Goal: Information Seeking & Learning: Find contact information

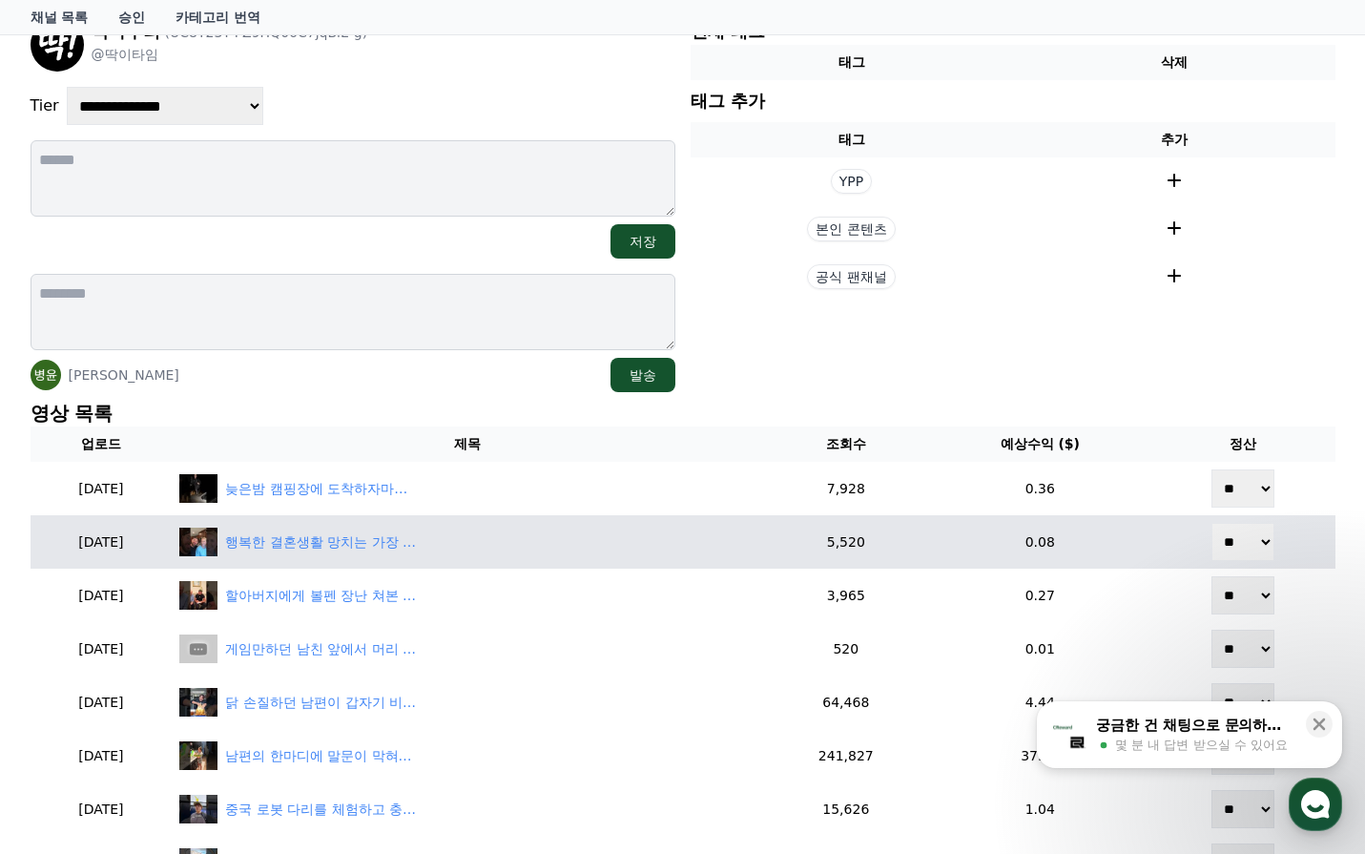
scroll to position [191, 0]
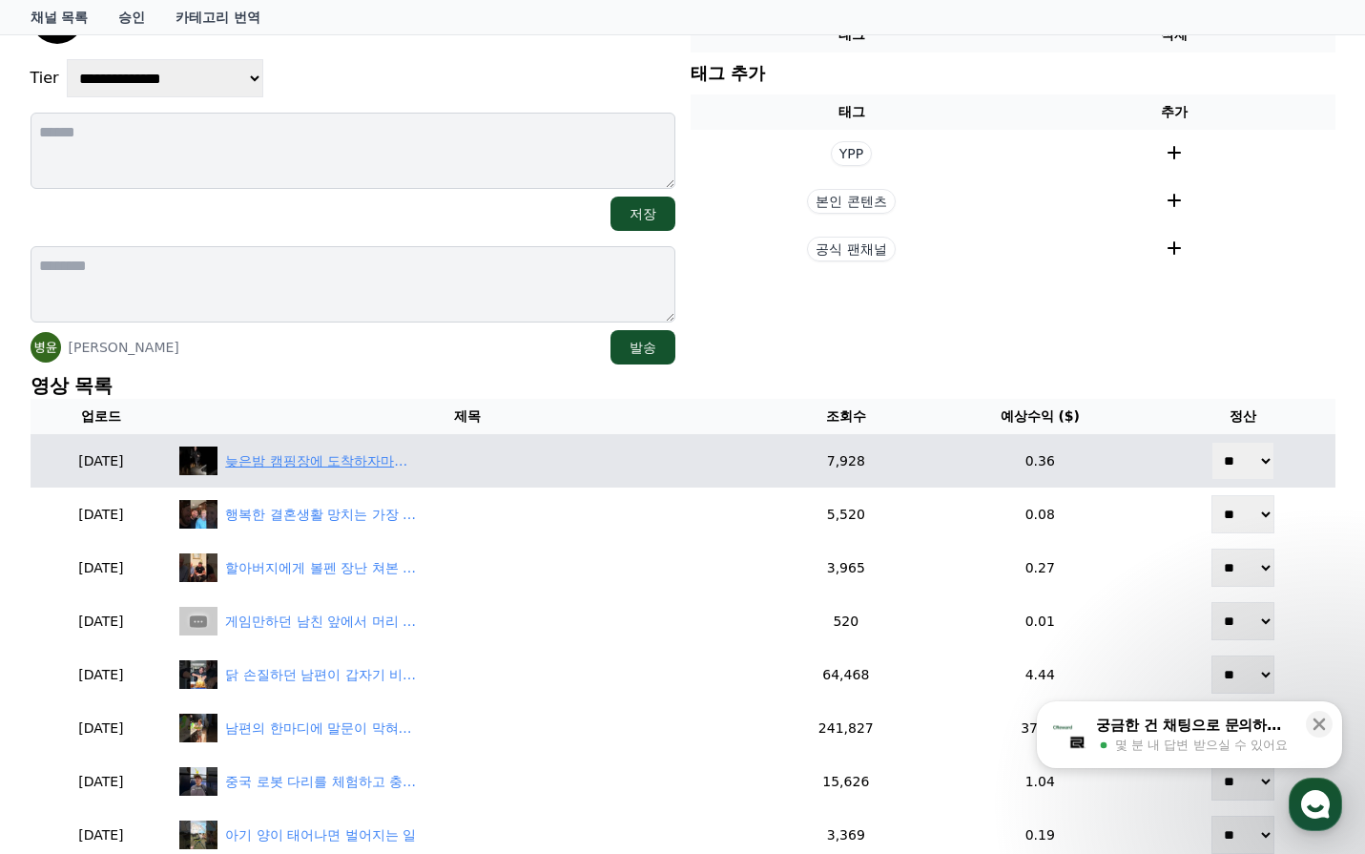
click at [392, 472] on div "늦은밤 캠핑장에 도착하자마자 벌어진 일" at bounding box center [467, 460] width 576 height 29
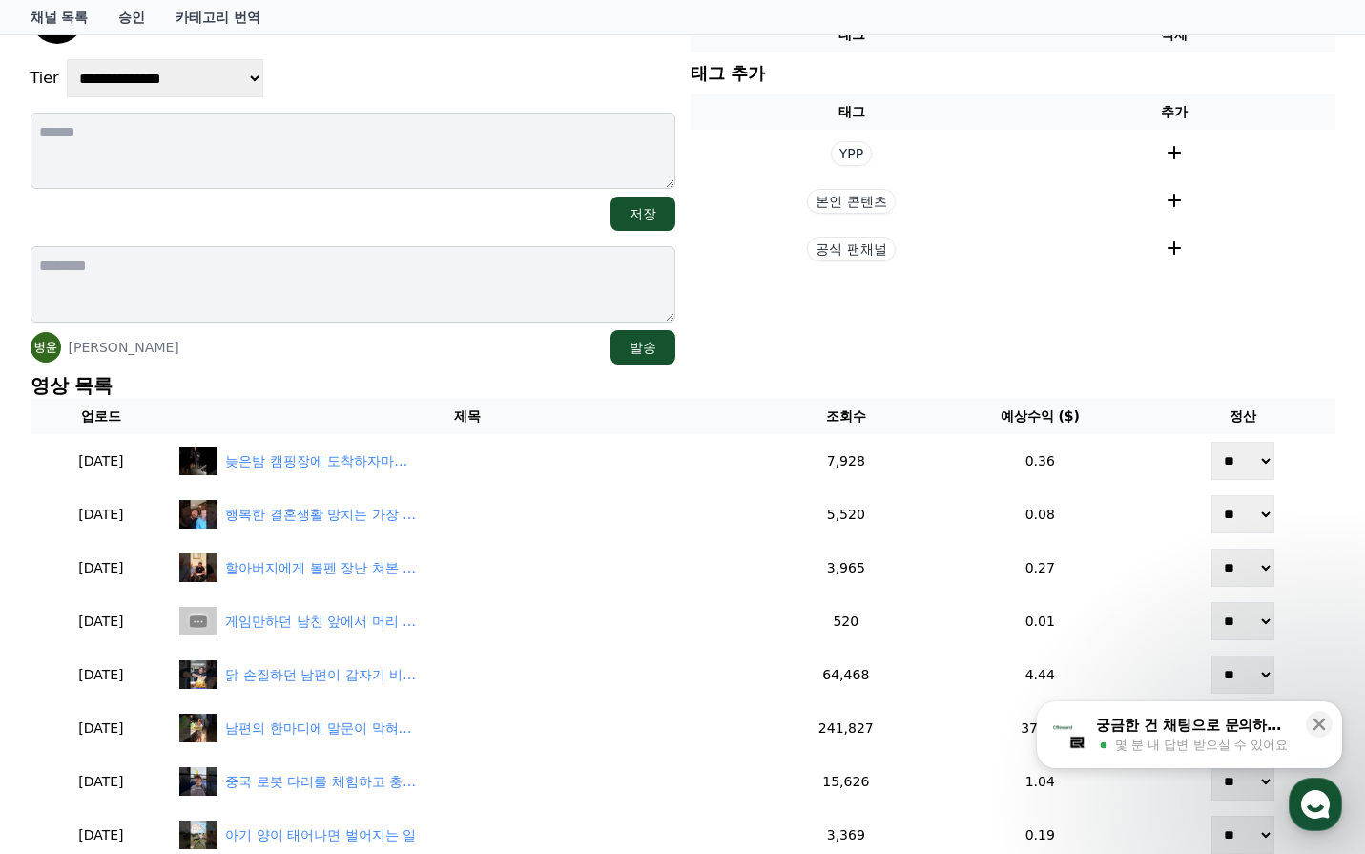
click at [801, 376] on p "영상 목록" at bounding box center [683, 385] width 1305 height 27
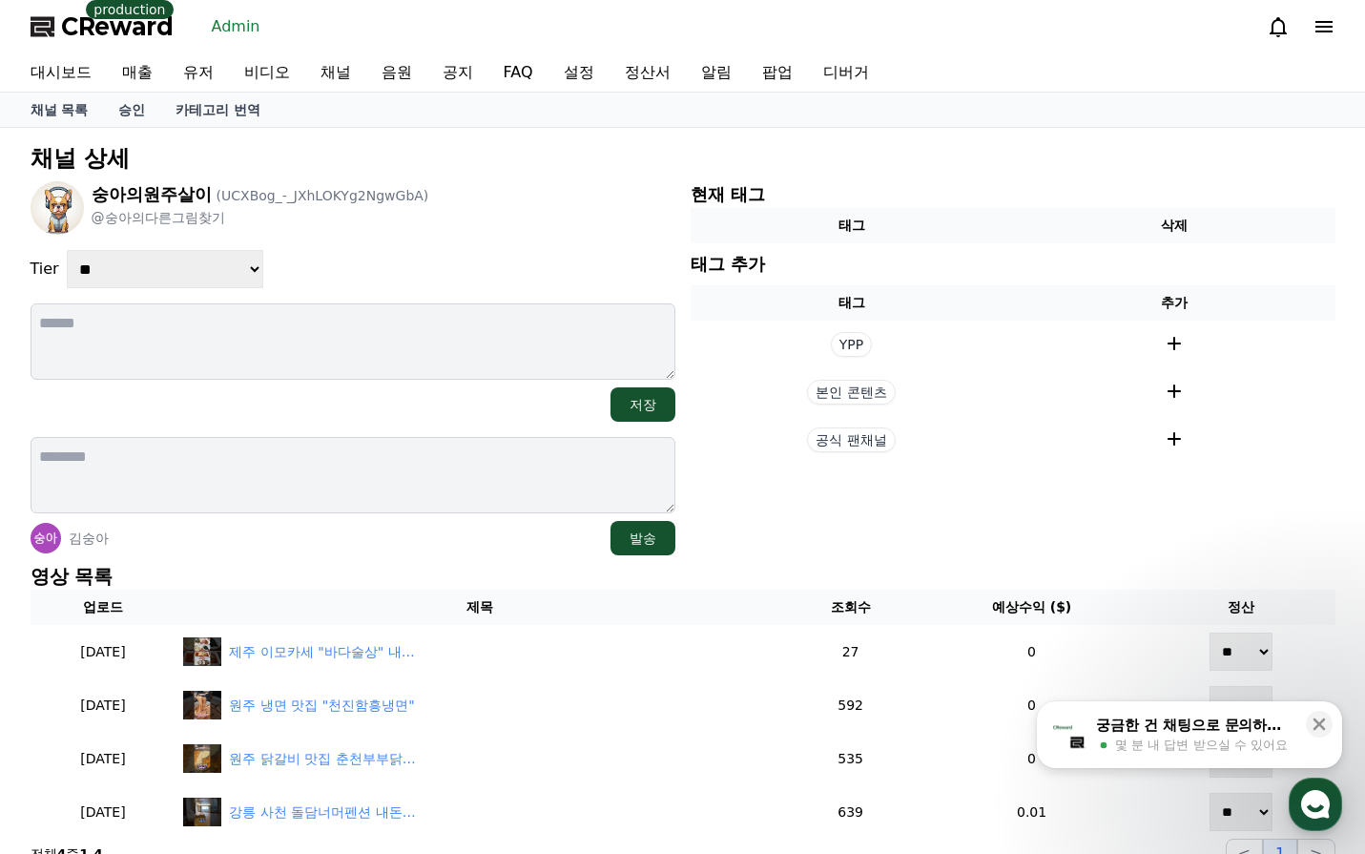
click at [216, 272] on select "**********" at bounding box center [165, 269] width 197 height 38
select select "*"
click at [67, 250] on select "**********" at bounding box center [165, 269] width 197 height 38
click at [408, 267] on div "**********" at bounding box center [353, 269] width 645 height 38
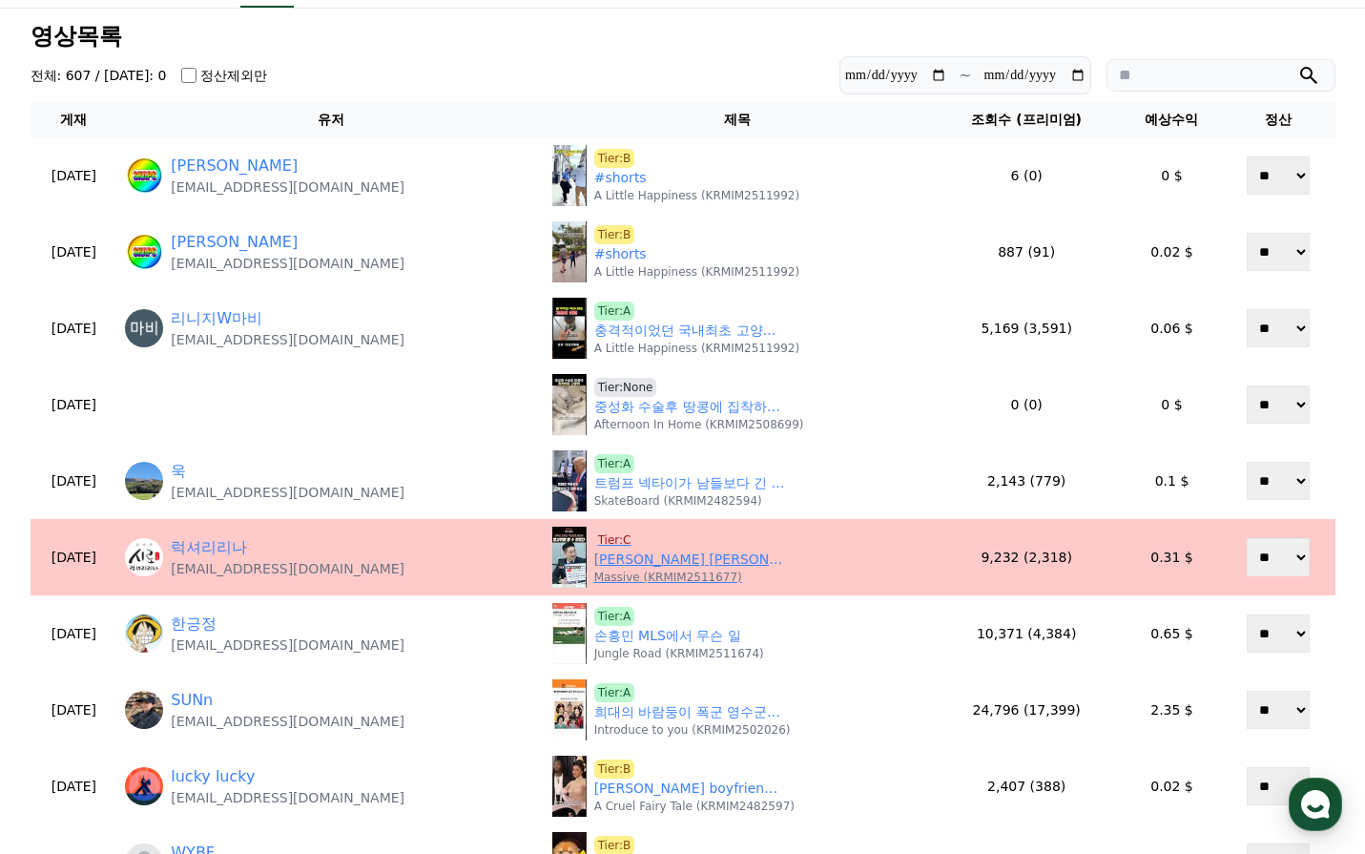
scroll to position [191, 0]
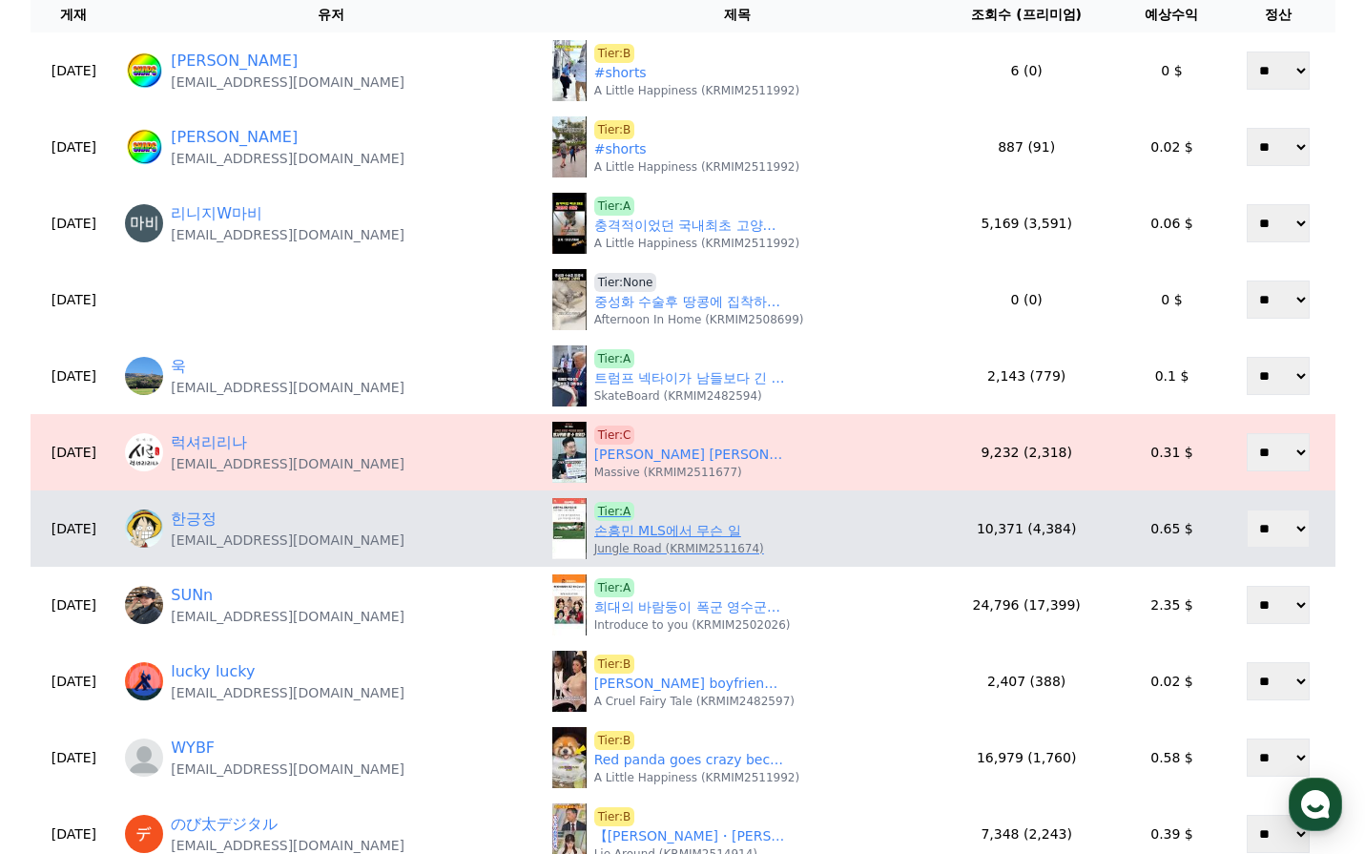
click at [672, 535] on link "손흥민 MLS에서 무슨 일" at bounding box center [667, 531] width 147 height 20
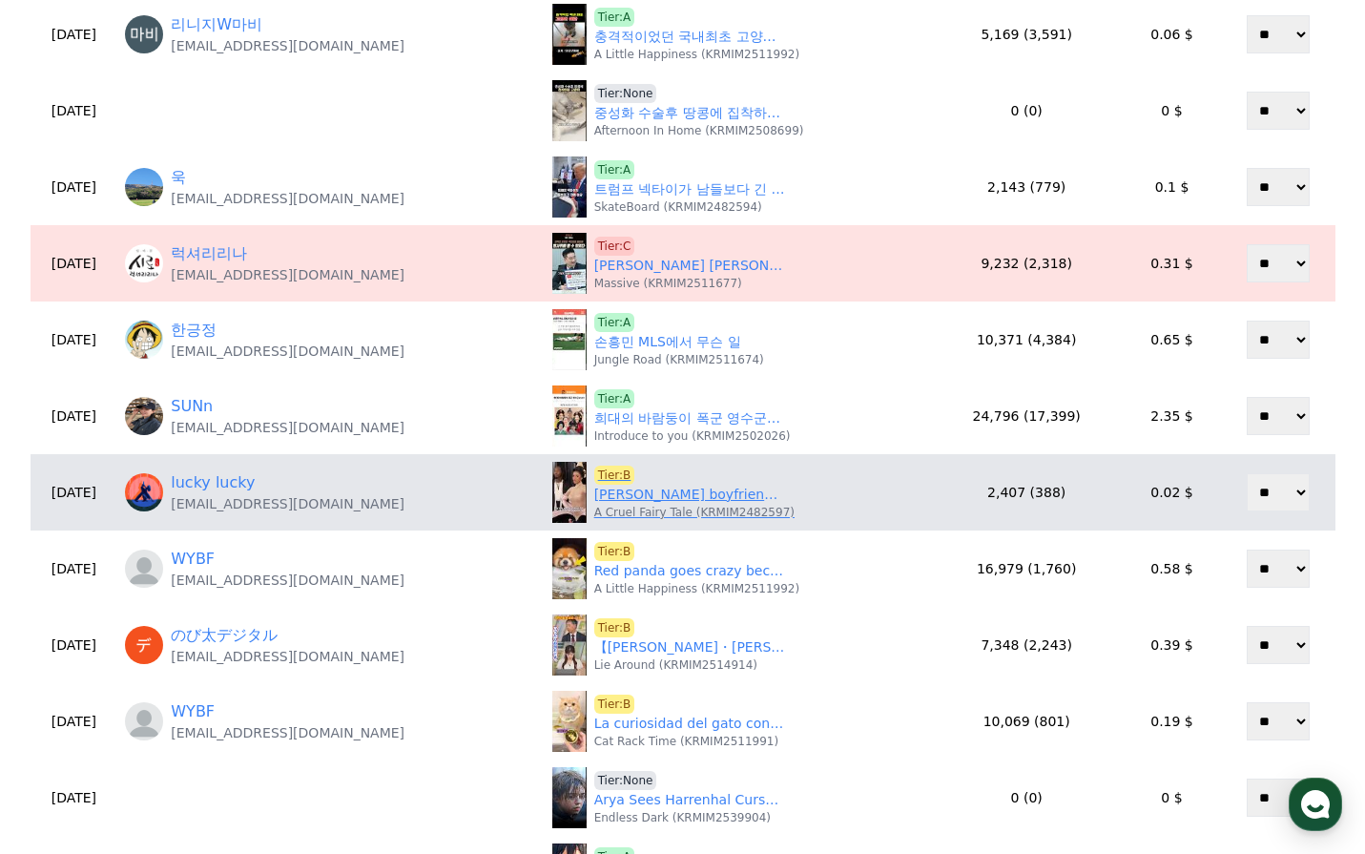
scroll to position [382, 0]
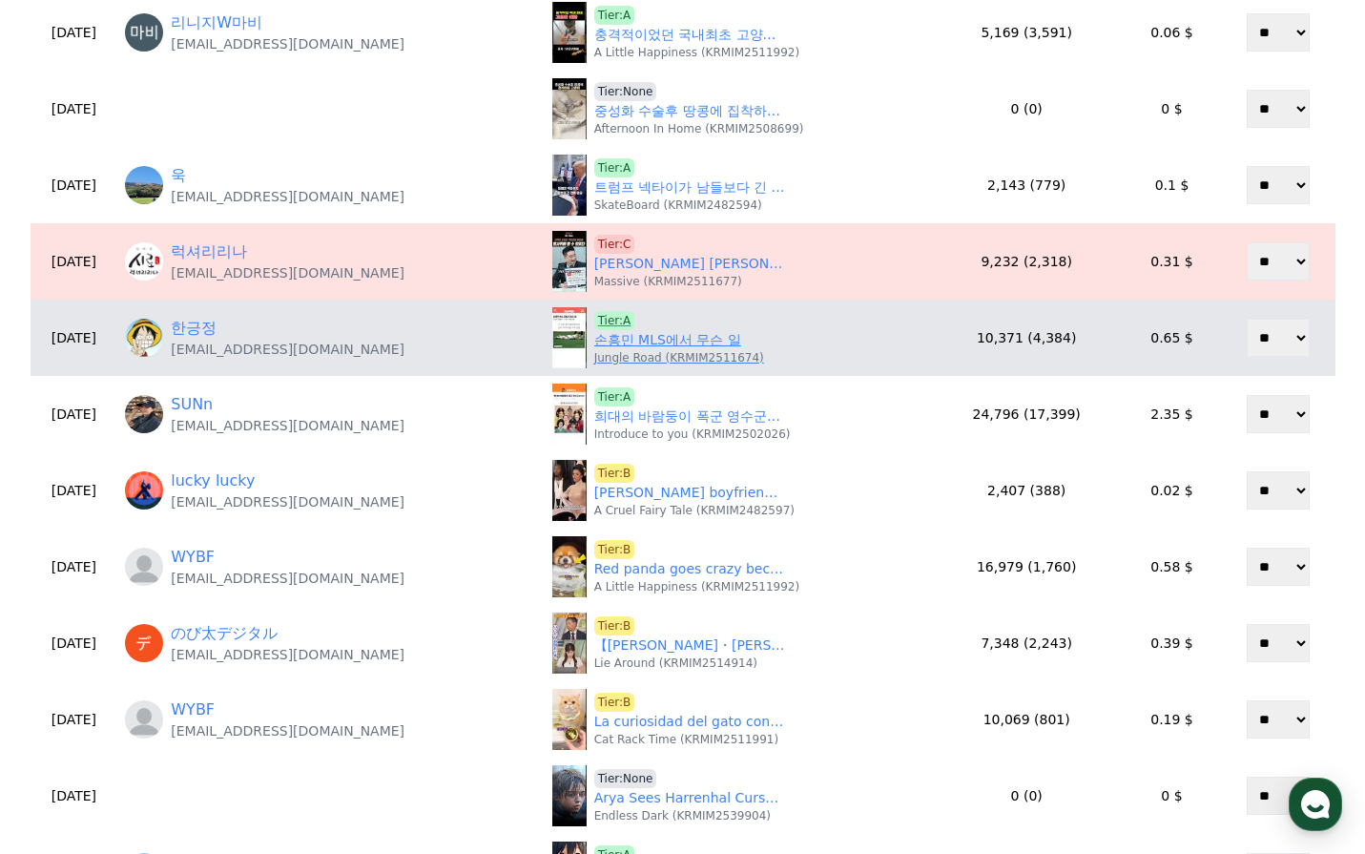
click at [647, 342] on link "손흥민 MLS에서 무슨 일" at bounding box center [667, 340] width 147 height 20
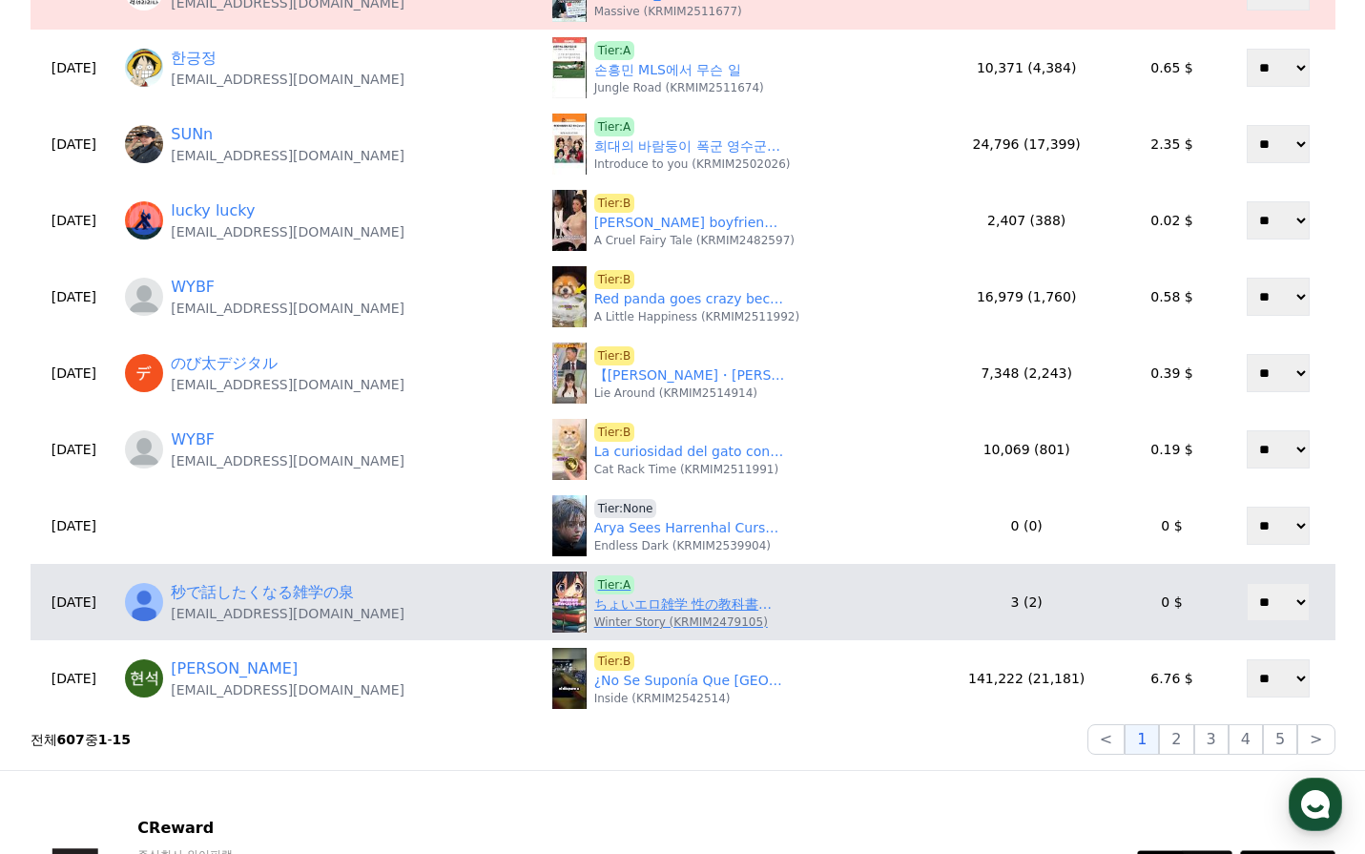
scroll to position [668, 0]
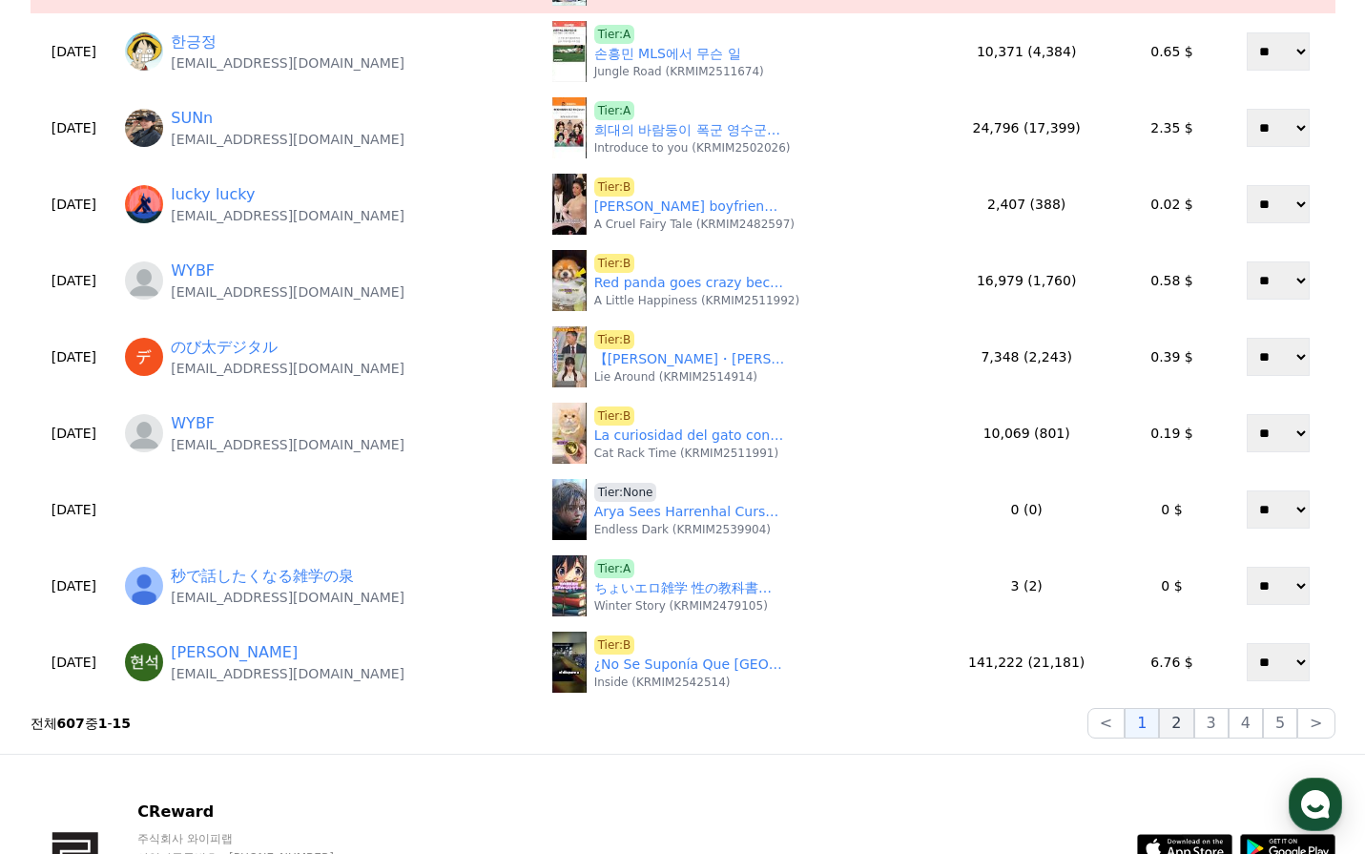
click at [1186, 726] on button "2" at bounding box center [1176, 723] width 34 height 31
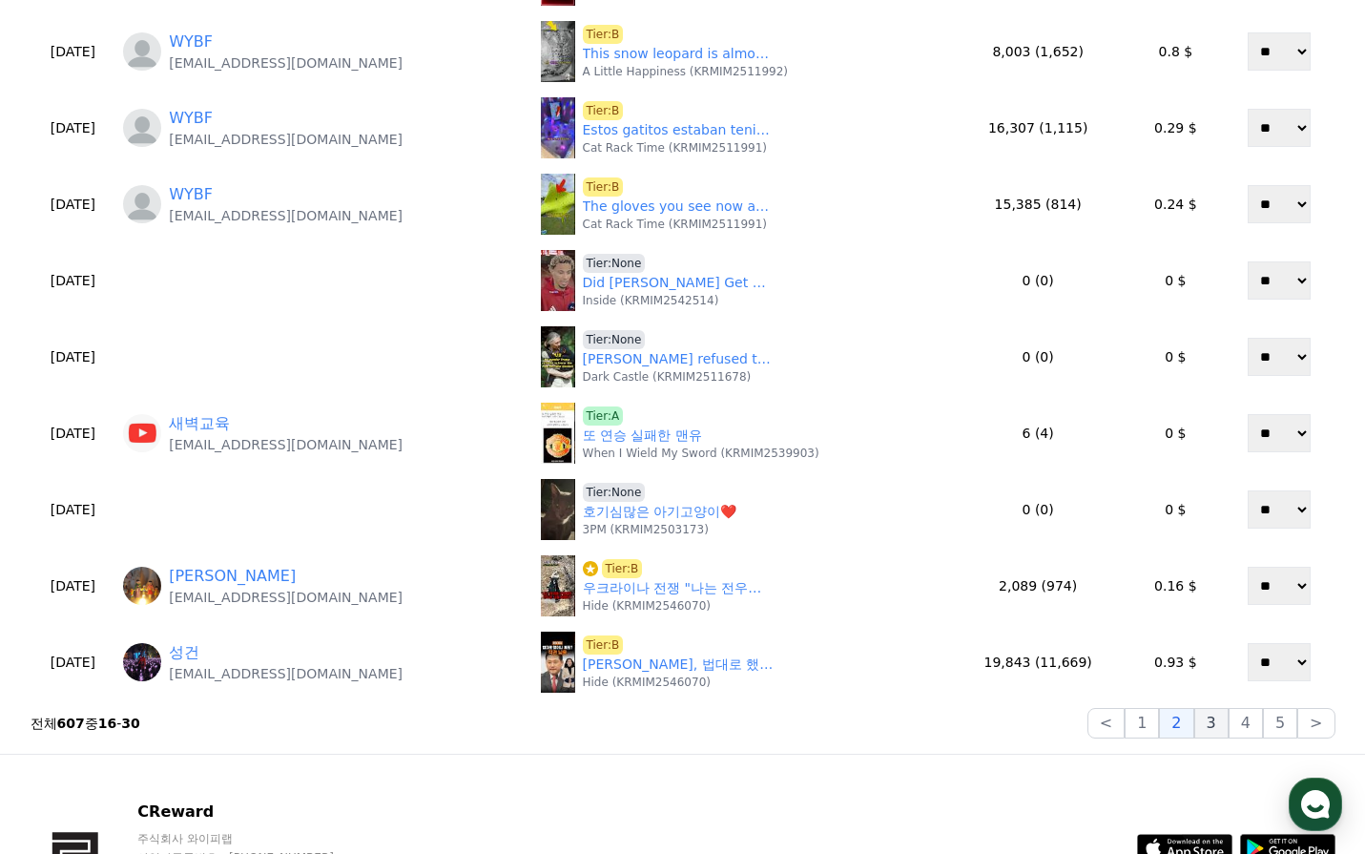
click at [1211, 728] on button "3" at bounding box center [1211, 723] width 34 height 31
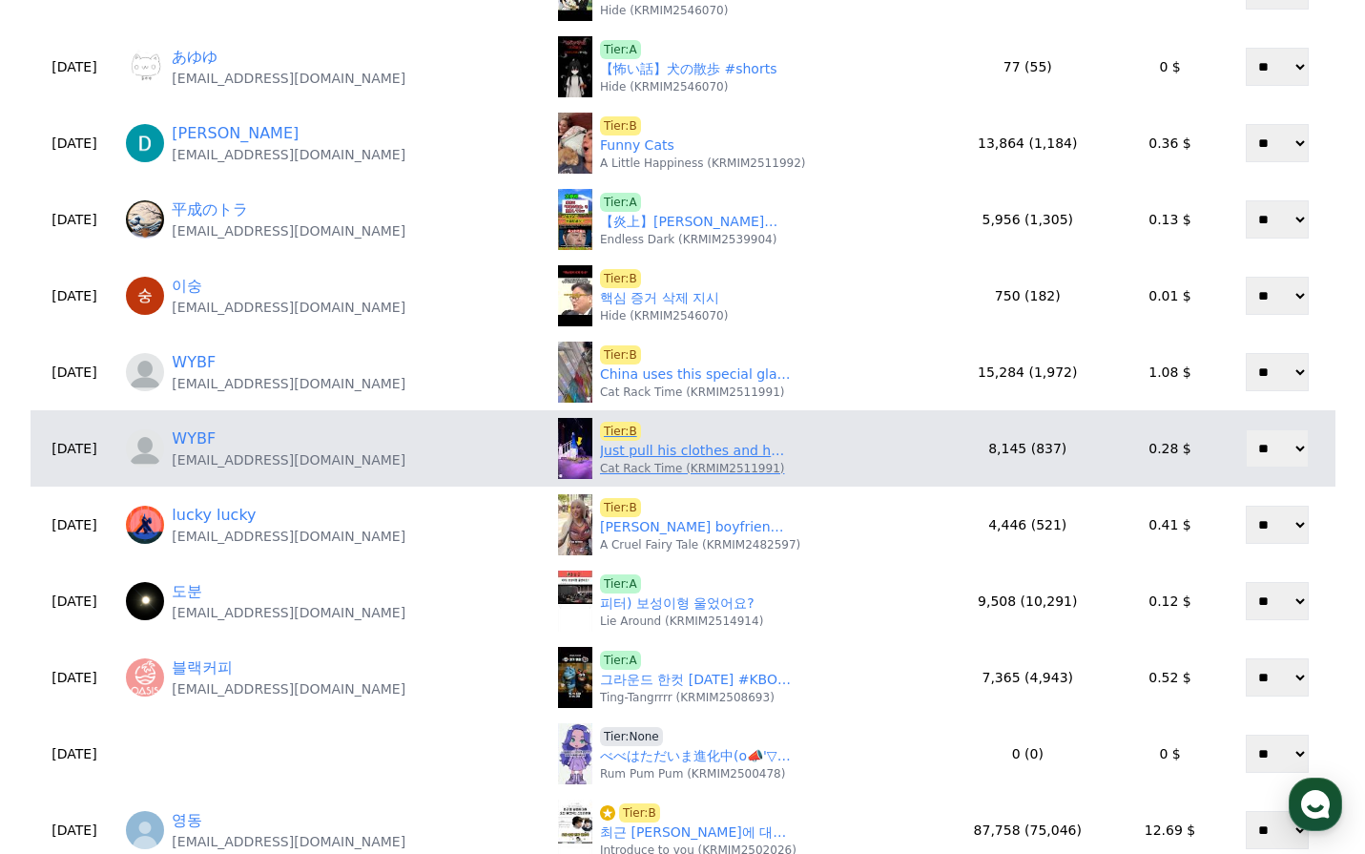
scroll to position [382, 0]
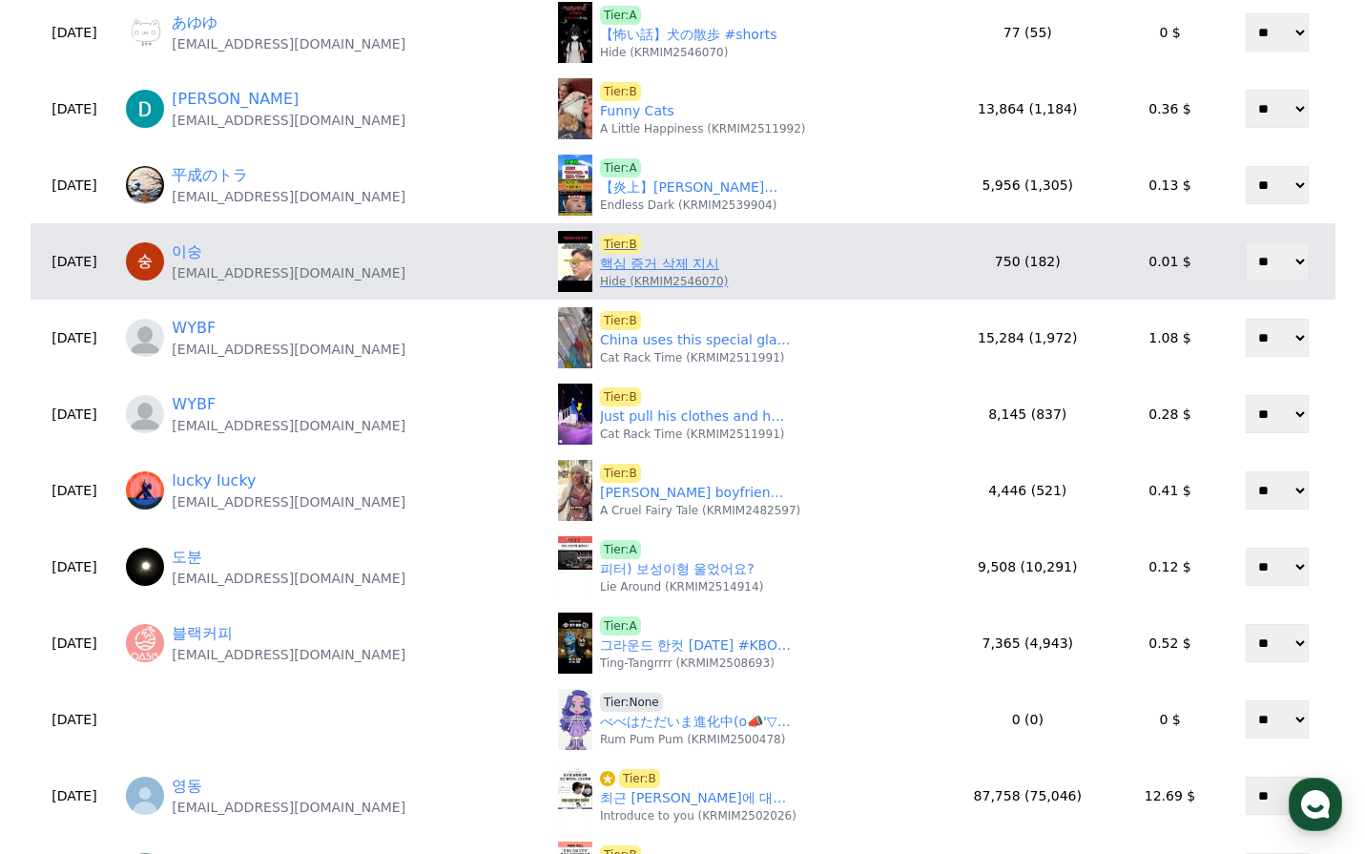
click at [625, 267] on link "핵심 증거 삭제 지시" at bounding box center [659, 264] width 119 height 20
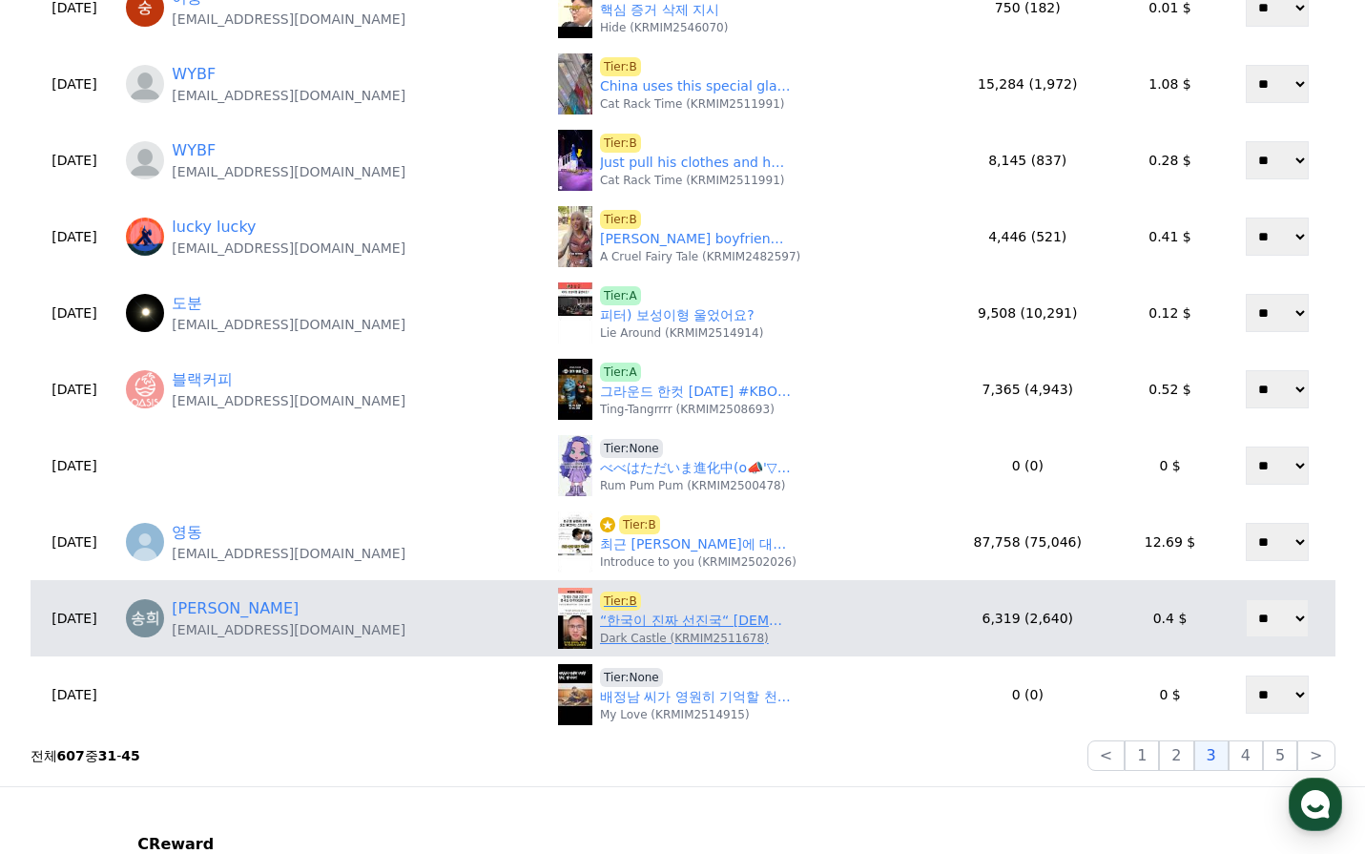
scroll to position [668, 0]
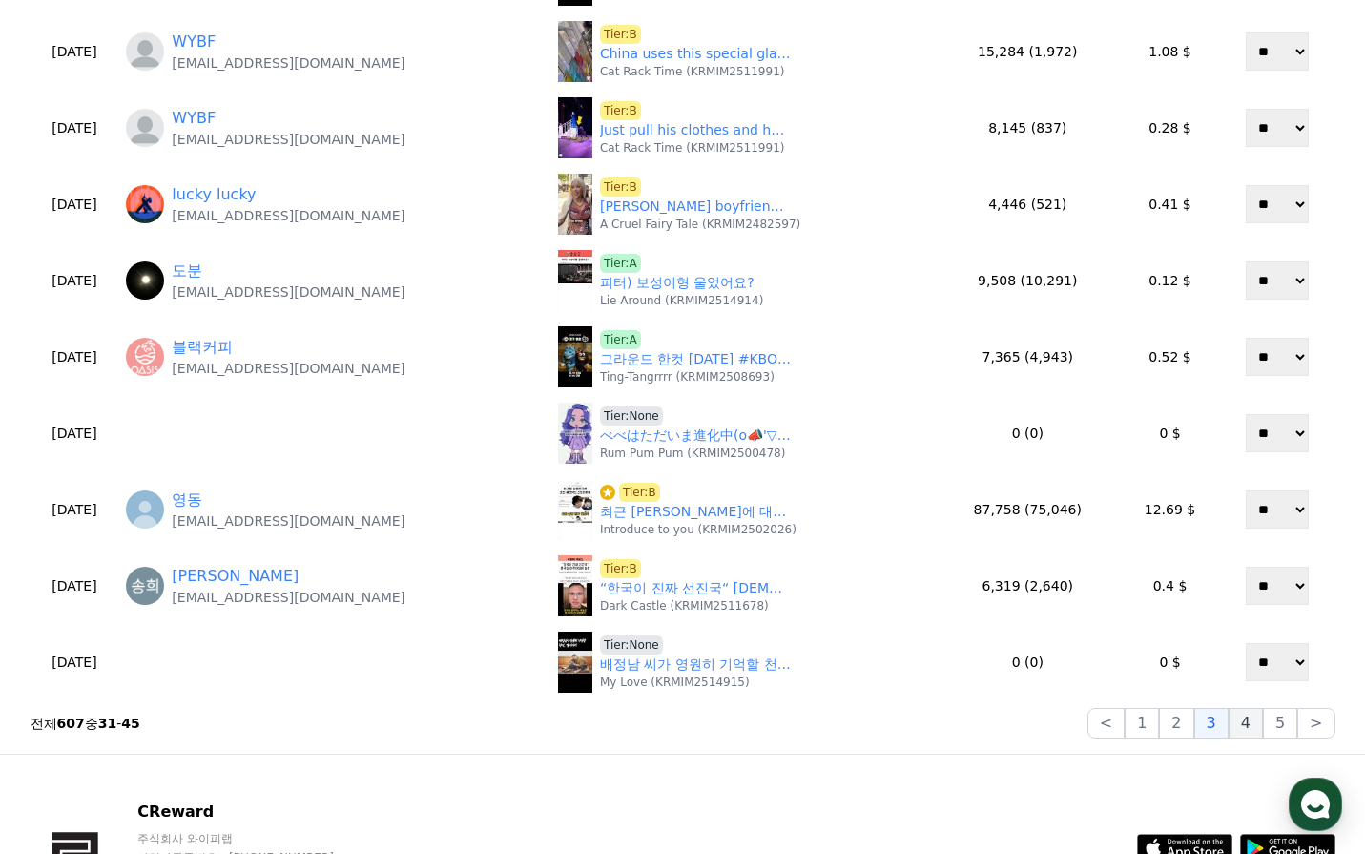
click at [1250, 716] on button "4" at bounding box center [1246, 723] width 34 height 31
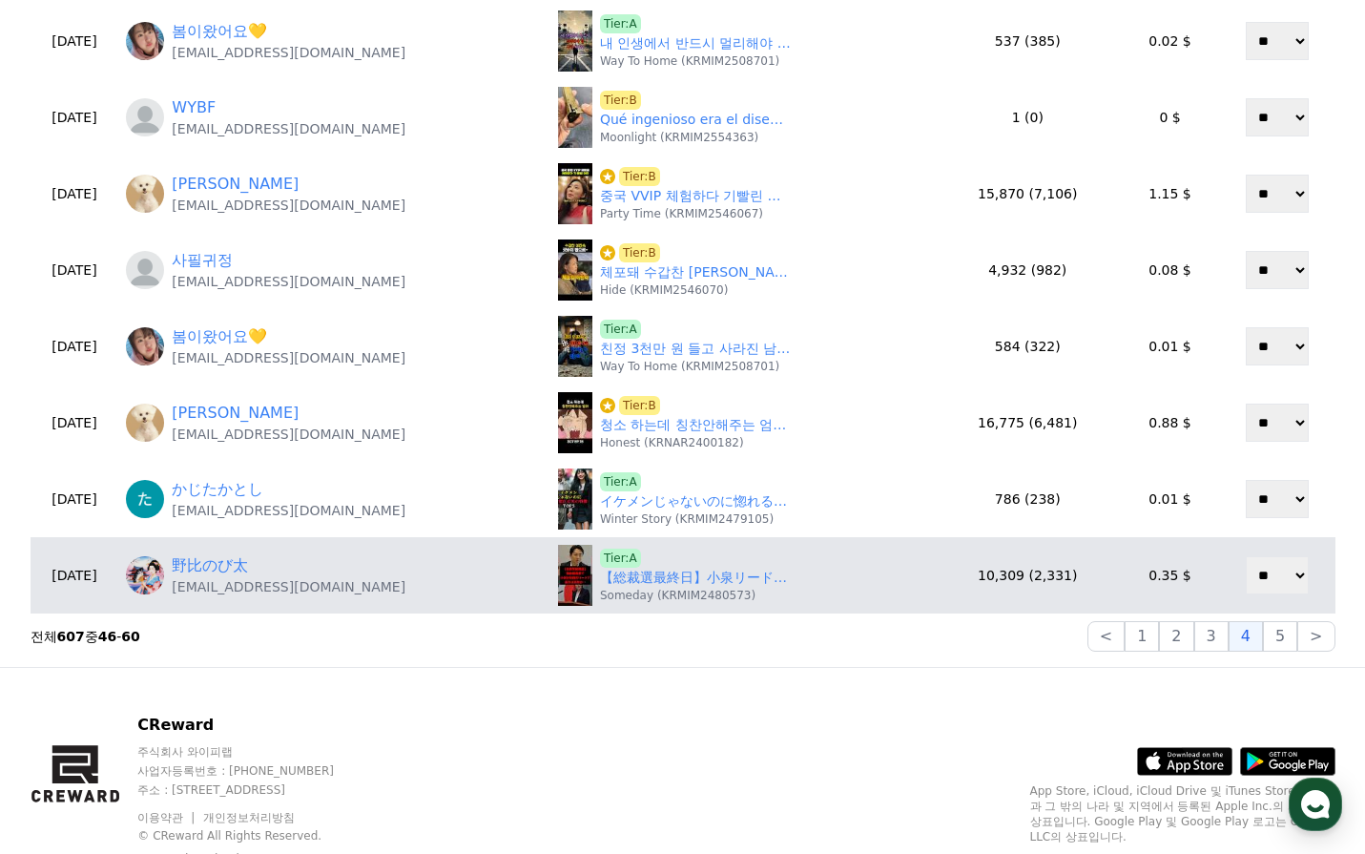
scroll to position [763, 0]
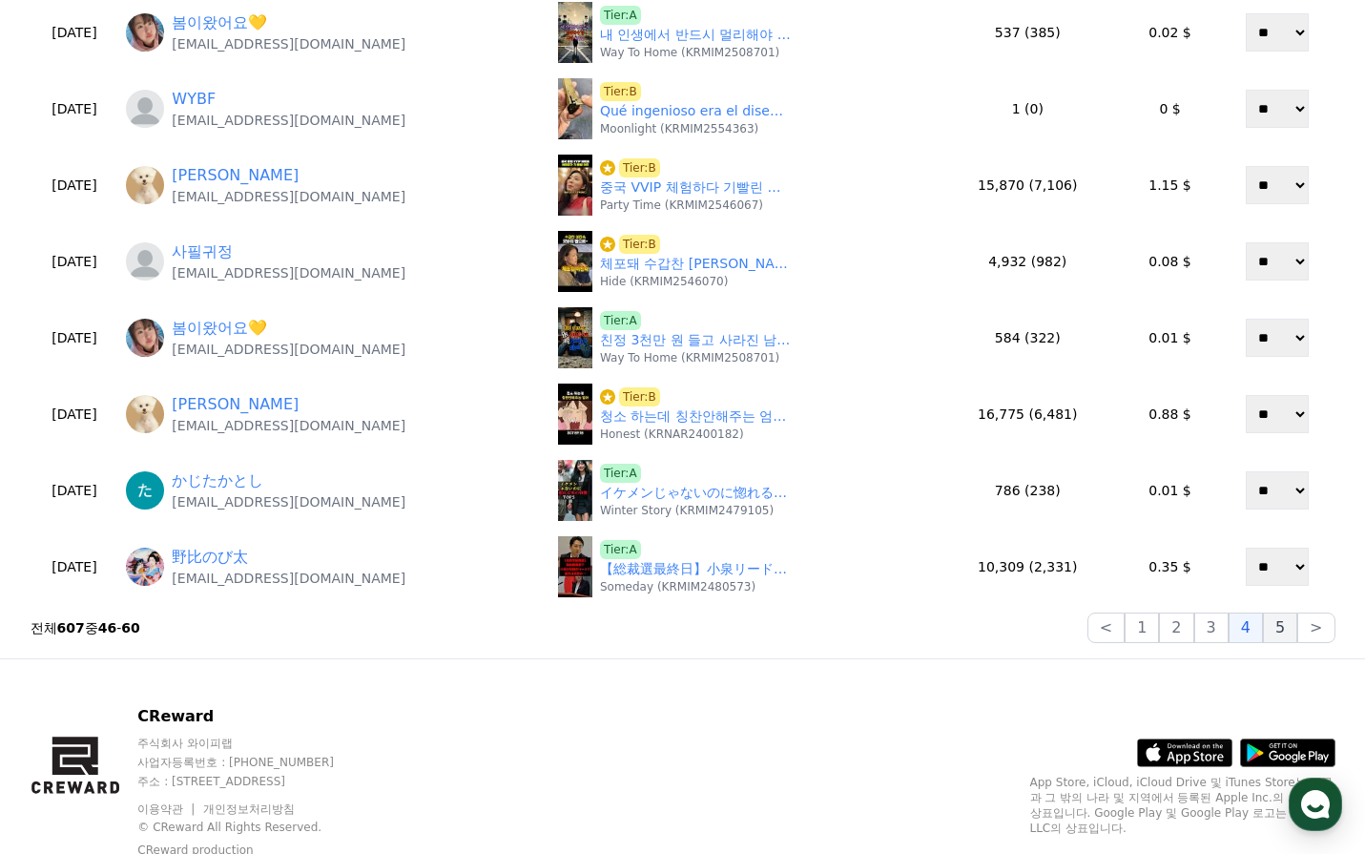
click at [1270, 629] on button "5" at bounding box center [1280, 627] width 34 height 31
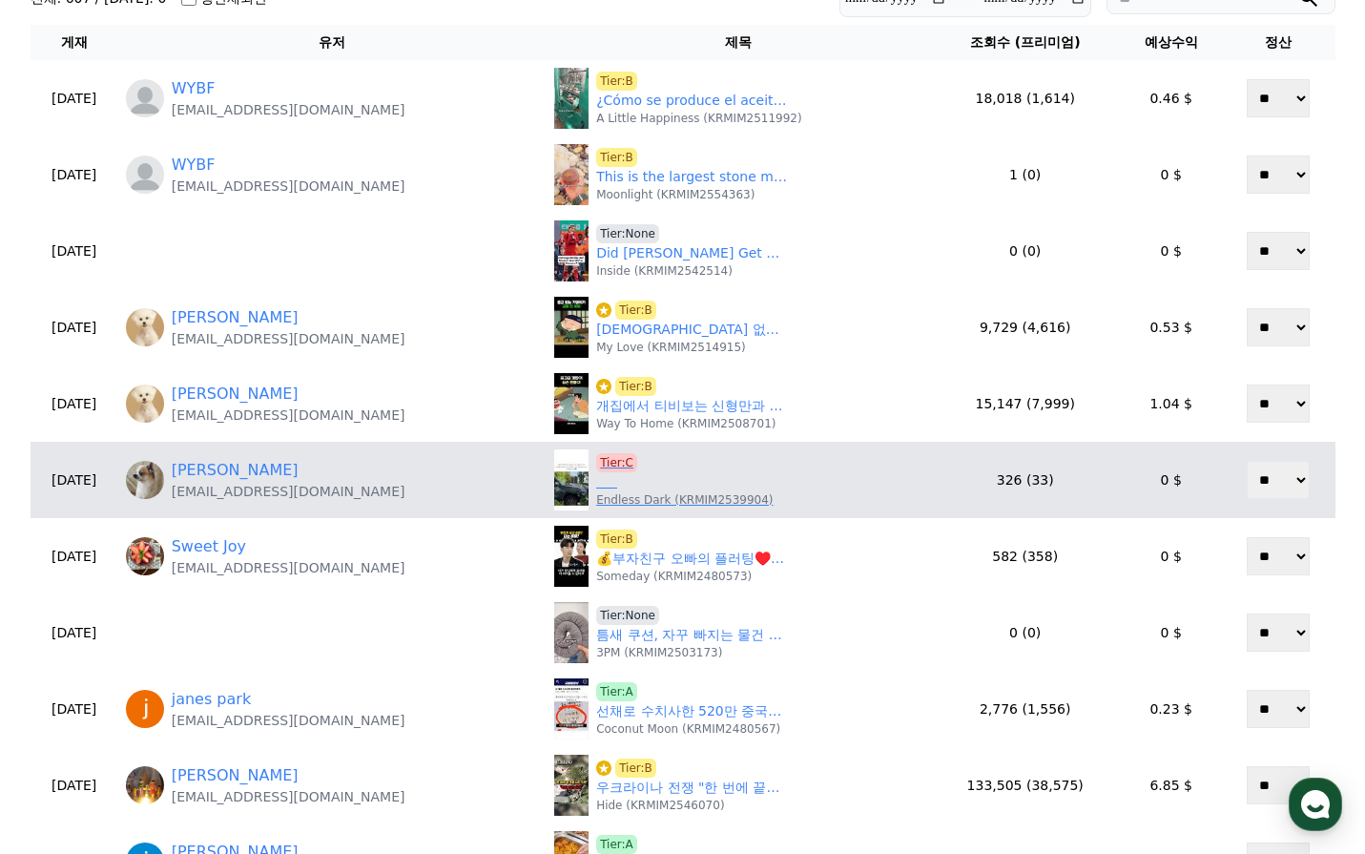
scroll to position [191, 0]
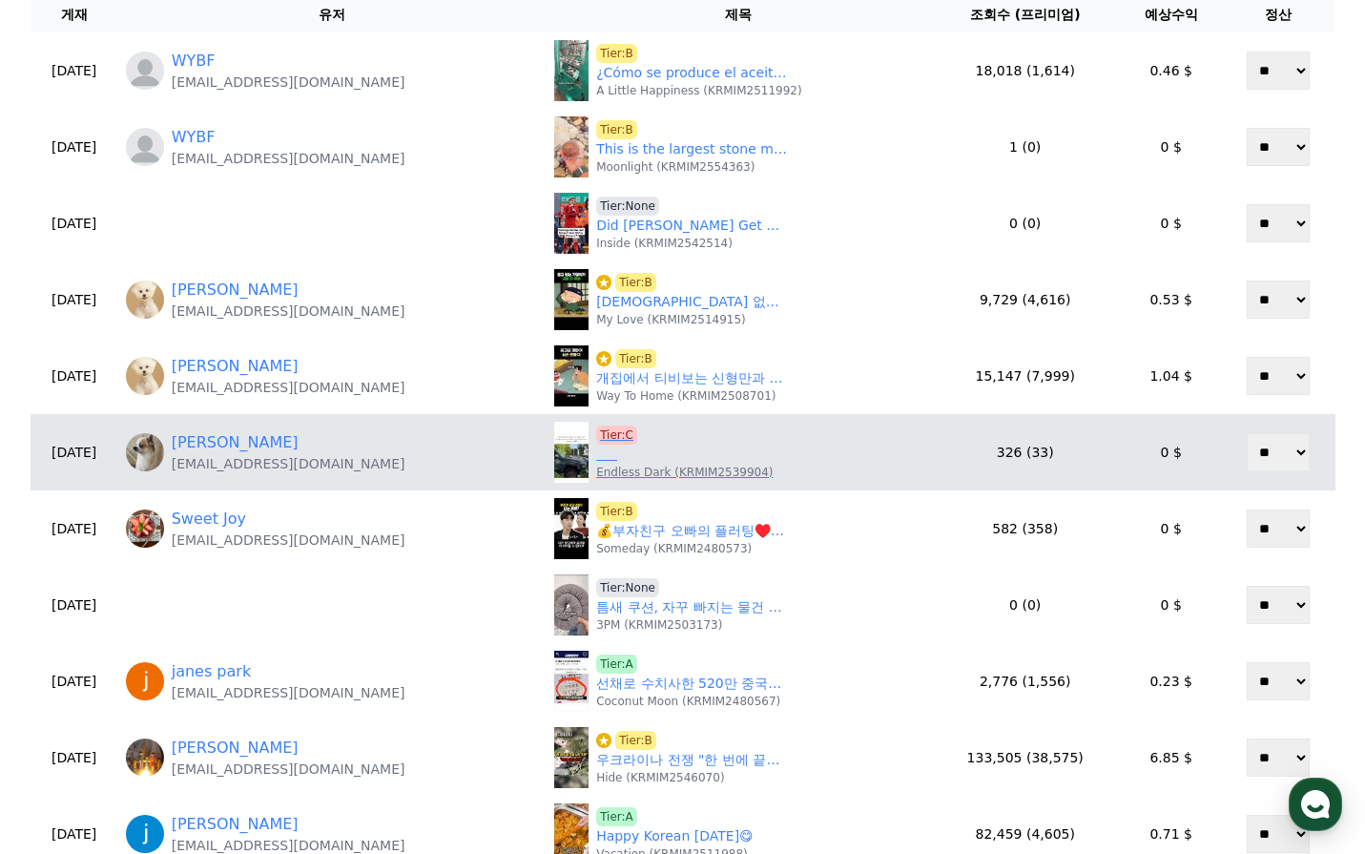
click at [611, 436] on span "Tier:C" at bounding box center [616, 434] width 41 height 19
drag, startPoint x: 395, startPoint y: 462, endPoint x: 217, endPoint y: 466, distance: 178.4
click at [217, 466] on div "Adrián Navarro Martínez humorrdinamico@gmail.com" at bounding box center [332, 452] width 413 height 42
copy p "humorrdinamico@gmail.com"
click at [280, 449] on link "[PERSON_NAME] [PERSON_NAME]" at bounding box center [235, 442] width 127 height 23
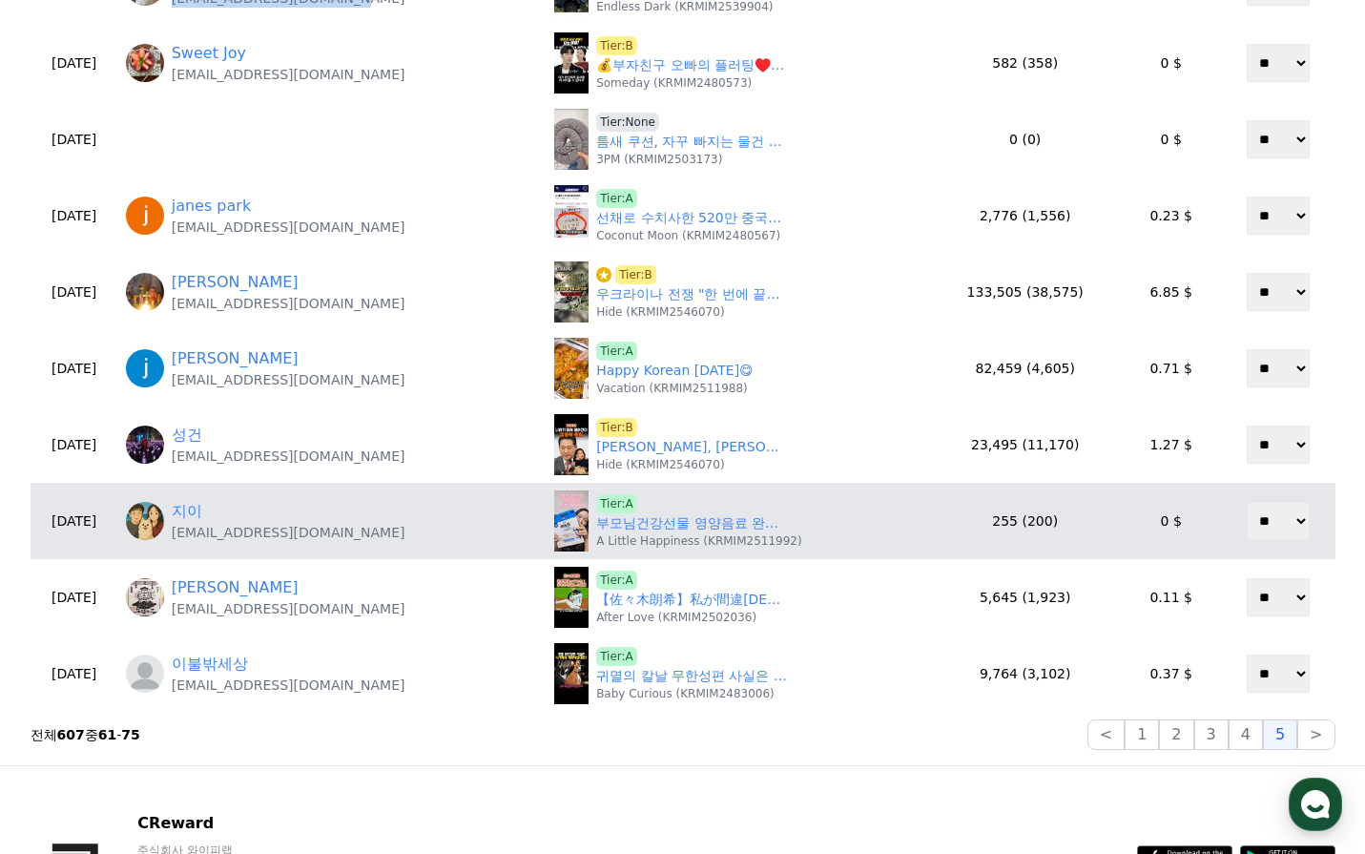
scroll to position [668, 0]
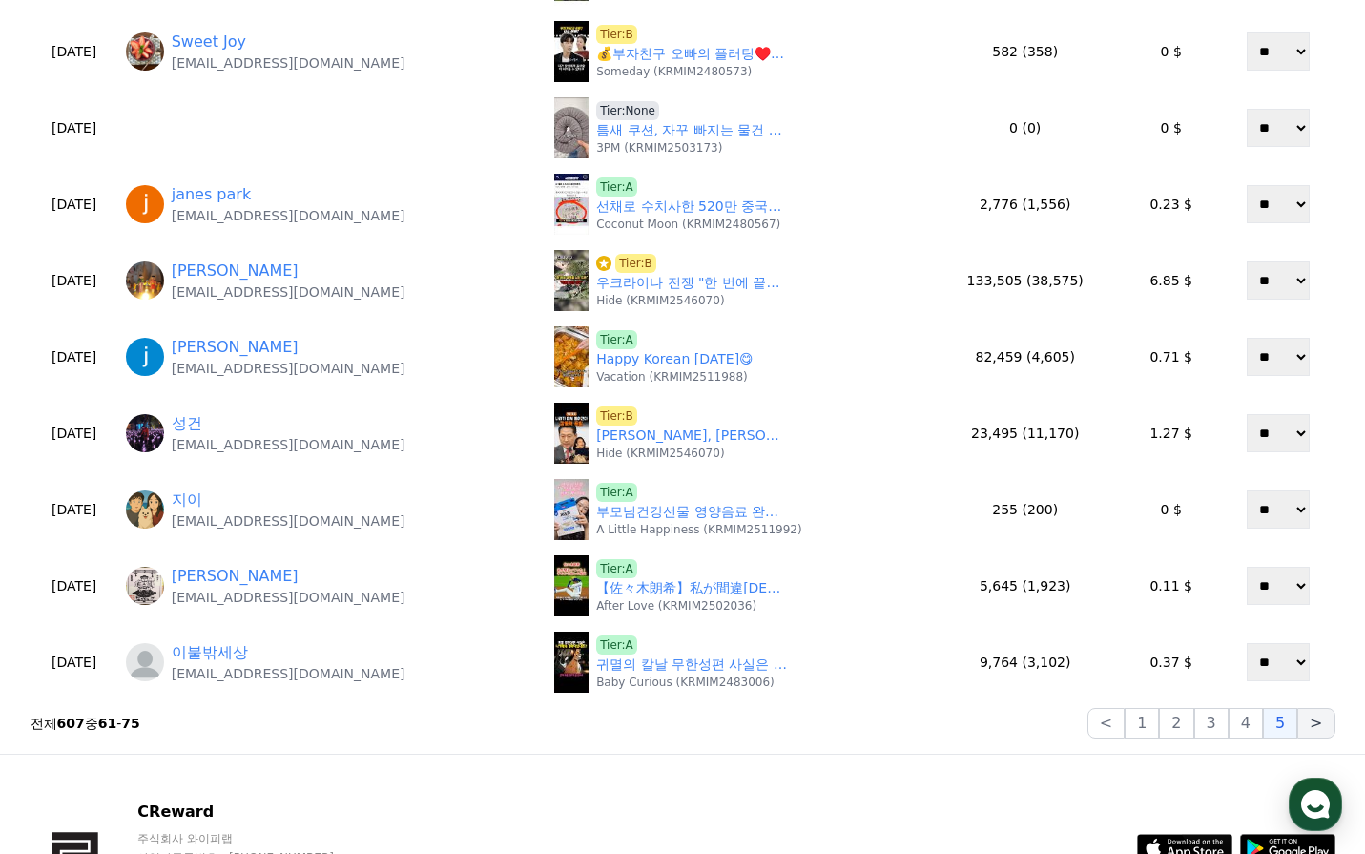
click at [1310, 724] on button ">" at bounding box center [1315, 723] width 37 height 31
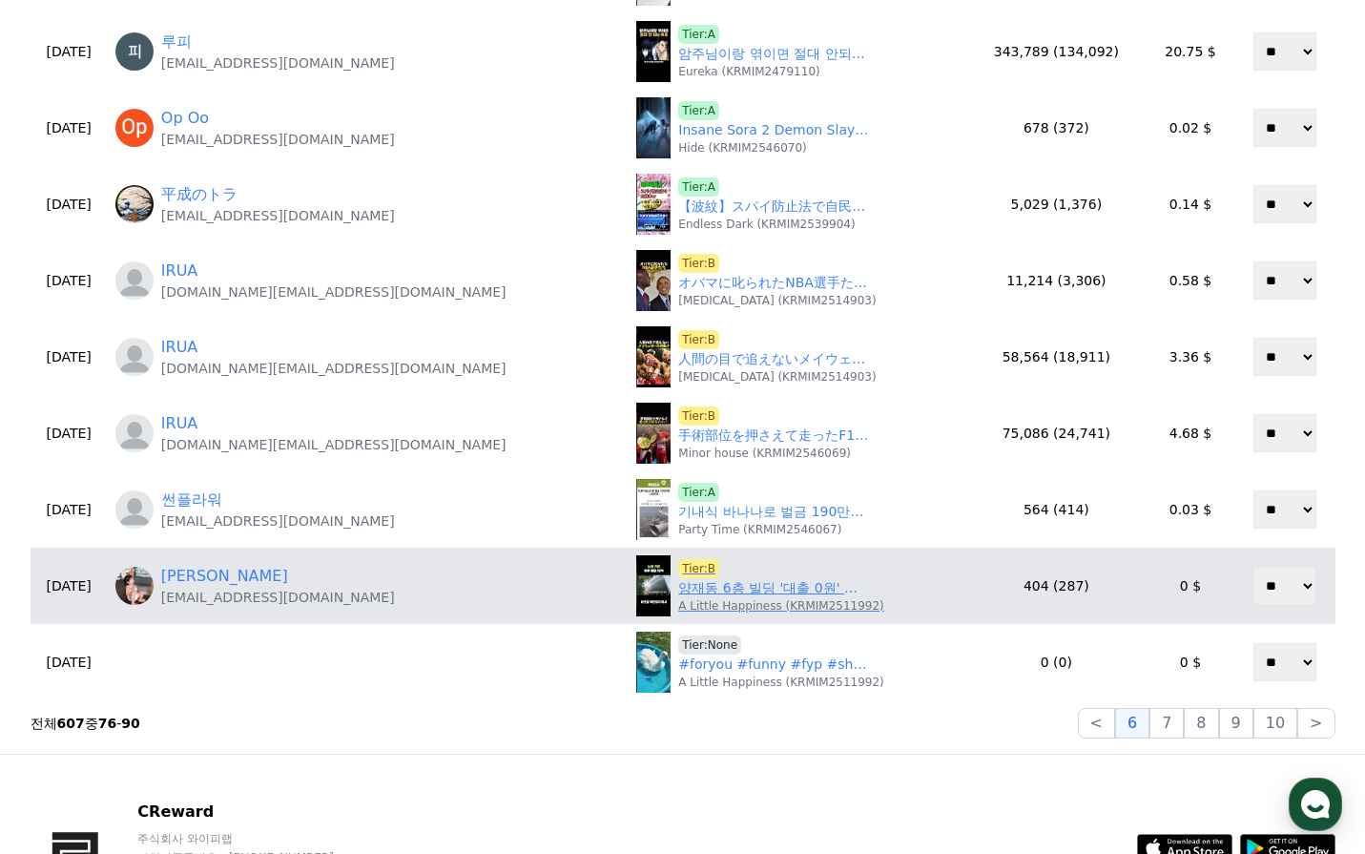
click at [678, 582] on link "양재동 6층 빌딩 '대출 0원' 매입..서장훈, 일매출 12억 CEO '현찰 플렉스'에 깜짝 (''백만장자')" at bounding box center [773, 588] width 191 height 20
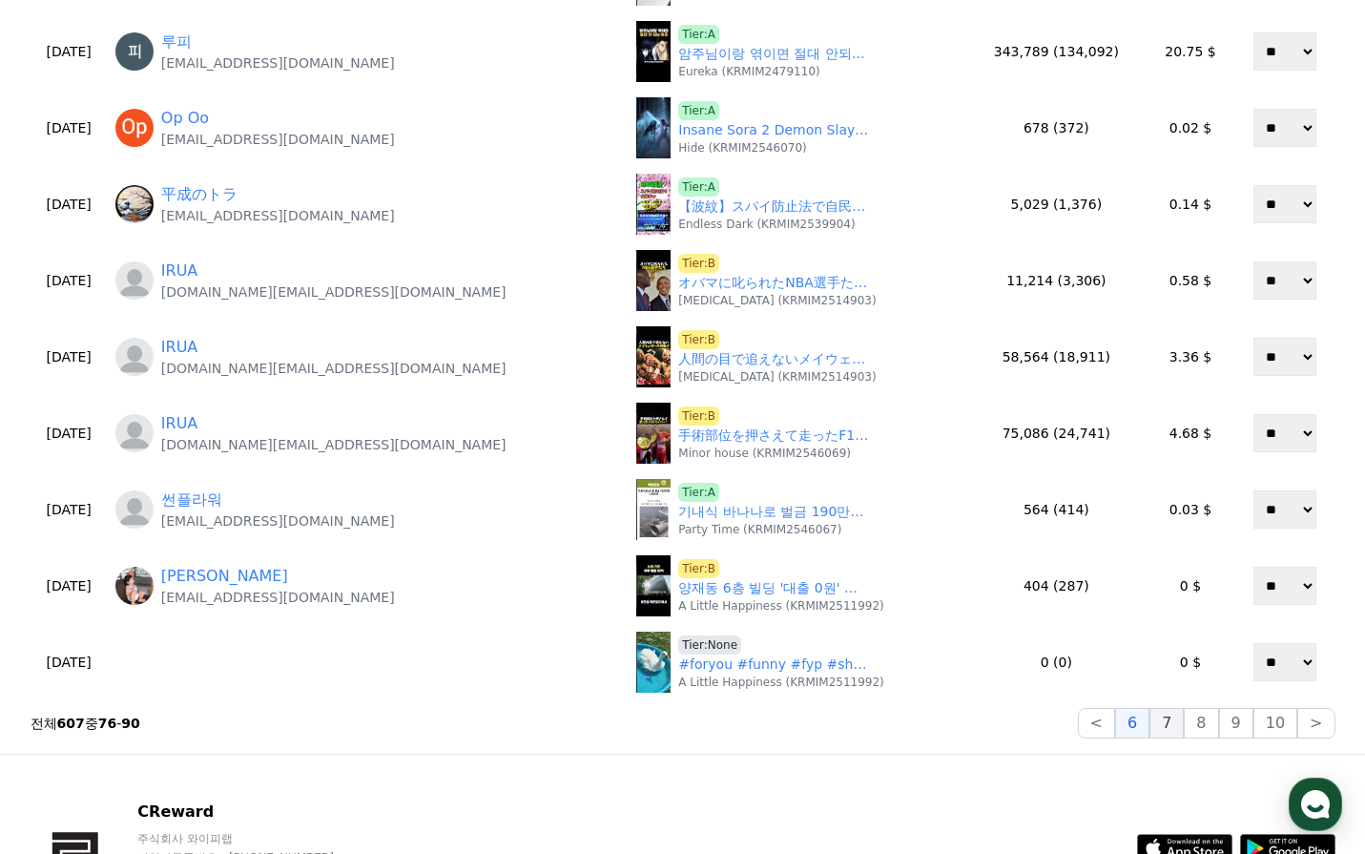
click at [1172, 730] on button "7" at bounding box center [1167, 723] width 34 height 31
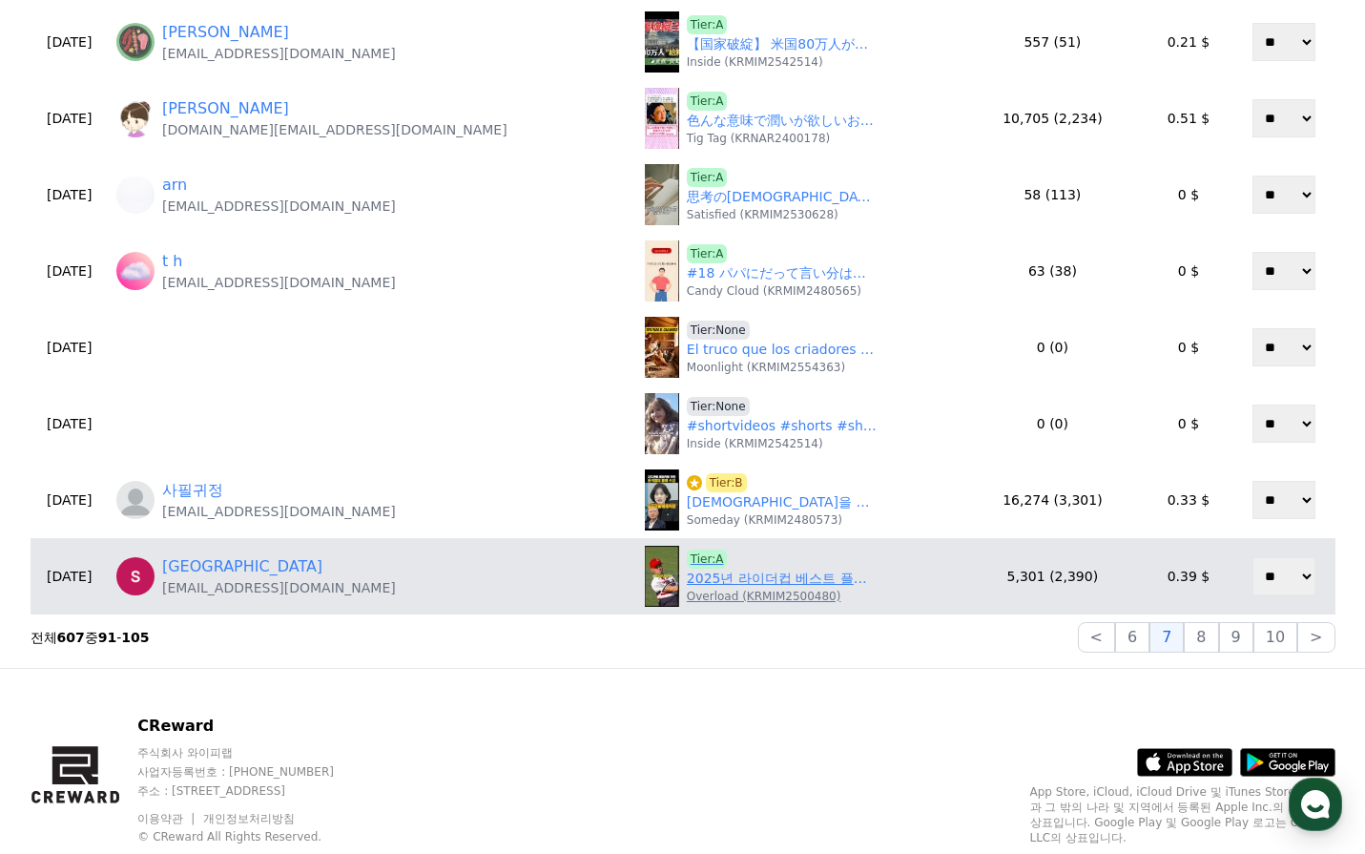
scroll to position [763, 0]
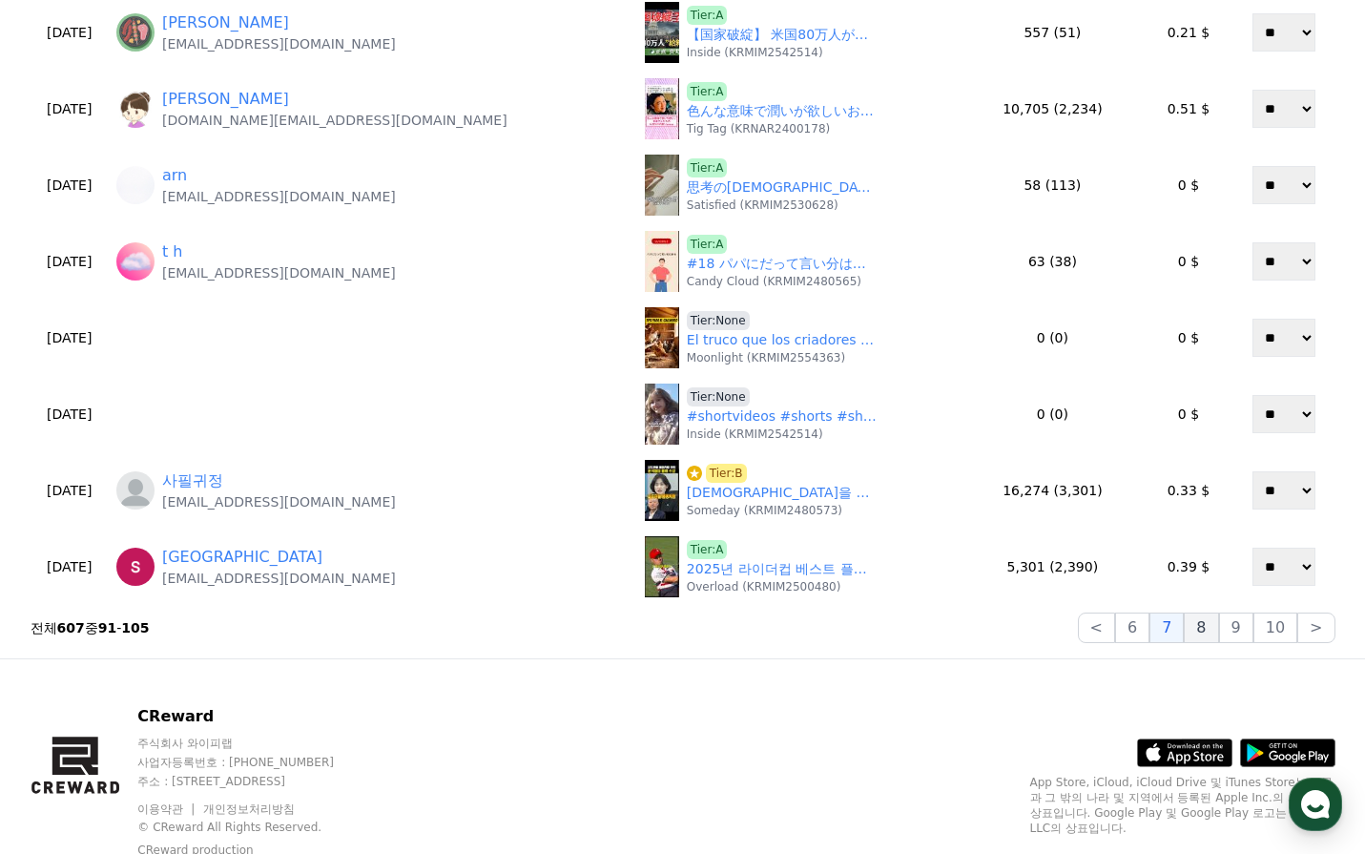
click at [1213, 631] on button "8" at bounding box center [1201, 627] width 34 height 31
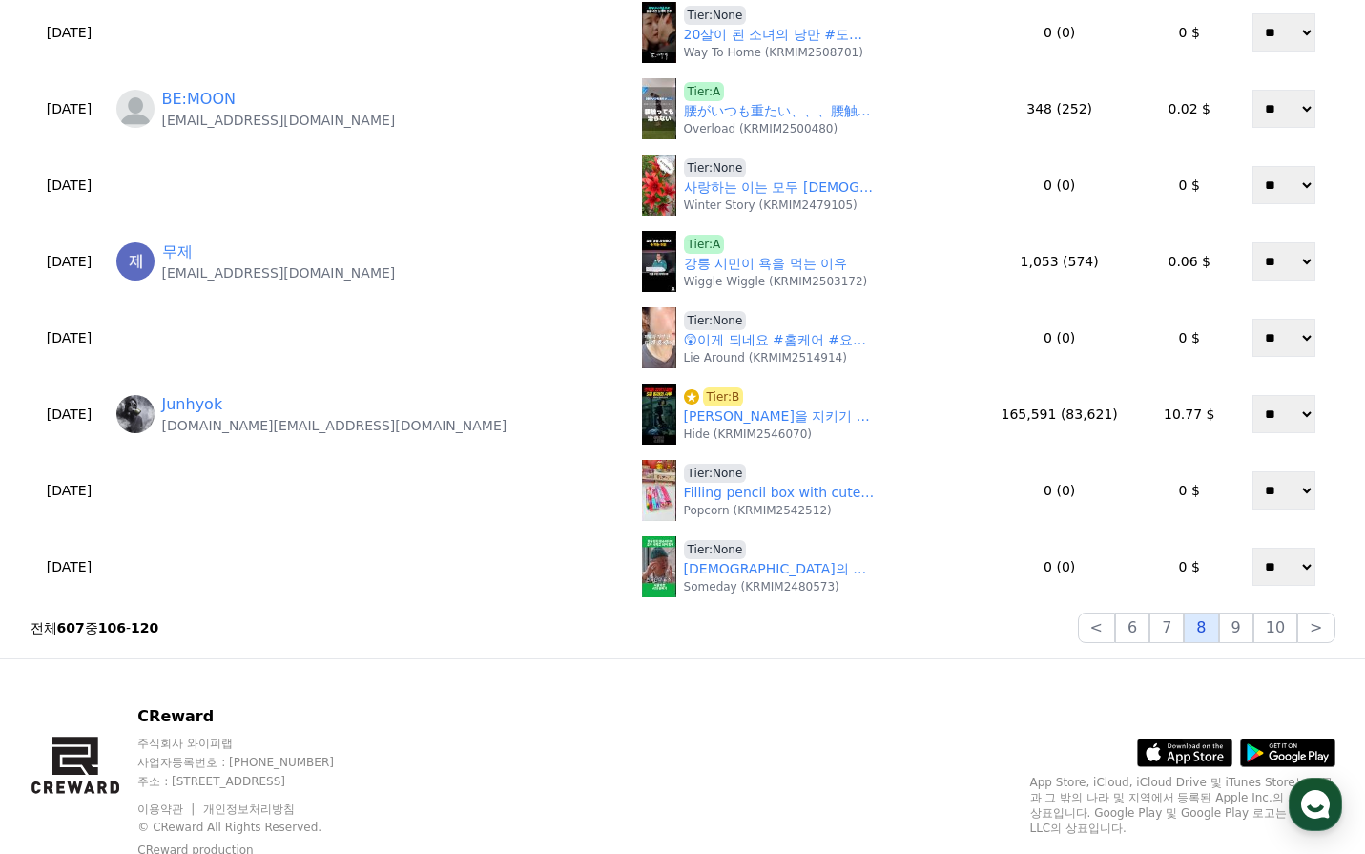
click at [1218, 618] on button "8" at bounding box center [1201, 627] width 34 height 31
click at [1234, 627] on button "9" at bounding box center [1236, 627] width 34 height 31
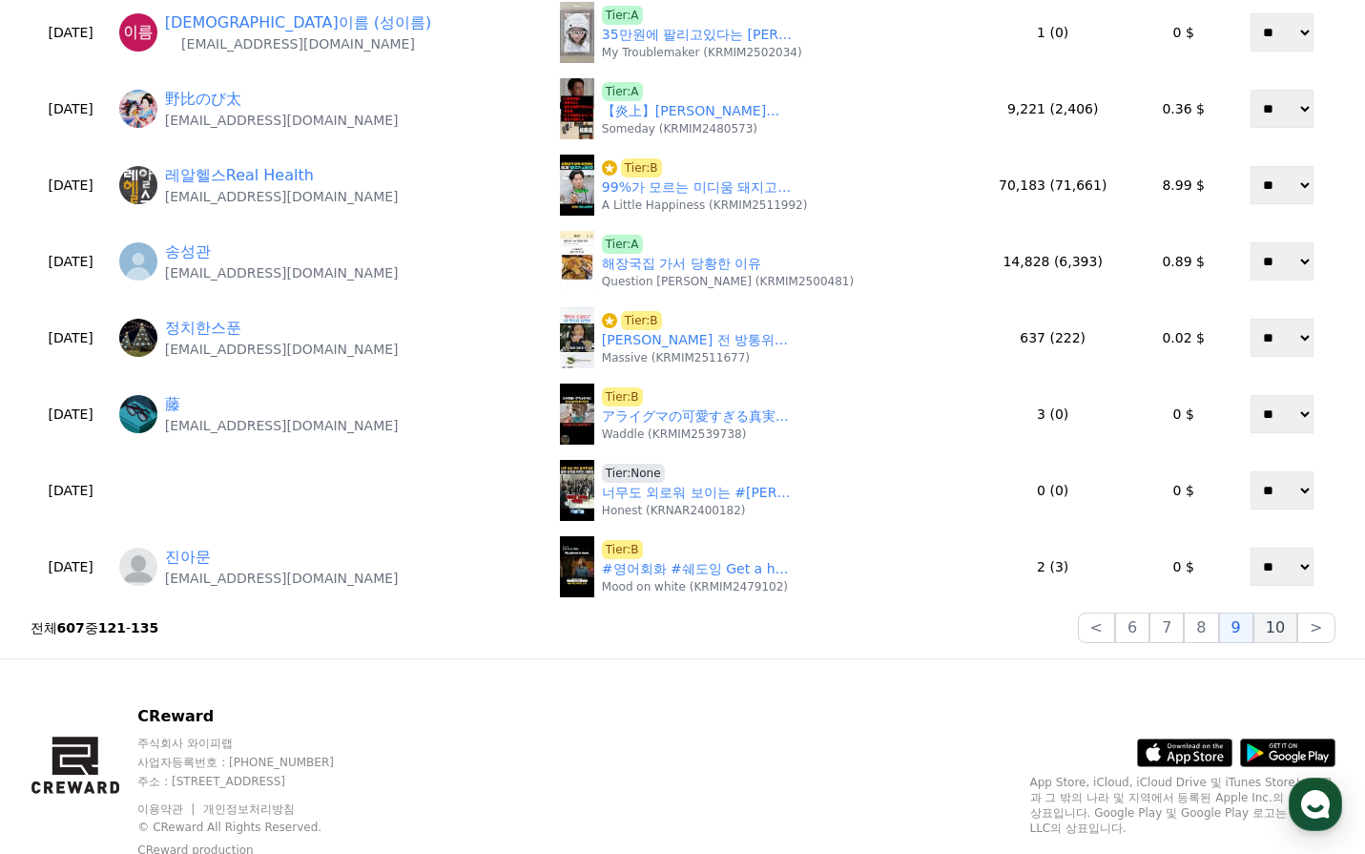
click at [1273, 625] on button "10" at bounding box center [1276, 627] width 44 height 31
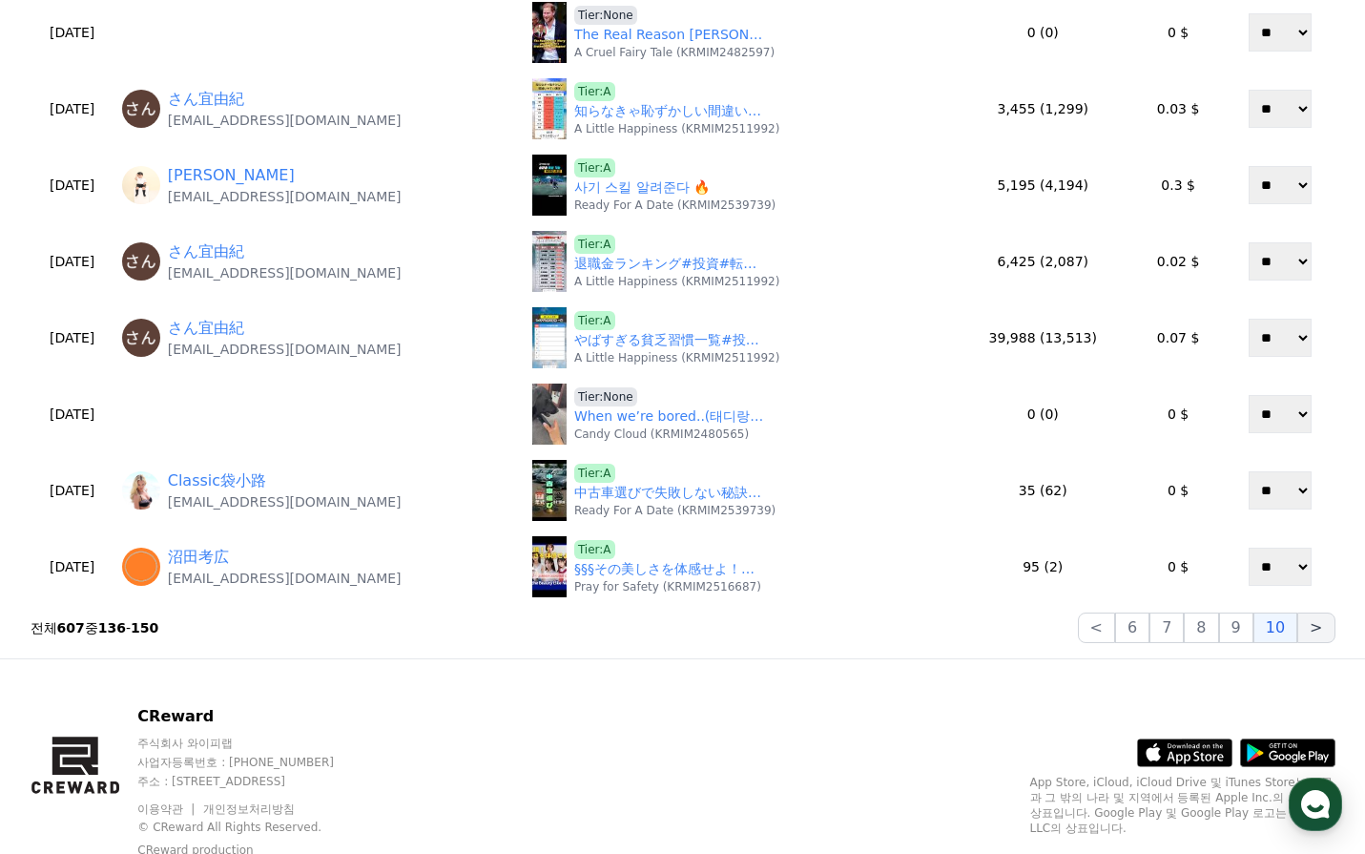
click at [1321, 633] on button ">" at bounding box center [1315, 627] width 37 height 31
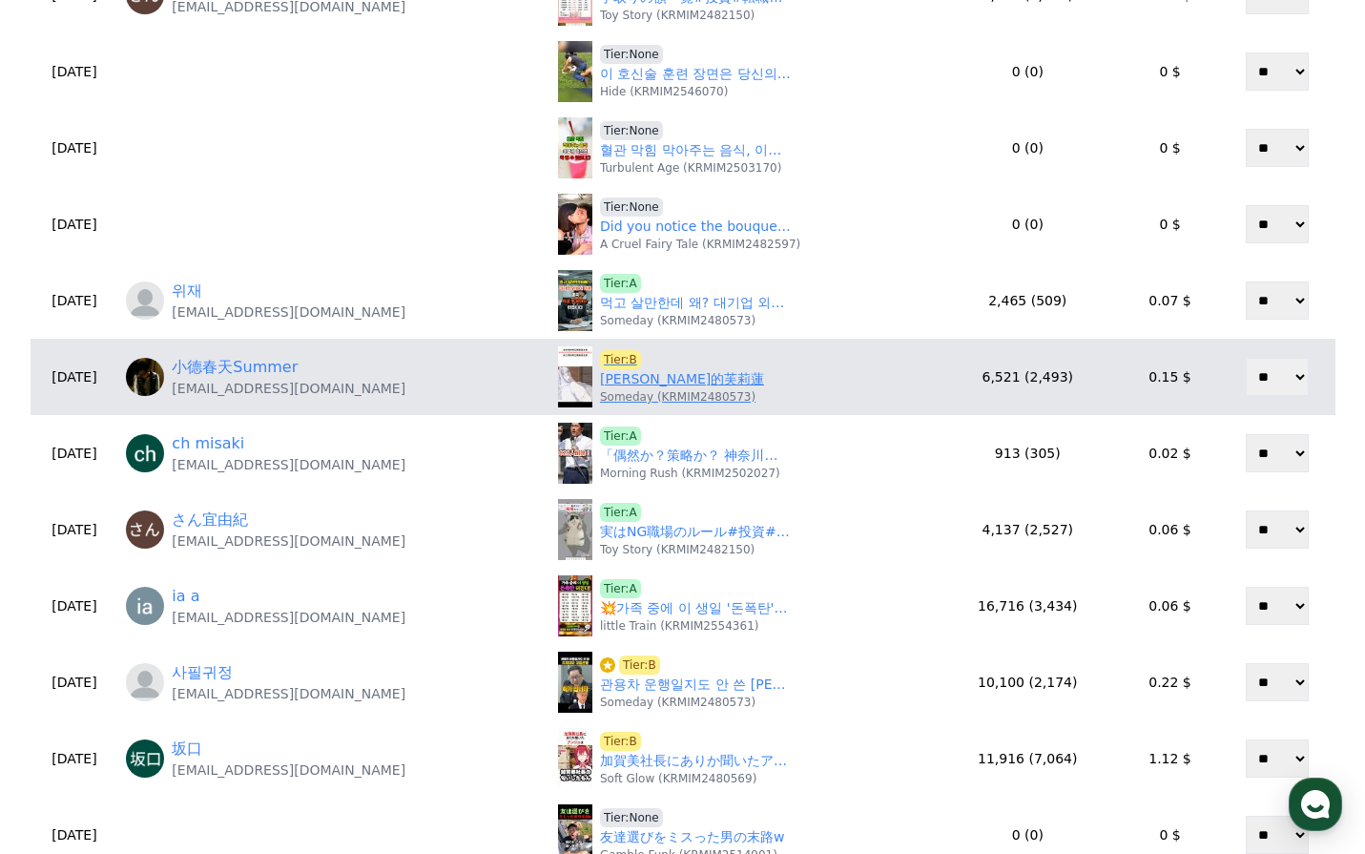
scroll to position [286, 0]
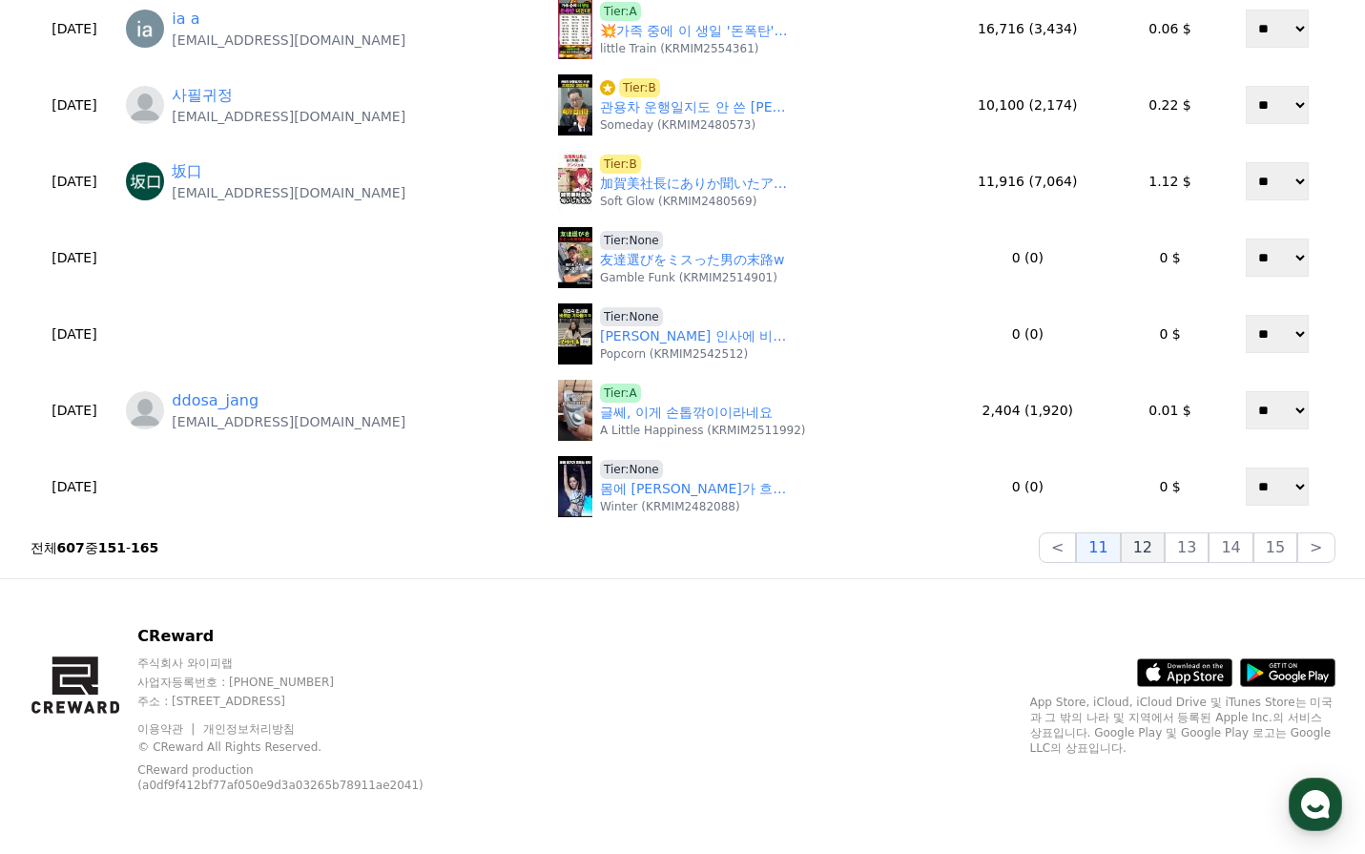
click at [1144, 550] on button "12" at bounding box center [1143, 547] width 44 height 31
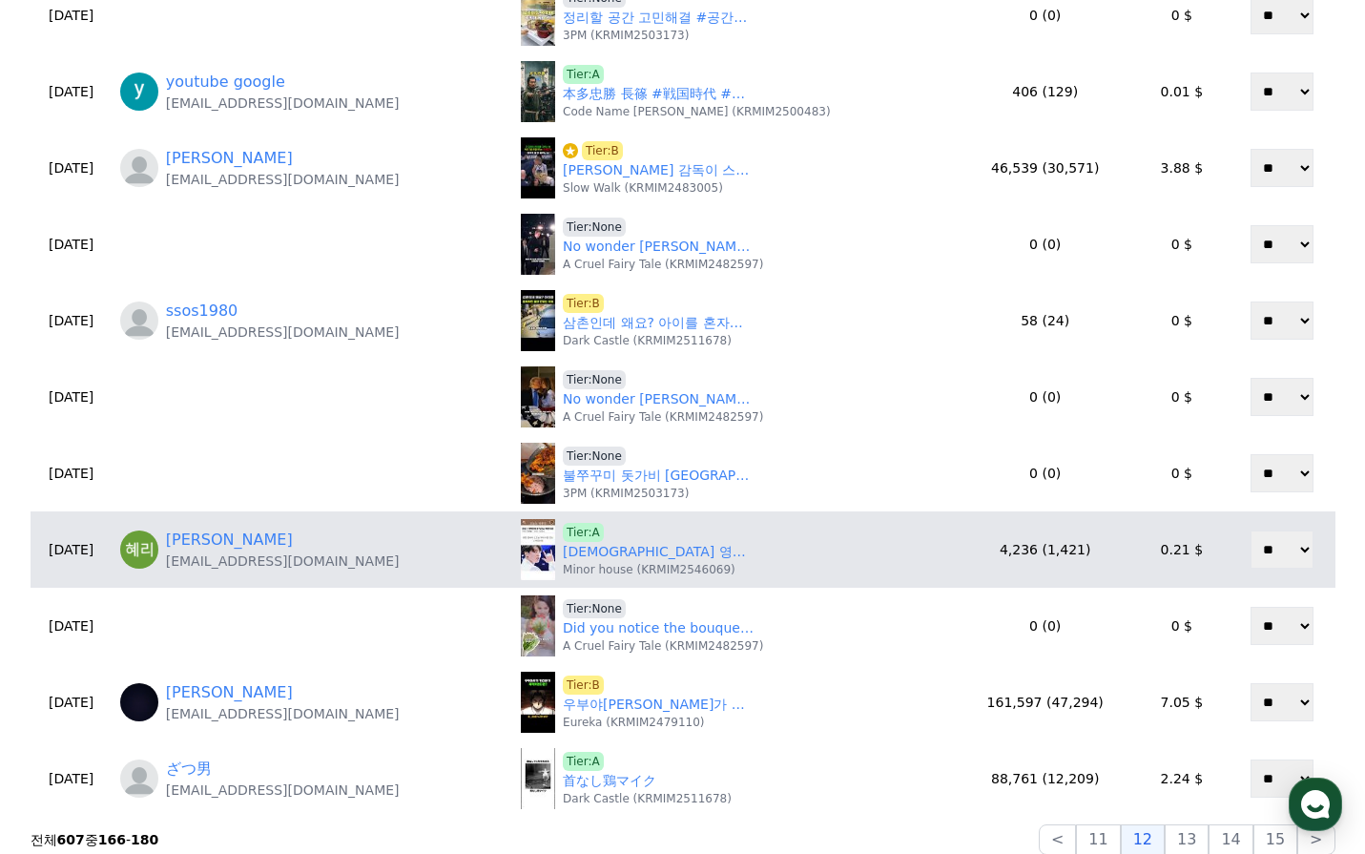
scroll to position [653, 0]
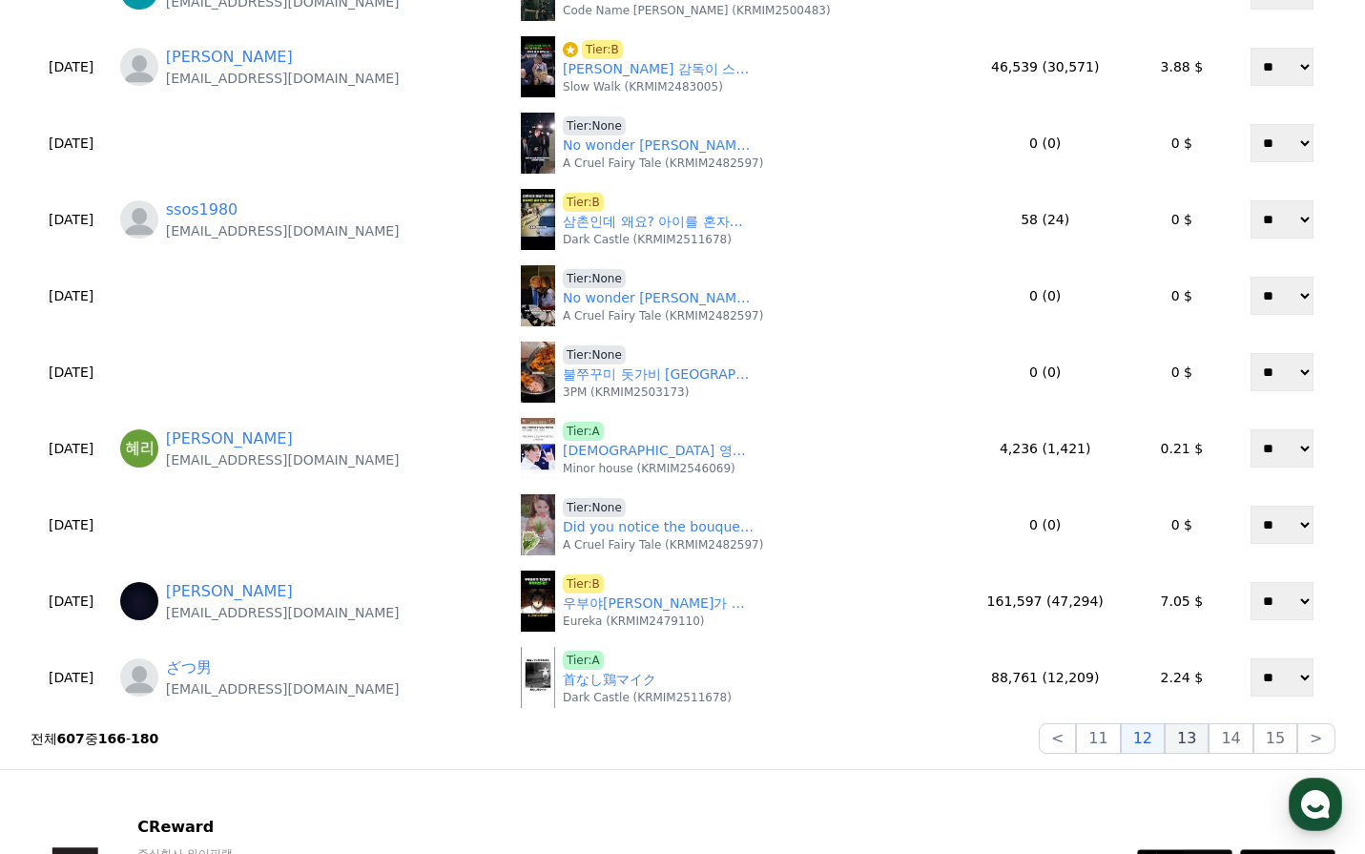
click at [1203, 737] on button "13" at bounding box center [1187, 738] width 44 height 31
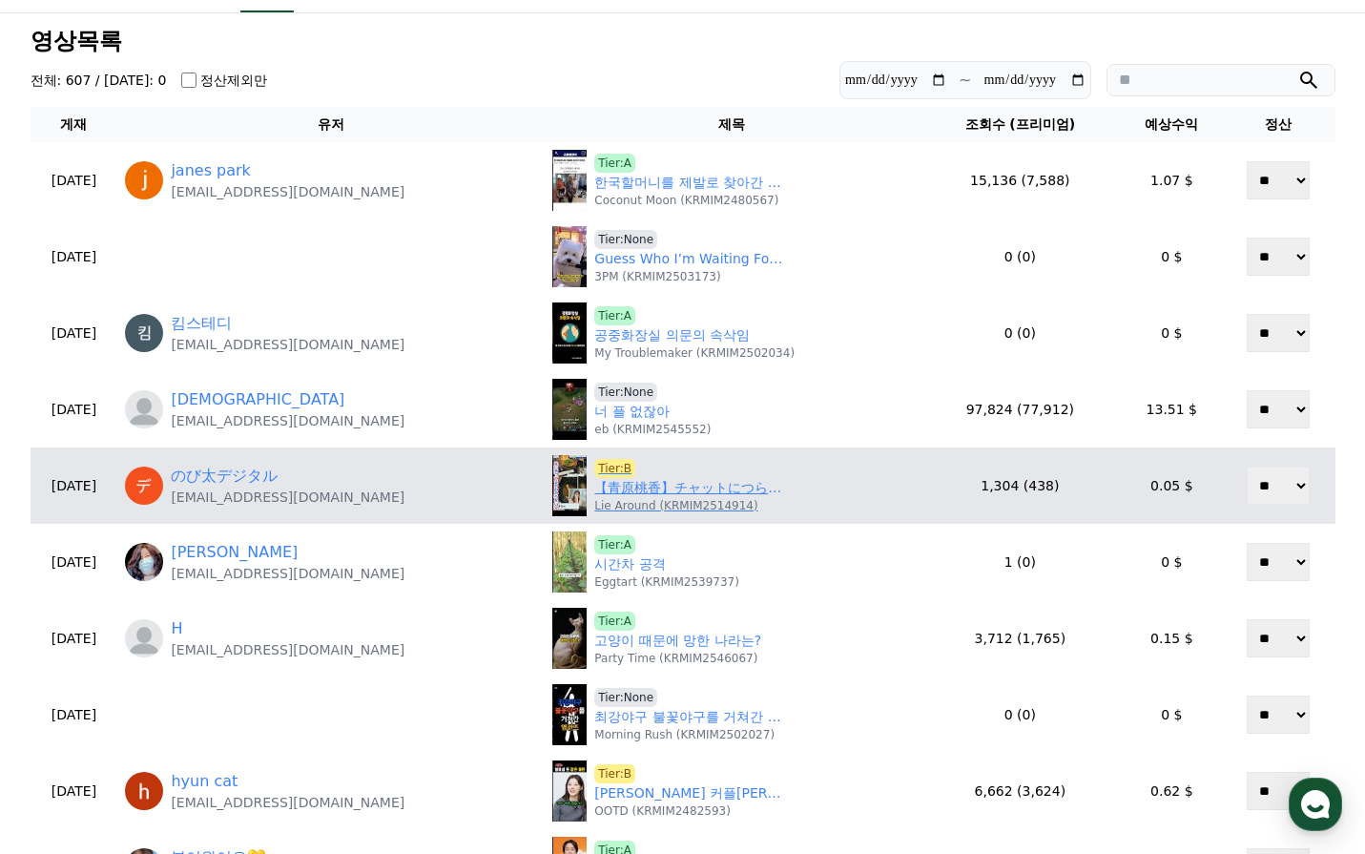
scroll to position [80, 0]
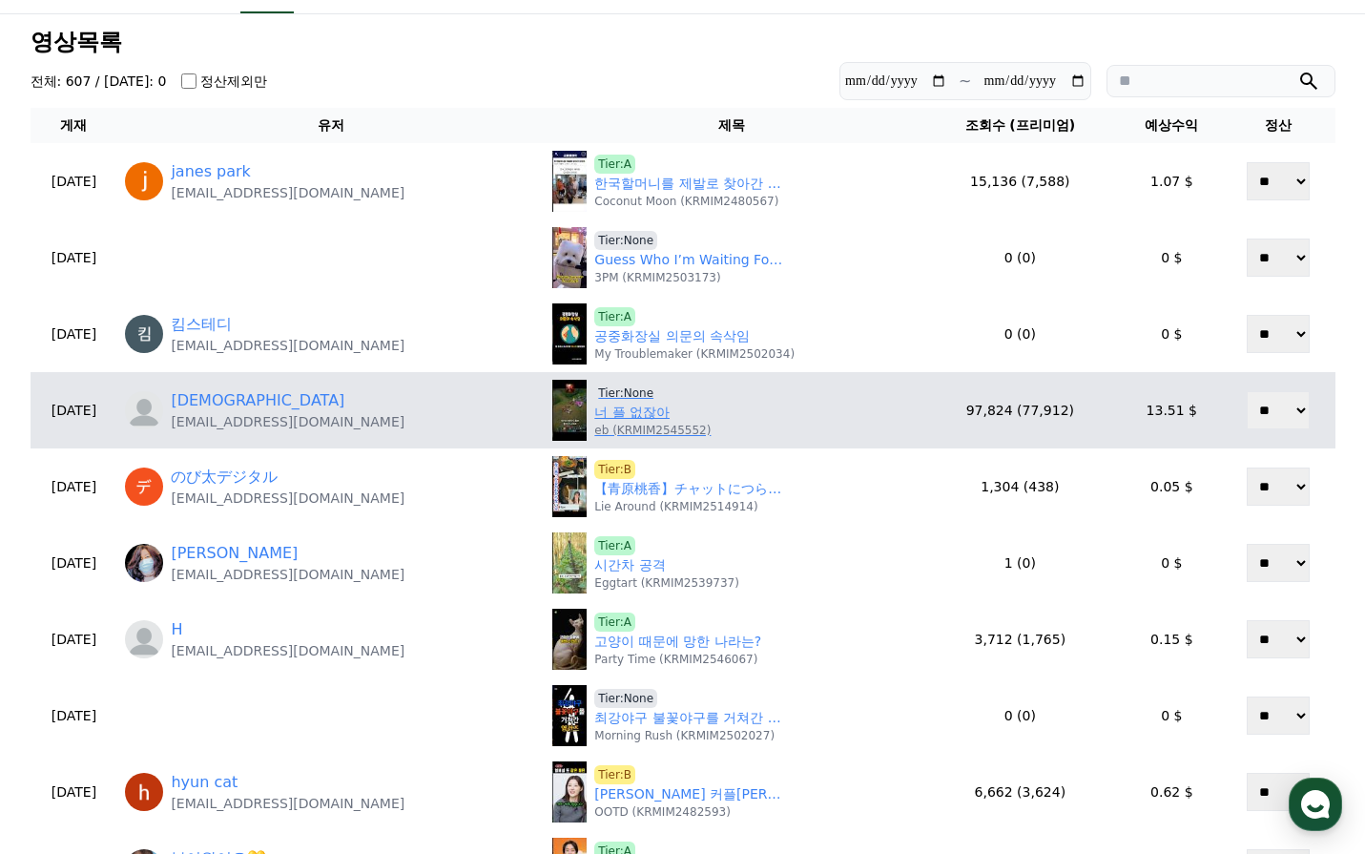
click at [611, 409] on link "너 플 없잖아" at bounding box center [631, 413] width 75 height 20
click at [603, 391] on span "Tier:None" at bounding box center [625, 393] width 63 height 19
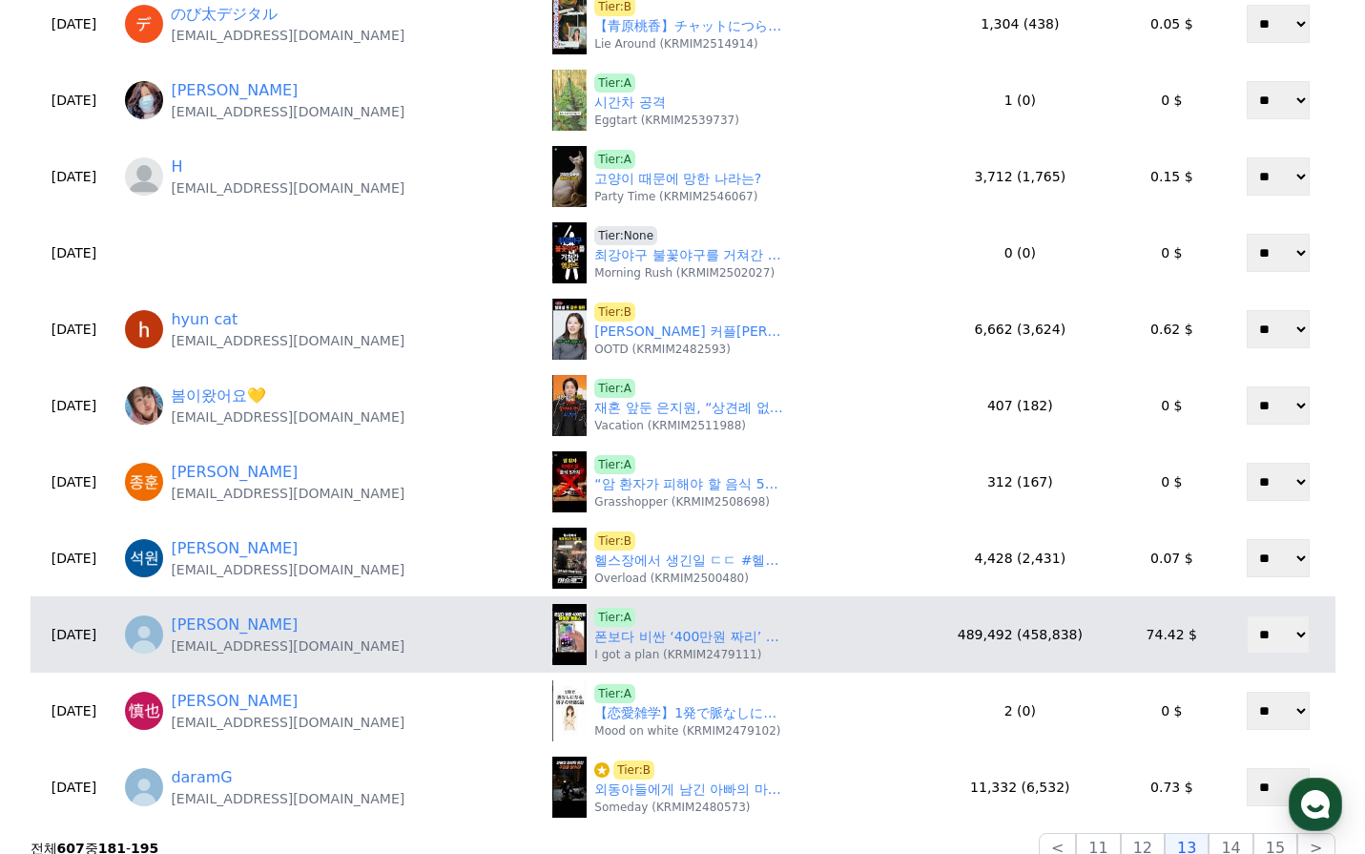
scroll to position [653, 0]
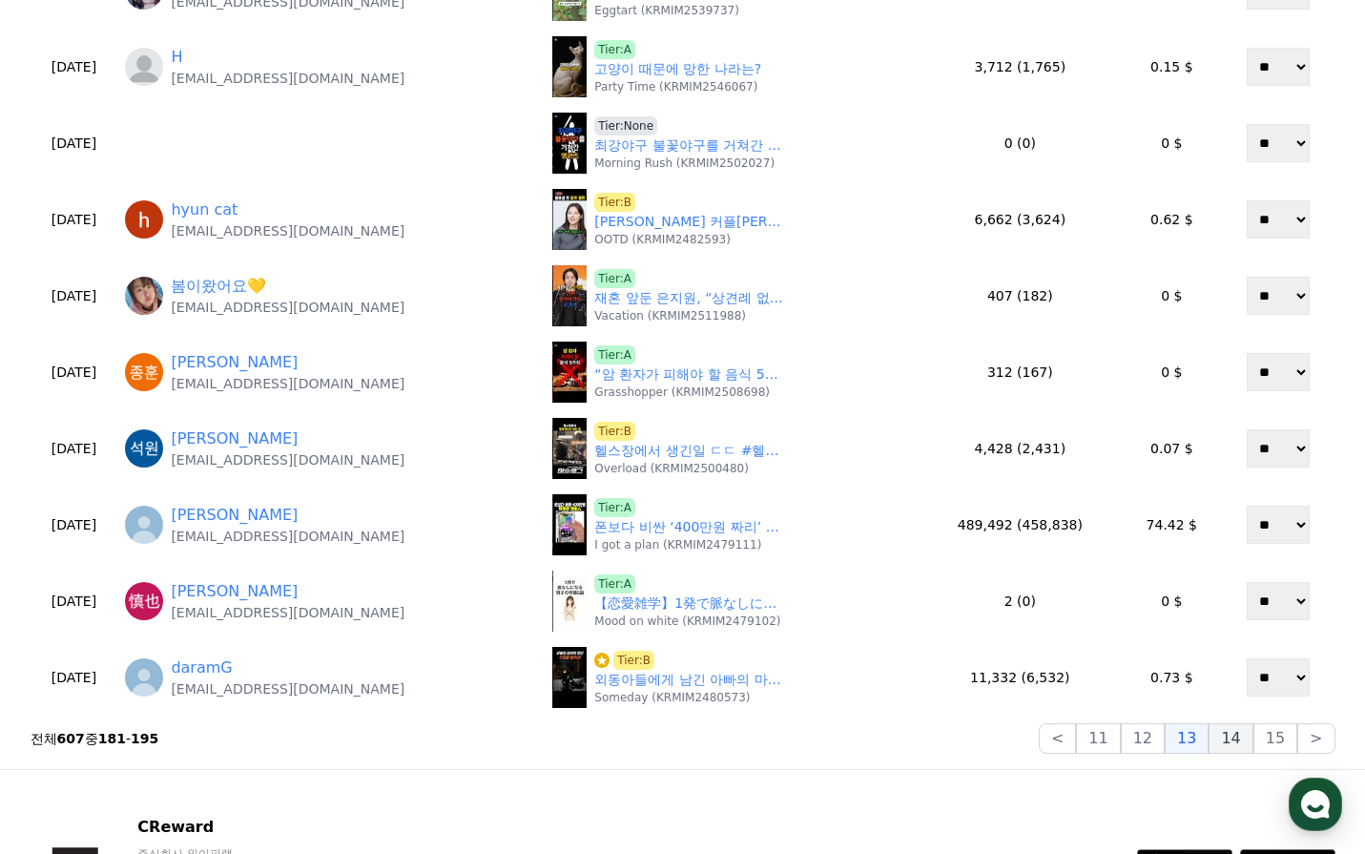
click at [1238, 746] on button "14" at bounding box center [1231, 738] width 44 height 31
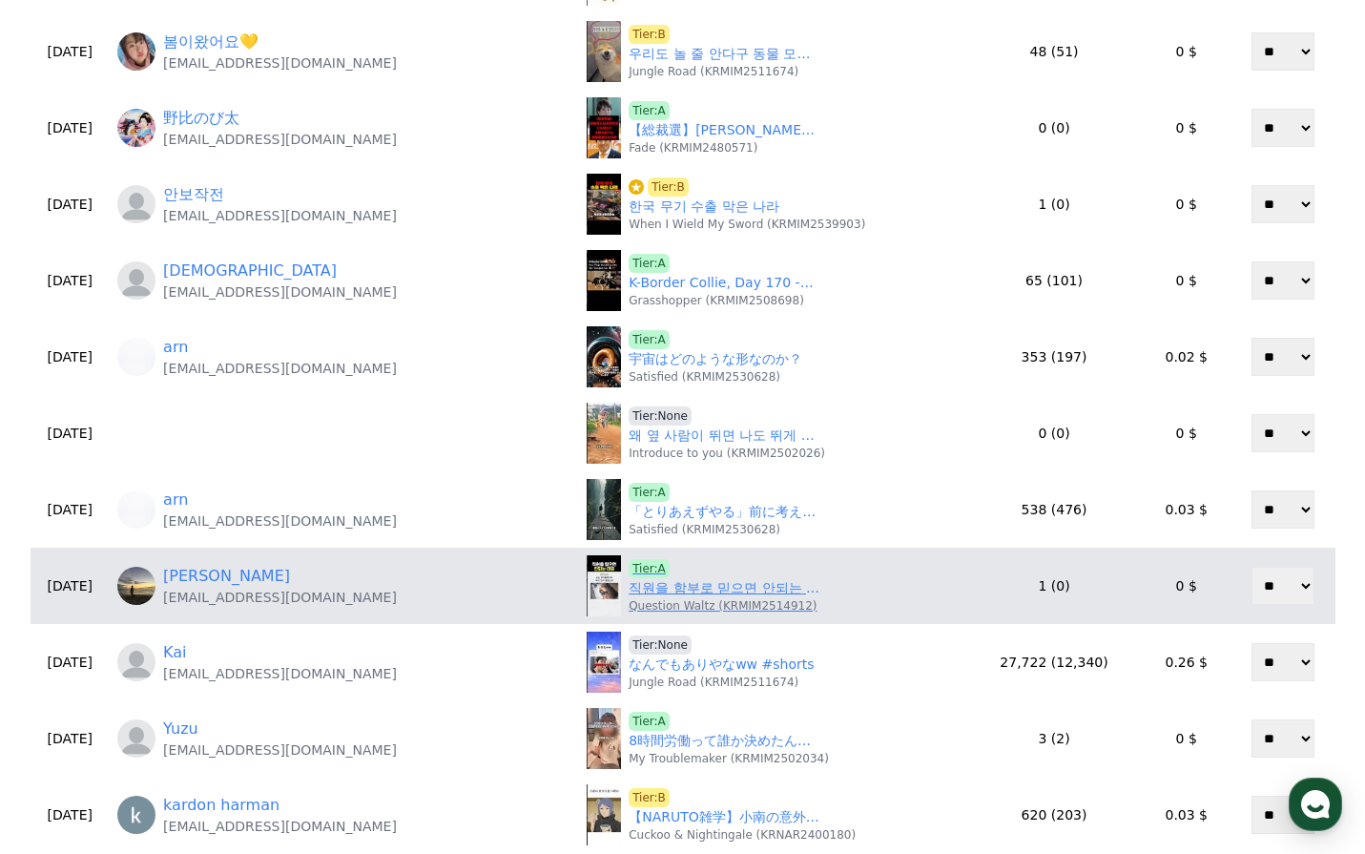
scroll to position [382, 0]
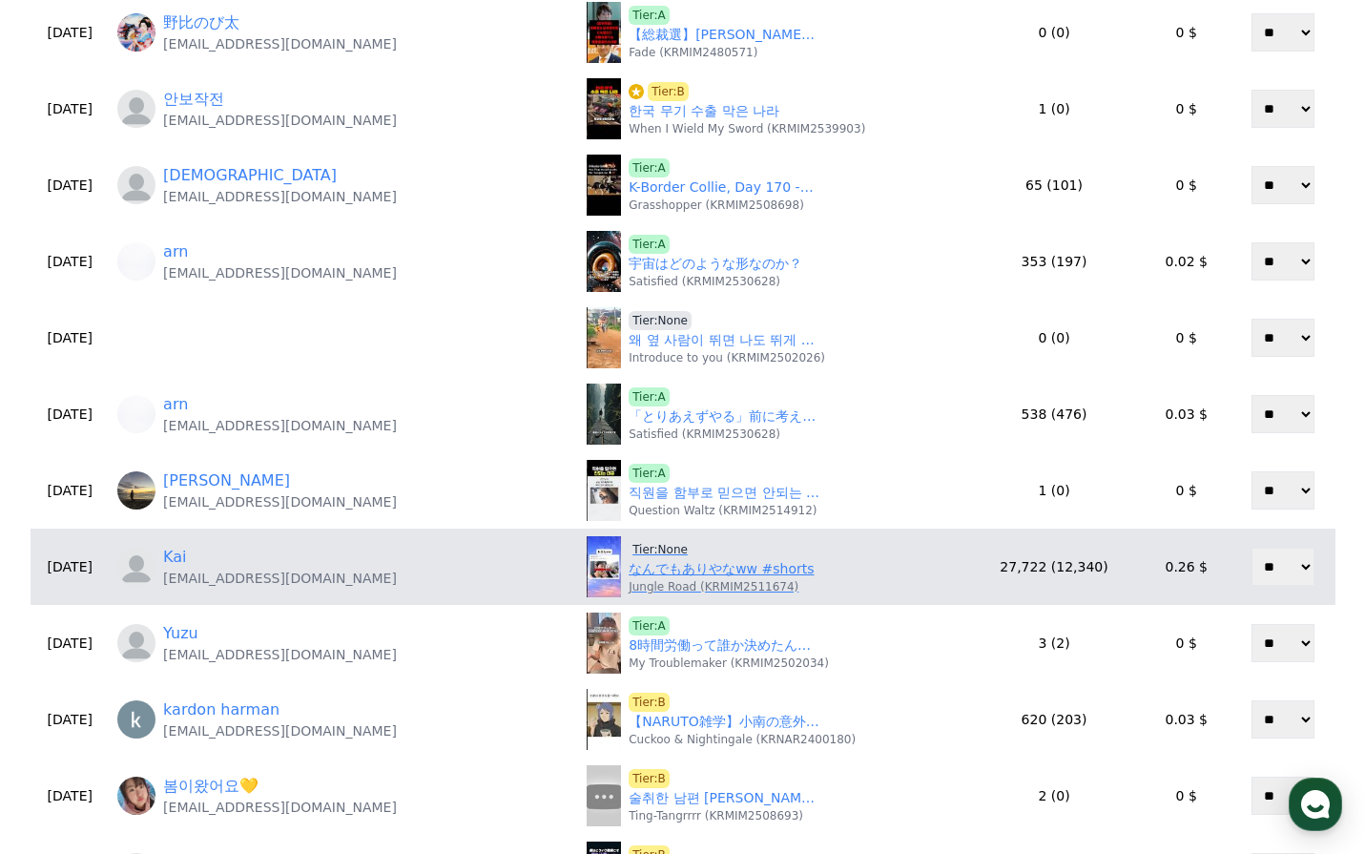
click at [673, 570] on link "なんでもありやなww #shorts" at bounding box center [721, 569] width 185 height 20
click at [632, 544] on span "Tier:None" at bounding box center [660, 549] width 63 height 19
click at [231, 561] on div "Kai" at bounding box center [280, 557] width 234 height 23
click at [186, 558] on link "Kai" at bounding box center [174, 557] width 23 height 23
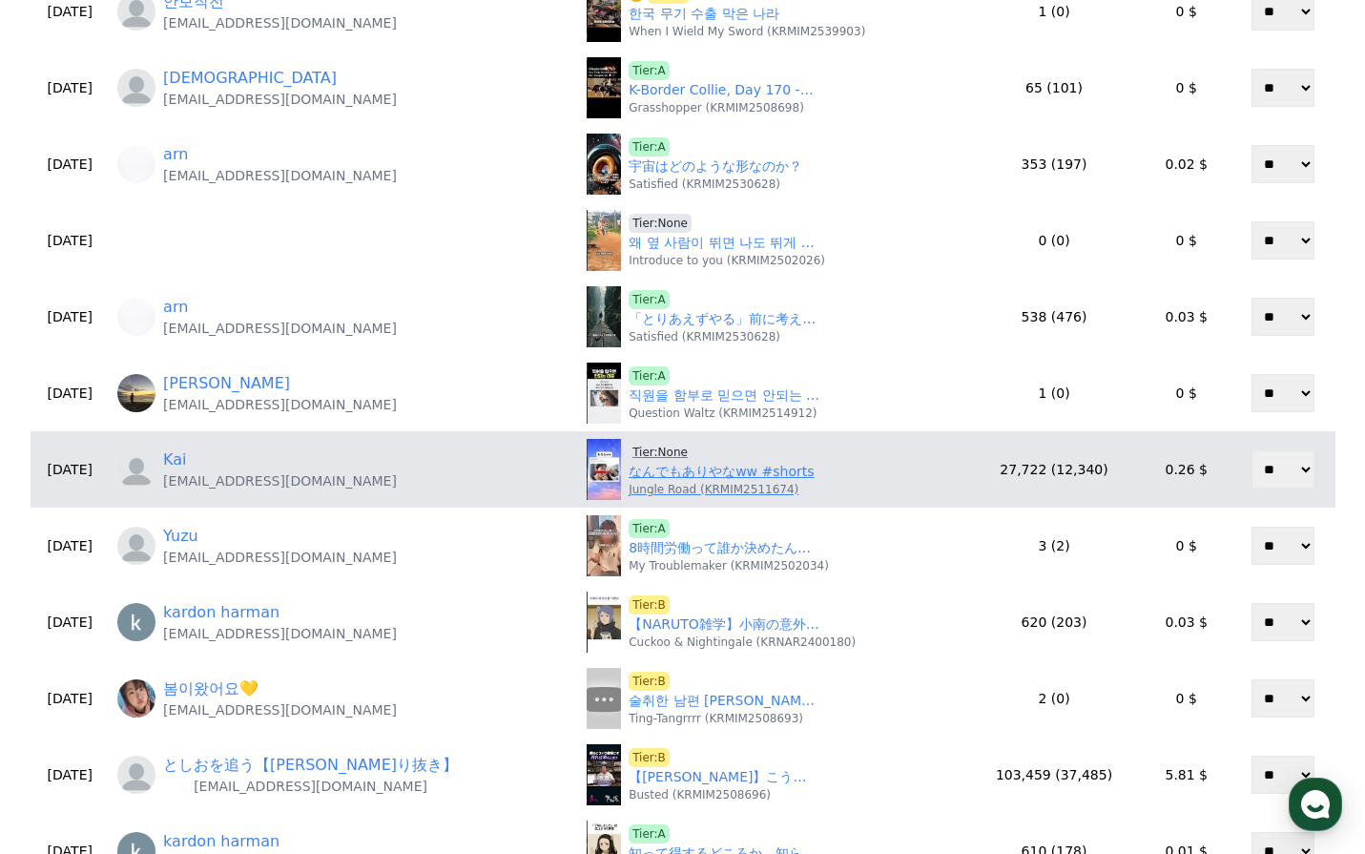
scroll to position [572, 0]
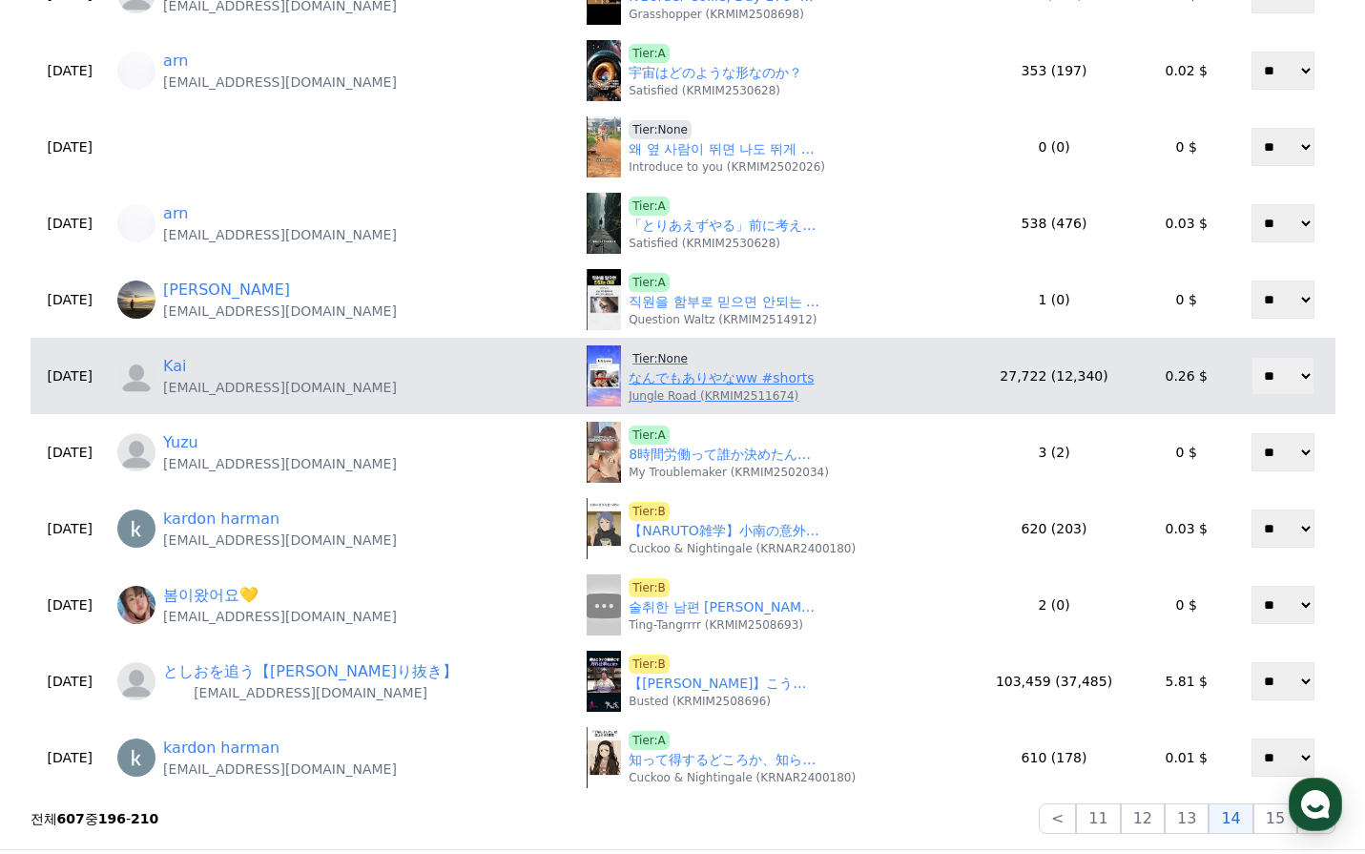
click at [660, 351] on span "Tier:None" at bounding box center [660, 358] width 63 height 19
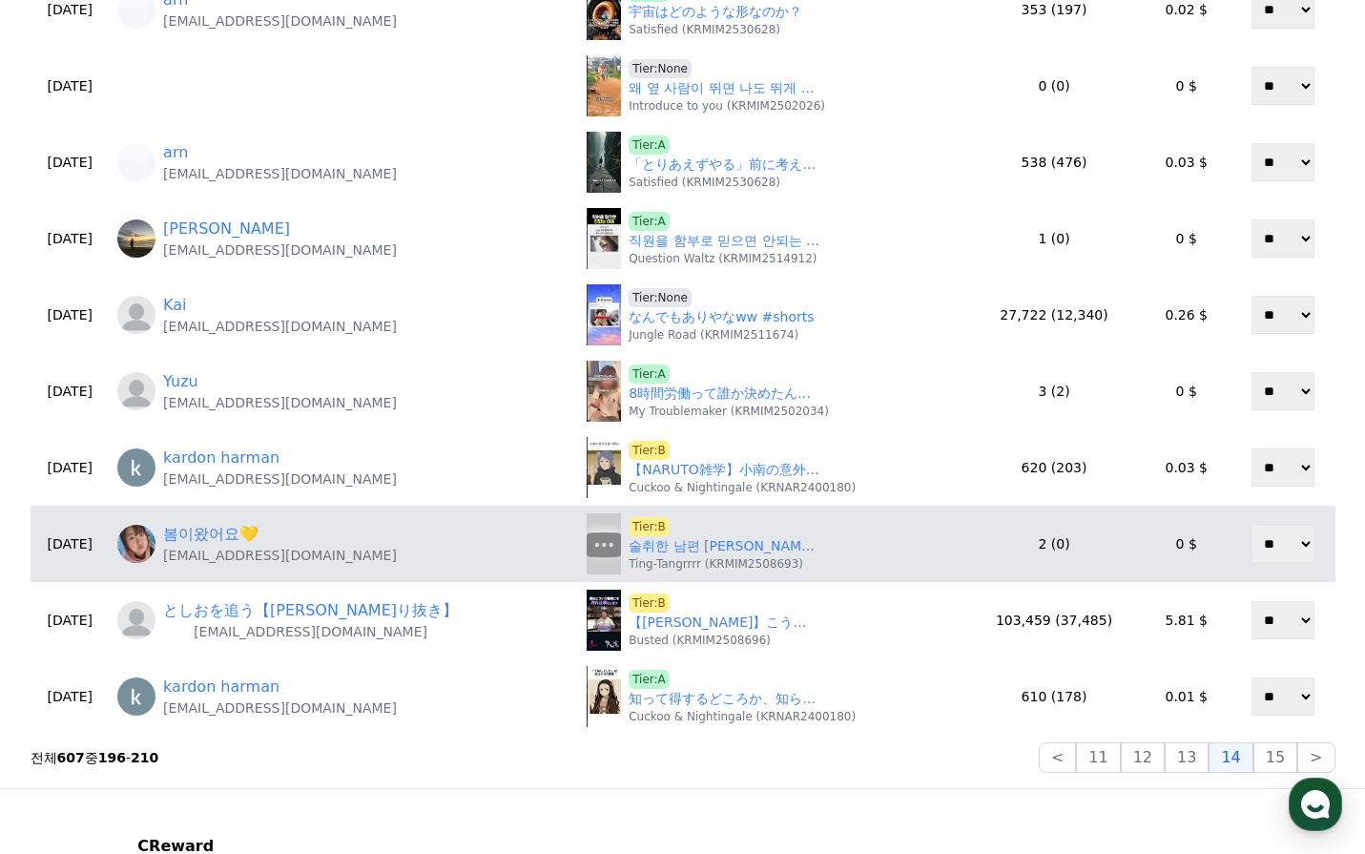
scroll to position [668, 0]
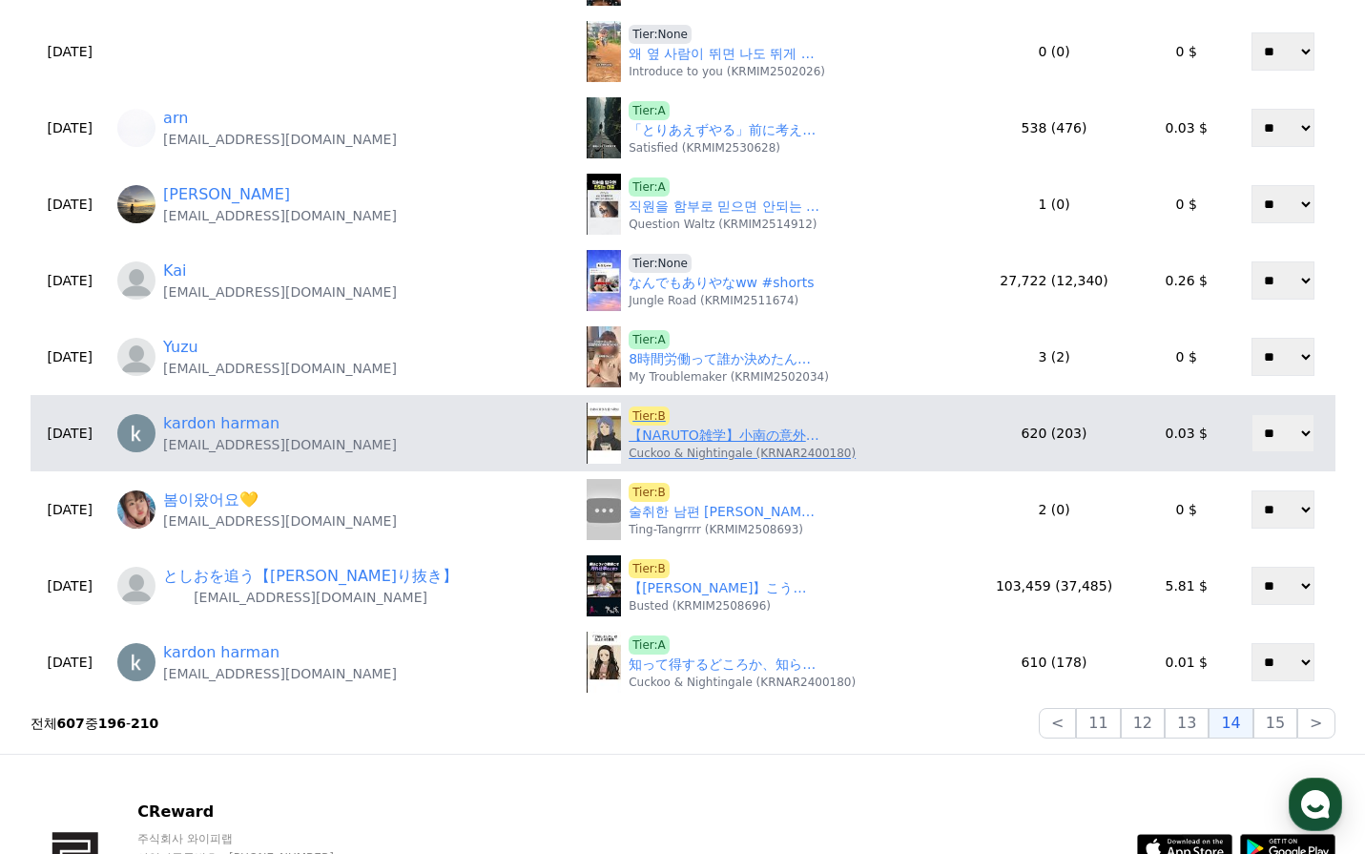
click at [677, 437] on link "【NARUTO雑学】小南の意外な事実まとめ" at bounding box center [724, 435] width 191 height 20
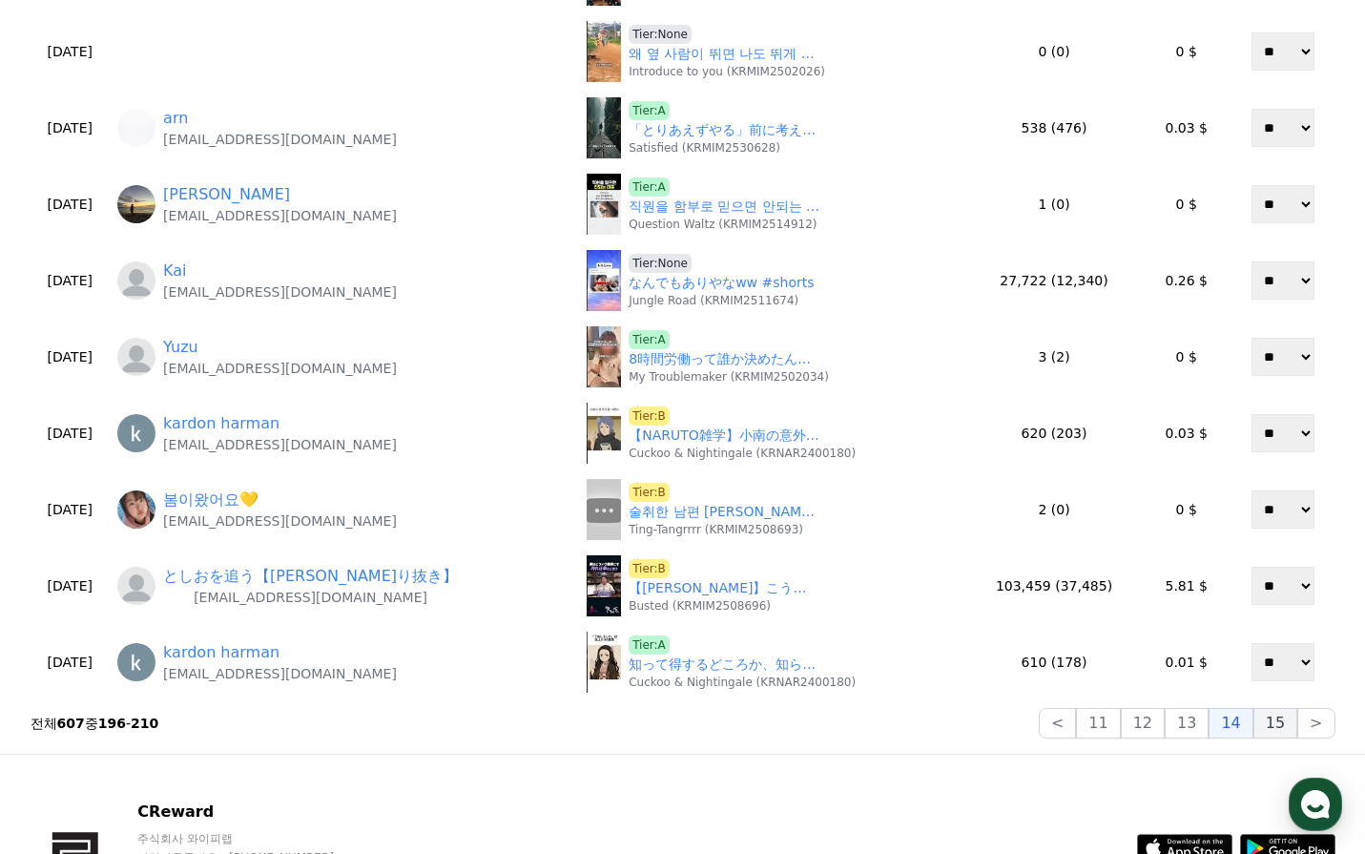
click at [1280, 731] on button "15" at bounding box center [1276, 723] width 44 height 31
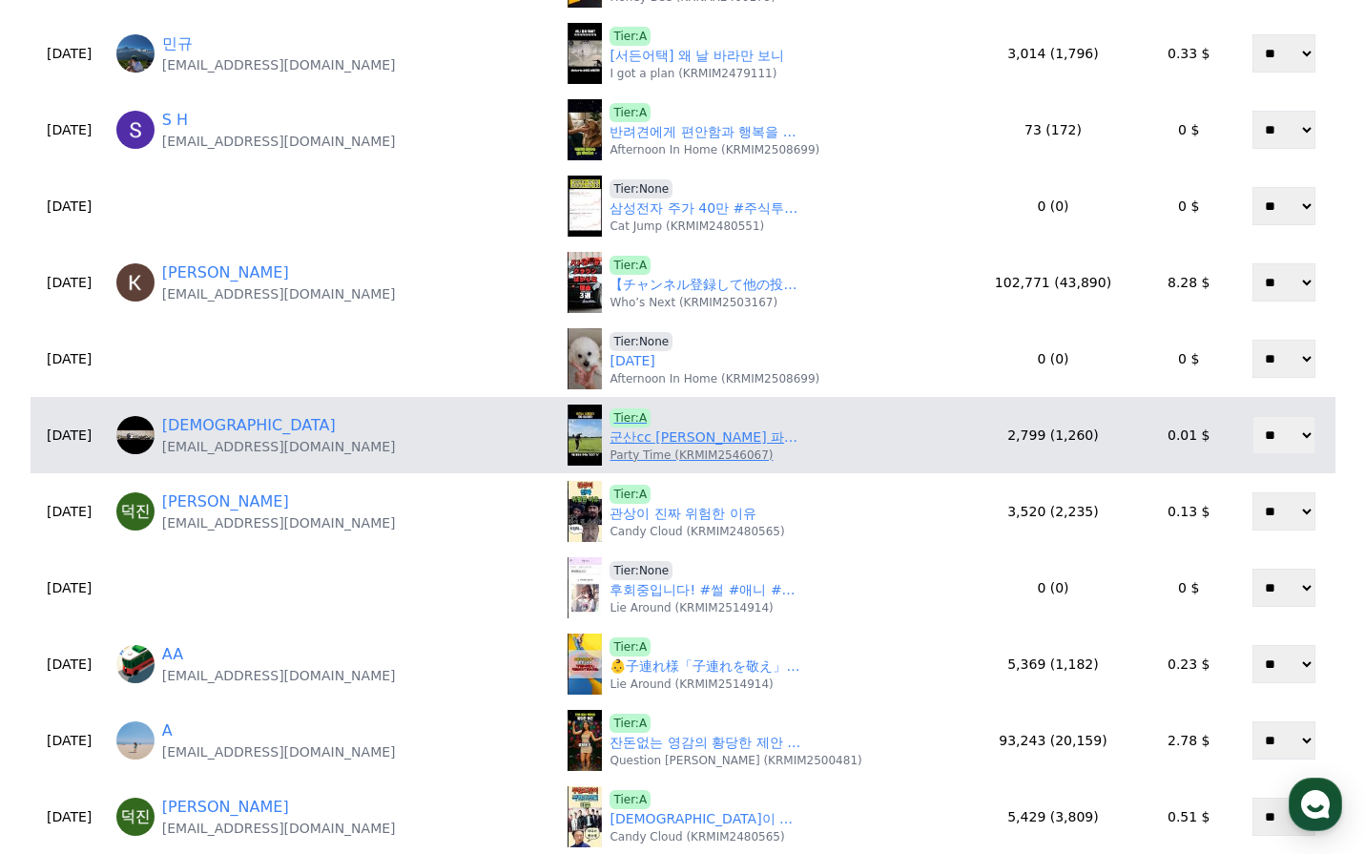
scroll to position [191, 0]
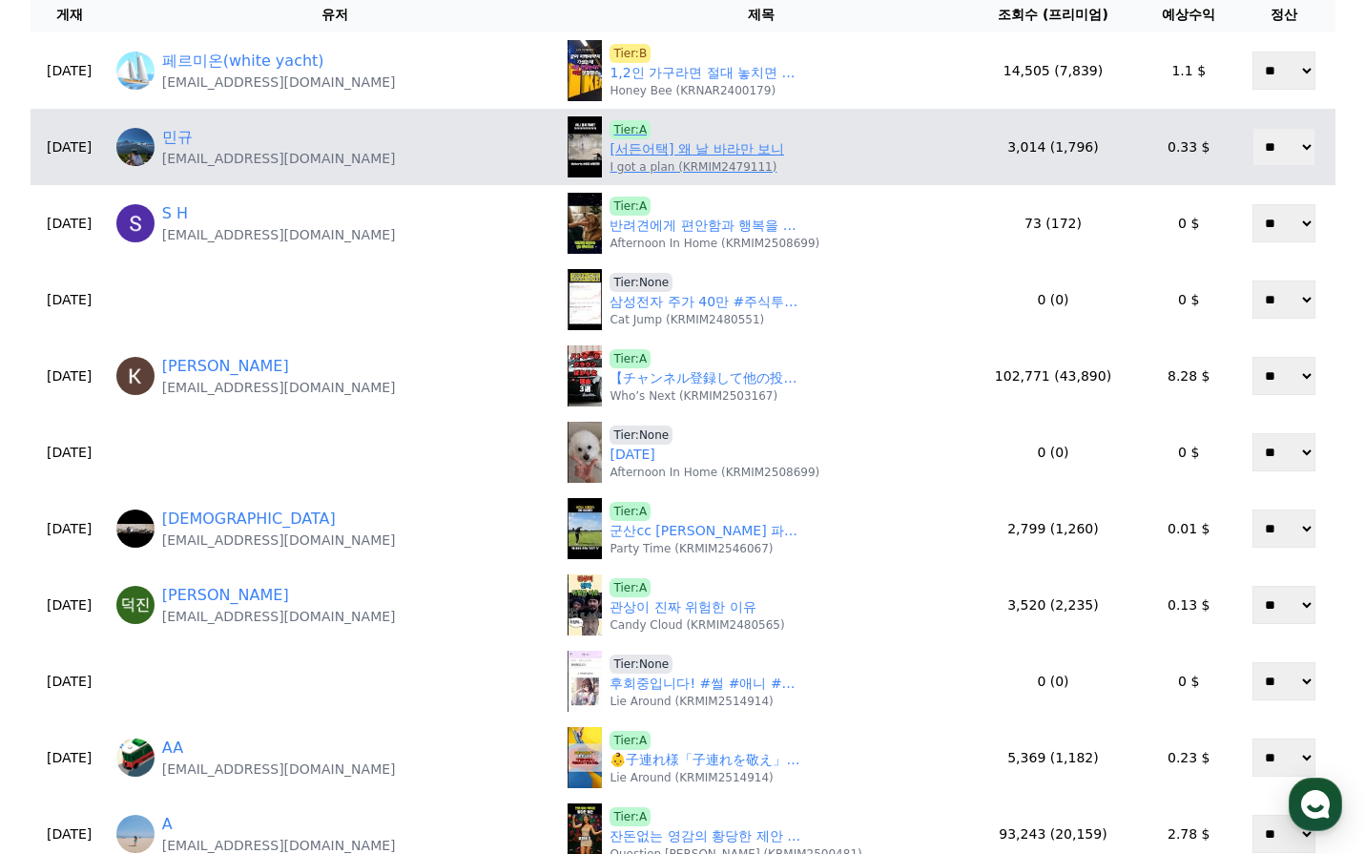
click at [610, 126] on span "Tier:A" at bounding box center [630, 129] width 41 height 19
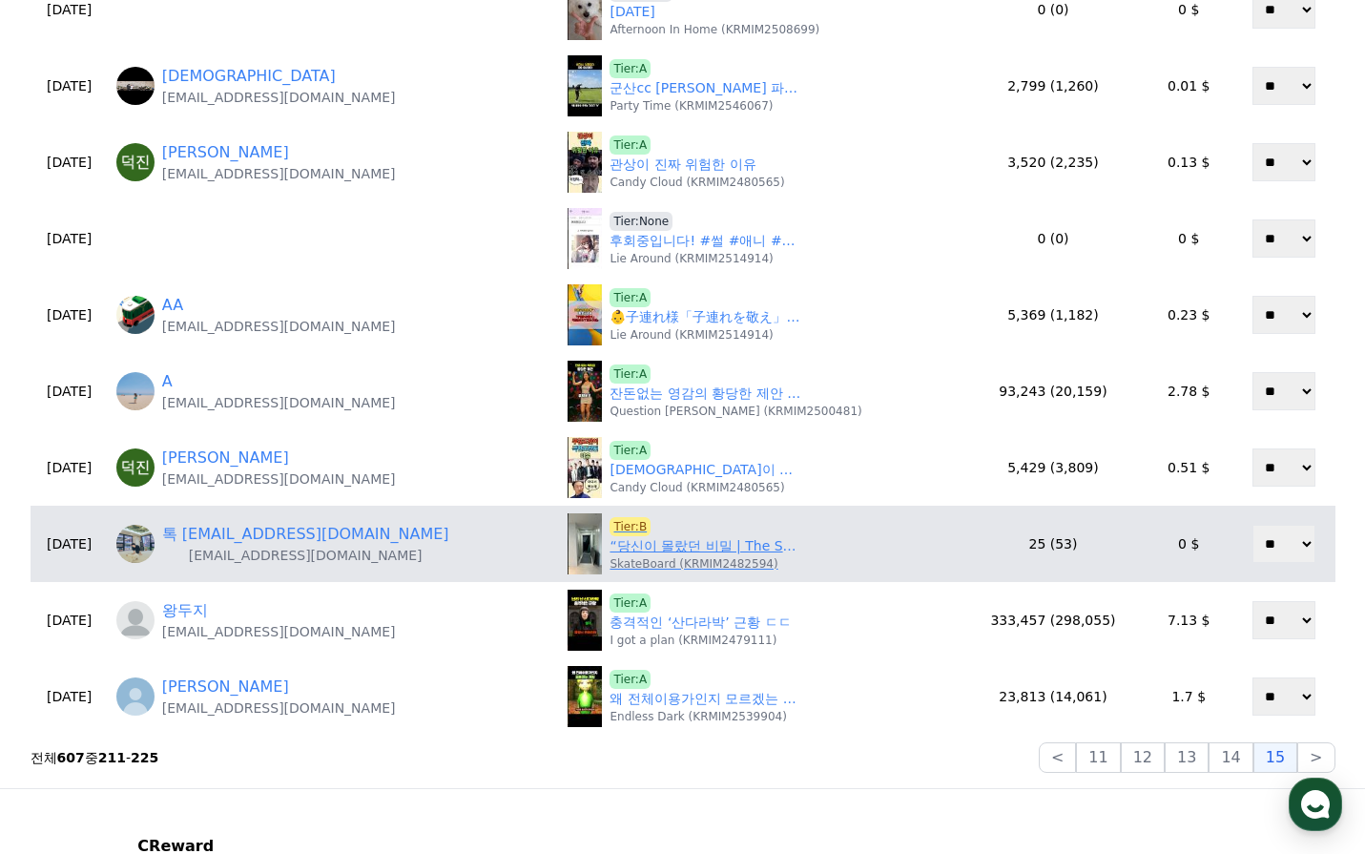
scroll to position [668, 0]
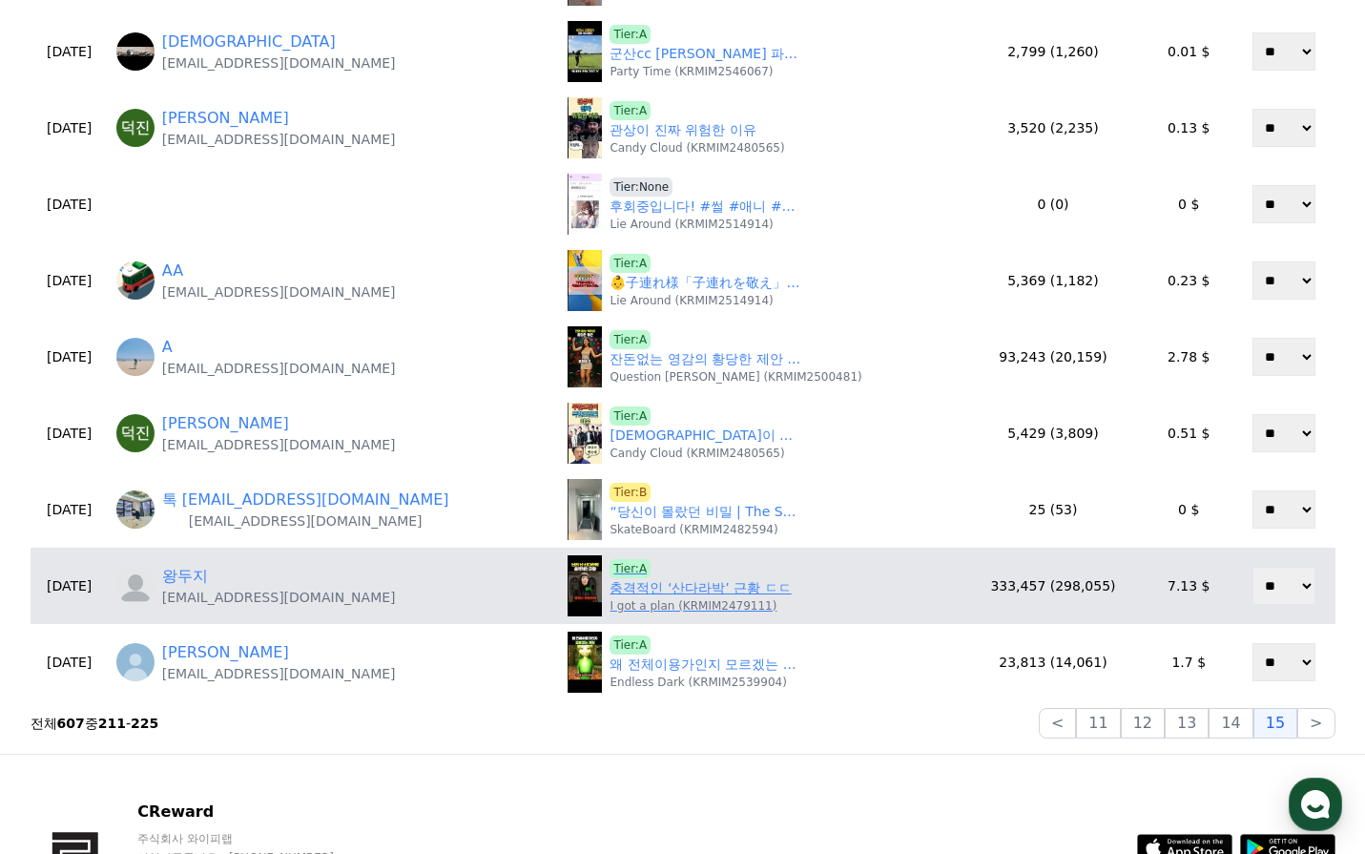
click at [647, 588] on link "충격적인 ‘산다라박’ 근황 ㄷㄷ" at bounding box center [700, 588] width 181 height 20
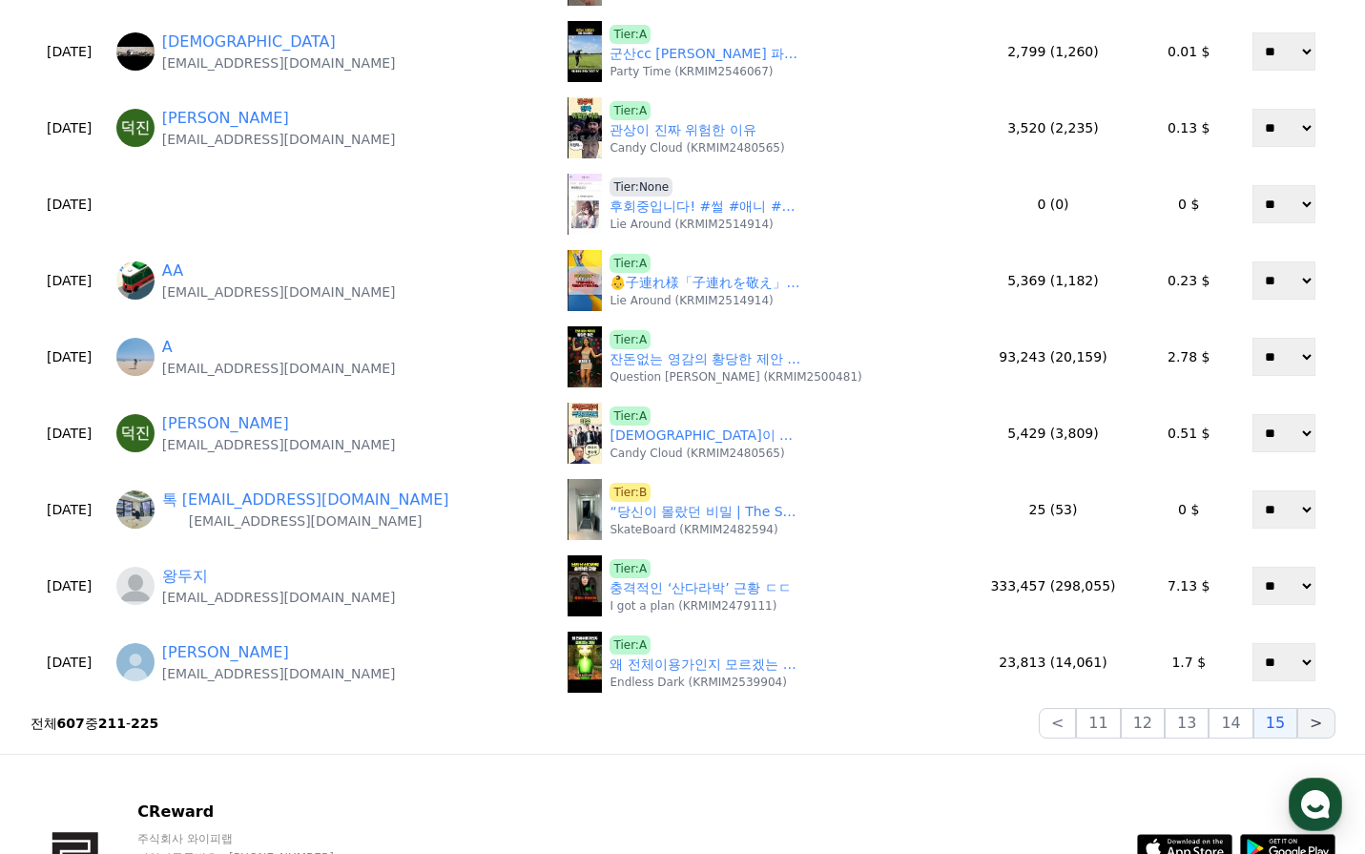
click at [1318, 725] on button ">" at bounding box center [1315, 723] width 37 height 31
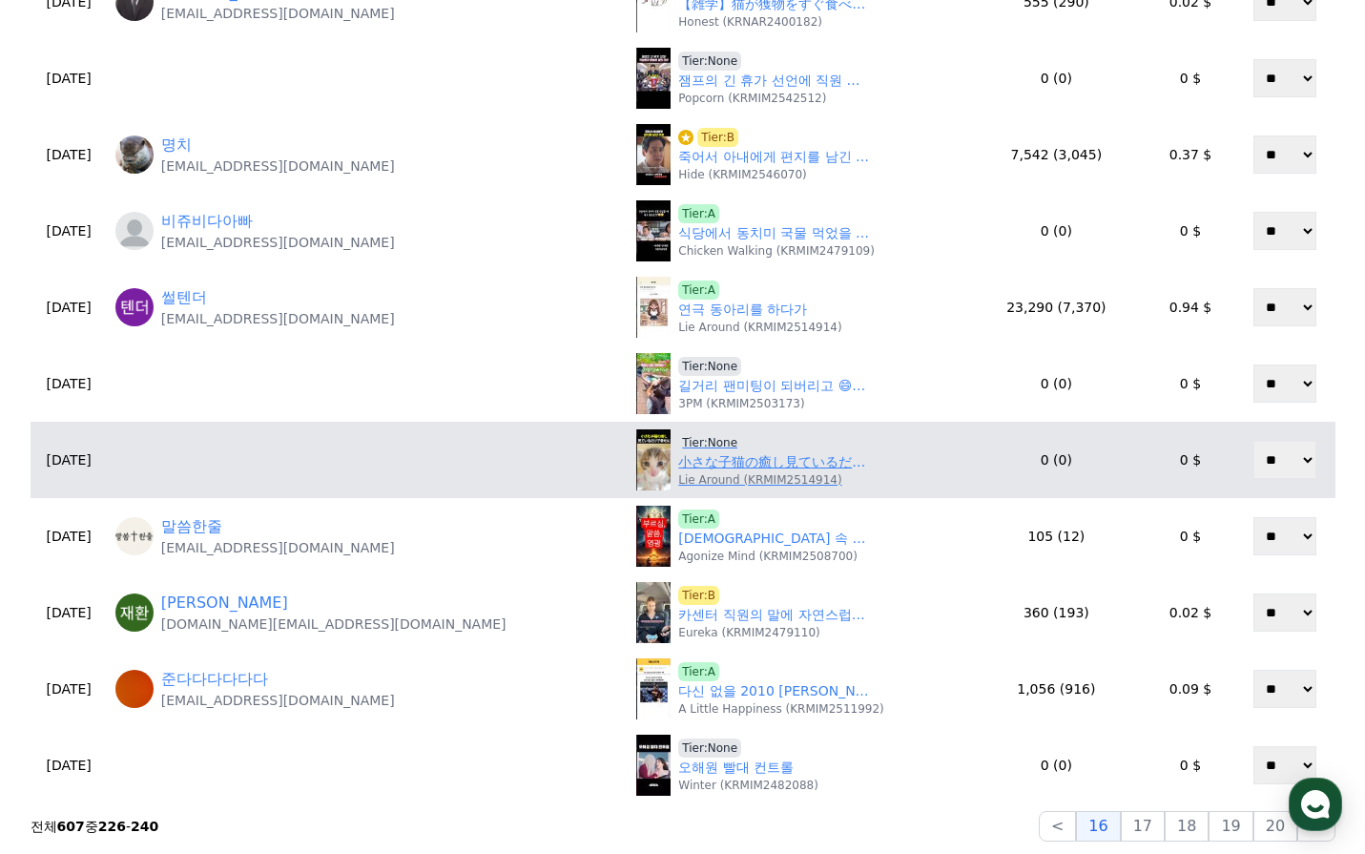
scroll to position [572, 0]
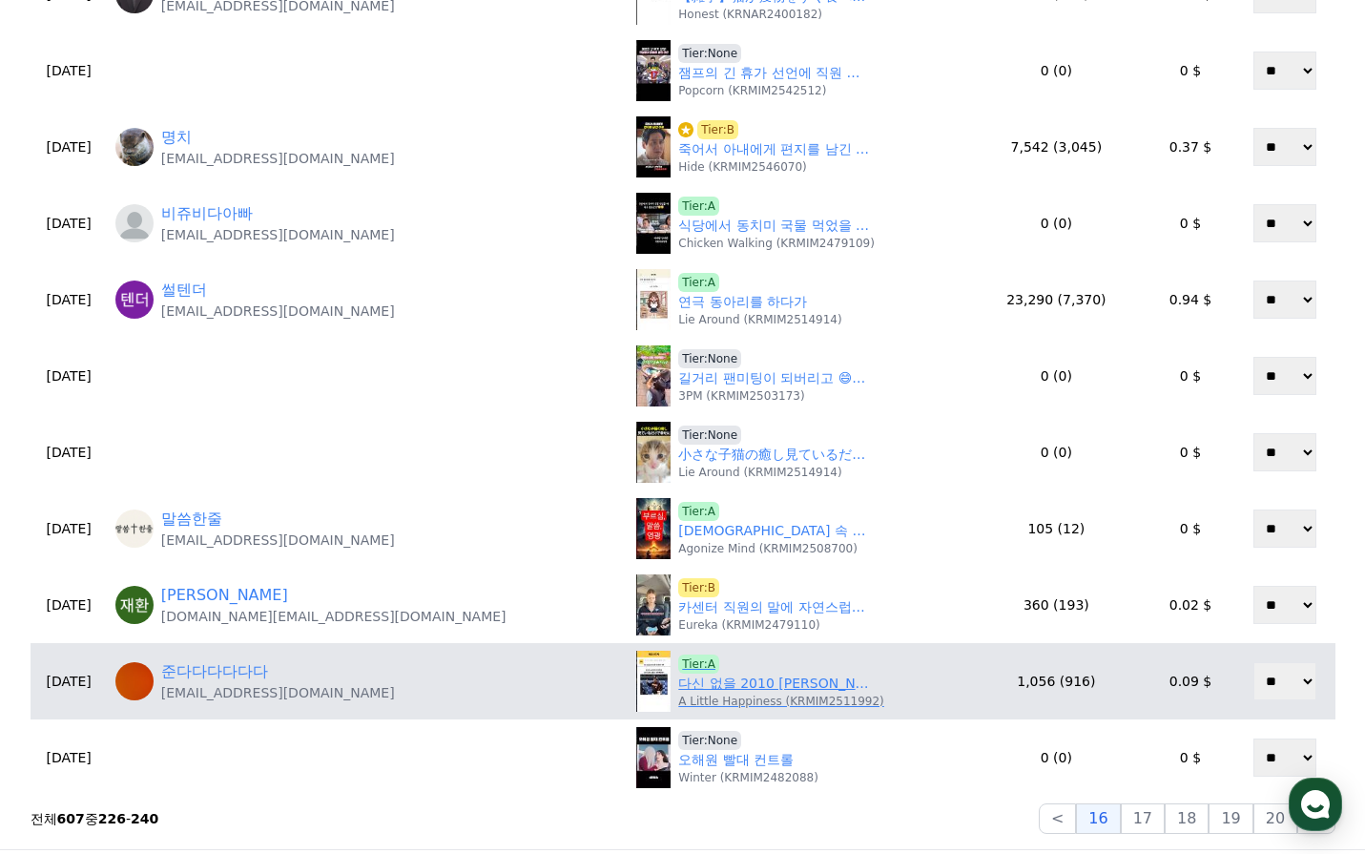
click at [720, 688] on link "다신 없을 2010 이대호의 기록" at bounding box center [773, 684] width 191 height 20
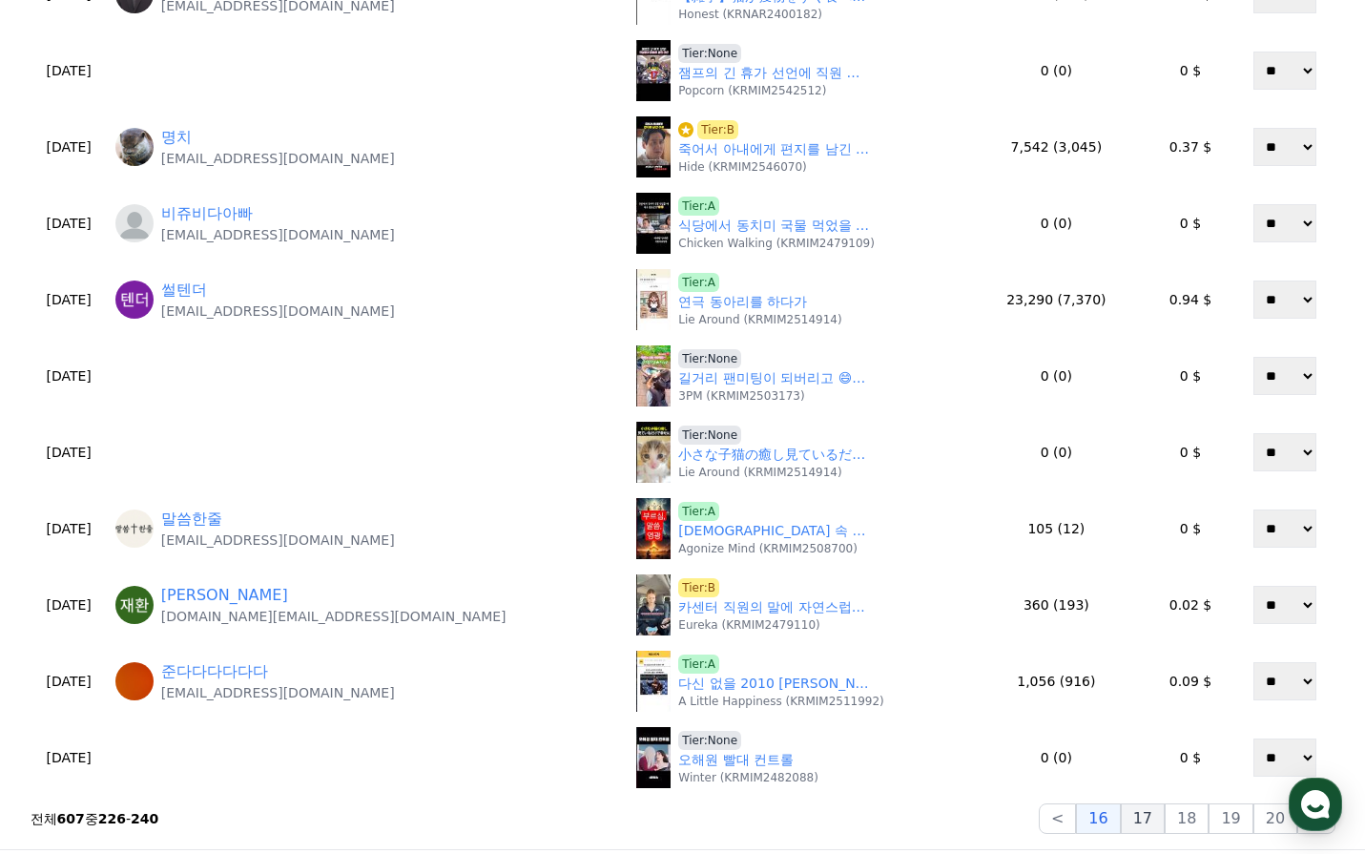
click at [1143, 810] on button "17" at bounding box center [1143, 818] width 44 height 31
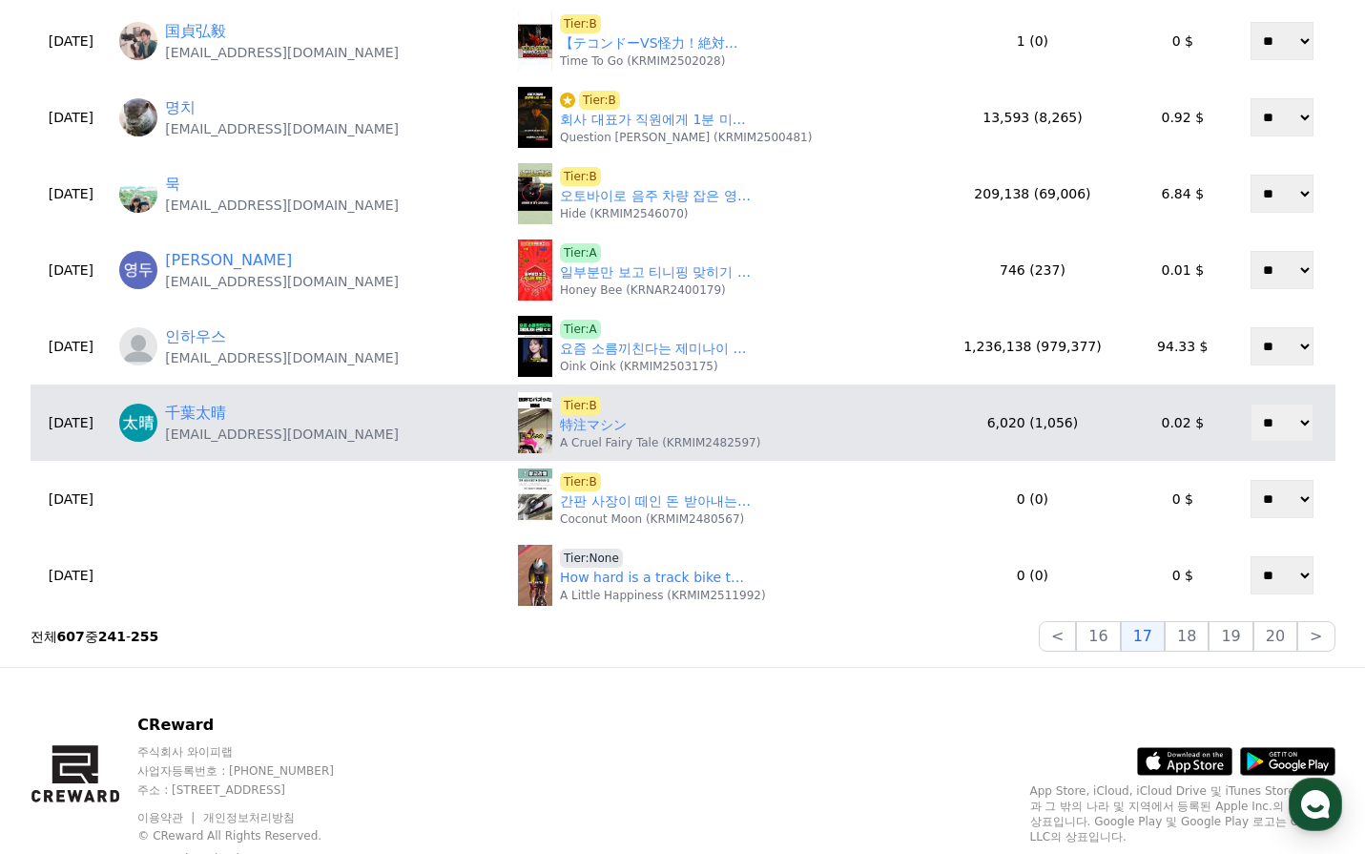
scroll to position [763, 0]
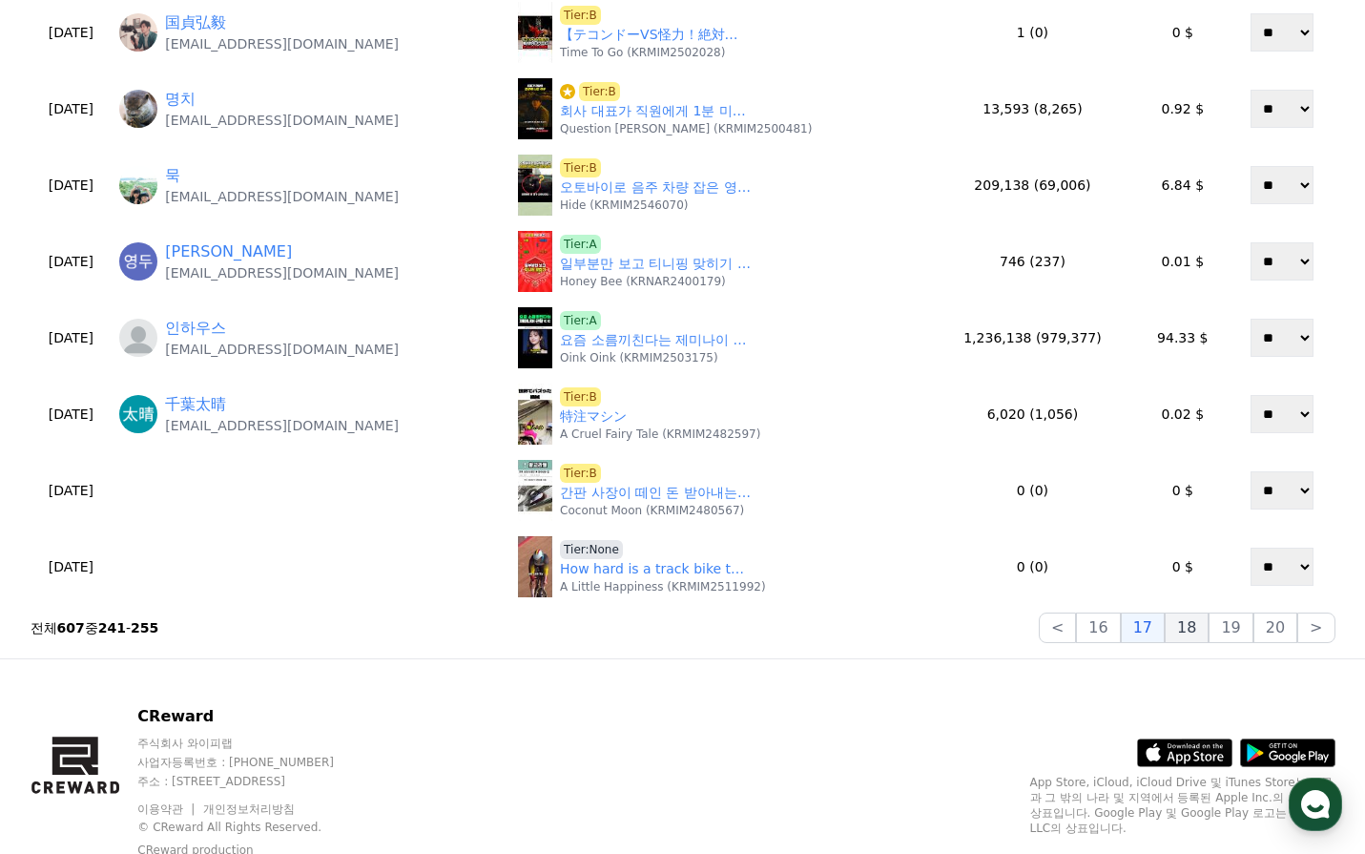
click at [1194, 635] on button "18" at bounding box center [1187, 627] width 44 height 31
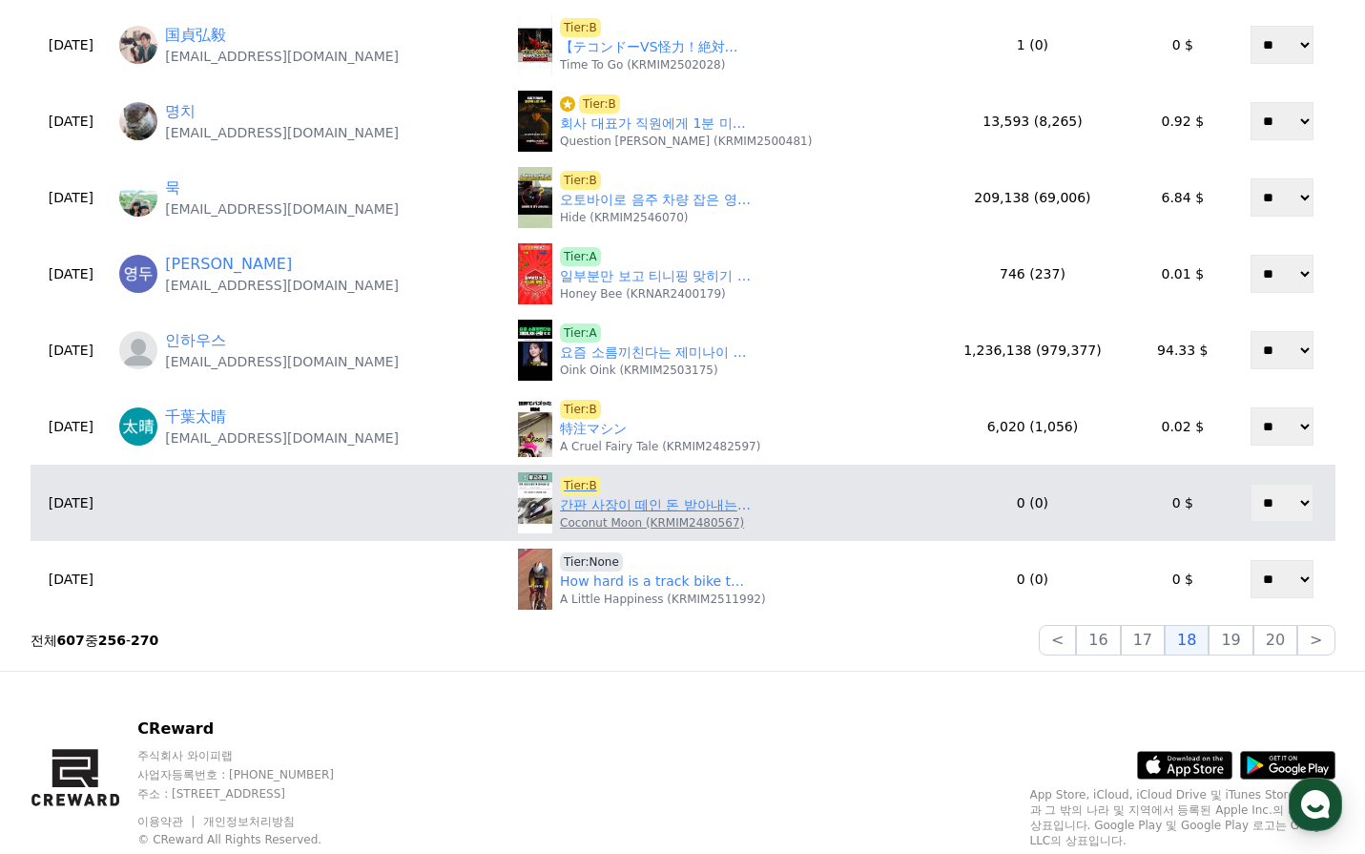
scroll to position [668, 0]
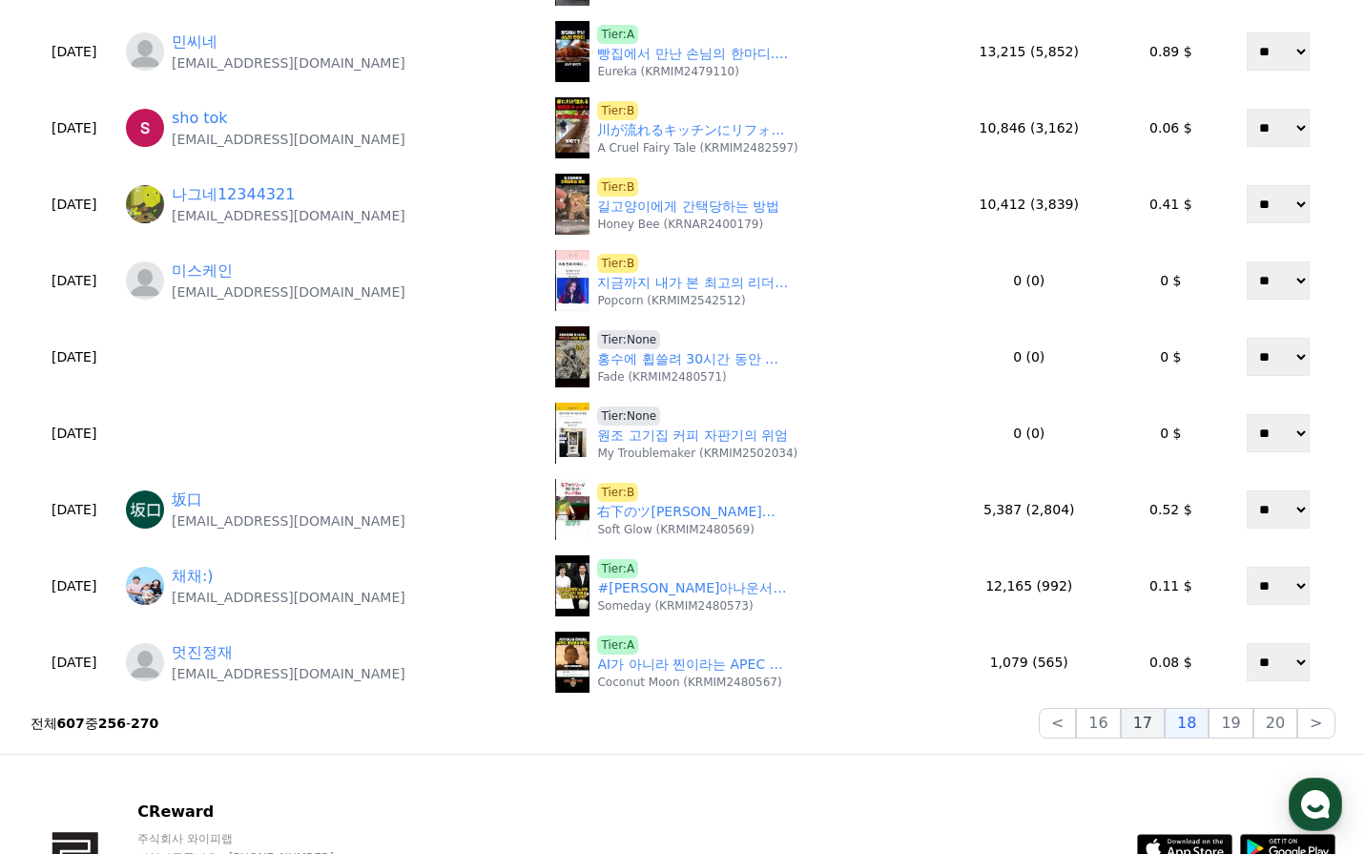
click at [1148, 726] on button "17" at bounding box center [1143, 723] width 44 height 31
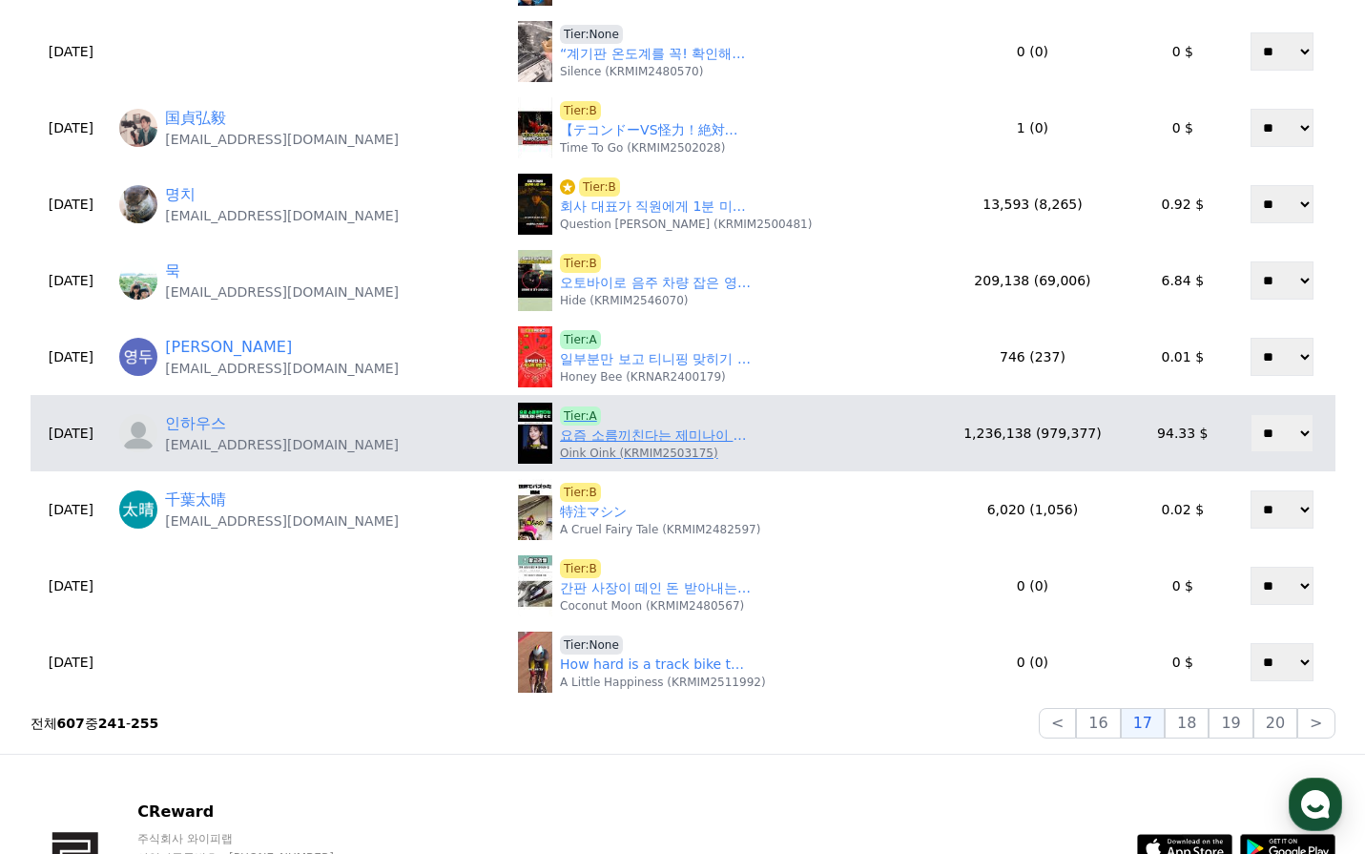
click at [643, 429] on link "요즘 소름끼친다는 제미나이 근황(나노바나나)" at bounding box center [655, 435] width 191 height 20
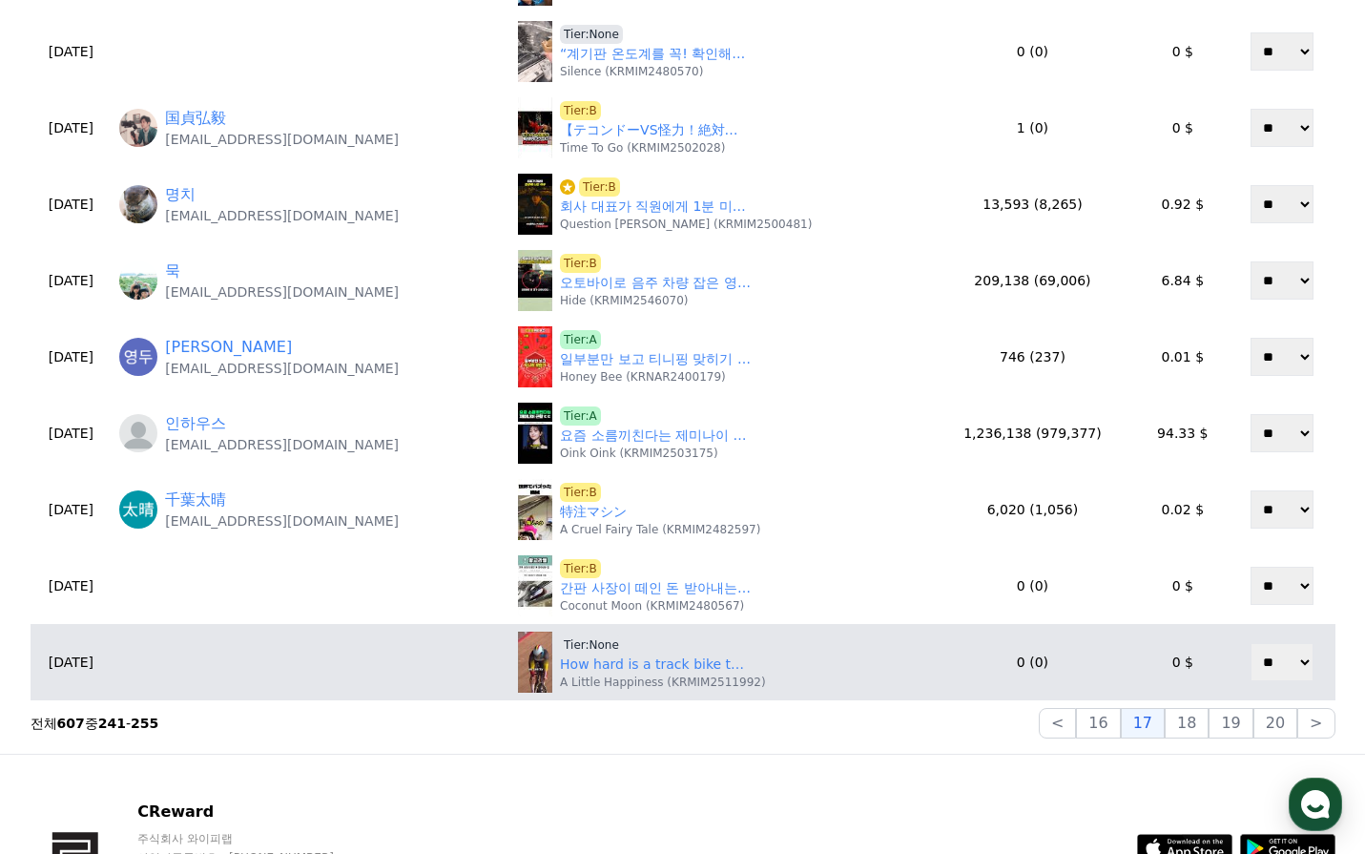
drag, startPoint x: 1205, startPoint y: 728, endPoint x: 994, endPoint y: 668, distance: 219.2
click at [1205, 729] on button "18" at bounding box center [1187, 723] width 44 height 31
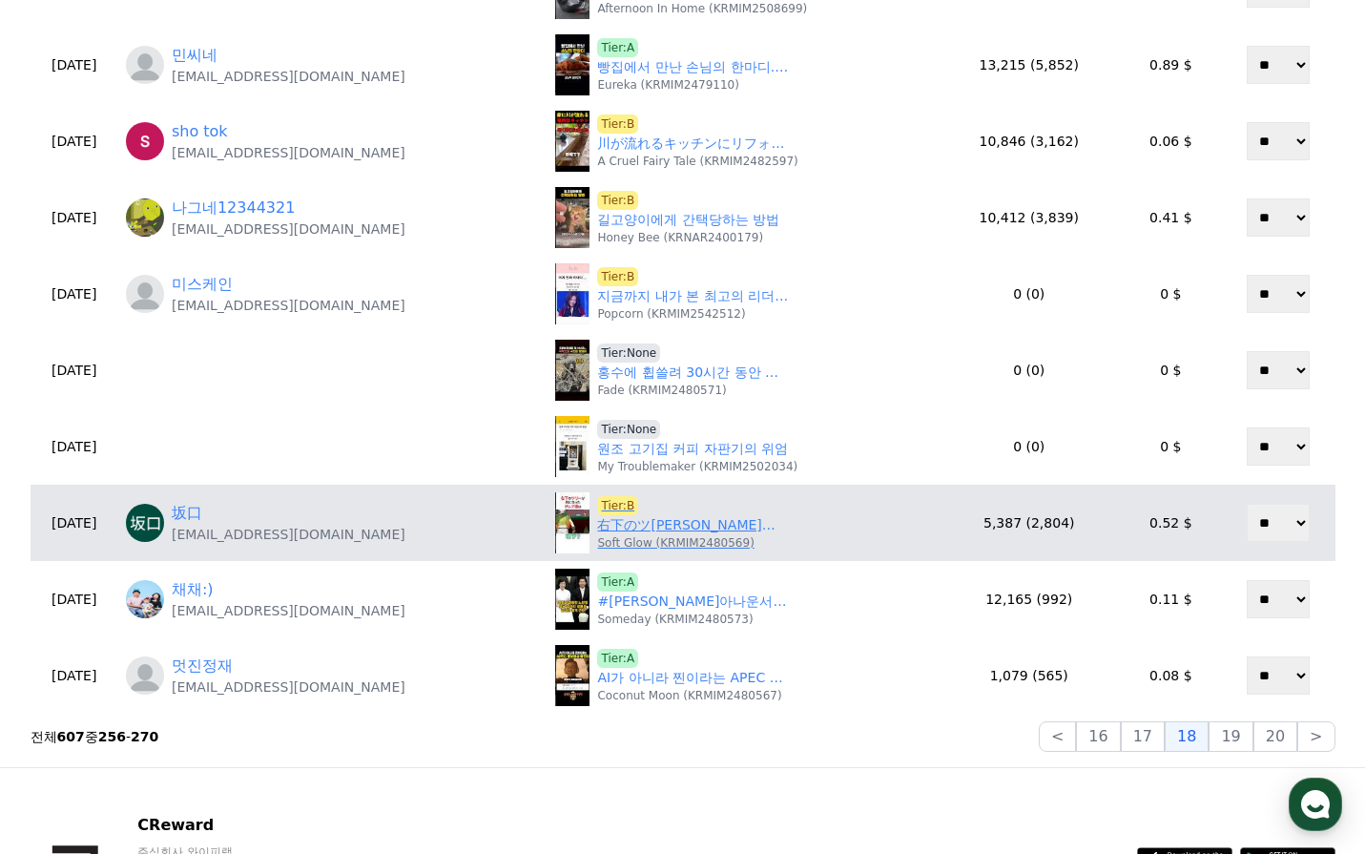
scroll to position [763, 0]
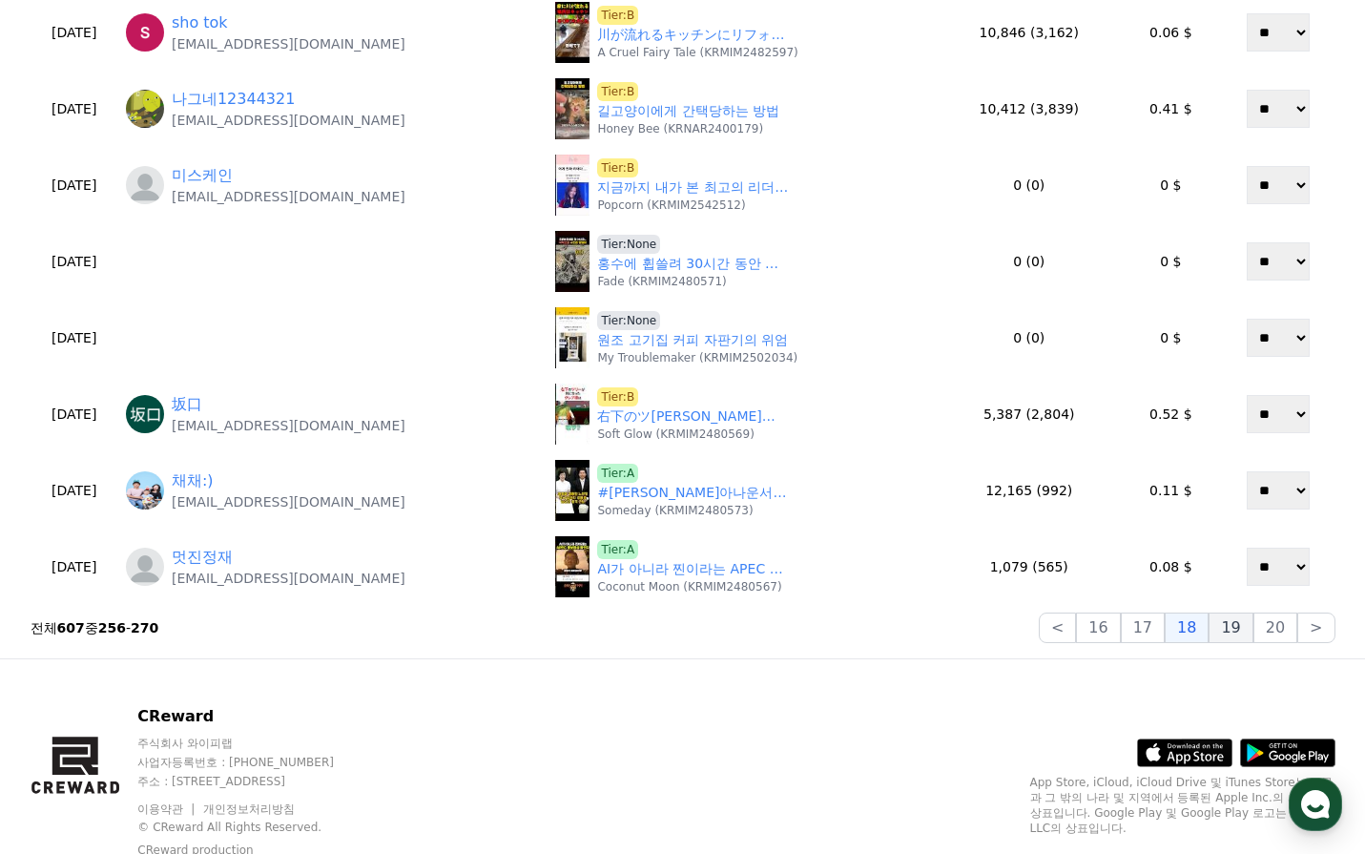
click at [1232, 628] on button "19" at bounding box center [1231, 627] width 44 height 31
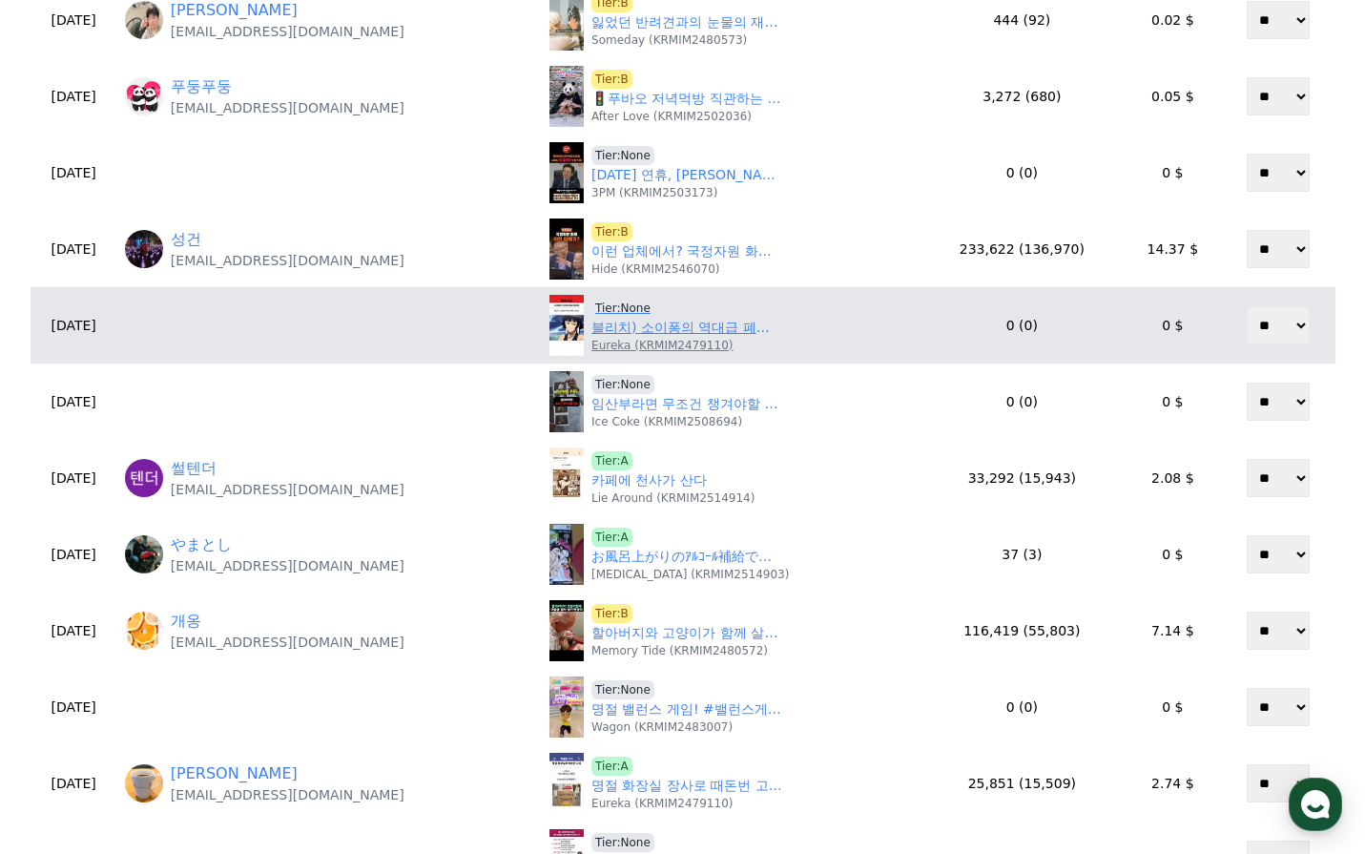
scroll to position [95, 0]
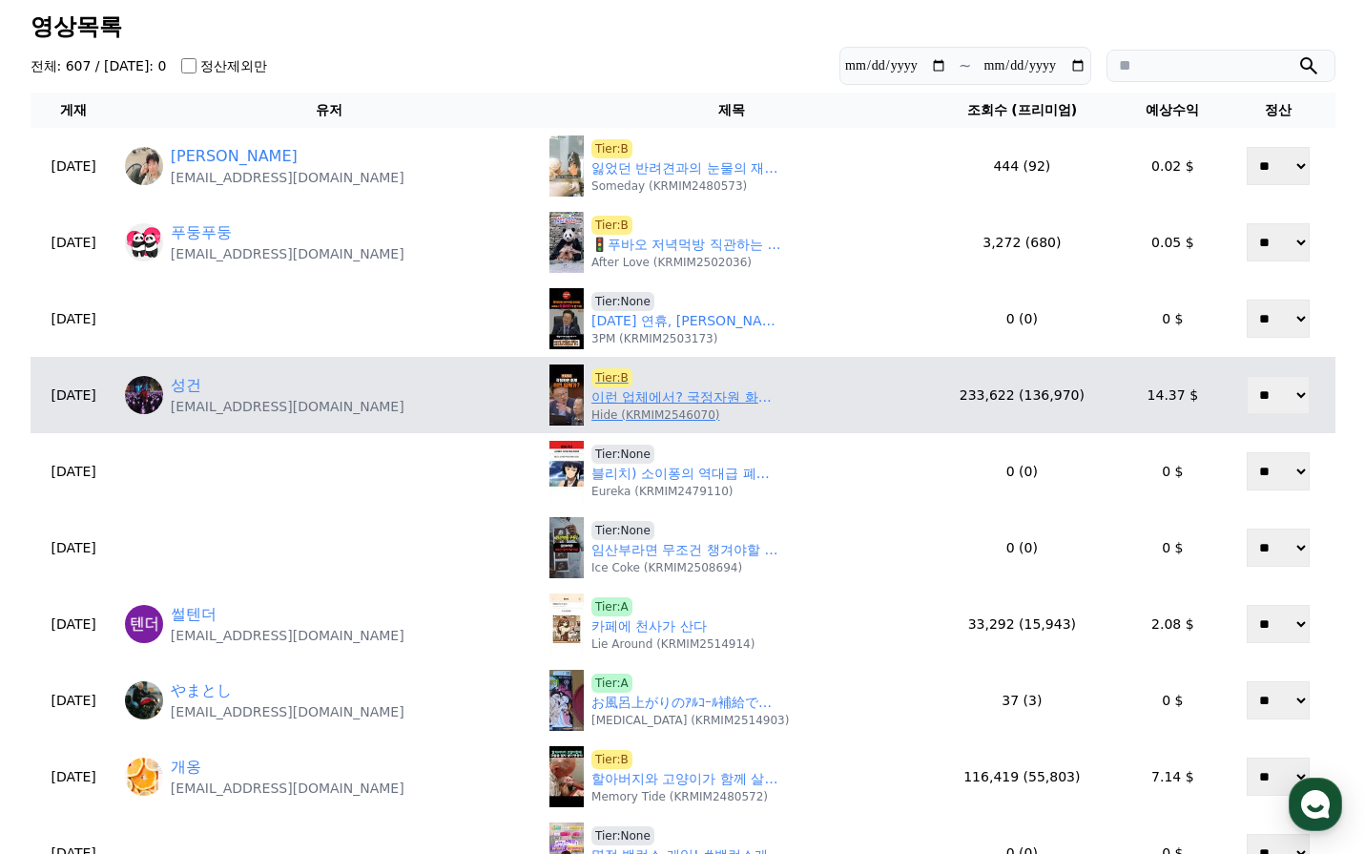
click at [658, 397] on link "이런 업체에서? 국정자원 화재의 진실" at bounding box center [686, 397] width 191 height 20
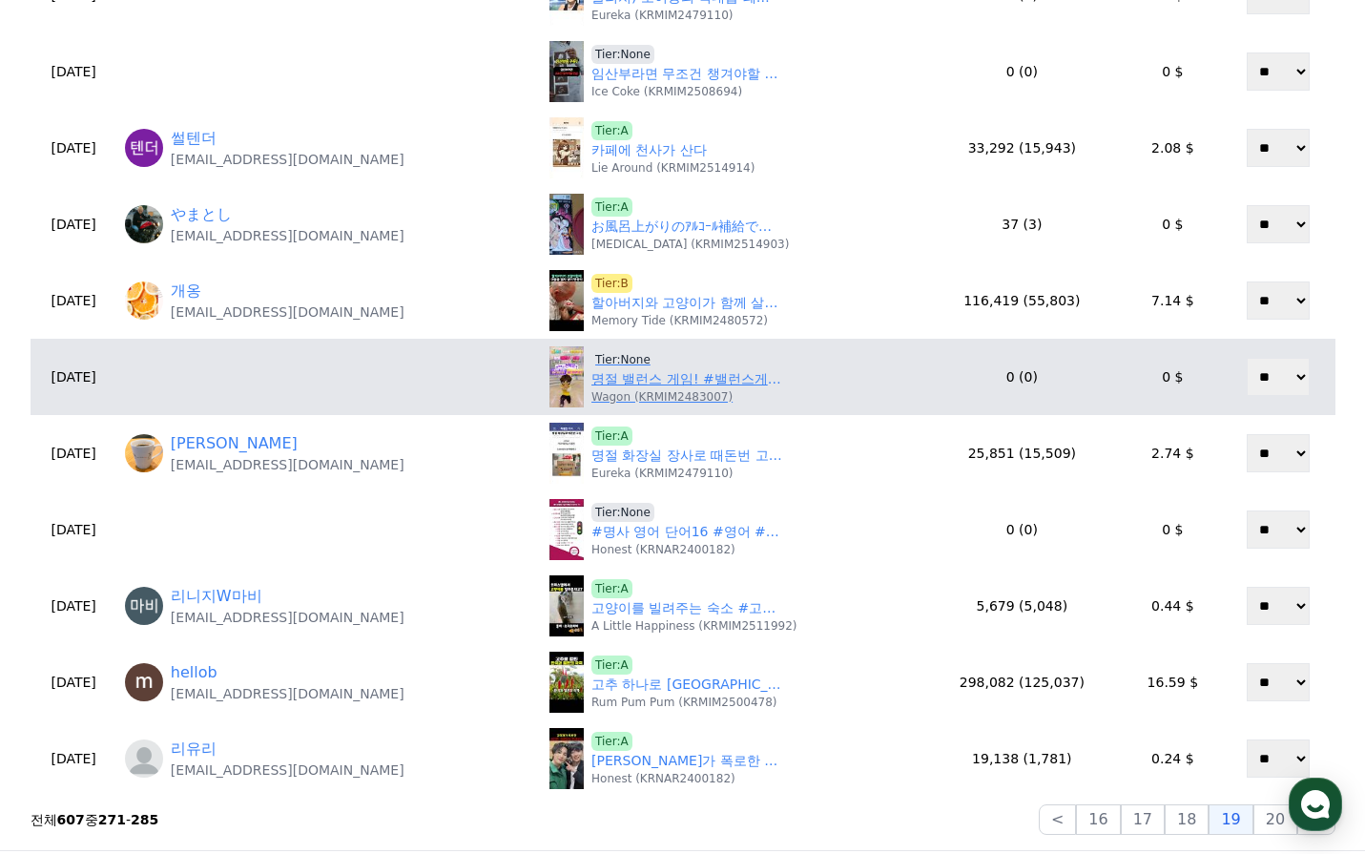
scroll to position [572, 0]
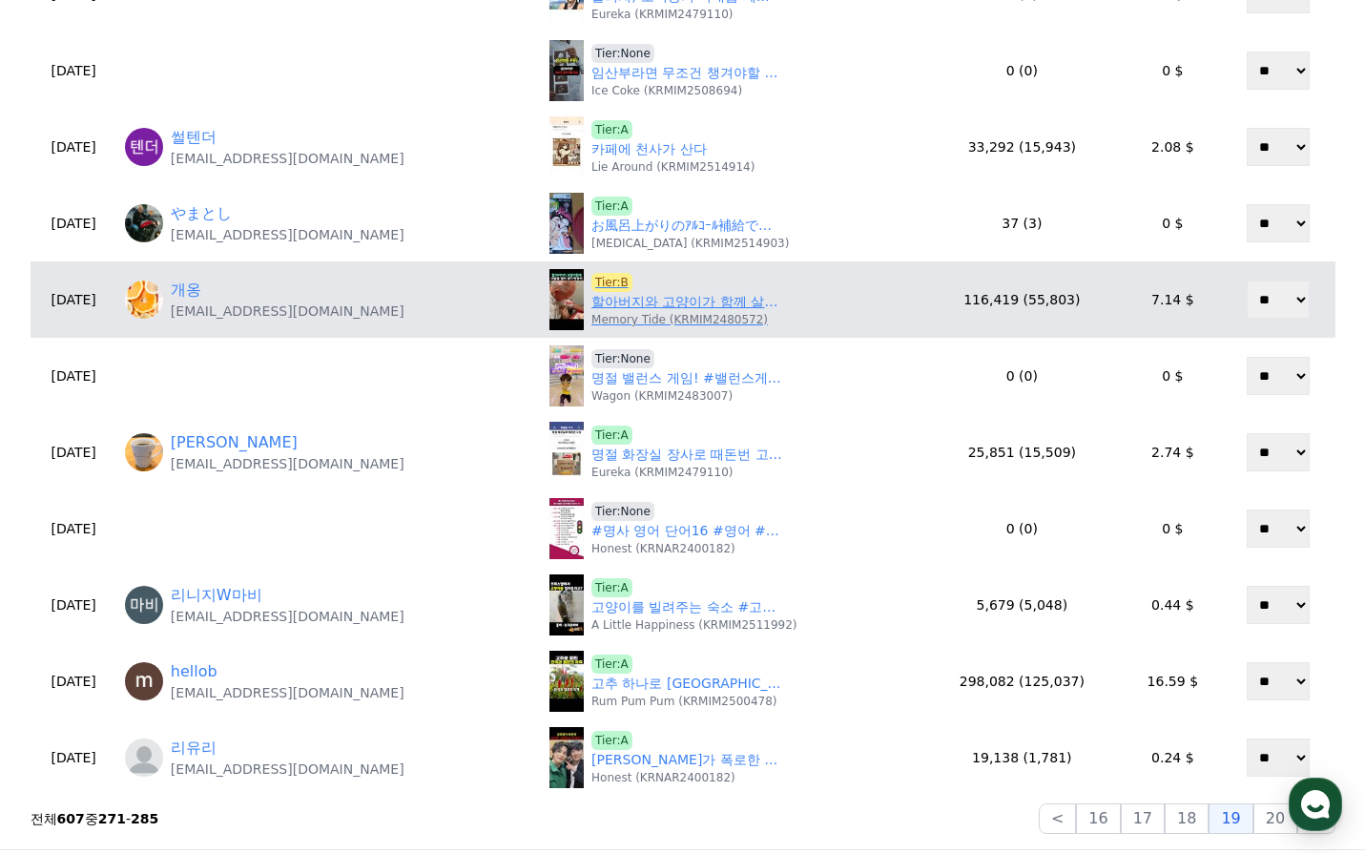
click at [620, 309] on link "할아버지와 고양이가 함께 살면 생기는 일" at bounding box center [686, 302] width 191 height 20
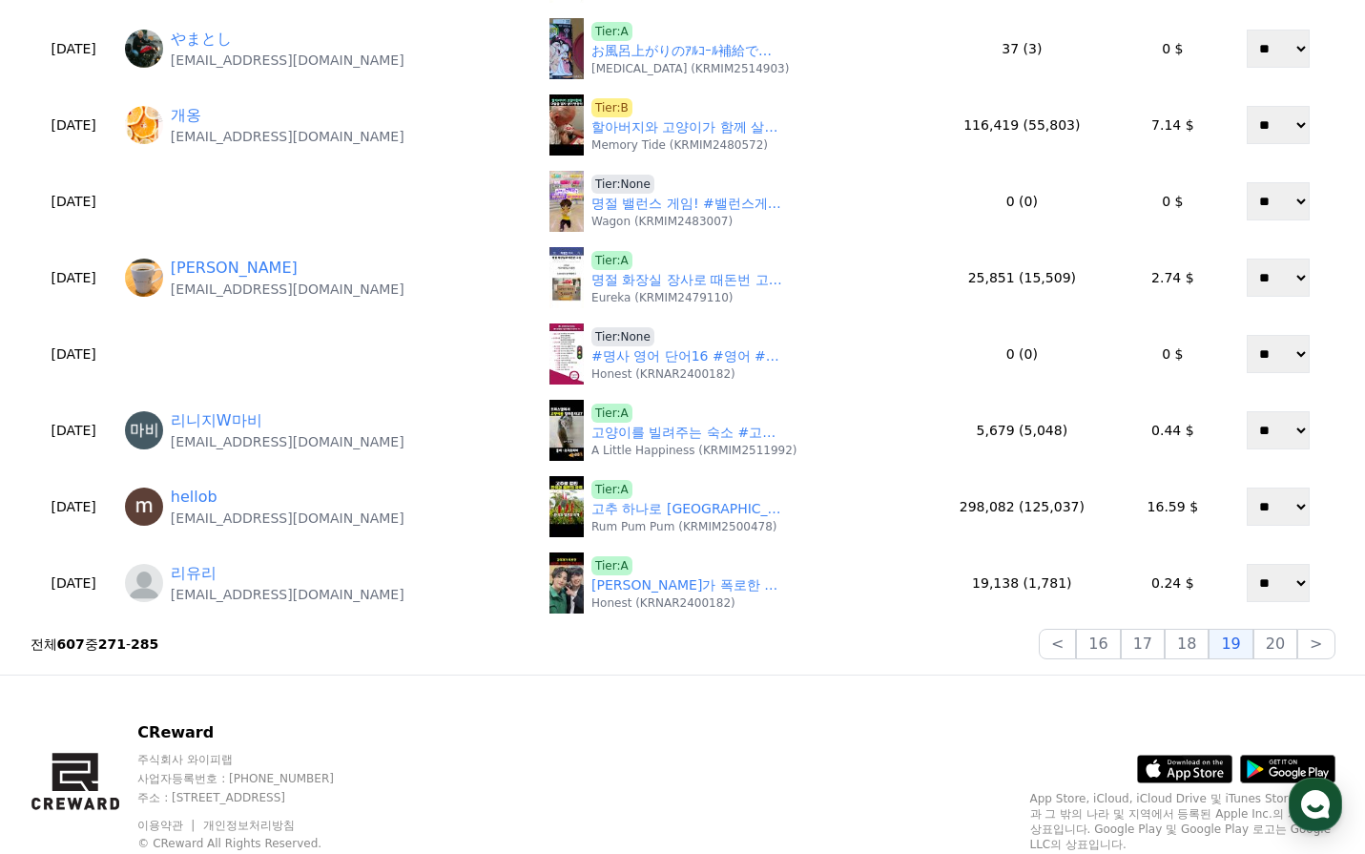
scroll to position [763, 0]
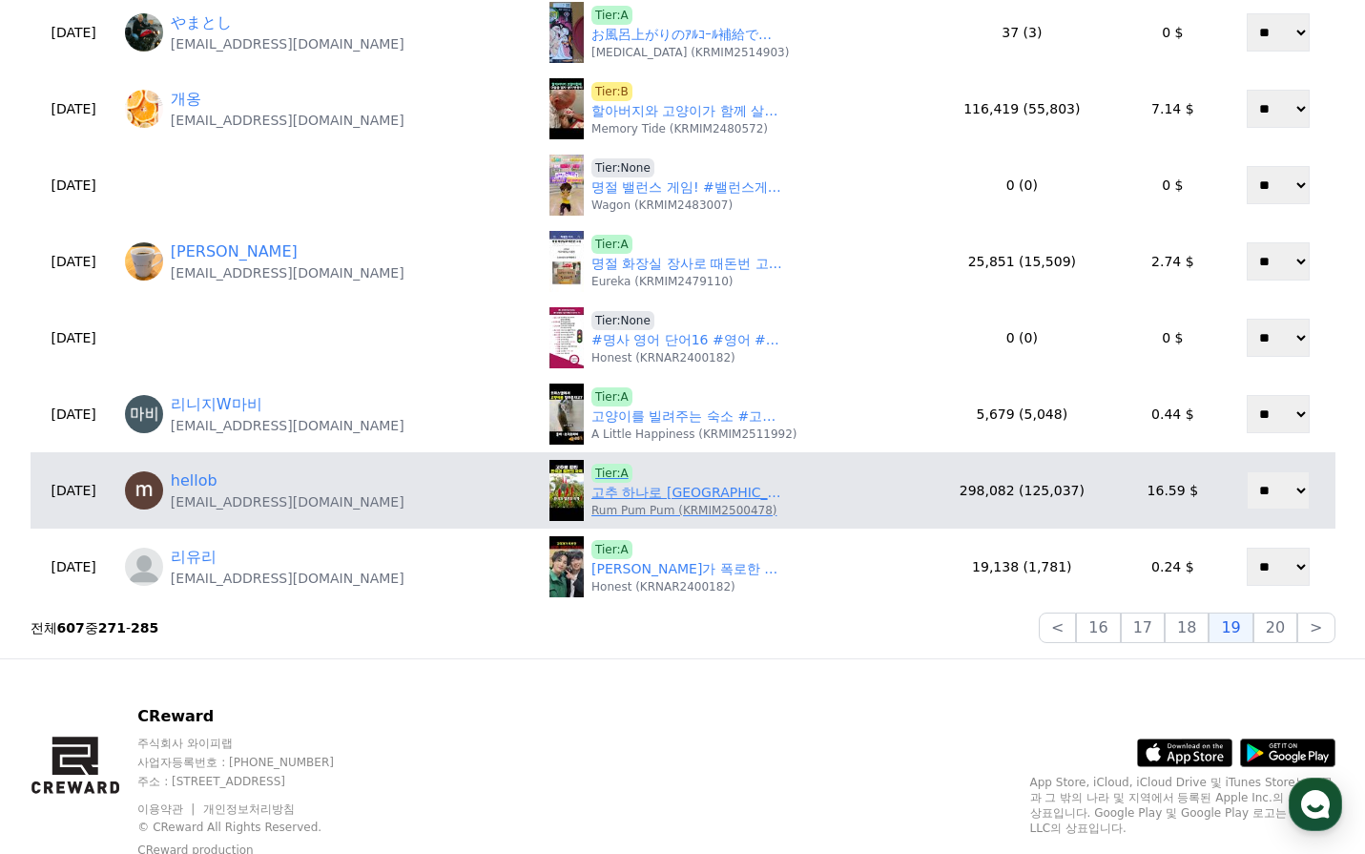
click at [674, 500] on link "고추 하나로 일본과의 국격을 가른 전 세계가 주목한 한국 문화 클라스" at bounding box center [686, 493] width 191 height 20
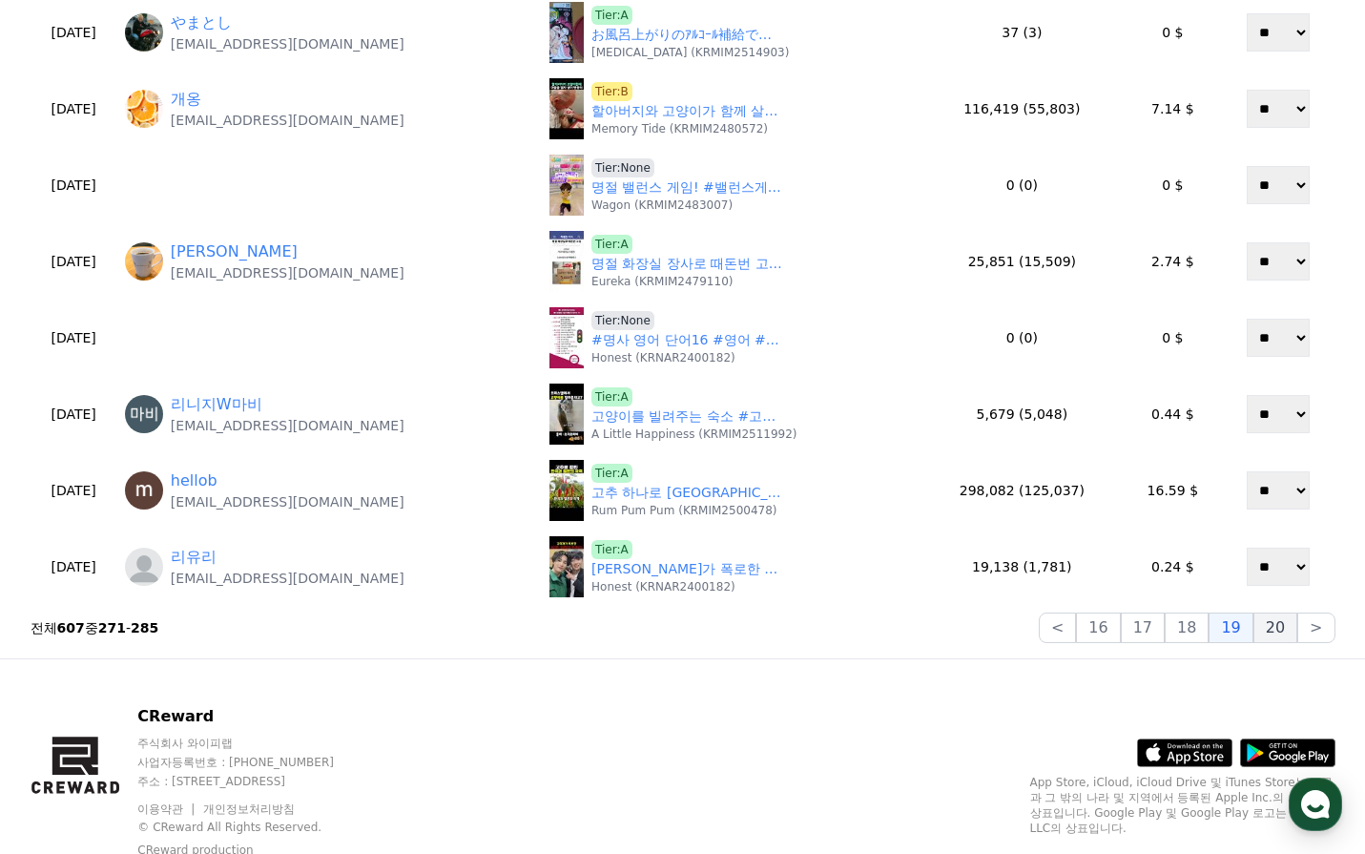
click at [1287, 632] on button "20" at bounding box center [1276, 627] width 44 height 31
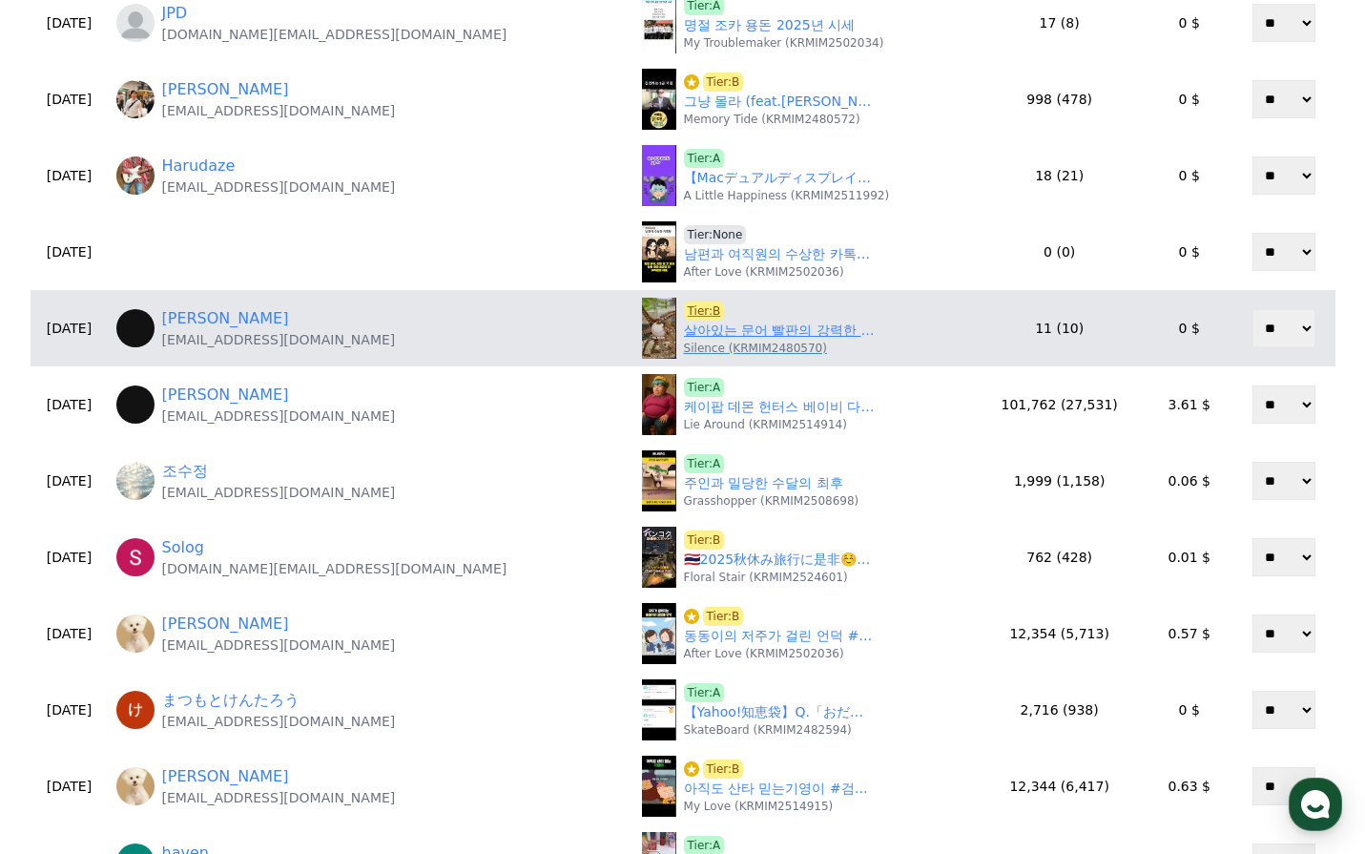
scroll to position [477, 0]
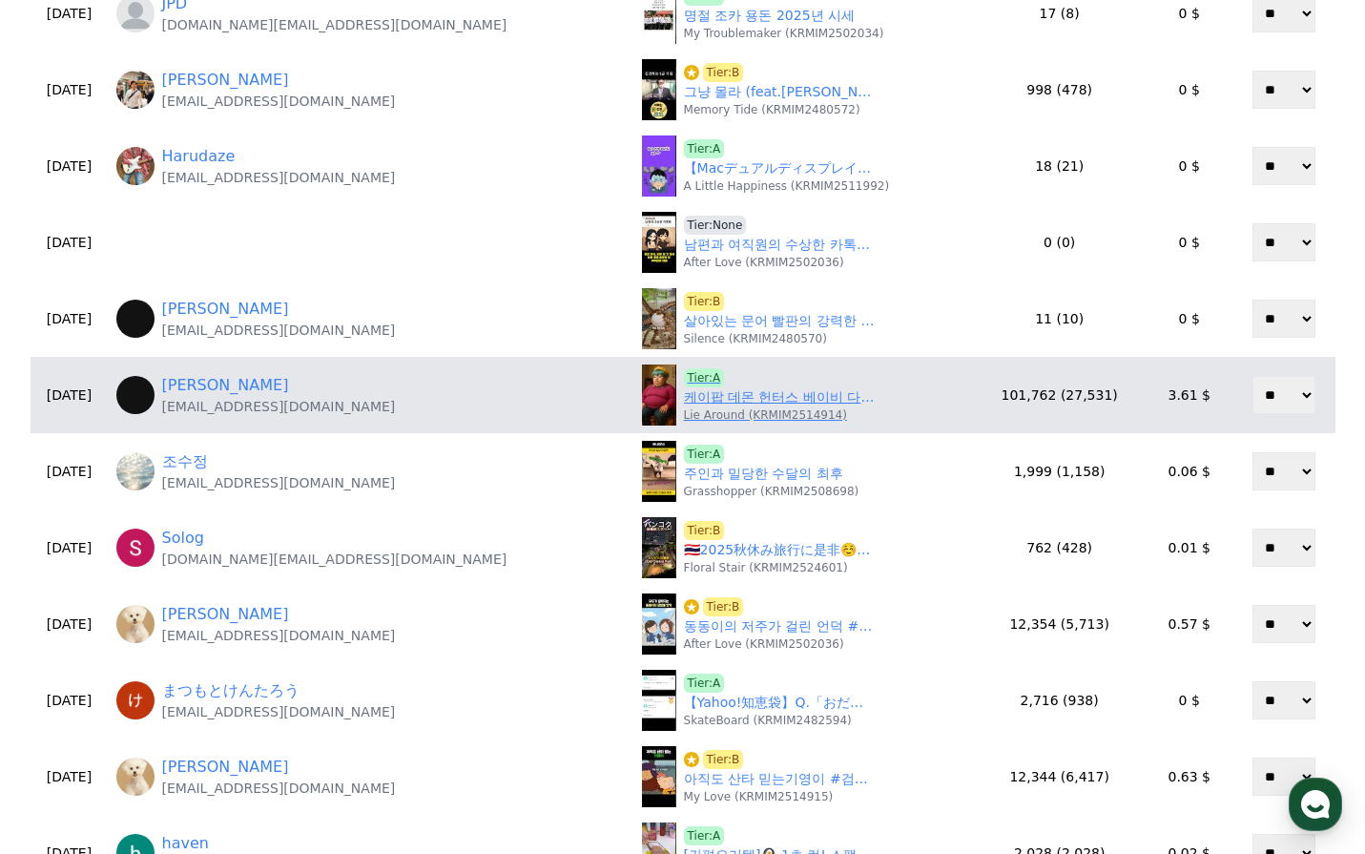
click at [684, 400] on link "케이팝 데몬 헌터스 베이비 다이어트 시키기" at bounding box center [779, 397] width 191 height 20
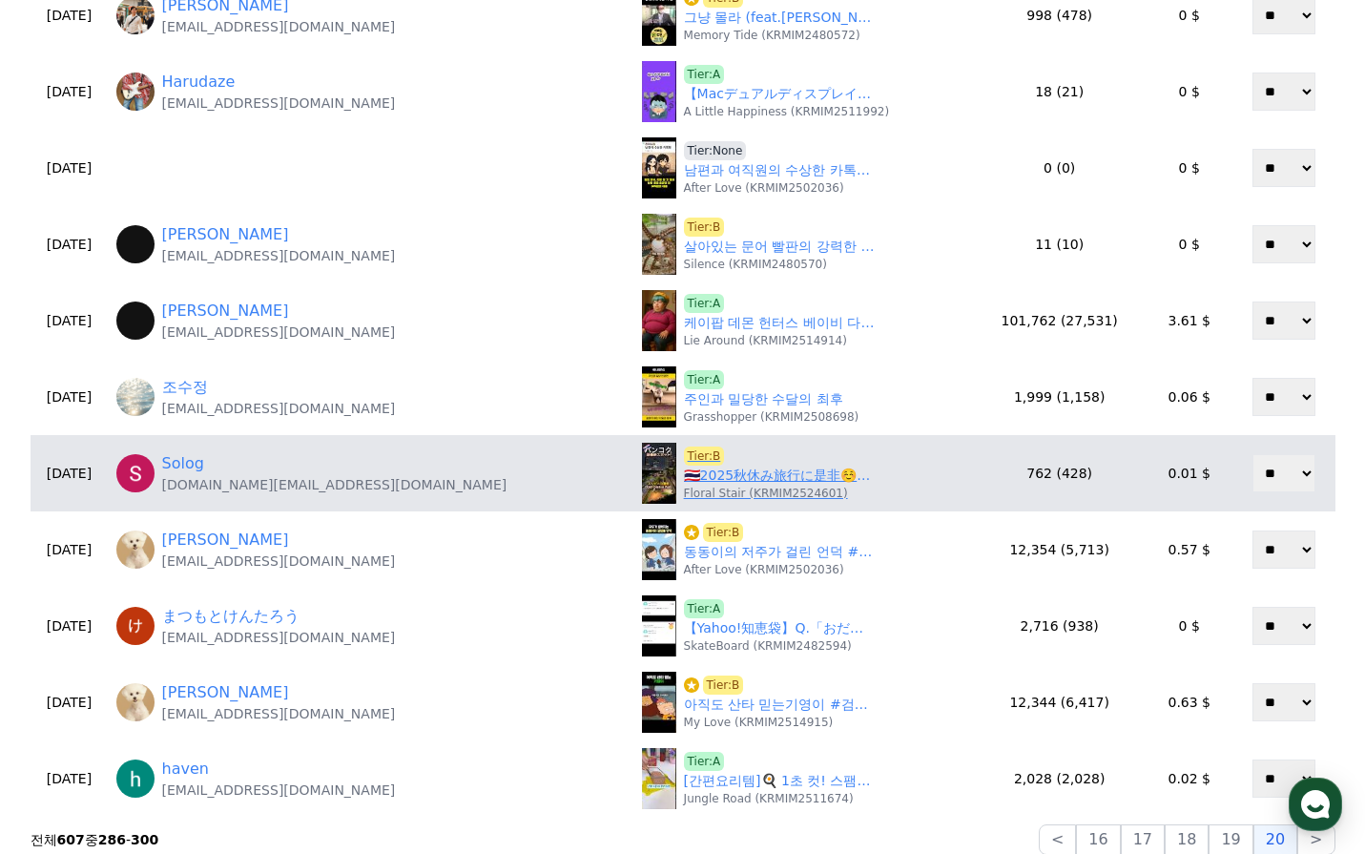
scroll to position [668, 0]
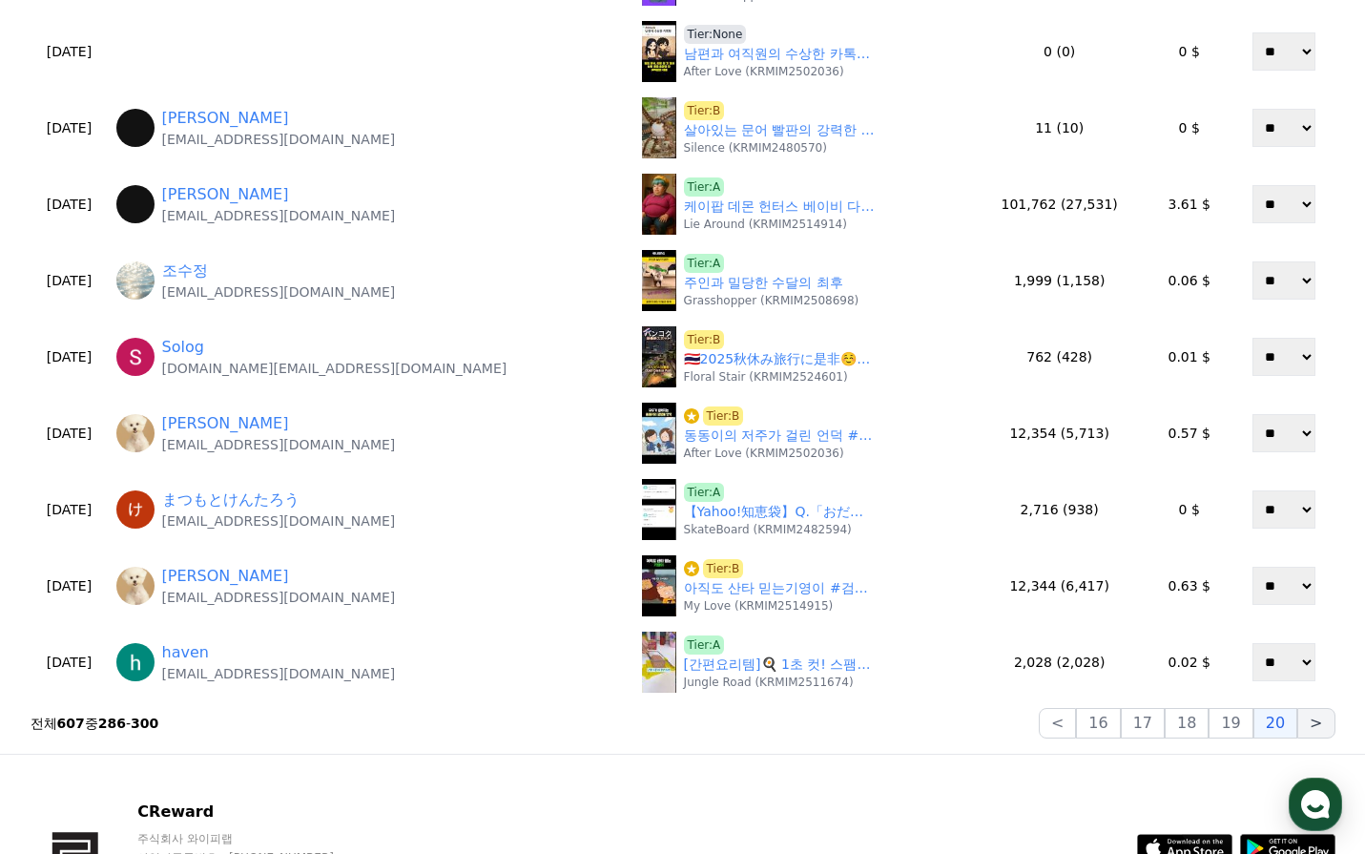
click at [1313, 730] on button ">" at bounding box center [1315, 723] width 37 height 31
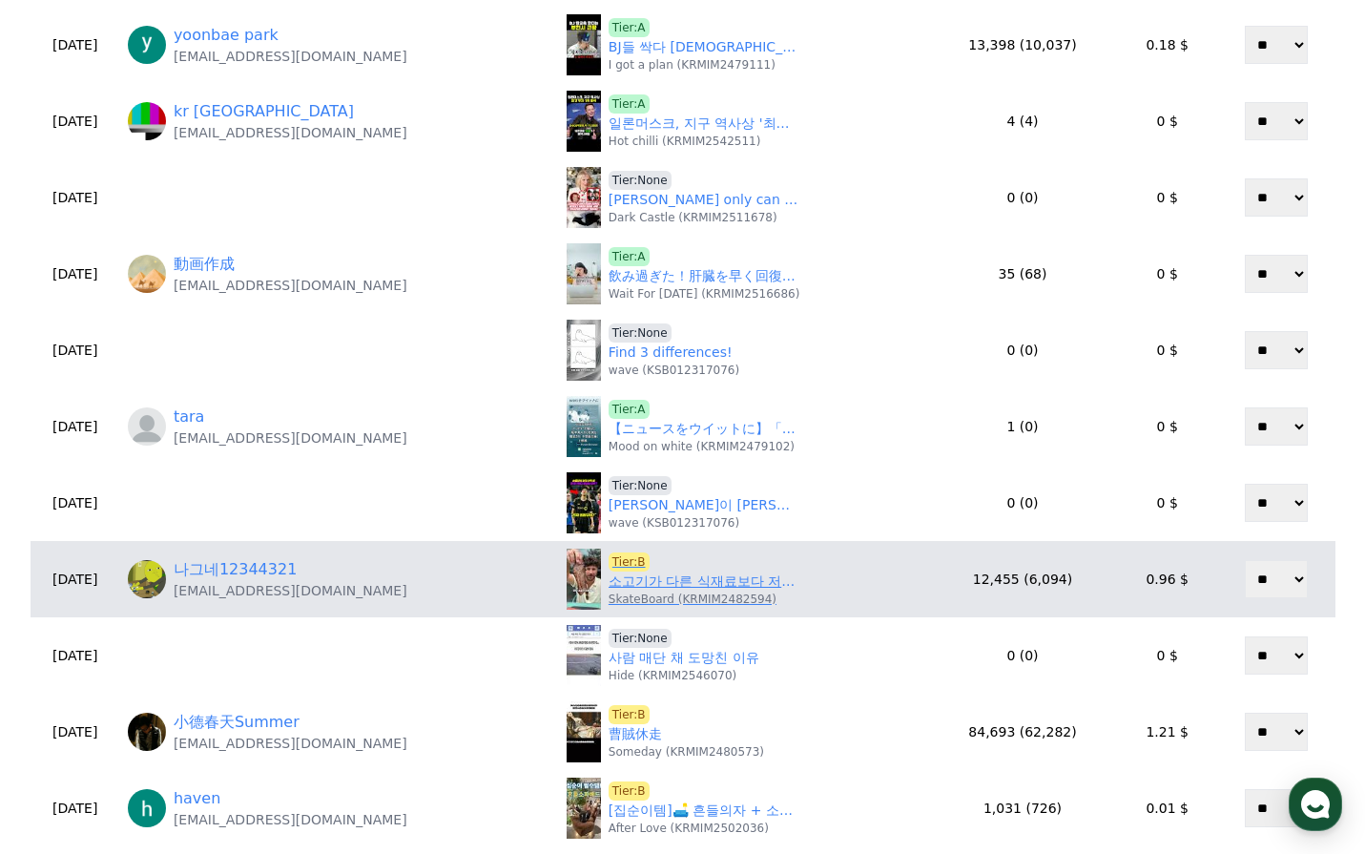
scroll to position [382, 0]
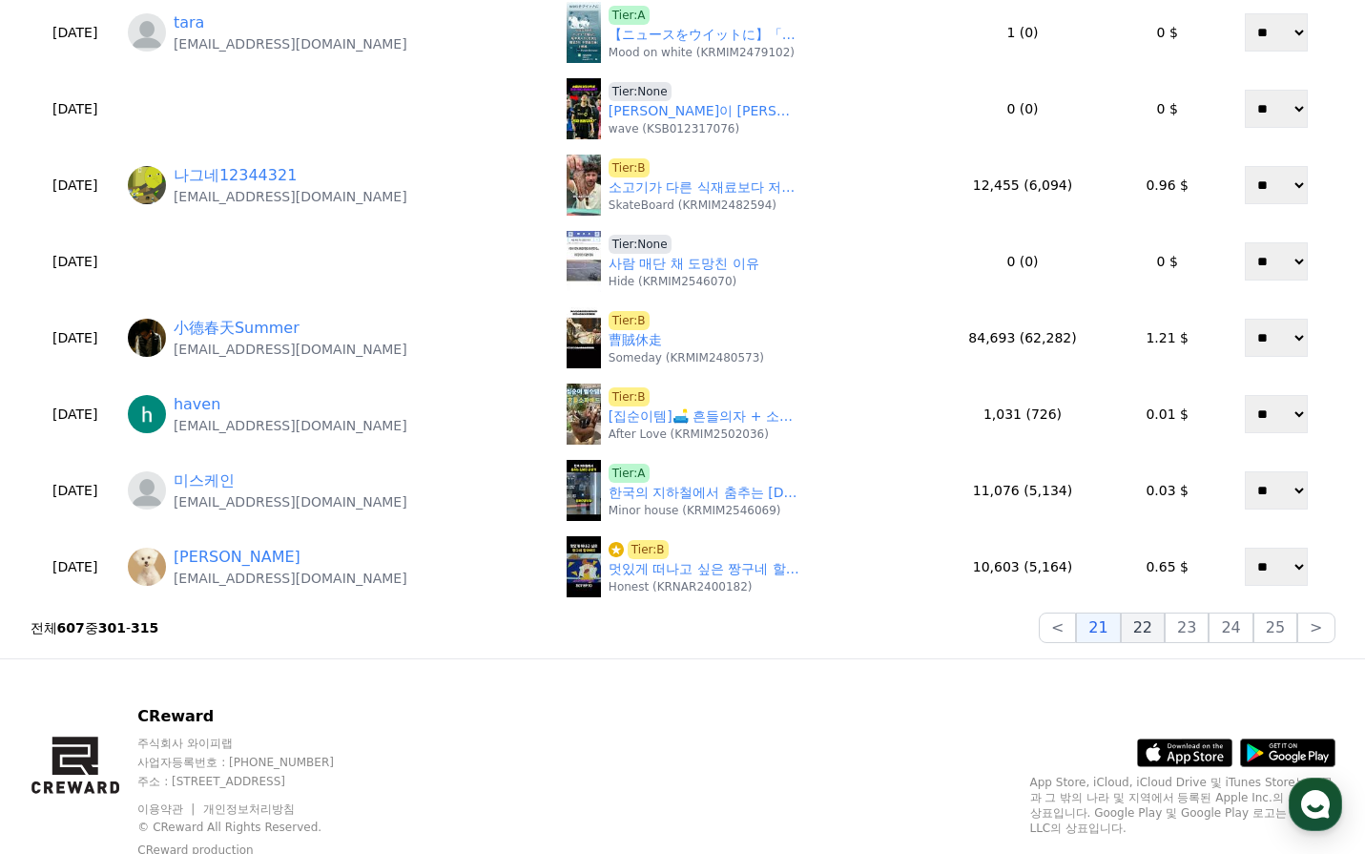
click at [1156, 613] on button "22" at bounding box center [1143, 627] width 44 height 31
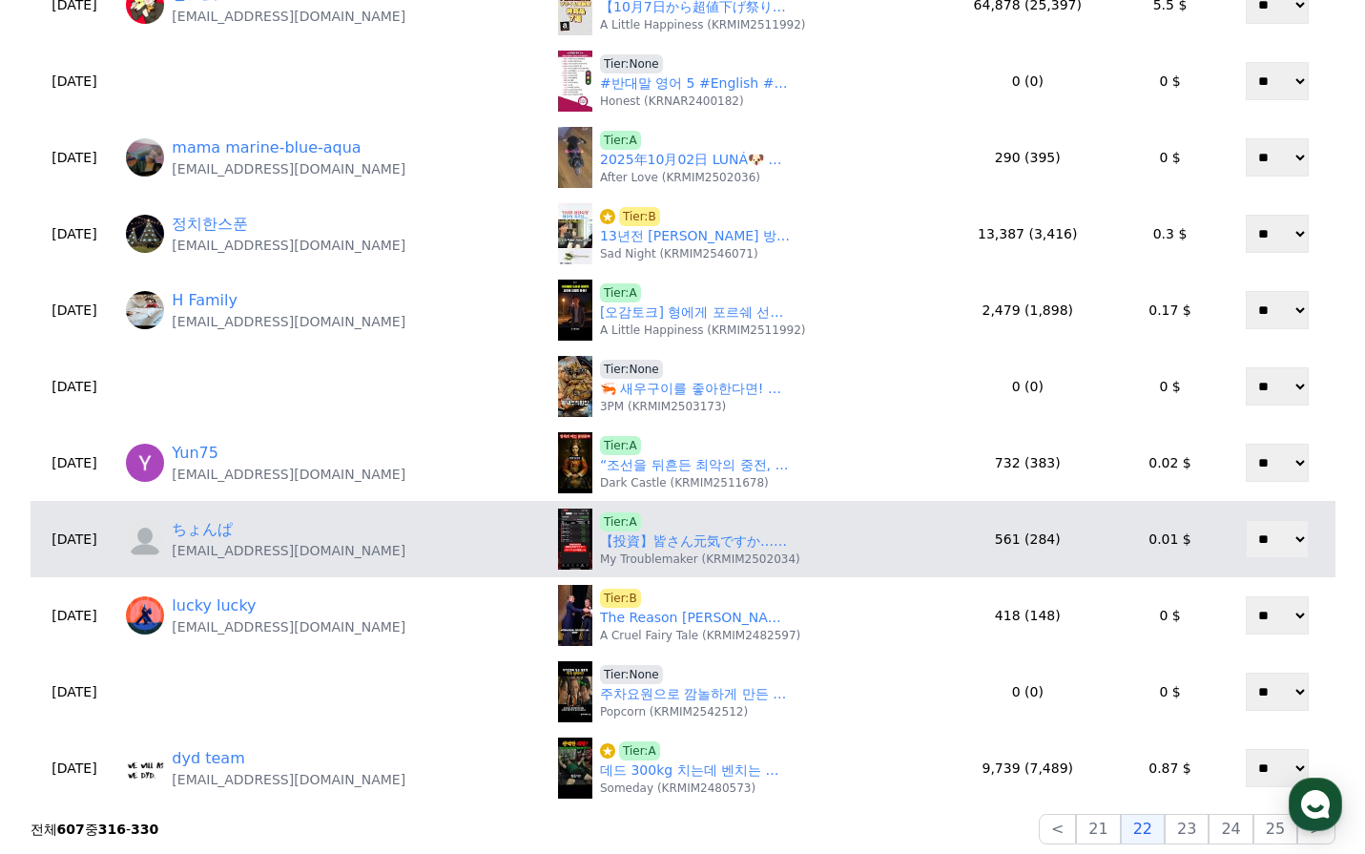
scroll to position [668, 0]
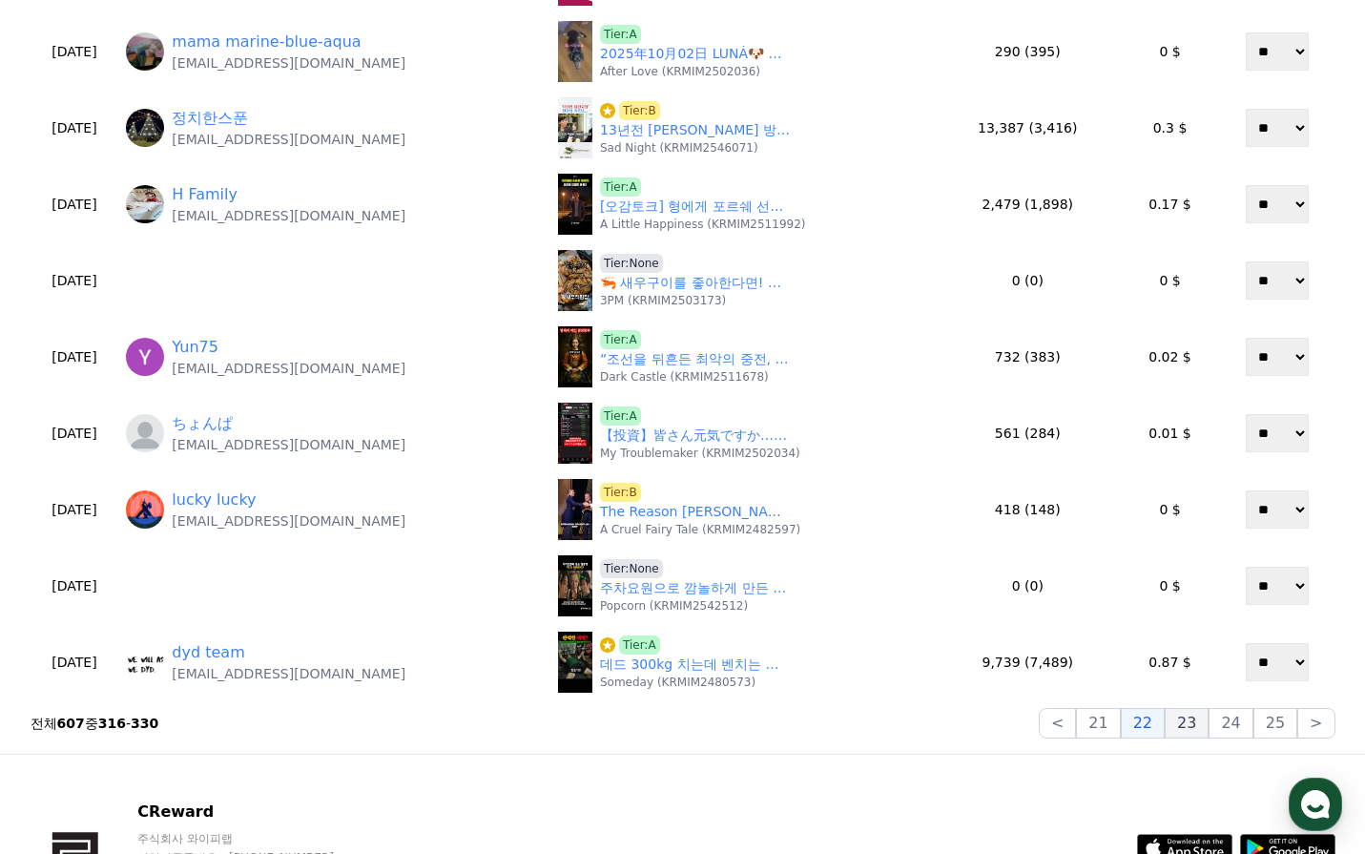
click at [1185, 710] on button "23" at bounding box center [1187, 723] width 44 height 31
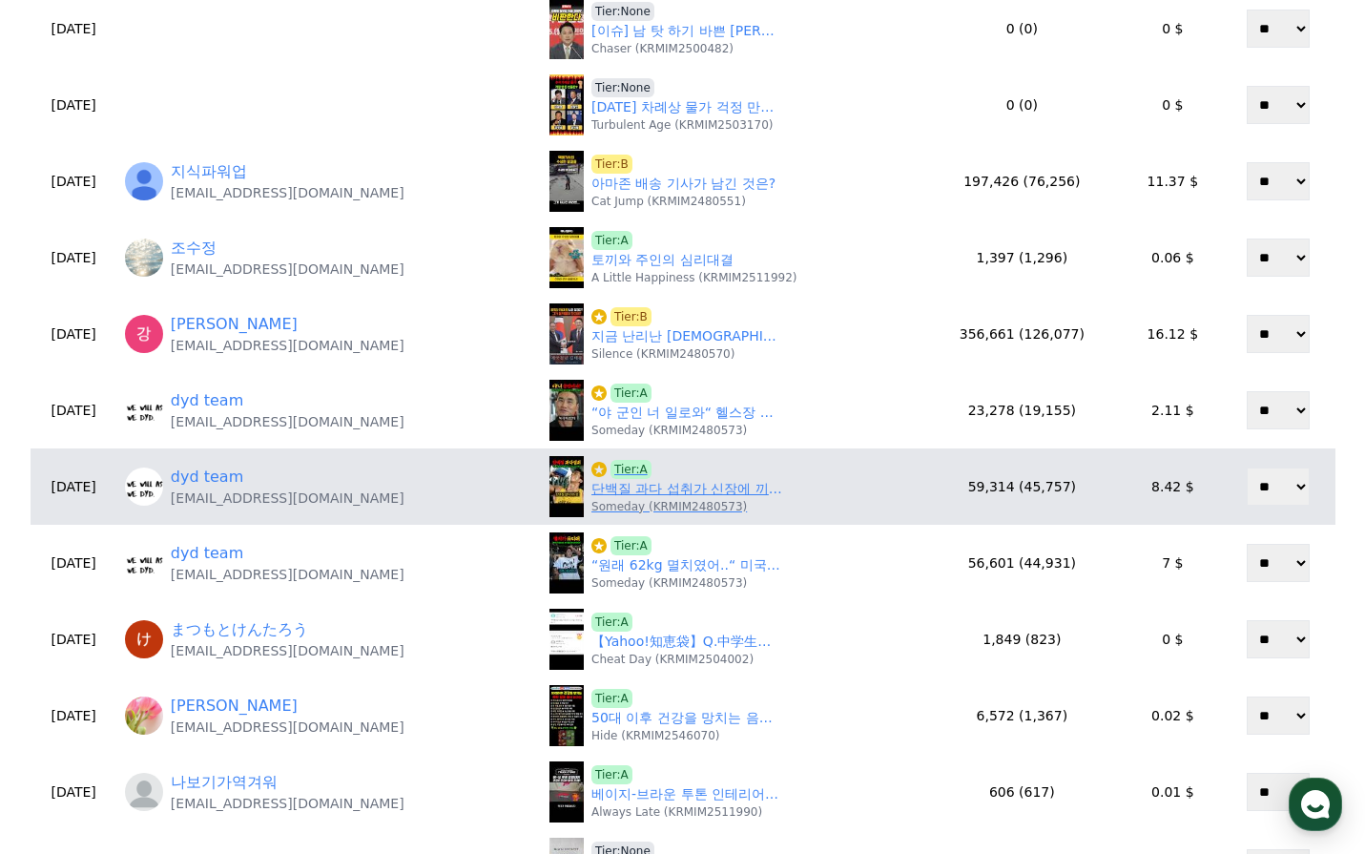
scroll to position [271, 0]
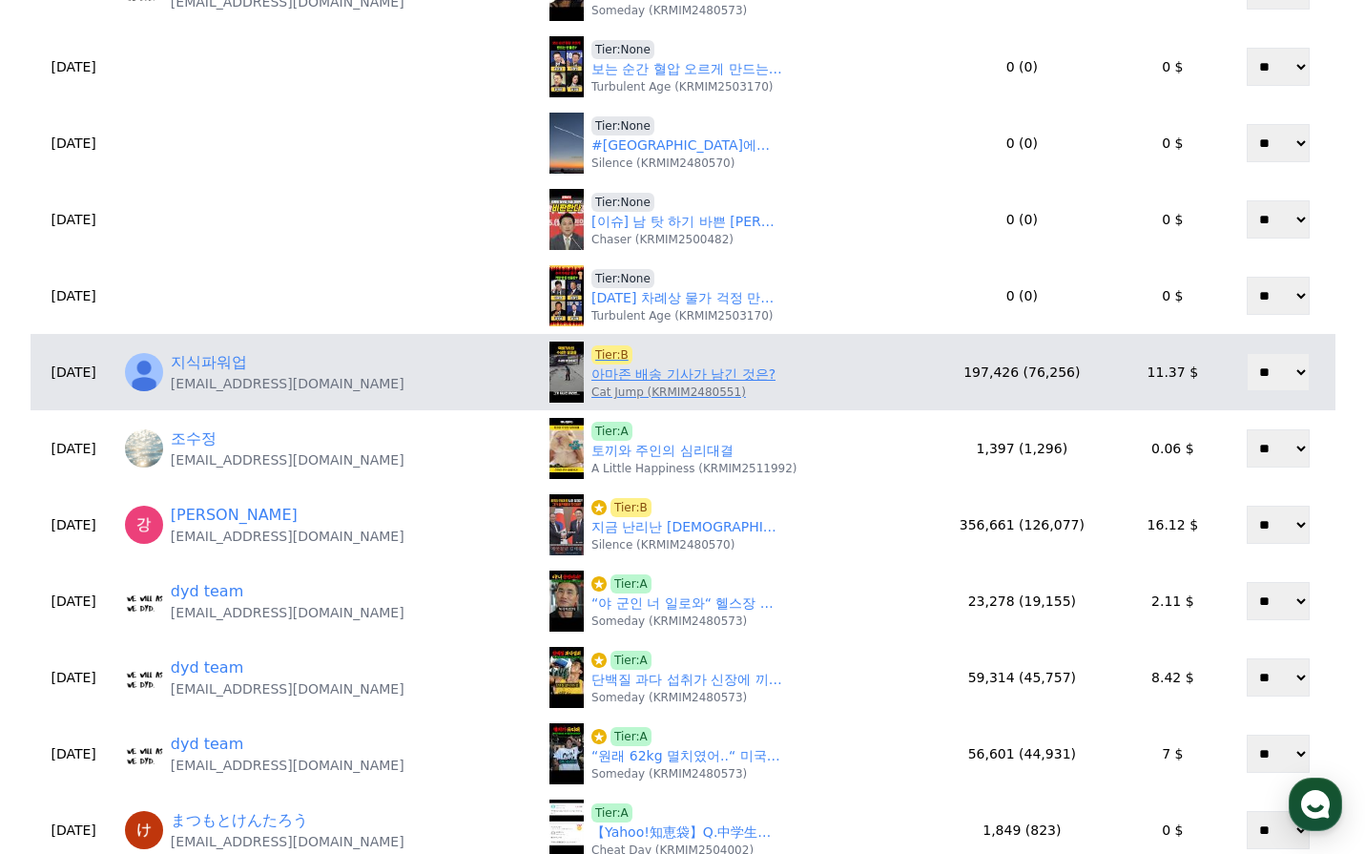
click at [684, 378] on link "아마존 배송 기사가 남긴 것은?" at bounding box center [683, 374] width 184 height 20
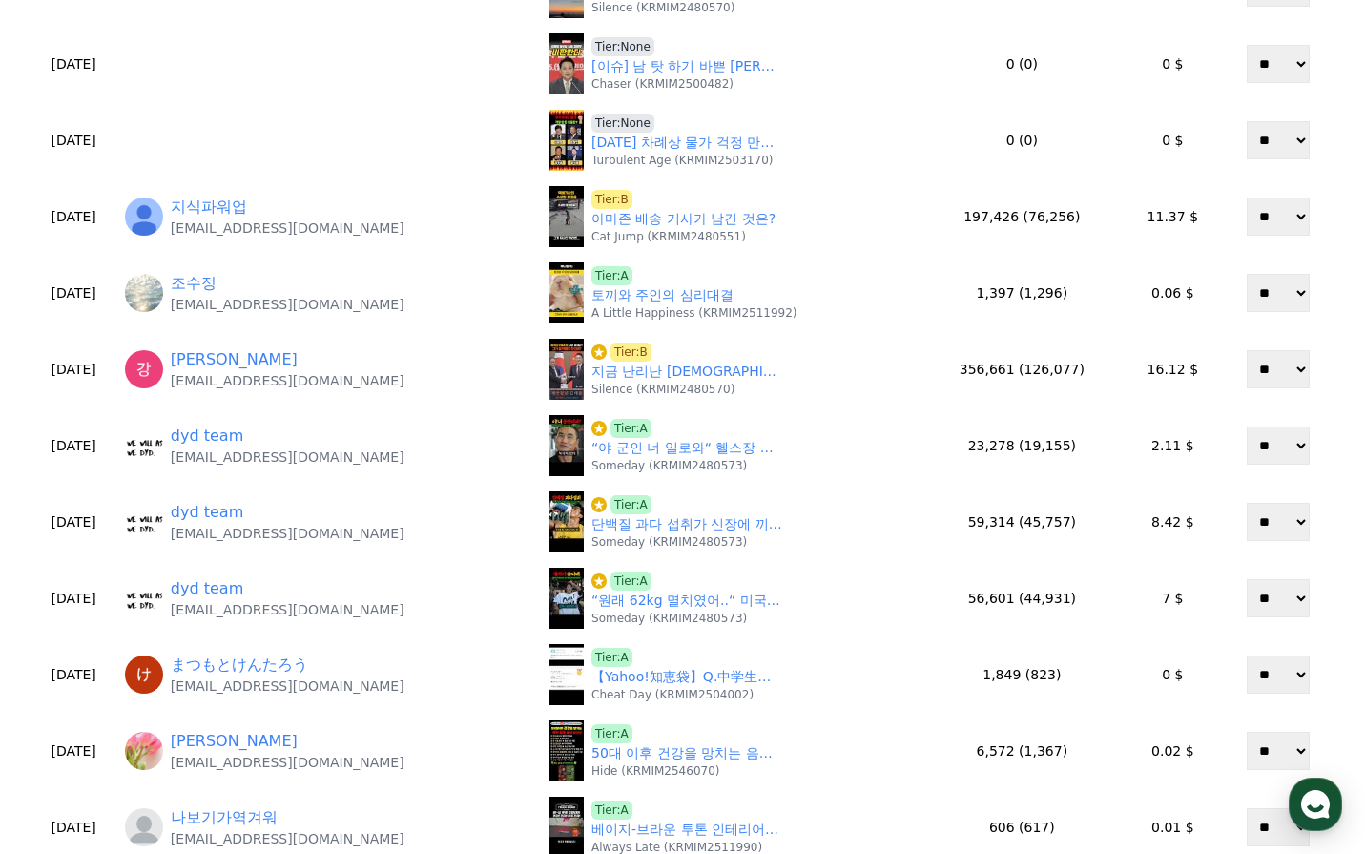
scroll to position [748, 0]
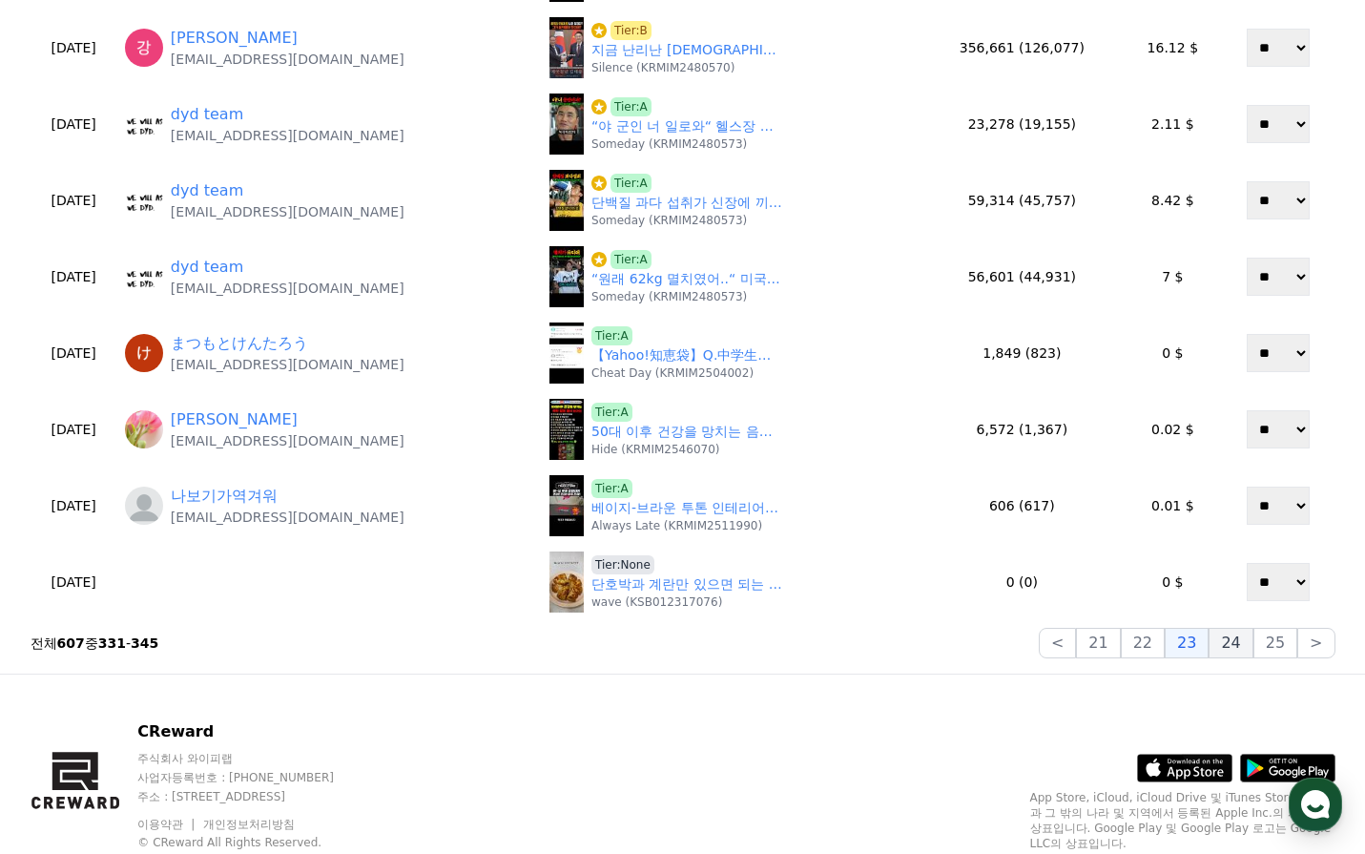
click at [1228, 650] on button "24" at bounding box center [1231, 643] width 44 height 31
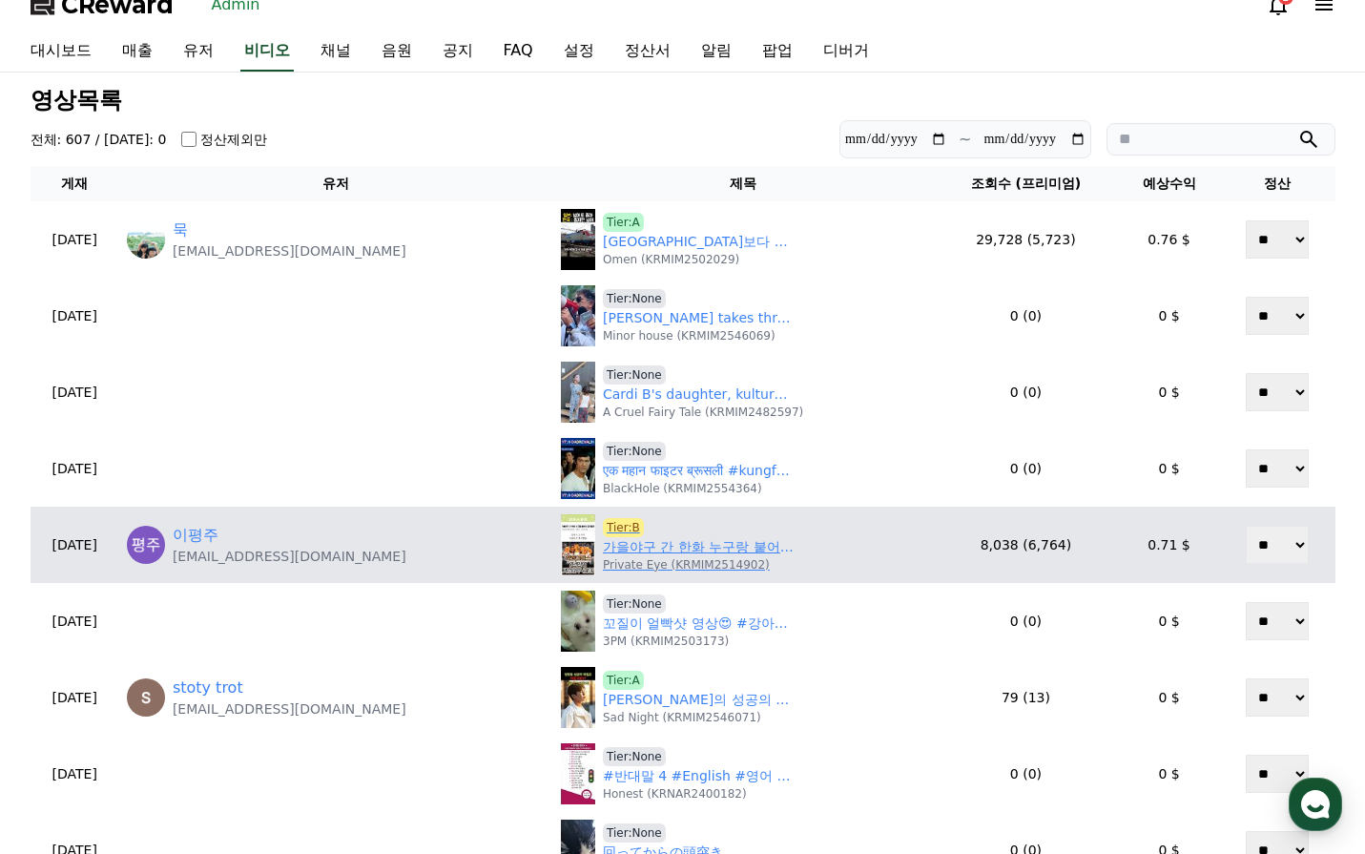
scroll to position [0, 0]
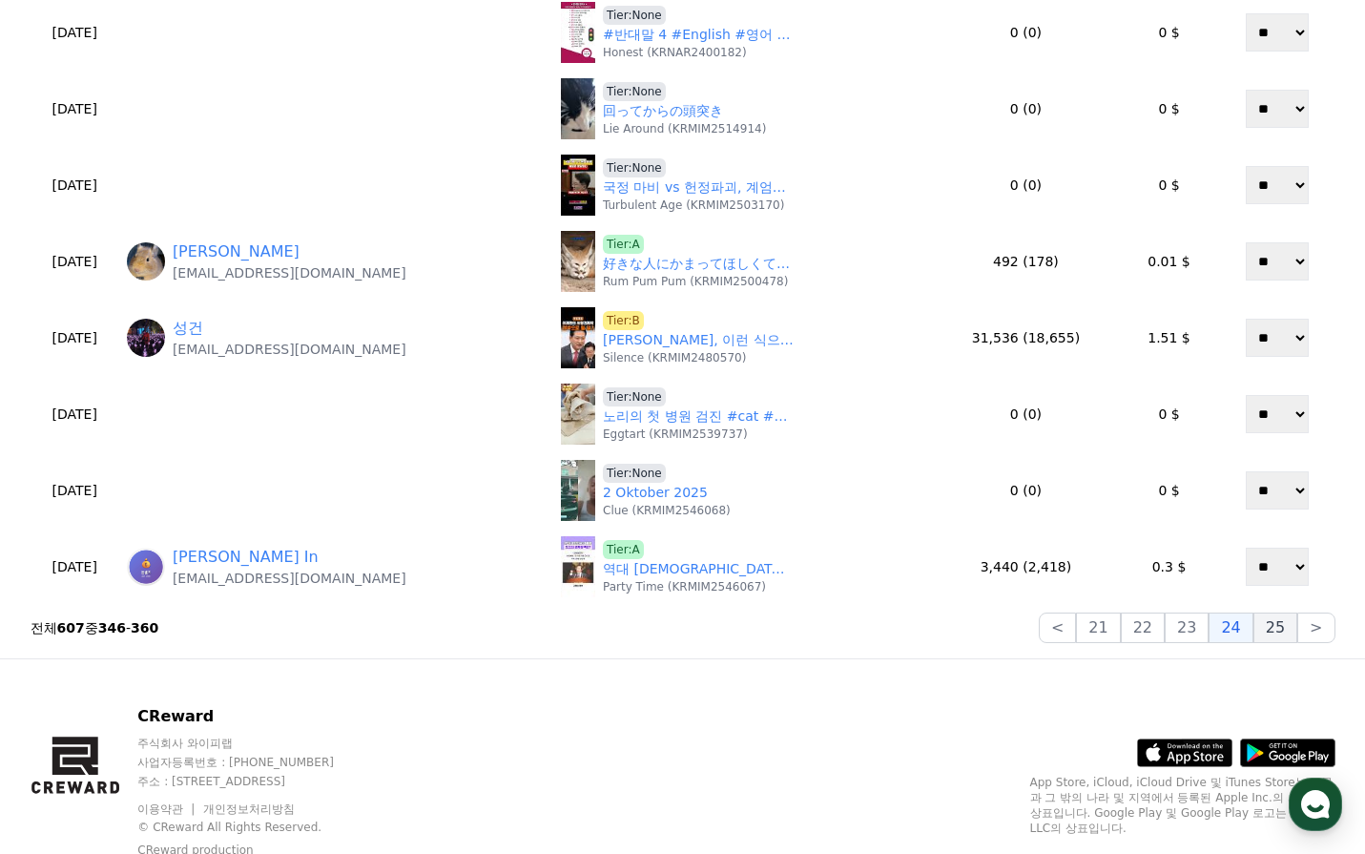
click at [1290, 632] on button "25" at bounding box center [1276, 627] width 44 height 31
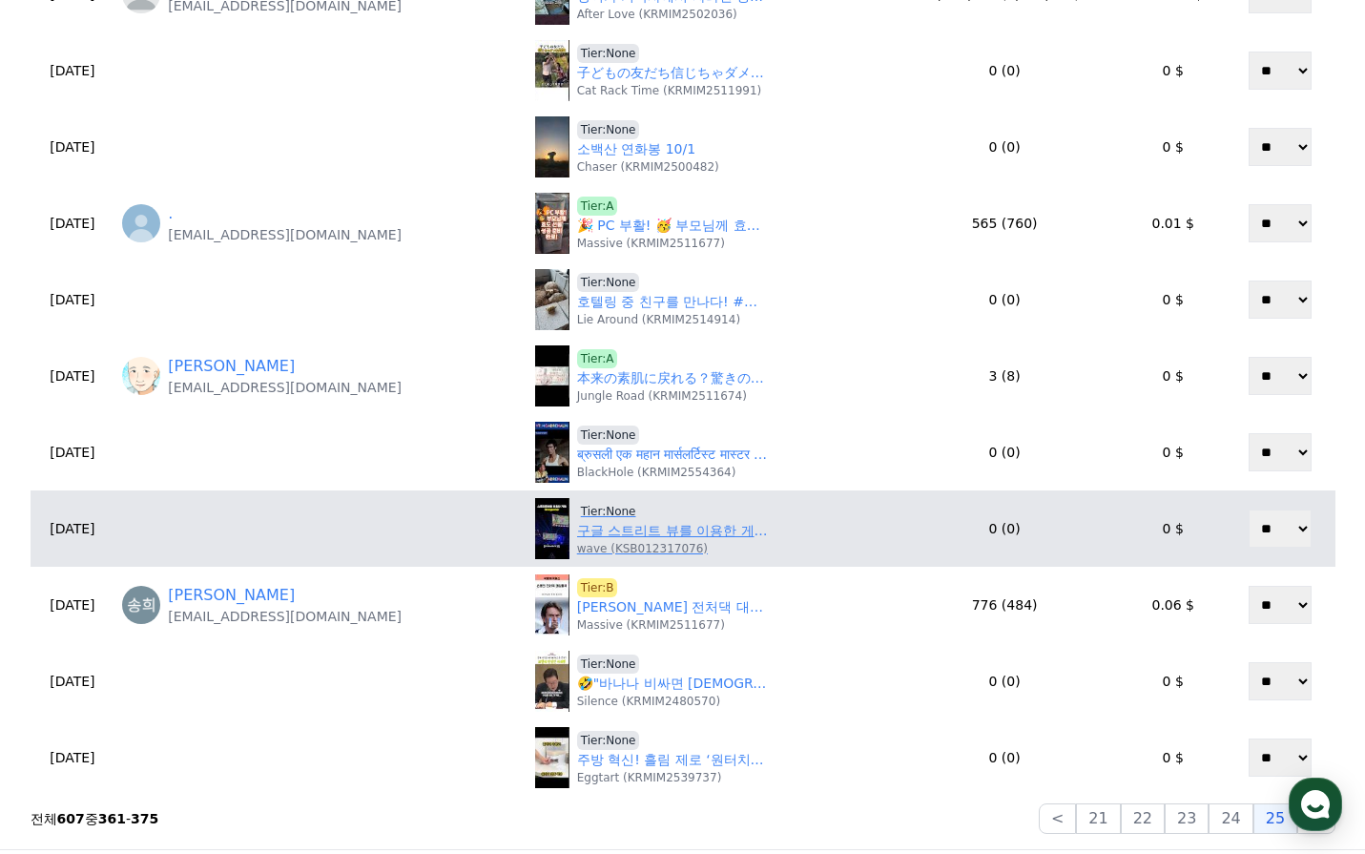
scroll to position [668, 0]
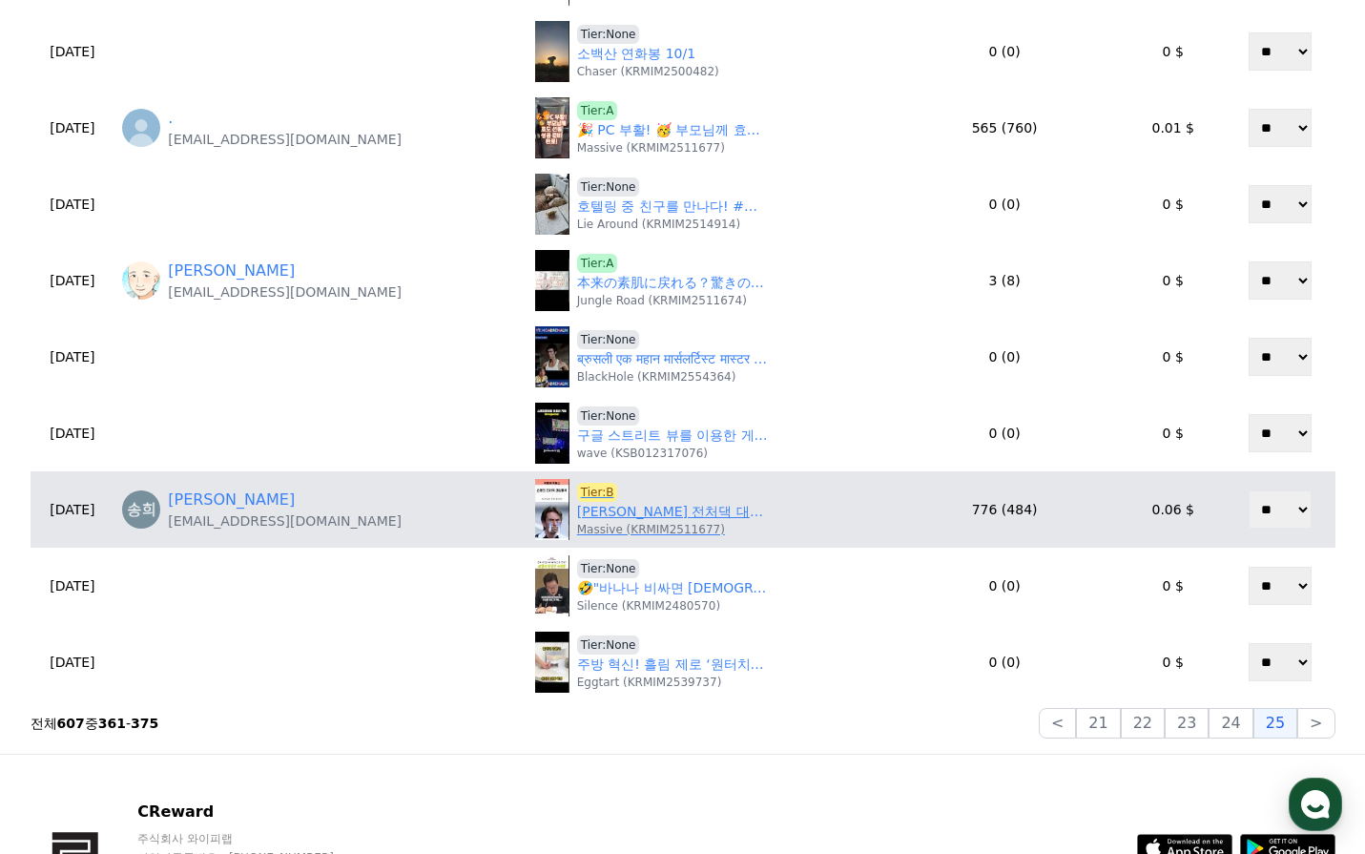
click at [640, 512] on link "손흥민 전처댁 대성통곡" at bounding box center [672, 512] width 191 height 20
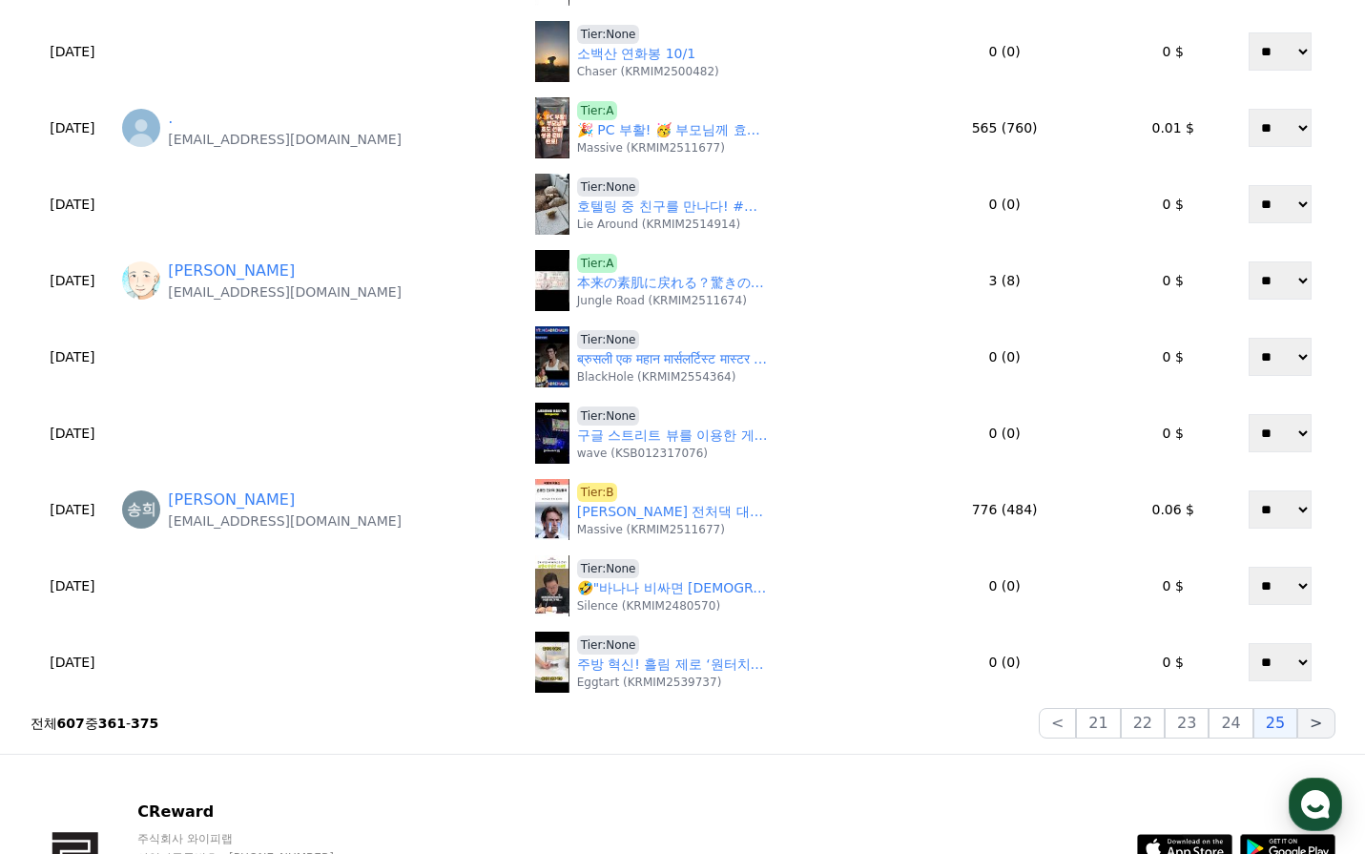
click at [1307, 737] on button ">" at bounding box center [1315, 723] width 37 height 31
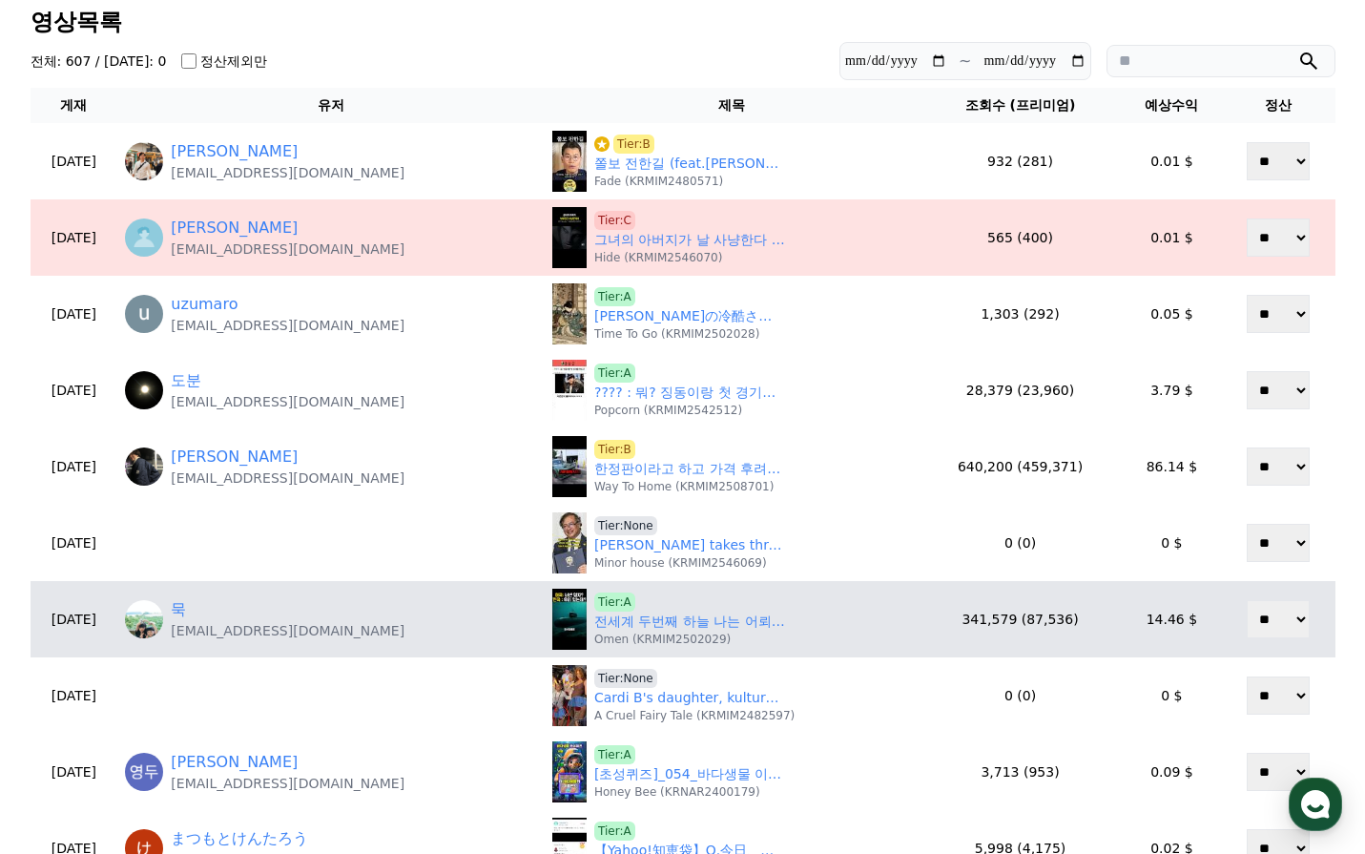
scroll to position [95, 0]
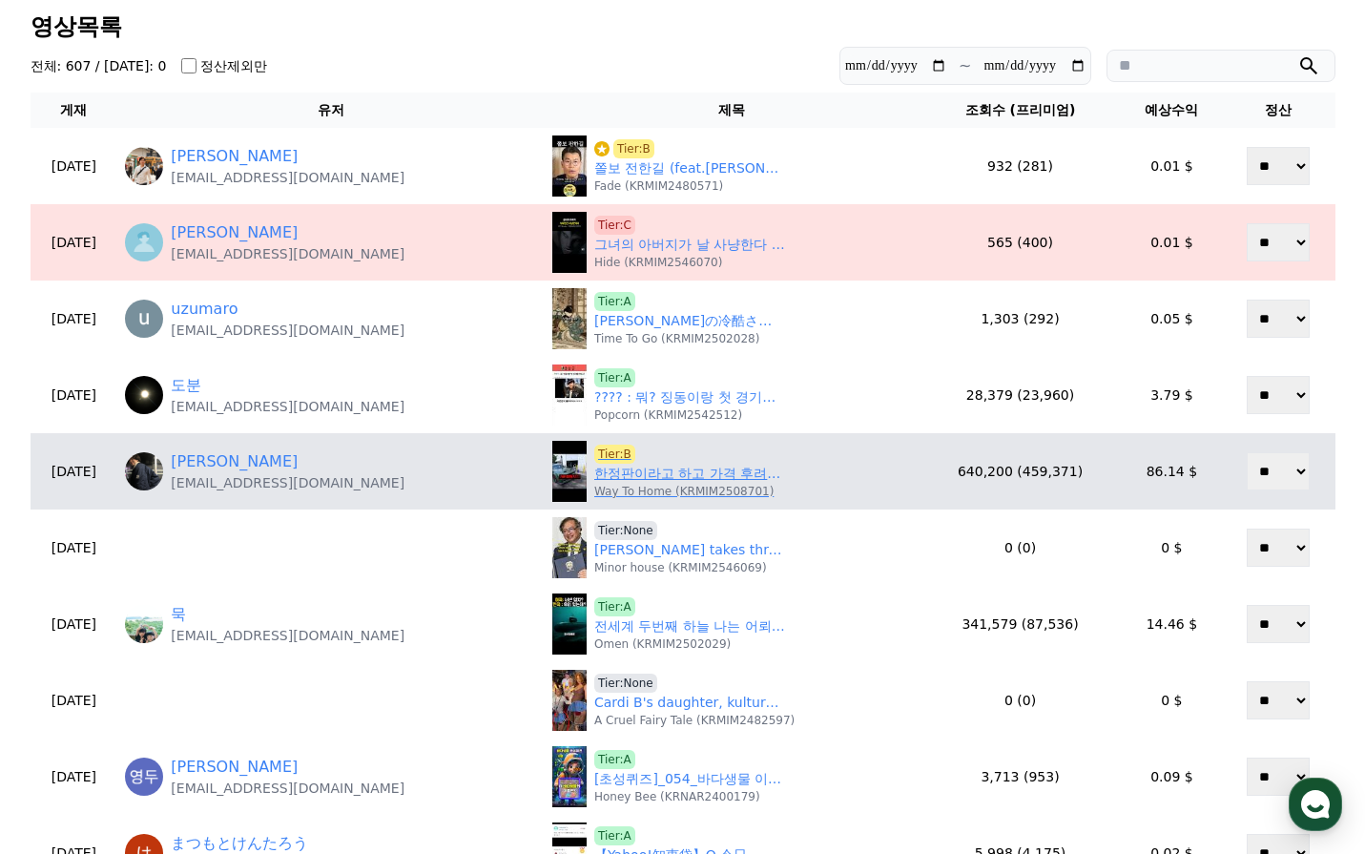
click at [685, 471] on link "한정판이라고 하고 가격 후려치네;;" at bounding box center [689, 474] width 191 height 20
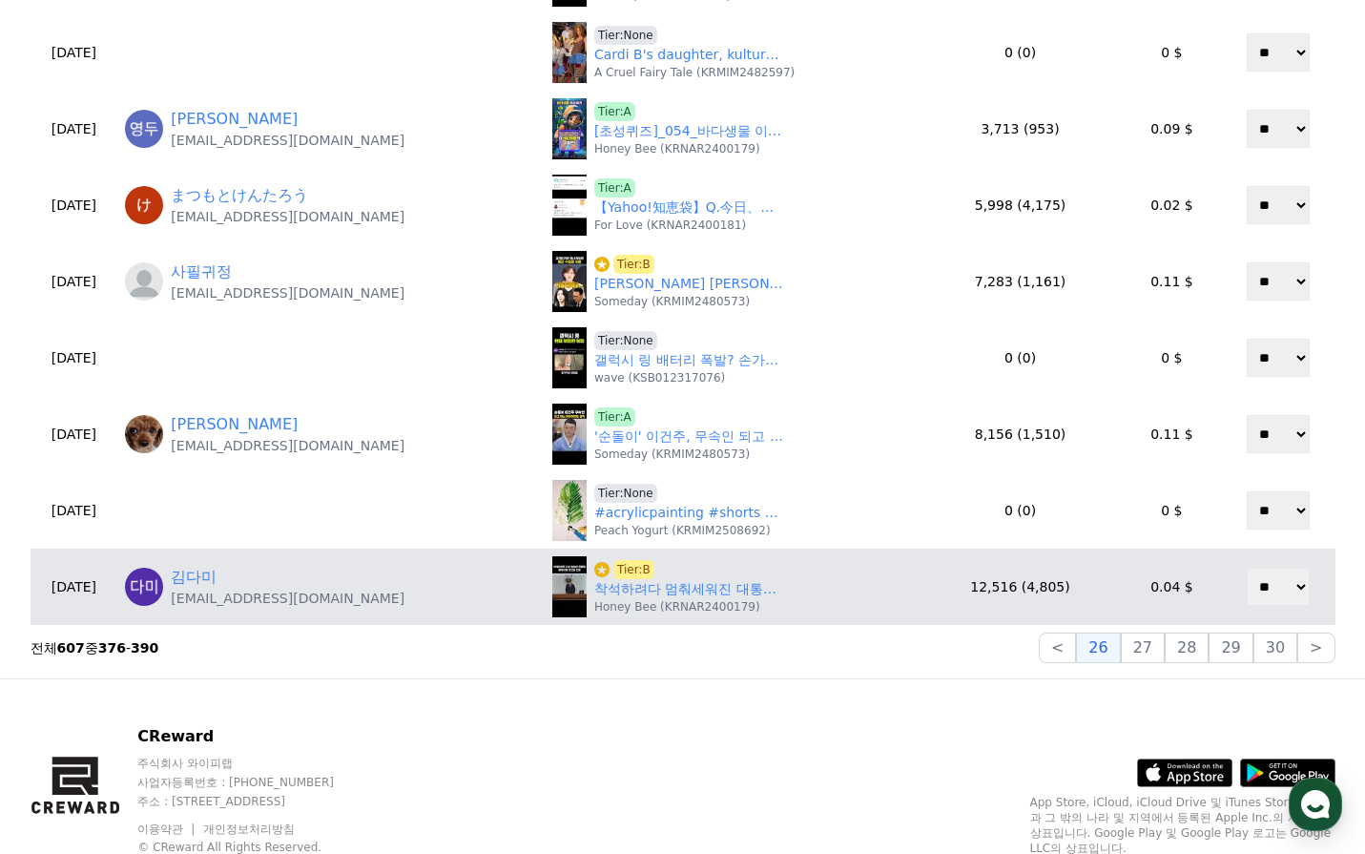
scroll to position [763, 0]
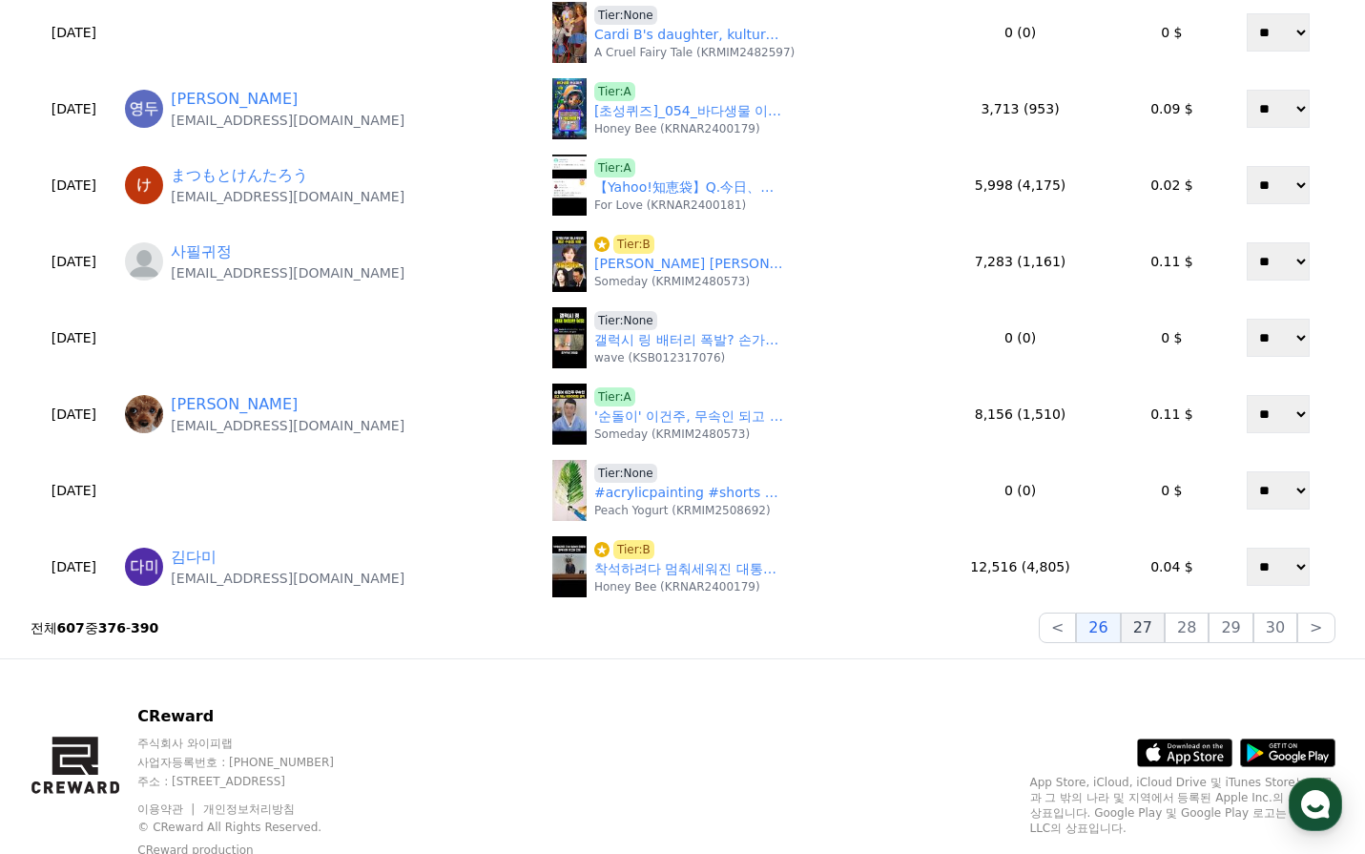
click at [1184, 635] on button "28" at bounding box center [1187, 627] width 44 height 31
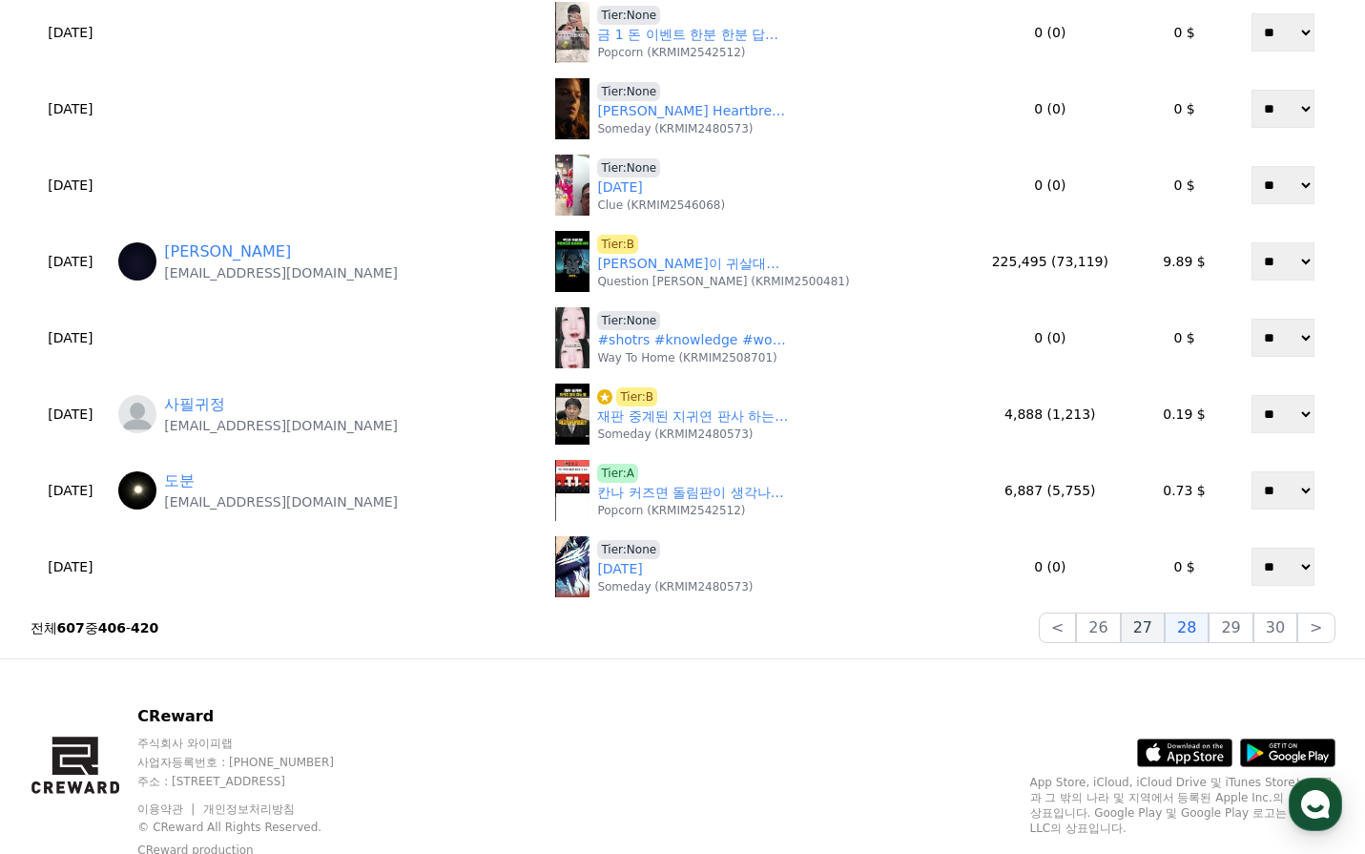
click at [1161, 629] on button "27" at bounding box center [1143, 627] width 44 height 31
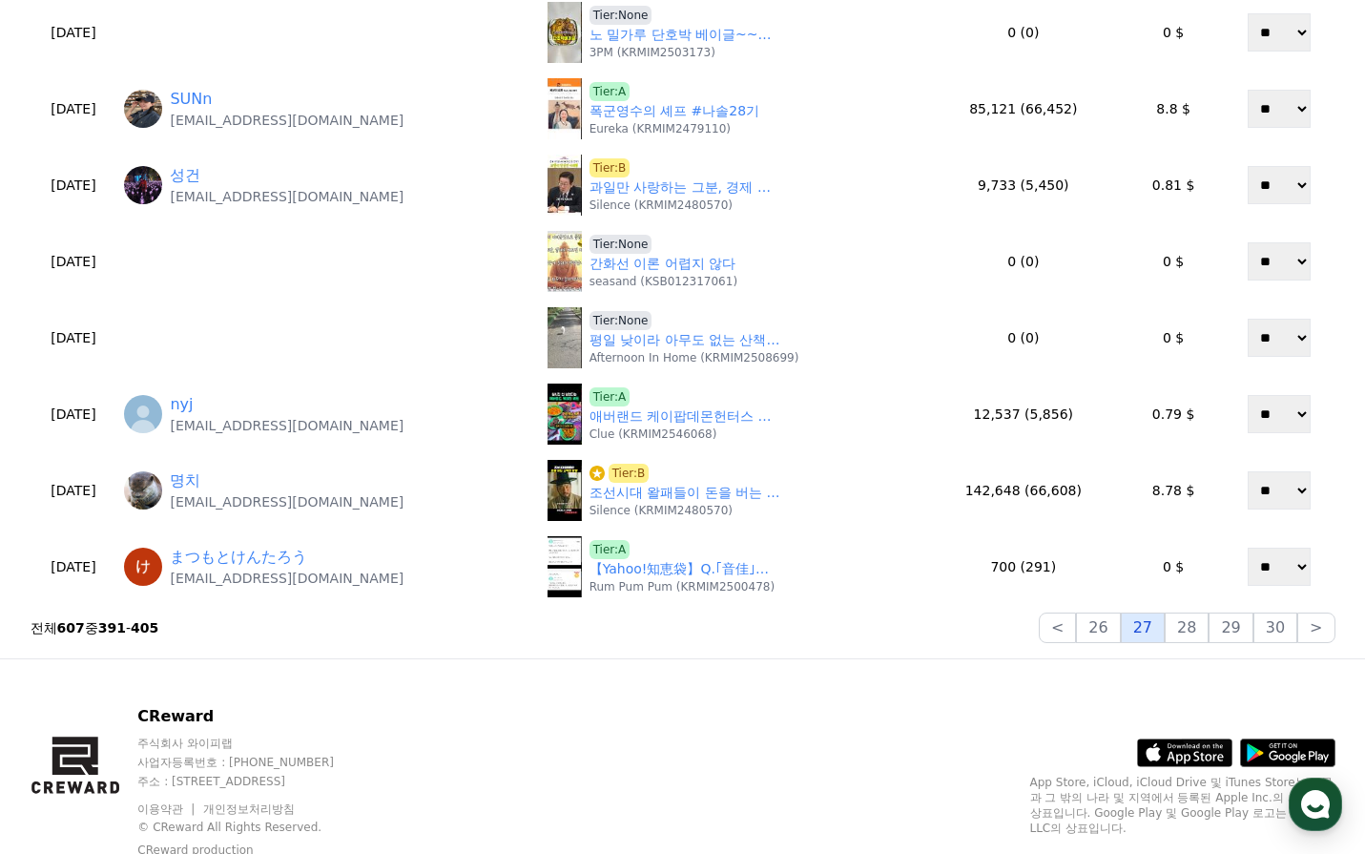
click at [1141, 626] on button "27" at bounding box center [1143, 627] width 44 height 31
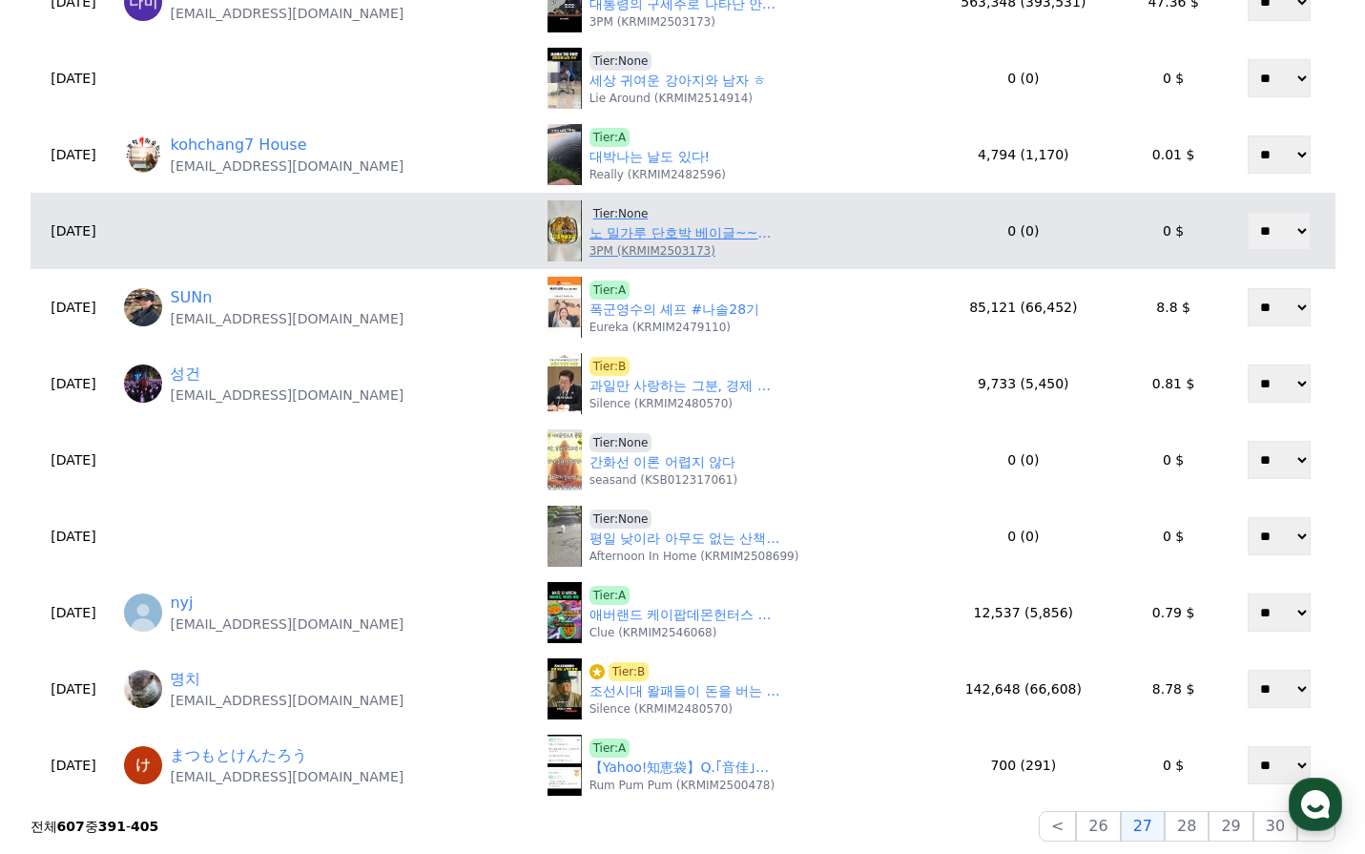
scroll to position [572, 0]
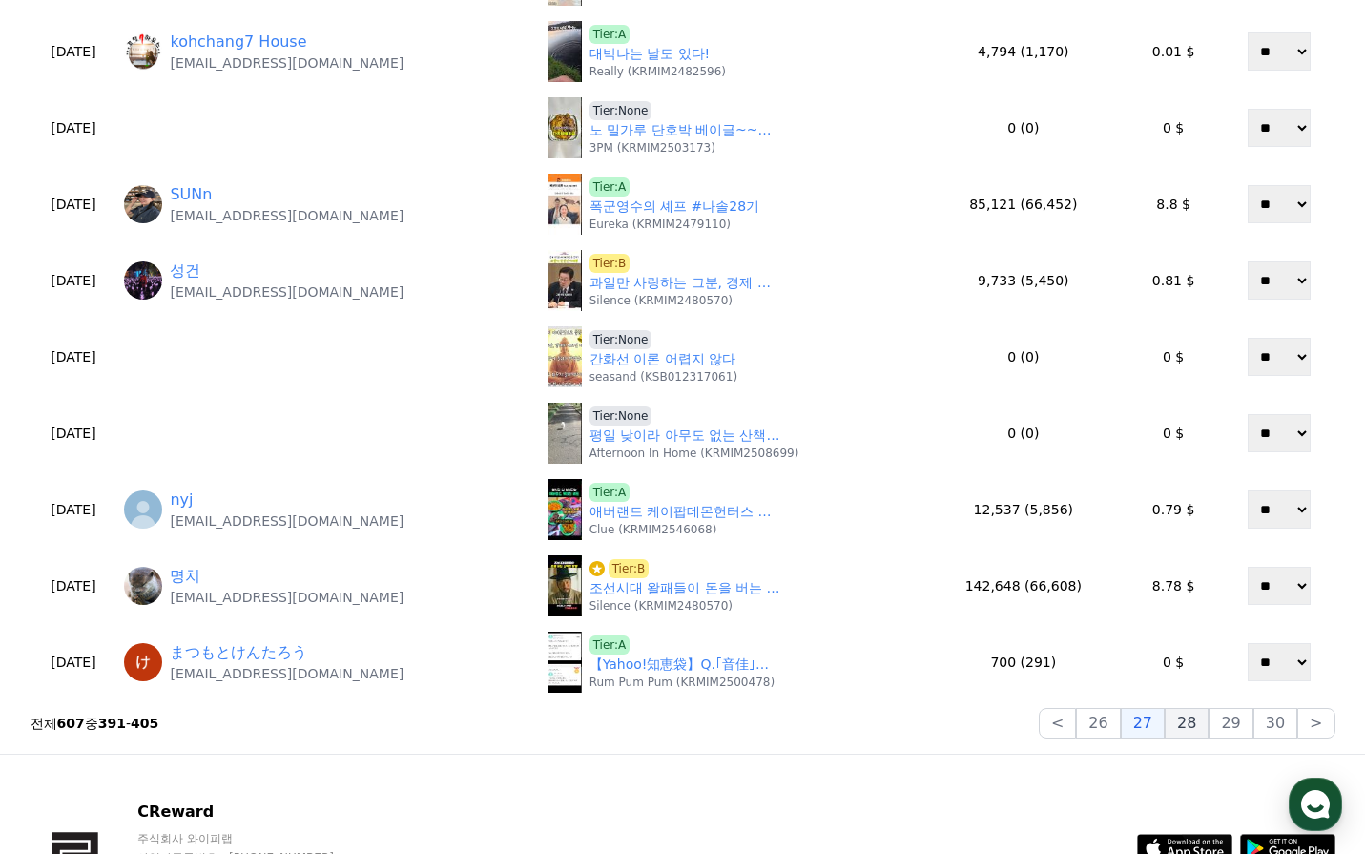
click at [1201, 724] on button "28" at bounding box center [1187, 723] width 44 height 31
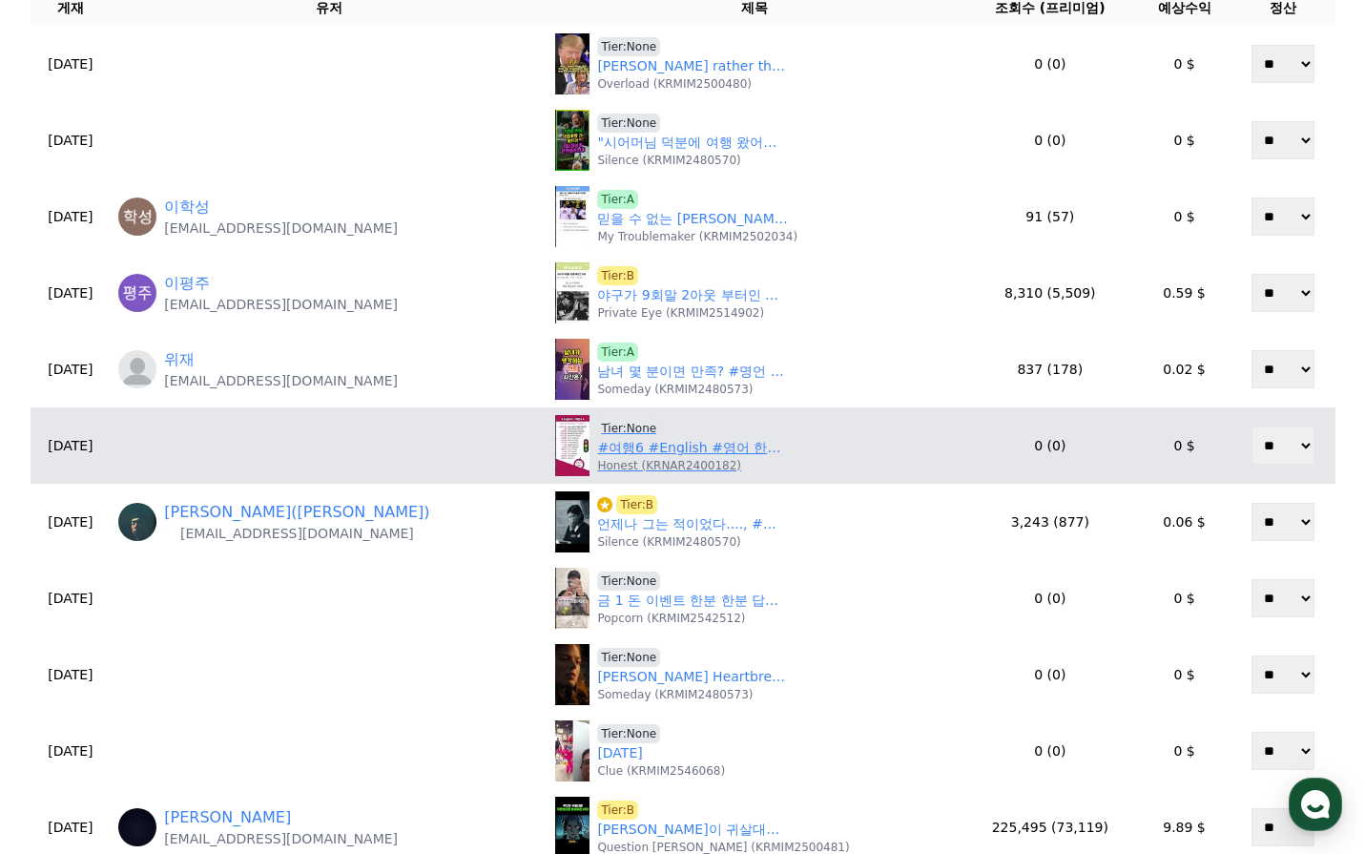
scroll to position [95, 0]
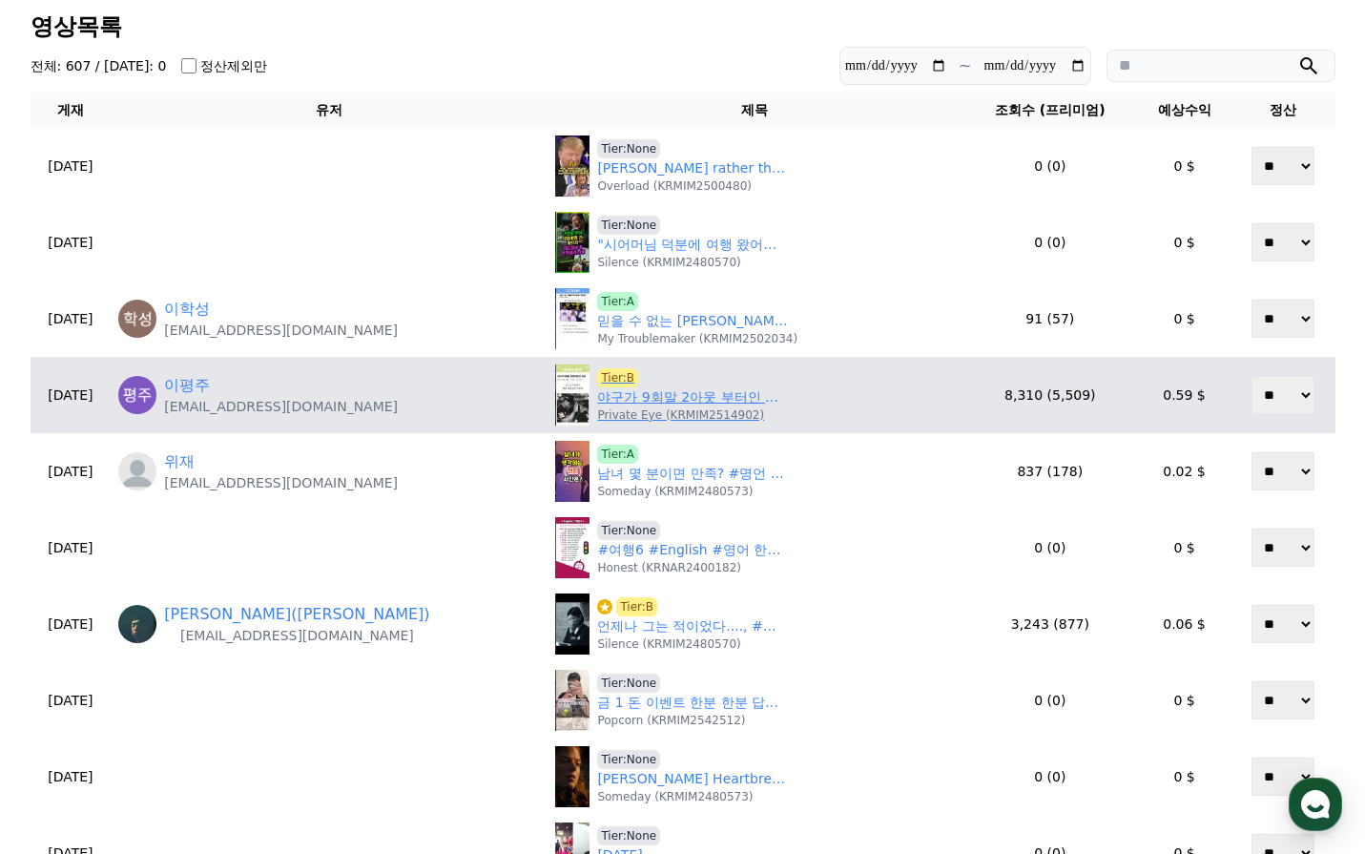
click at [666, 404] on link "야구가 9회말 2아웃 부터인 이유" at bounding box center [692, 397] width 191 height 20
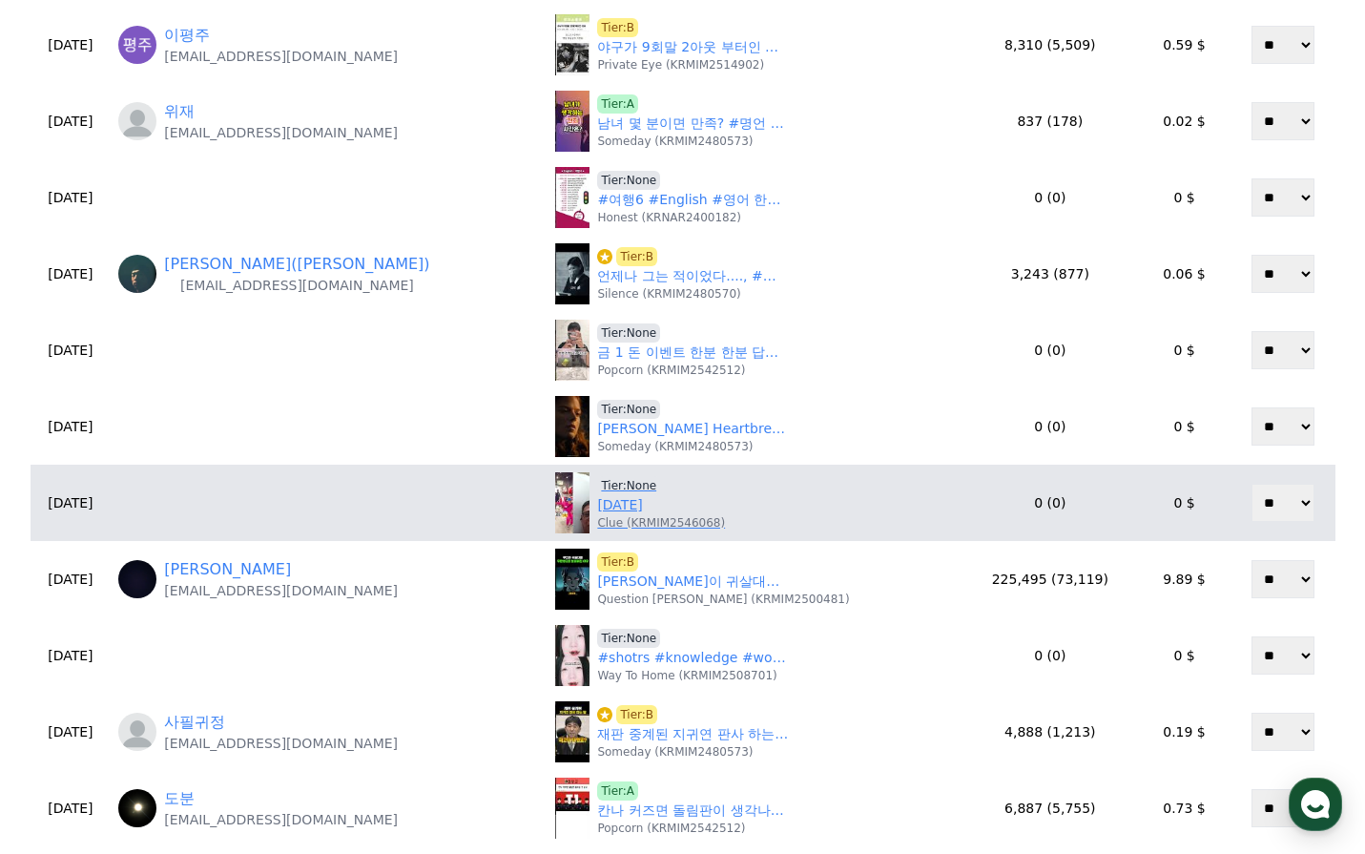
scroll to position [477, 0]
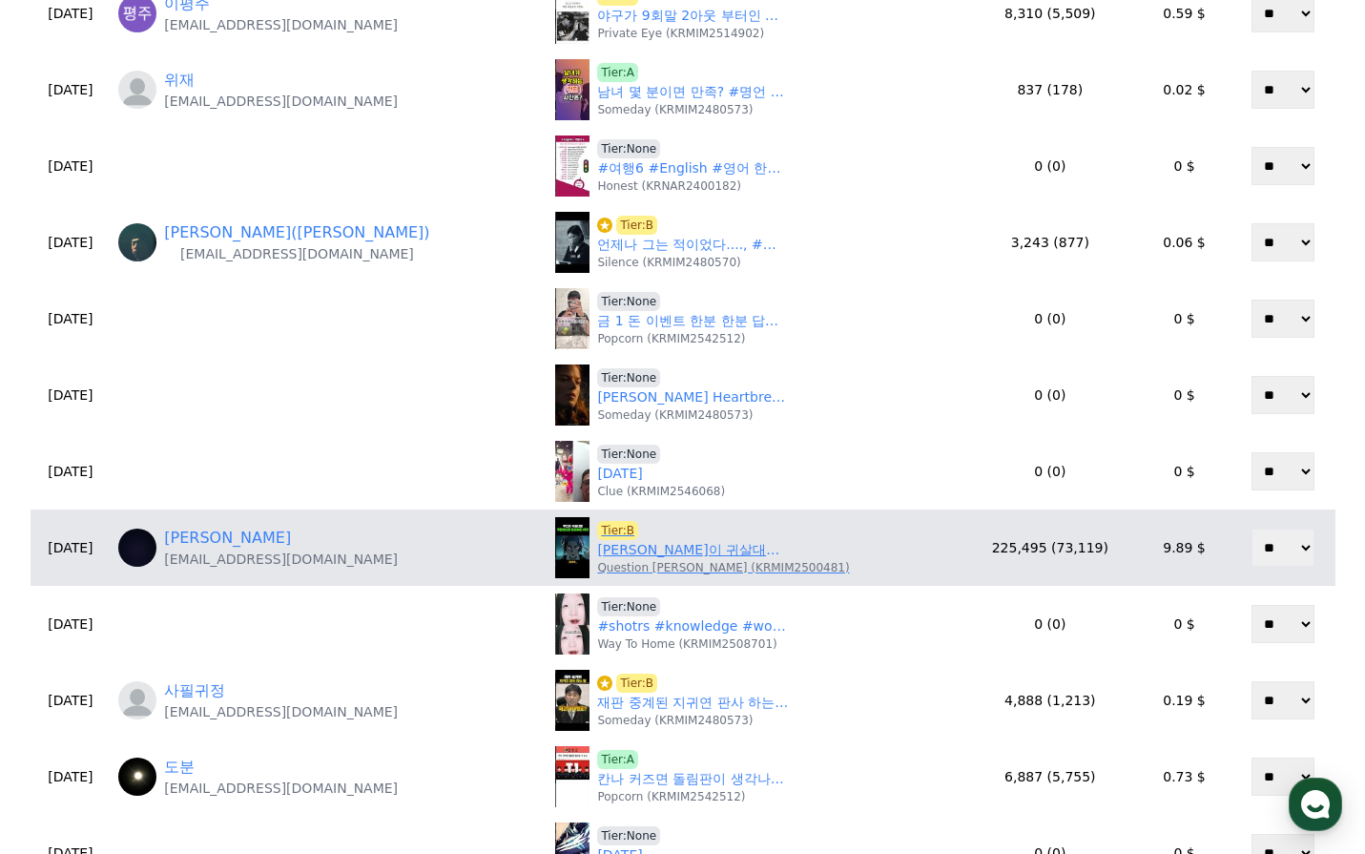
click at [717, 536] on div "Tier:B 무잔이 귀살대를 무한성으로 보내버린 이유 Question Mark (KRMIM2500481)" at bounding box center [723, 548] width 252 height 54
click at [716, 545] on link "무잔이 귀살대를 무한성으로 보내버린 이유" at bounding box center [692, 550] width 191 height 20
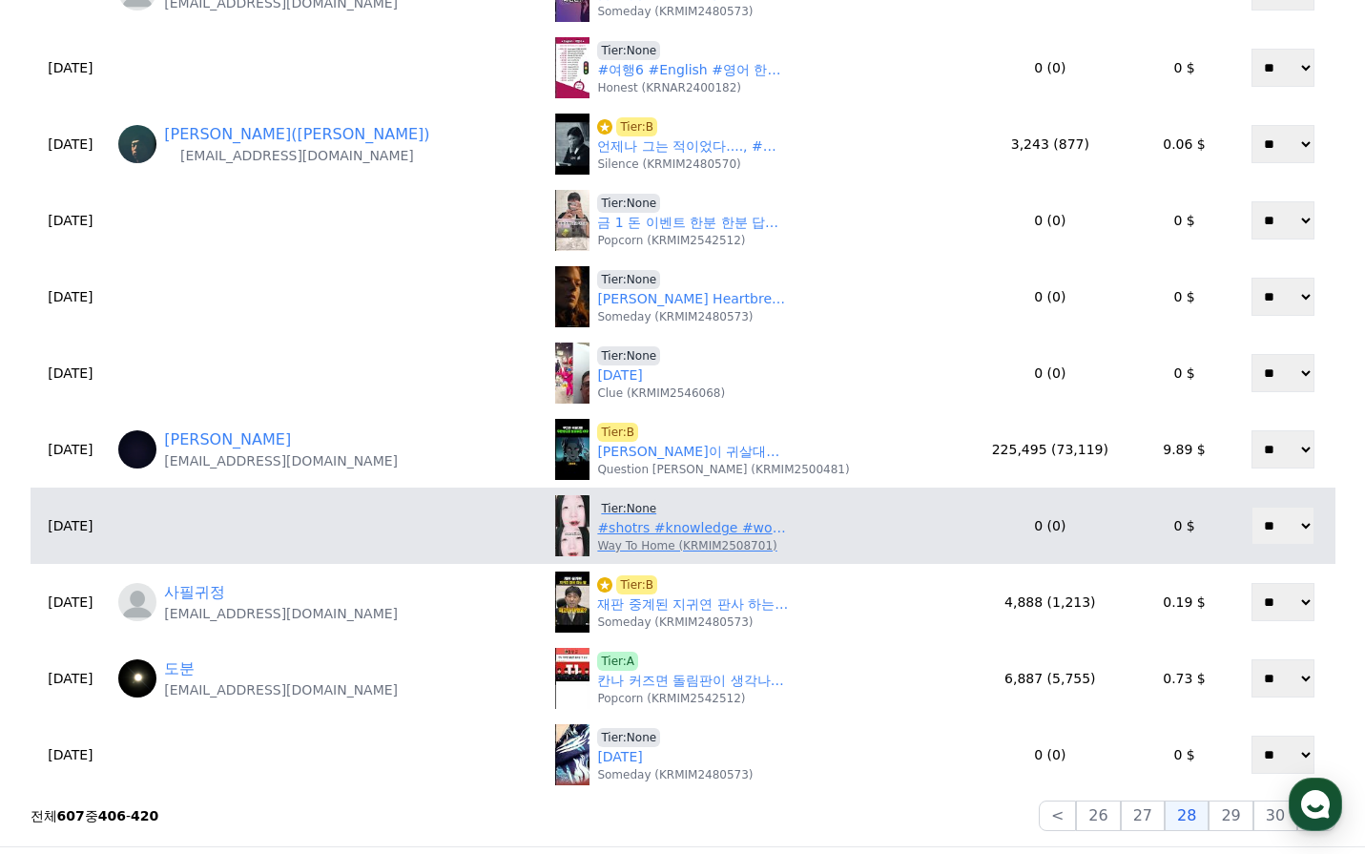
scroll to position [668, 0]
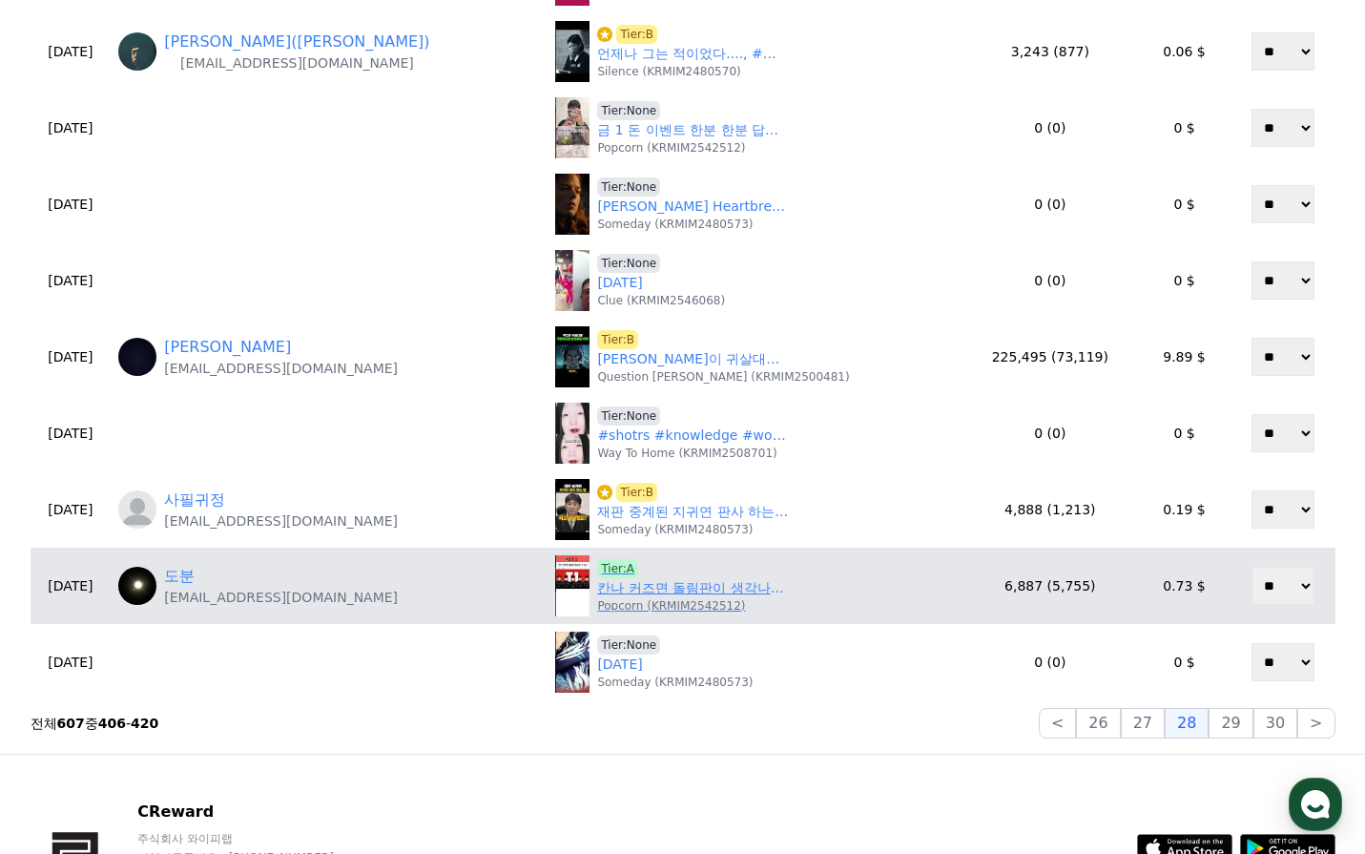
click at [677, 594] on link "칸나 커즈면 돌림판이 생각나는..." at bounding box center [692, 588] width 191 height 20
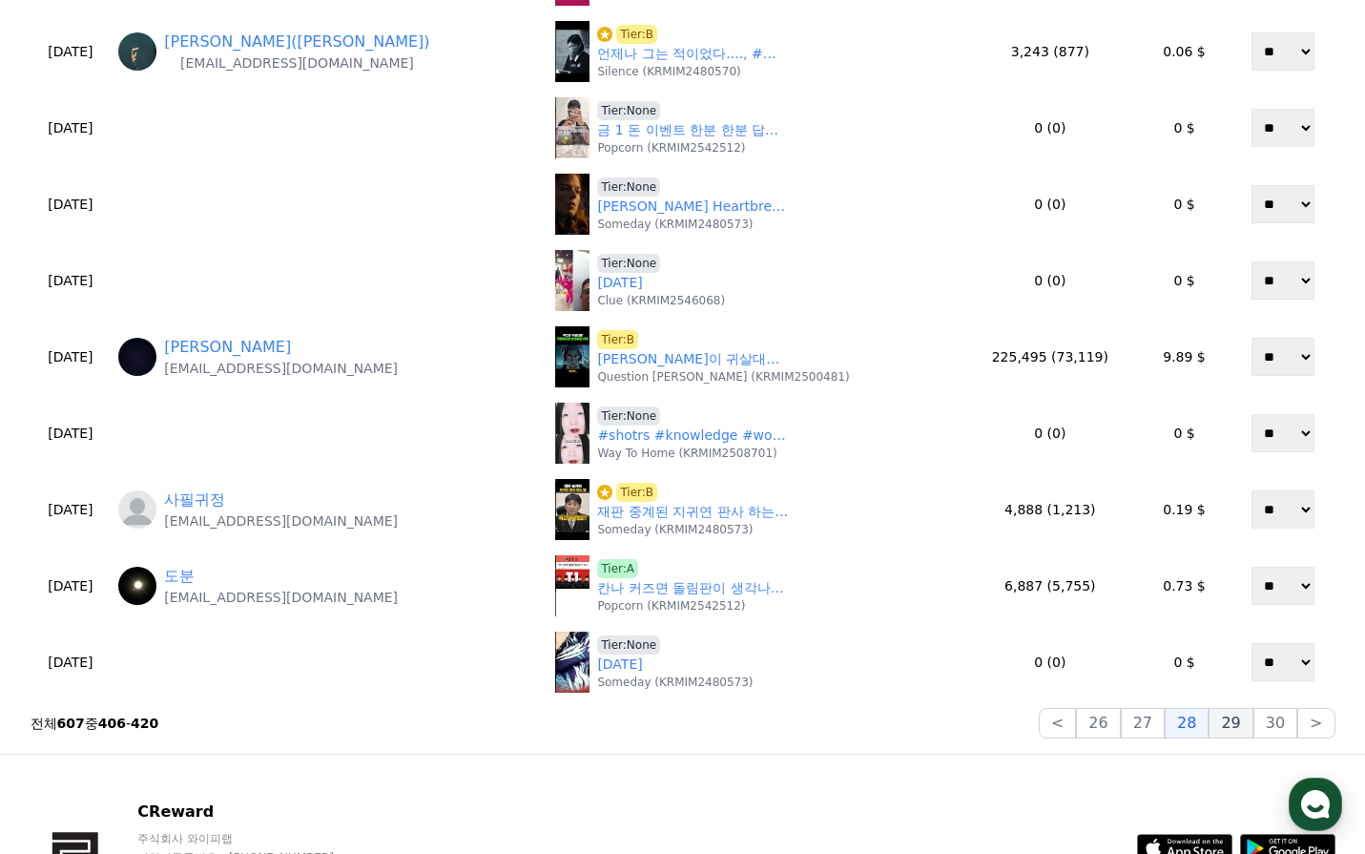
click at [1241, 727] on button "29" at bounding box center [1231, 723] width 44 height 31
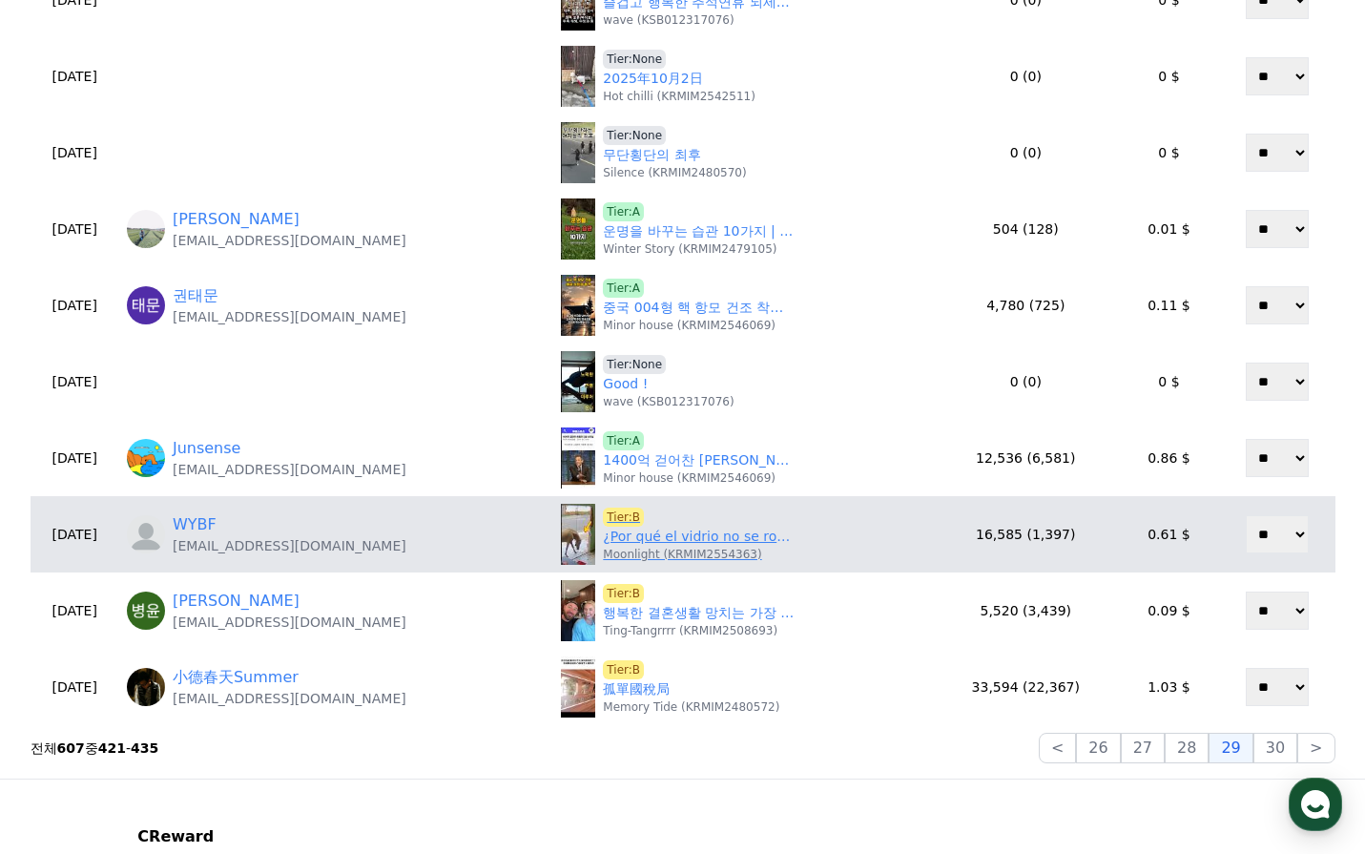
scroll to position [763, 0]
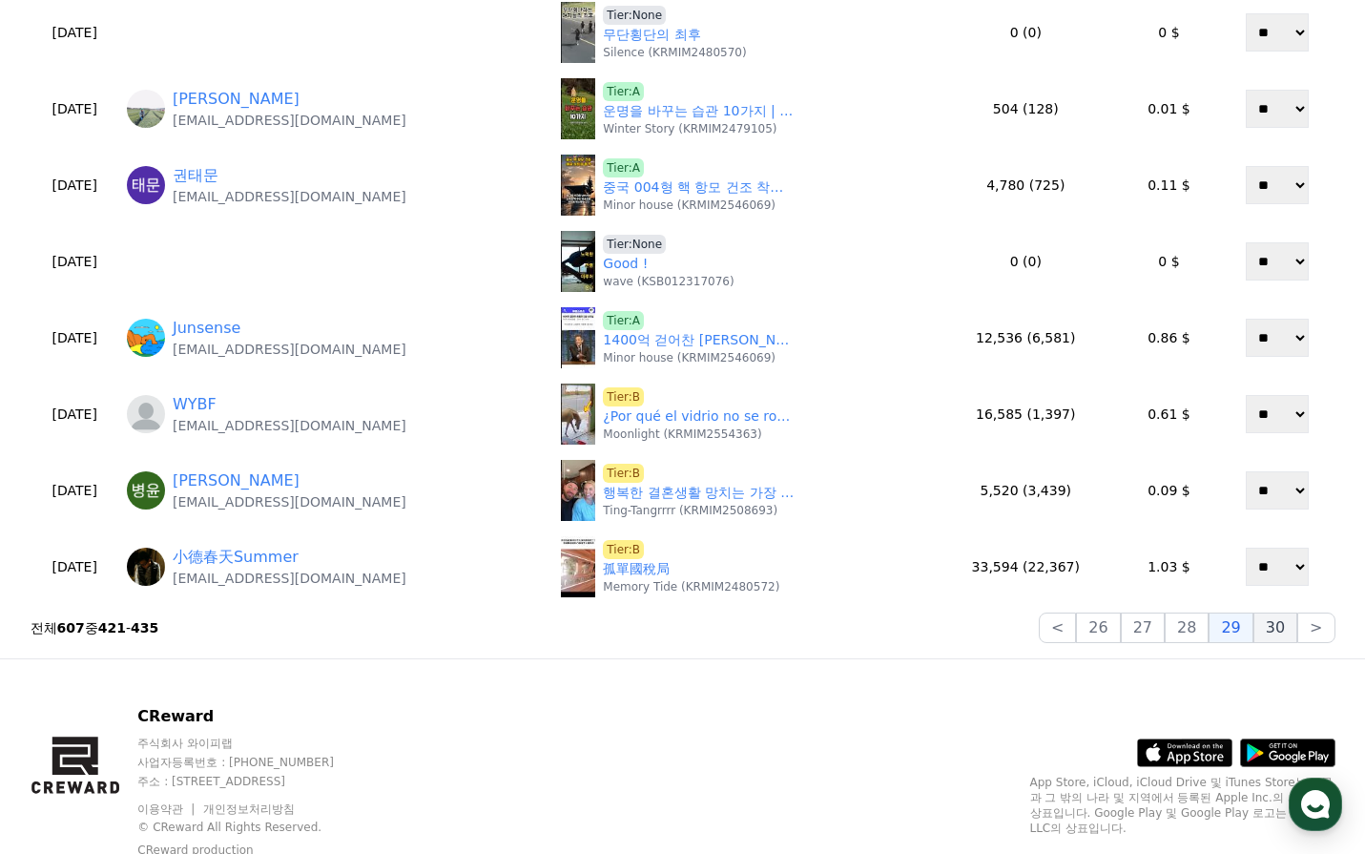
click at [1269, 621] on button "30" at bounding box center [1276, 627] width 44 height 31
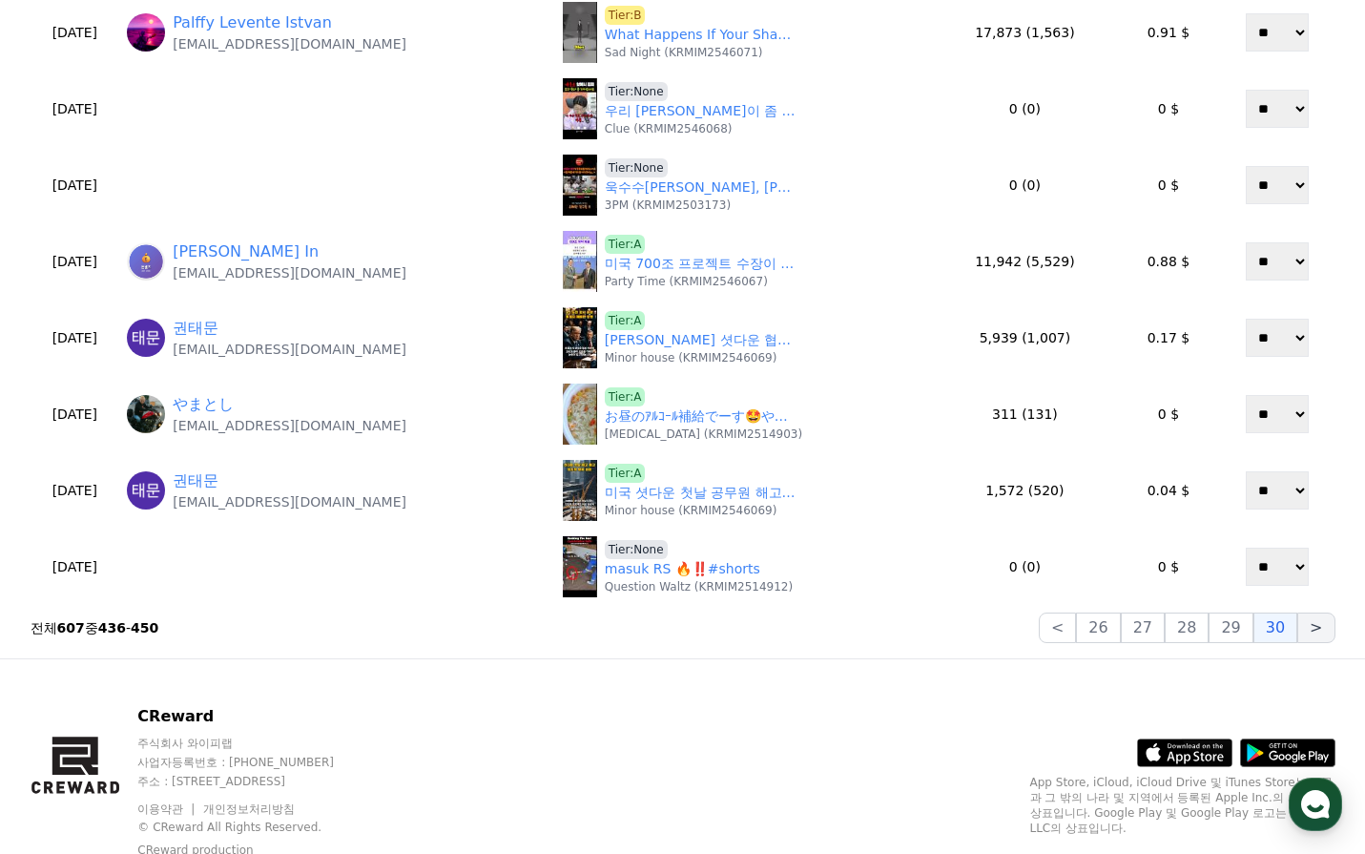
click at [1305, 630] on button ">" at bounding box center [1315, 627] width 37 height 31
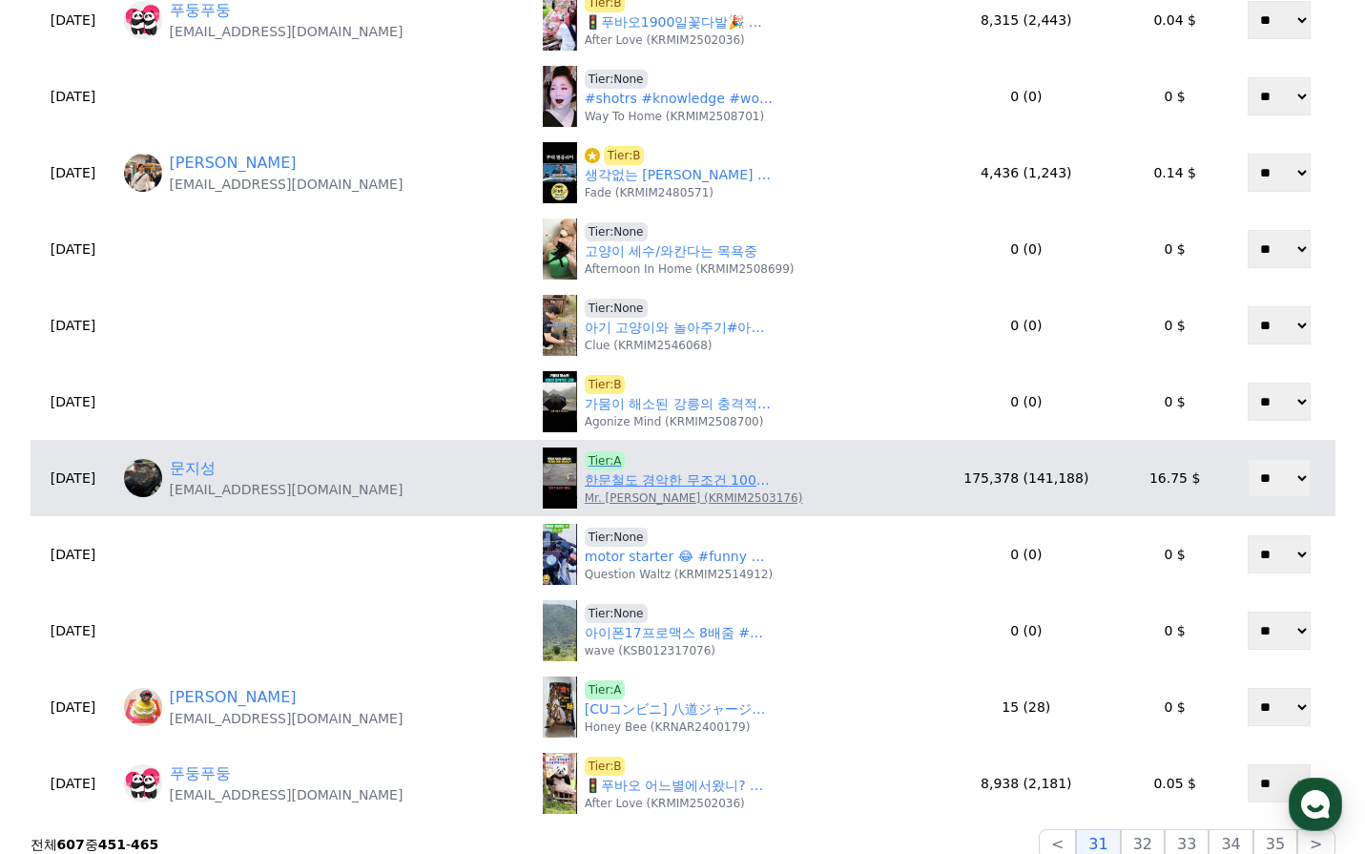
scroll to position [668, 0]
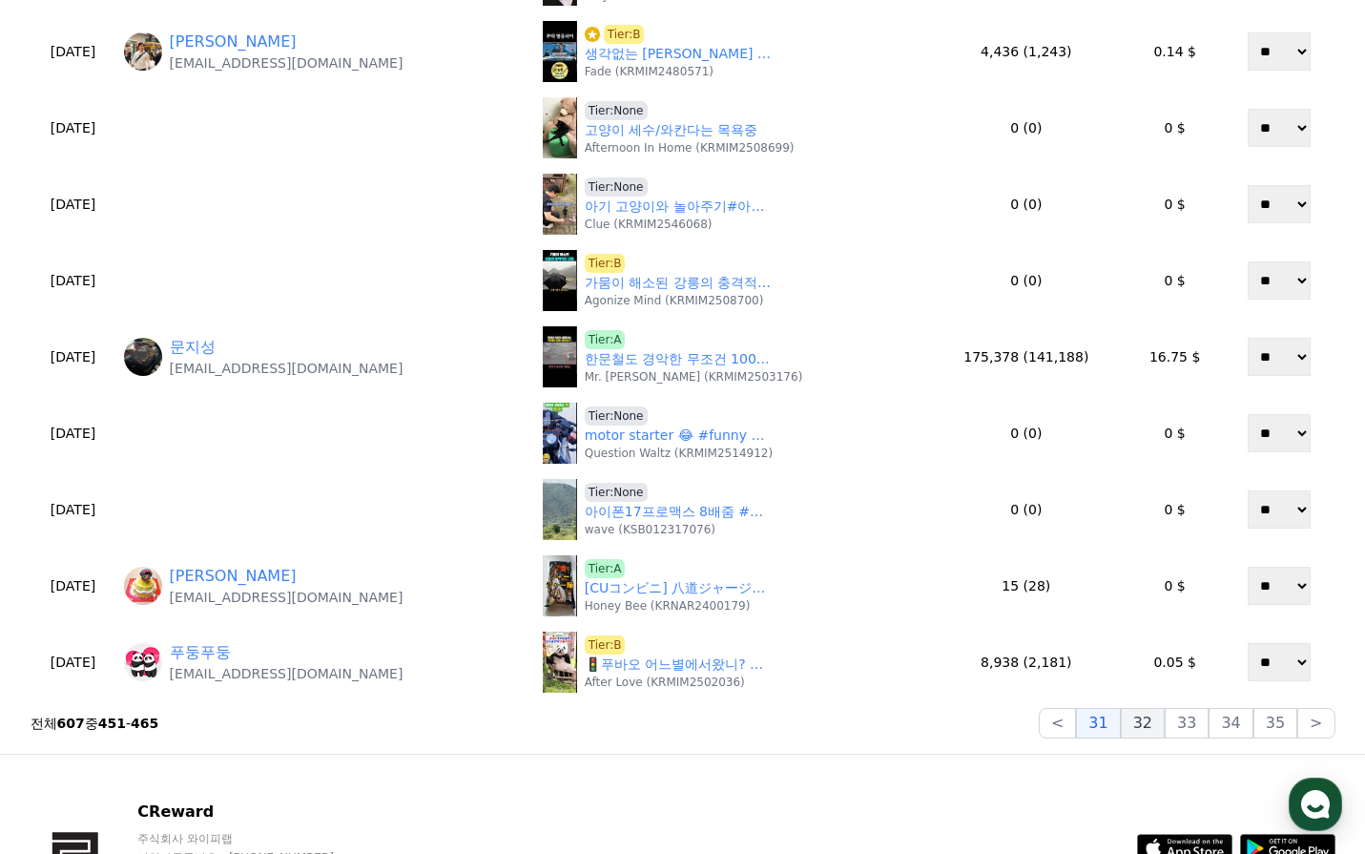
click at [1165, 717] on button "32" at bounding box center [1143, 723] width 44 height 31
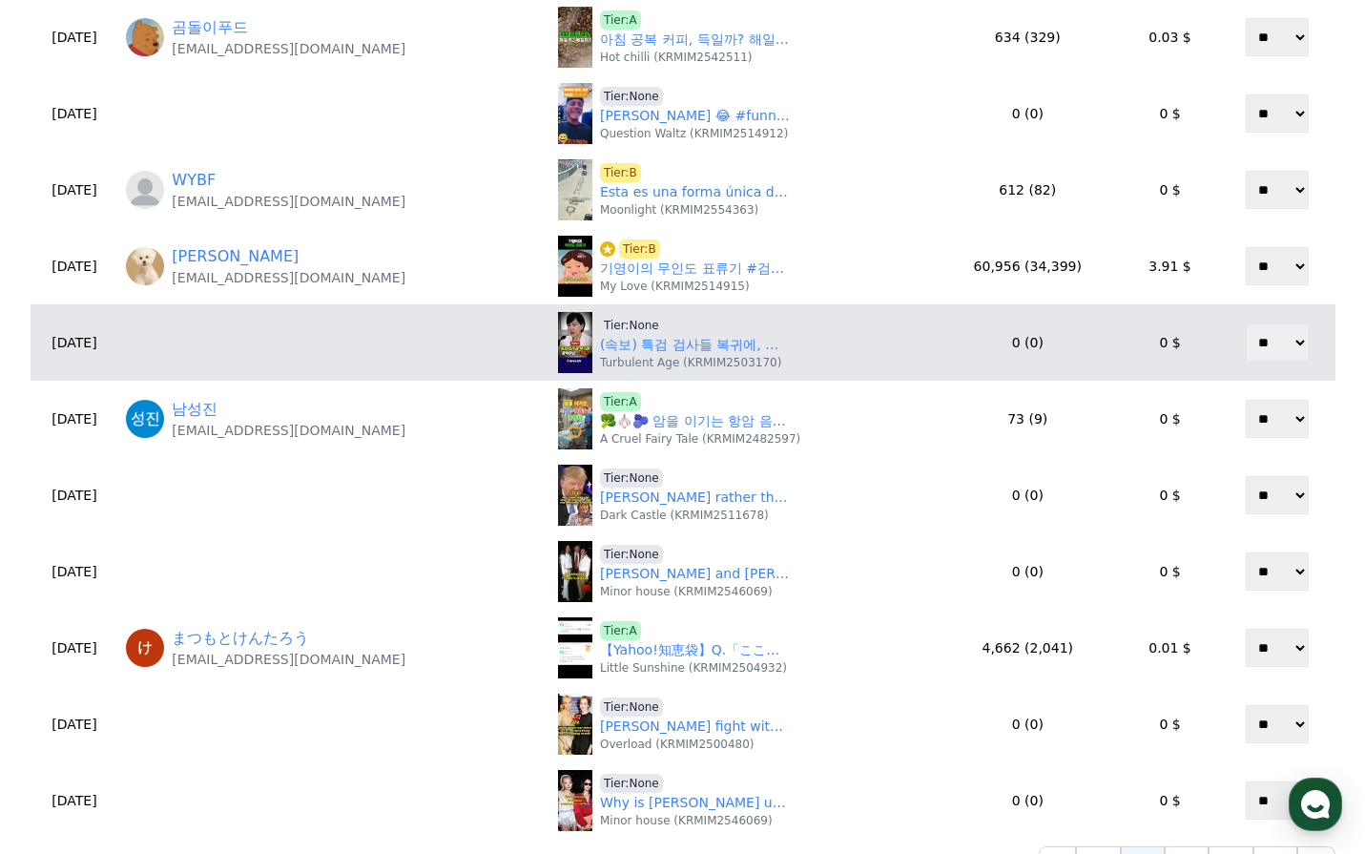
scroll to position [763, 0]
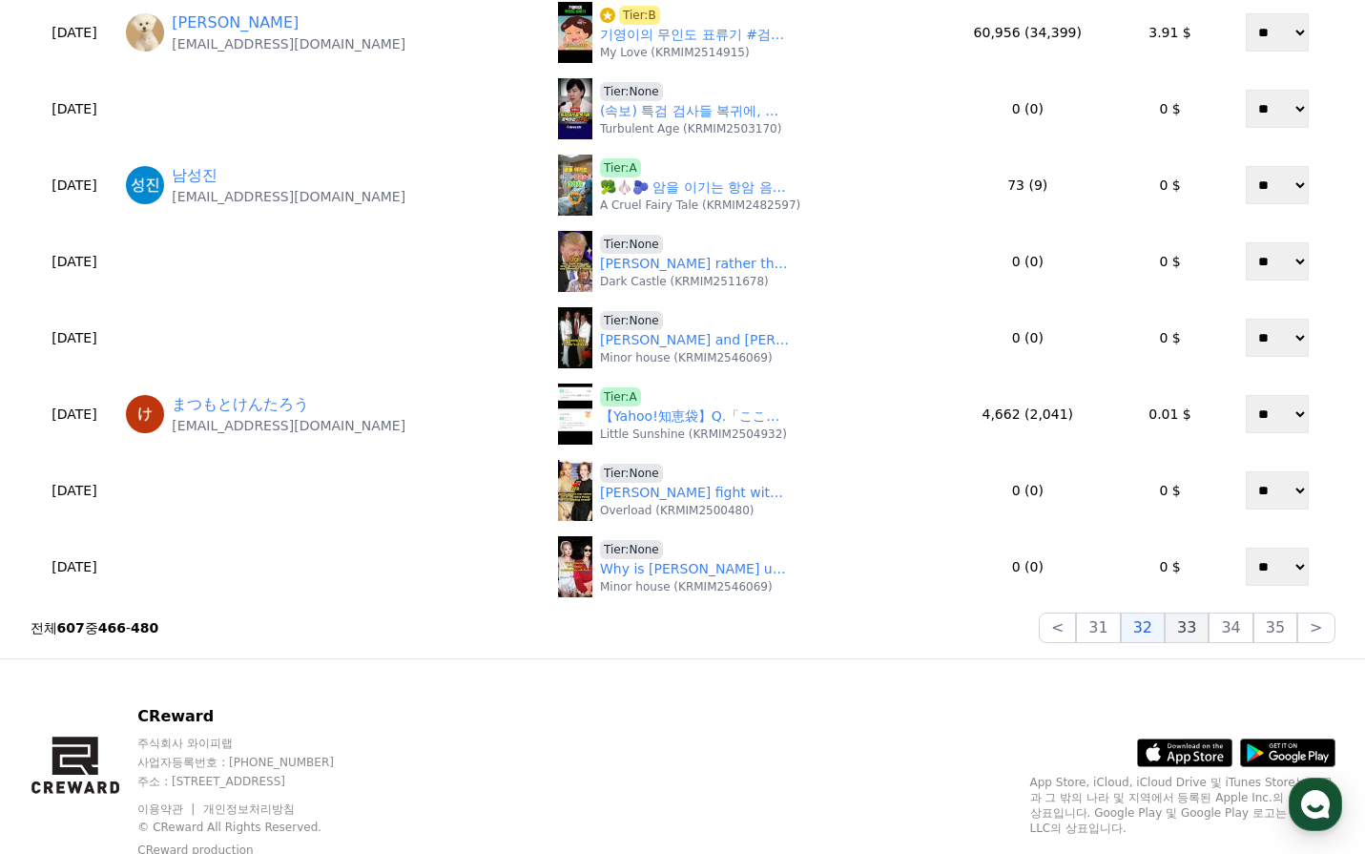
click at [1207, 630] on button "33" at bounding box center [1187, 627] width 44 height 31
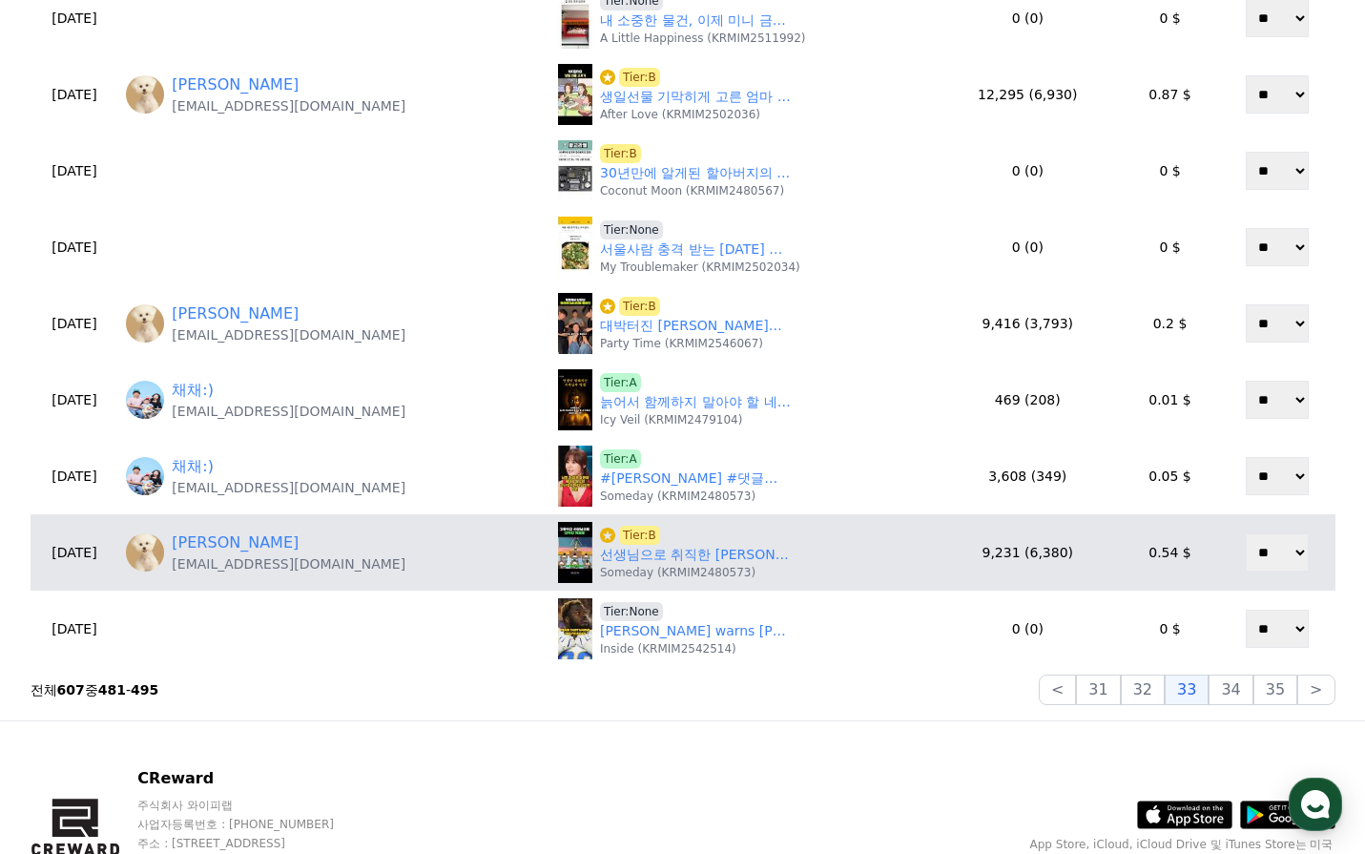
scroll to position [668, 0]
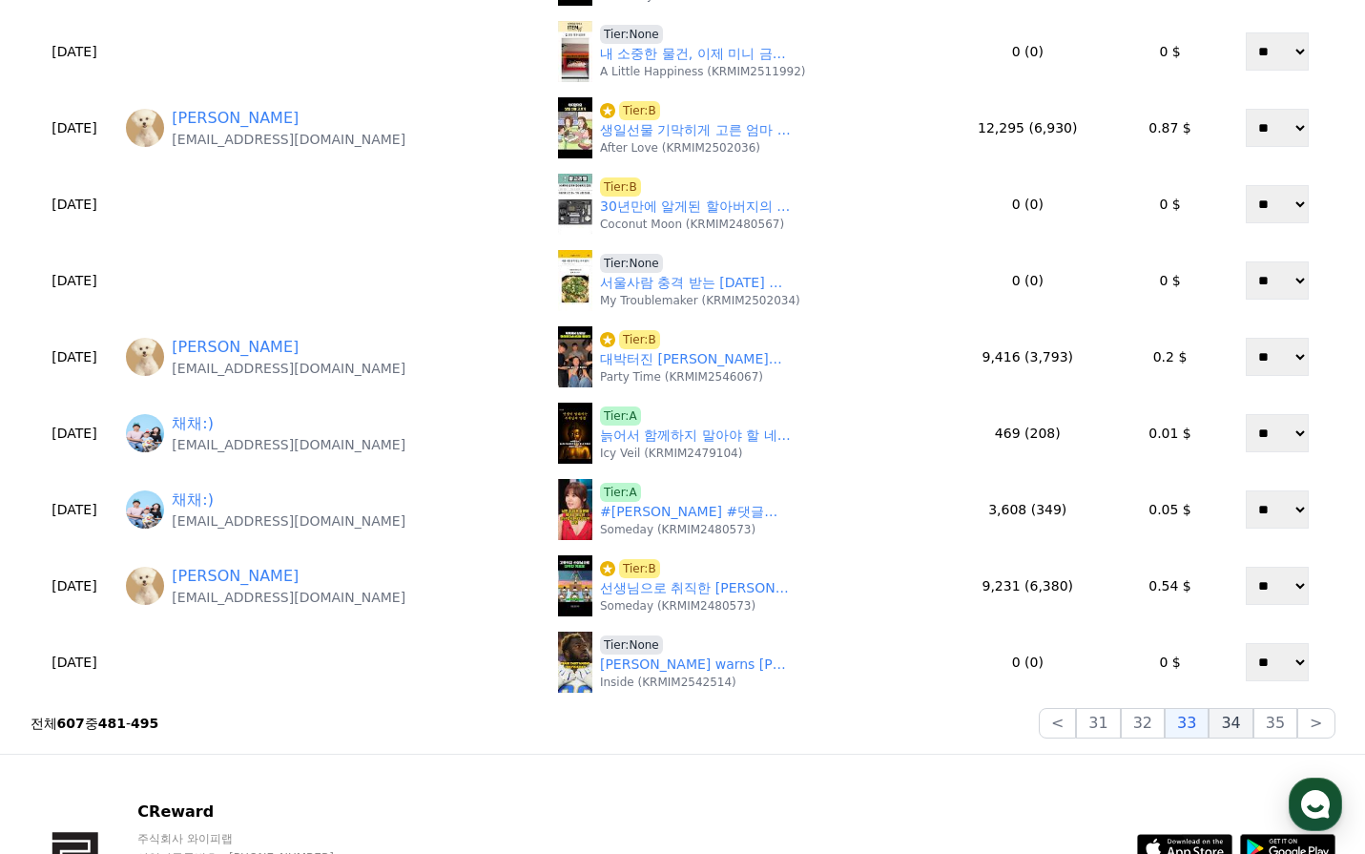
click at [1228, 720] on button "34" at bounding box center [1231, 723] width 44 height 31
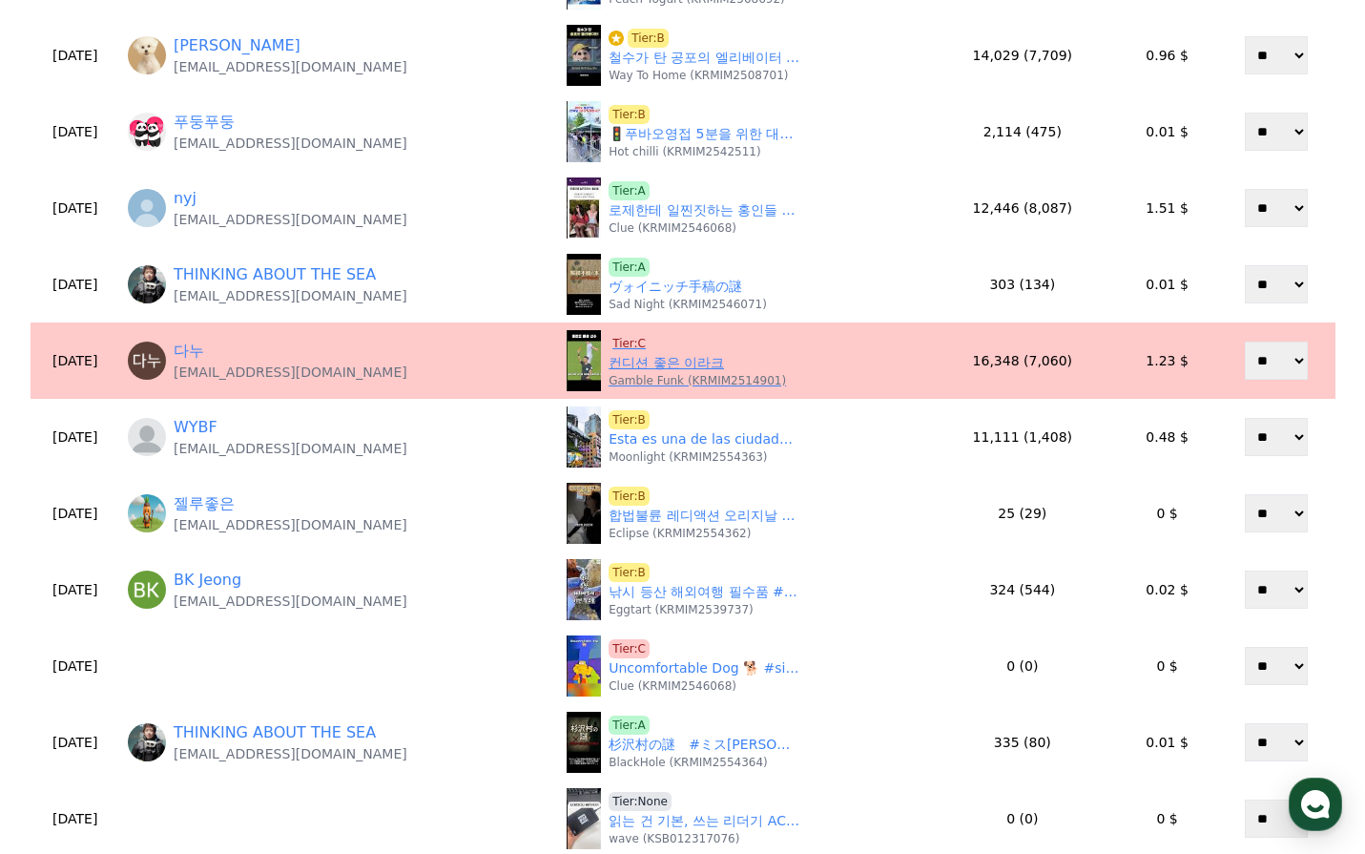
scroll to position [477, 0]
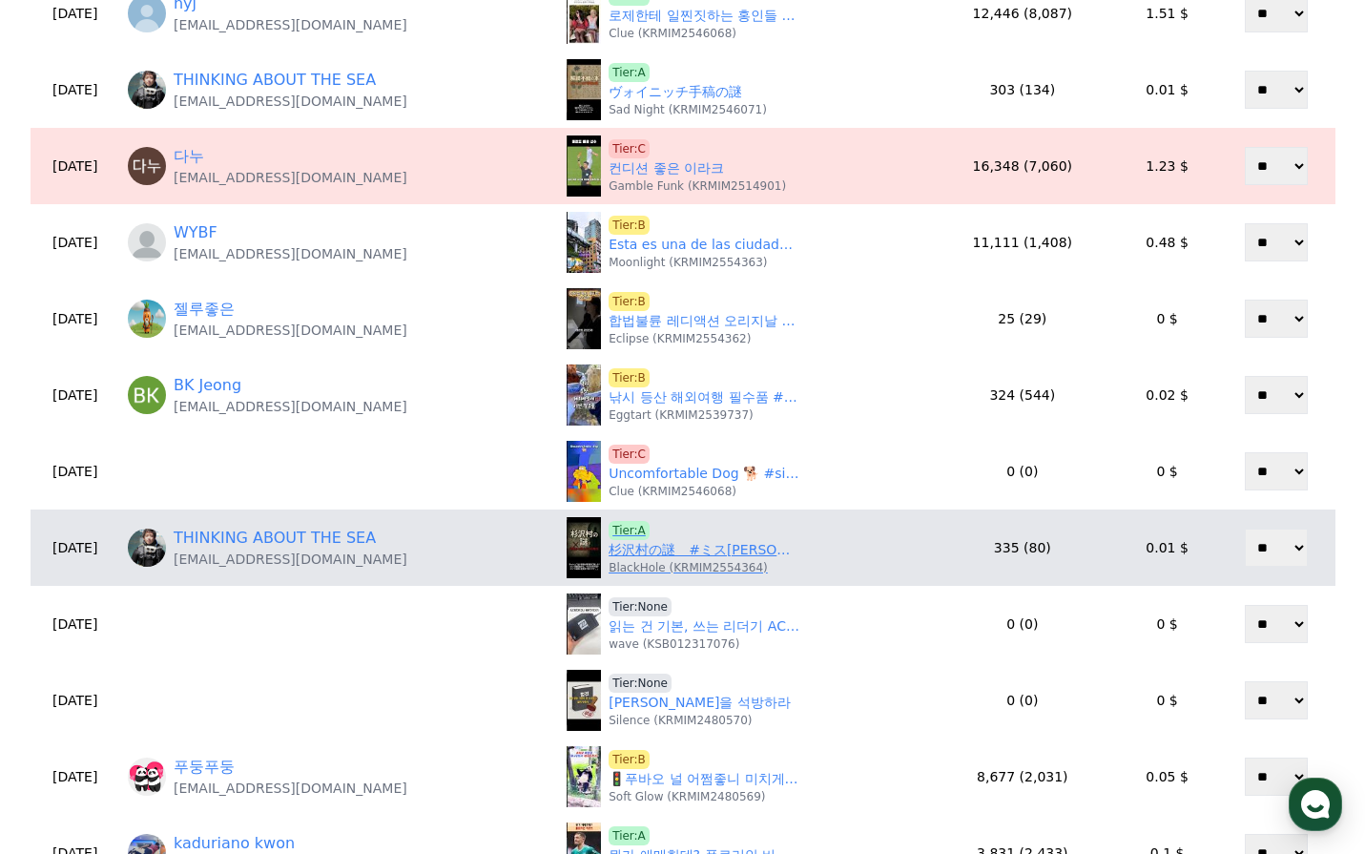
click at [663, 560] on p "BlackHole (KRMIM2554364)" at bounding box center [688, 567] width 159 height 15
click at [682, 551] on link "杉沢村の謎　#ミステリー" at bounding box center [704, 550] width 191 height 20
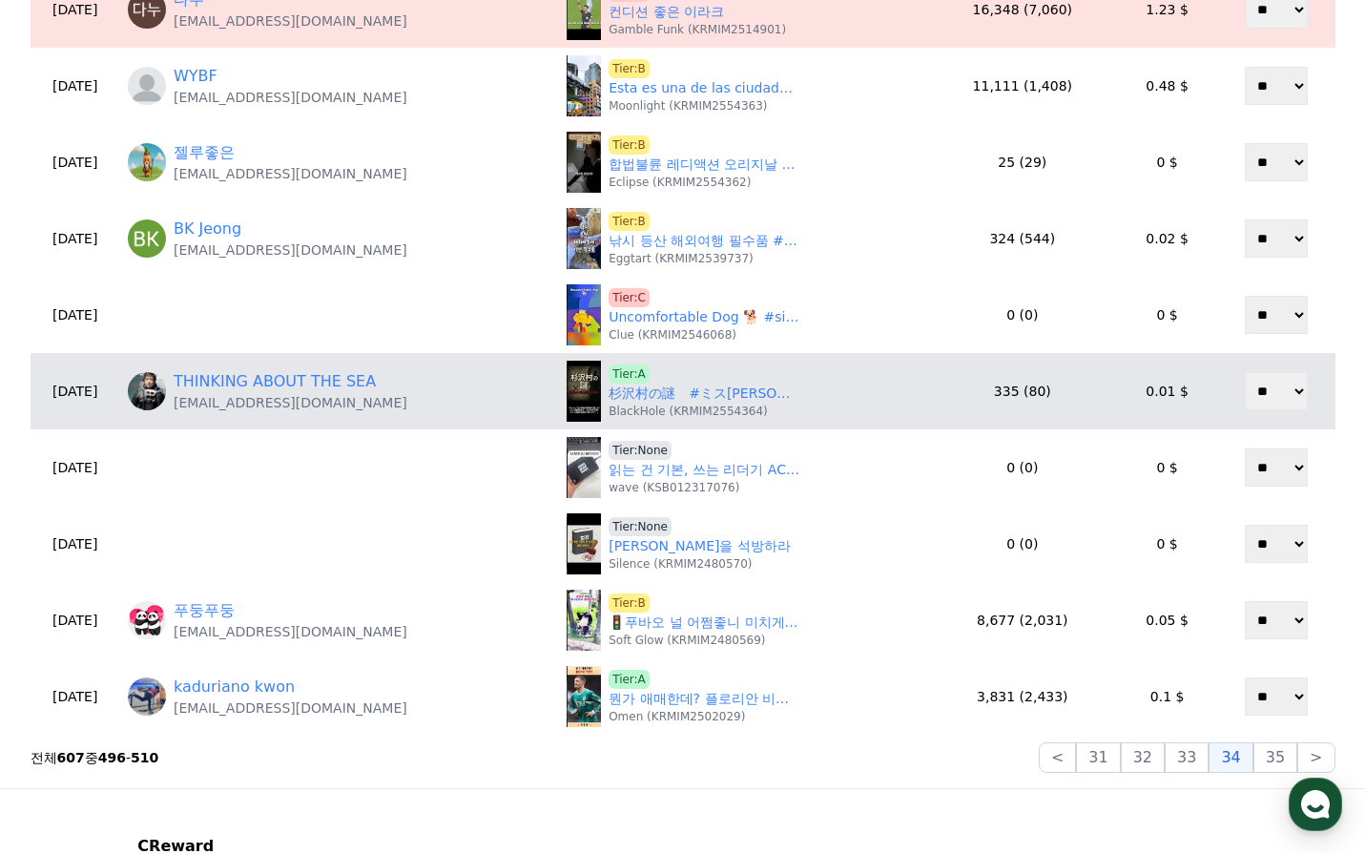
scroll to position [668, 0]
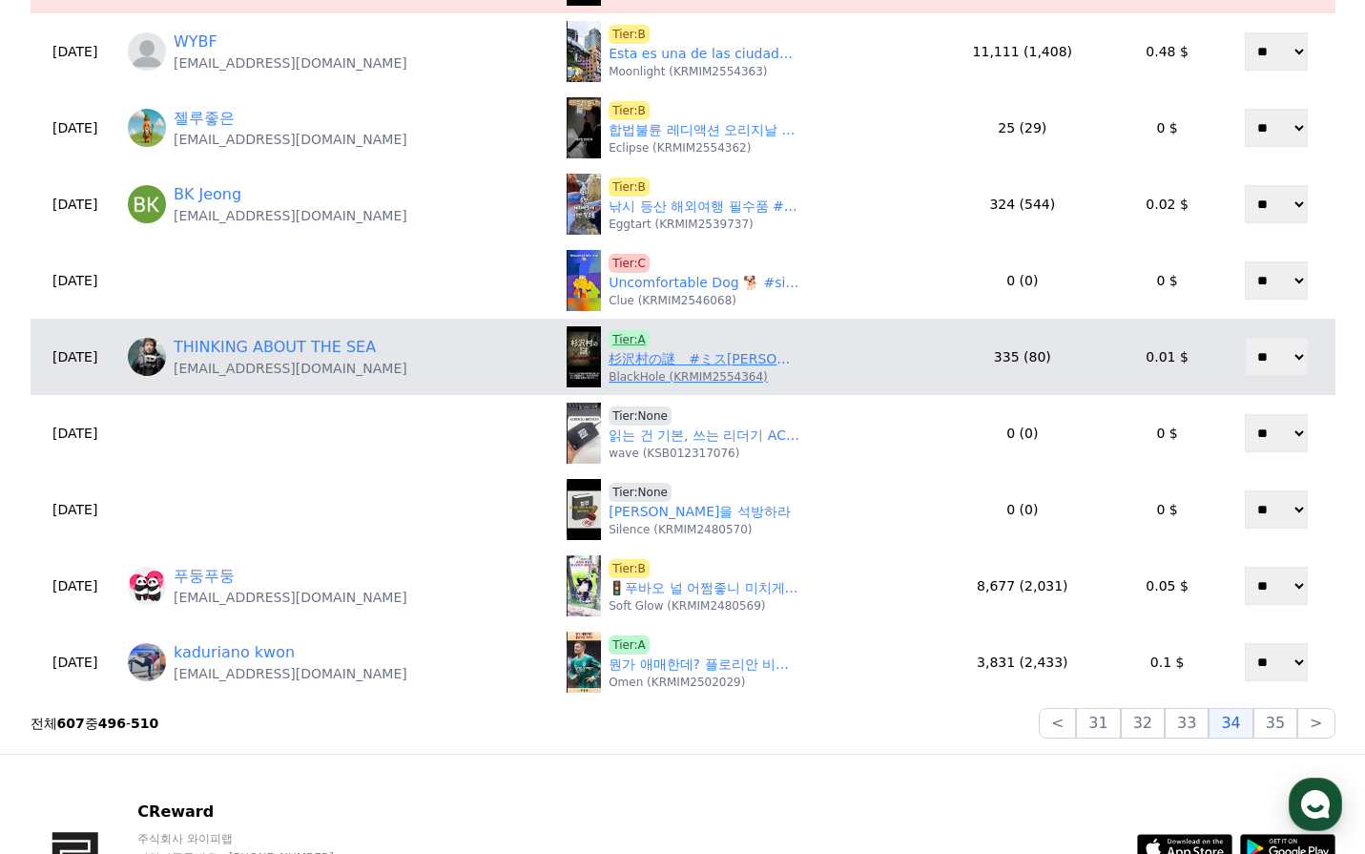
click at [627, 377] on p "BlackHole (KRMIM2554364)" at bounding box center [688, 376] width 159 height 15
click at [623, 353] on link "杉沢村の謎　#ミステリー" at bounding box center [704, 359] width 191 height 20
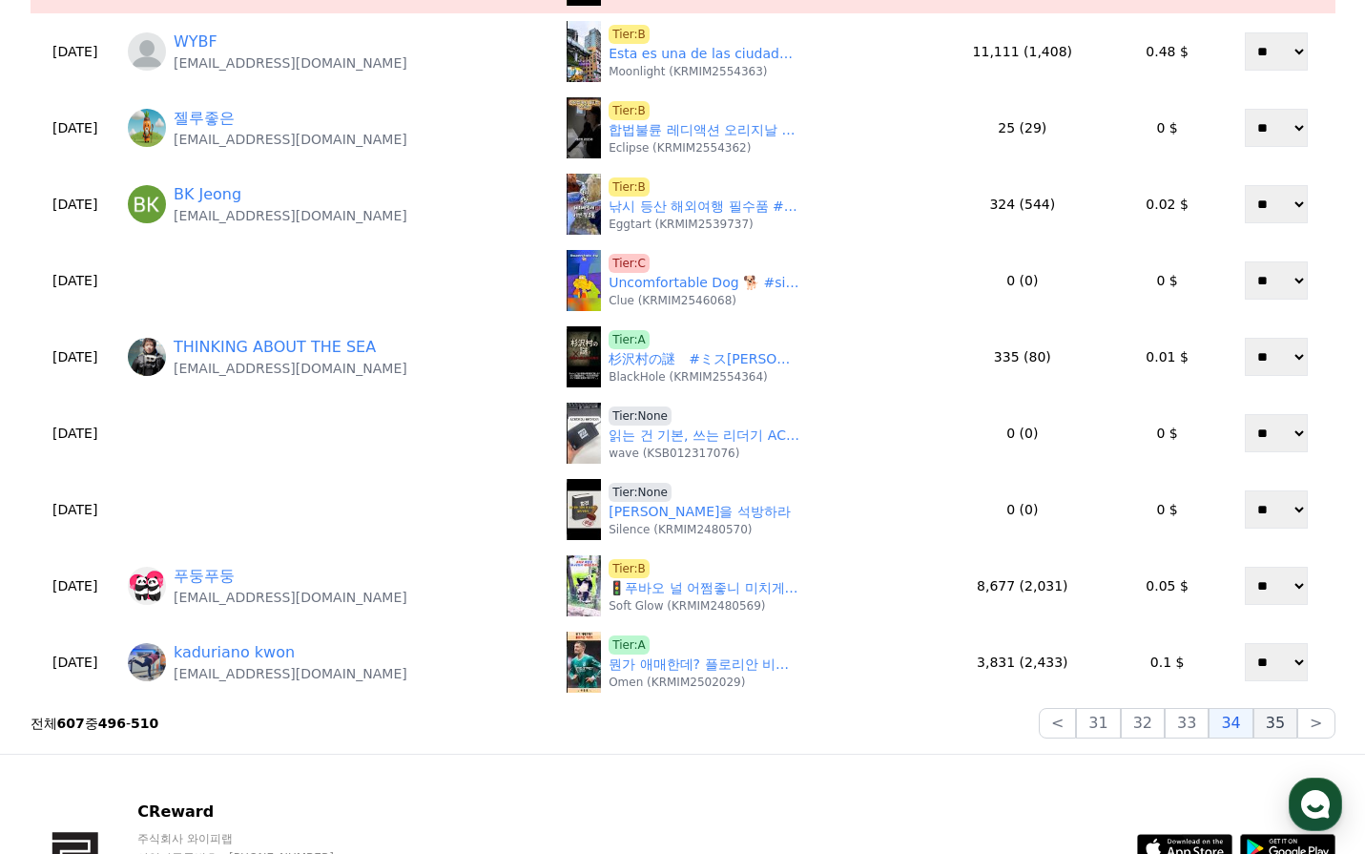
click at [1280, 721] on button "35" at bounding box center [1276, 723] width 44 height 31
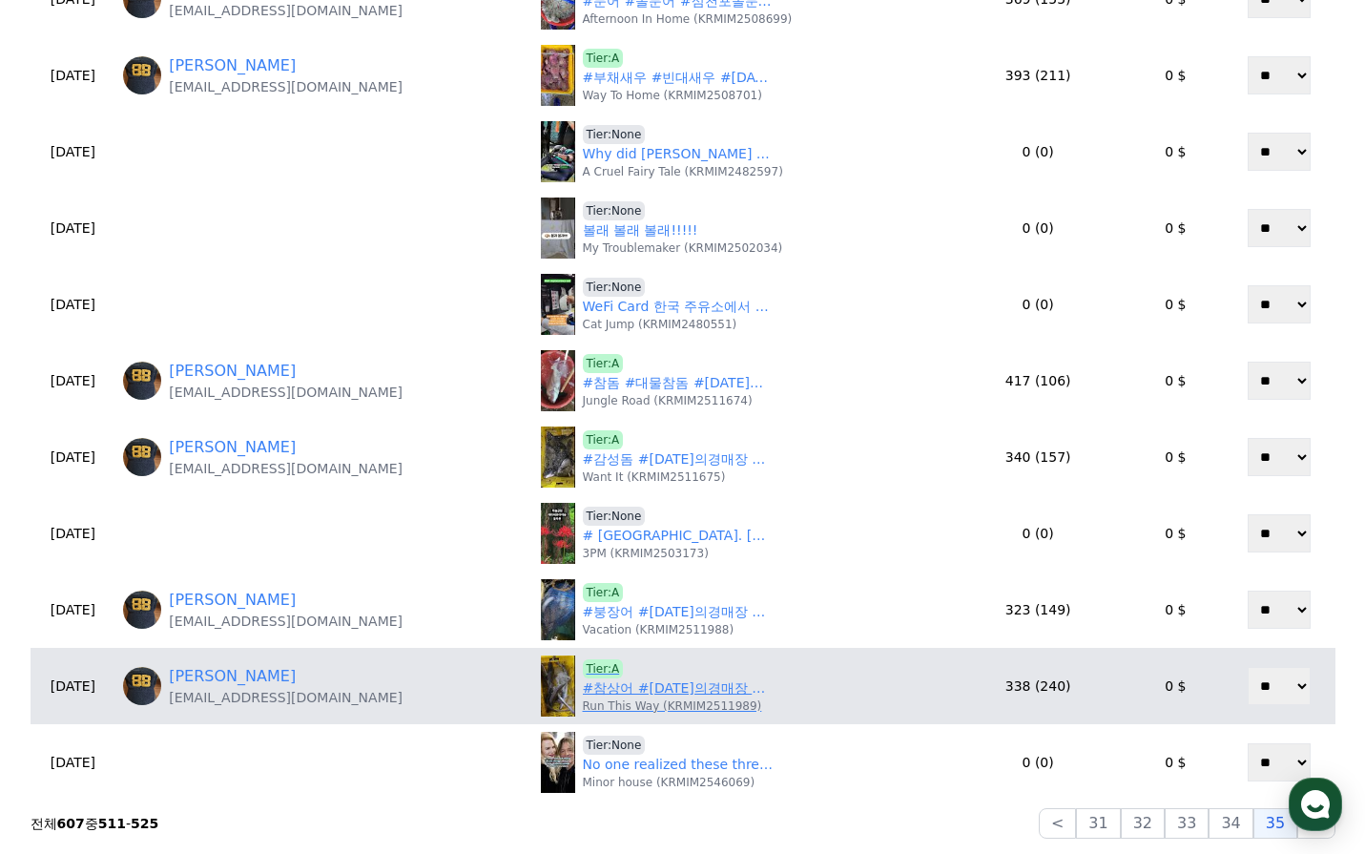
scroll to position [763, 0]
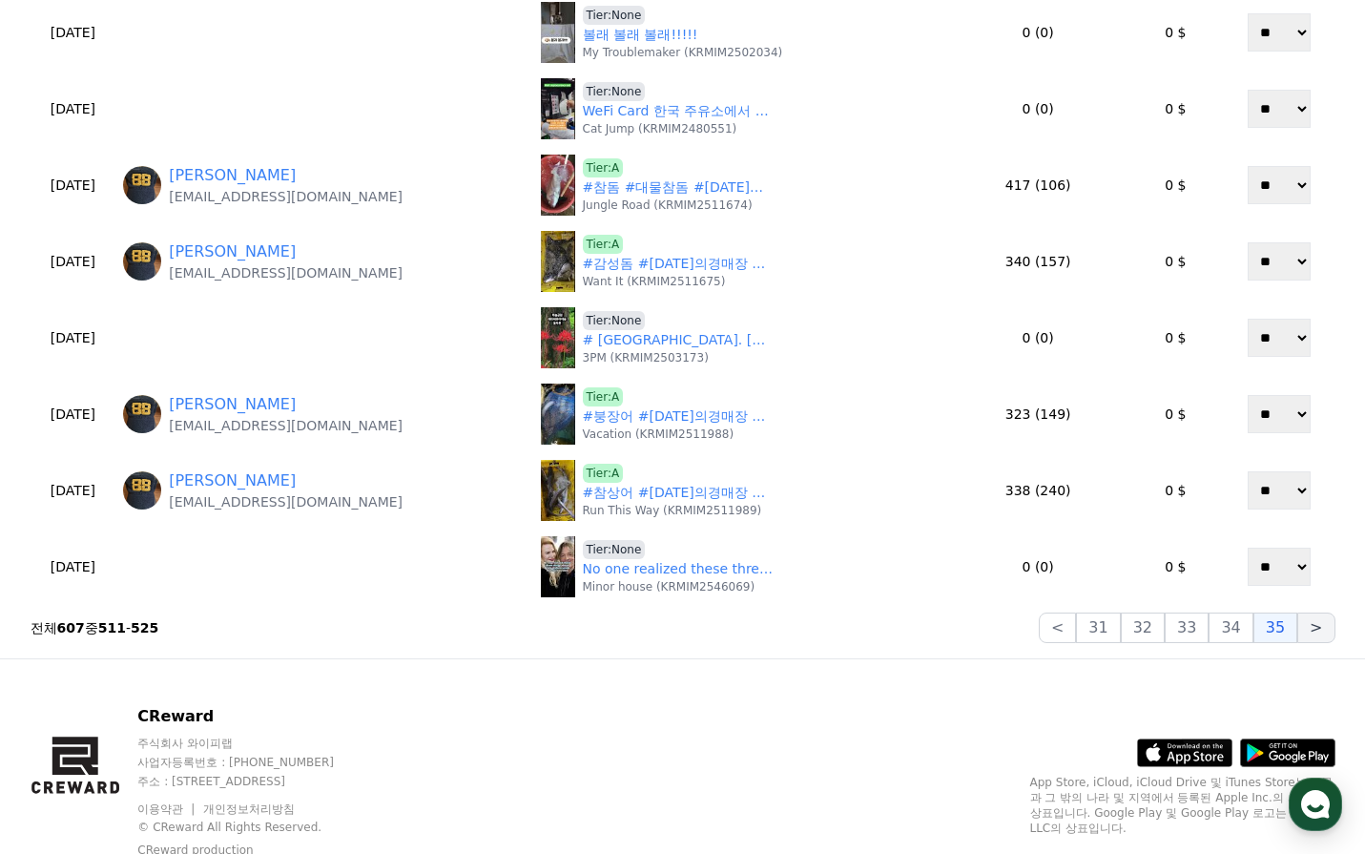
click at [1308, 633] on button ">" at bounding box center [1315, 627] width 37 height 31
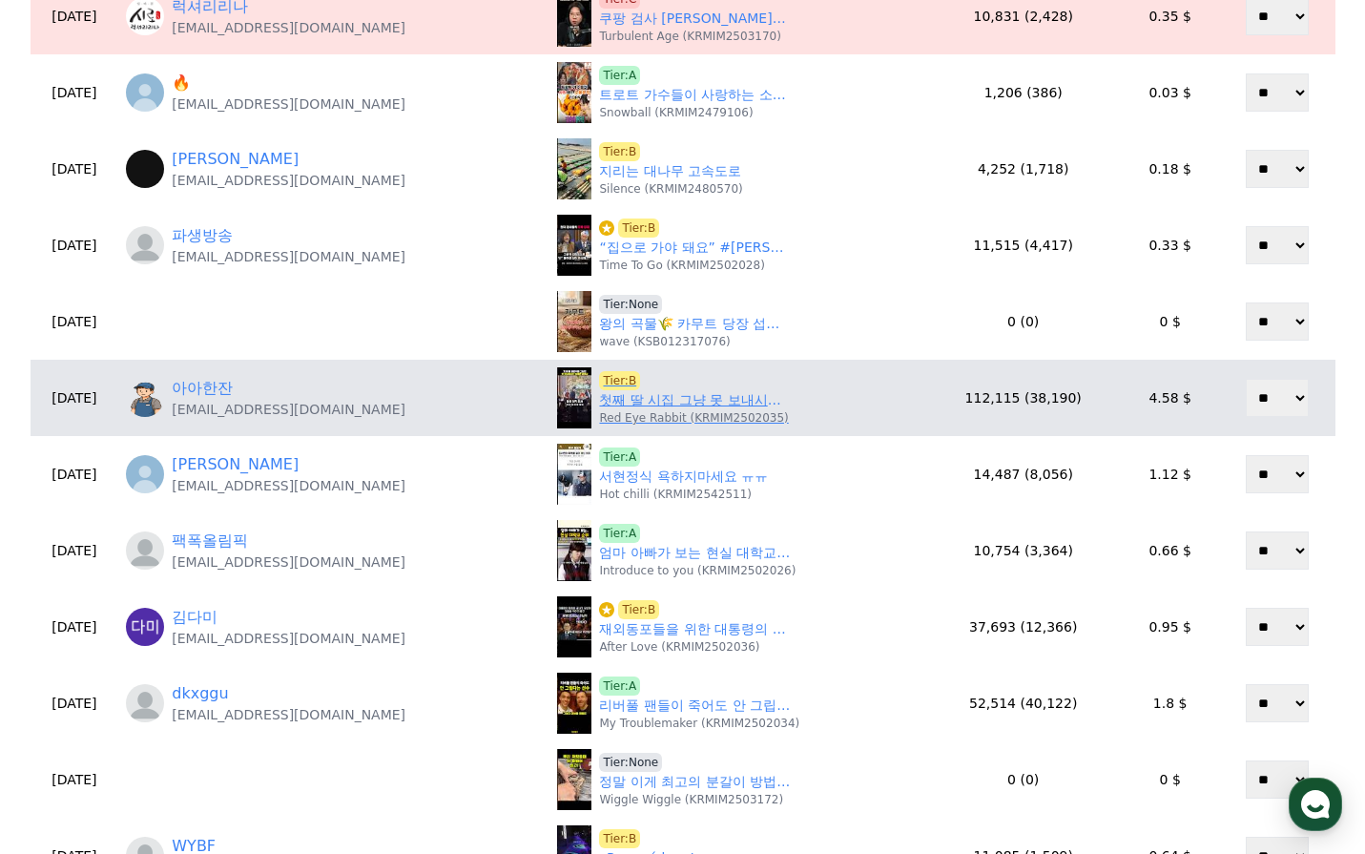
scroll to position [95, 0]
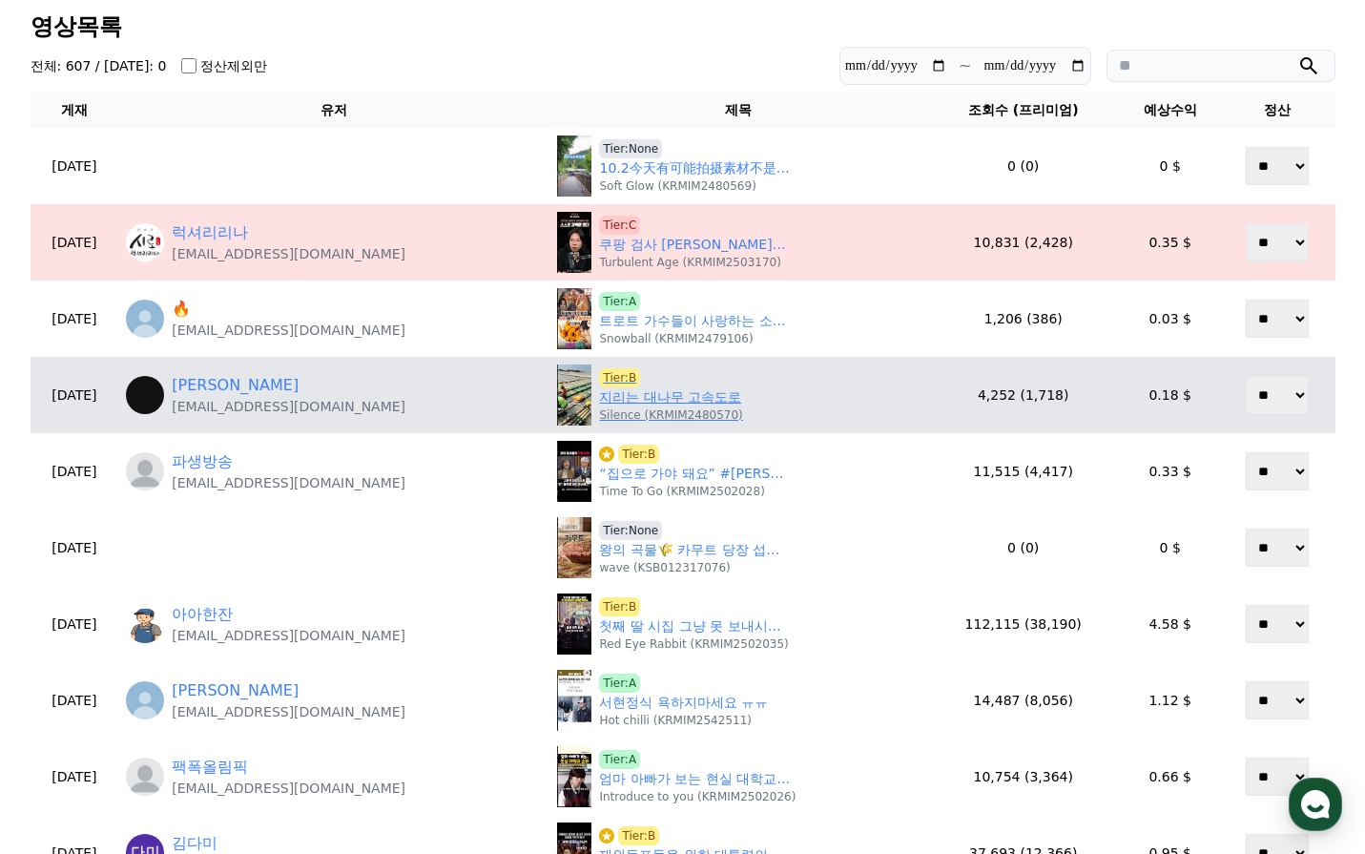
click at [629, 410] on p "Silence (KRMIM2480570)" at bounding box center [670, 414] width 143 height 15
click at [633, 404] on link "지리는 대나무 고속도로" at bounding box center [670, 397] width 142 height 20
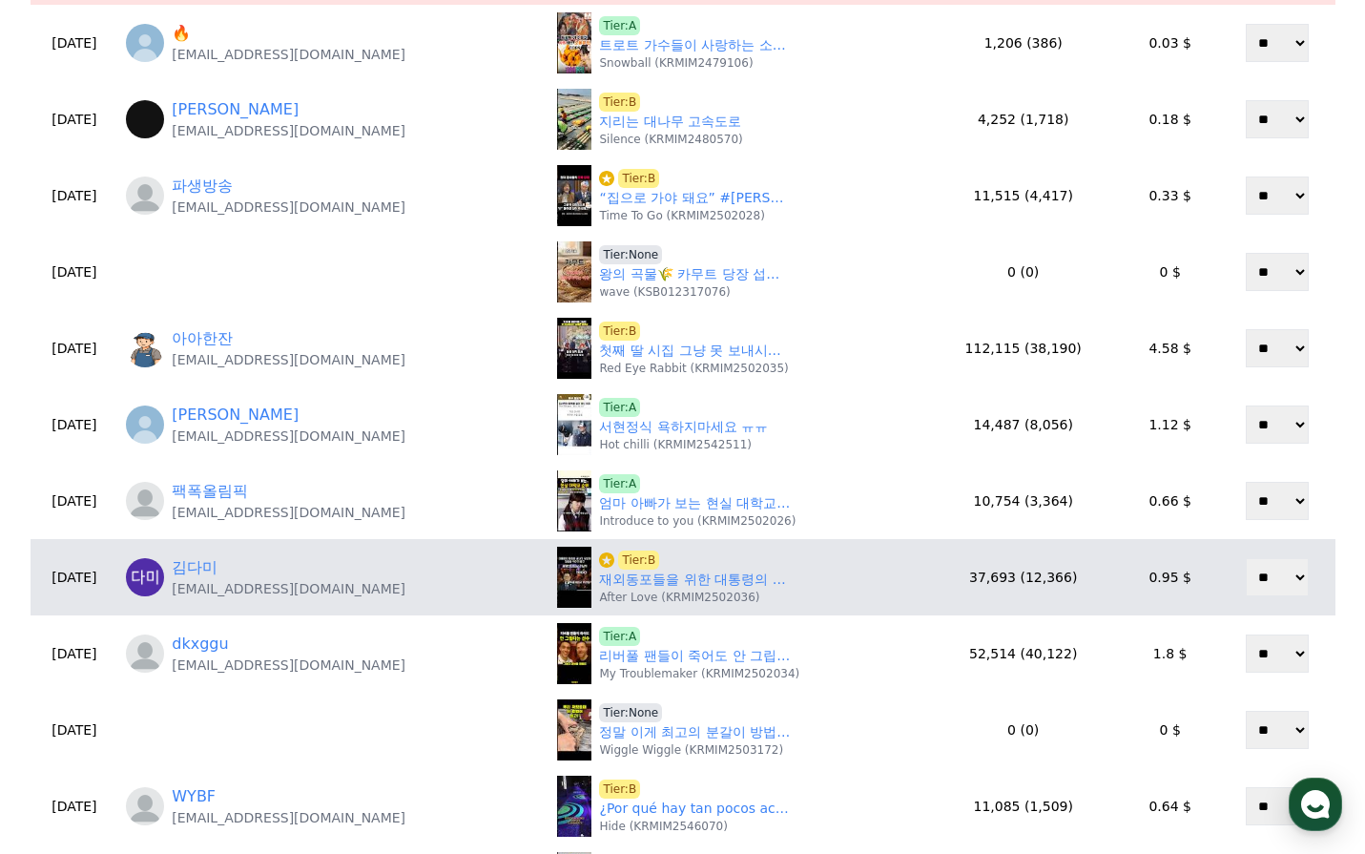
scroll to position [382, 0]
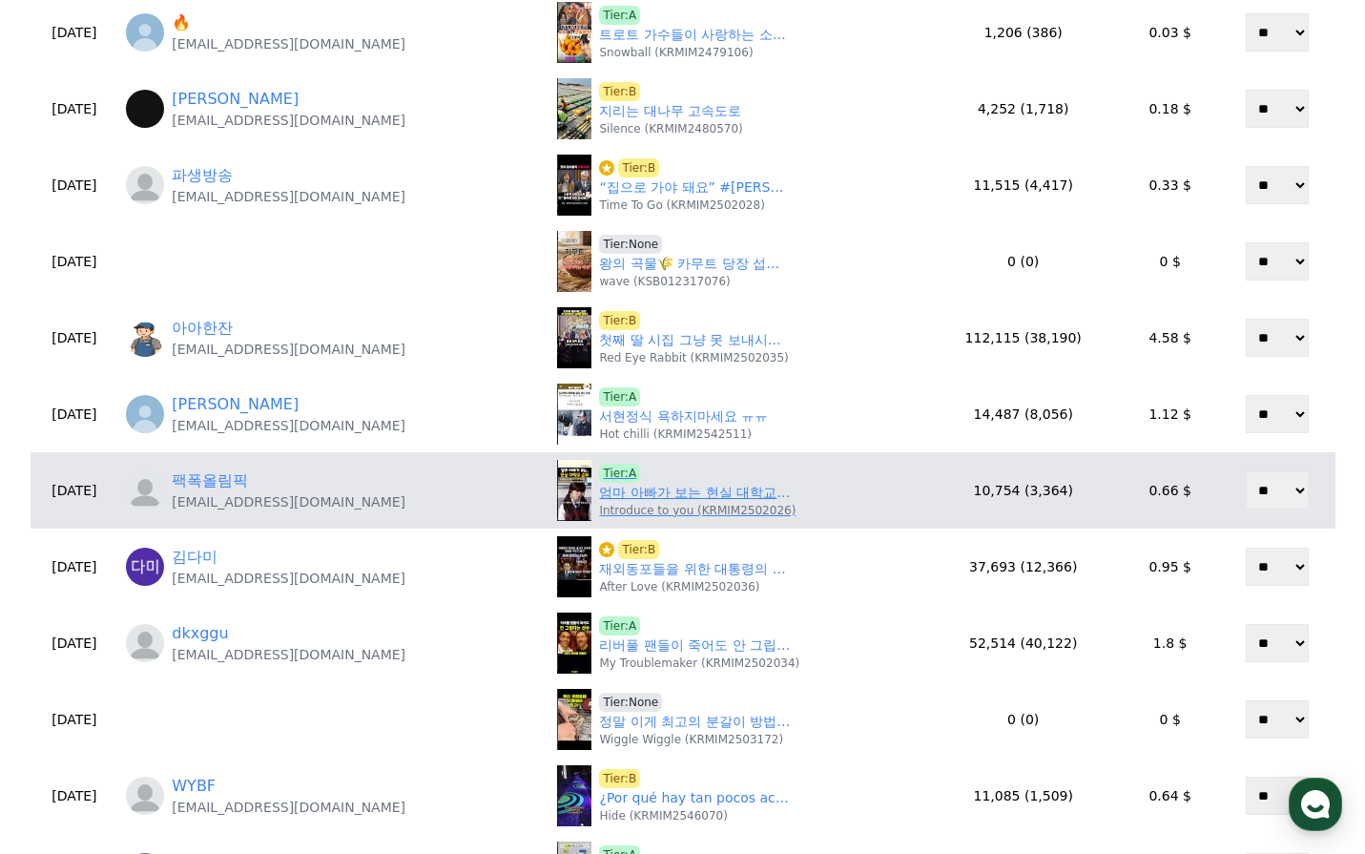
click at [678, 500] on link "엄마 아빠가 보는 현실 대학교 순위?" at bounding box center [694, 493] width 191 height 20
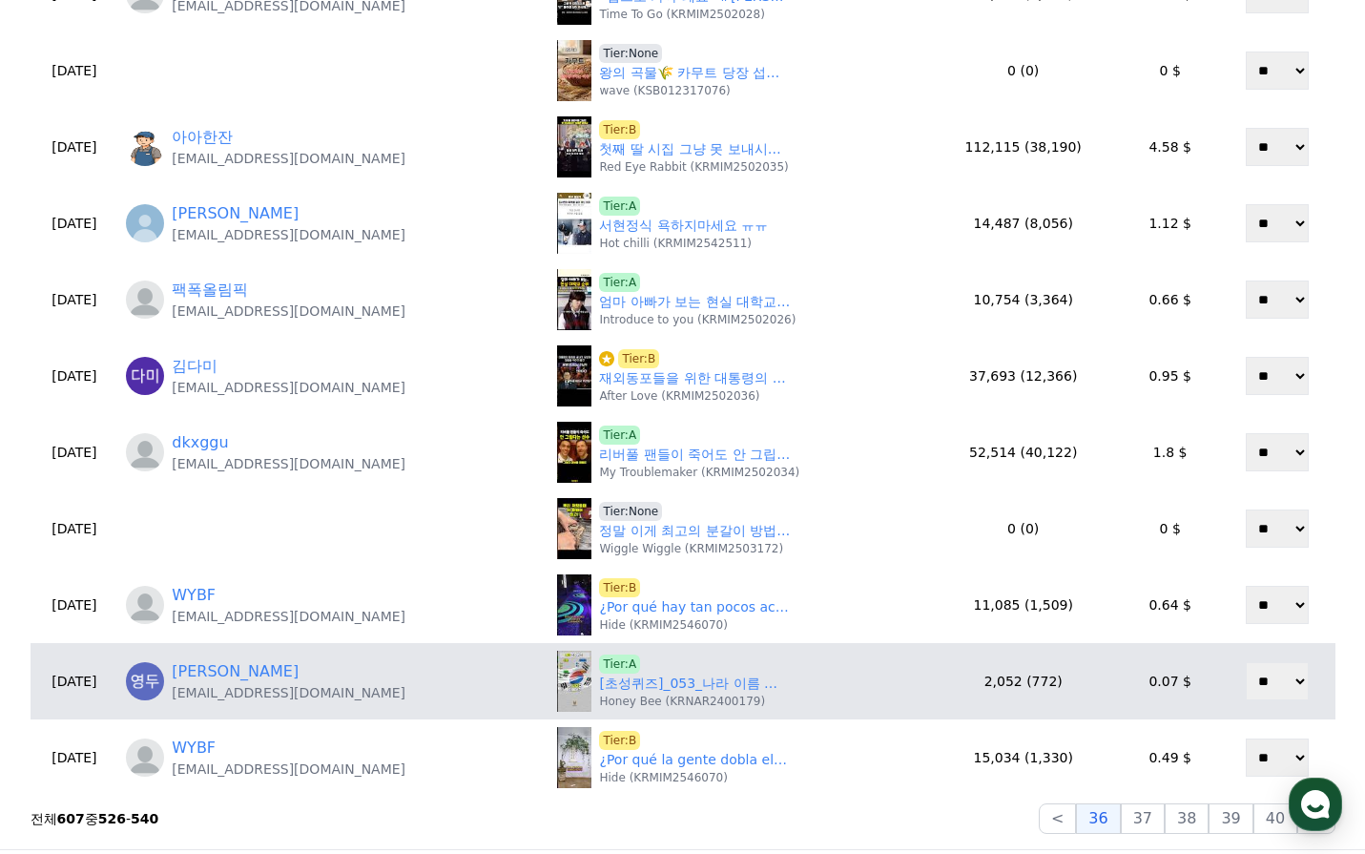
scroll to position [668, 0]
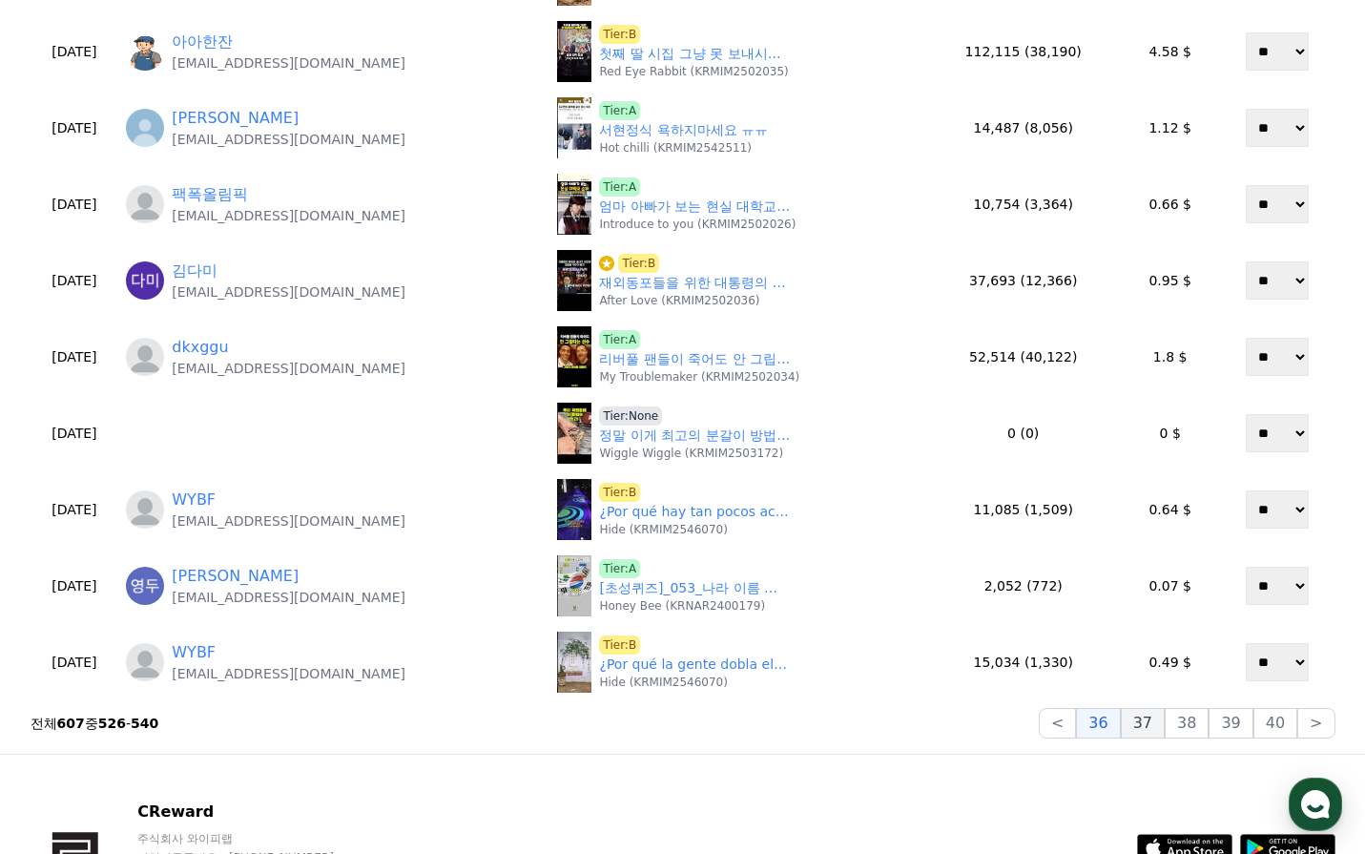
click at [1151, 720] on button "37" at bounding box center [1143, 723] width 44 height 31
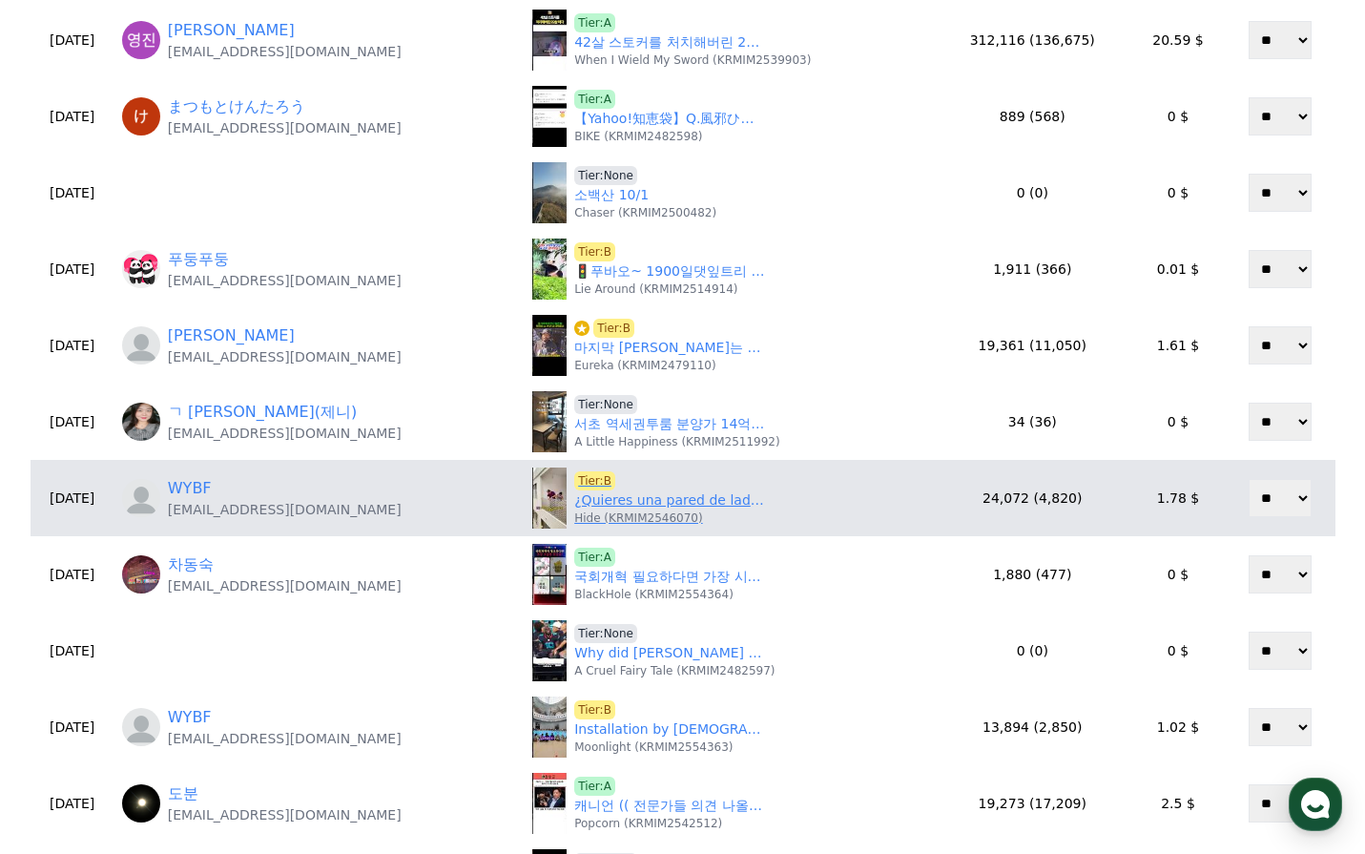
scroll to position [477, 0]
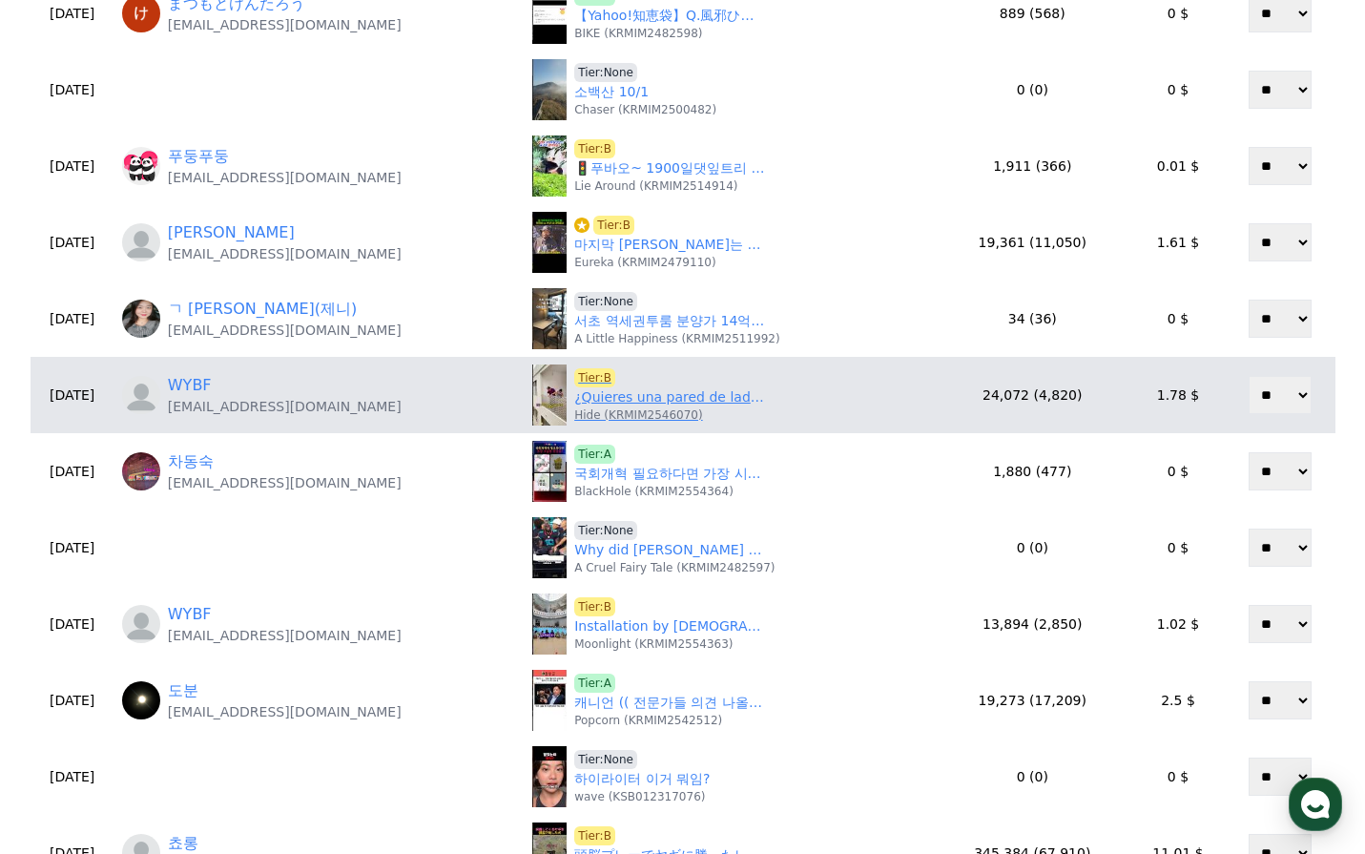
click at [656, 396] on link "¿Quieres una pared de ladrillos como esta?#knowledge" at bounding box center [669, 397] width 191 height 20
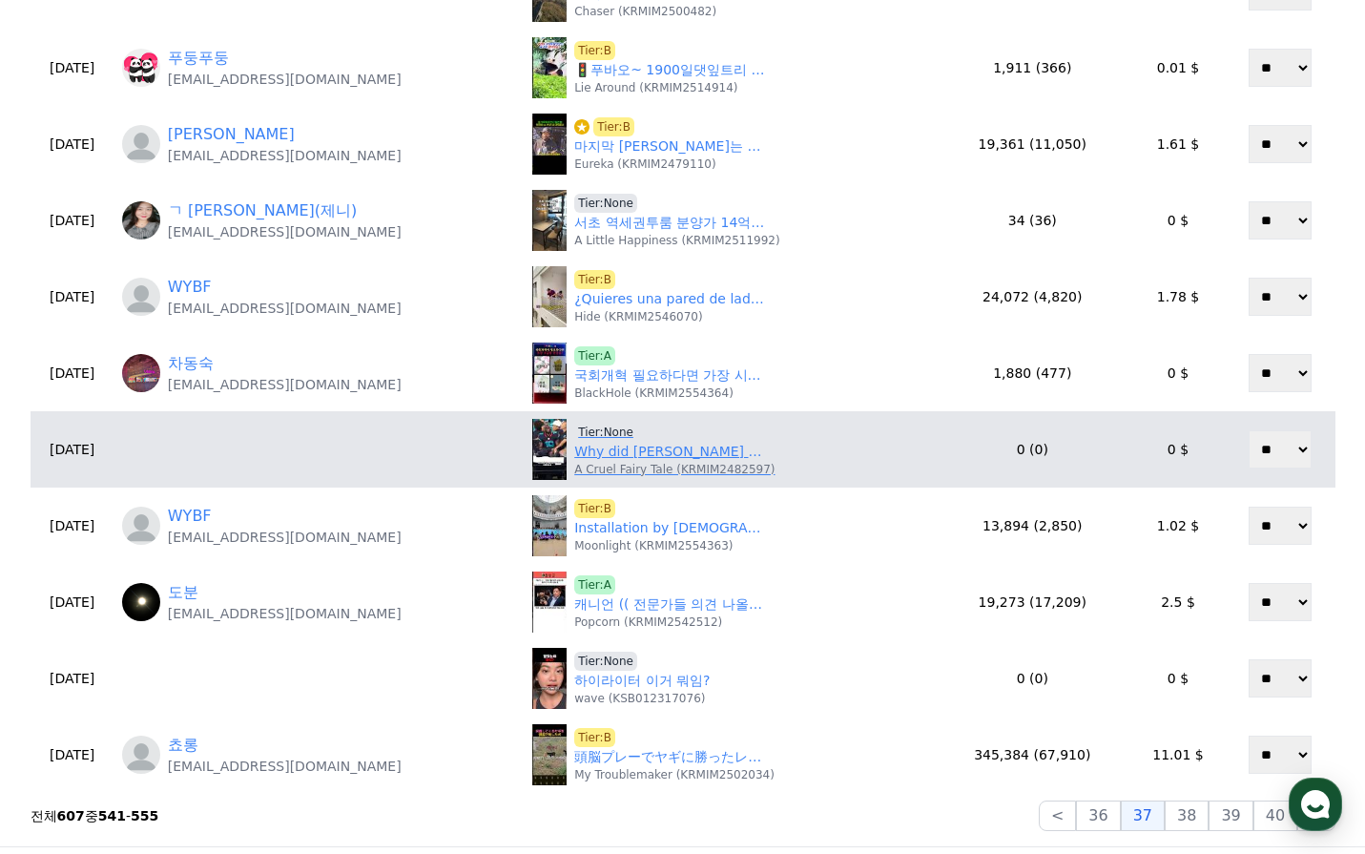
scroll to position [668, 0]
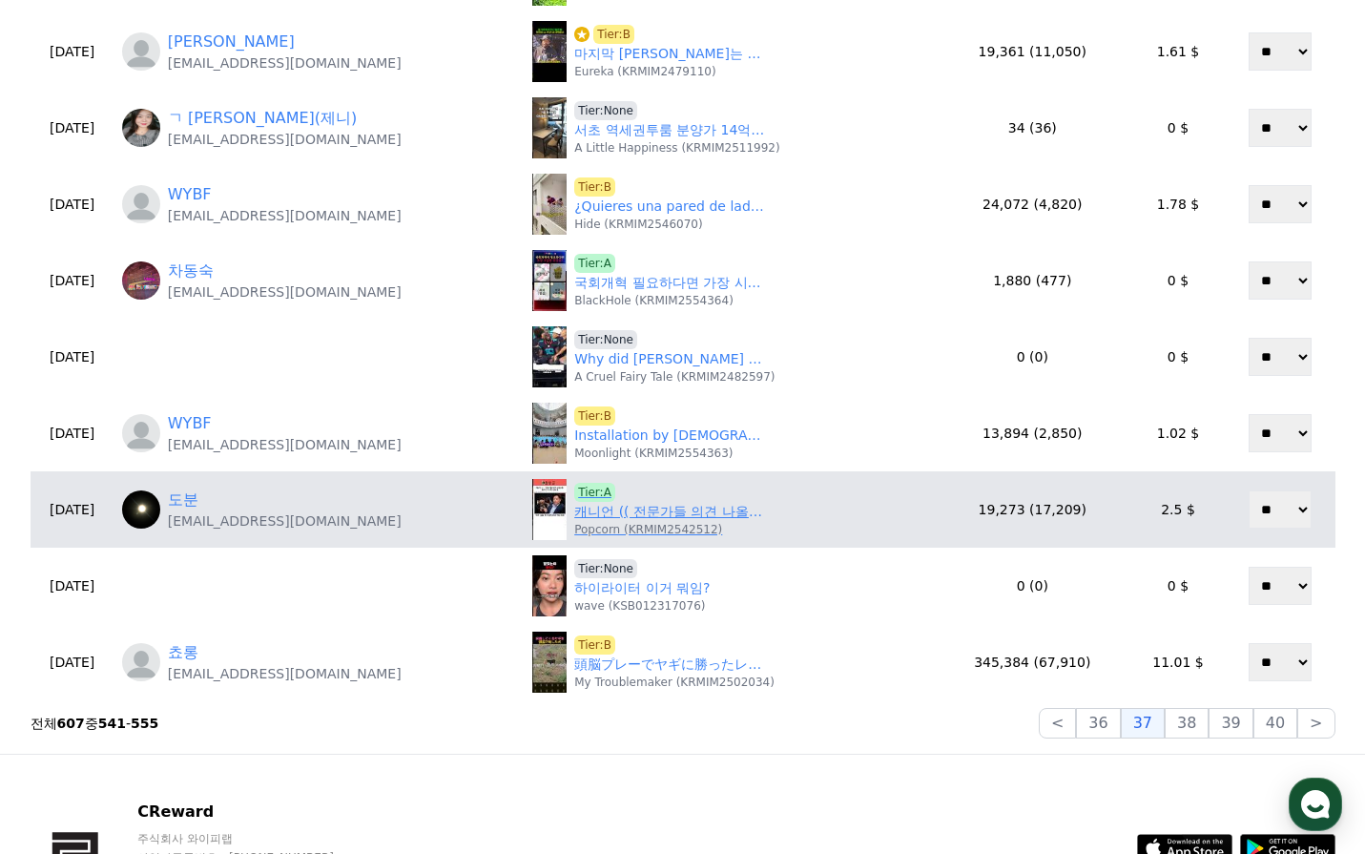
click at [665, 517] on link "캐니언 (( 전문가들 의견 나올수록 평가가 고고히 상승 중" at bounding box center [669, 512] width 191 height 20
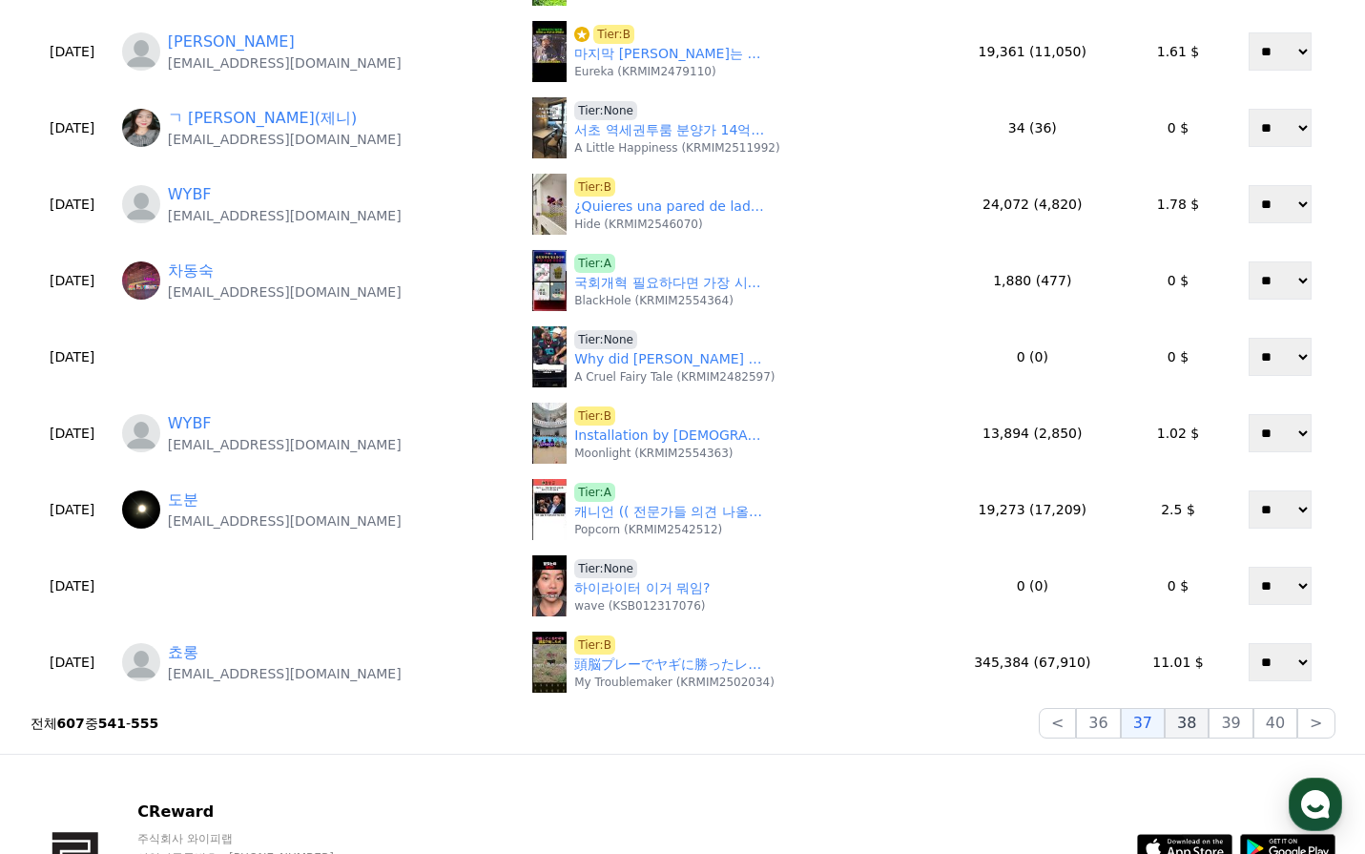
click at [1192, 723] on button "38" at bounding box center [1187, 723] width 44 height 31
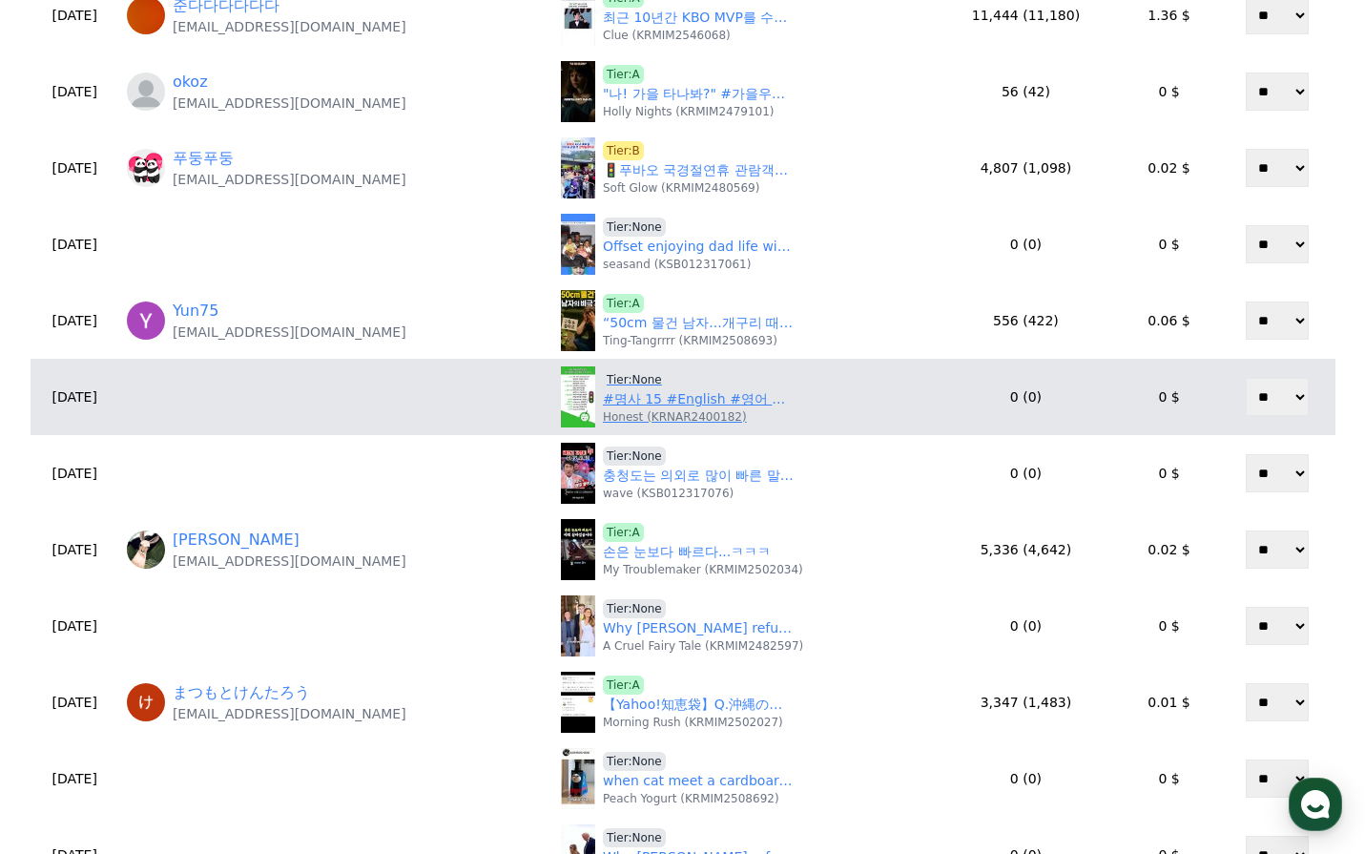
scroll to position [477, 0]
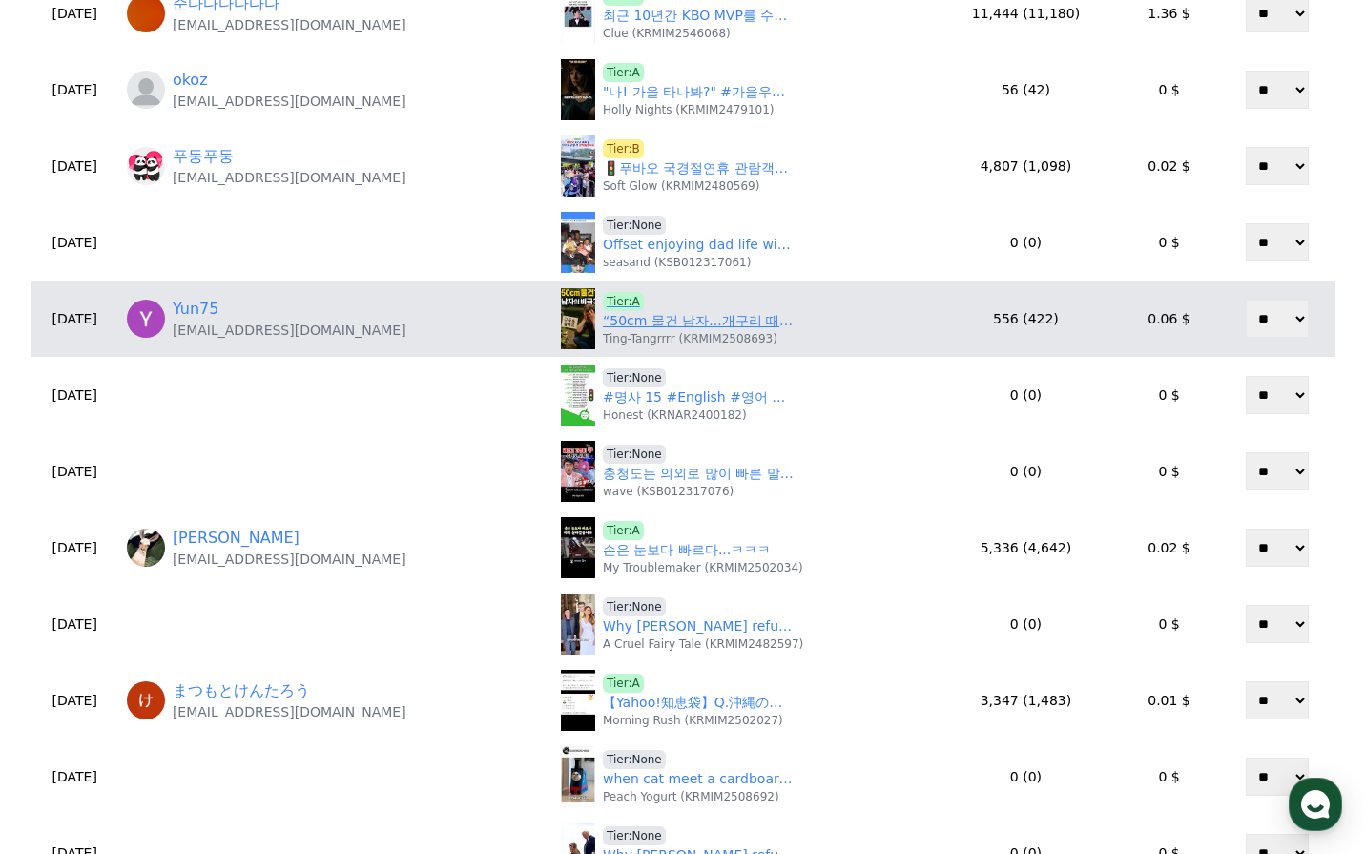
click at [666, 324] on link "“50cm 물건 남자...개구리 때문에 인생 망함ㅋㅋ” #각종유머 #이슈 #드라마 #쇼츠 #썰 #웃긴이야기 #반전썰" at bounding box center [698, 321] width 191 height 20
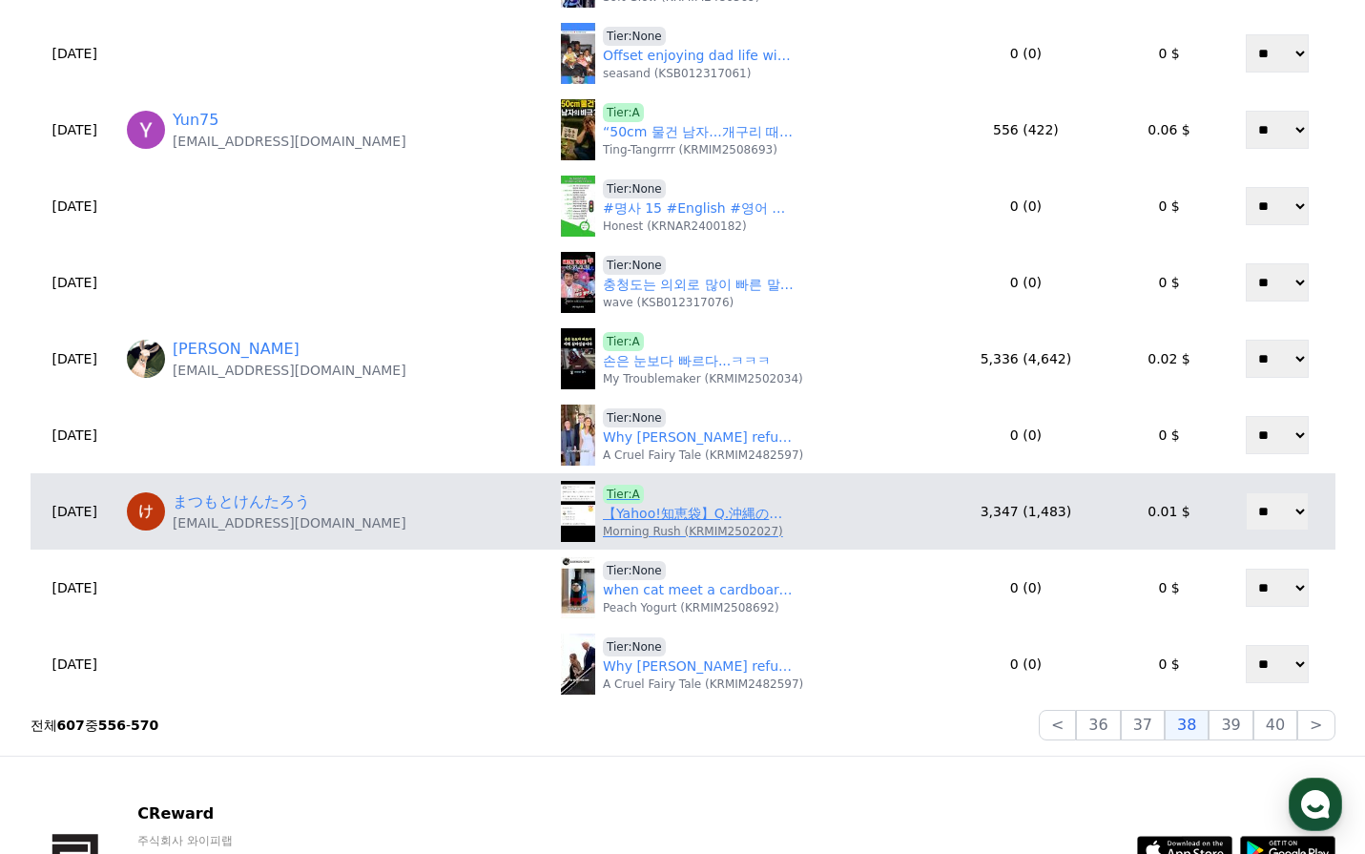
scroll to position [668, 0]
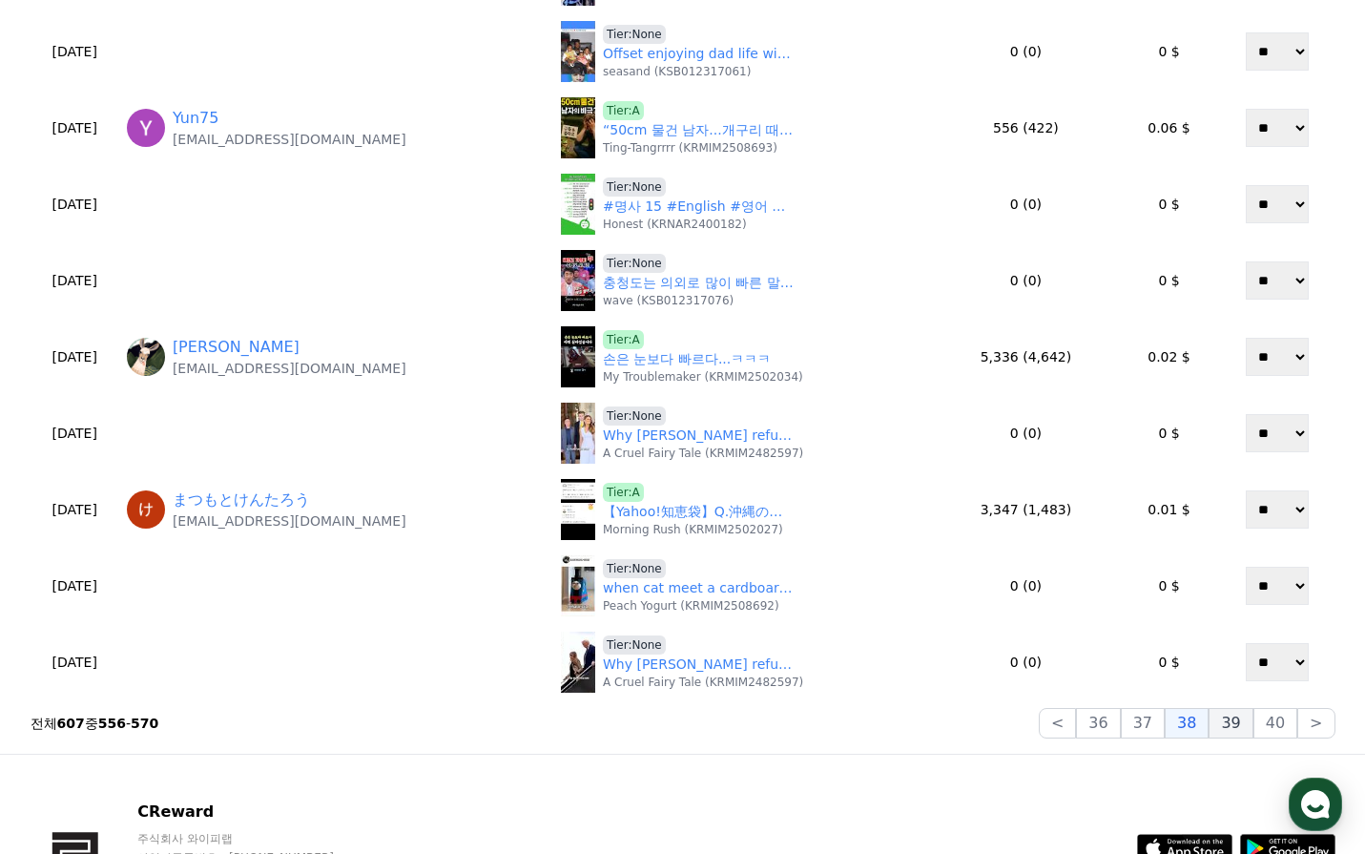
click at [1228, 716] on button "39" at bounding box center [1231, 723] width 44 height 31
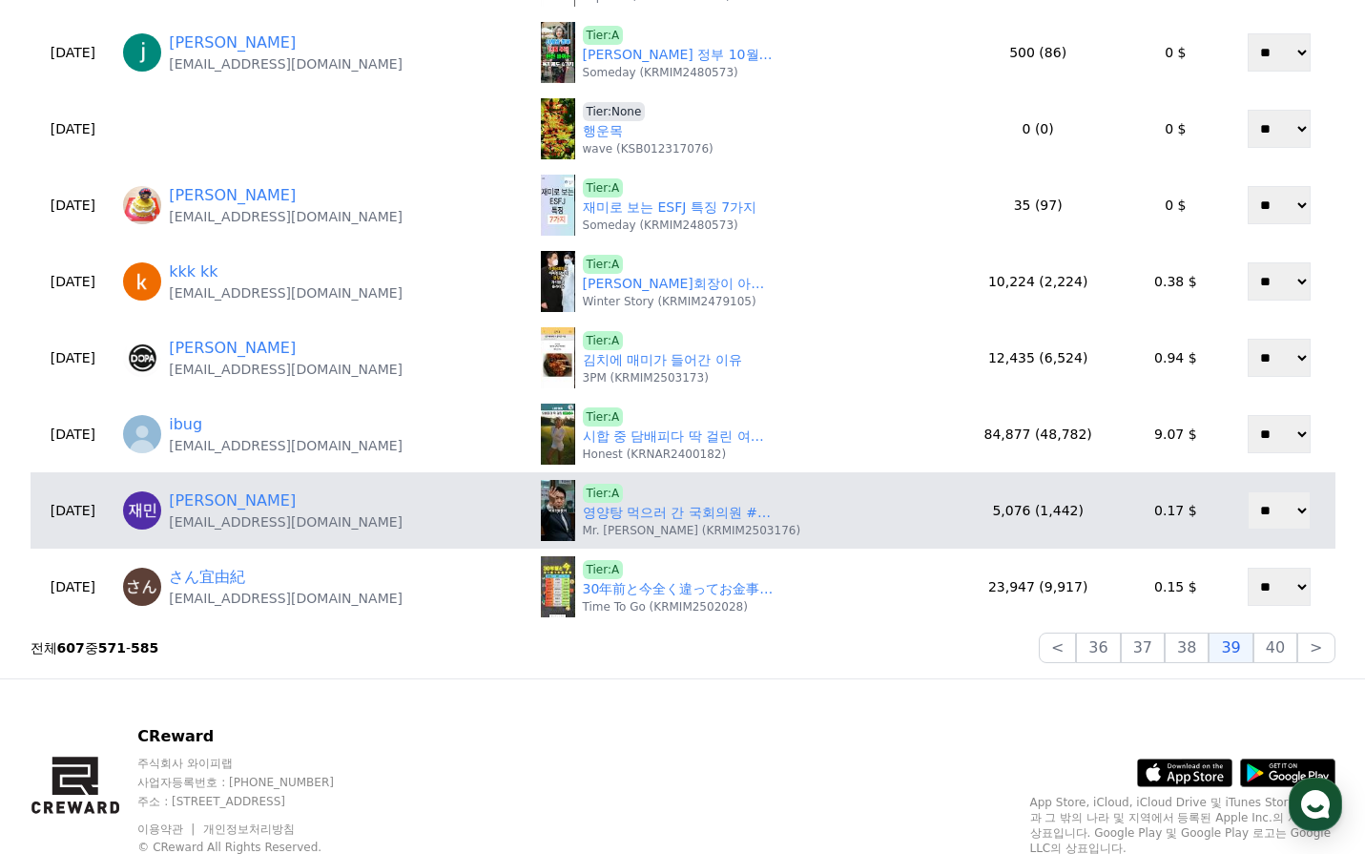
scroll to position [763, 0]
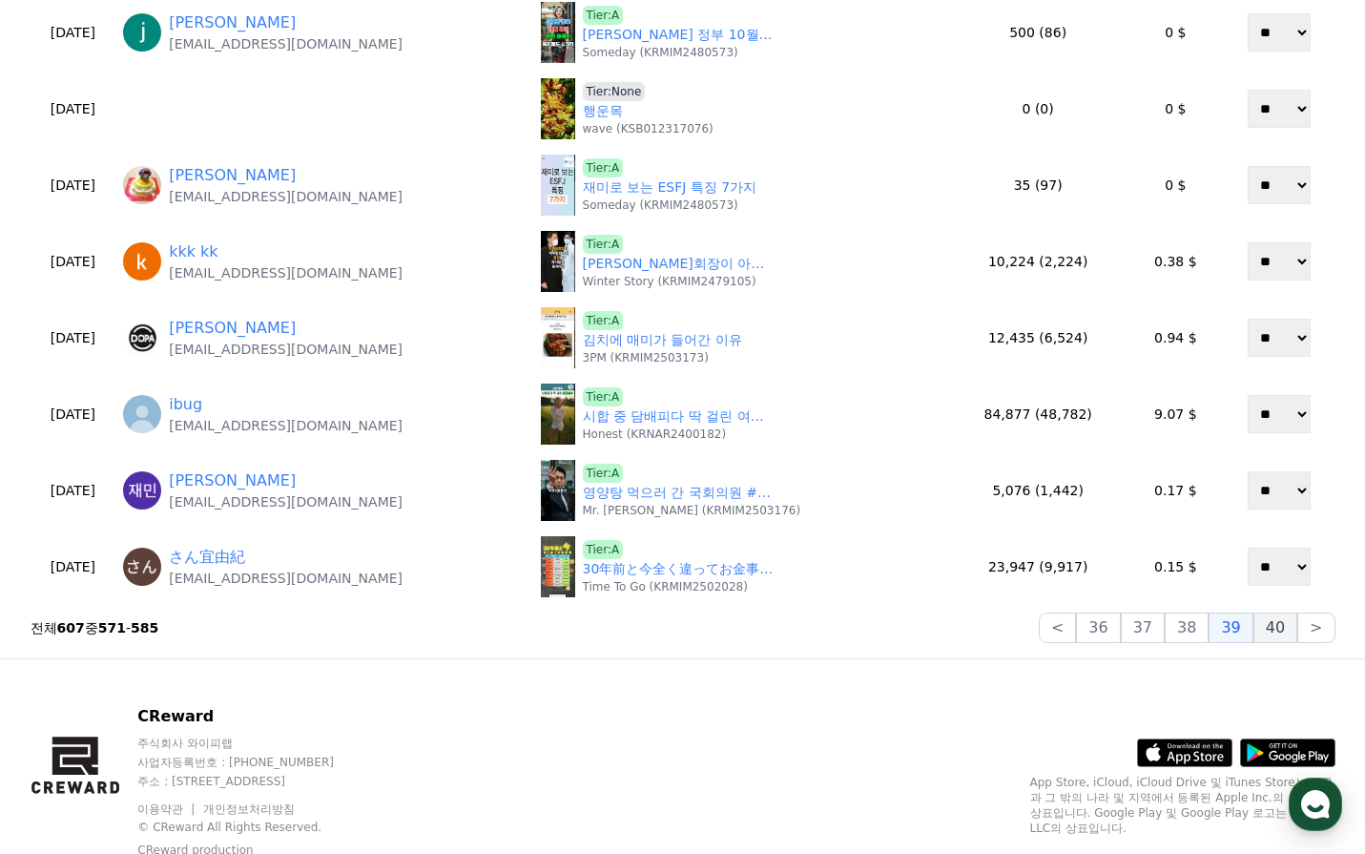
click at [1291, 628] on button "40" at bounding box center [1276, 627] width 44 height 31
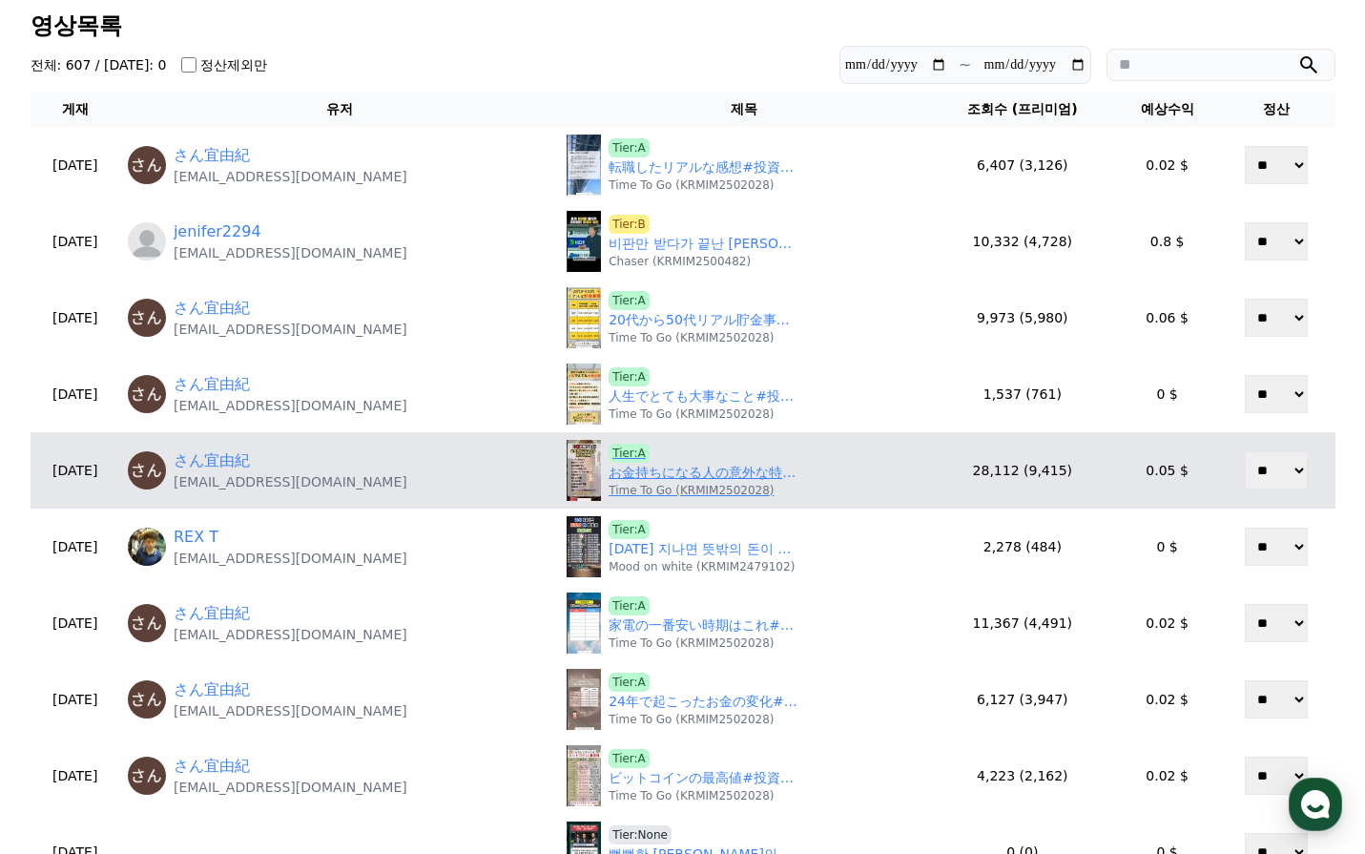
scroll to position [95, 0]
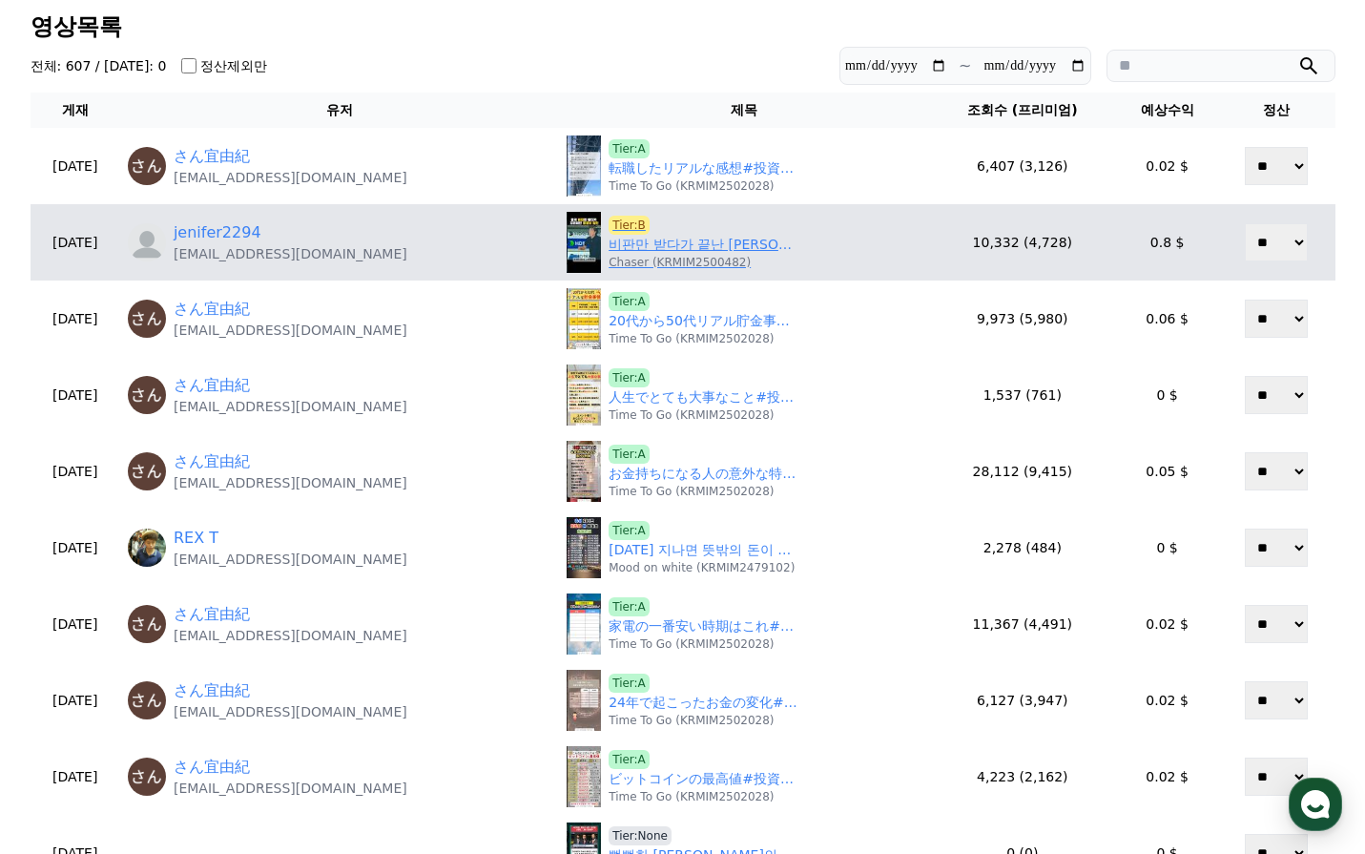
click at [646, 245] on link "비판만 받다가 끝난 홍명보 인터뷰" at bounding box center [704, 245] width 191 height 20
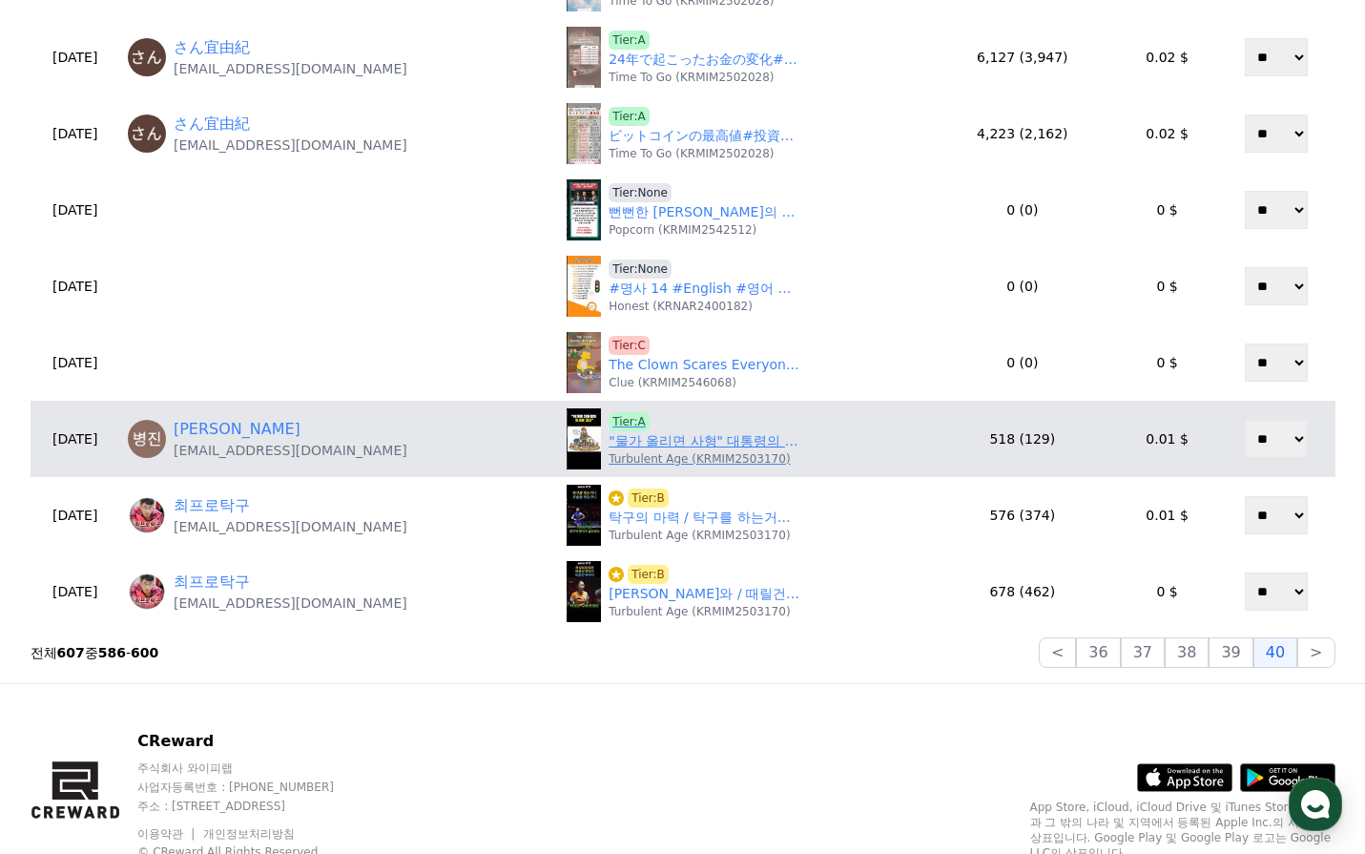
scroll to position [763, 0]
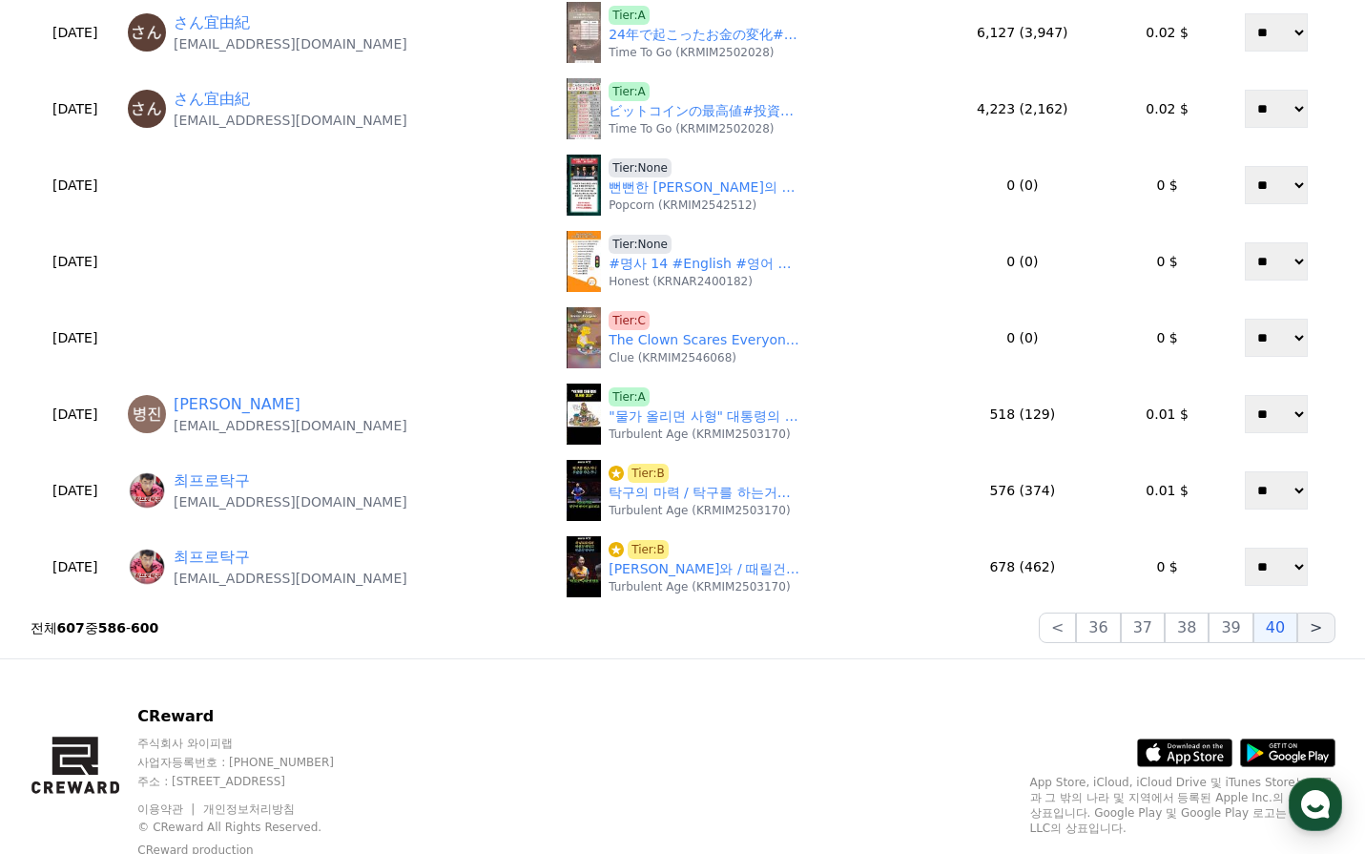
click at [1311, 633] on button ">" at bounding box center [1315, 627] width 37 height 31
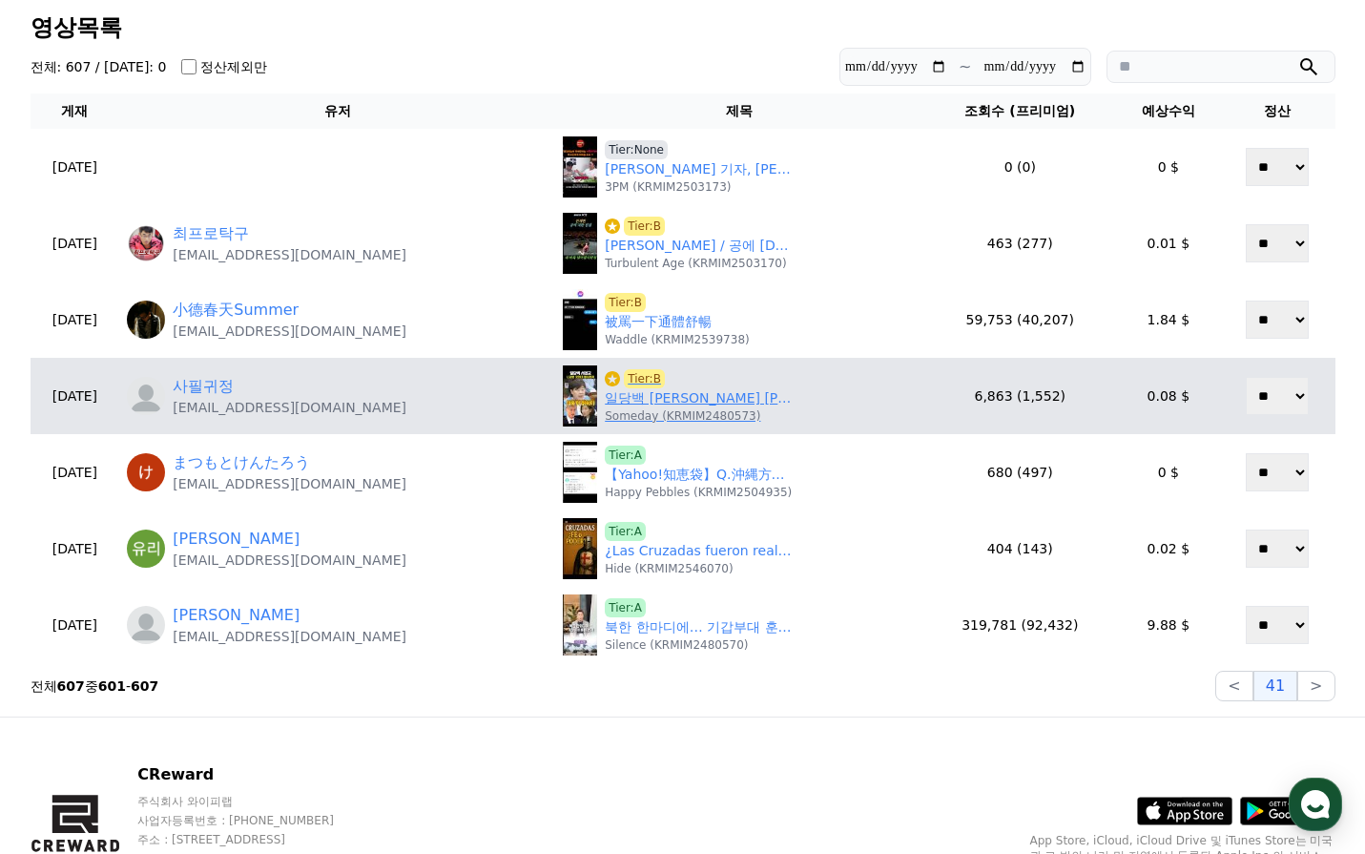
scroll to position [0, 0]
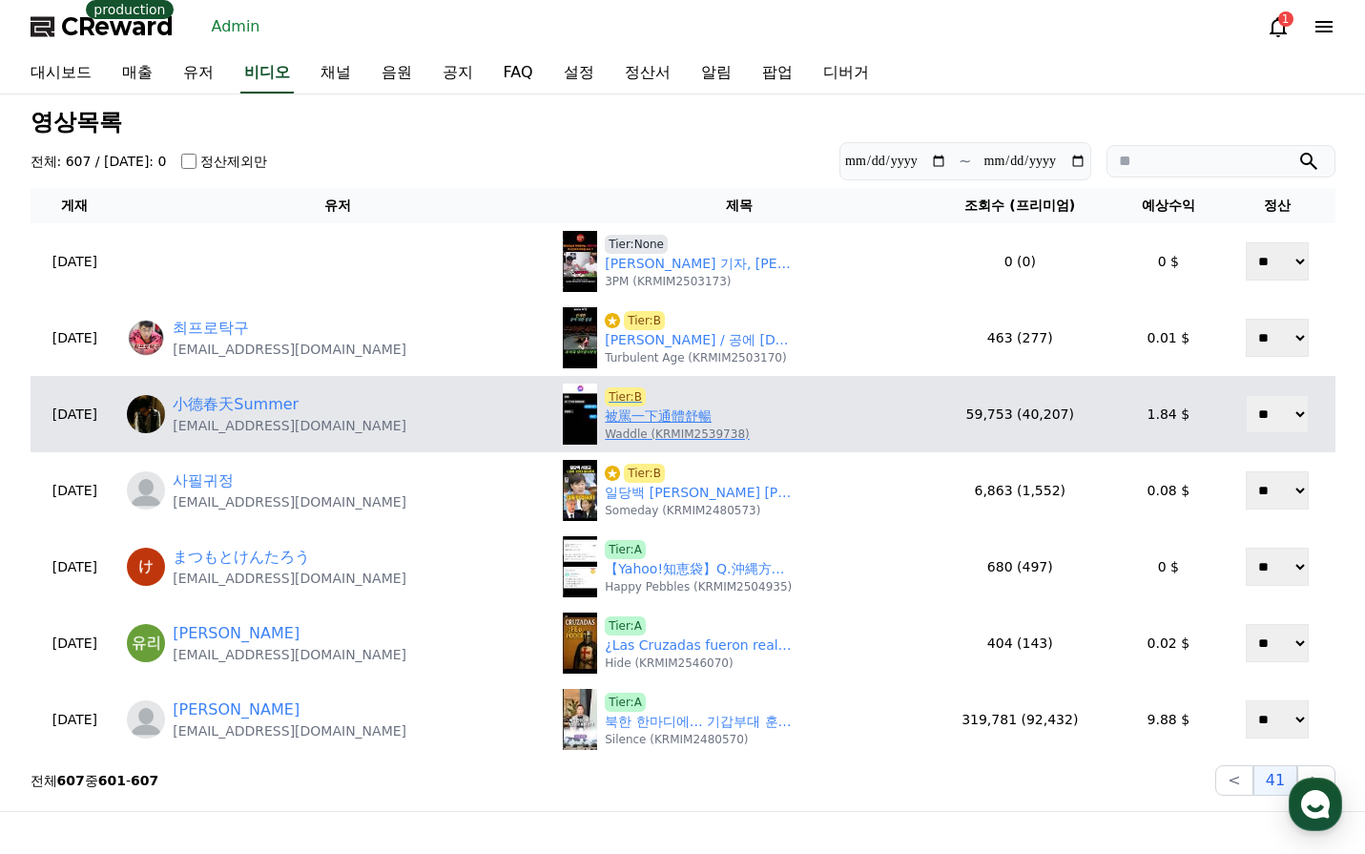
click at [629, 417] on link "被罵一下通體舒暢" at bounding box center [658, 416] width 107 height 20
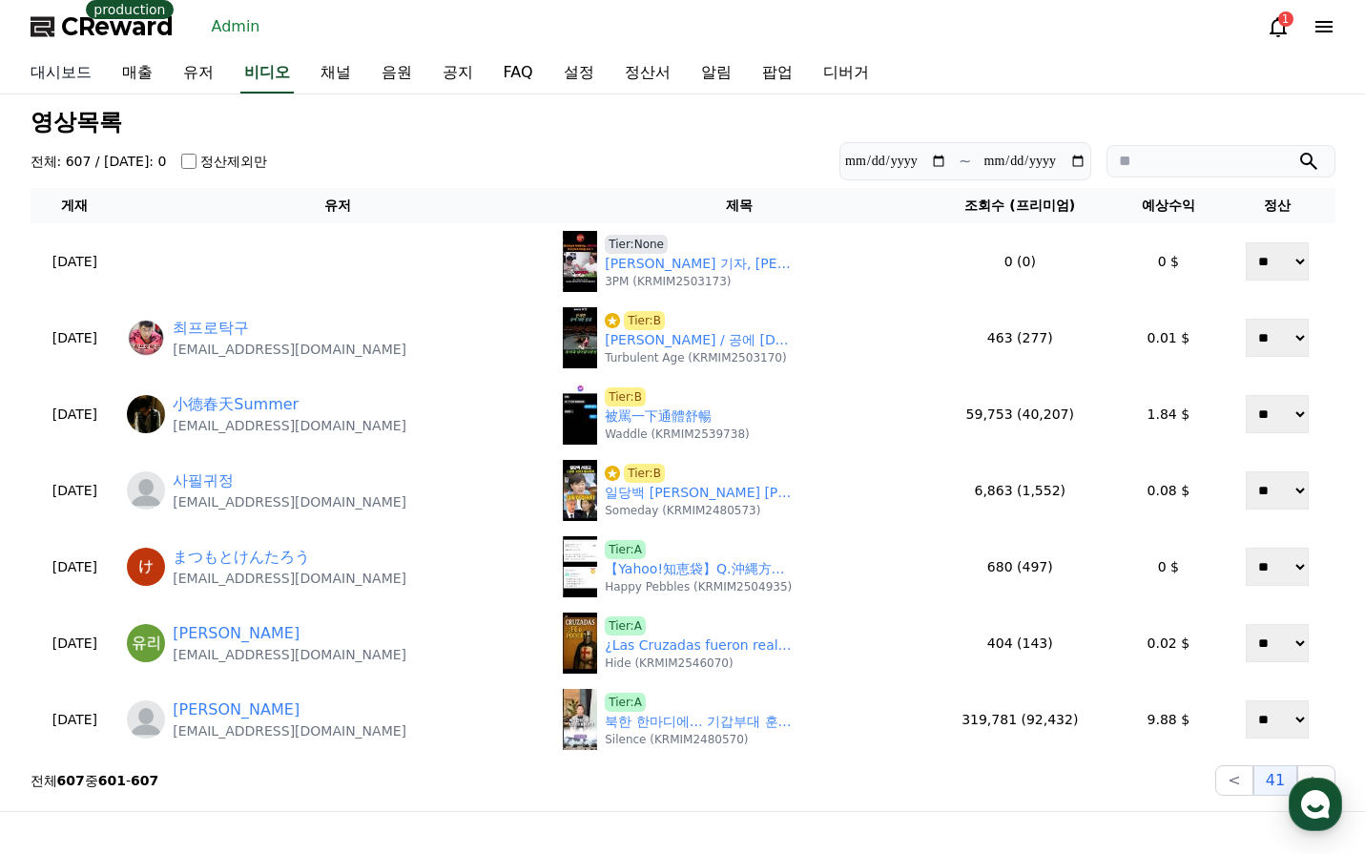
click at [59, 73] on link "대시보드" at bounding box center [61, 73] width 92 height 40
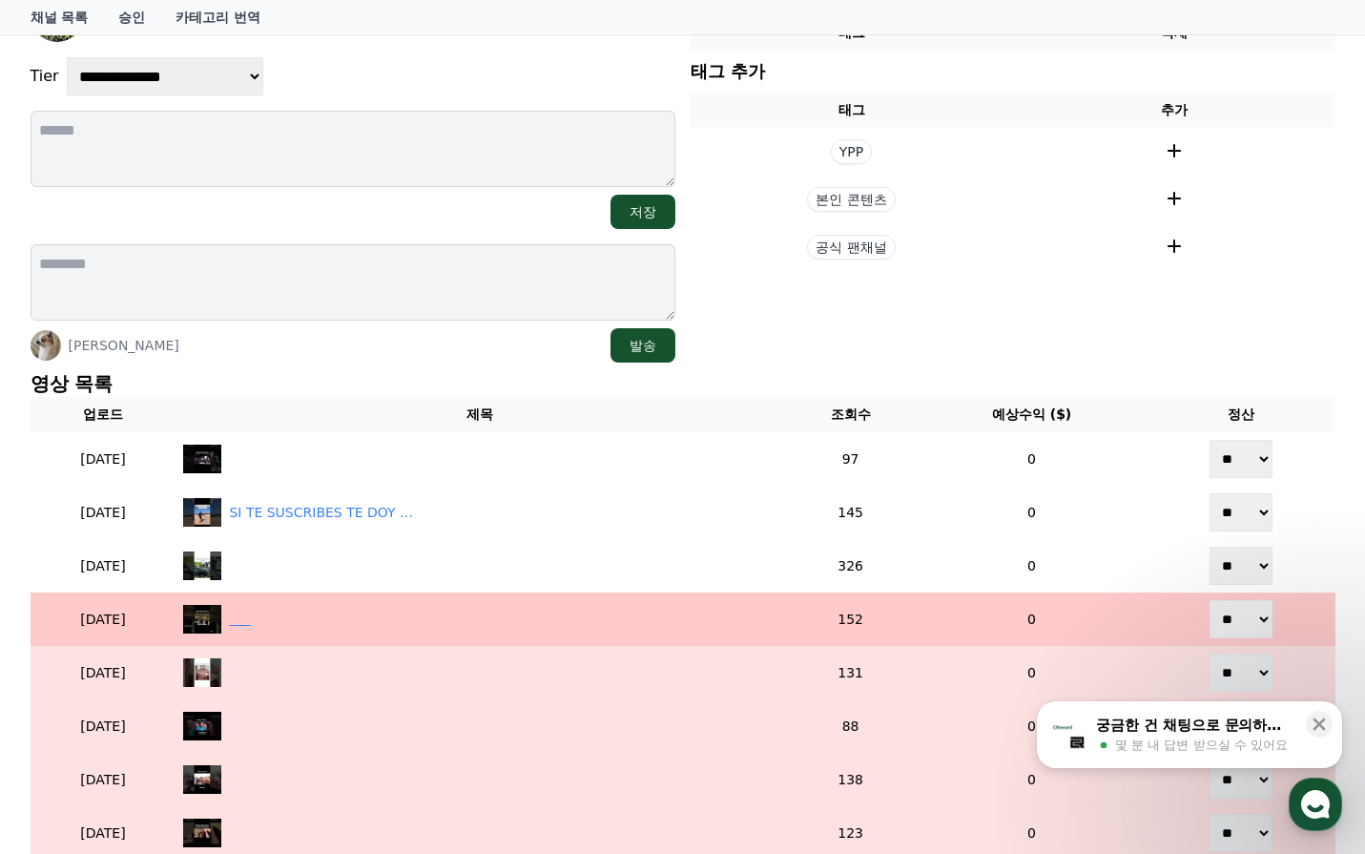
scroll to position [382, 0]
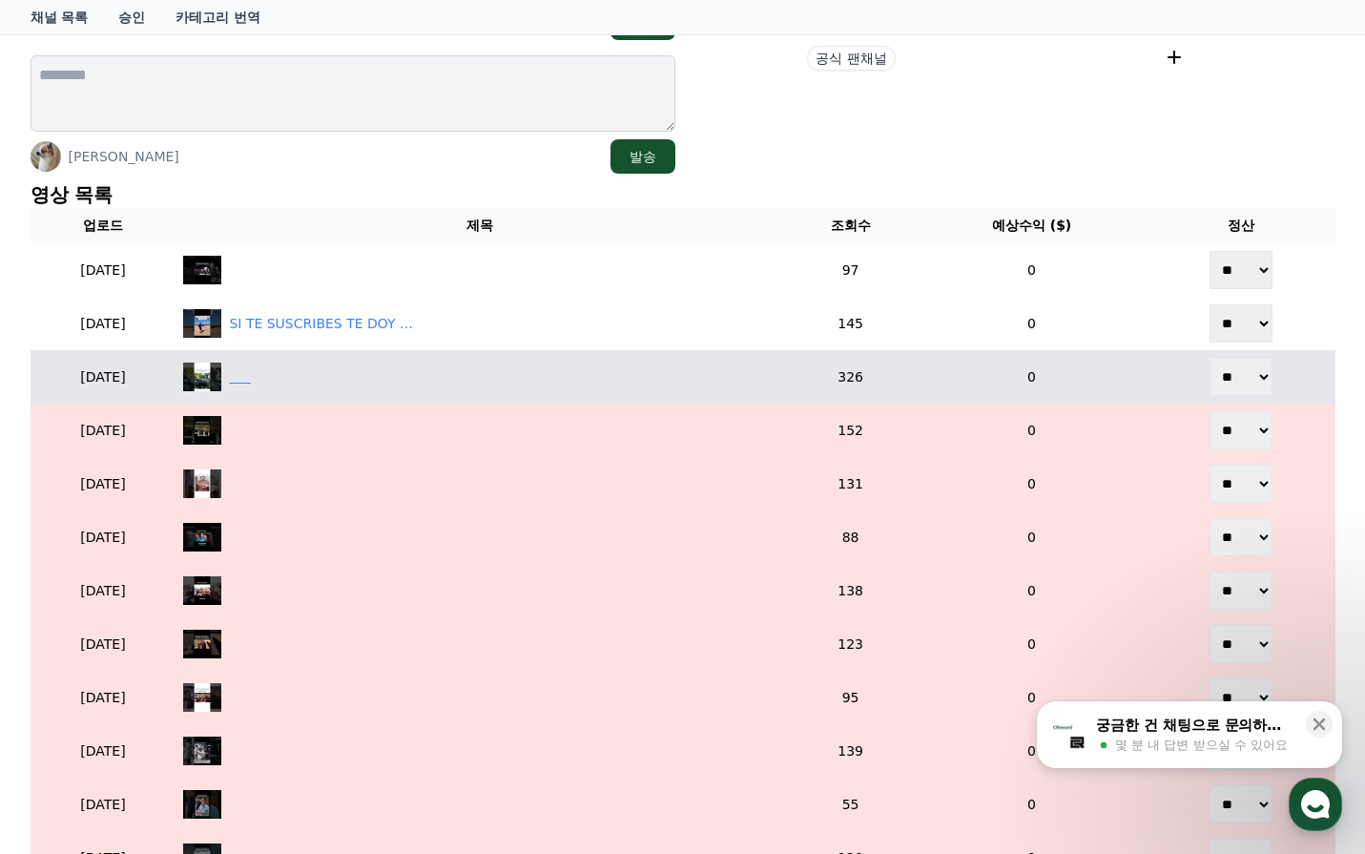
click at [353, 368] on div "‎ ‎ ‎ ‎ ‎ ‎" at bounding box center [479, 377] width 592 height 29
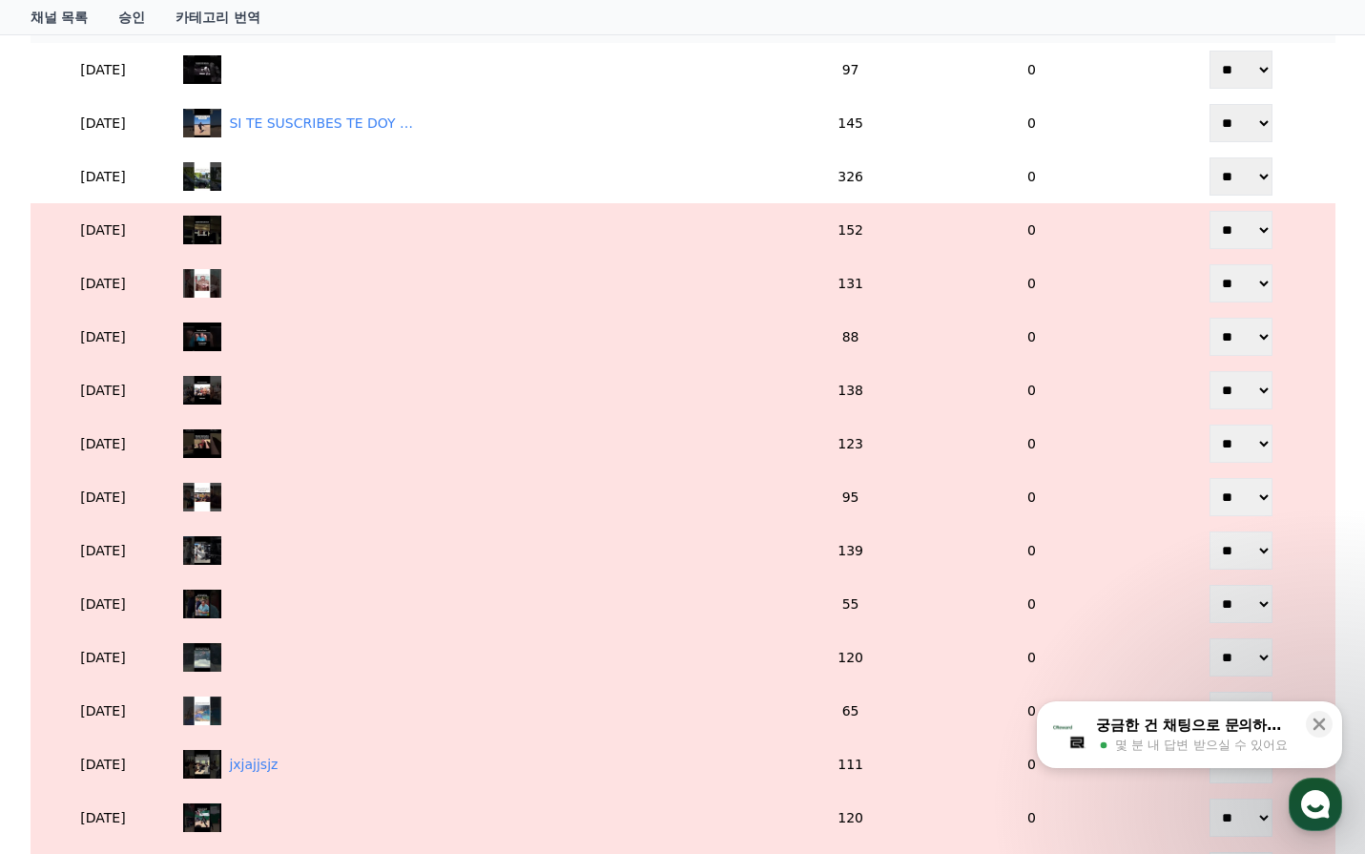
scroll to position [286, 0]
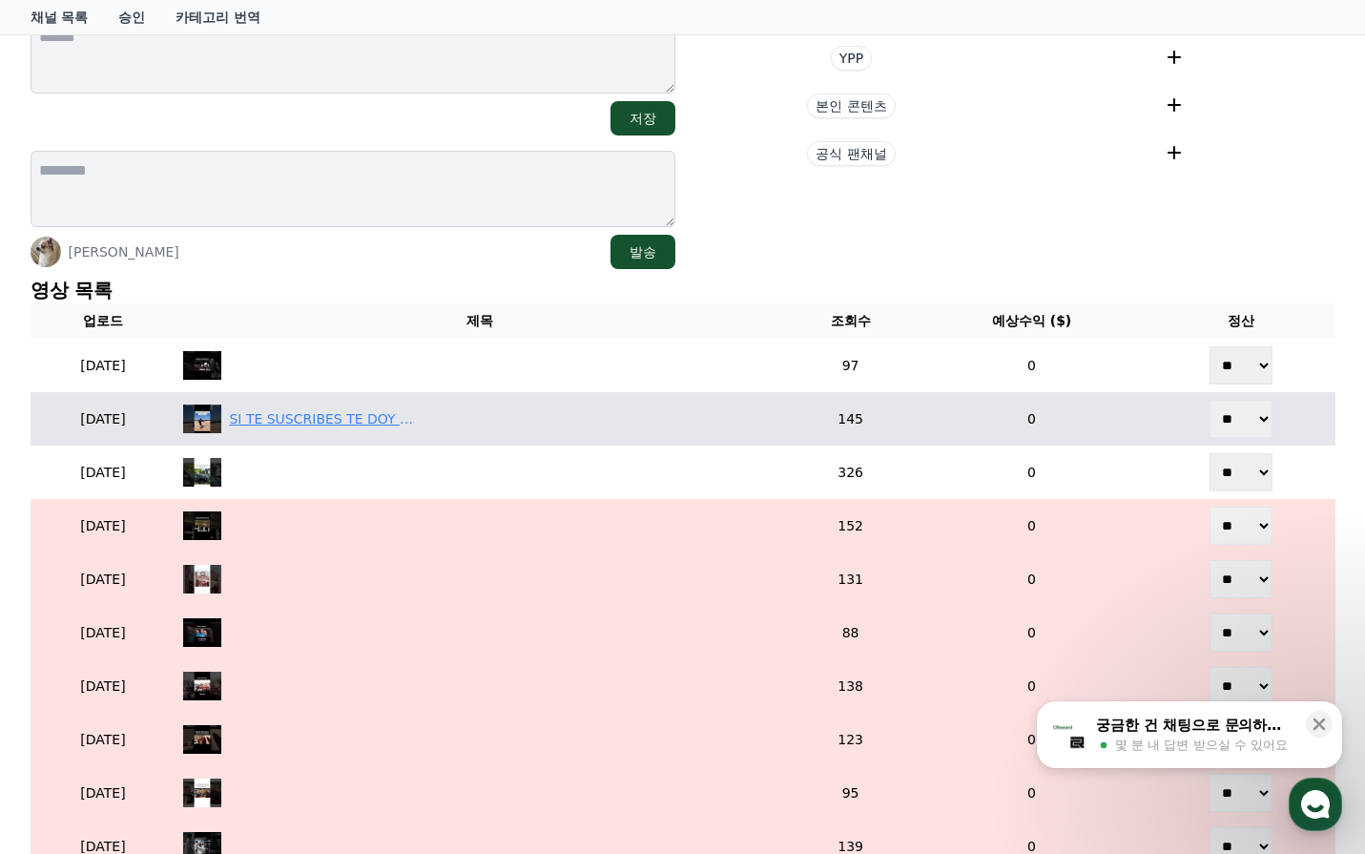
click at [359, 425] on div "SI TE SUSCRIBES TE DOY UNA 🍪" at bounding box center [324, 419] width 191 height 20
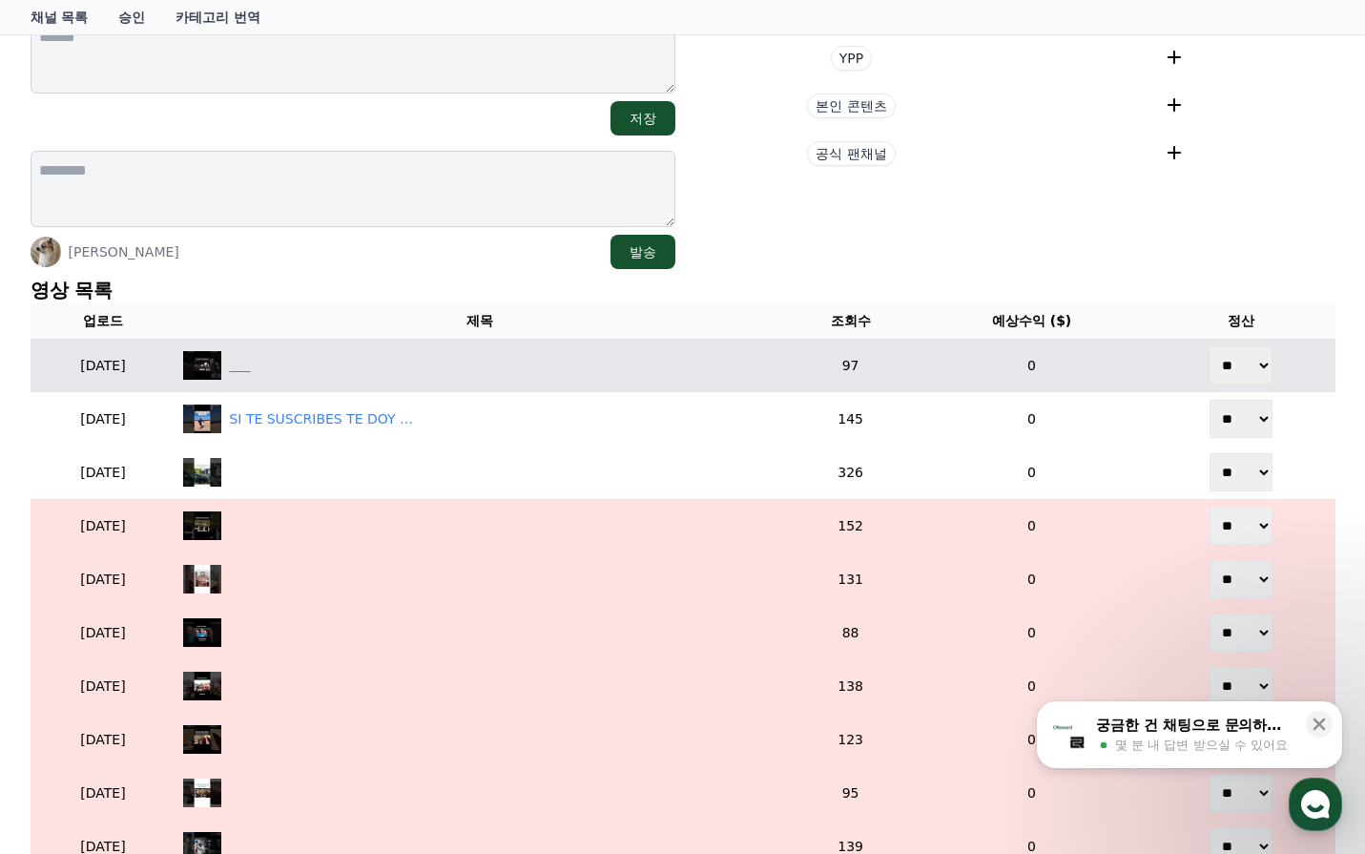
click at [321, 375] on div "‎ ‎ ‎ ‎ ‎ ‎" at bounding box center [479, 365] width 592 height 29
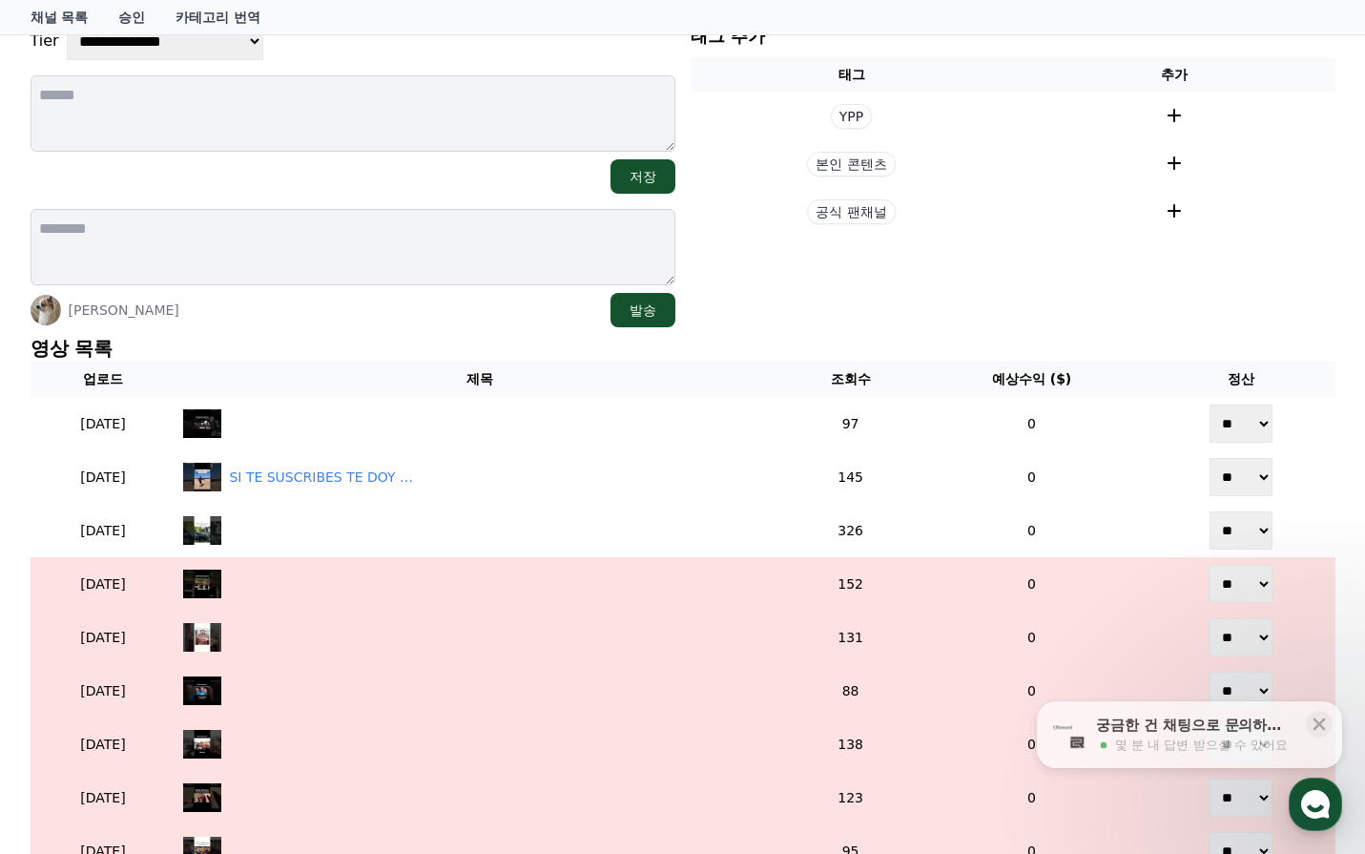
scroll to position [0, 0]
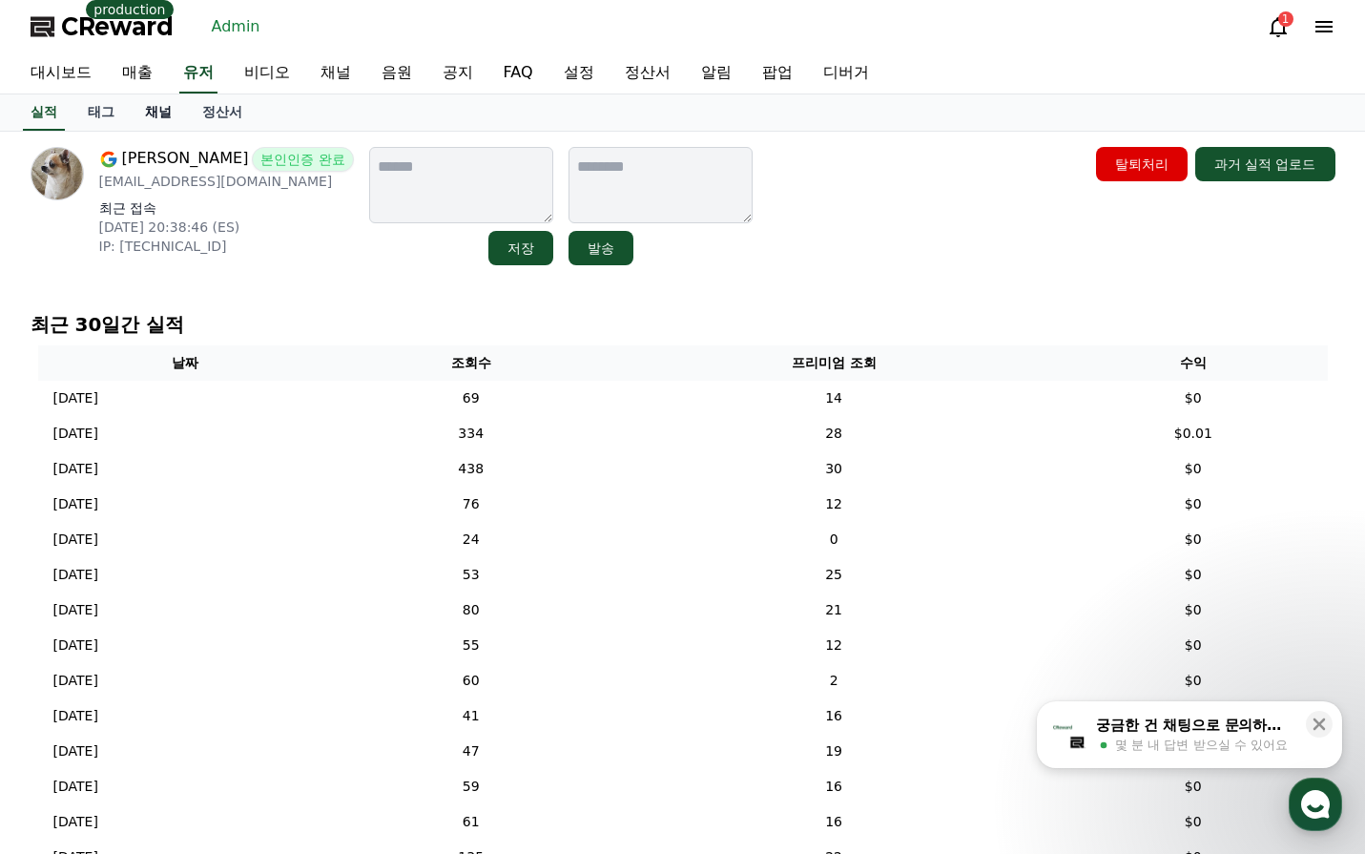
click at [163, 114] on link "채널" at bounding box center [158, 112] width 57 height 36
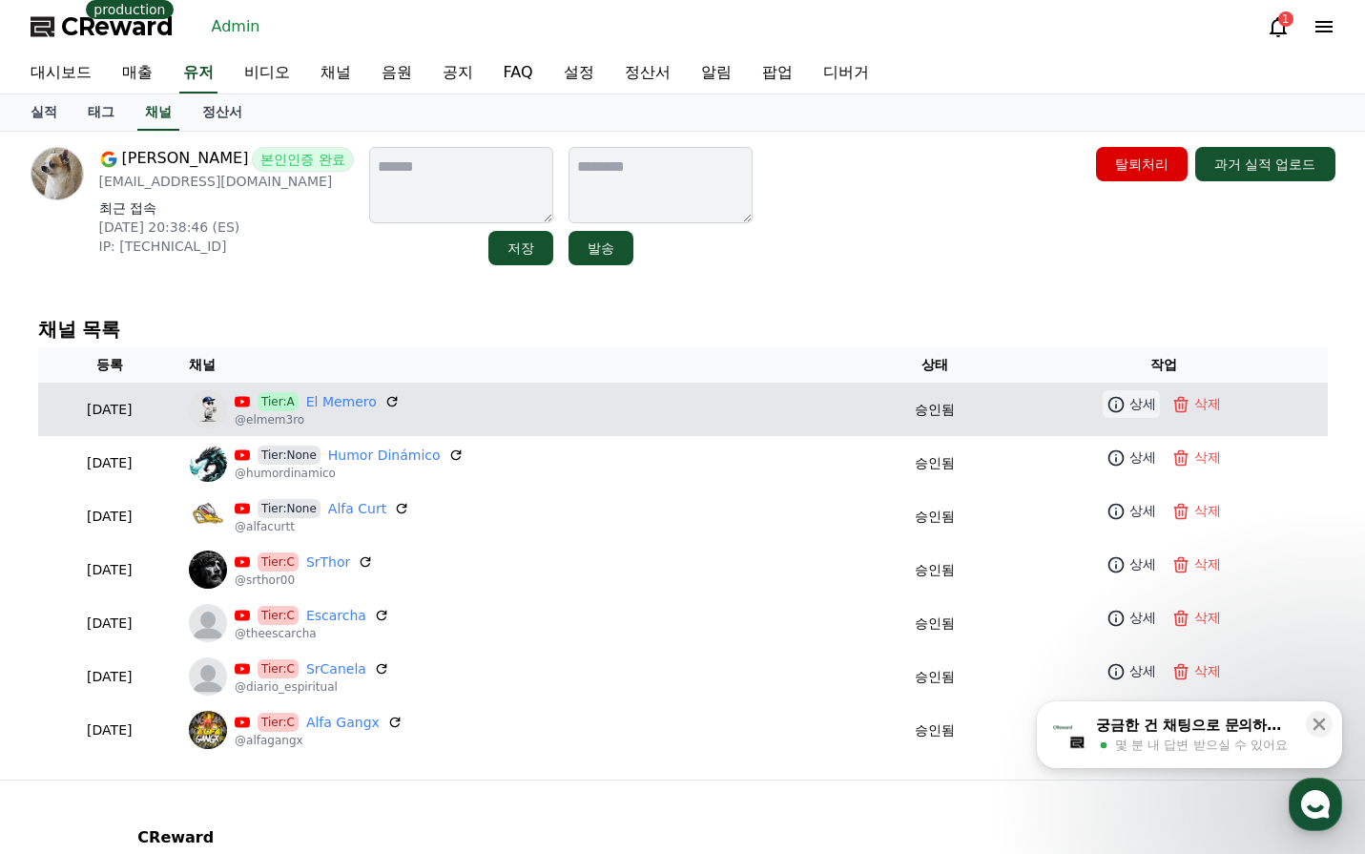
click at [1134, 410] on p "상세" at bounding box center [1143, 404] width 27 height 20
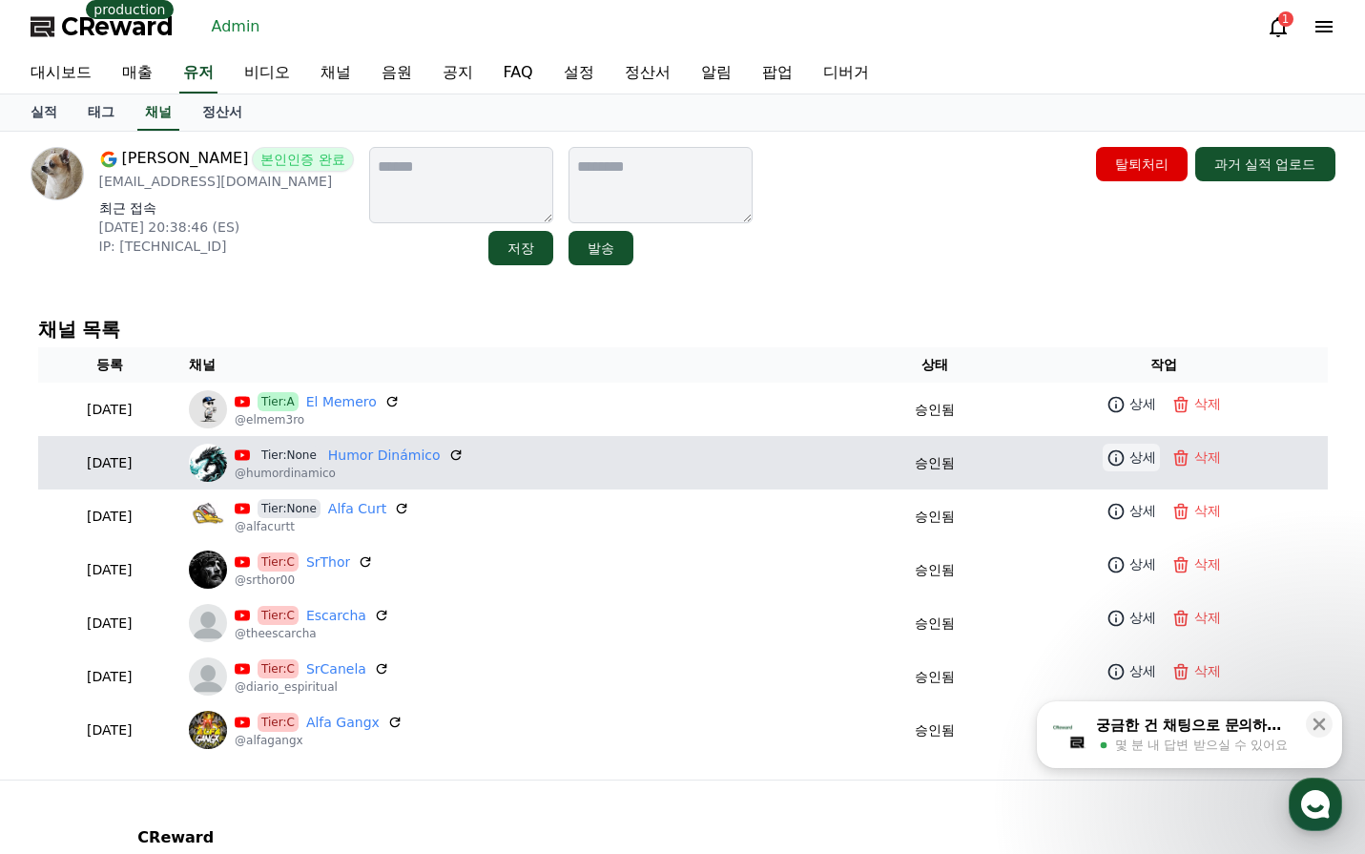
click at [1112, 449] on icon at bounding box center [1116, 457] width 19 height 19
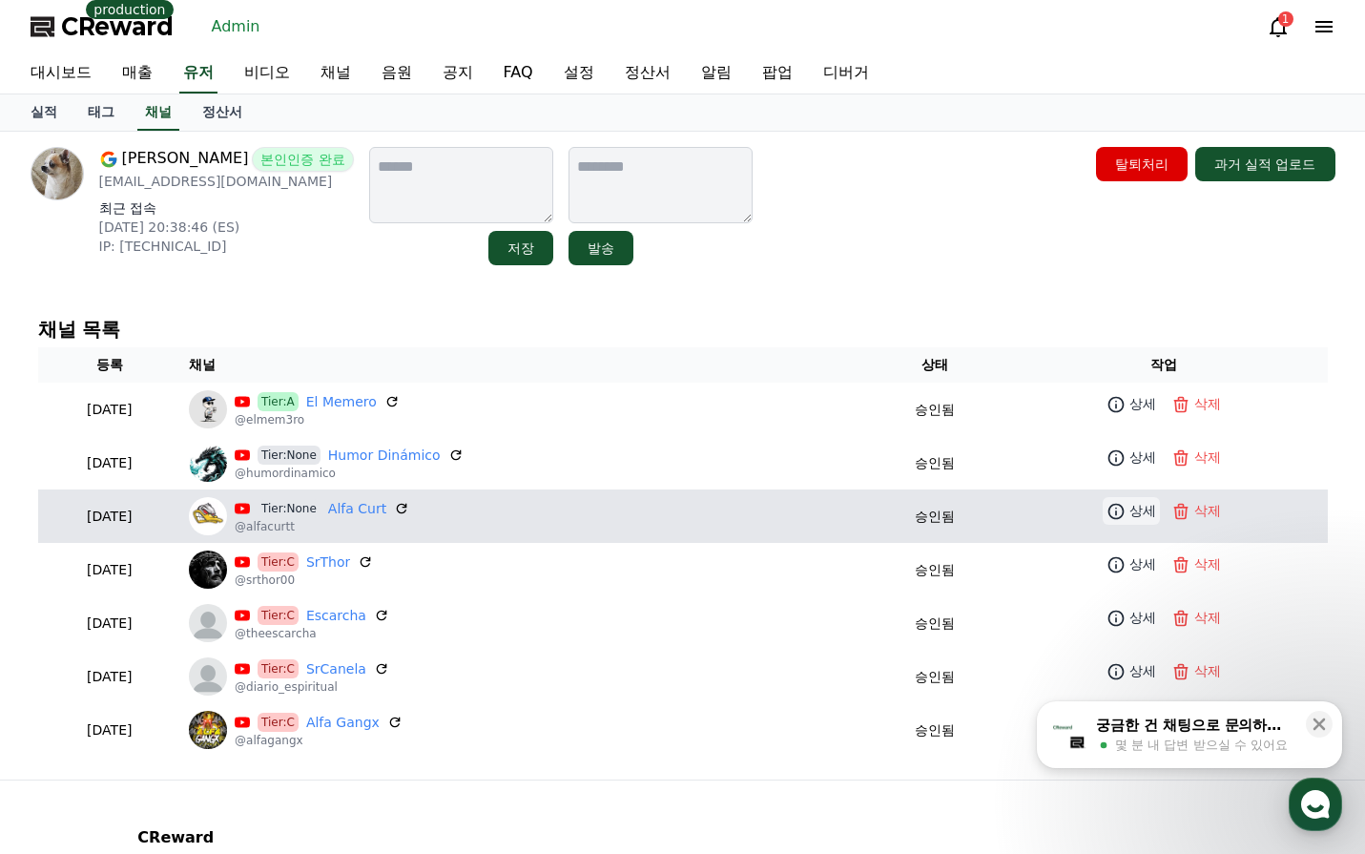
click at [1125, 511] on icon at bounding box center [1117, 511] width 16 height 16
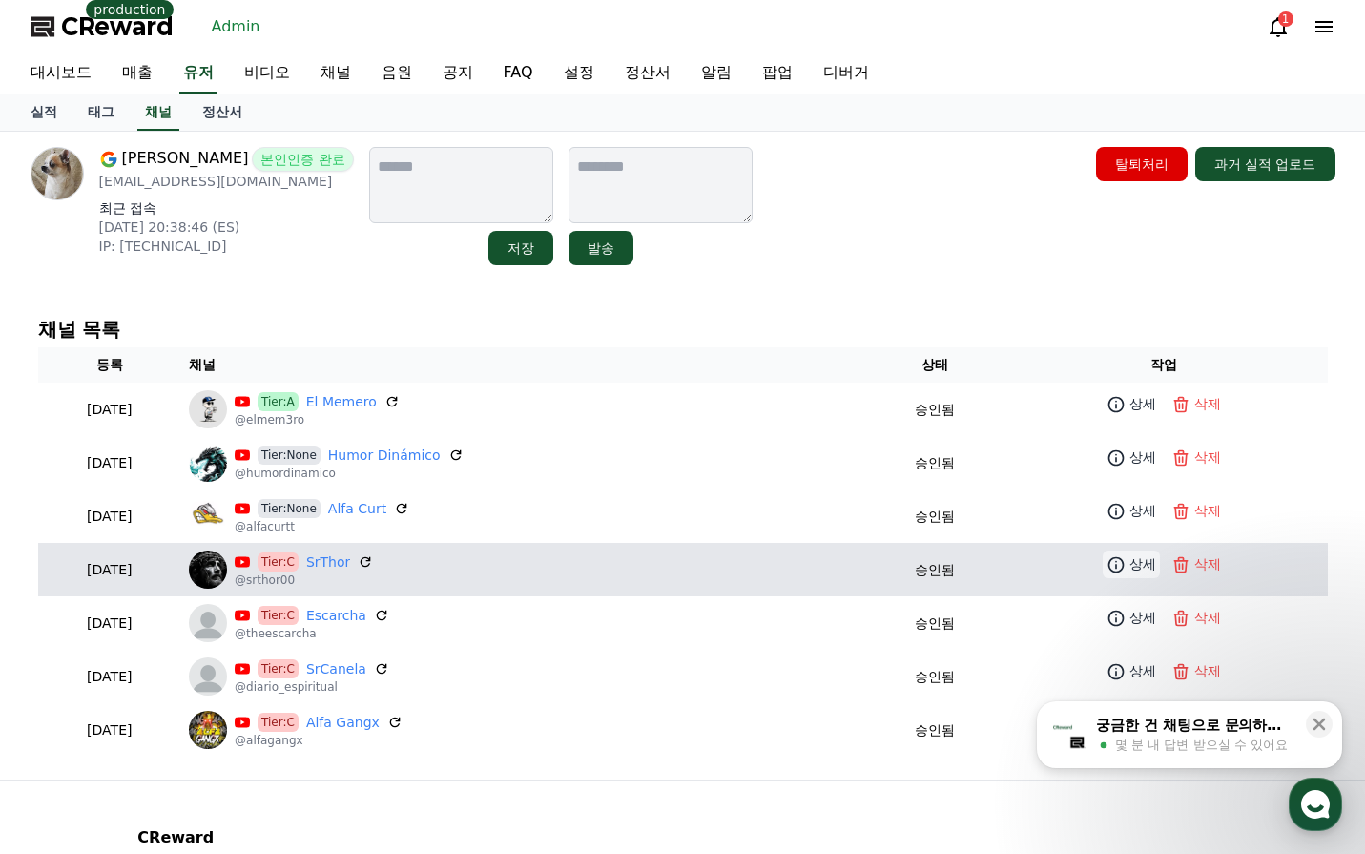
click at [1146, 571] on p "상세" at bounding box center [1143, 564] width 27 height 20
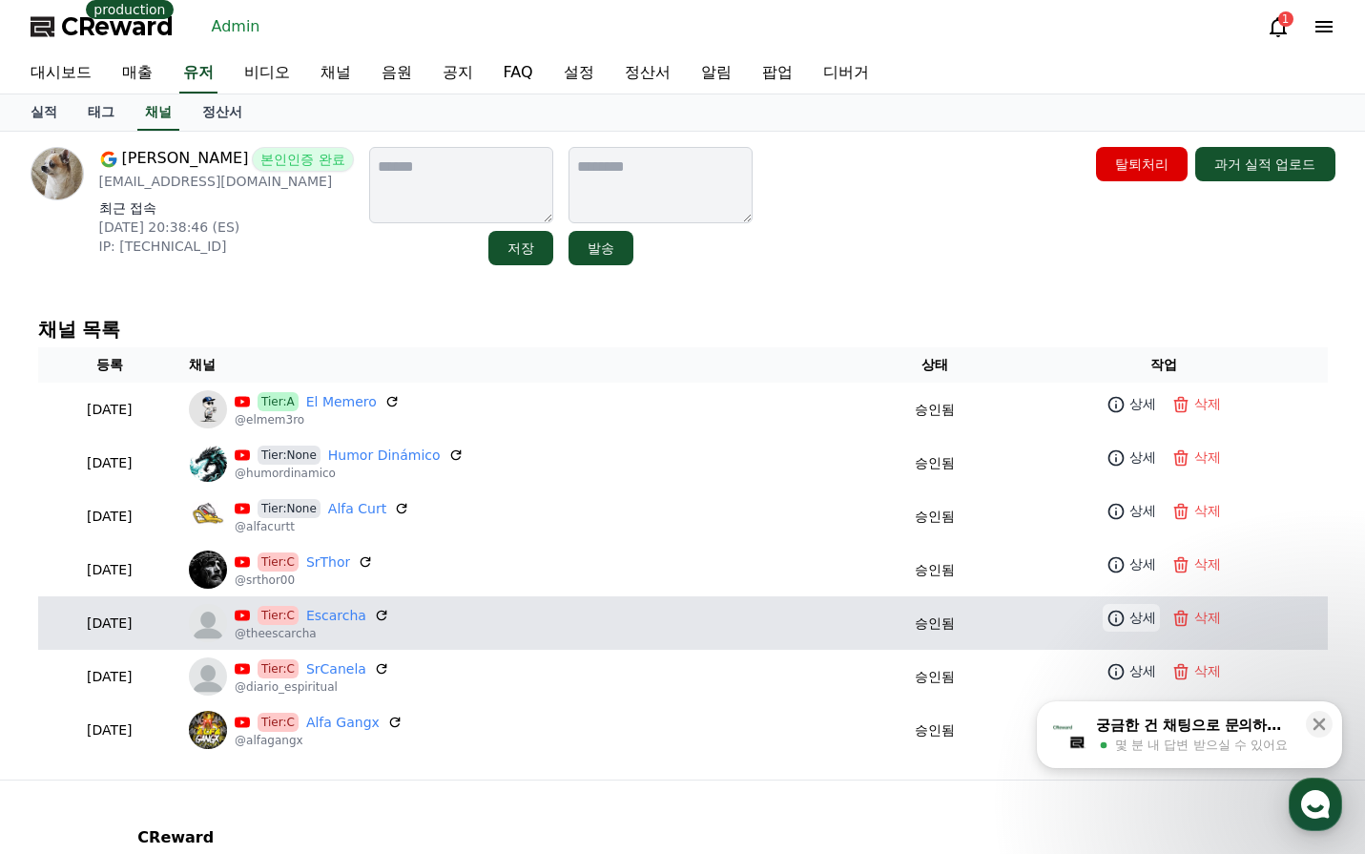
click at [1149, 618] on p "상세" at bounding box center [1143, 618] width 27 height 20
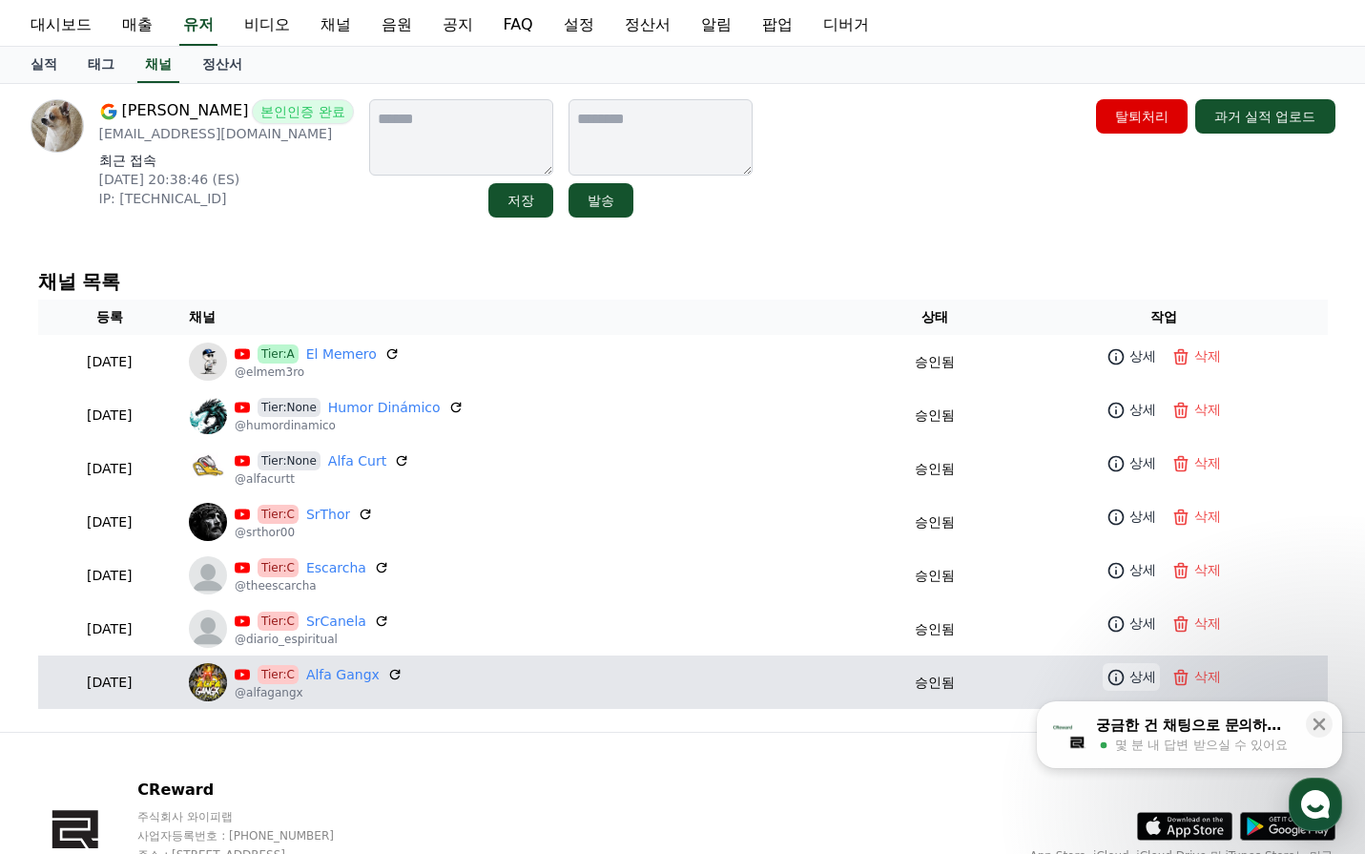
scroll to position [95, 0]
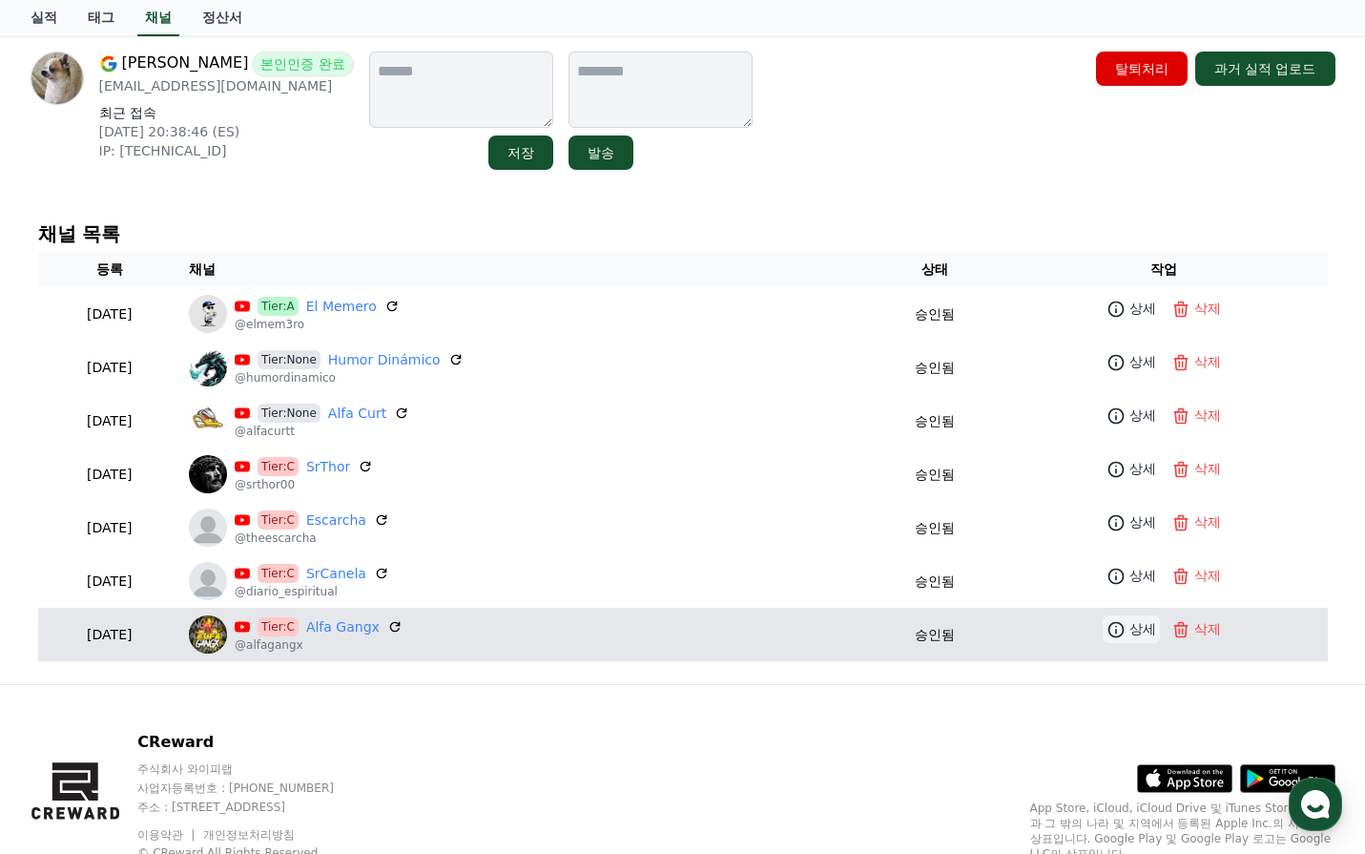
click at [1143, 627] on p "상세" at bounding box center [1143, 629] width 27 height 20
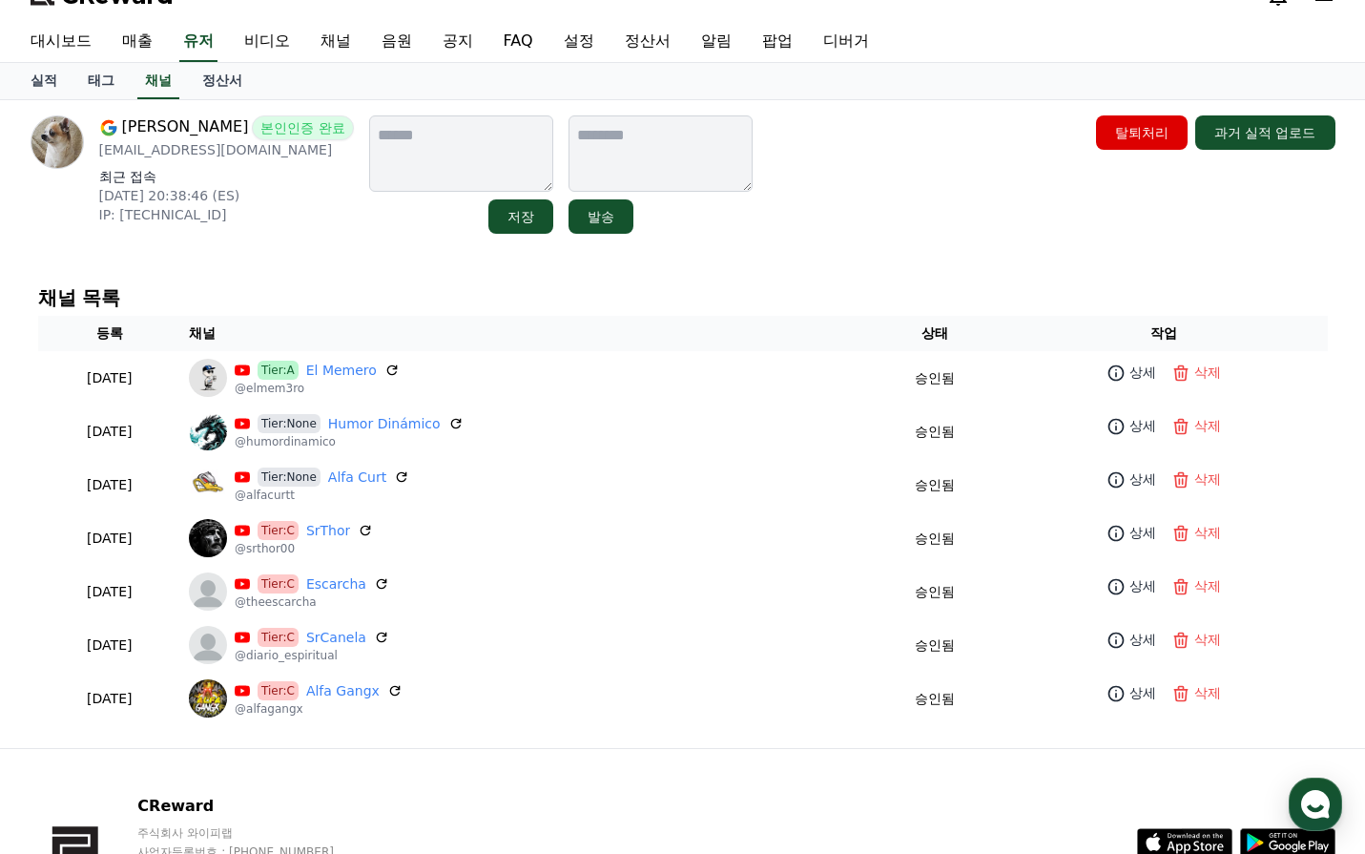
scroll to position [0, 0]
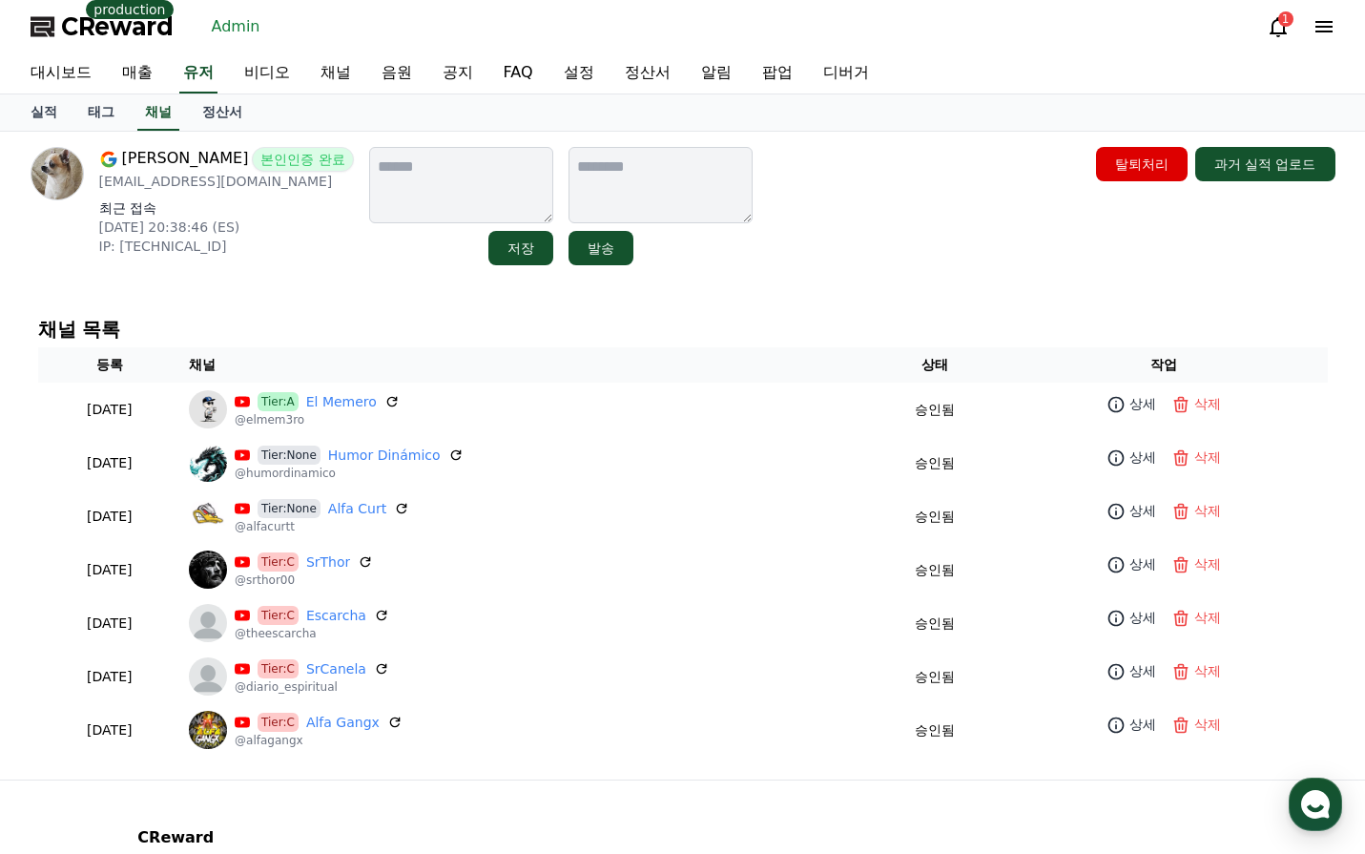
click at [944, 297] on div "Adrián Navarro Martínez 본인인증 완료 humorrdinamico@gmail.com 최근 접속 2025-08-01 20:38…" at bounding box center [683, 456] width 1336 height 648
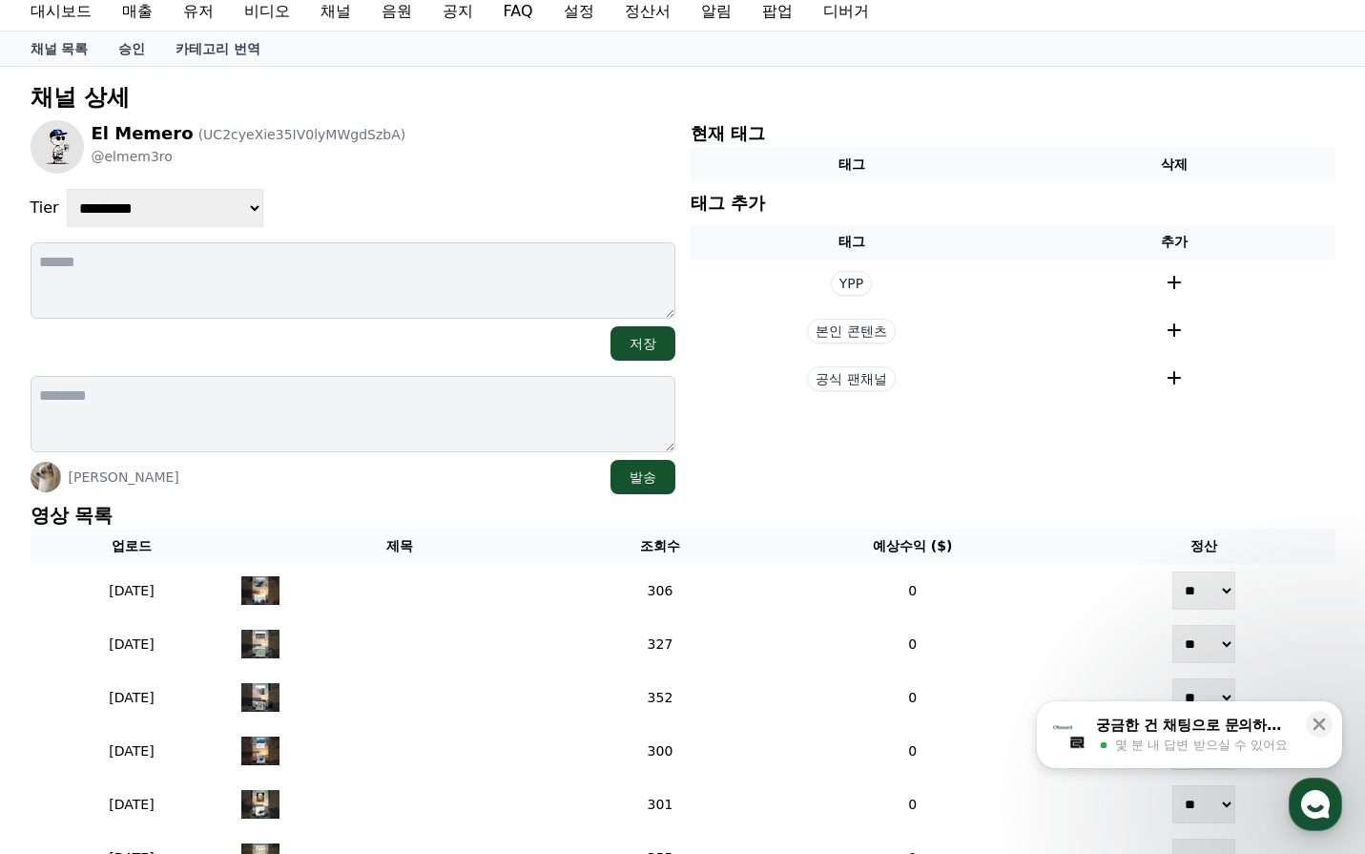
scroll to position [95, 0]
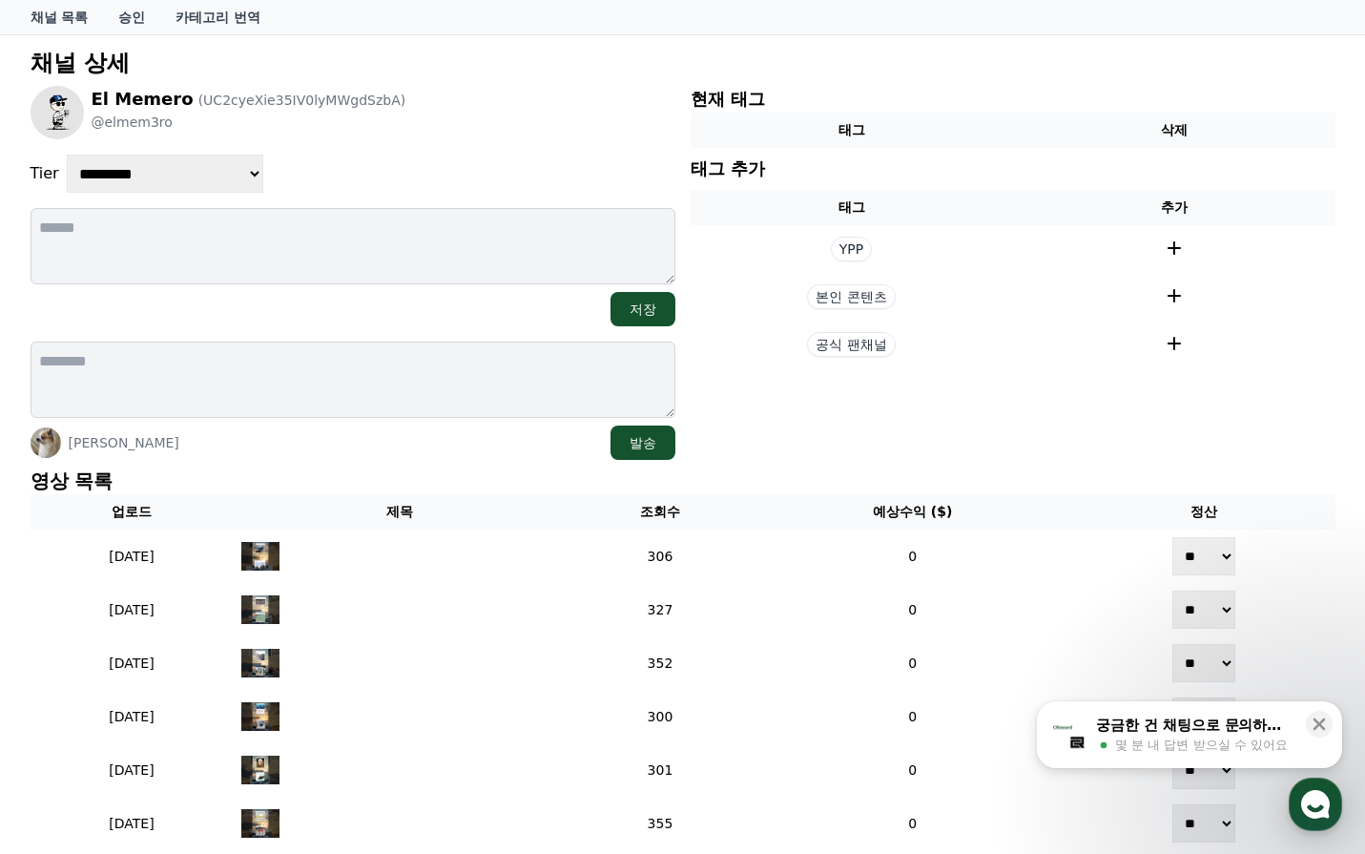
click at [467, 450] on div "[PERSON_NAME] 발송" at bounding box center [353, 442] width 645 height 34
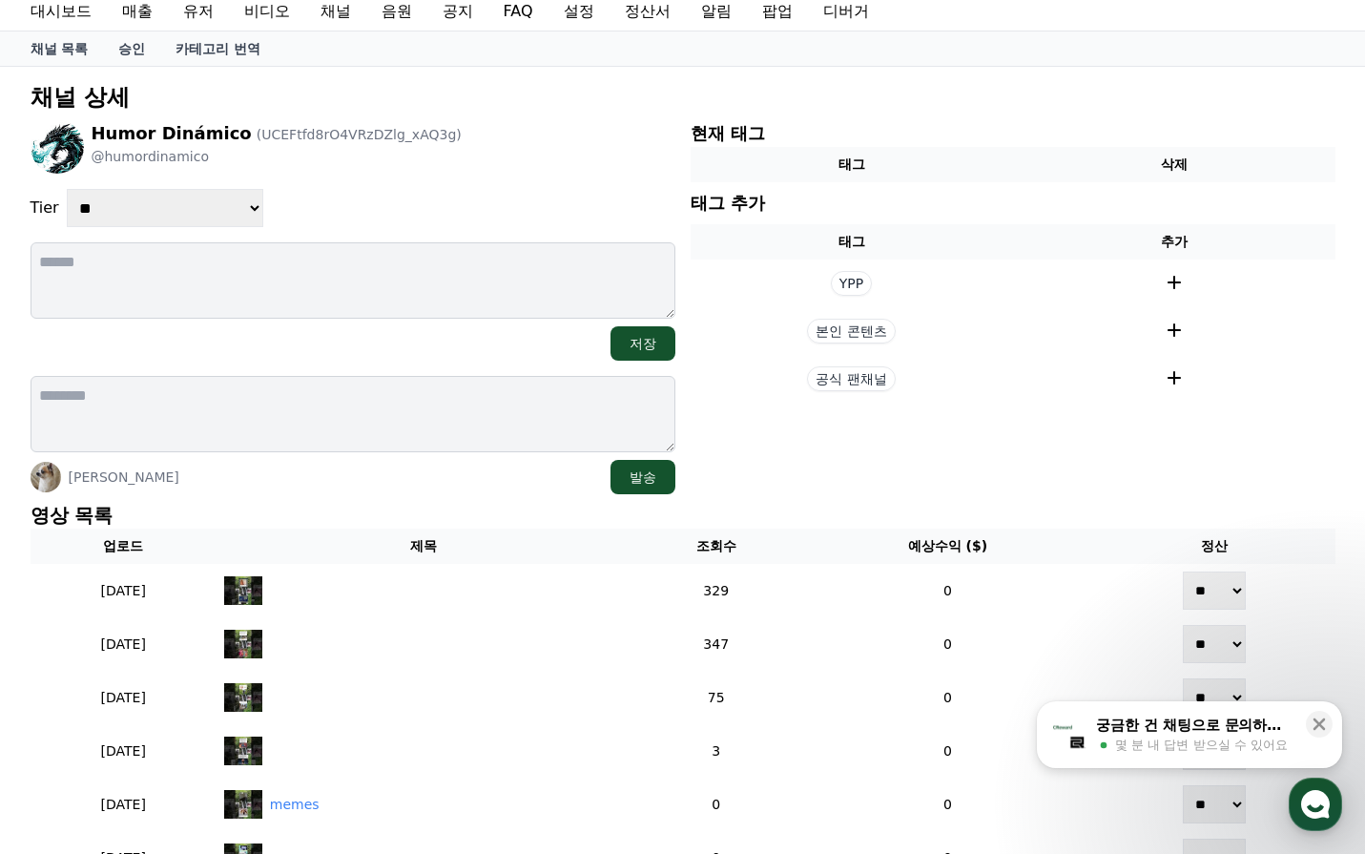
scroll to position [95, 0]
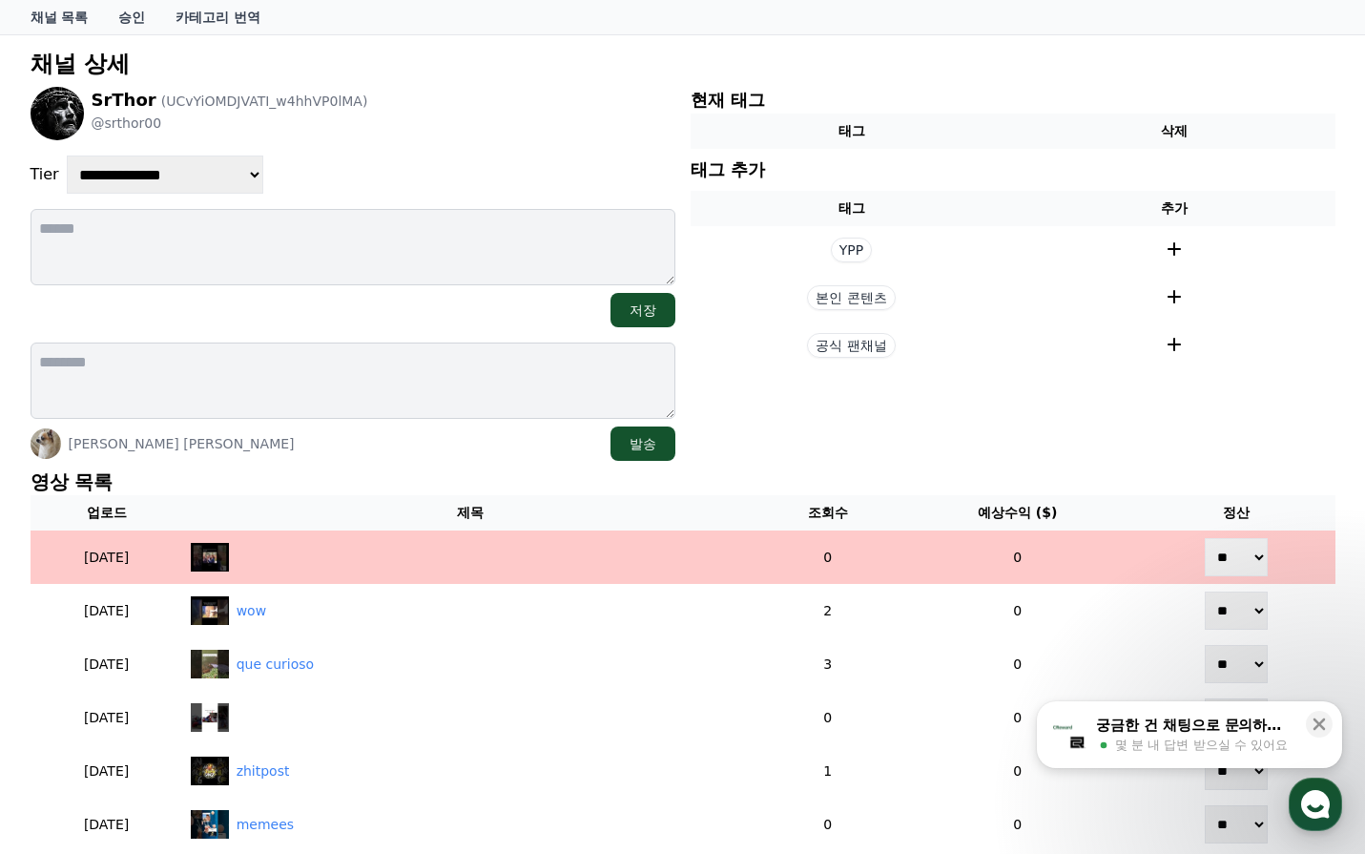
scroll to position [95, 0]
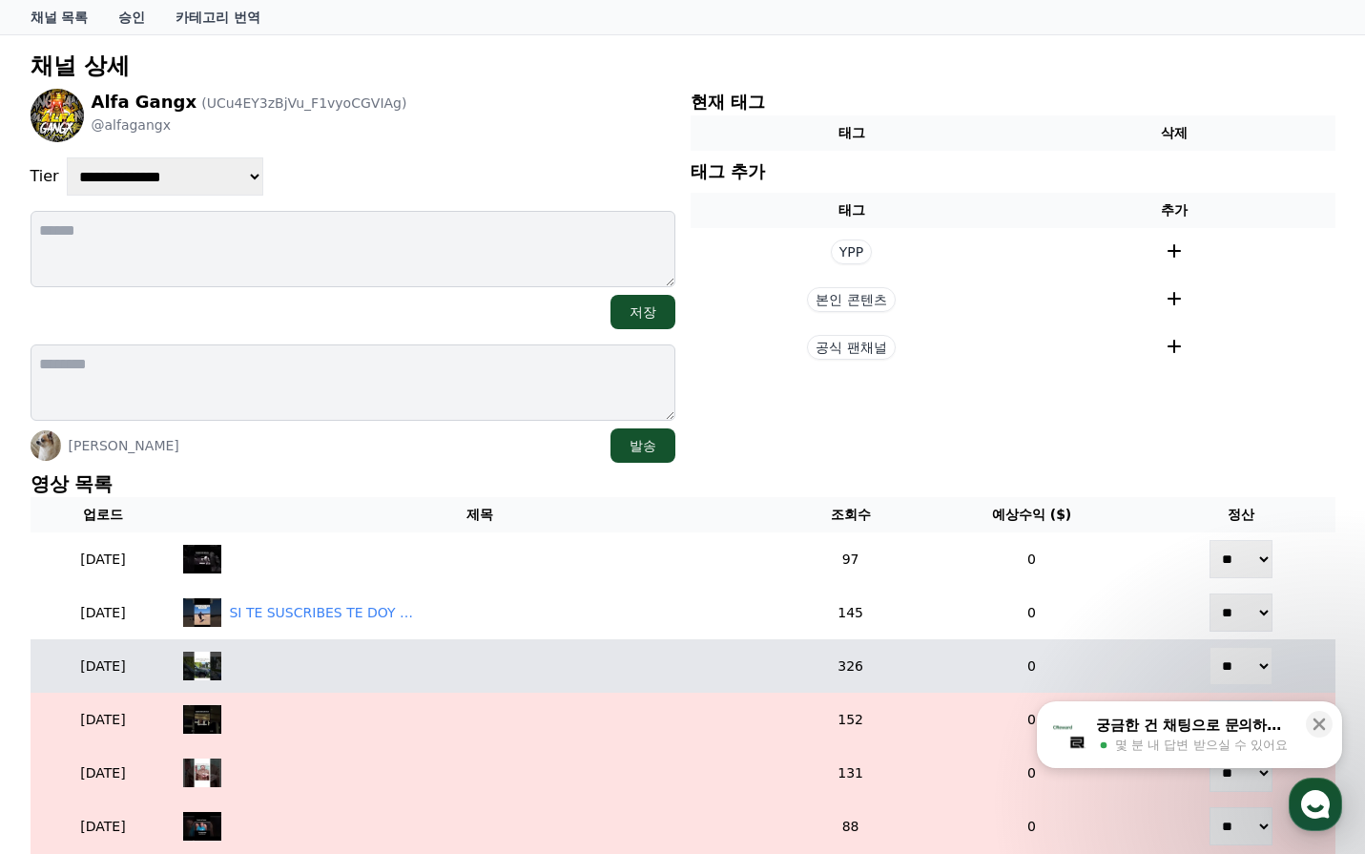
drag, startPoint x: 1255, startPoint y: 654, endPoint x: 1252, endPoint y: 676, distance: 22.1
click at [1255, 654] on select "** **" at bounding box center [1241, 666] width 63 height 38
select select "********"
click at [1213, 647] on select "** **" at bounding box center [1241, 666] width 63 height 38
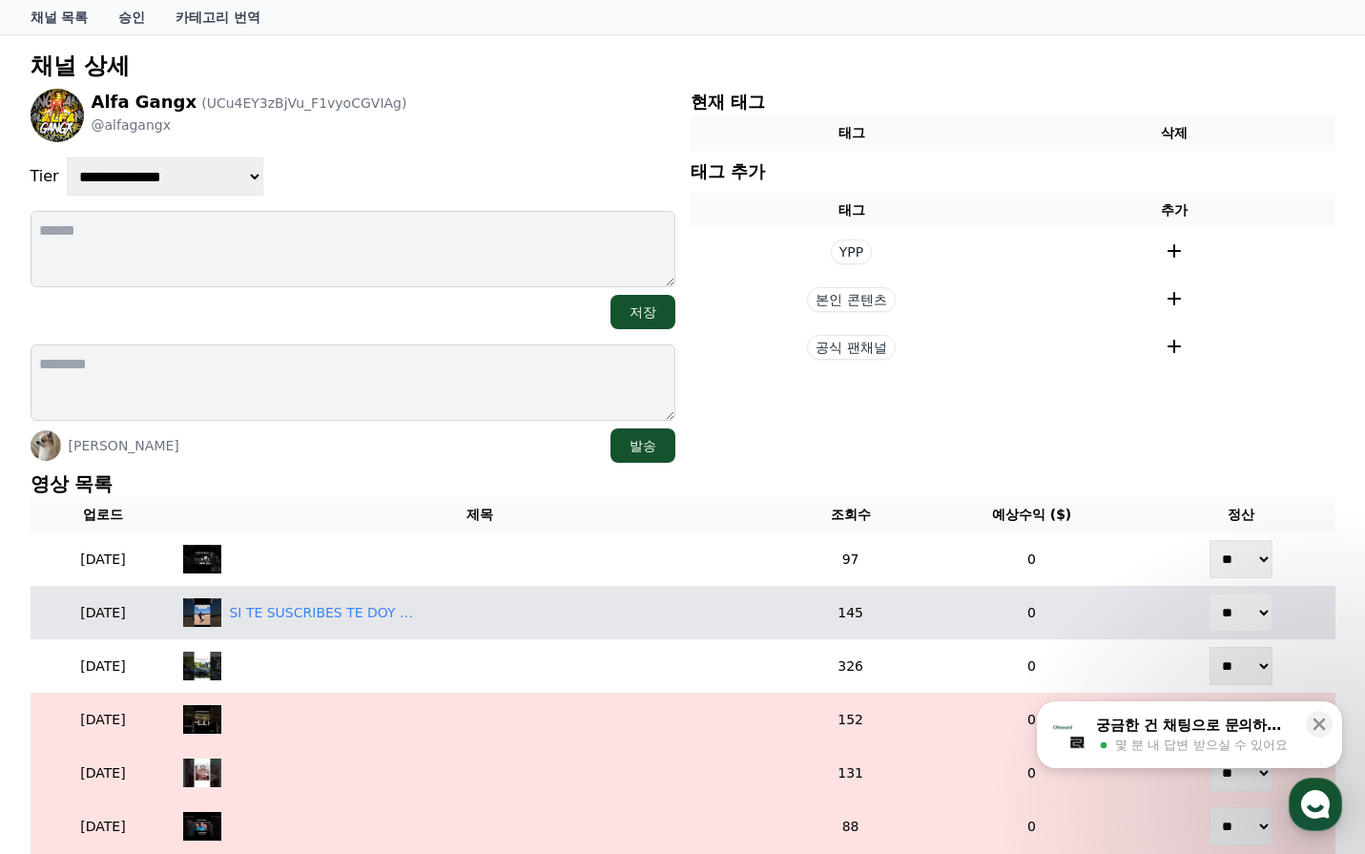
click at [1252, 613] on select "** **" at bounding box center [1241, 612] width 63 height 38
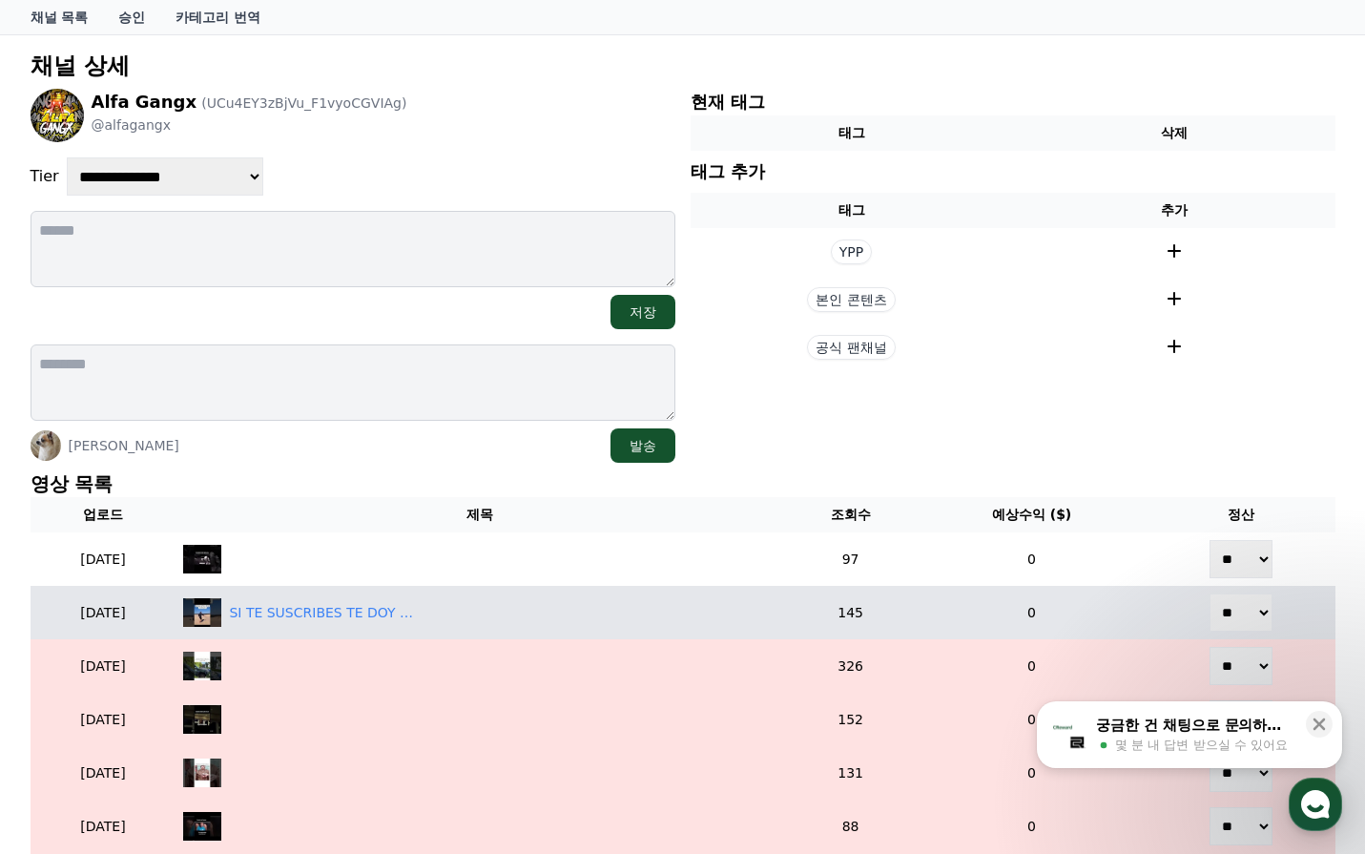
select select "********"
click at [1213, 593] on select "** **" at bounding box center [1241, 612] width 63 height 38
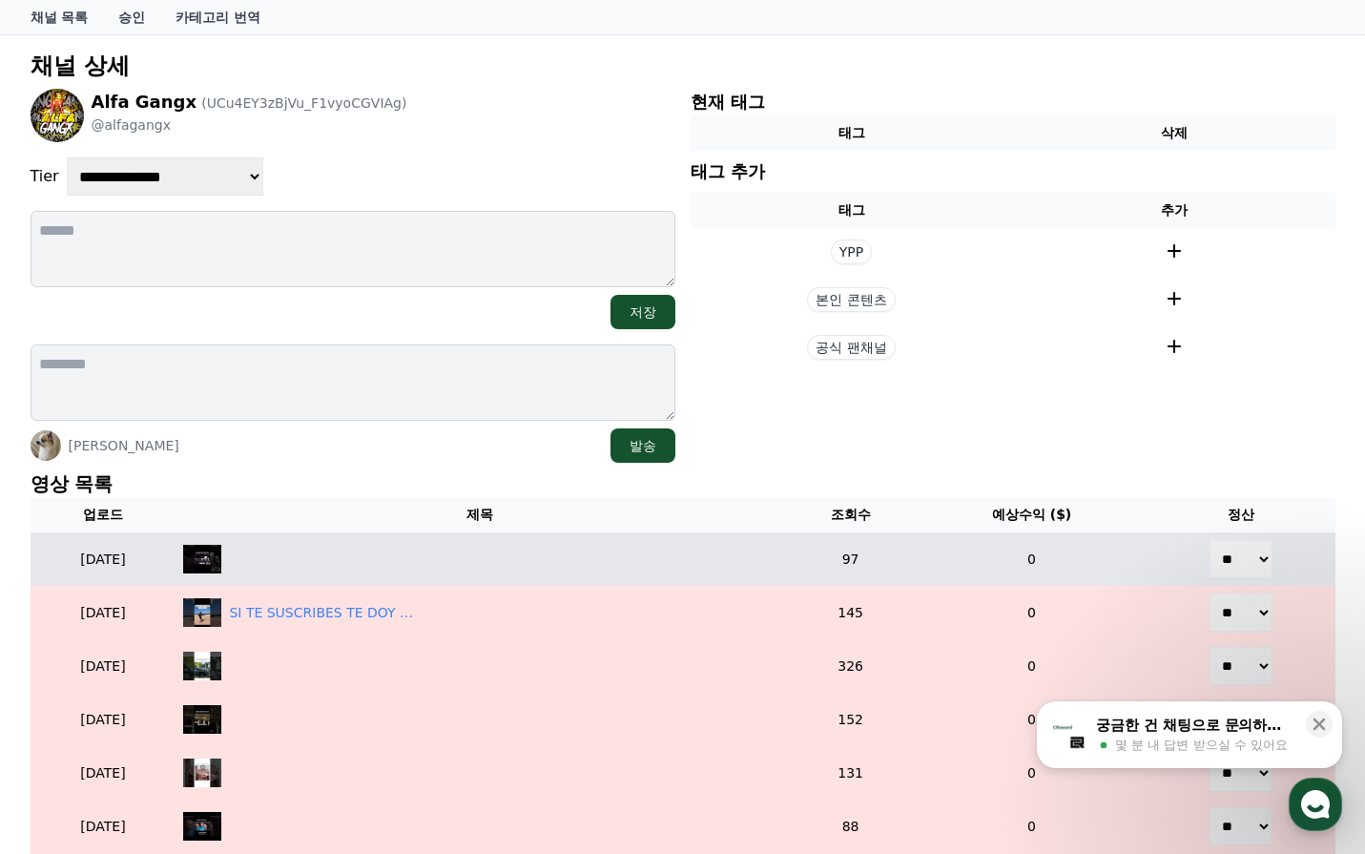
click at [1260, 541] on select "** **" at bounding box center [1241, 559] width 63 height 38
select select "********"
click at [1213, 540] on select "** **" at bounding box center [1241, 559] width 63 height 38
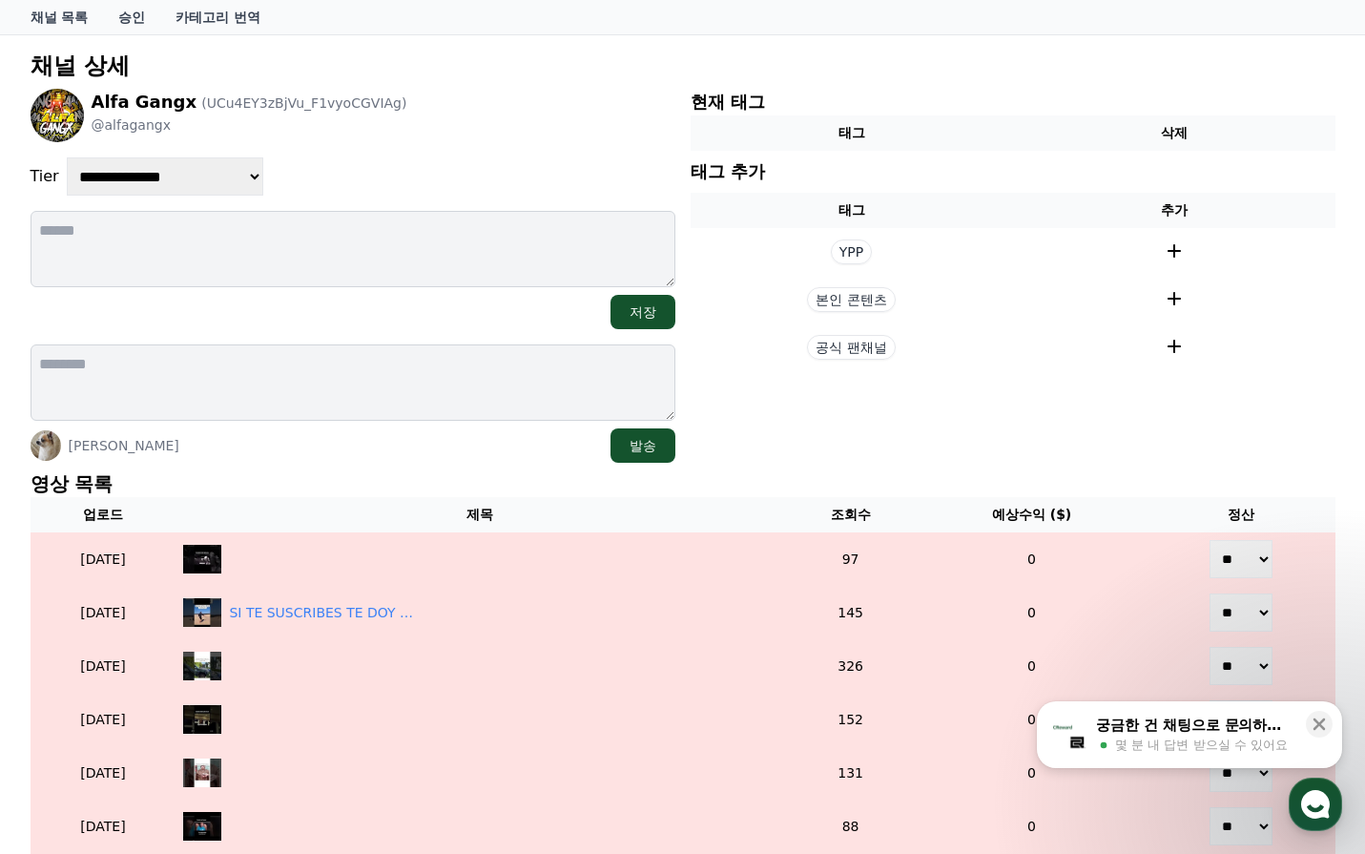
drag, startPoint x: 1348, startPoint y: 481, endPoint x: 1337, endPoint y: 480, distance: 11.5
click at [1346, 481] on div "**********" at bounding box center [683, 840] width 1336 height 1611
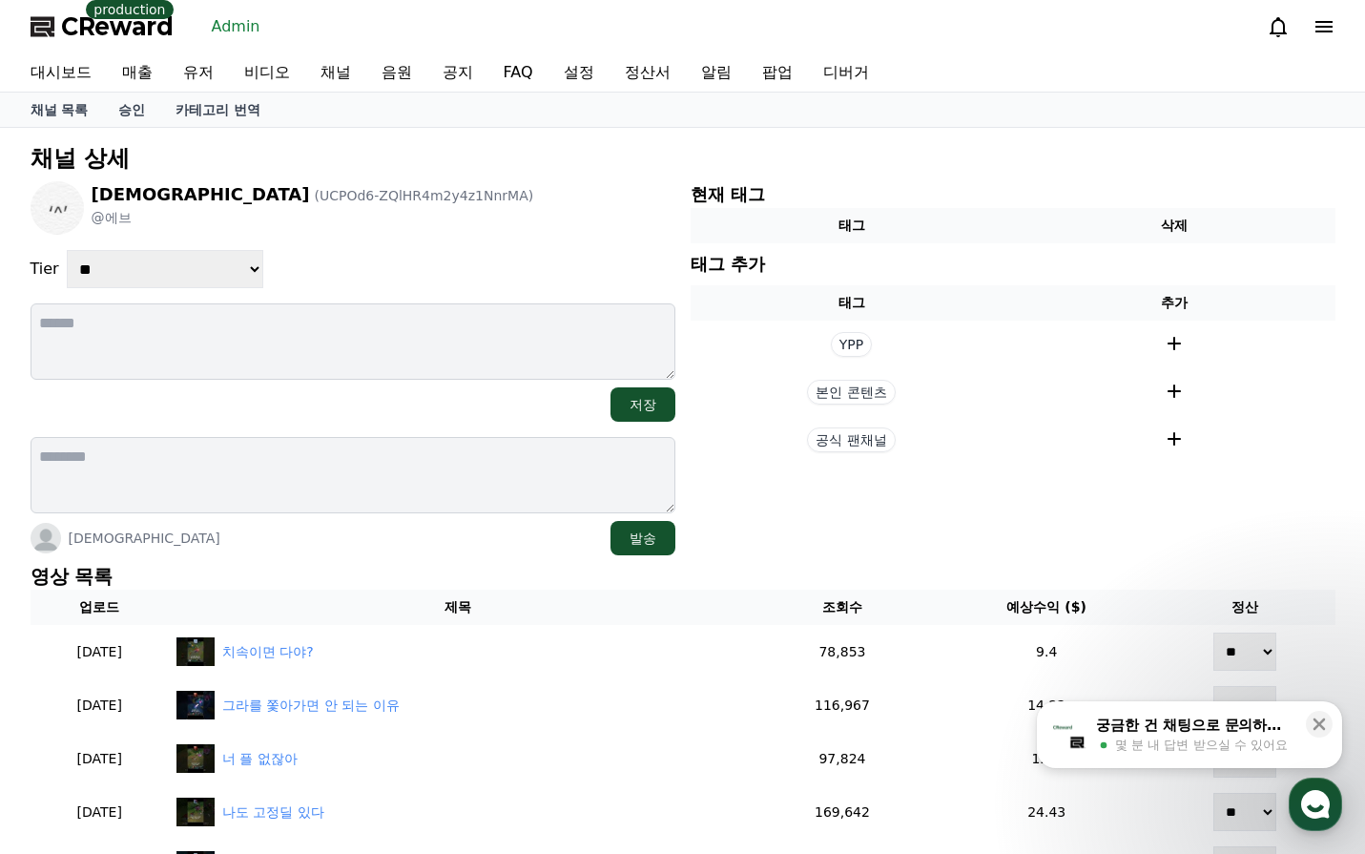
click at [193, 283] on select "**********" at bounding box center [165, 269] width 197 height 38
select select "*"
click at [67, 250] on select "**********" at bounding box center [165, 269] width 197 height 38
click at [399, 258] on div "**********" at bounding box center [353, 269] width 645 height 38
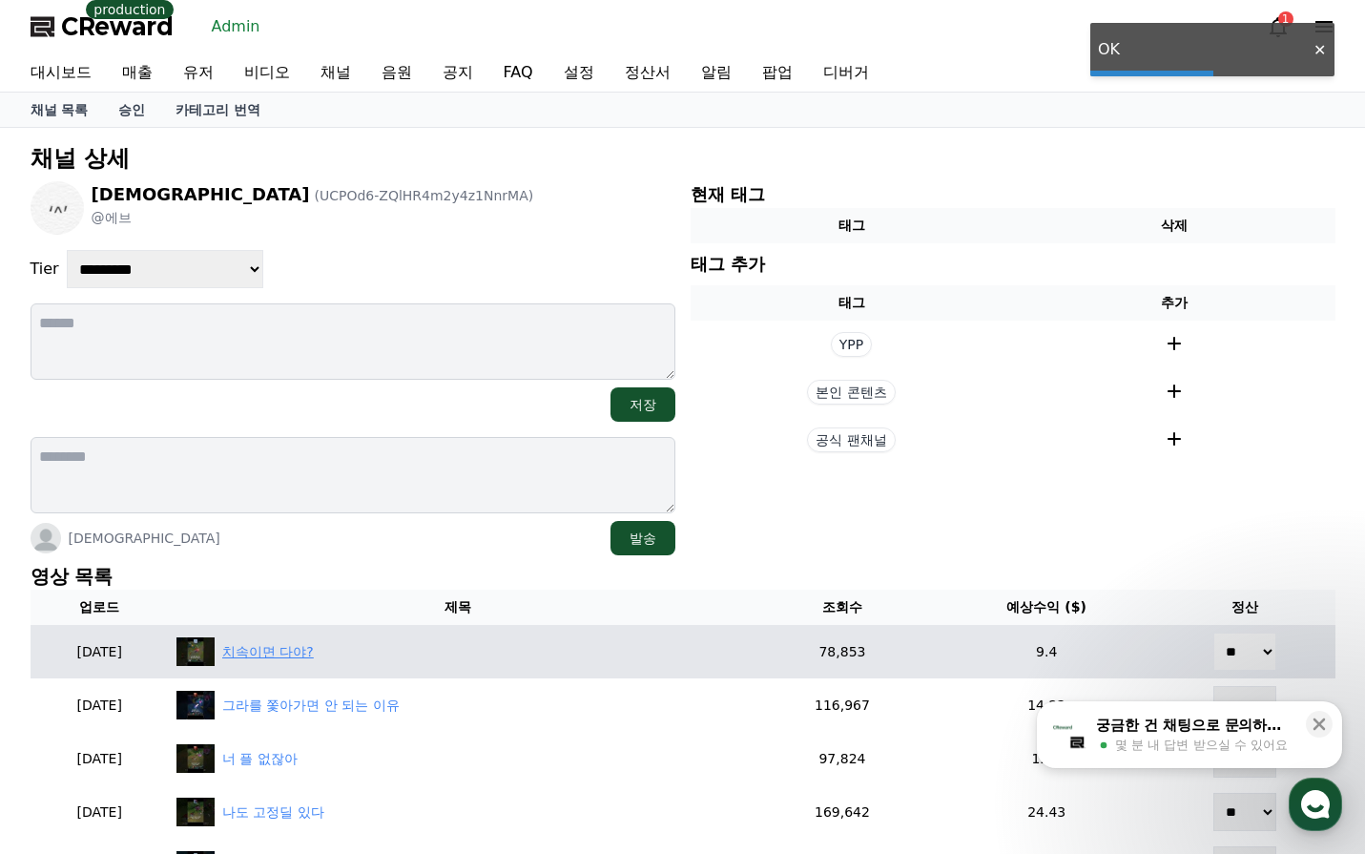
click at [314, 649] on div "치속이면 다야?" at bounding box center [268, 652] width 92 height 20
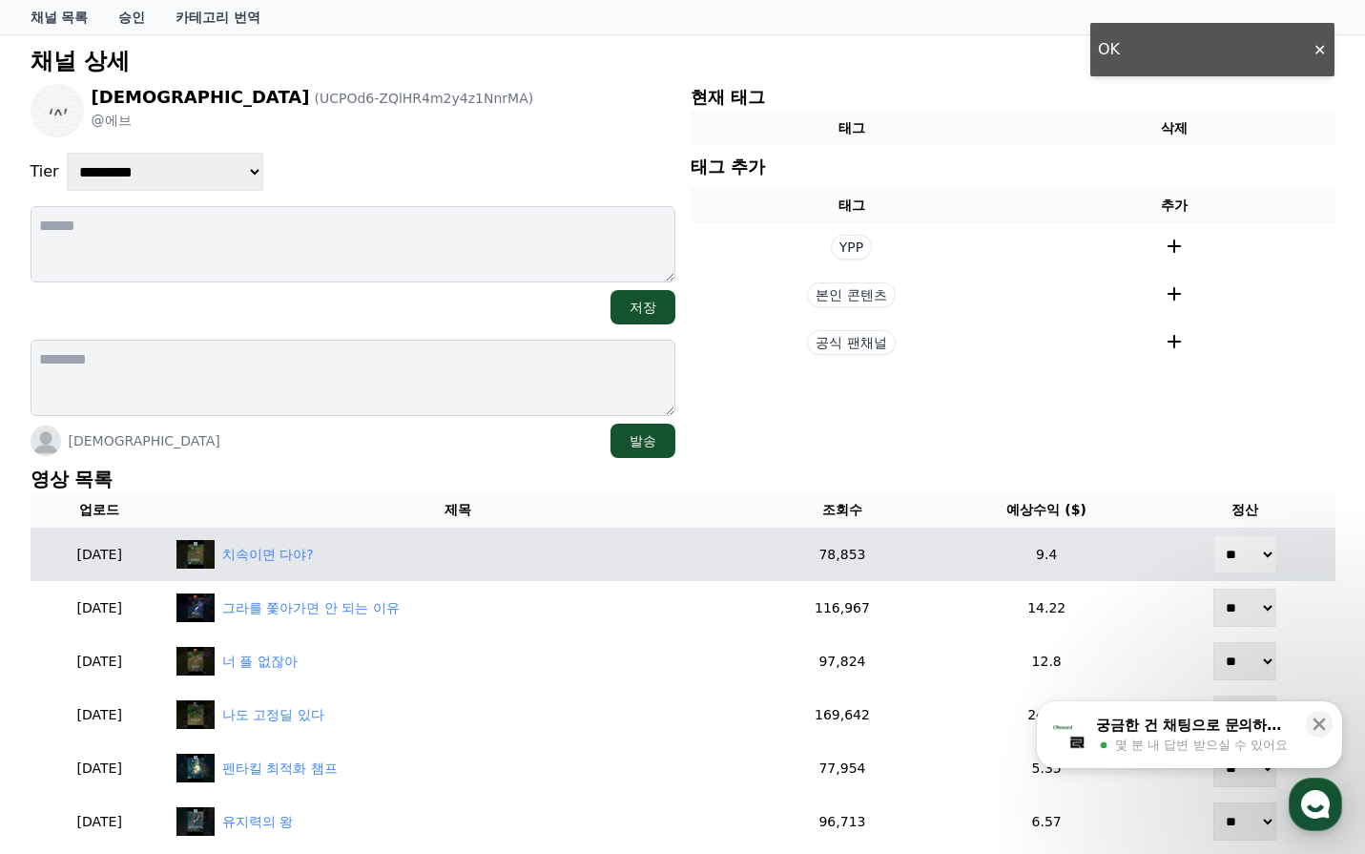
scroll to position [191, 0]
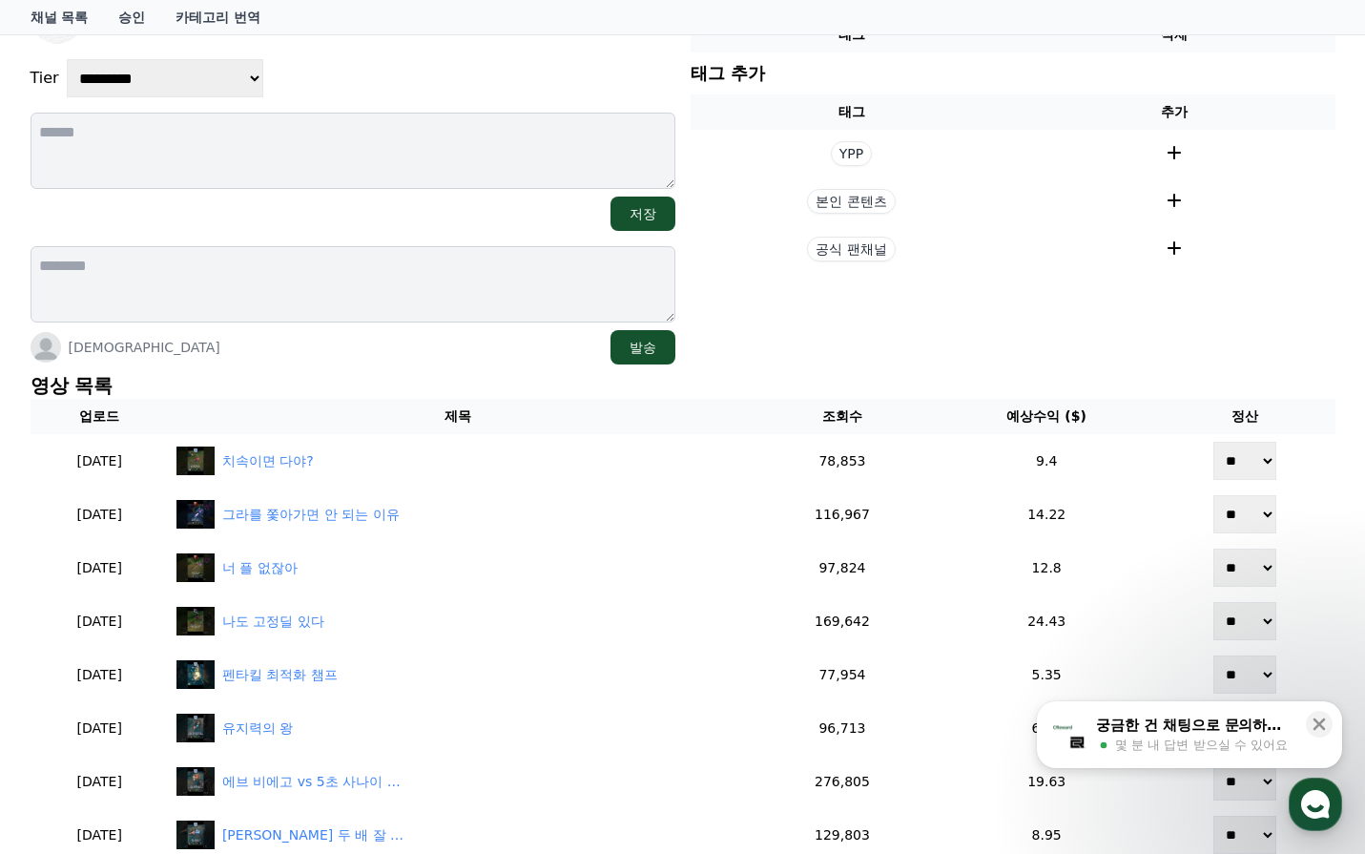
click at [773, 347] on section "현재 태그 태그 삭제 태그 추가 태그 추가 YPP 본인 콘텐츠 공식 팬채널" at bounding box center [1013, 177] width 645 height 374
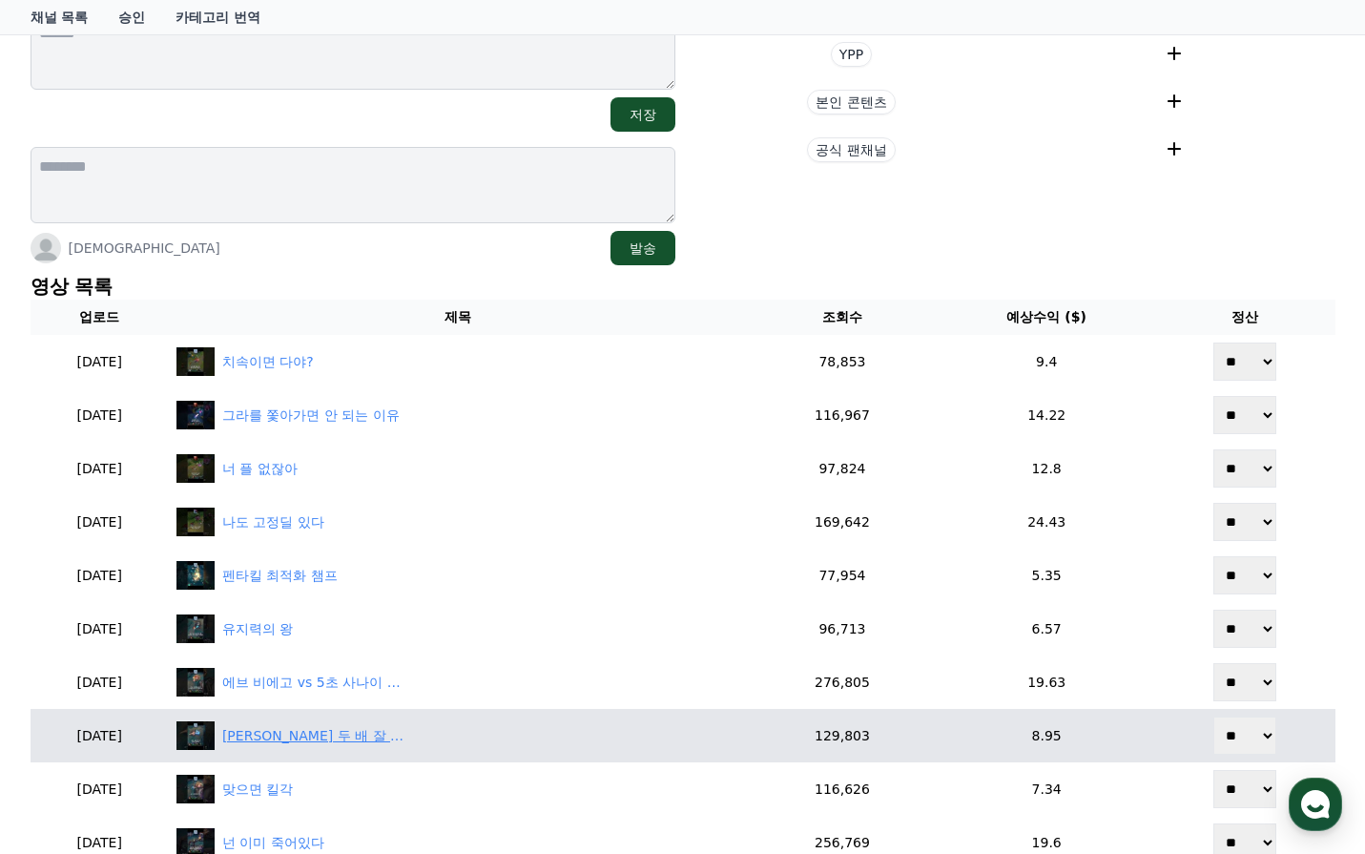
scroll to position [562, 0]
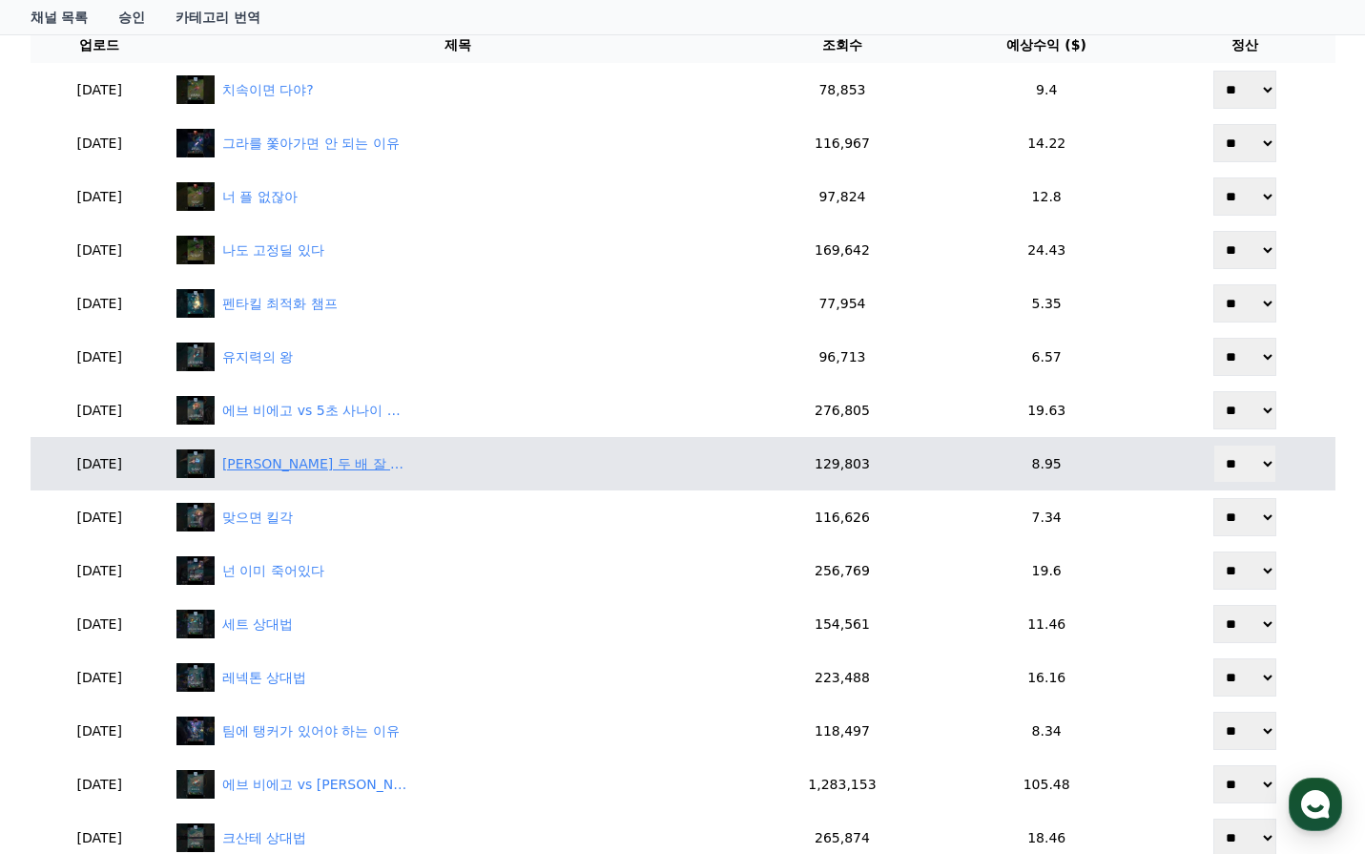
click at [326, 464] on div "[PERSON_NAME] 두 배 잘 따는 법" at bounding box center [317, 464] width 191 height 20
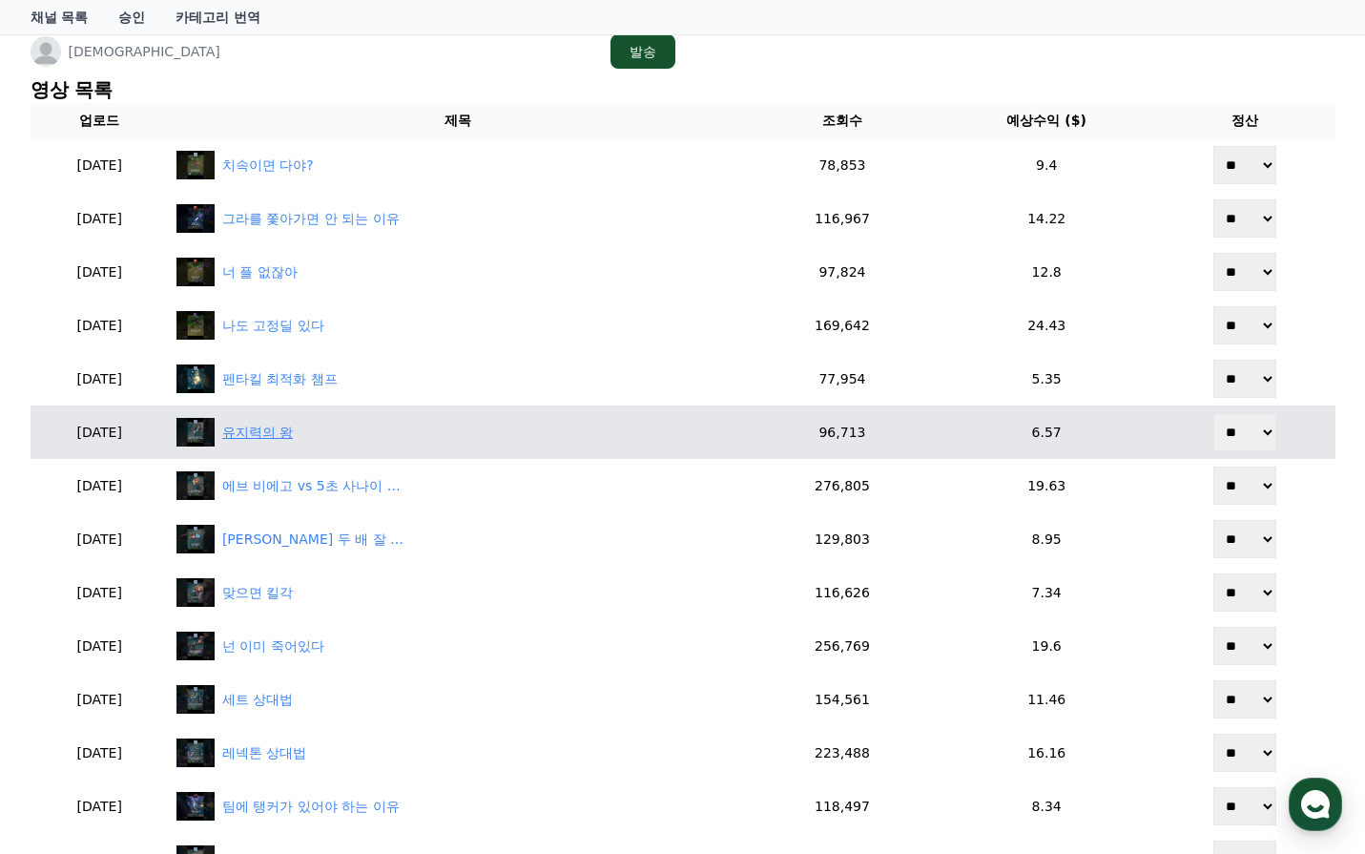
scroll to position [371, 0]
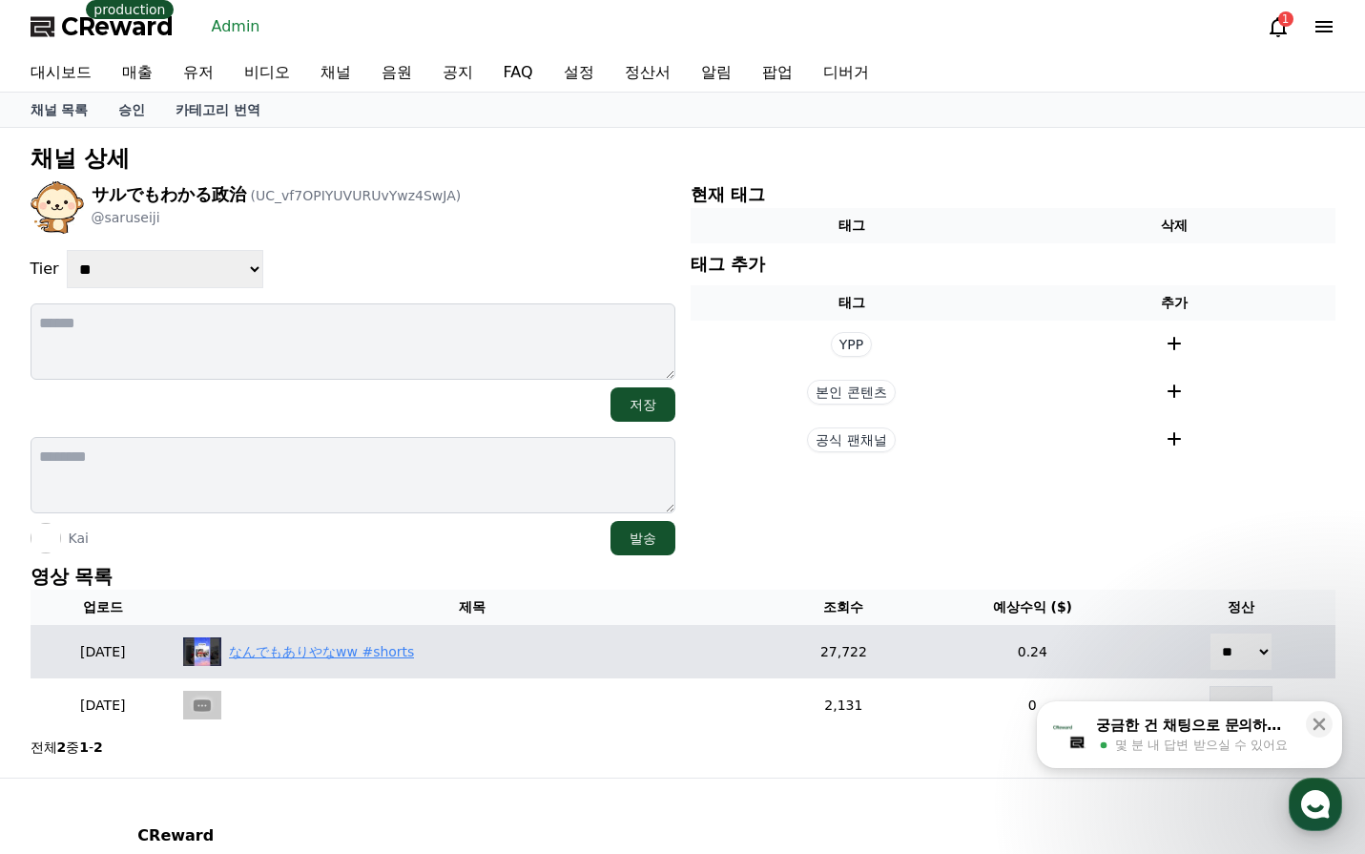
click at [352, 651] on div "なんでもありやなww #shorts" at bounding box center [321, 652] width 185 height 20
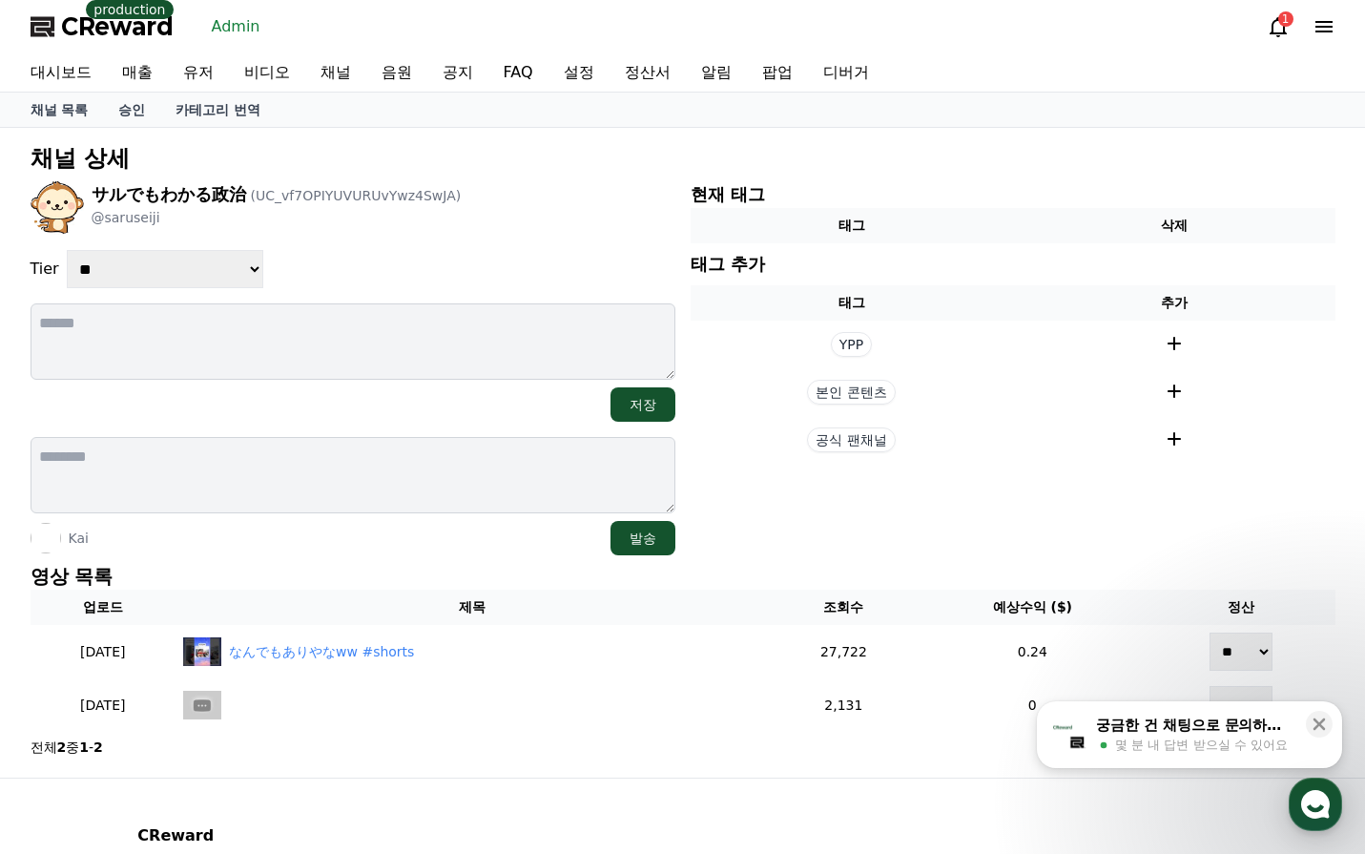
click at [453, 542] on div "Kai 발송" at bounding box center [353, 538] width 645 height 34
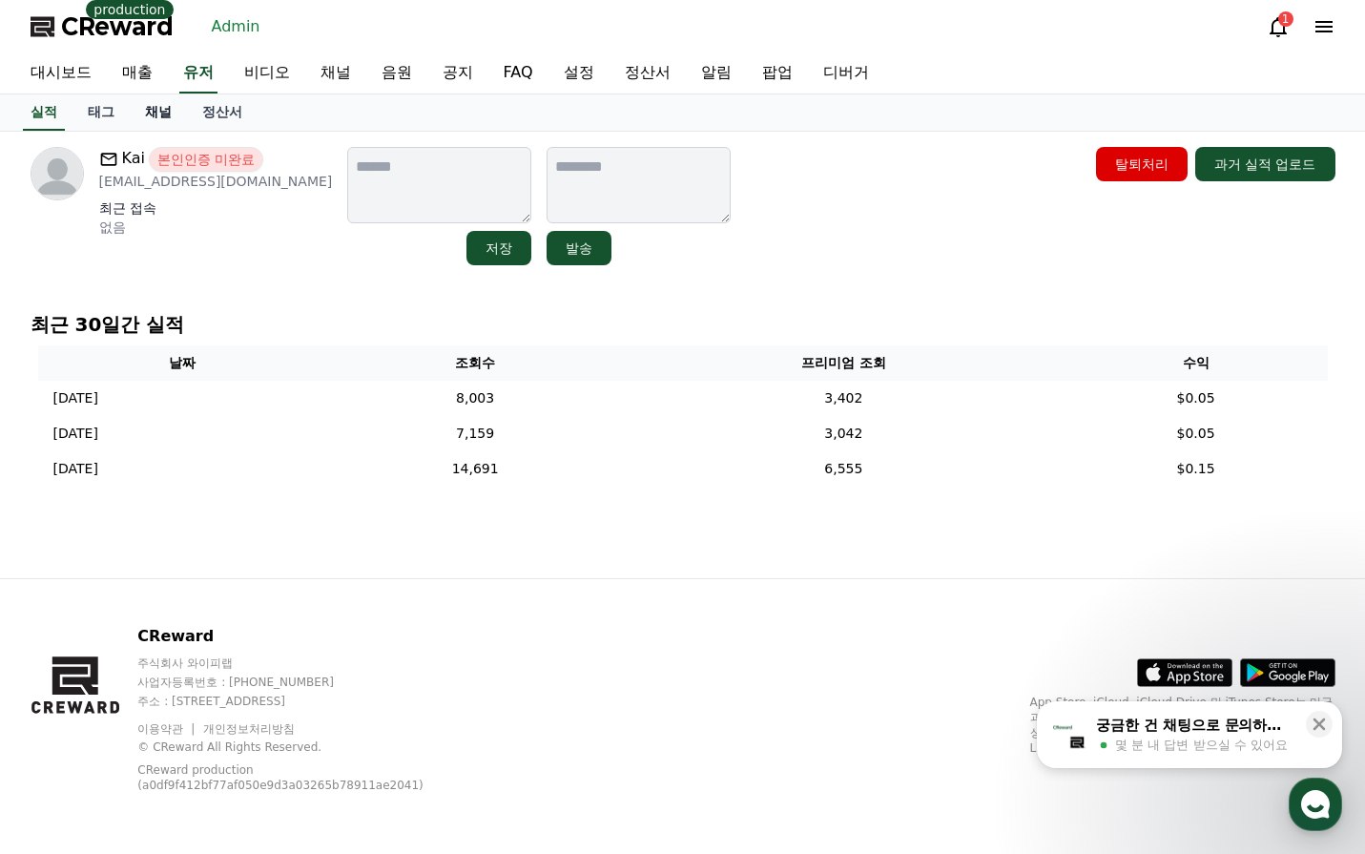
click at [150, 117] on link "채널" at bounding box center [158, 112] width 57 height 36
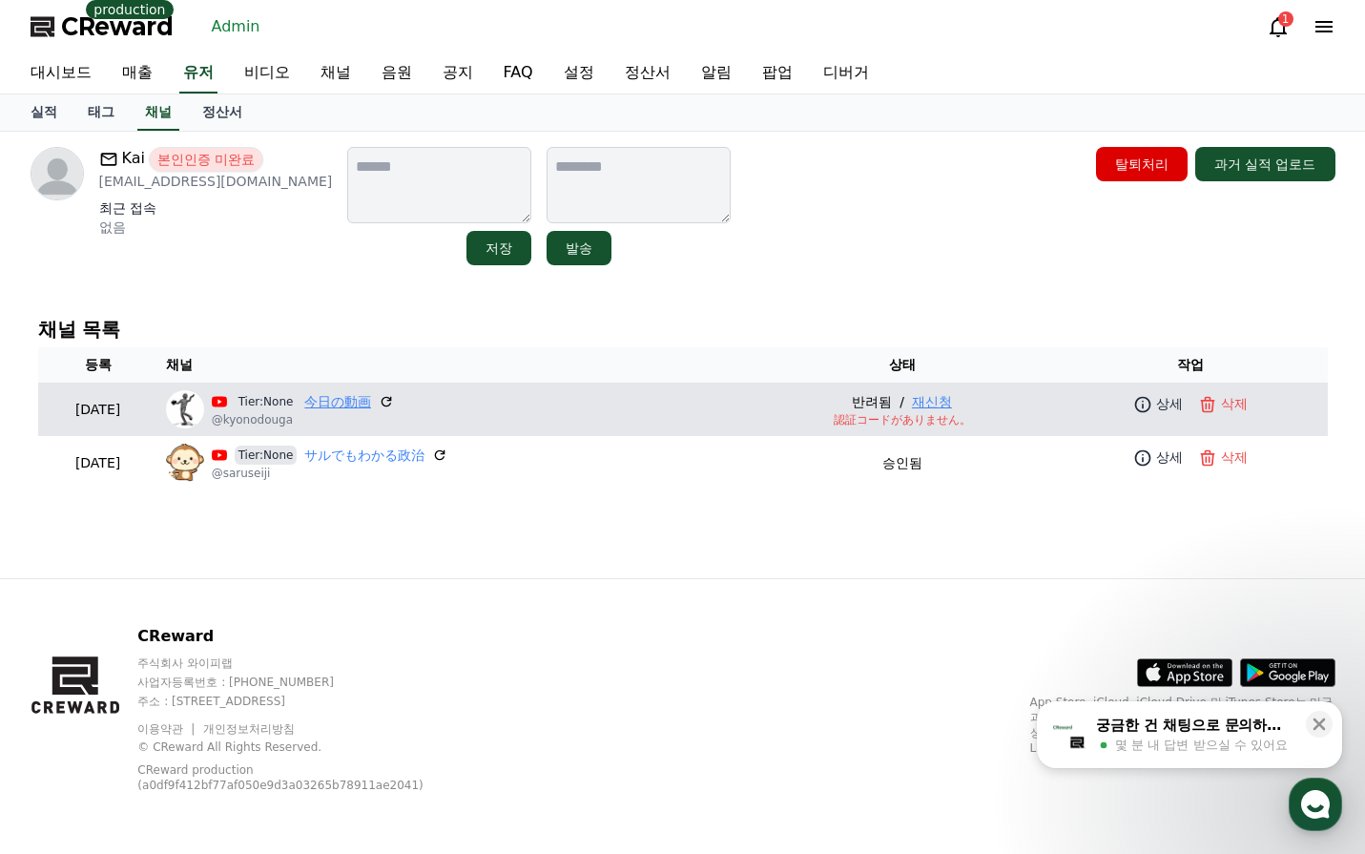
click at [367, 394] on link "今日の動画" at bounding box center [337, 402] width 67 height 20
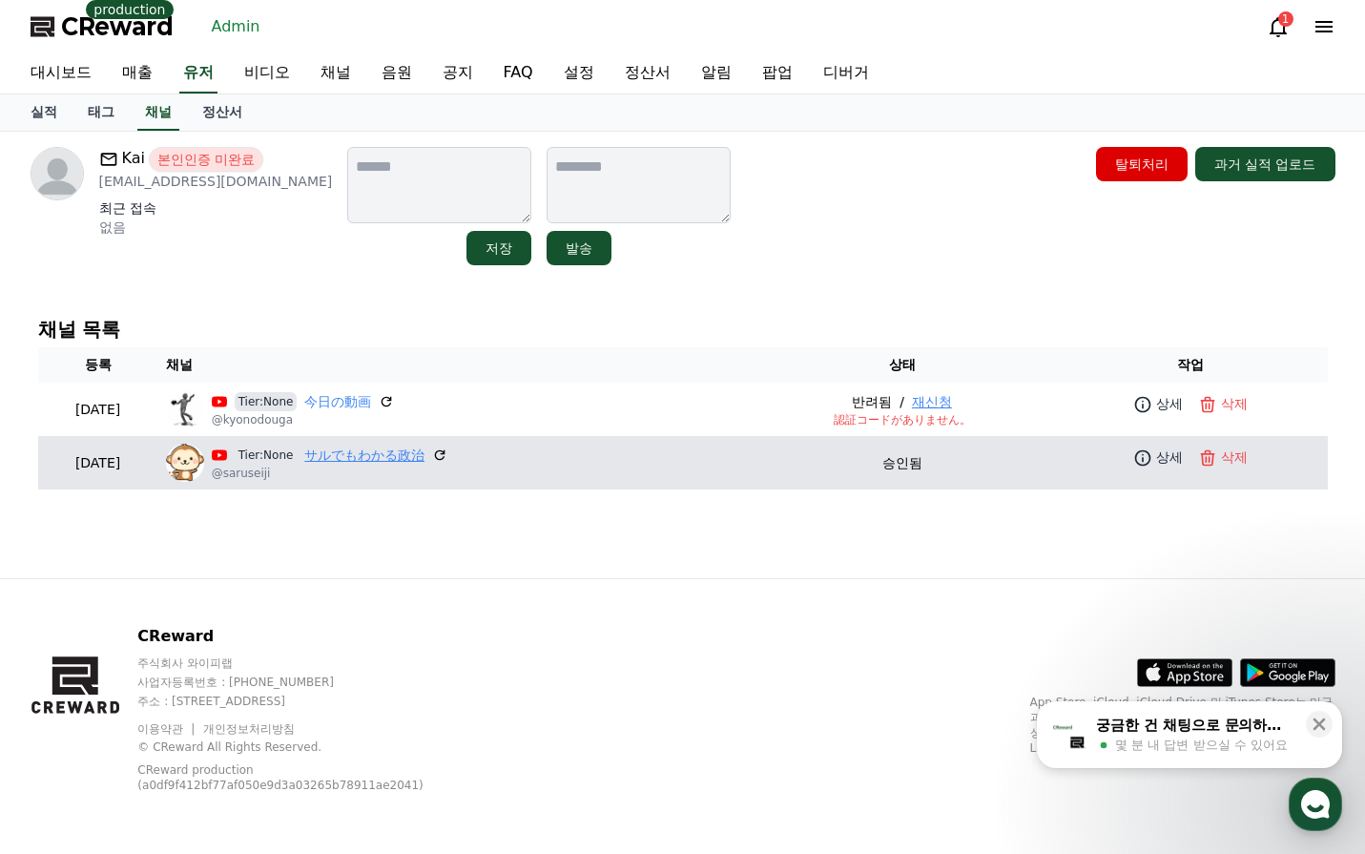
click at [380, 456] on link "サルでもわかる政治" at bounding box center [364, 456] width 120 height 20
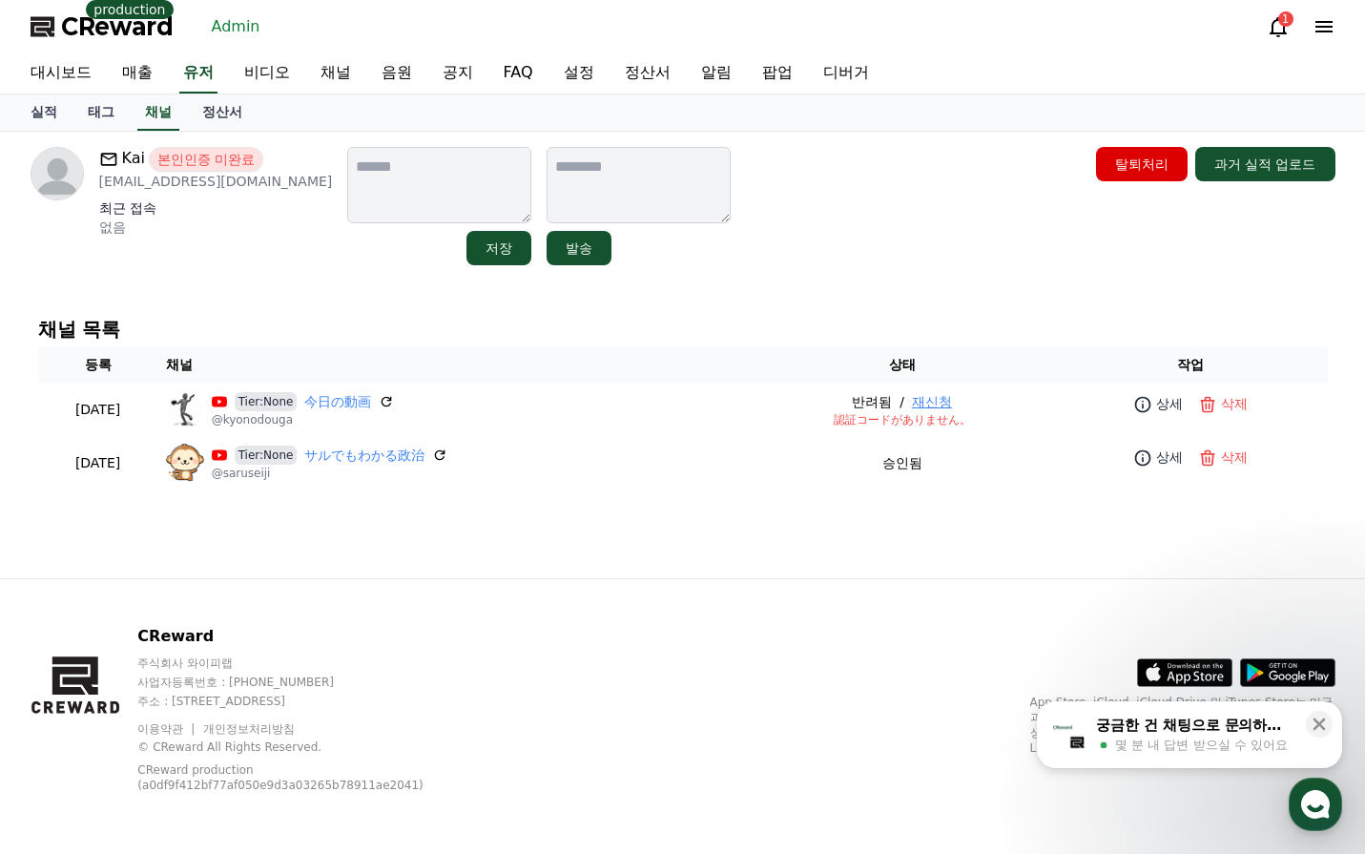
click at [783, 265] on div "Kai 본인인증 미완료 inoue.kaito@icloud.com 최근 접속 없음 저장 발송 탈퇴처리 과거 실적 업로드" at bounding box center [683, 206] width 1320 height 134
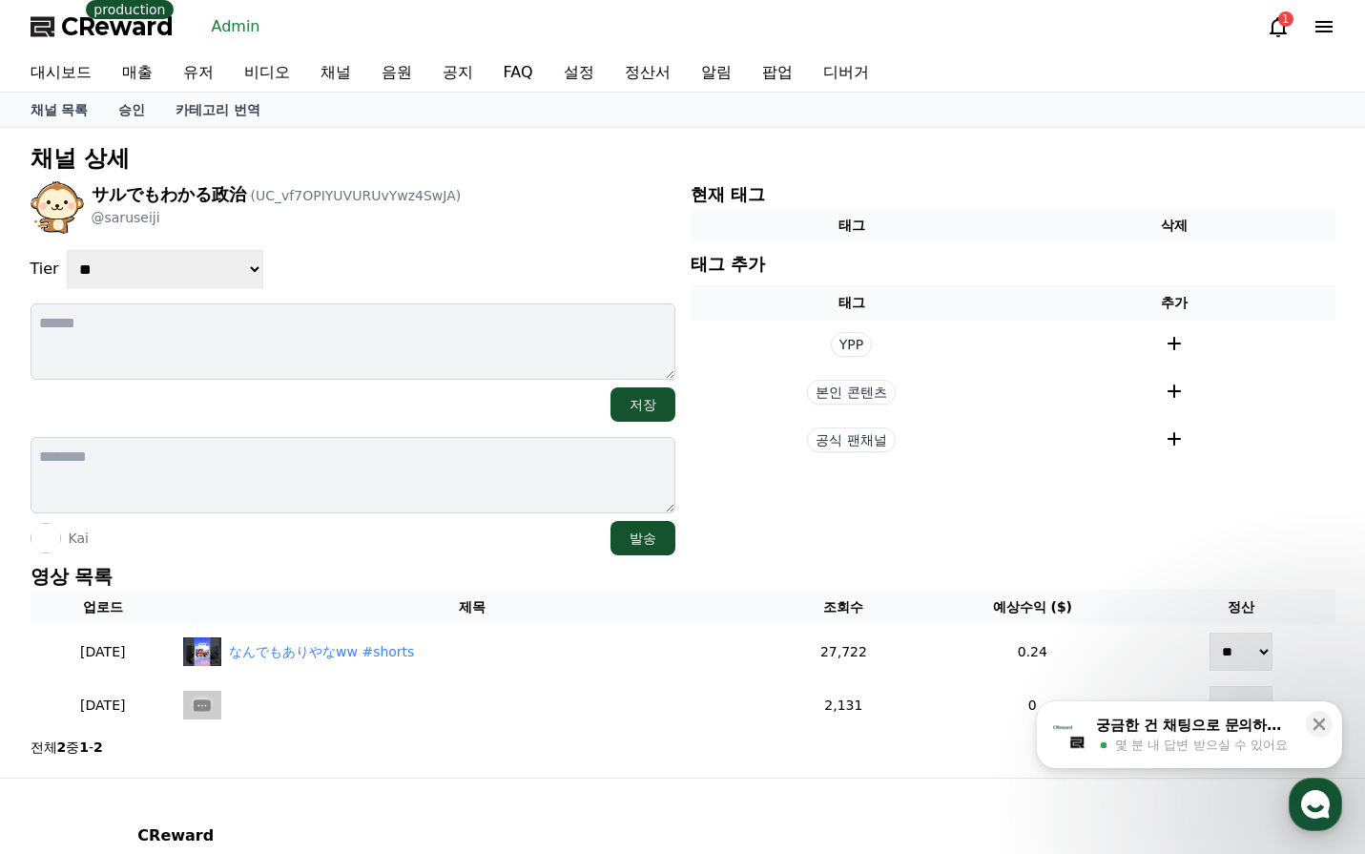
select select "*"
click at [67, 250] on select "**********" at bounding box center [165, 269] width 197 height 38
click at [459, 261] on div "**********" at bounding box center [353, 269] width 645 height 38
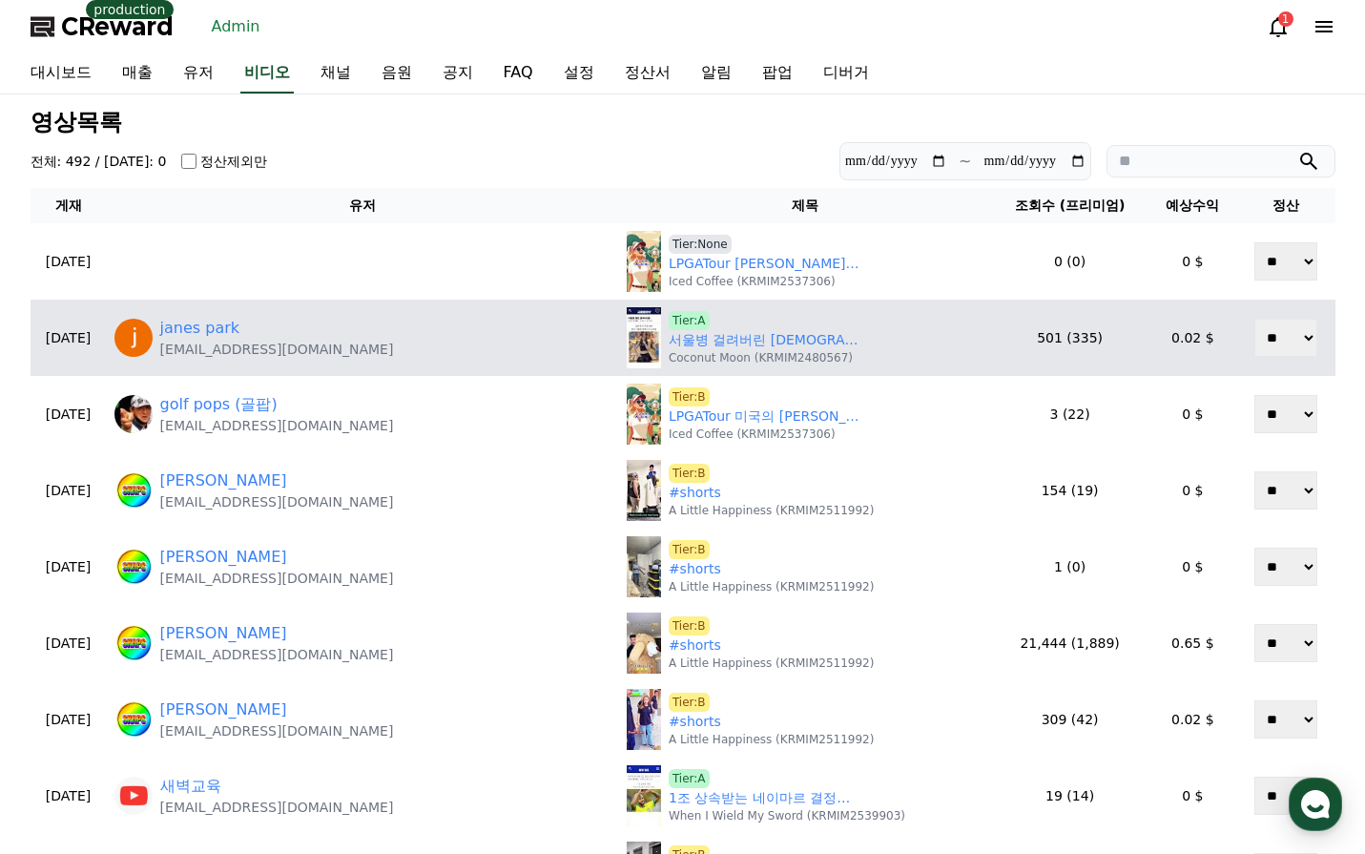
scroll to position [191, 0]
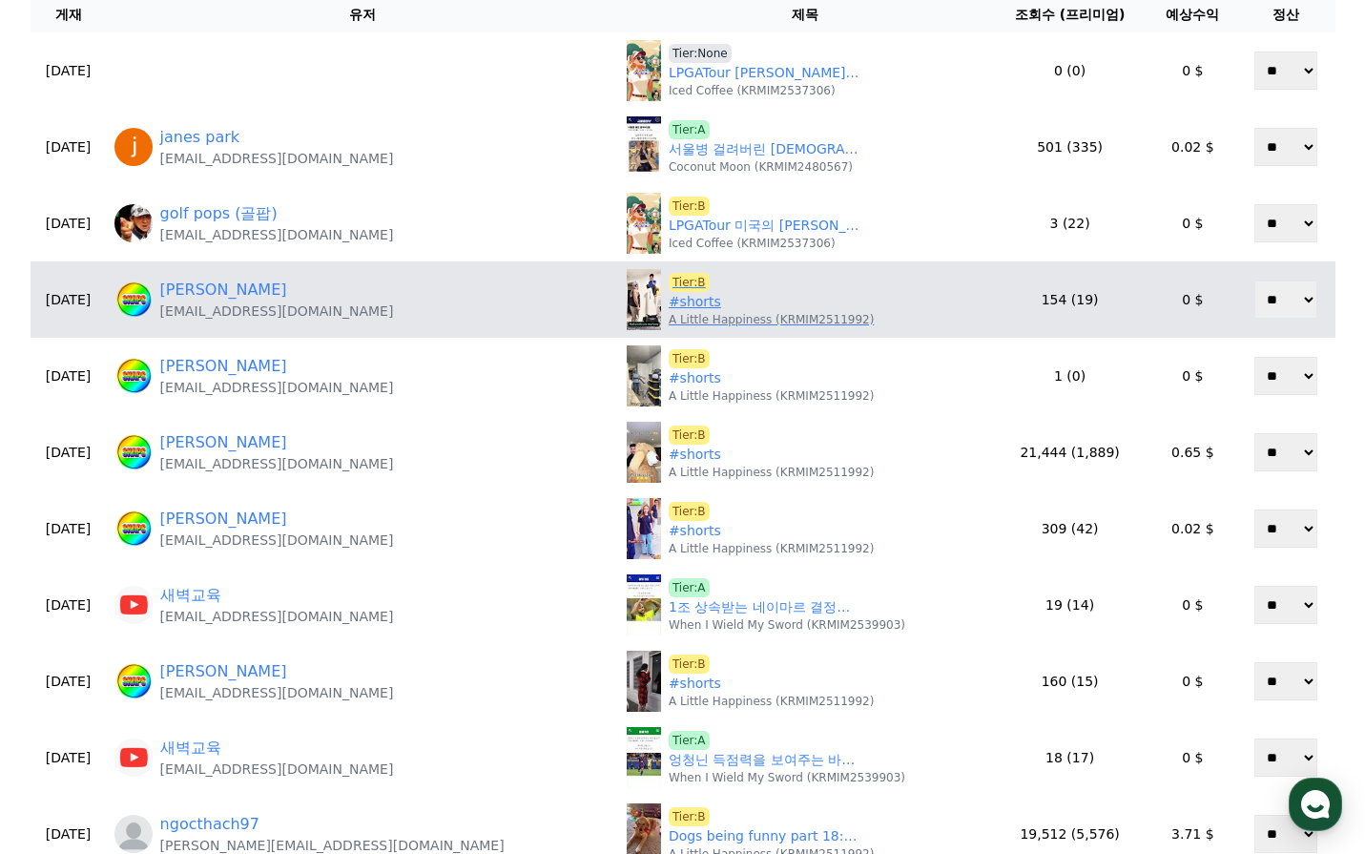
click at [669, 302] on link "#shorts" at bounding box center [695, 302] width 52 height 20
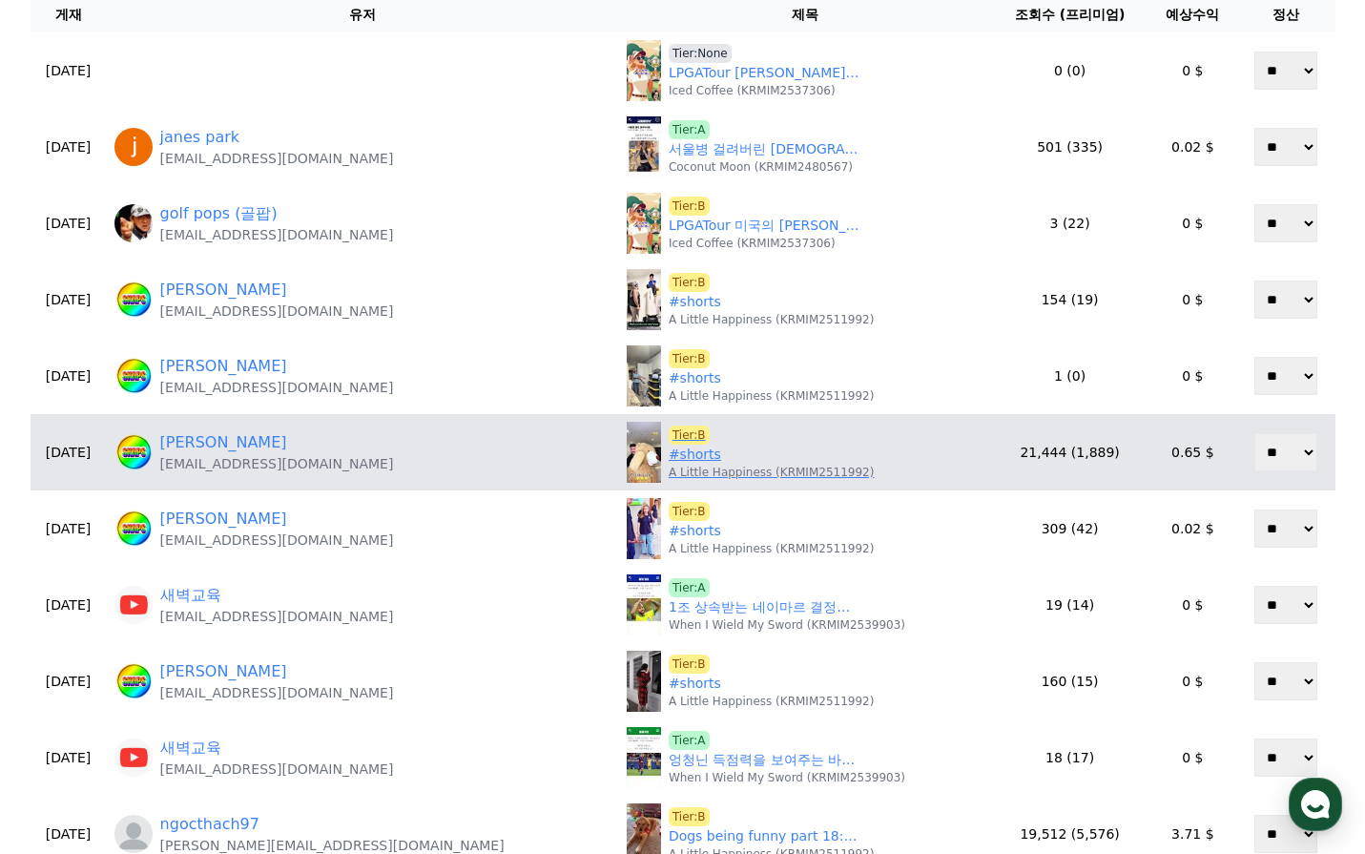
click at [669, 453] on link "#shorts" at bounding box center [695, 455] width 52 height 20
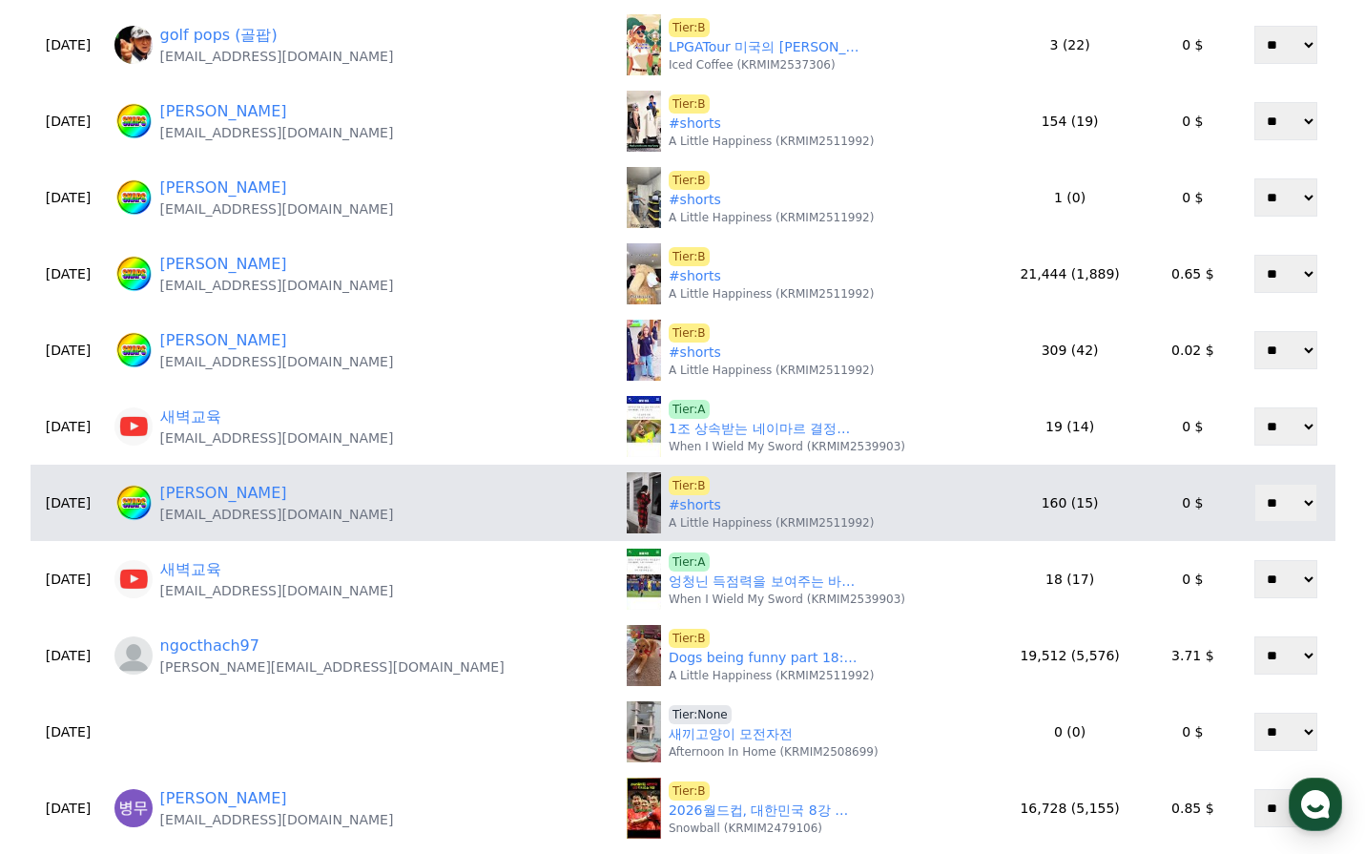
scroll to position [382, 0]
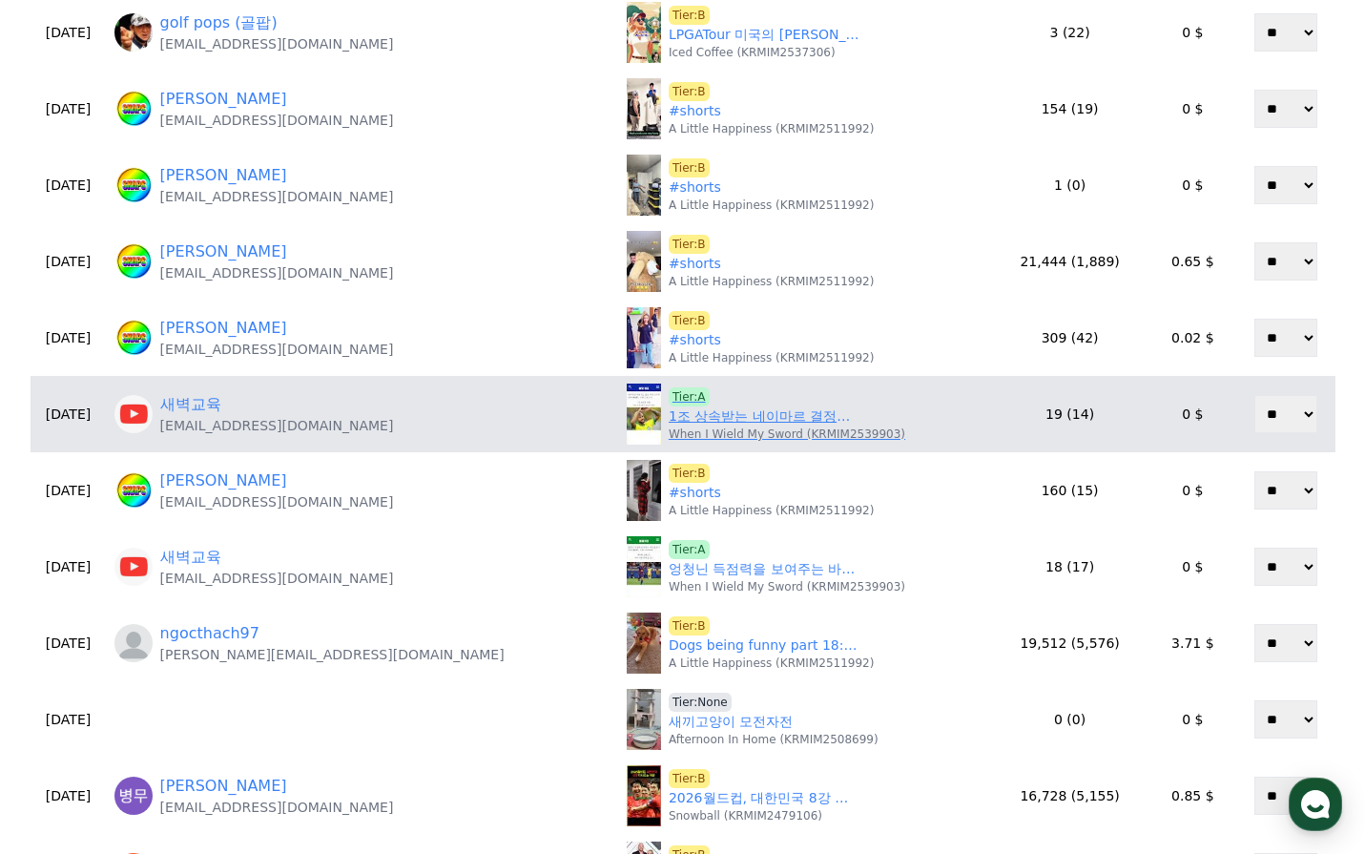
click at [669, 426] on p "When I Wield My Sword (KRMIM2539903)" at bounding box center [787, 433] width 237 height 15
click at [669, 417] on link "1조 상속받는 네이마르 결정적인 이유" at bounding box center [764, 416] width 191 height 20
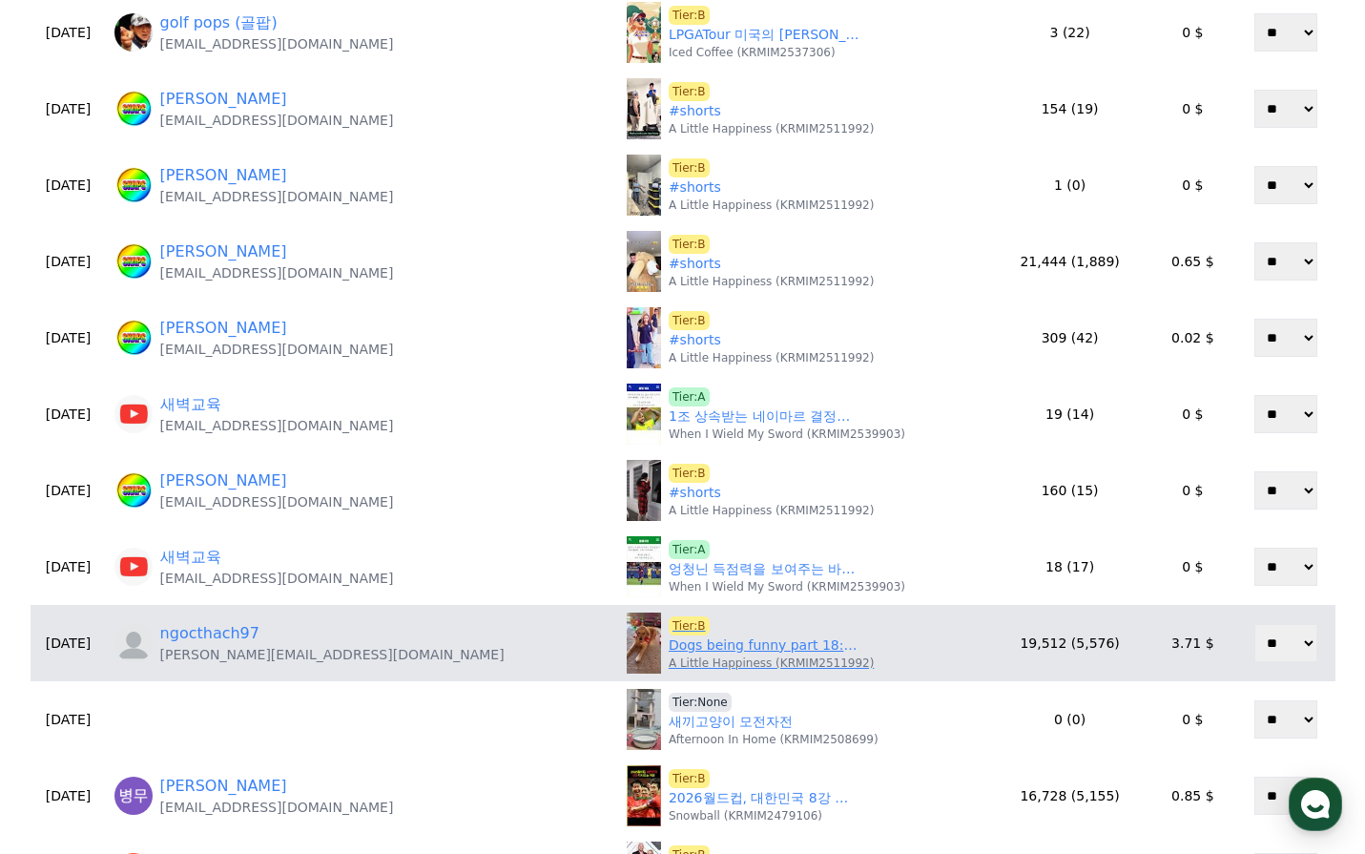
click at [676, 647] on link "Dogs being funny part 18: Golden Retriever #funnydog #cutedog #doglife #dogshor…" at bounding box center [764, 645] width 191 height 20
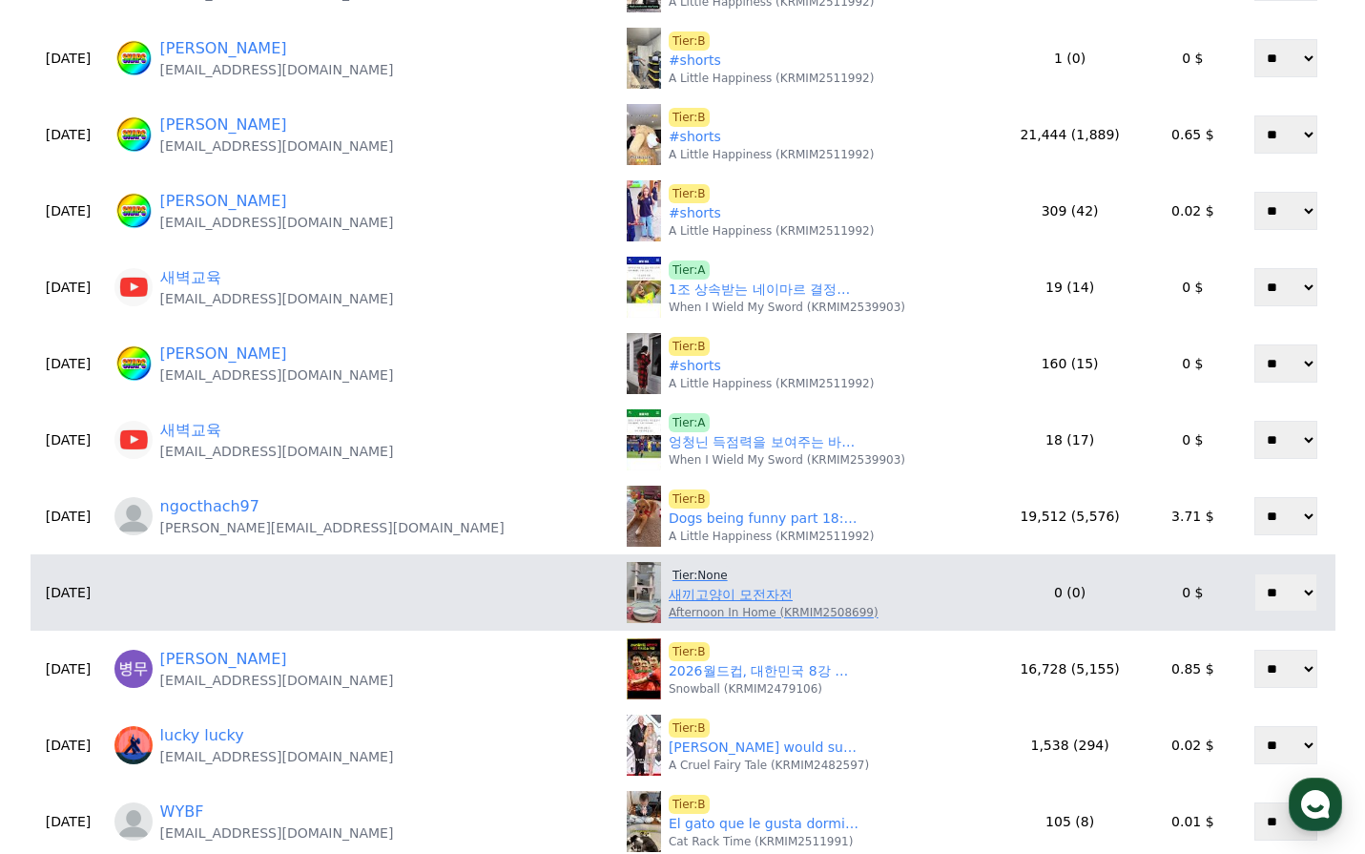
scroll to position [572, 0]
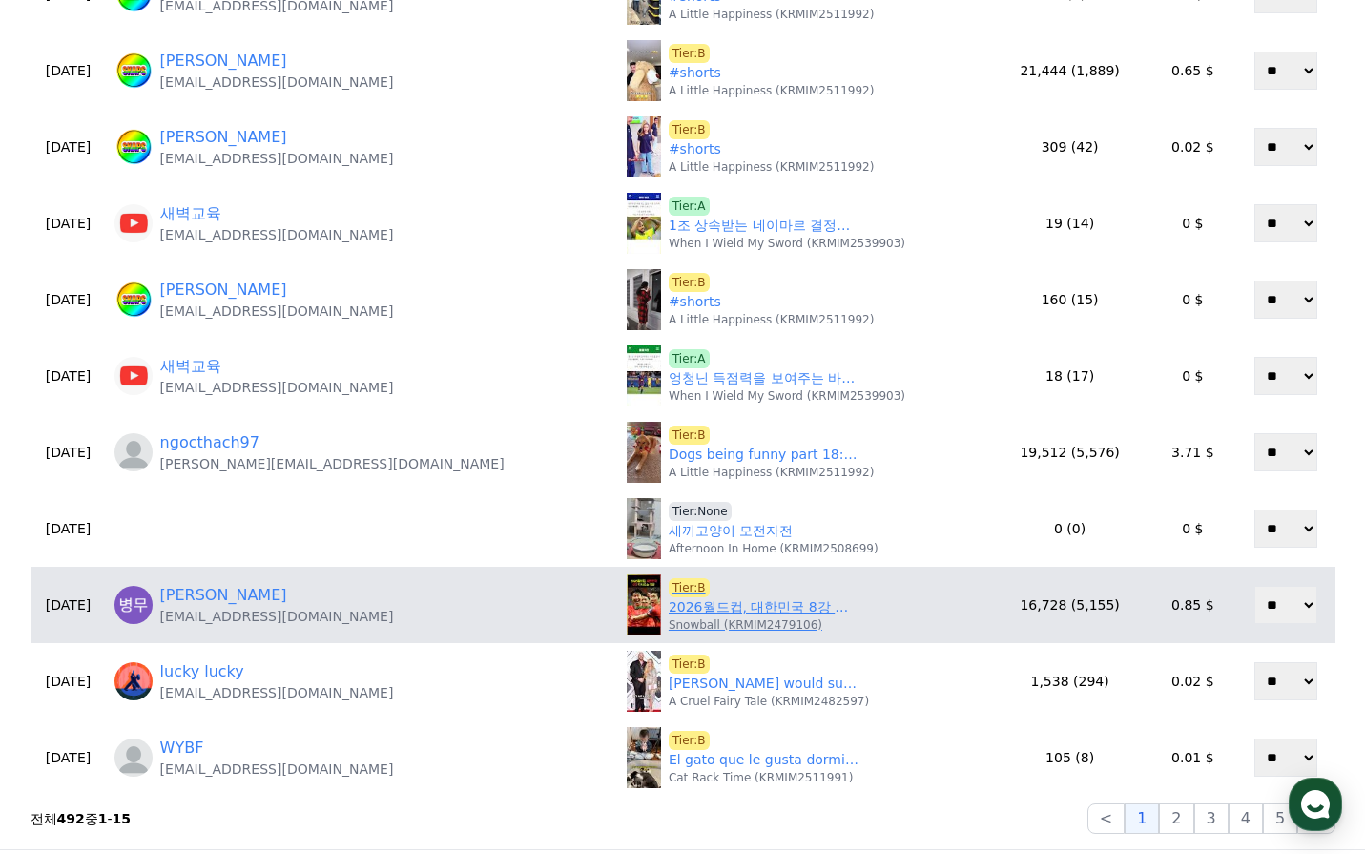
click at [669, 607] on link "2026월드컵, 대한민국 8강 각 나오는 이유. 역대급 꿀조 가능성" at bounding box center [764, 607] width 191 height 20
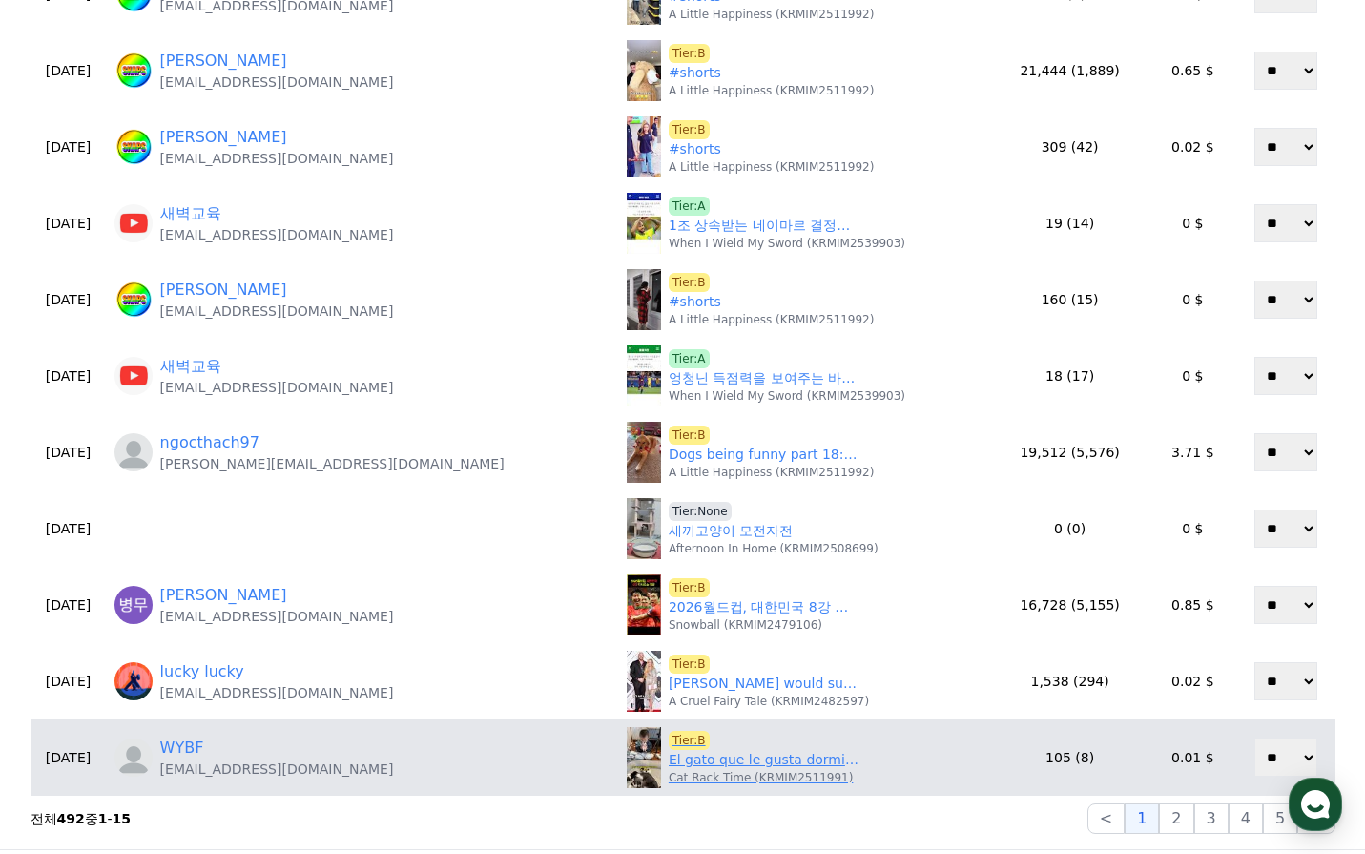
click at [682, 761] on link "El gato que le gusta dormir con el bebé#animals #shorts #cute #lovestory #funny" at bounding box center [764, 760] width 191 height 20
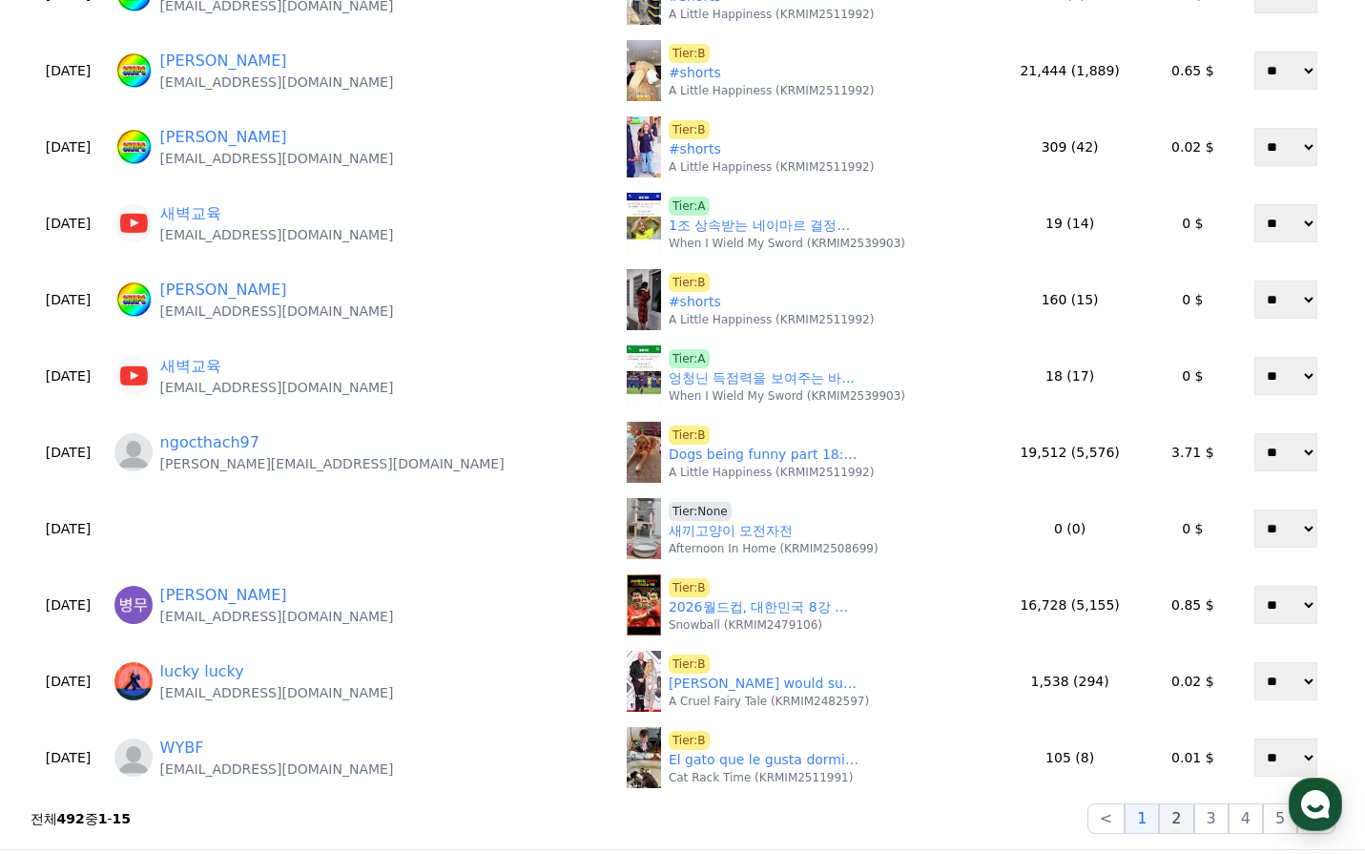
click at [1187, 814] on button "2" at bounding box center [1176, 818] width 34 height 31
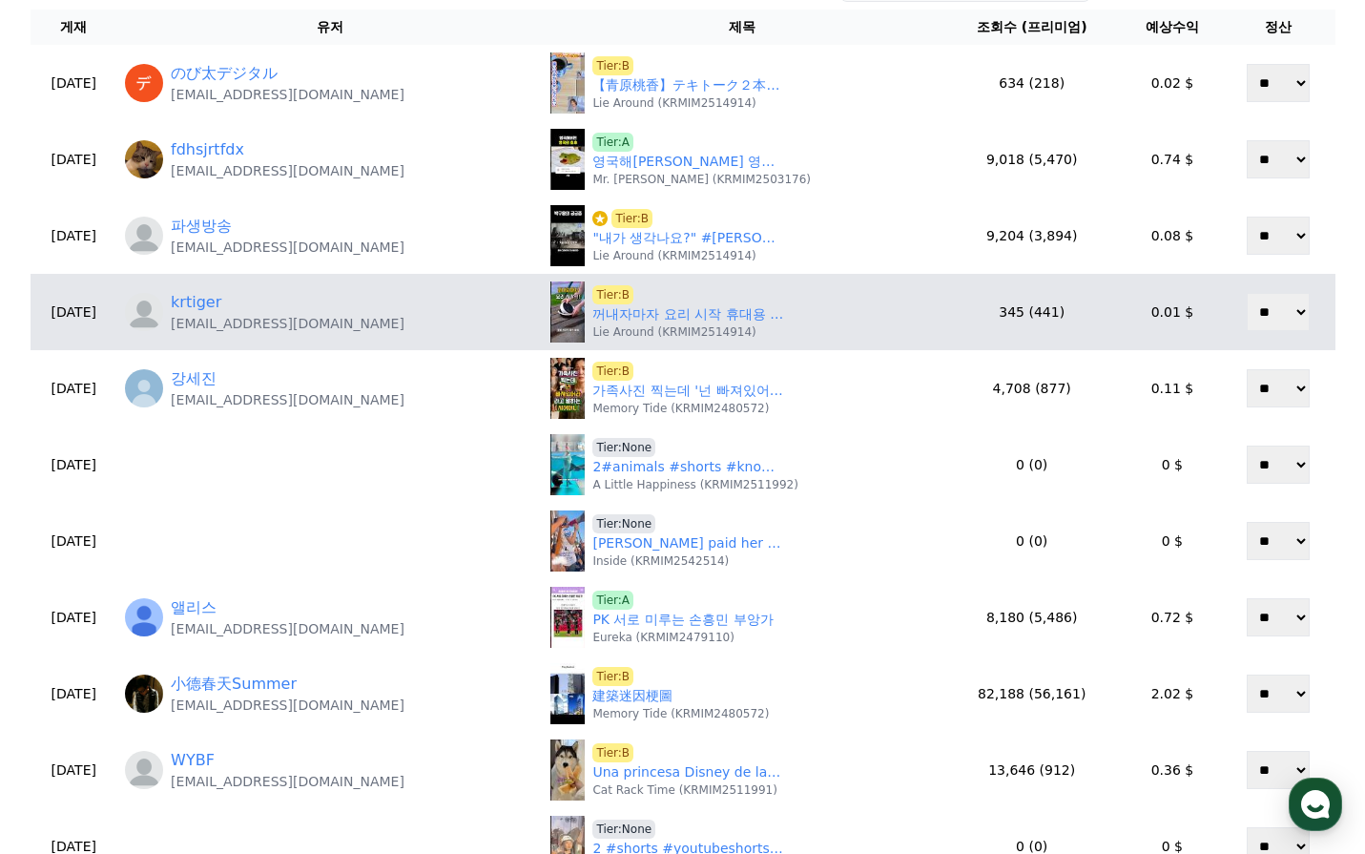
scroll to position [191, 0]
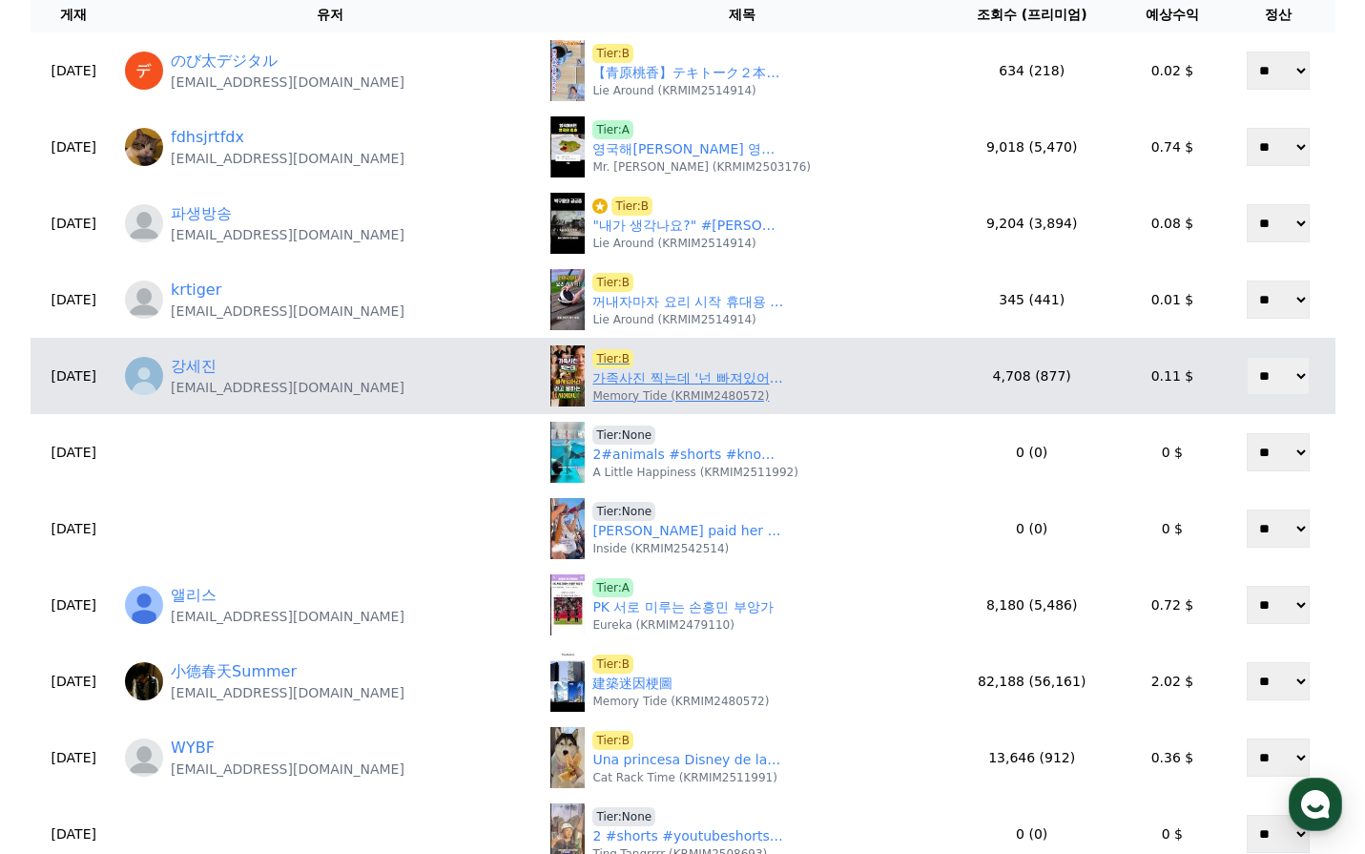
click at [678, 374] on link "가족사진 찍는데 '넌 빠져있어라' 라고 말하는 시어머니. #사연 #실화 #라디오극장 #오디오극장 #라디오채널 #썰라디오사연 #가족사진촬영 #시…" at bounding box center [687, 378] width 191 height 20
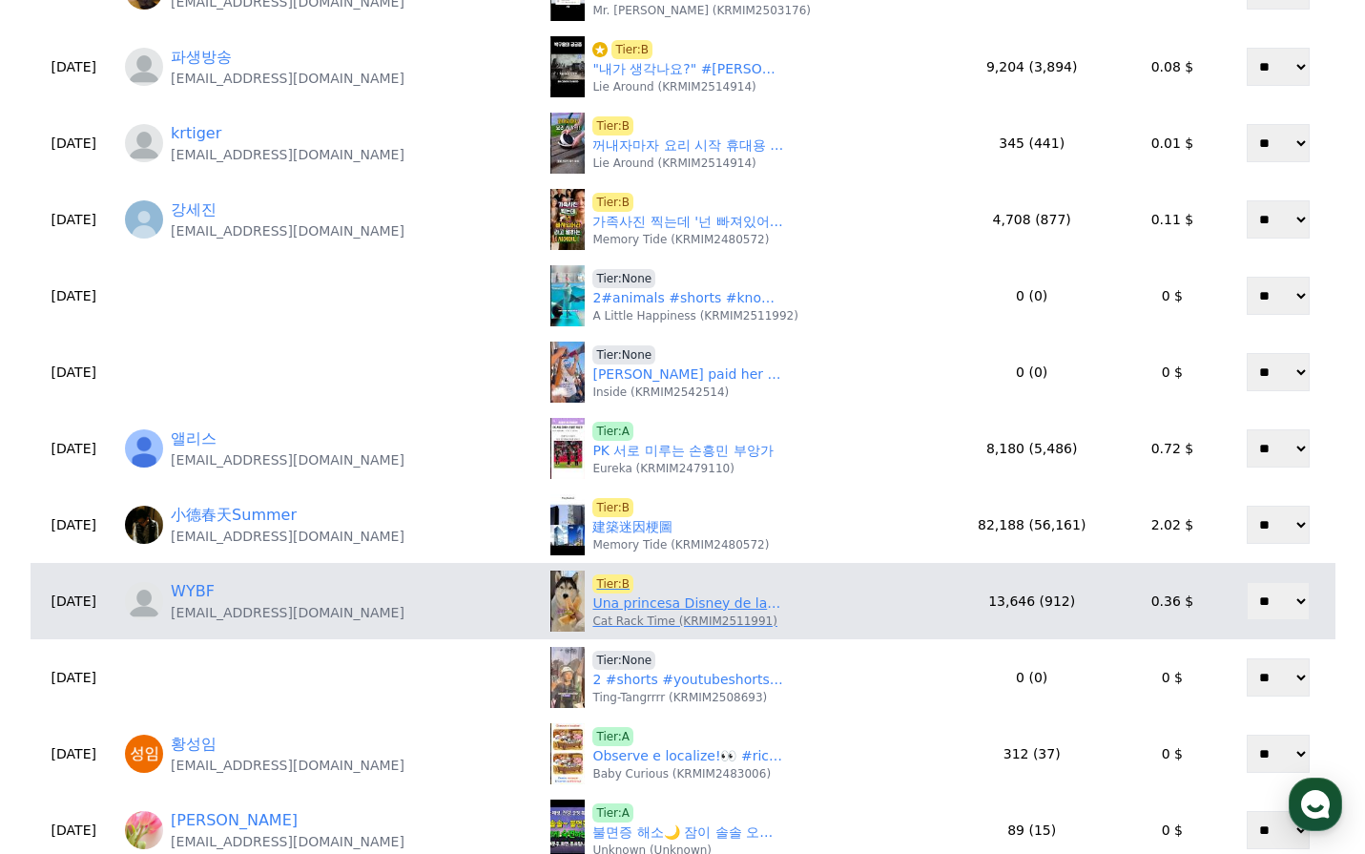
scroll to position [382, 0]
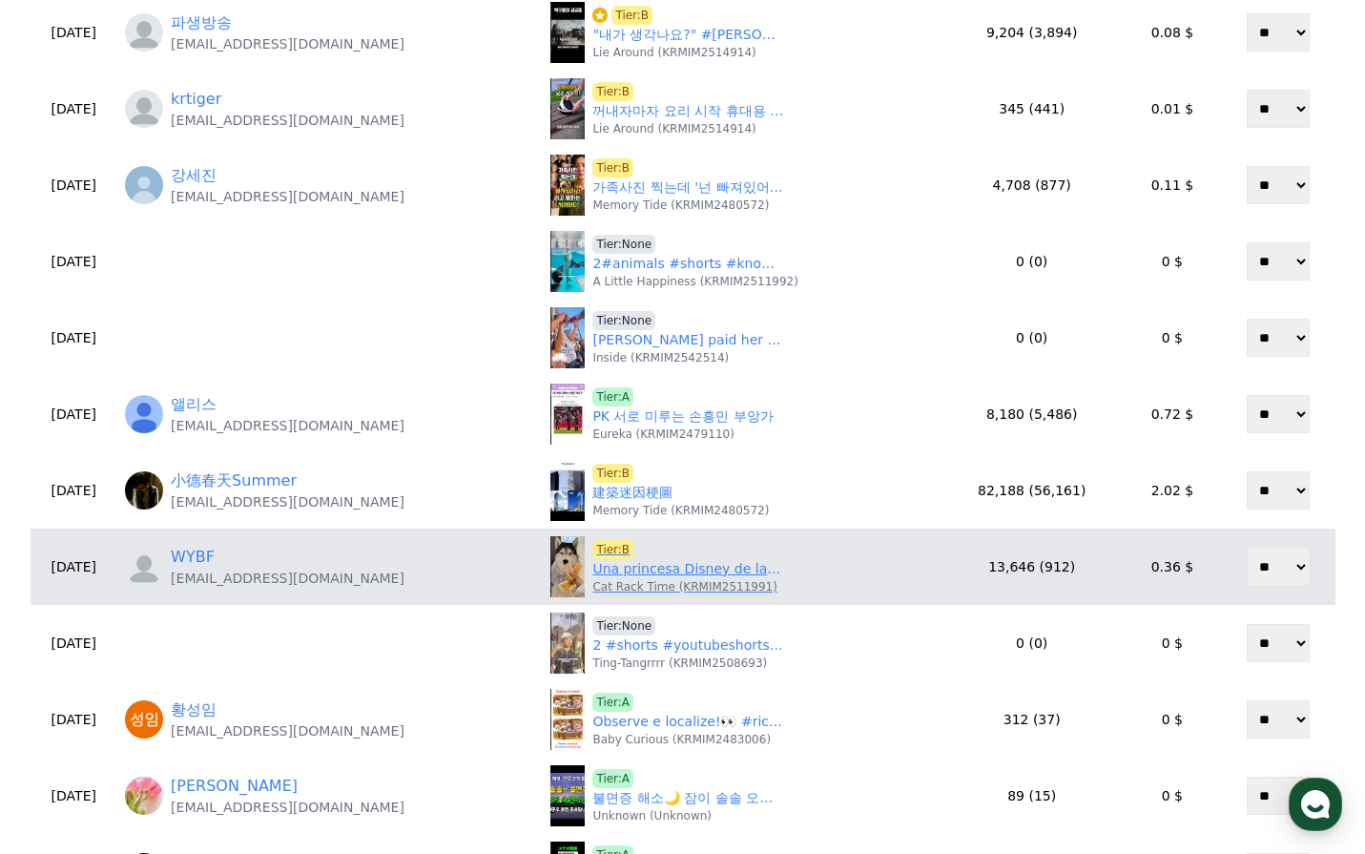
click at [639, 568] on link "Una princesa Disney de la vida real alimenta a sus mascotas#animals #shorts #cu…" at bounding box center [687, 569] width 191 height 20
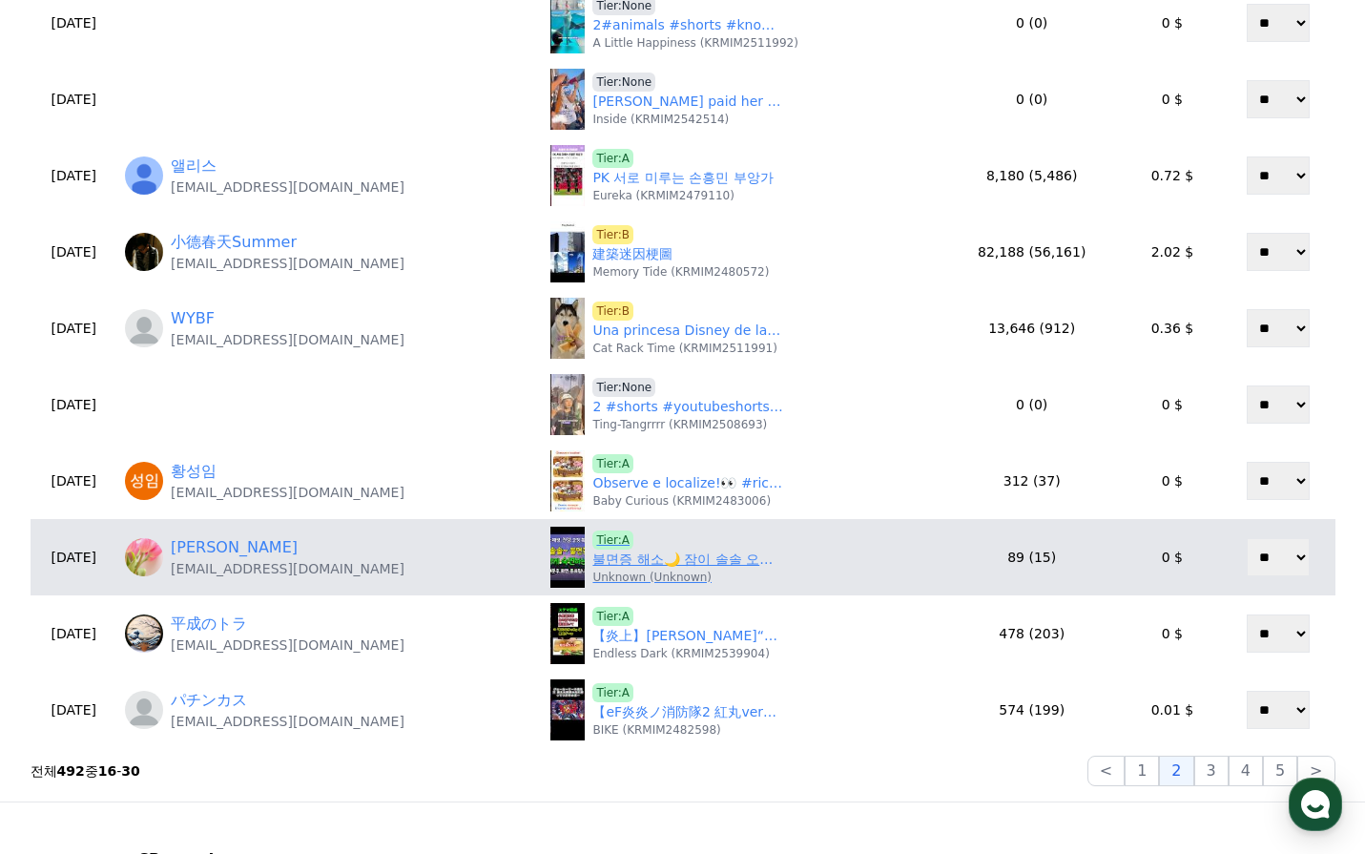
scroll to position [668, 0]
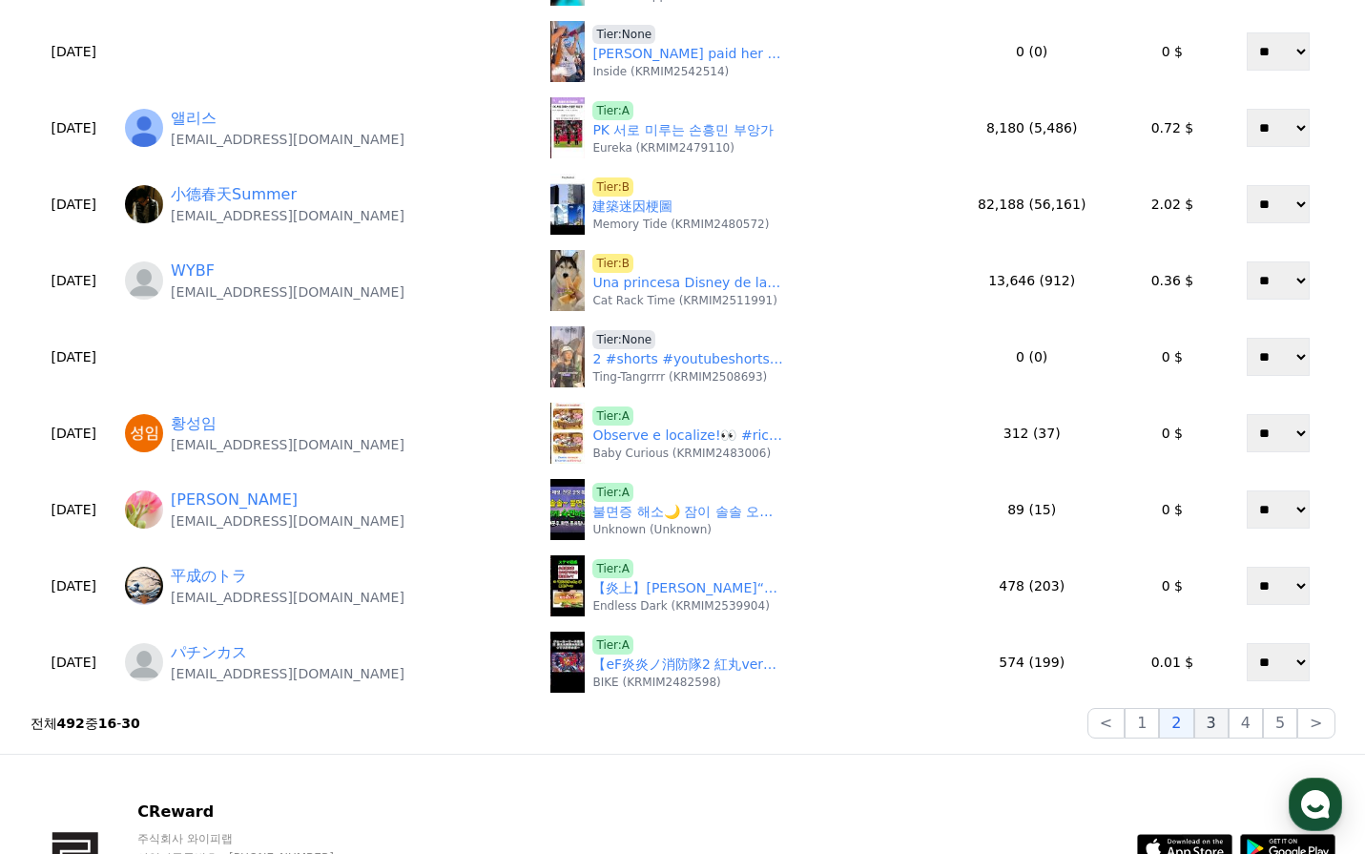
click at [1221, 721] on button "3" at bounding box center [1211, 723] width 34 height 31
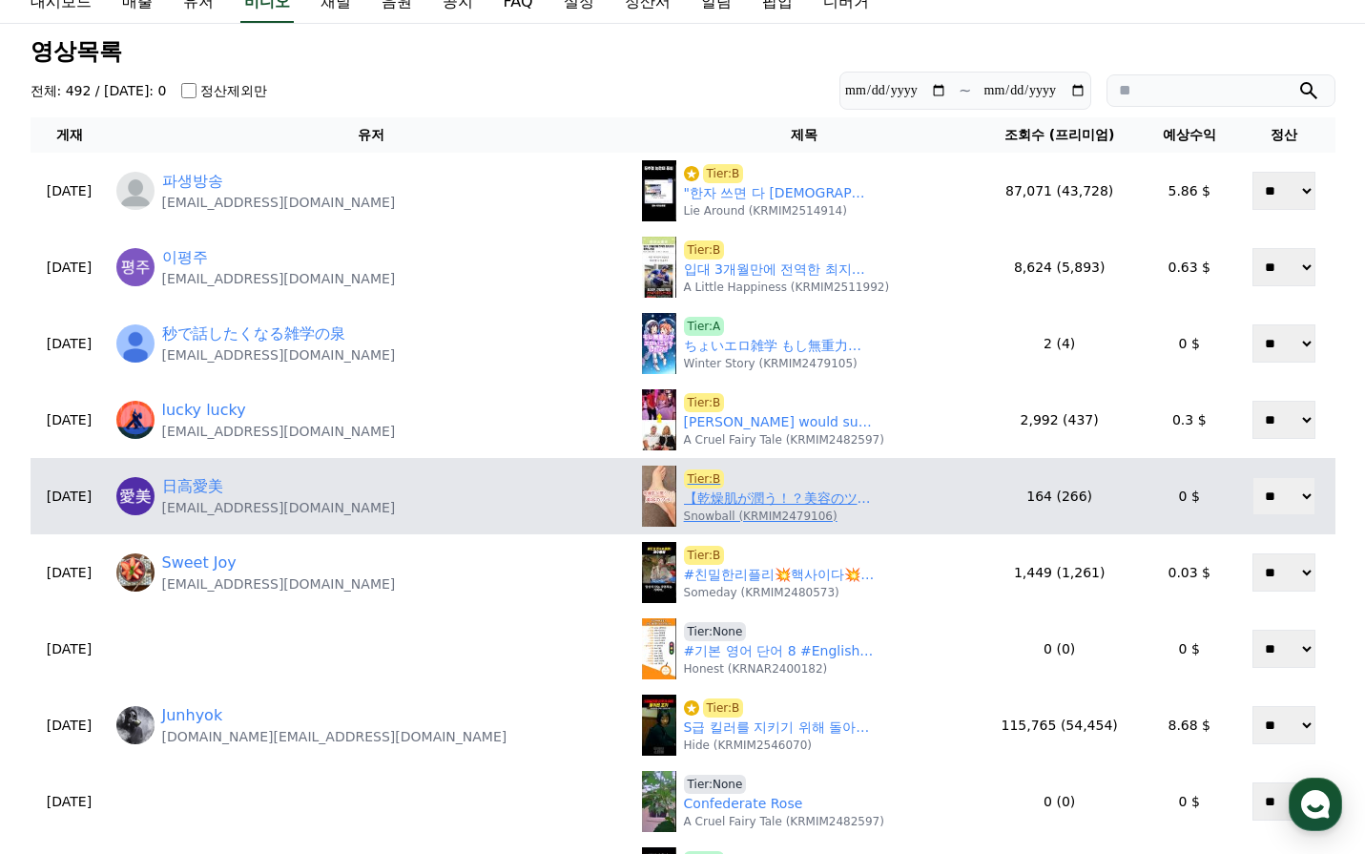
scroll to position [0, 0]
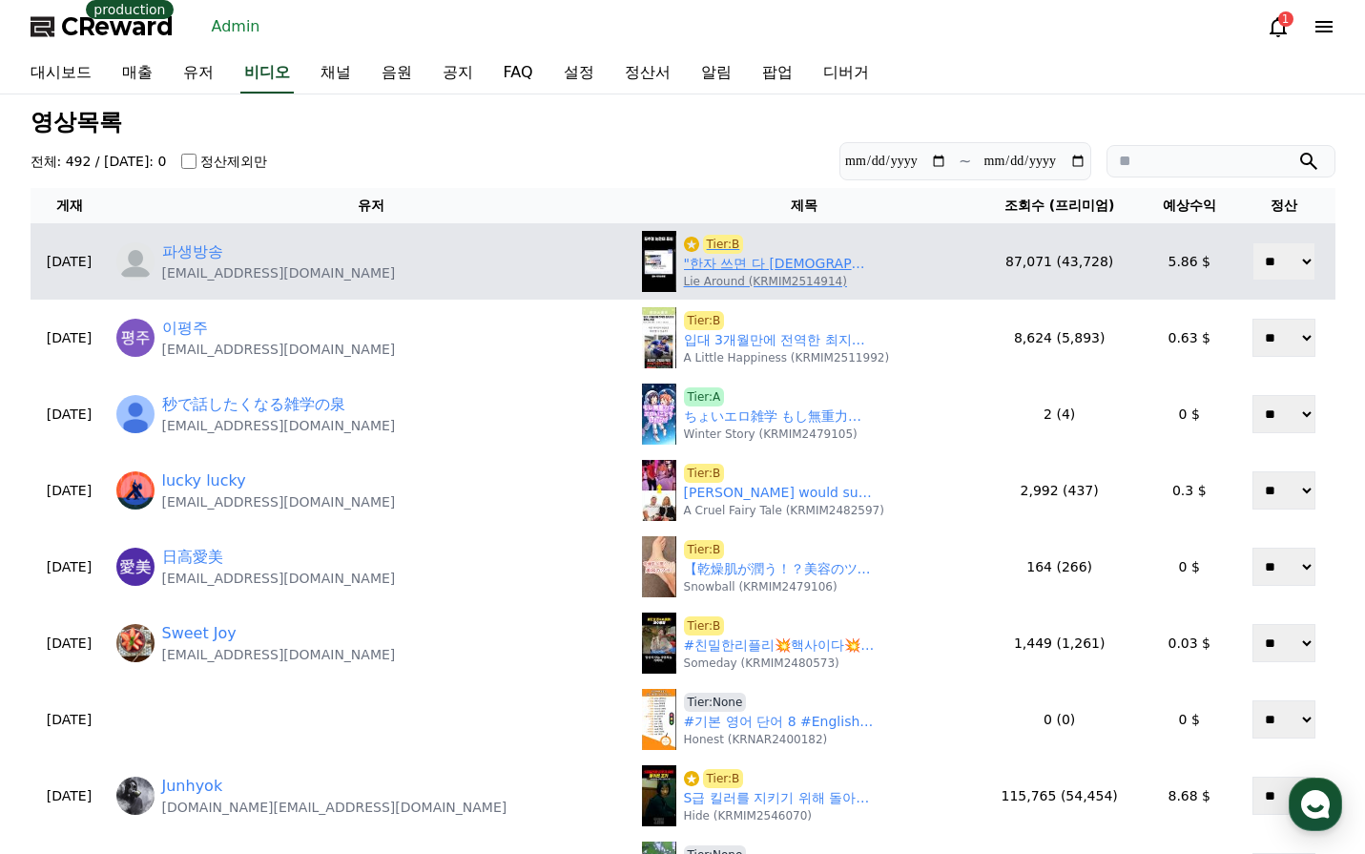
click at [684, 274] on p "Lie Around (KRMIM2514914)" at bounding box center [765, 281] width 163 height 15
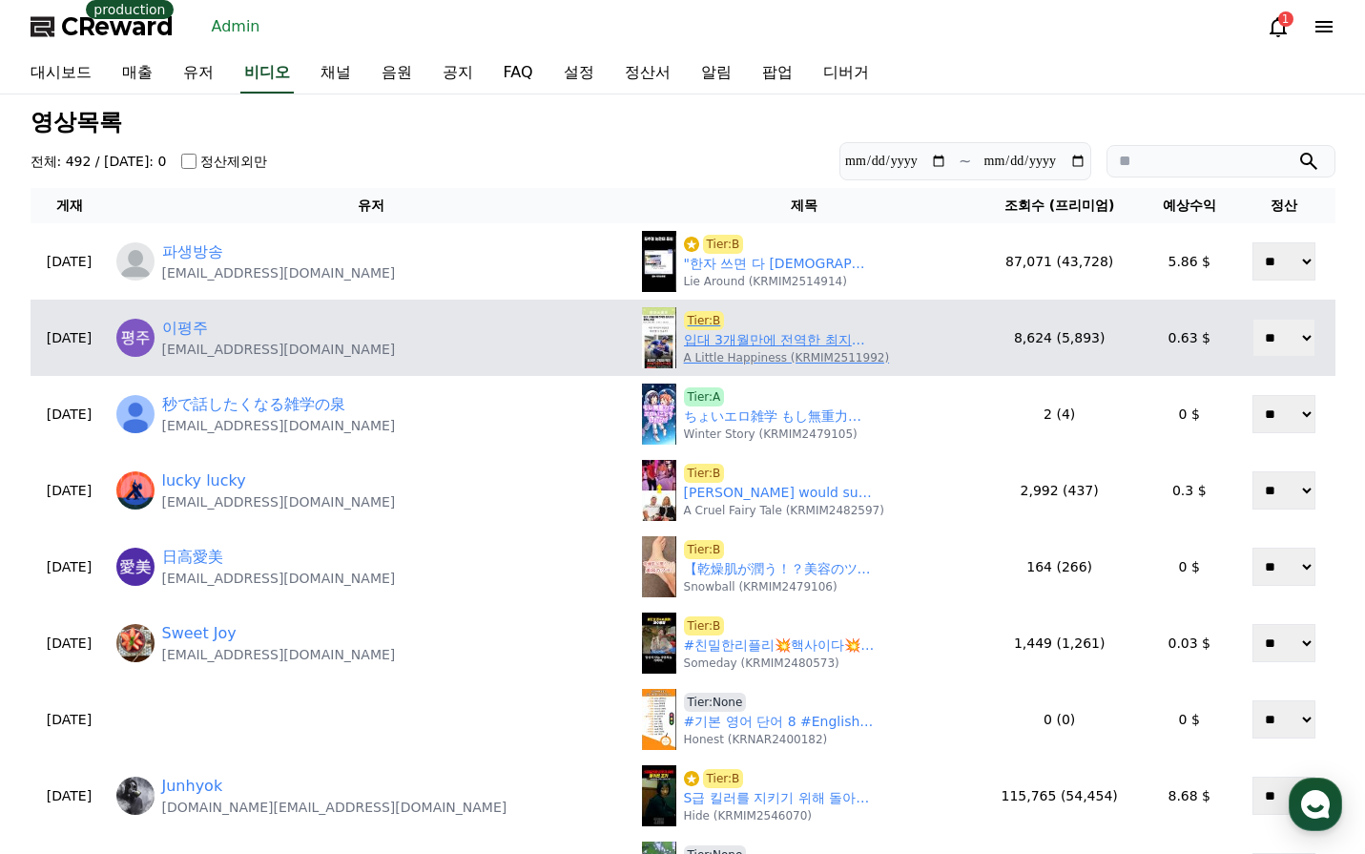
click at [684, 343] on link "입대 3개월만에 전역한 최지만이 욕먹는 이유" at bounding box center [779, 340] width 191 height 20
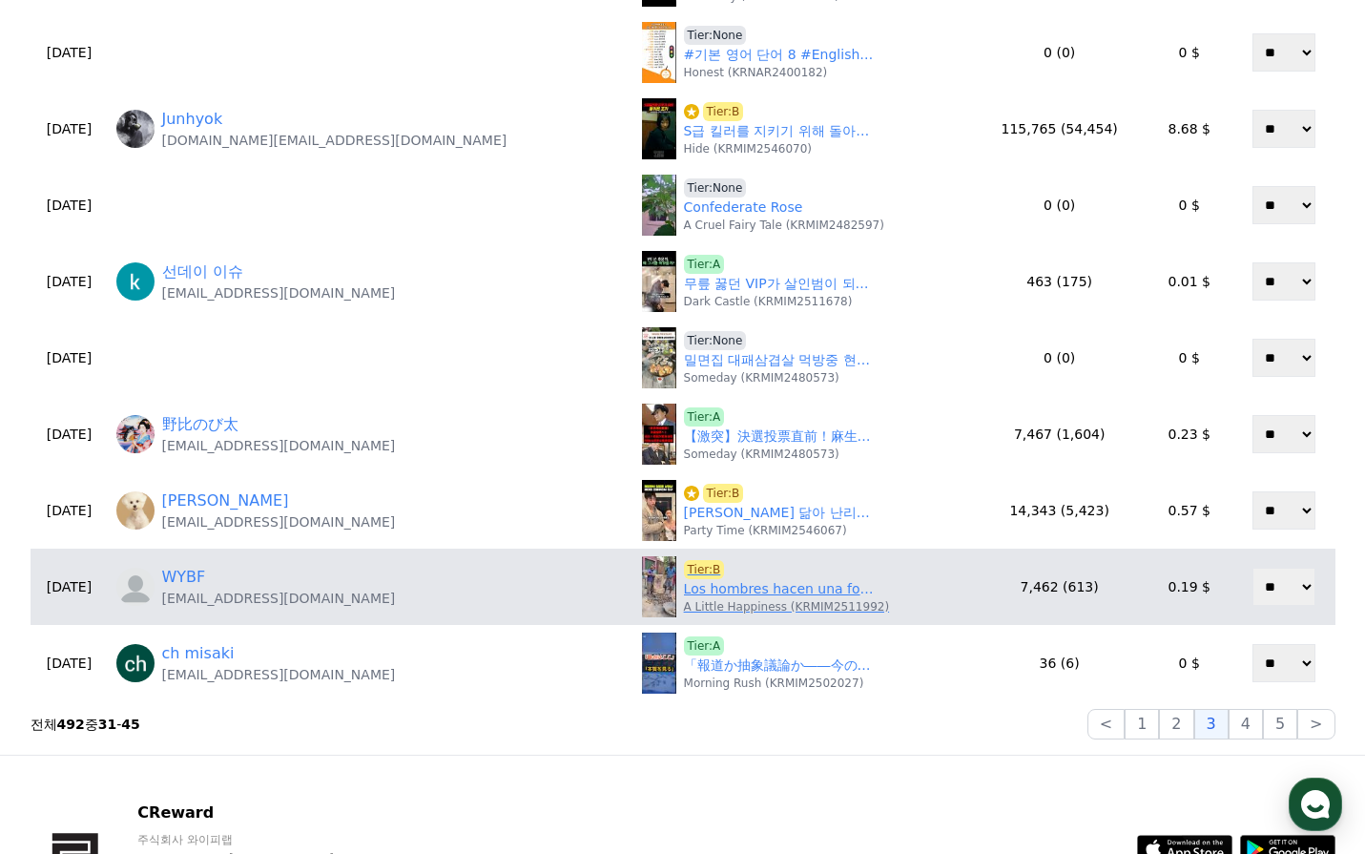
scroll to position [668, 0]
click at [694, 589] on link "Los hombres hacen una fortuna con un montón de chatarra.#knowledge #youtubeshor…" at bounding box center [779, 588] width 191 height 20
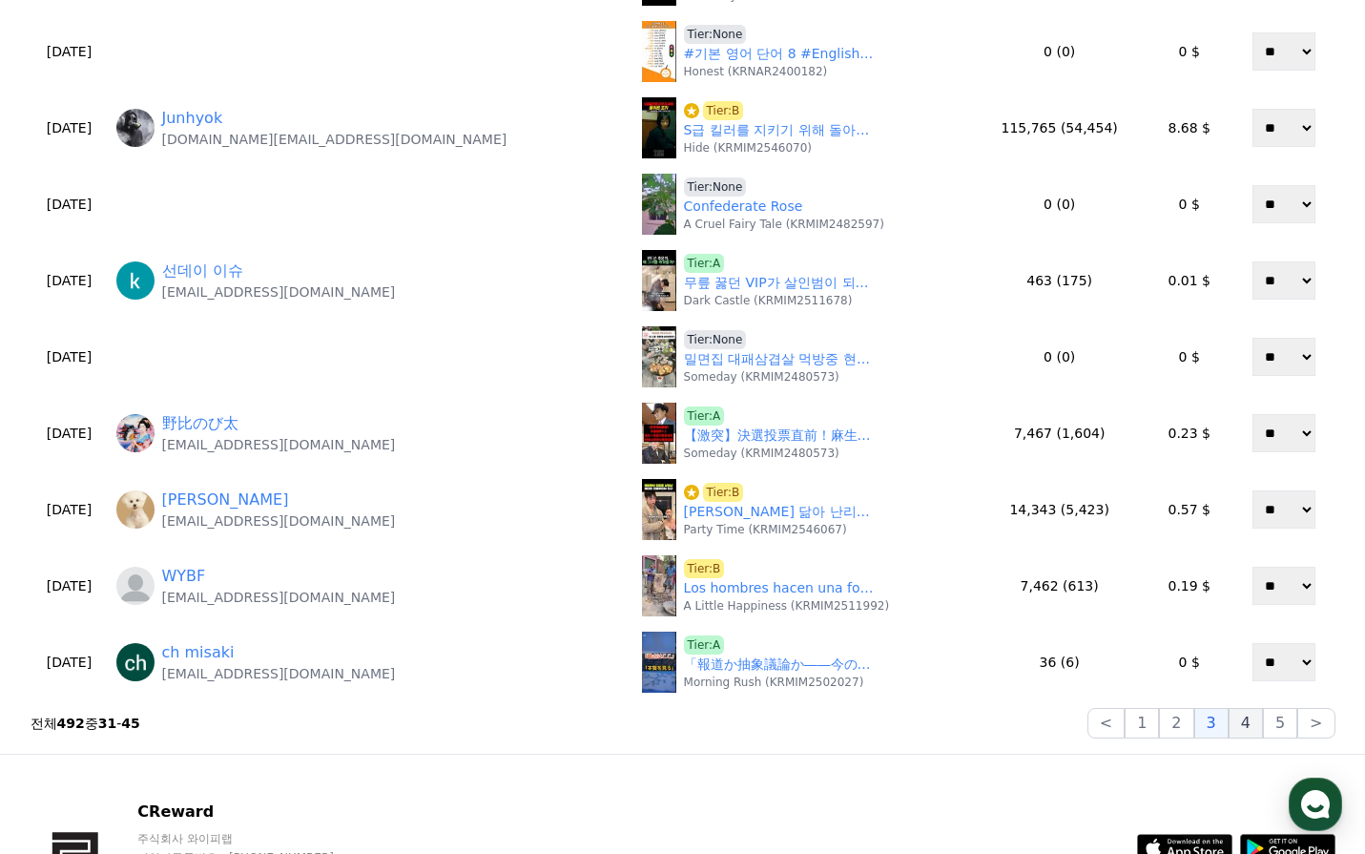
click at [1246, 728] on button "4" at bounding box center [1246, 723] width 34 height 31
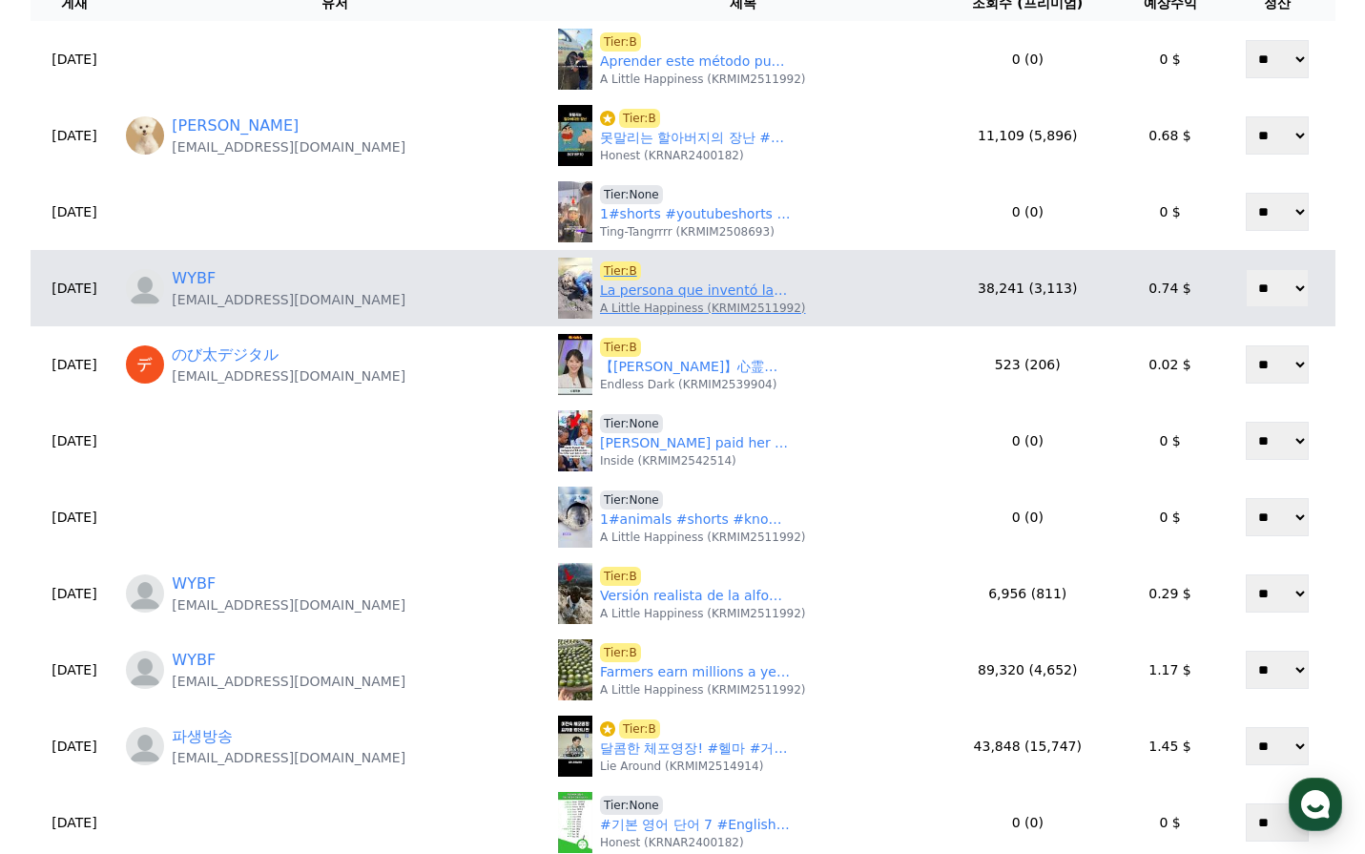
scroll to position [0, 0]
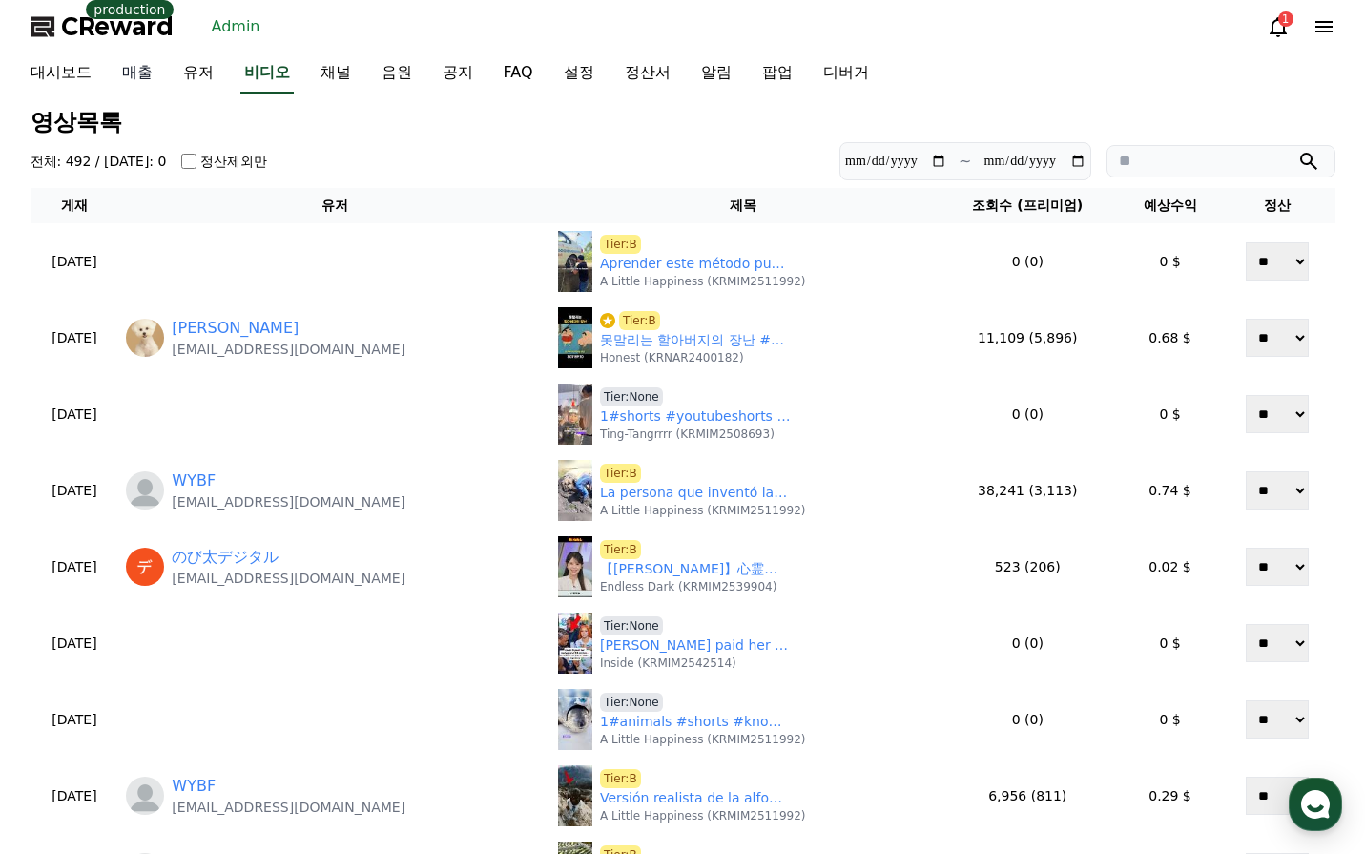
click at [135, 73] on link "매출" at bounding box center [137, 73] width 61 height 40
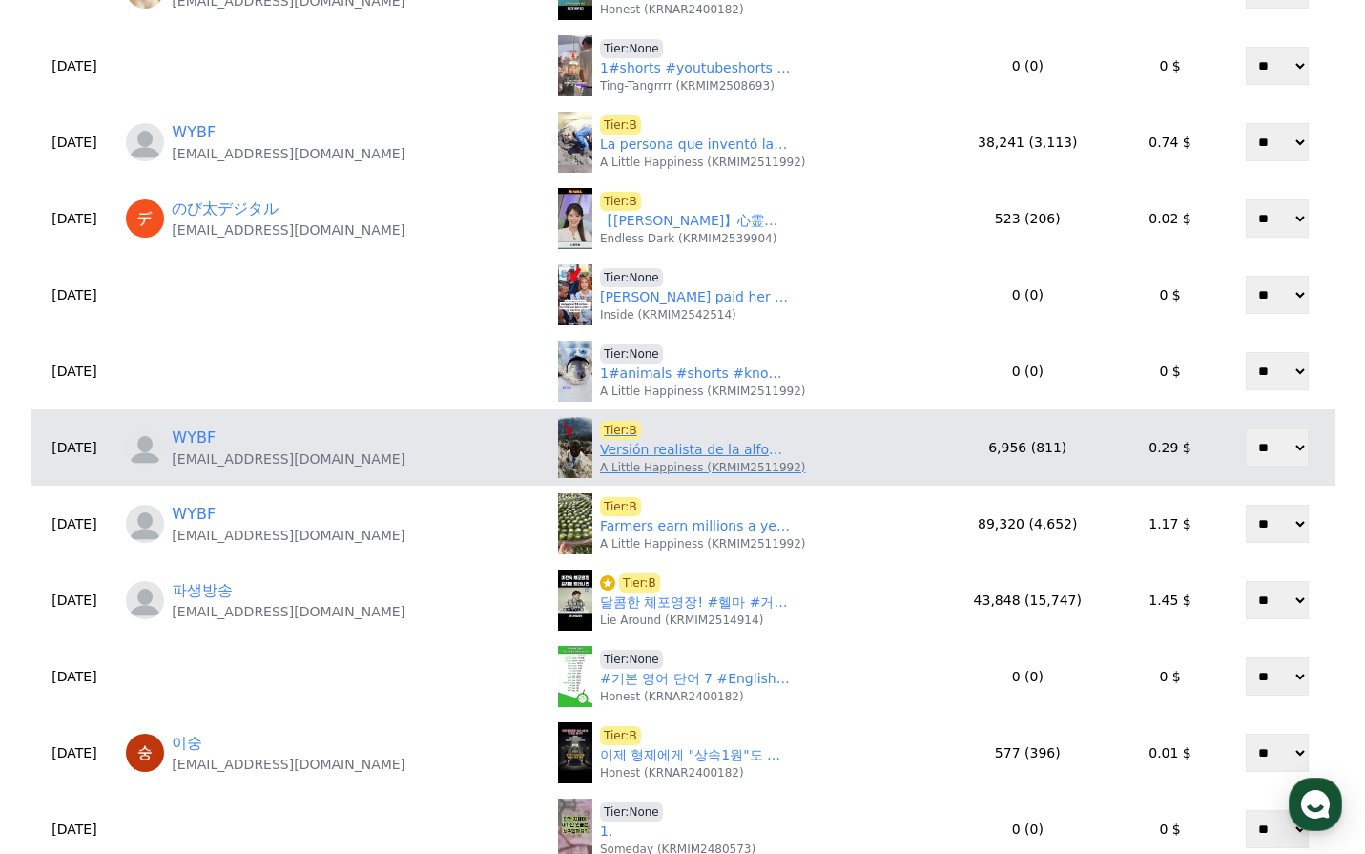
scroll to position [382, 0]
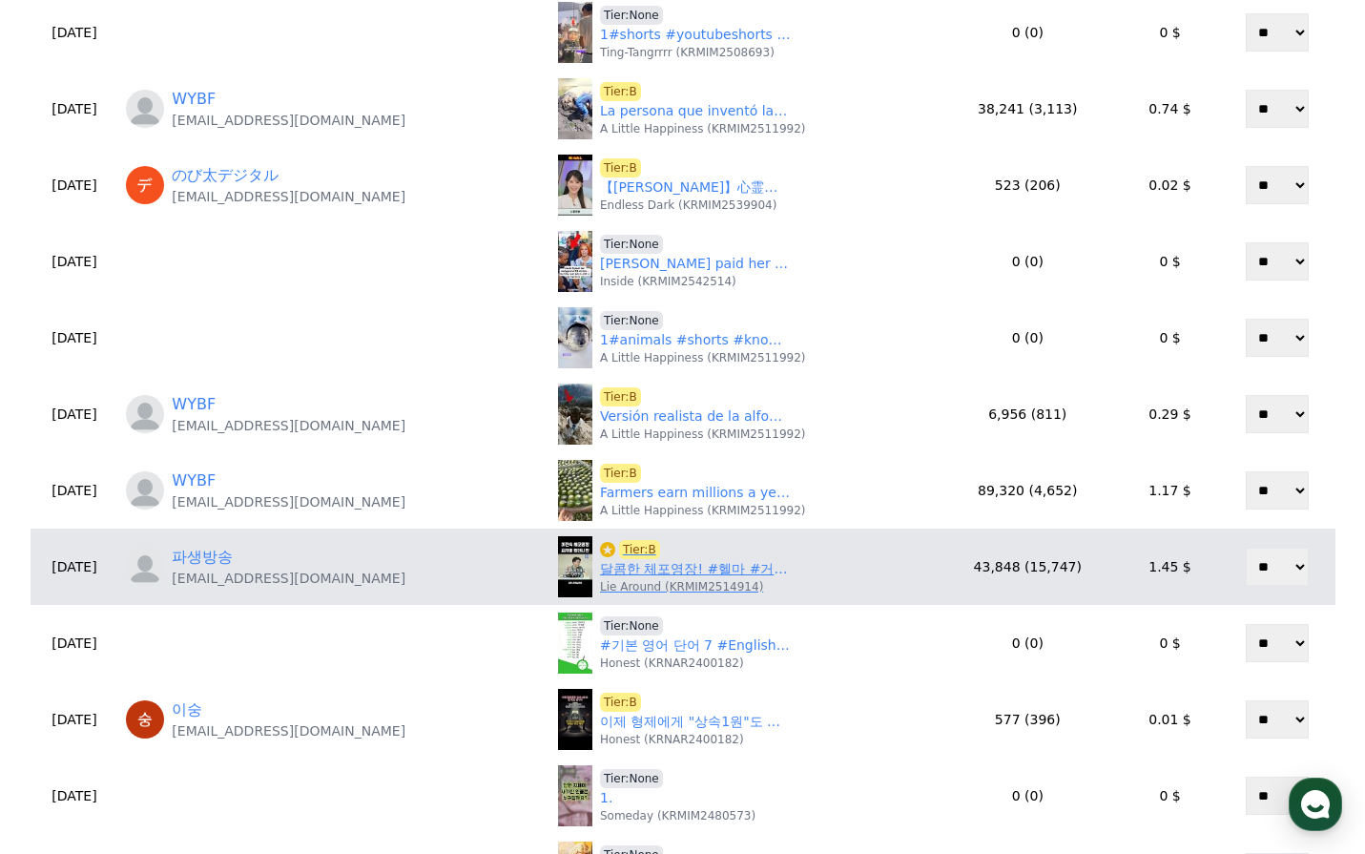
click at [653, 567] on link "달콤한 체포영장! #헬마 #거없 #사장남천동 #오창석" at bounding box center [695, 569] width 191 height 20
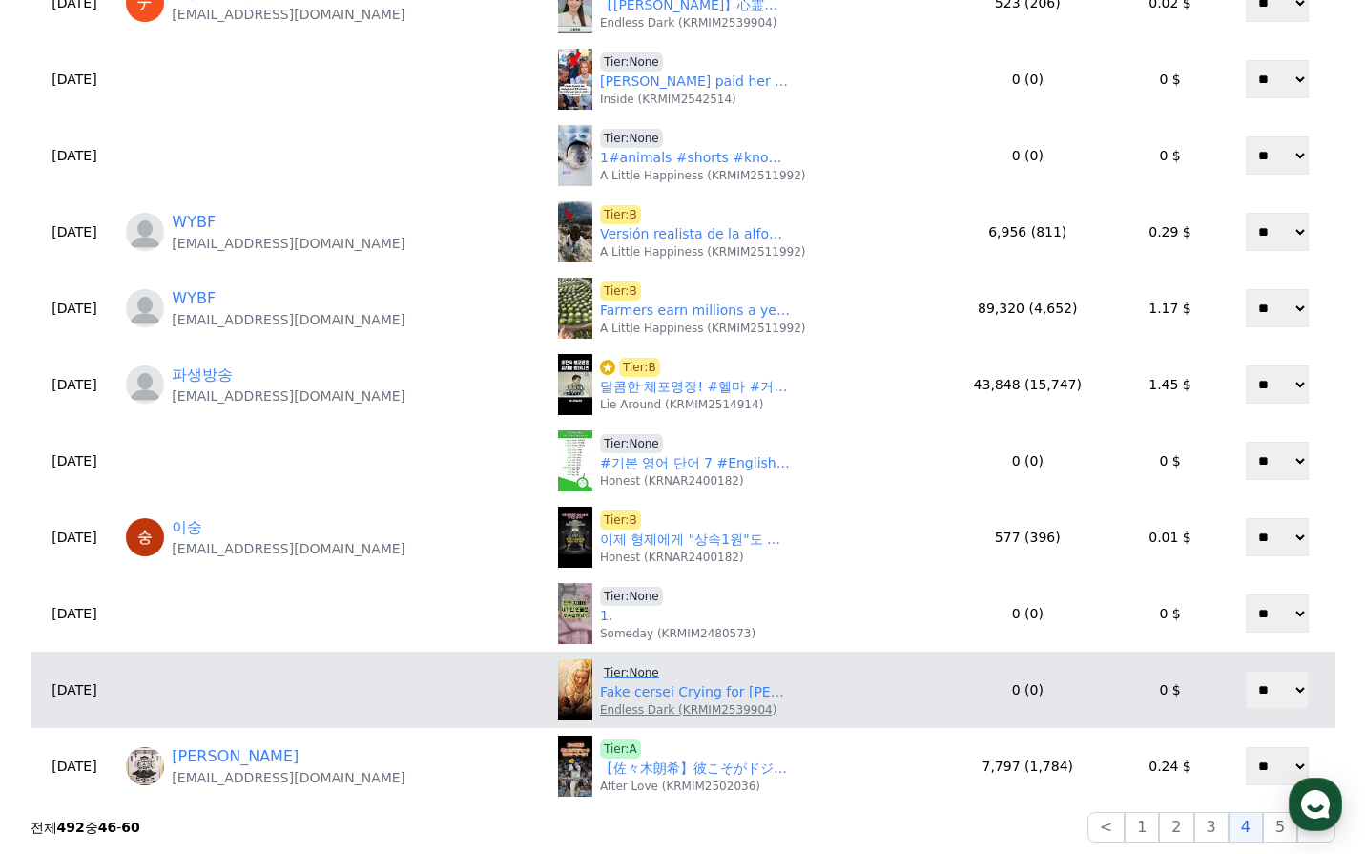
scroll to position [668, 0]
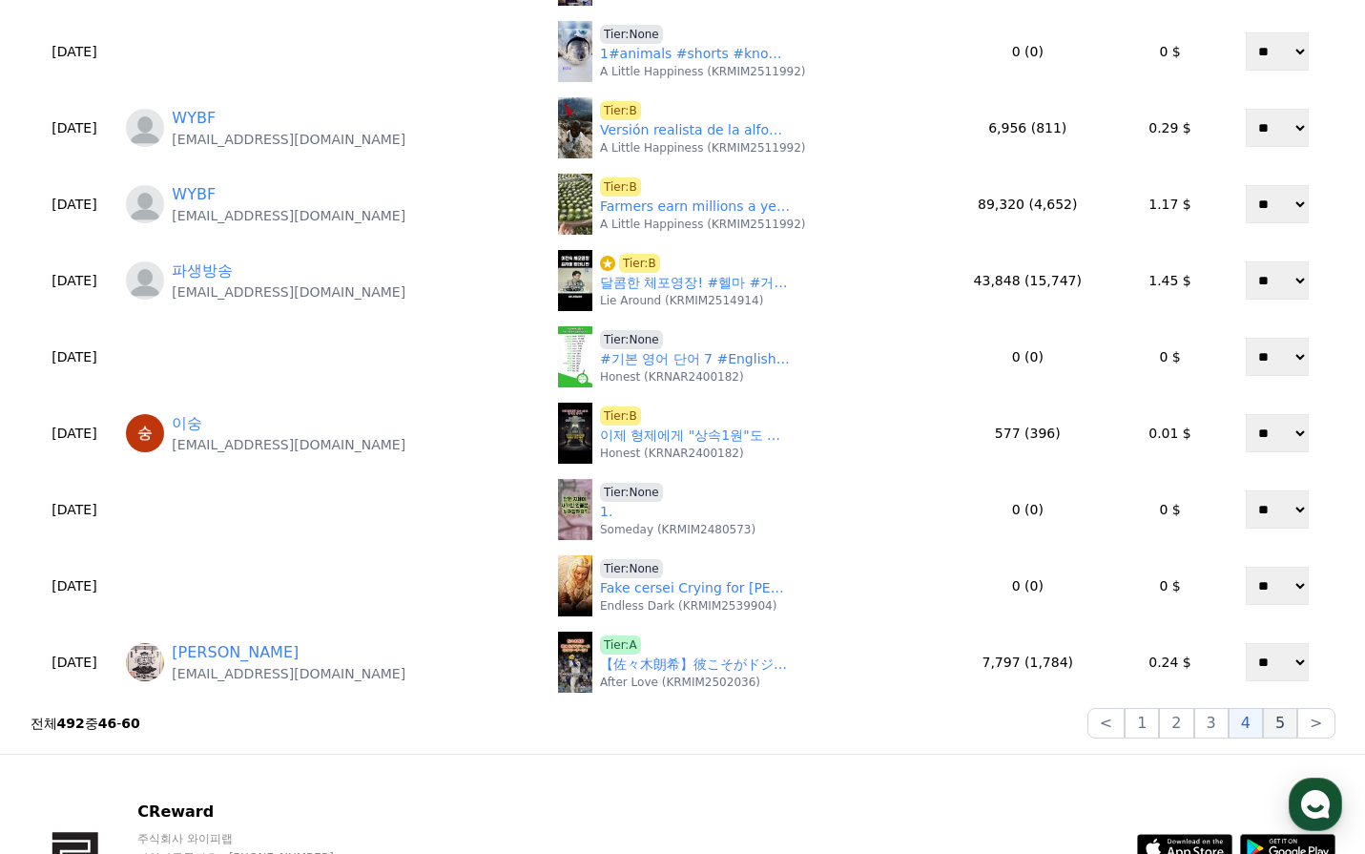
click at [1283, 722] on button "5" at bounding box center [1280, 723] width 34 height 31
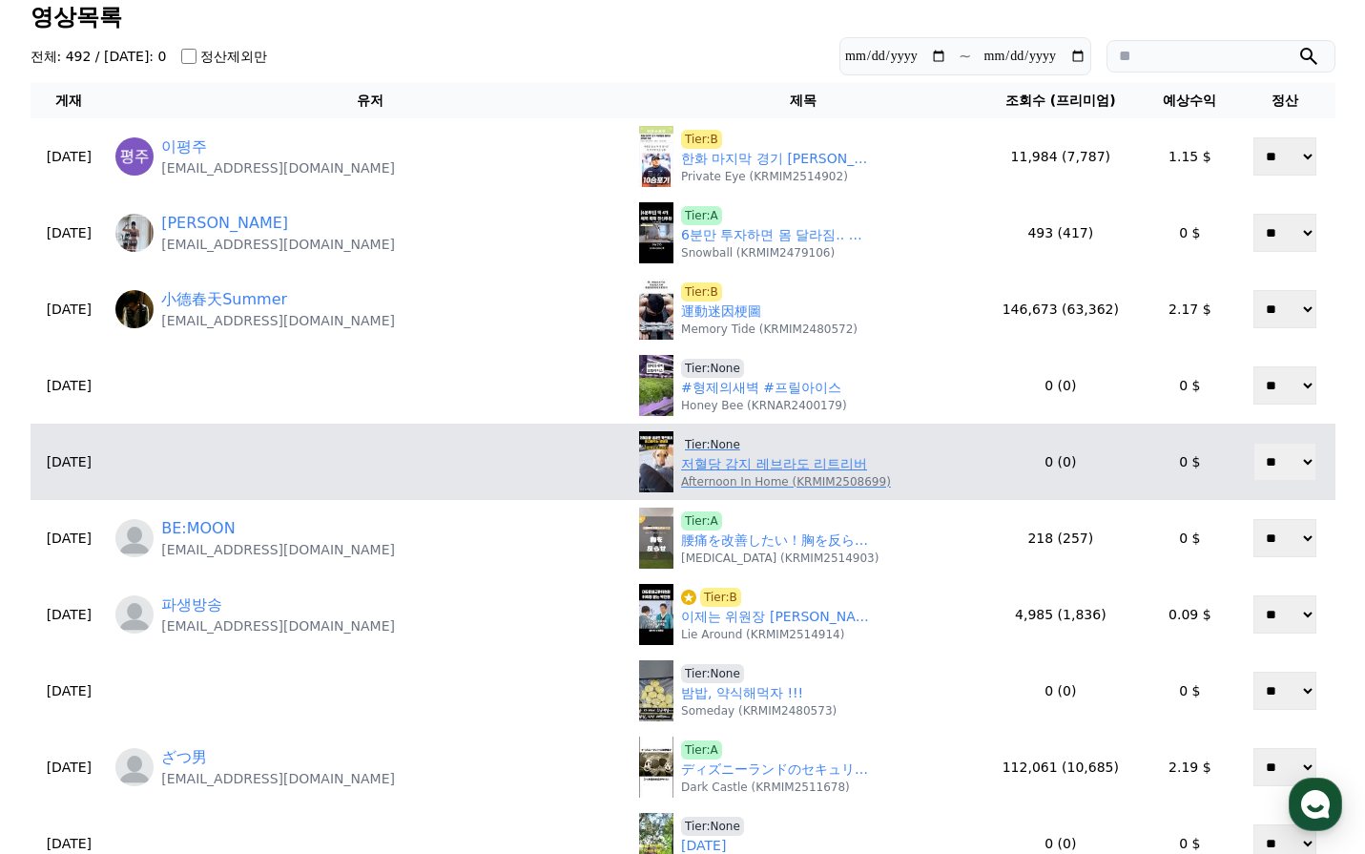
scroll to position [0, 0]
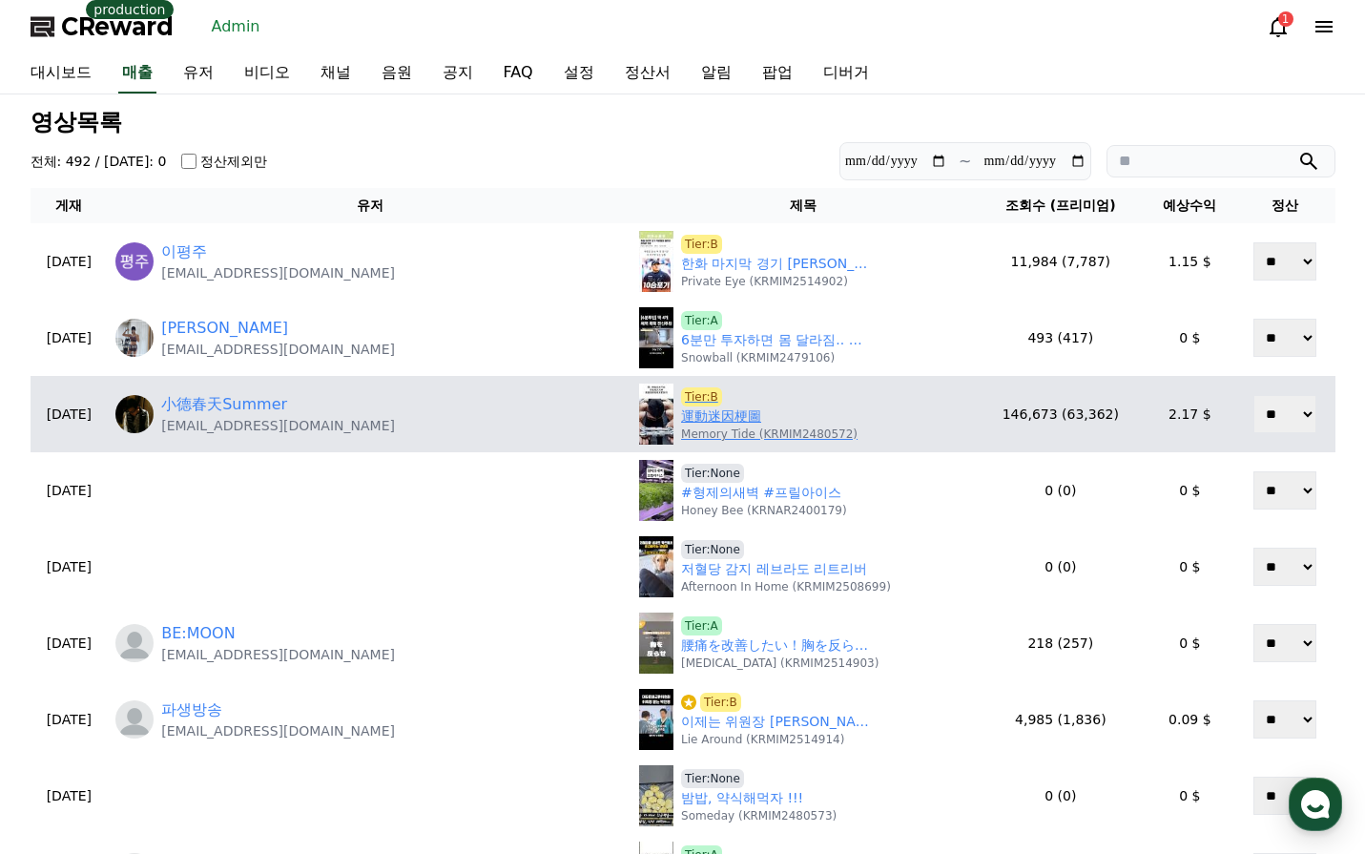
click at [681, 414] on link "運動迷因梗圖" at bounding box center [721, 416] width 80 height 20
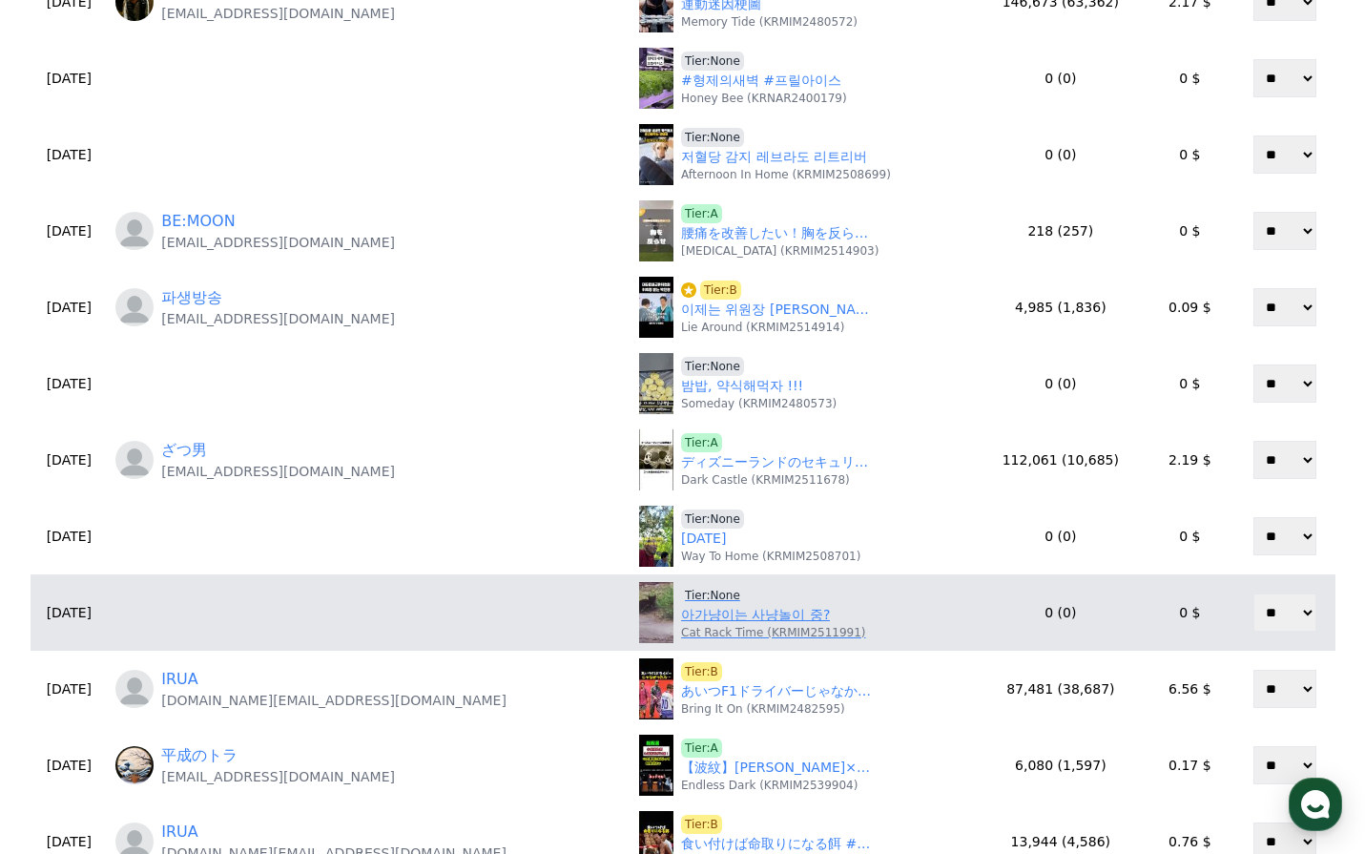
scroll to position [572, 0]
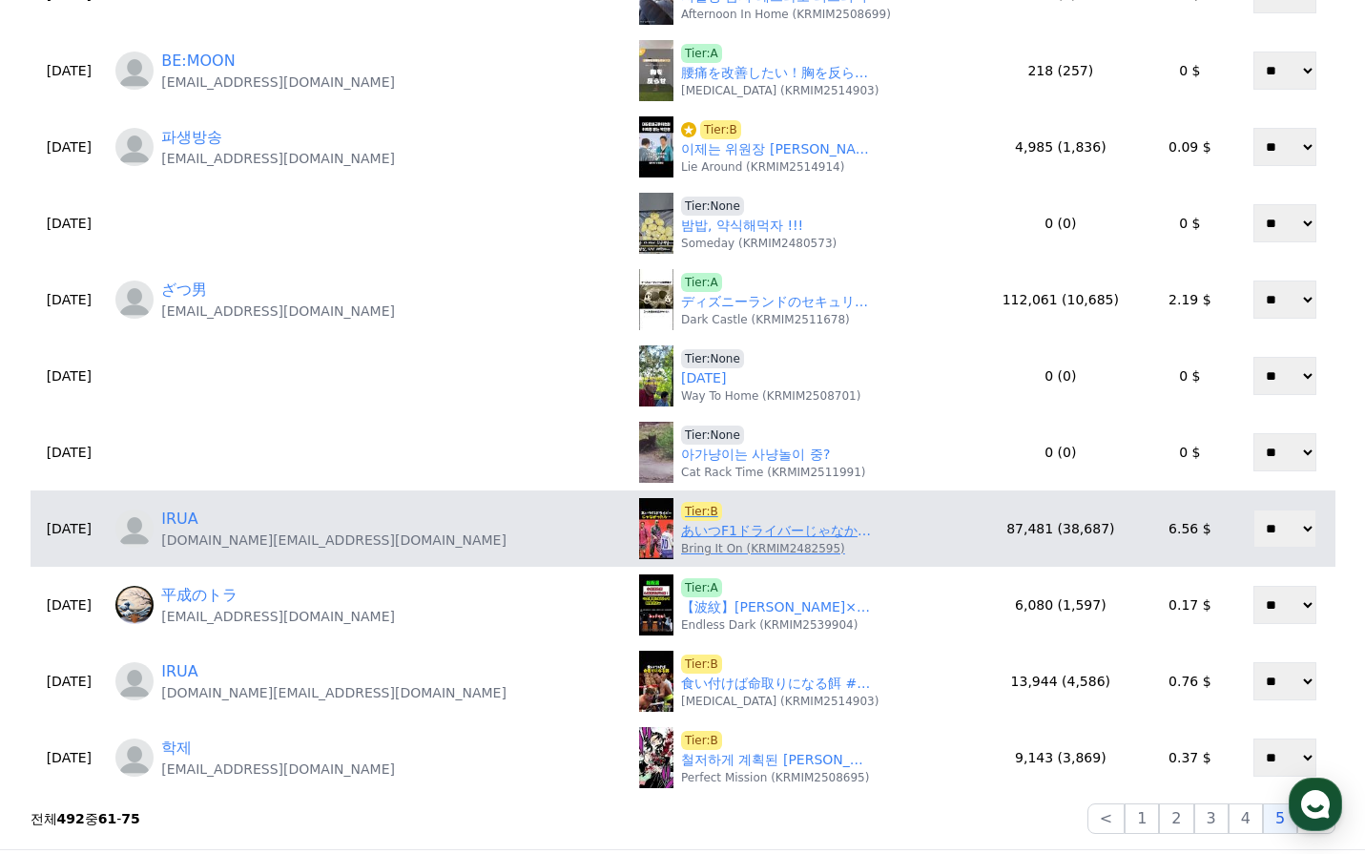
click at [702, 535] on link "あいつF1ドライバーじゃなかったら…#エフワン #f1 #formula1 #レース #車" at bounding box center [776, 531] width 191 height 20
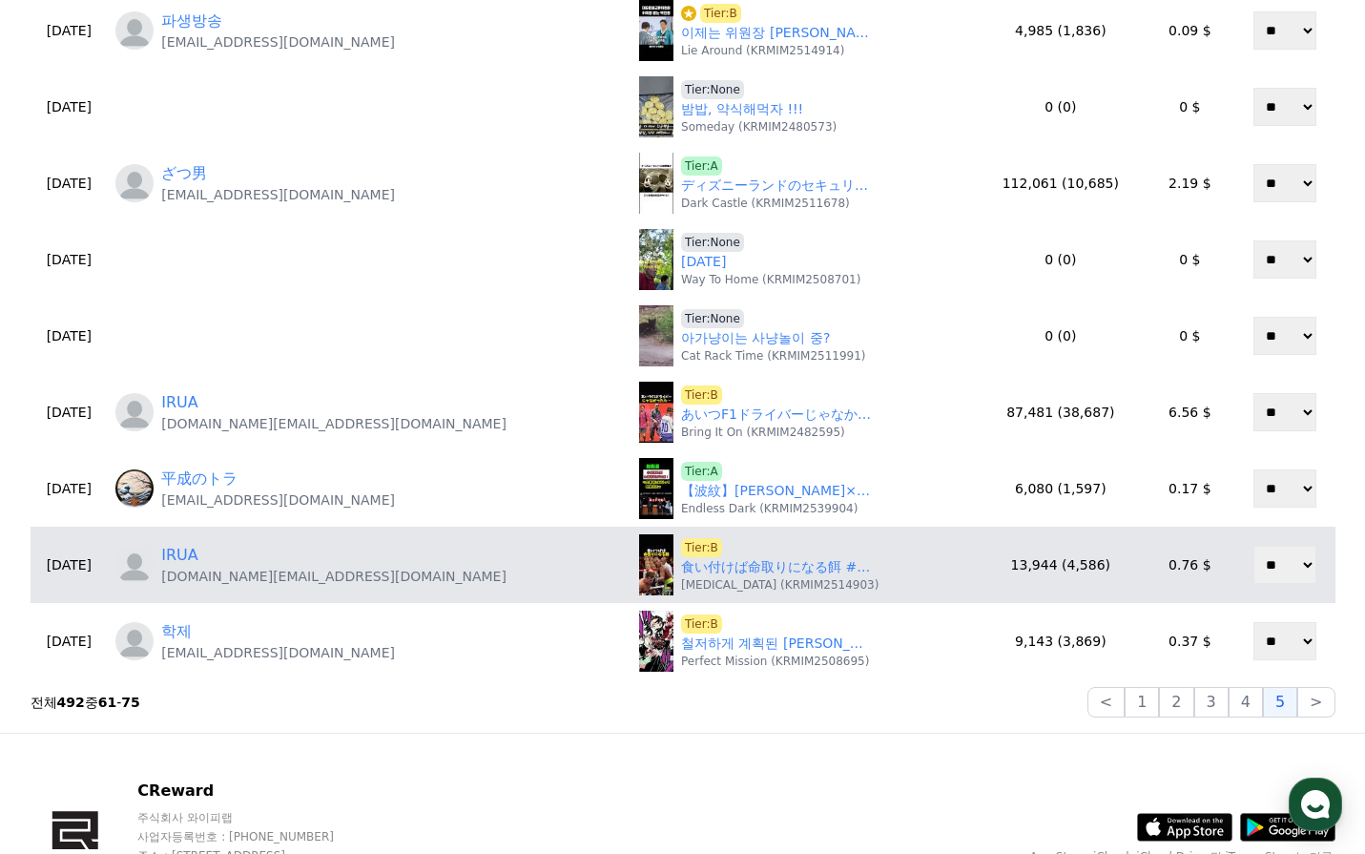
scroll to position [843, 0]
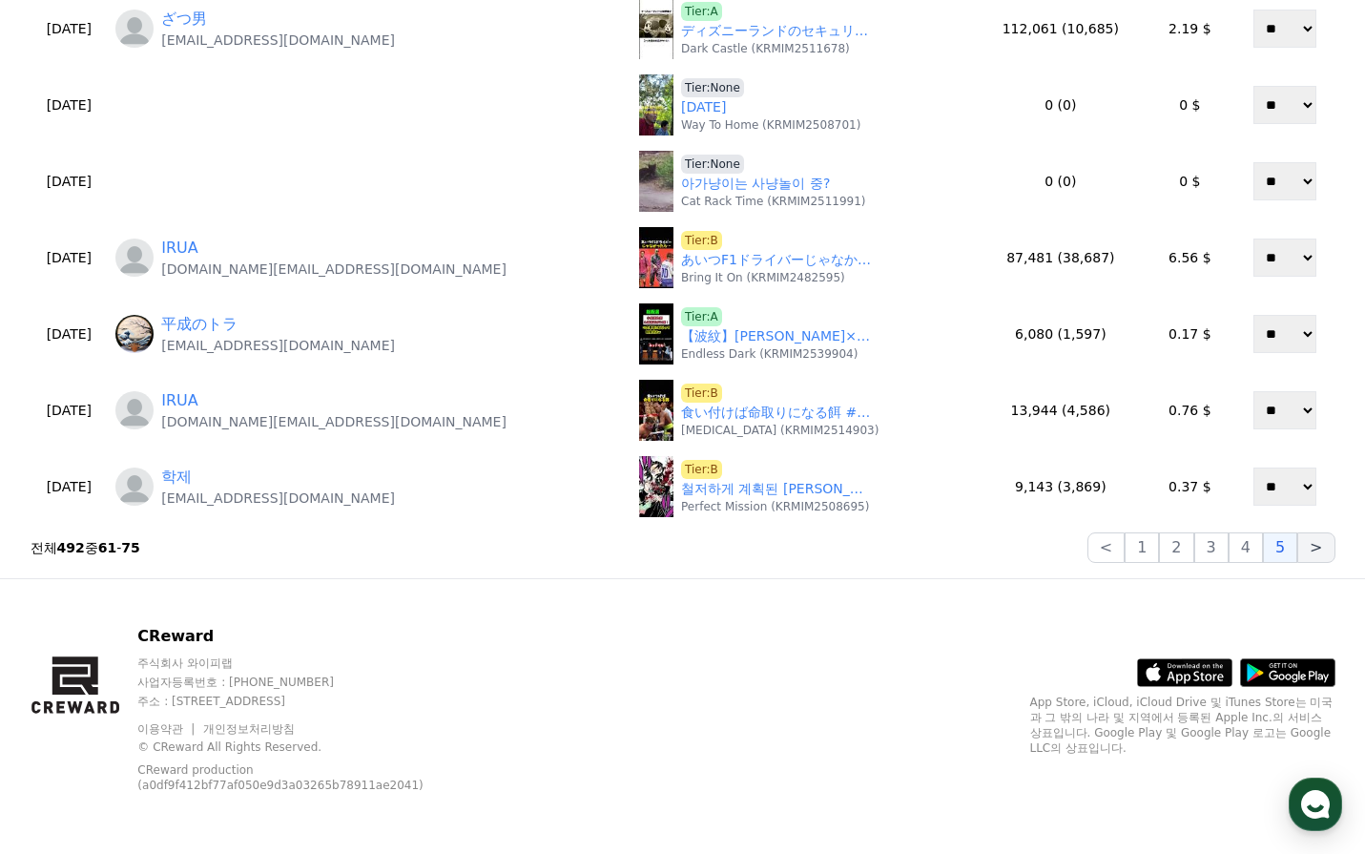
click at [1325, 546] on button ">" at bounding box center [1315, 547] width 37 height 31
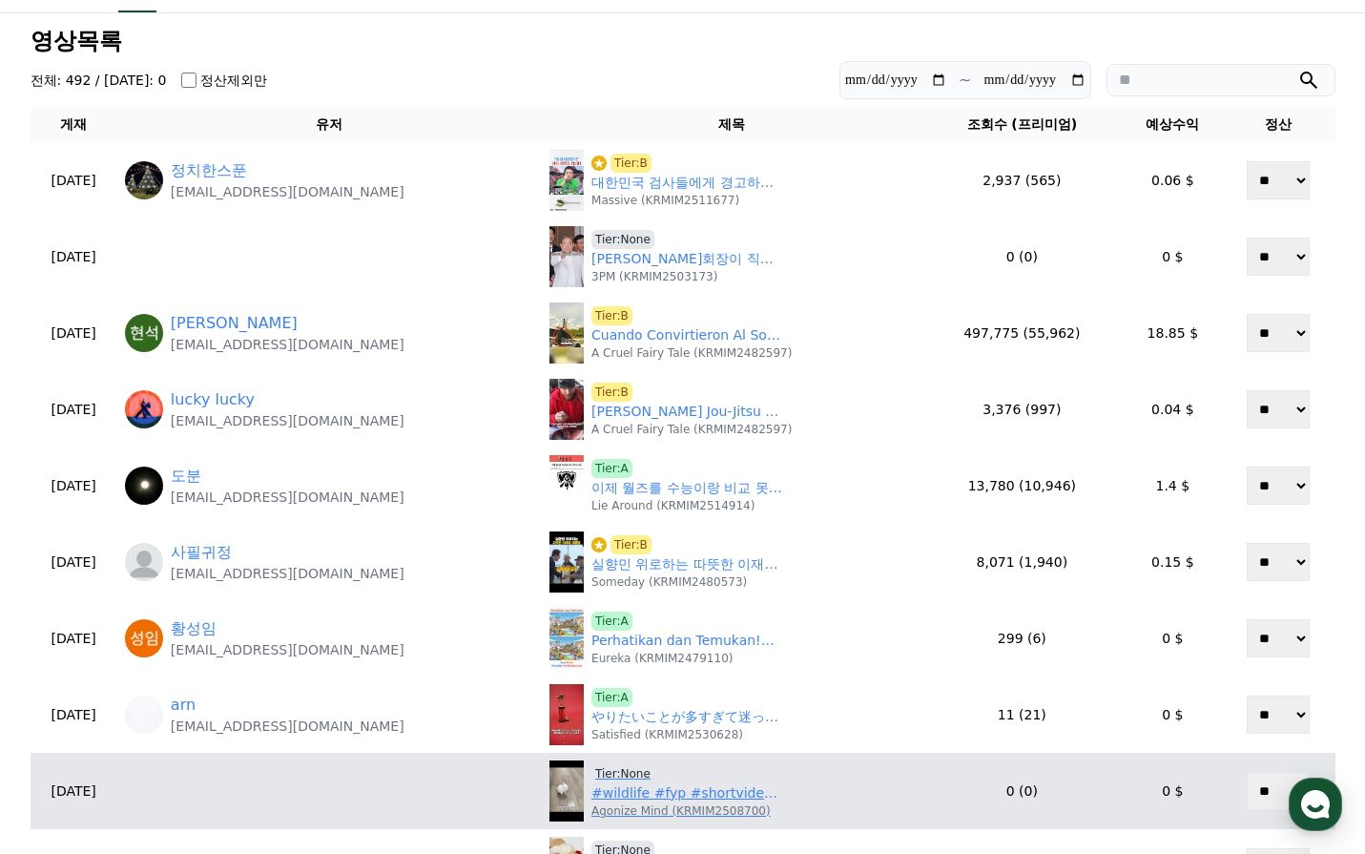
scroll to position [80, 0]
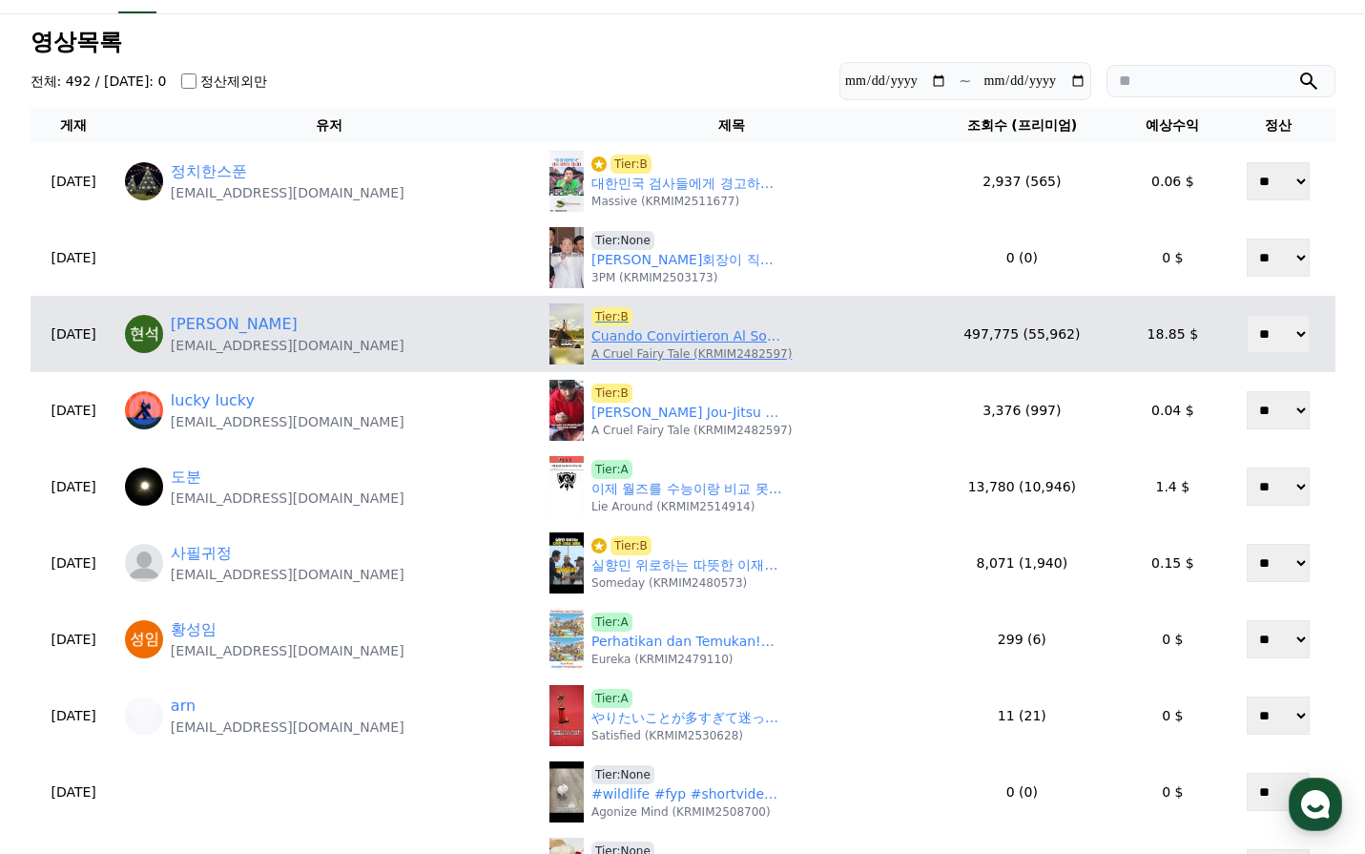
click at [652, 339] on link "Cuando Convirtieron Al Sospechoso En Un Colador" at bounding box center [686, 336] width 191 height 20
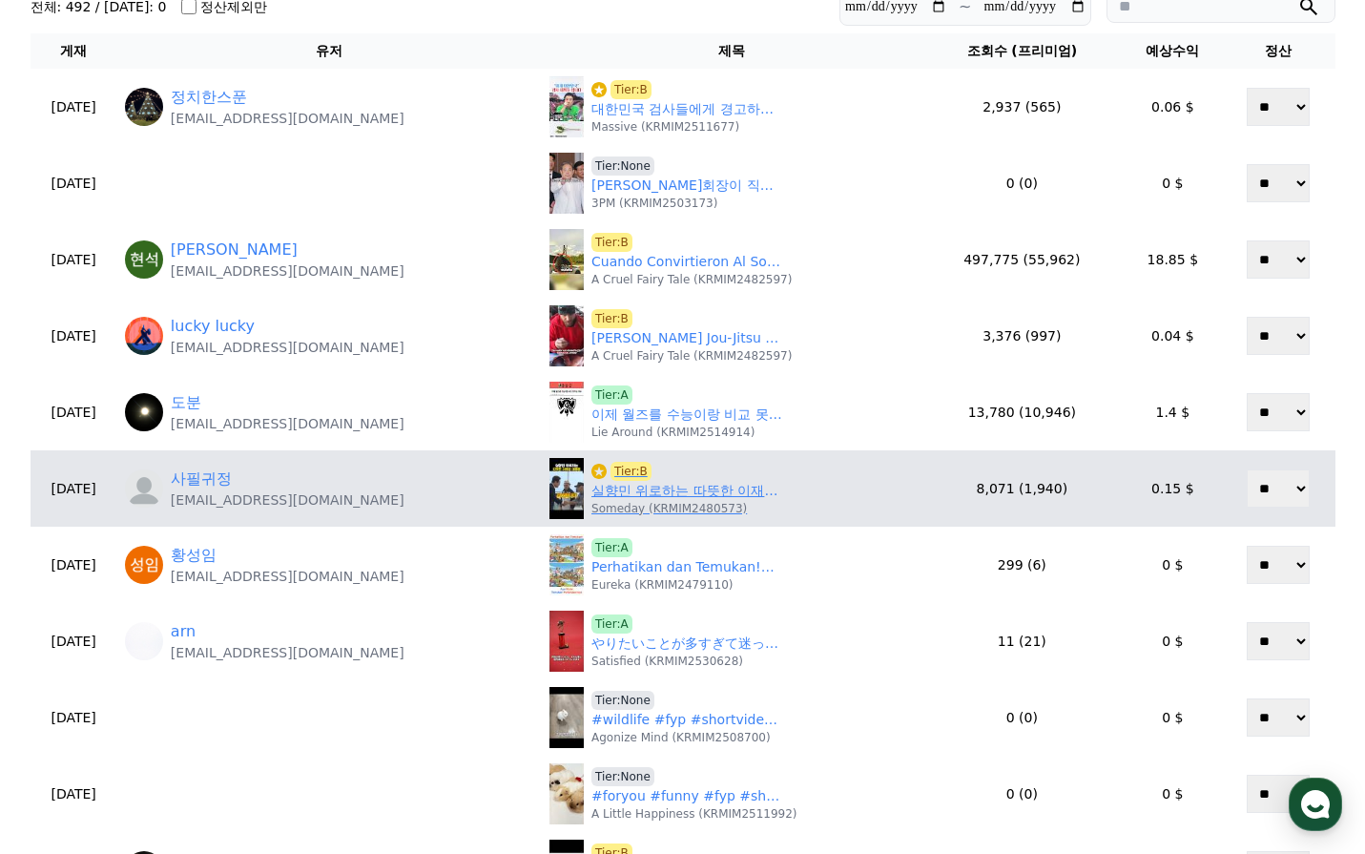
scroll to position [271, 0]
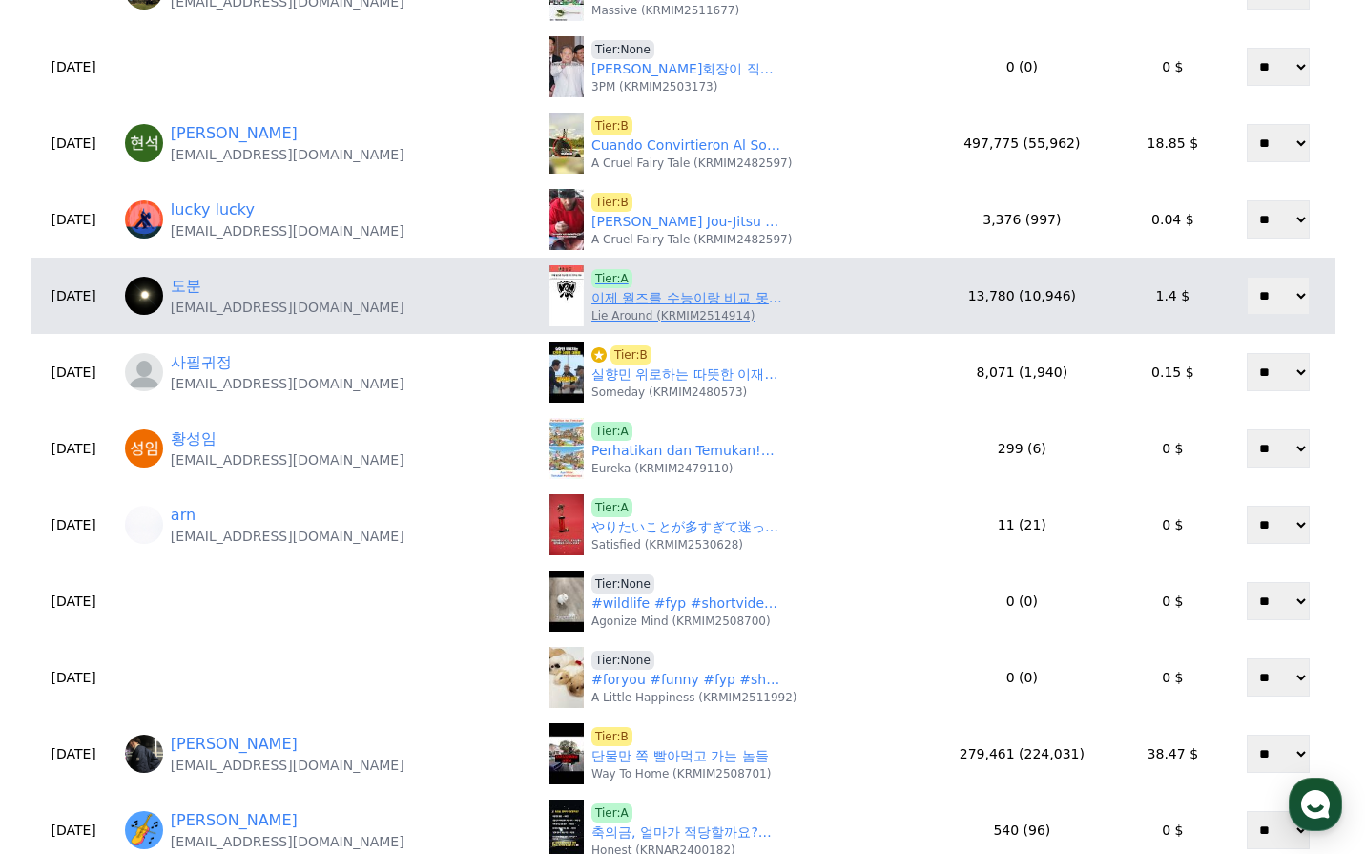
click at [641, 303] on link "이제 월즈를 수능이랑 비교 못하는 이유" at bounding box center [686, 298] width 191 height 20
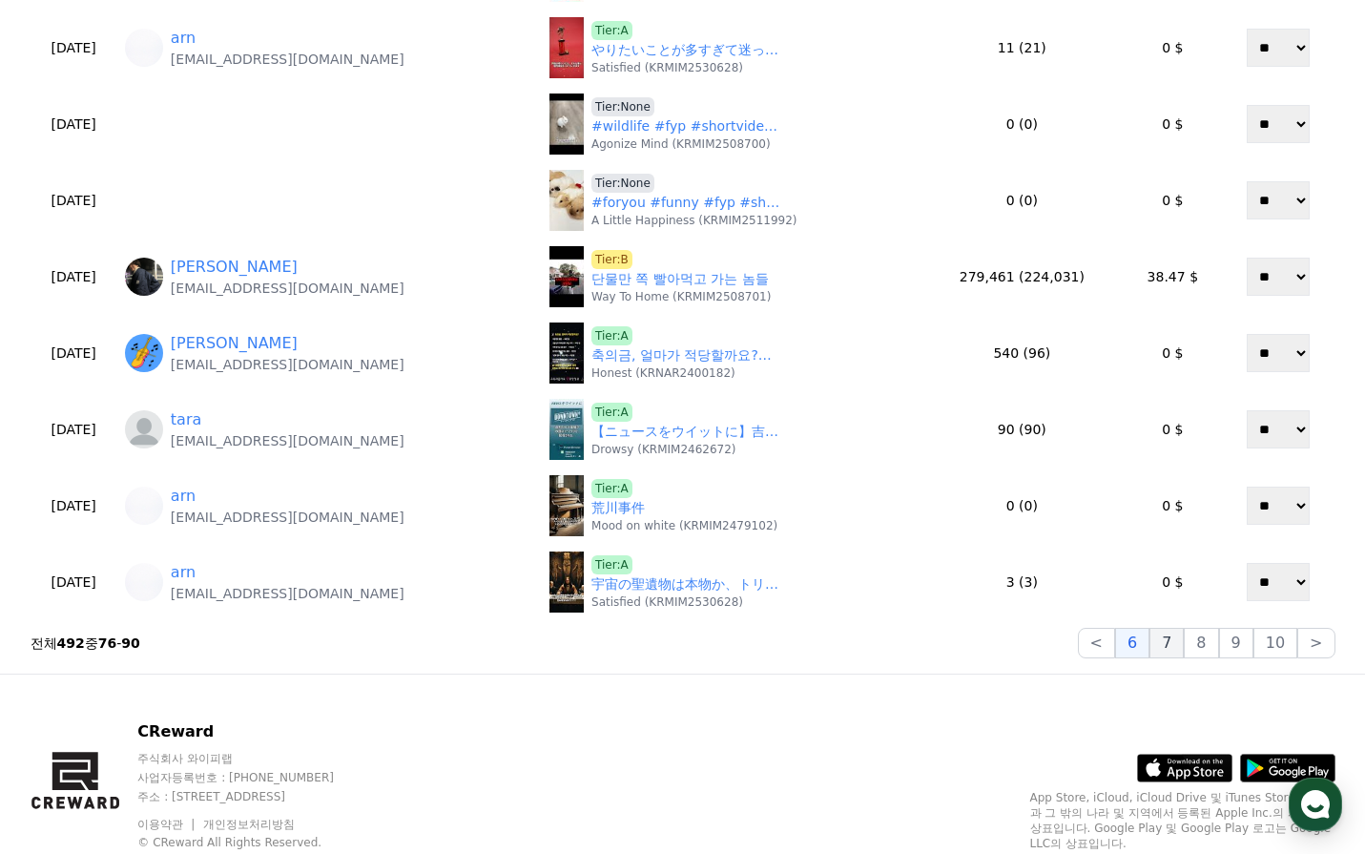
click at [1176, 636] on button "7" at bounding box center [1167, 643] width 34 height 31
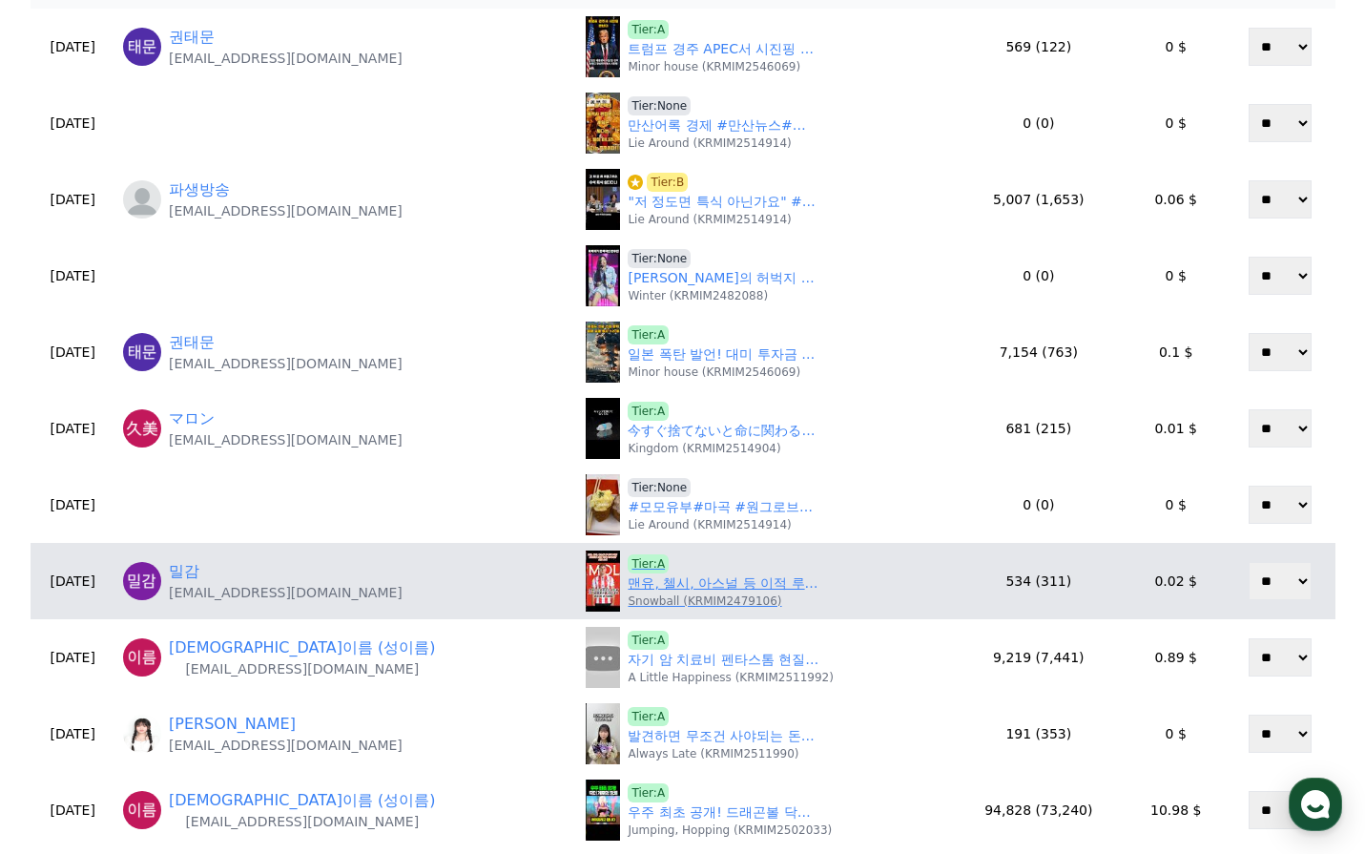
scroll to position [80, 0]
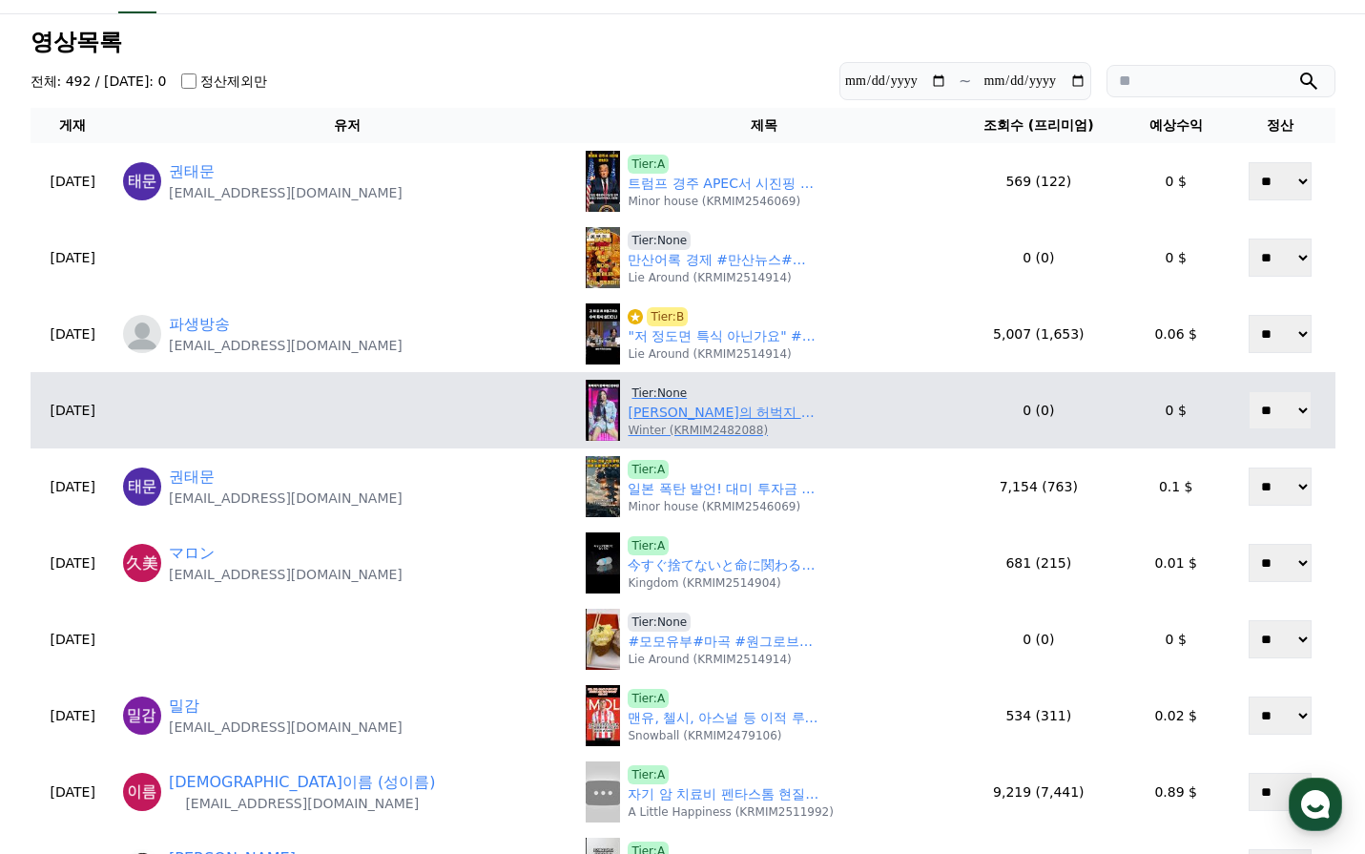
click at [667, 408] on link "안유진의 허벅지 탄력" at bounding box center [723, 413] width 191 height 20
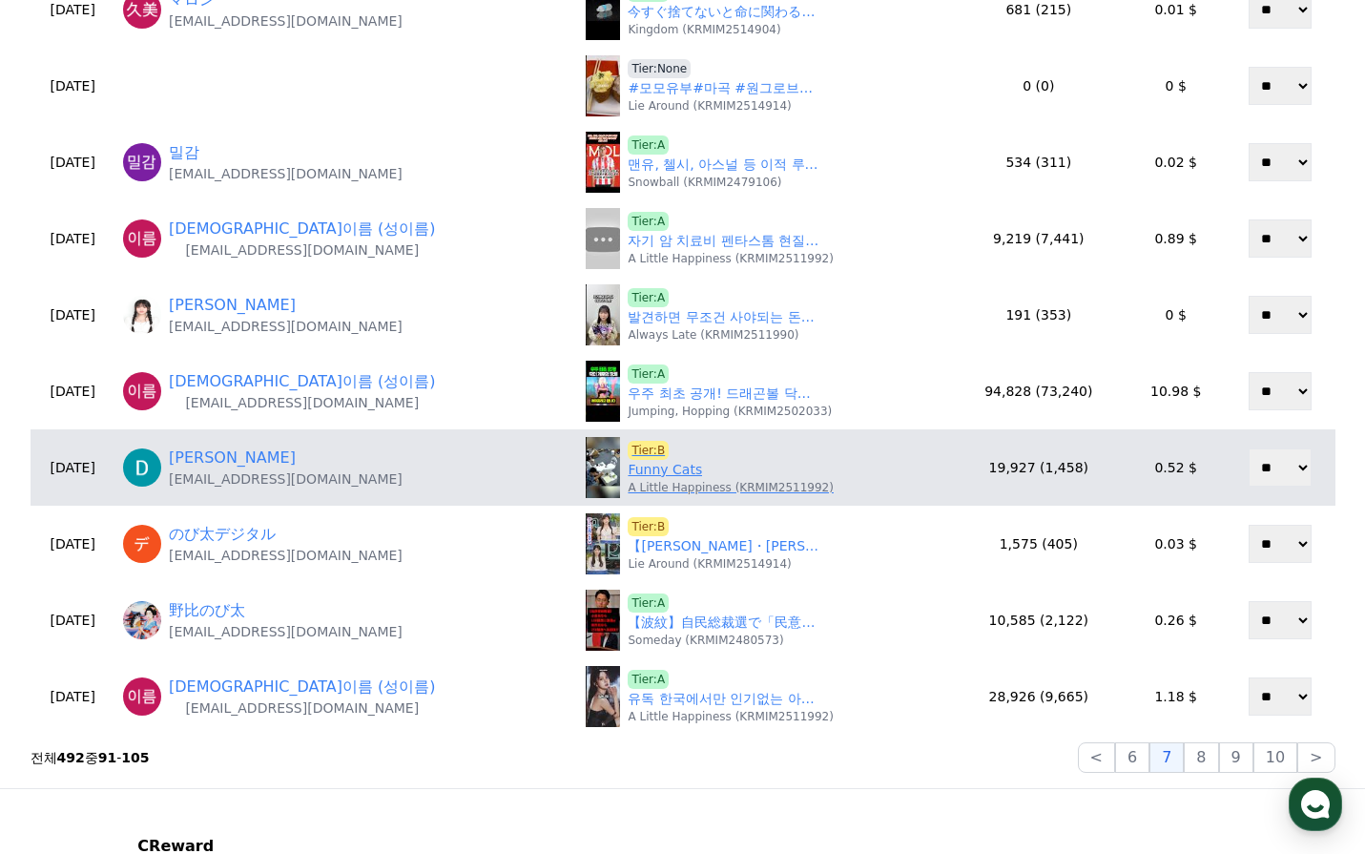
scroll to position [653, 0]
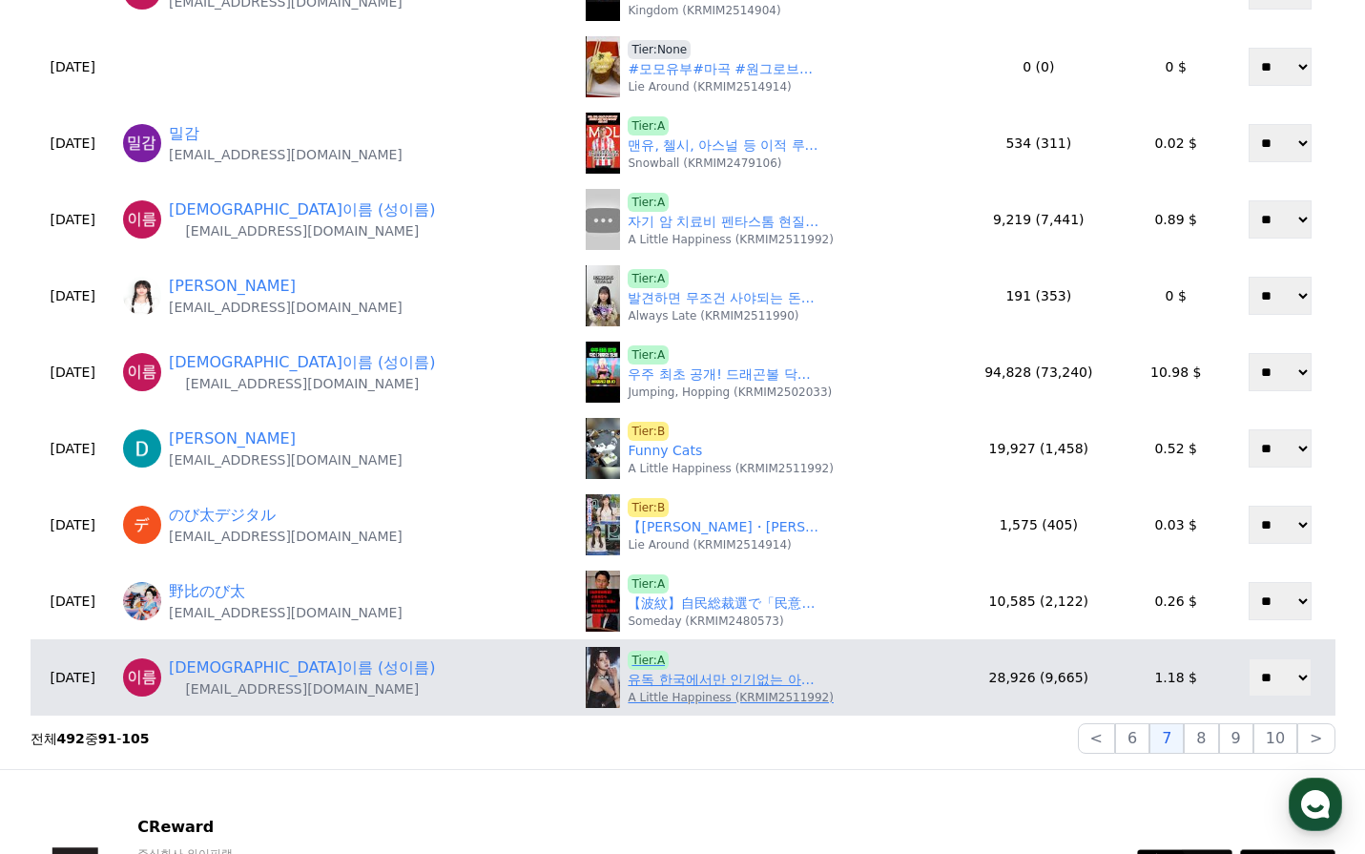
click at [685, 682] on link "유독 한국에서만 인기없는 아이돌 TOP5" at bounding box center [723, 680] width 191 height 20
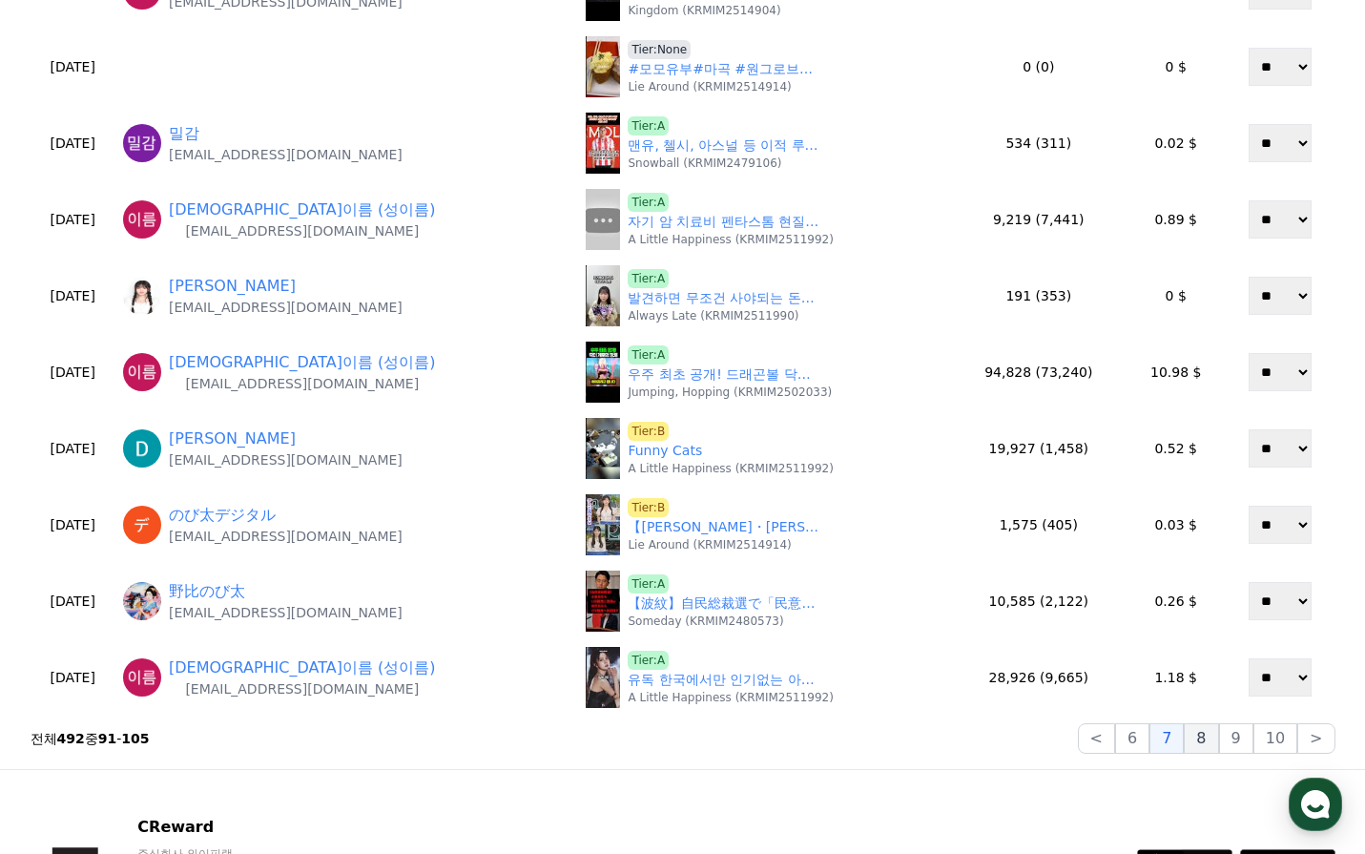
click at [1193, 738] on button "8" at bounding box center [1201, 738] width 34 height 31
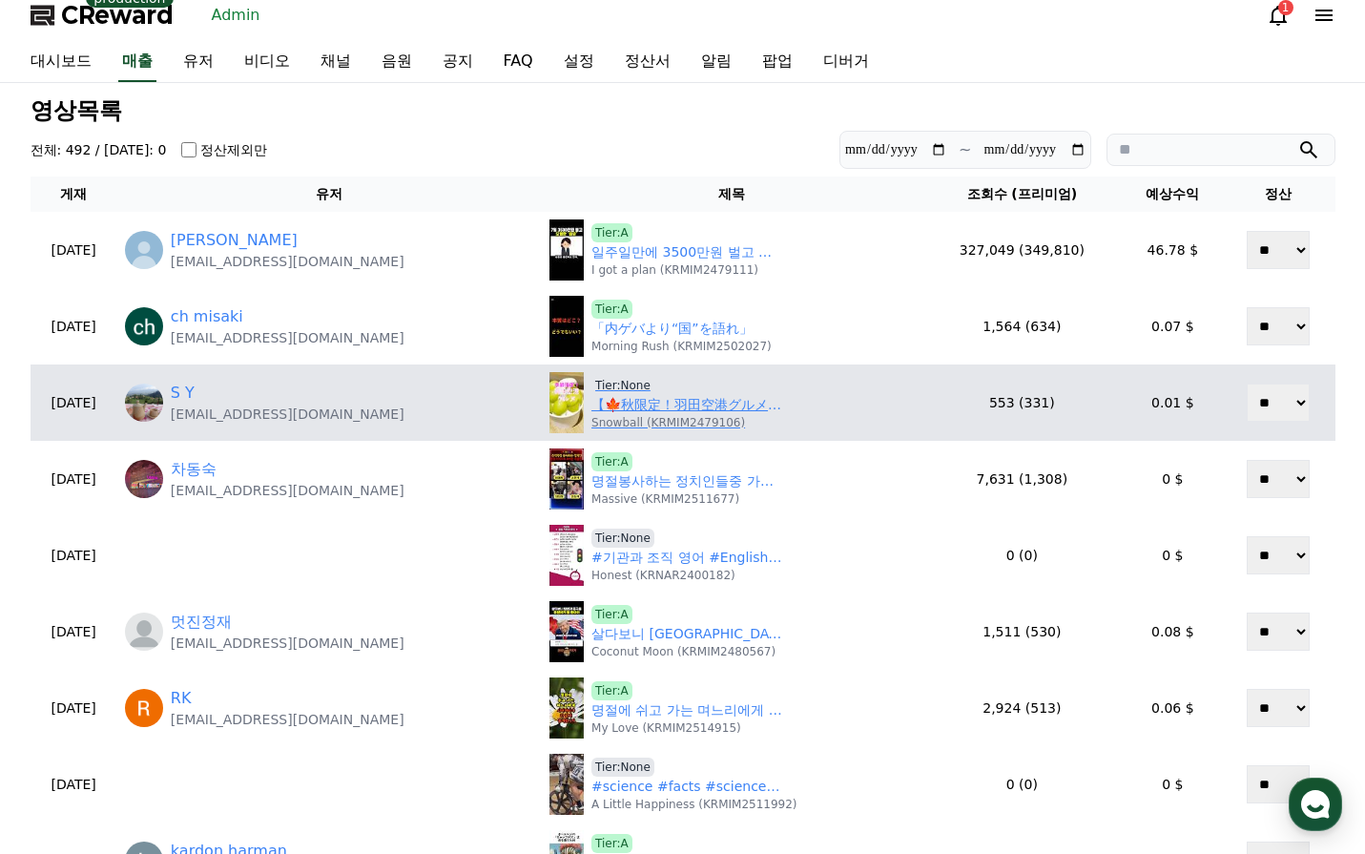
scroll to position [0, 0]
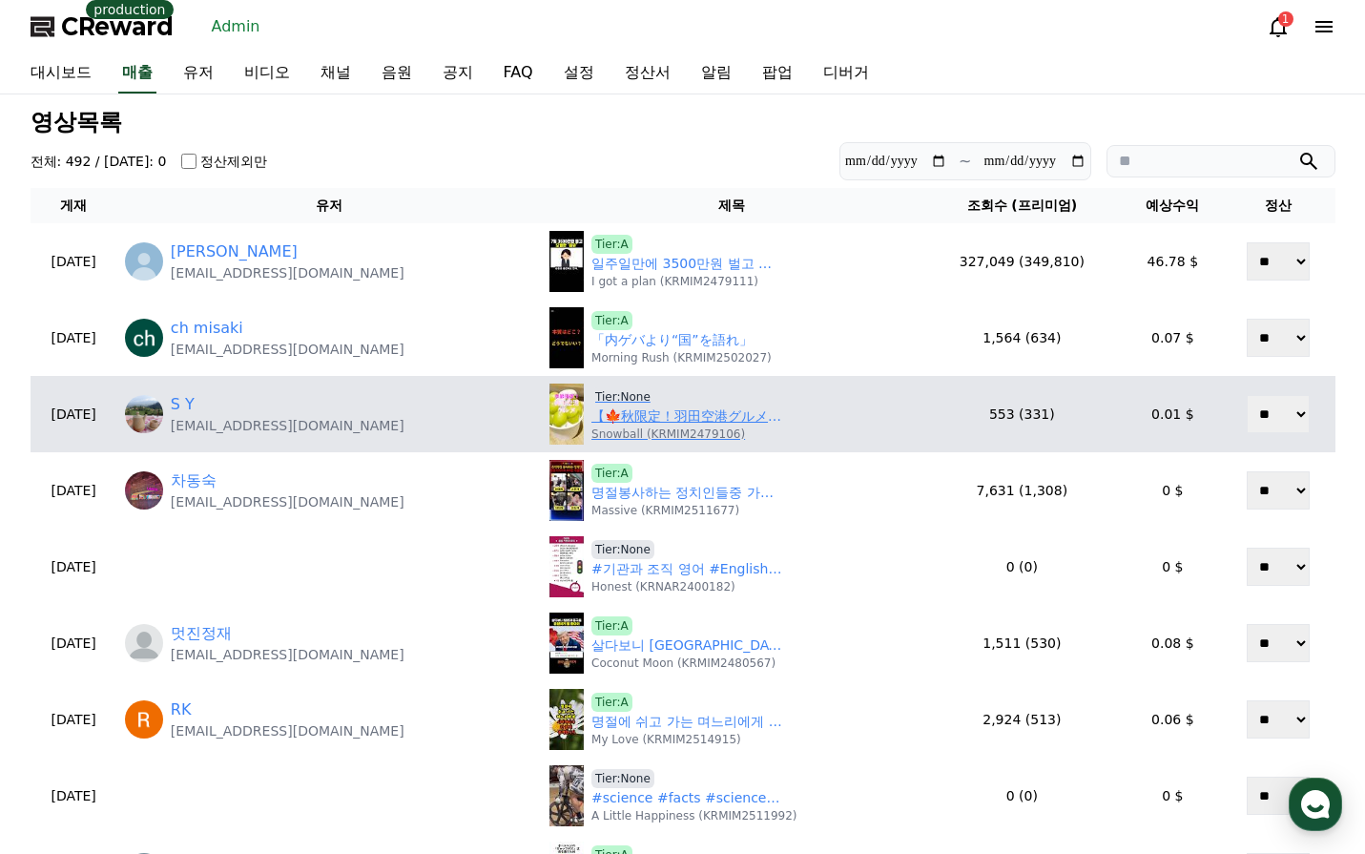
click at [650, 411] on link "【🍁秋限定！羽田空港グルメ】10月下旬(予定)までの期間限定！山梨県産シャインマスカットのスイーツ🍨羽田空港第２ターミナルへ急げ！" at bounding box center [686, 416] width 191 height 20
click at [625, 390] on span "Tier:None" at bounding box center [622, 396] width 63 height 19
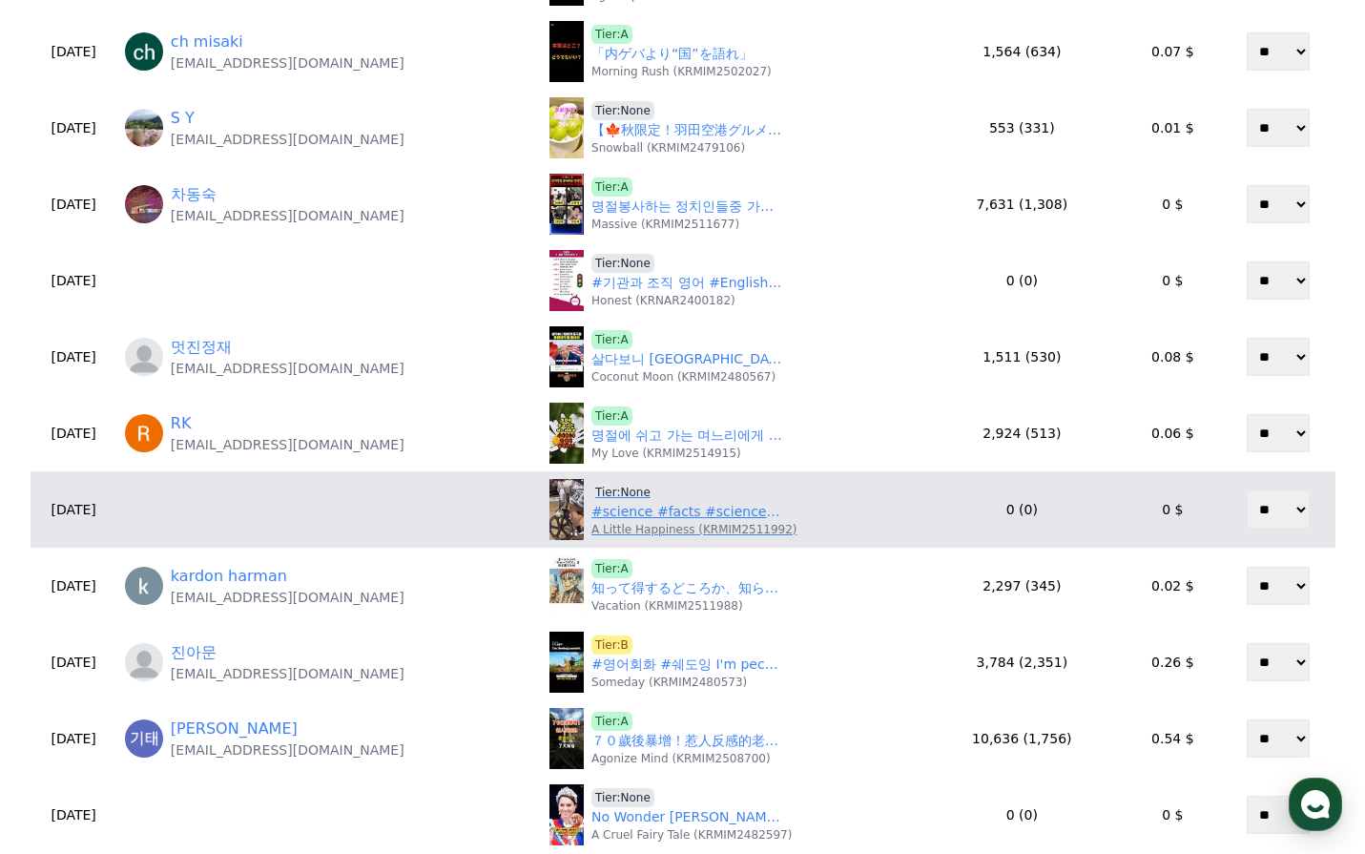
scroll to position [477, 0]
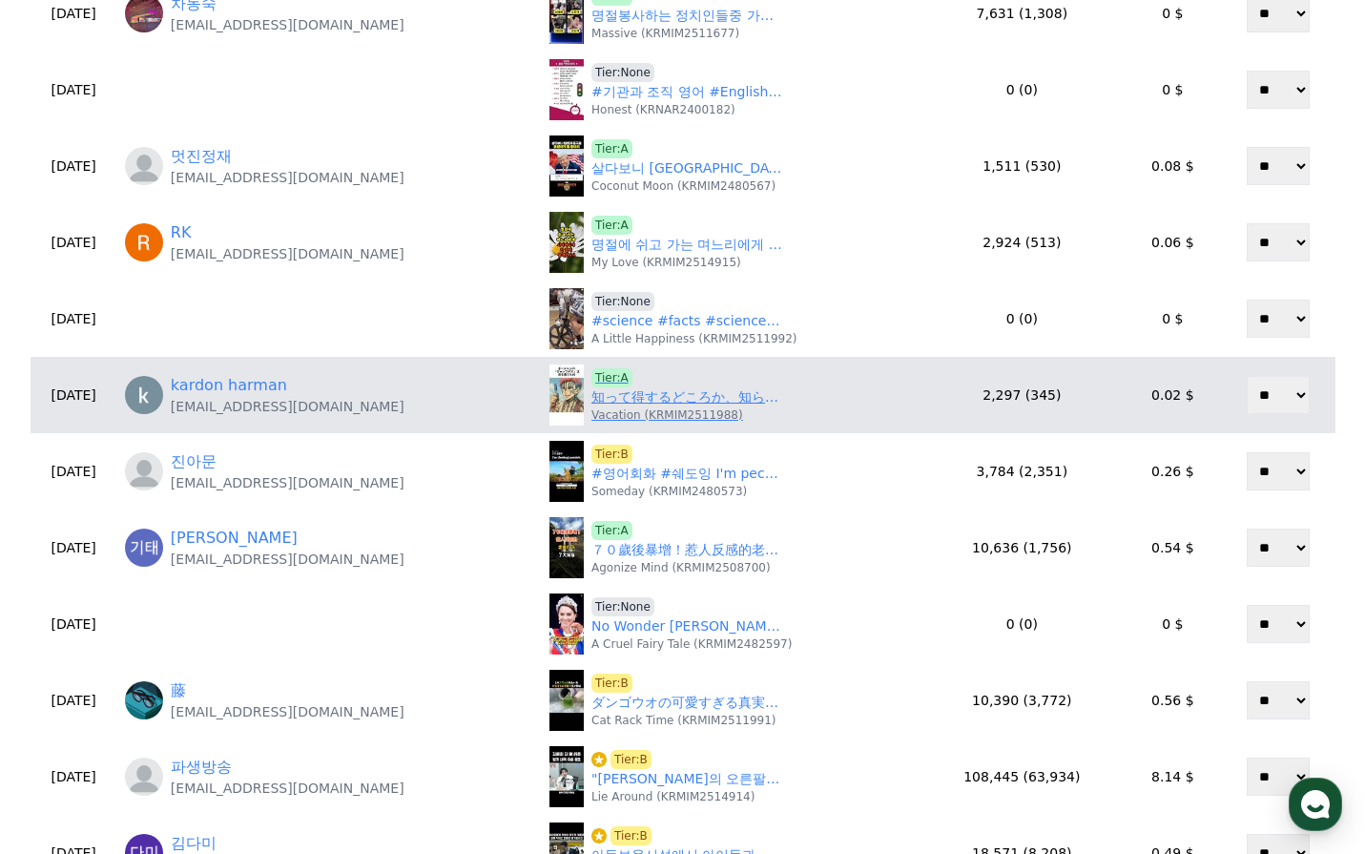
click at [669, 397] on link "知って得するどころか、知らないと損する雑学 鬼滅の刃 ④" at bounding box center [686, 397] width 191 height 20
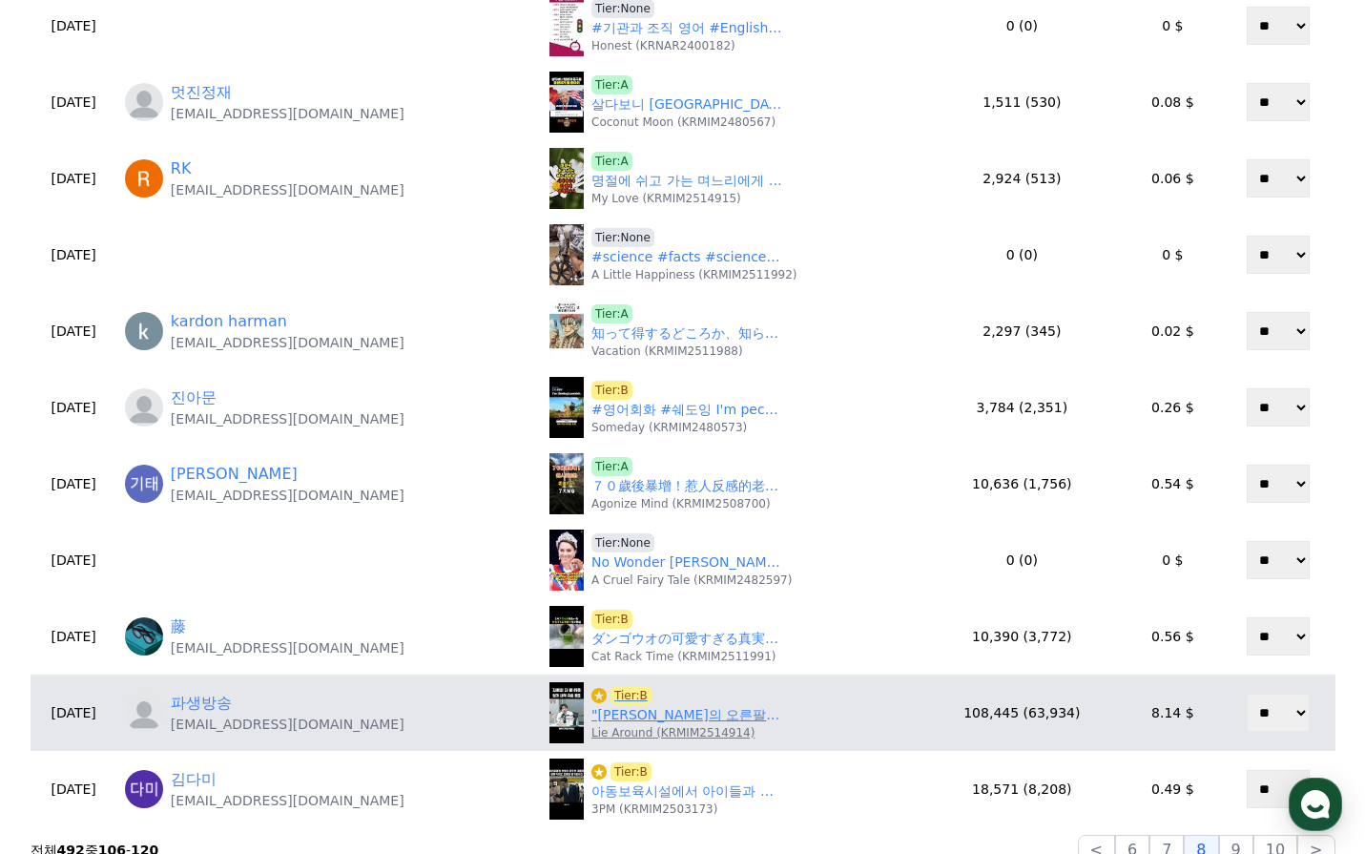
scroll to position [668, 0]
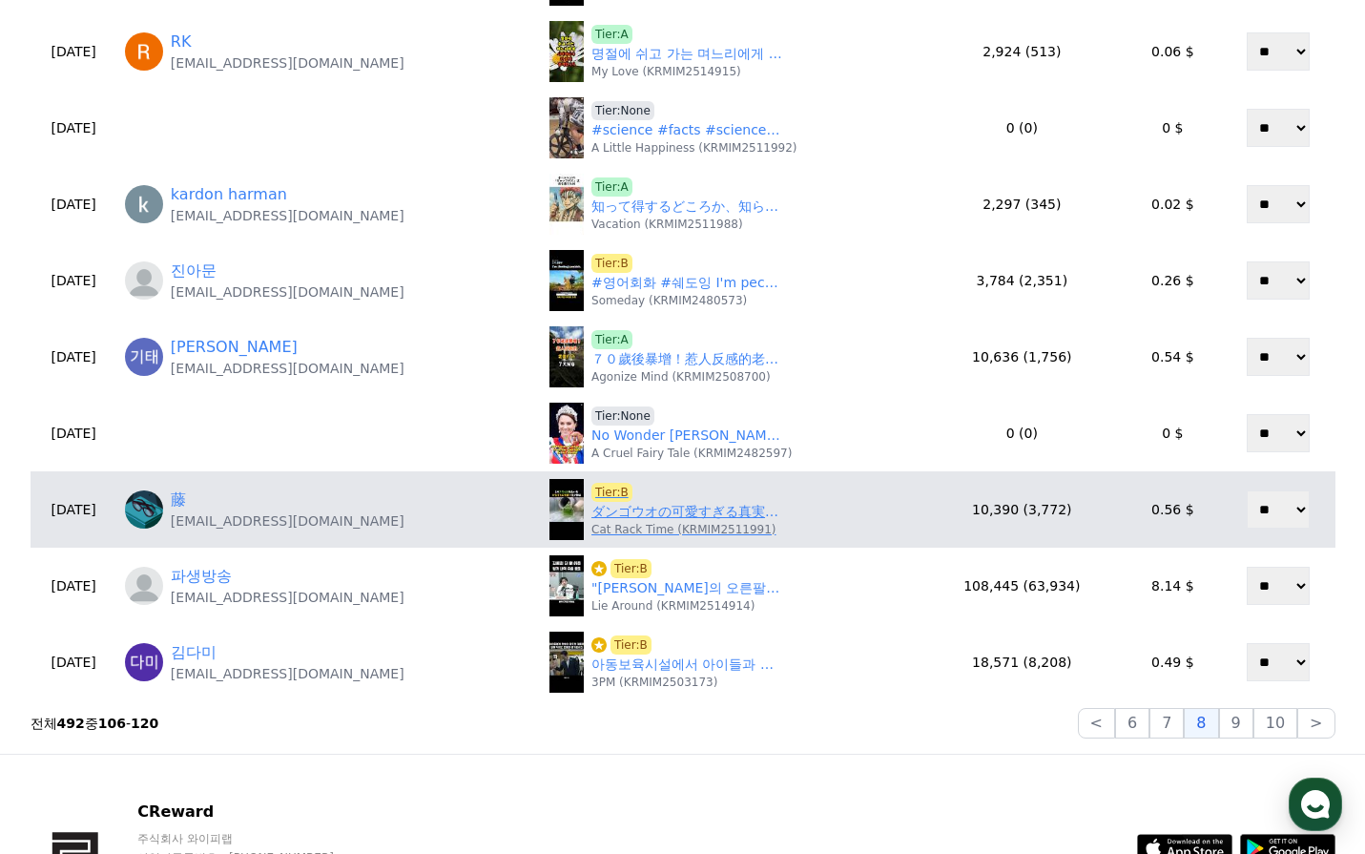
click at [708, 514] on link "ダンゴウオの可愛すぎる真実！㊙️ #shorts #動物 #雑学 #ダンゴウオ" at bounding box center [686, 512] width 191 height 20
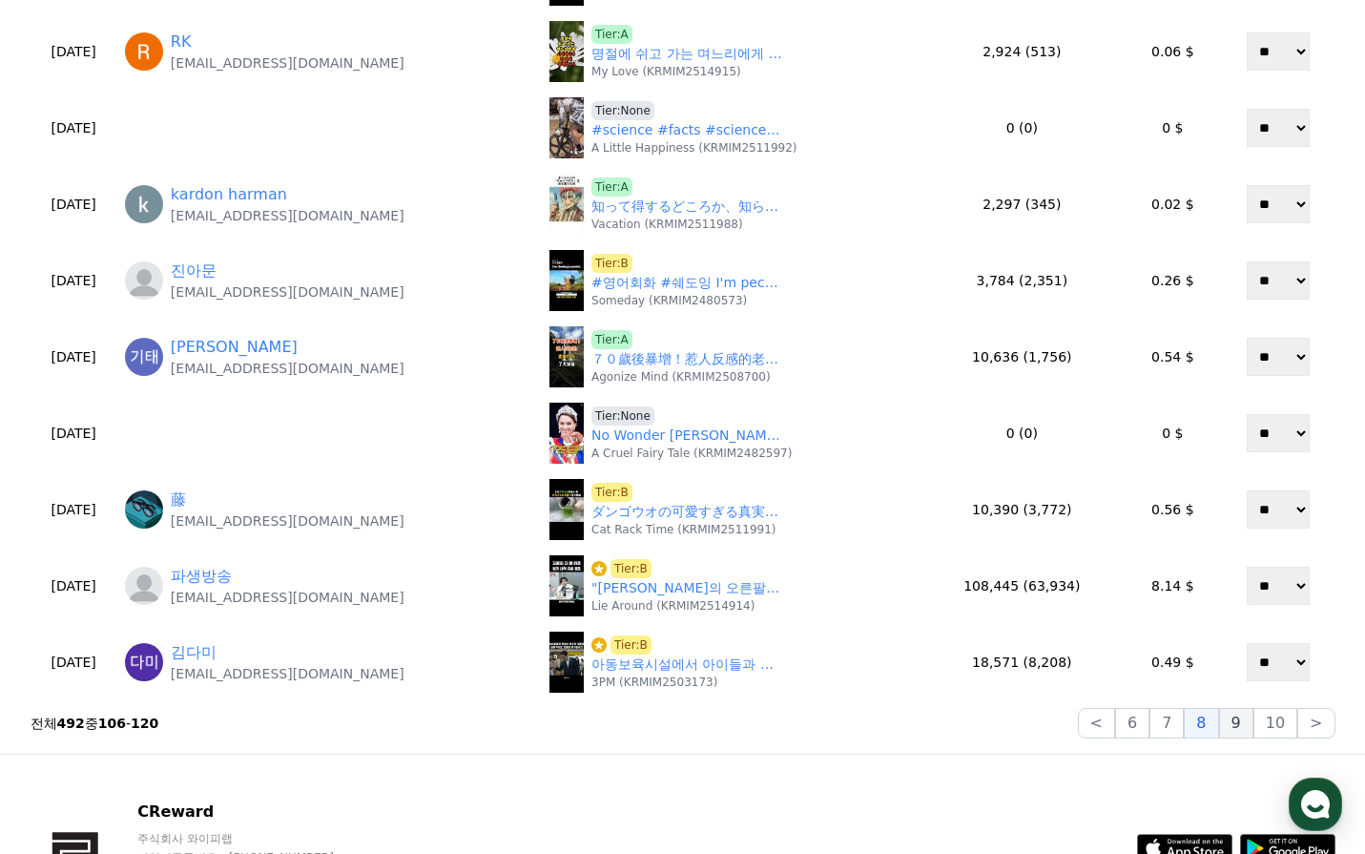
click at [1235, 726] on button "9" at bounding box center [1236, 723] width 34 height 31
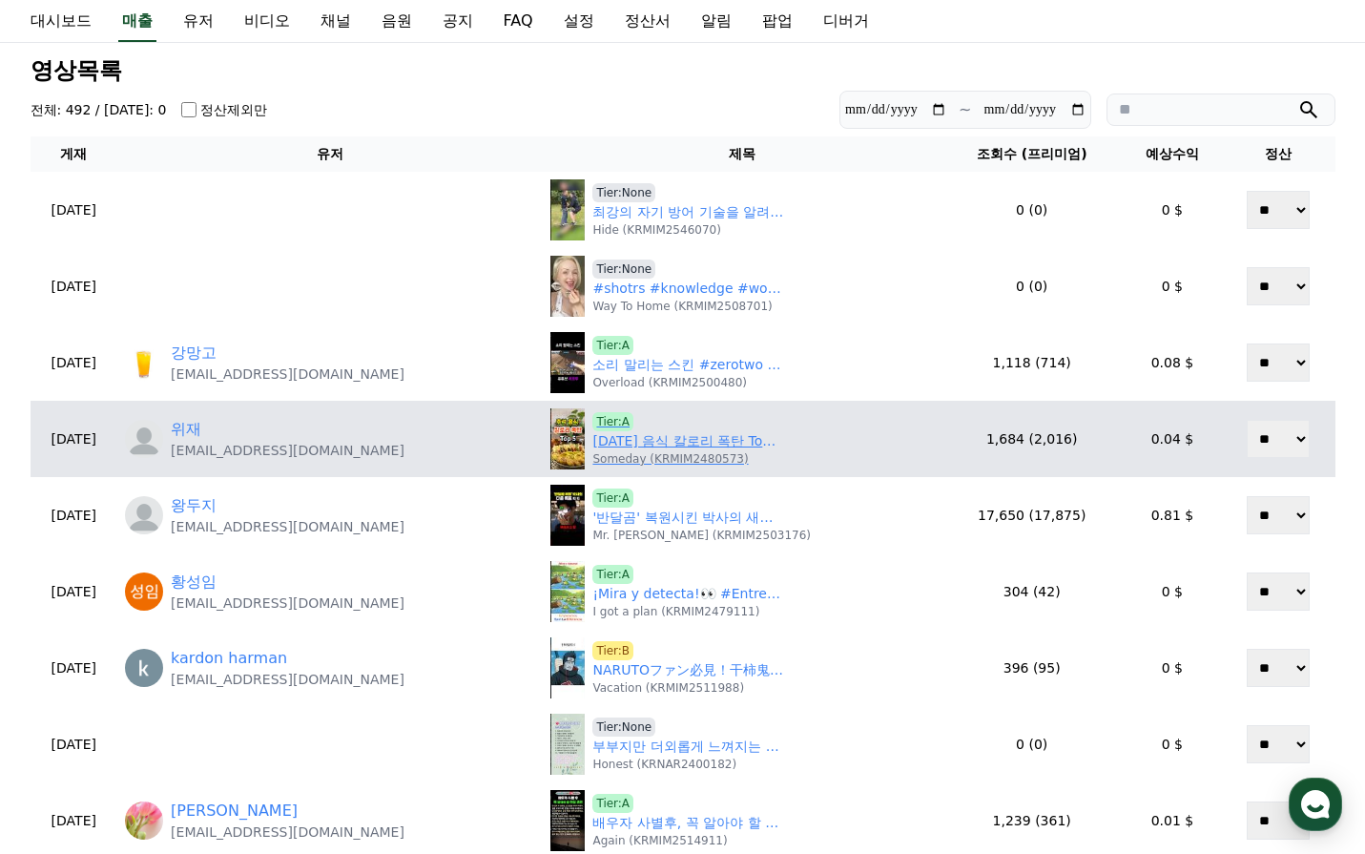
scroll to position [95, 0]
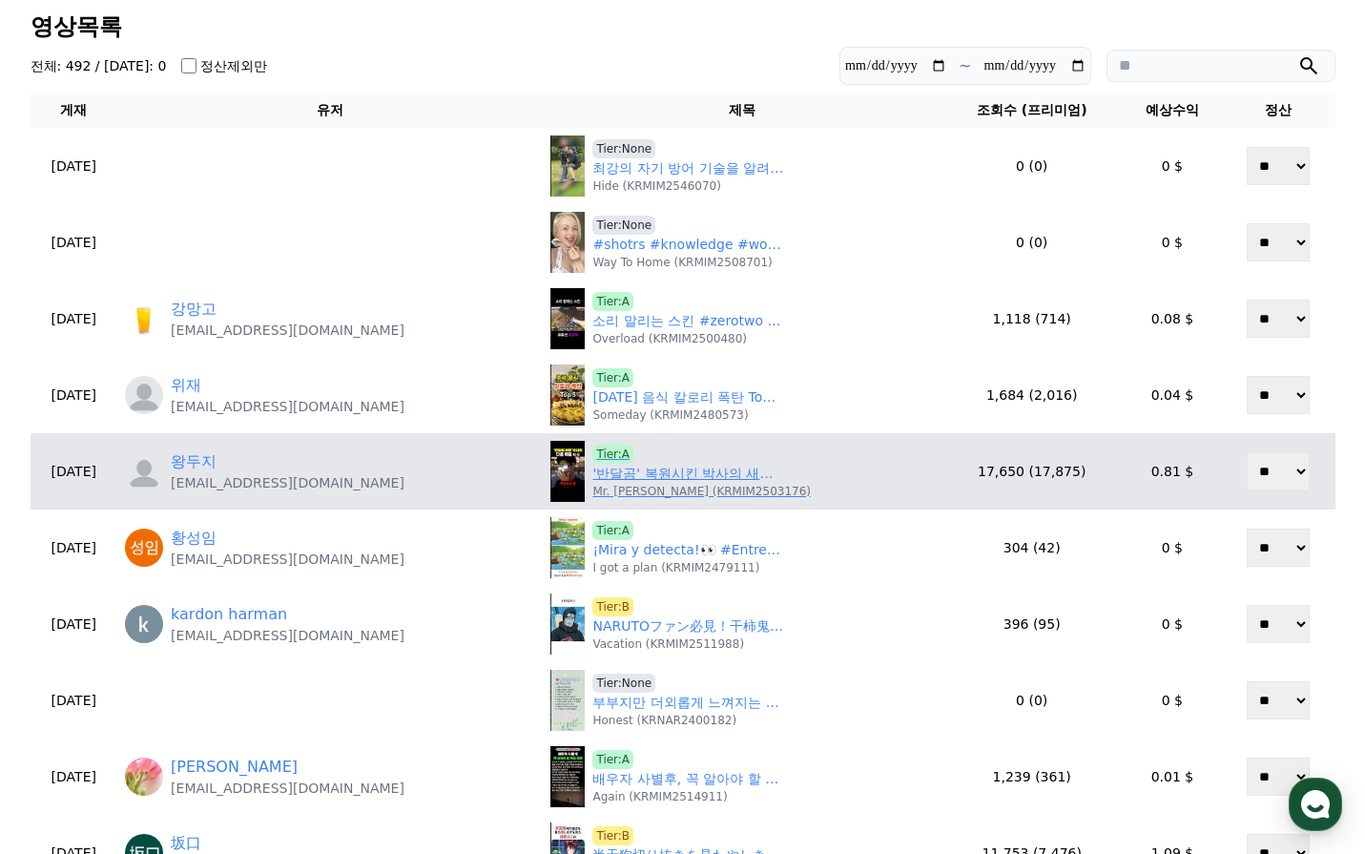
click at [650, 476] on link "'반달곰' 복원시킨 박사의 새로운 목표 ㄷㄷ" at bounding box center [687, 474] width 191 height 20
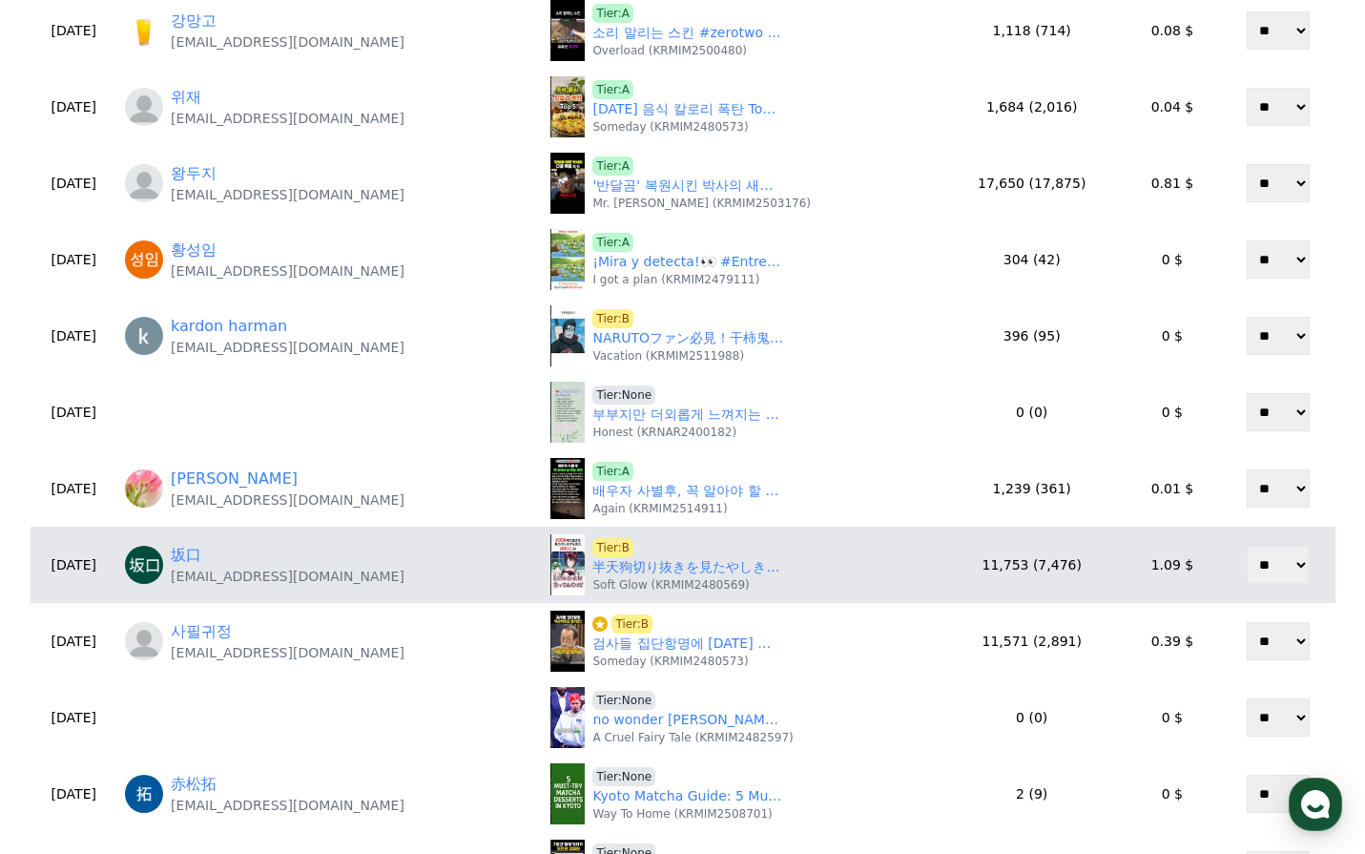
scroll to position [572, 0]
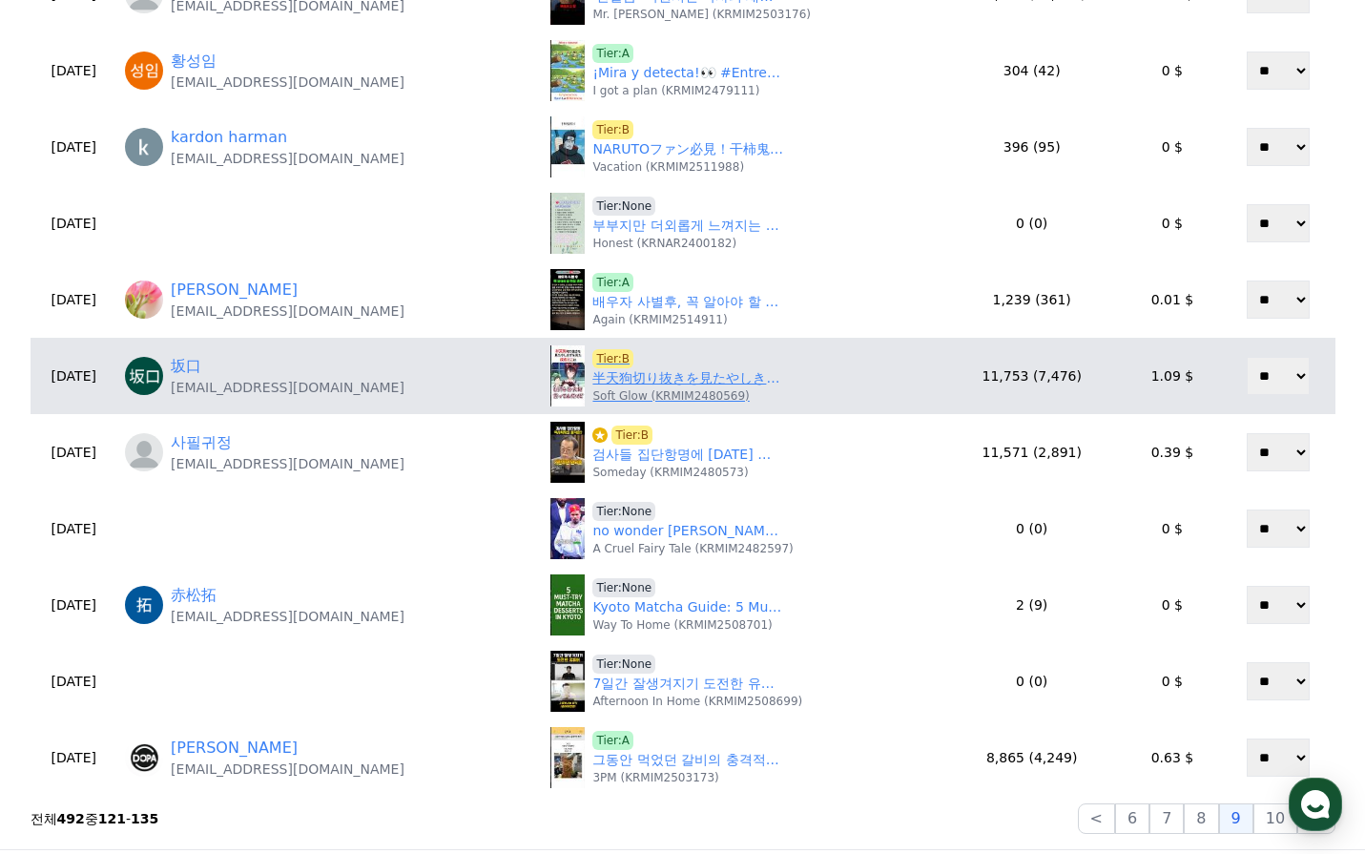
click at [679, 375] on link "半天狗切り抜きを見たやしきずを見た戌亥とこ　【にじさんじ切り抜き】#shorts" at bounding box center [687, 378] width 191 height 20
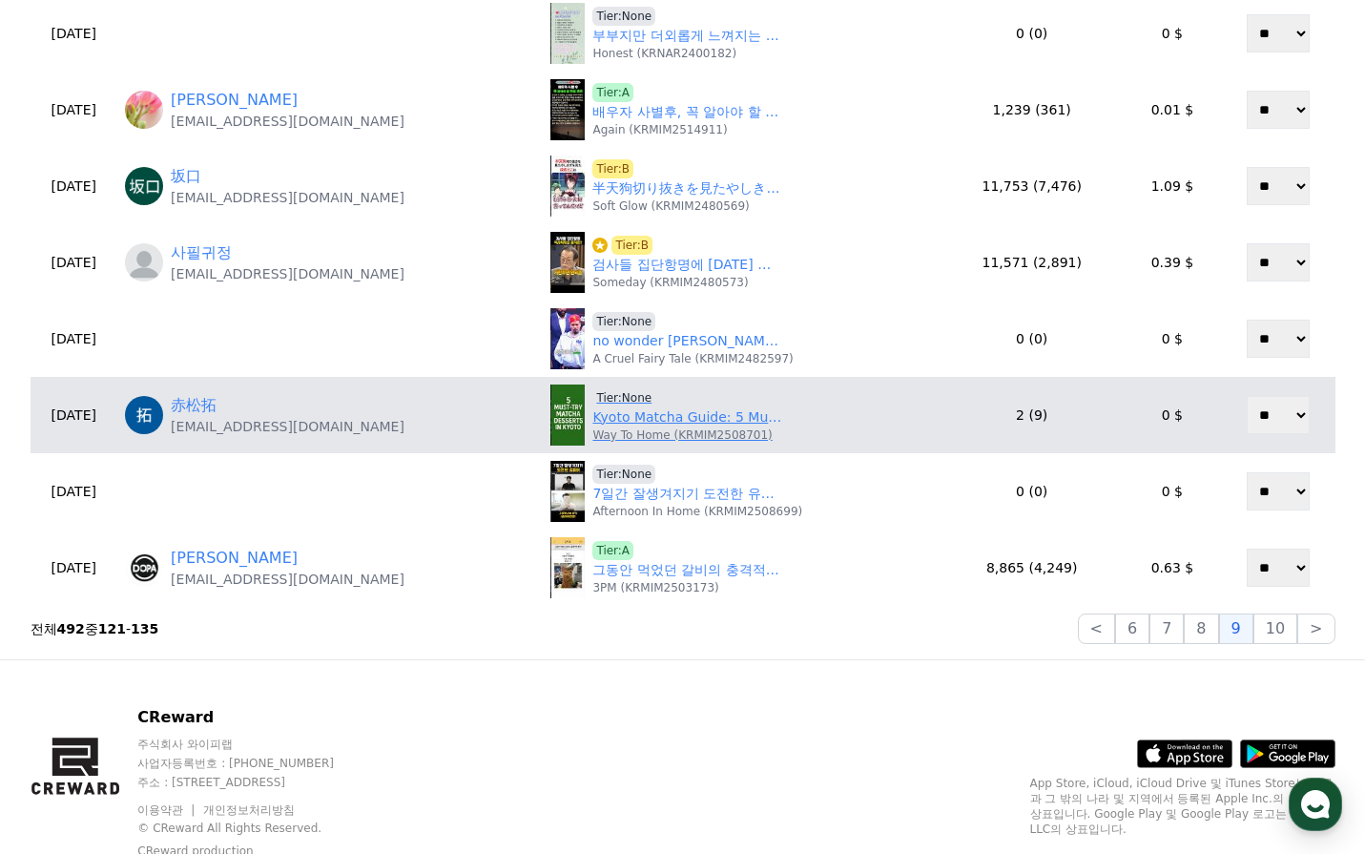
scroll to position [763, 0]
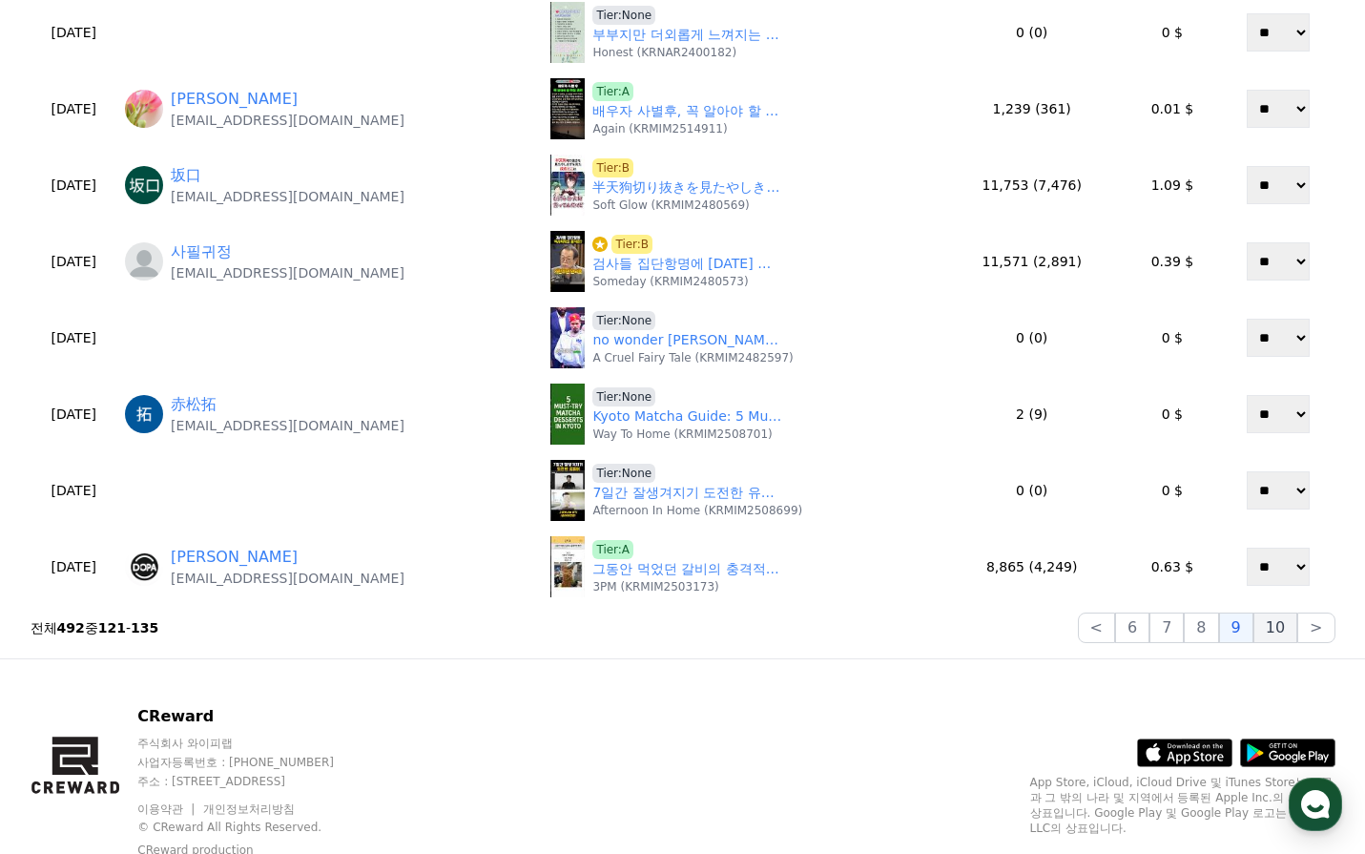
click at [1279, 630] on button "10" at bounding box center [1276, 627] width 44 height 31
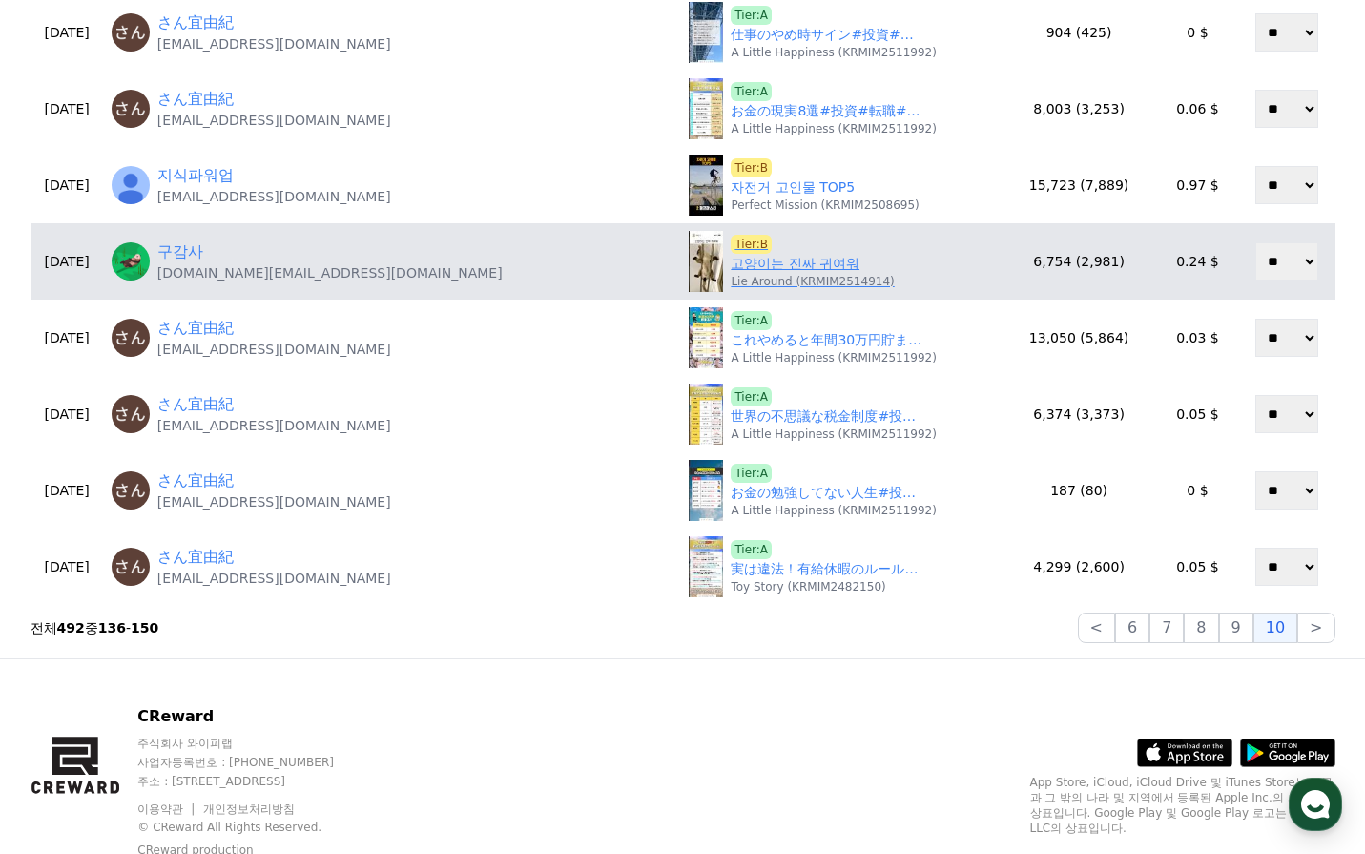
click at [828, 252] on div "Tier:B 고양이는 진짜 귀여워 Lie Around (KRMIM2514914)" at bounding box center [812, 262] width 163 height 54
click at [841, 266] on link "고양이는 진짜 귀여워" at bounding box center [795, 264] width 129 height 20
click at [777, 276] on p "Lie Around (KRMIM2514914)" at bounding box center [812, 281] width 163 height 15
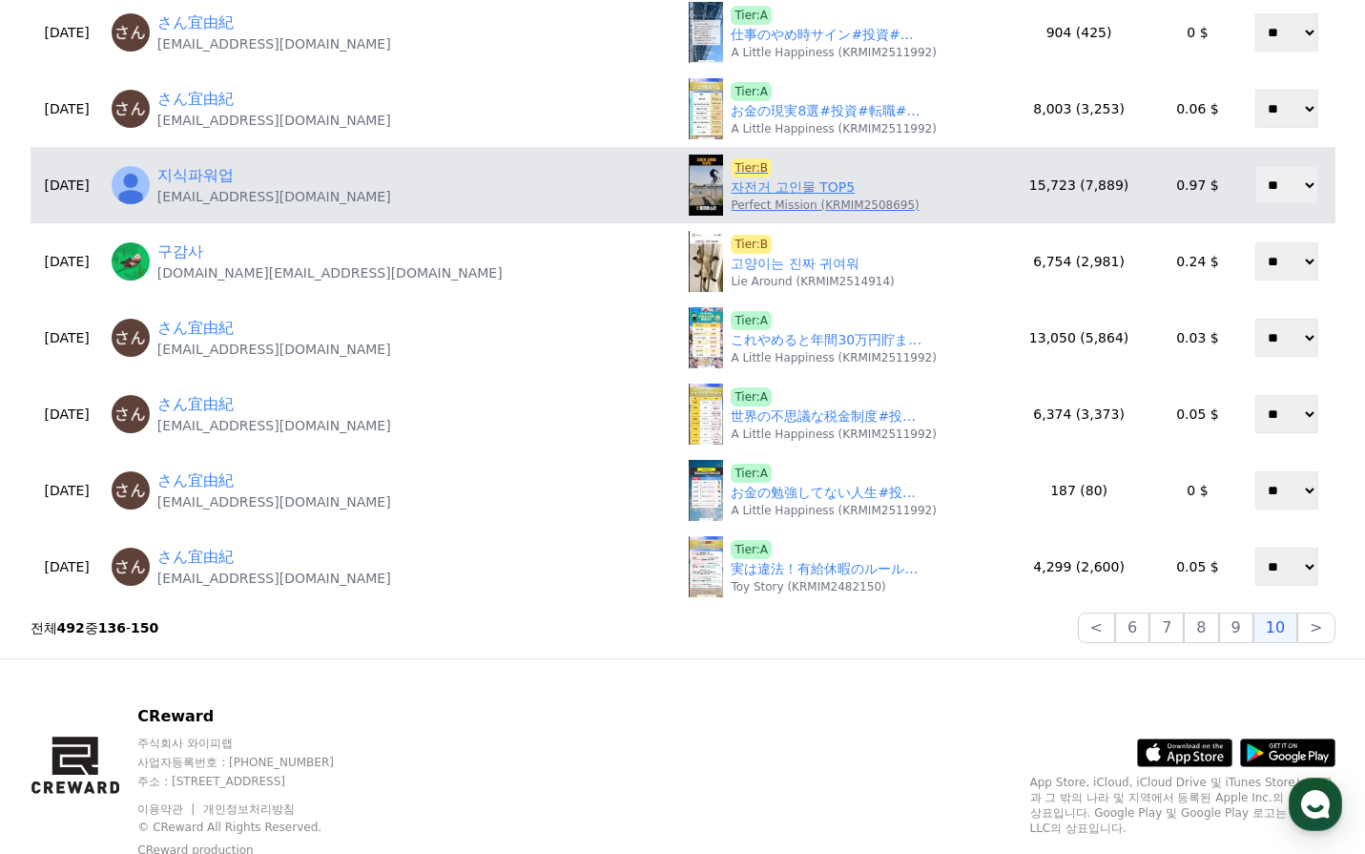
click at [815, 188] on link "자전거 고인물 TOP5" at bounding box center [793, 187] width 124 height 20
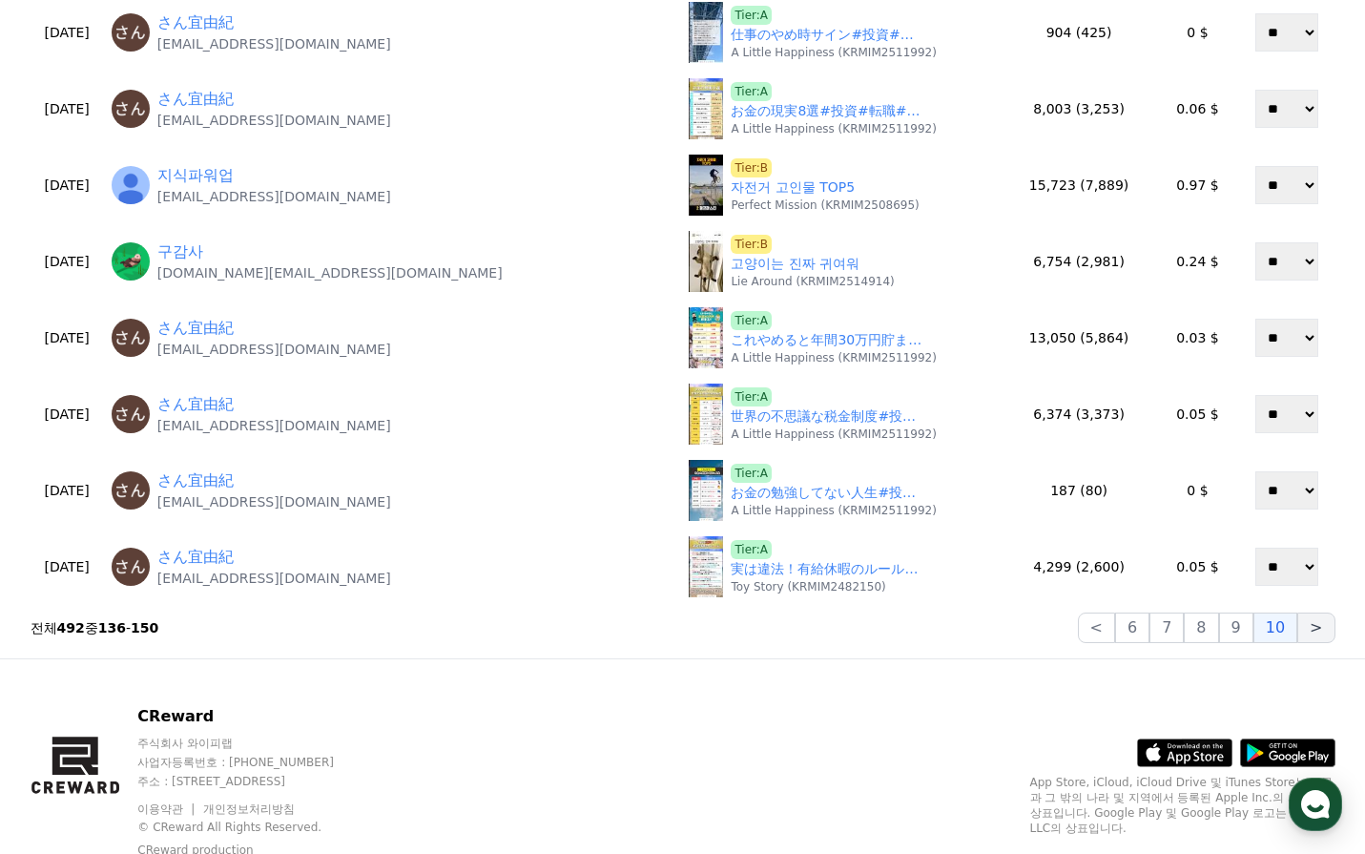
click at [1321, 628] on button ">" at bounding box center [1315, 627] width 37 height 31
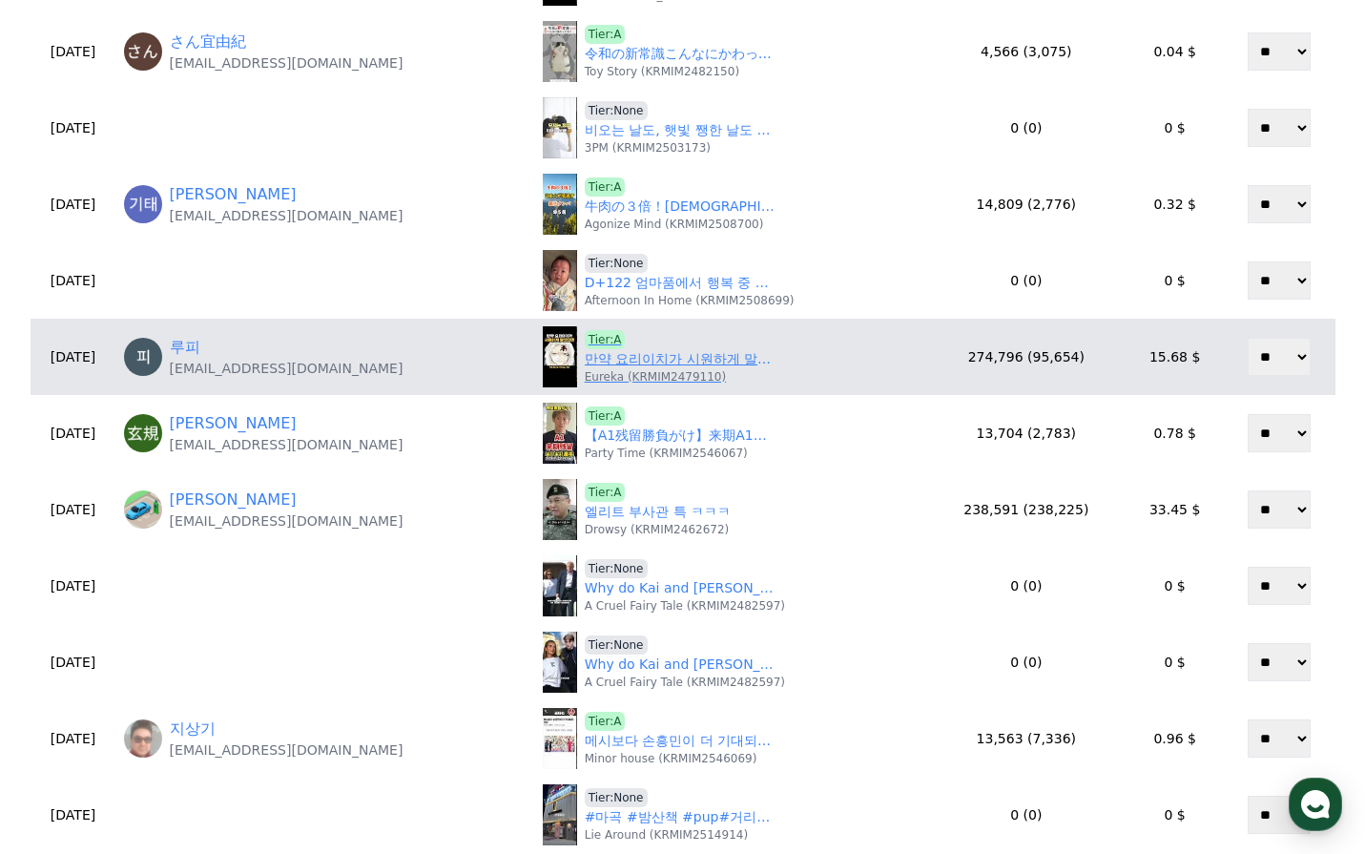
scroll to position [95, 0]
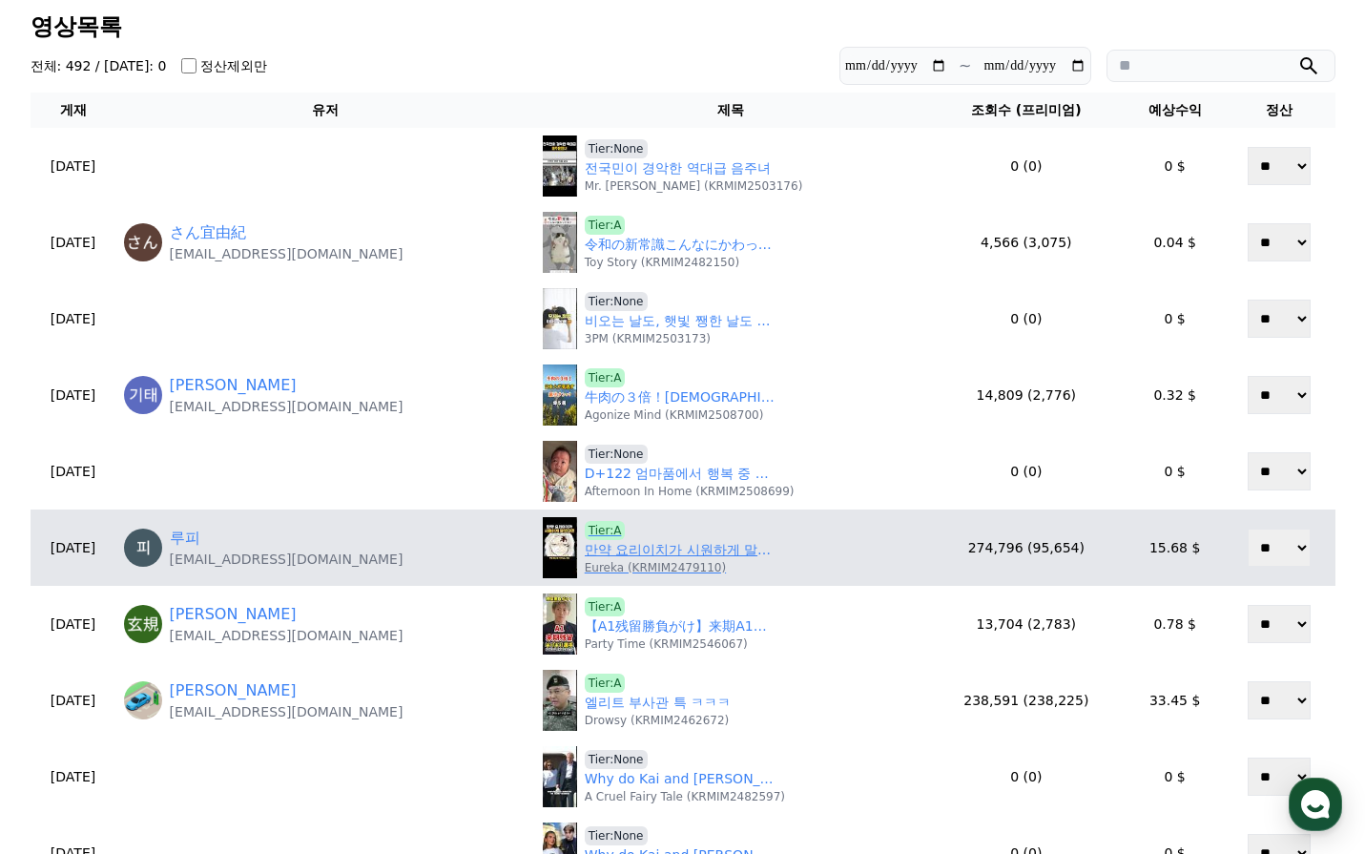
click at [635, 547] on link "만약 요리이치가 시원하게 말했다면?" at bounding box center [680, 550] width 191 height 20
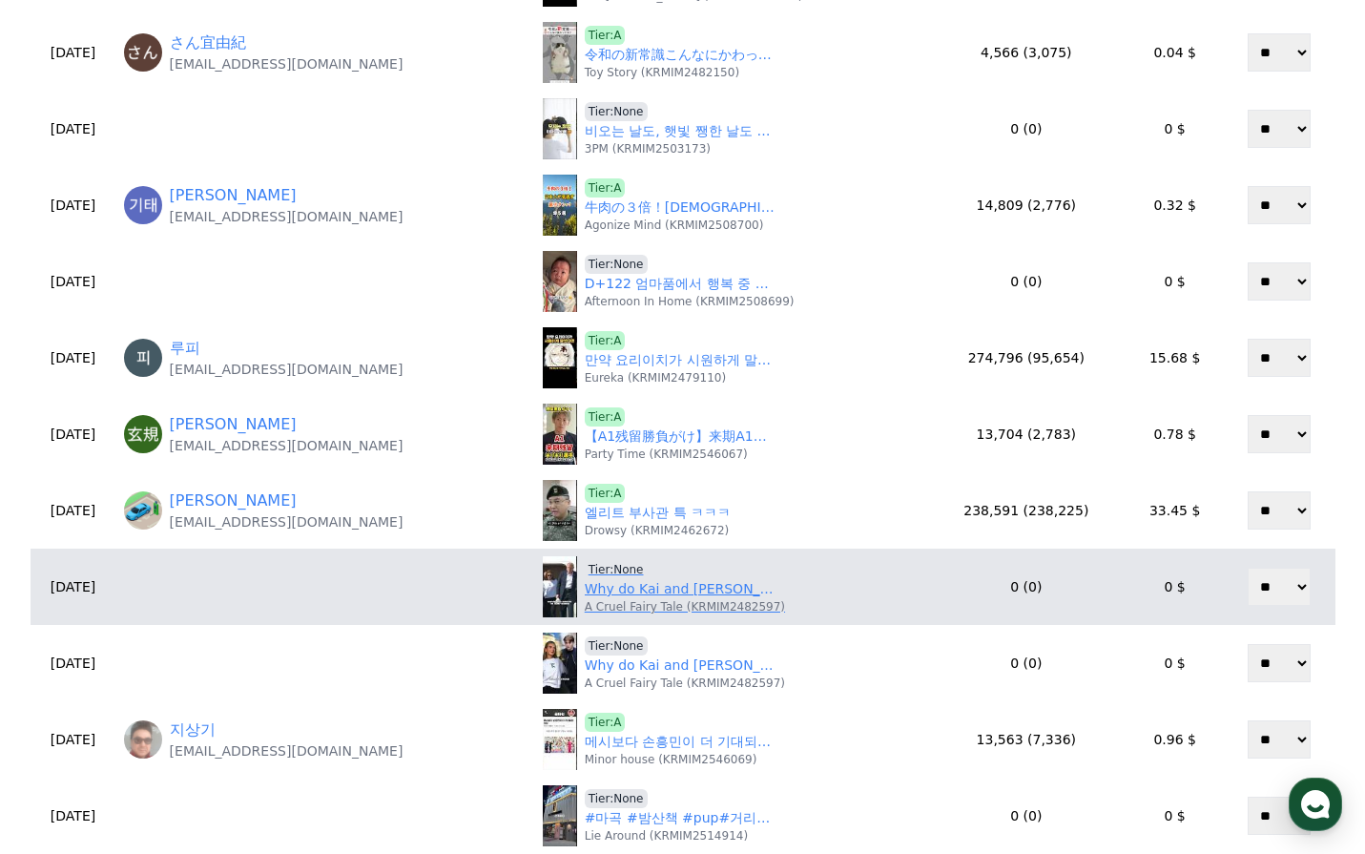
scroll to position [286, 0]
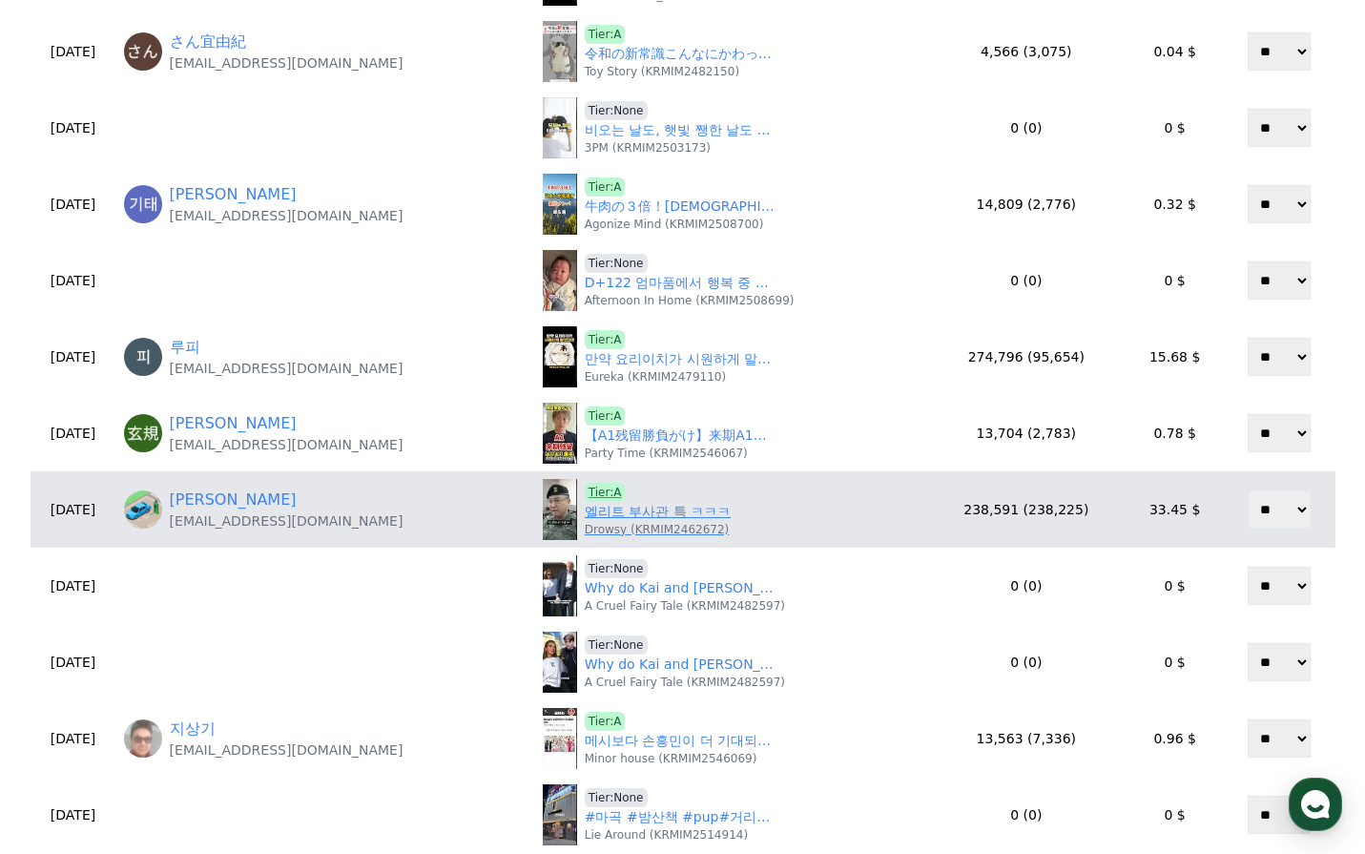
click at [661, 522] on p "Drowsy (KRMIM2462672)" at bounding box center [657, 529] width 145 height 15
click at [661, 508] on link "엘리트 부사관 특 ㅋㅋㅋ" at bounding box center [658, 512] width 146 height 20
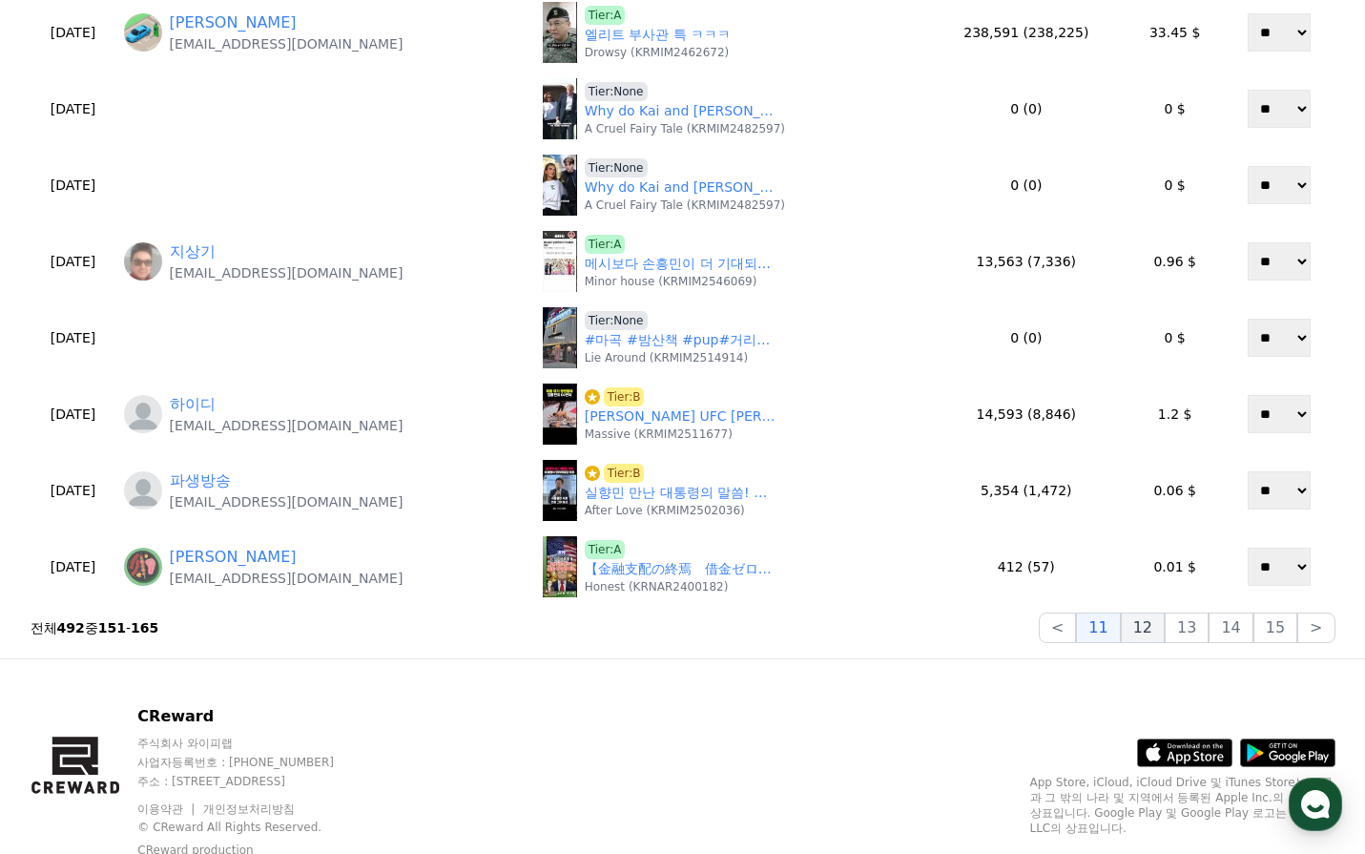
click at [1161, 631] on button "12" at bounding box center [1143, 627] width 44 height 31
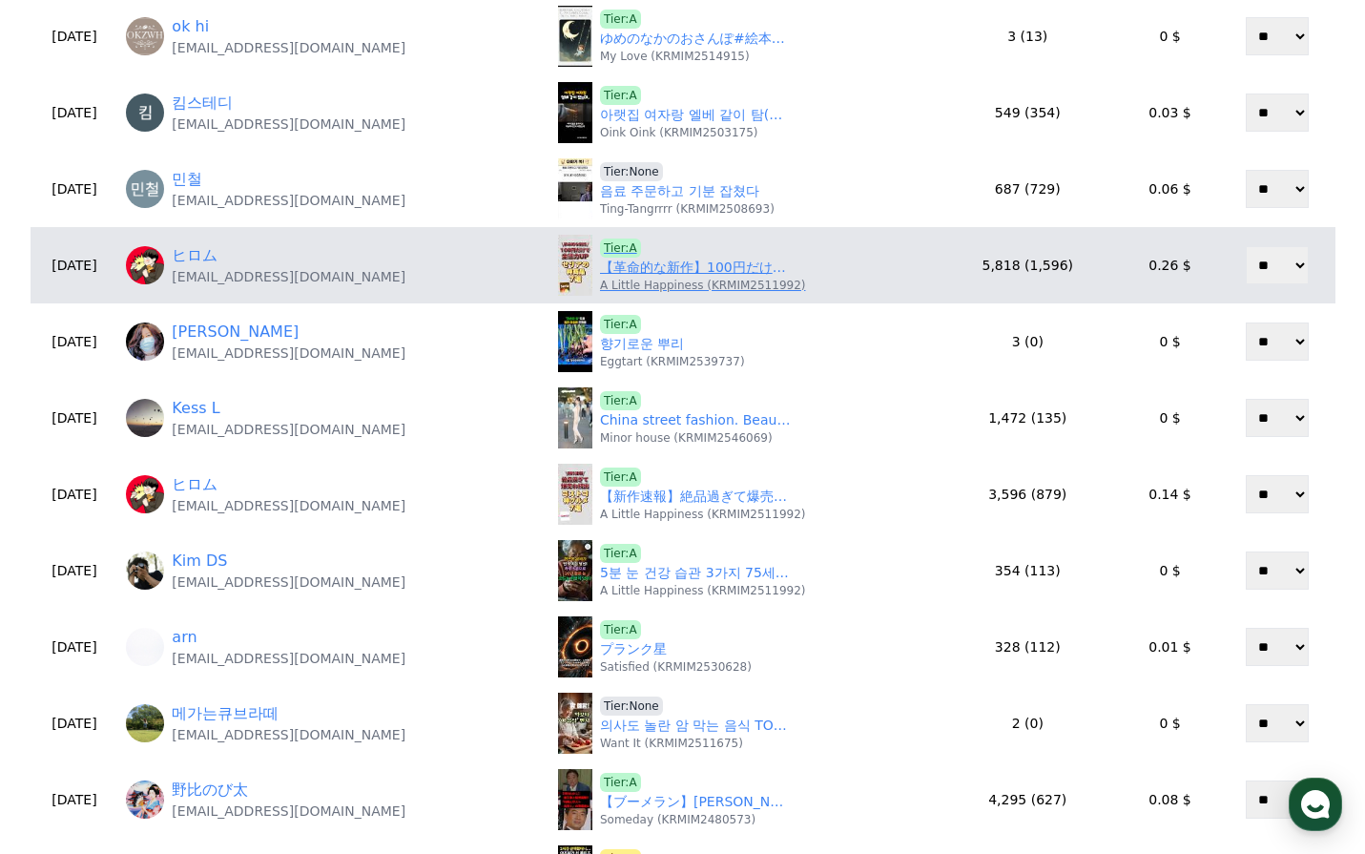
scroll to position [191, 0]
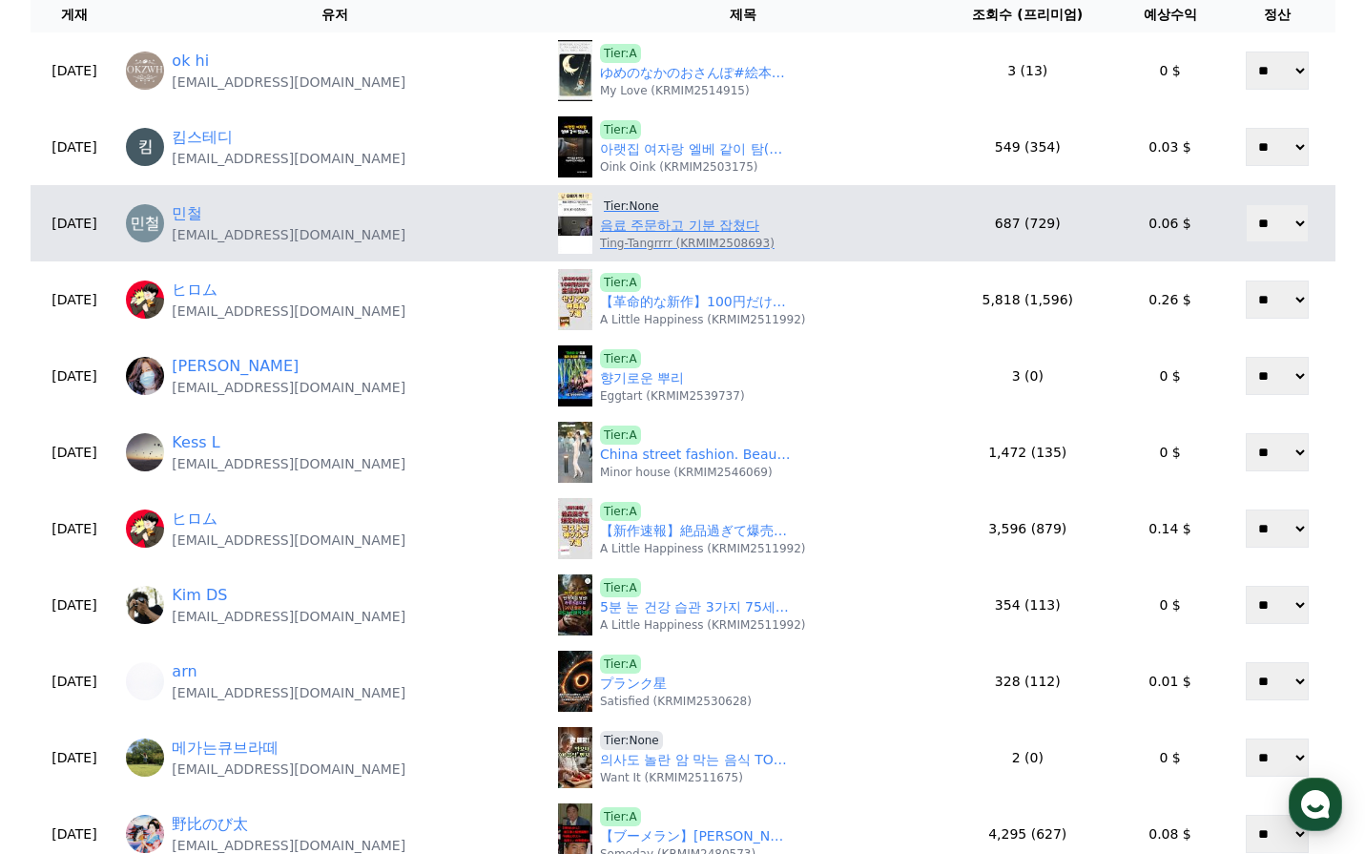
click at [645, 231] on link "음료 주문하고 기분 잡쳤다" at bounding box center [679, 226] width 159 height 20
click at [611, 209] on span "Tier:None" at bounding box center [631, 206] width 63 height 19
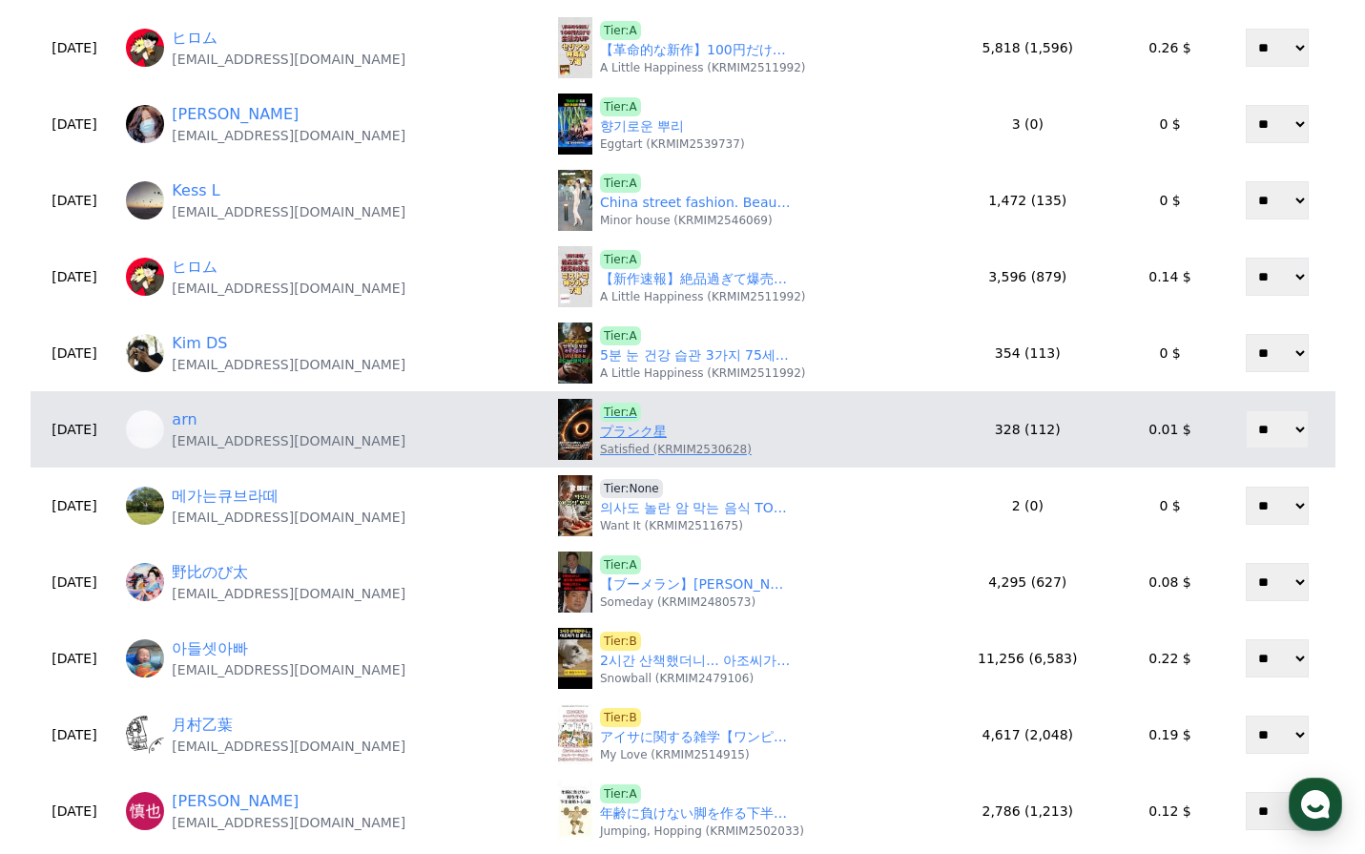
scroll to position [477, 0]
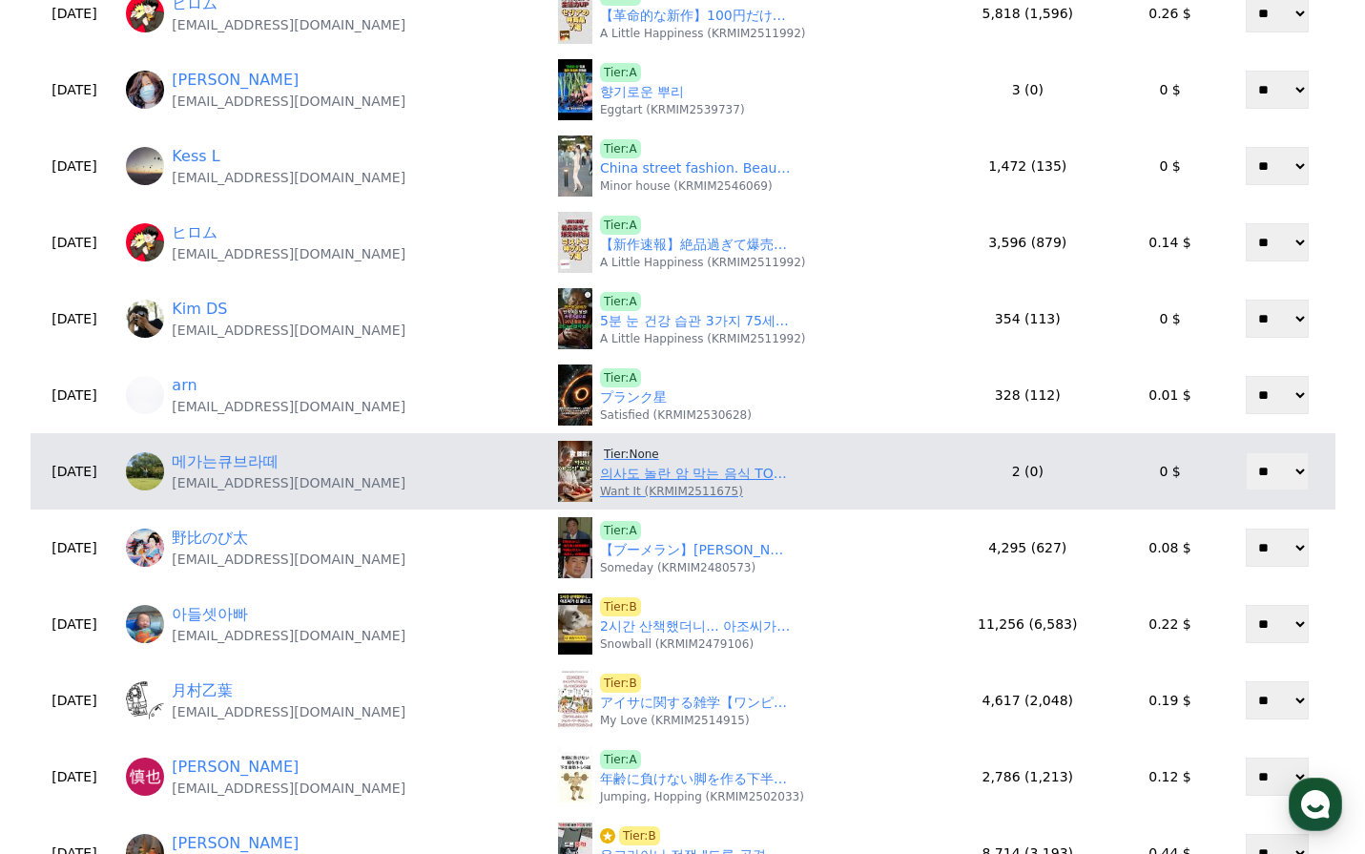
click at [684, 459] on div "Tier:None 의사도 놀란 암 막는 음식 TOP5 🍎🥦 Want It (KRMIM2511675)" at bounding box center [695, 472] width 191 height 54
click at [687, 476] on link "의사도 놀란 암 막는 음식 TOP5 🍎🥦" at bounding box center [695, 474] width 191 height 20
click at [610, 442] on div "Tier:None 의사도 놀란 암 막는 음식 TOP5 🍎🥦 Want It (KRMIM2511675)" at bounding box center [743, 471] width 370 height 61
click at [612, 453] on span "Tier:None" at bounding box center [631, 454] width 63 height 19
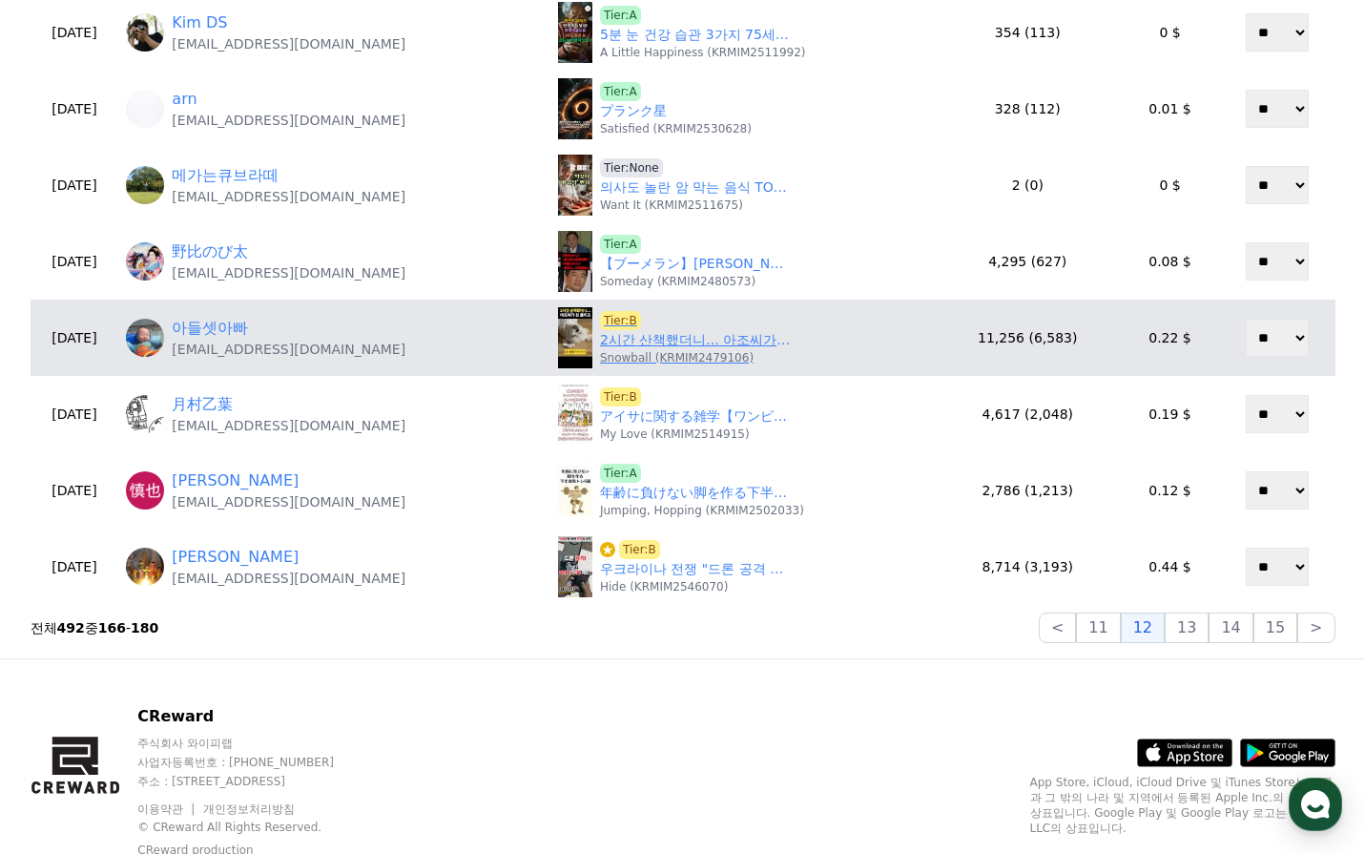
scroll to position [653, 0]
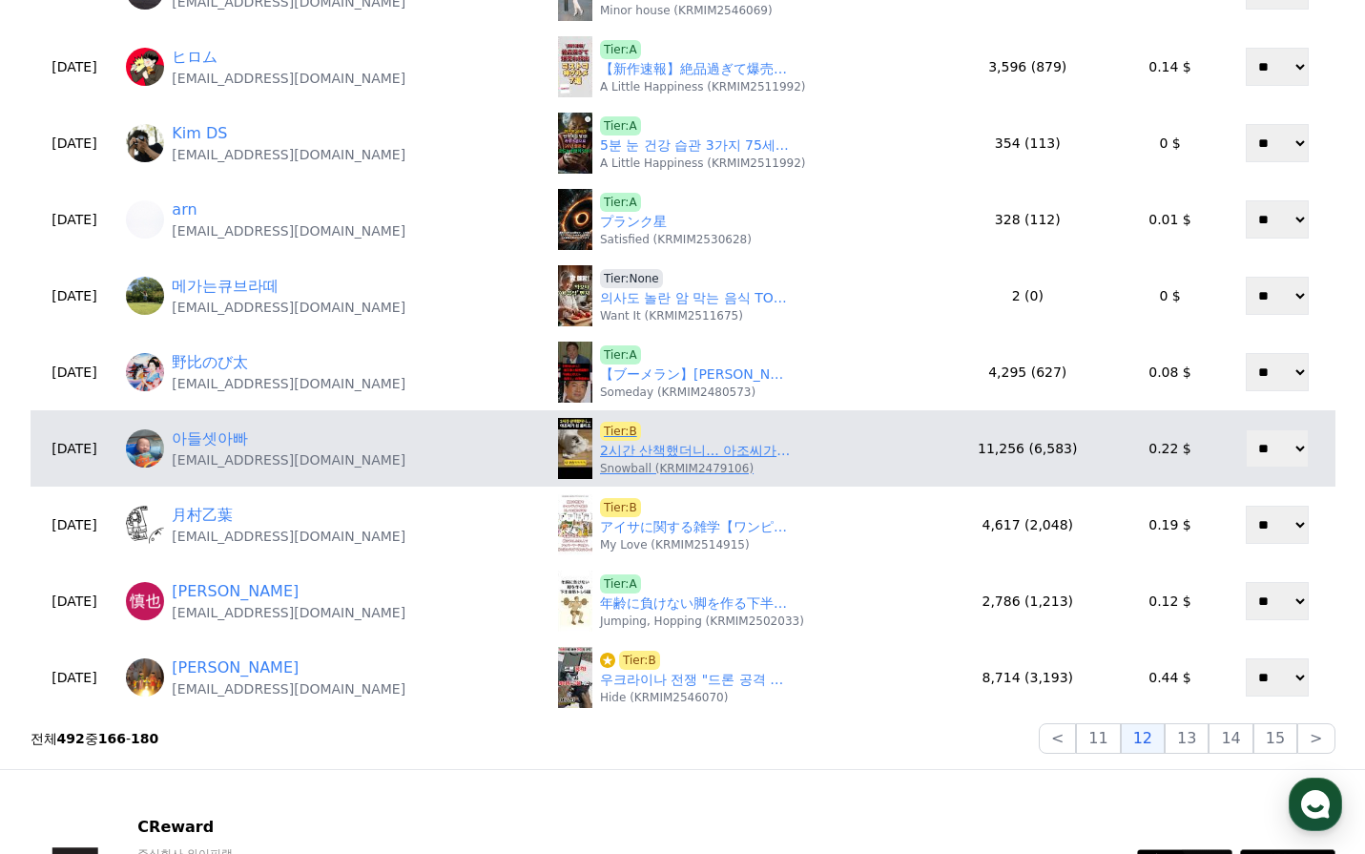
click at [666, 446] on link "2시간 산책했더니... 아조씨가 된 몰티즈ㅋㅋ" at bounding box center [695, 451] width 191 height 20
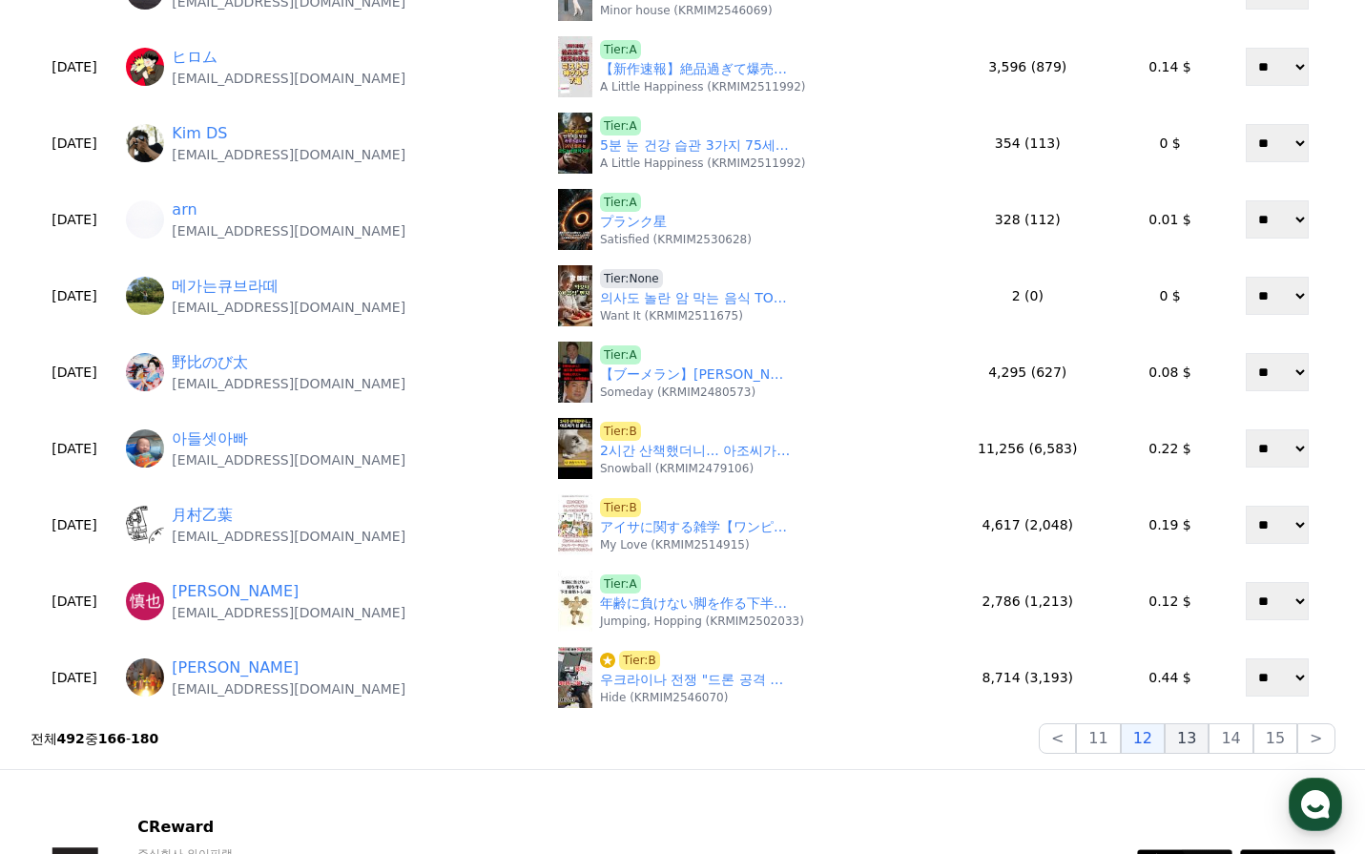
click at [1209, 746] on button "13" at bounding box center [1187, 738] width 44 height 31
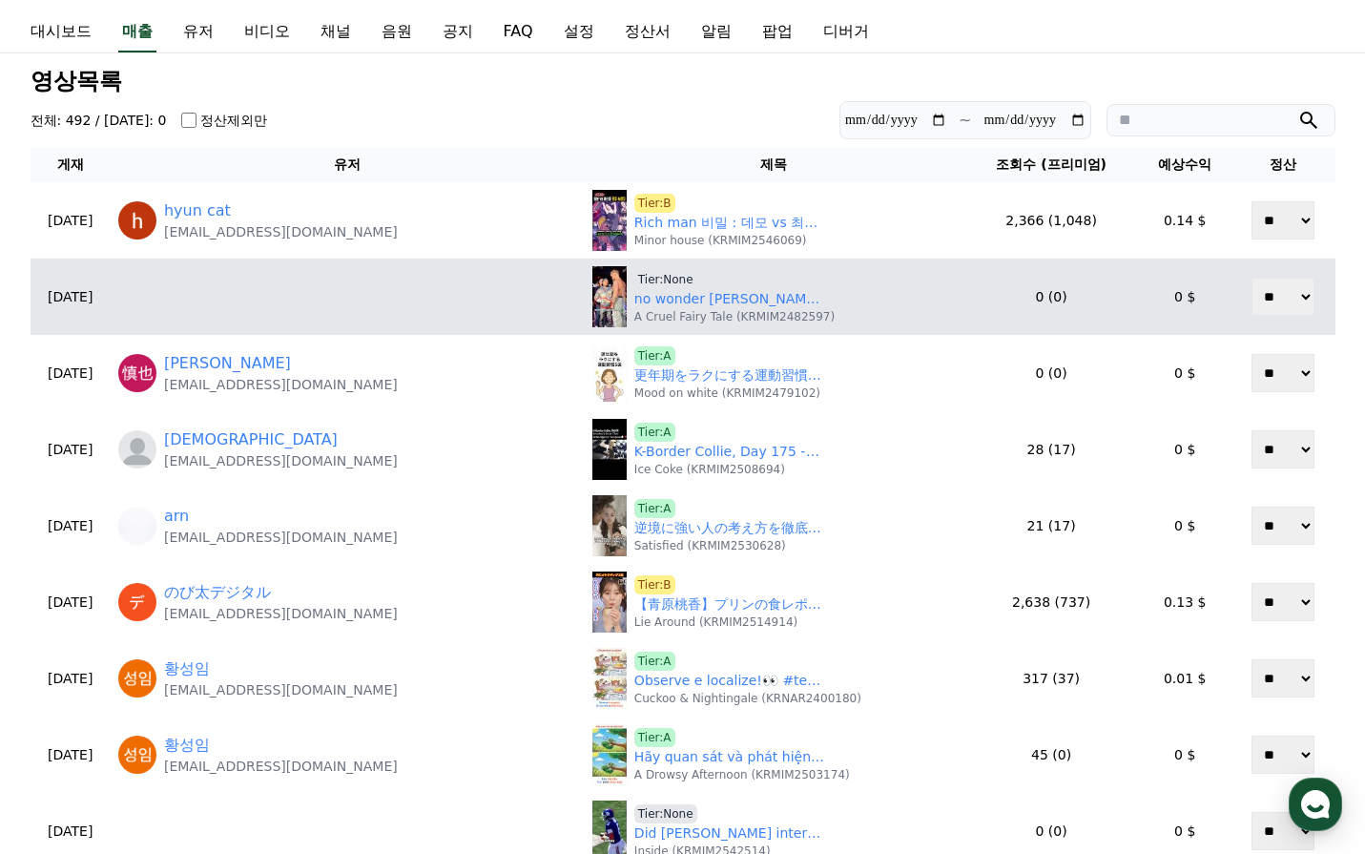
scroll to position [0, 0]
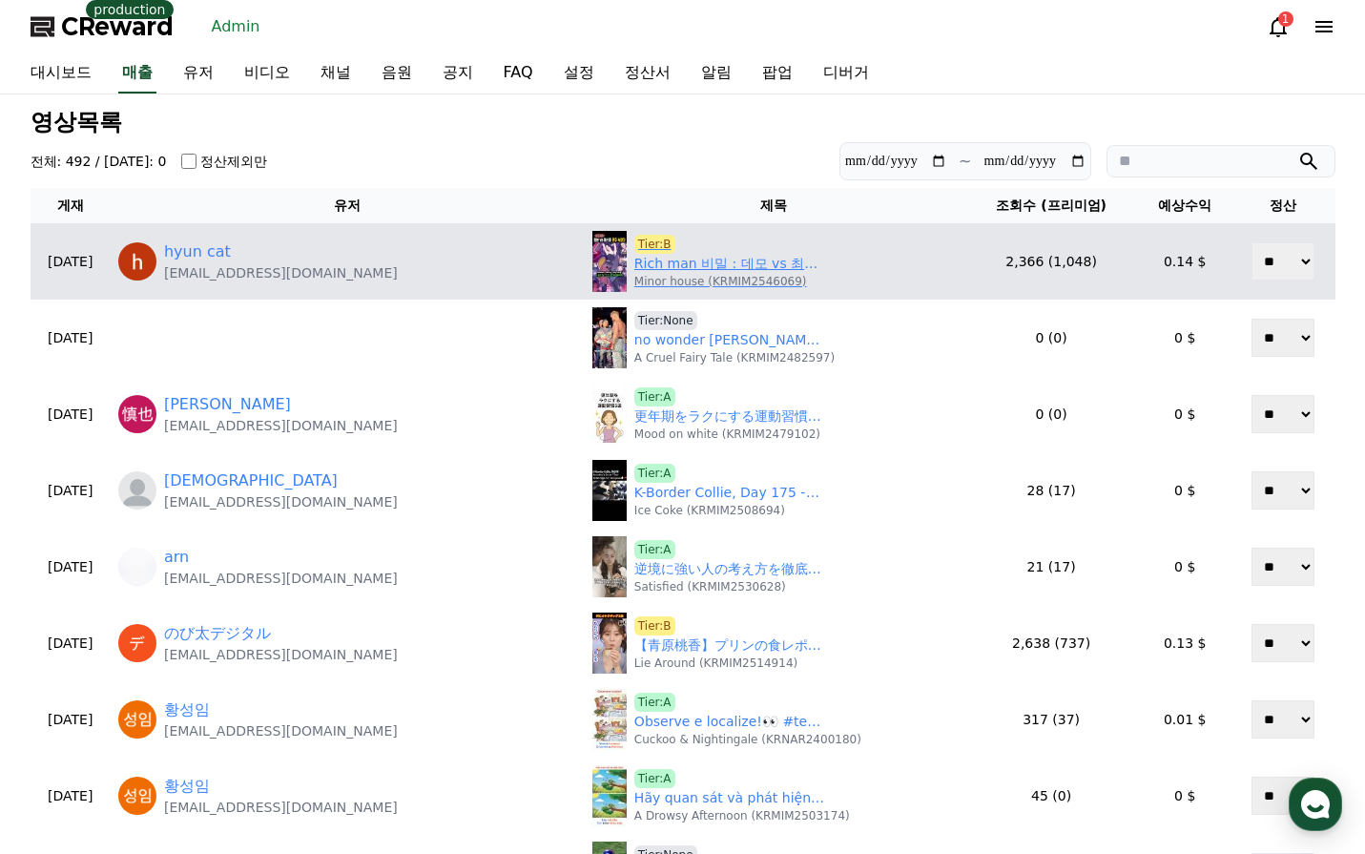
click at [727, 267] on link "Rich man 비밀 : 데모 vs 최종 버전차이 모두 속았다" at bounding box center [729, 264] width 191 height 20
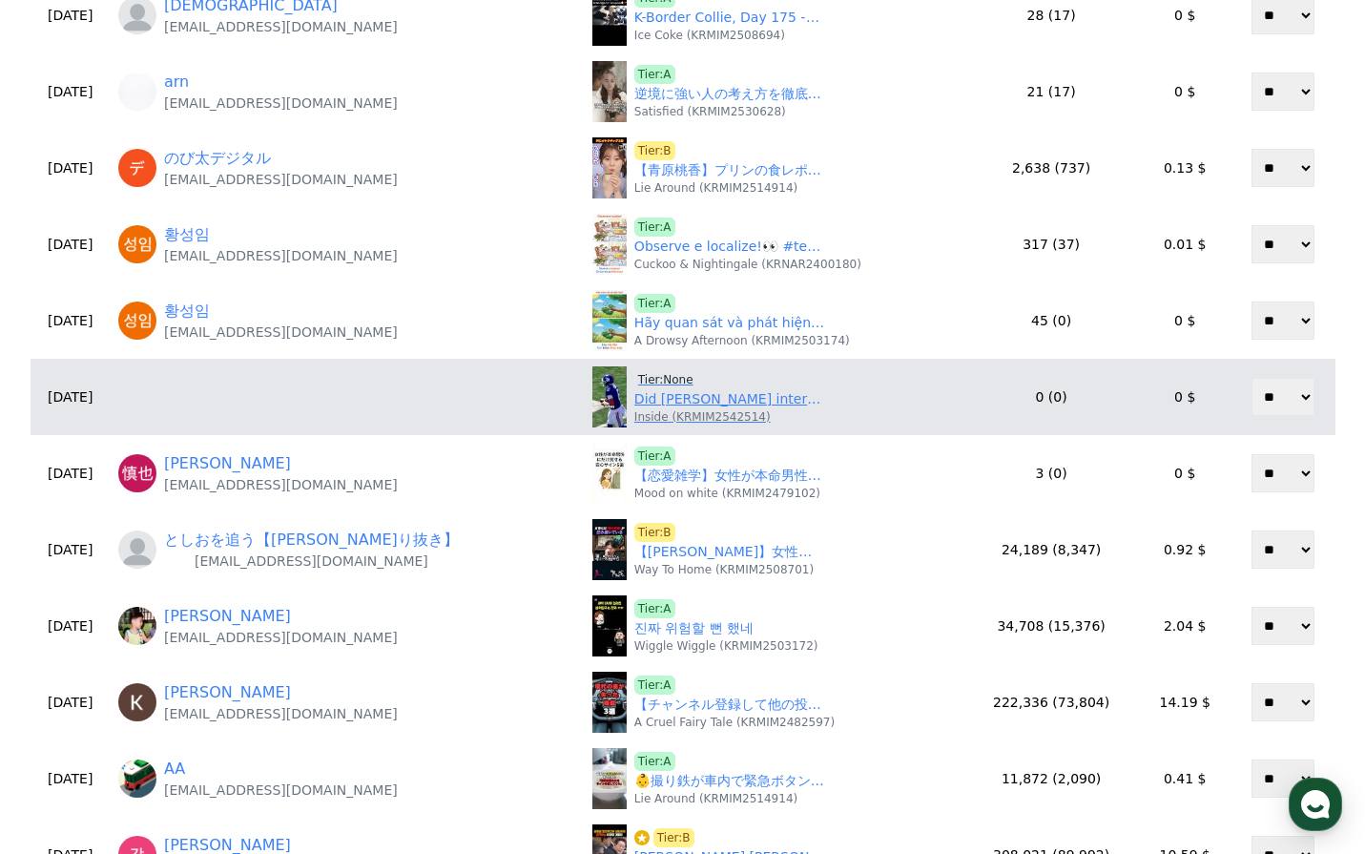
scroll to position [477, 0]
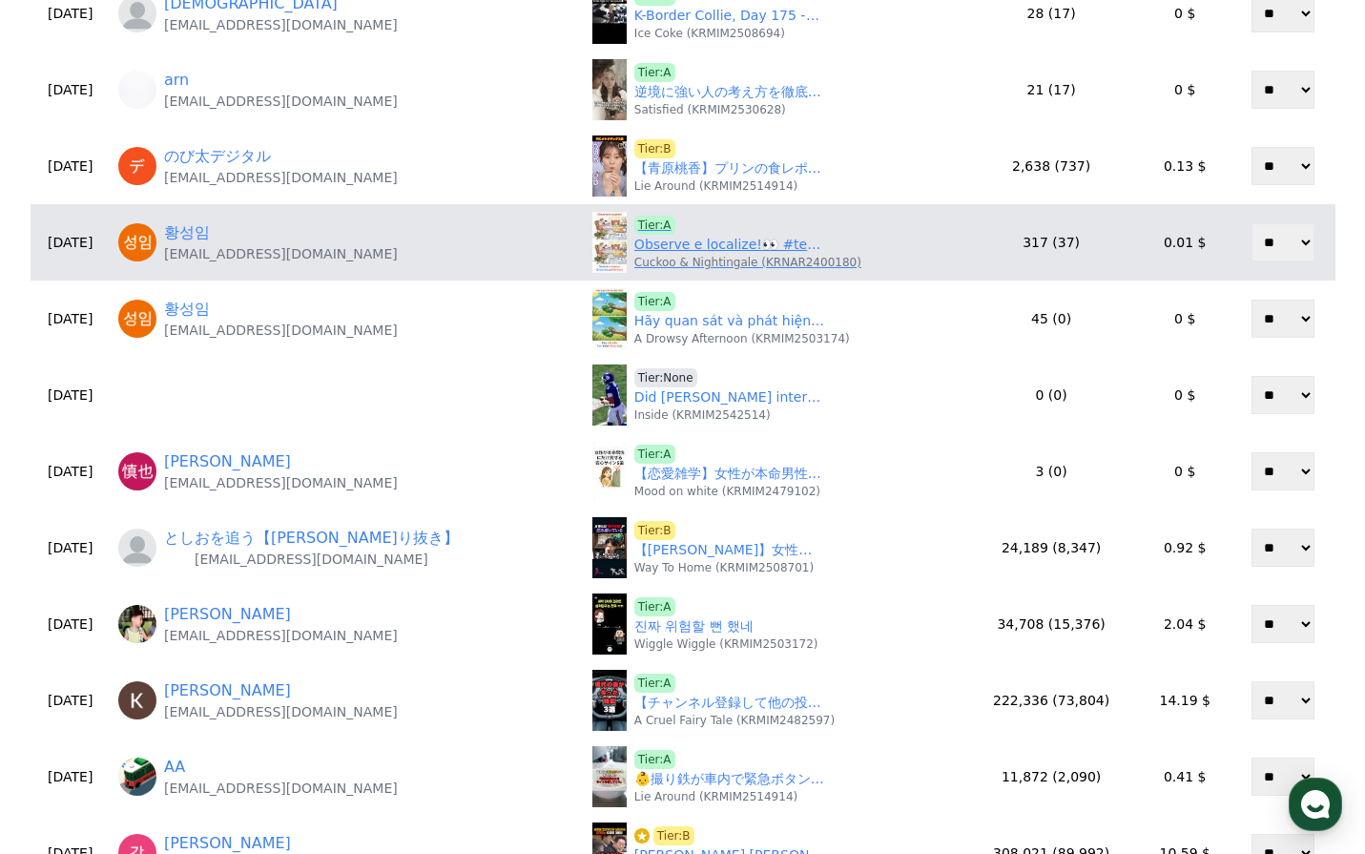
click at [687, 260] on p "Cuckoo & Nightingale (KRNAR2400180)" at bounding box center [747, 262] width 227 height 15
click at [692, 251] on link "Observe e localize!👀 #testedocérebro #poderdocérebro #saúdemental #poder #quiz …" at bounding box center [729, 245] width 191 height 20
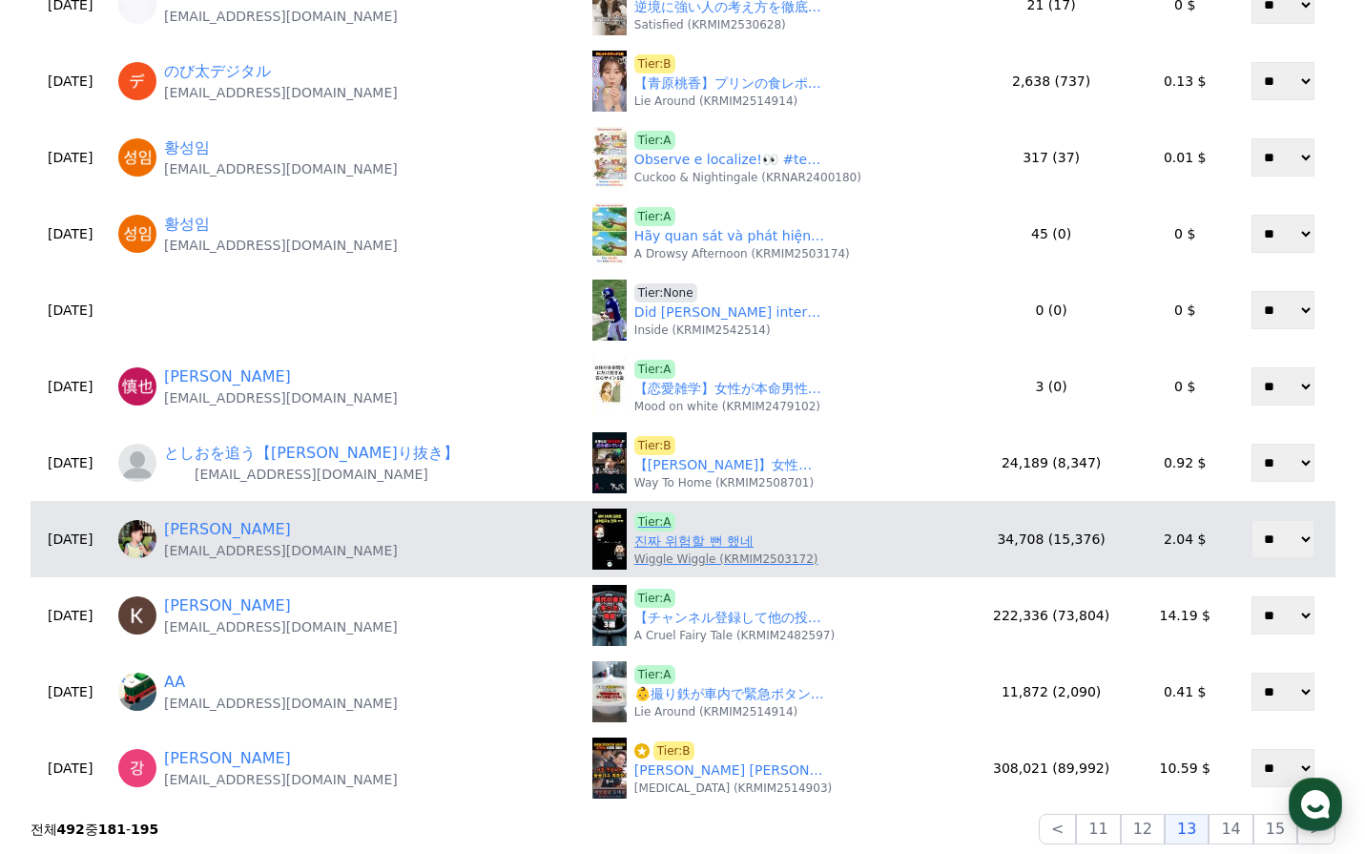
scroll to position [668, 0]
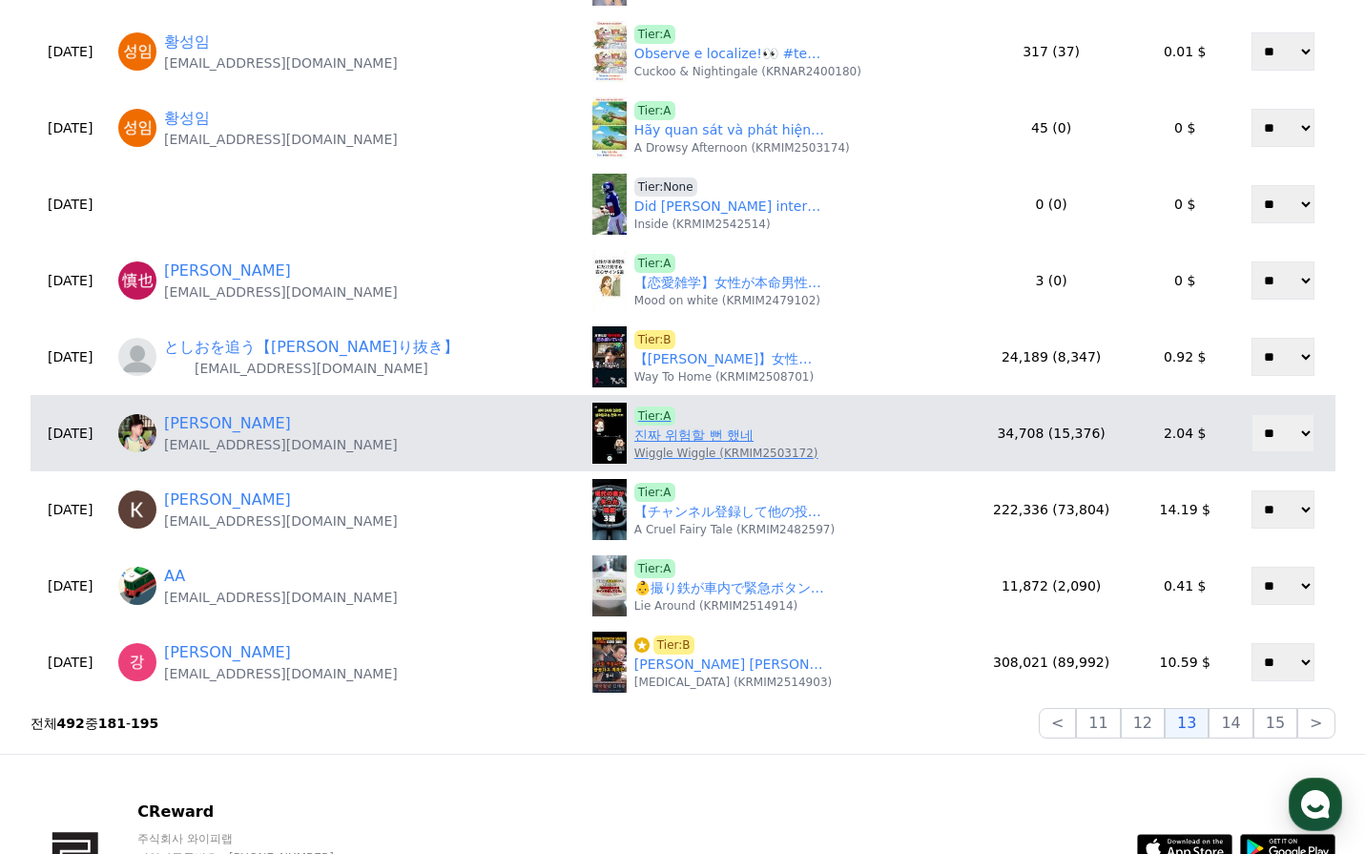
click at [715, 439] on link "진짜 위험할 뻔 했네" at bounding box center [693, 435] width 119 height 20
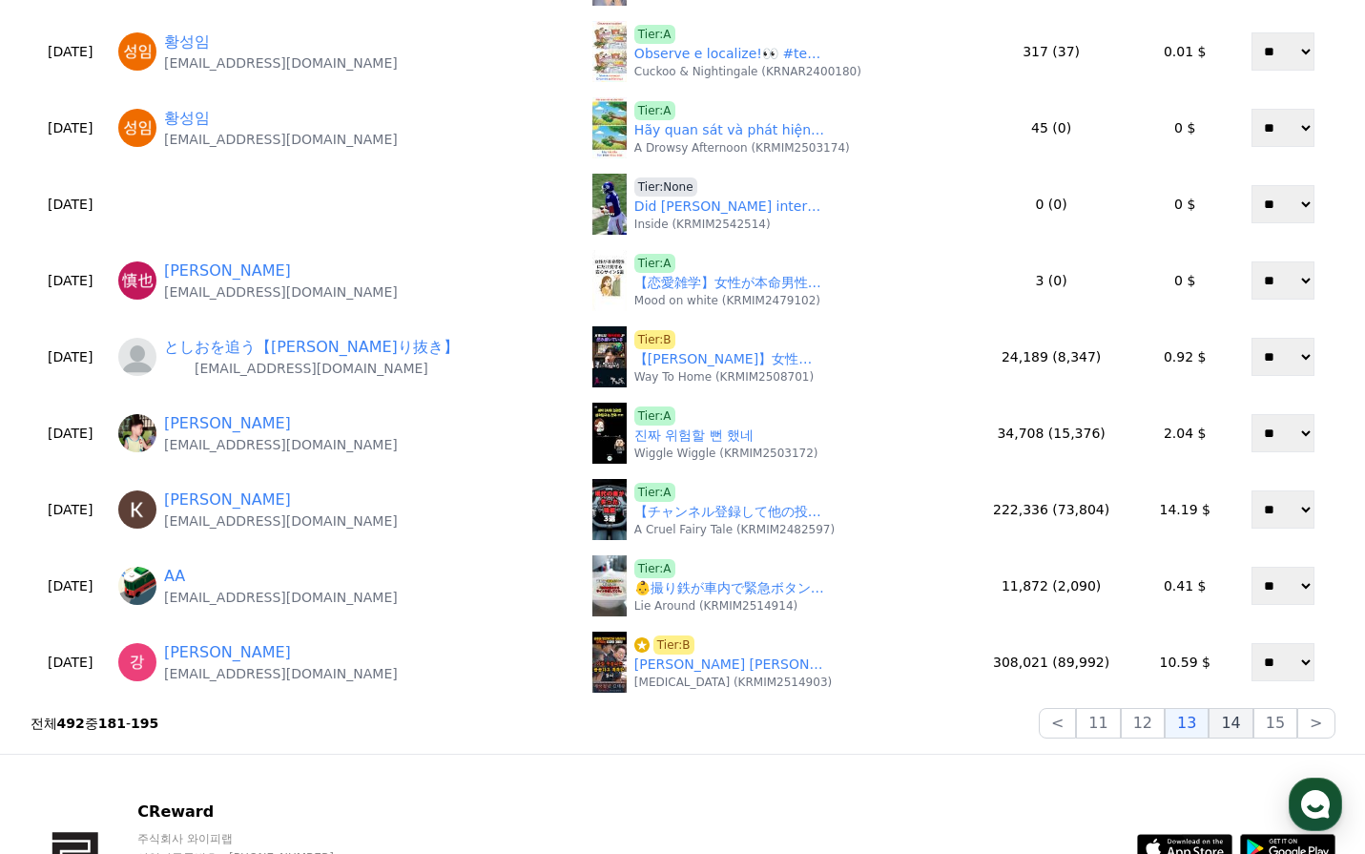
click at [1232, 720] on button "14" at bounding box center [1231, 723] width 44 height 31
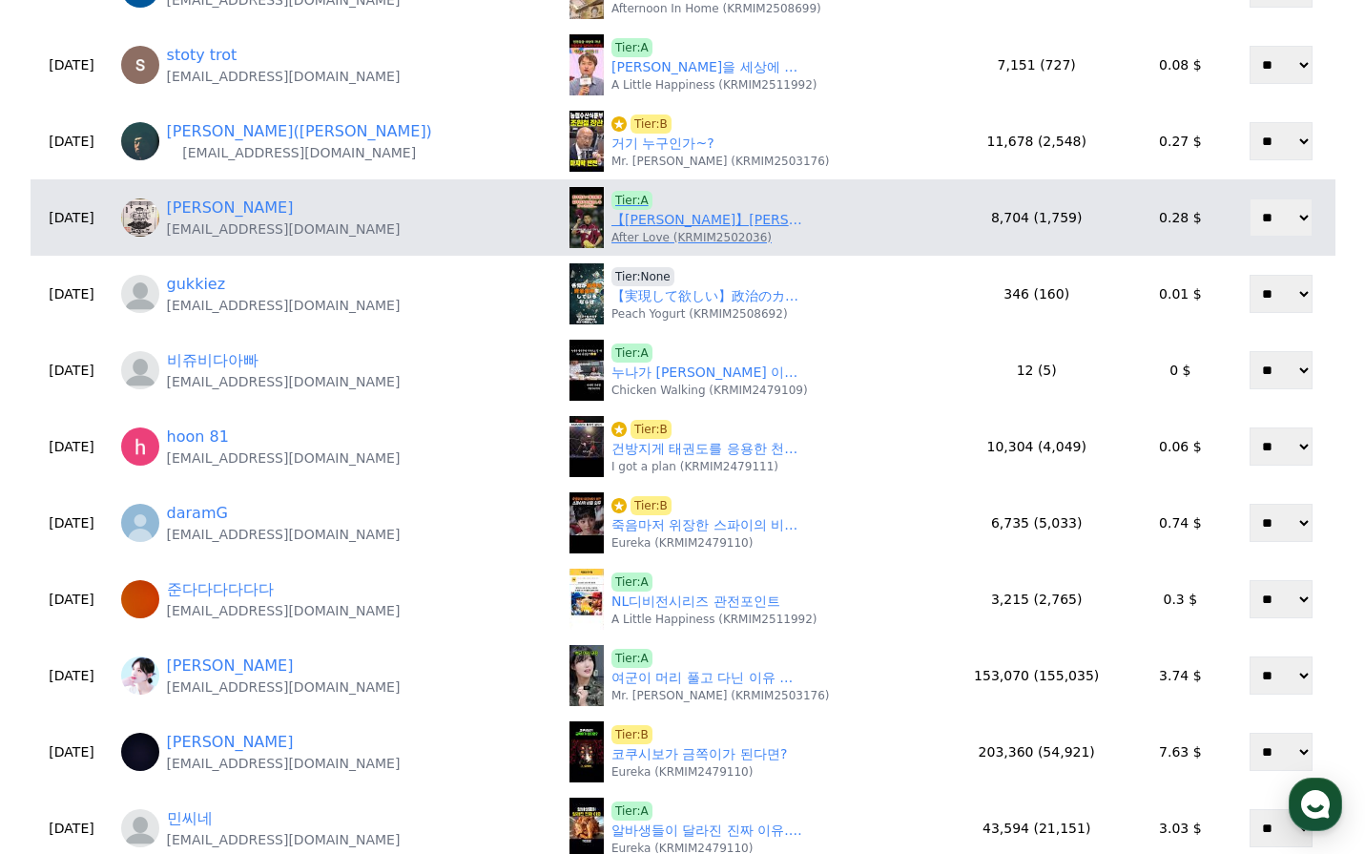
scroll to position [0, 0]
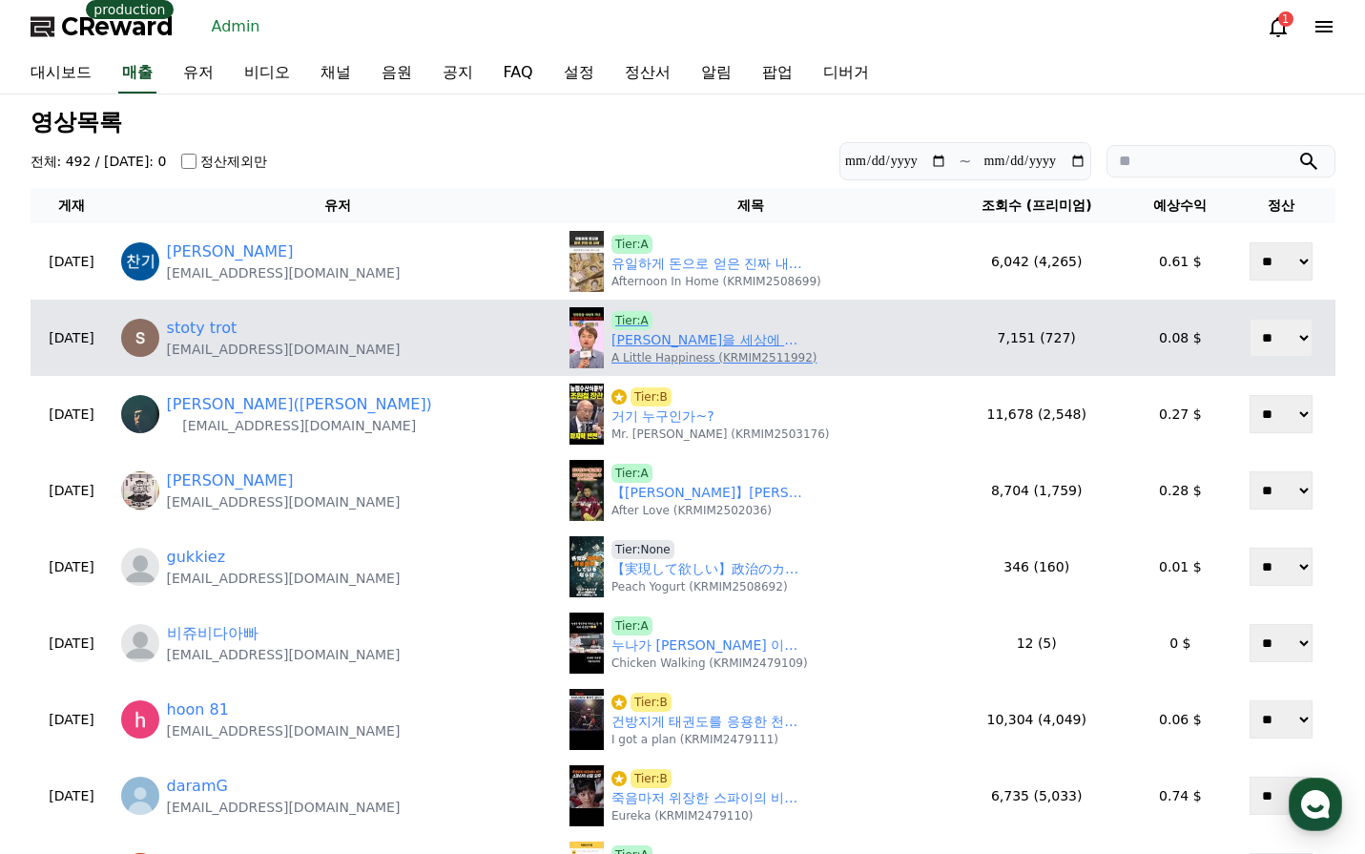
click at [665, 342] on link "임영웅을 세상에 꺼낸 아침마당 김PD의 서운함 #임영웅 #영웅시대" at bounding box center [707, 340] width 191 height 20
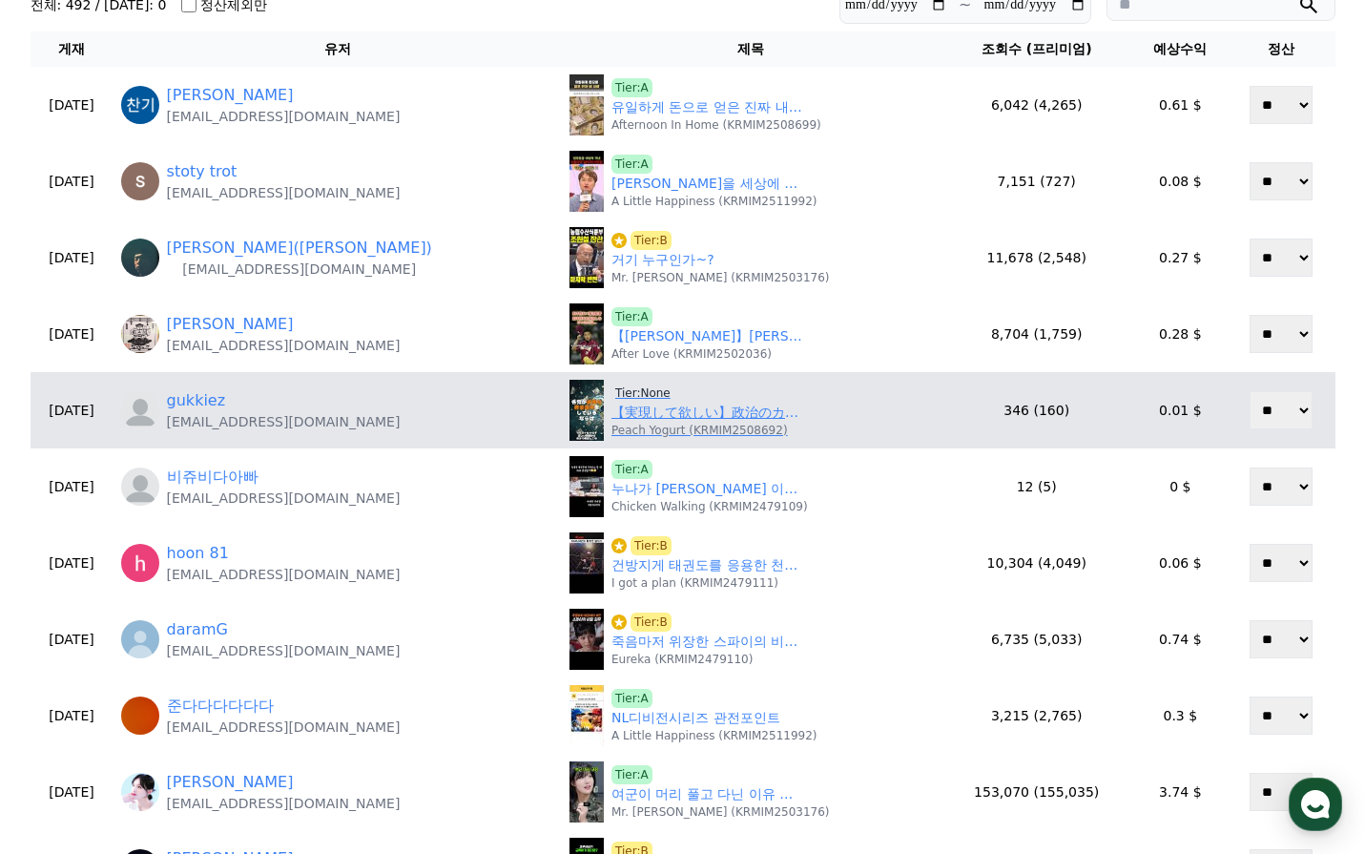
scroll to position [191, 0]
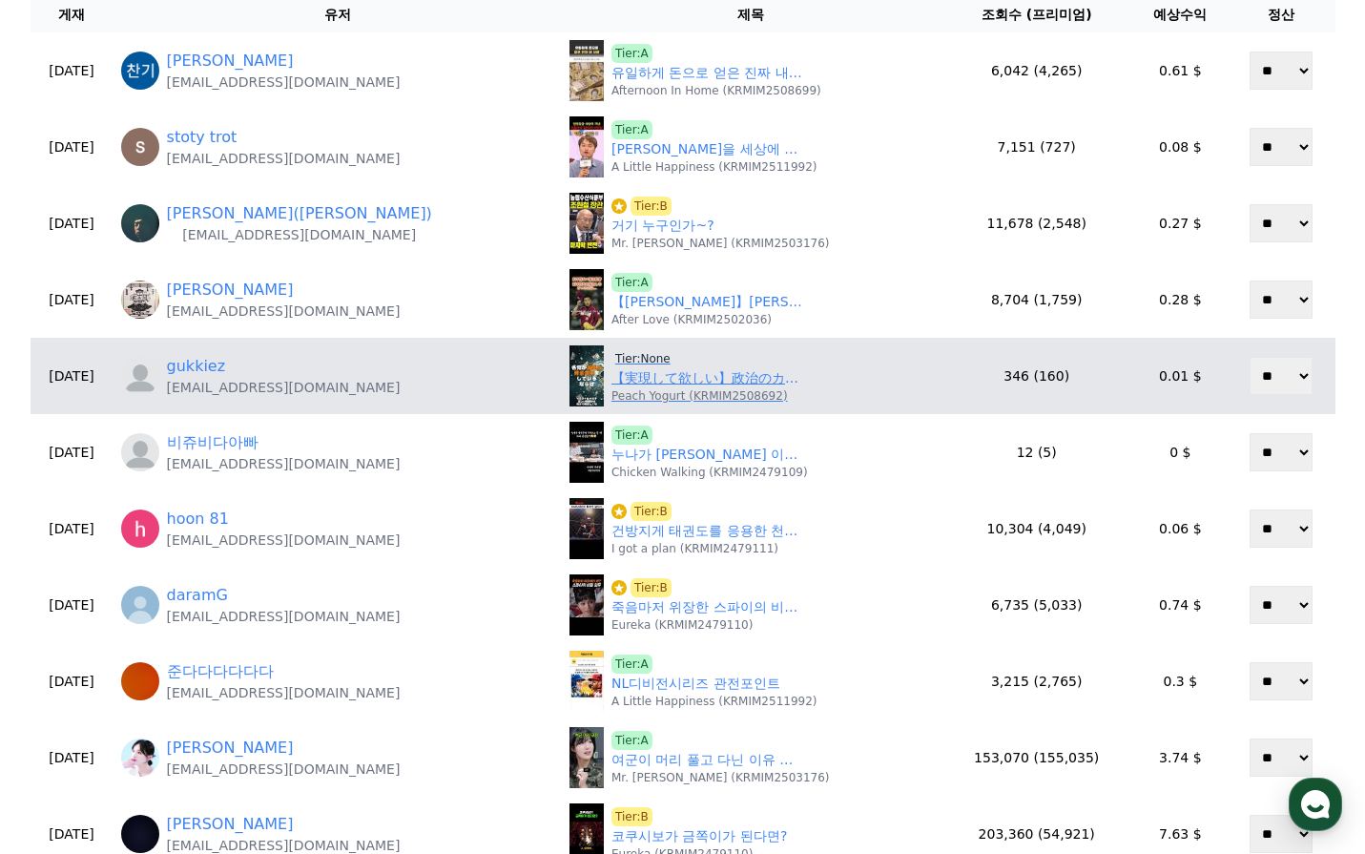
click at [612, 380] on link "【実現して欲しい】政治のカネの動きが見えるように！？ #shorts #news #チームみらい #カネ #税金" at bounding box center [707, 378] width 191 height 20
click at [612, 355] on span "Tier:None" at bounding box center [643, 358] width 63 height 19
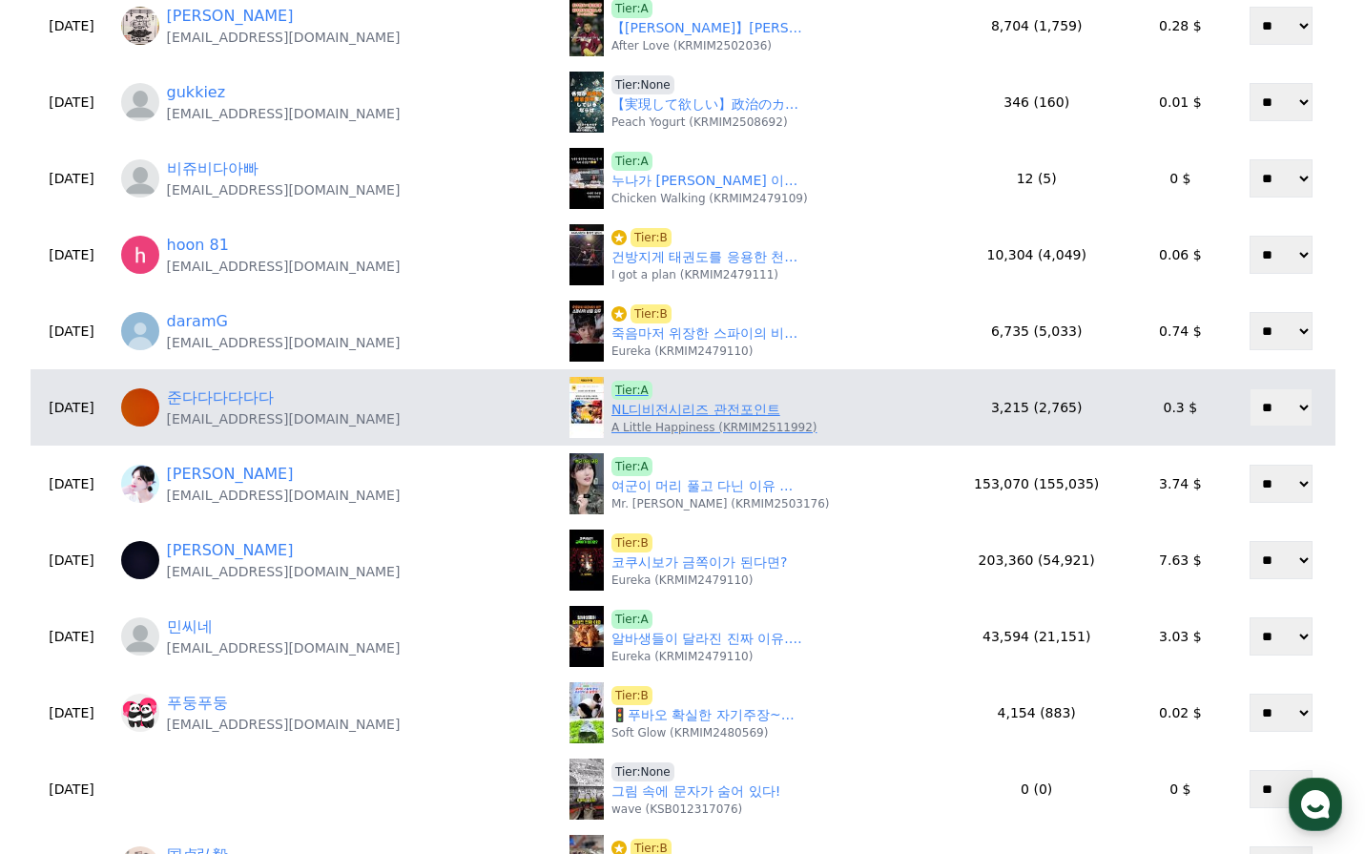
scroll to position [572, 0]
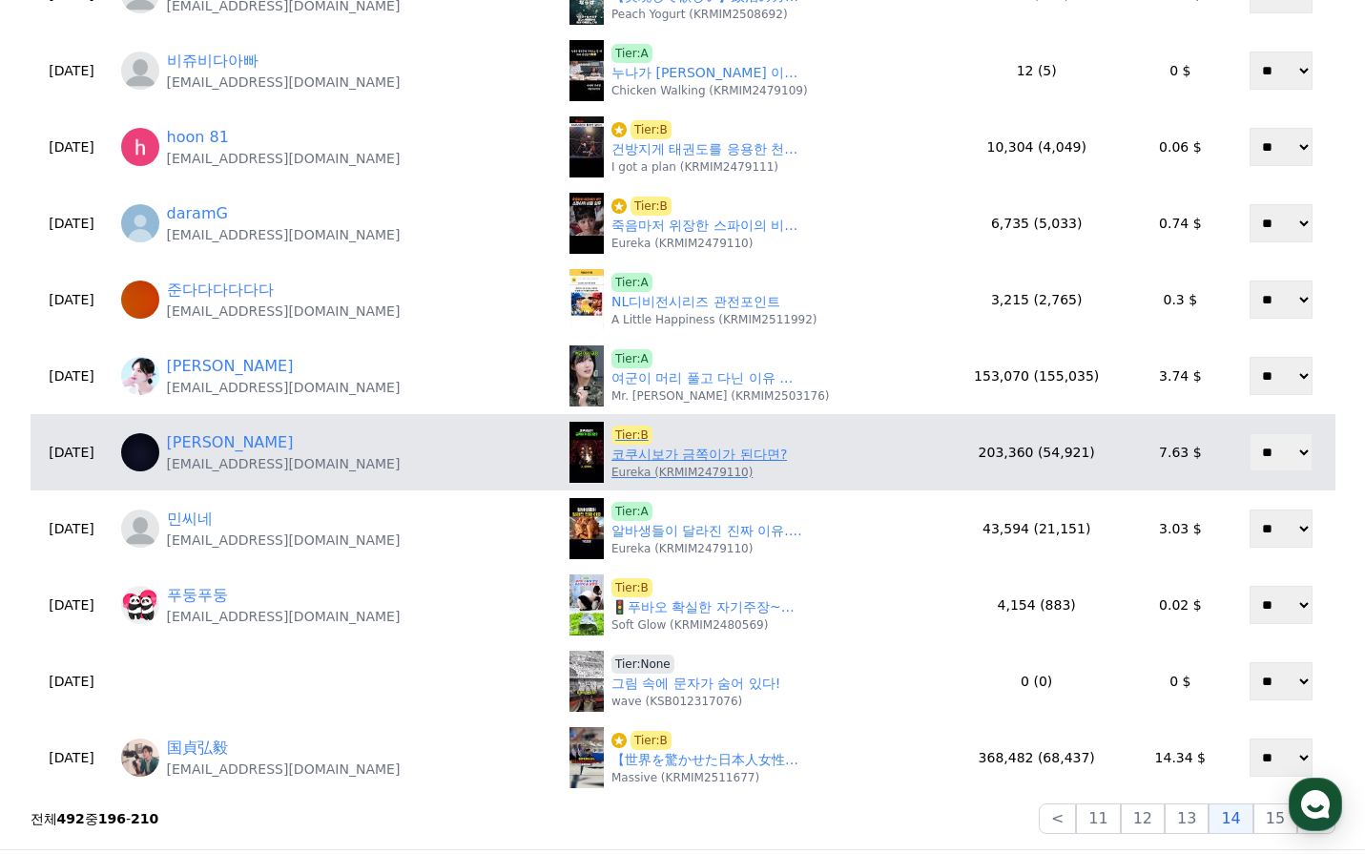
click at [668, 446] on link "코쿠시보가 금쪽이가 된다면?" at bounding box center [700, 455] width 176 height 20
click at [612, 432] on span "Tier:B" at bounding box center [632, 434] width 41 height 19
click at [612, 446] on link "코쿠시보가 금쪽이가 된다면?" at bounding box center [700, 455] width 176 height 20
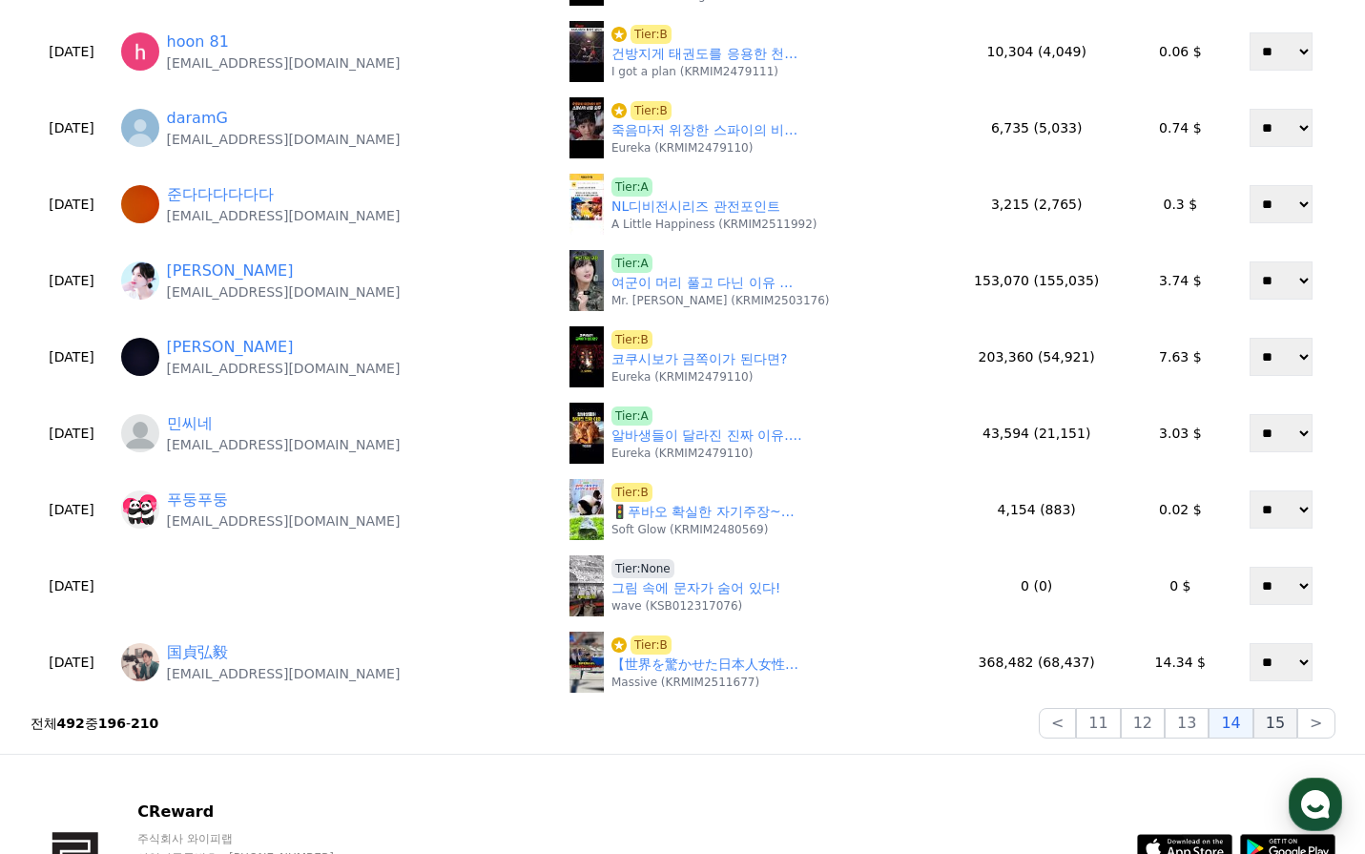
click at [1276, 723] on button "15" at bounding box center [1276, 723] width 44 height 31
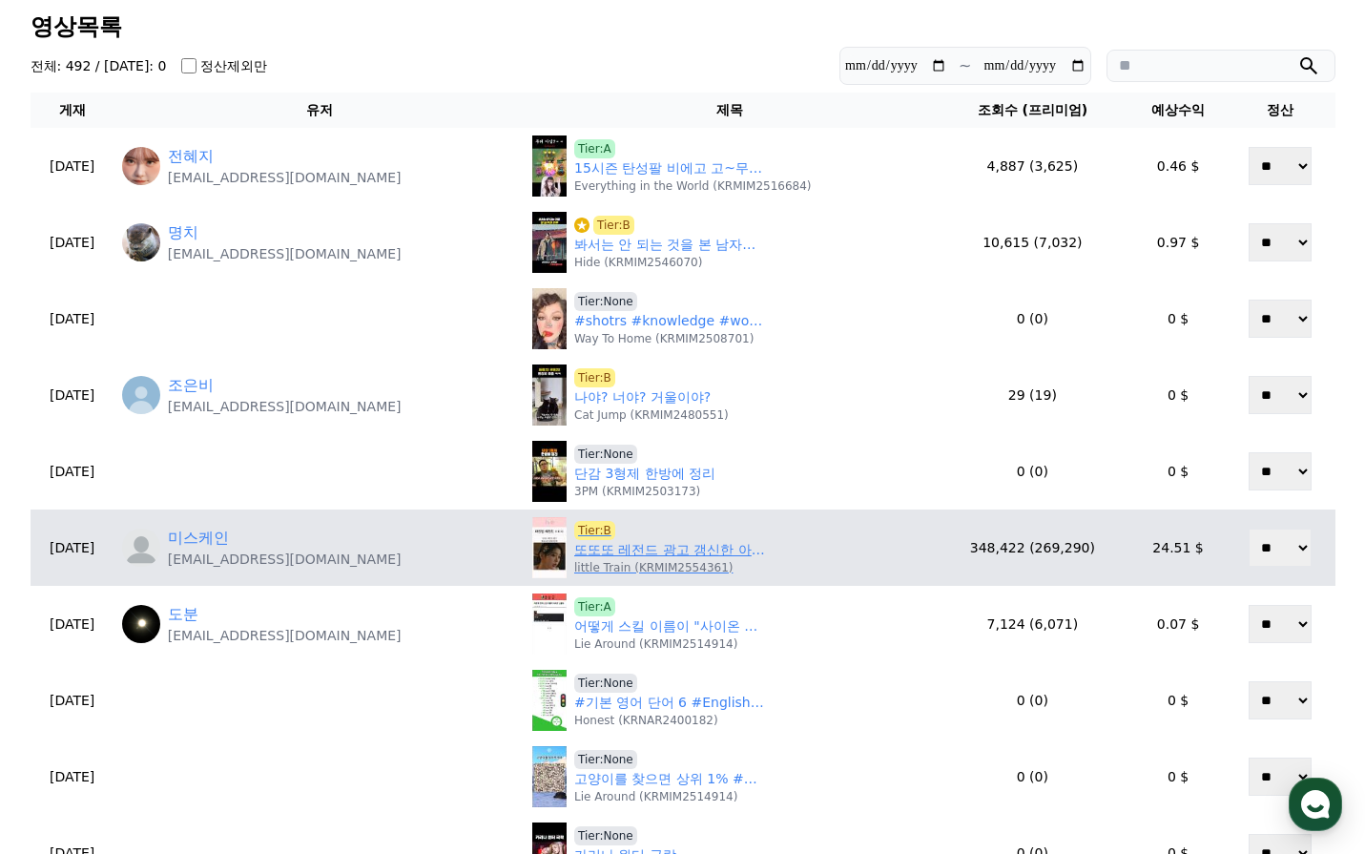
scroll to position [191, 0]
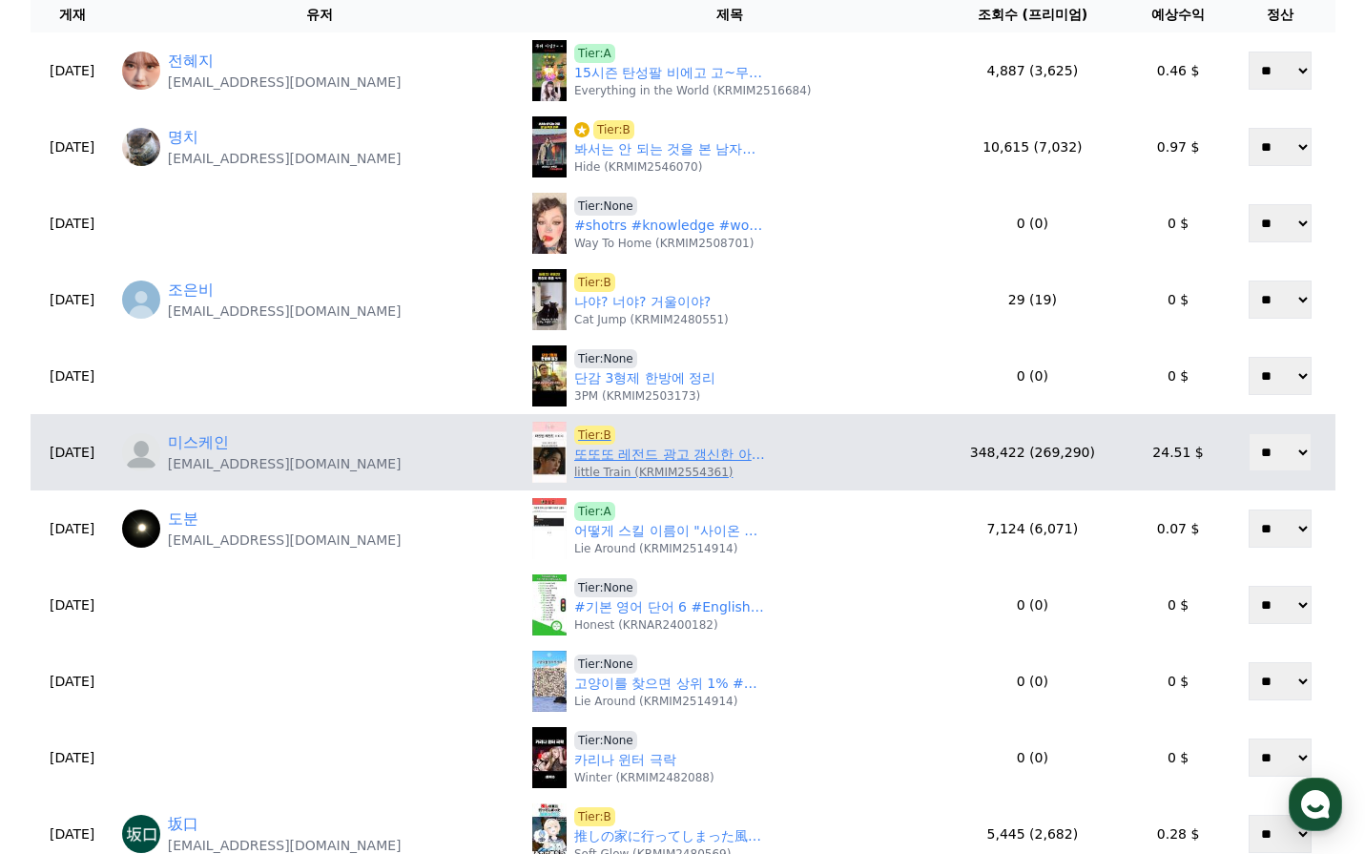
click at [645, 460] on link "또또또 레전드 광고 갱신한 아이브 장원영 ㄷㄷㄷ" at bounding box center [669, 455] width 191 height 20
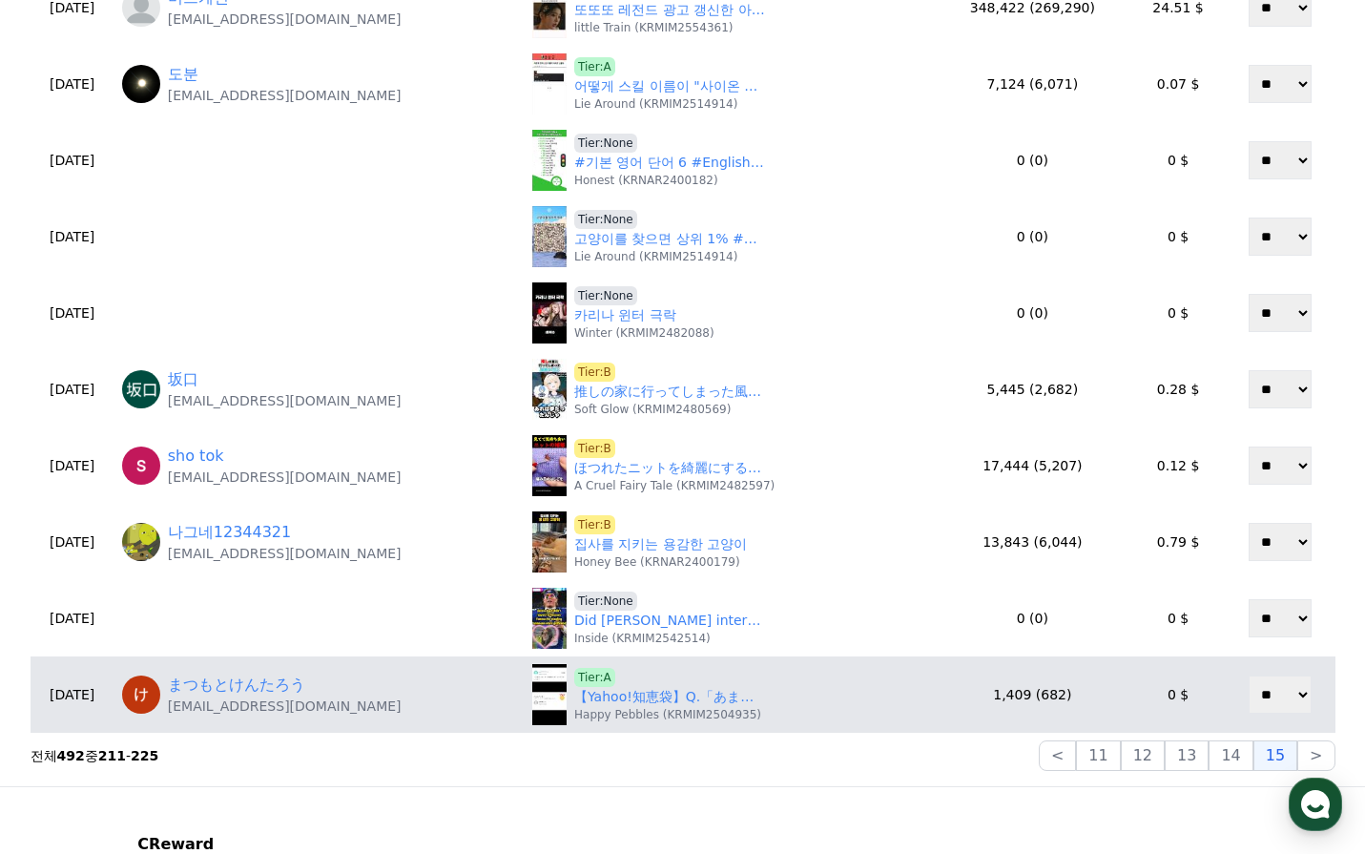
scroll to position [668, 0]
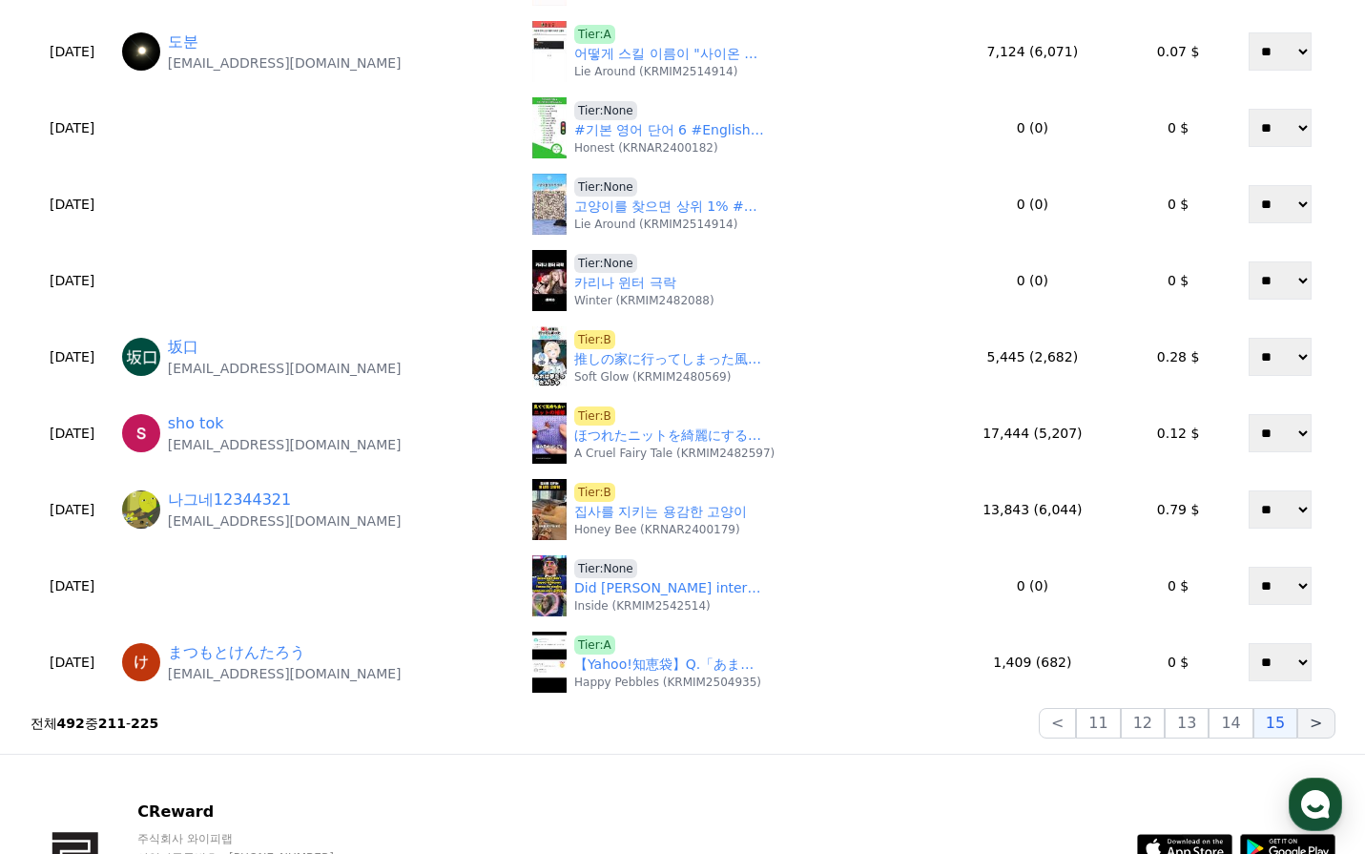
click at [1305, 729] on button ">" at bounding box center [1315, 723] width 37 height 31
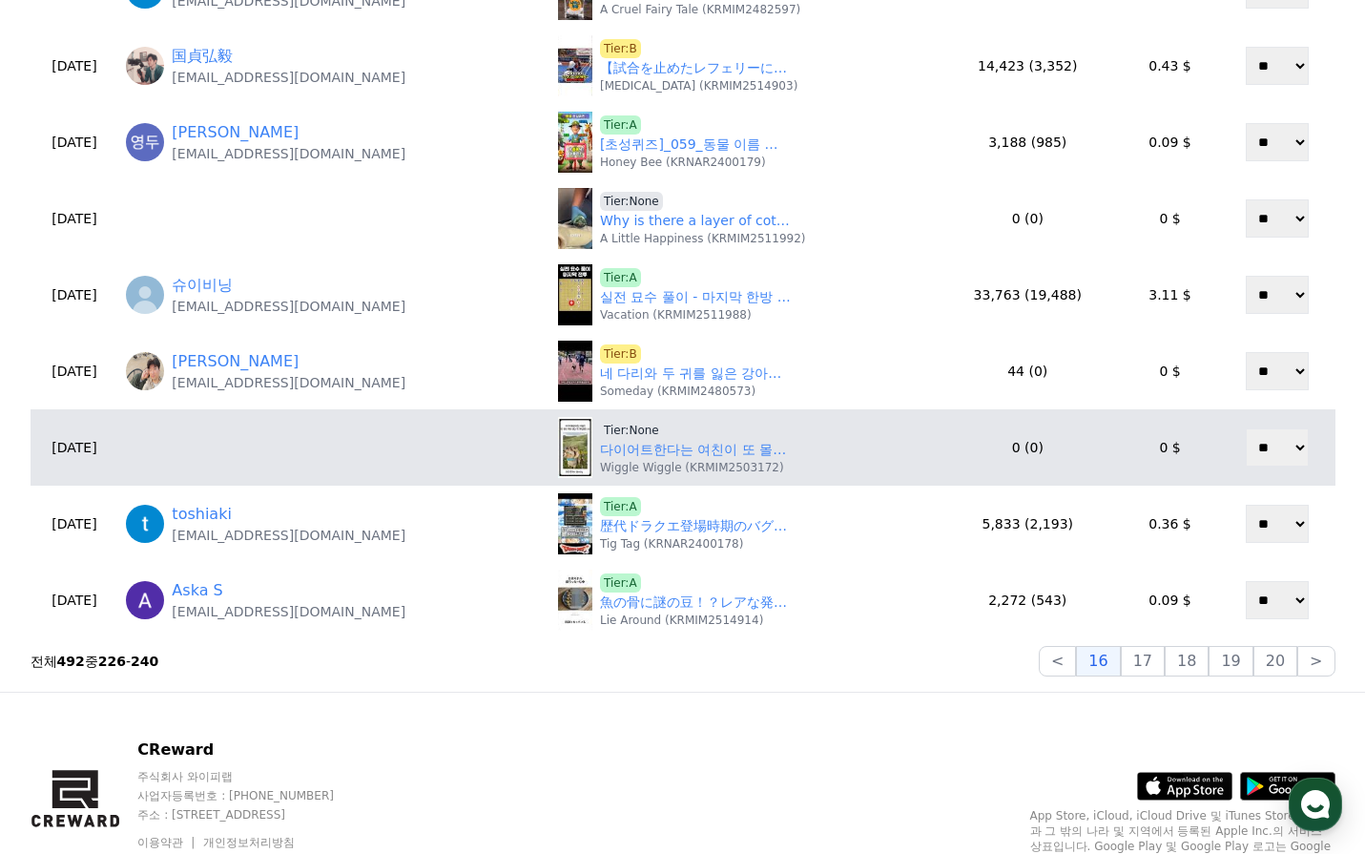
scroll to position [763, 0]
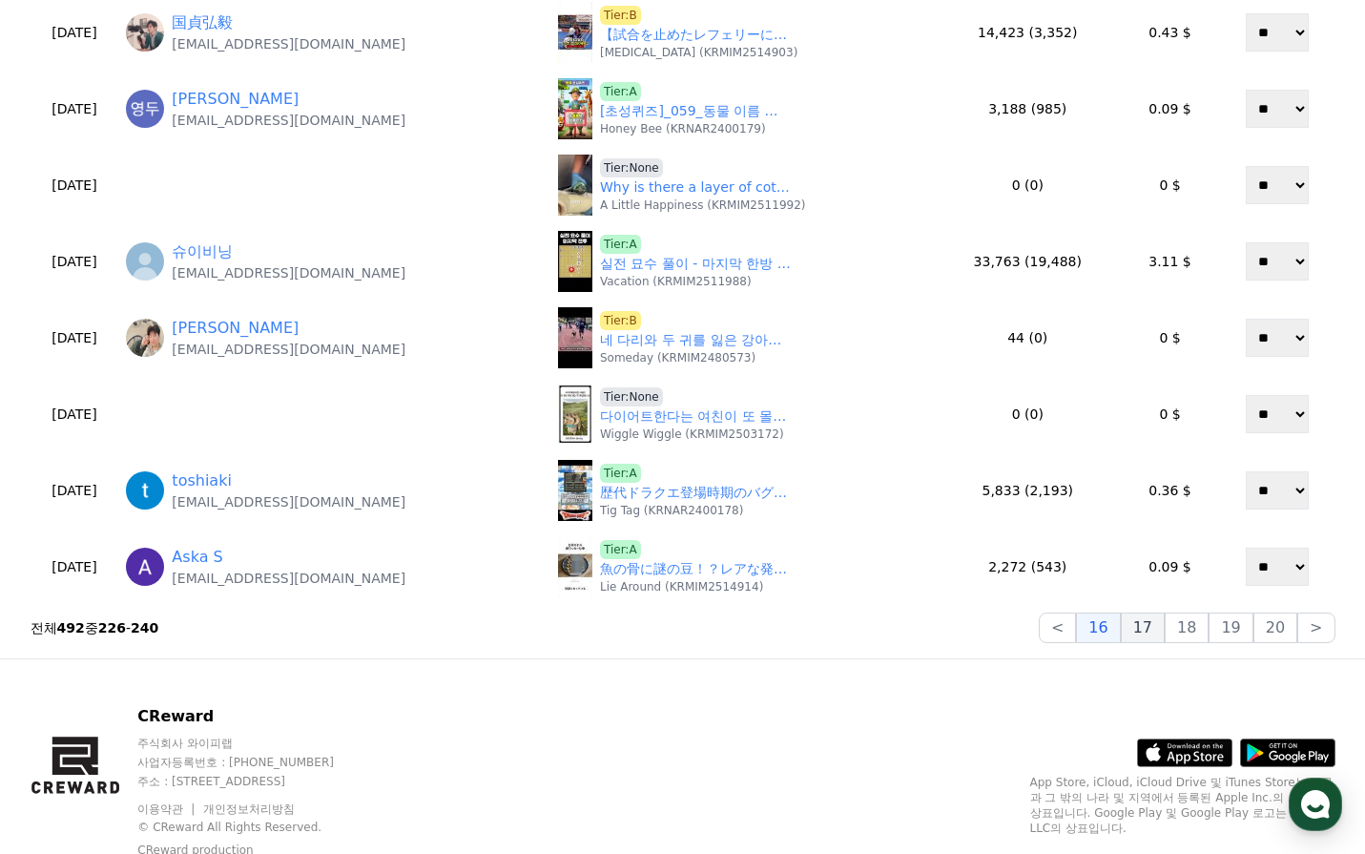
click at [1165, 635] on button "17" at bounding box center [1143, 627] width 44 height 31
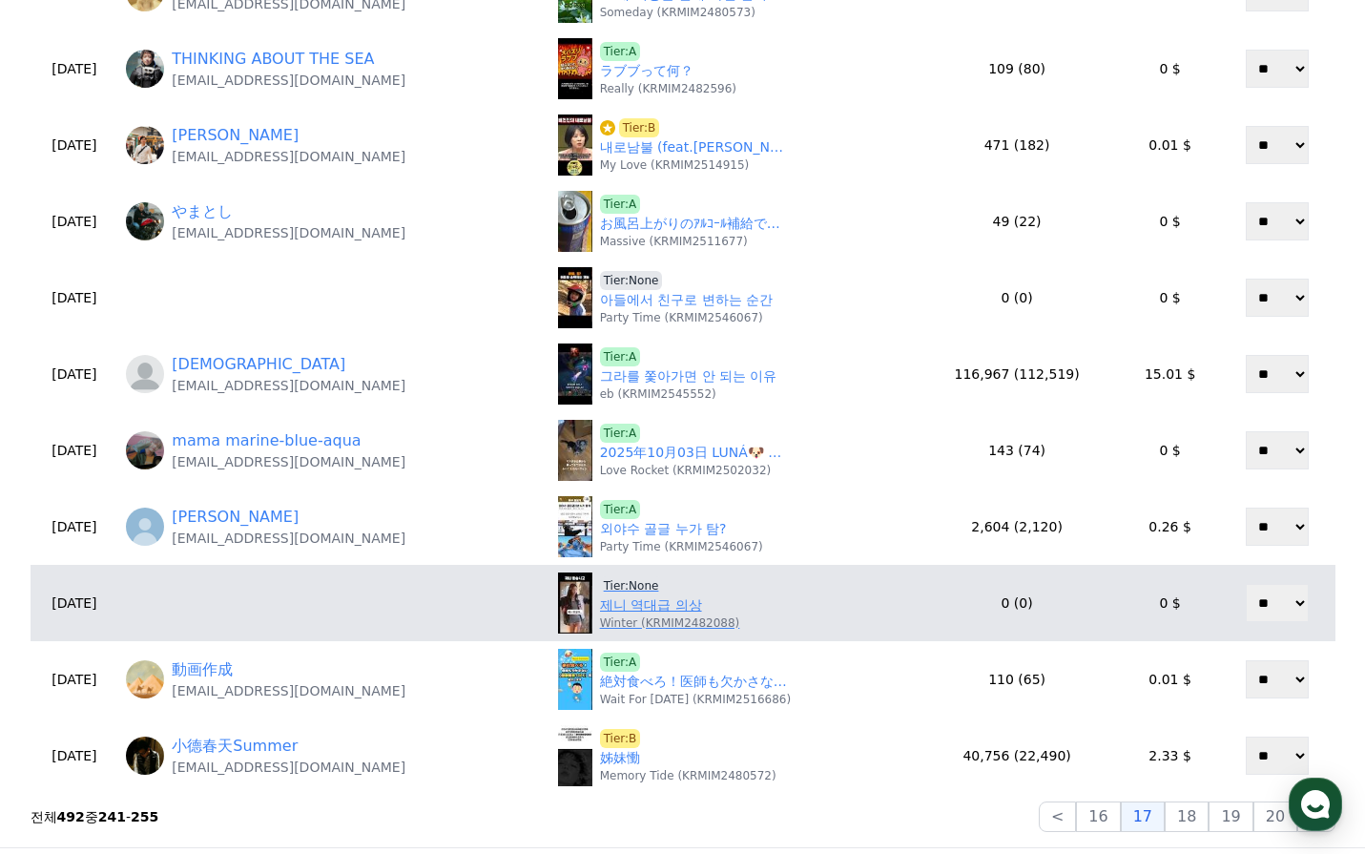
scroll to position [668, 0]
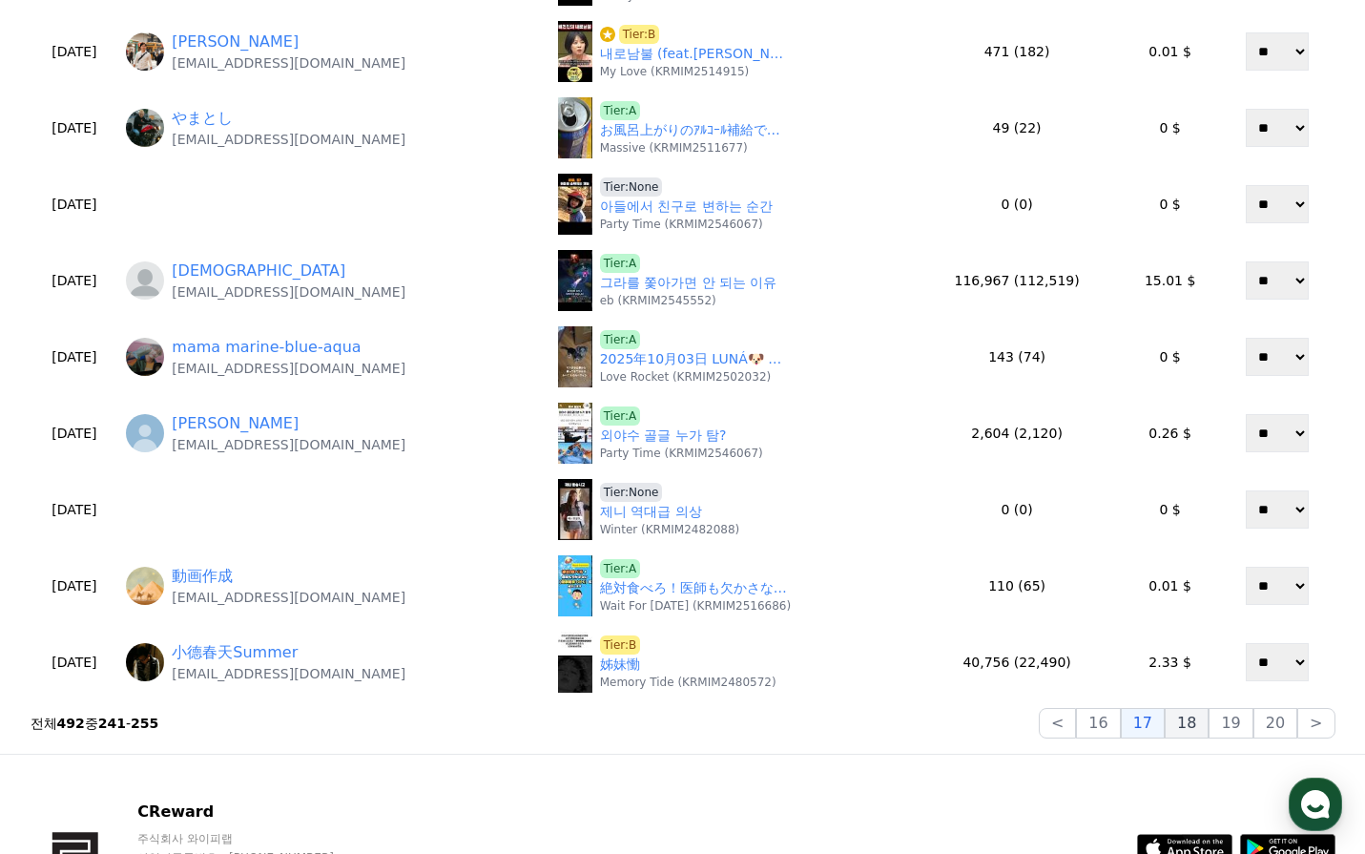
click at [1194, 718] on button "18" at bounding box center [1187, 723] width 44 height 31
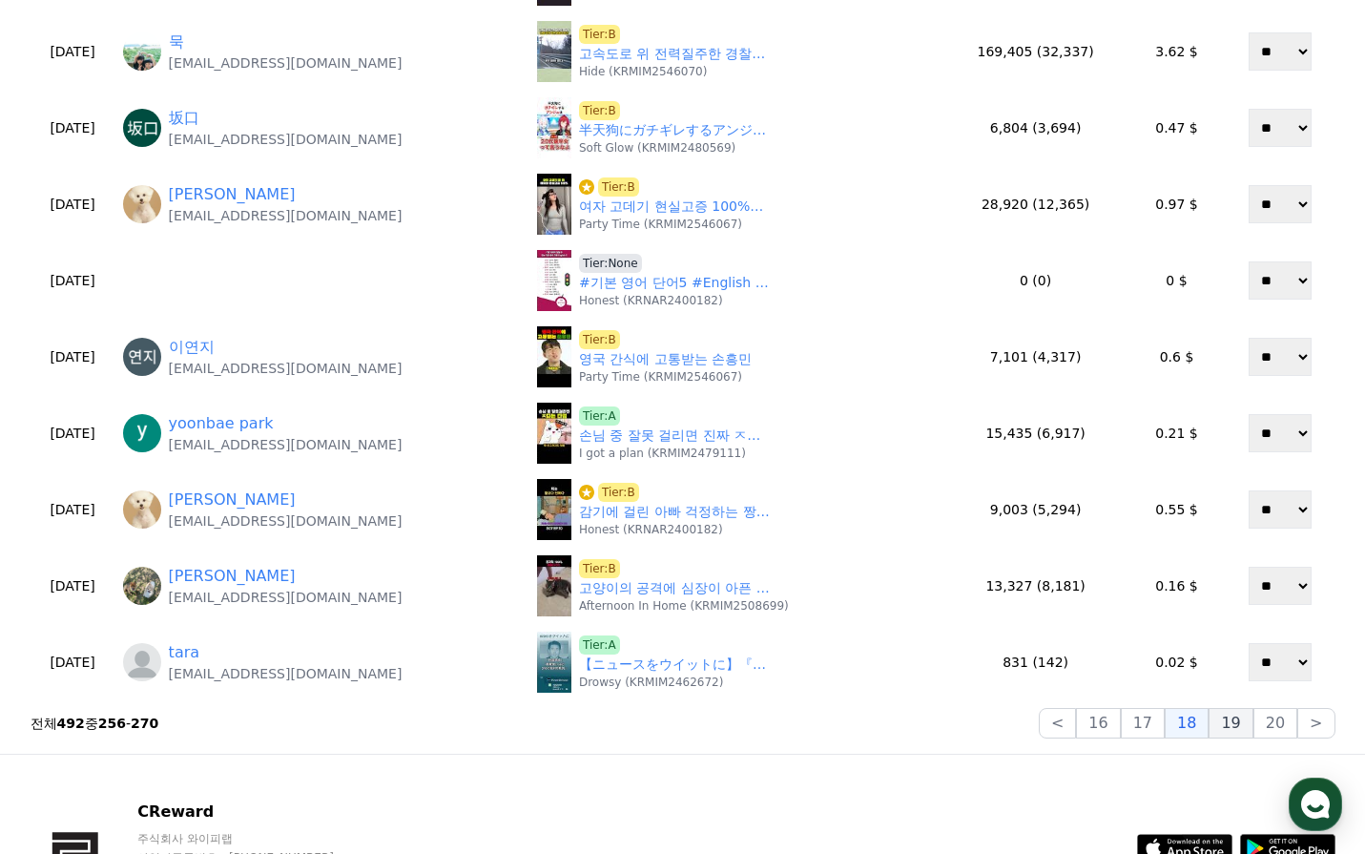
click at [1228, 712] on button "19" at bounding box center [1231, 723] width 44 height 31
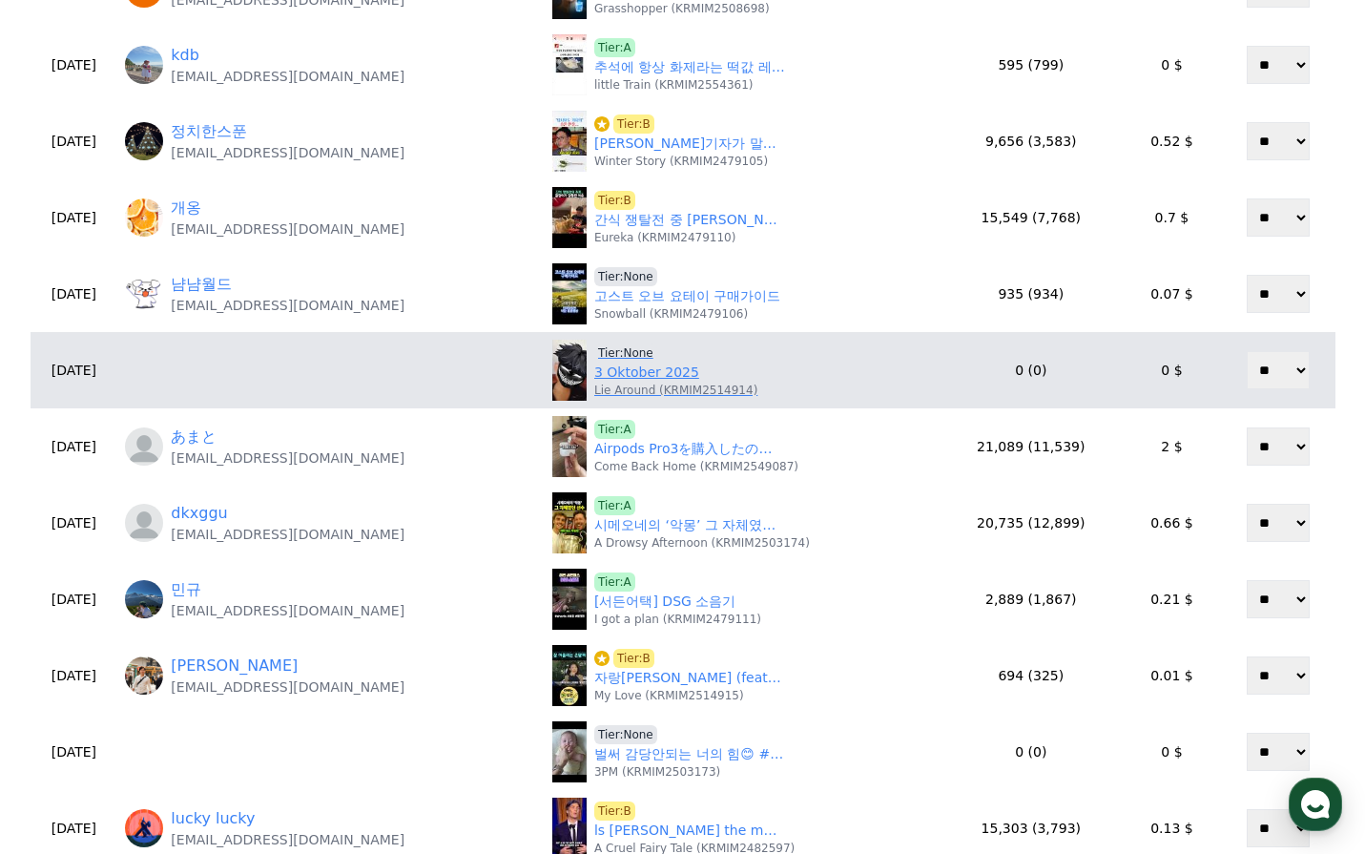
scroll to position [286, 0]
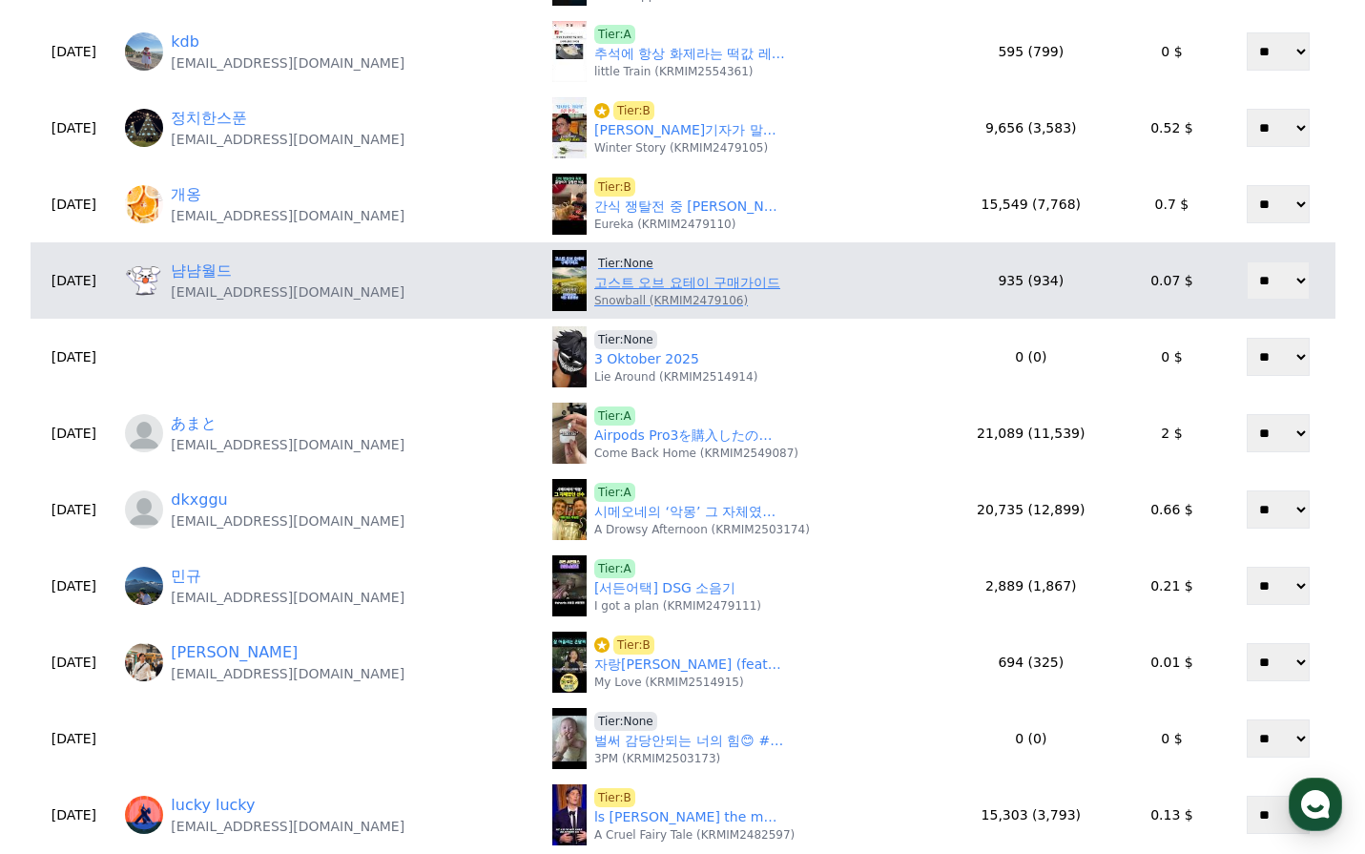
click at [633, 281] on link "고스트 오브 요테이 구매가이드" at bounding box center [687, 283] width 186 height 20
click at [609, 265] on span "Tier:None" at bounding box center [625, 263] width 63 height 19
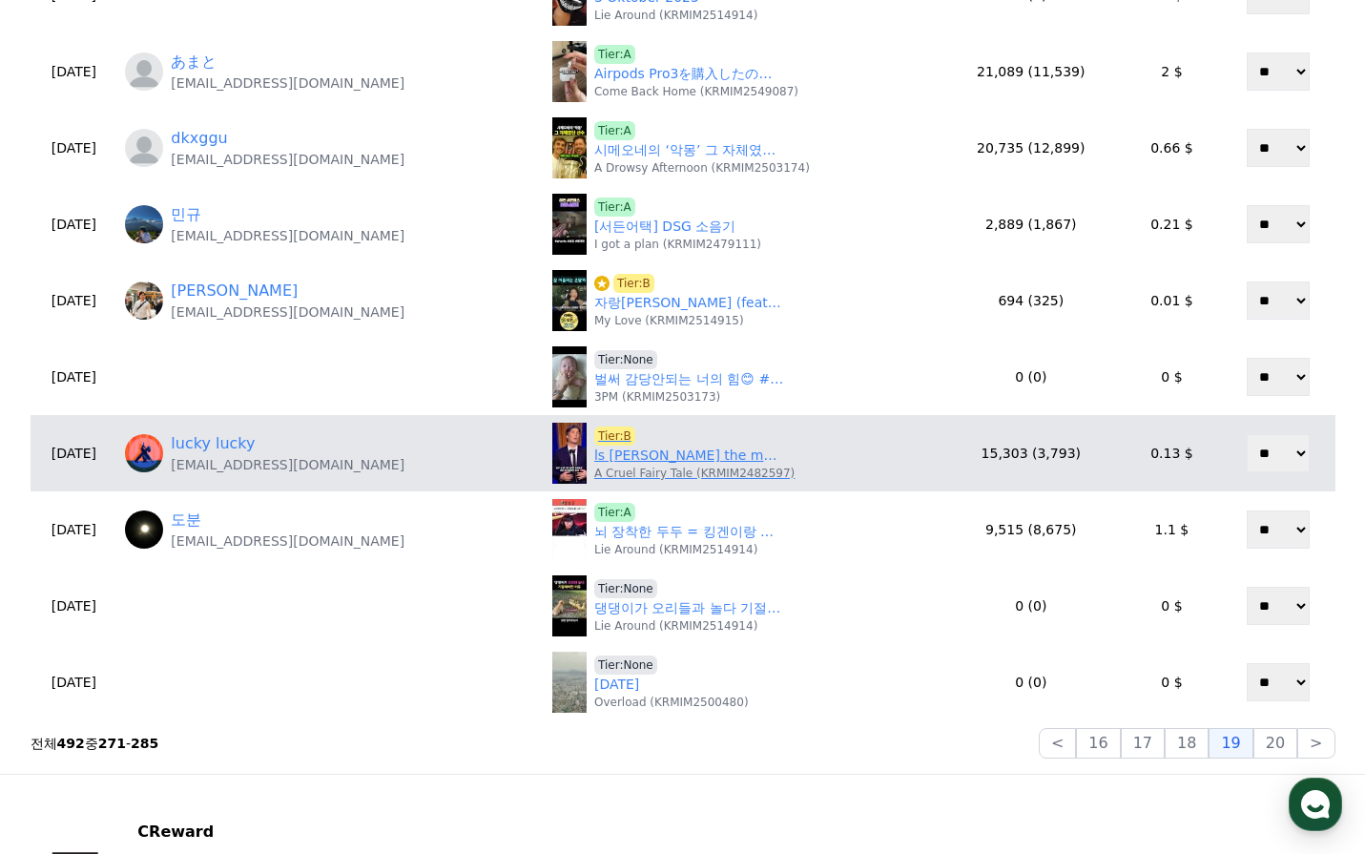
scroll to position [668, 0]
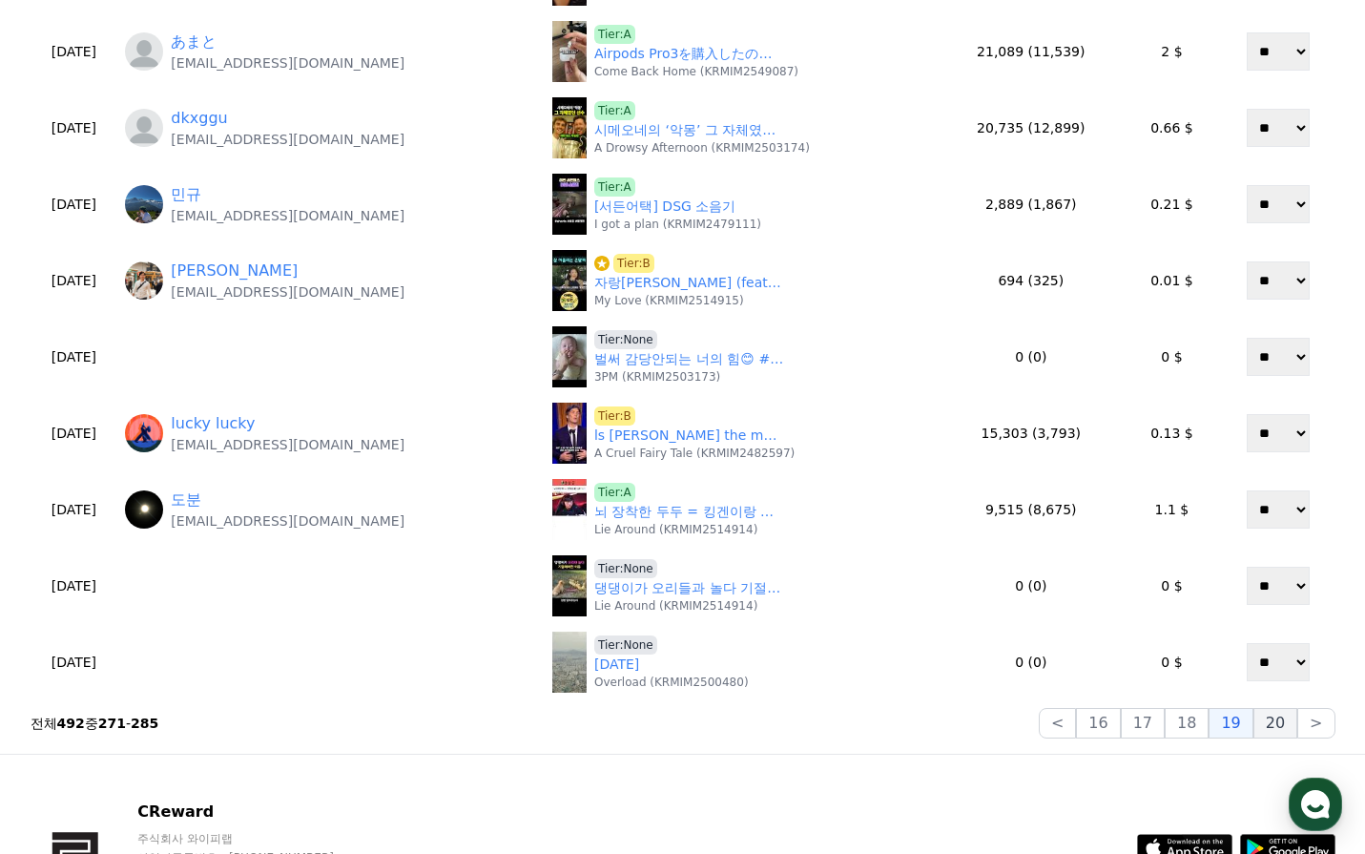
click at [1278, 729] on button "20" at bounding box center [1276, 723] width 44 height 31
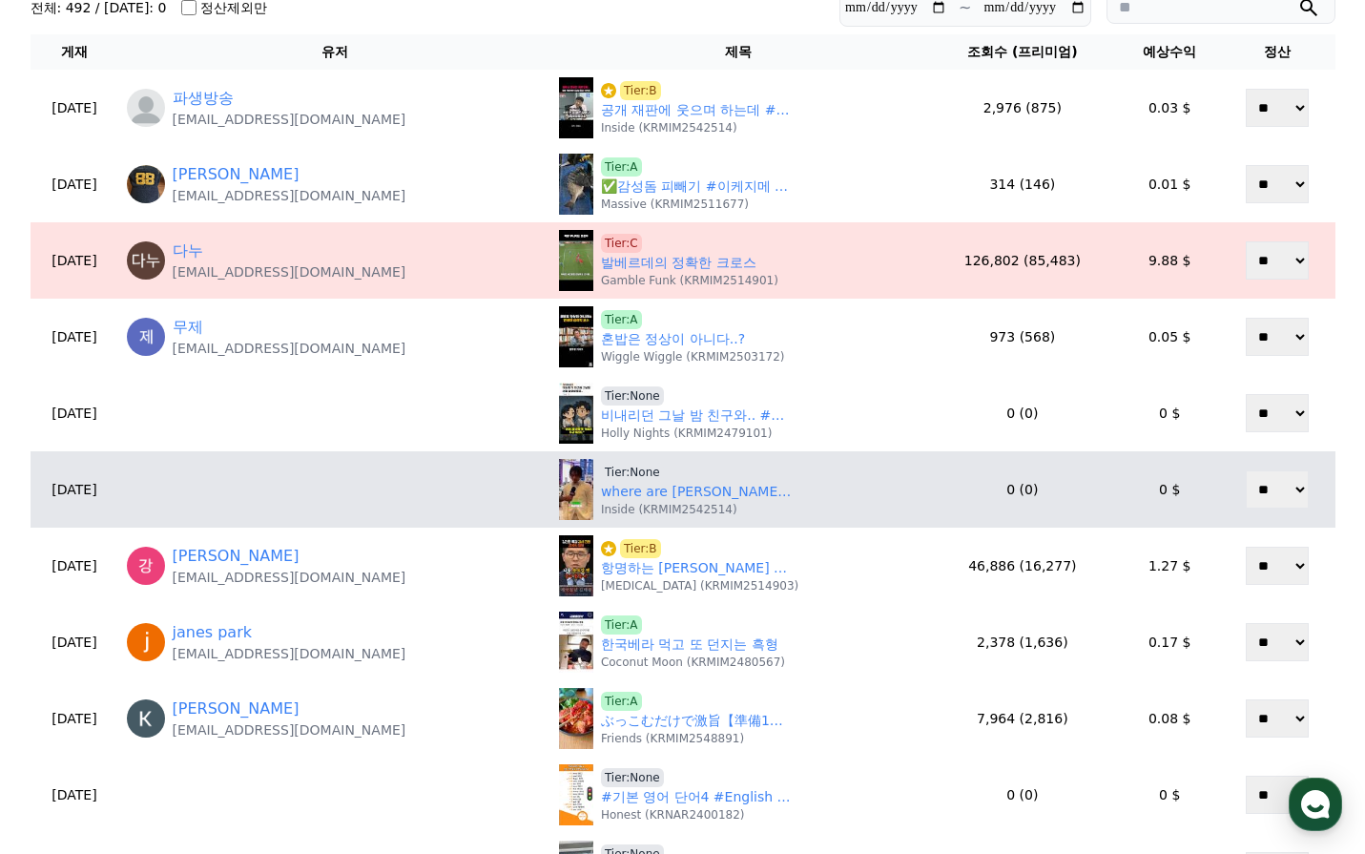
scroll to position [0, 0]
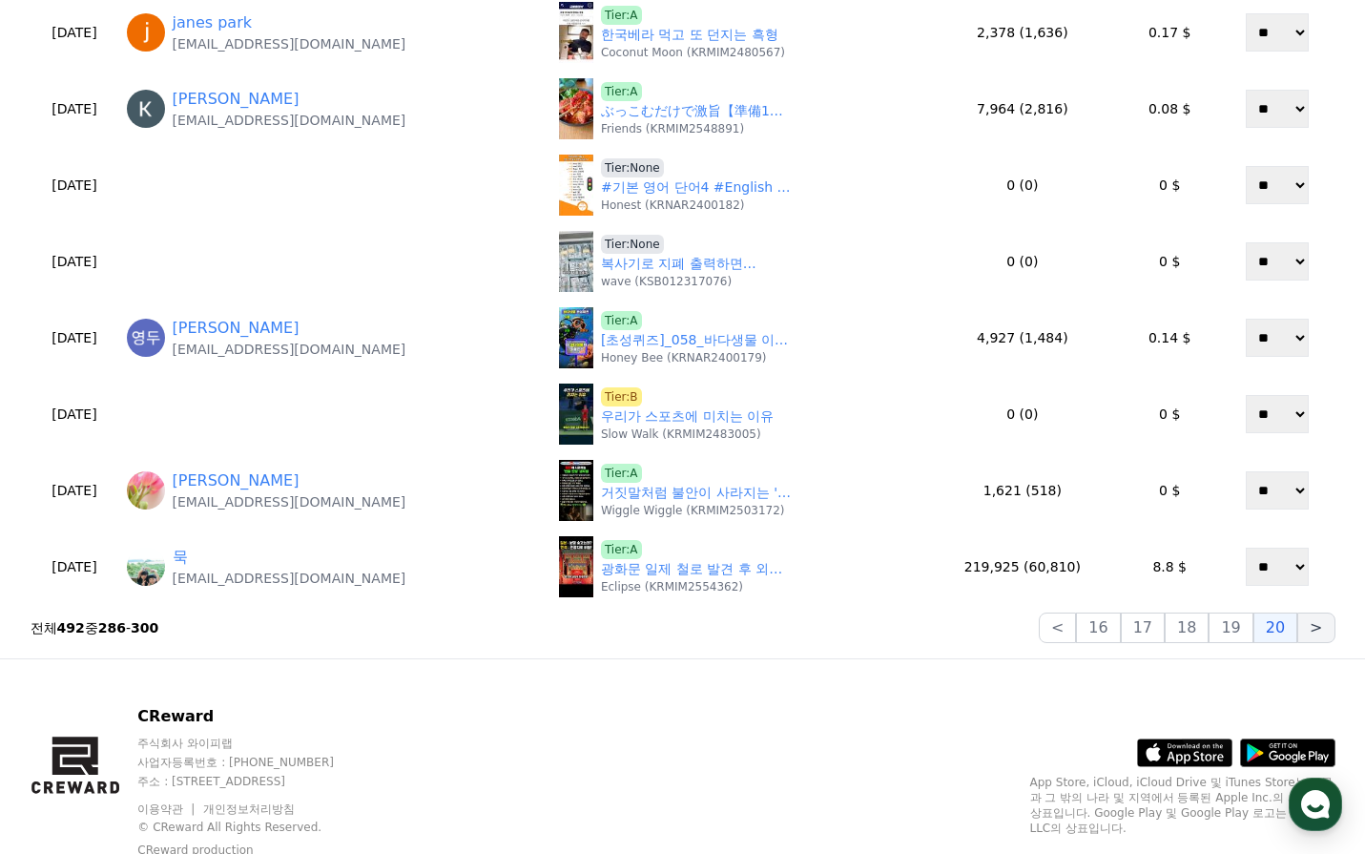
click at [1323, 625] on button ">" at bounding box center [1315, 627] width 37 height 31
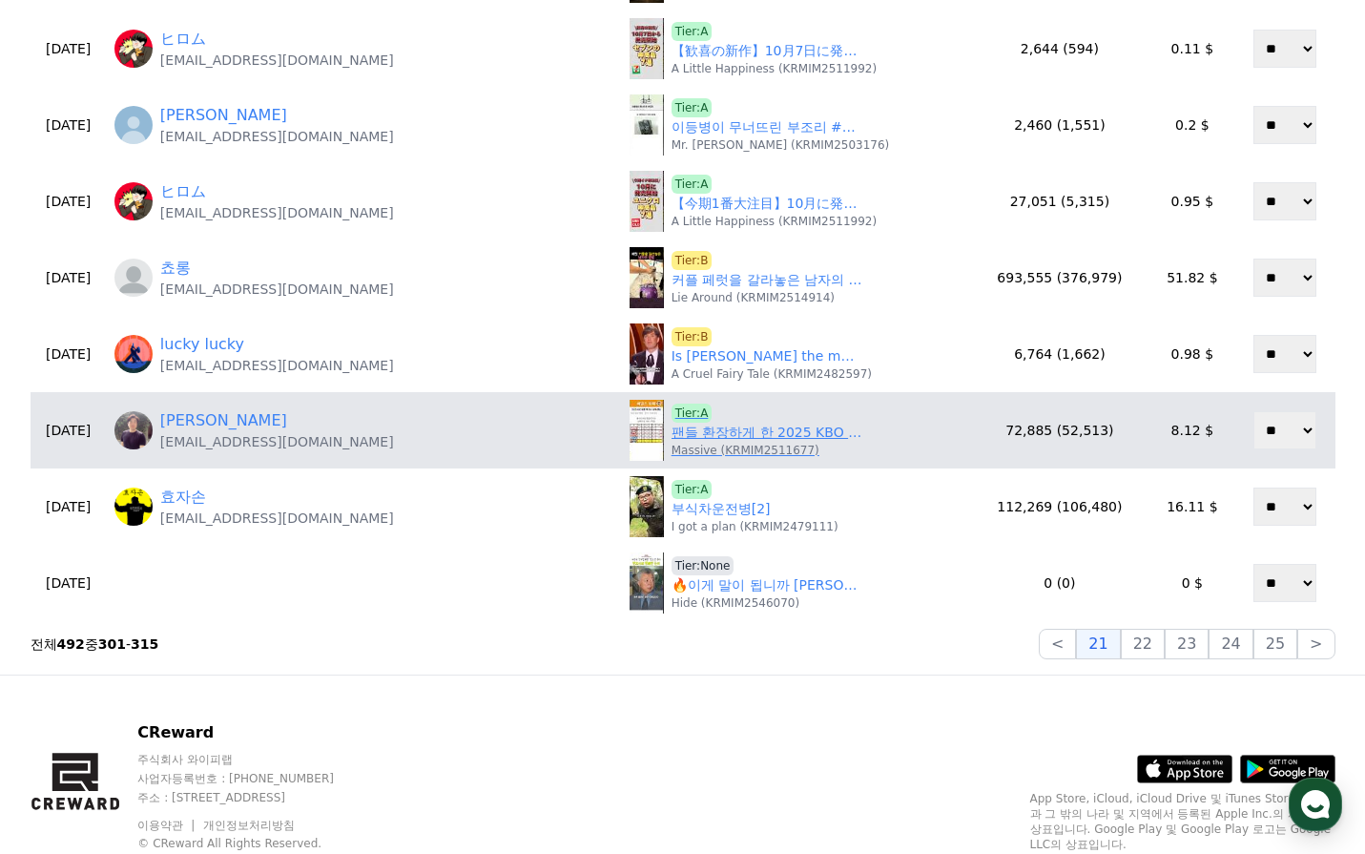
scroll to position [763, 0]
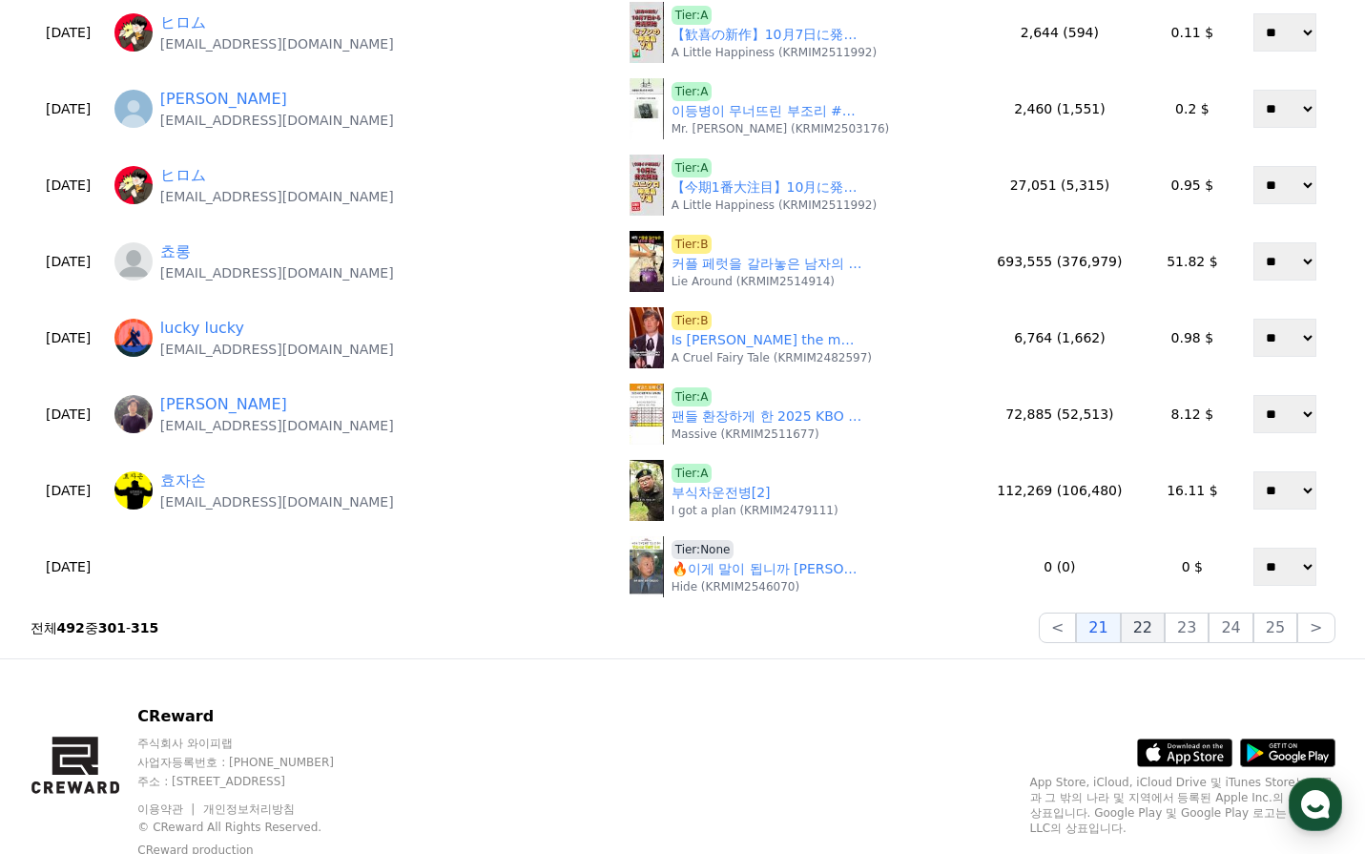
click at [1164, 629] on button "22" at bounding box center [1143, 627] width 44 height 31
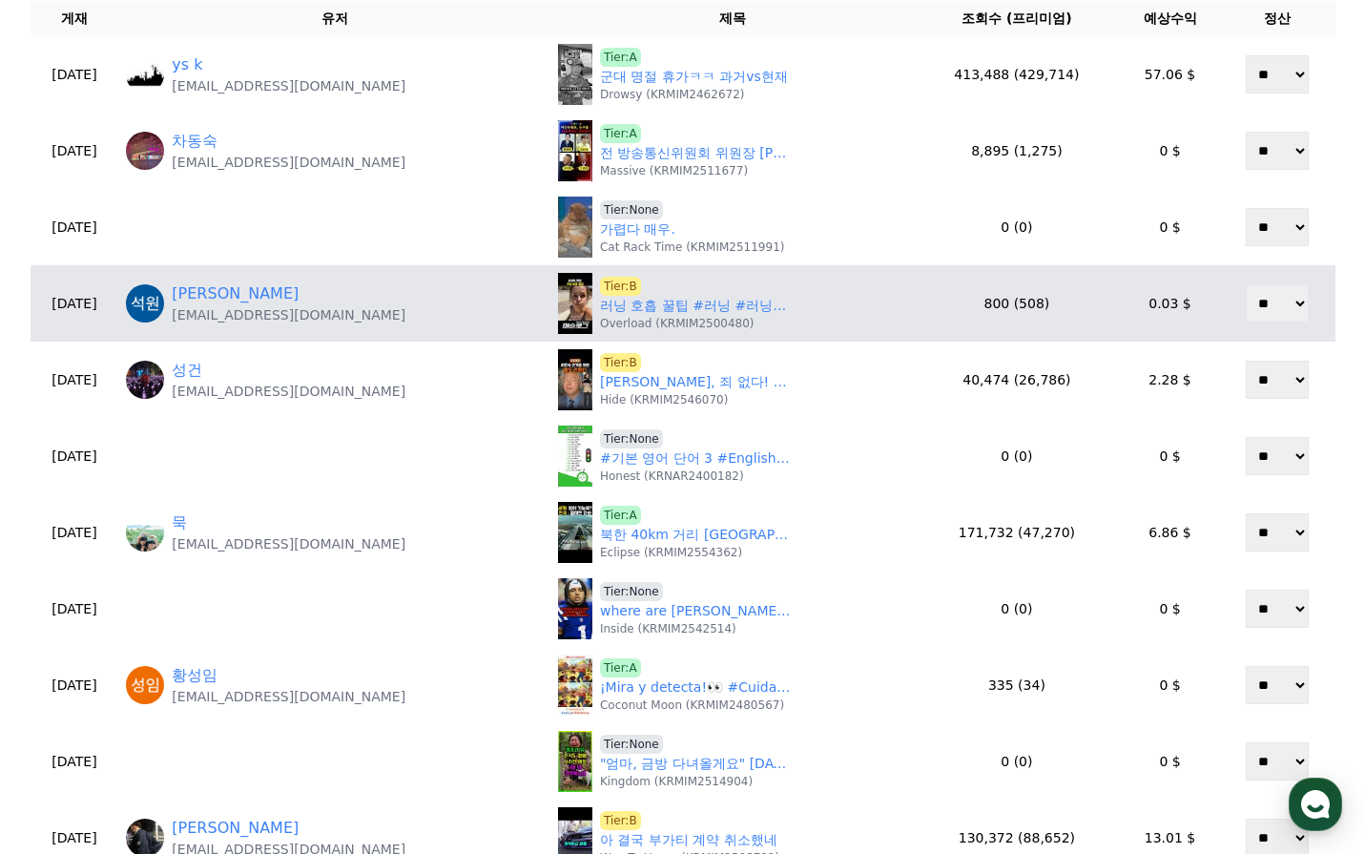
scroll to position [0, 0]
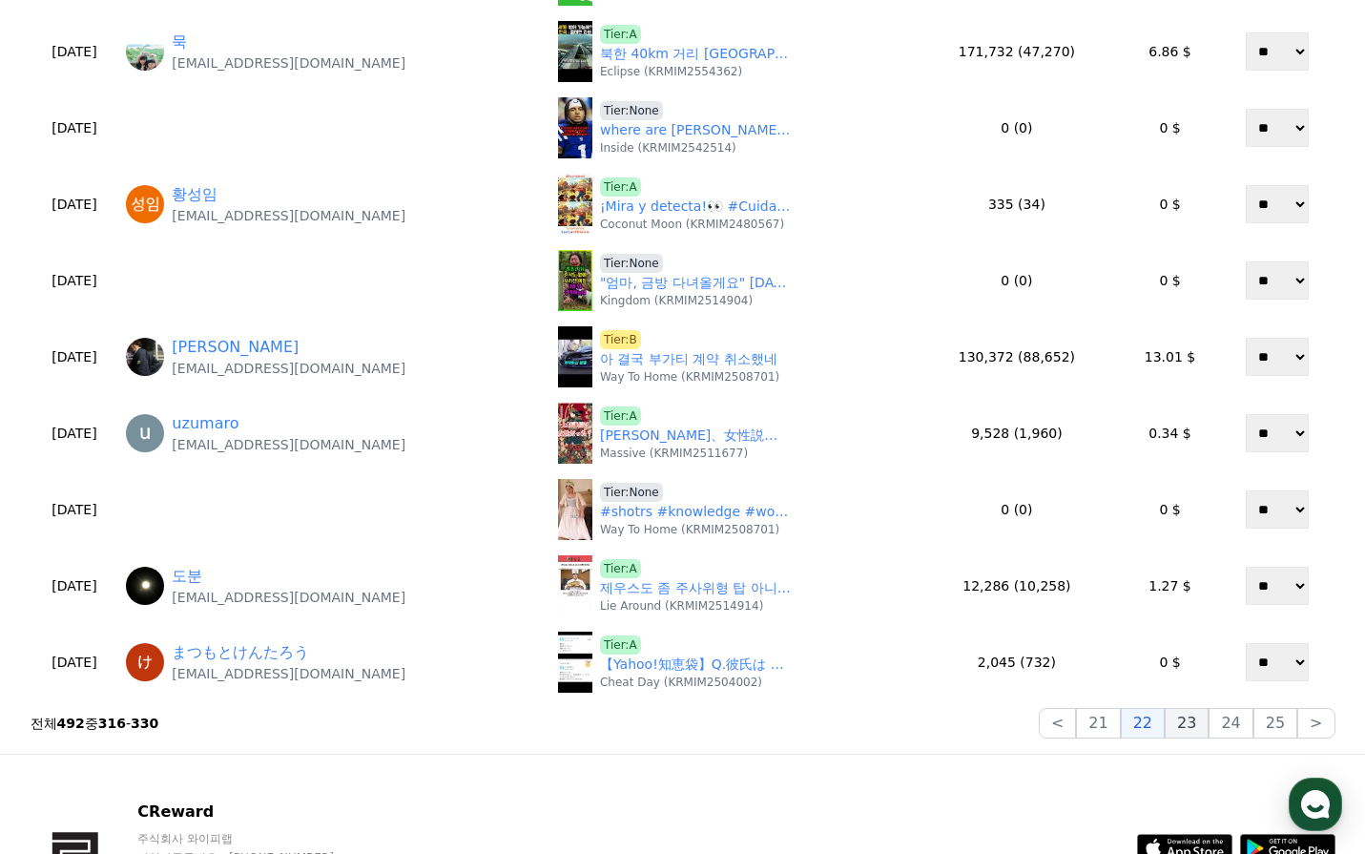
click at [1184, 718] on button "23" at bounding box center [1187, 723] width 44 height 31
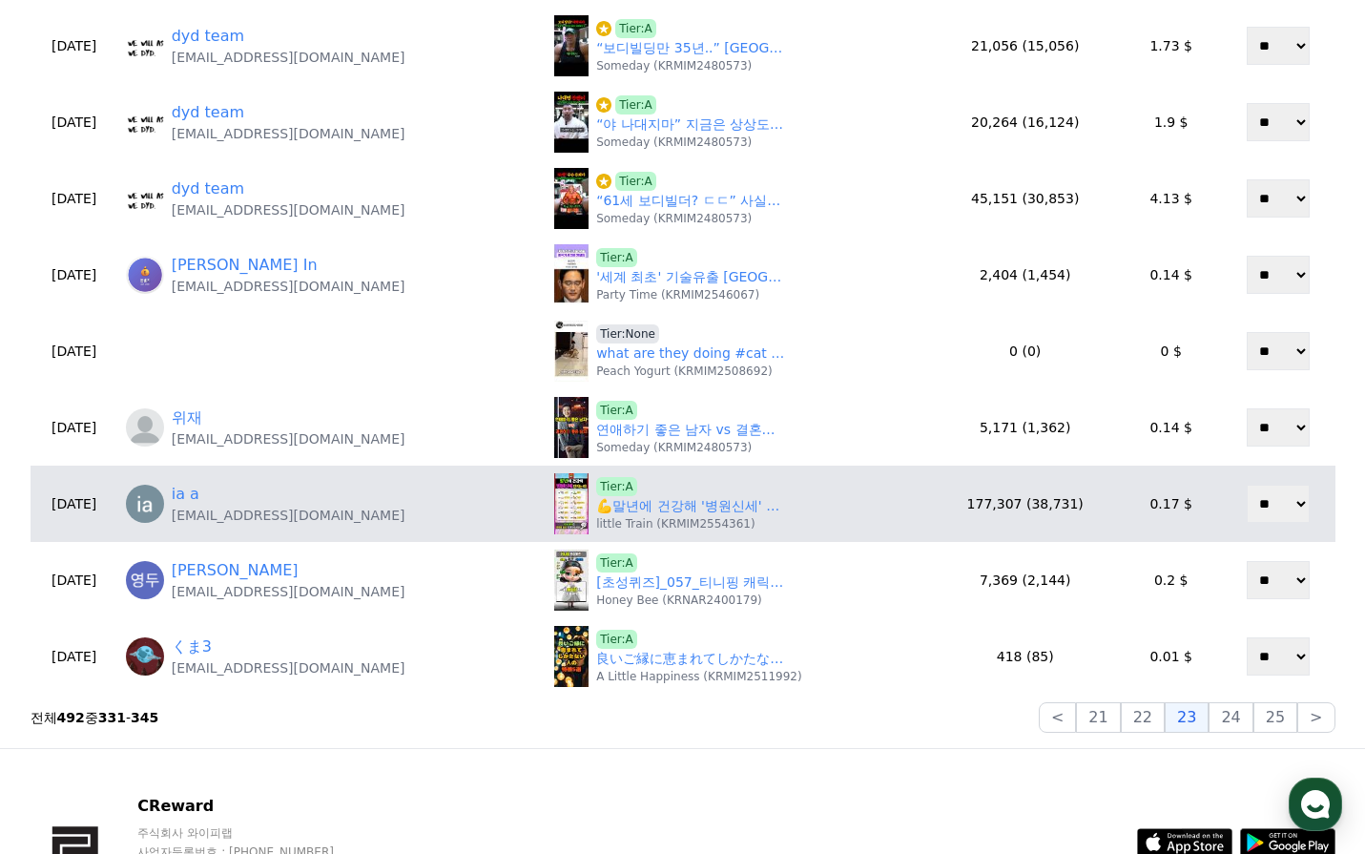
scroll to position [763, 0]
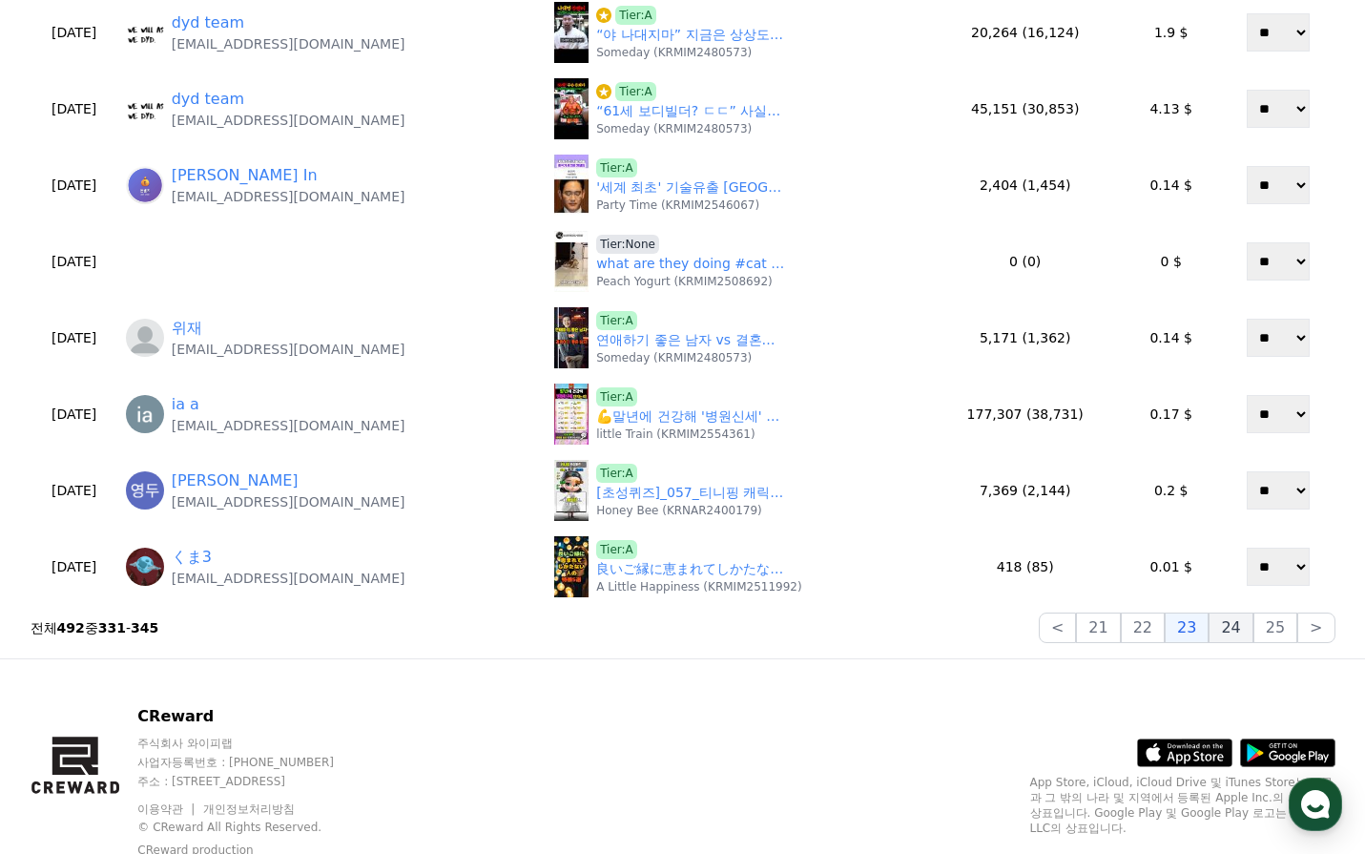
click at [1226, 634] on button "24" at bounding box center [1231, 627] width 44 height 31
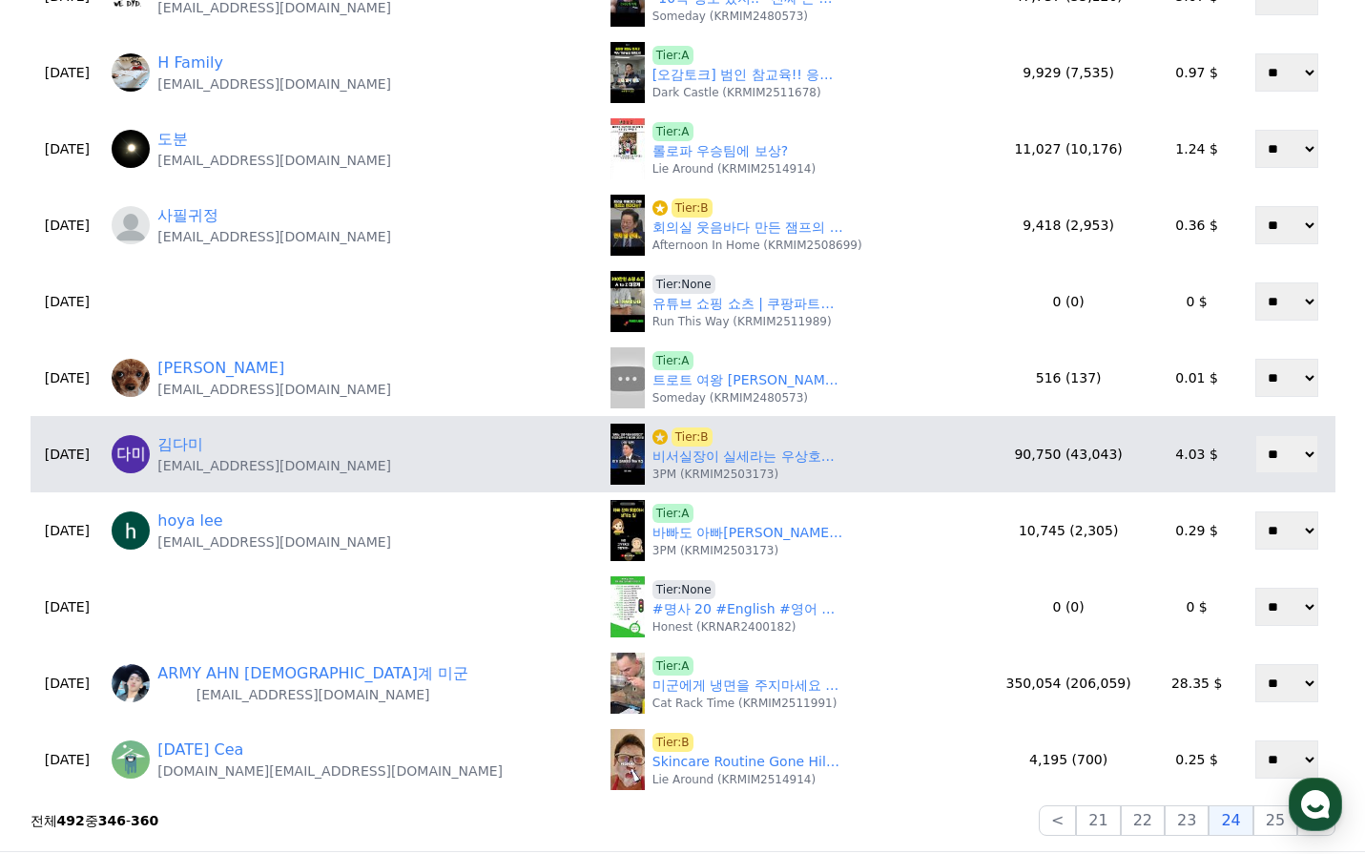
scroll to position [572, 0]
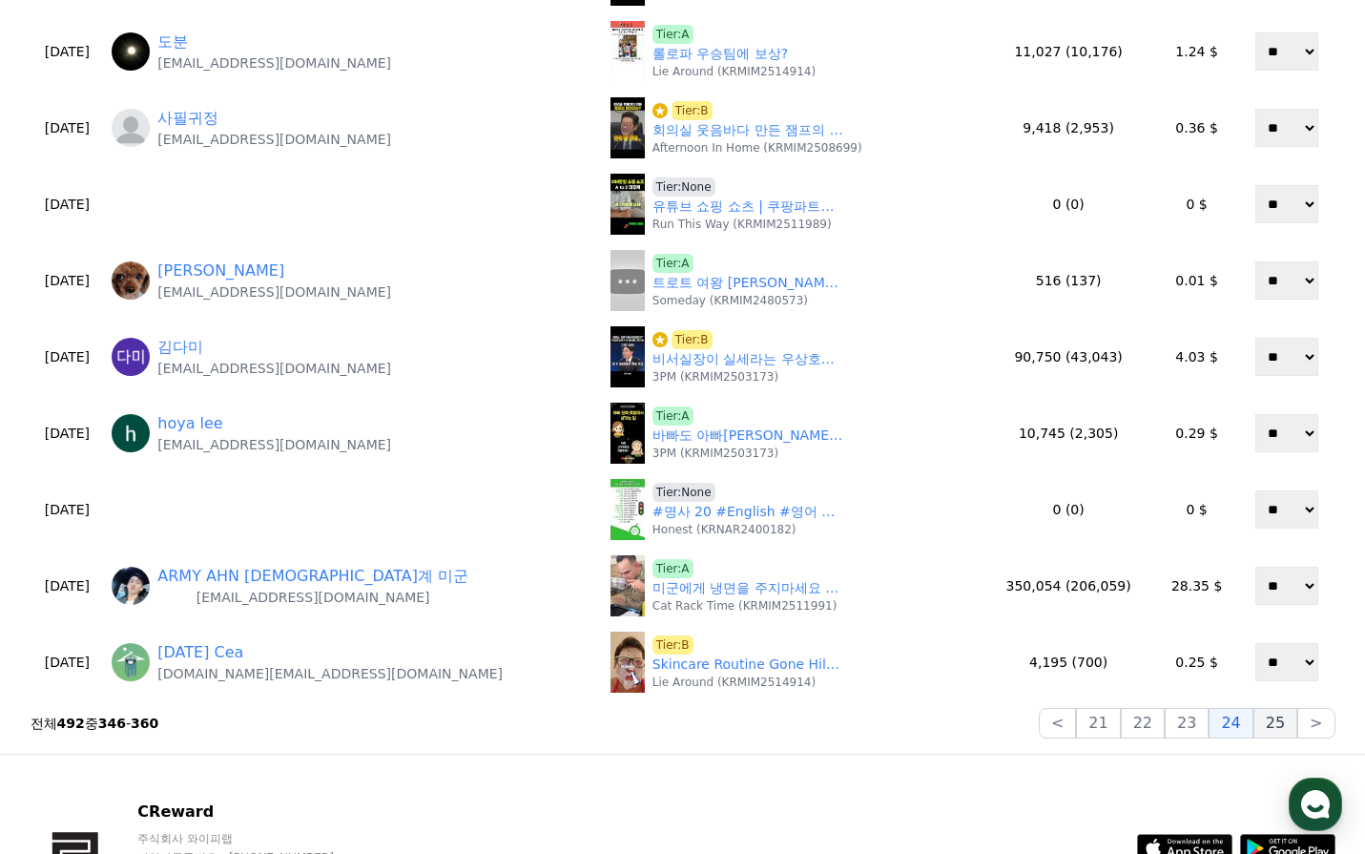
click at [1282, 715] on button "25" at bounding box center [1276, 723] width 44 height 31
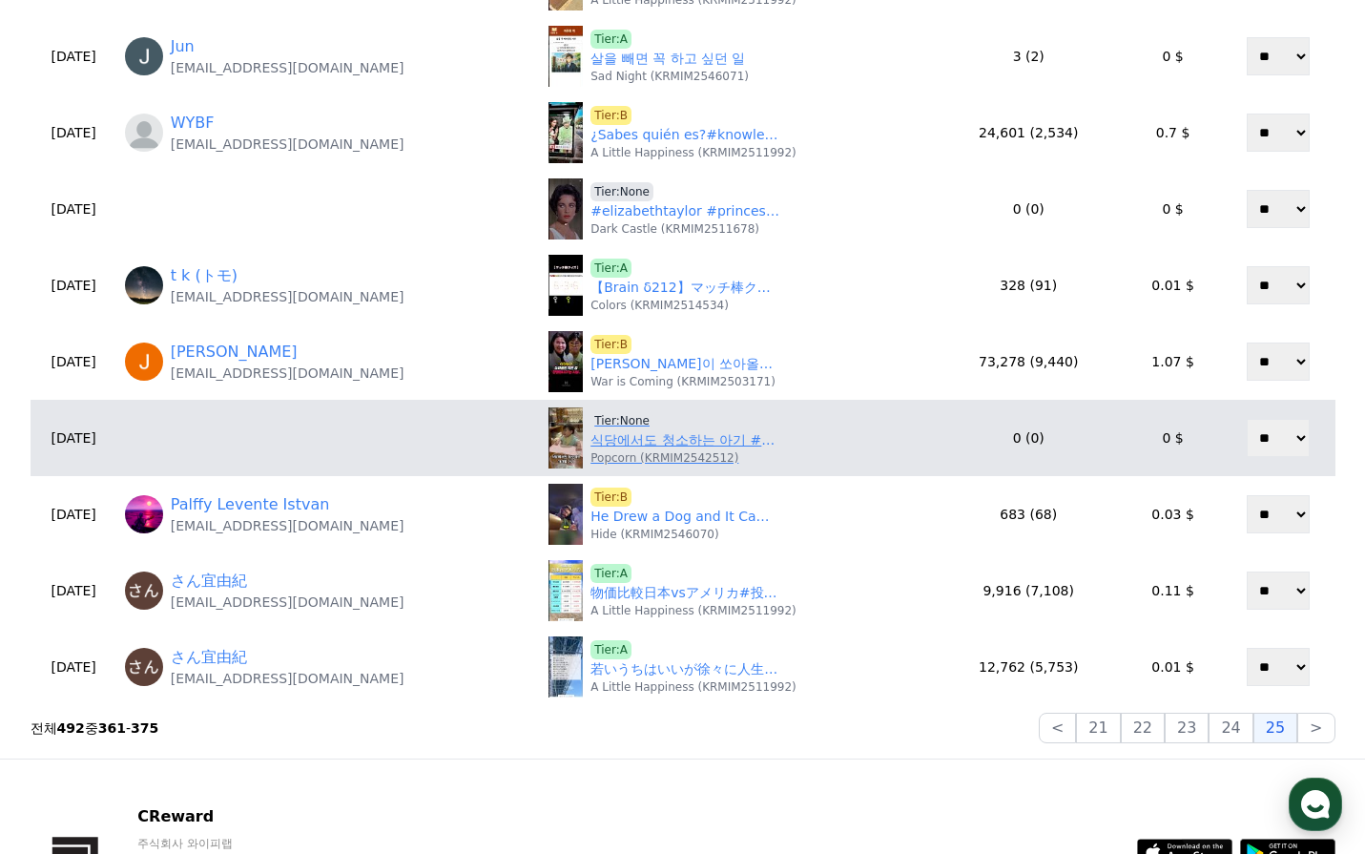
scroll to position [668, 0]
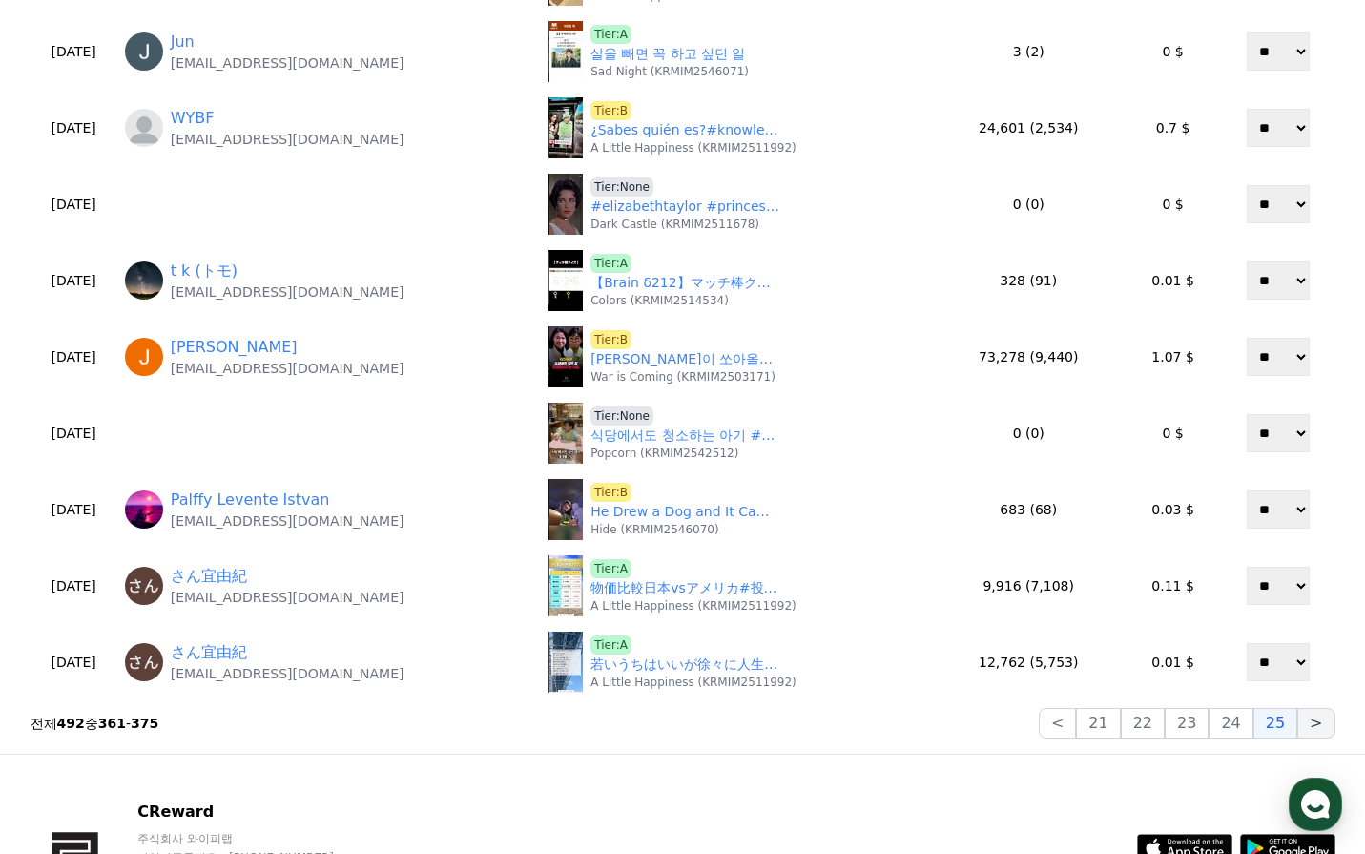
click at [1312, 727] on button ">" at bounding box center [1315, 723] width 37 height 31
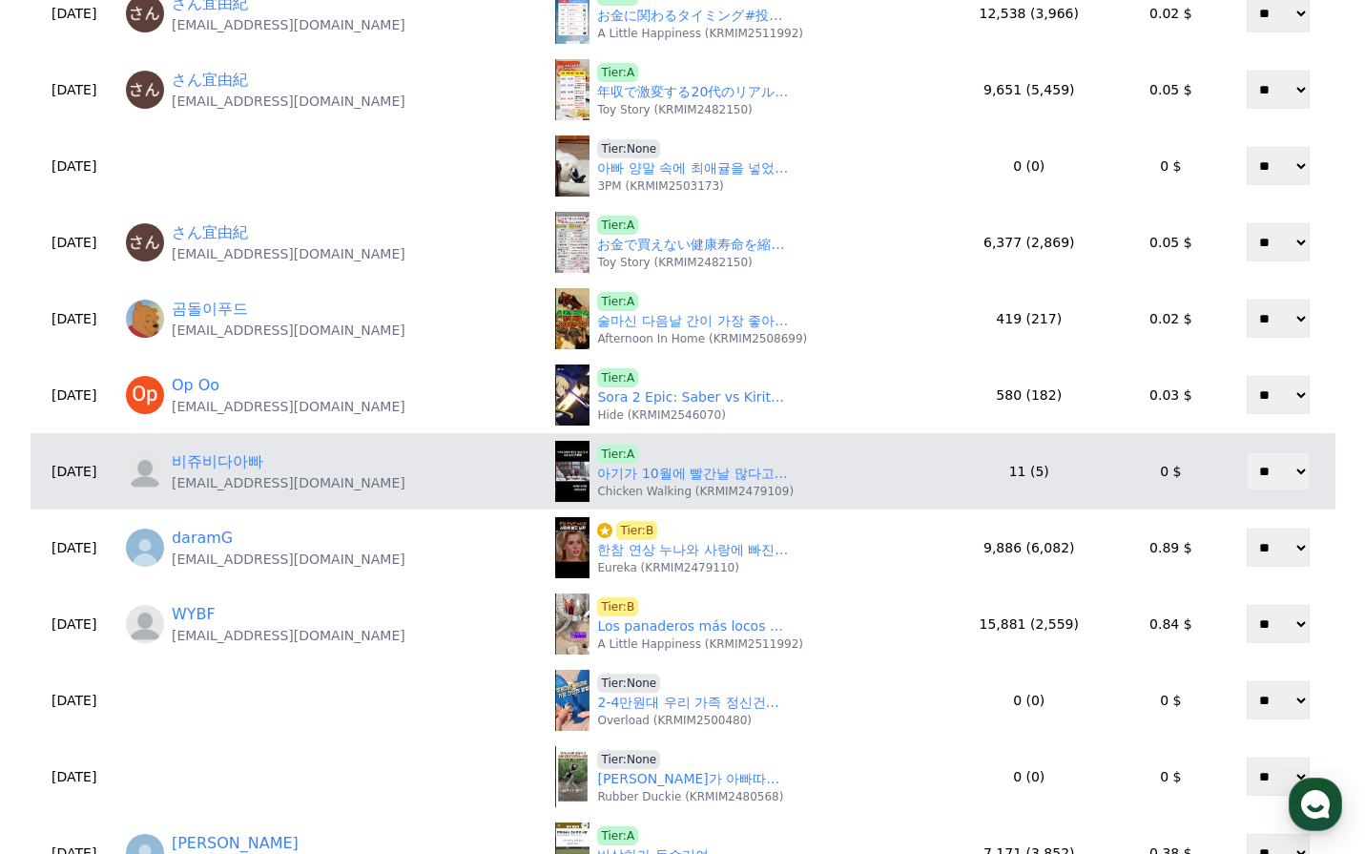
scroll to position [572, 0]
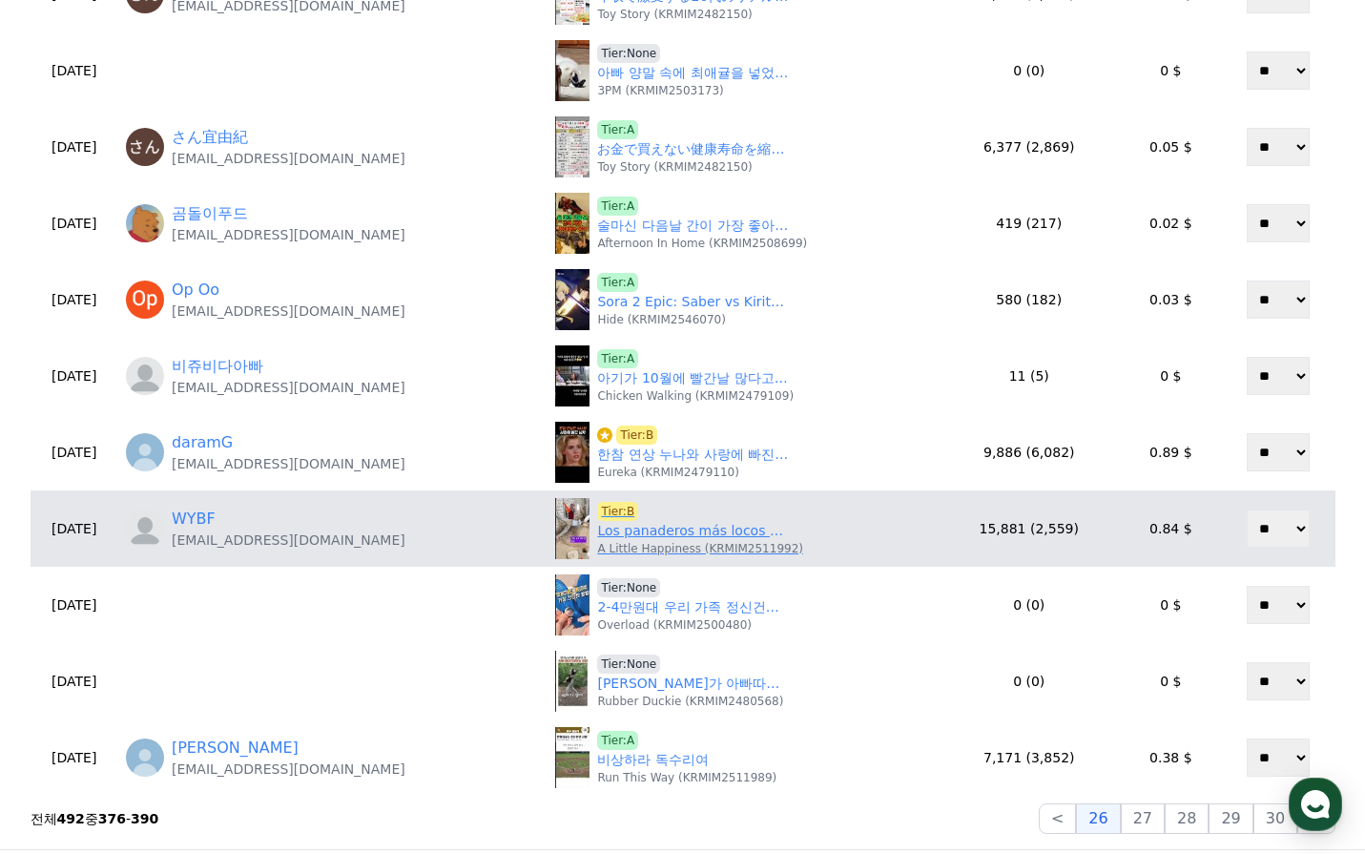
click at [652, 530] on link "Los panaderos más locos del mundo#armenianfood #middleeast #foodie #bread" at bounding box center [692, 531] width 191 height 20
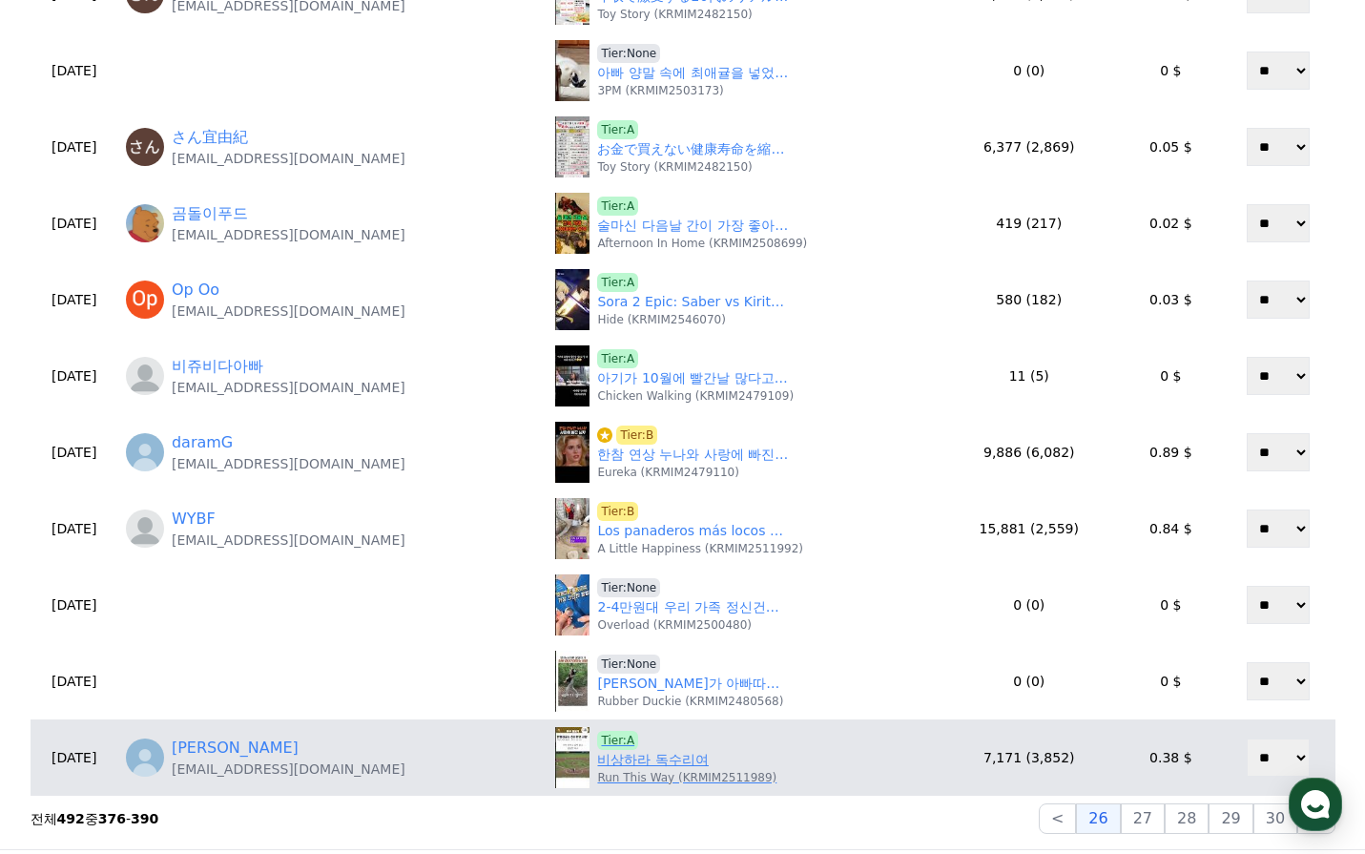
click at [646, 757] on link "비상하라 독수리여" at bounding box center [652, 760] width 111 height 20
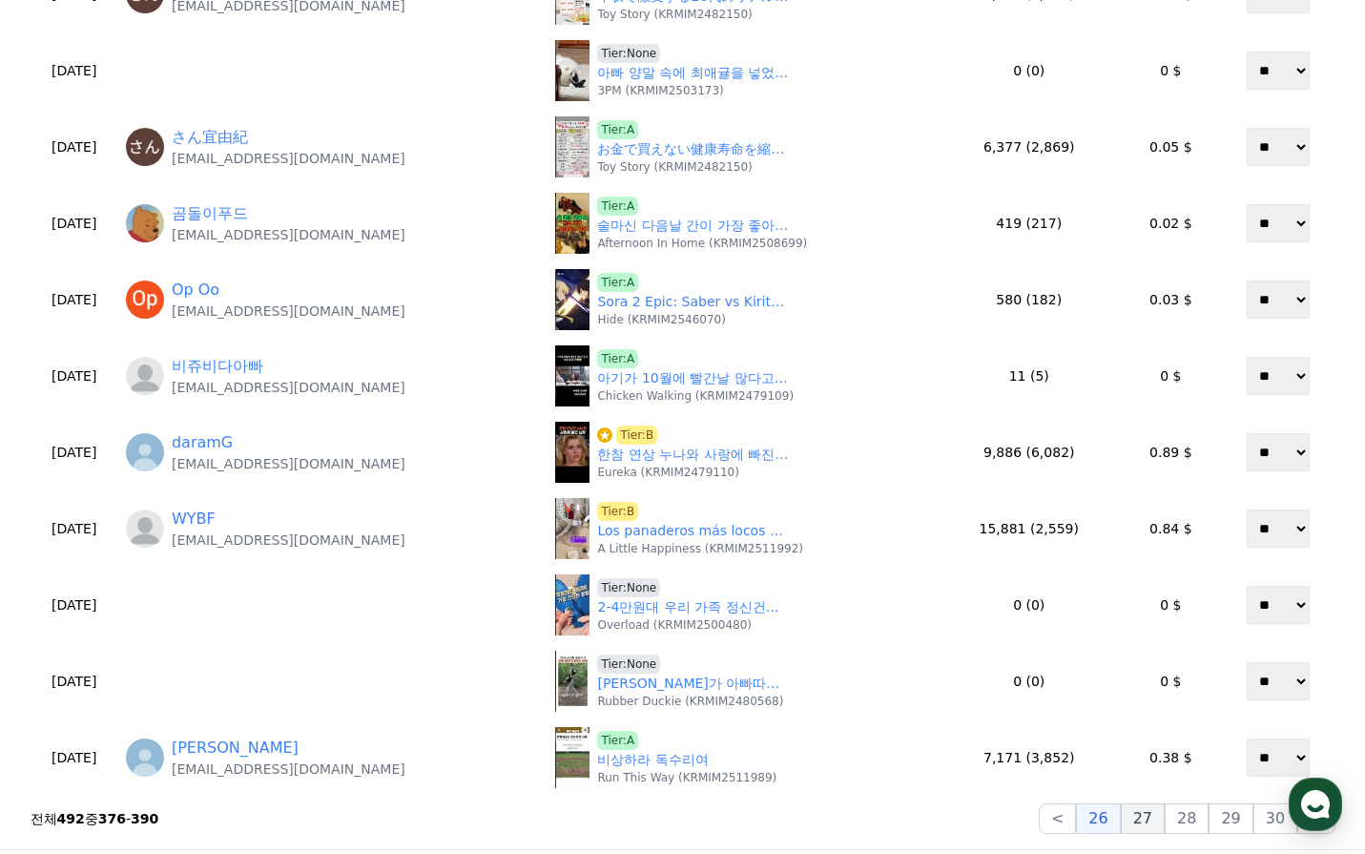
click at [1148, 815] on button "27" at bounding box center [1143, 818] width 44 height 31
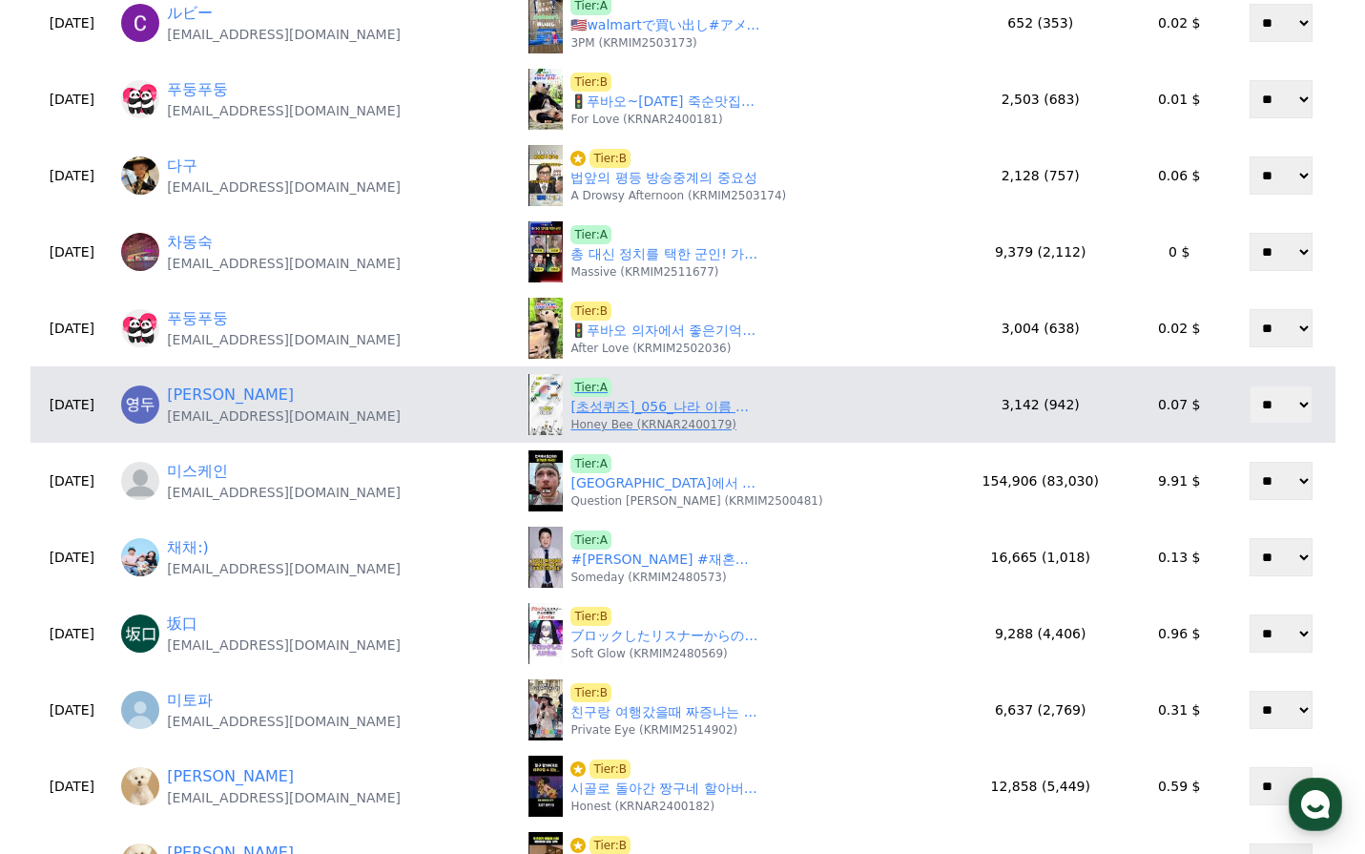
scroll to position [286, 0]
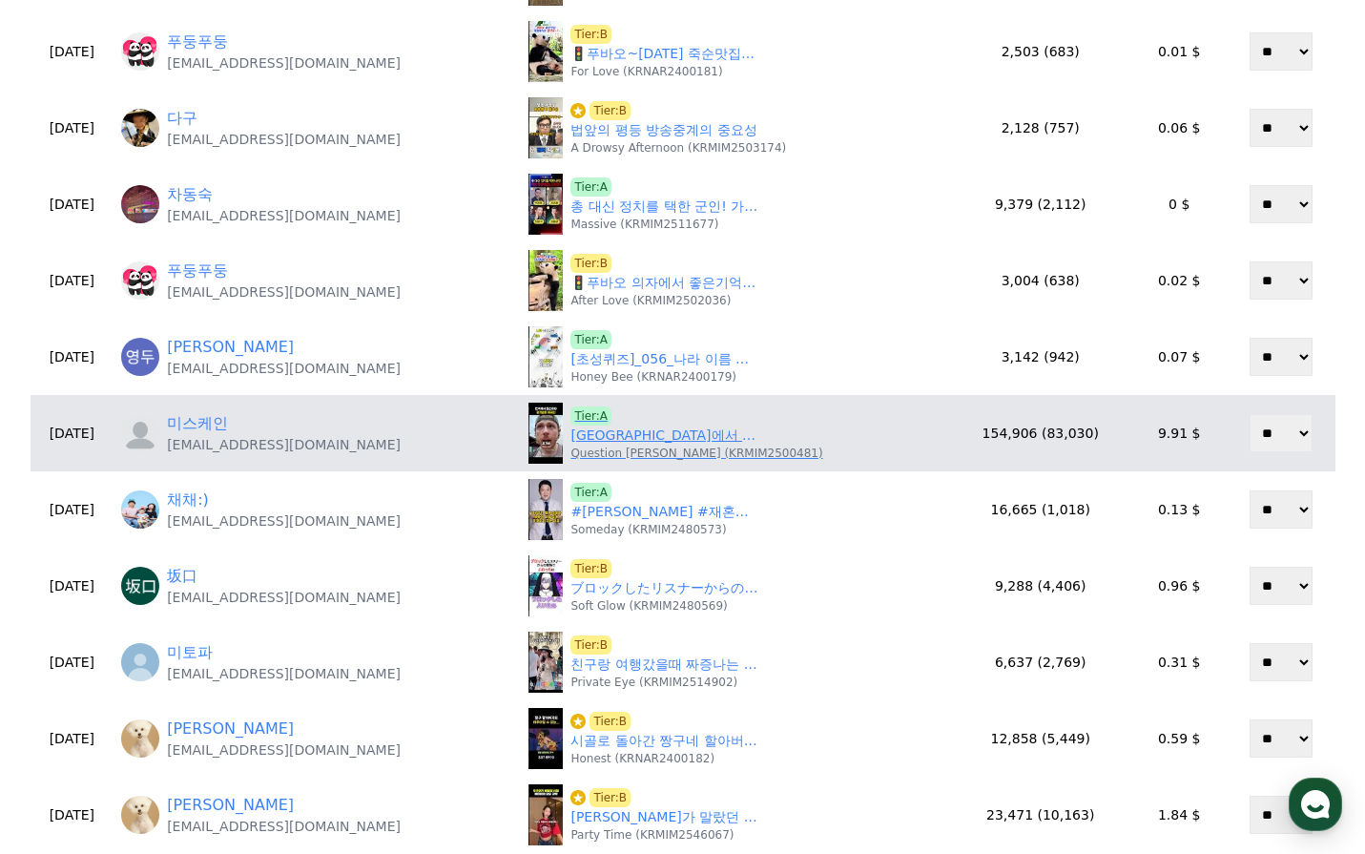
click at [660, 431] on link "한국에서 등산하다 충격받은 외국인 🇰🇷" at bounding box center [665, 435] width 191 height 20
click at [589, 413] on span "Tier:A" at bounding box center [590, 415] width 41 height 19
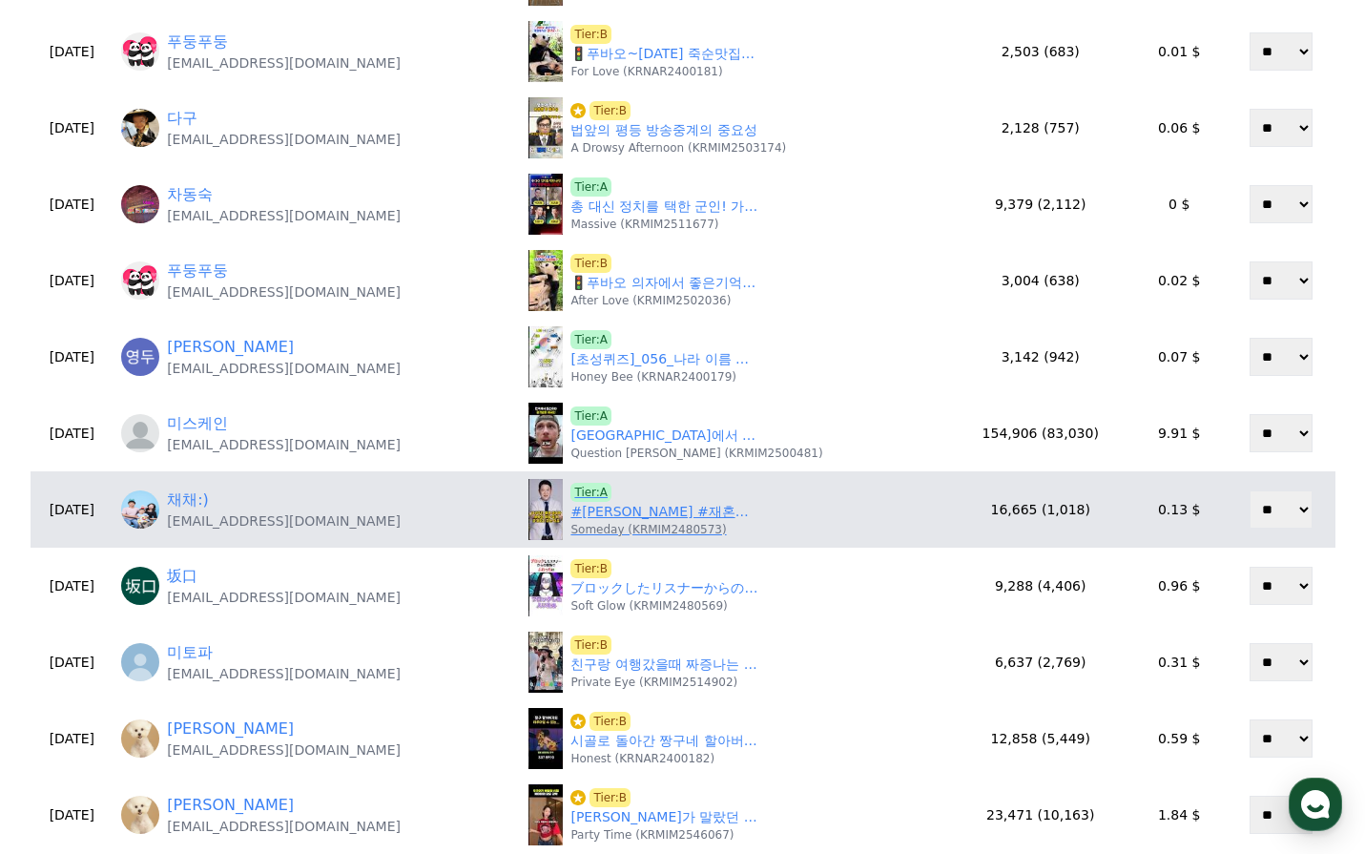
click at [632, 512] on link "#김구라 #재혼아내 #딸 #연예뉴스 #닥터만물" at bounding box center [665, 512] width 191 height 20
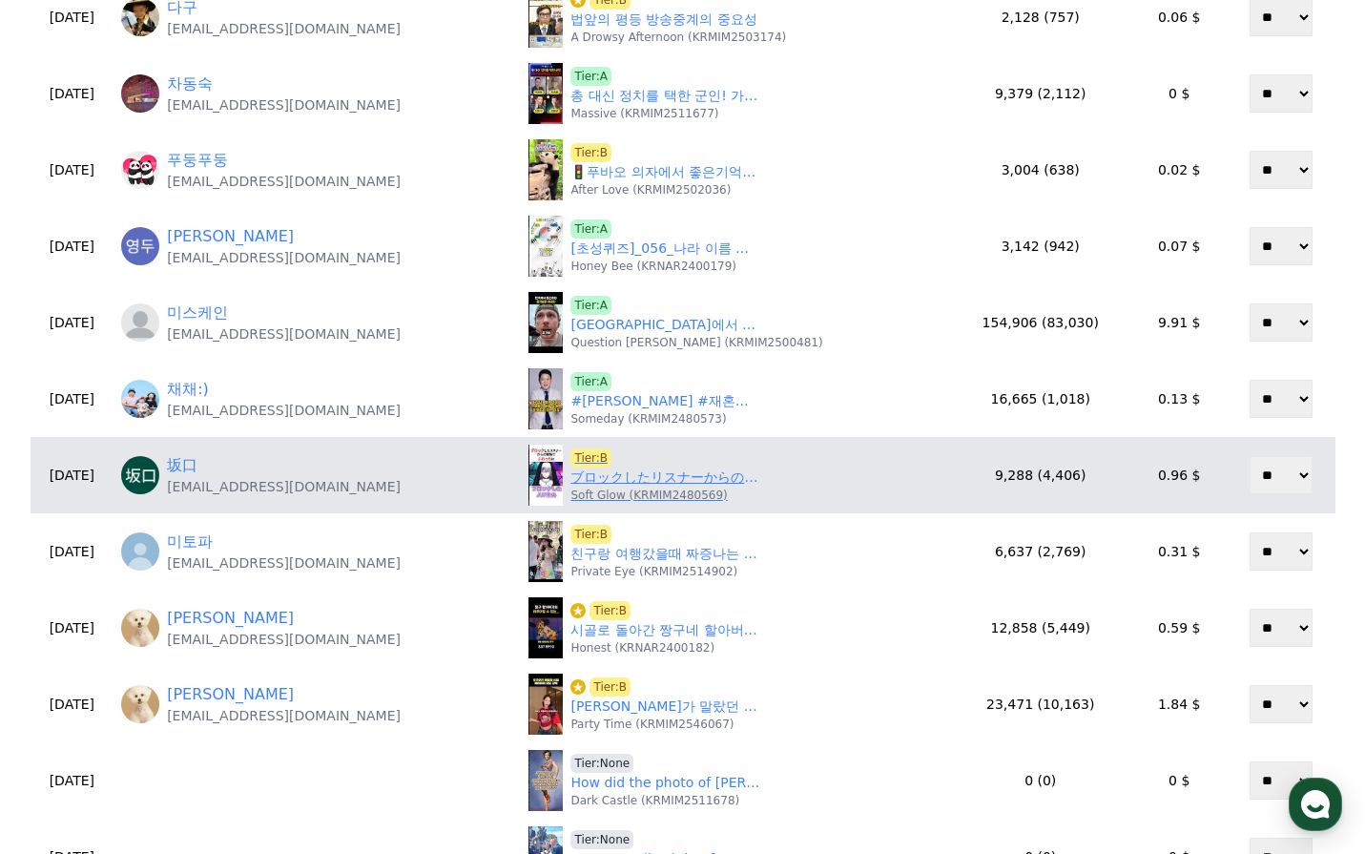
scroll to position [572, 0]
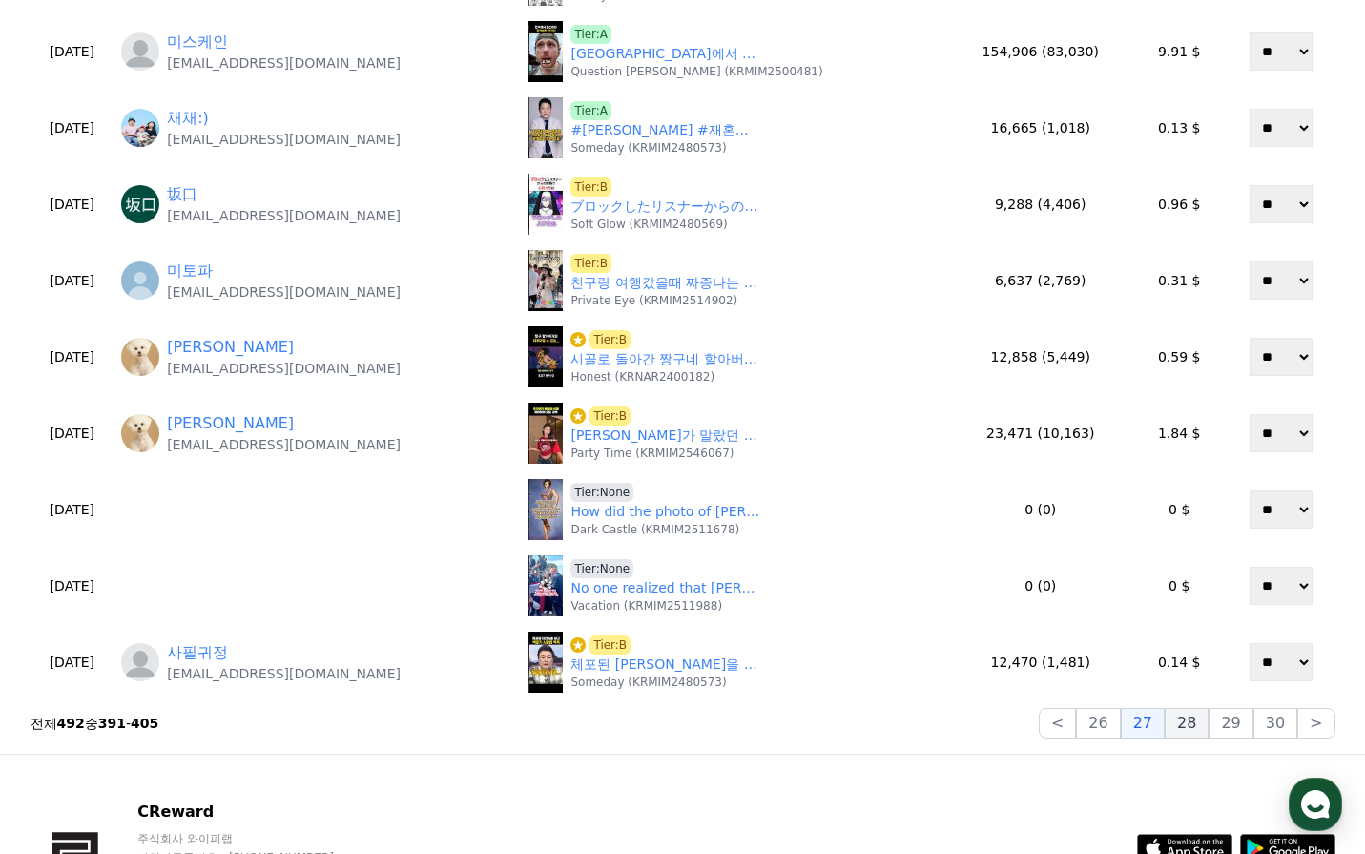
click at [1209, 725] on button "28" at bounding box center [1187, 723] width 44 height 31
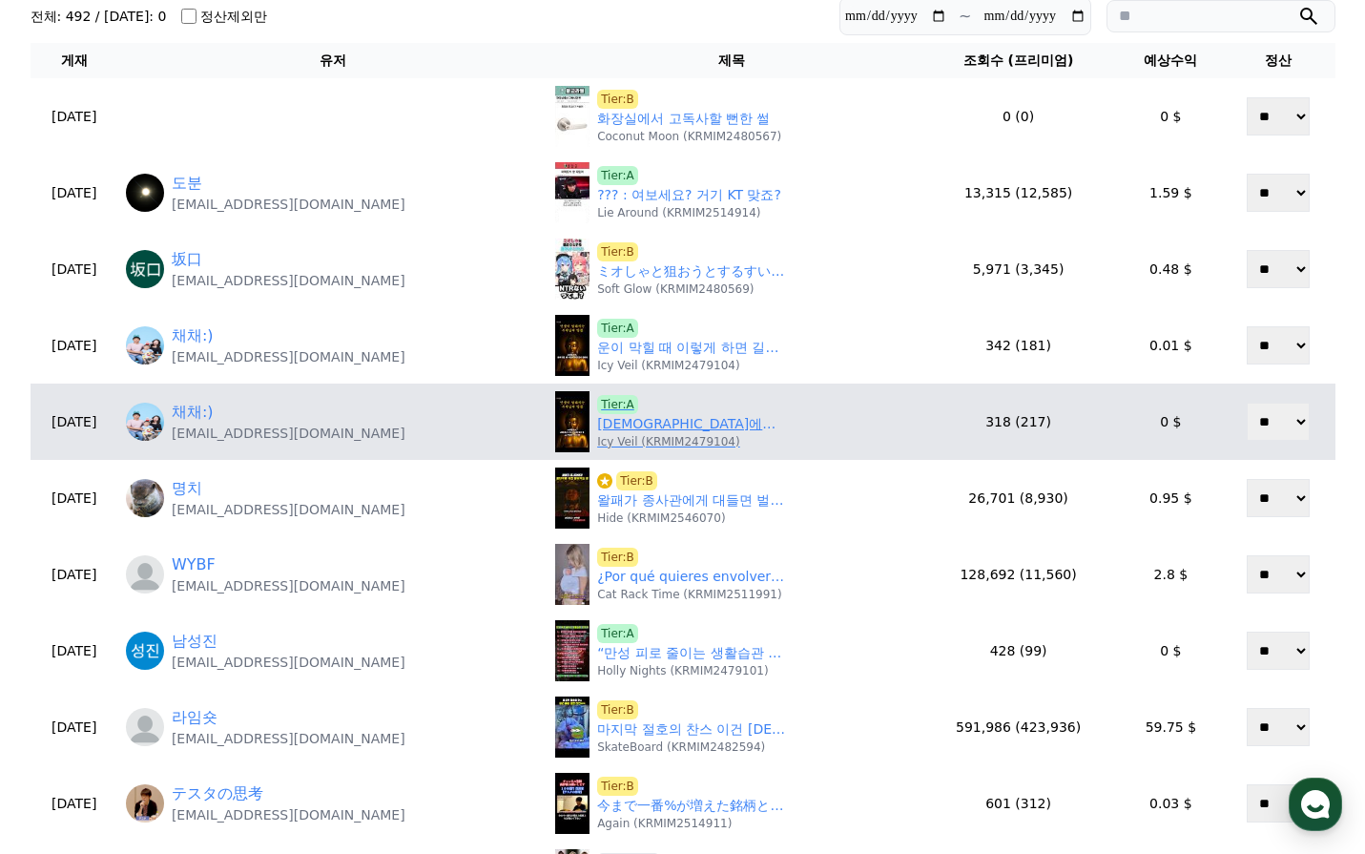
scroll to position [0, 0]
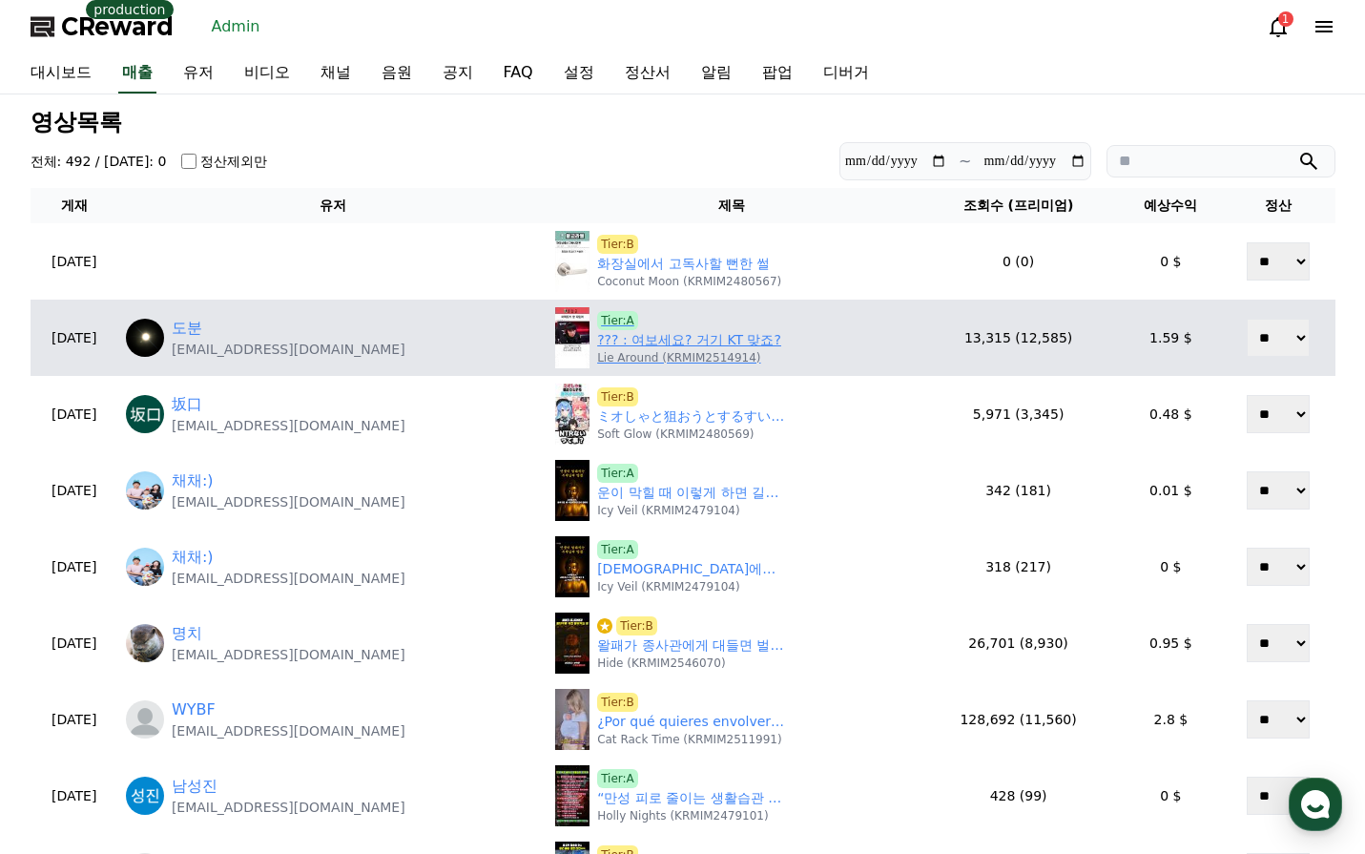
click at [685, 338] on link "??? : 여보세요? 거기 KT 맞죠?" at bounding box center [689, 340] width 184 height 20
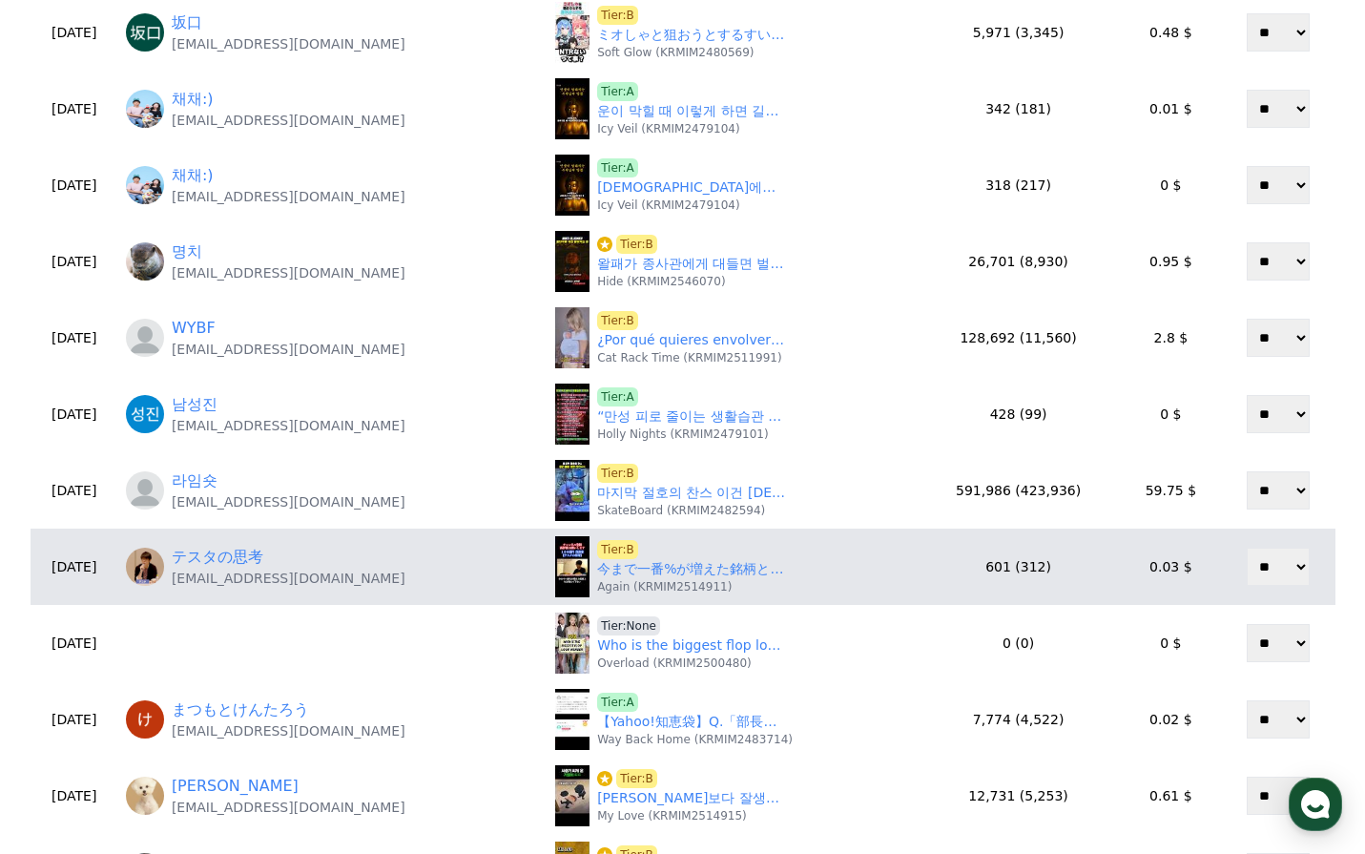
scroll to position [477, 0]
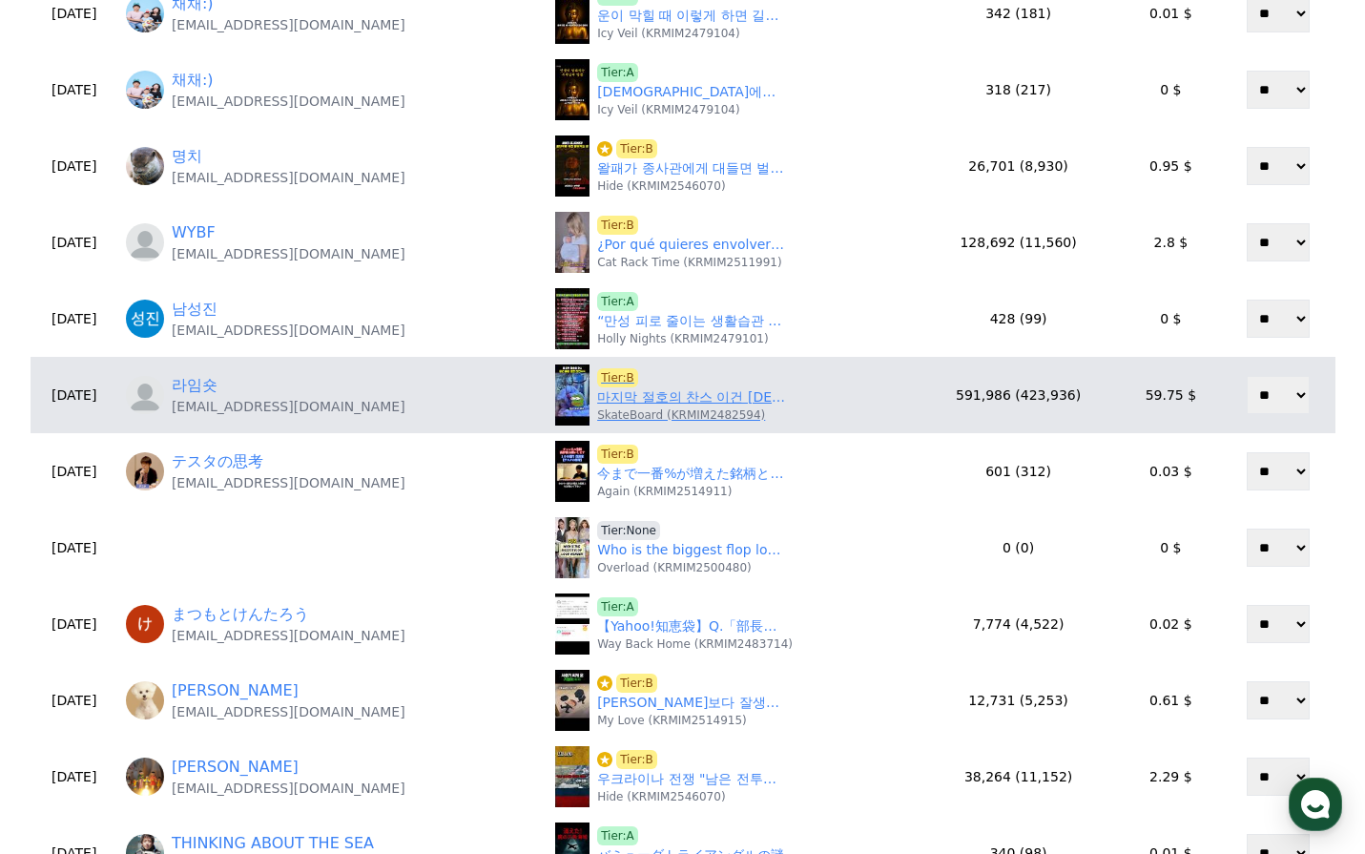
click at [666, 401] on link "마지막 절호의 찬스 이건 예상 못한 반전ㄷㄷ" at bounding box center [692, 397] width 191 height 20
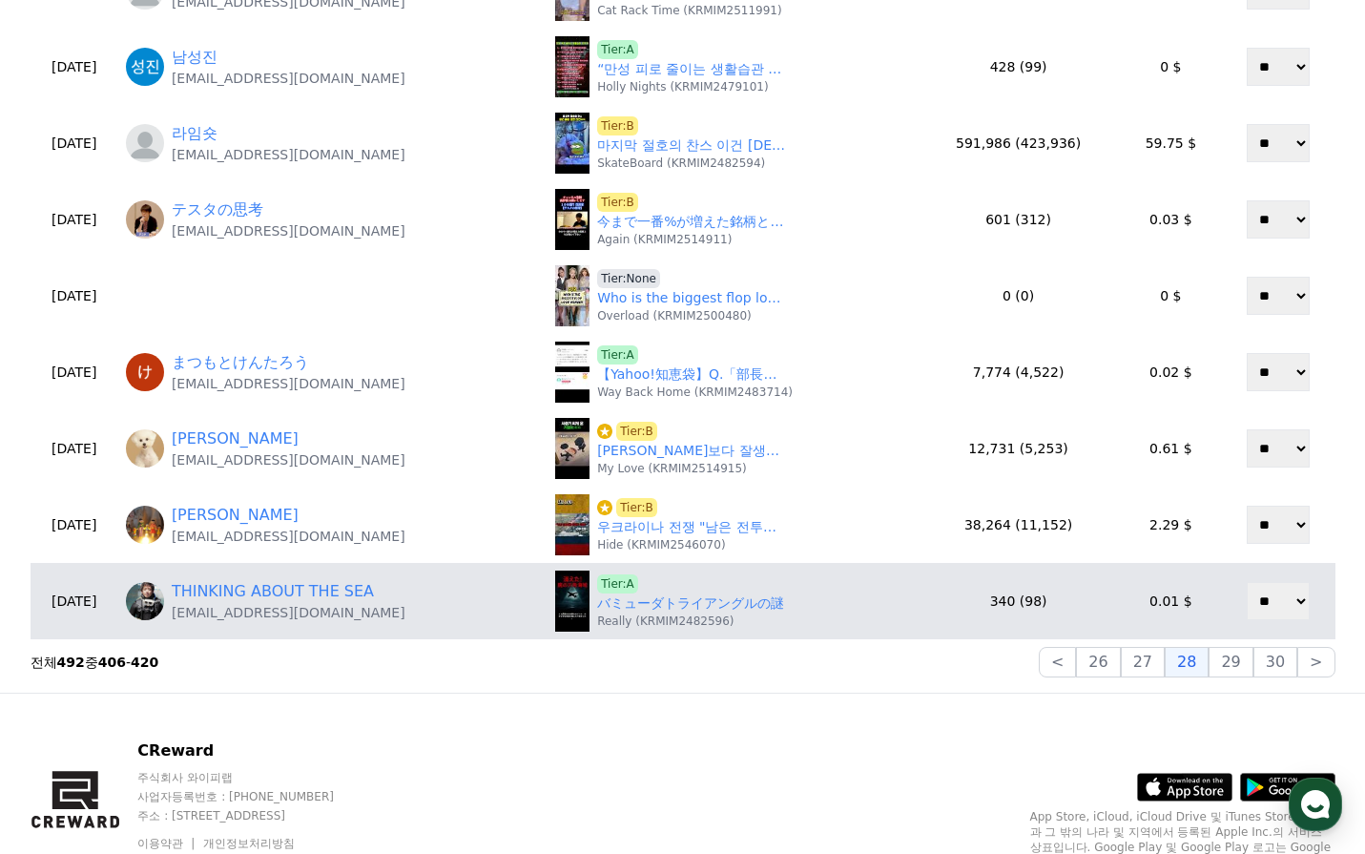
scroll to position [763, 0]
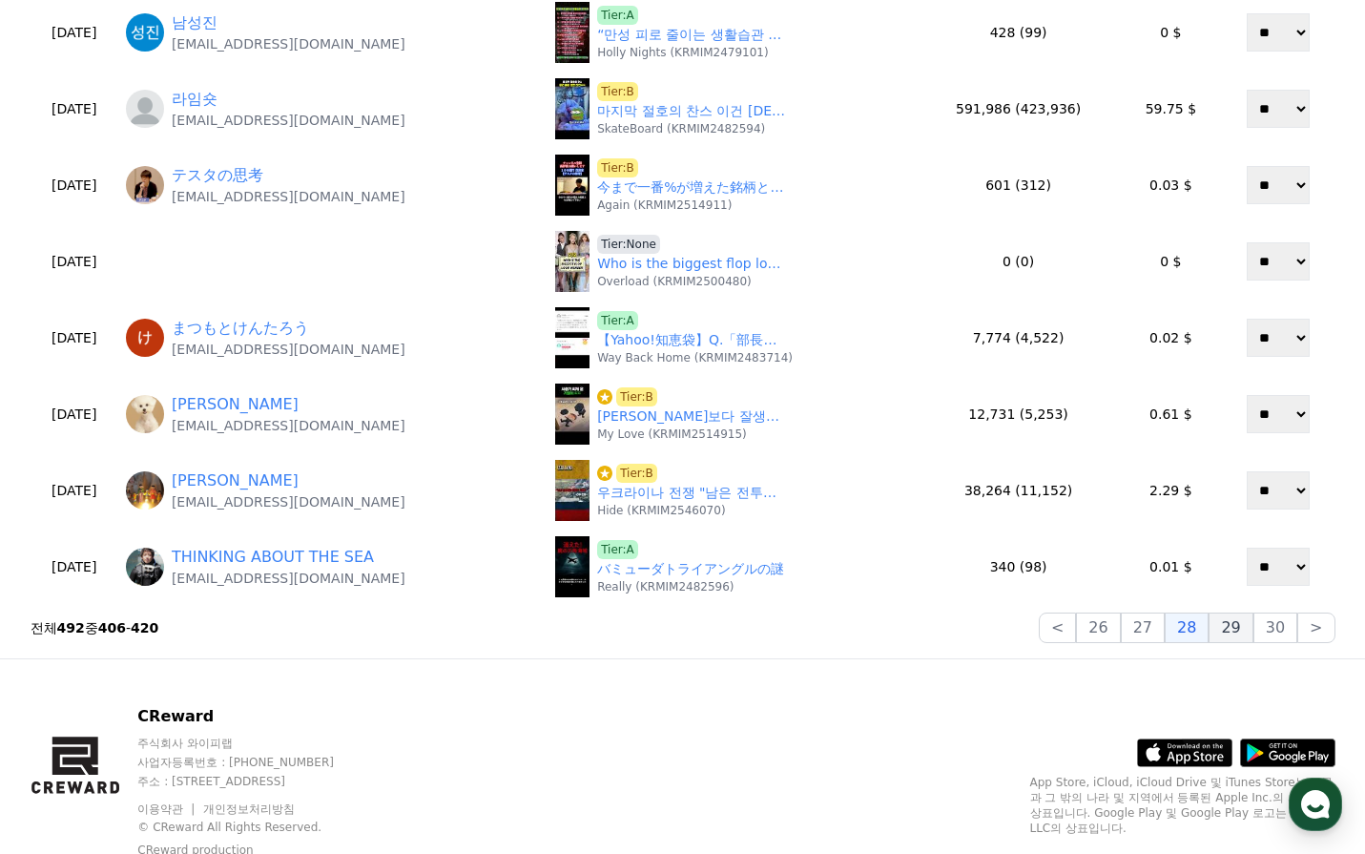
click at [1230, 631] on button "29" at bounding box center [1231, 627] width 44 height 31
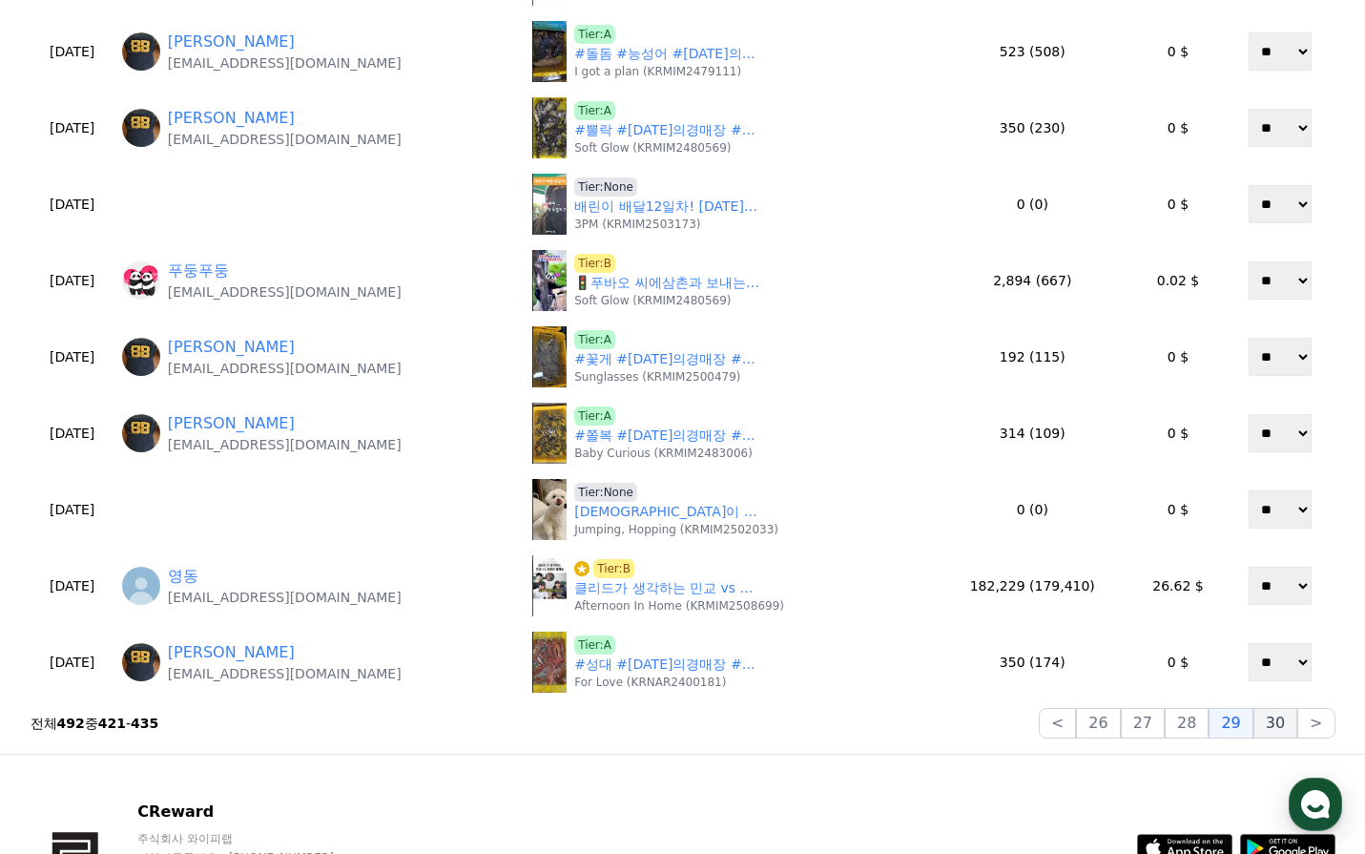
click at [1274, 718] on button "30" at bounding box center [1276, 723] width 44 height 31
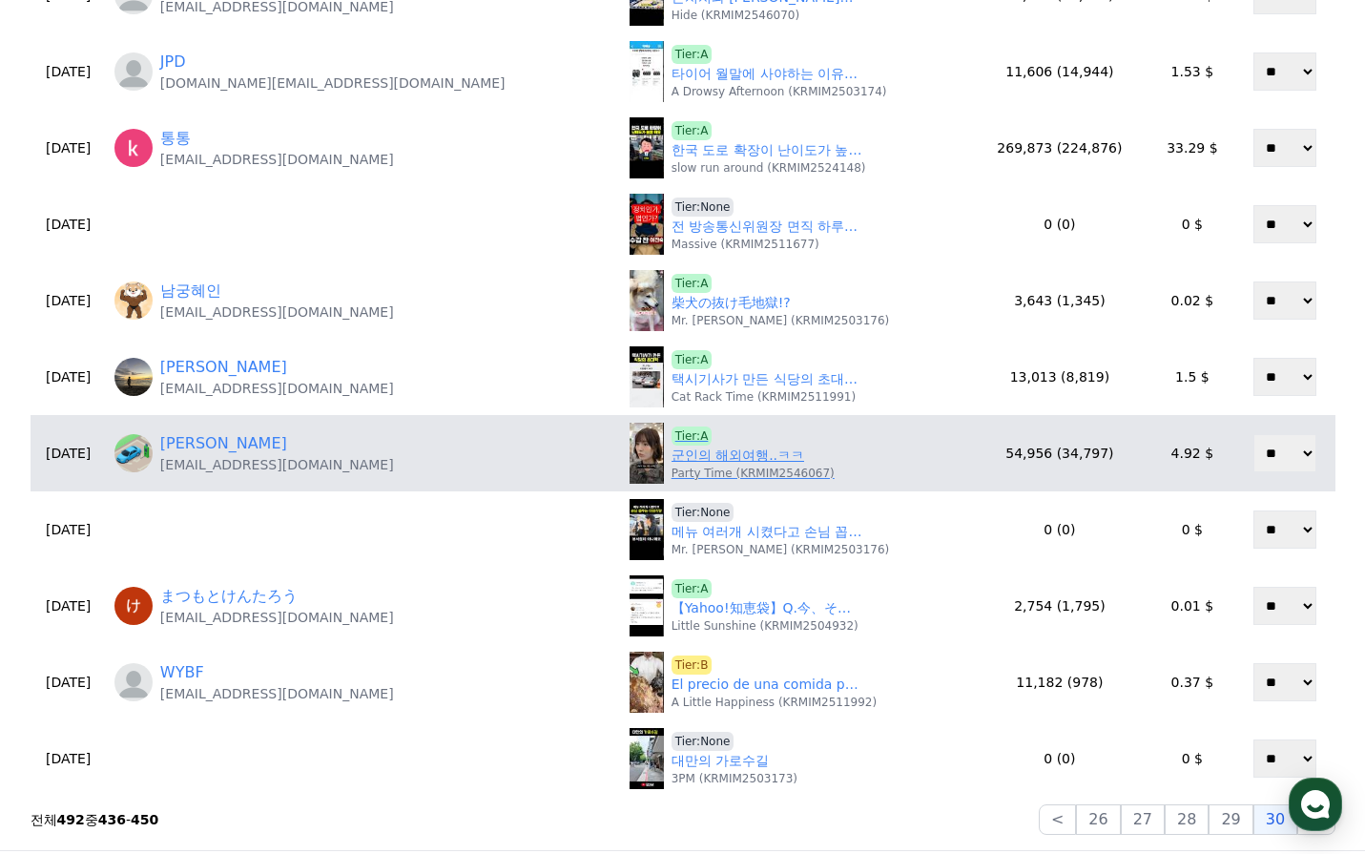
scroll to position [572, 0]
click at [672, 451] on link "군인의 해외여행..ㅋㅋ" at bounding box center [738, 455] width 133 height 20
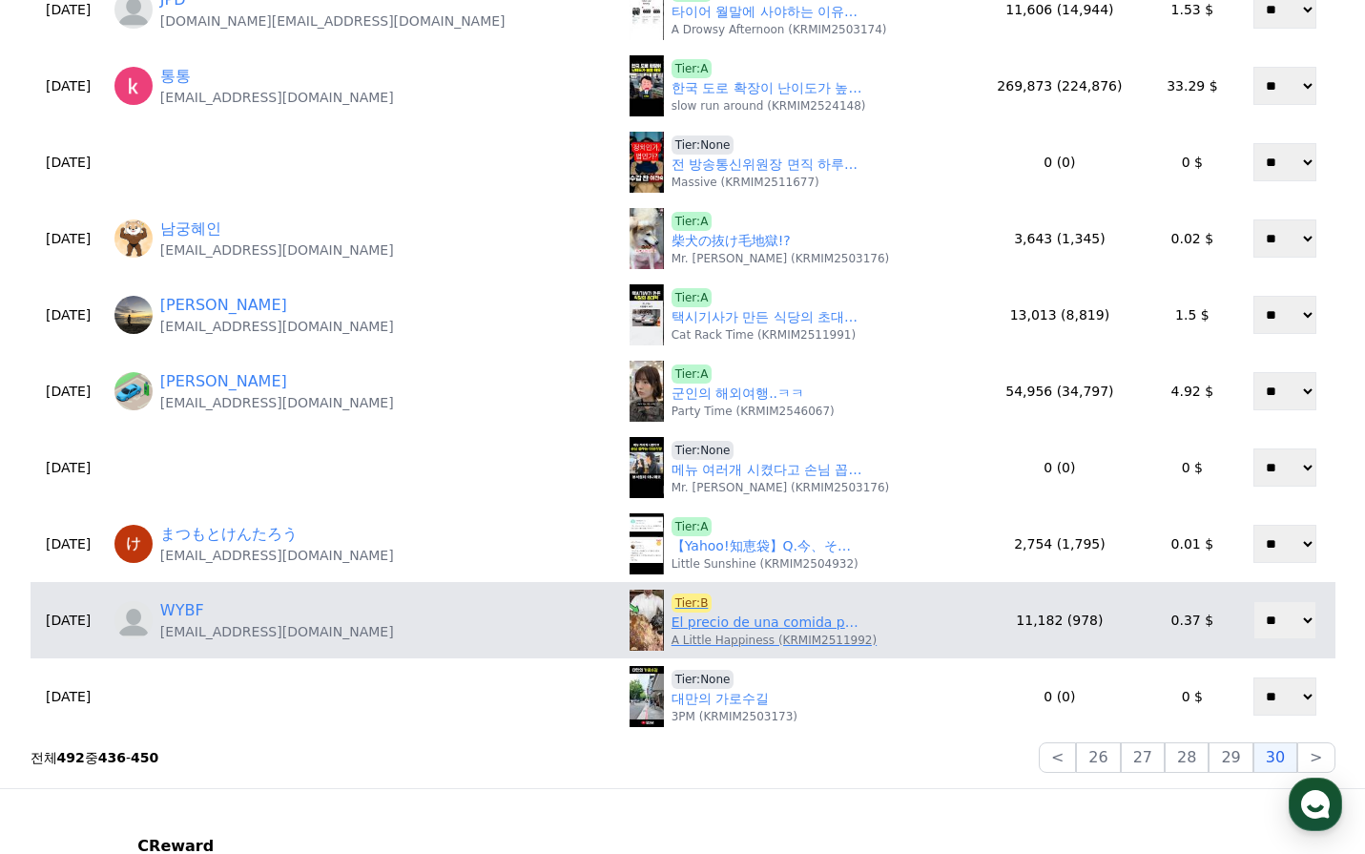
scroll to position [668, 0]
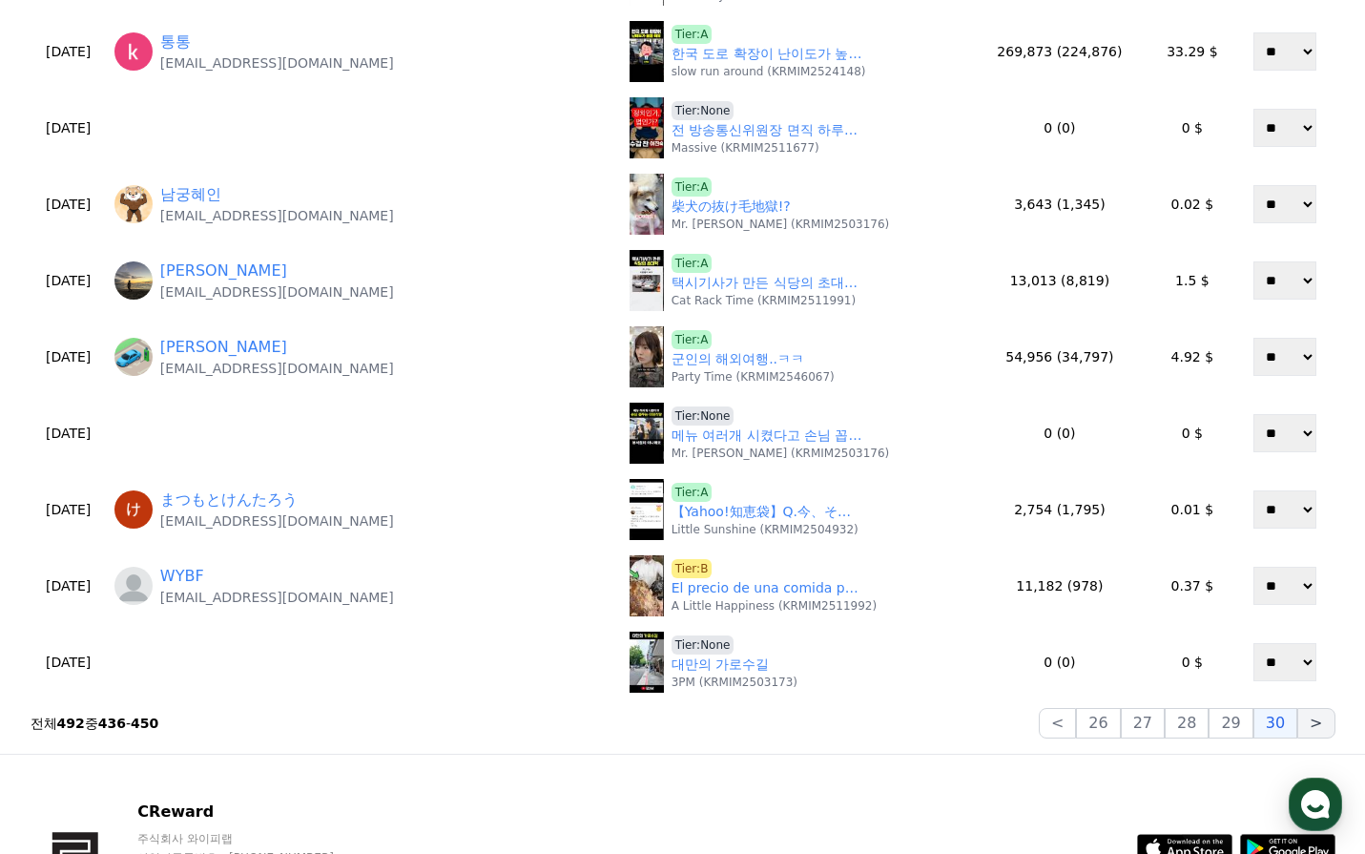
click at [1302, 731] on button ">" at bounding box center [1315, 723] width 37 height 31
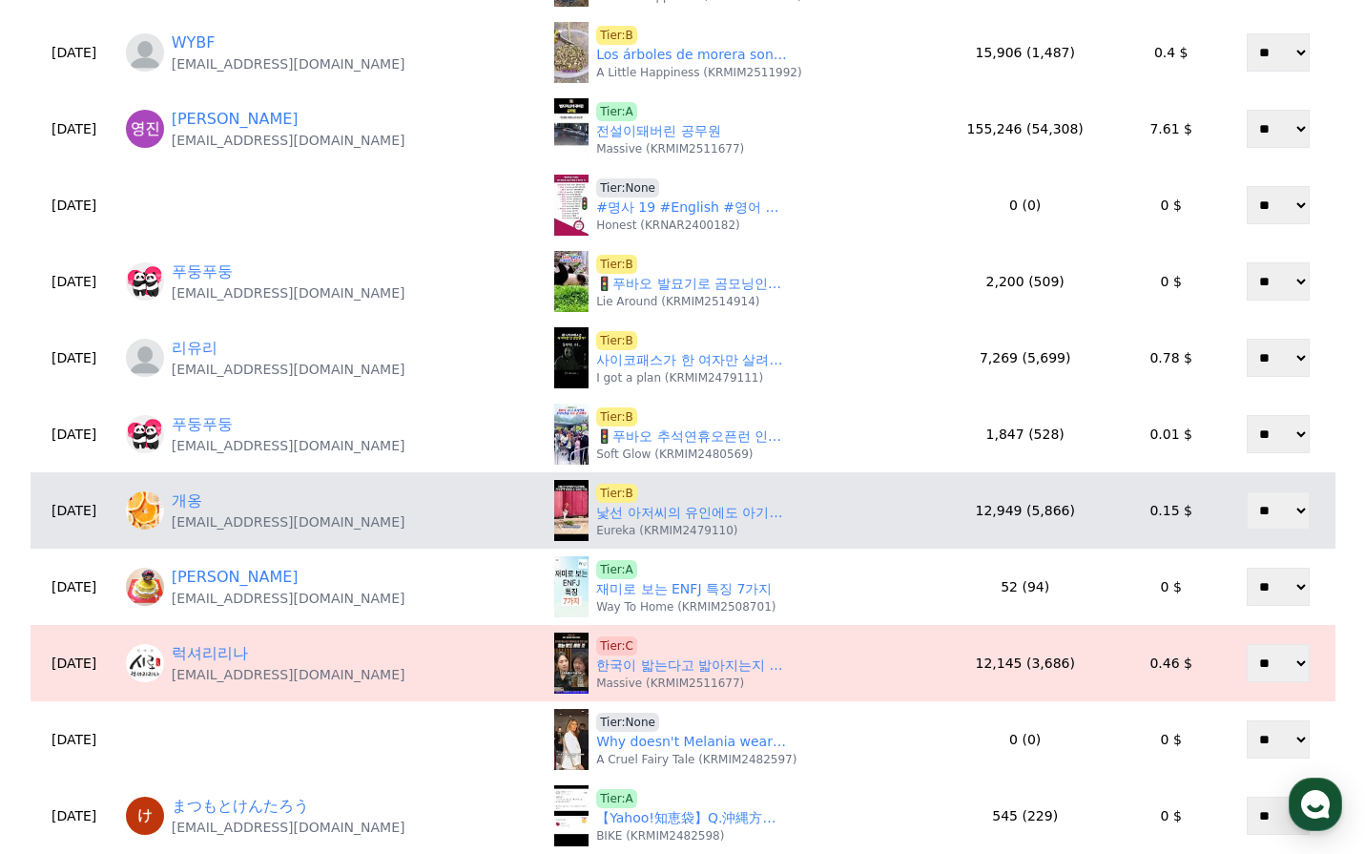
scroll to position [286, 0]
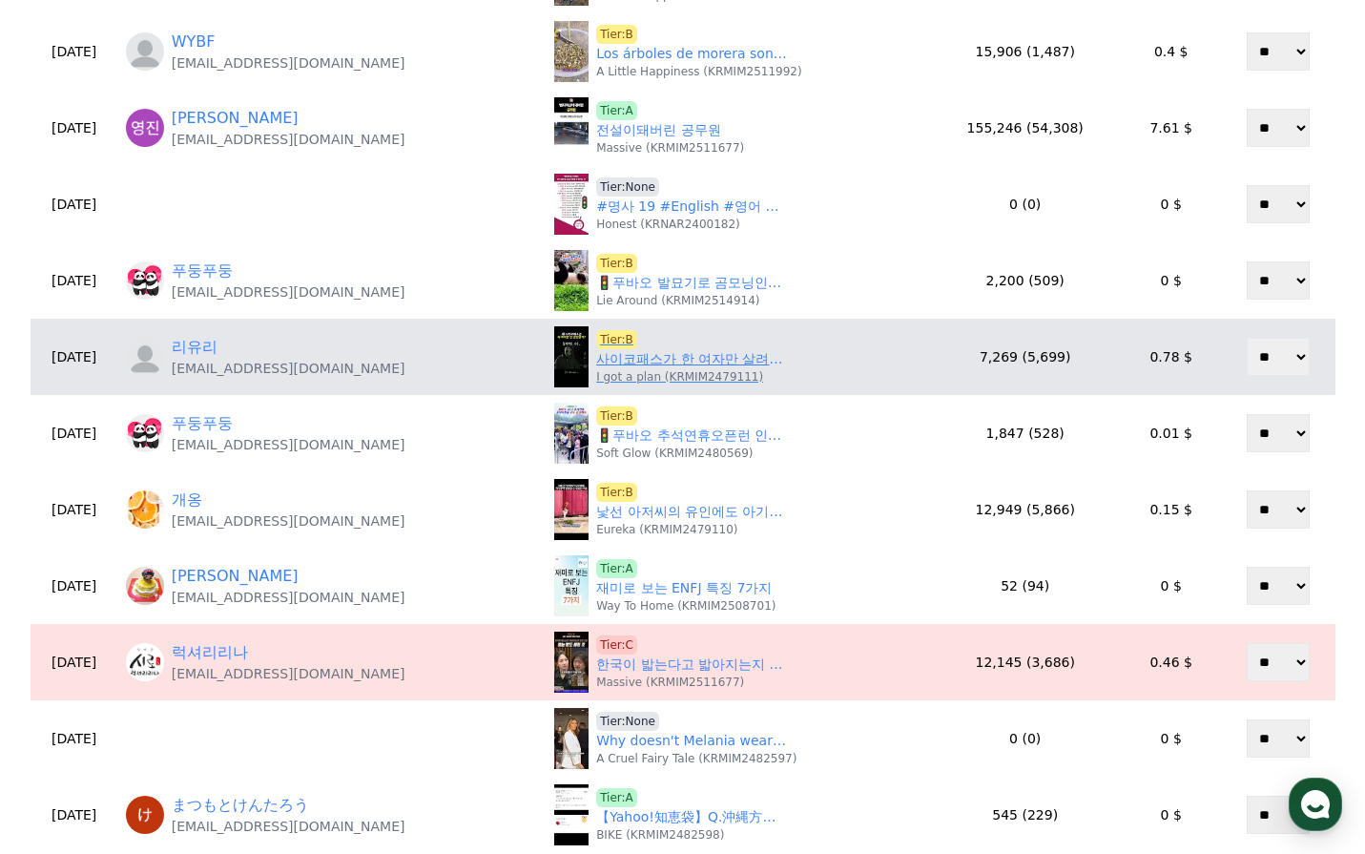
click at [625, 357] on link "사이코패스가 한 여자만 살려주는 이유는??" at bounding box center [691, 359] width 191 height 20
click at [596, 338] on span "Tier:B" at bounding box center [616, 339] width 41 height 19
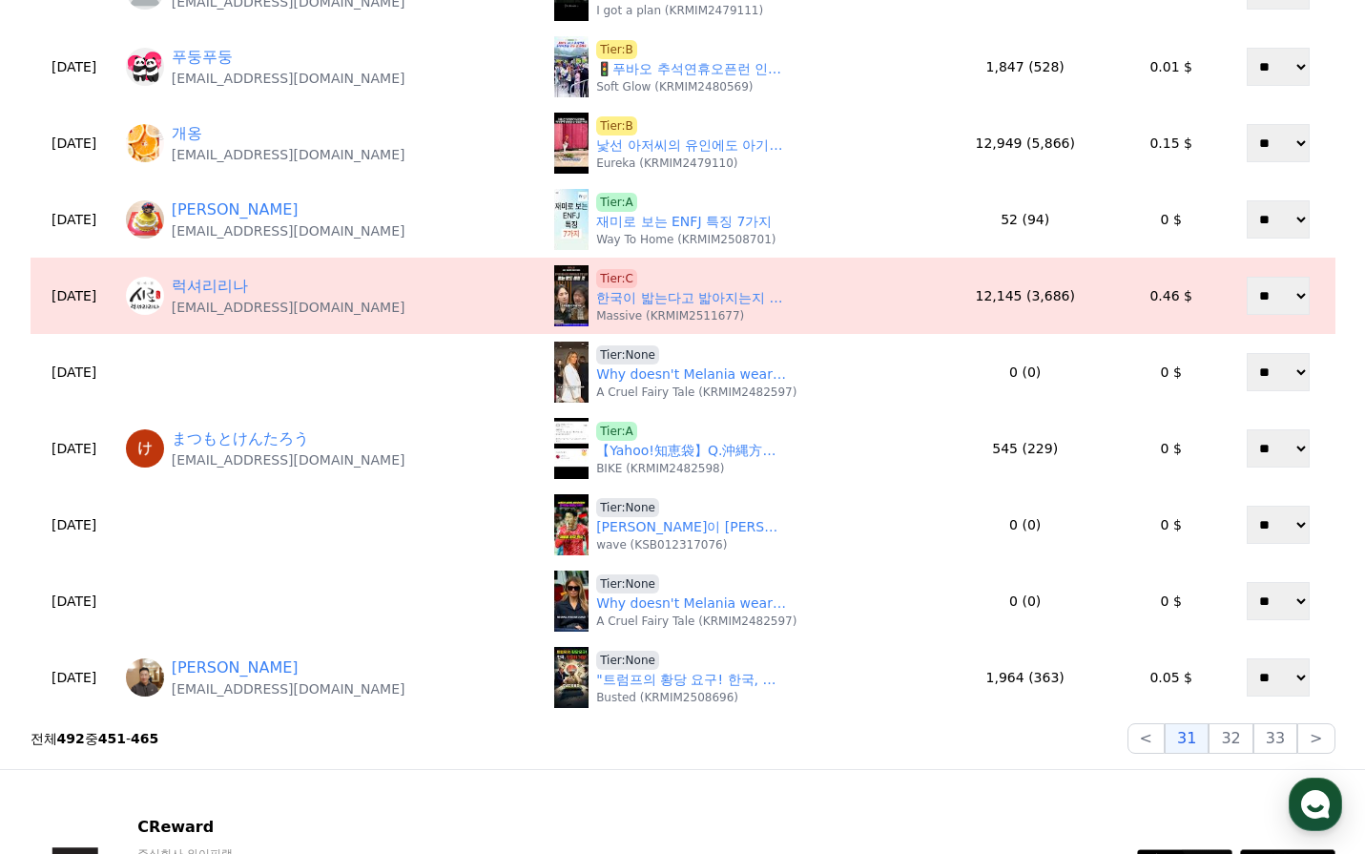
scroll to position [843, 0]
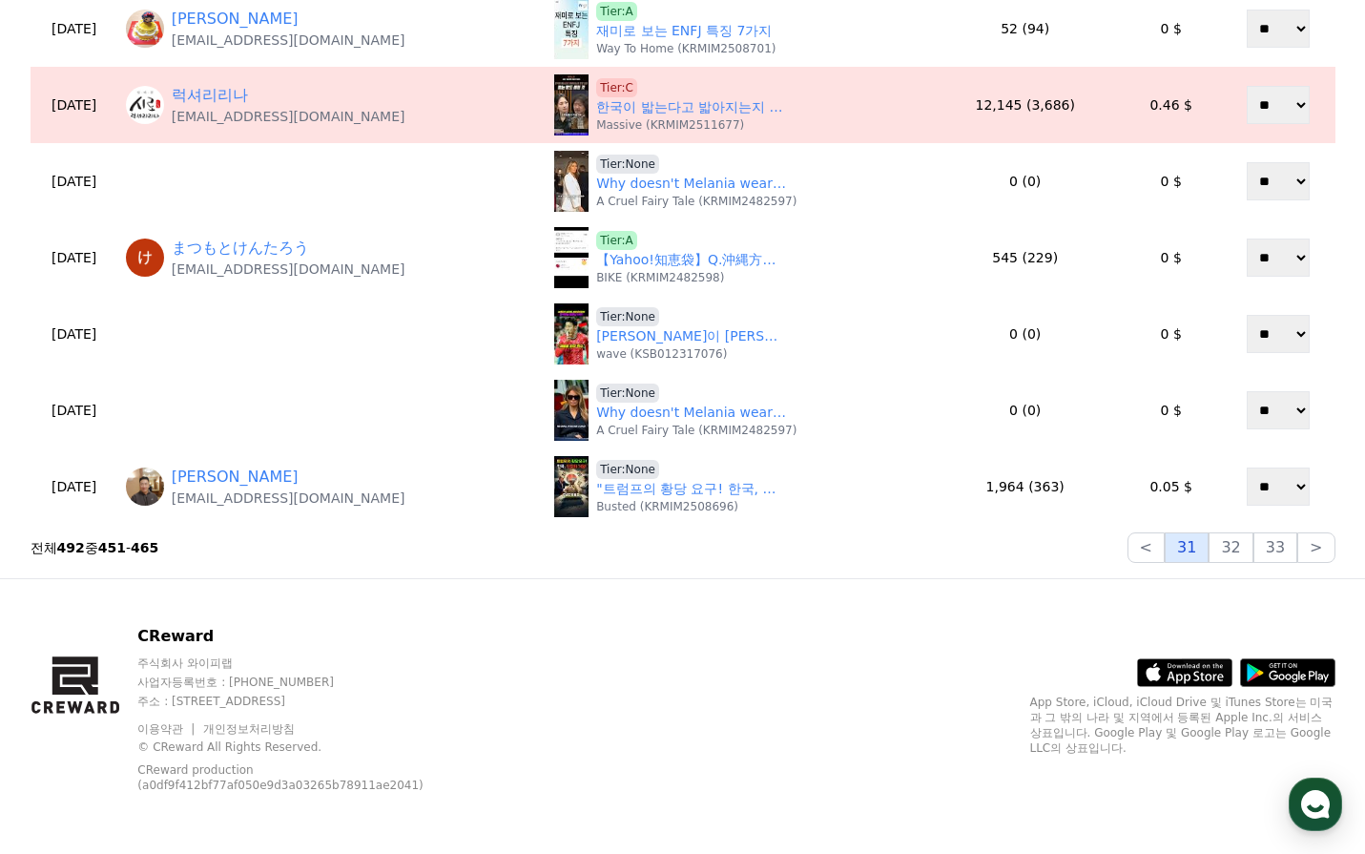
click at [1205, 554] on button "31" at bounding box center [1187, 547] width 44 height 31
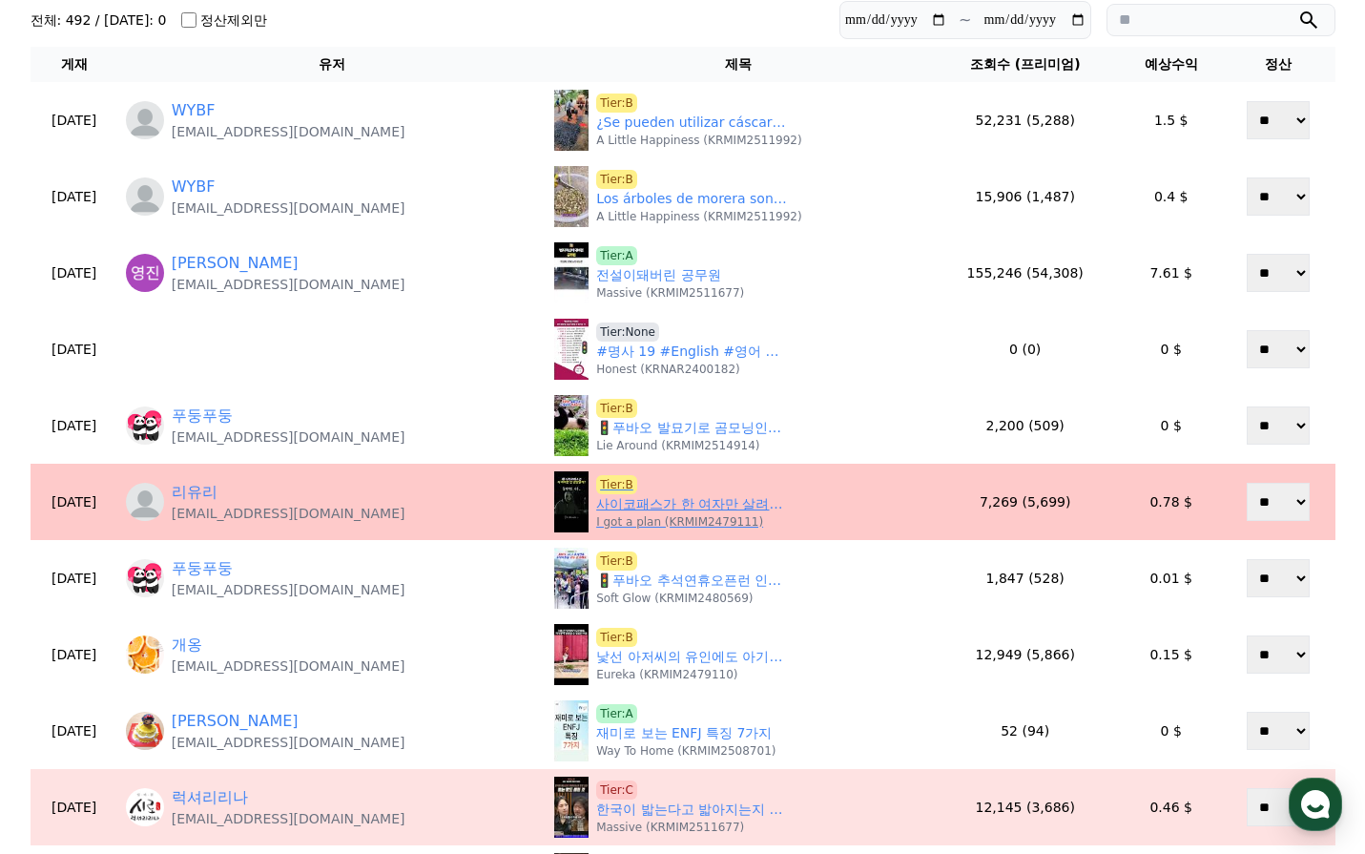
scroll to position [176, 0]
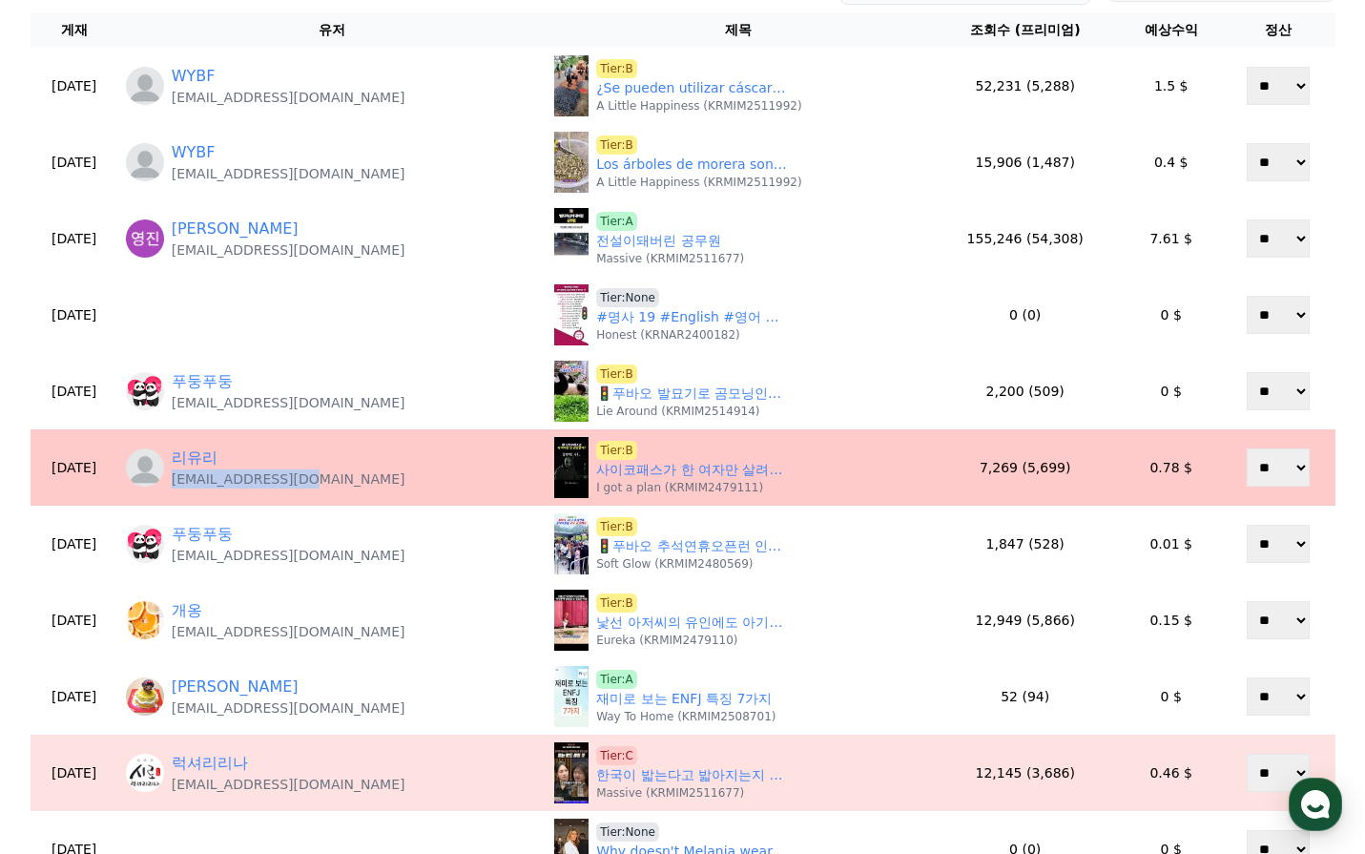
drag, startPoint x: 384, startPoint y: 481, endPoint x: 219, endPoint y: 485, distance: 165.1
click at [219, 485] on div "리유리 yuri4522@naver.com" at bounding box center [332, 467] width 413 height 42
copy p "yuri4522@naver.com"
click at [596, 446] on span "Tier:B" at bounding box center [616, 450] width 41 height 19
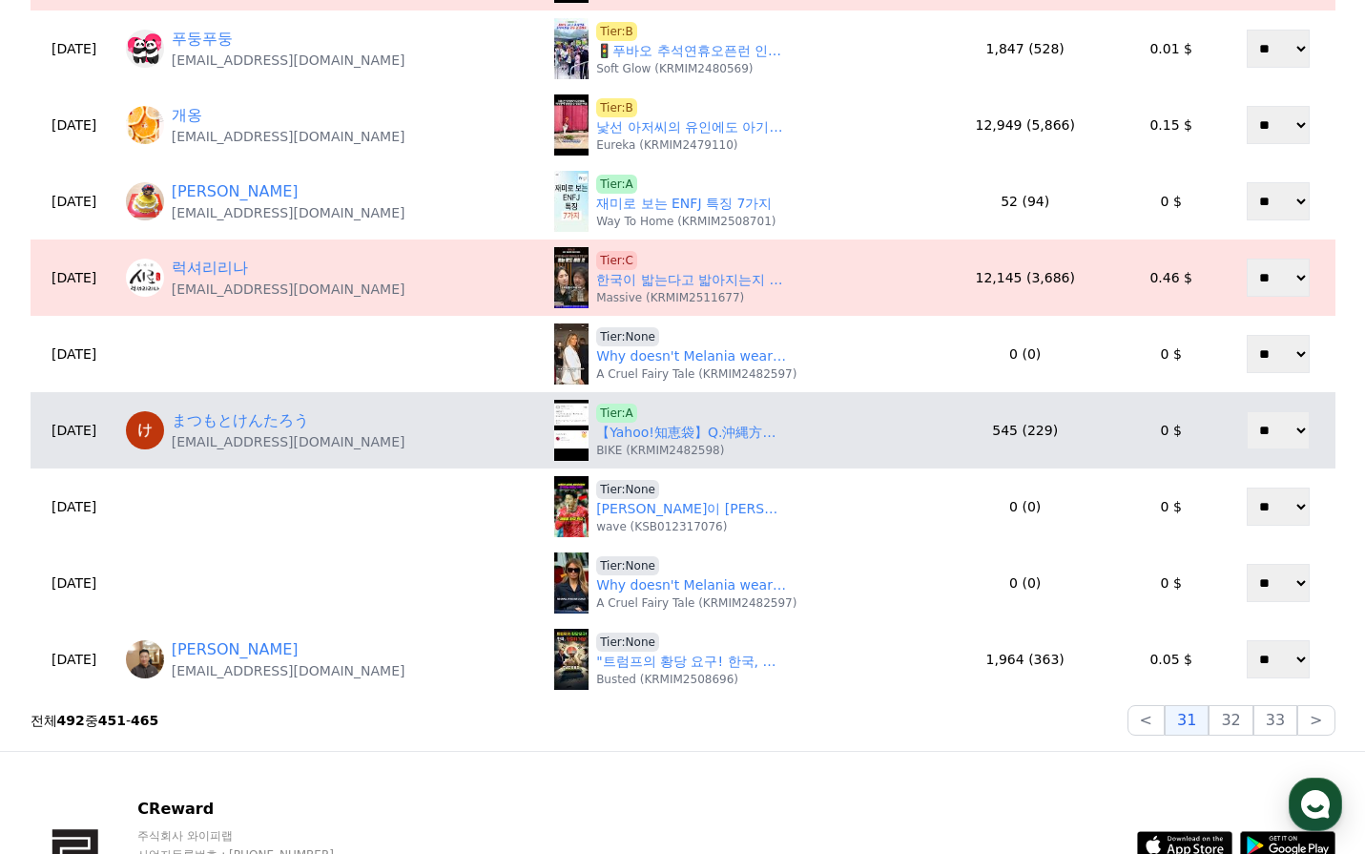
scroll to position [843, 0]
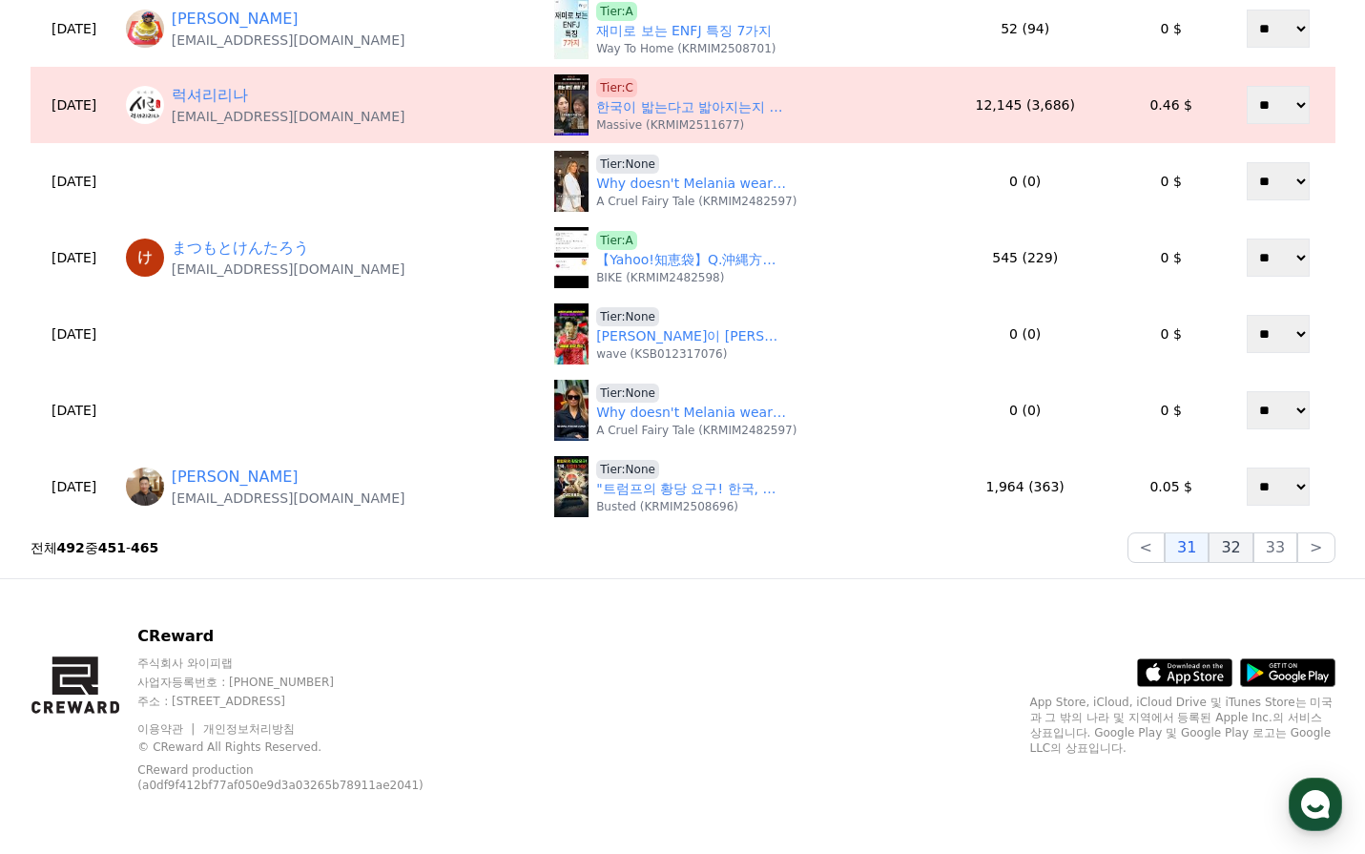
click at [1229, 558] on button "32" at bounding box center [1231, 547] width 44 height 31
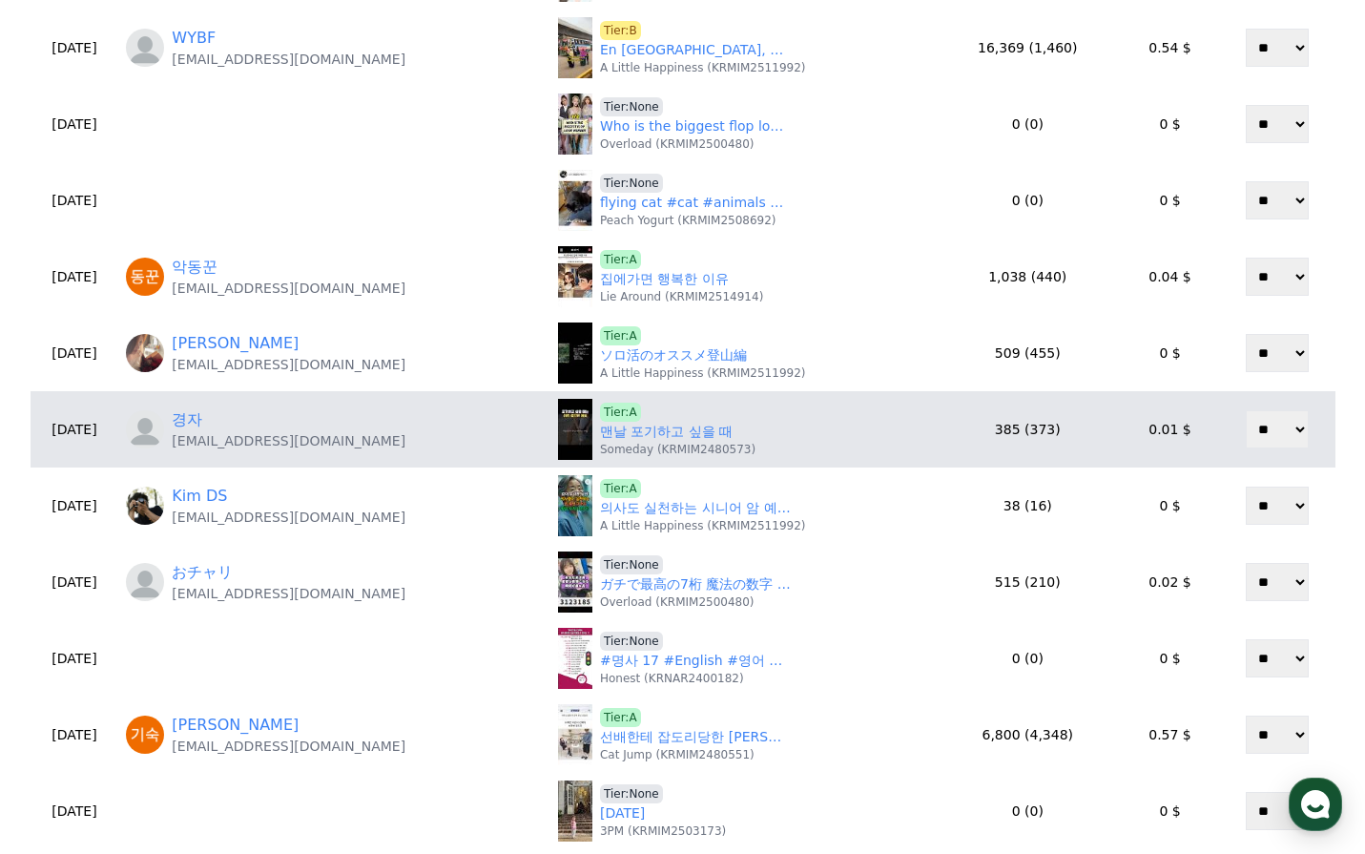
scroll to position [462, 0]
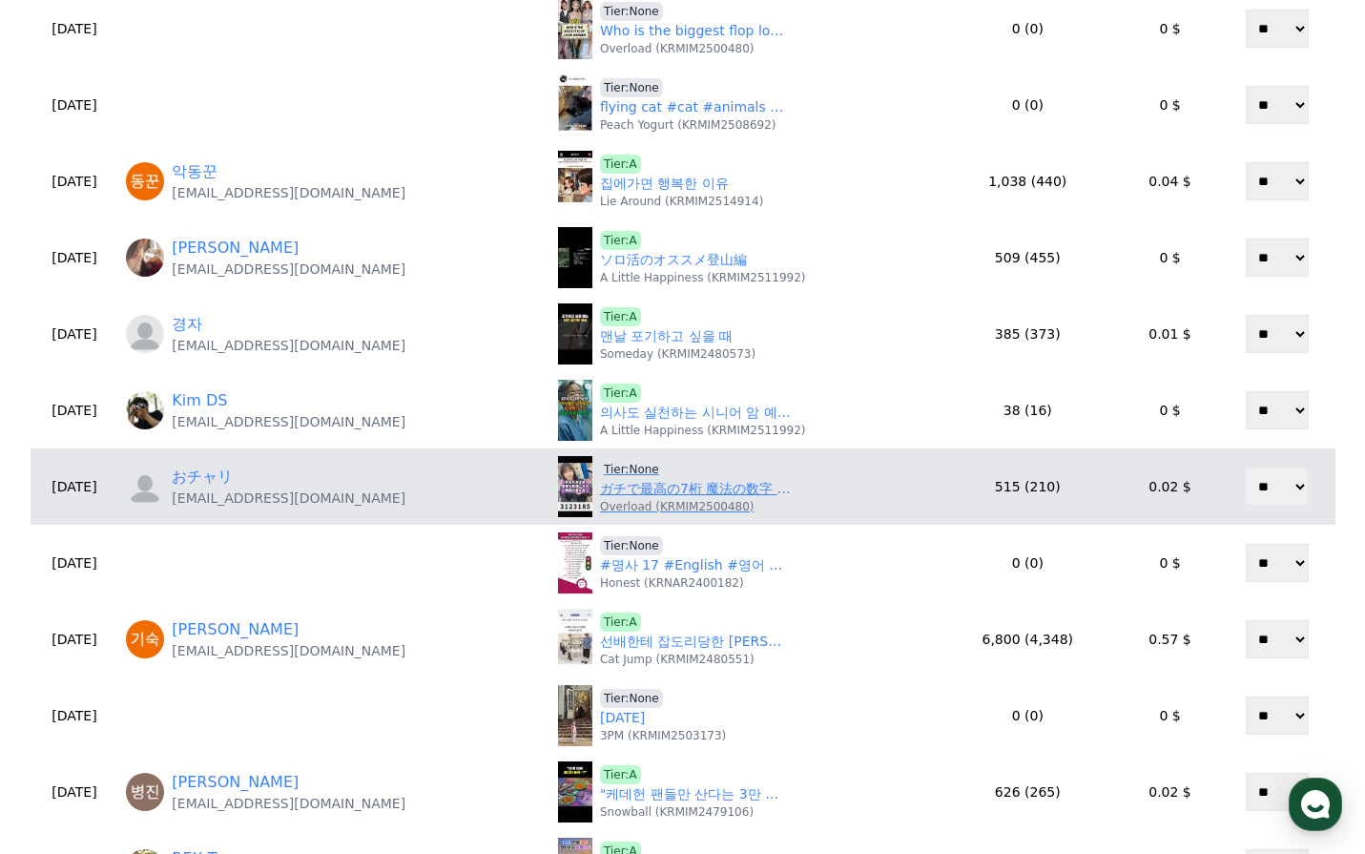
click at [648, 494] on link "ガチで最高の7桁 魔法の数字 #魔法の7桁 #shorts #7桁 #マジックナンバー" at bounding box center [695, 489] width 191 height 20
click at [600, 467] on span "Tier:None" at bounding box center [631, 469] width 63 height 19
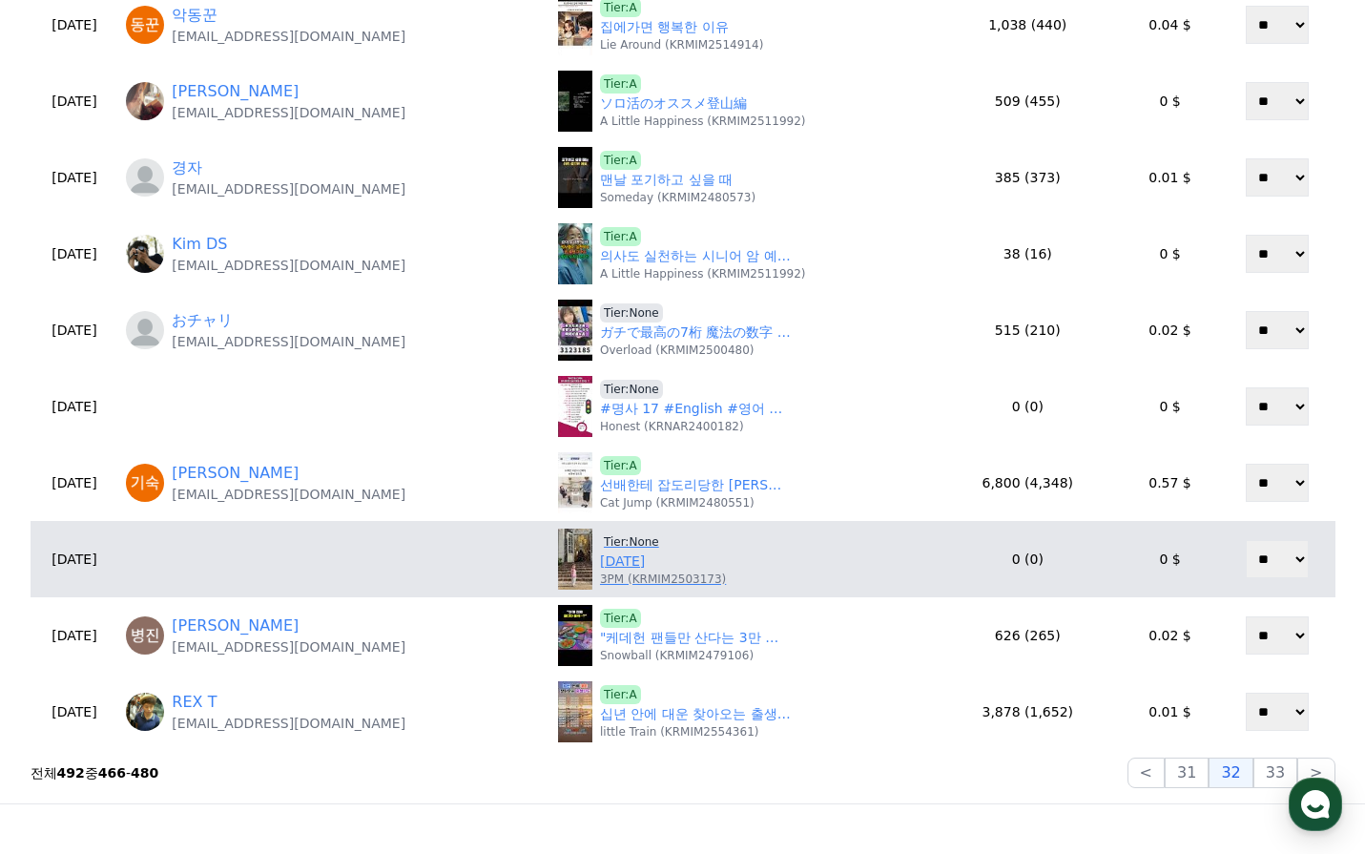
scroll to position [653, 0]
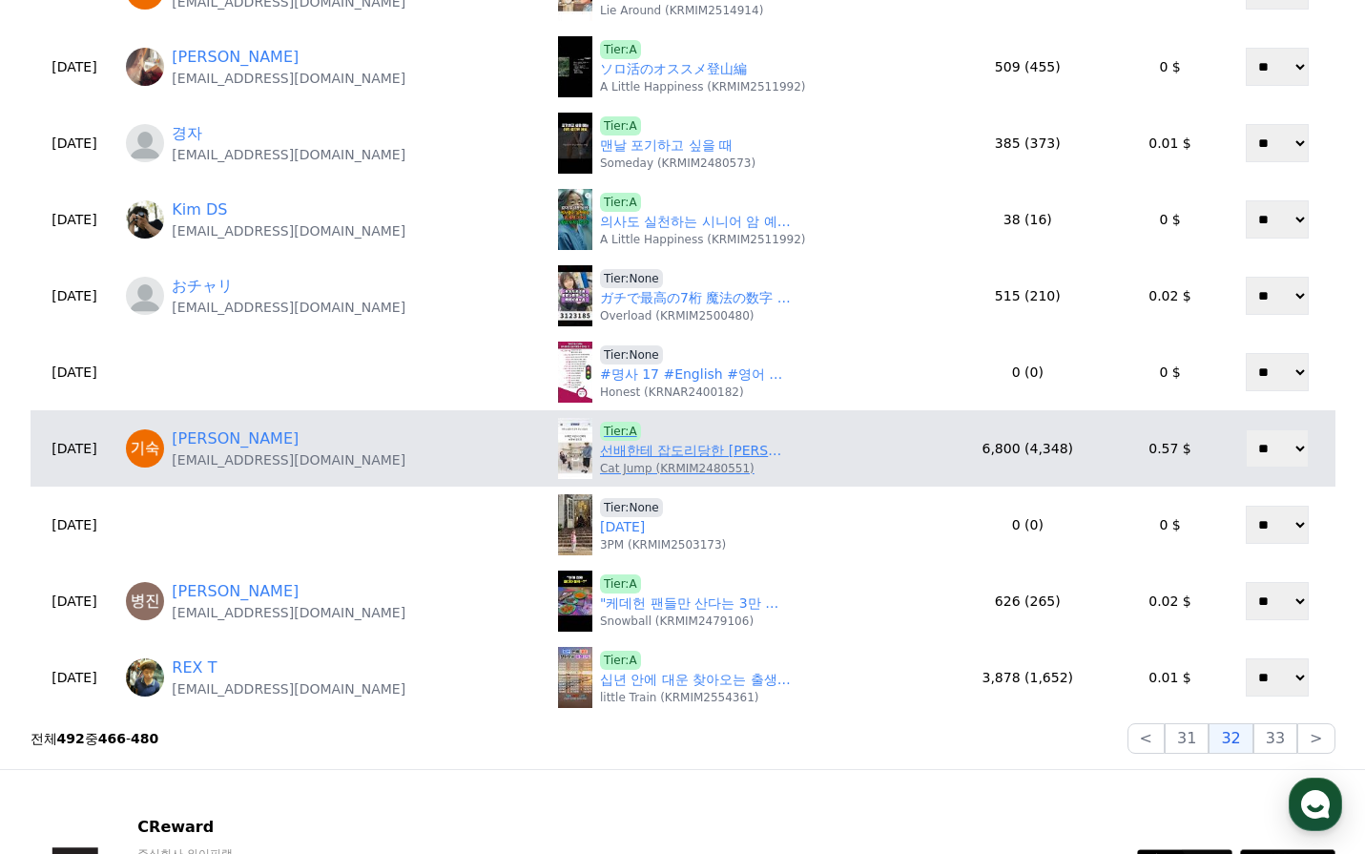
click at [634, 459] on link "선배한테 잡도리당한 조승연" at bounding box center [695, 451] width 191 height 20
click at [600, 425] on span "Tier:A" at bounding box center [620, 431] width 41 height 19
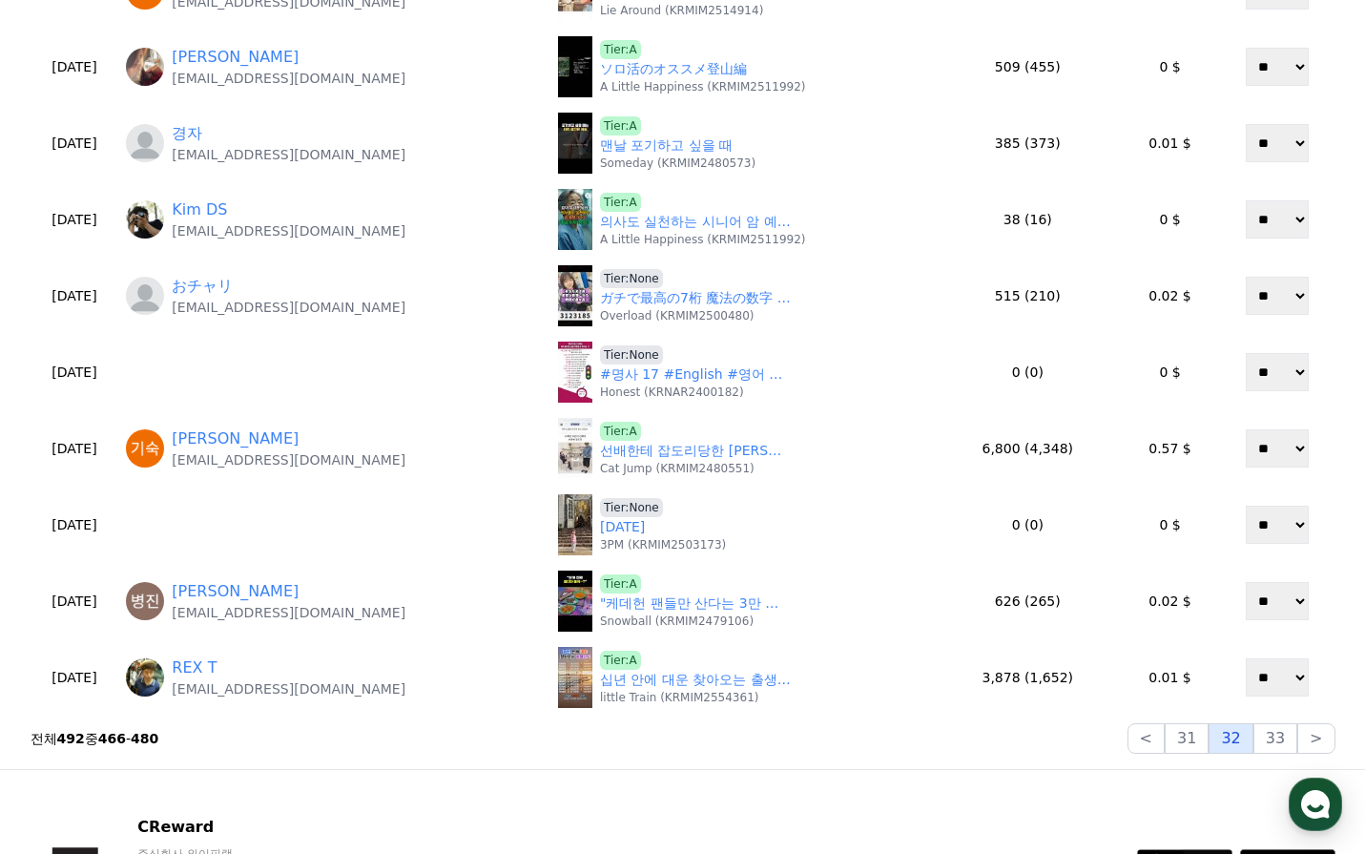
click at [1234, 747] on button "32" at bounding box center [1231, 738] width 44 height 31
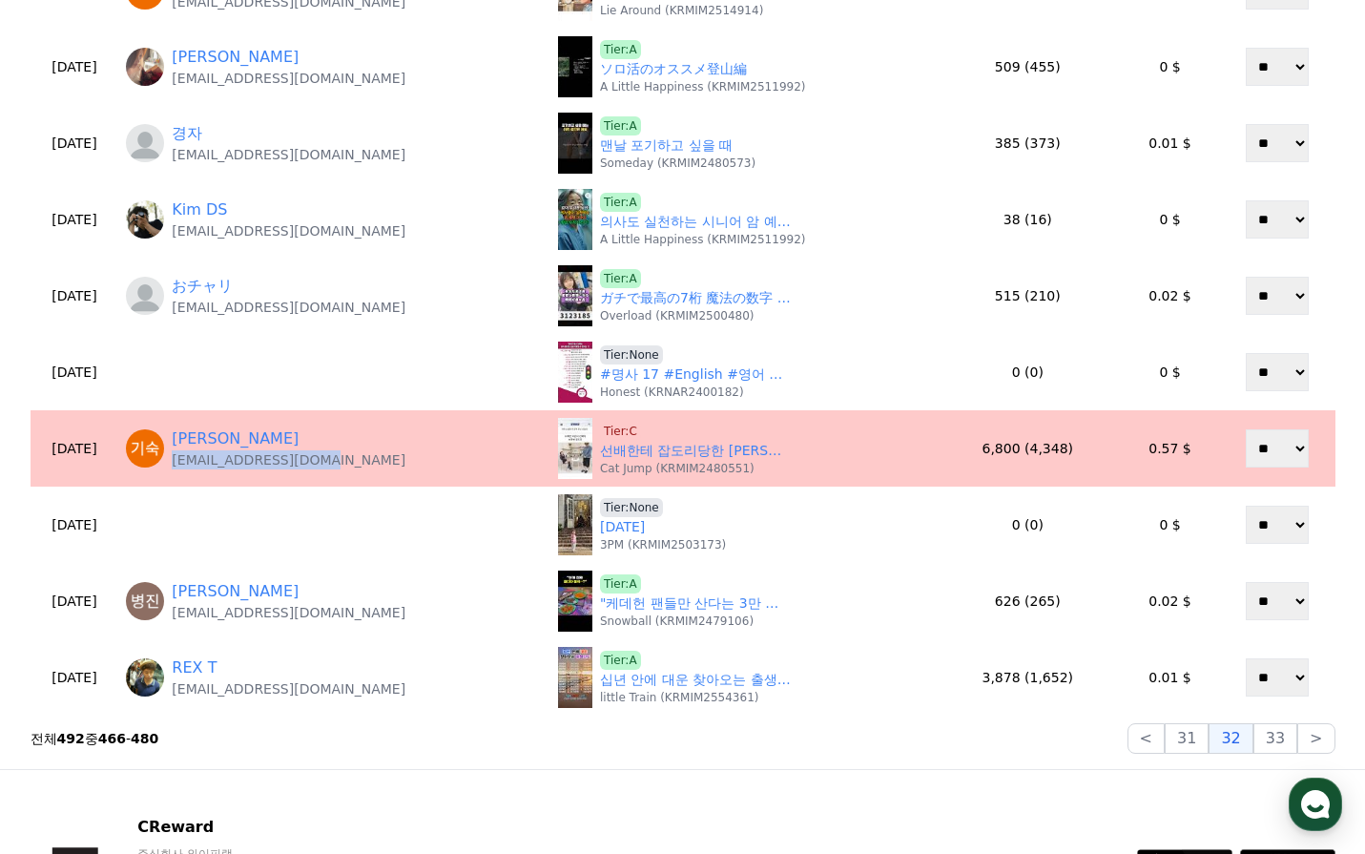
drag, startPoint x: 342, startPoint y: 457, endPoint x: 215, endPoint y: 464, distance: 128.0
click at [215, 464] on div "정기숙 kisukwoman@gmail.com" at bounding box center [334, 448] width 417 height 42
copy p "kisukwoman@gmail.com"
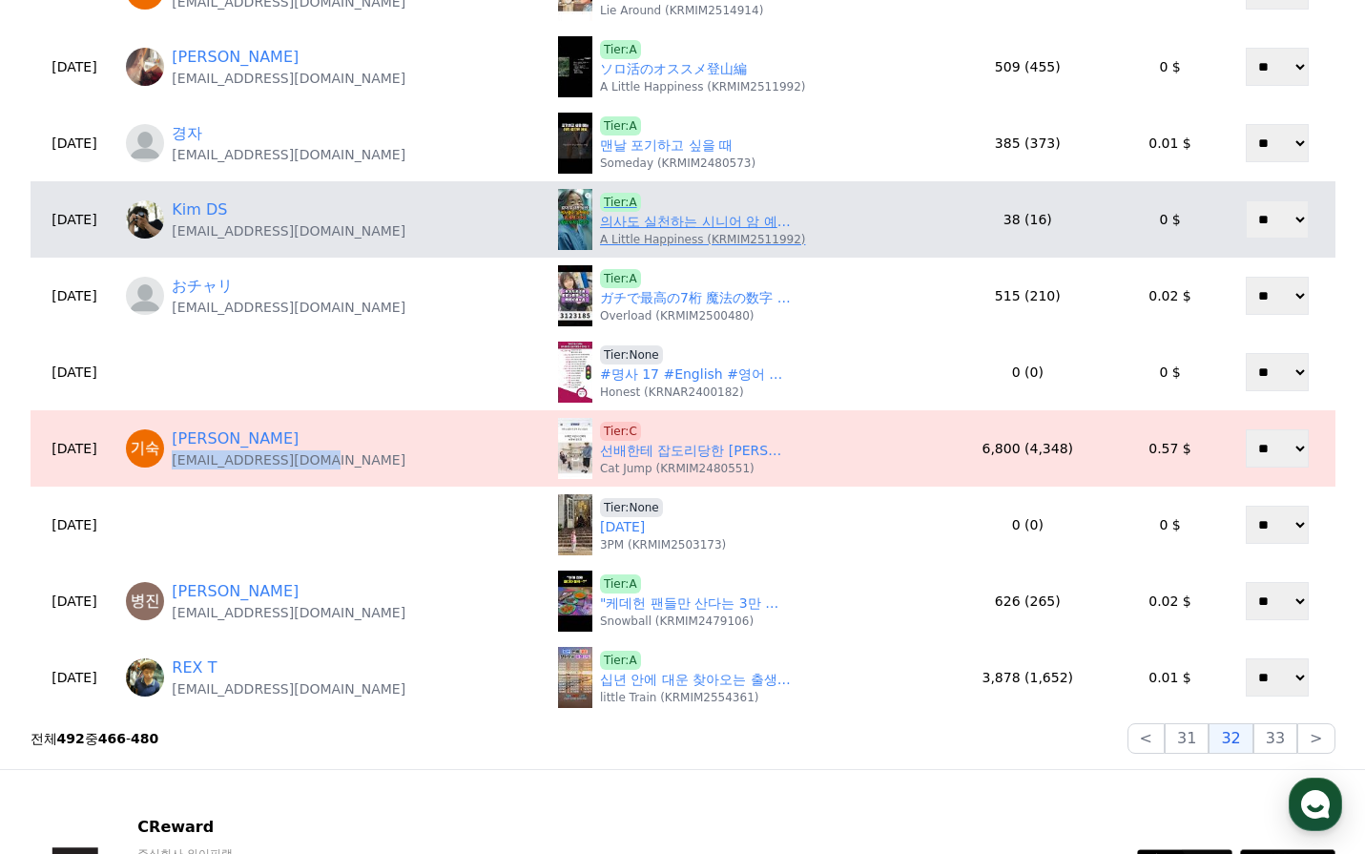
click at [600, 223] on link "의사도 실천하는 시니어 암 예방 3가지 생활 수칙｜건강 수명 늘리기" at bounding box center [695, 222] width 191 height 20
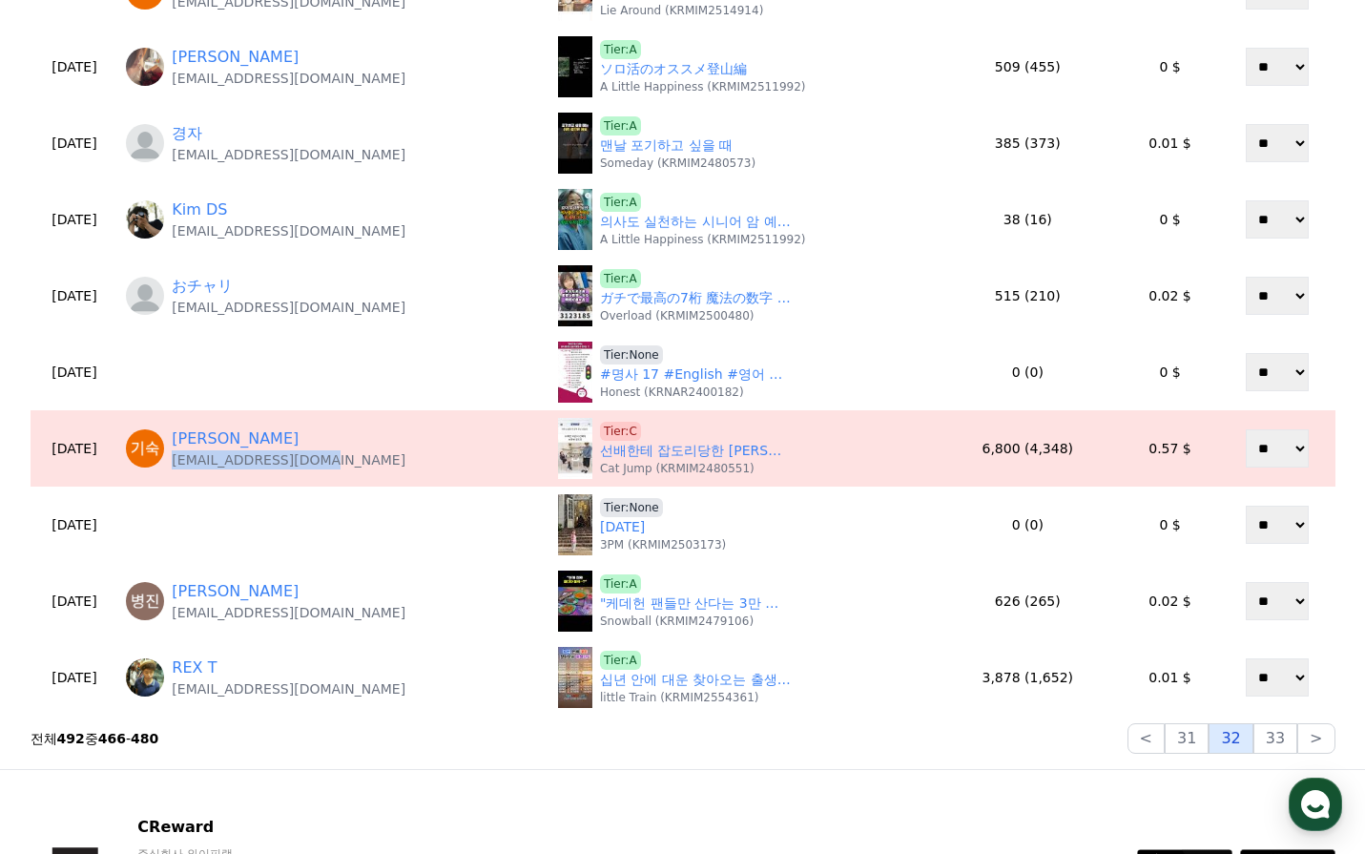
click at [1236, 736] on button "32" at bounding box center [1231, 738] width 44 height 31
click at [1271, 752] on button "33" at bounding box center [1276, 738] width 44 height 31
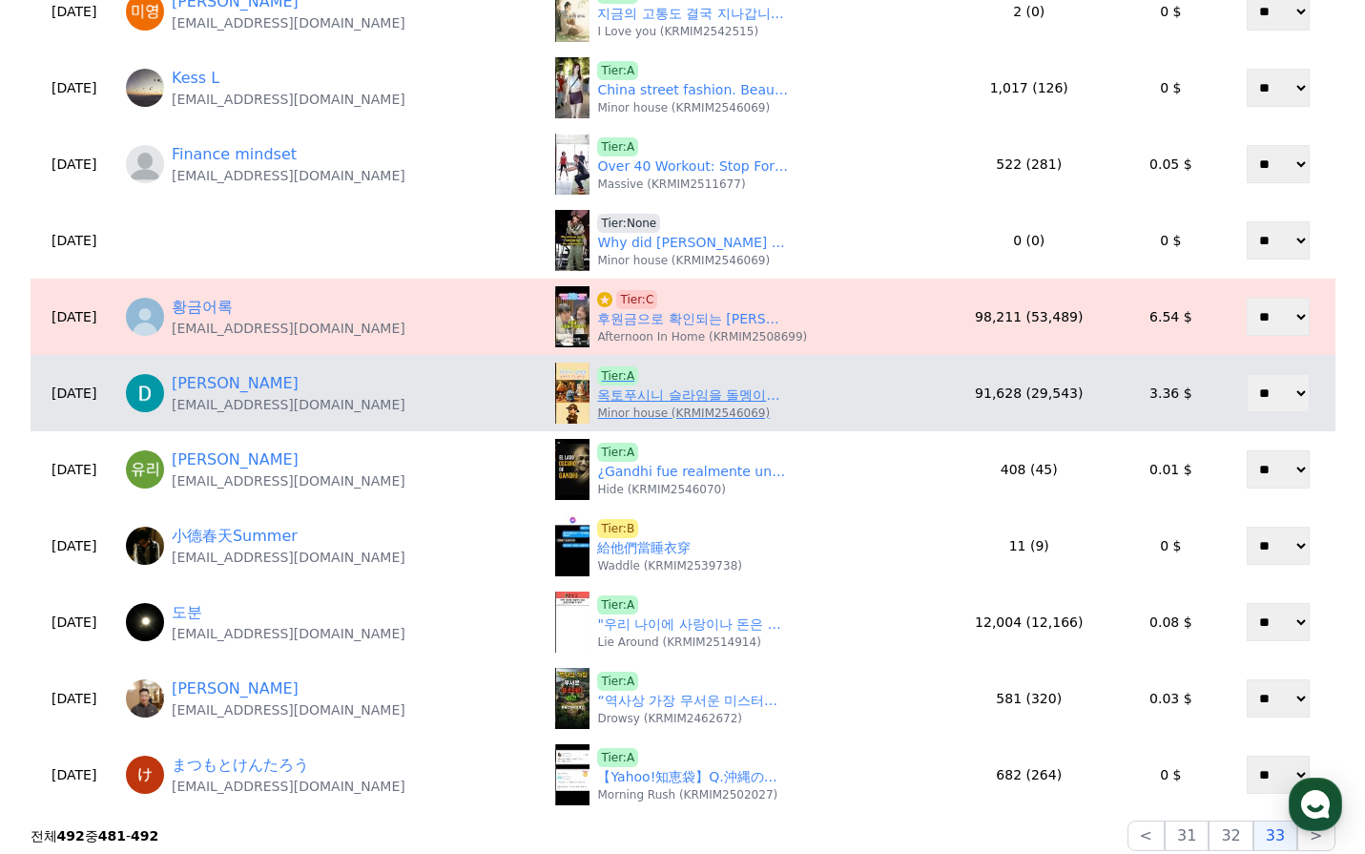
scroll to position [328, 0]
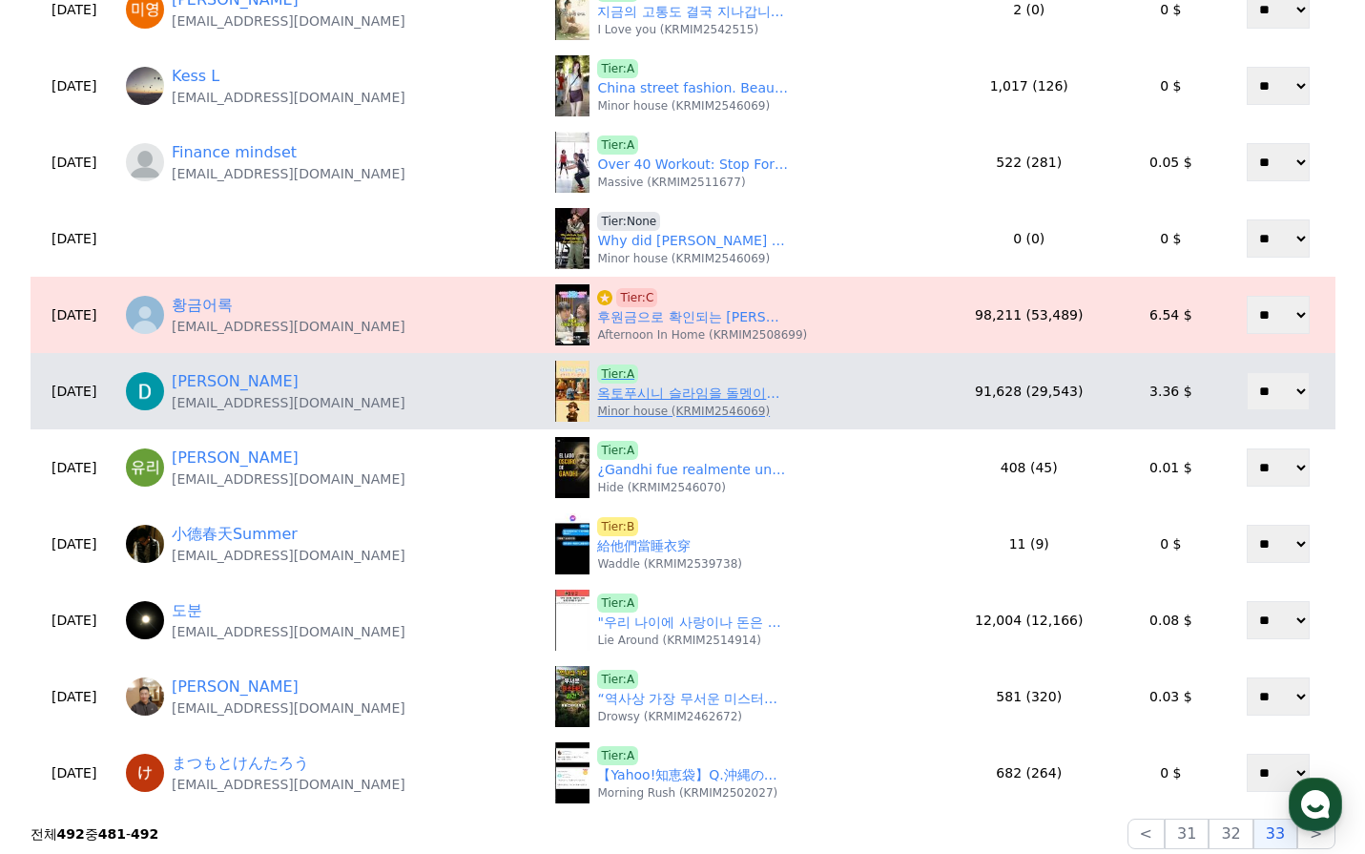
click at [663, 398] on link "옥토푸시니 슬라임을 돌멩이로 만든 범인은? | 이탈리안 브레인롯 퀴즈" at bounding box center [692, 394] width 191 height 20
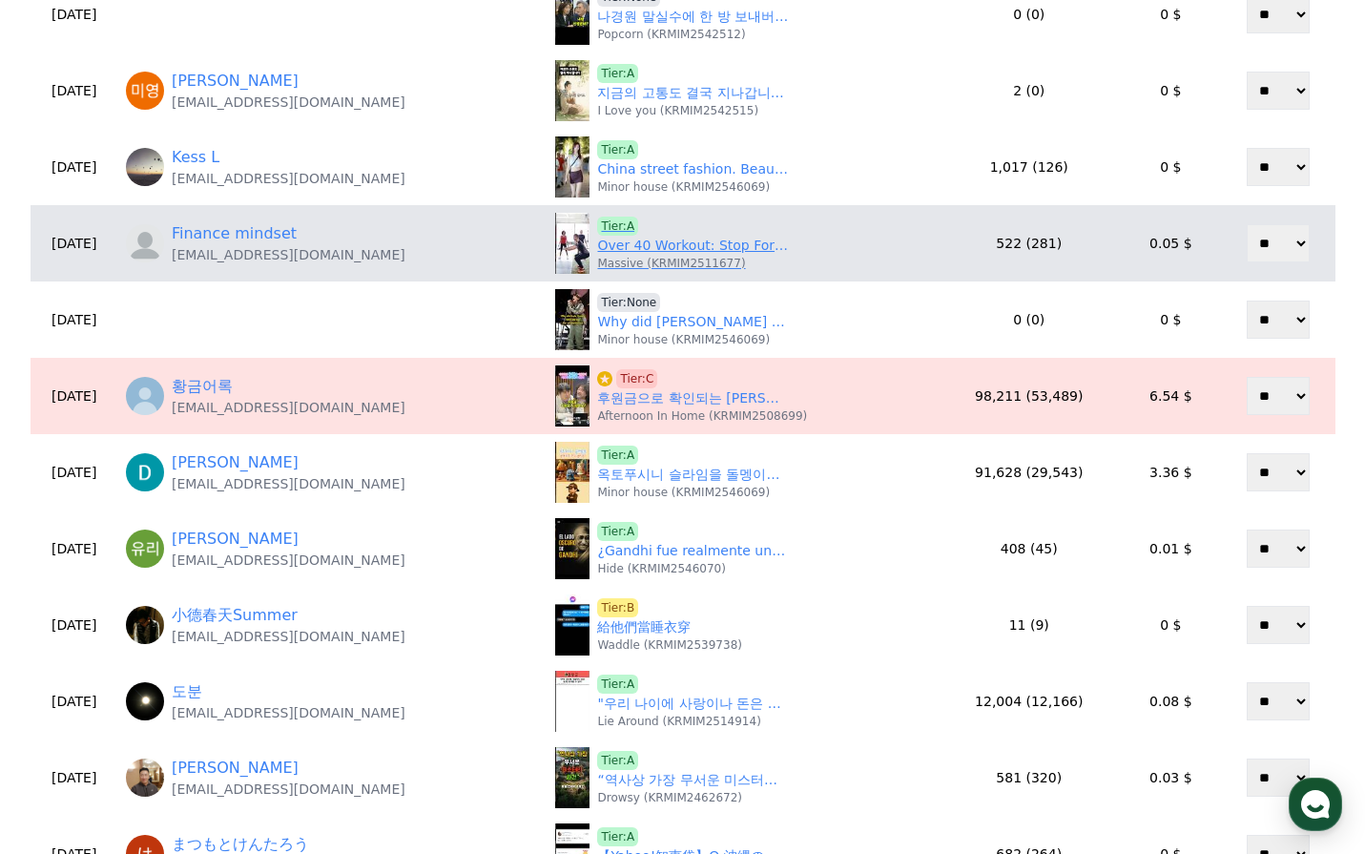
scroll to position [137, 0]
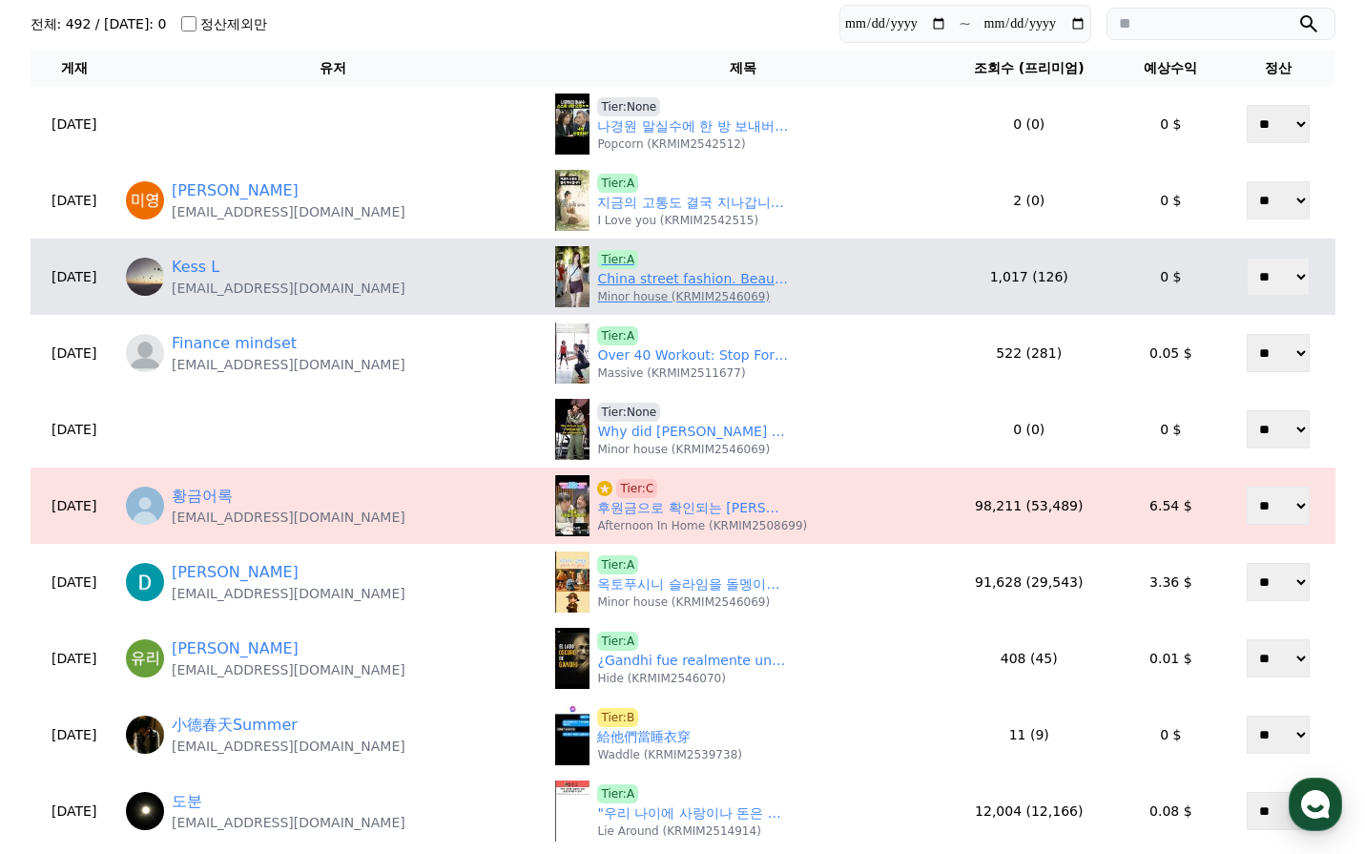
click at [660, 274] on link "China street fashion. Beautiful chinese girls. ep 03 #model #chinafashion #stre…" at bounding box center [692, 279] width 191 height 20
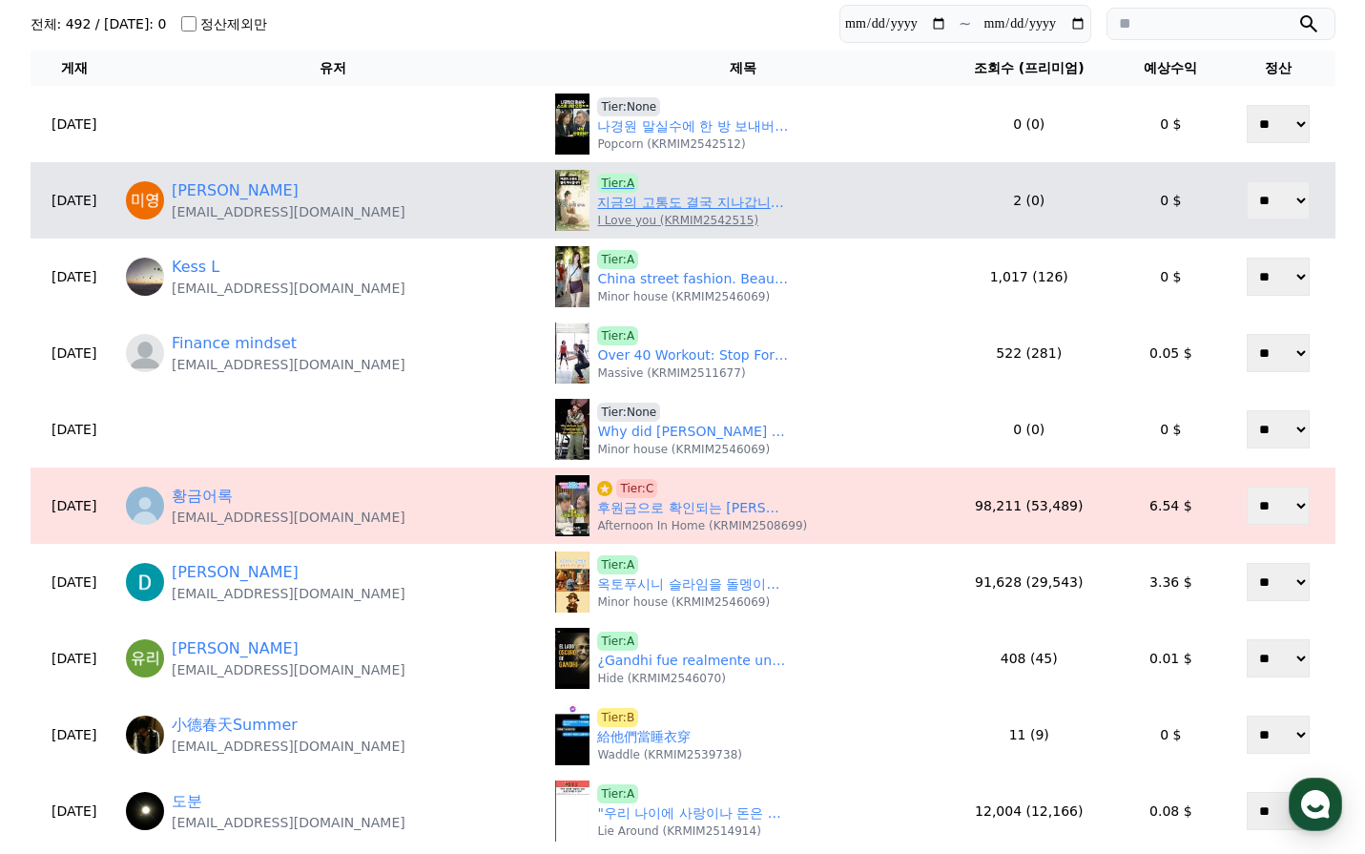
click at [658, 204] on link "지금의 고통도 결국 지나갑니다#부처님말씀 #명언 #긍정의말 #좋은글 #인생조언 #말씀이웃는다" at bounding box center [692, 203] width 191 height 20
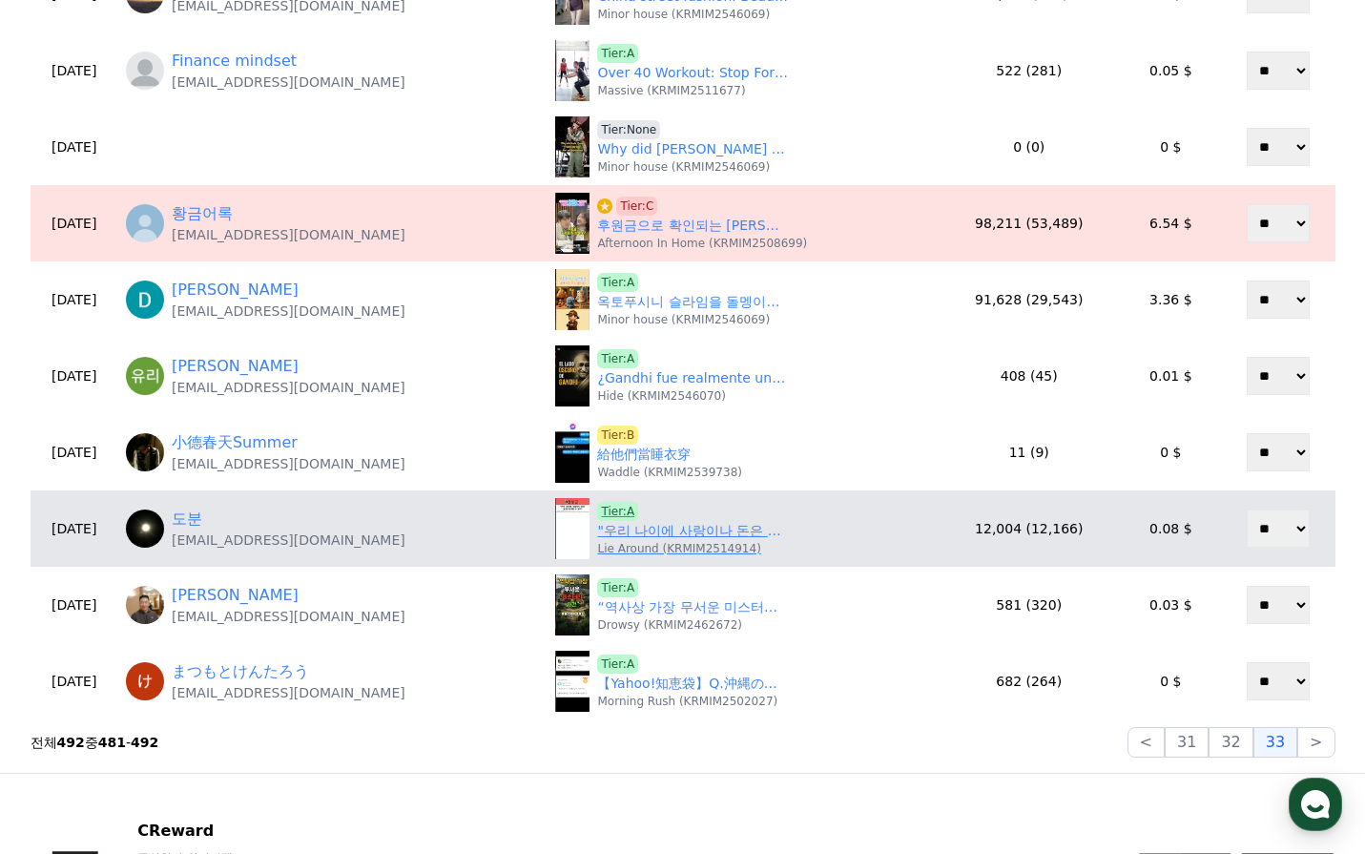
scroll to position [424, 0]
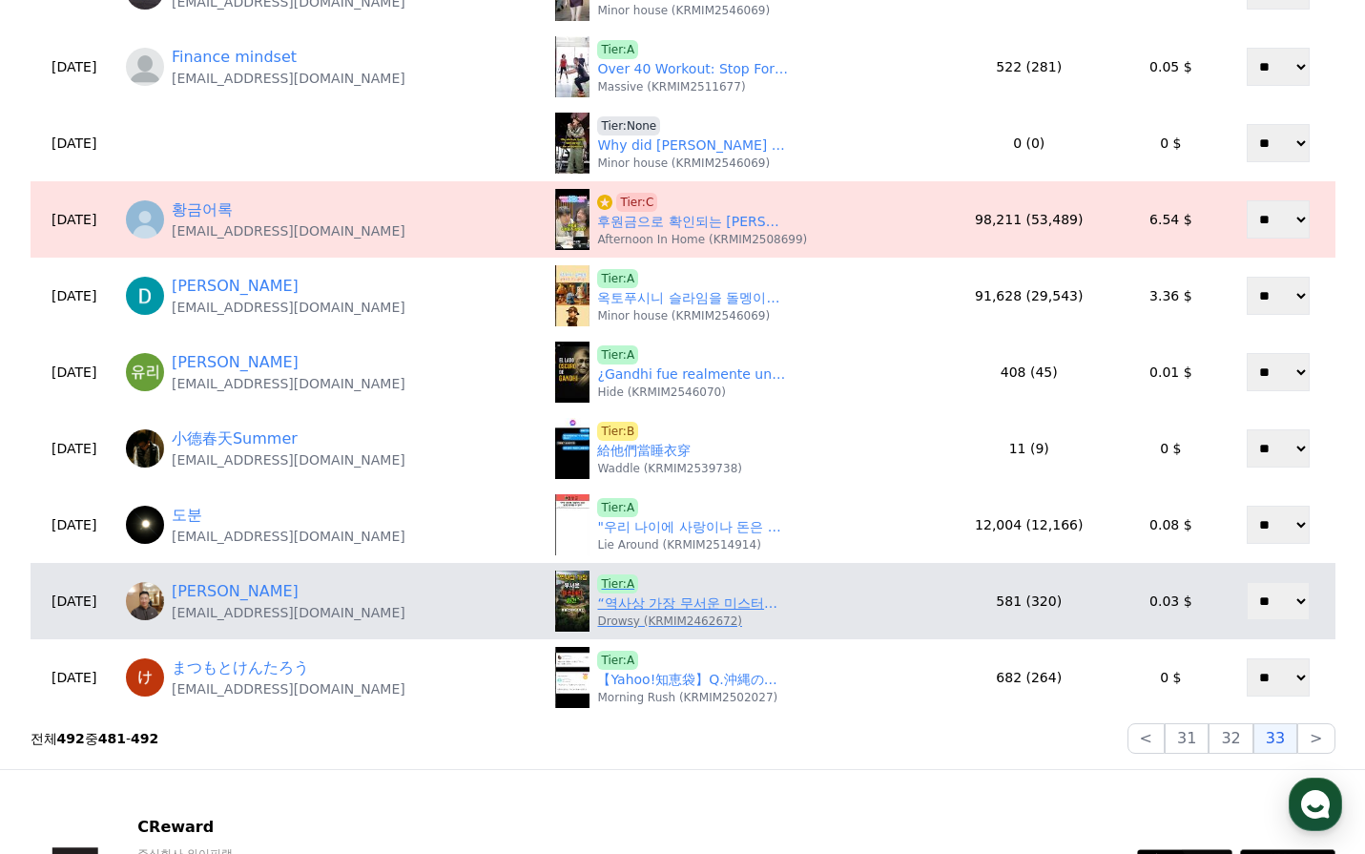
click at [658, 606] on link "“역사상 가장 무서운 미스터리” #역사쇼츠 #역사 #shorts #세계사 #미스터리" at bounding box center [692, 603] width 191 height 20
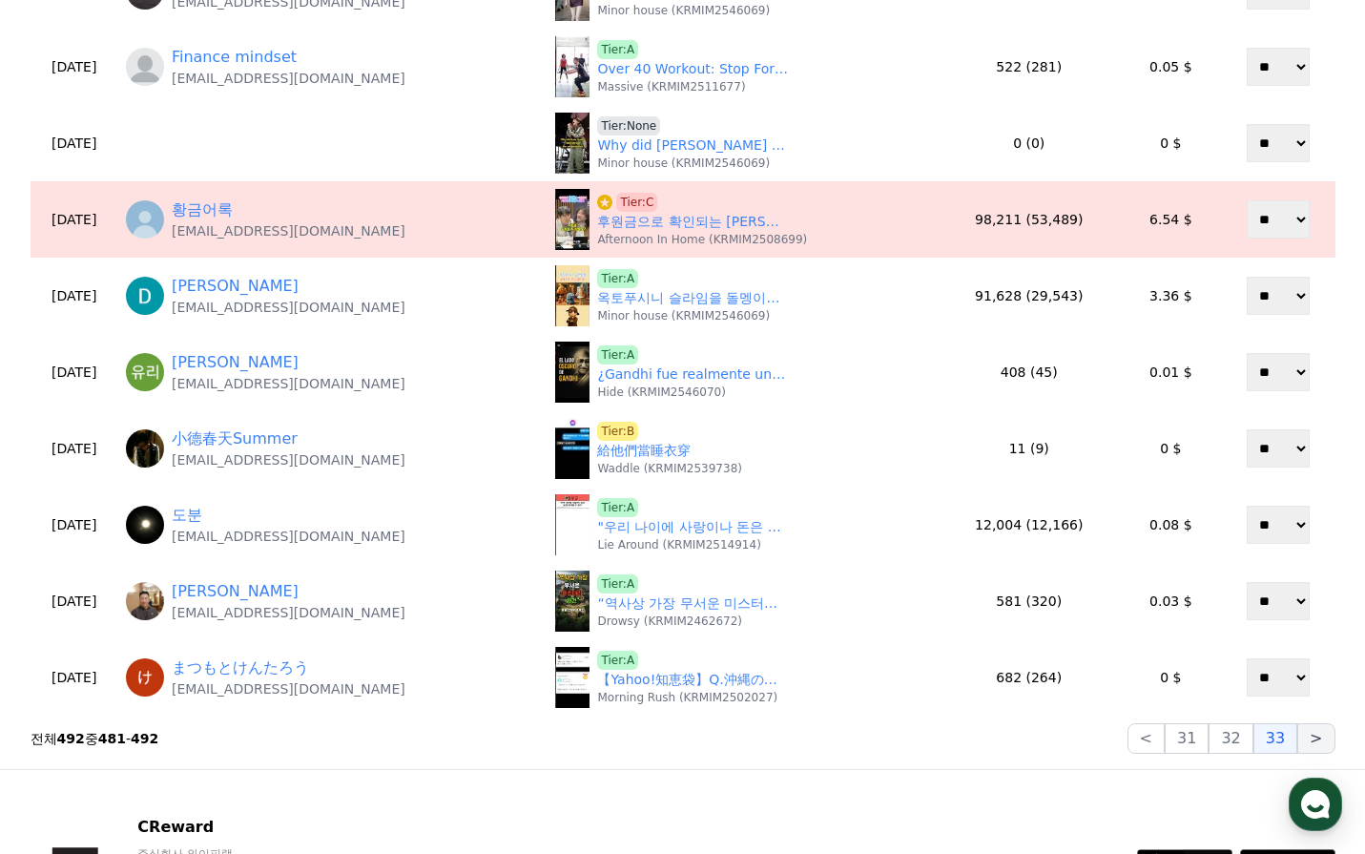
click at [1314, 745] on button ">" at bounding box center [1315, 738] width 37 height 31
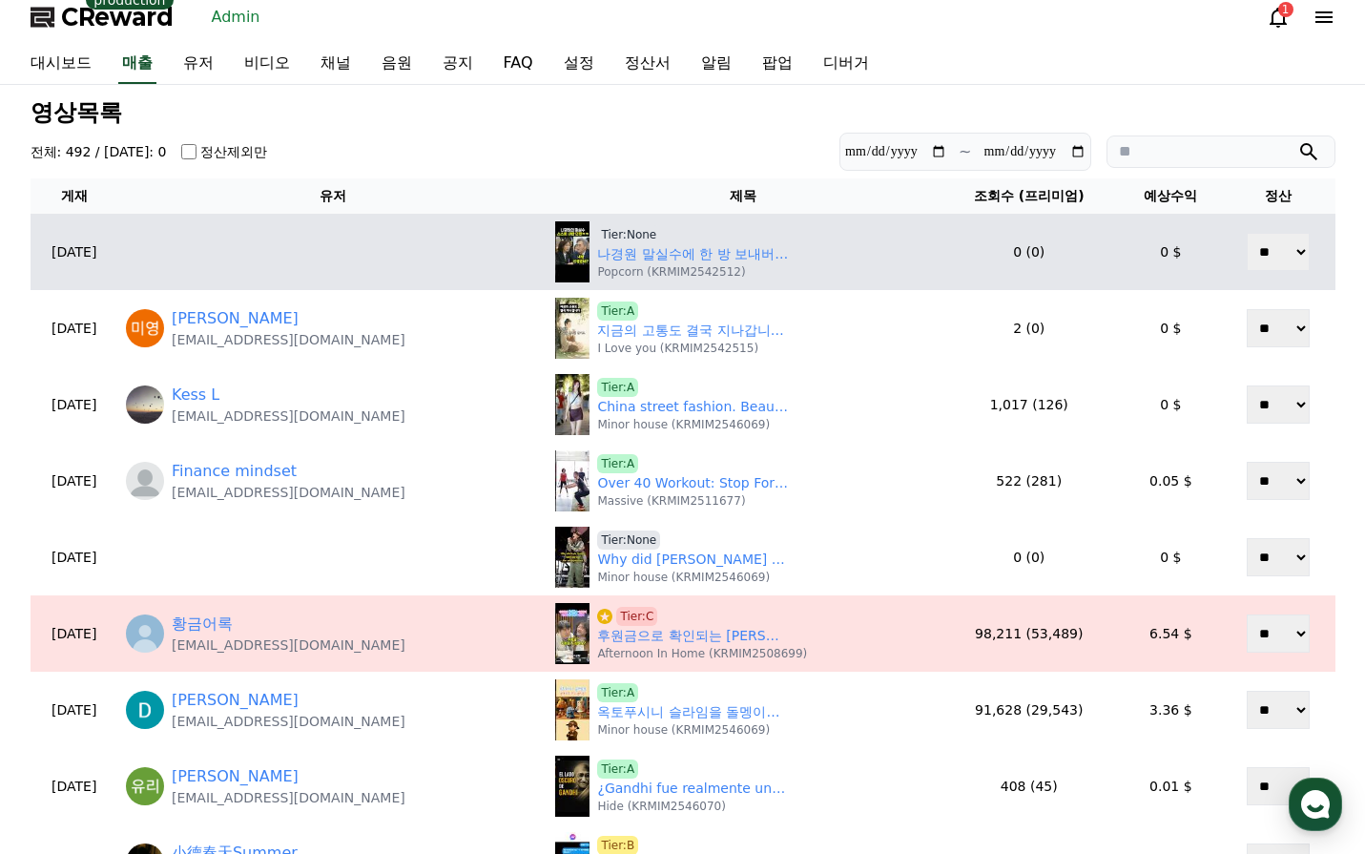
scroll to position [0, 0]
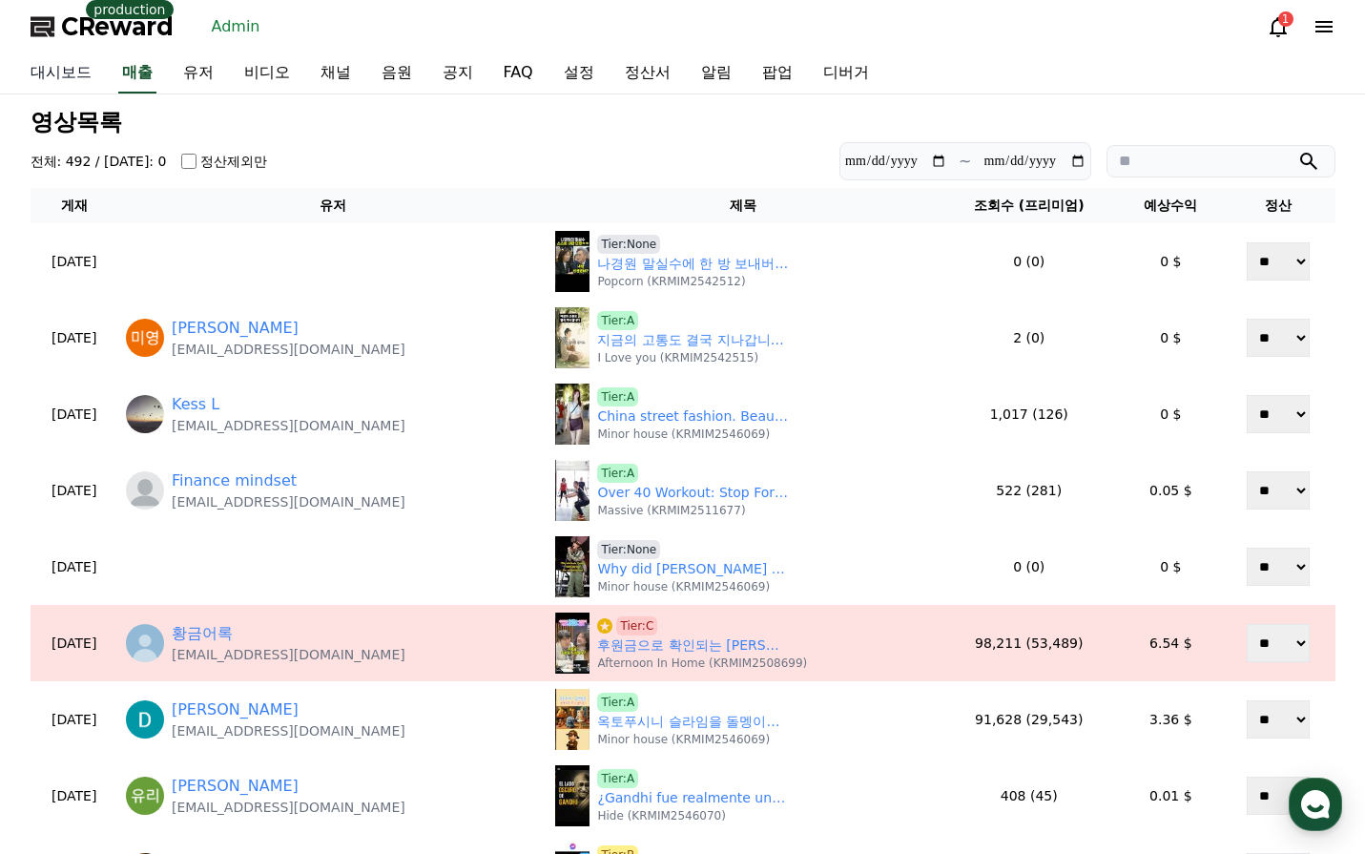
click at [69, 81] on link "대시보드" at bounding box center [61, 73] width 92 height 40
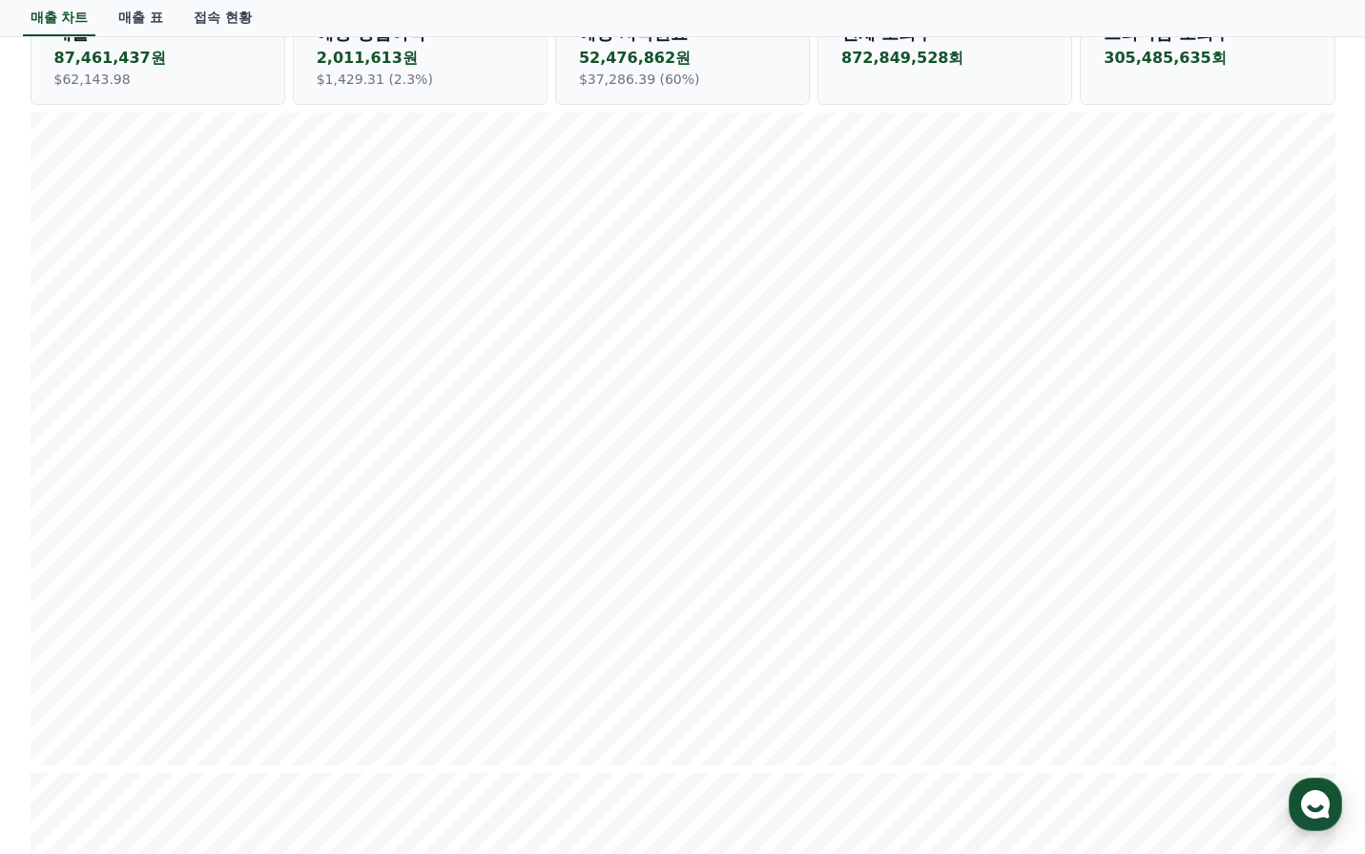
scroll to position [191, 0]
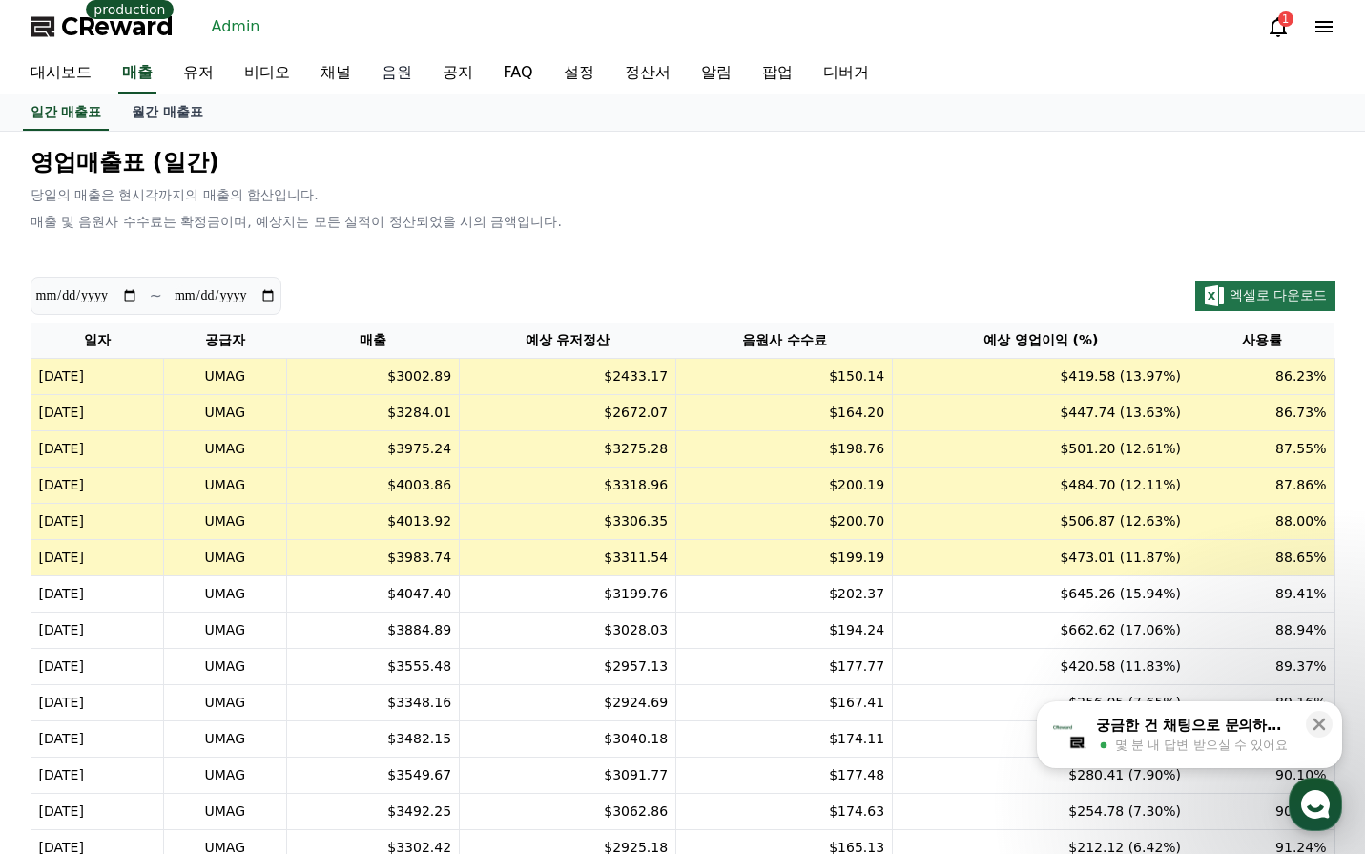
click at [405, 60] on link "음원" at bounding box center [396, 73] width 61 height 40
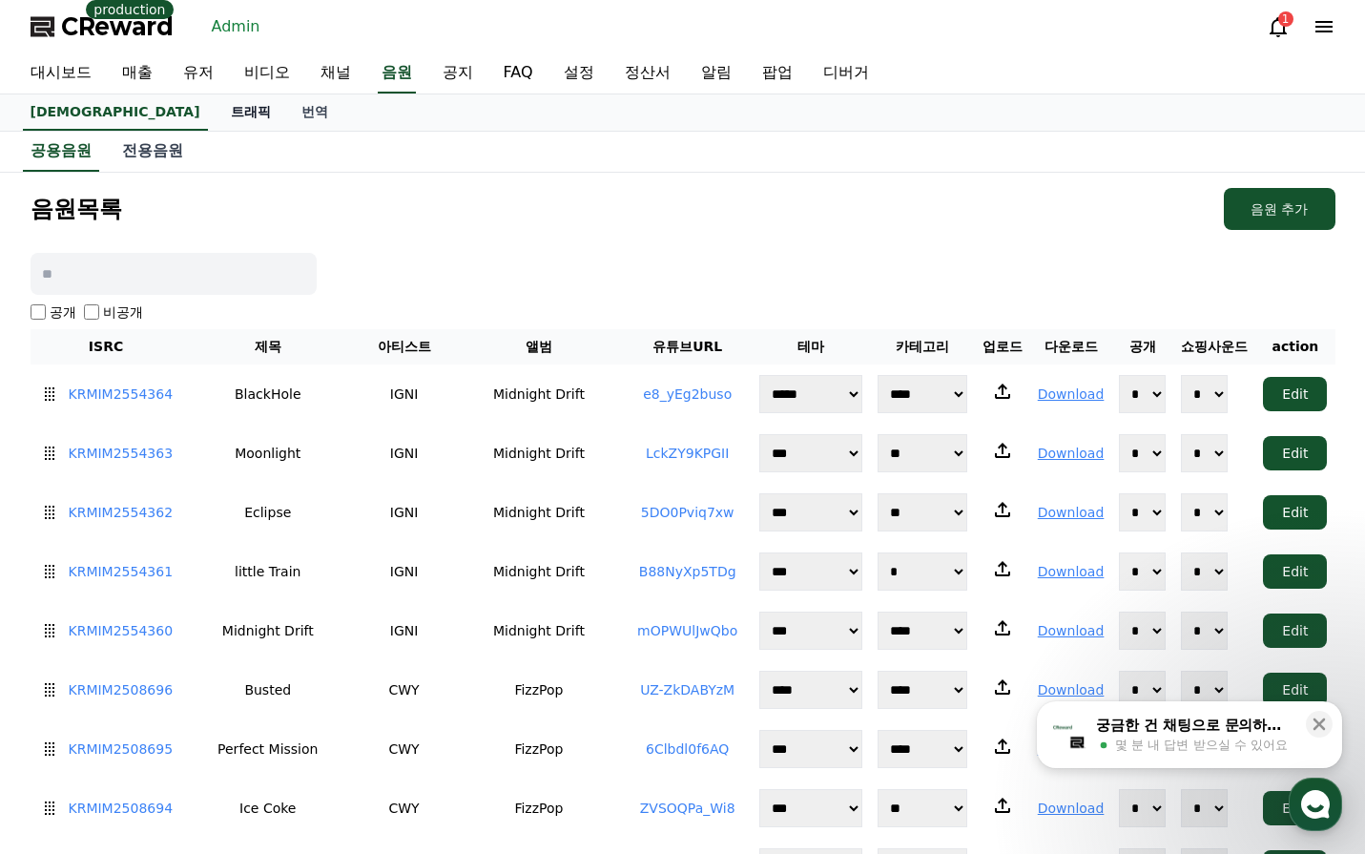
click at [216, 114] on link "트래픽" at bounding box center [251, 112] width 71 height 36
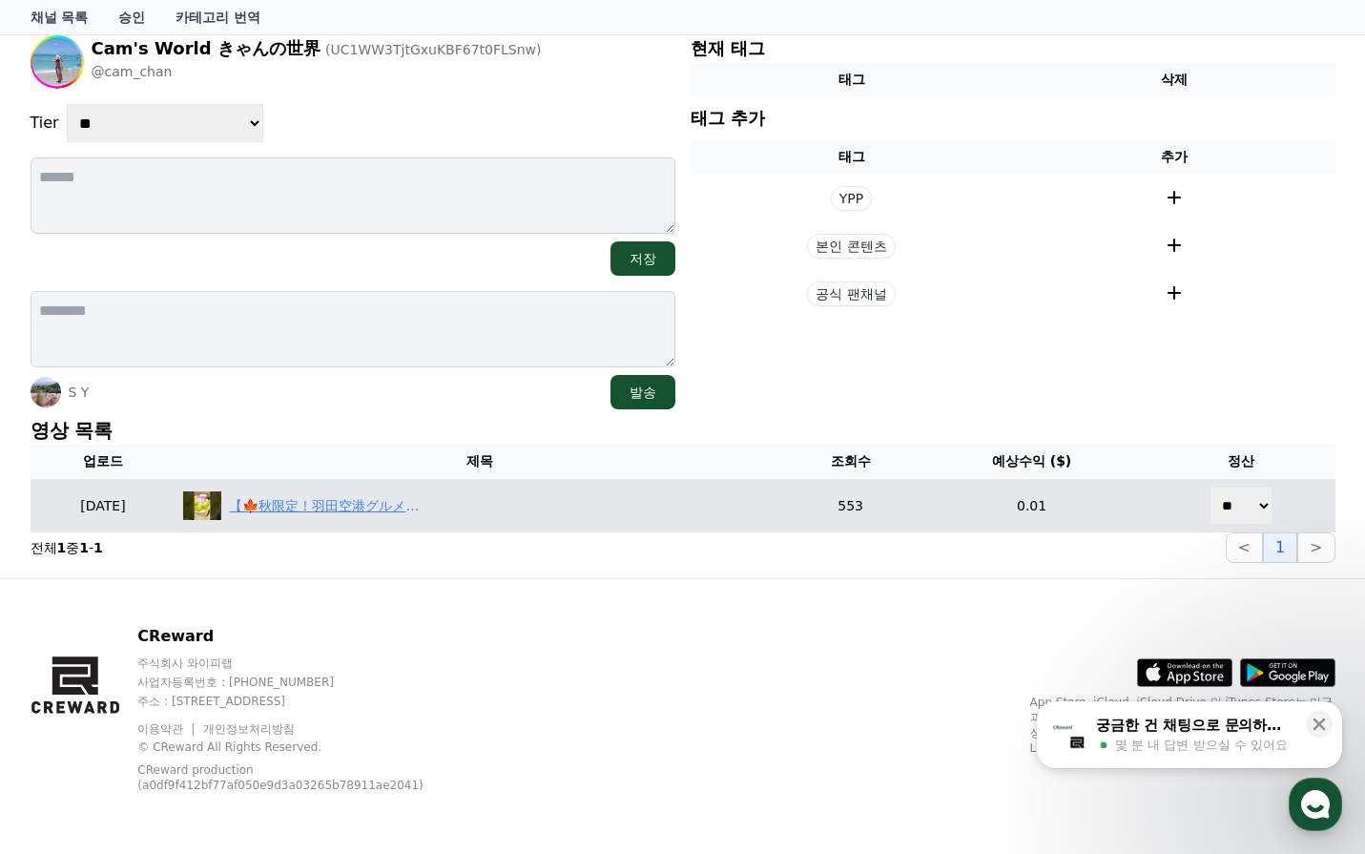
click at [447, 493] on div "【🍁秋限定！羽田空港グルメ】10月下旬(予定)までの期間限定！山梨県産シャインマスカットのスイーツ🍨羽田空港第２ターミナルへ急げ！" at bounding box center [479, 505] width 592 height 29
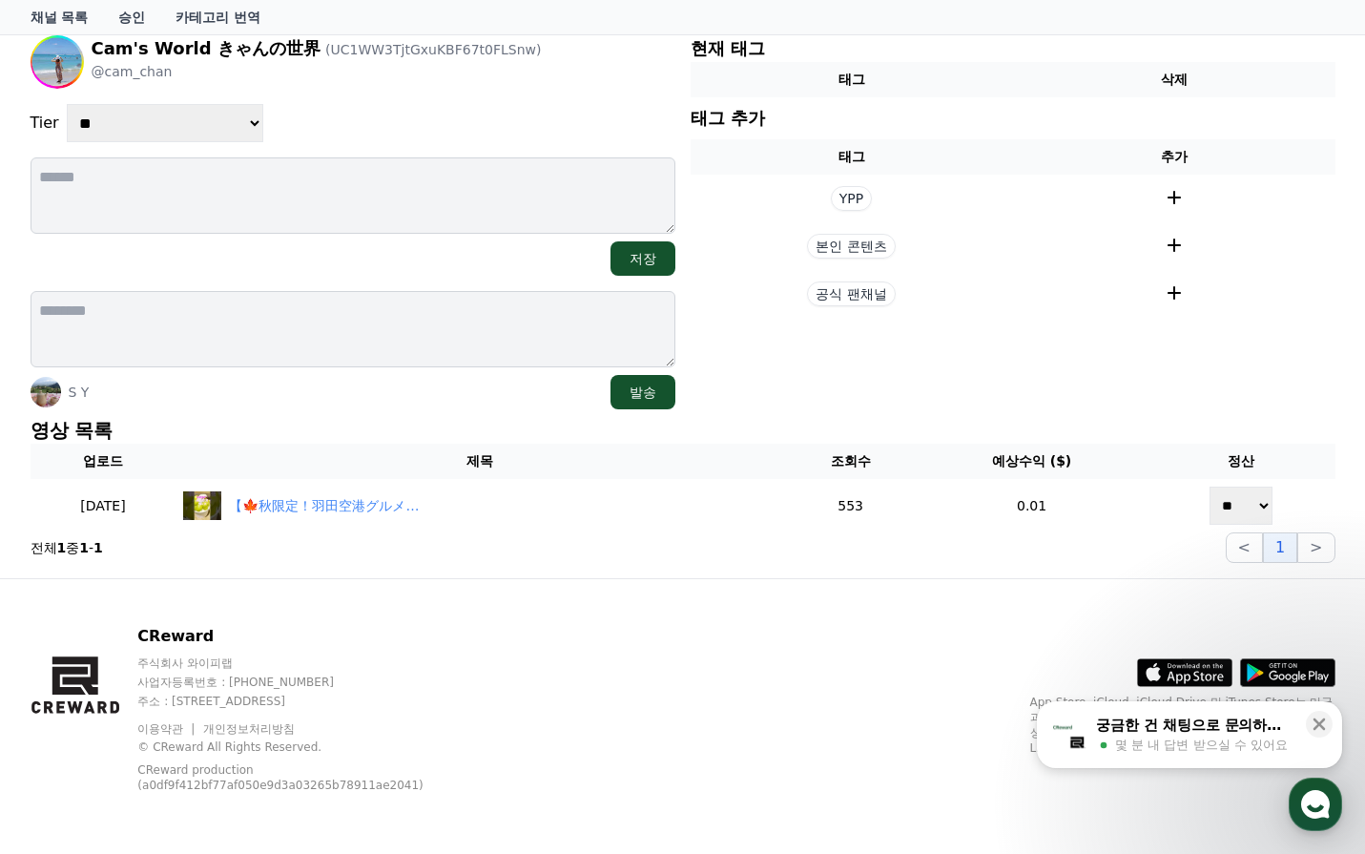
click at [211, 134] on select "**********" at bounding box center [165, 123] width 197 height 38
select select "*"
click at [67, 104] on select "**********" at bounding box center [165, 123] width 197 height 38
click at [444, 148] on div "**********" at bounding box center [353, 222] width 645 height 374
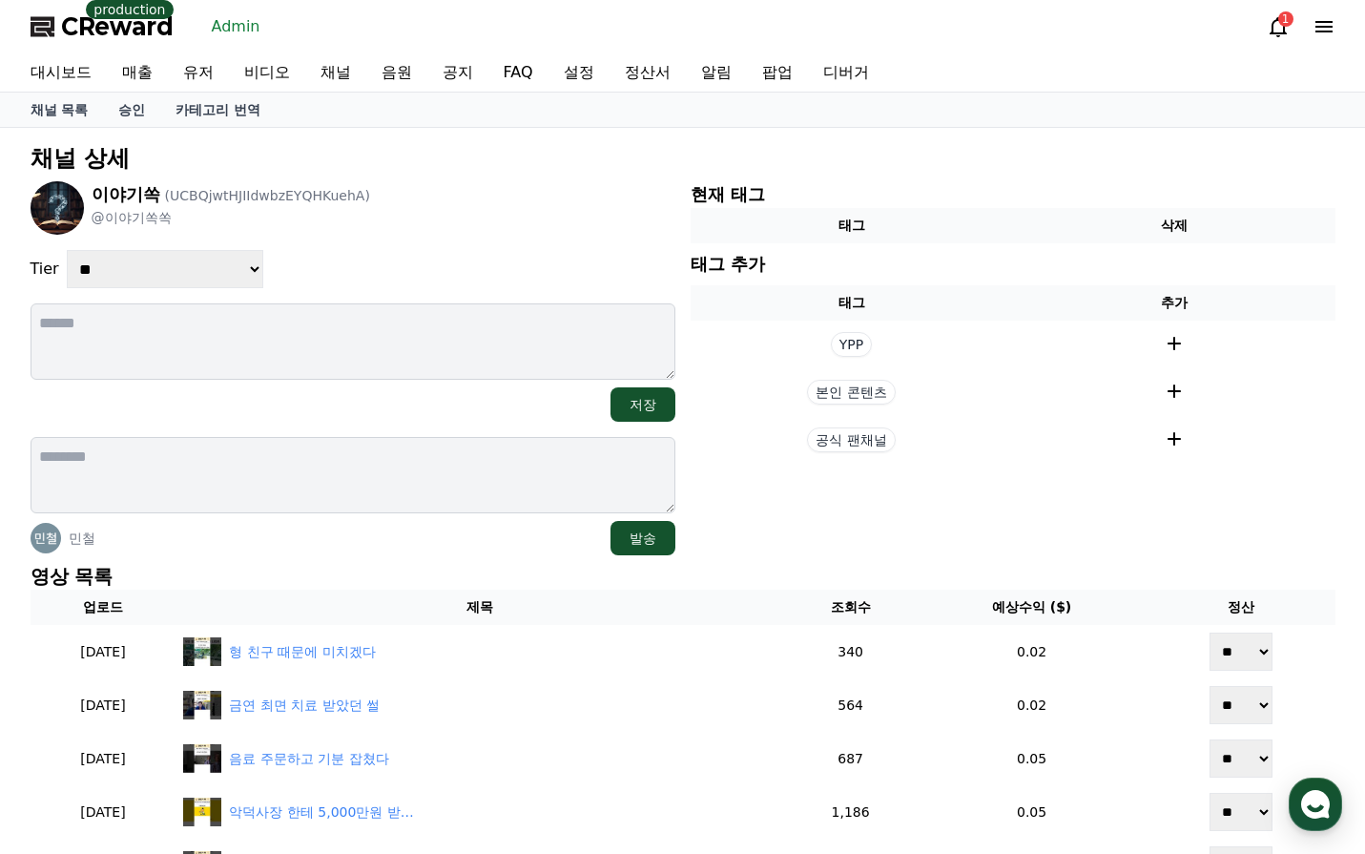
scroll to position [191, 0]
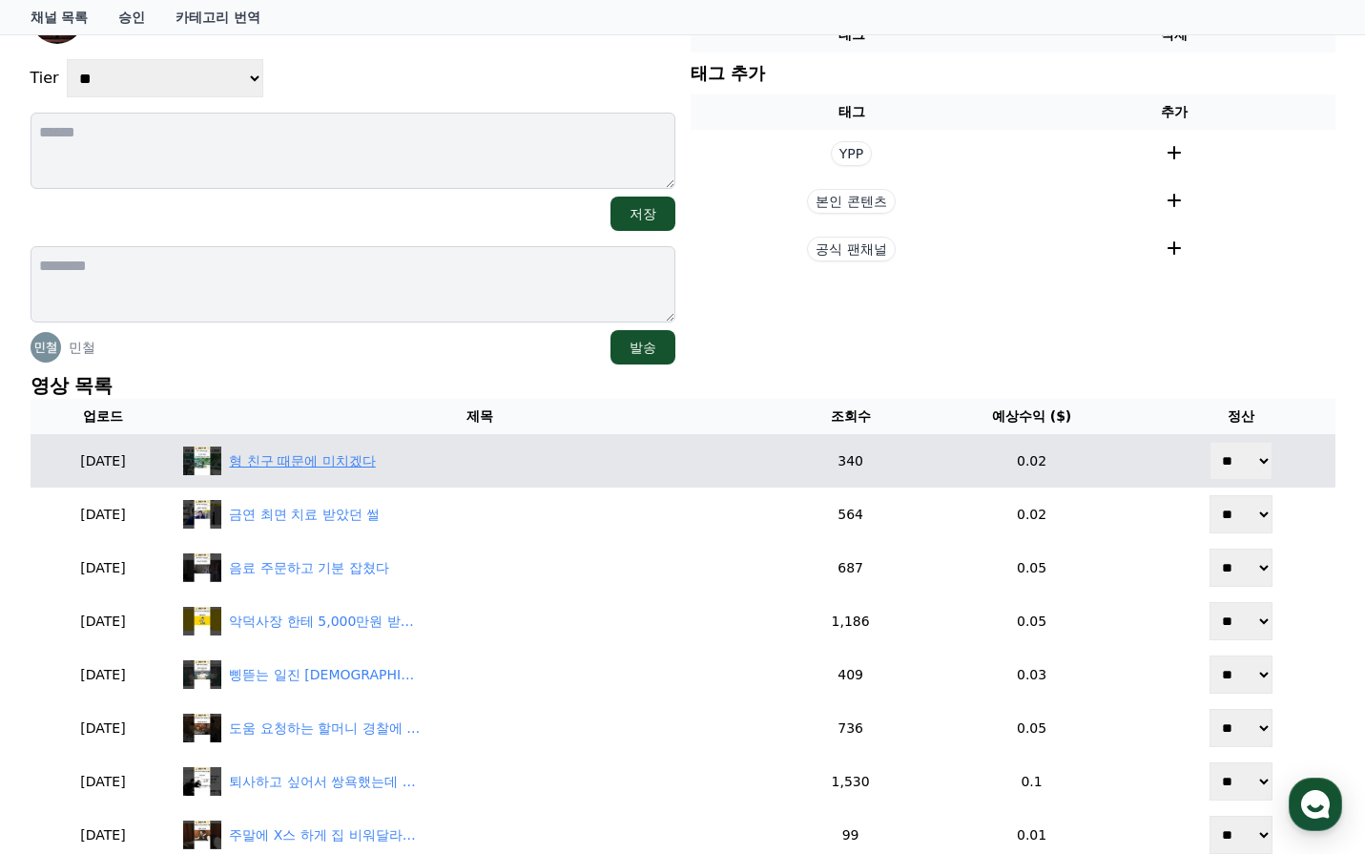
click at [356, 459] on div "형 친구 때문에 미치겠다" at bounding box center [302, 461] width 146 height 20
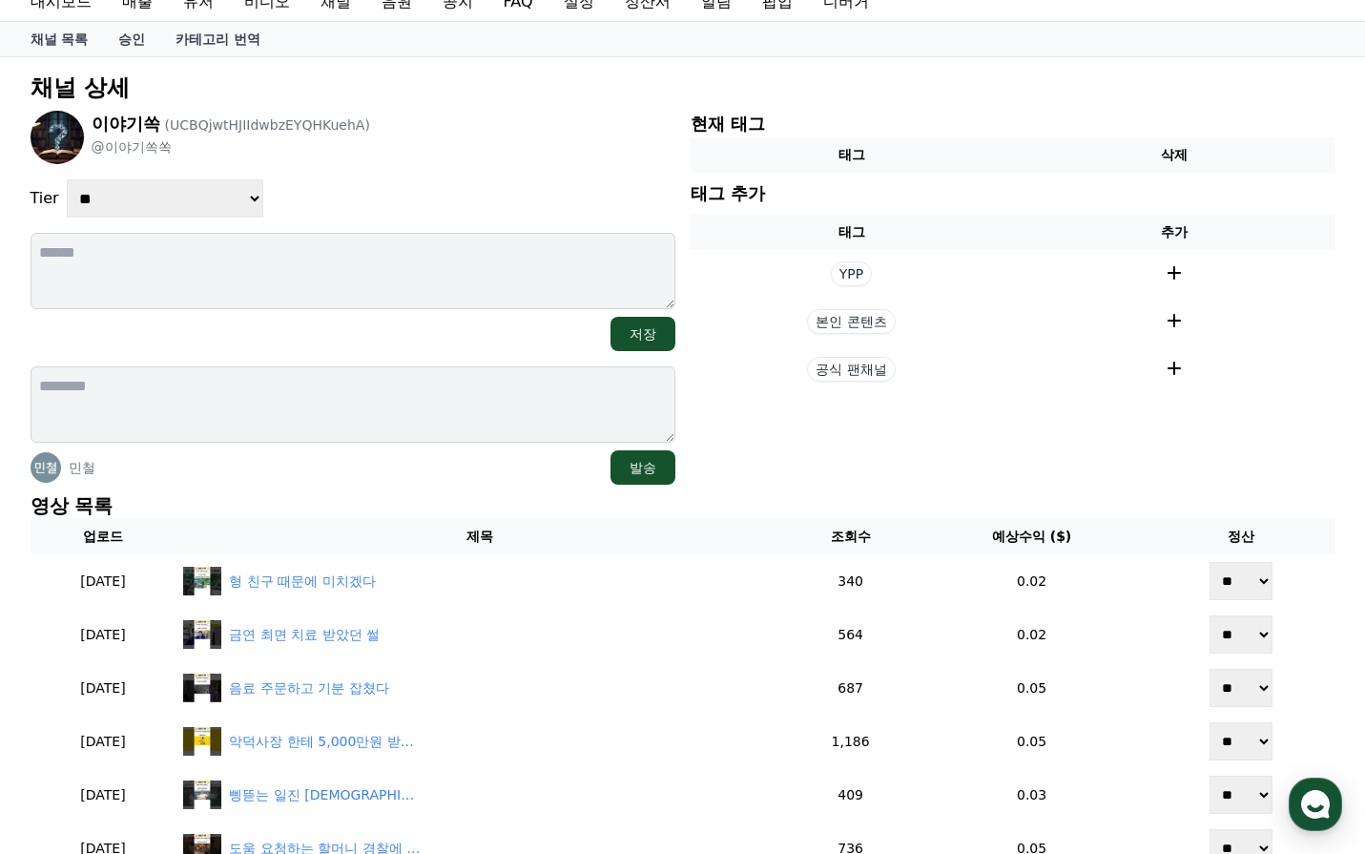
scroll to position [0, 0]
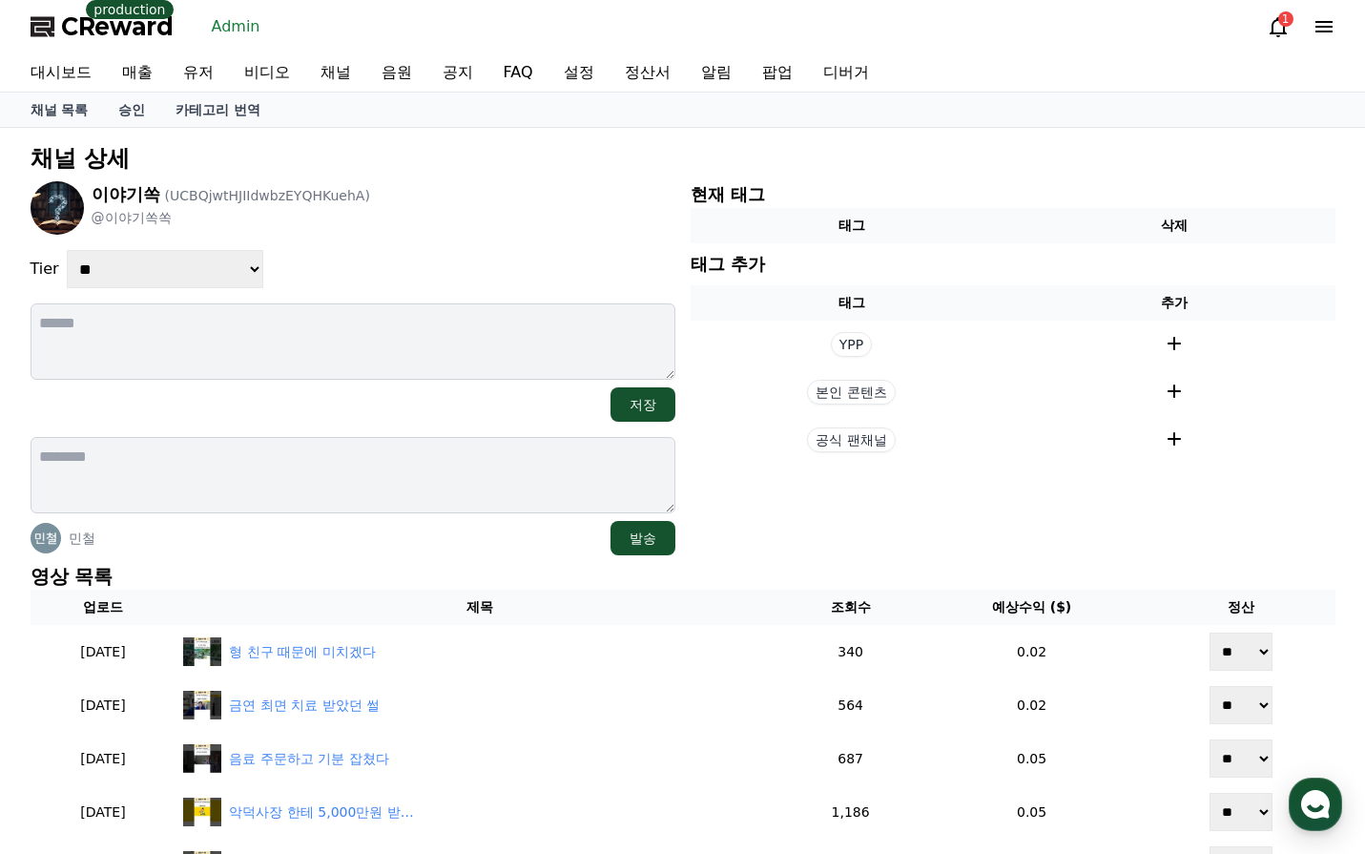
click at [176, 293] on div "**********" at bounding box center [353, 368] width 645 height 374
drag, startPoint x: 175, startPoint y: 274, endPoint x: 176, endPoint y: 287, distance: 13.5
click at [176, 280] on select "**********" at bounding box center [165, 269] width 197 height 38
select select "*"
click at [67, 250] on select "**********" at bounding box center [165, 269] width 197 height 38
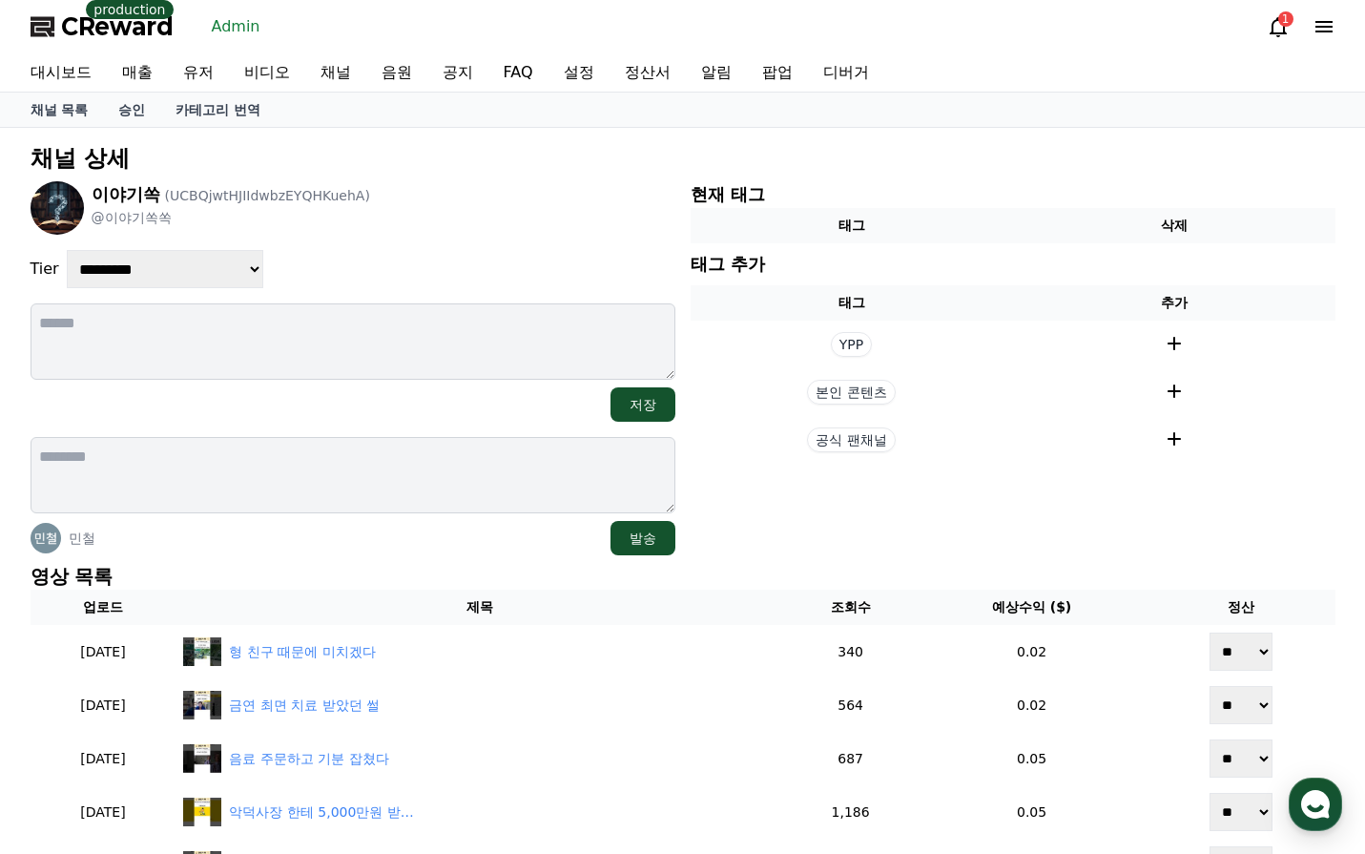
drag, startPoint x: 467, startPoint y: 246, endPoint x: 496, endPoint y: 249, distance: 28.8
click at [471, 245] on div "**********" at bounding box center [353, 368] width 645 height 374
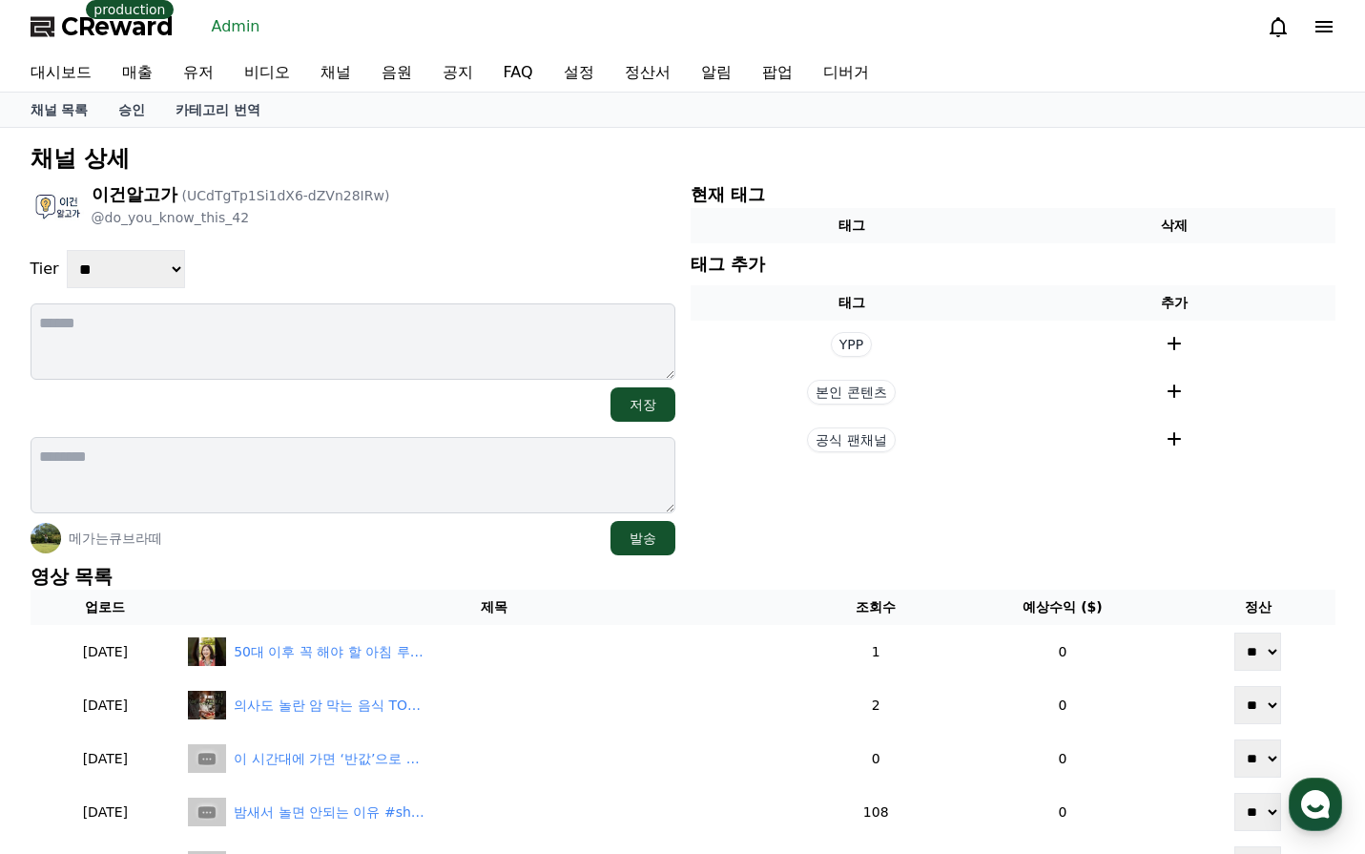
click at [185, 271] on select "**********" at bounding box center [126, 269] width 118 height 38
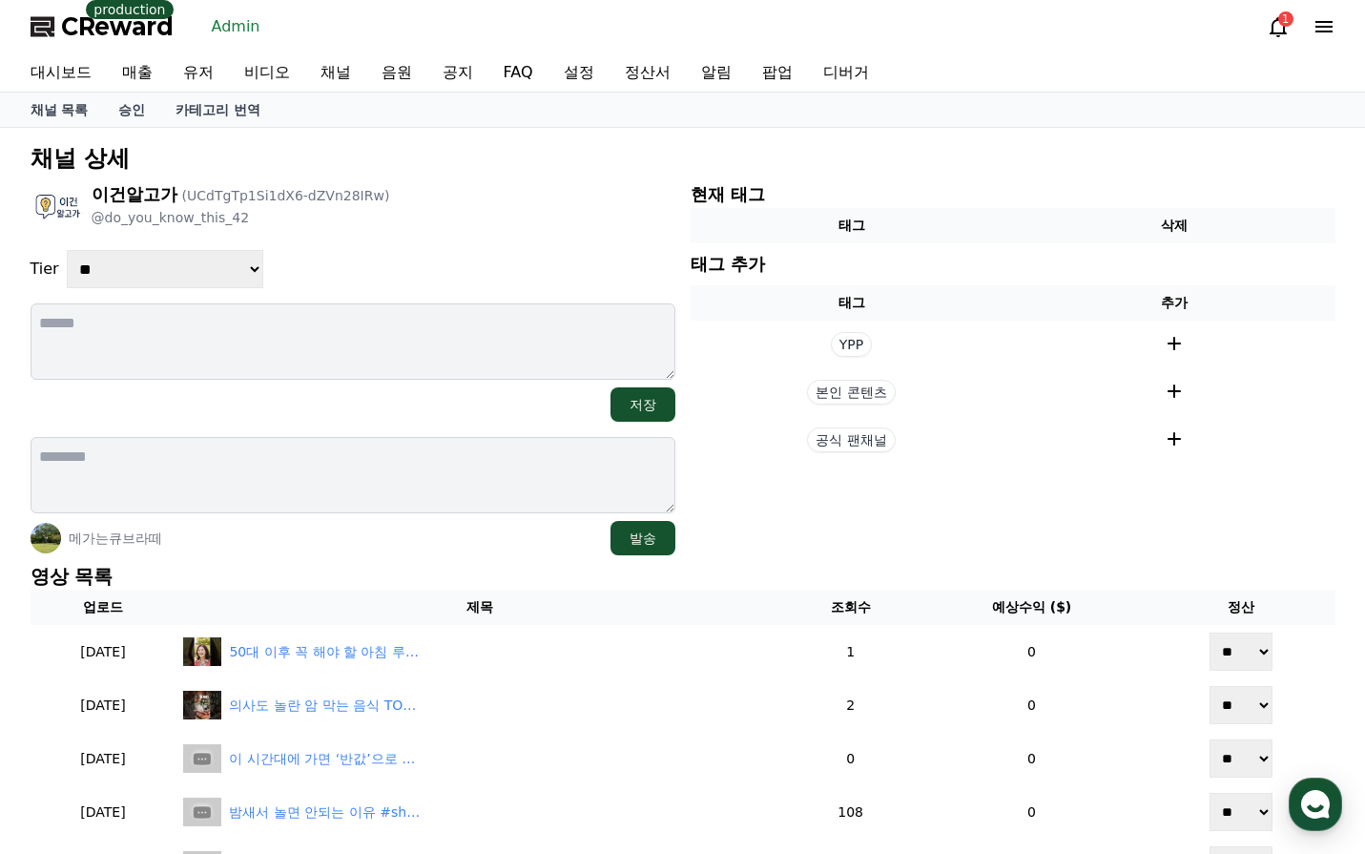
select select "*"
click at [67, 250] on select "**********" at bounding box center [165, 269] width 197 height 38
click at [539, 222] on div "이건알고가 (UCdTgTp1Si1dX6-dZVn28IRw) @do_you_know_this_42" at bounding box center [353, 207] width 645 height 53
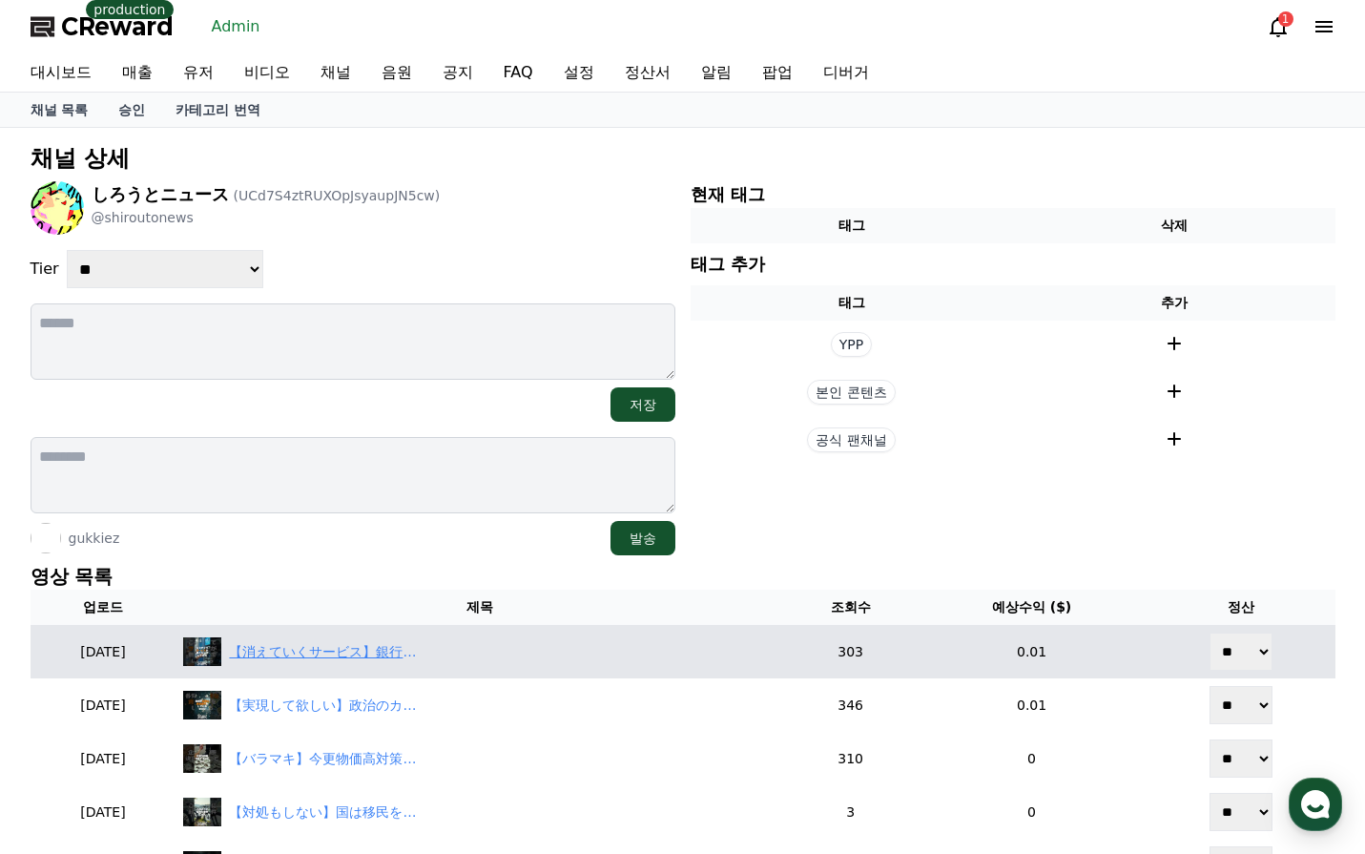
click at [370, 642] on div "【消えていくサービス】銀行の封筒が転売されているそうです #shorts #news #ルール #転売 #銀行" at bounding box center [324, 652] width 191 height 20
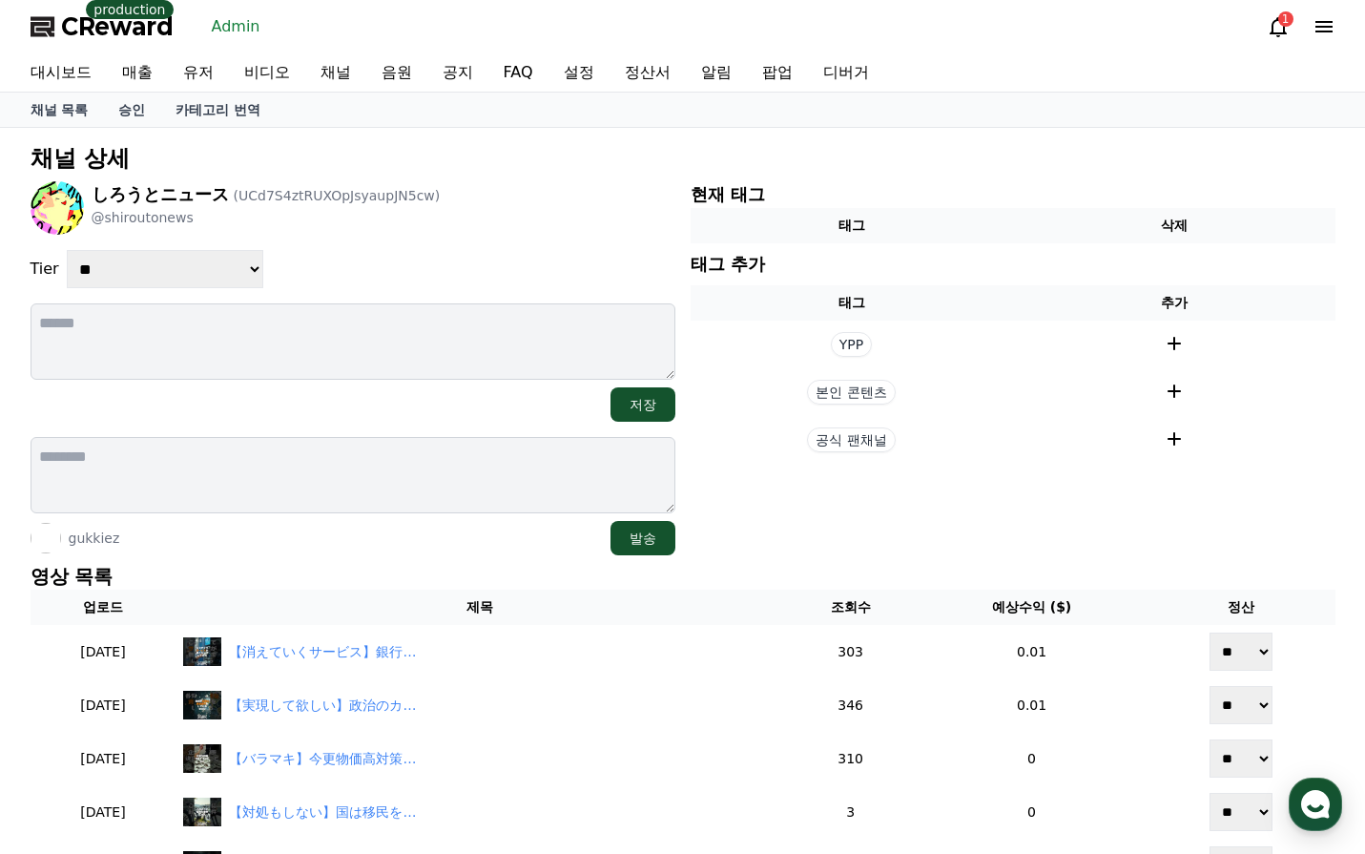
click at [184, 271] on select "**********" at bounding box center [165, 269] width 197 height 38
select select "*"
click at [67, 250] on select "**********" at bounding box center [165, 269] width 197 height 38
drag, startPoint x: 446, startPoint y: 248, endPoint x: 456, endPoint y: 248, distance: 10.5
click at [446, 248] on div "**********" at bounding box center [353, 368] width 645 height 374
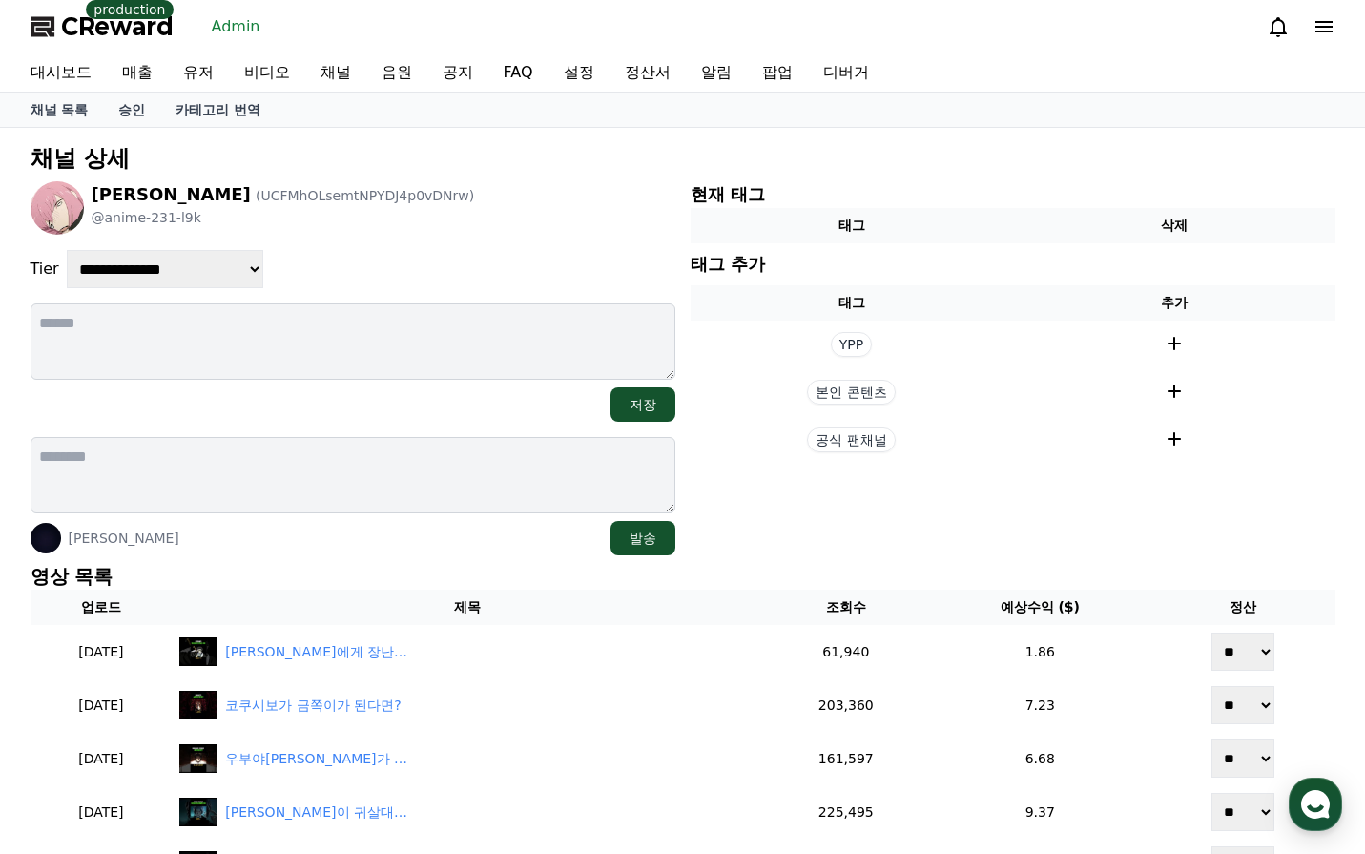
click at [125, 268] on select "**********" at bounding box center [165, 269] width 197 height 38
select select "*"
click at [67, 250] on select "**********" at bounding box center [165, 269] width 197 height 38
click at [429, 237] on div "**********" at bounding box center [353, 368] width 645 height 374
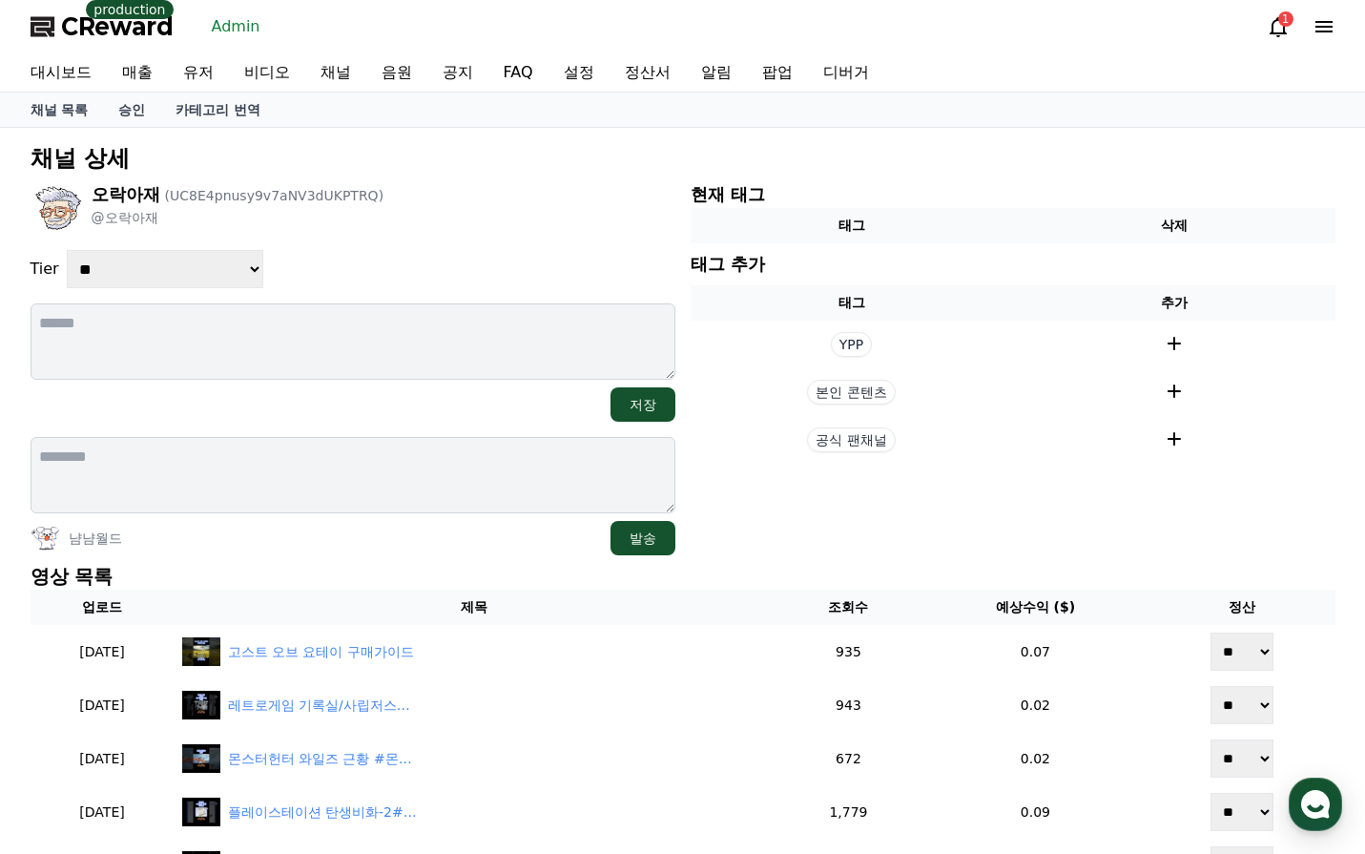
select select "*"
click at [67, 250] on select "**********" at bounding box center [165, 269] width 197 height 38
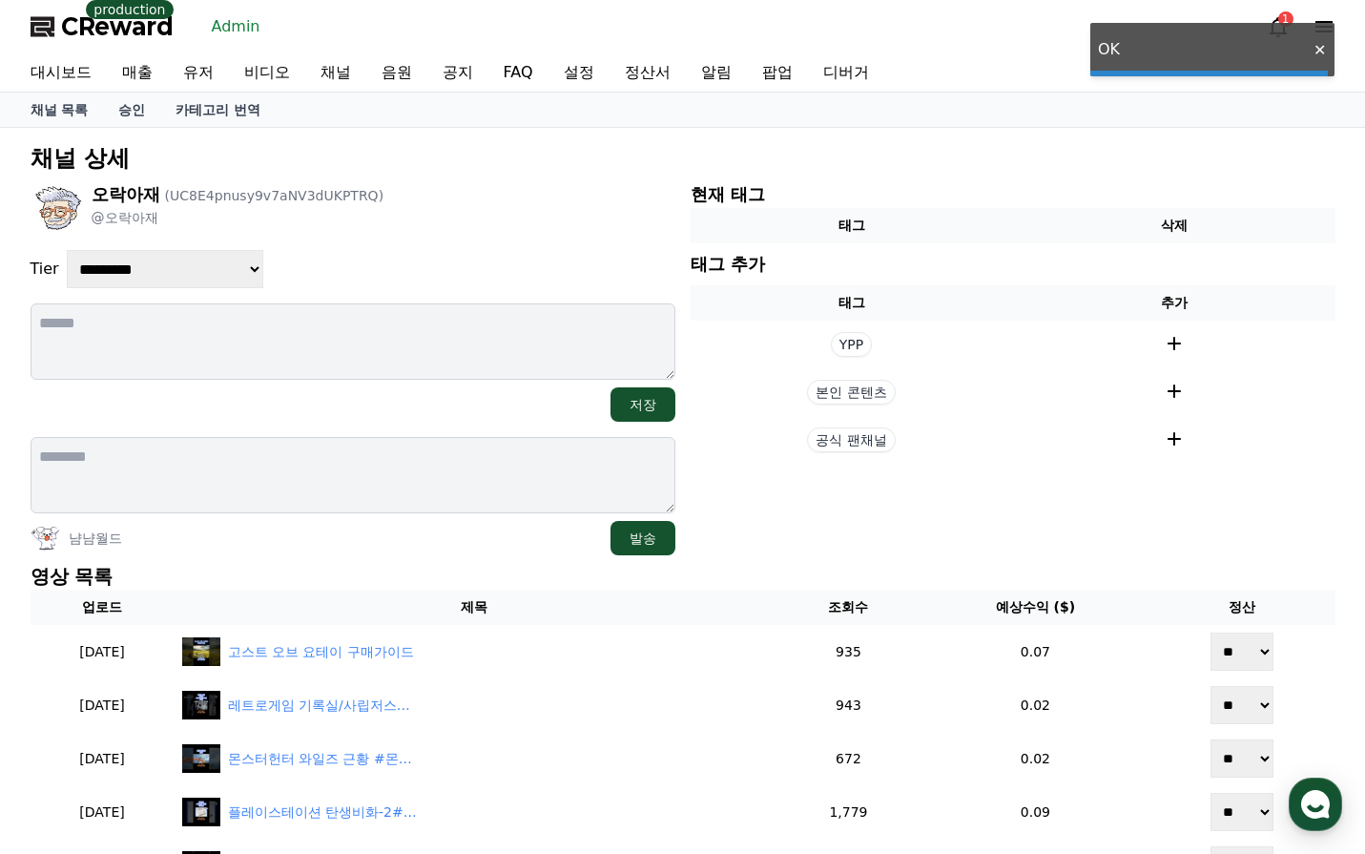
click at [474, 225] on div "오락아재 (UC8E4pnusy9v7aNV3dUKPTRQ) @오락아재" at bounding box center [353, 207] width 645 height 53
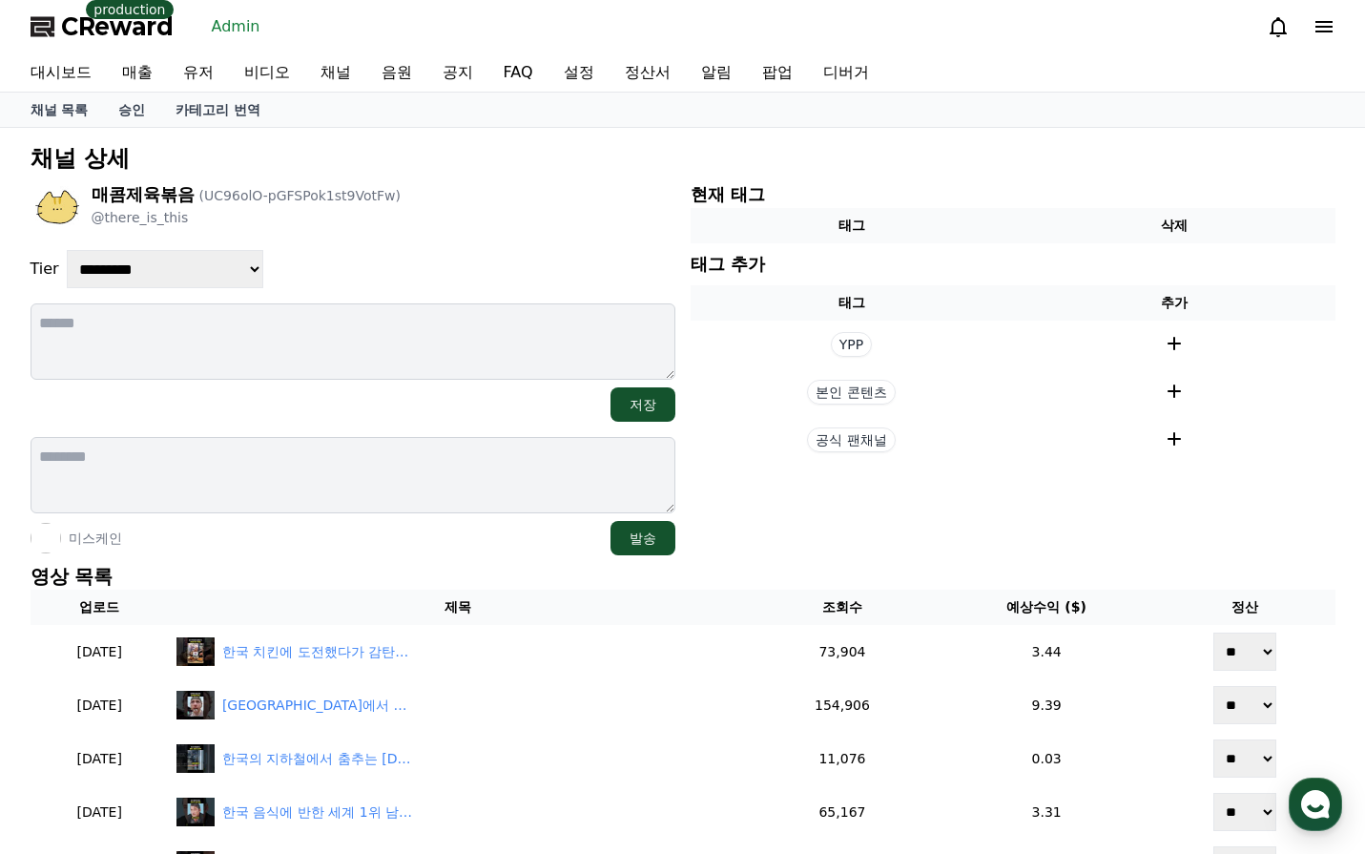
click at [169, 261] on select "**********" at bounding box center [165, 269] width 197 height 38
select select "*"
click at [67, 250] on select "**********" at bounding box center [165, 269] width 197 height 38
click at [434, 266] on div "**********" at bounding box center [353, 269] width 645 height 38
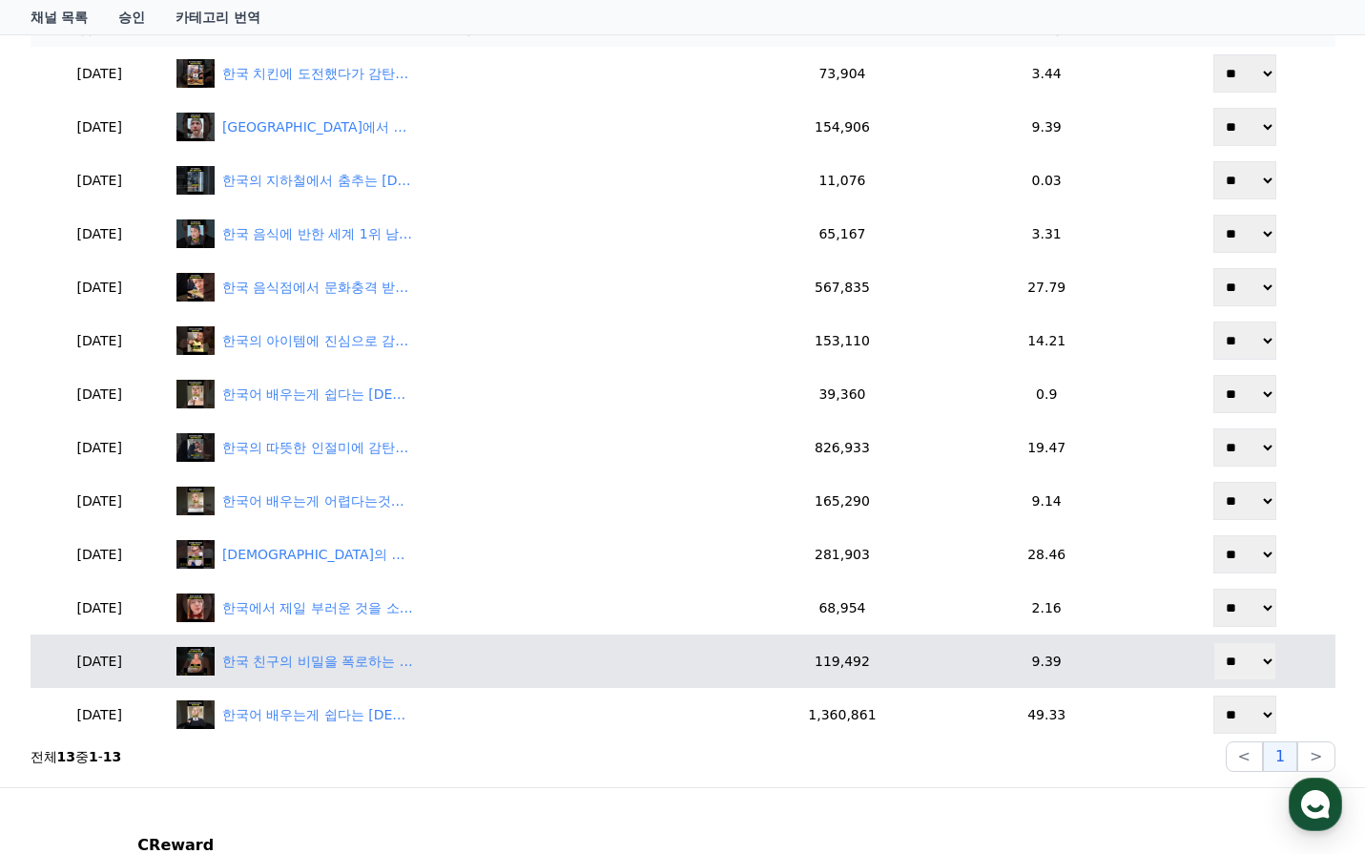
scroll to position [787, 0]
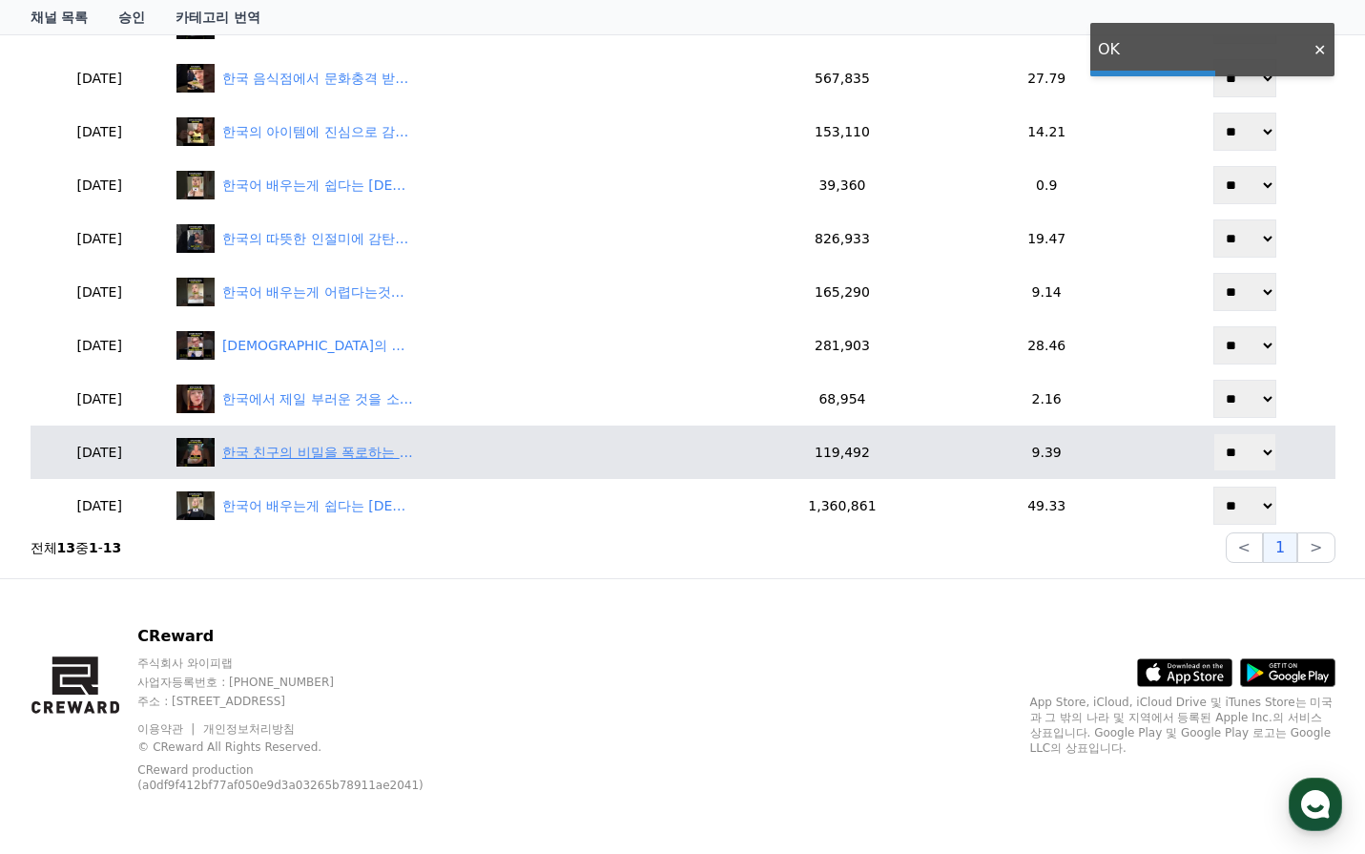
click at [382, 466] on div "한국 친구의 비밀을 폭로하는 [DEMOGRAPHIC_DATA]🇰🇷" at bounding box center [457, 452] width 563 height 29
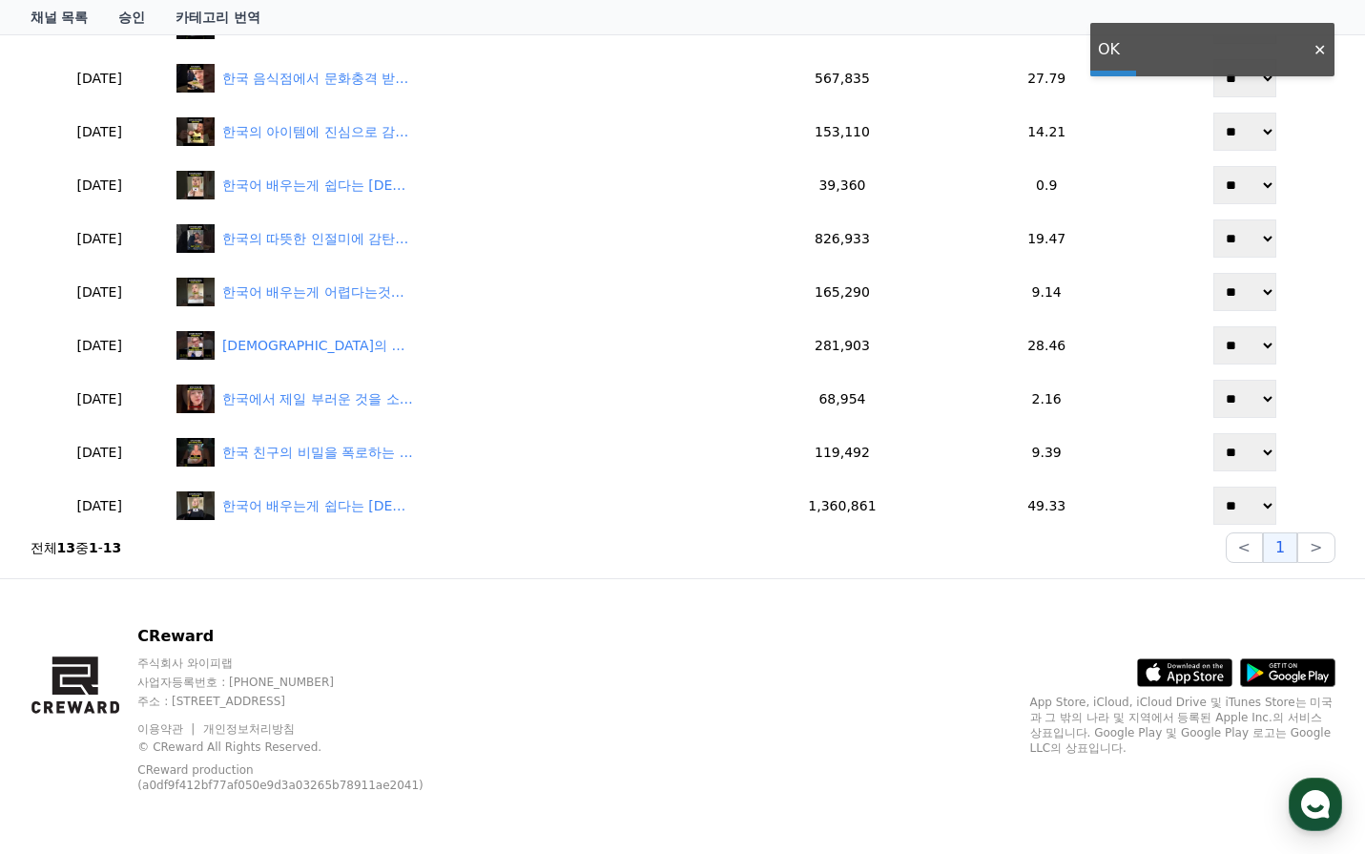
click at [743, 590] on div "CReward 주식회사 와이피랩 사업자등록번호 : 655-81-03655 주소 : 경기도 김포시 양촌읍 양곡로 495, 3층 305-비이16호…" at bounding box center [683, 716] width 1336 height 275
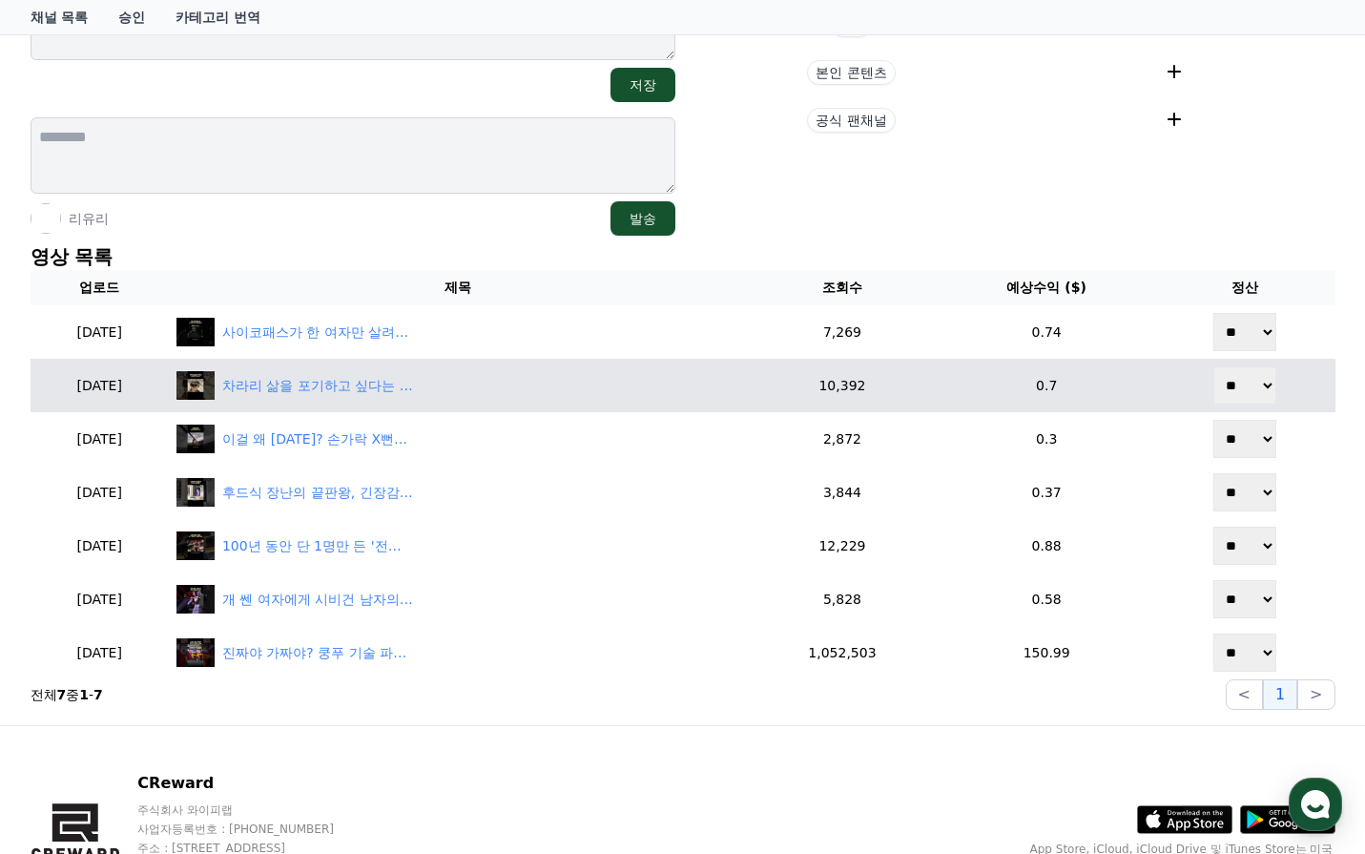
scroll to position [382, 0]
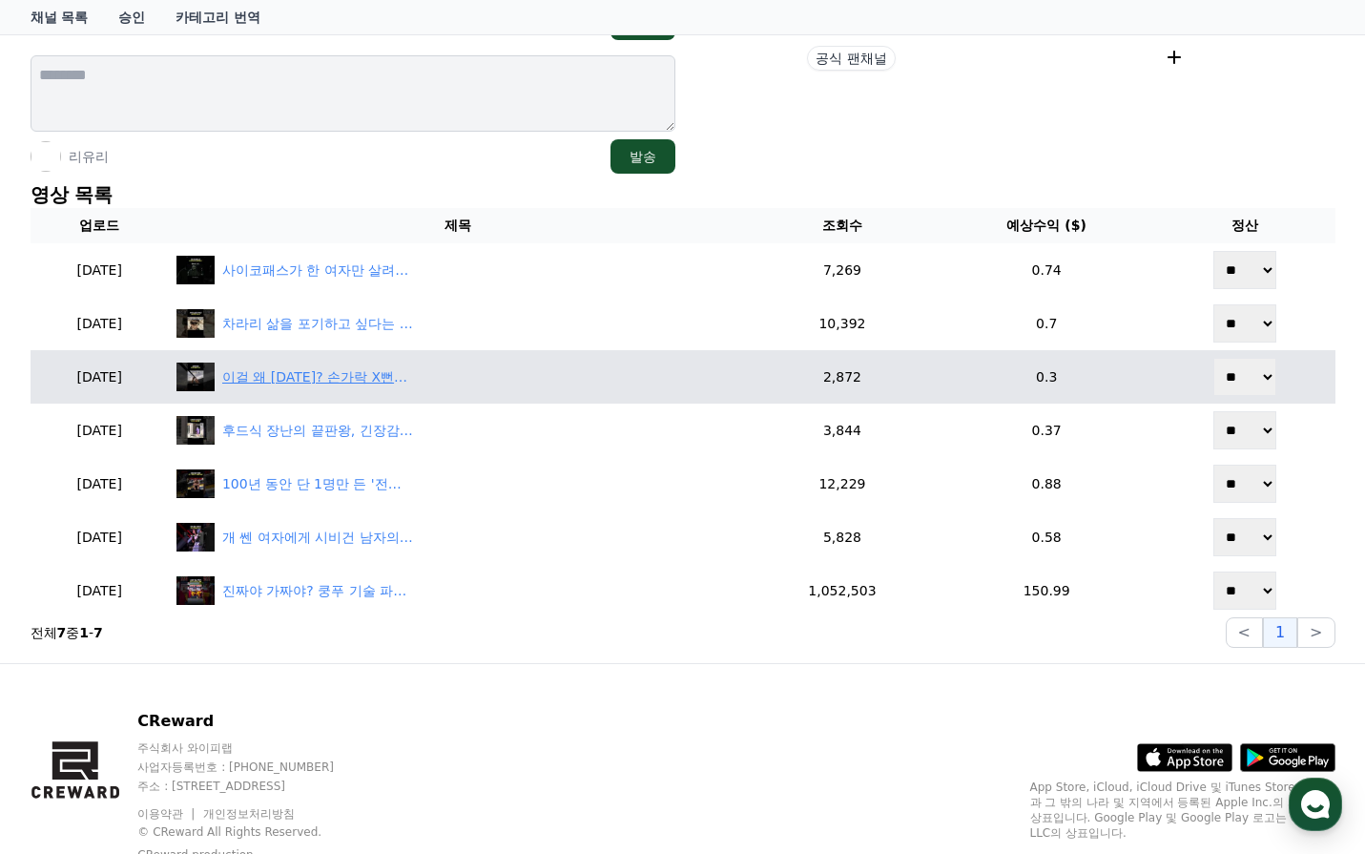
click at [393, 380] on div "이걸 왜 [DATE]? 손가락 X뻔한 상황 ㄷㄷ" at bounding box center [317, 377] width 191 height 20
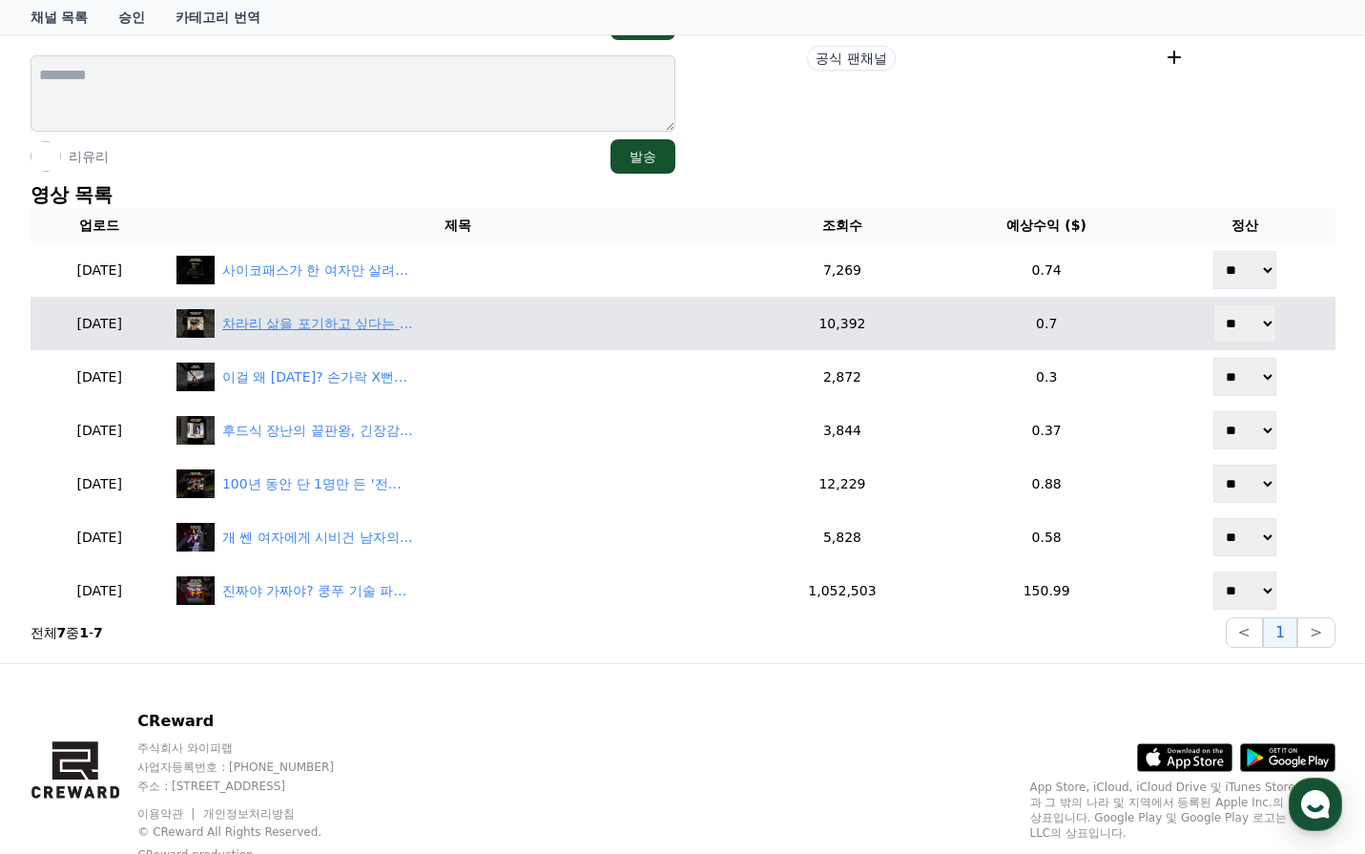
click at [310, 321] on div "차라리 삶을 포기하고 싶다는 괴물 수감자들" at bounding box center [317, 324] width 191 height 20
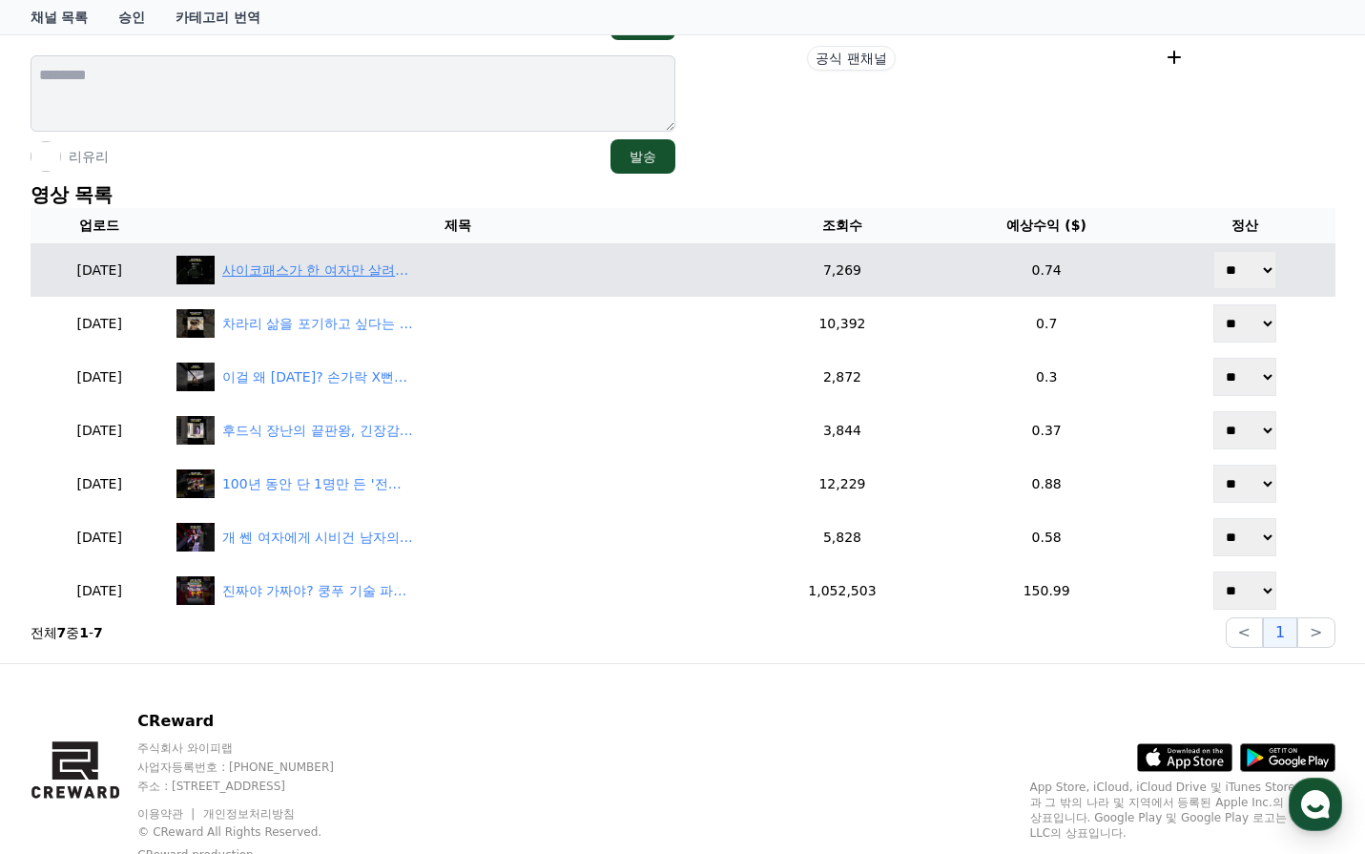
click at [404, 267] on div "사이코패스가 한 여자만 살려주는 이유는??" at bounding box center [317, 270] width 191 height 20
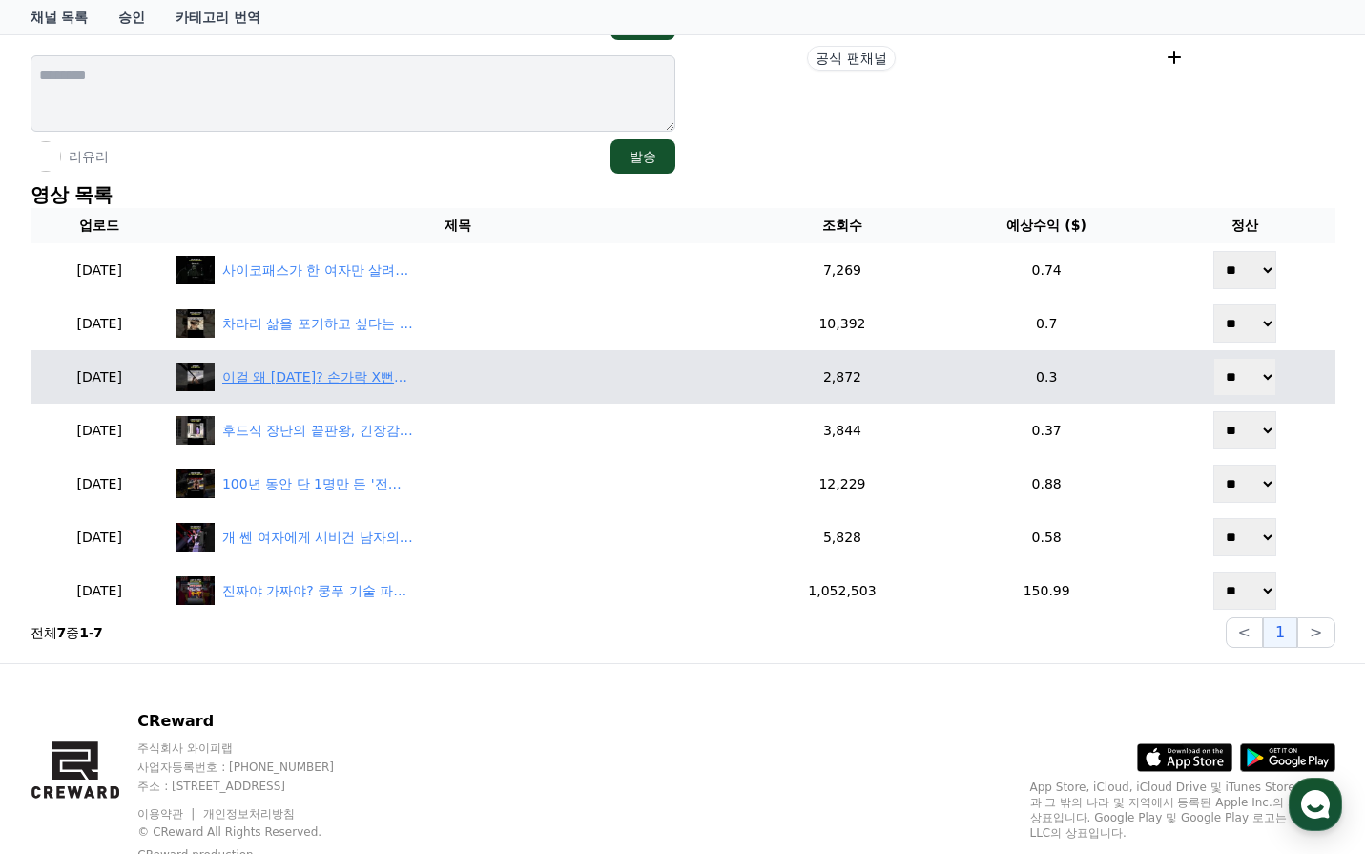
click at [377, 388] on div "이걸 왜 하지? 손가락 X뻔한 상황 ㄷㄷ" at bounding box center [457, 377] width 563 height 29
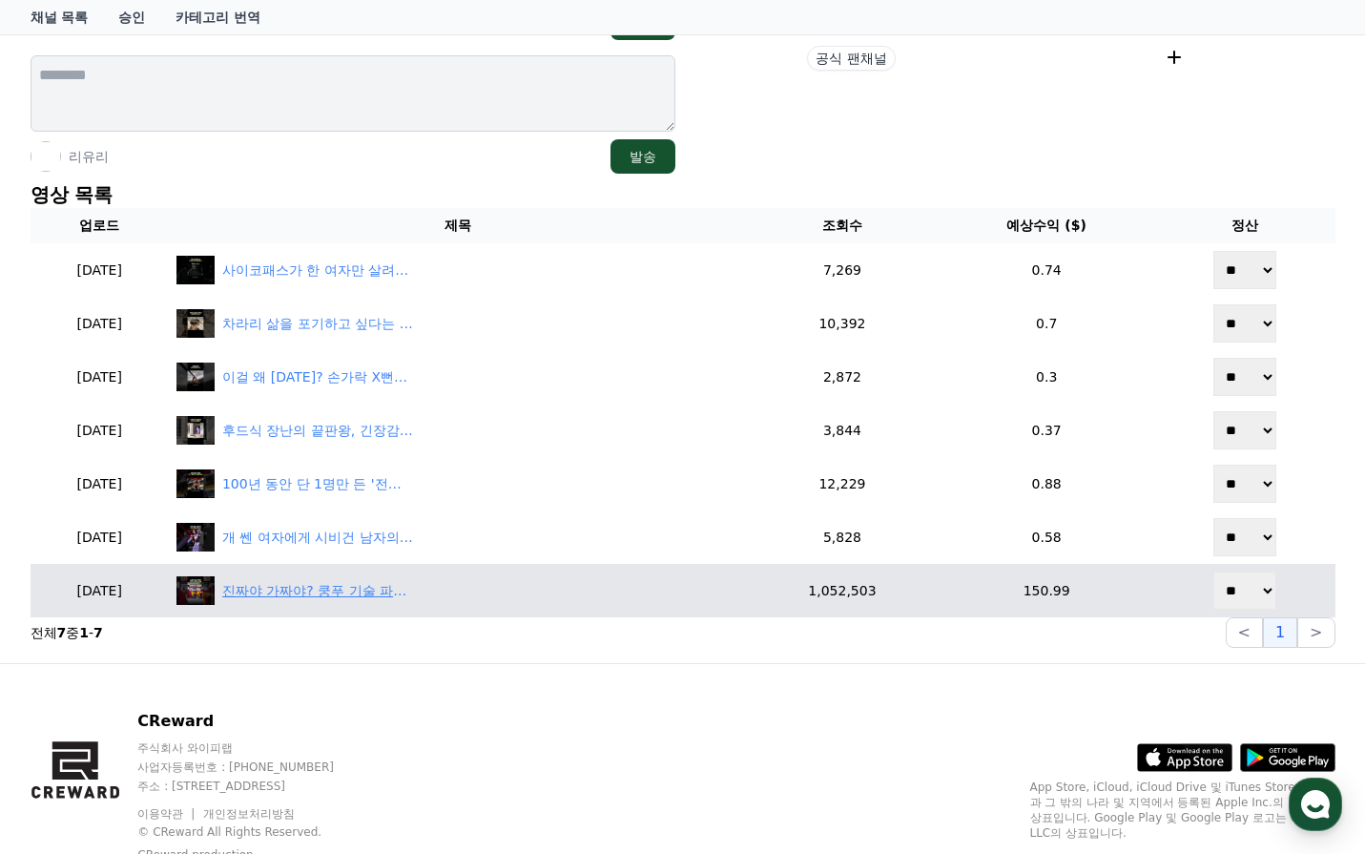
click at [344, 598] on div "진짜야 가짜야? 쿵푸 기술 파헤친 유튜버의 결말!" at bounding box center [317, 591] width 191 height 20
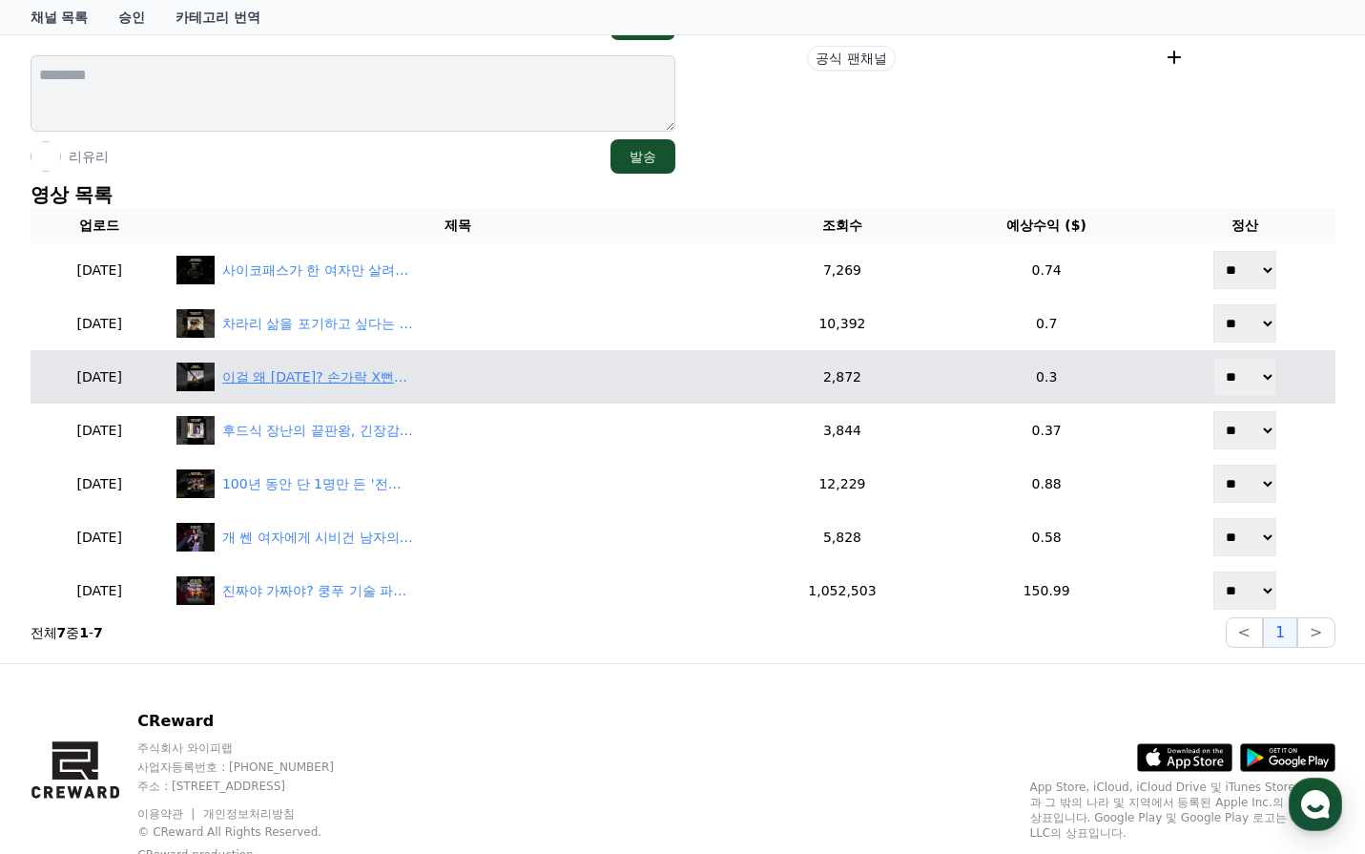
click at [407, 383] on div "이걸 왜 하지? 손가락 X뻔한 상황 ㄷㄷ" at bounding box center [317, 377] width 191 height 20
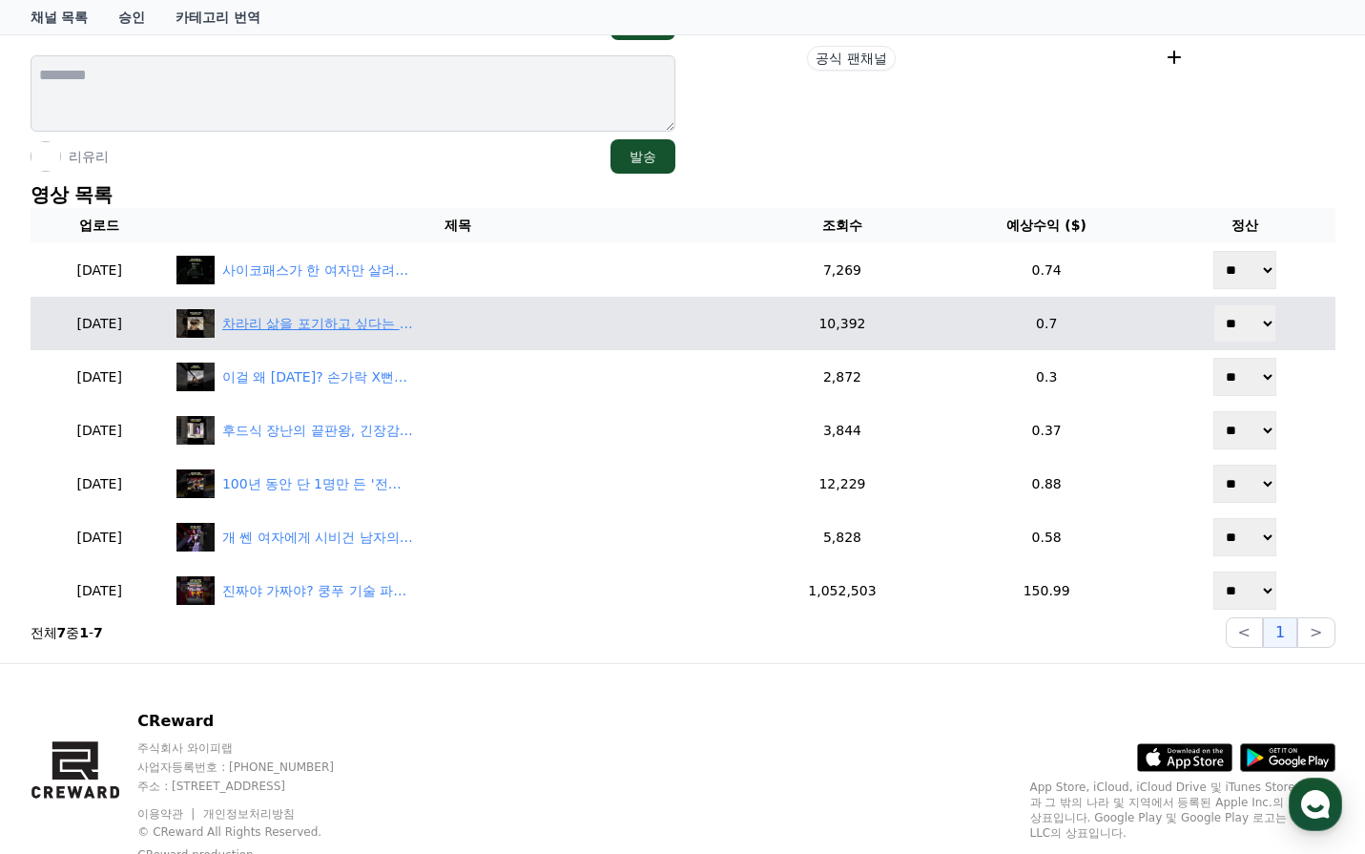
click at [413, 324] on div "차라리 삶을 포기하고 싶다는 괴물 수감자들" at bounding box center [317, 324] width 191 height 20
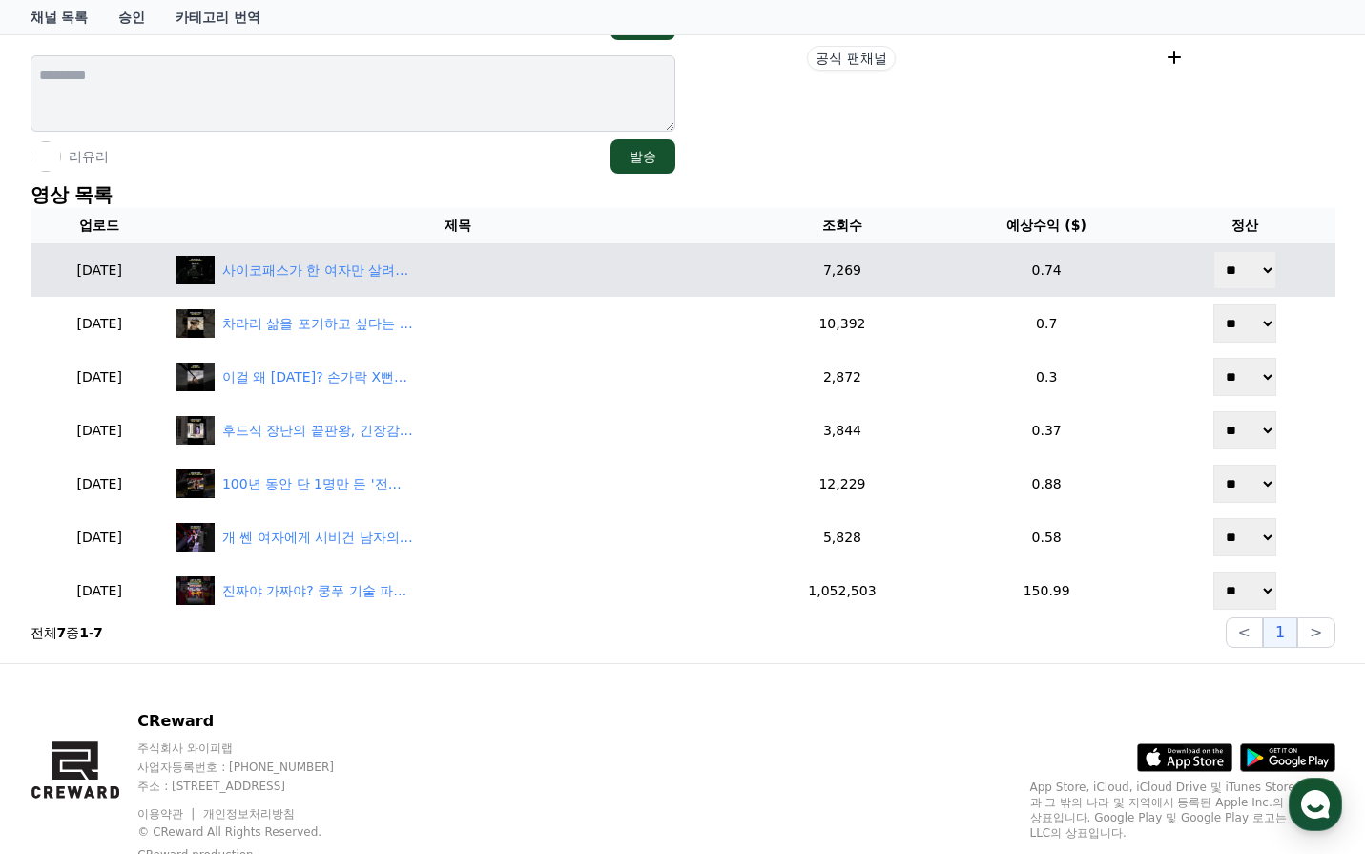
drag, startPoint x: 1283, startPoint y: 259, endPoint x: 1271, endPoint y: 262, distance: 12.7
click at [1283, 259] on td "** **" at bounding box center [1244, 269] width 179 height 53
click at [1240, 274] on select "** **" at bounding box center [1245, 270] width 63 height 38
select select "********"
click at [1214, 251] on select "** **" at bounding box center [1245, 270] width 63 height 38
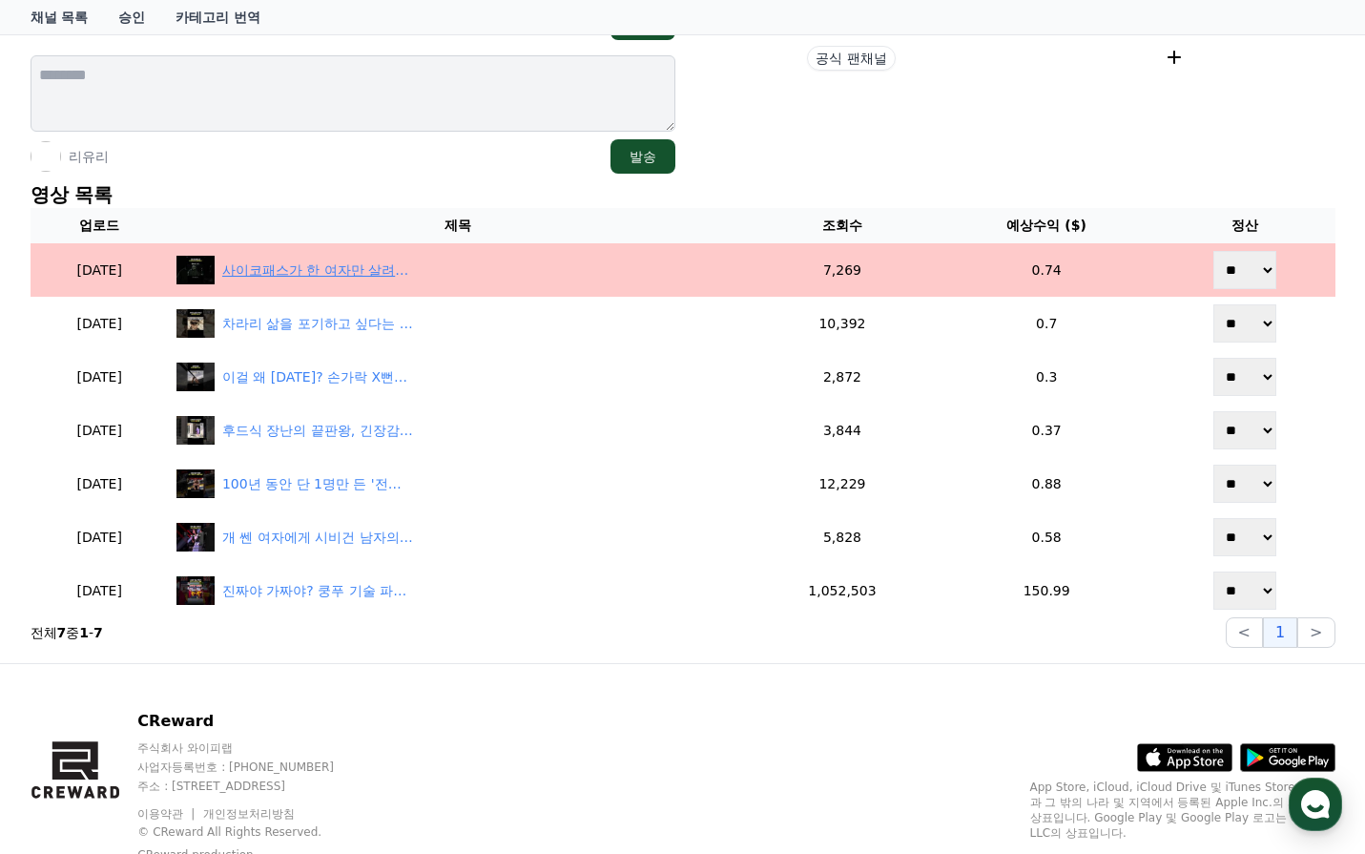
click at [398, 276] on div "사이코패스가 한 여자만 살려주는 이유는??" at bounding box center [317, 270] width 191 height 20
click at [393, 260] on div "사이코패스가 한 여자만 살려주는 이유는??" at bounding box center [317, 270] width 191 height 20
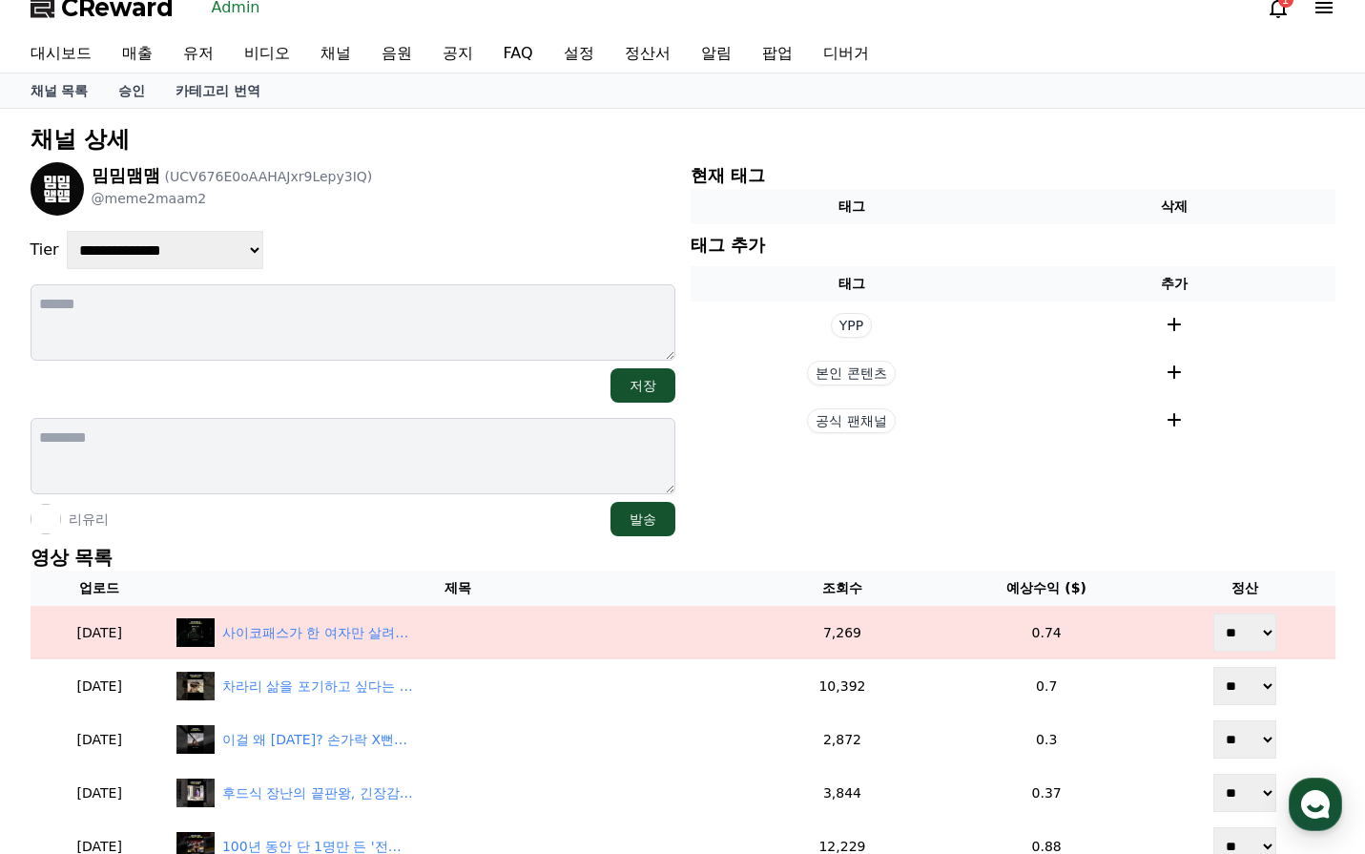
scroll to position [0, 0]
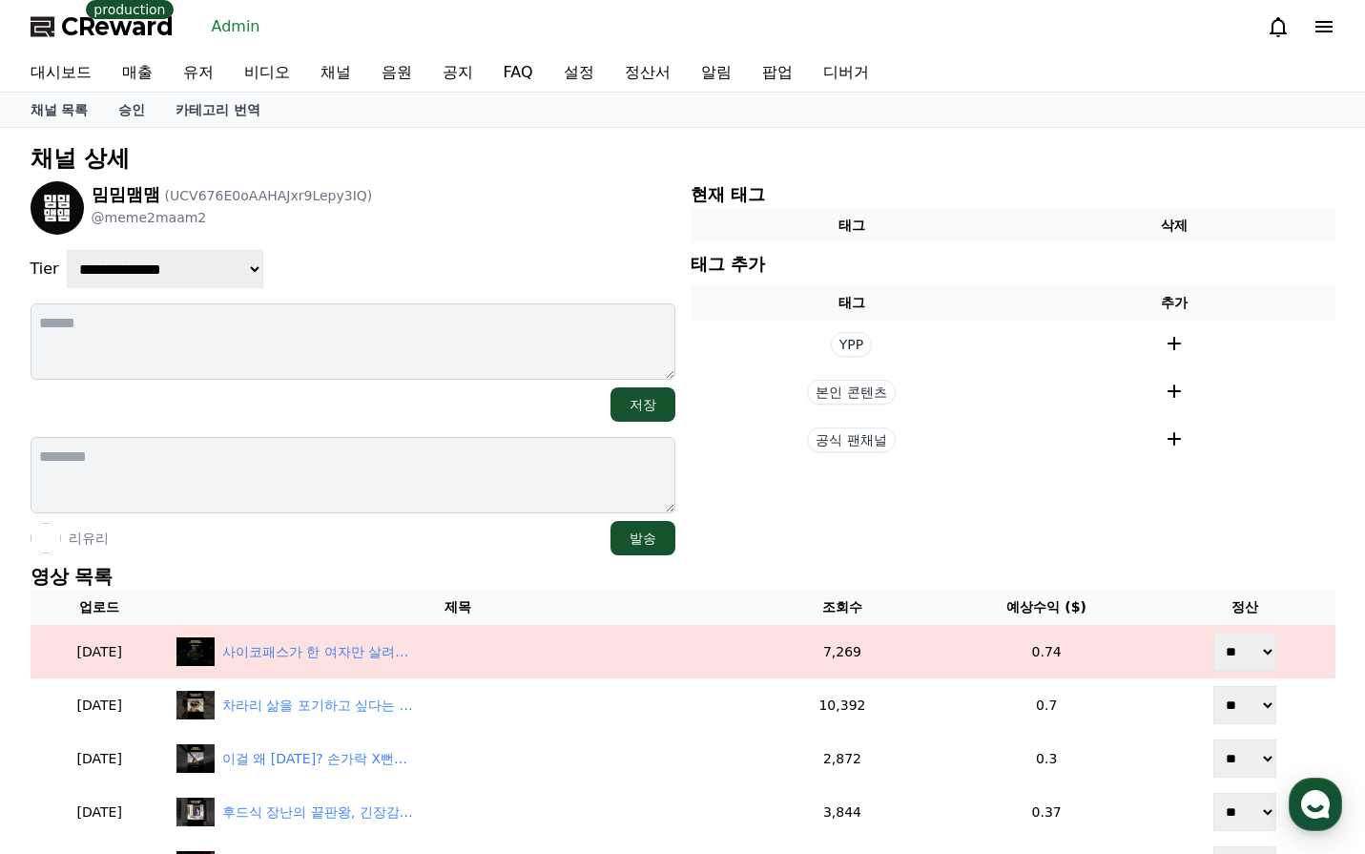
click at [167, 276] on select "**********" at bounding box center [165, 269] width 197 height 38
select select "*"
click at [67, 250] on select "**********" at bounding box center [165, 269] width 197 height 38
click at [503, 261] on div "**********" at bounding box center [353, 269] width 645 height 38
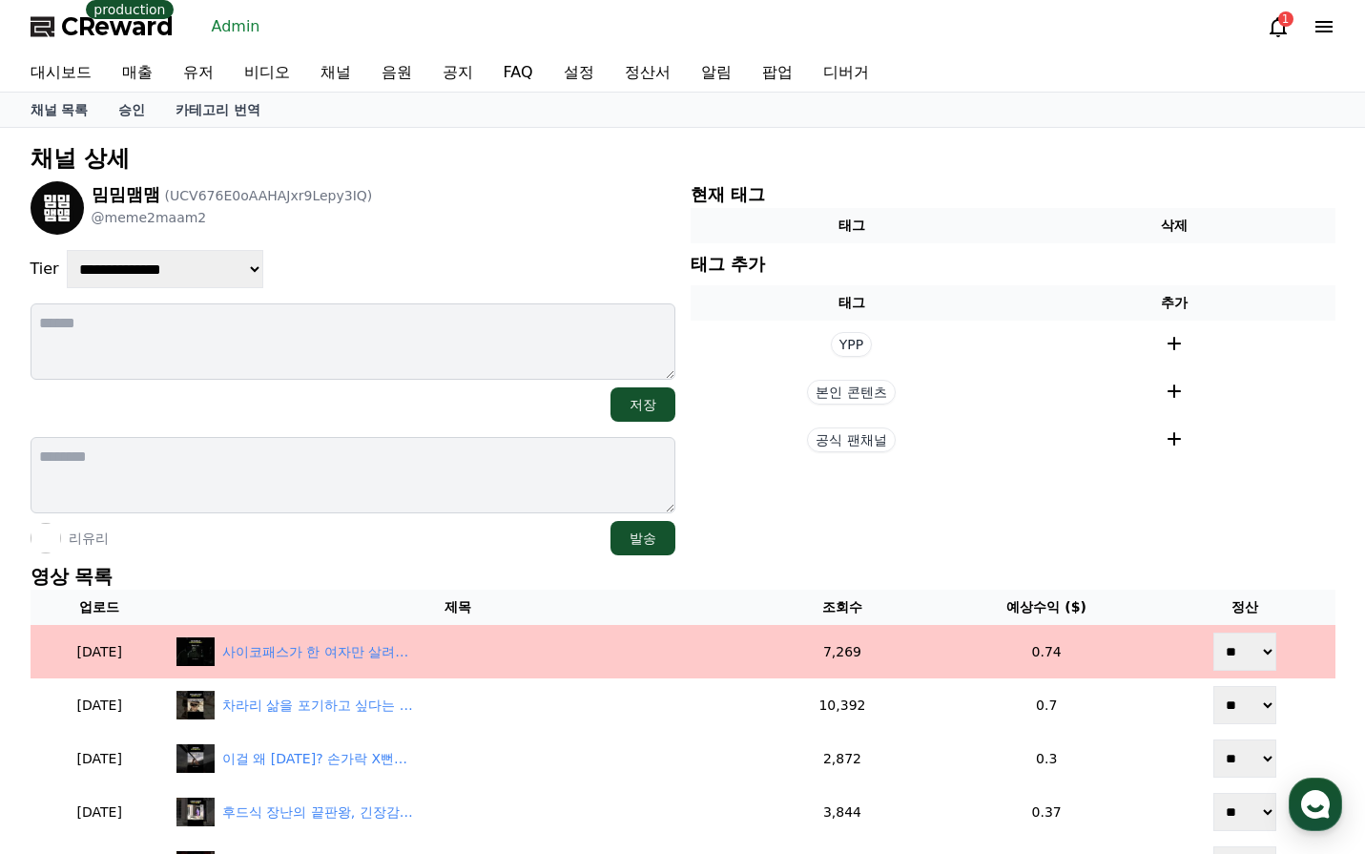
click at [357, 636] on td "사이코패스가 한 여자만 살려주는 이유는??" at bounding box center [458, 651] width 578 height 53
click at [355, 639] on div "사이코패스가 한 여자만 살려주는 이유는??" at bounding box center [457, 651] width 563 height 29
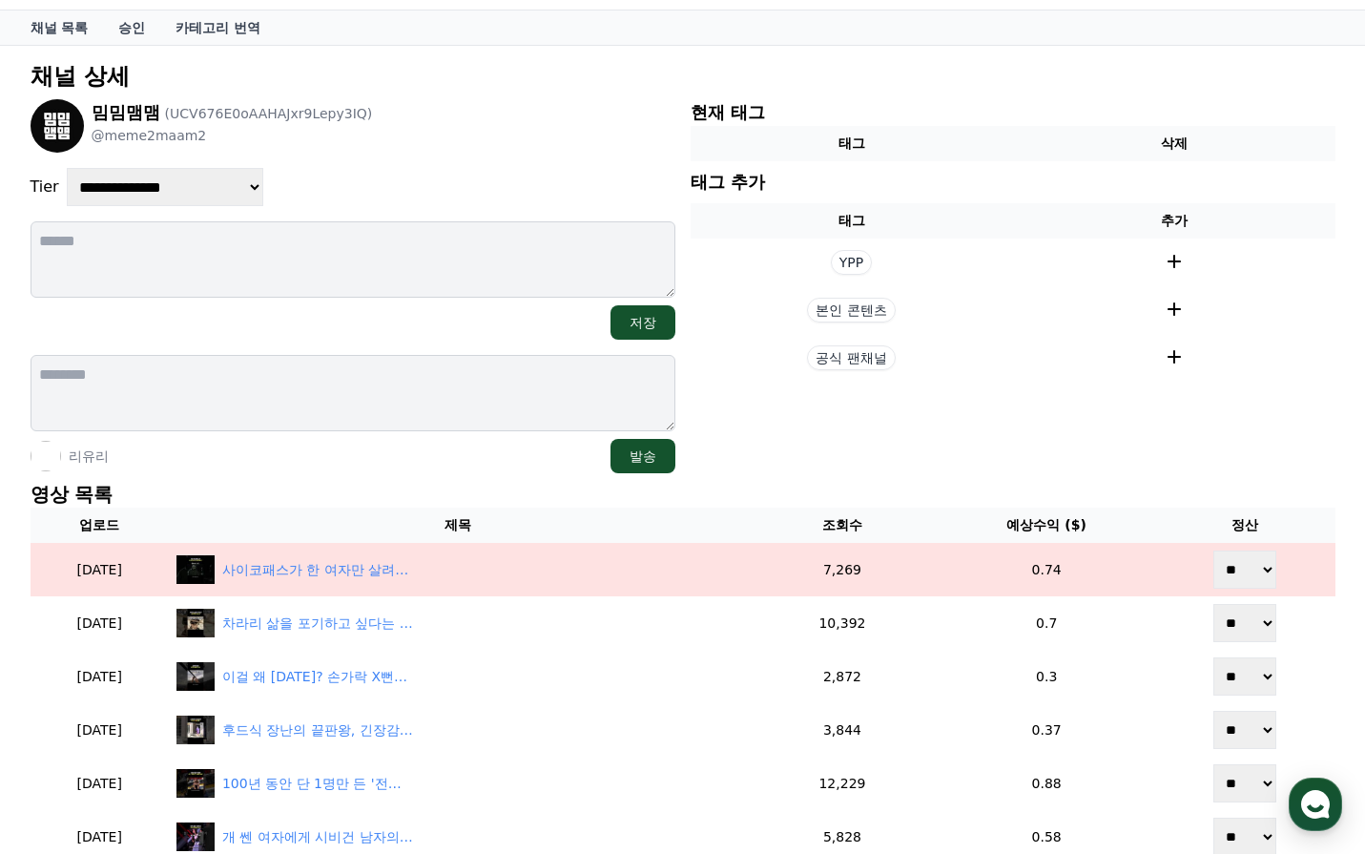
scroll to position [191, 0]
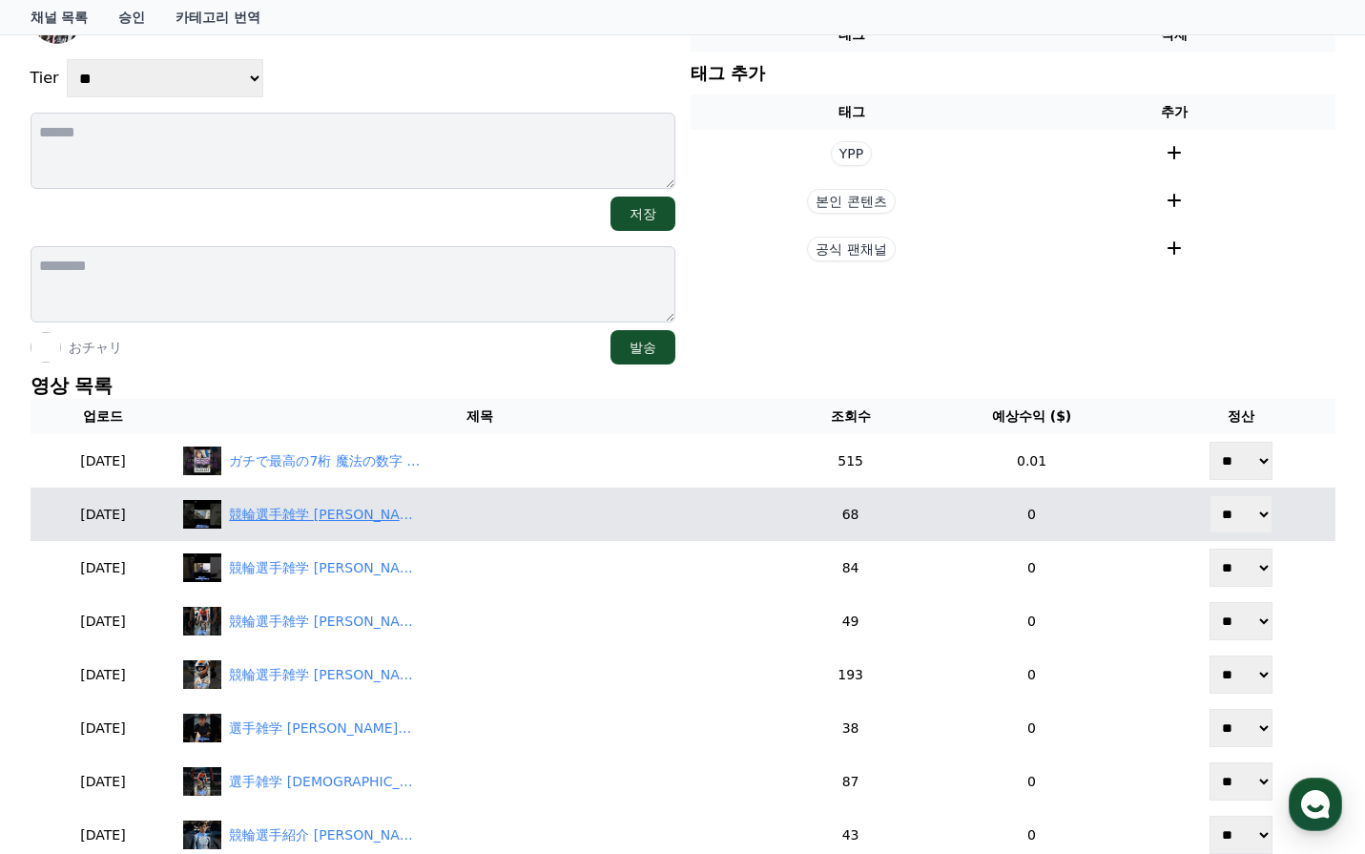
click at [379, 517] on div "競輪選手雑学 [PERSON_NAME]選手 #競輪 #競輪選手 #雑学 #競輪ライブ #競輪ダイジェスト #競輪祭 #競輪予想ライブ #予想 #[PERSO…" at bounding box center [324, 515] width 191 height 20
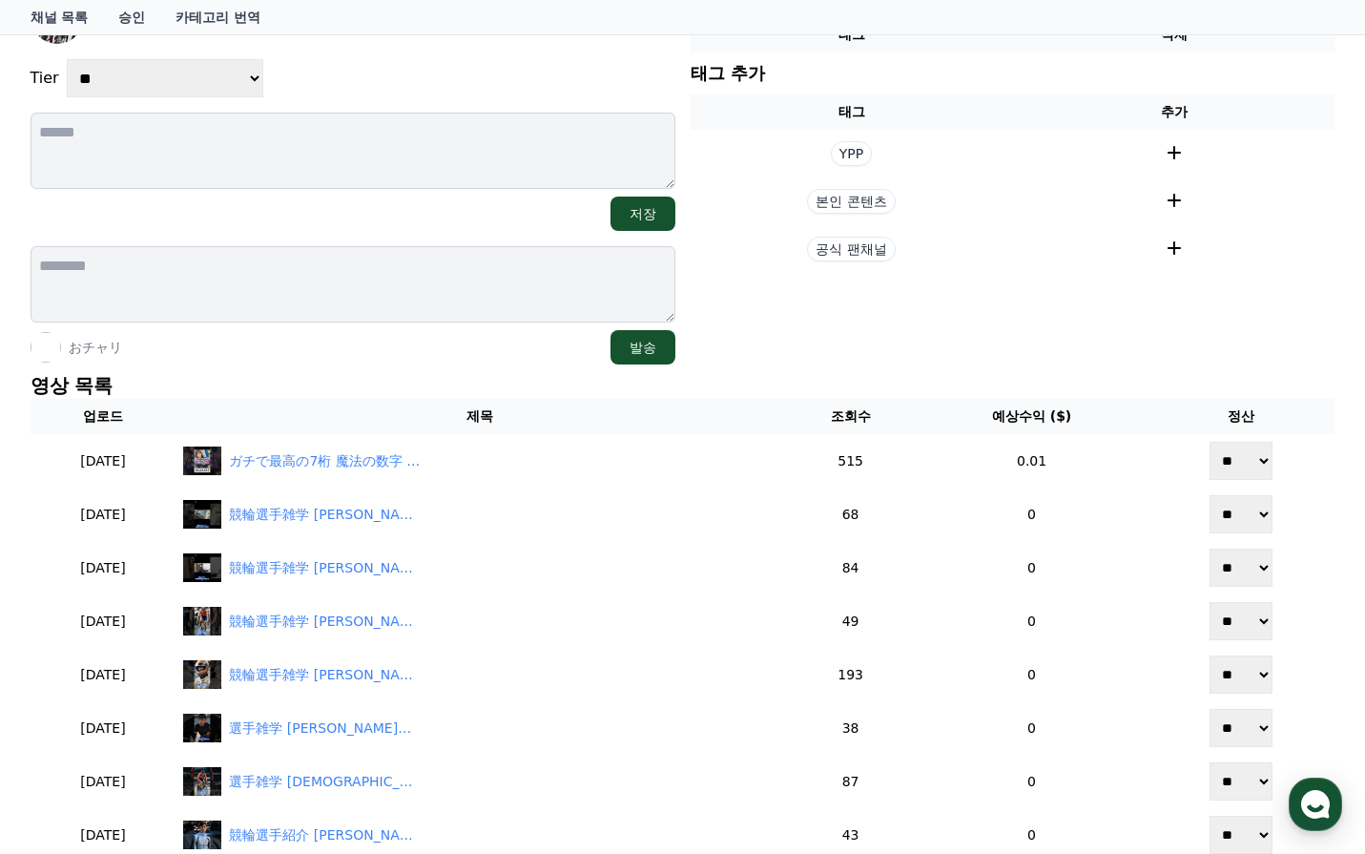
click at [190, 83] on select "**********" at bounding box center [165, 78] width 197 height 38
select select "*"
click at [67, 59] on select "**********" at bounding box center [165, 78] width 197 height 38
click at [568, 88] on div "**********" at bounding box center [353, 78] width 645 height 38
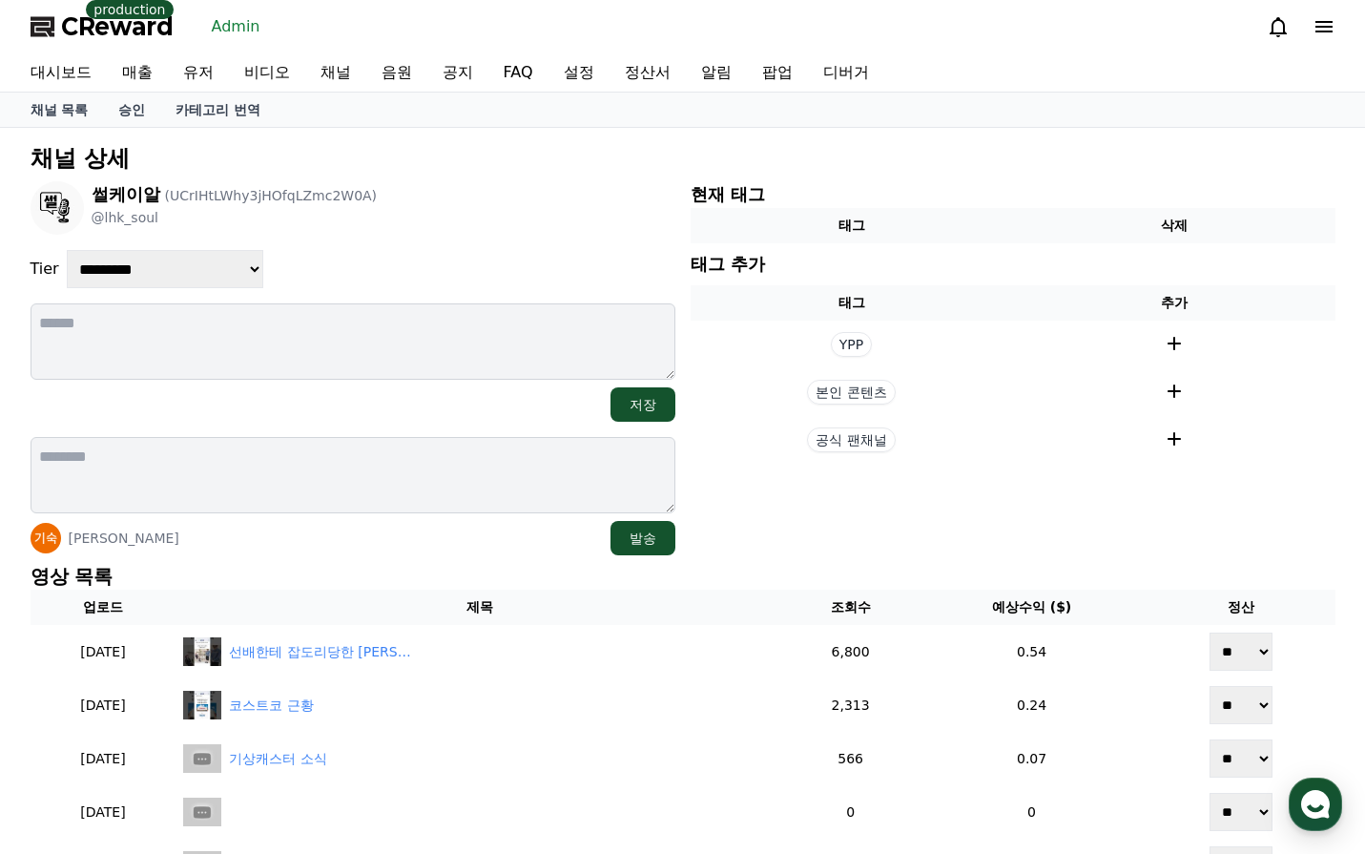
click at [195, 270] on select "**********" at bounding box center [165, 269] width 197 height 38
select select "*"
click at [67, 250] on select "**********" at bounding box center [165, 269] width 197 height 38
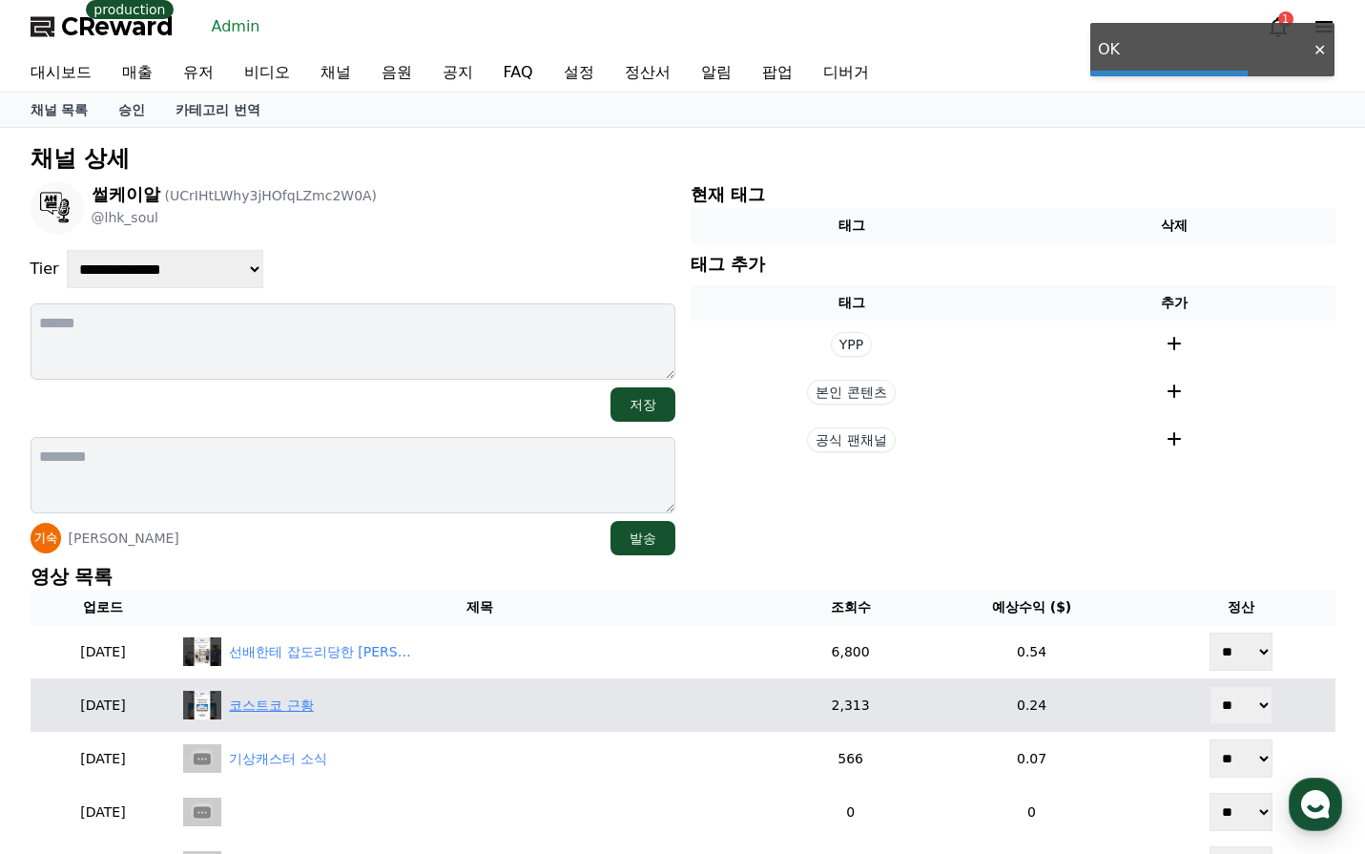
click at [313, 714] on div "코스트코 근황" at bounding box center [271, 705] width 84 height 20
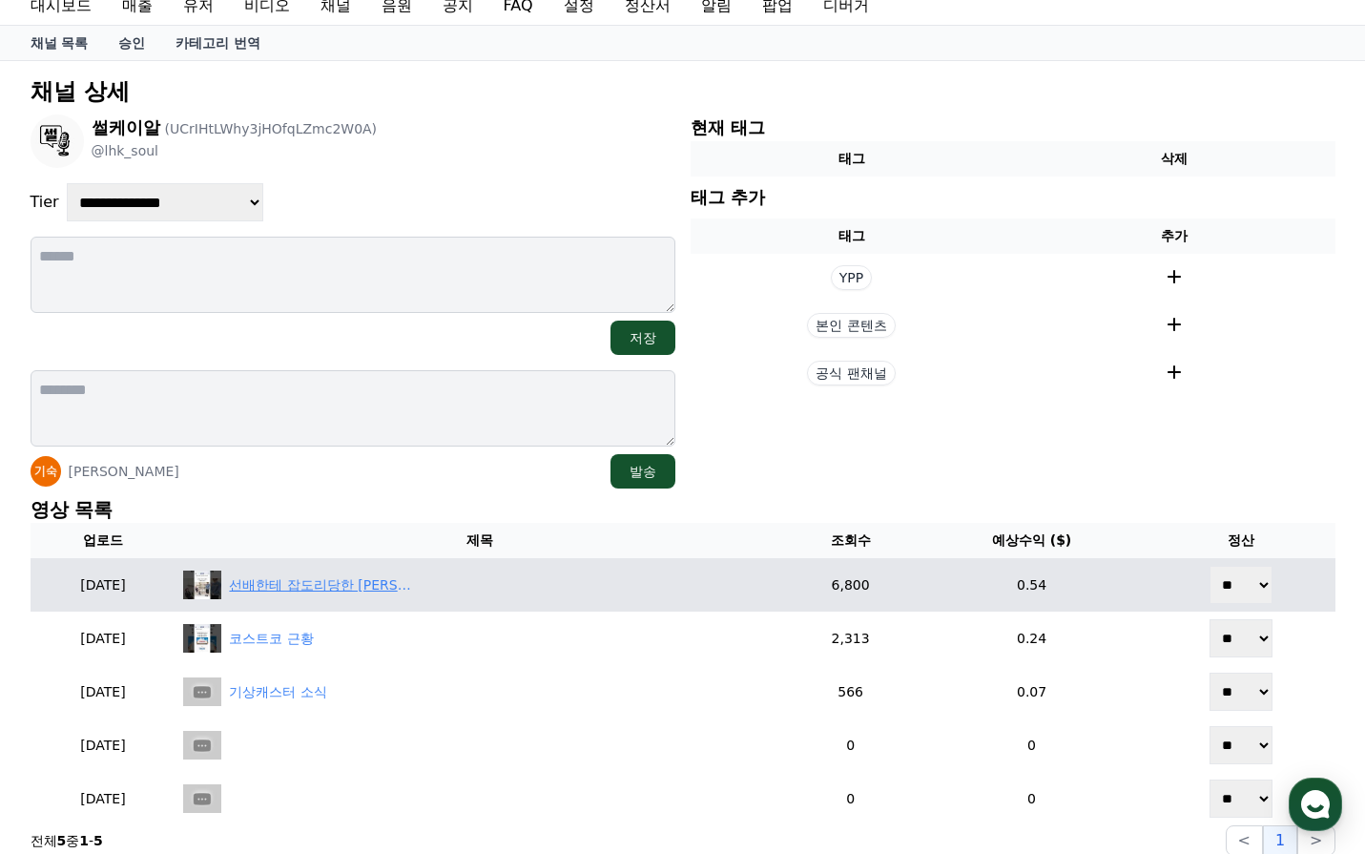
scroll to position [95, 0]
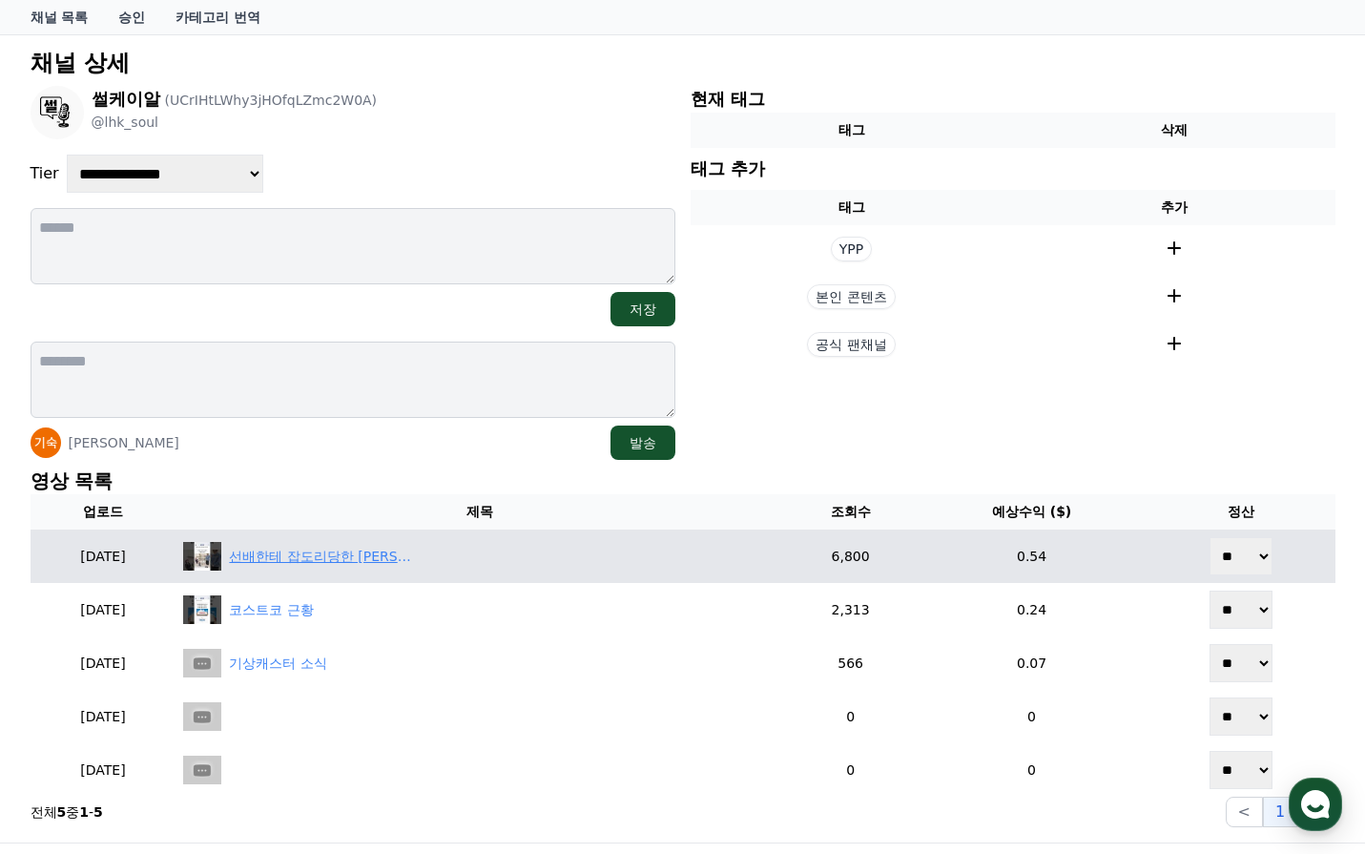
click at [358, 555] on div "선배한테 잡도리당한 [PERSON_NAME]" at bounding box center [324, 557] width 191 height 20
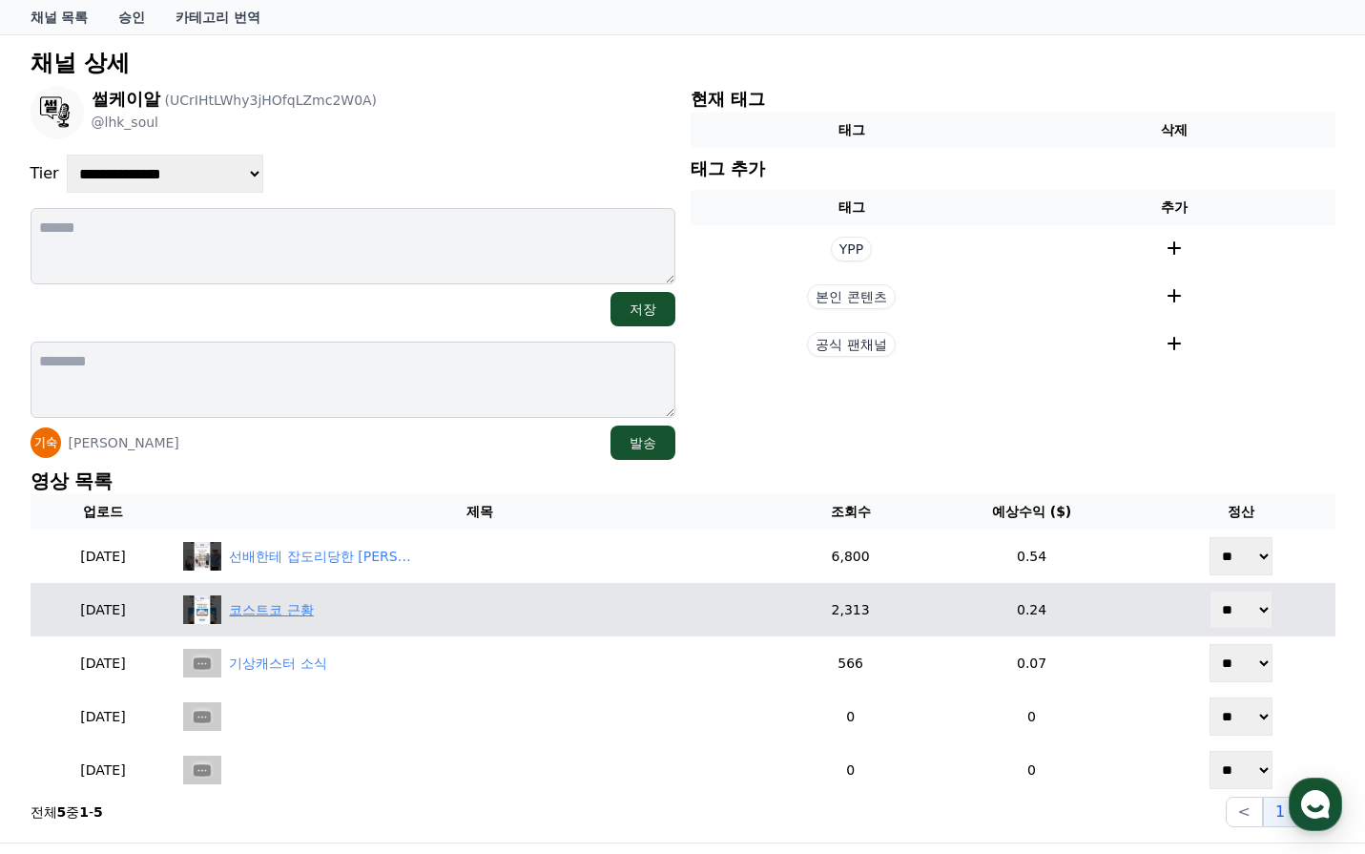
click at [313, 610] on div "코스트코 근황" at bounding box center [271, 610] width 84 height 20
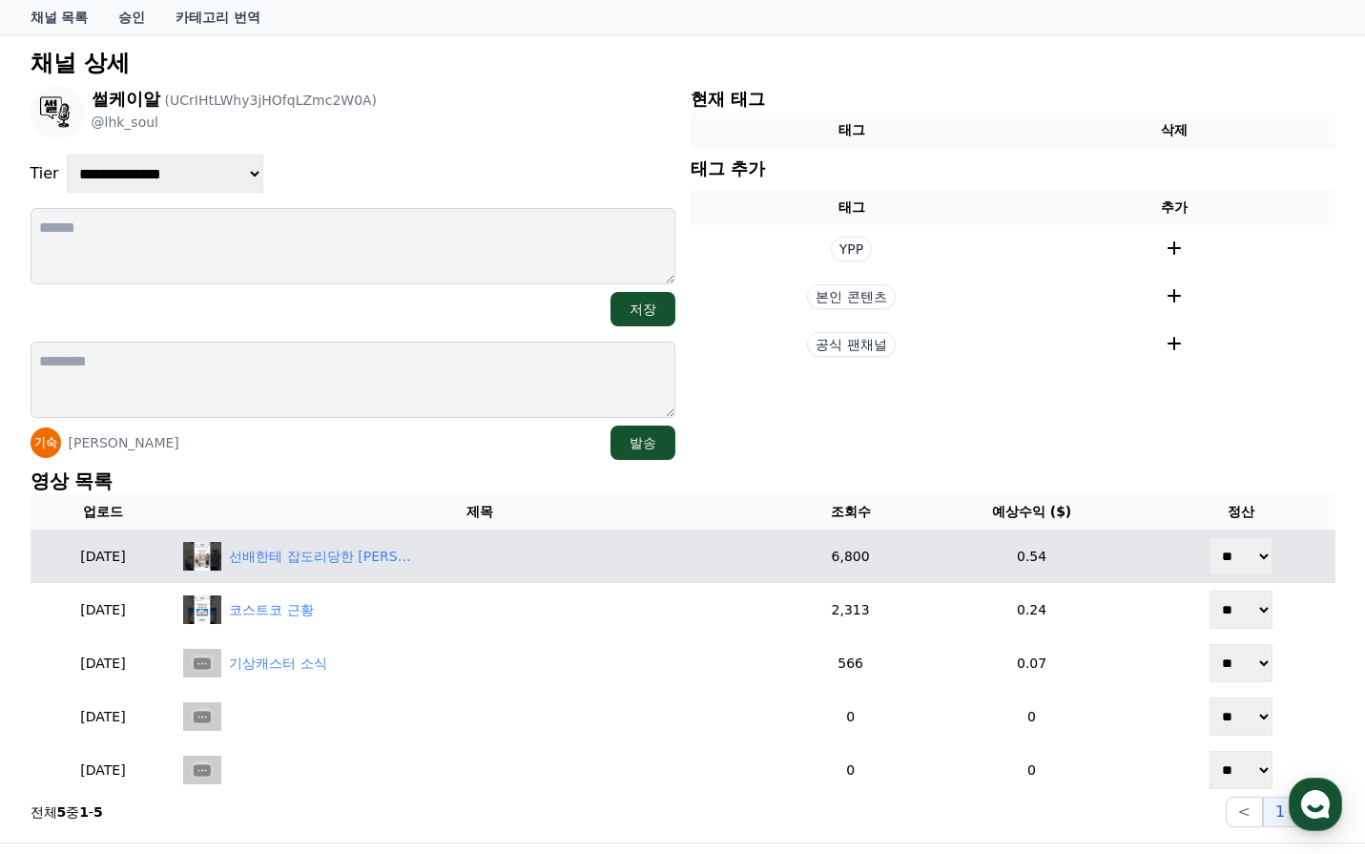
click at [1193, 547] on td "** **" at bounding box center [1241, 555] width 189 height 53
click at [1218, 549] on select "** **" at bounding box center [1241, 556] width 63 height 38
select select "********"
click at [1210, 537] on select "** **" at bounding box center [1241, 556] width 63 height 38
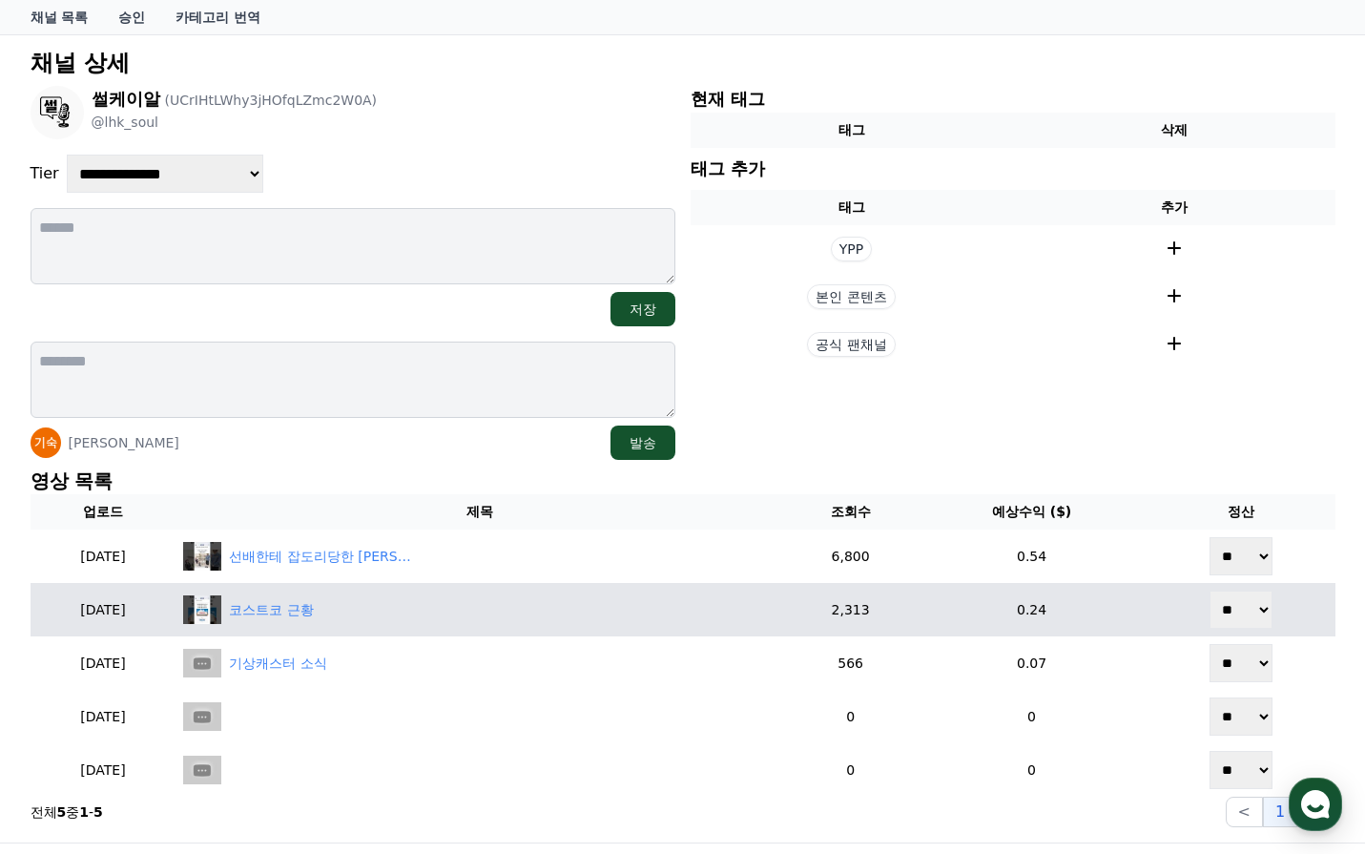
drag, startPoint x: 1244, startPoint y: 607, endPoint x: 1240, endPoint y: 628, distance: 21.3
click at [1244, 608] on select "** **" at bounding box center [1241, 610] width 63 height 38
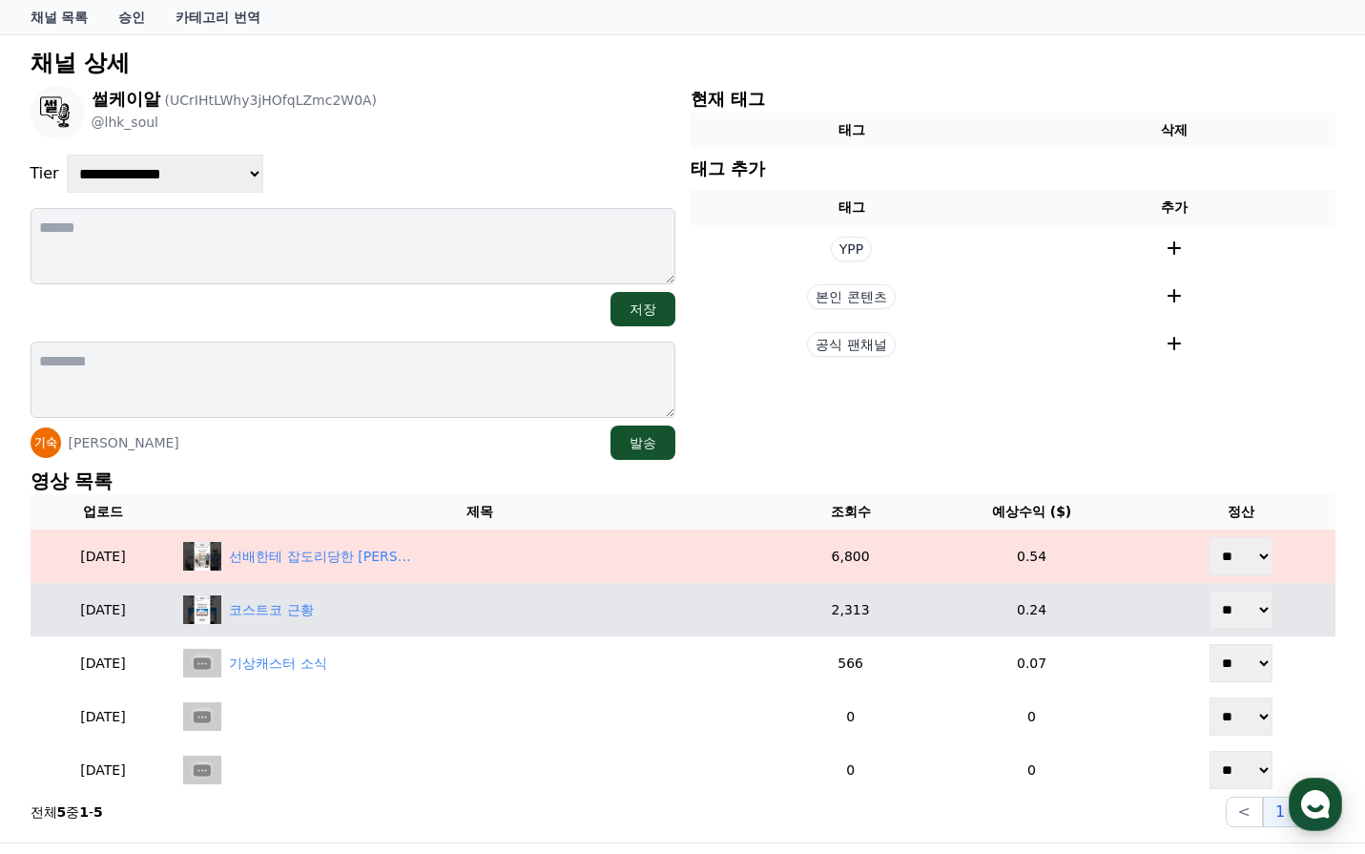
select select "********"
click at [1210, 591] on select "** **" at bounding box center [1241, 610] width 63 height 38
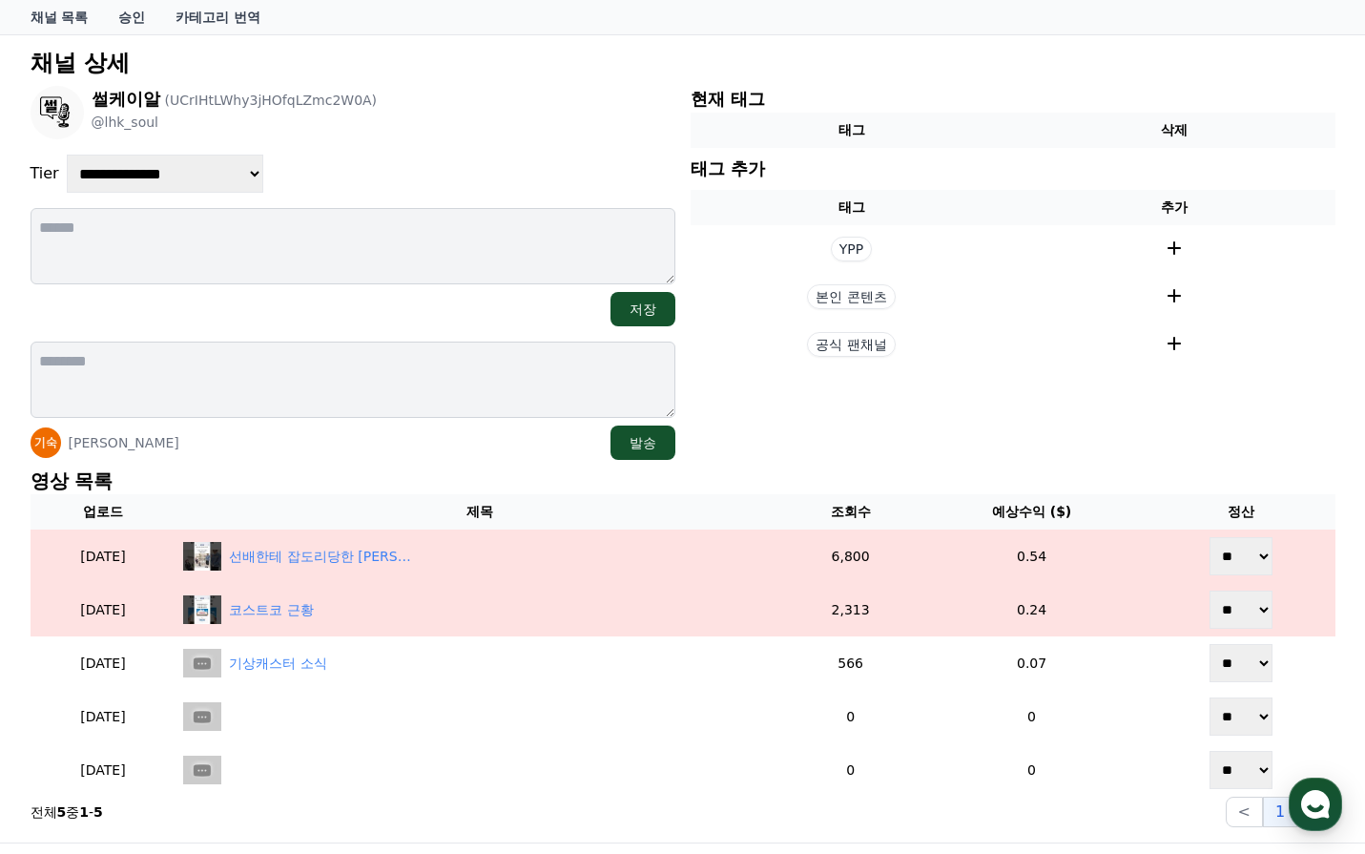
click at [345, 528] on th "제목" at bounding box center [480, 511] width 608 height 35
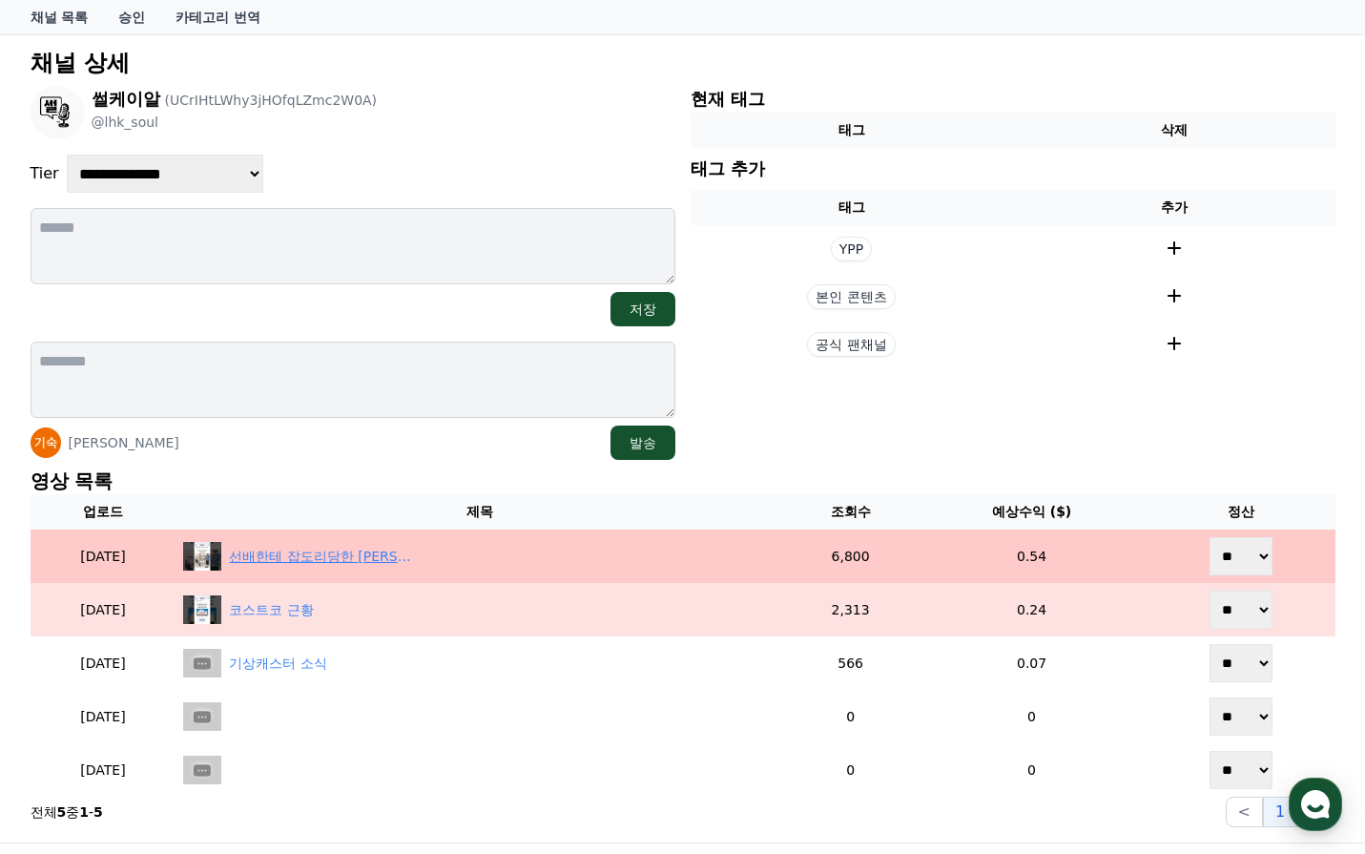
click at [334, 550] on div "선배한테 잡도리당한 [PERSON_NAME]" at bounding box center [324, 557] width 191 height 20
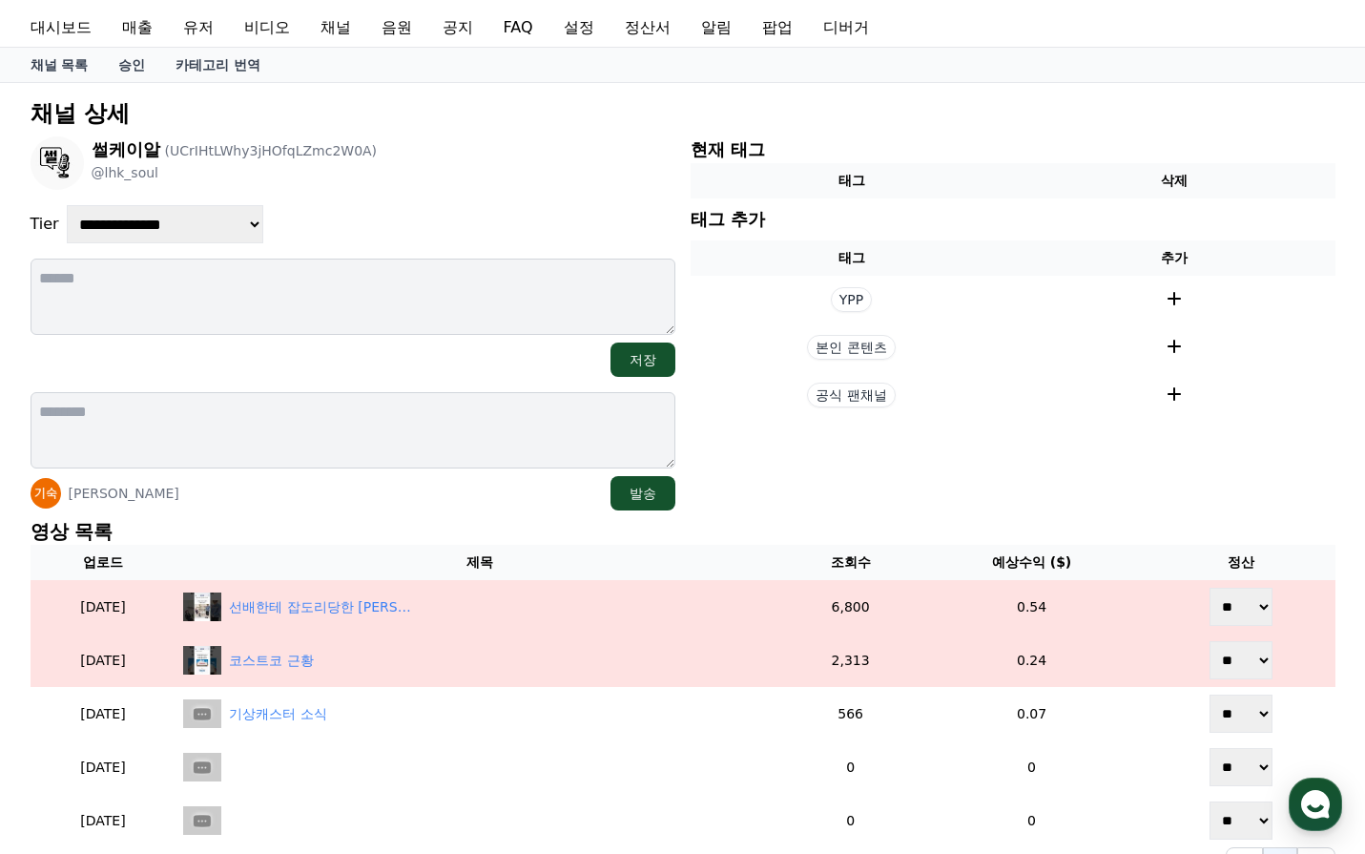
scroll to position [0, 0]
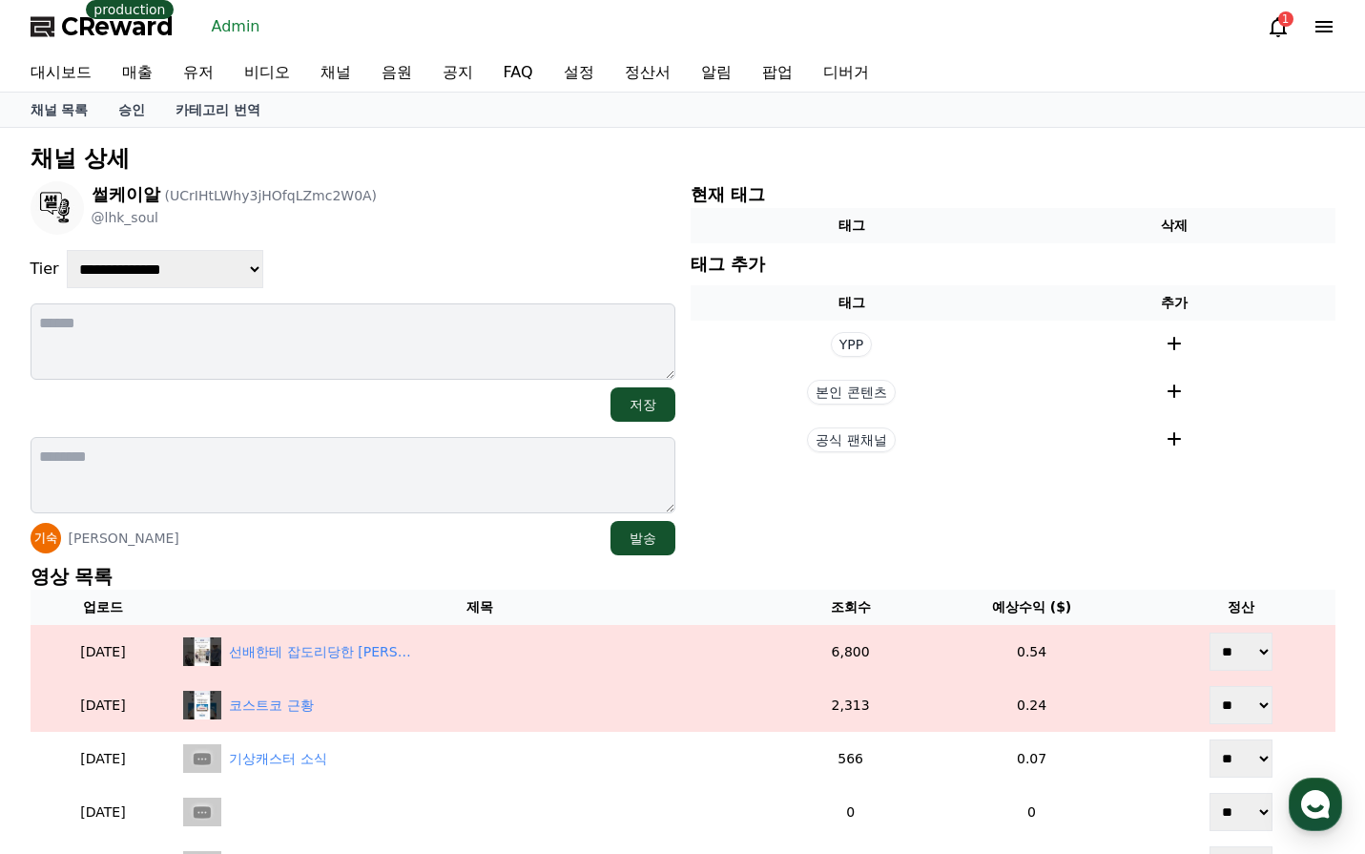
drag, startPoint x: 501, startPoint y: 182, endPoint x: 702, endPoint y: 15, distance: 261.5
click at [509, 178] on div "**********" at bounding box center [683, 532] width 1320 height 795
click at [610, 258] on div "**********" at bounding box center [353, 269] width 645 height 38
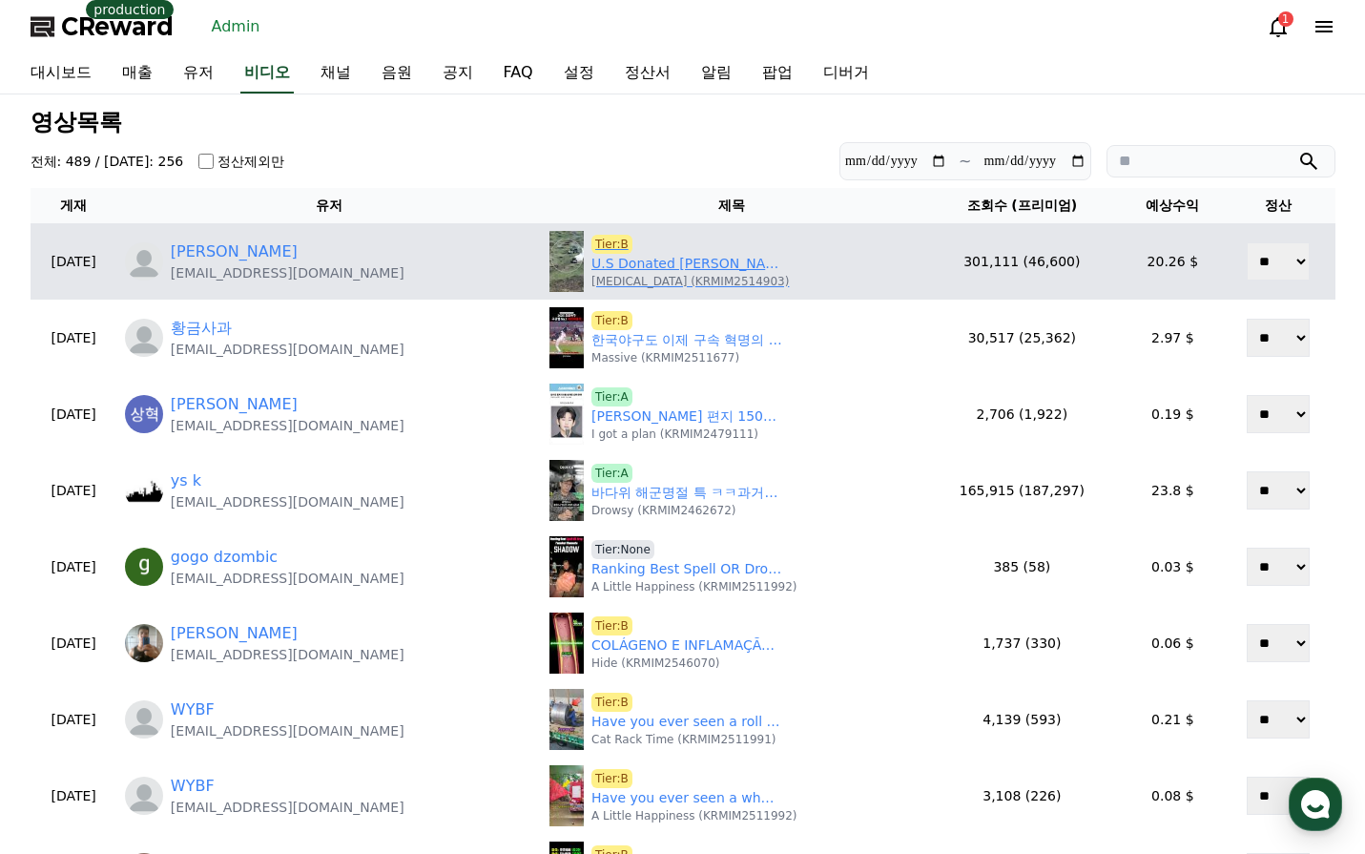
click at [688, 276] on p "[MEDICAL_DATA] (KRMIM2514903)" at bounding box center [689, 281] width 197 height 15
click at [687, 254] on link "U.S Donated Bradley Wipe Out These Two APCs with 25mm busmaster" at bounding box center [686, 264] width 191 height 20
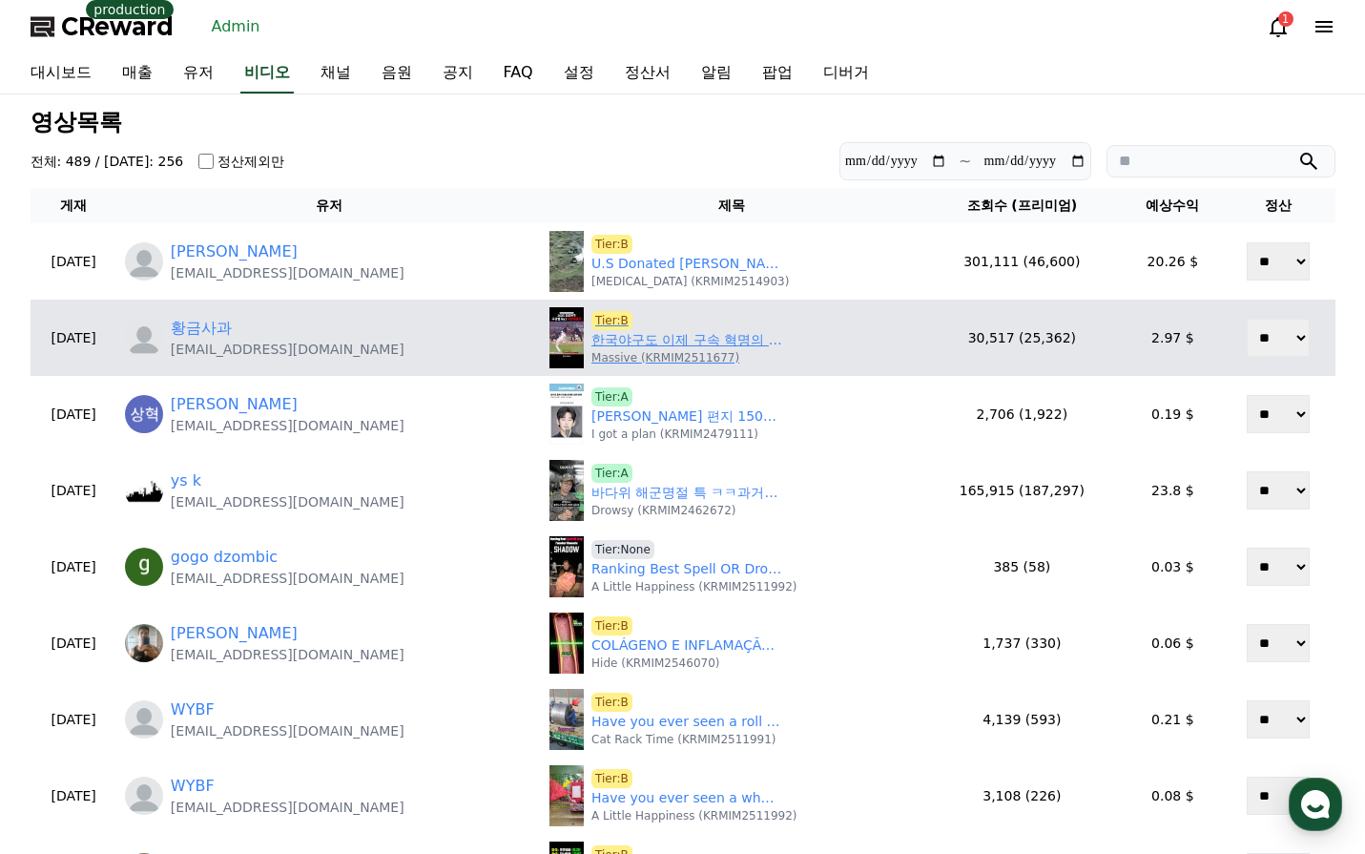
scroll to position [95, 0]
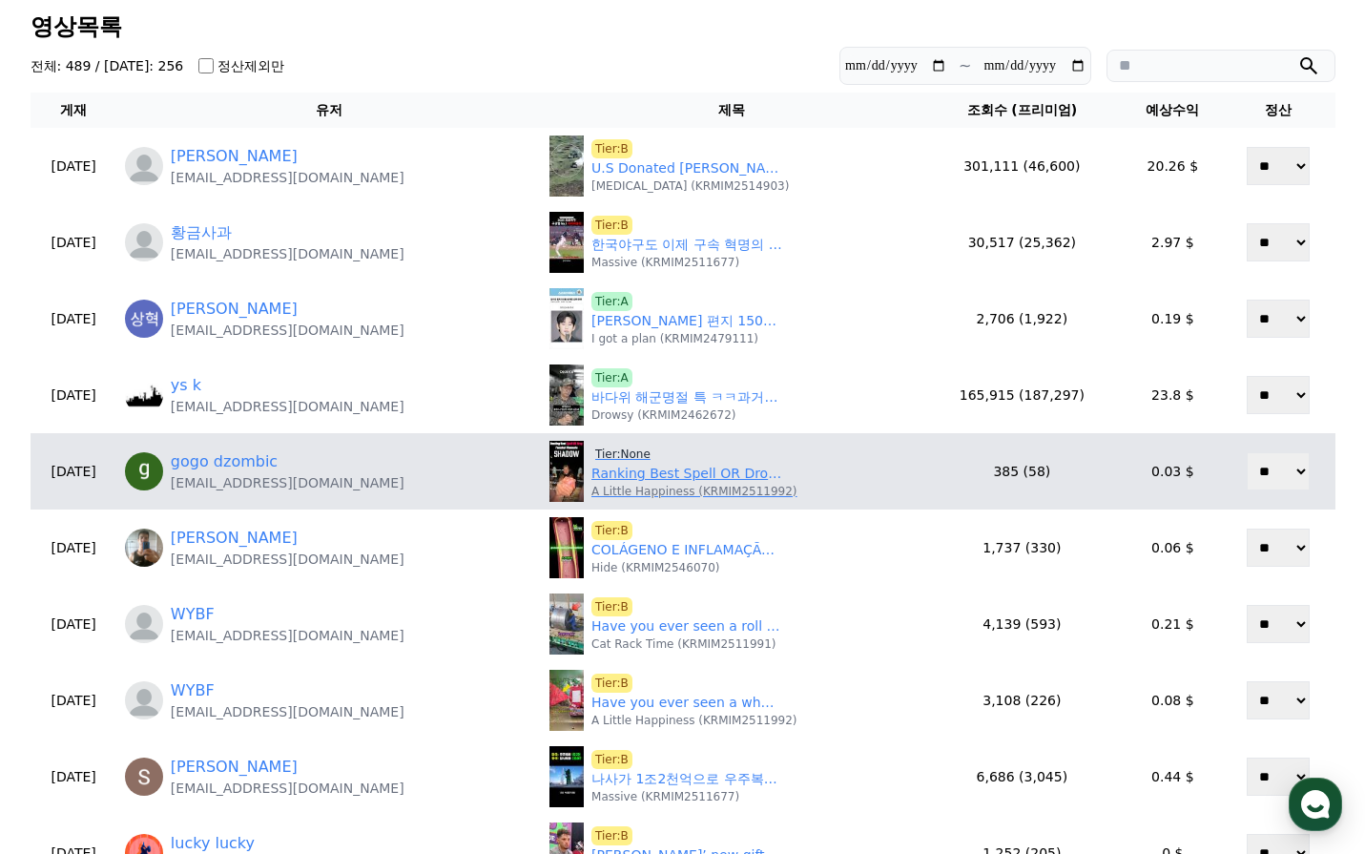
click at [634, 480] on link "Ranking Best Spell OR Drop Funniest Moments" at bounding box center [686, 474] width 191 height 20
click at [595, 448] on span "Tier:None" at bounding box center [622, 454] width 63 height 19
click at [275, 458] on link "gogo dzombic" at bounding box center [224, 461] width 107 height 23
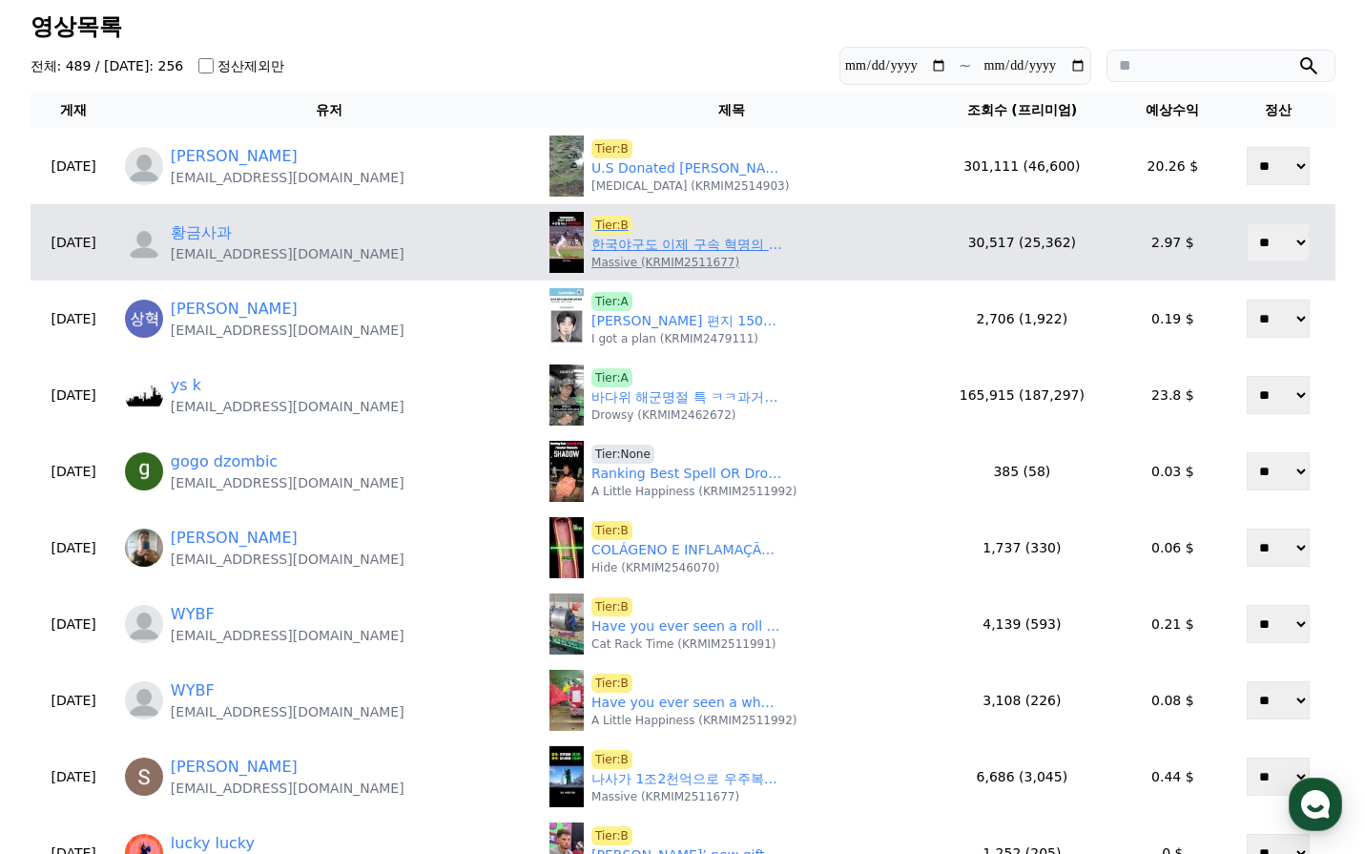
click at [613, 255] on p "Massive (KRMIM2511677)" at bounding box center [665, 262] width 148 height 15
click at [615, 249] on link "한국야구도 이제 구속 혁명의 시대" at bounding box center [686, 245] width 191 height 20
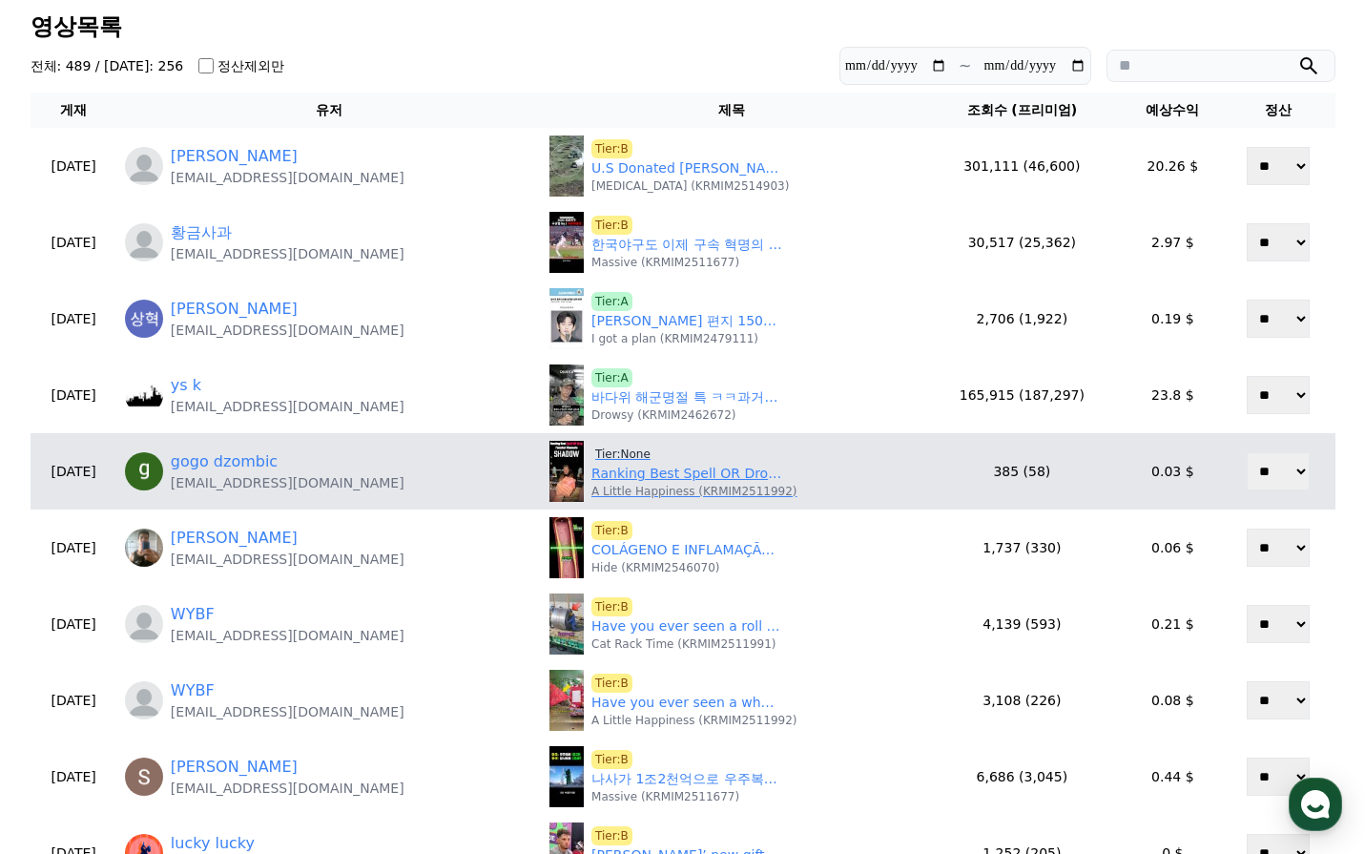
click at [602, 459] on span "Tier:None" at bounding box center [622, 454] width 63 height 19
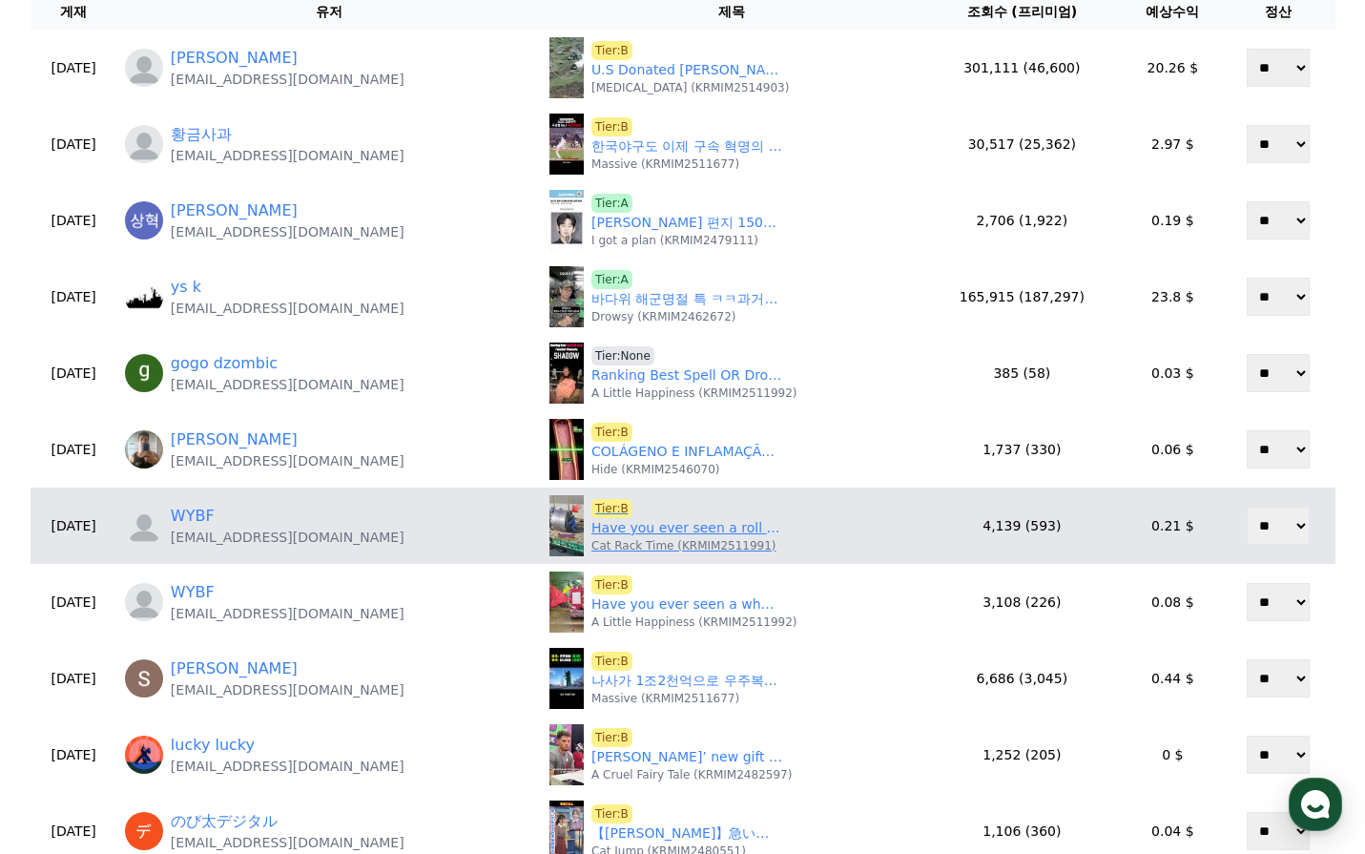
scroll to position [286, 0]
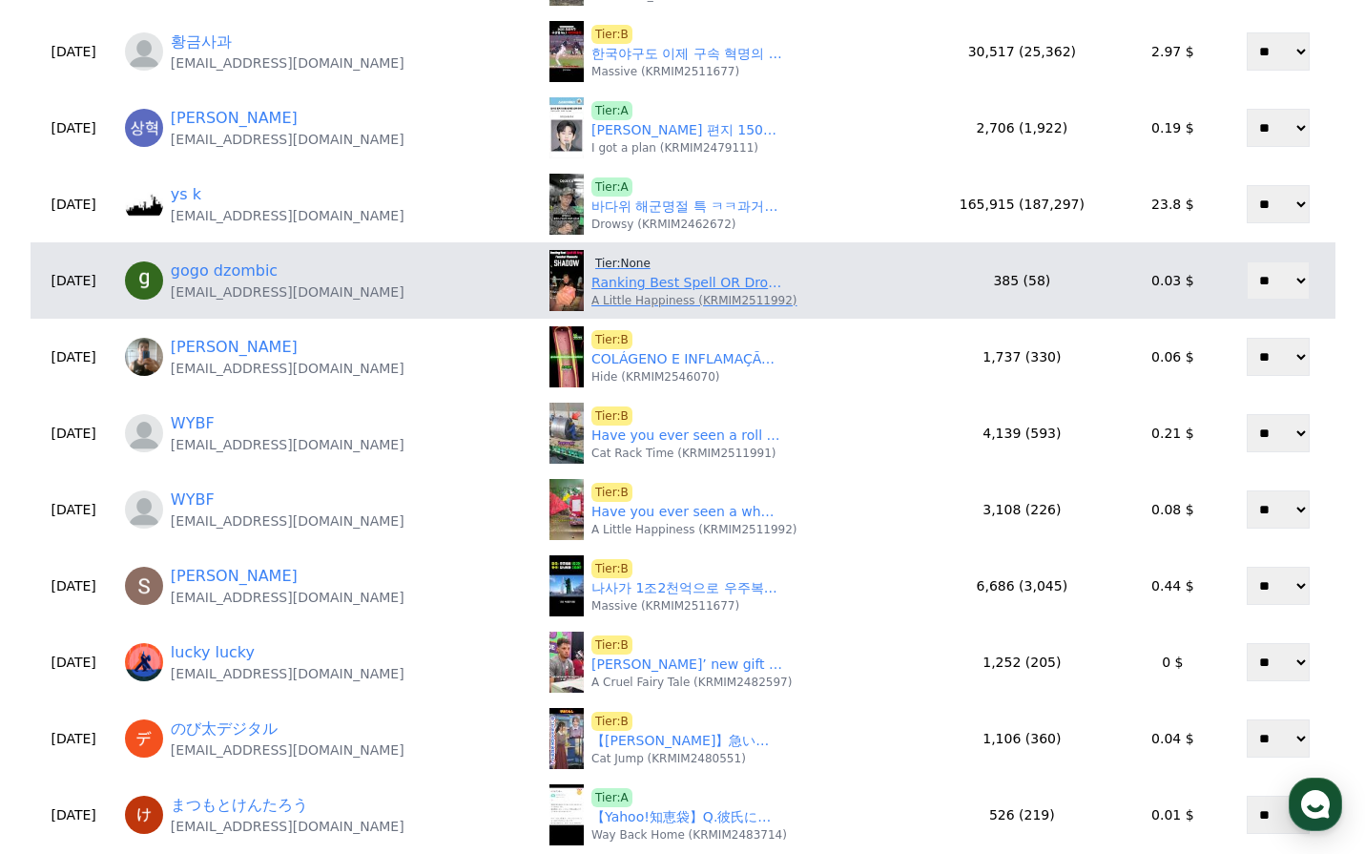
click at [595, 256] on span "Tier:None" at bounding box center [622, 263] width 63 height 19
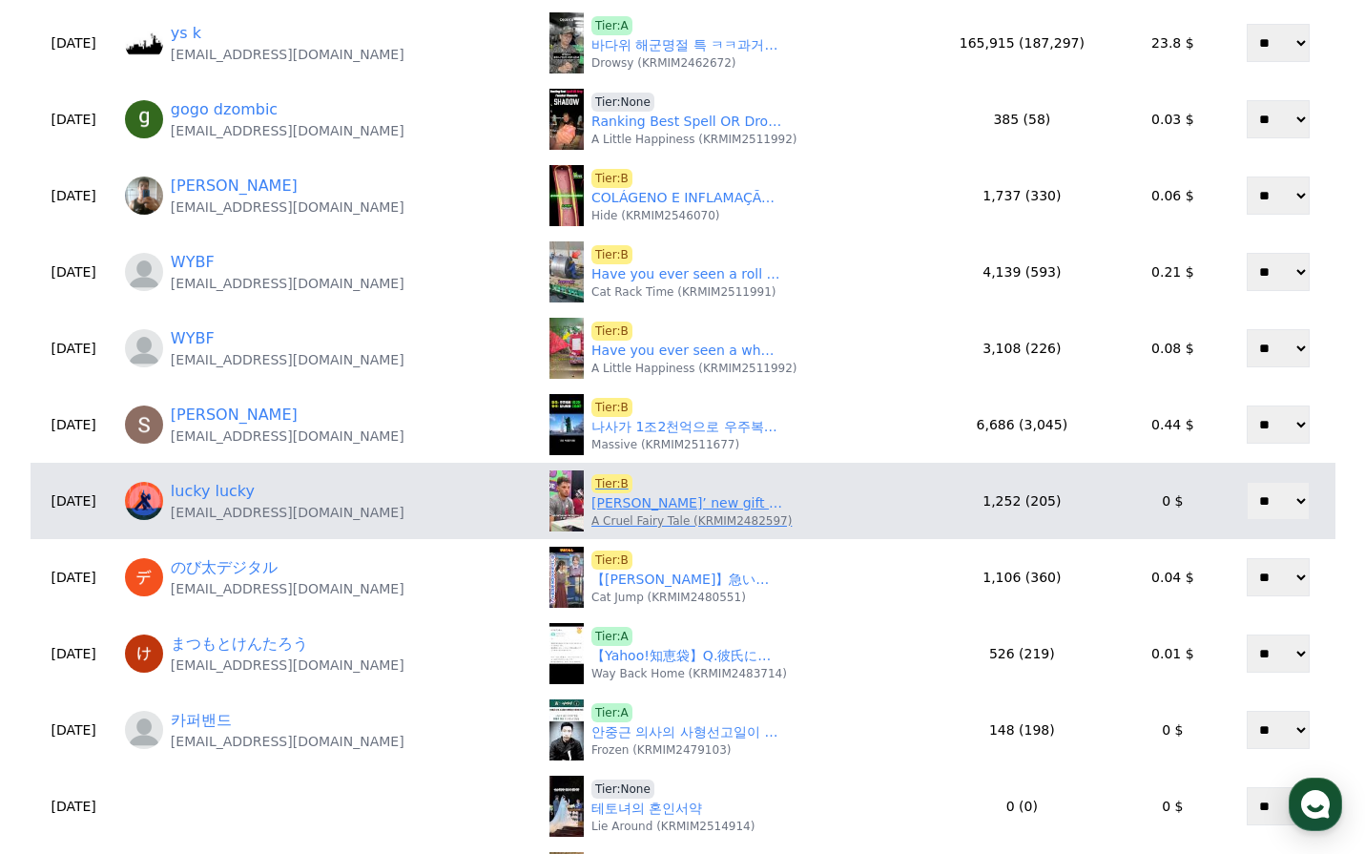
scroll to position [477, 0]
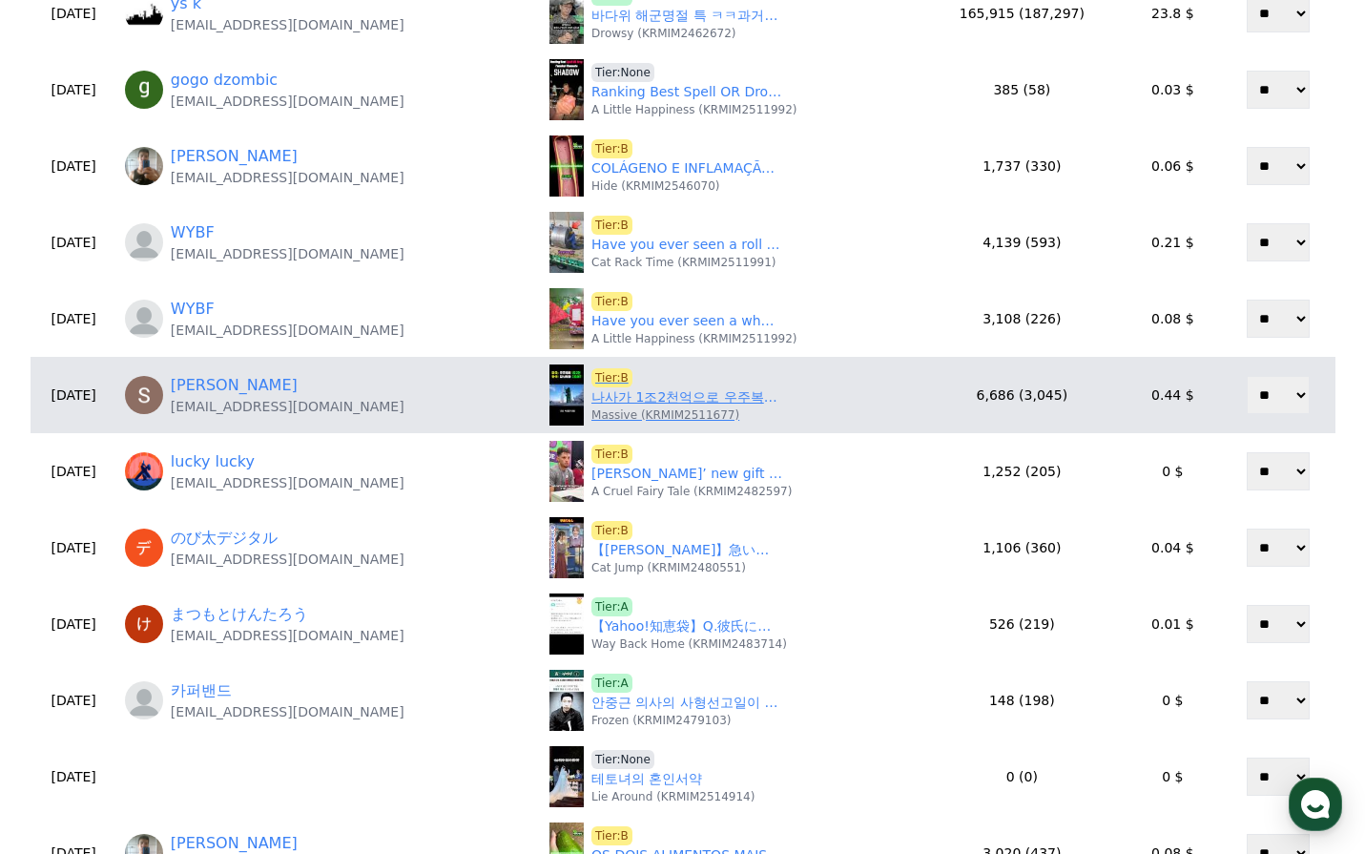
click at [629, 397] on link "나사가 1조2천억으로 우주복하나 개발할때 우리나라는 누리호는 겨우 2조로 해결 #이슈 #킬링타임 #재미있는 #과학 #누리호 #국뽕 #한국기술력" at bounding box center [686, 397] width 191 height 20
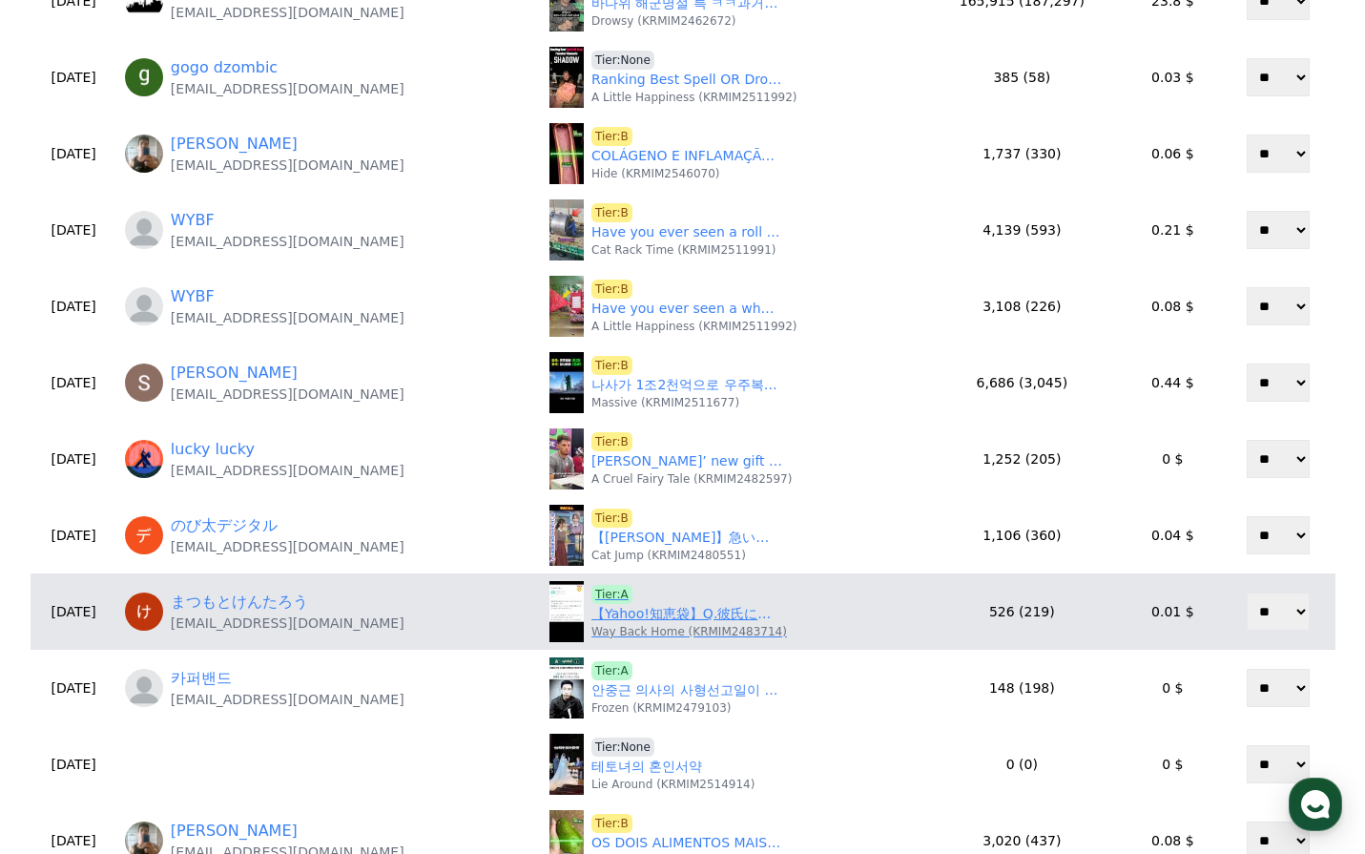
scroll to position [668, 0]
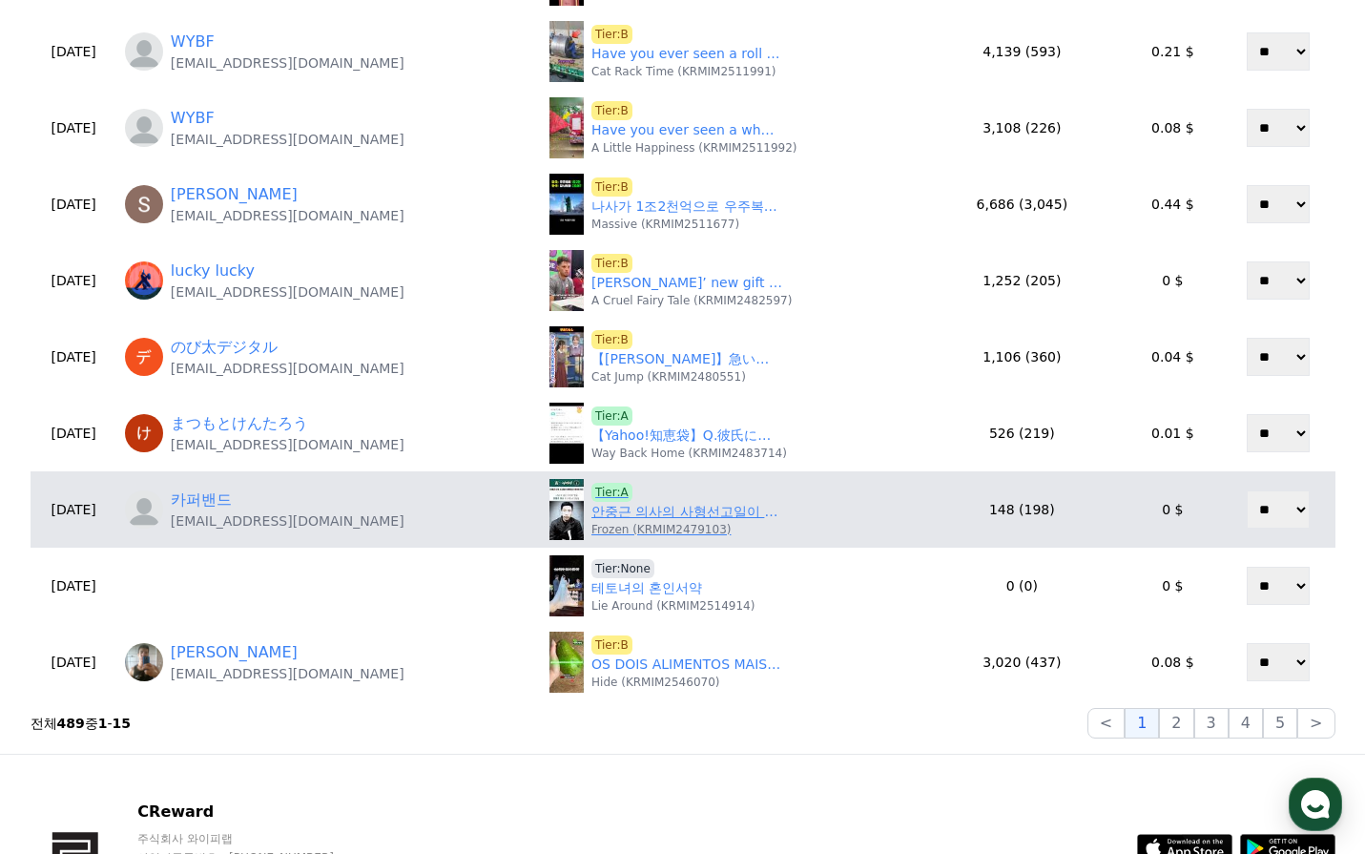
click at [651, 514] on link "안중근 의사의 사형선고일이 발렌타인데이인 이유" at bounding box center [686, 512] width 191 height 20
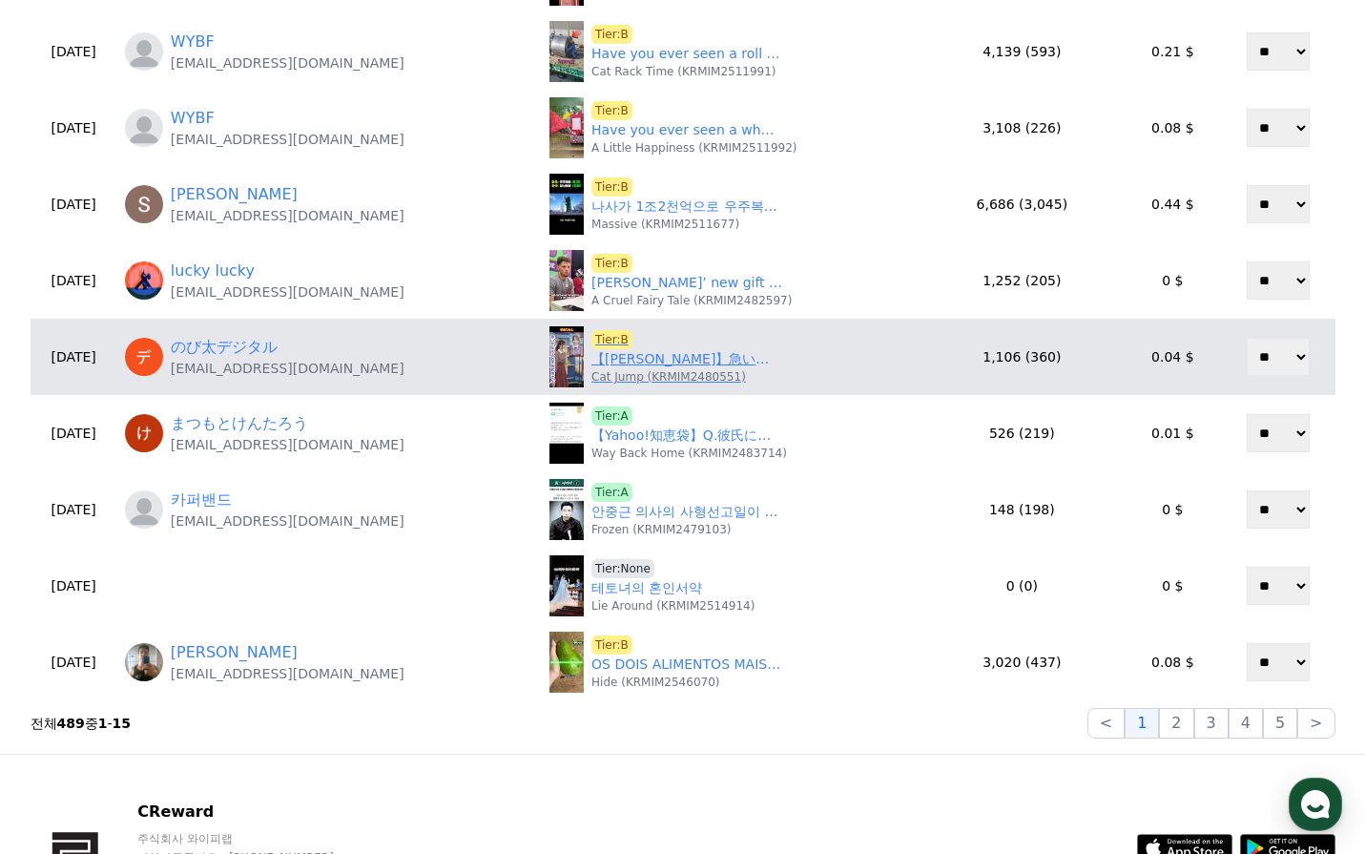
click at [618, 363] on link "【田辺真南葉】急いでお天気を伝えるお天気お姉さん！元アイドルで前職女子アナの美人すぎるお天気キャスターまなっはー【ウェザーニュースLiVE切り抜き】 #かわいい" at bounding box center [686, 359] width 191 height 20
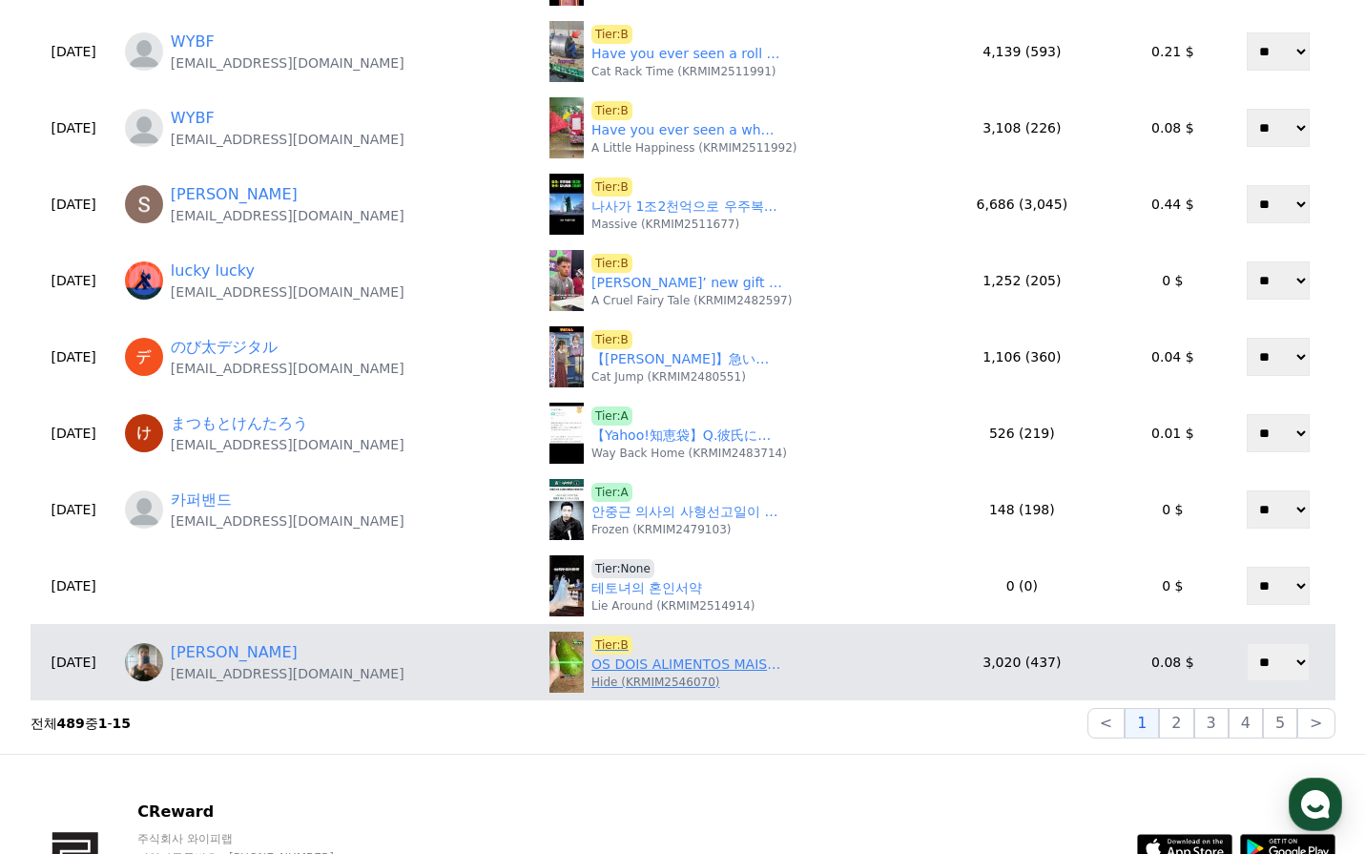
click at [702, 661] on link "OS DOIS ALIMENTOS MAIS PODEROSOS PARA A MÁCULA (VISÃO CENTRAL)! #shorts" at bounding box center [686, 664] width 191 height 20
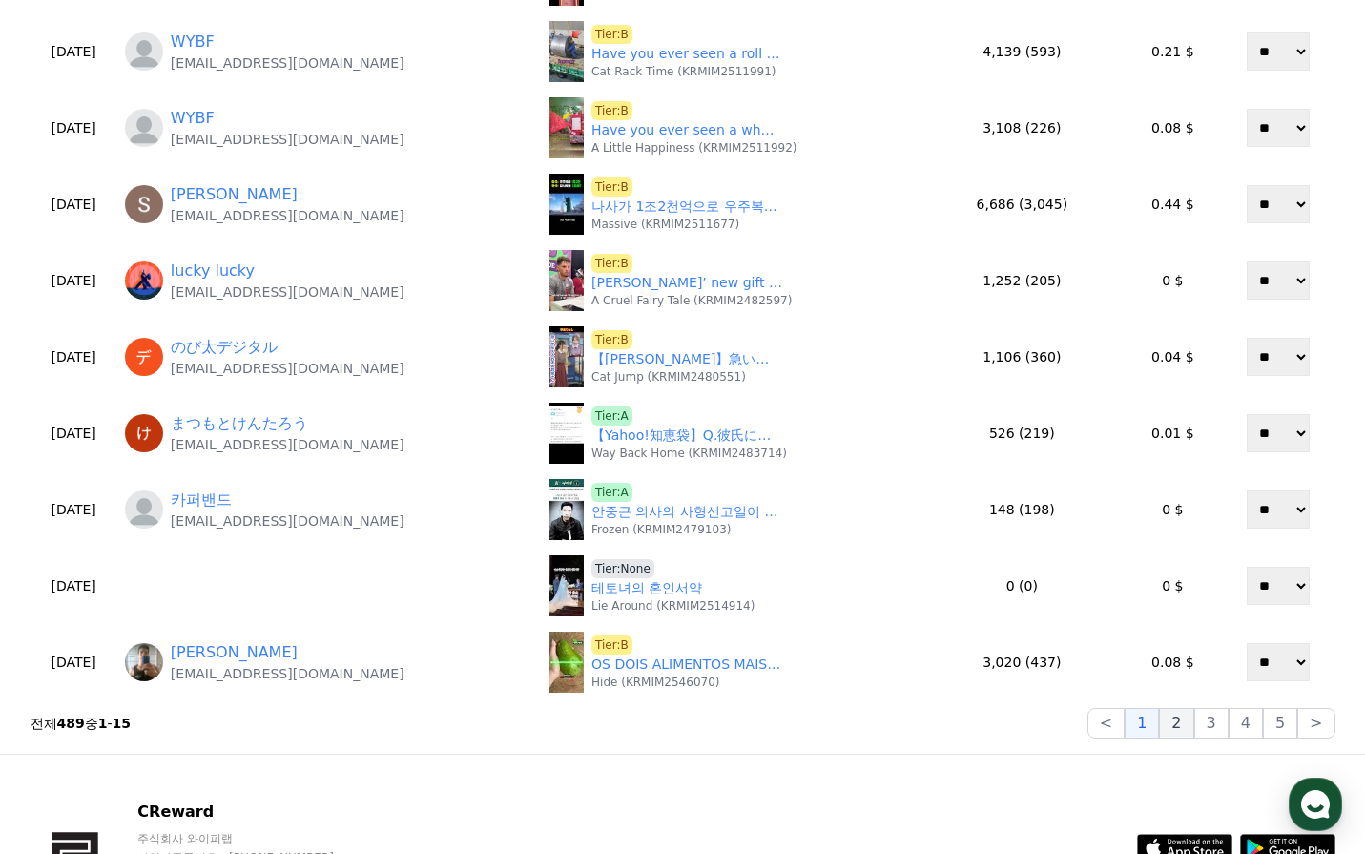
click at [1185, 720] on button "2" at bounding box center [1176, 723] width 34 height 31
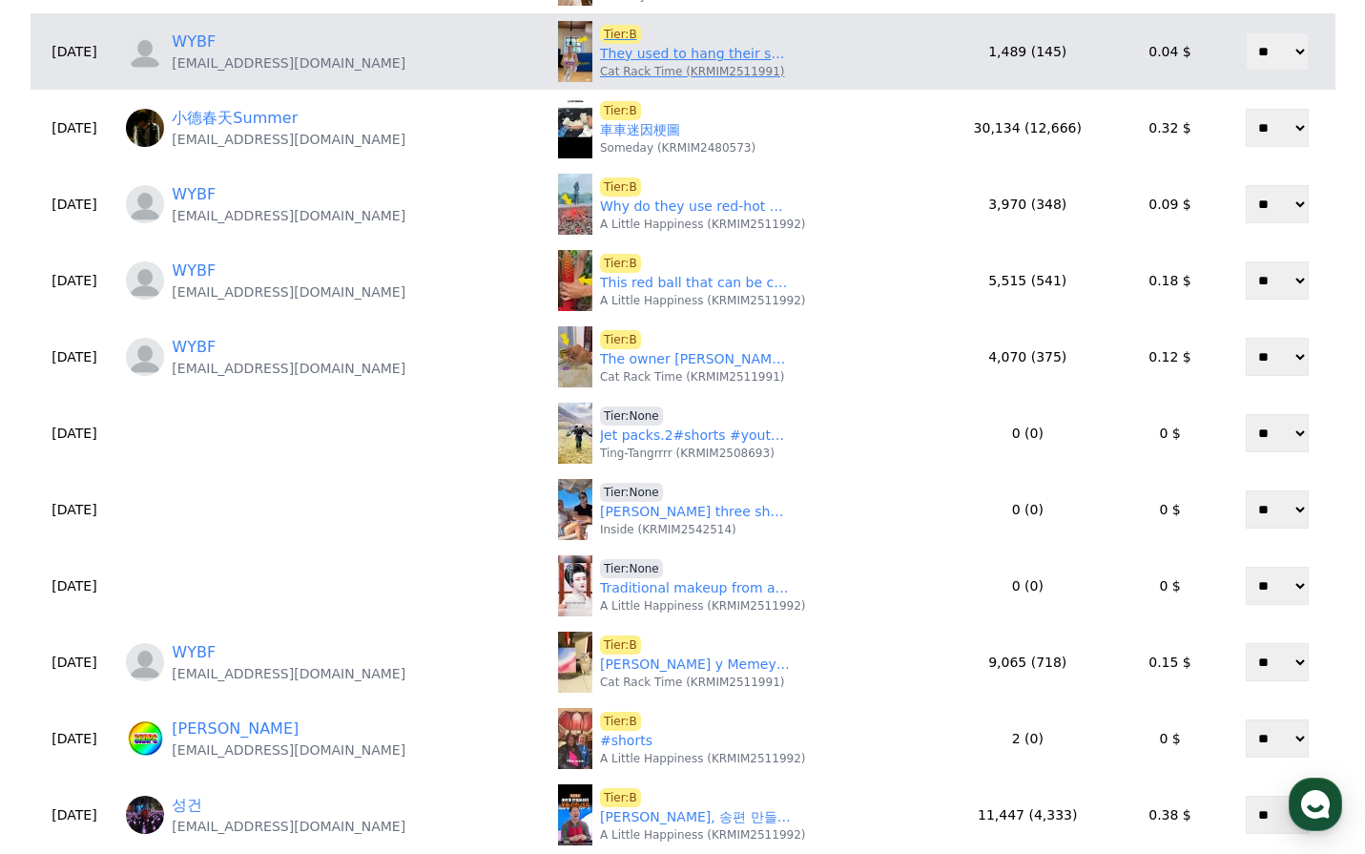
scroll to position [0, 0]
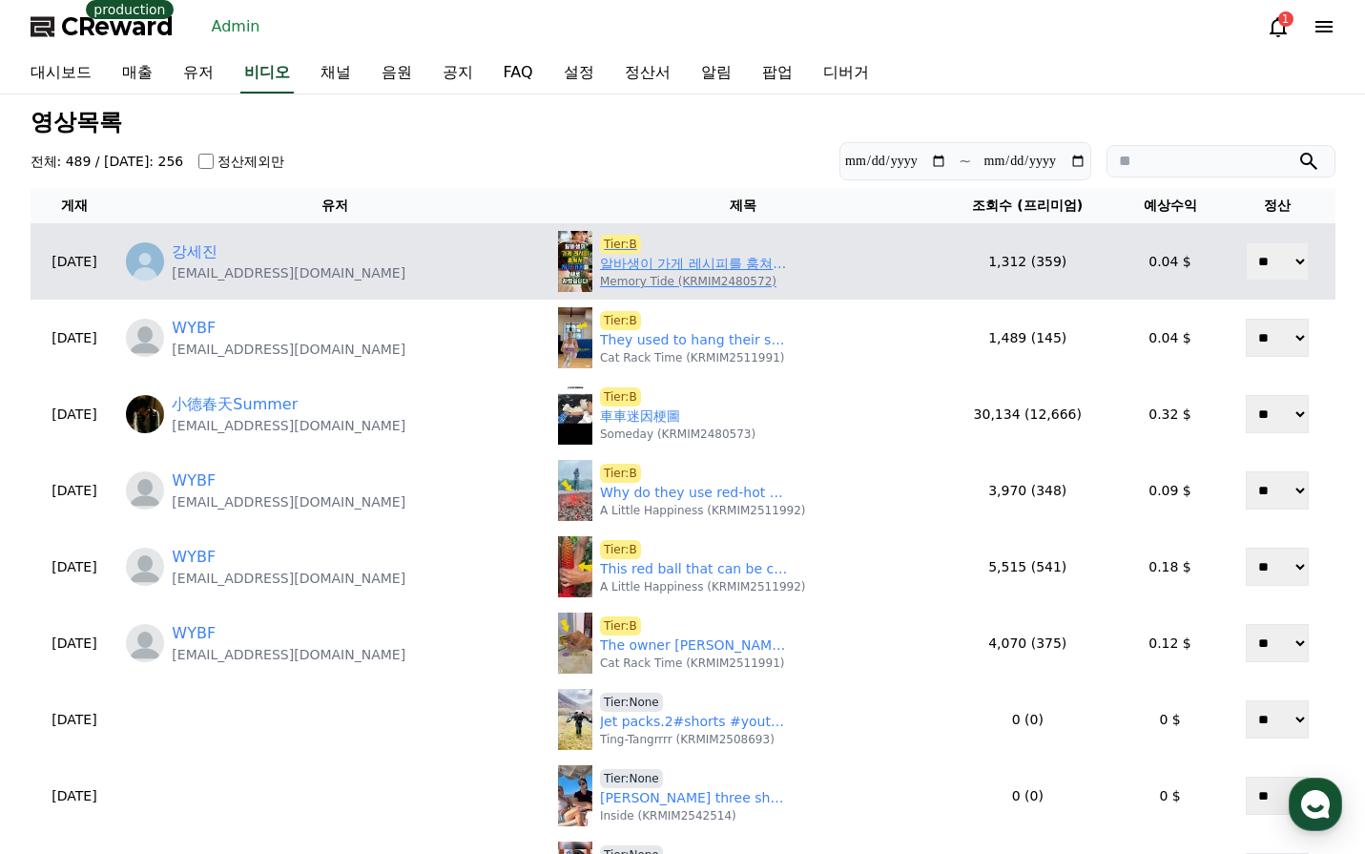
click at [653, 267] on link "알바생이 가게 레시피를 훔쳐서 자기 가게를 새로 차렸습니다. #사연 #실화 #라디오극장 #오디오극장 #라디오채널 #썰라디오사연 #자영업자 #카…" at bounding box center [695, 264] width 191 height 20
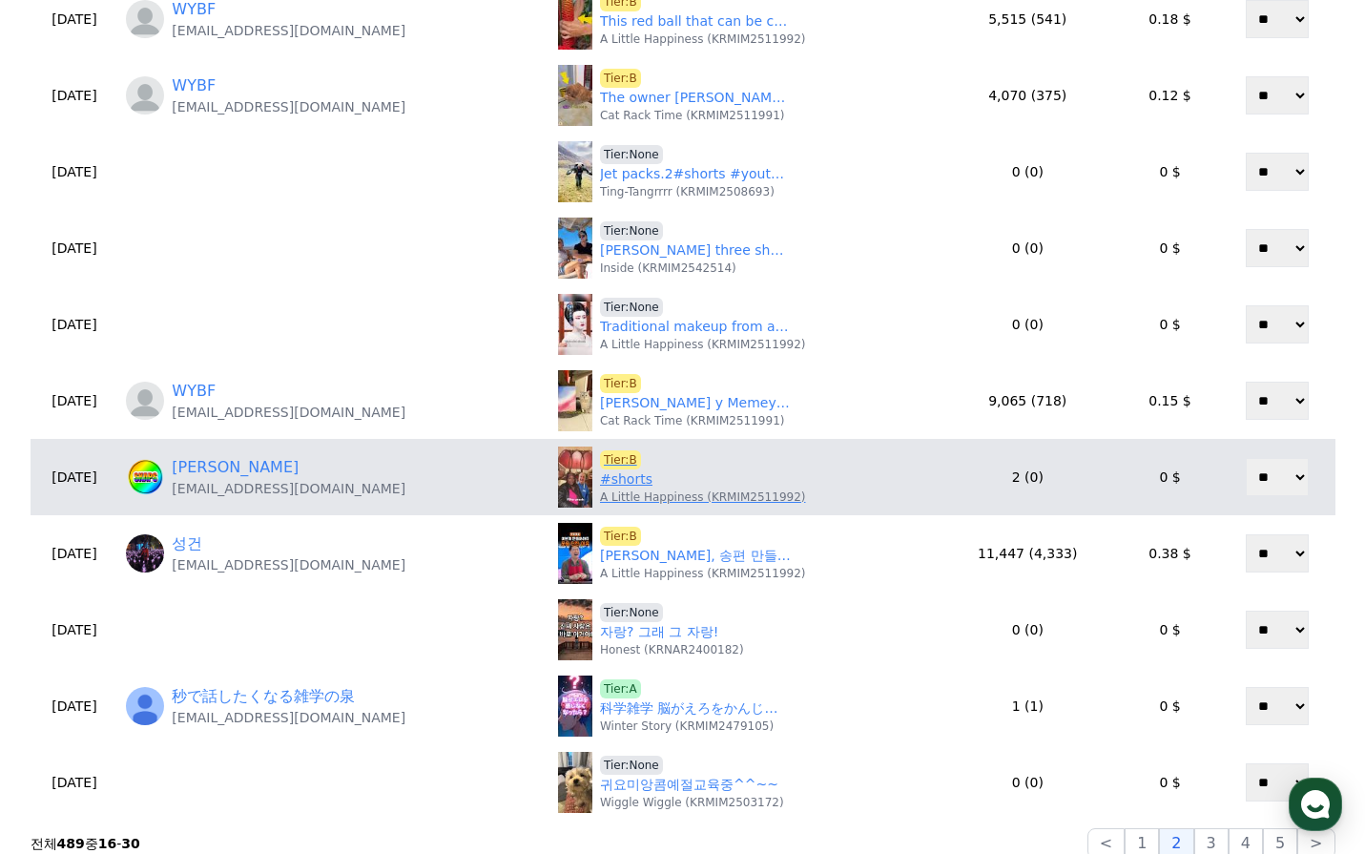
scroll to position [572, 0]
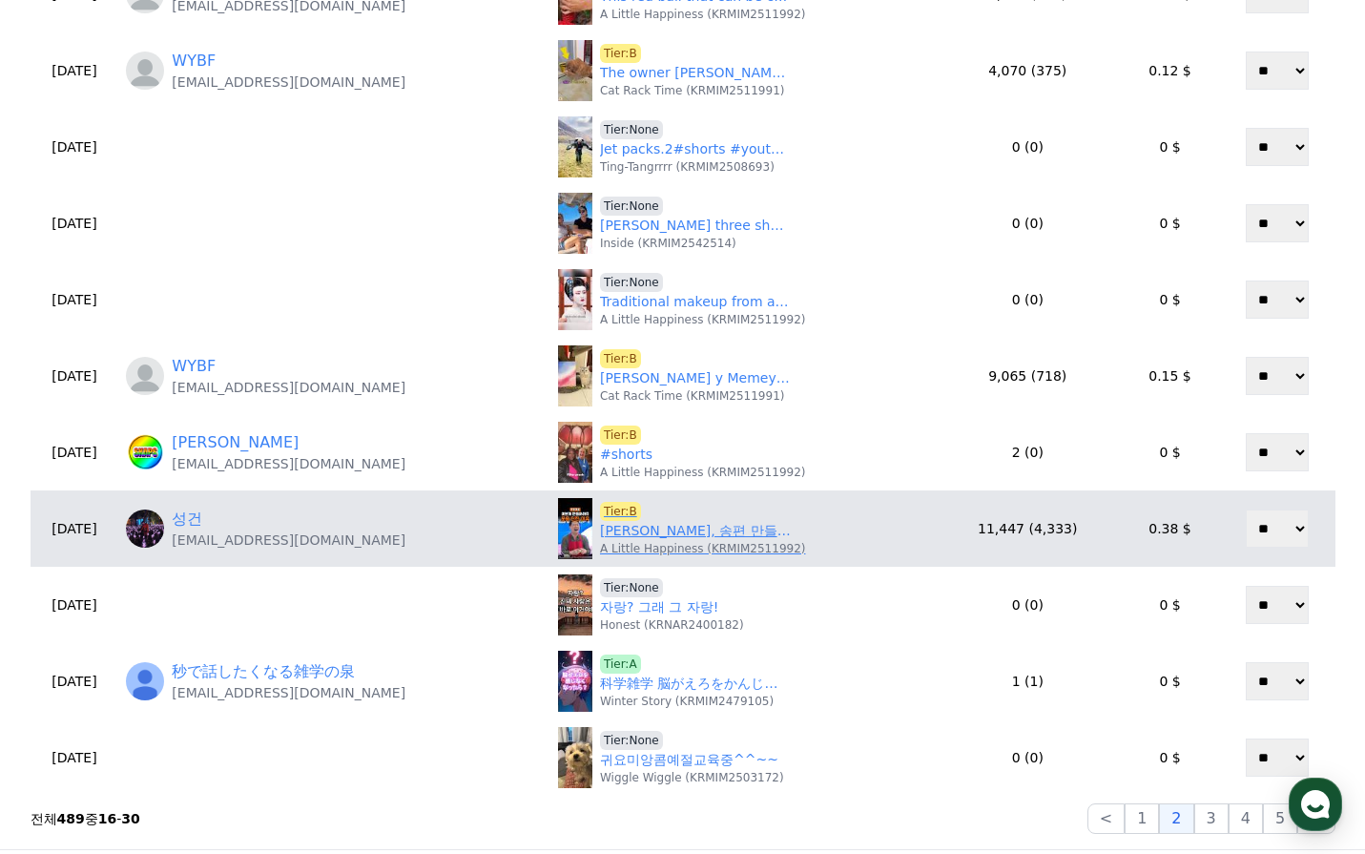
click at [624, 530] on link "장동혁, 송편 만들다 웃음 터진 이유" at bounding box center [695, 531] width 191 height 20
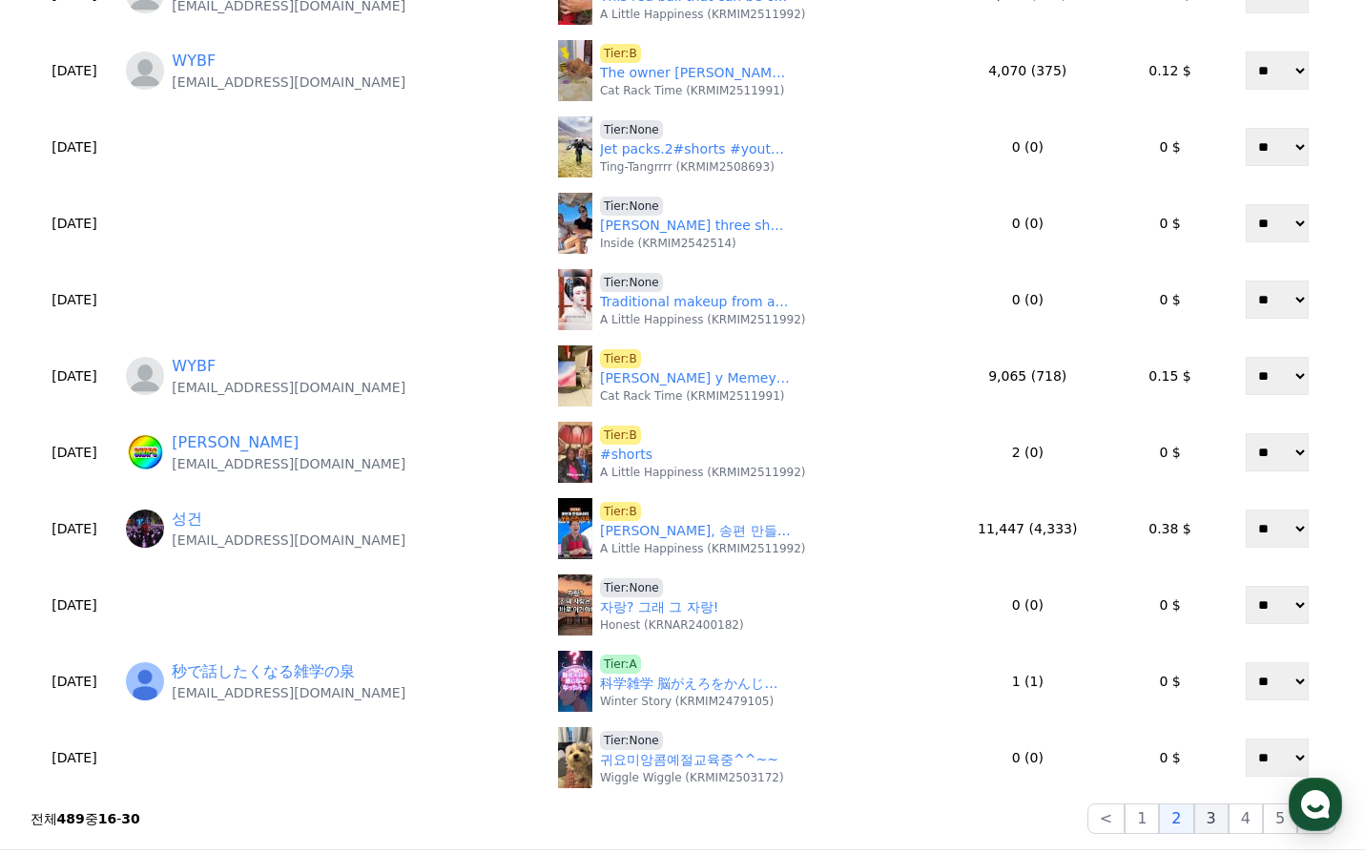
click at [1215, 815] on button "3" at bounding box center [1211, 818] width 34 height 31
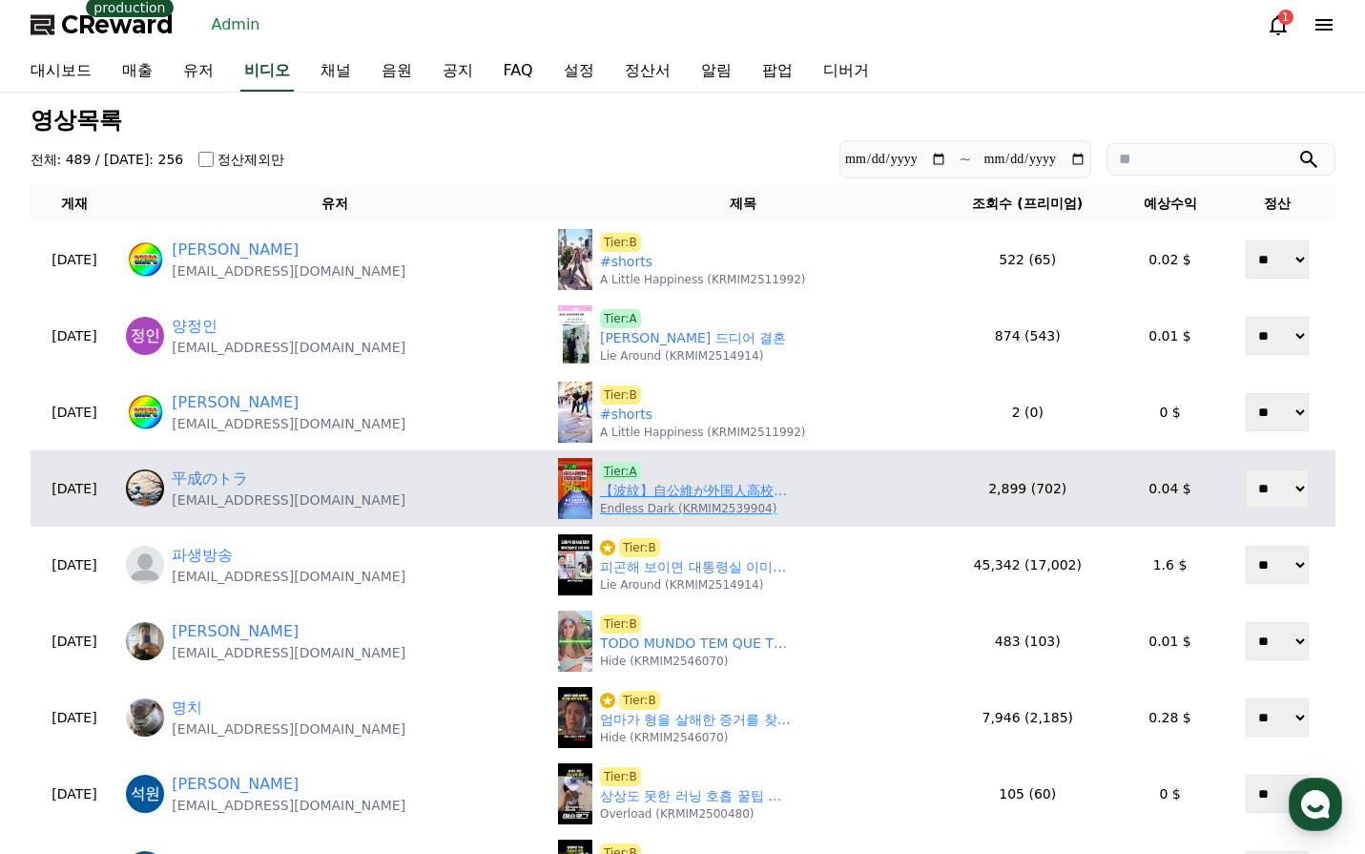
scroll to position [0, 0]
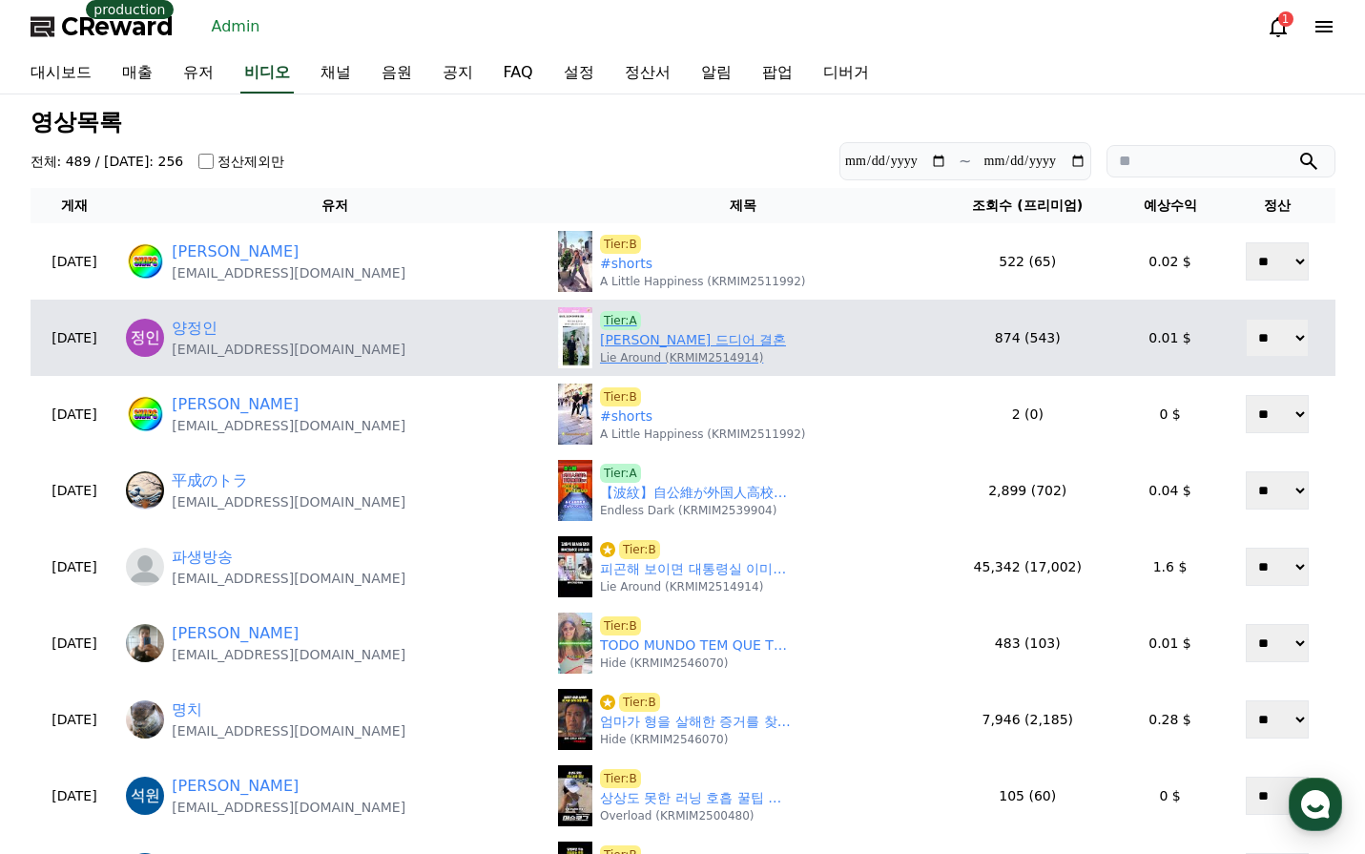
click at [643, 340] on link "김나영 마이큐 드디어 결혼" at bounding box center [693, 340] width 186 height 20
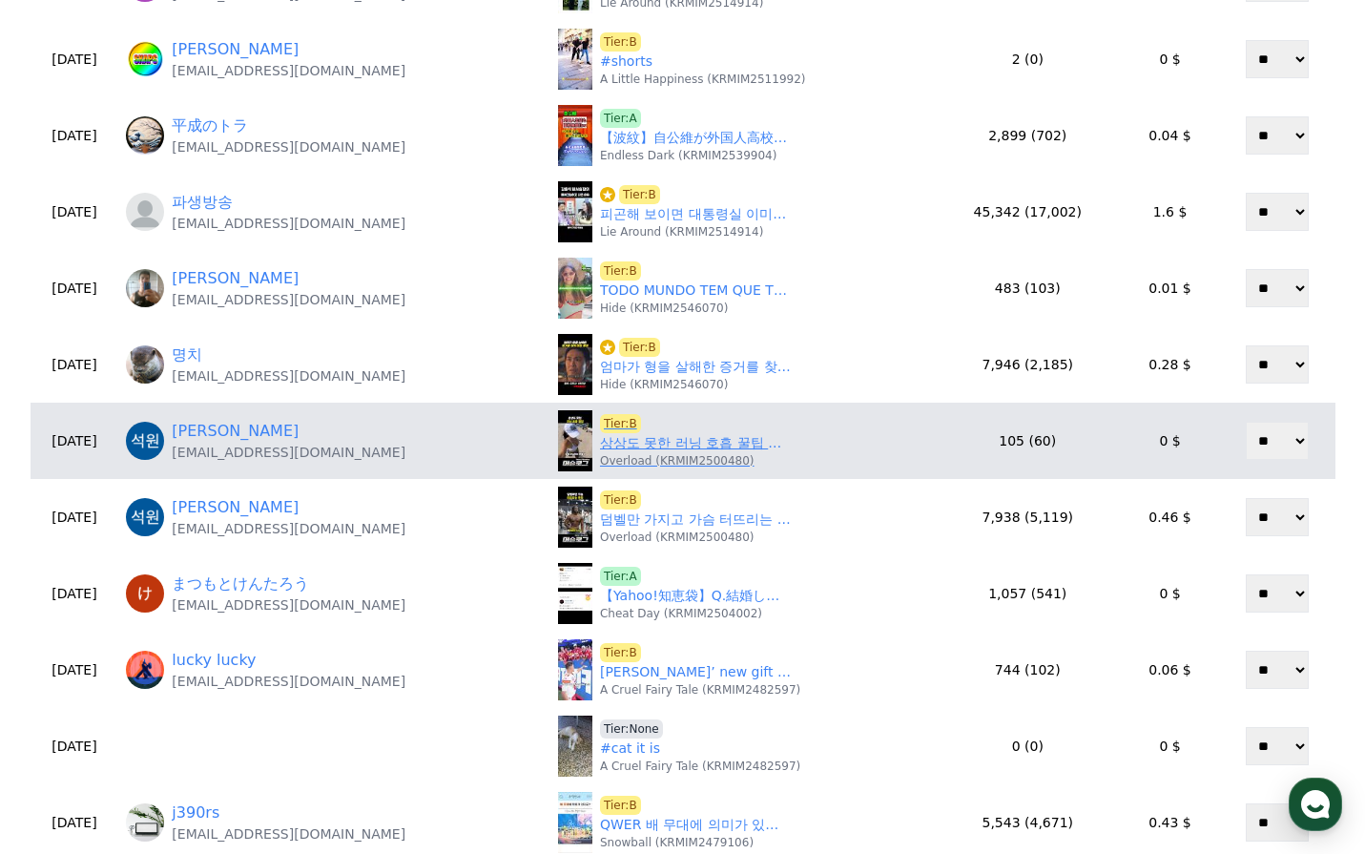
scroll to position [382, 0]
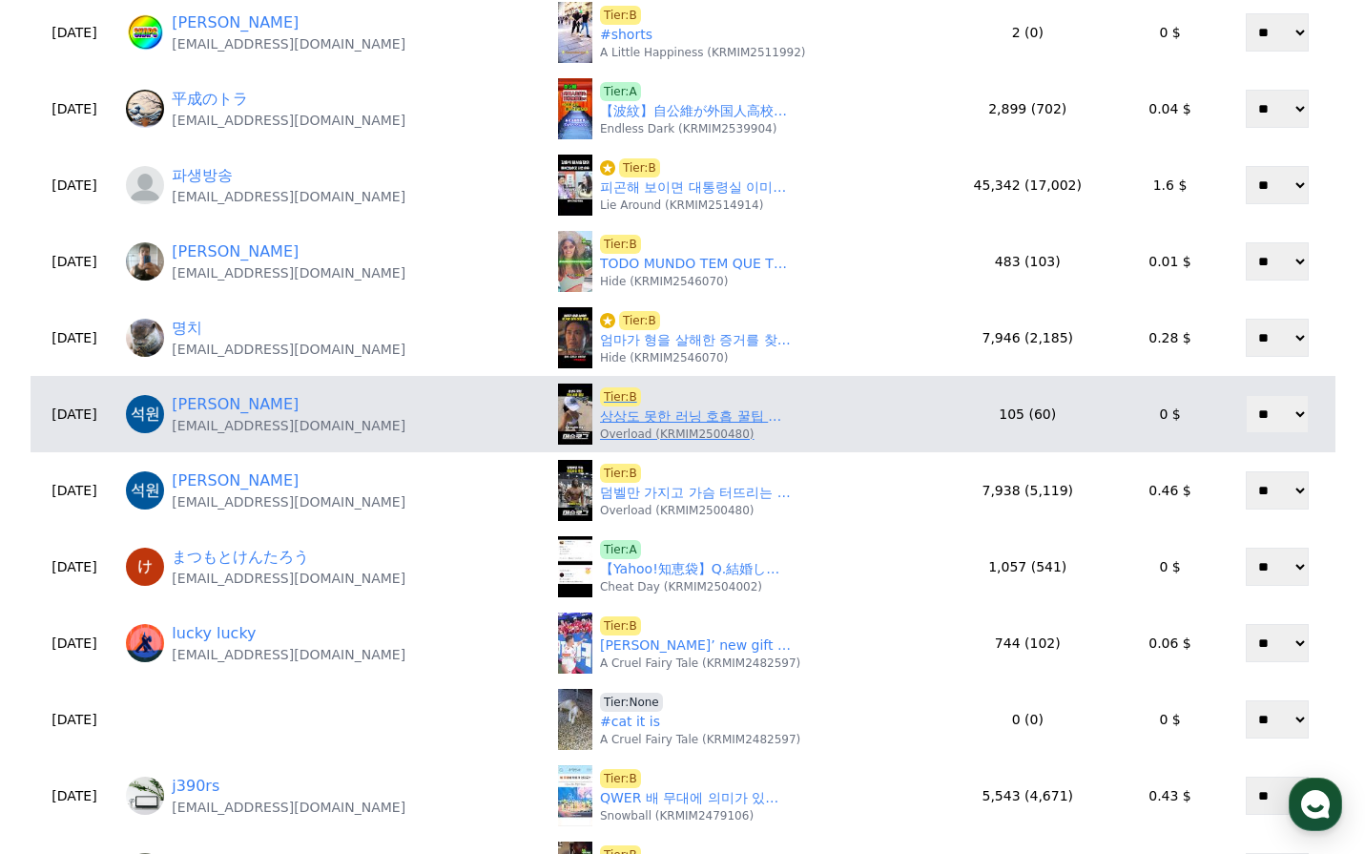
click at [660, 419] on link "상상도 못한 러닝 호흡 꿀팁 ㄷㄷ #러닝호흡 #러닝꿀팁" at bounding box center [695, 416] width 191 height 20
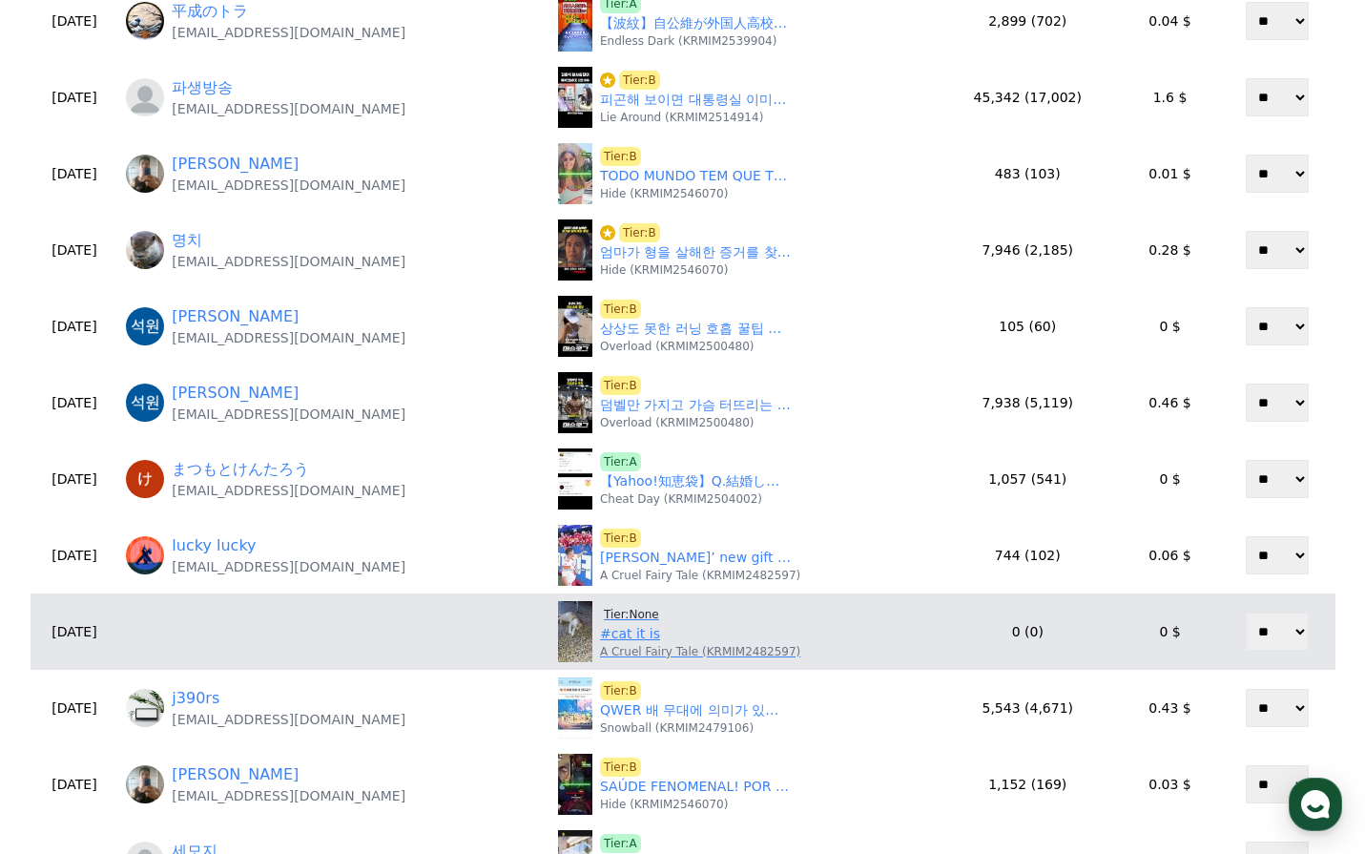
scroll to position [572, 0]
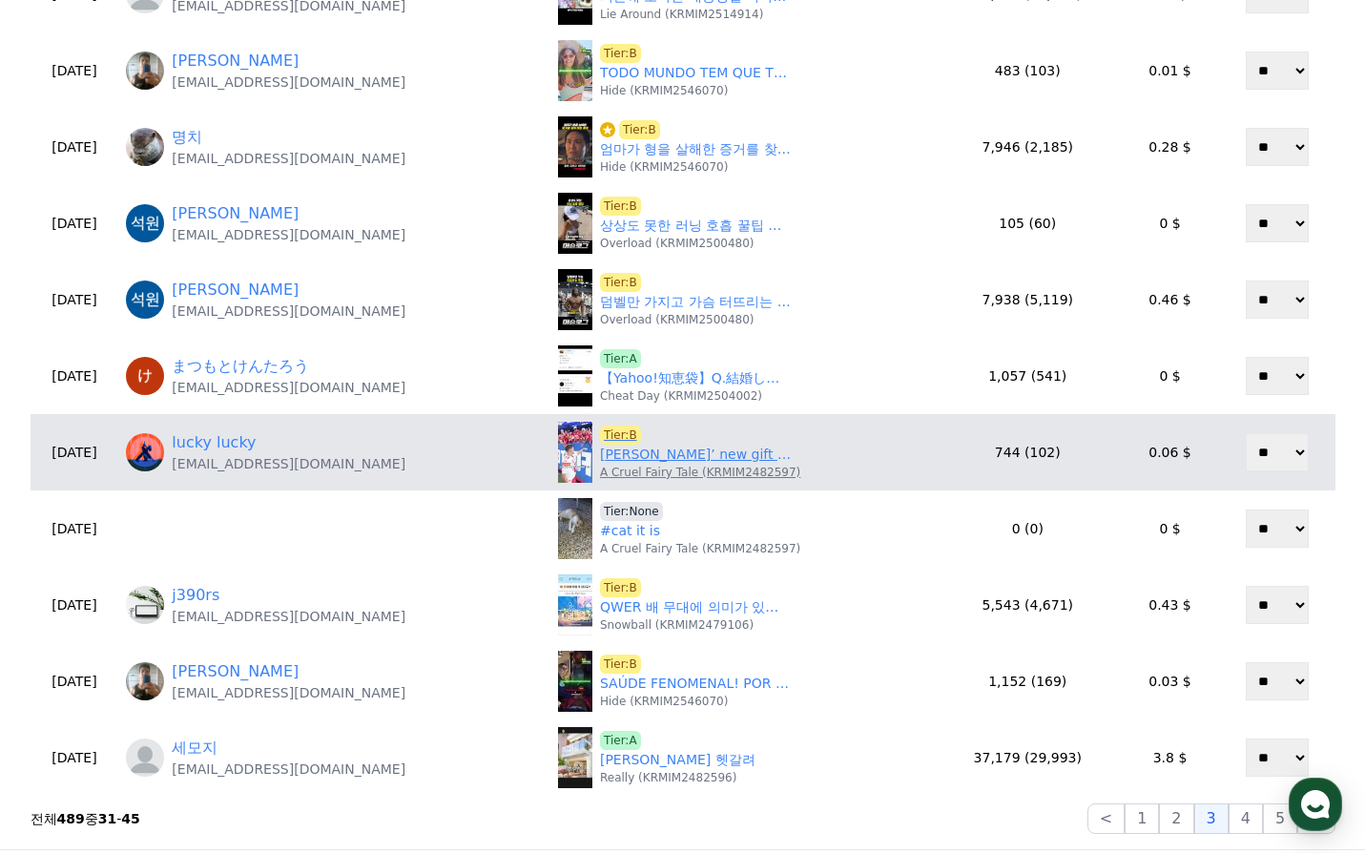
click at [653, 462] on link "Partrick Mahomes’ new gift for young fans#shorts #shortvideo #celebrity #actress" at bounding box center [695, 455] width 191 height 20
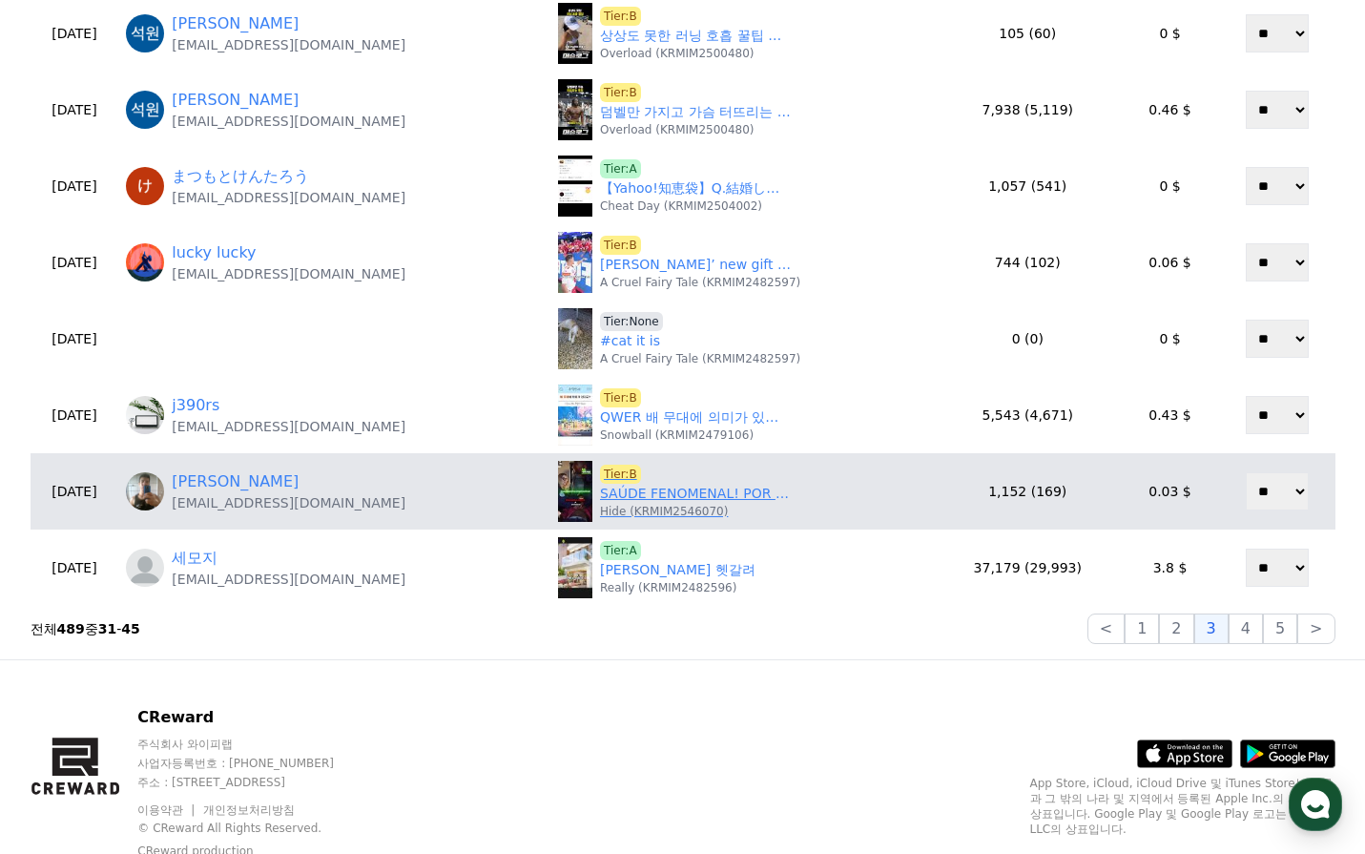
scroll to position [763, 0]
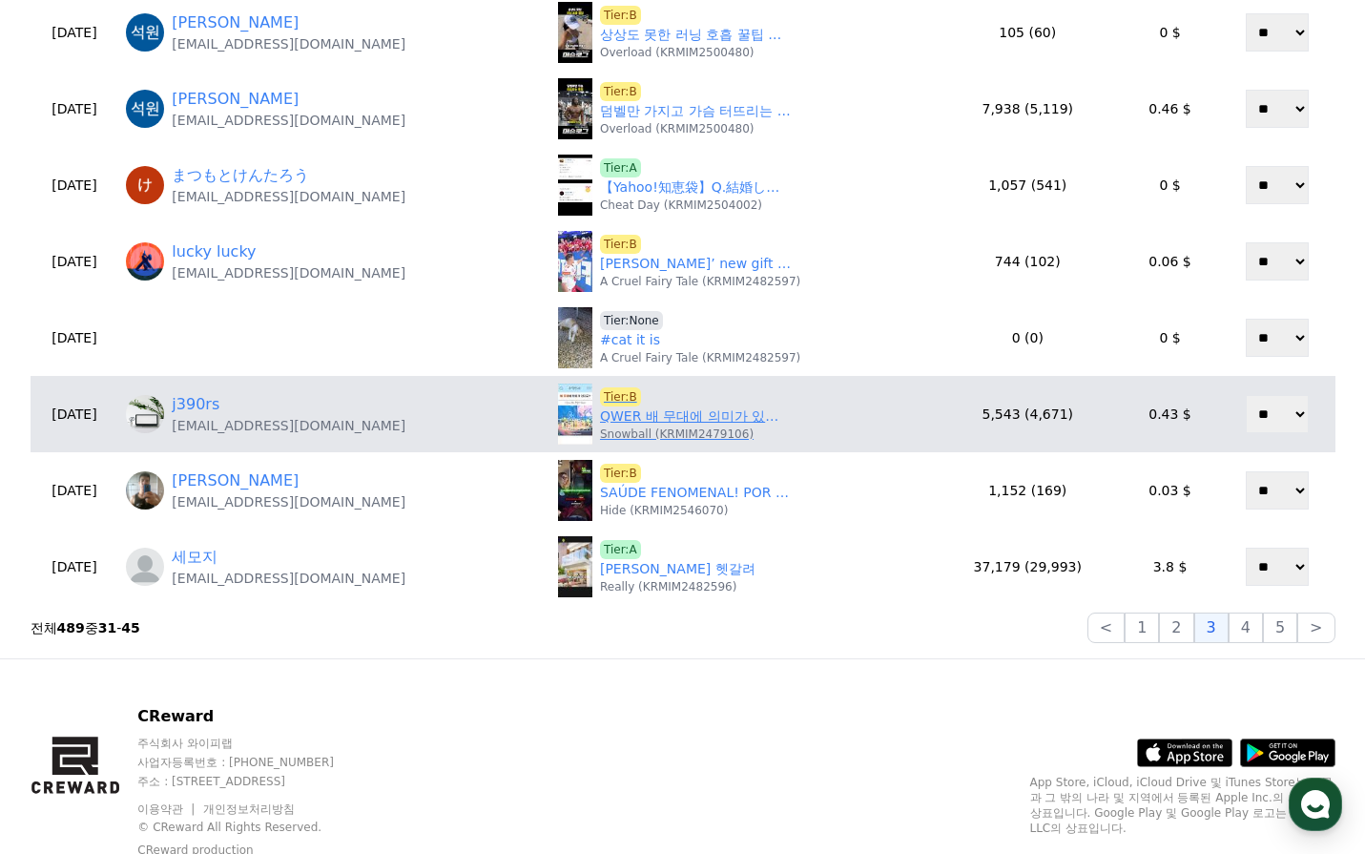
click at [658, 424] on link "QWER 배 무대에 의미가 있다고? 핸드볼경기장 콘서트 큐떱호" at bounding box center [695, 416] width 191 height 20
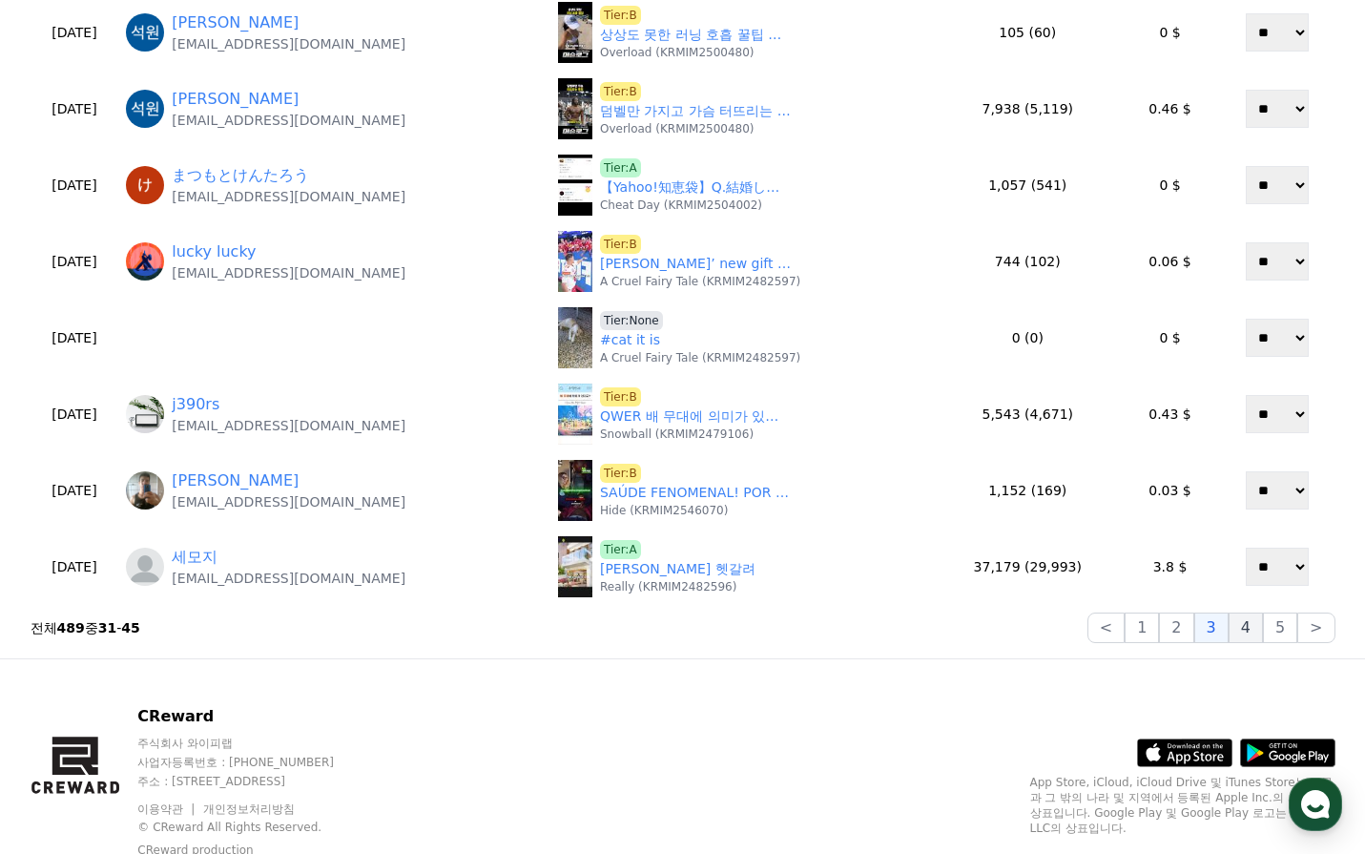
click at [1249, 635] on button "4" at bounding box center [1246, 627] width 34 height 31
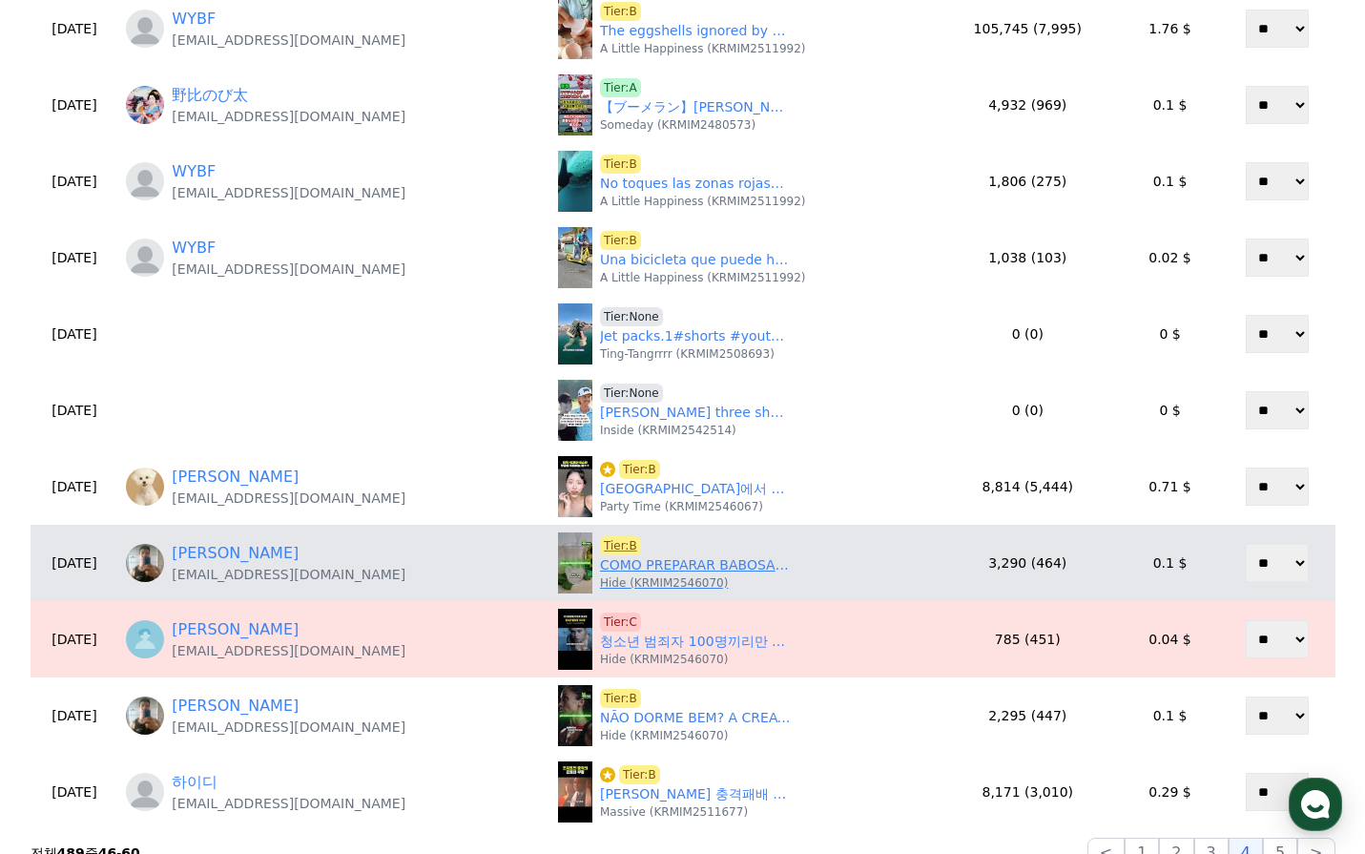
scroll to position [572, 0]
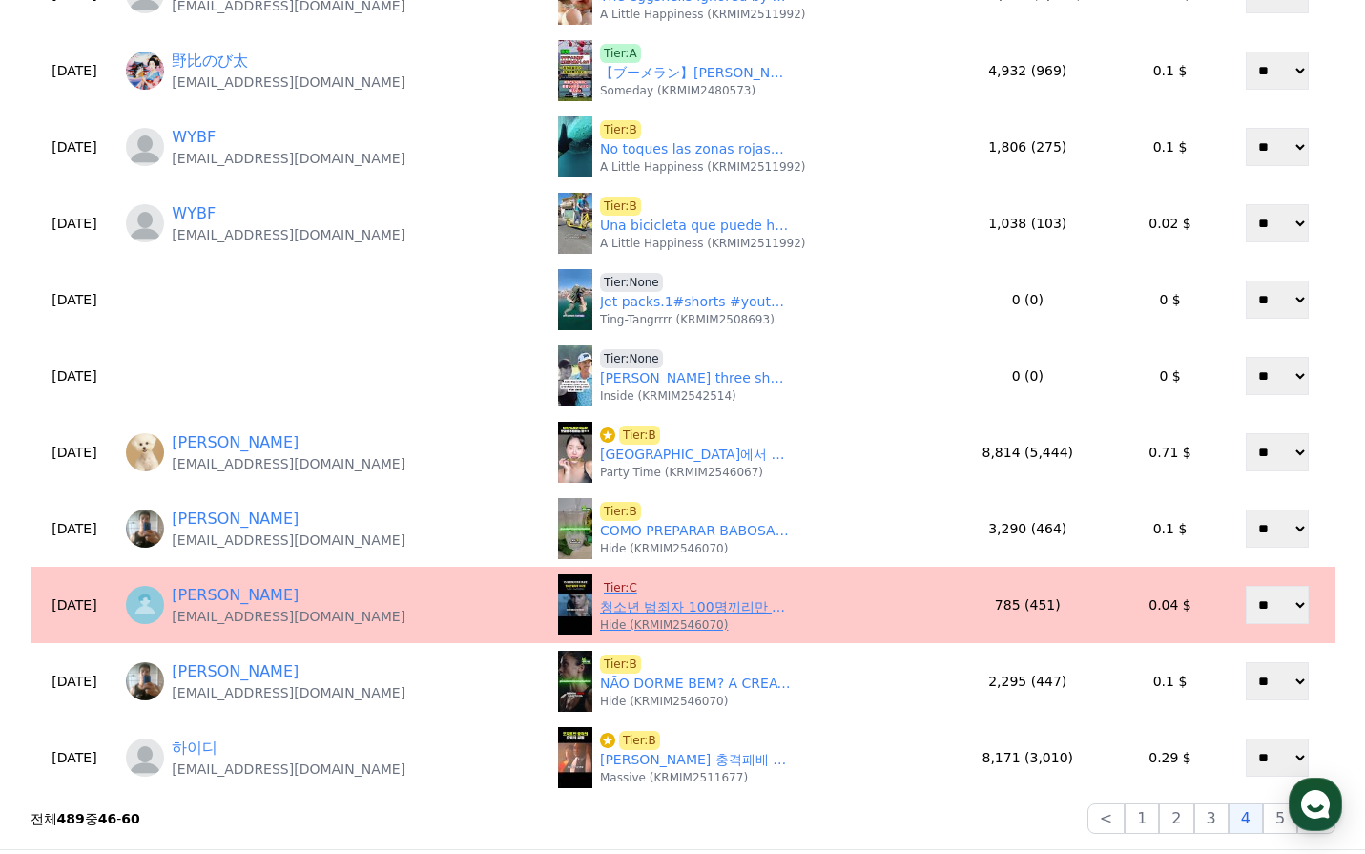
click at [600, 587] on span "Tier:C" at bounding box center [620, 587] width 41 height 19
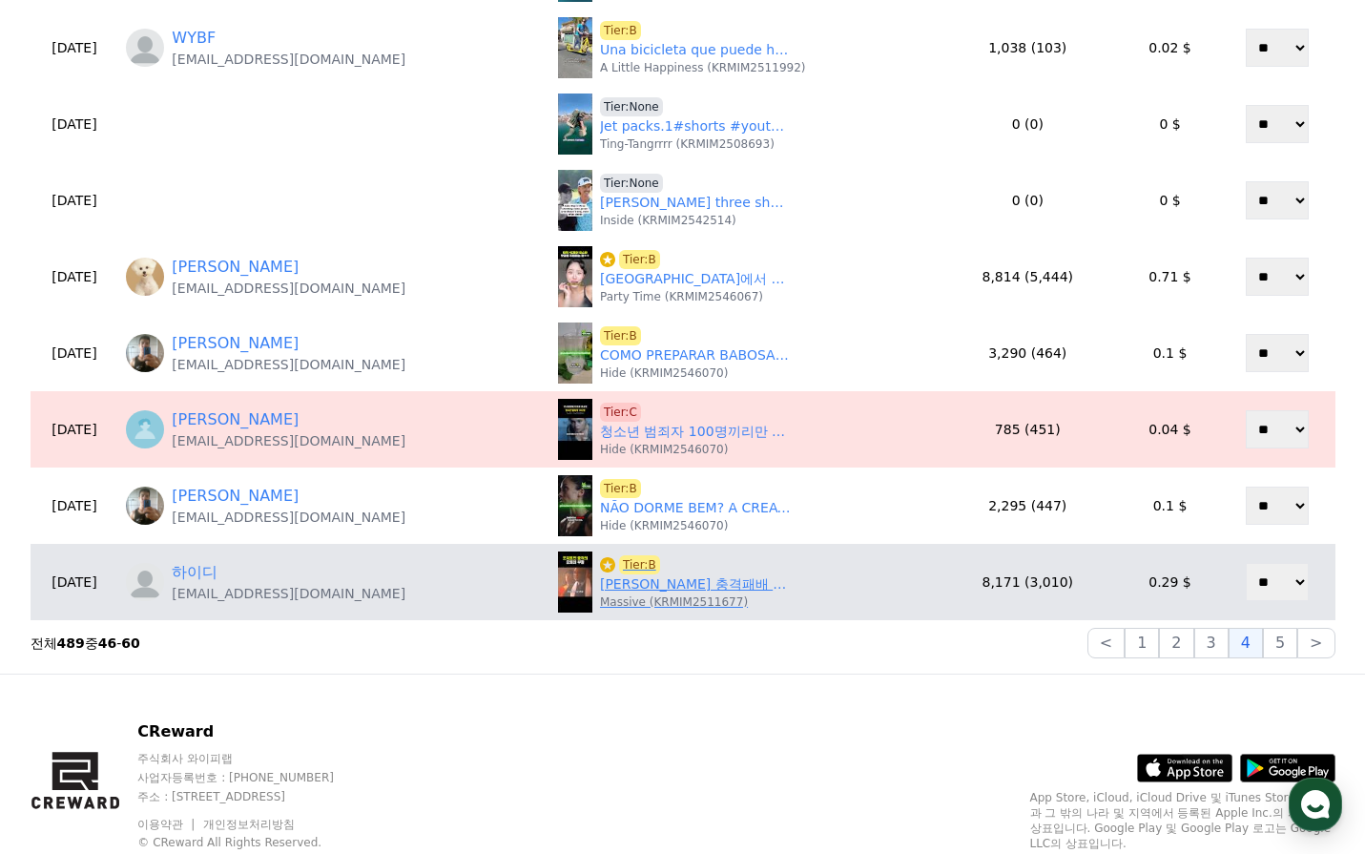
scroll to position [763, 0]
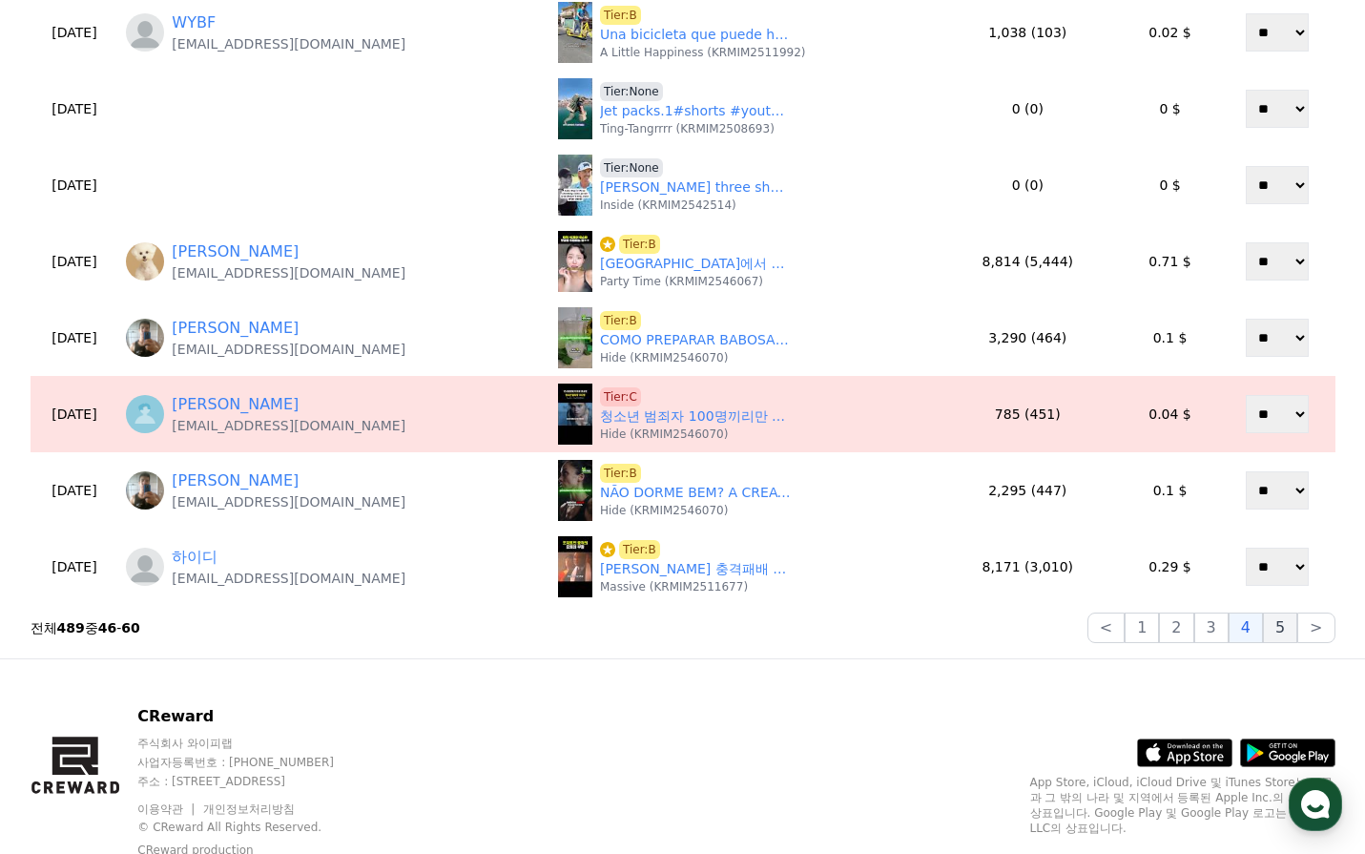
click at [1283, 633] on button "5" at bounding box center [1280, 627] width 34 height 31
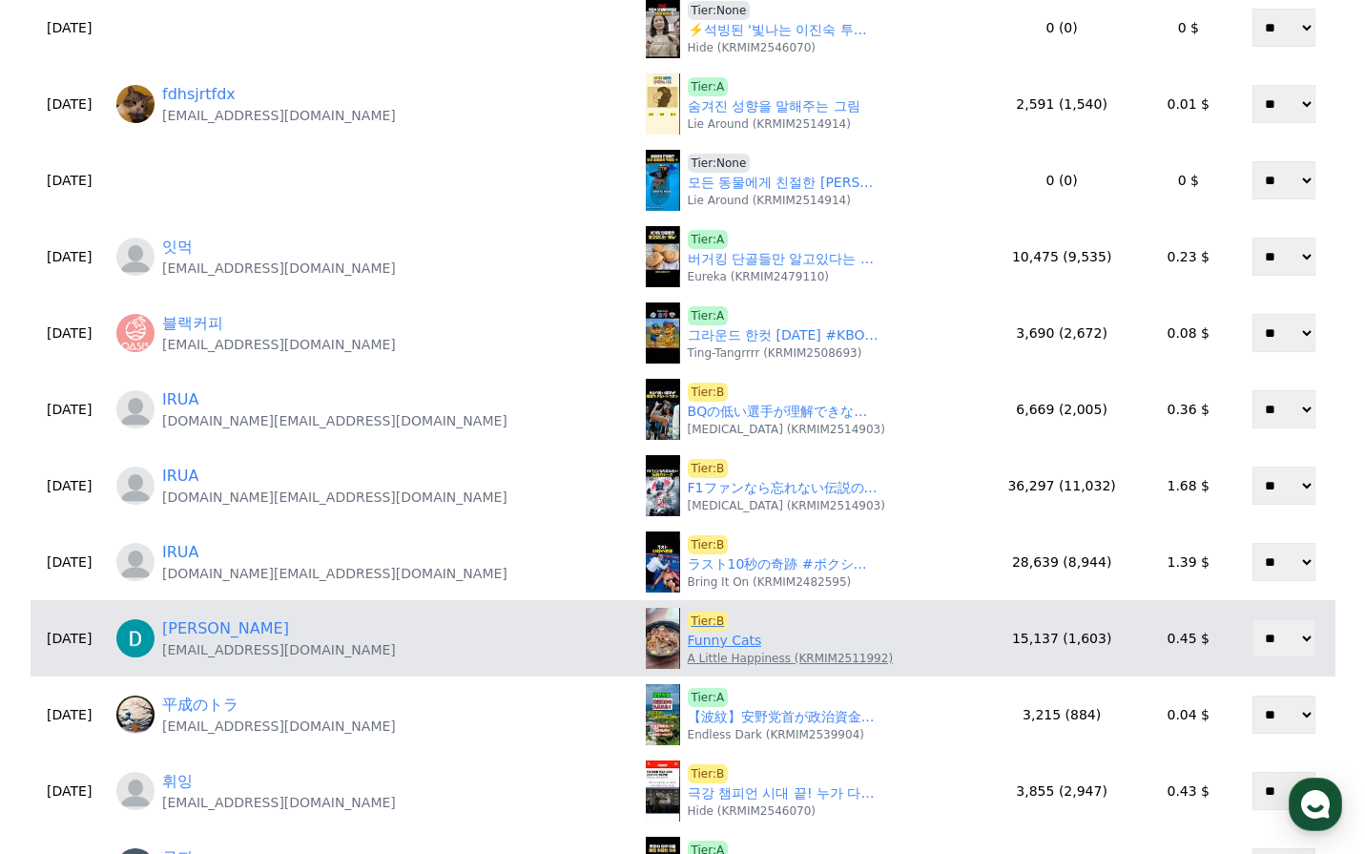
scroll to position [572, 0]
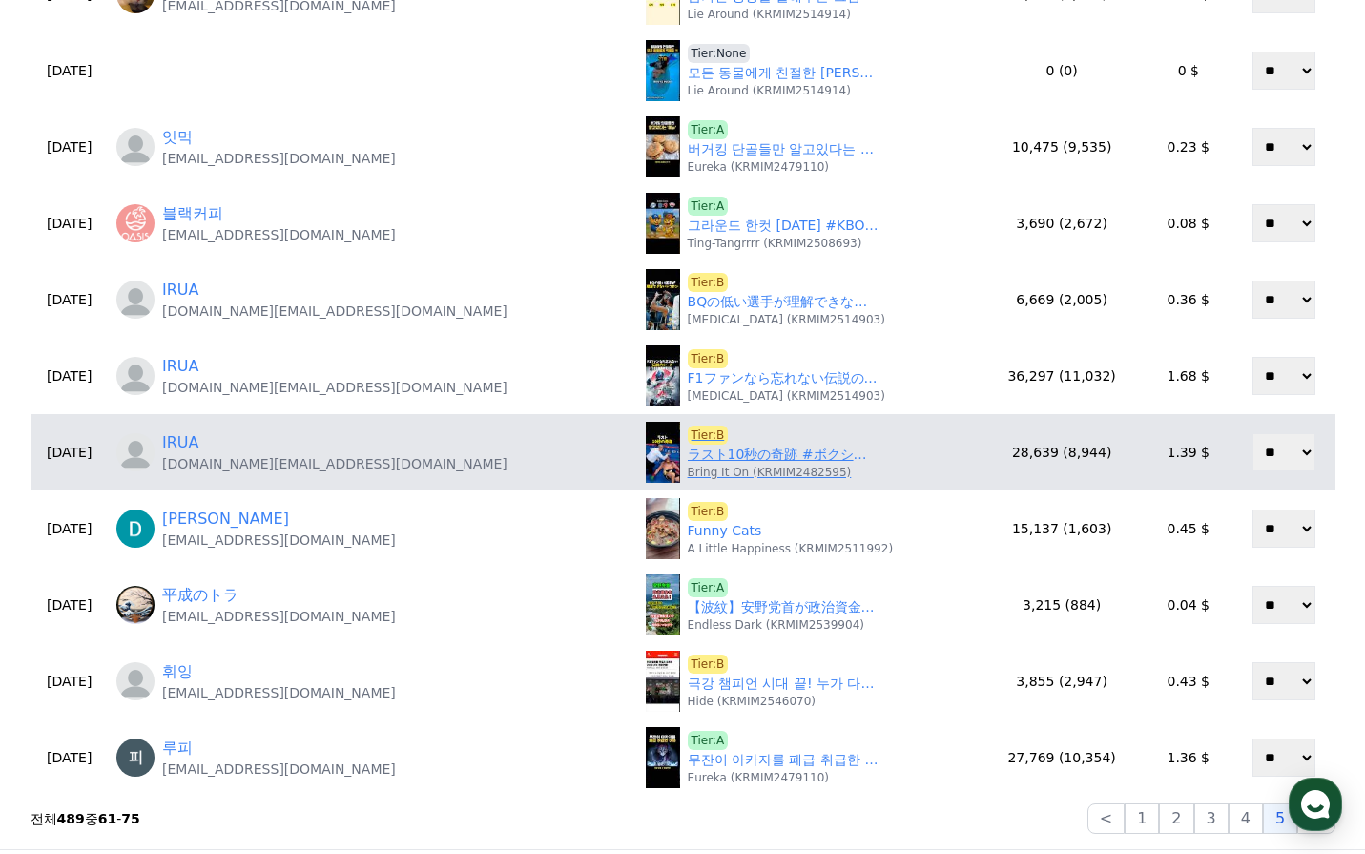
click at [688, 469] on p "Bring It On (KRMIM2482595)" at bounding box center [770, 472] width 164 height 15
click at [688, 459] on link "ラスト10秒の奇跡 #ボクシング #格闘技 #boxing" at bounding box center [783, 455] width 191 height 20
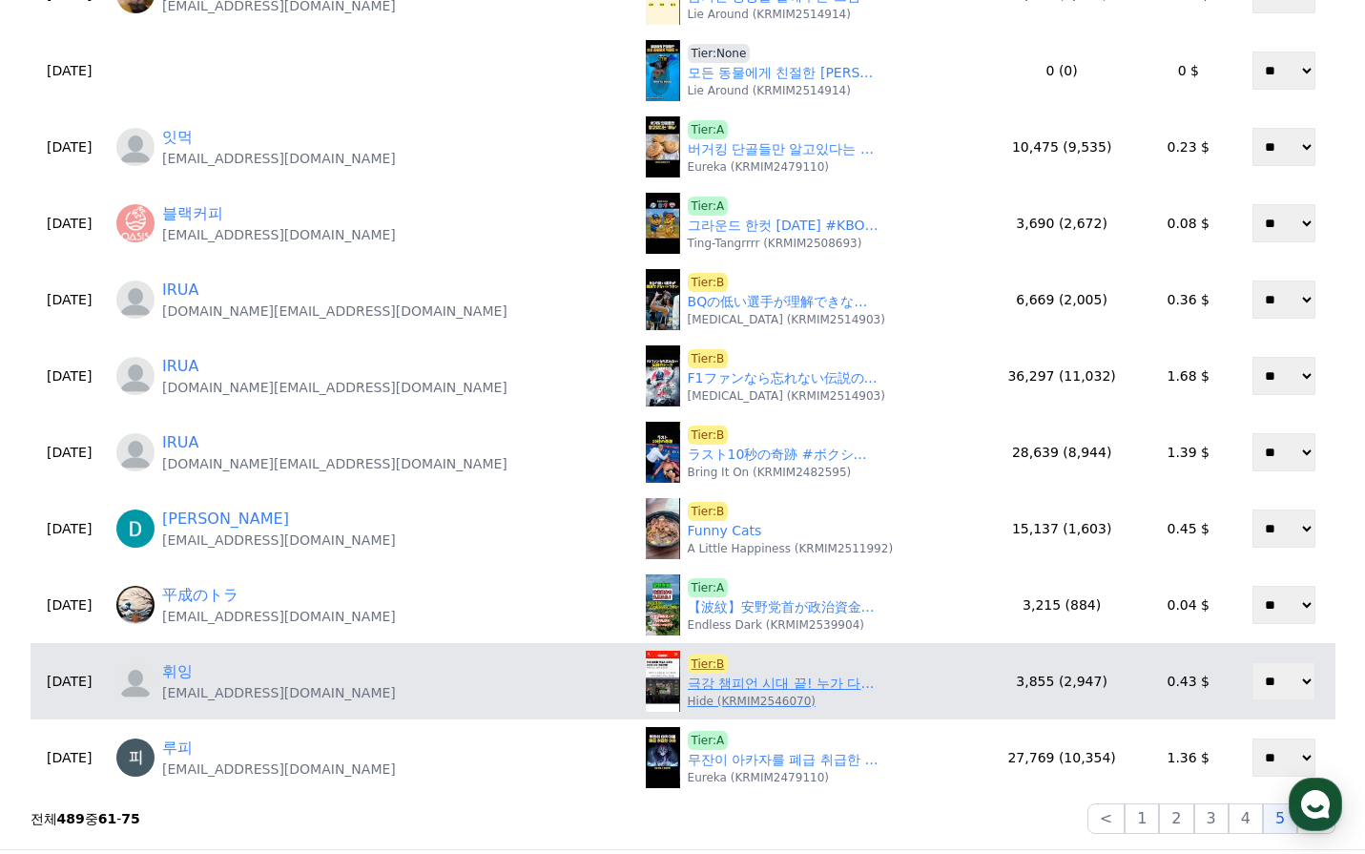
click at [688, 677] on link "극강 챔피언 시대 끝! 누가 다음 벨트를 차지할까?" at bounding box center [783, 684] width 191 height 20
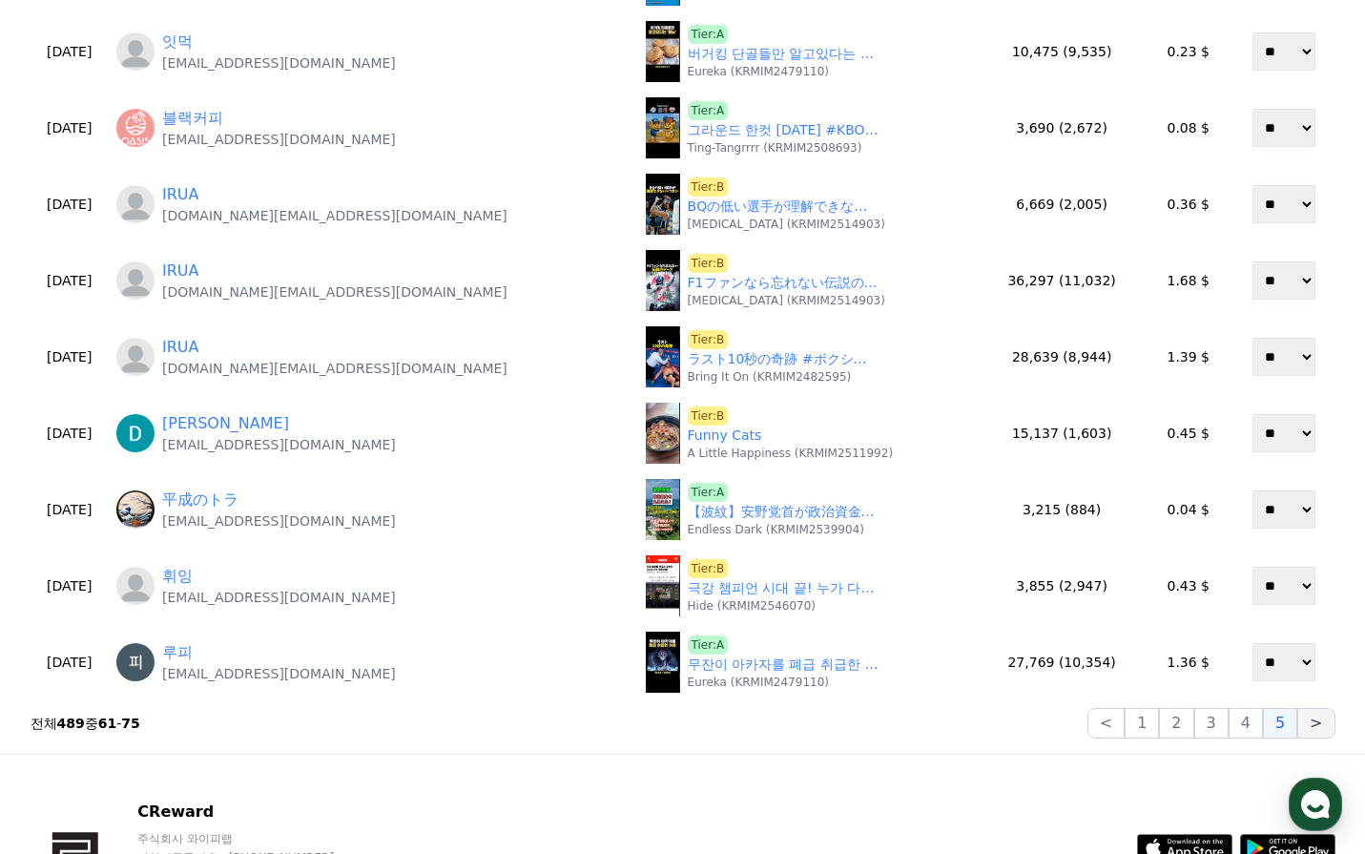
click at [1317, 717] on button ">" at bounding box center [1315, 723] width 37 height 31
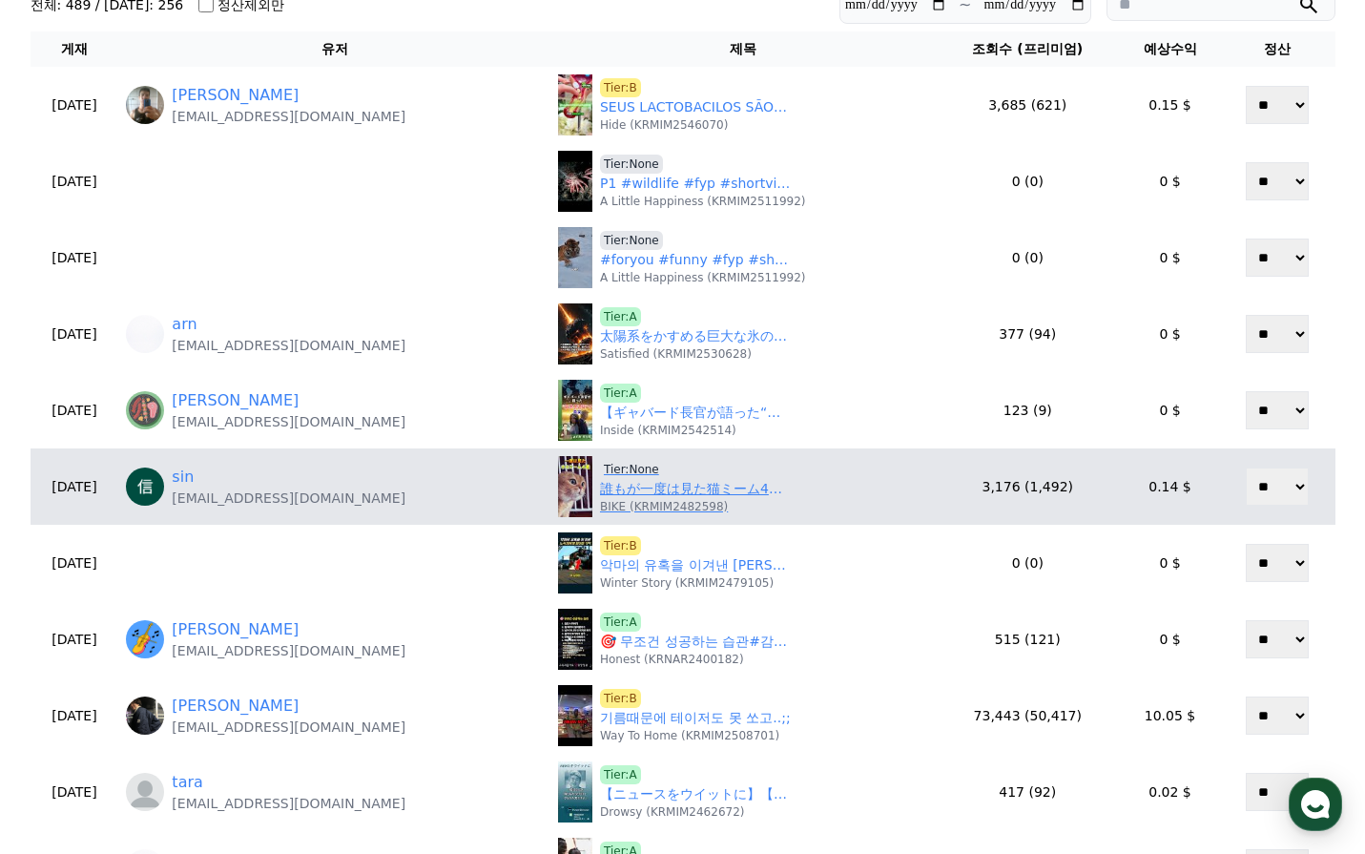
scroll to position [191, 0]
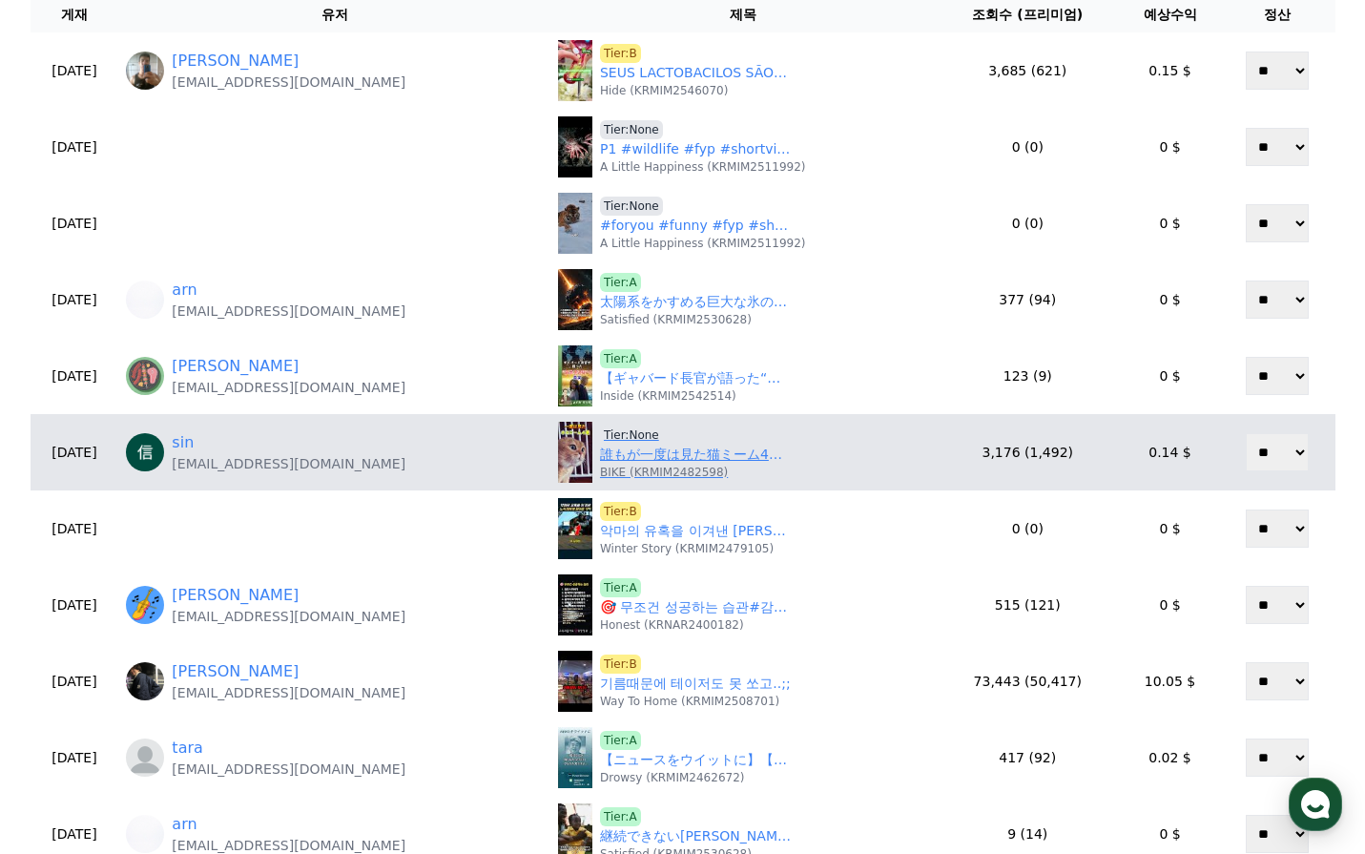
click at [661, 467] on p "BIKE (KRMIM2482598)" at bounding box center [664, 472] width 128 height 15
click at [662, 459] on link "誰もが一度は見た猫ミーム4選 #shorts #instagram #reels" at bounding box center [695, 455] width 191 height 20
click at [634, 437] on span "Tier:None" at bounding box center [631, 434] width 63 height 19
click at [629, 434] on span "Tier:None" at bounding box center [631, 434] width 63 height 19
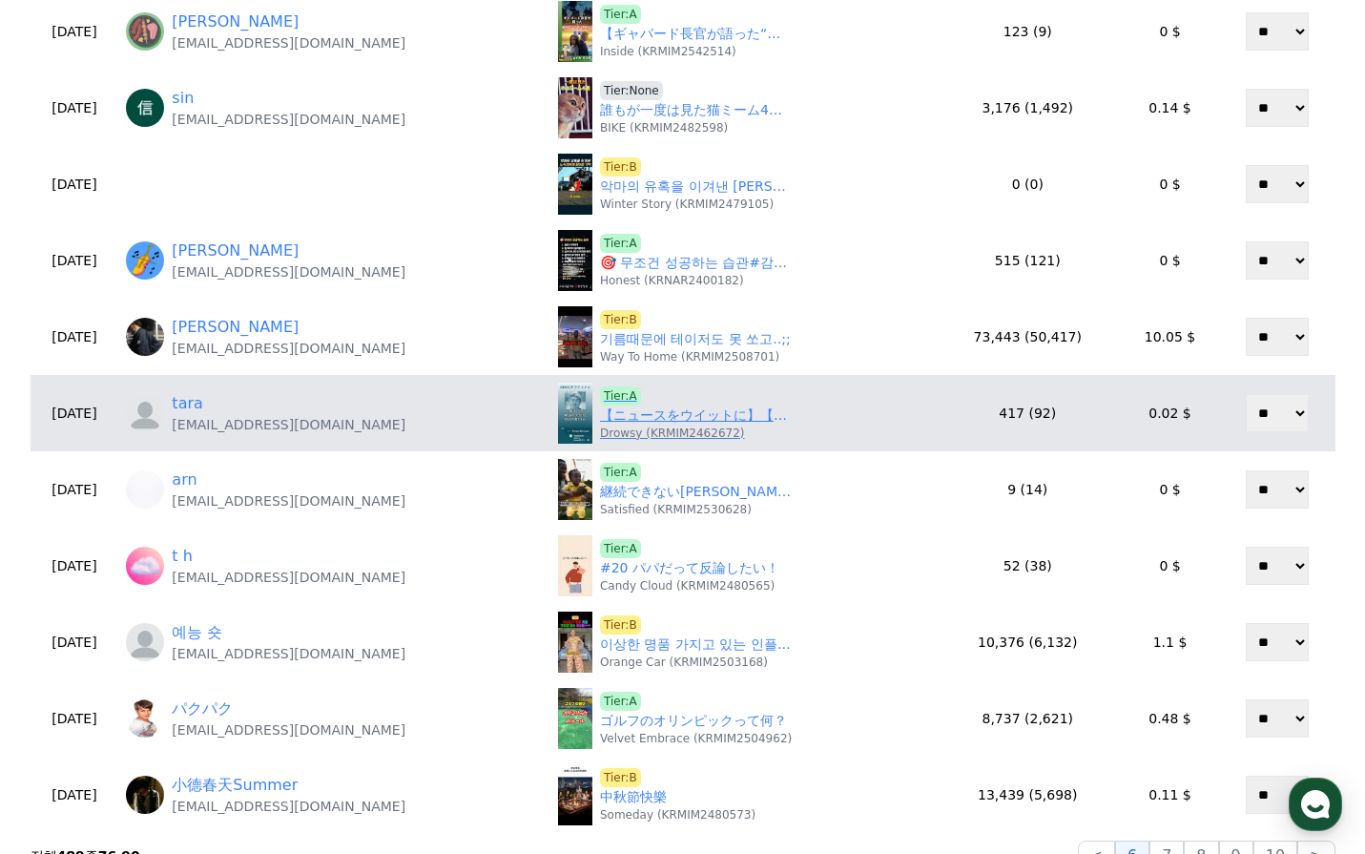
scroll to position [572, 0]
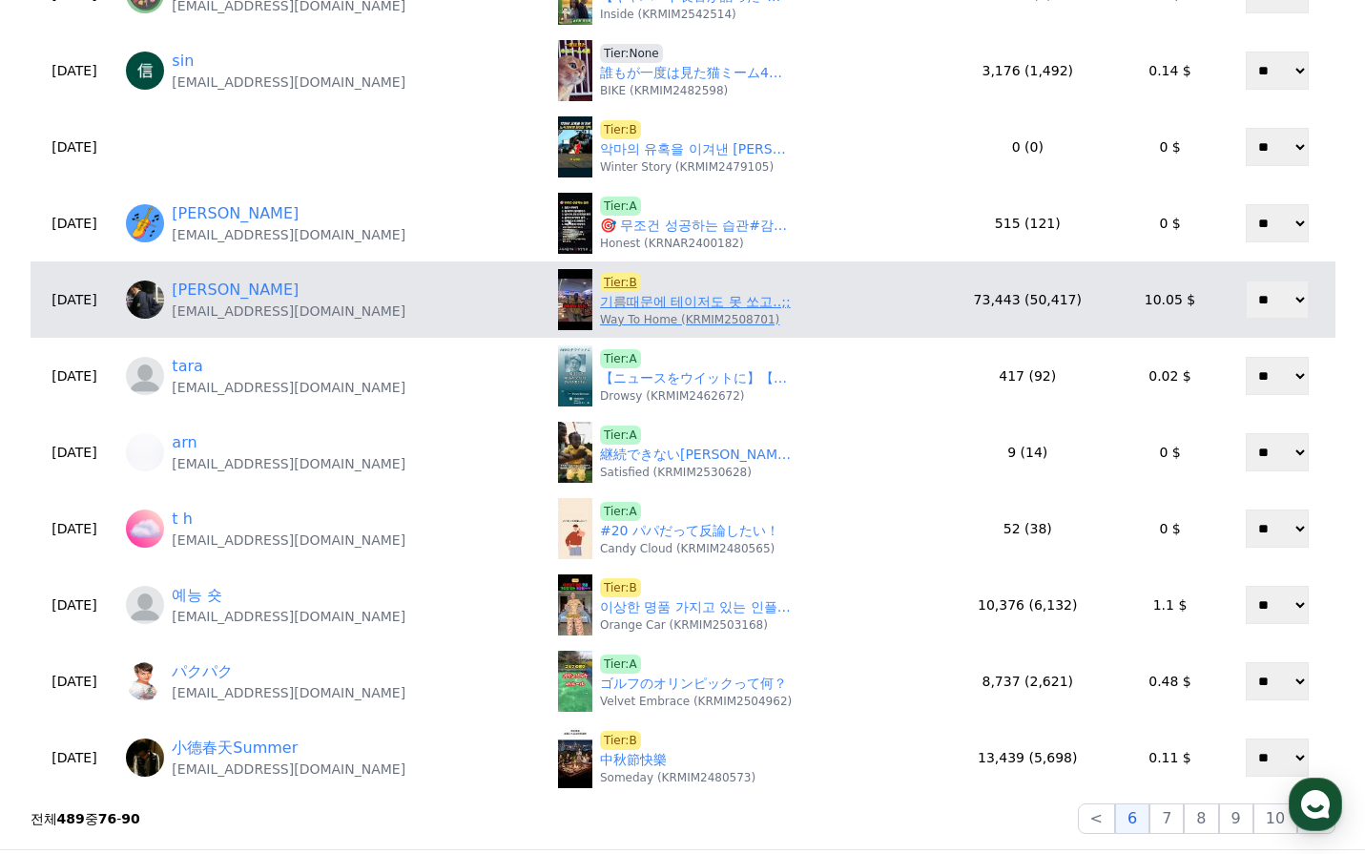
click at [667, 301] on link "기름때문에 테이저도 못 쏘고..;;" at bounding box center [695, 302] width 191 height 20
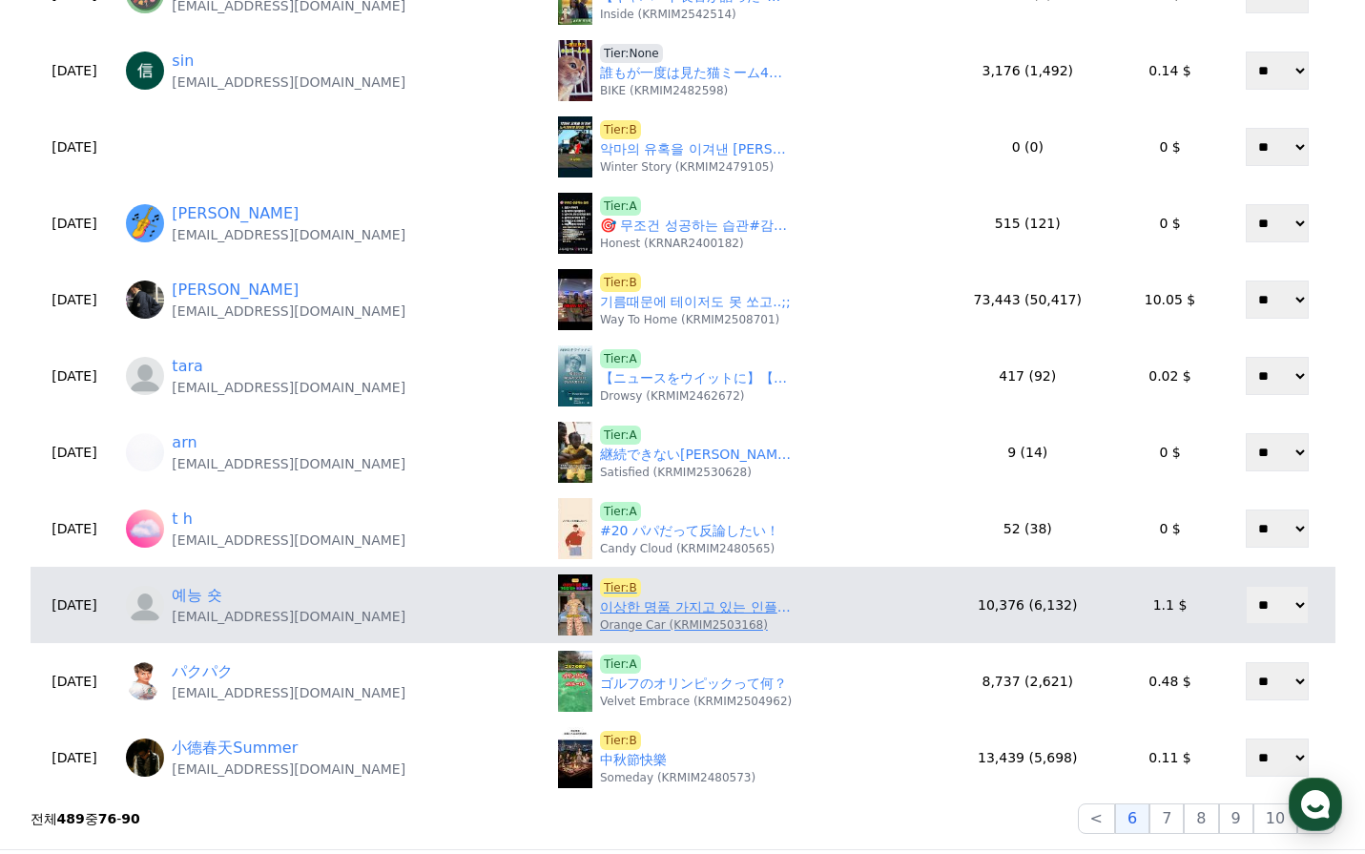
click at [702, 619] on p "Orange Car (KRMIM2503168)" at bounding box center [684, 624] width 168 height 15
click at [696, 611] on link "이상한 명품 가지고 있는 인플루언서들 ㅋㅋ" at bounding box center [695, 607] width 191 height 20
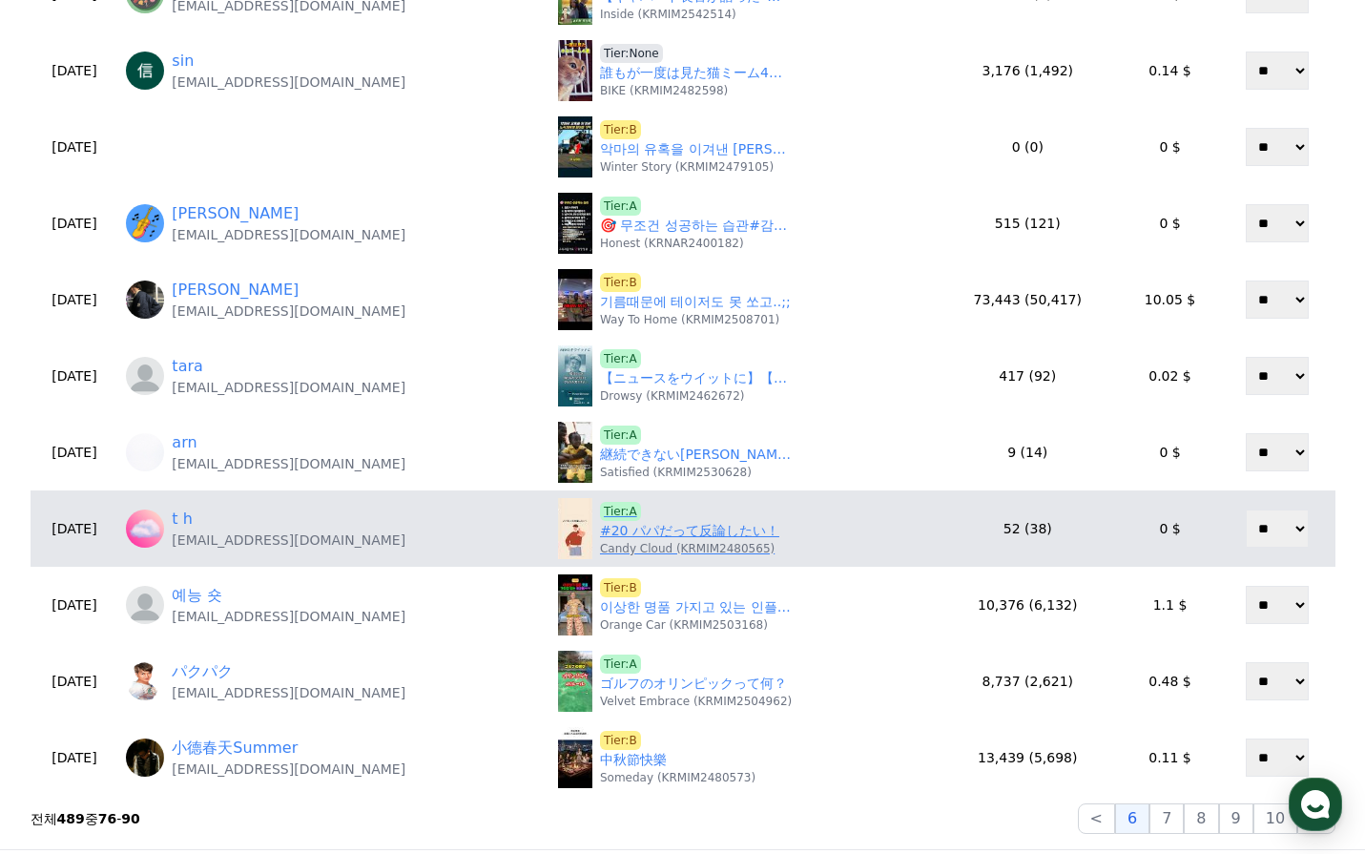
click at [662, 531] on link "#20 パパだって反論したい！" at bounding box center [689, 531] width 179 height 20
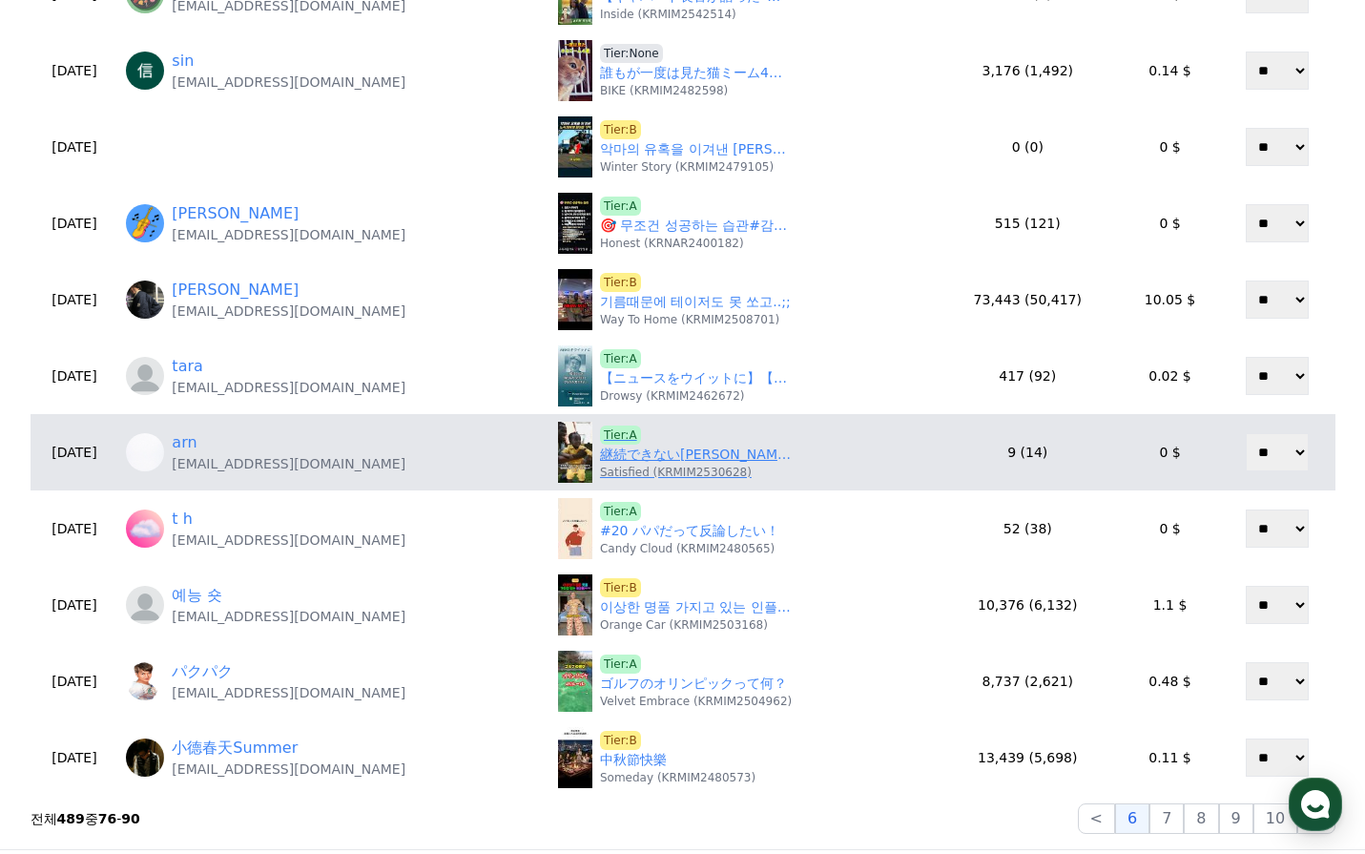
click at [665, 453] on link "継続できない理由とその対処法" at bounding box center [695, 455] width 191 height 20
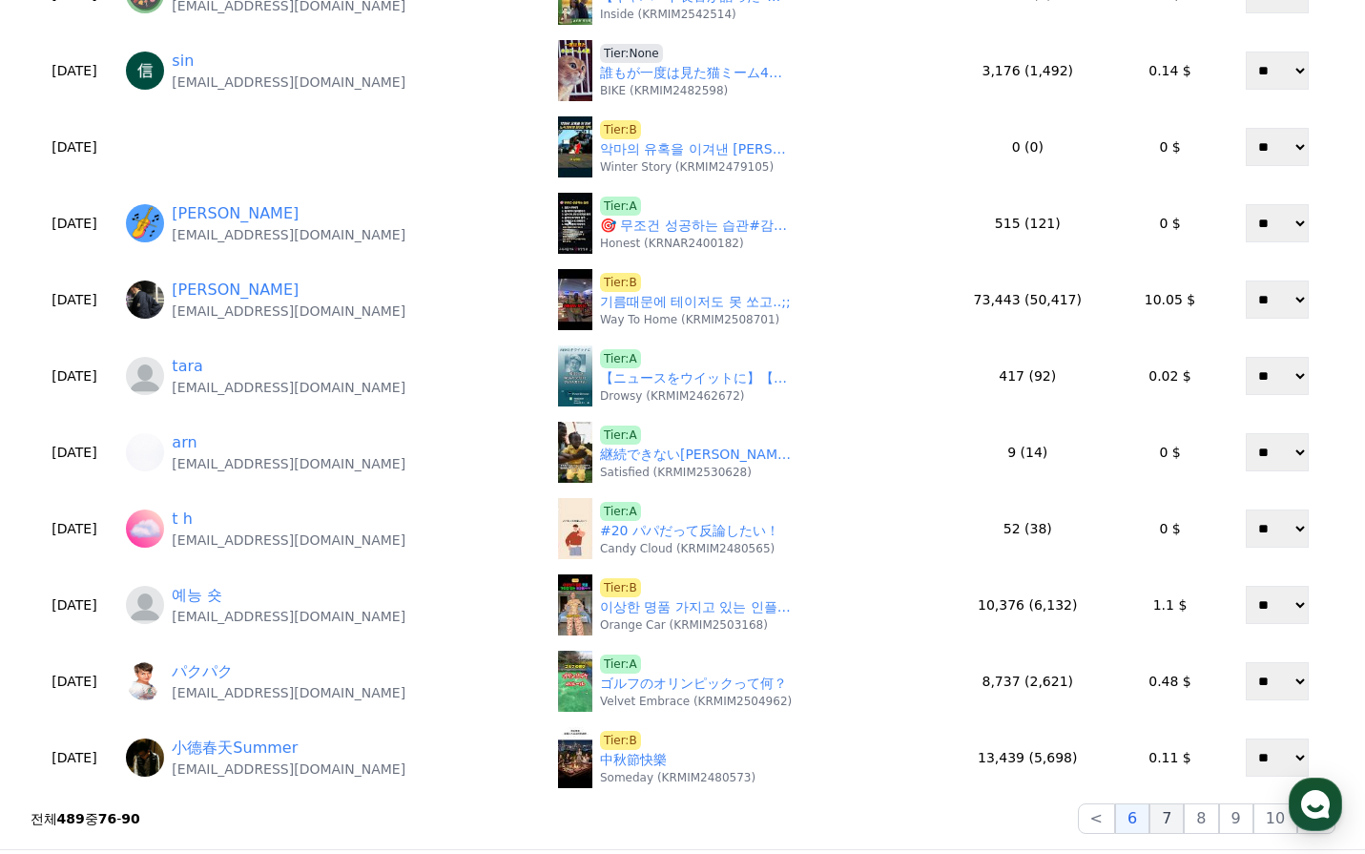
click at [1180, 819] on button "7" at bounding box center [1167, 818] width 34 height 31
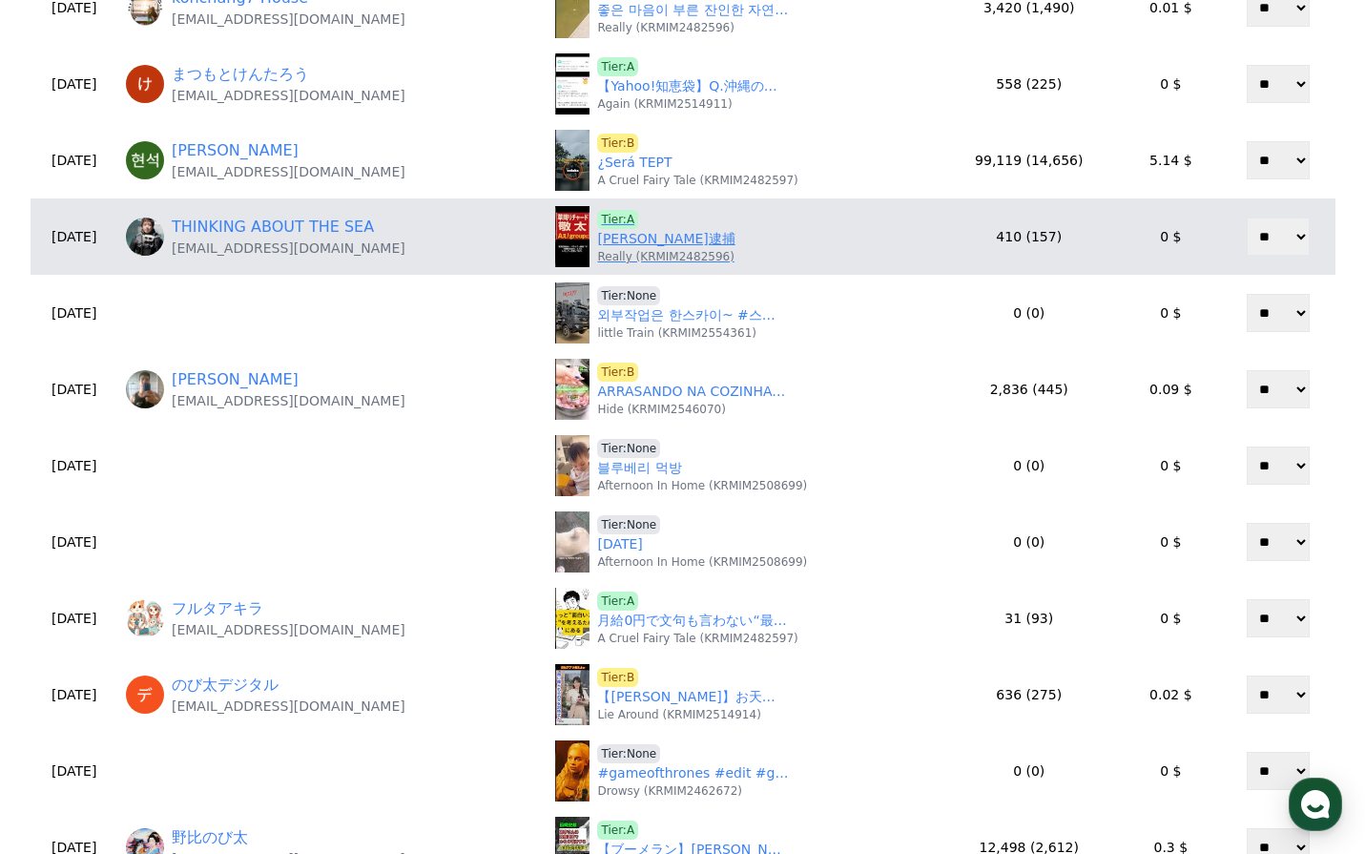
scroll to position [191, 0]
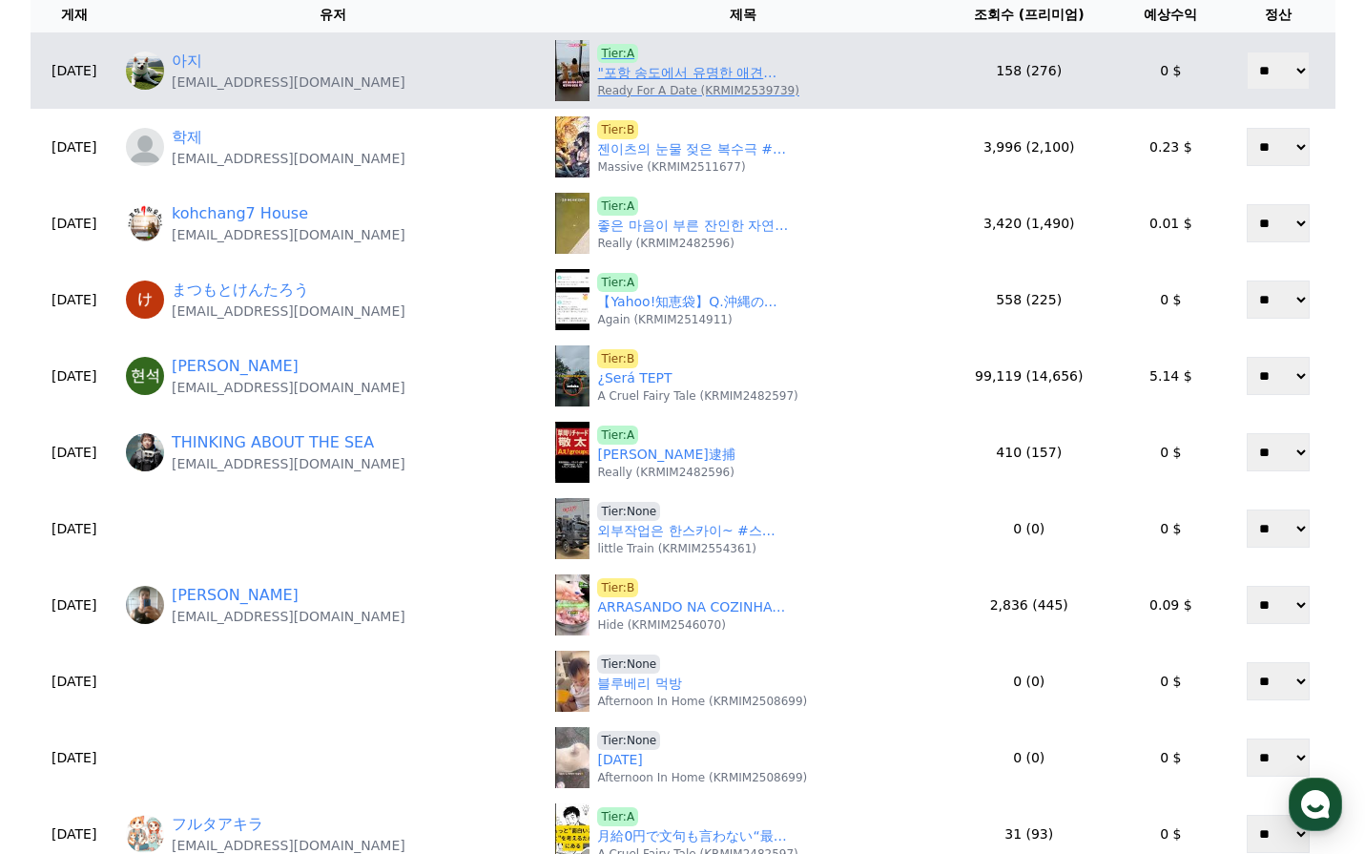
click at [670, 77] on link ""포항 송도에서 유명한 애견카페" #멍쥬르 #애견카페 #포항 #송도 #백구 #korean jindo dogs #shorts #강아지브이로그 #…" at bounding box center [692, 73] width 191 height 20
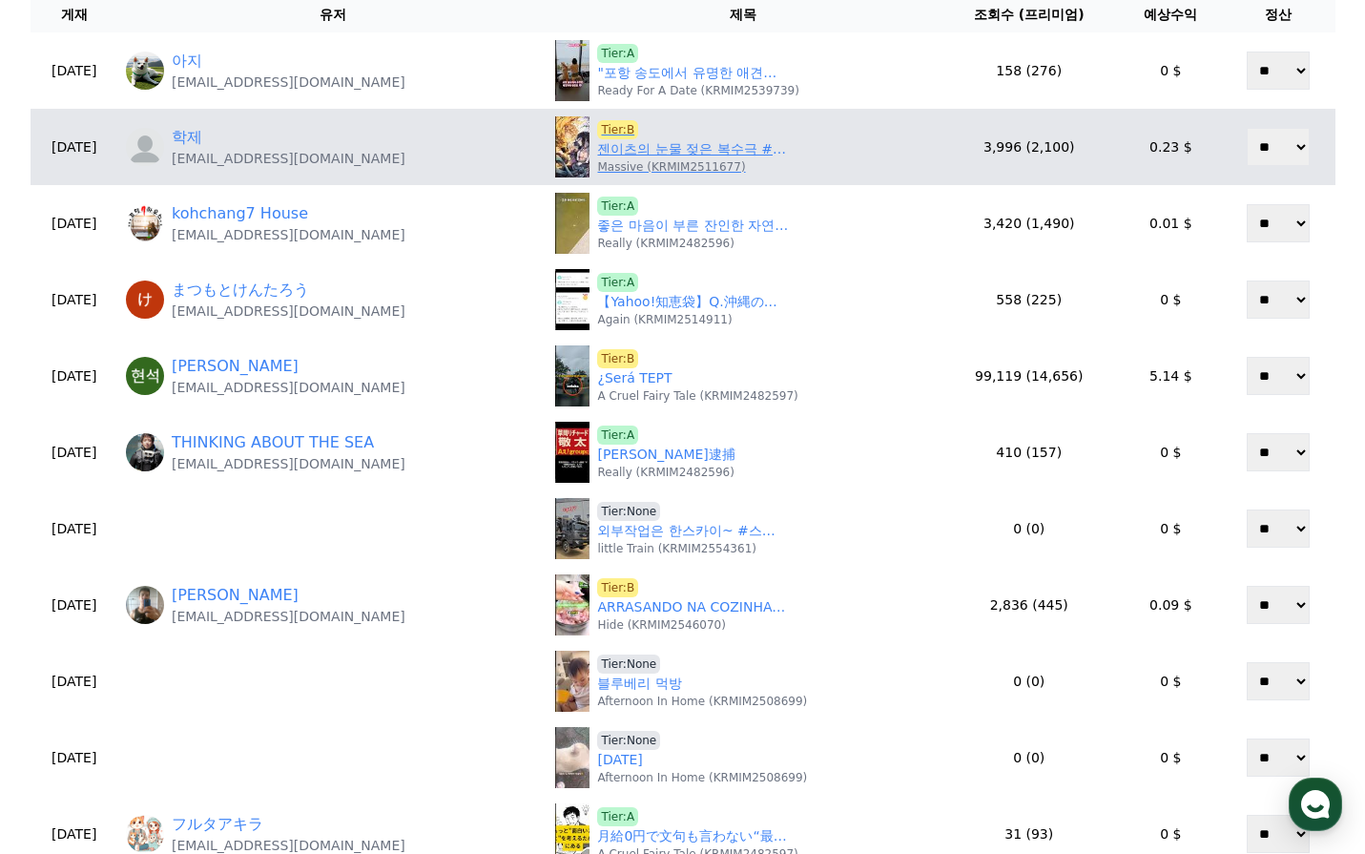
click at [636, 154] on link "젠이츠의 눈물 젖은 복수극 #귀멸의칼날 #무한성" at bounding box center [692, 149] width 191 height 20
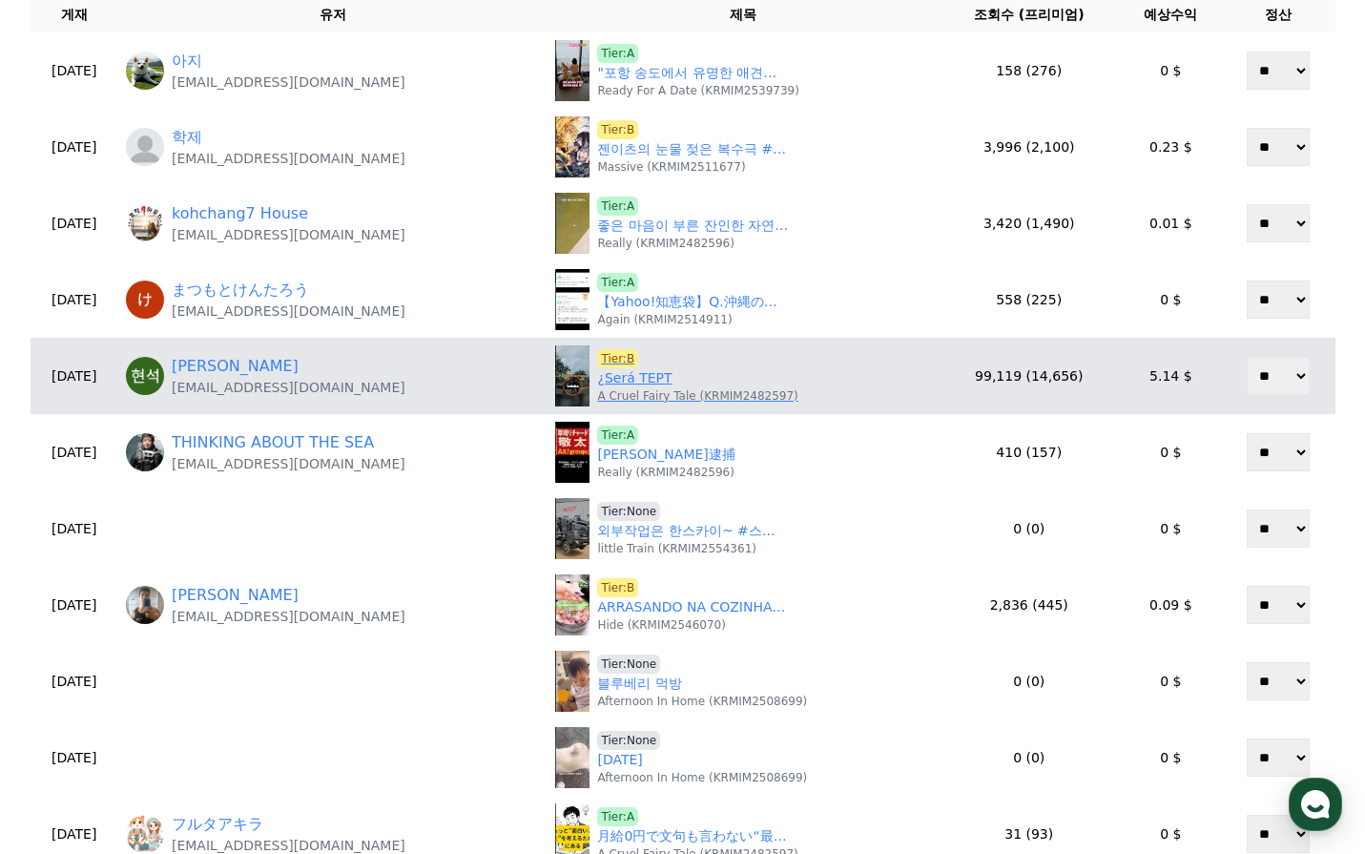
click at [616, 376] on link "¿Será TEPT" at bounding box center [634, 378] width 74 height 20
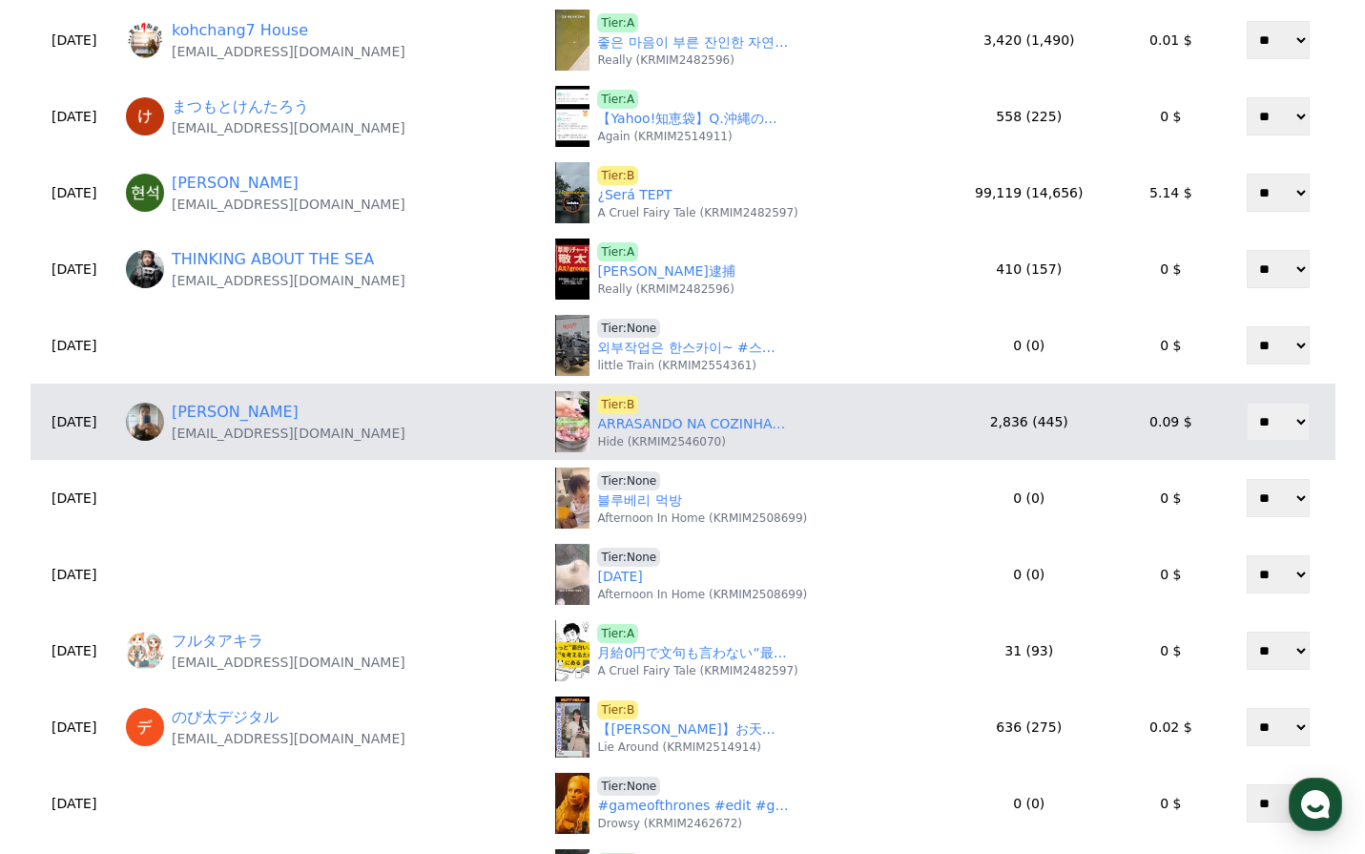
scroll to position [382, 0]
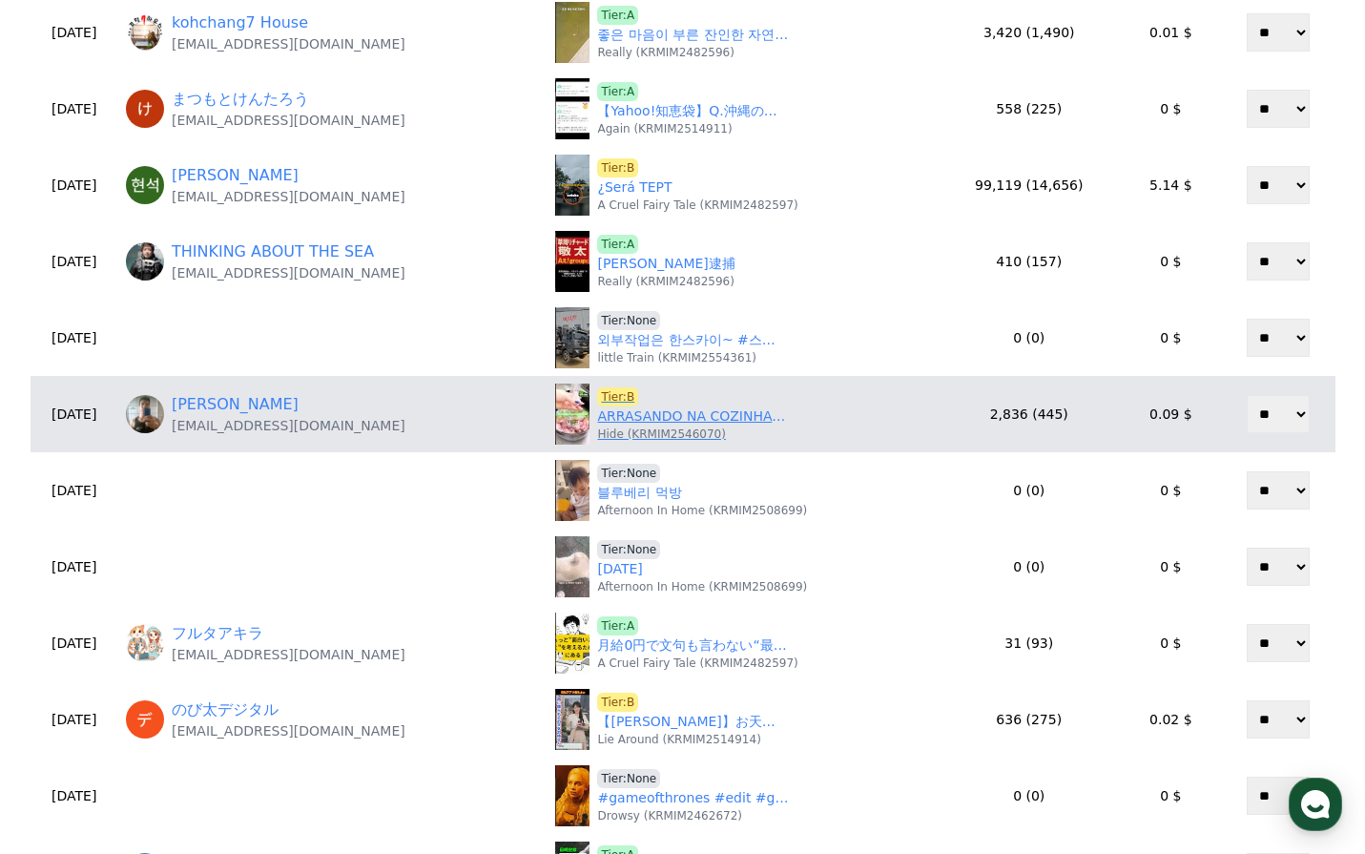
click at [636, 420] on link "ARRASANDO NA COZINHA: PARE DE LAVAR ARROZ E CARNE AGORA! #shorts" at bounding box center [692, 416] width 191 height 20
click at [632, 415] on link "ARRASANDO NA COZINHA: PARE DE LAVAR ARROZ E CARNE AGORA! #shorts" at bounding box center [692, 416] width 191 height 20
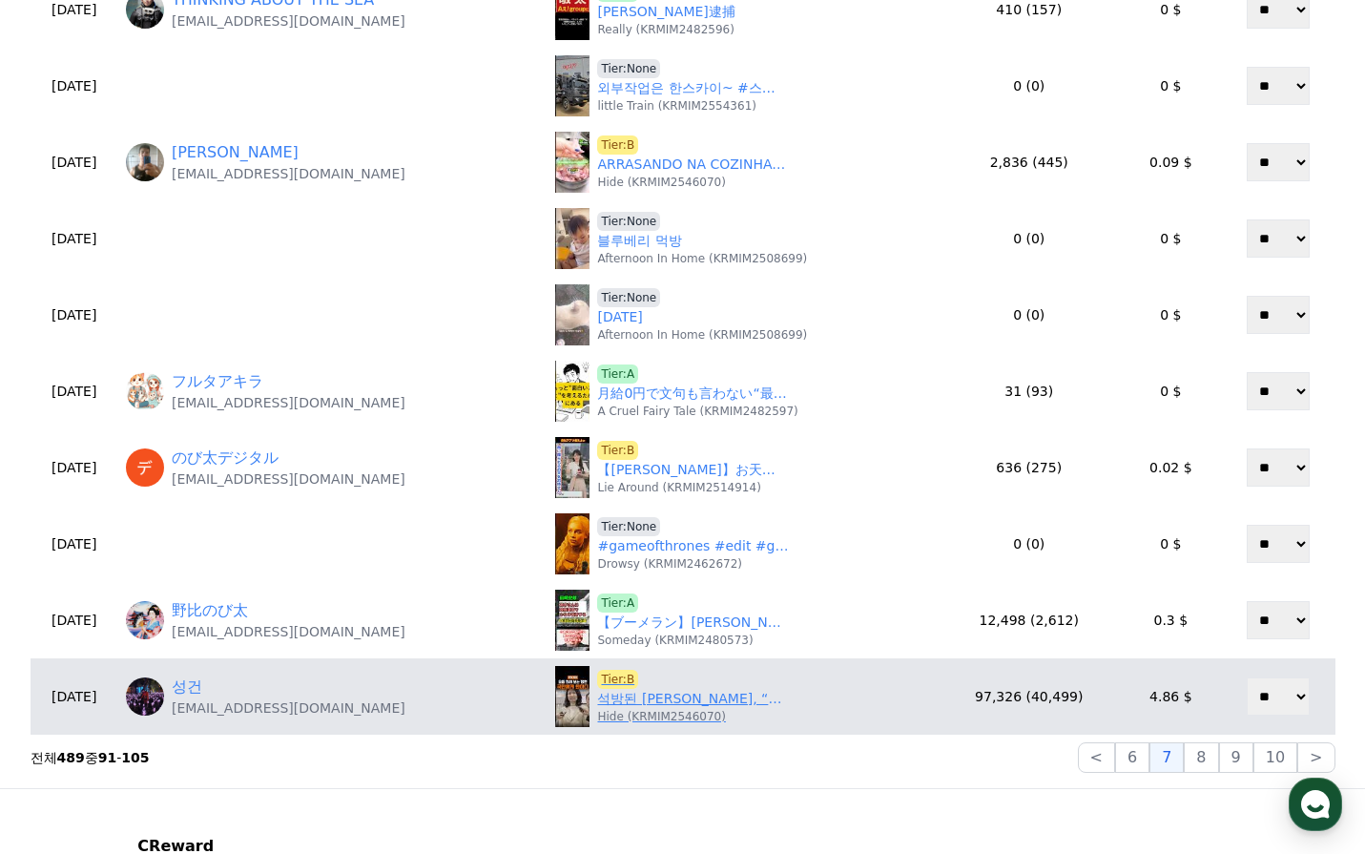
scroll to position [668, 0]
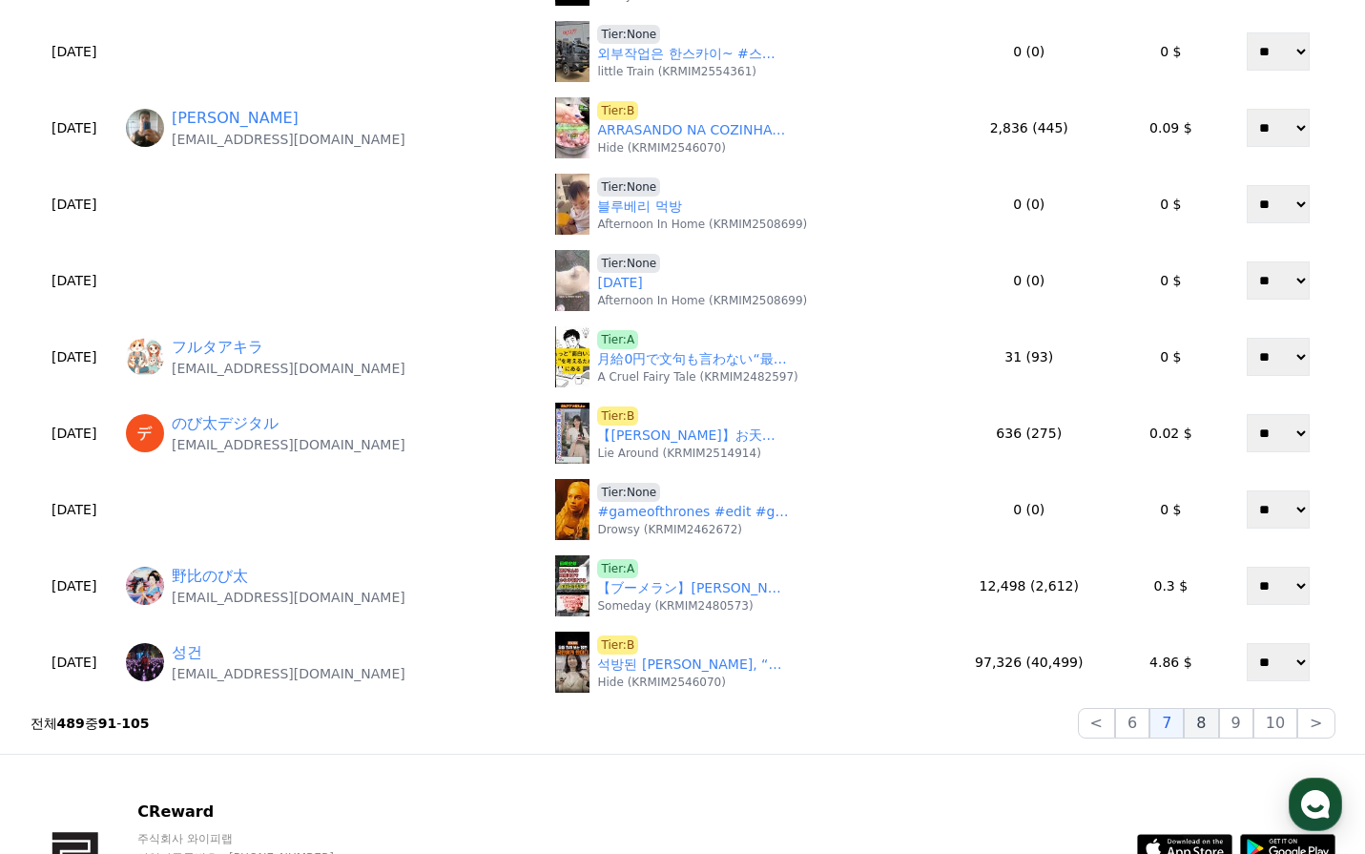
click at [1229, 729] on button "9" at bounding box center [1236, 723] width 34 height 31
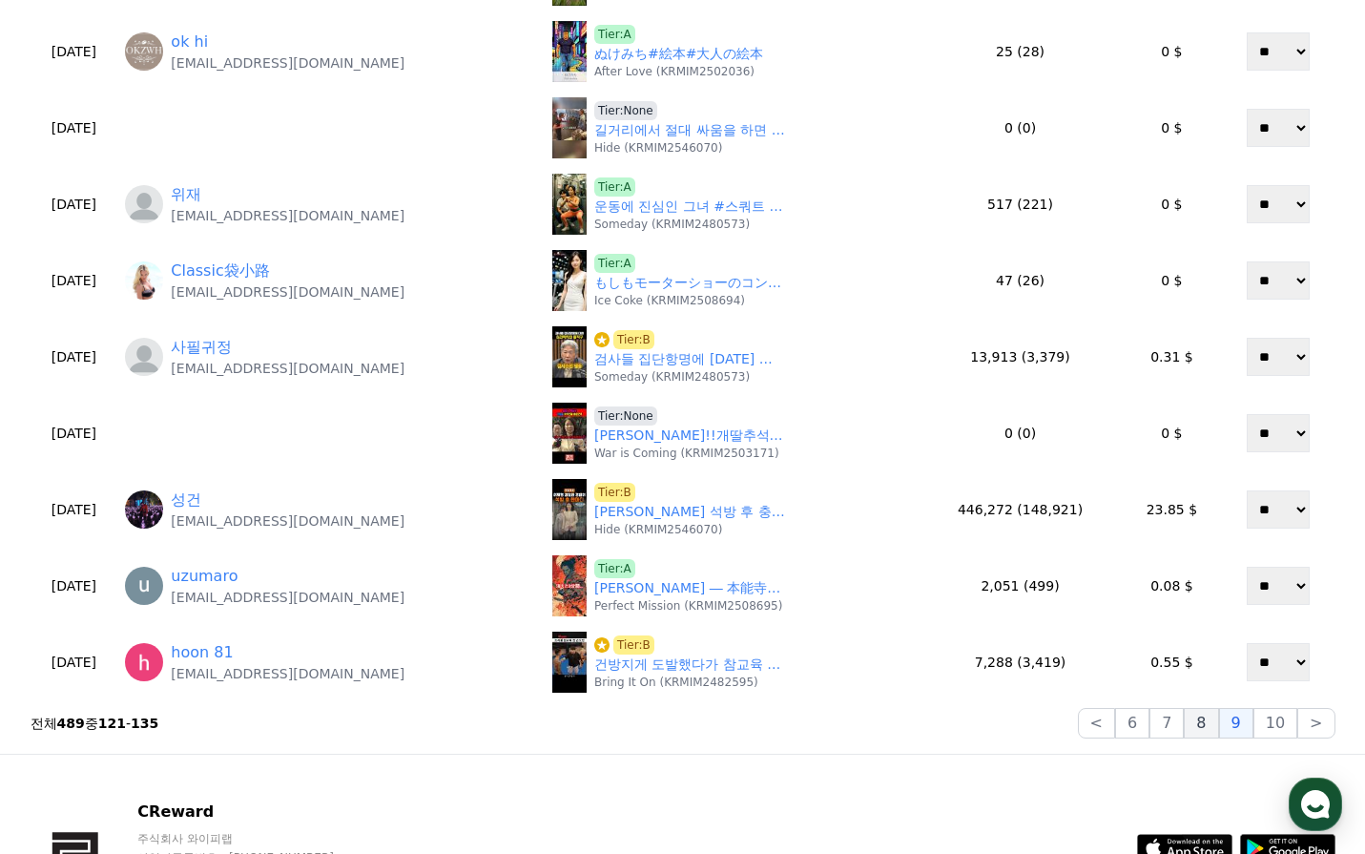
click at [1207, 727] on button "8" at bounding box center [1201, 723] width 34 height 31
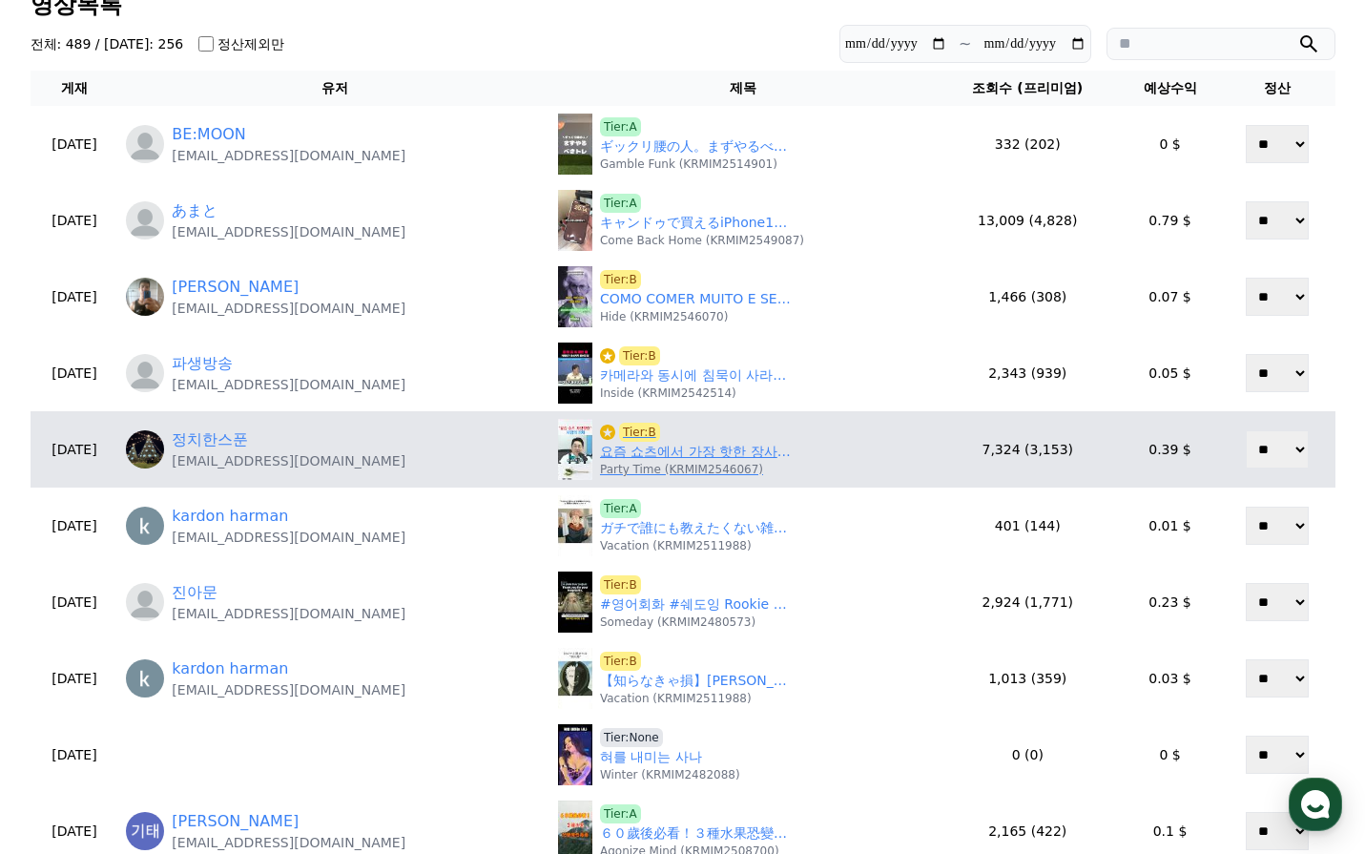
scroll to position [95, 0]
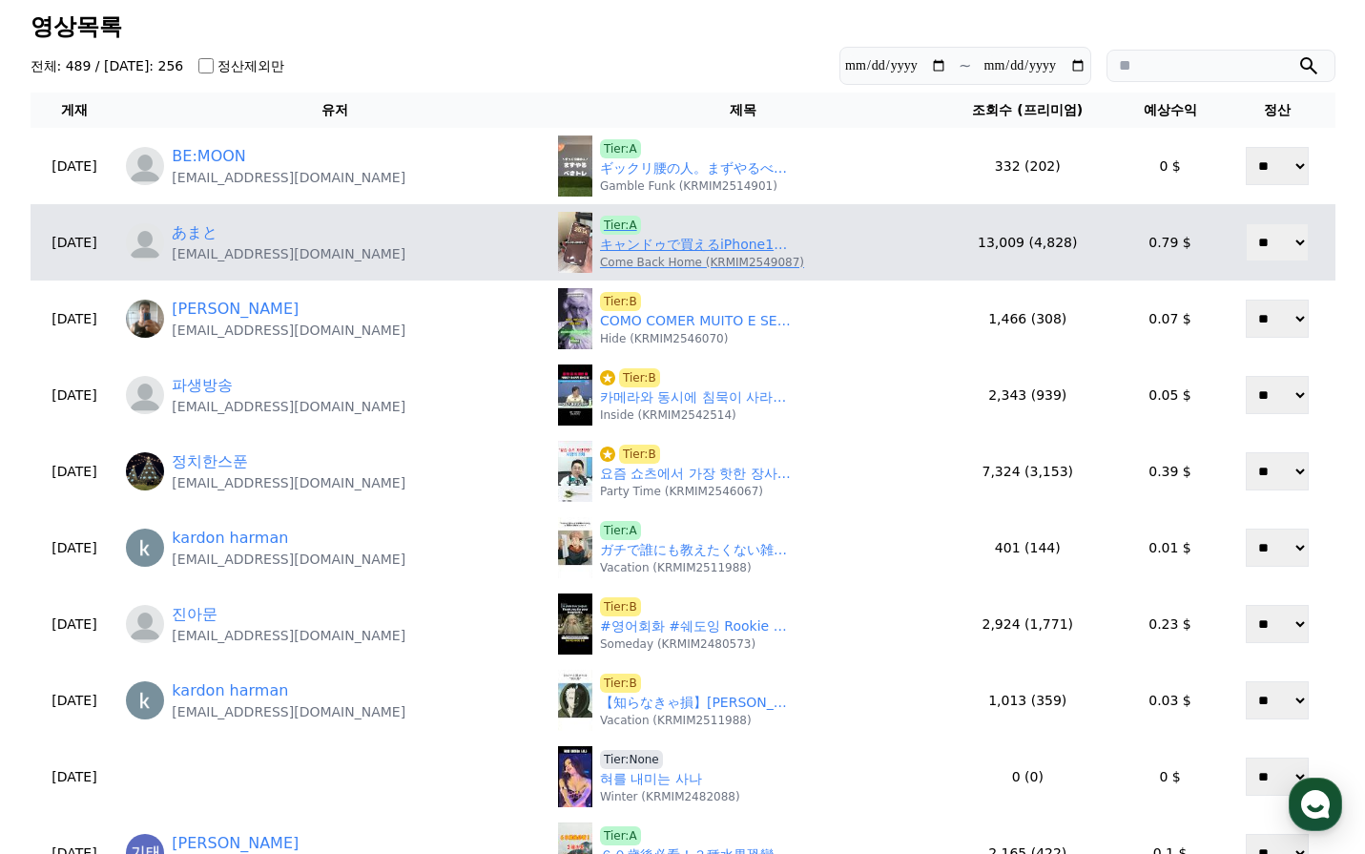
click at [656, 248] on link "キャンドゥで買えるiPhone17用クリアケースを正直レビュー！　#iPhone17 #キャンドゥ" at bounding box center [695, 245] width 191 height 20
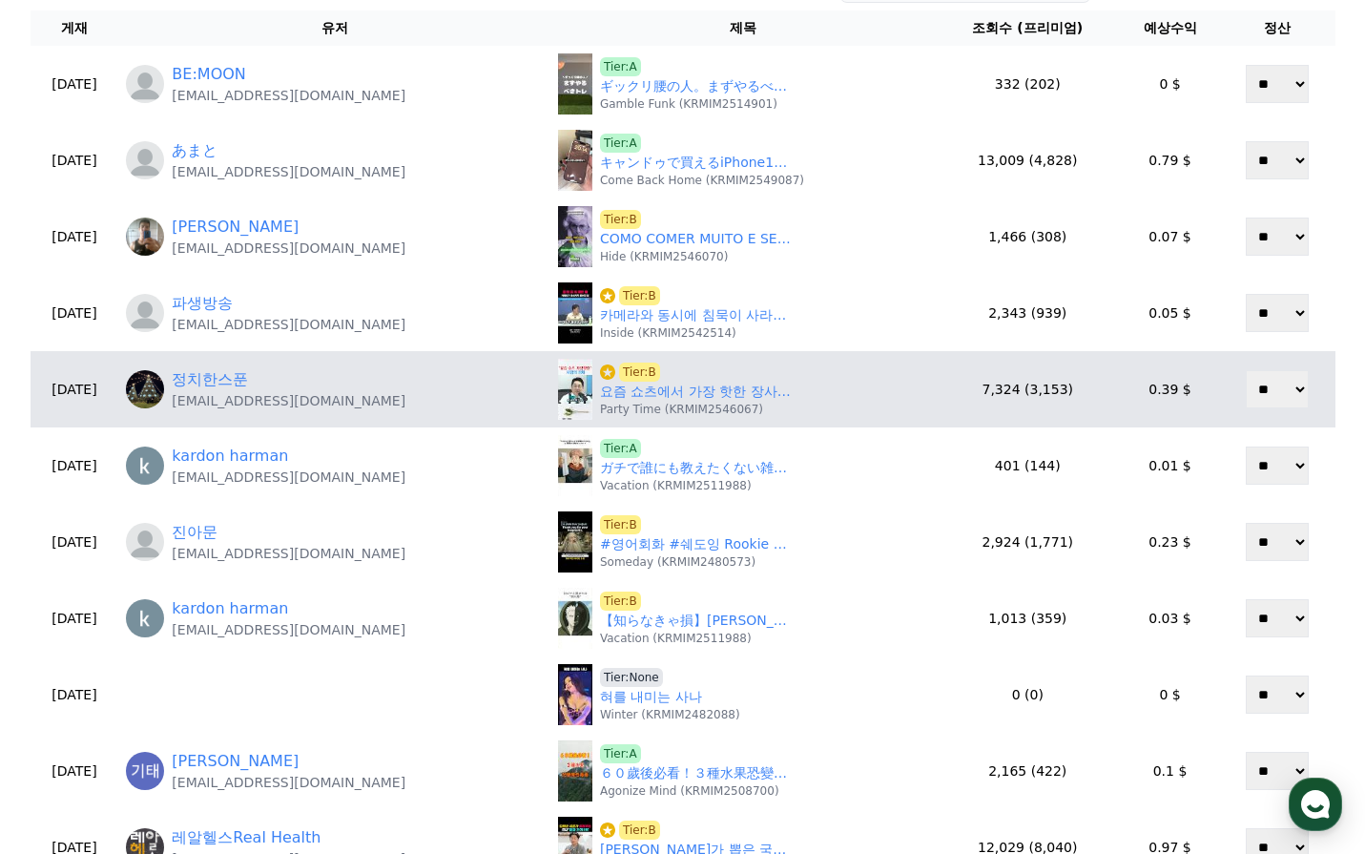
scroll to position [286, 0]
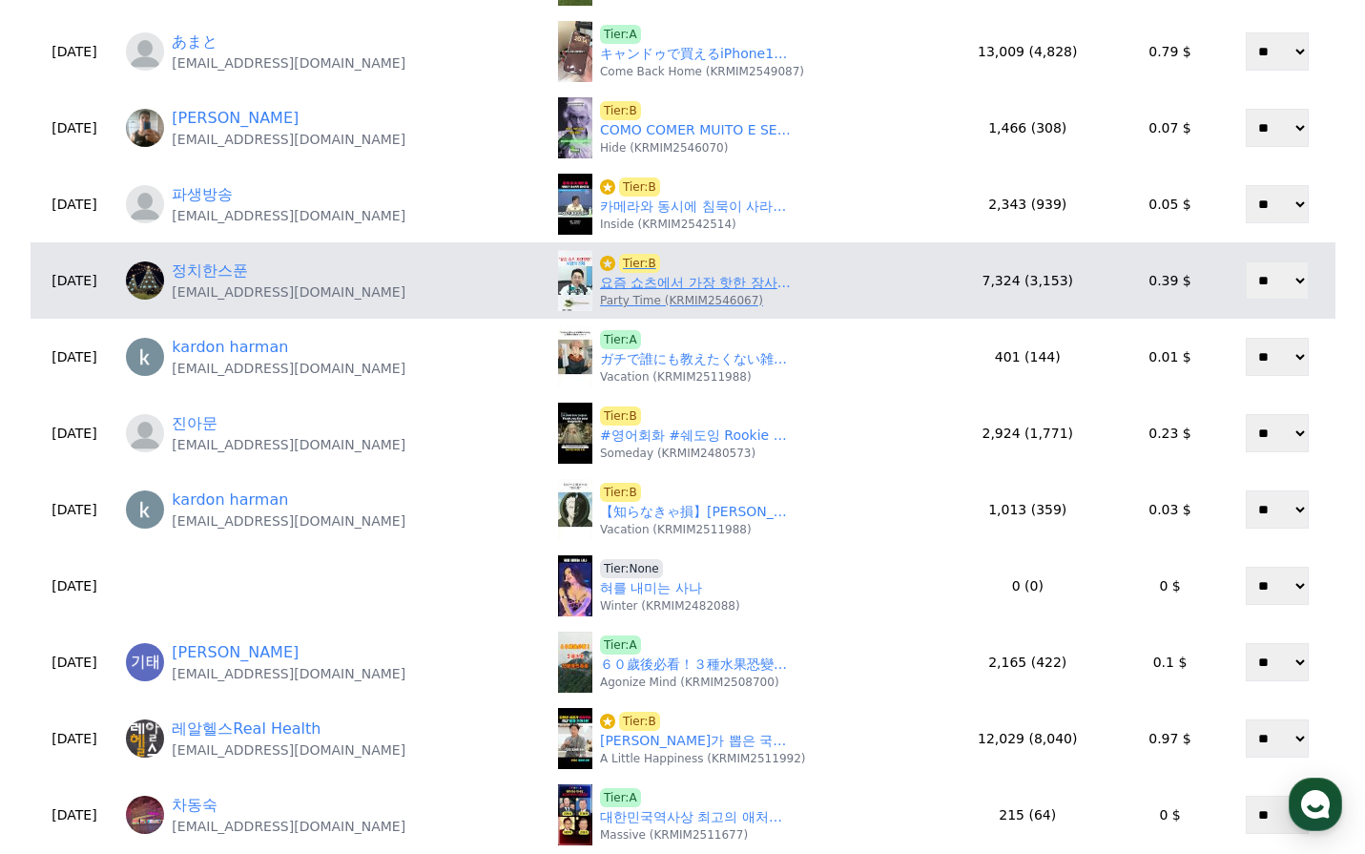
click at [653, 278] on link "요즘 쇼츠에서 가장 핫한 장사의신 은현장" at bounding box center [695, 283] width 191 height 20
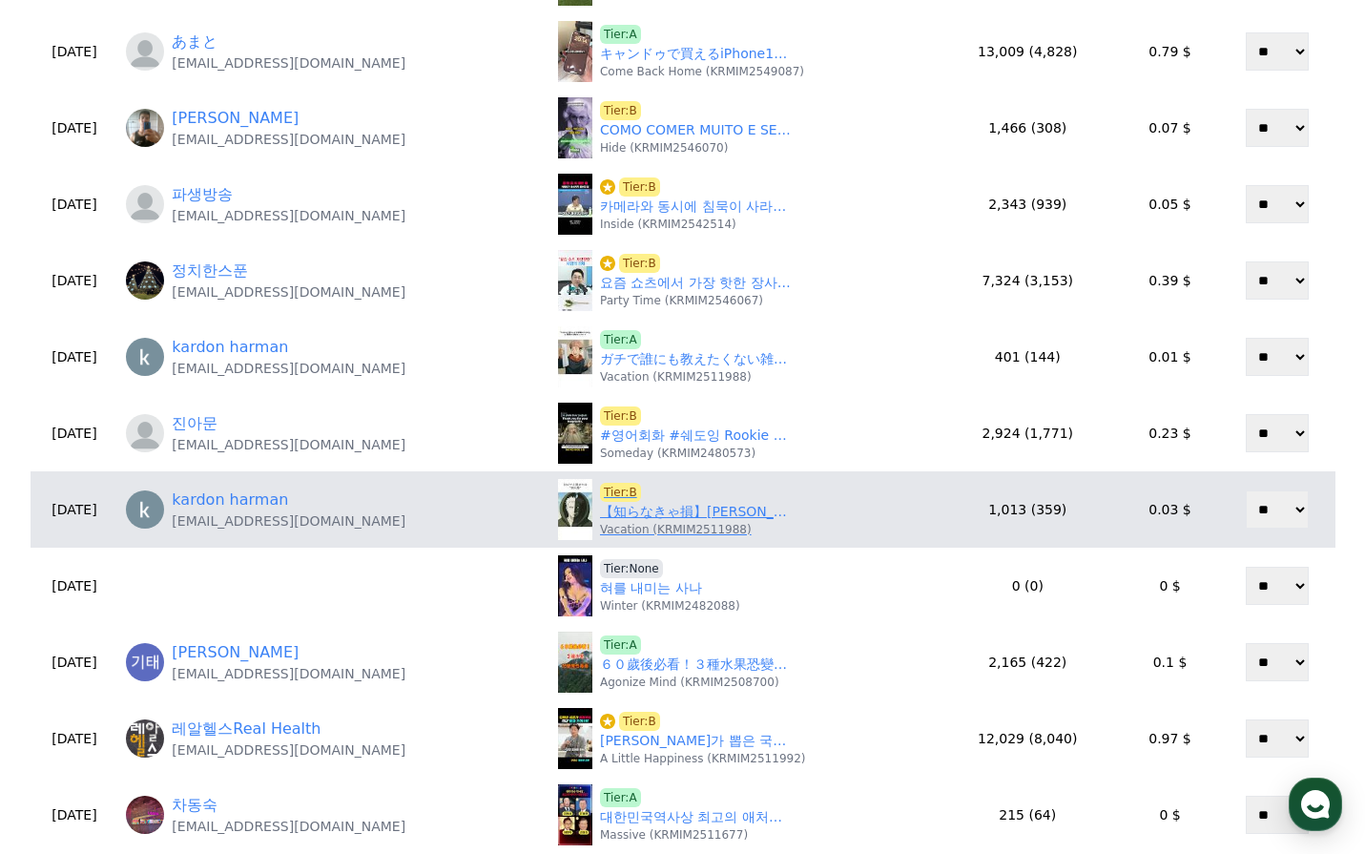
click at [647, 510] on link "【知らなきゃ損】ゼツの正体がヤバすぎる…" at bounding box center [695, 512] width 191 height 20
click at [617, 487] on span "Tier:B" at bounding box center [620, 492] width 41 height 19
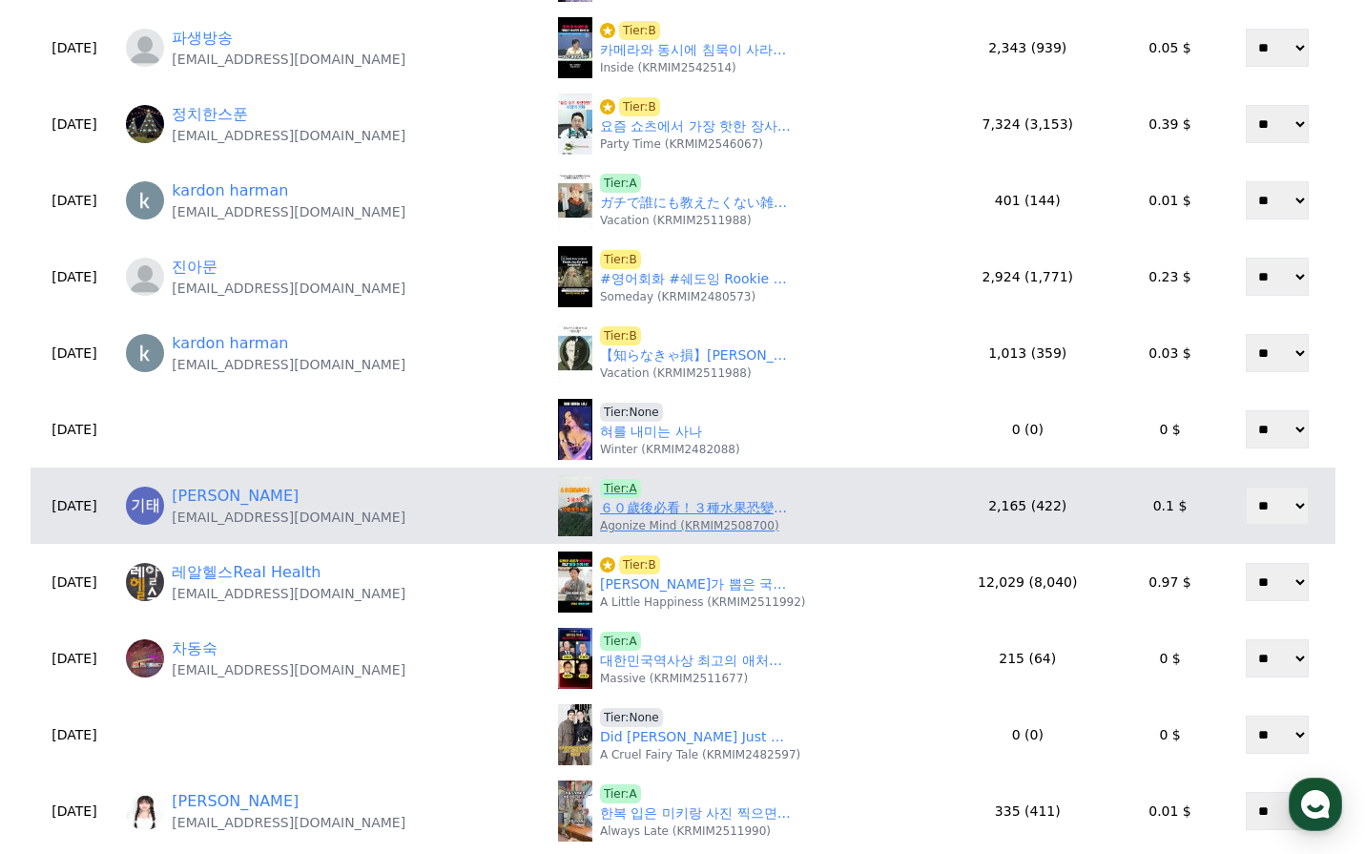
scroll to position [477, 0]
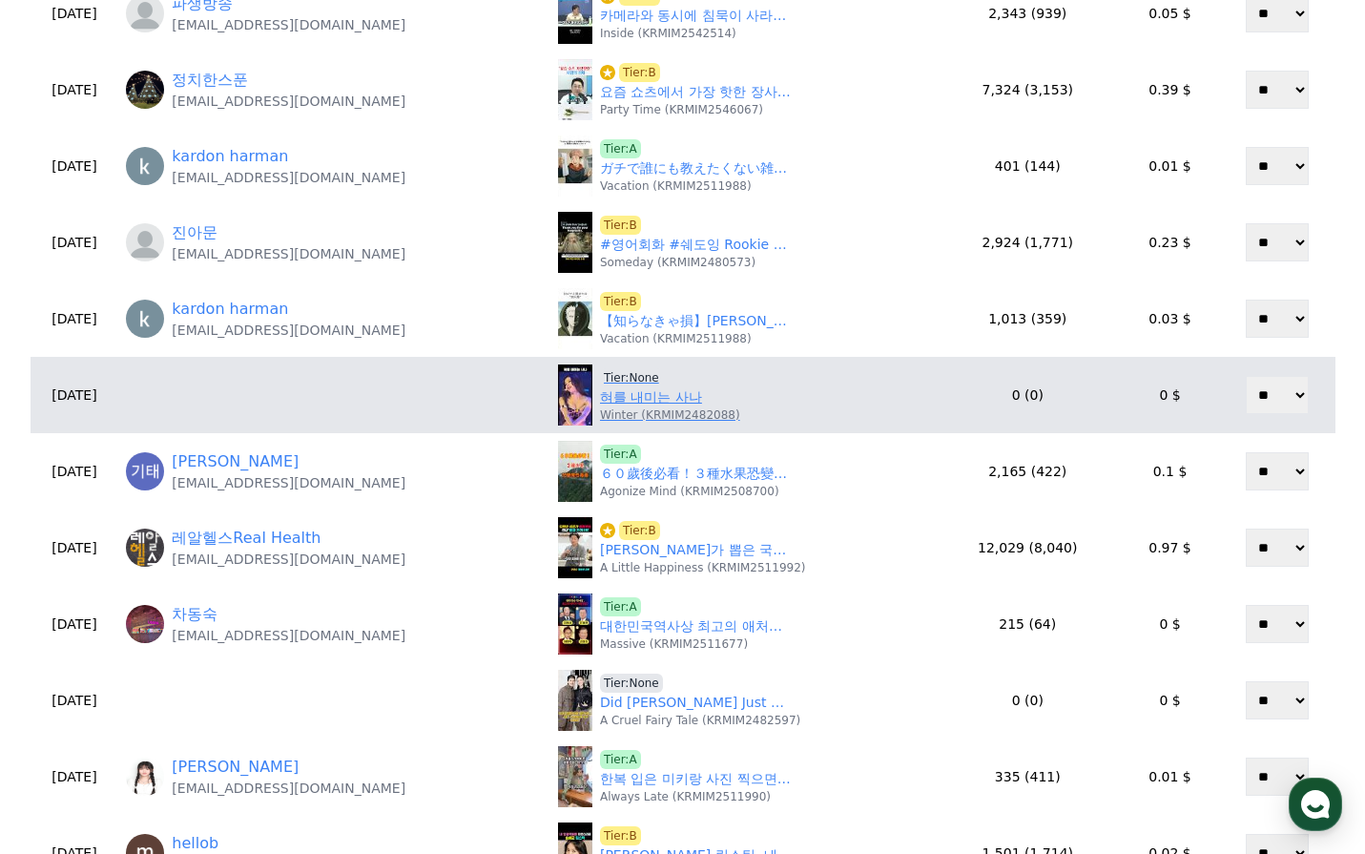
click at [653, 405] on link "혀를 내미는 사나" at bounding box center [651, 397] width 102 height 20
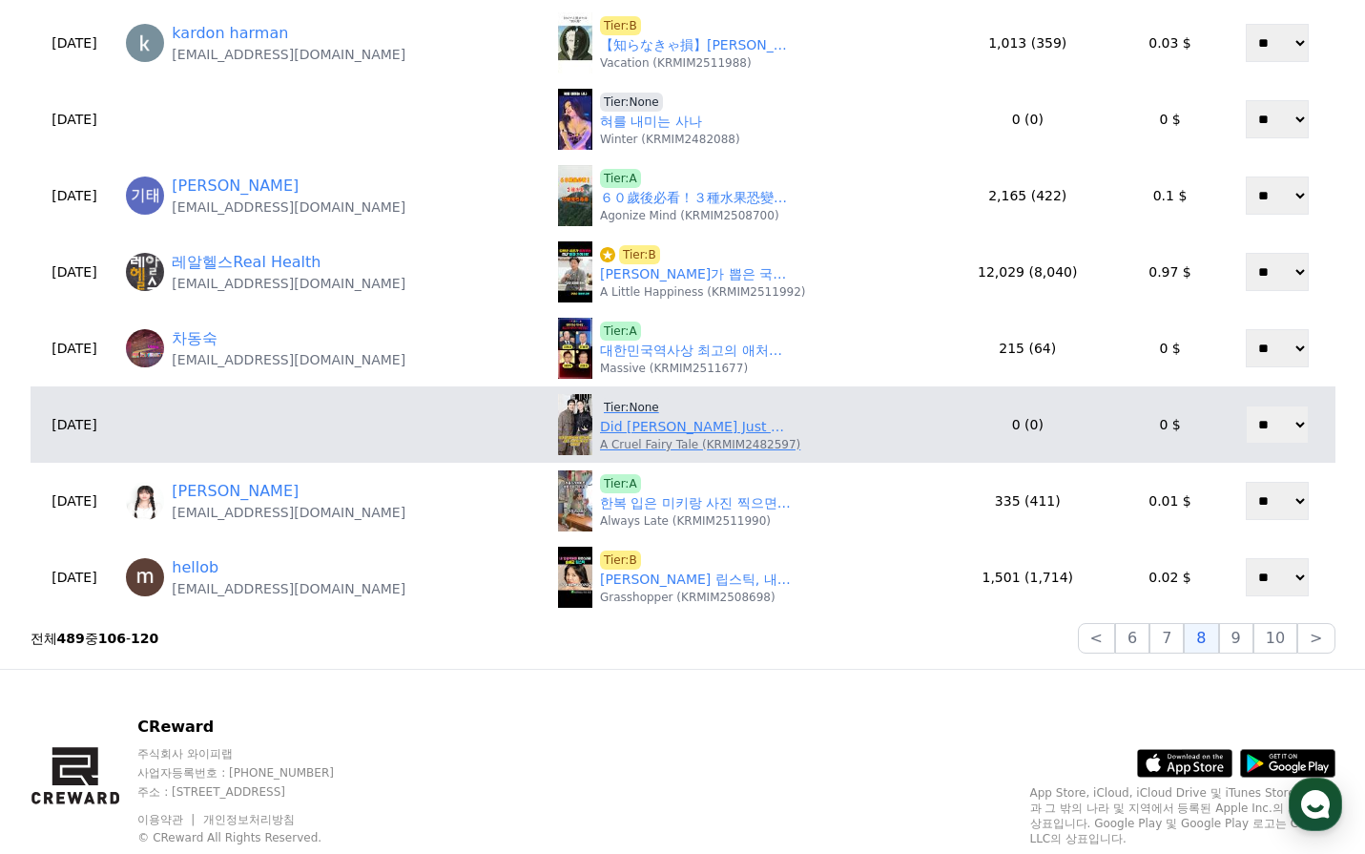
scroll to position [763, 0]
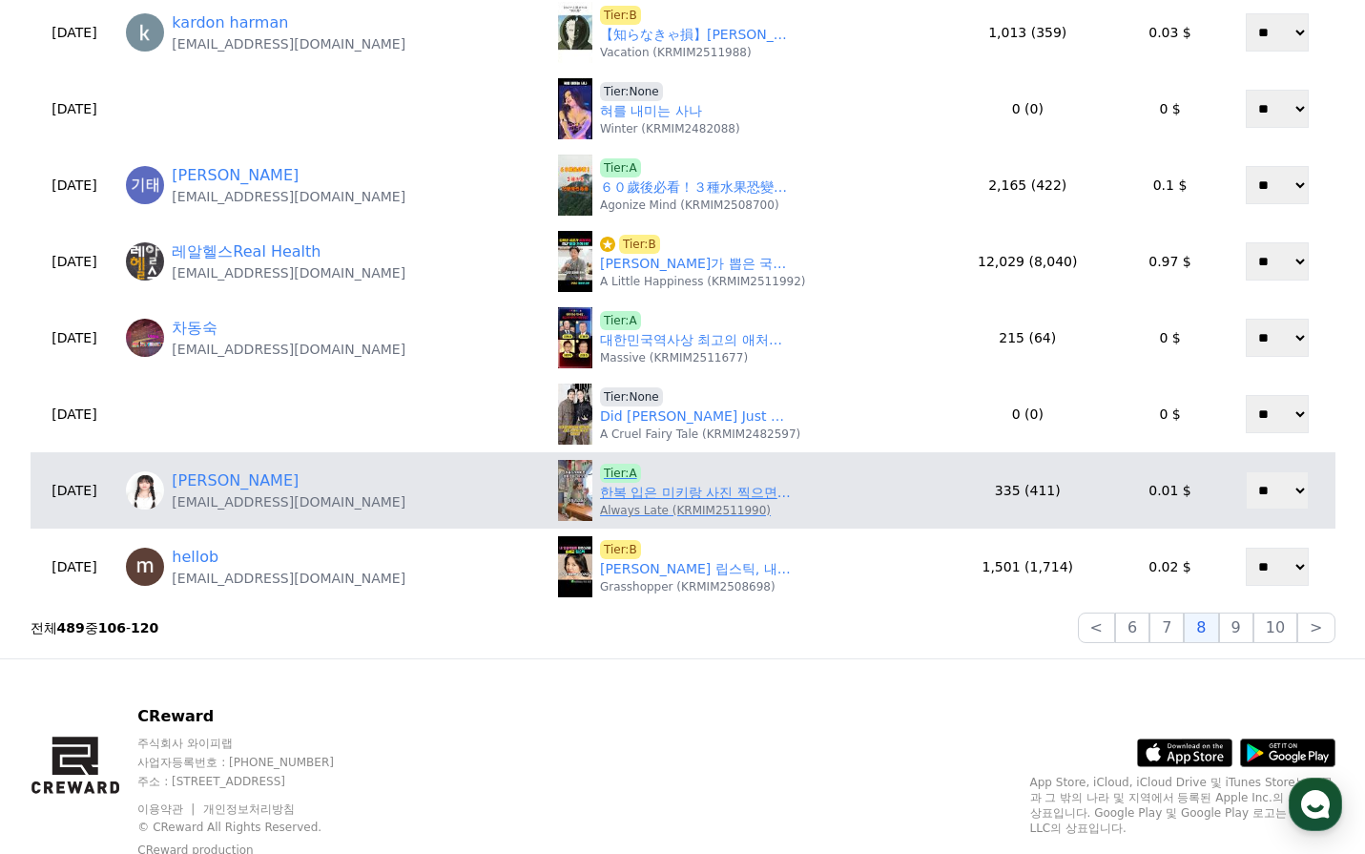
click at [665, 503] on p "Always Late (KRMIM2511990)" at bounding box center [685, 510] width 171 height 15
click at [672, 496] on link "한복 입은 미키랑 사진 찍으면서 놀 수 있는 곳?!" at bounding box center [695, 493] width 191 height 20
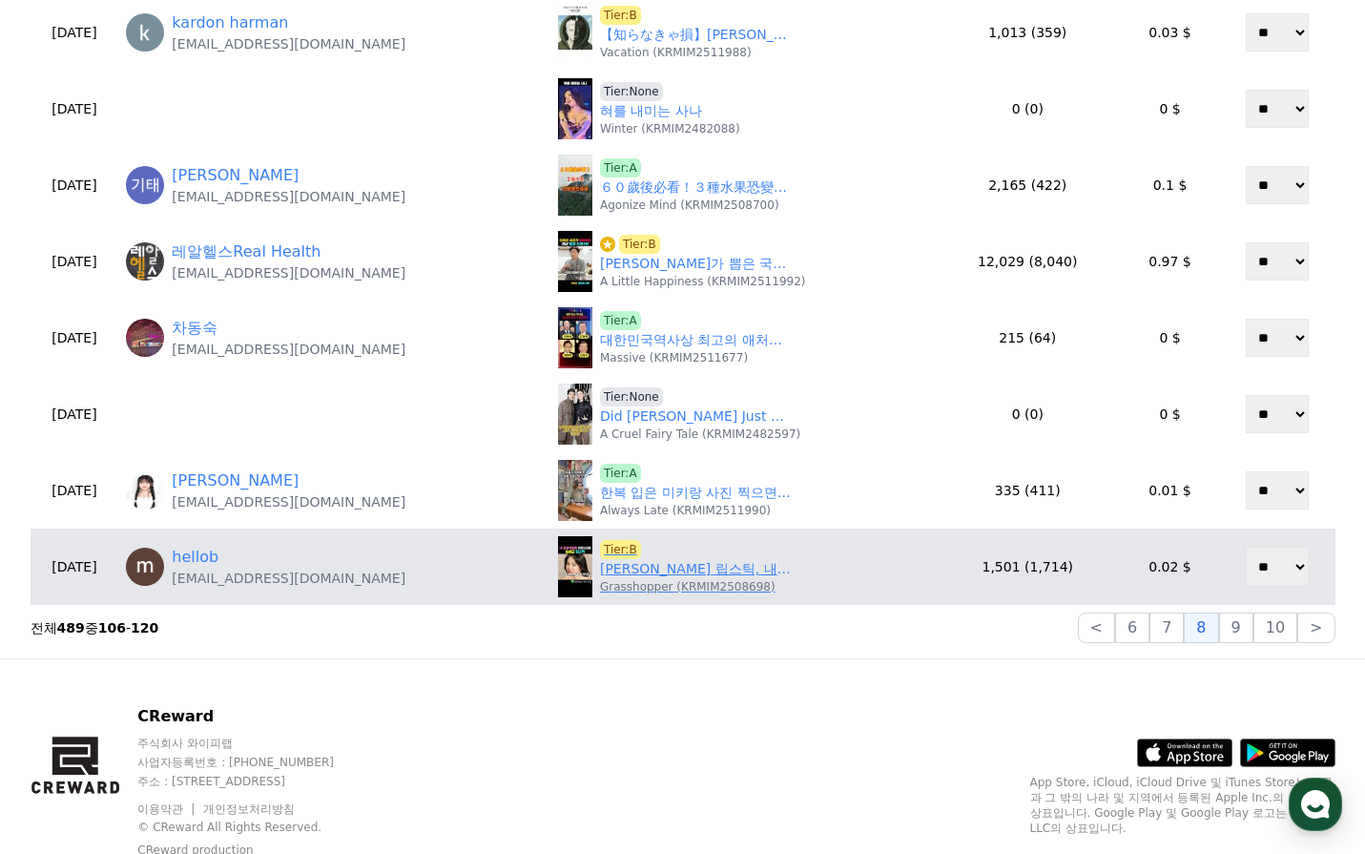
click at [694, 571] on link "송혜교 립스틱, 내 입술색처럼 자연스러운 발색!" at bounding box center [695, 569] width 191 height 20
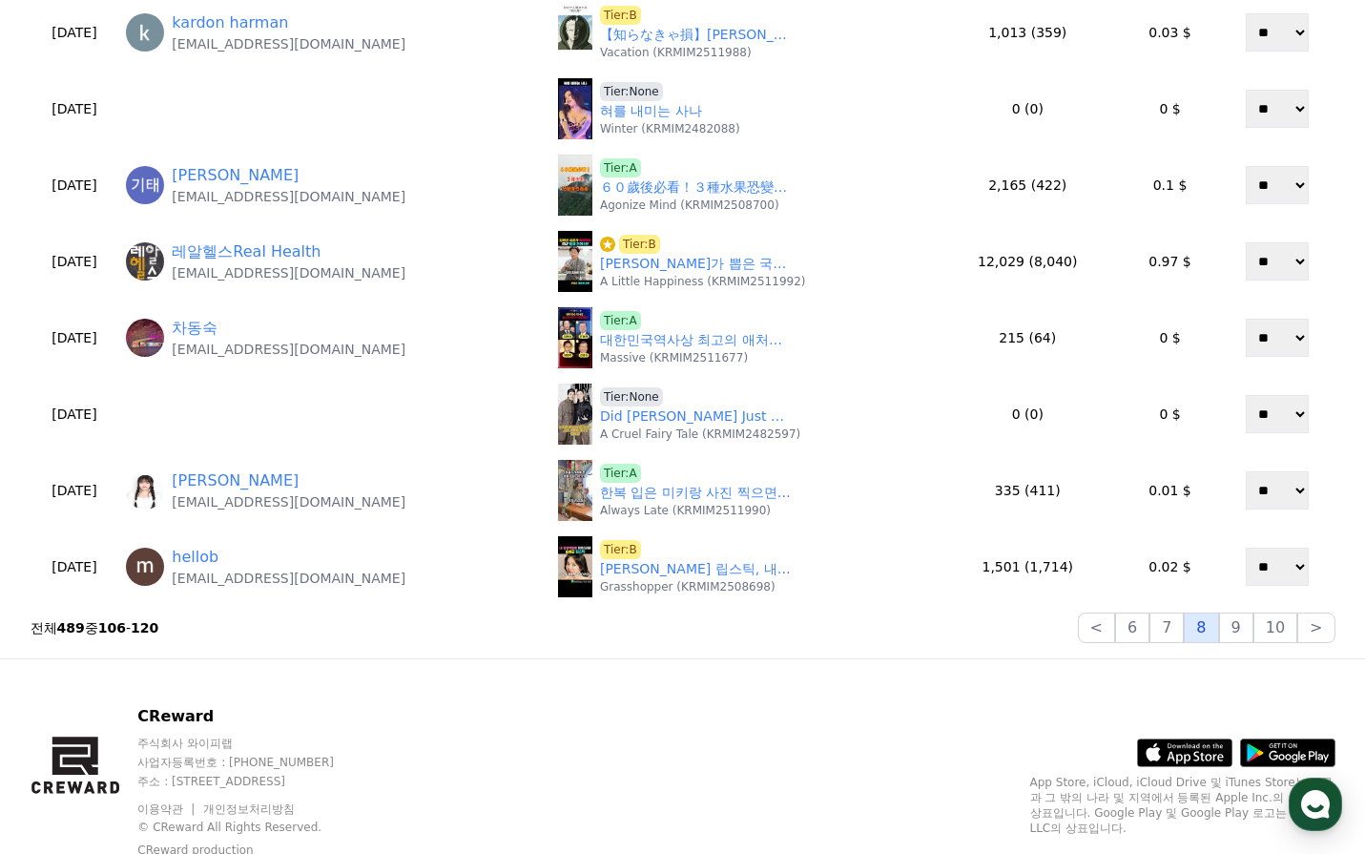
click at [1218, 630] on button "8" at bounding box center [1201, 627] width 34 height 31
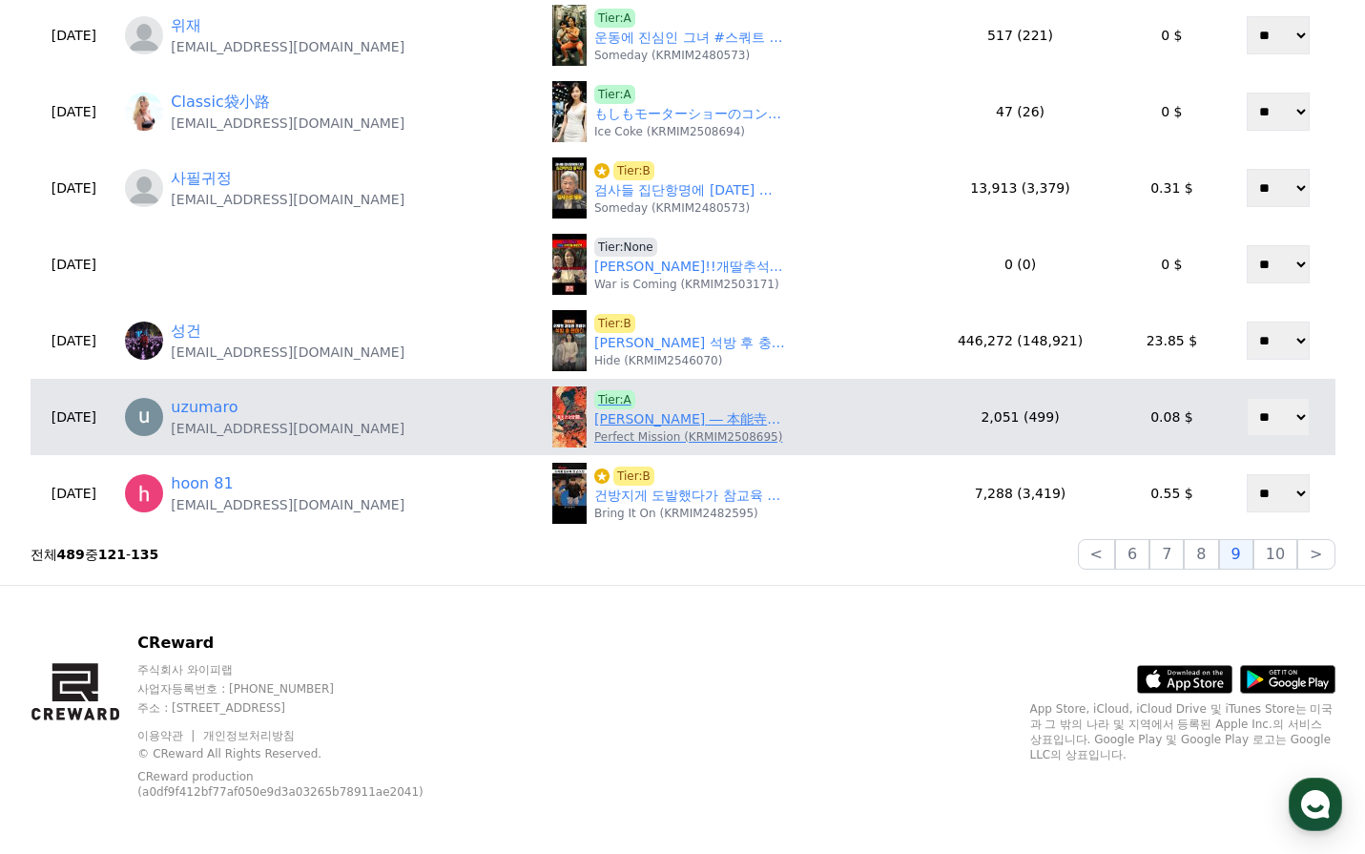
scroll to position [843, 0]
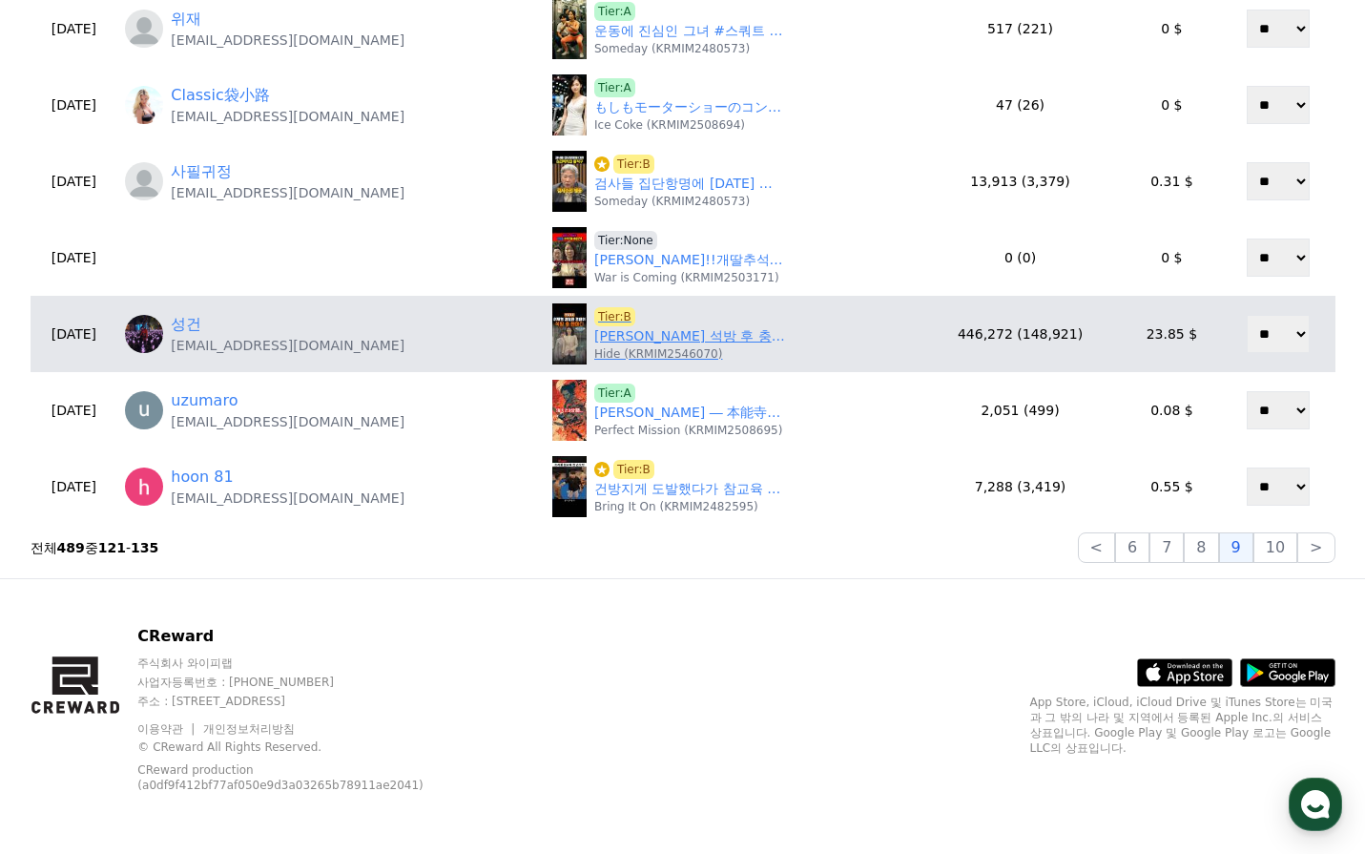
click at [653, 341] on link "이진숙 석방 후 충견들에게 한마디" at bounding box center [689, 336] width 191 height 20
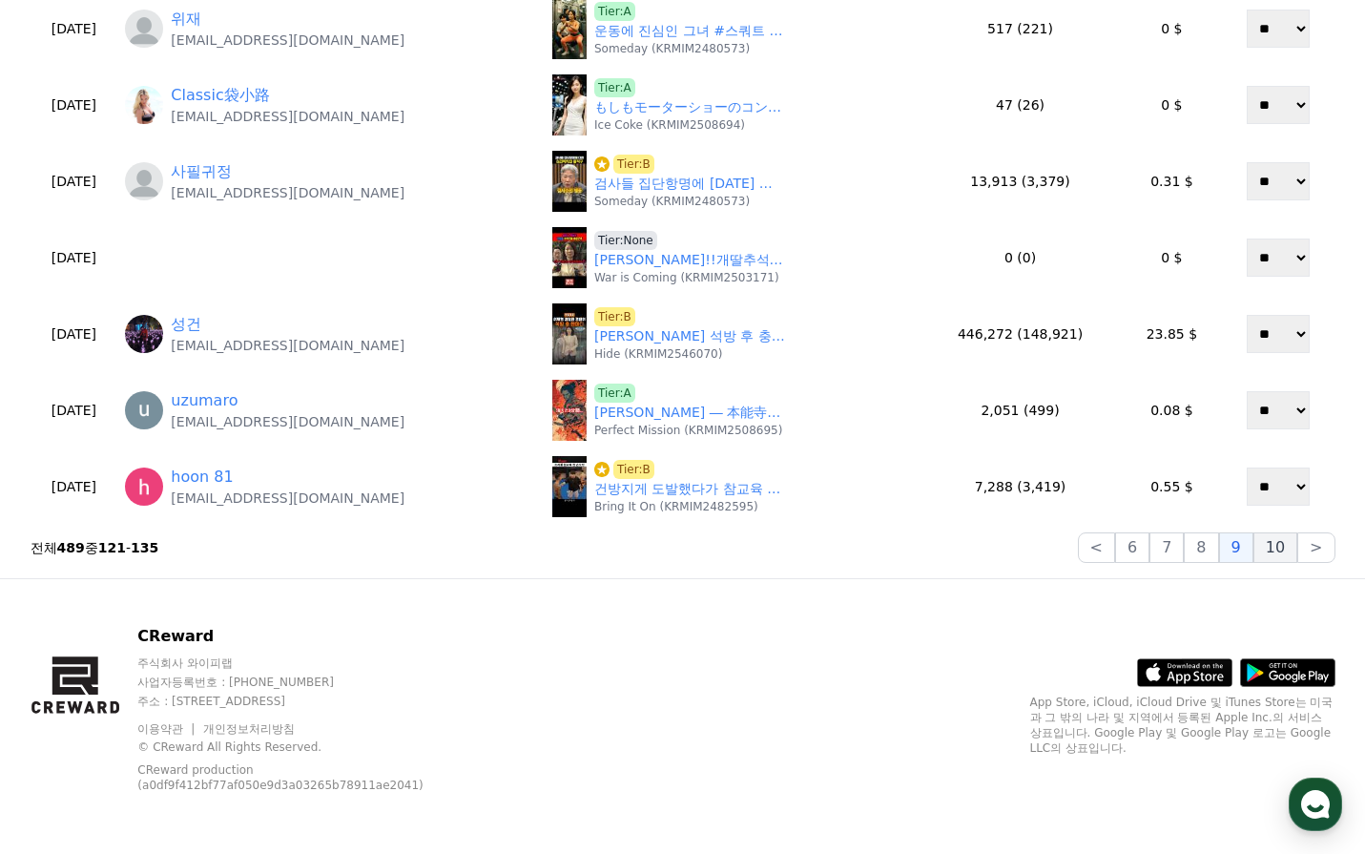
click at [1278, 547] on button "10" at bounding box center [1276, 547] width 44 height 31
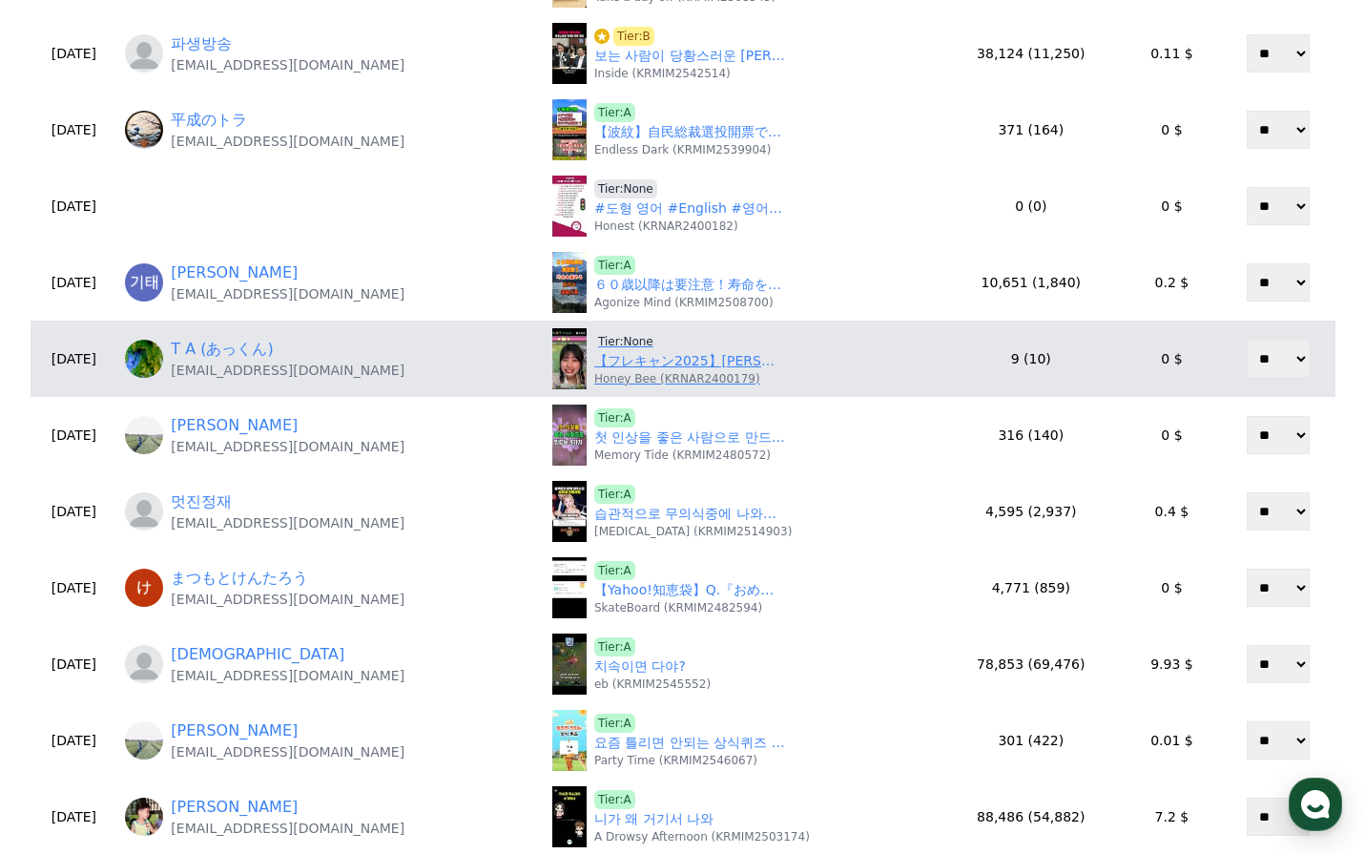
scroll to position [286, 0]
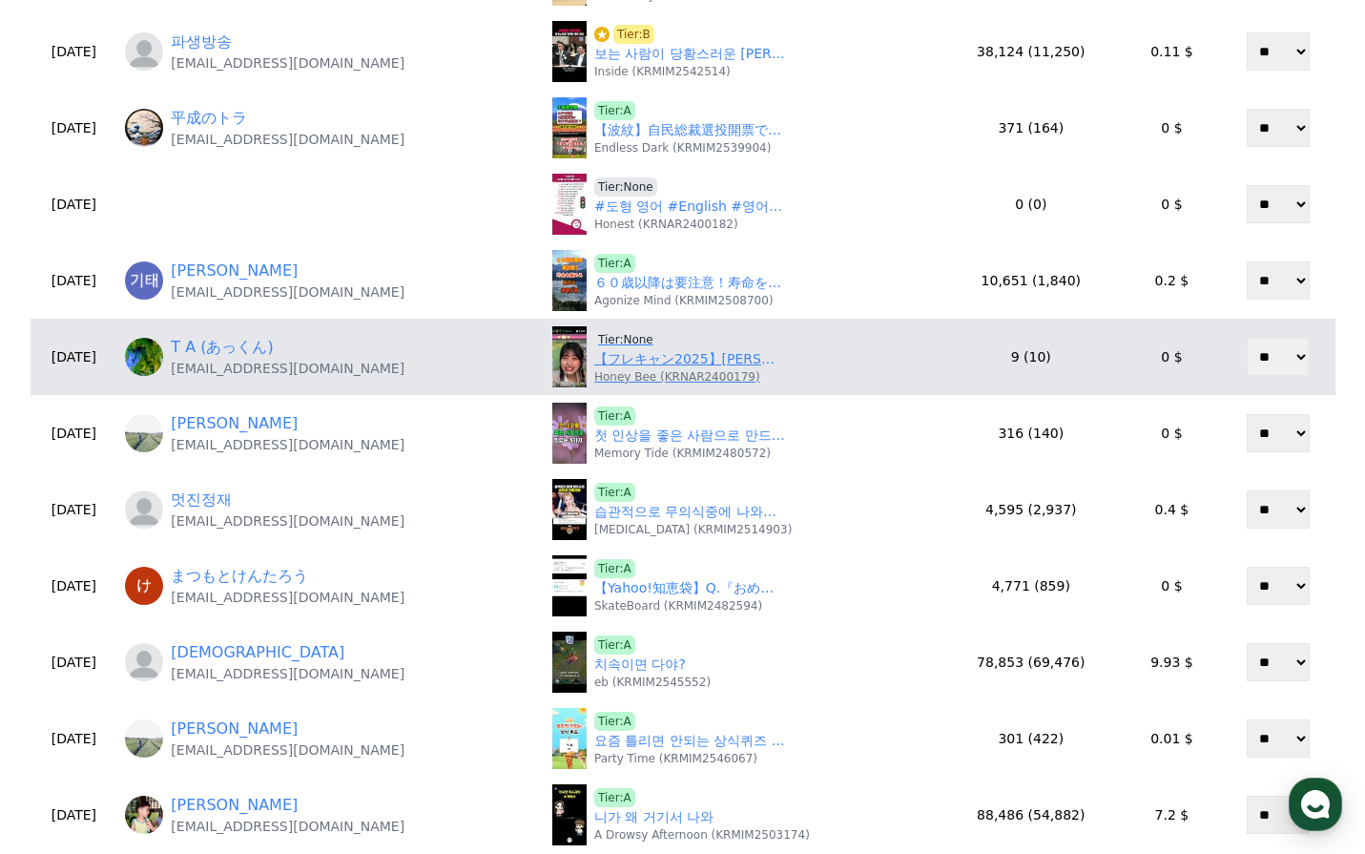
click at [645, 363] on link "【フレキャン2025】夏凪里季🌻｜三つ編み×にゃんポーズで魅せた“天使の笑顔”💛【ナギイチサマー代表】" at bounding box center [689, 359] width 191 height 20
click at [621, 339] on span "Tier:None" at bounding box center [625, 339] width 63 height 19
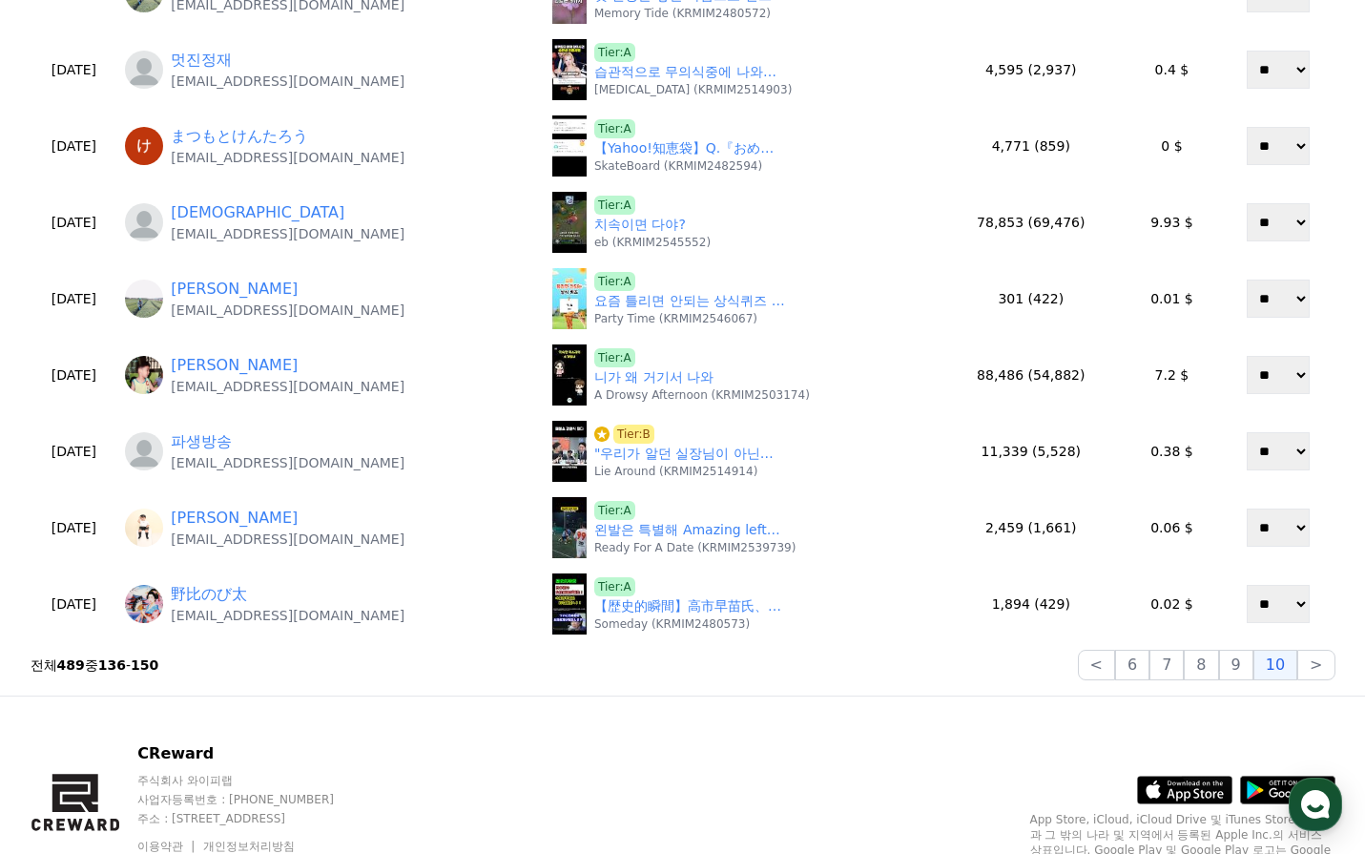
scroll to position [763, 0]
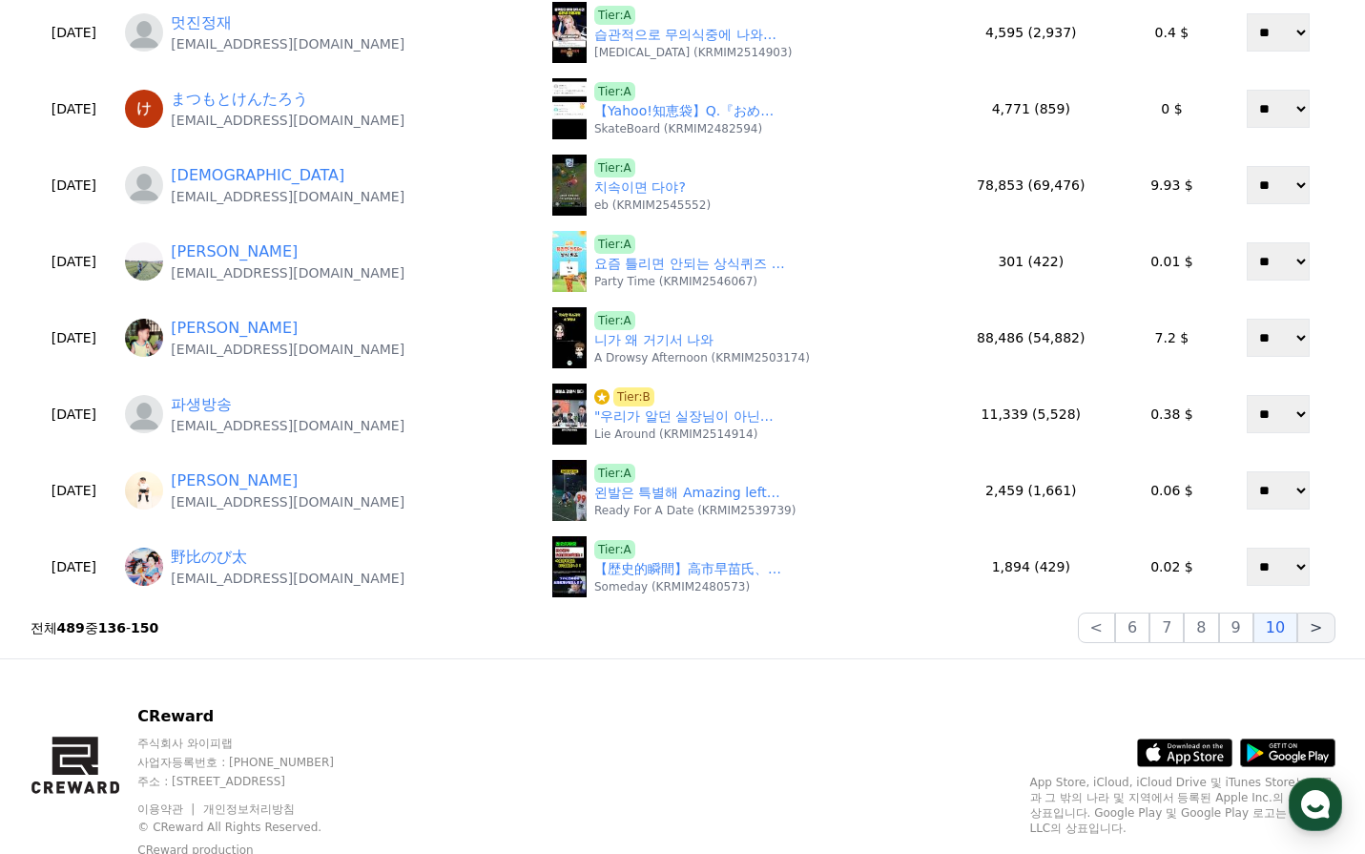
click at [1322, 626] on button ">" at bounding box center [1315, 627] width 37 height 31
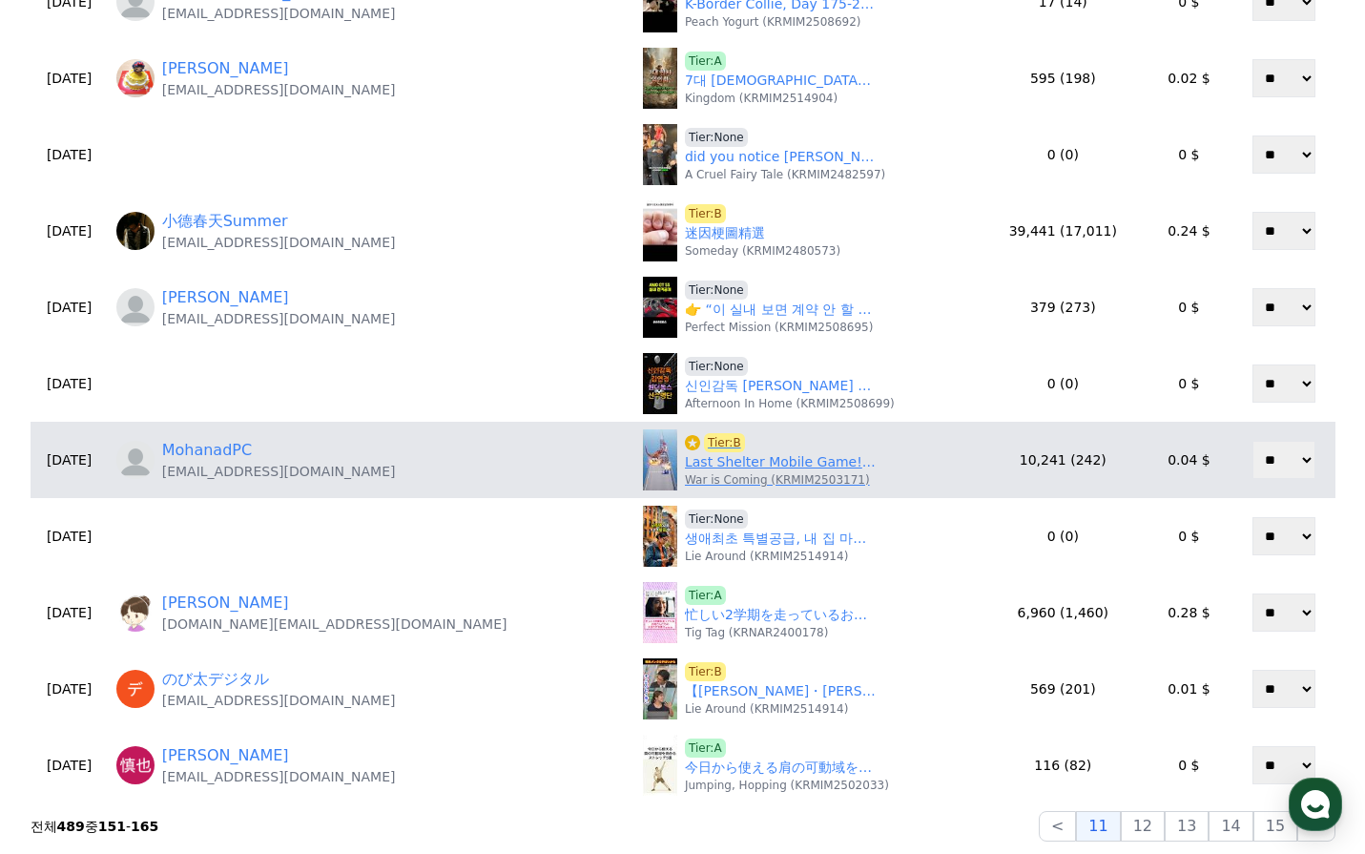
scroll to position [572, 0]
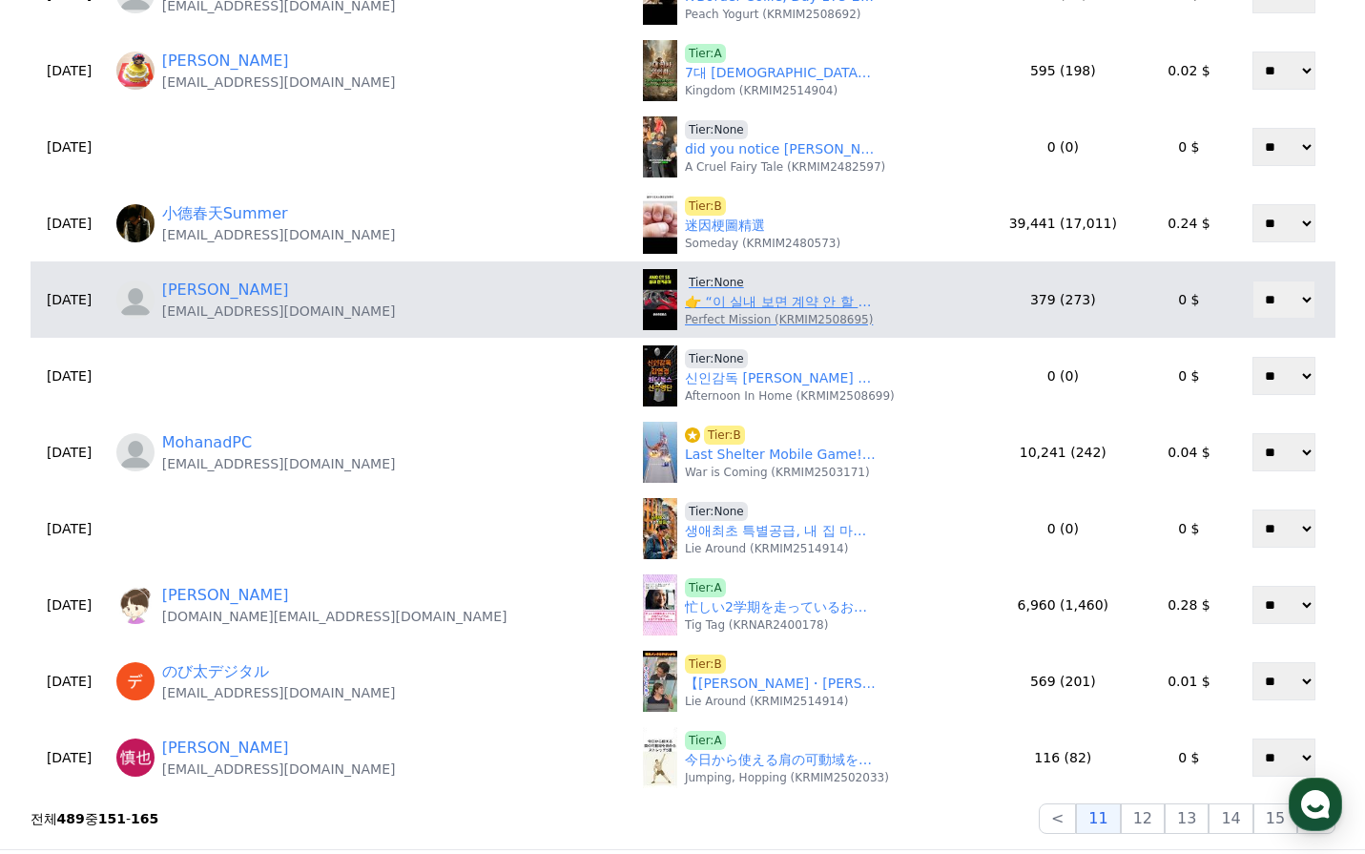
click at [685, 301] on link "👉 “이 실내 보면 계약 안 할 수가 없다…🔥 벤츠 AMG GT55 한정판 실내 전격 공개”" at bounding box center [780, 302] width 191 height 20
click at [685, 276] on span "Tier:None" at bounding box center [716, 282] width 63 height 19
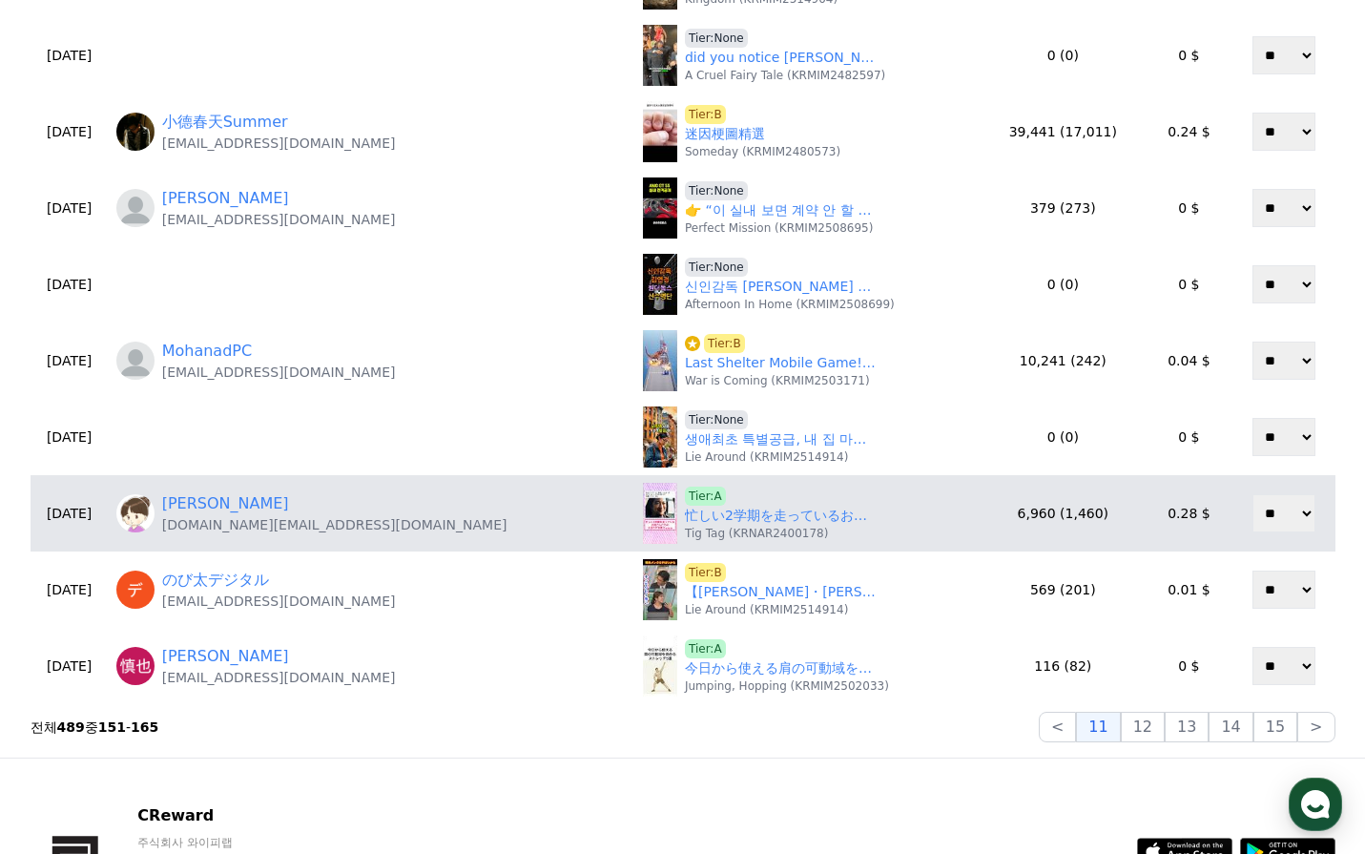
scroll to position [668, 0]
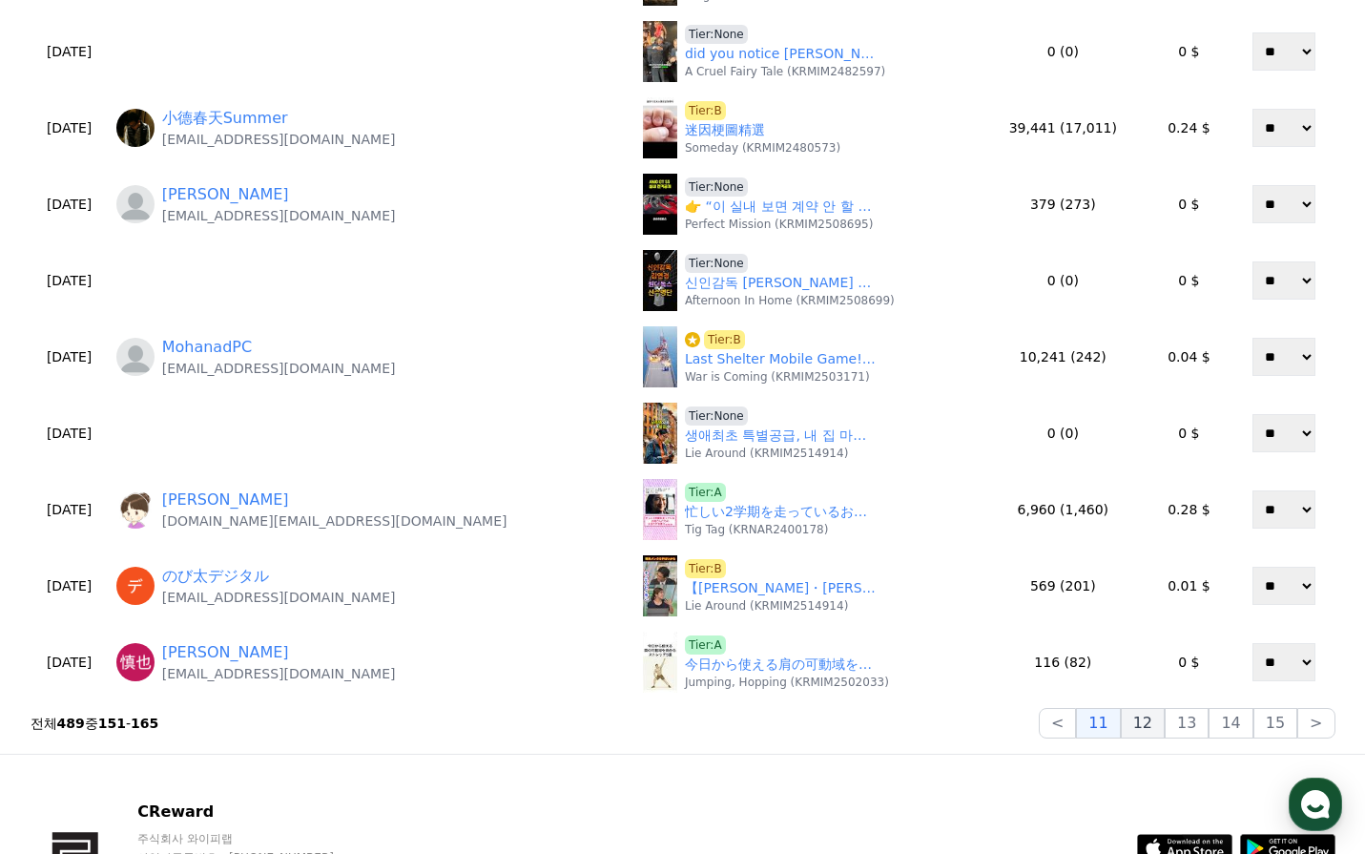
click at [1159, 724] on button "12" at bounding box center [1143, 723] width 44 height 31
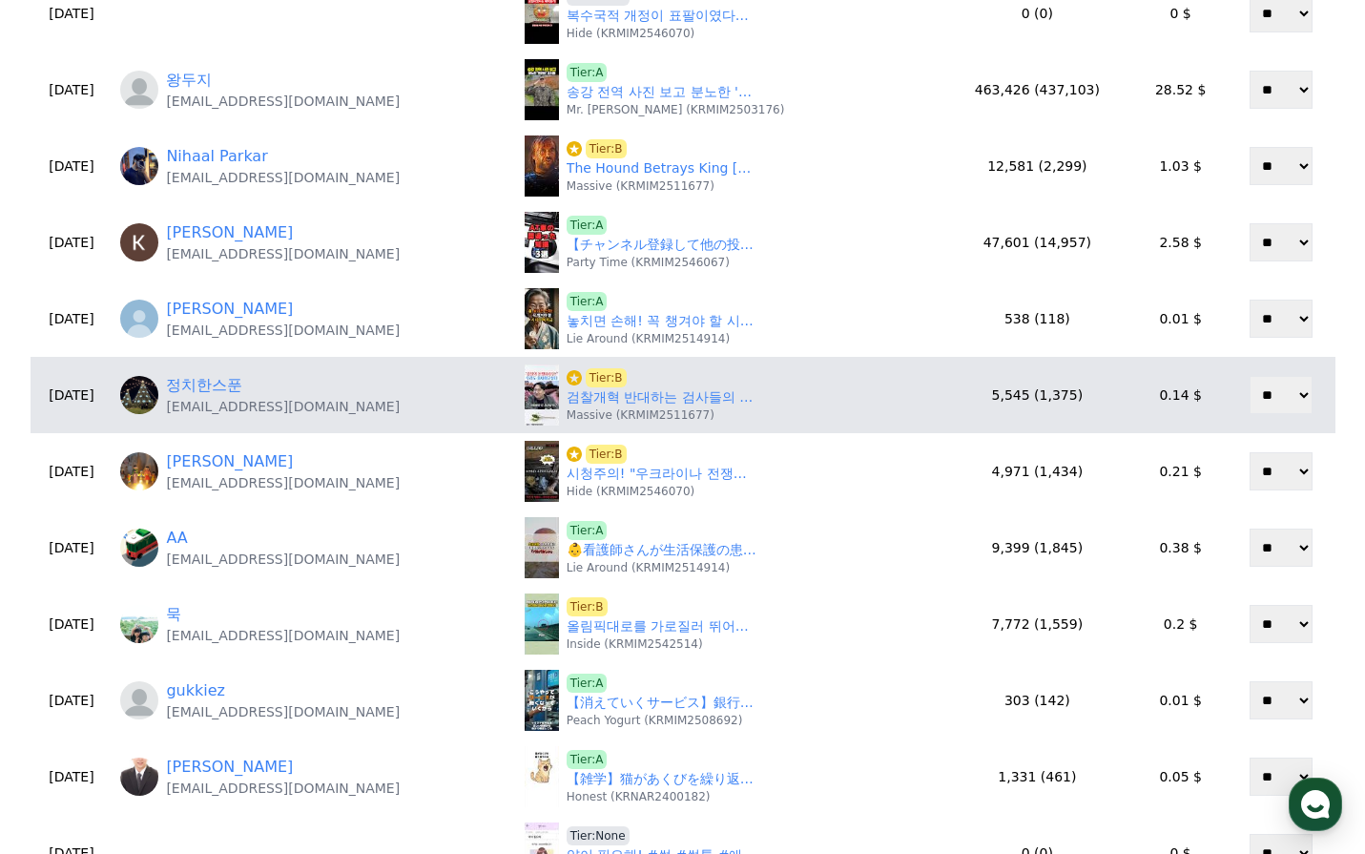
scroll to position [572, 0]
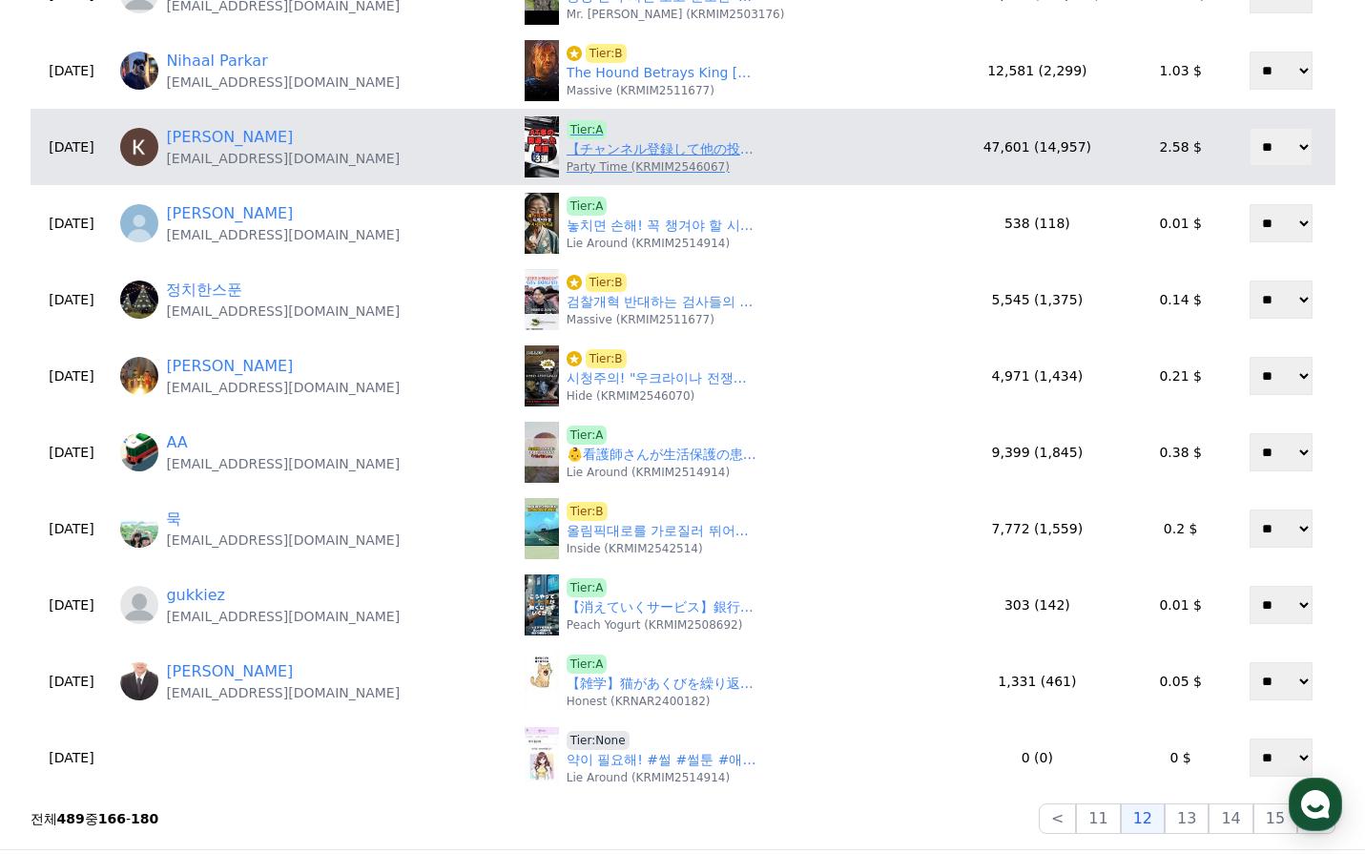
click at [670, 151] on link "【チャンネル登録して他の投稿もチェック✅】AT車の間違った知識3選#車 #車好き #車好きと繋がりたい #トランスミッション #車の雑学" at bounding box center [662, 149] width 191 height 20
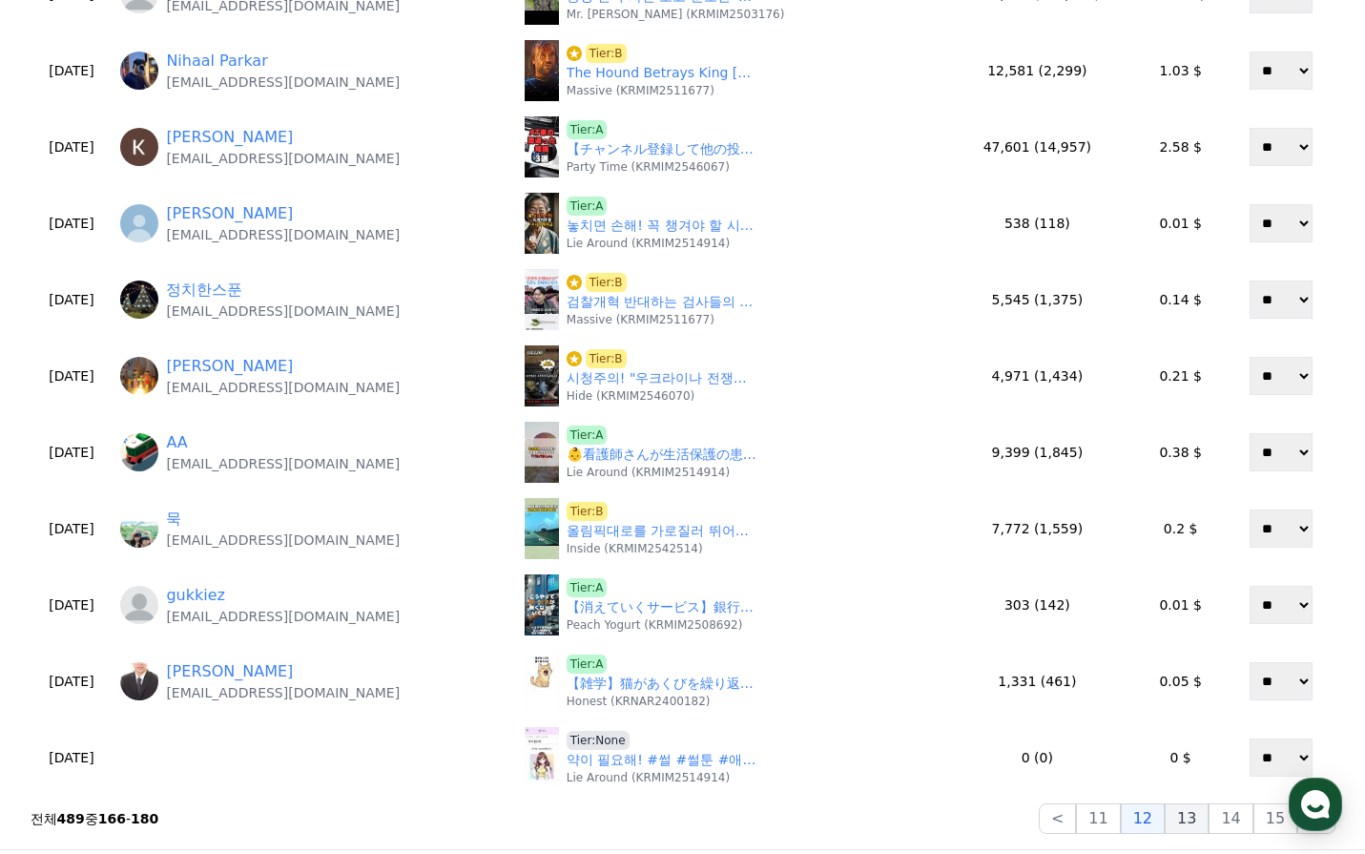
click at [1190, 819] on button "13" at bounding box center [1187, 818] width 44 height 31
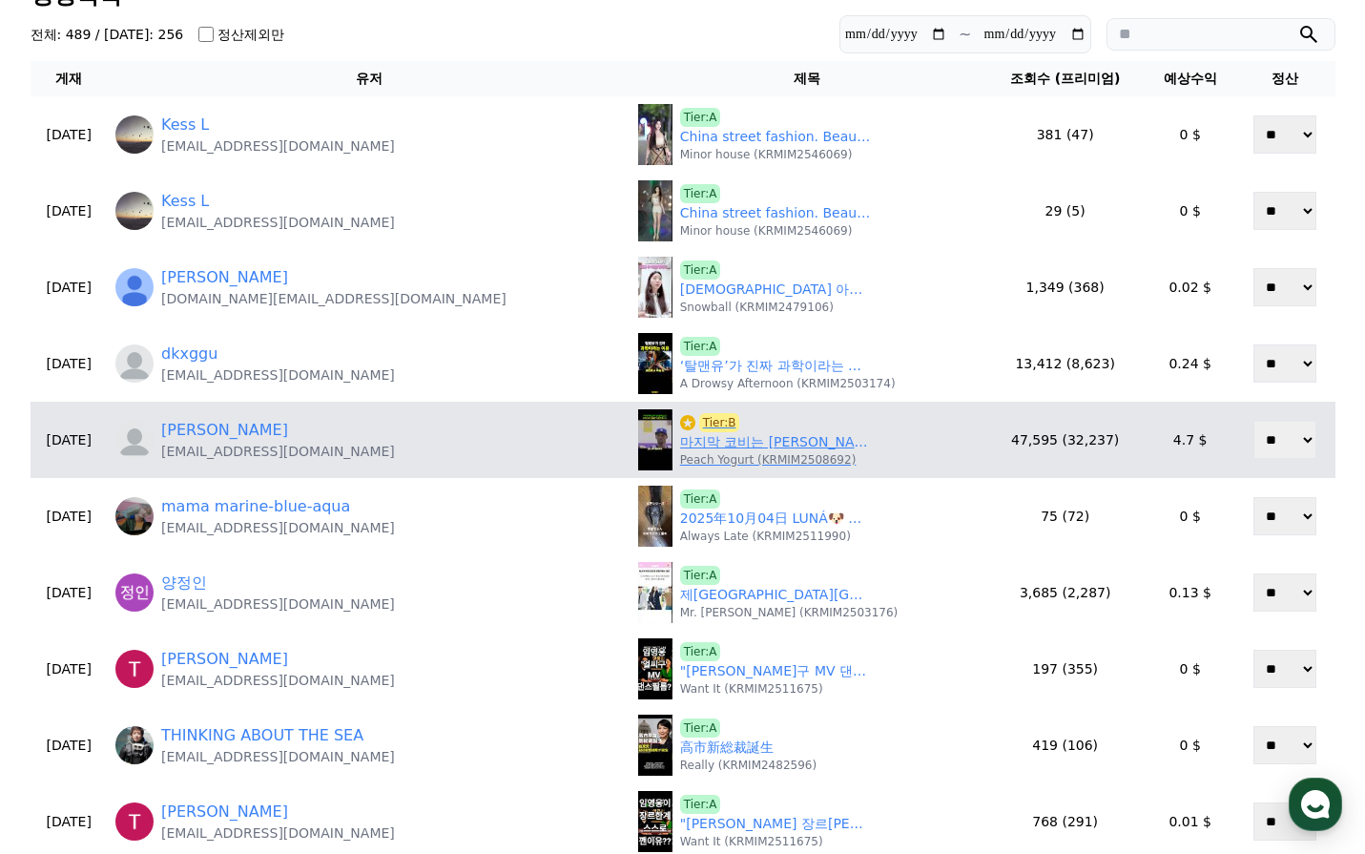
scroll to position [95, 0]
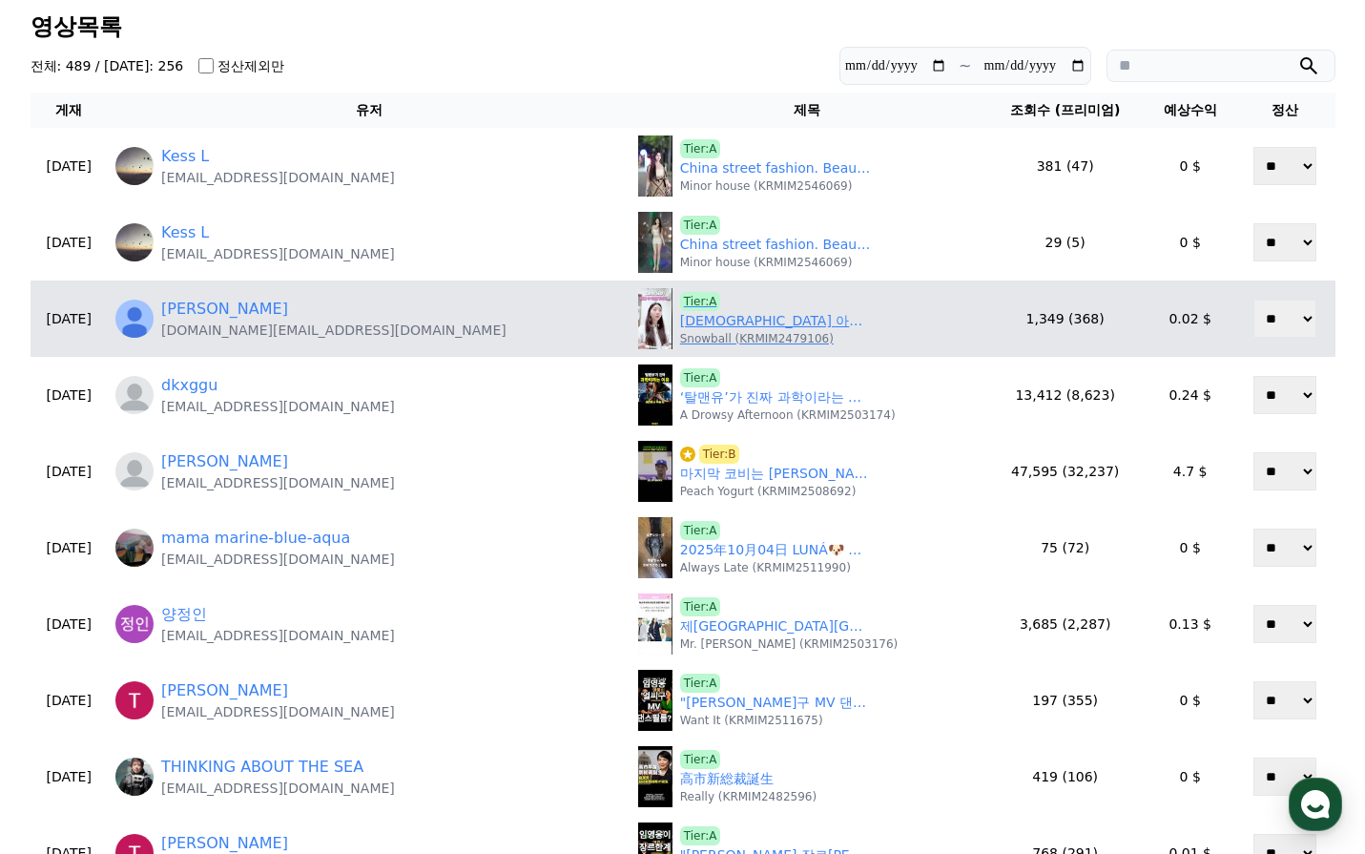
click at [680, 326] on link "일본인 아내가 퇴근 후 준비해준 저녁…?? #한일부부 #한일커플" at bounding box center [775, 321] width 191 height 20
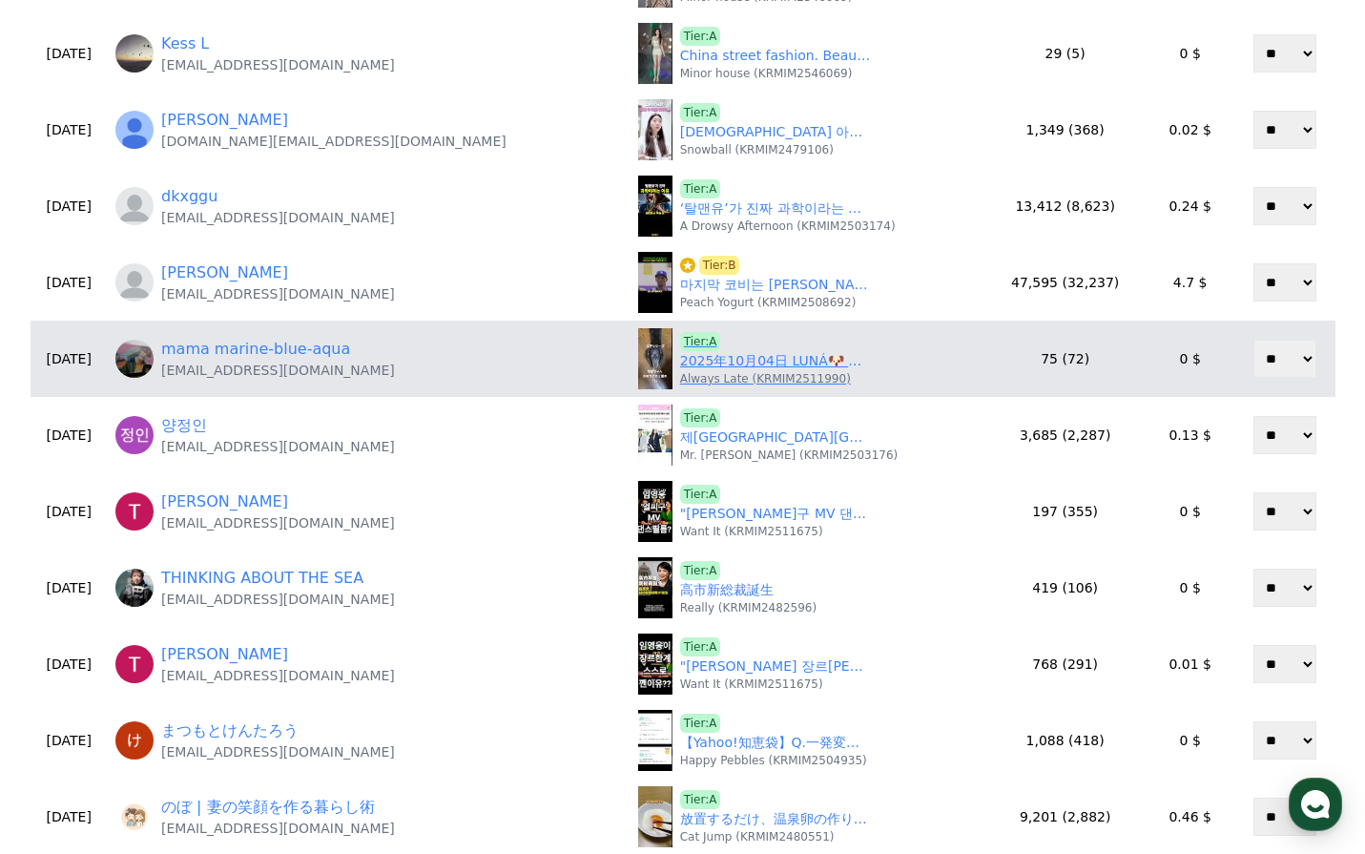
scroll to position [286, 0]
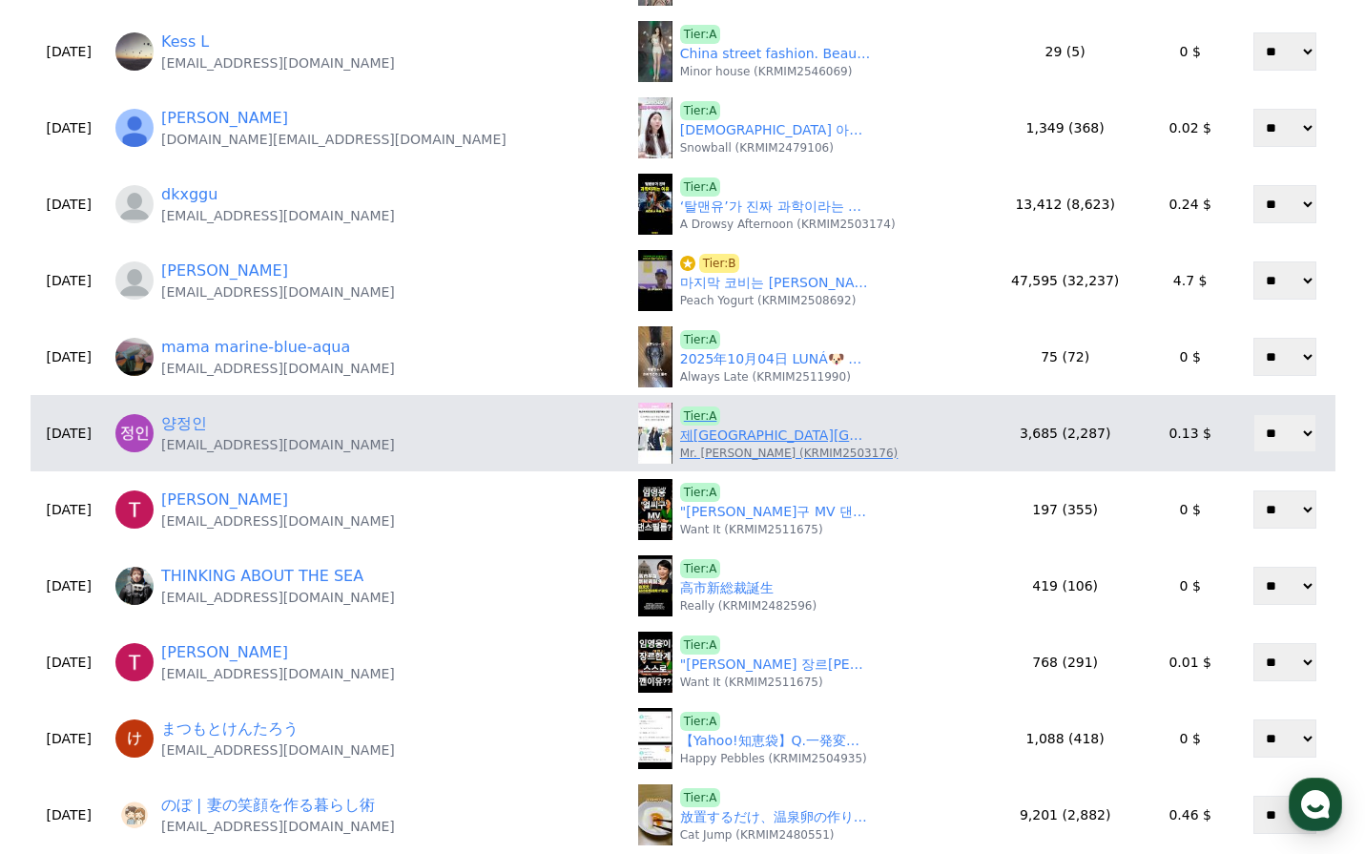
click at [695, 440] on link "제니 카이 뷔 공항서 삼자대면" at bounding box center [775, 435] width 191 height 20
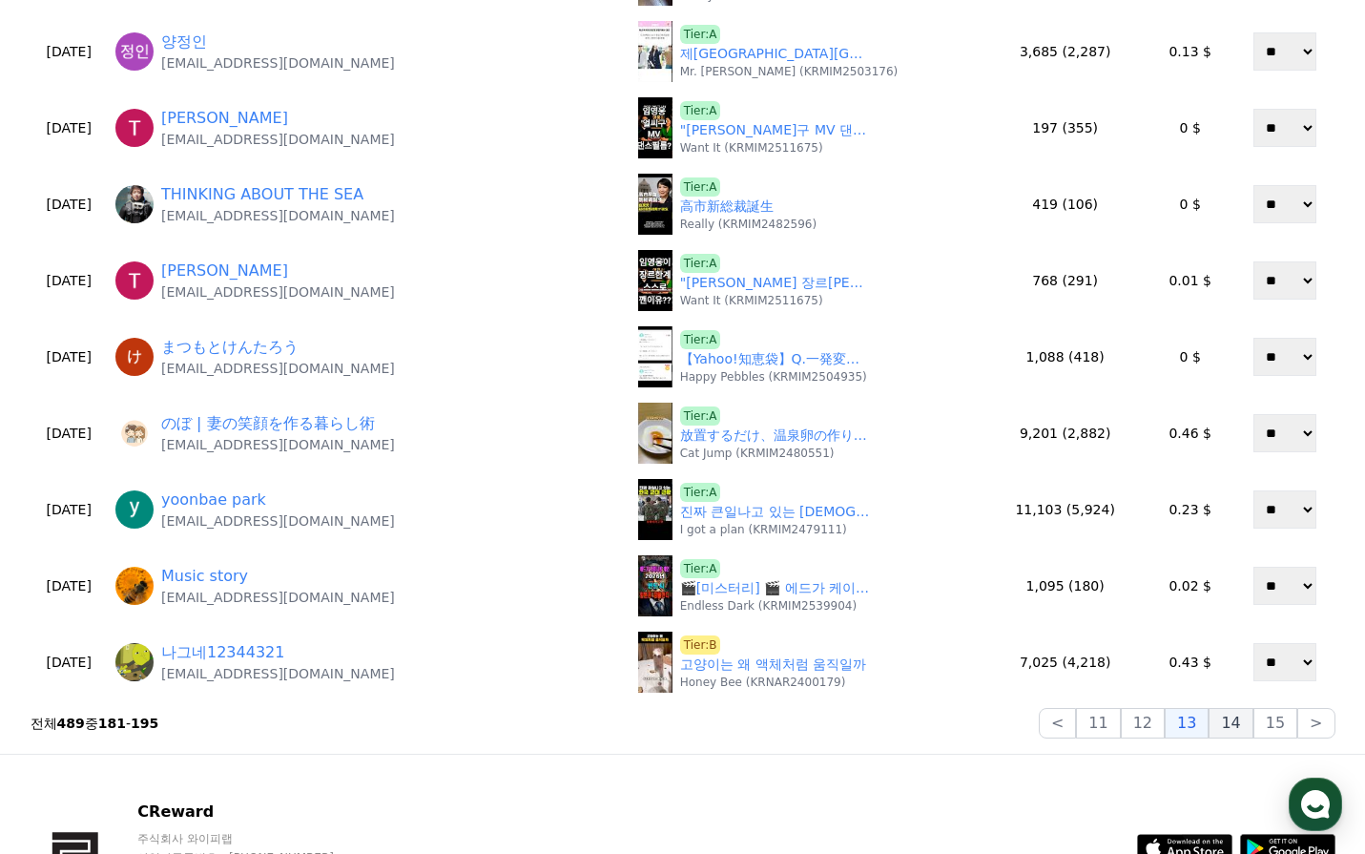
click at [1219, 730] on button "14" at bounding box center [1231, 723] width 44 height 31
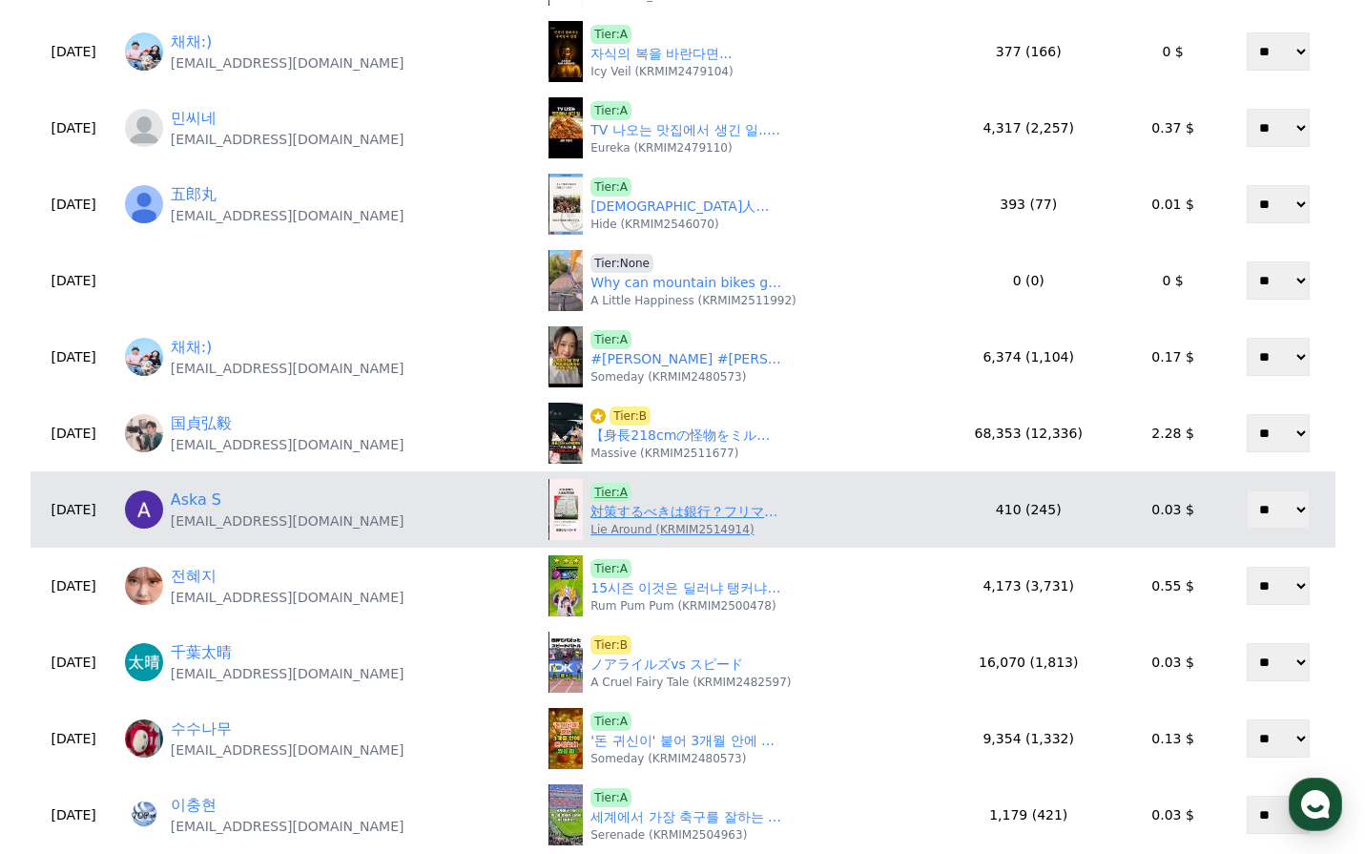
scroll to position [95, 0]
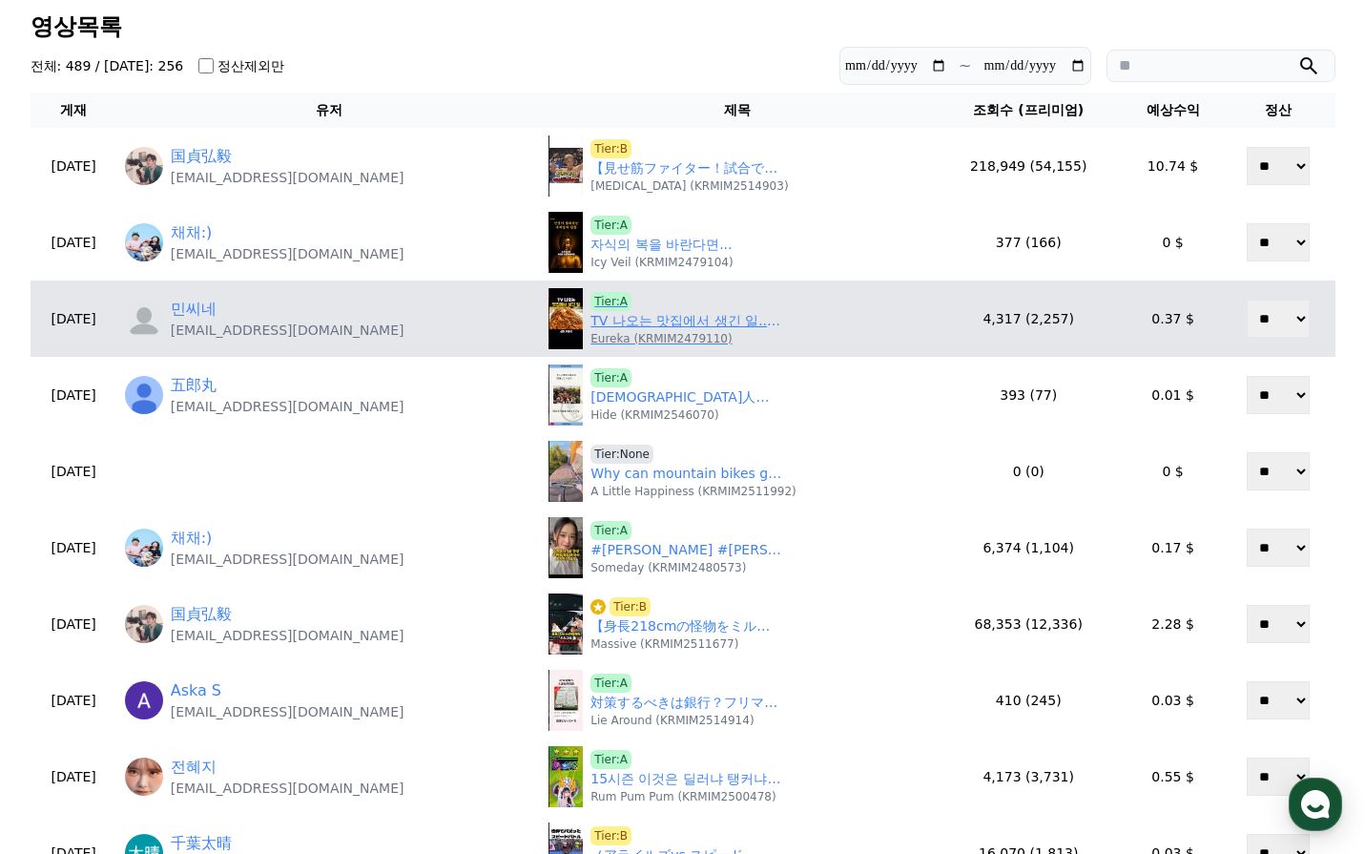
click at [652, 304] on div "Tier:A TV 나오는 맛집에서 생긴 일..ㄷㄷ Eureka (KRMIM2479110)" at bounding box center [686, 319] width 191 height 54
click at [651, 315] on link "TV 나오는 맛집에서 생긴 일..ㄷㄷ" at bounding box center [686, 321] width 191 height 20
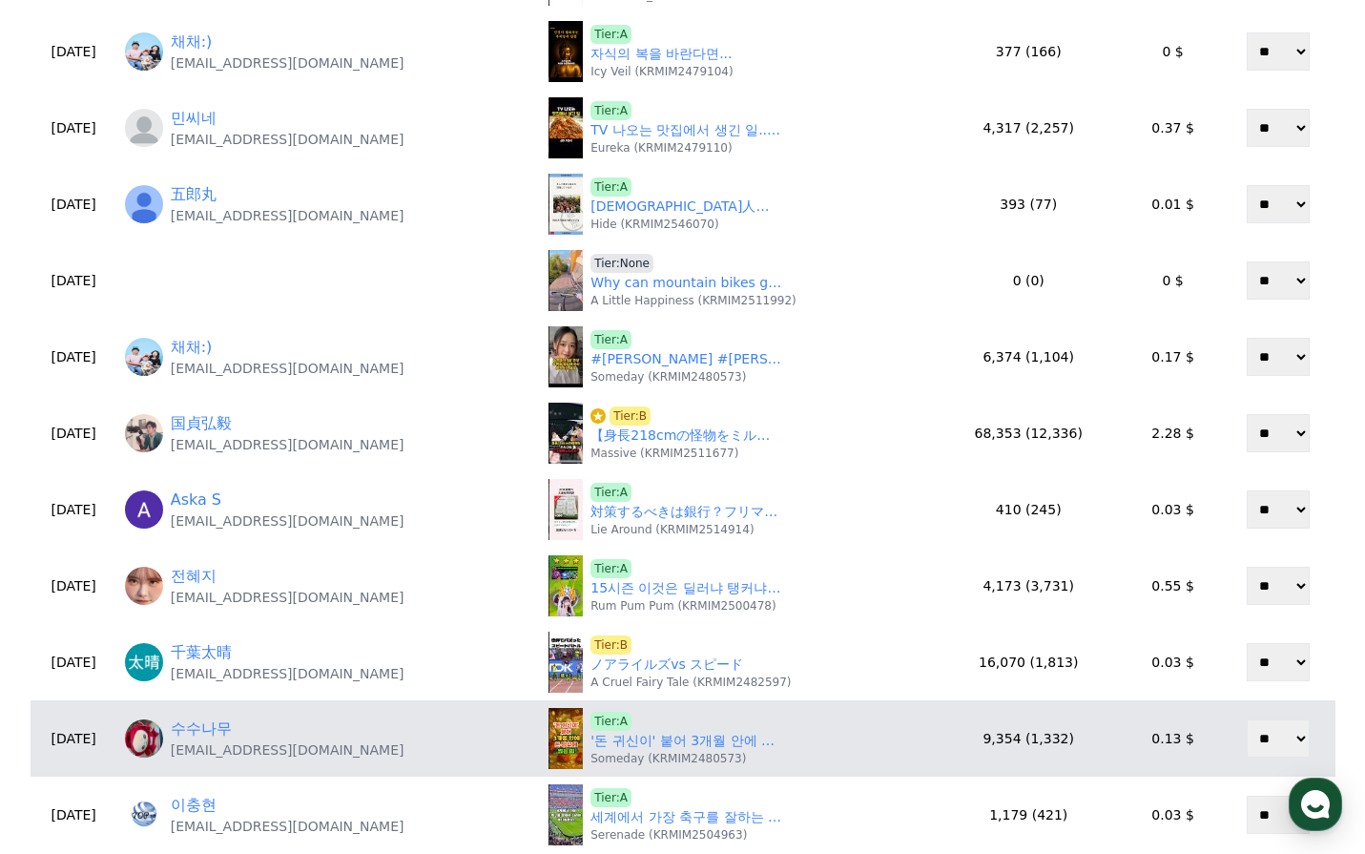
scroll to position [477, 0]
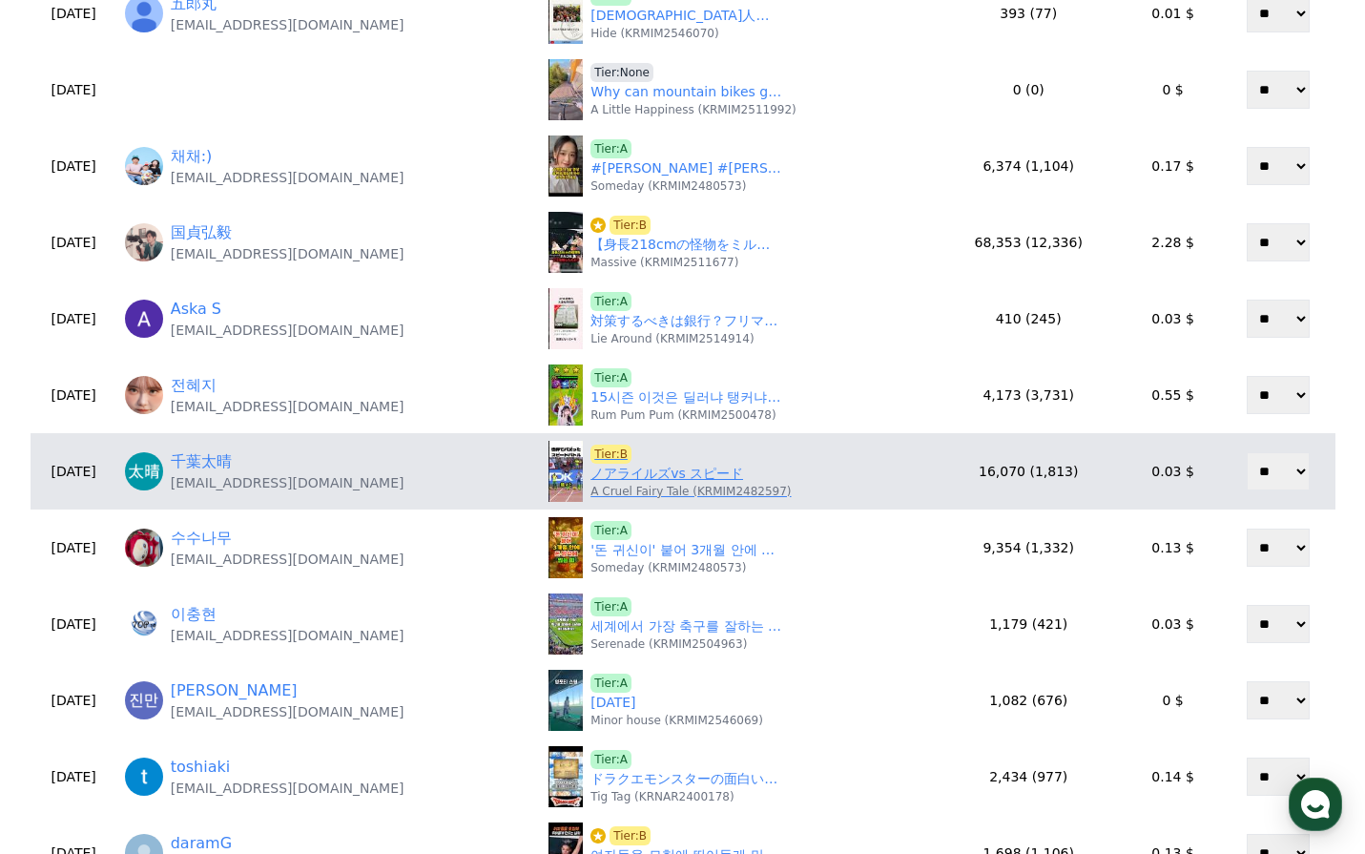
click at [705, 478] on link "ノアライルズvs スピード" at bounding box center [667, 474] width 153 height 20
click at [615, 450] on span "Tier:B" at bounding box center [611, 454] width 41 height 19
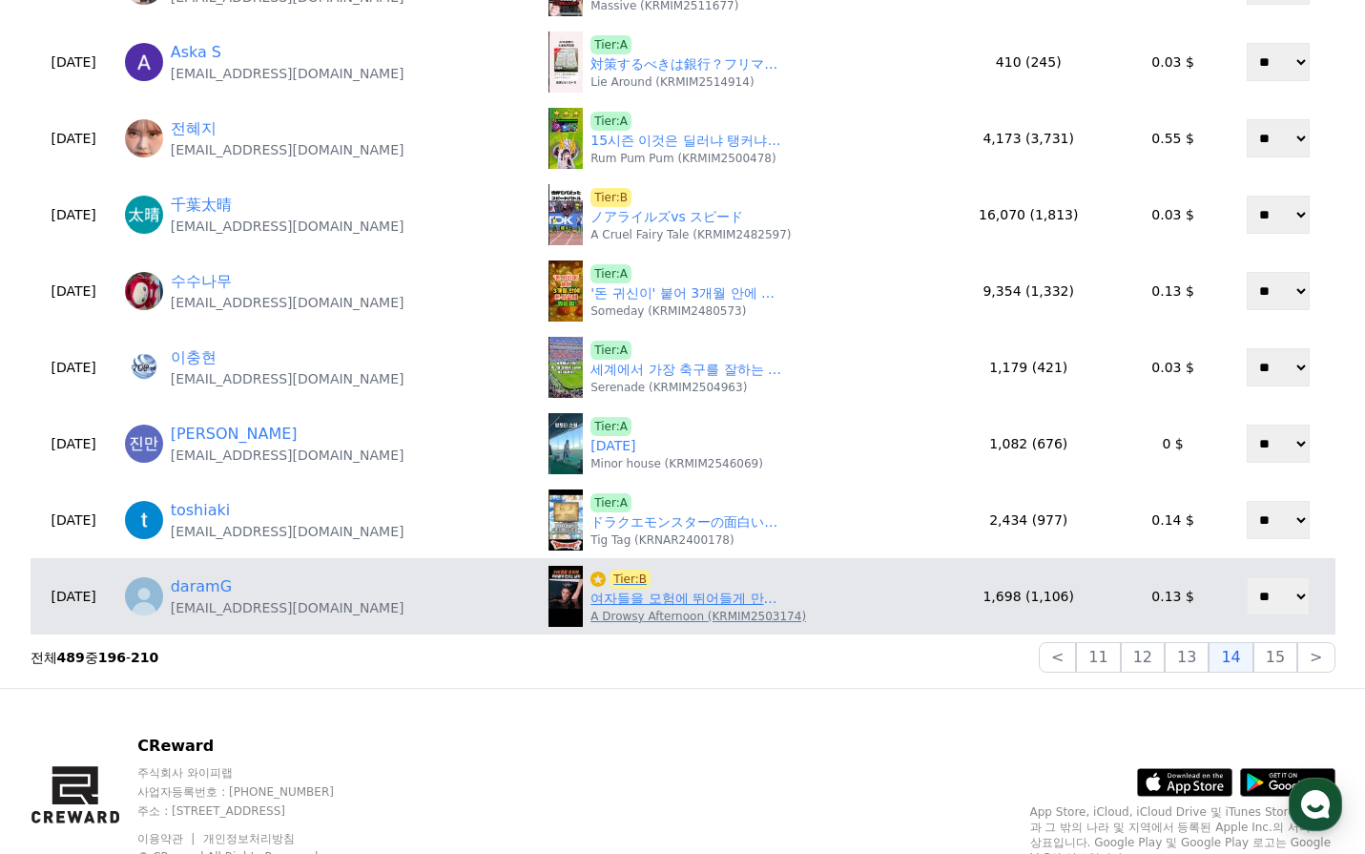
scroll to position [763, 0]
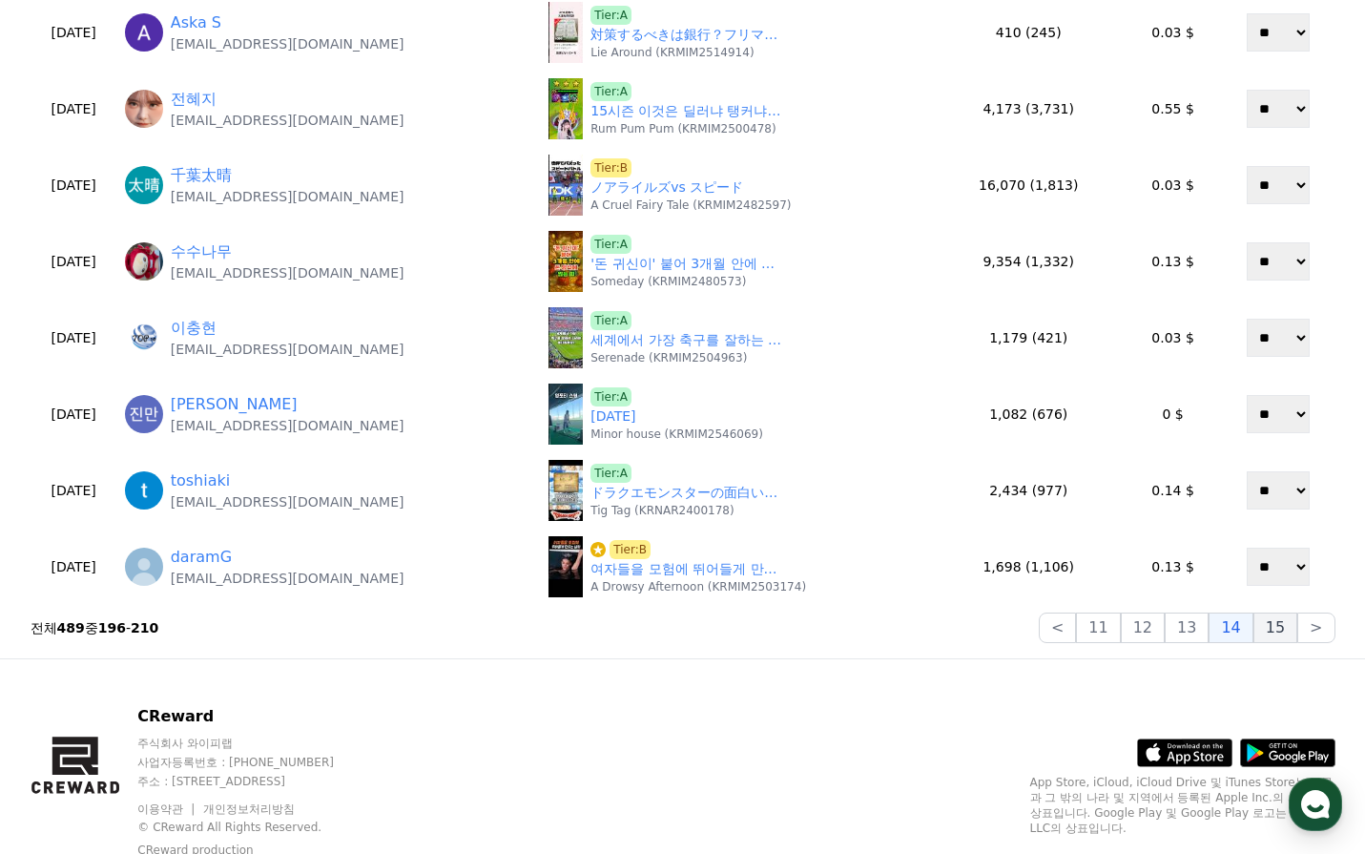
click at [1282, 631] on button "15" at bounding box center [1276, 627] width 44 height 31
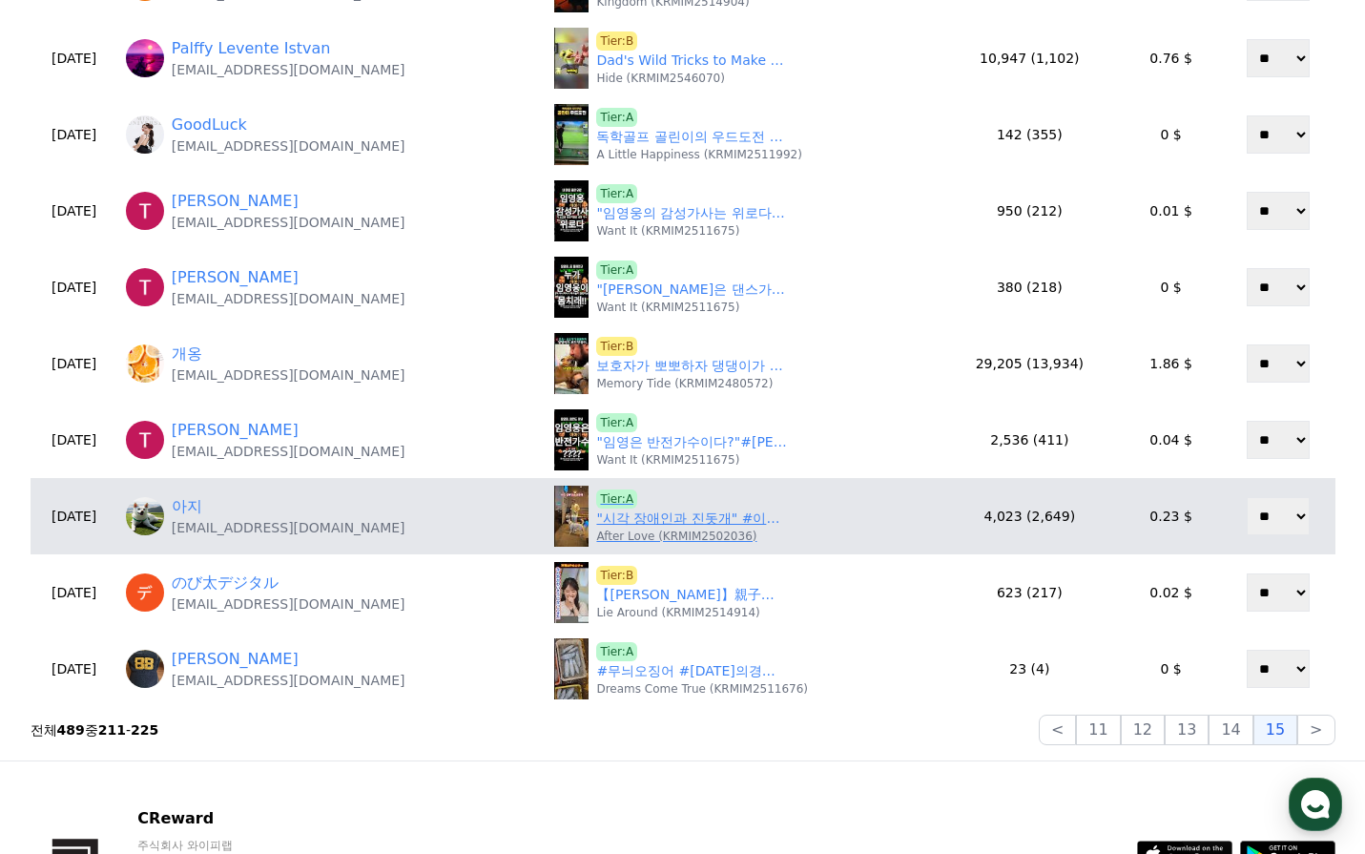
scroll to position [668, 0]
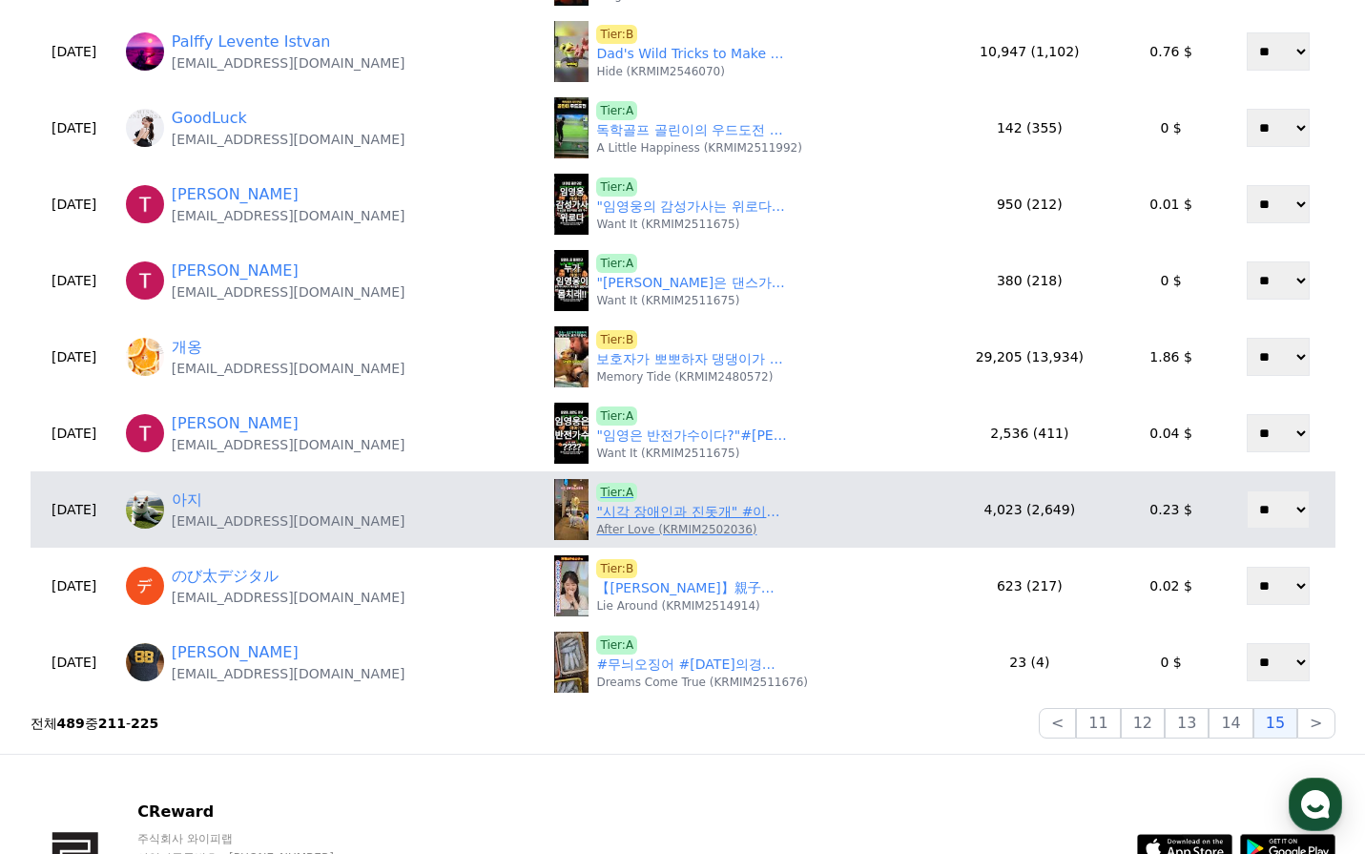
click at [682, 510] on link ""시각 장애인과 진돗개" #이디야 #백구 #진돗개 #다빈다처리 #강아지브이로그 #korean jindo dogs #shorts #멋진강아지 #…" at bounding box center [691, 512] width 191 height 20
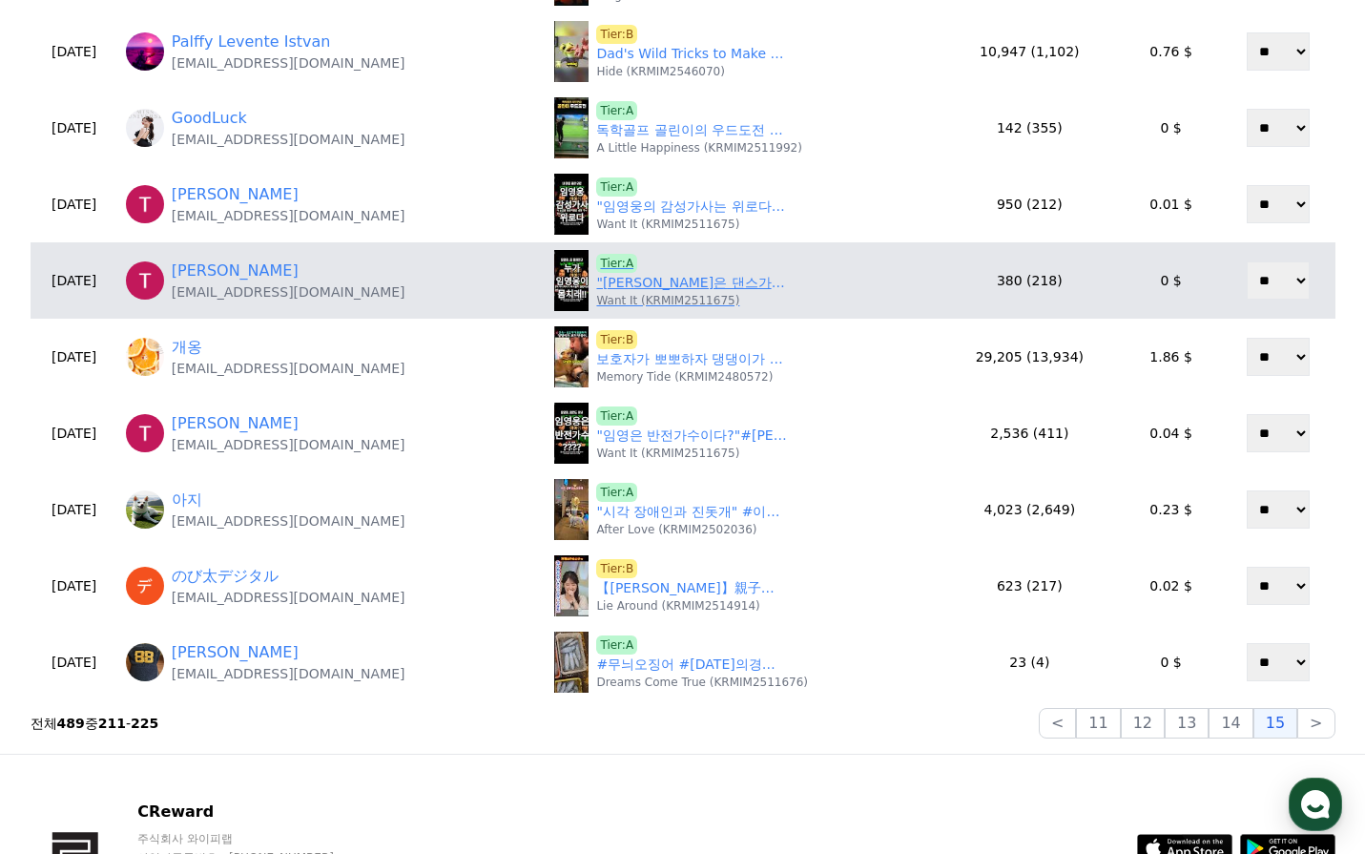
click at [655, 288] on link ""임영웅은 댄스가수다?"#임영웅#shorts#하이라이트" at bounding box center [691, 283] width 191 height 20
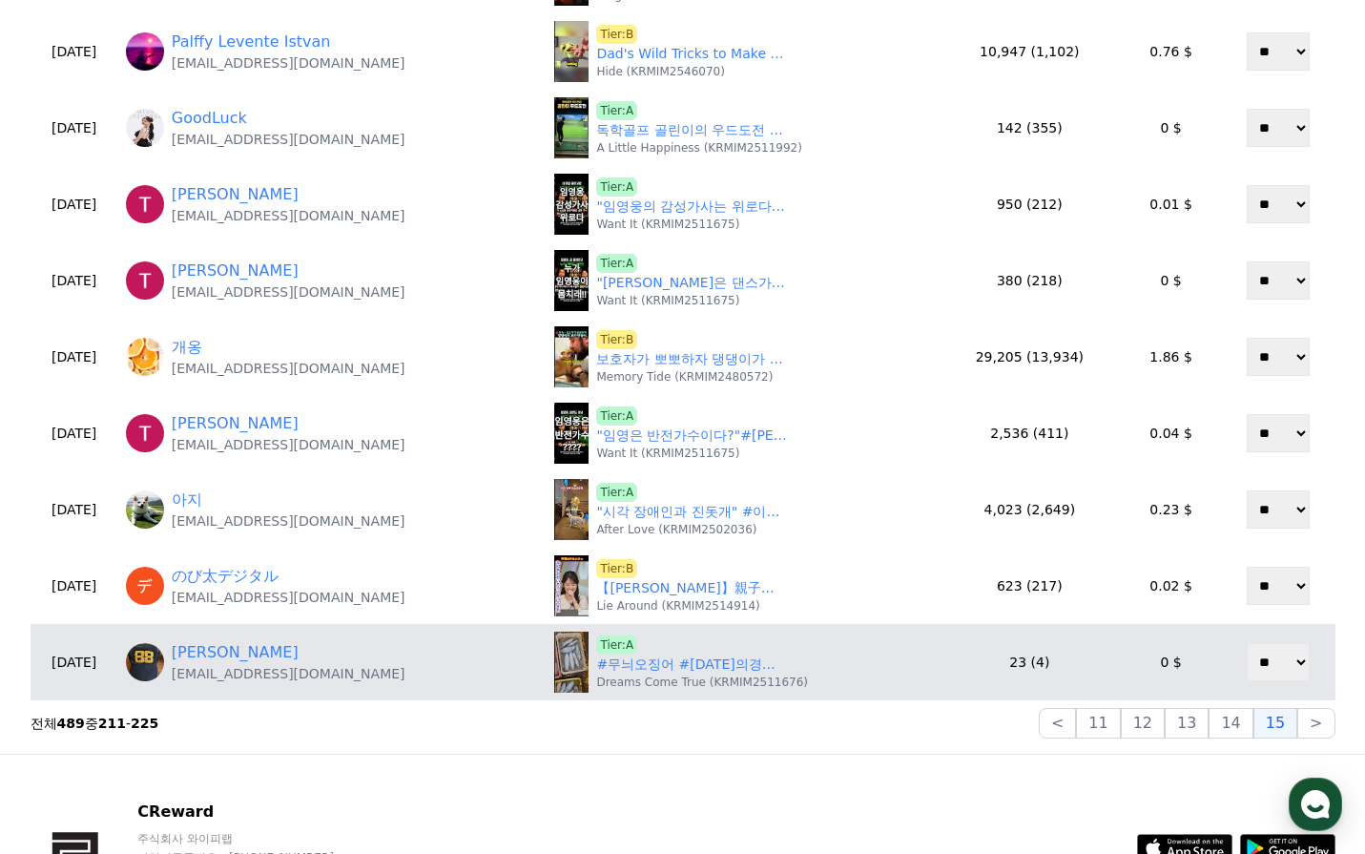
drag, startPoint x: 1305, startPoint y: 720, endPoint x: 1140, endPoint y: 666, distance: 173.8
click at [1304, 720] on button ">" at bounding box center [1315, 723] width 37 height 31
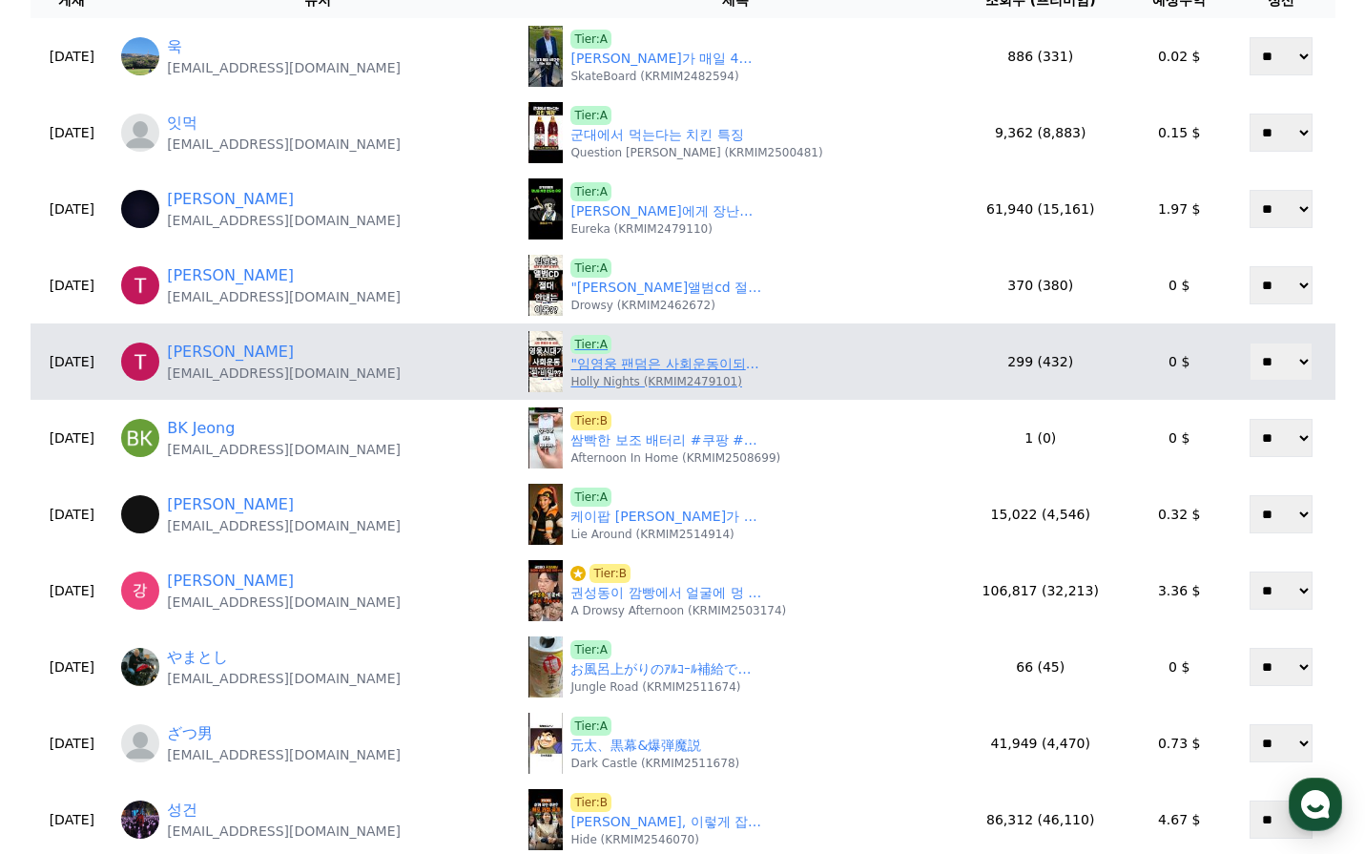
scroll to position [95, 0]
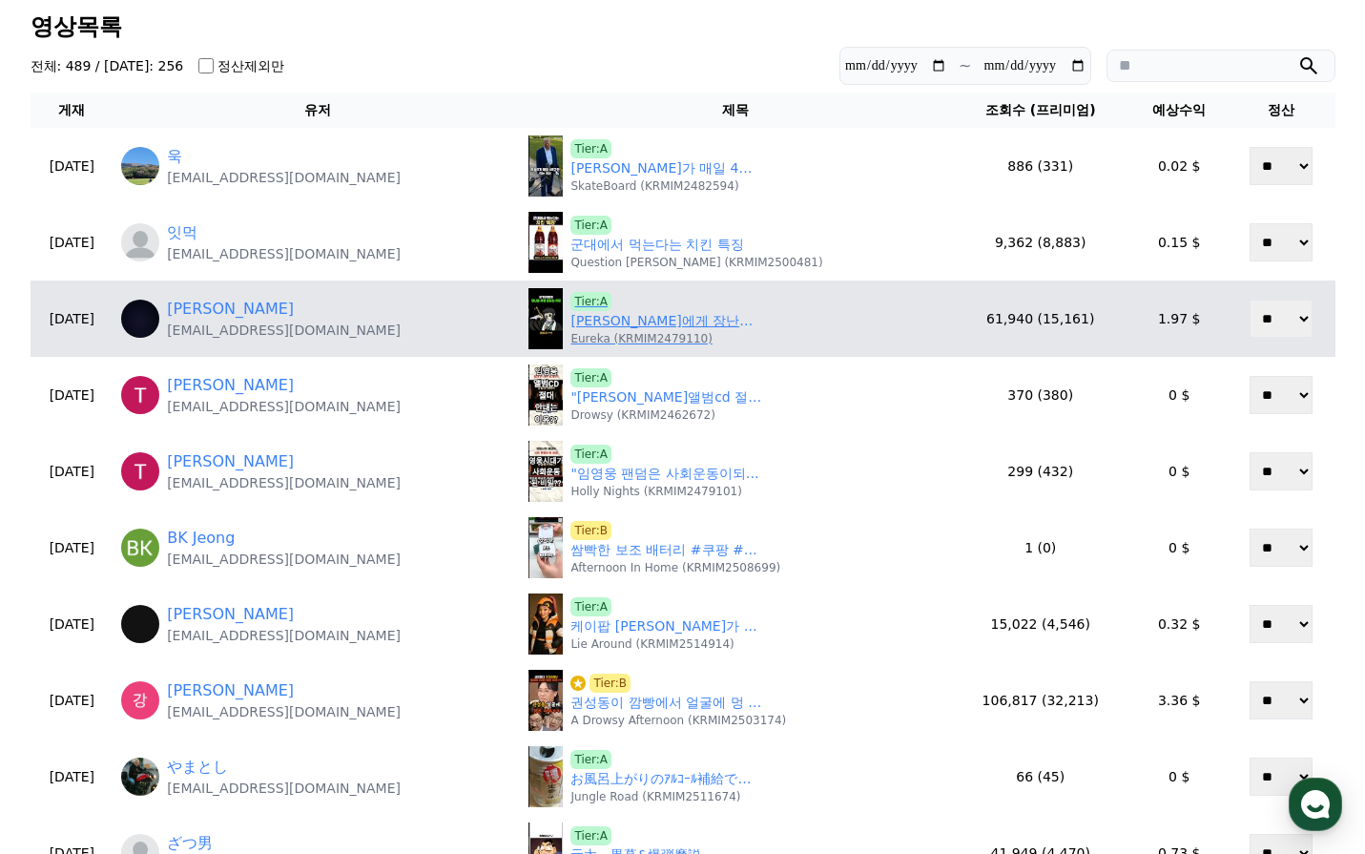
click at [690, 326] on link "아카자에게 장난을 치면 안되는 이유" at bounding box center [665, 321] width 191 height 20
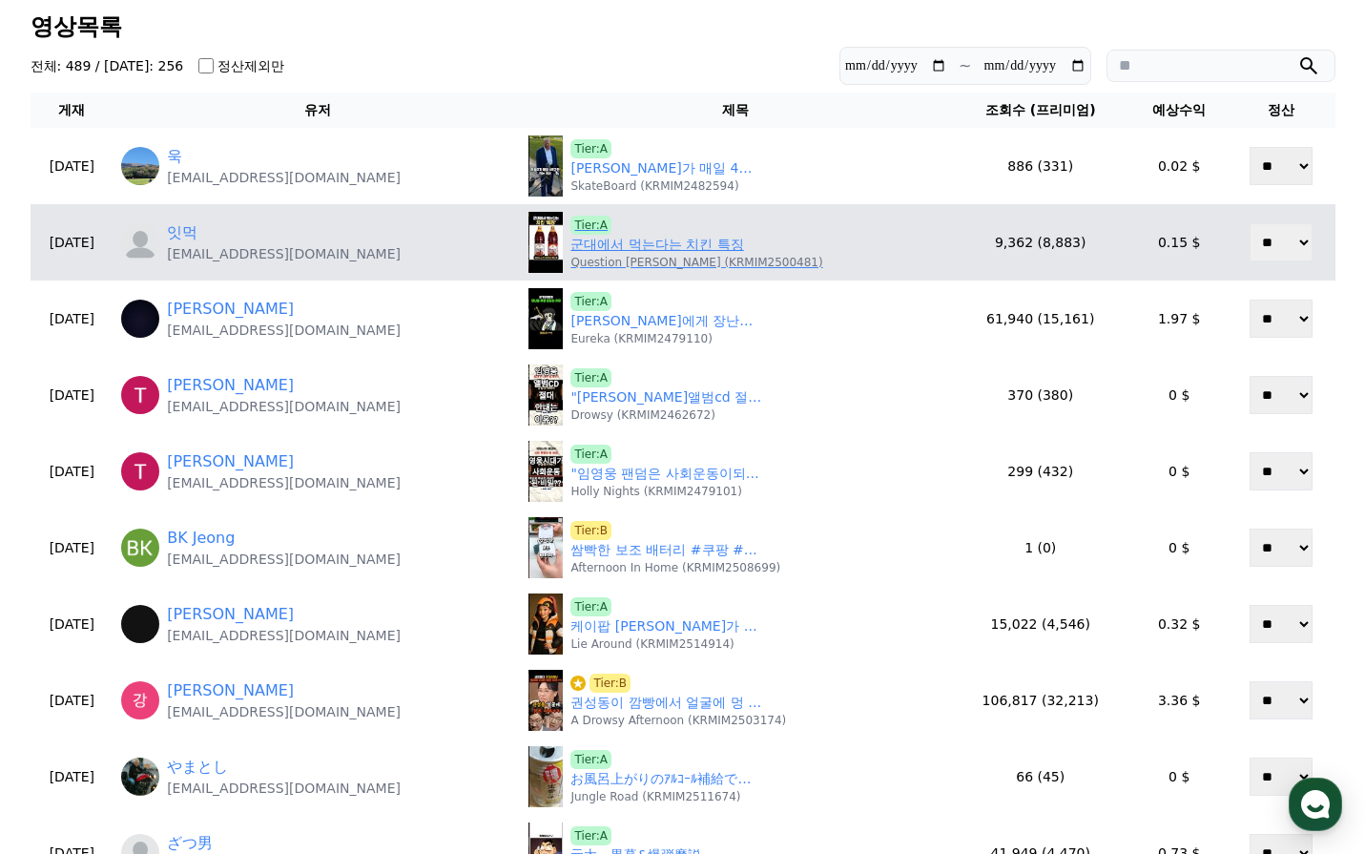
click at [670, 252] on link "군대에서 먹는다는 치킨 특징" at bounding box center [656, 245] width 173 height 20
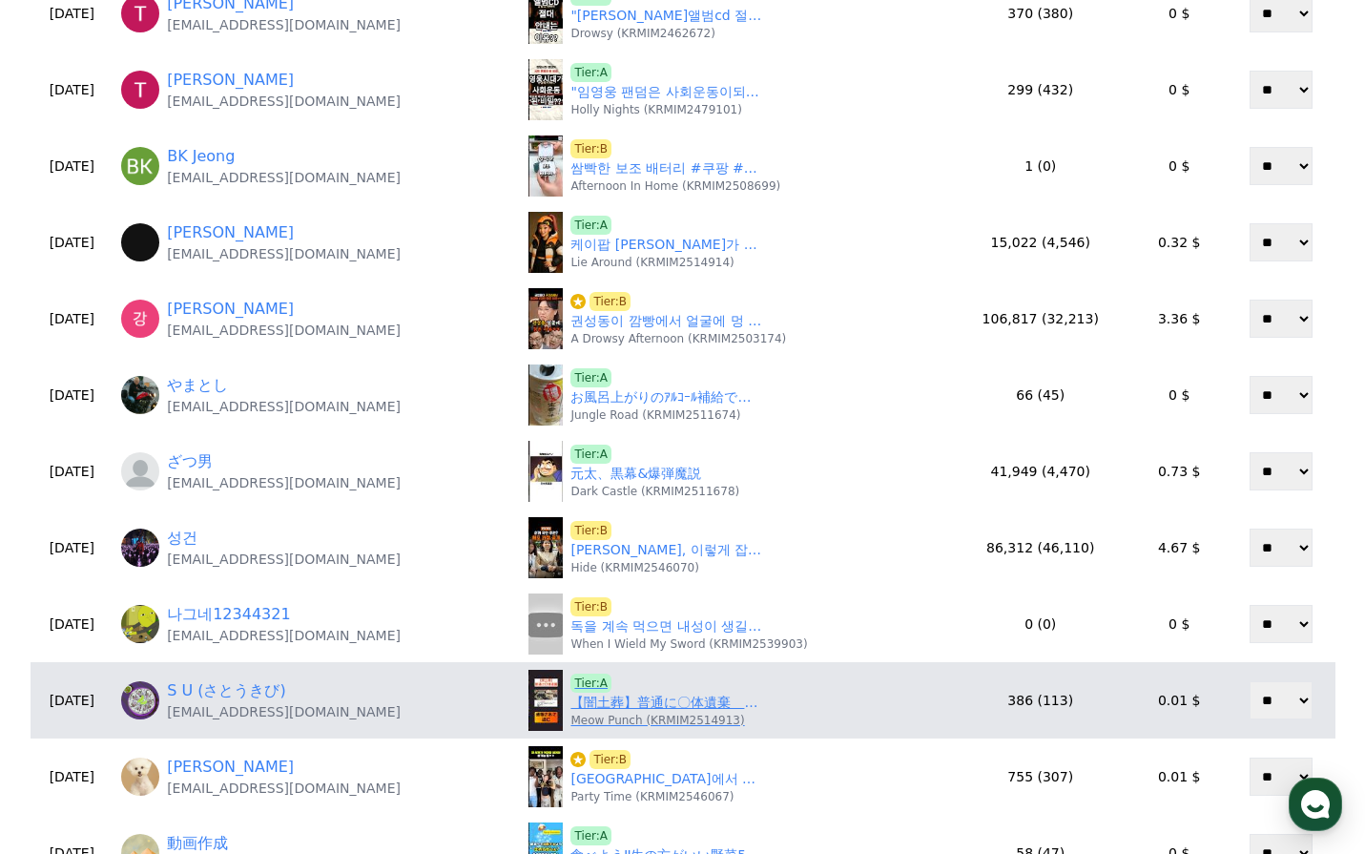
scroll to position [668, 0]
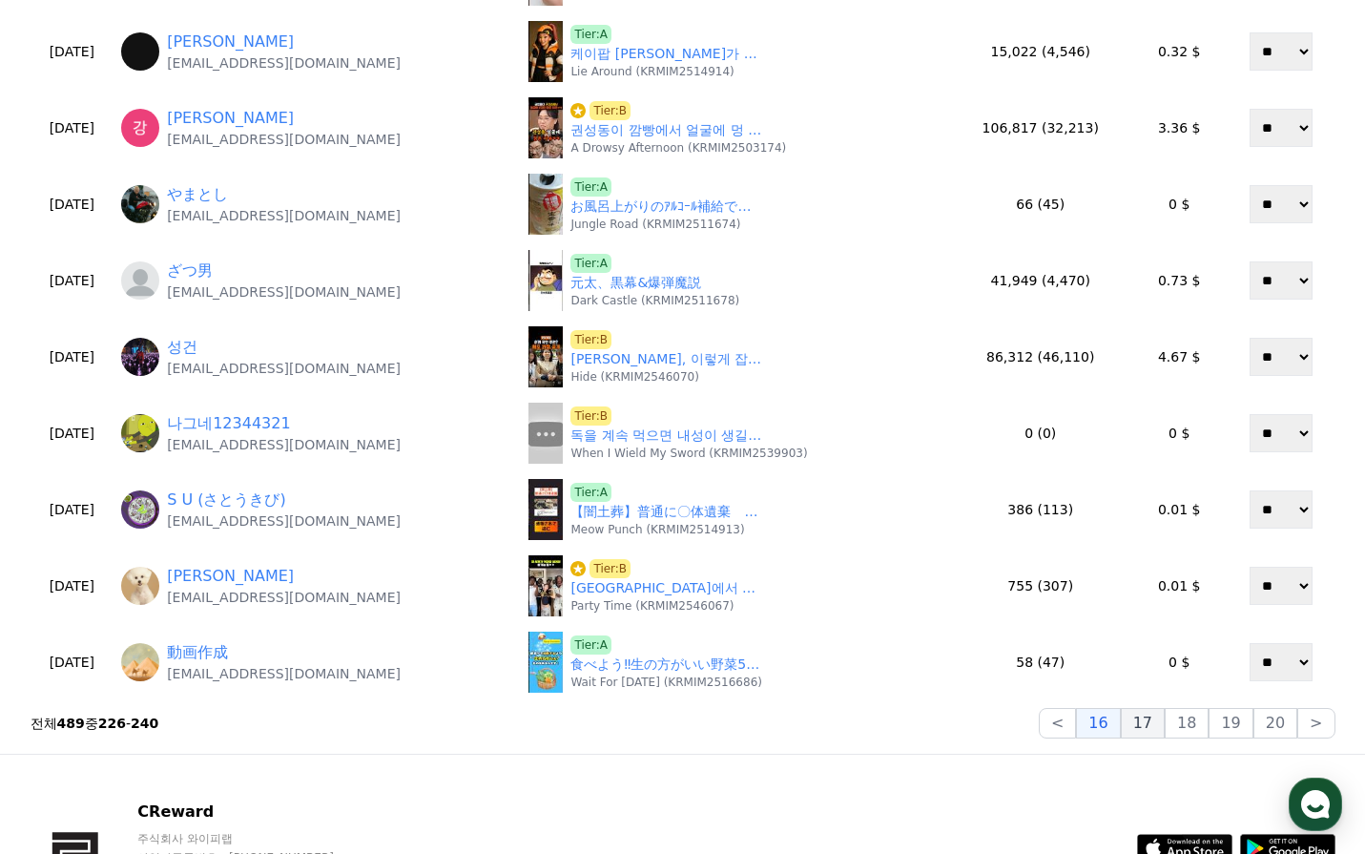
click at [1161, 725] on button "17" at bounding box center [1143, 723] width 44 height 31
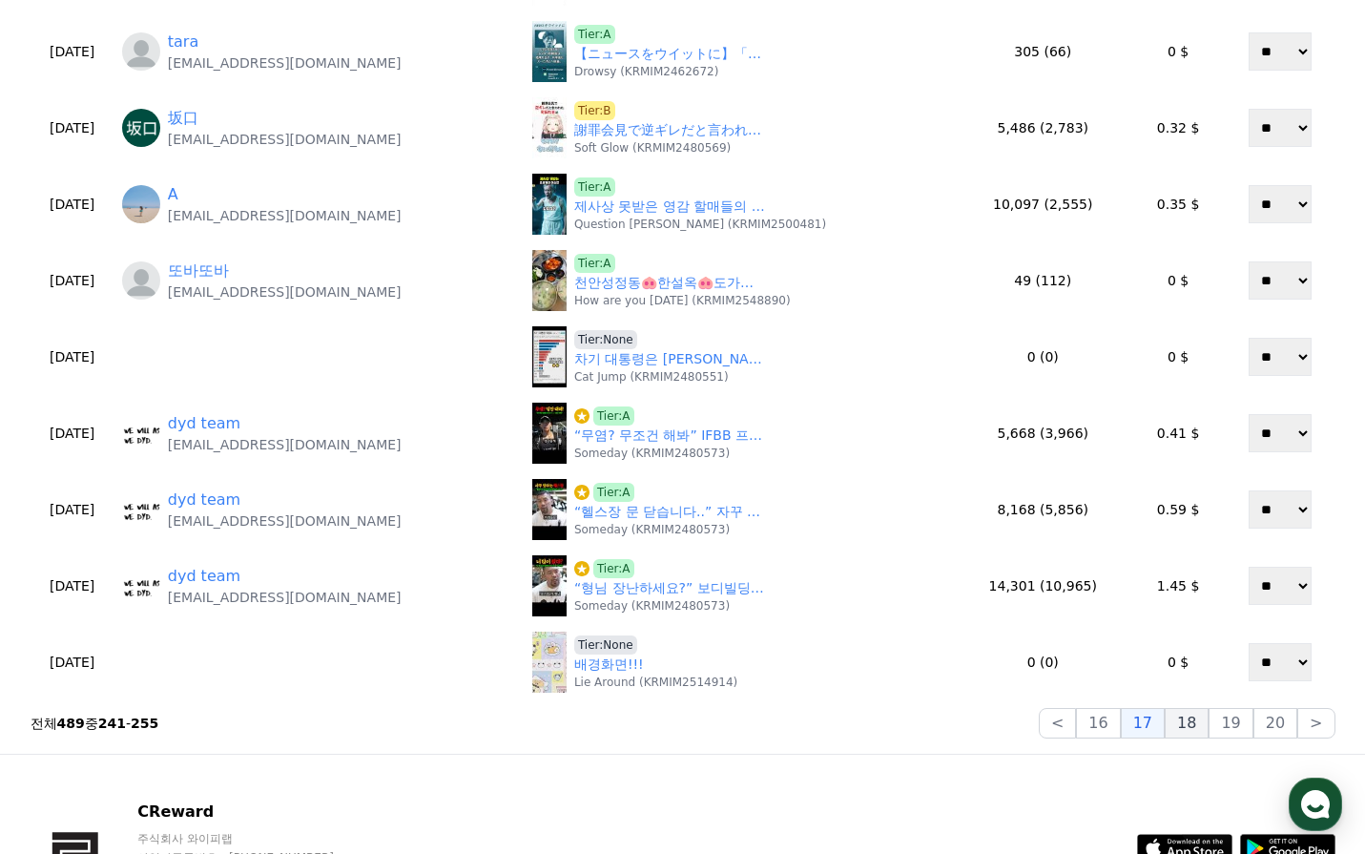
click at [1192, 717] on button "18" at bounding box center [1187, 723] width 44 height 31
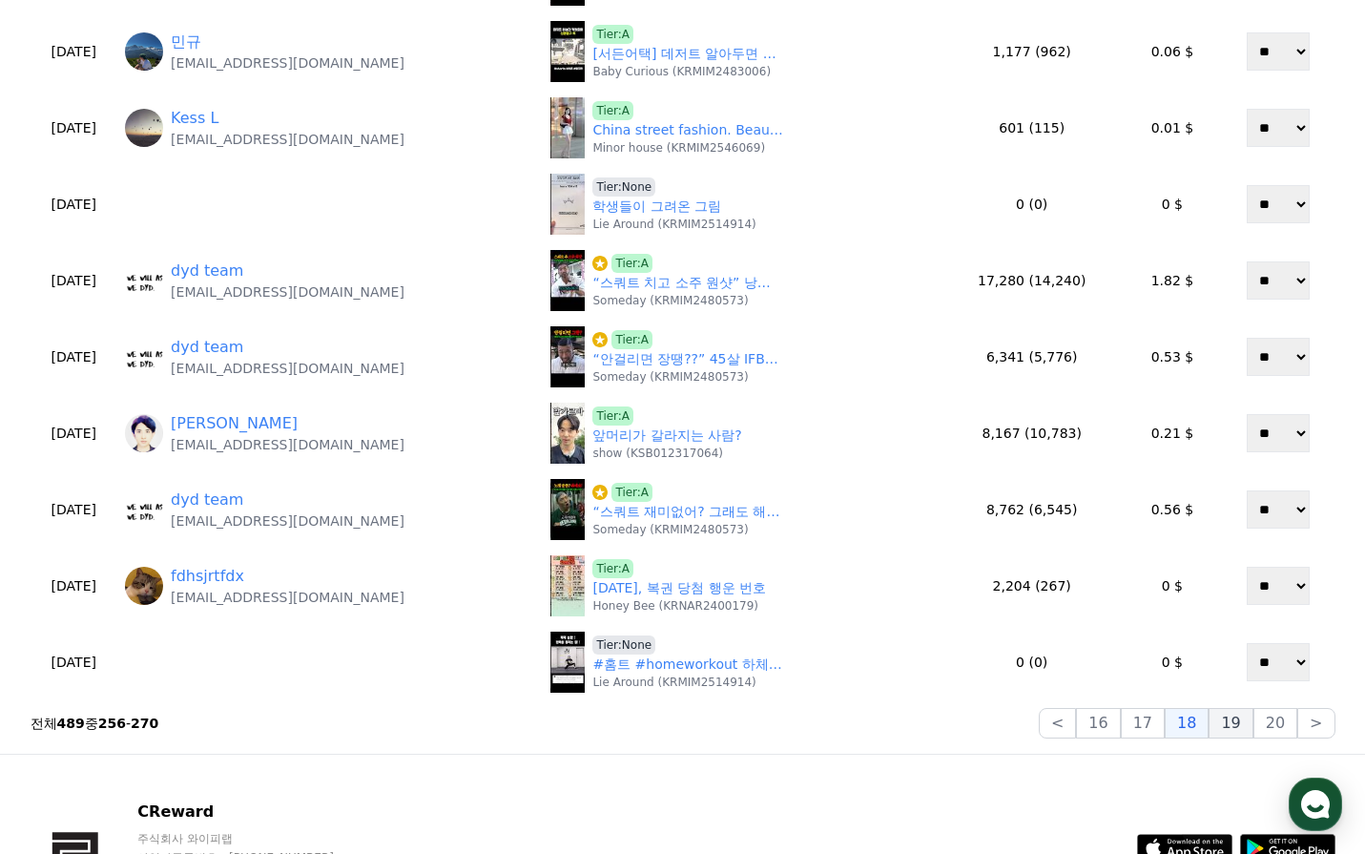
click at [1243, 726] on button "19" at bounding box center [1231, 723] width 44 height 31
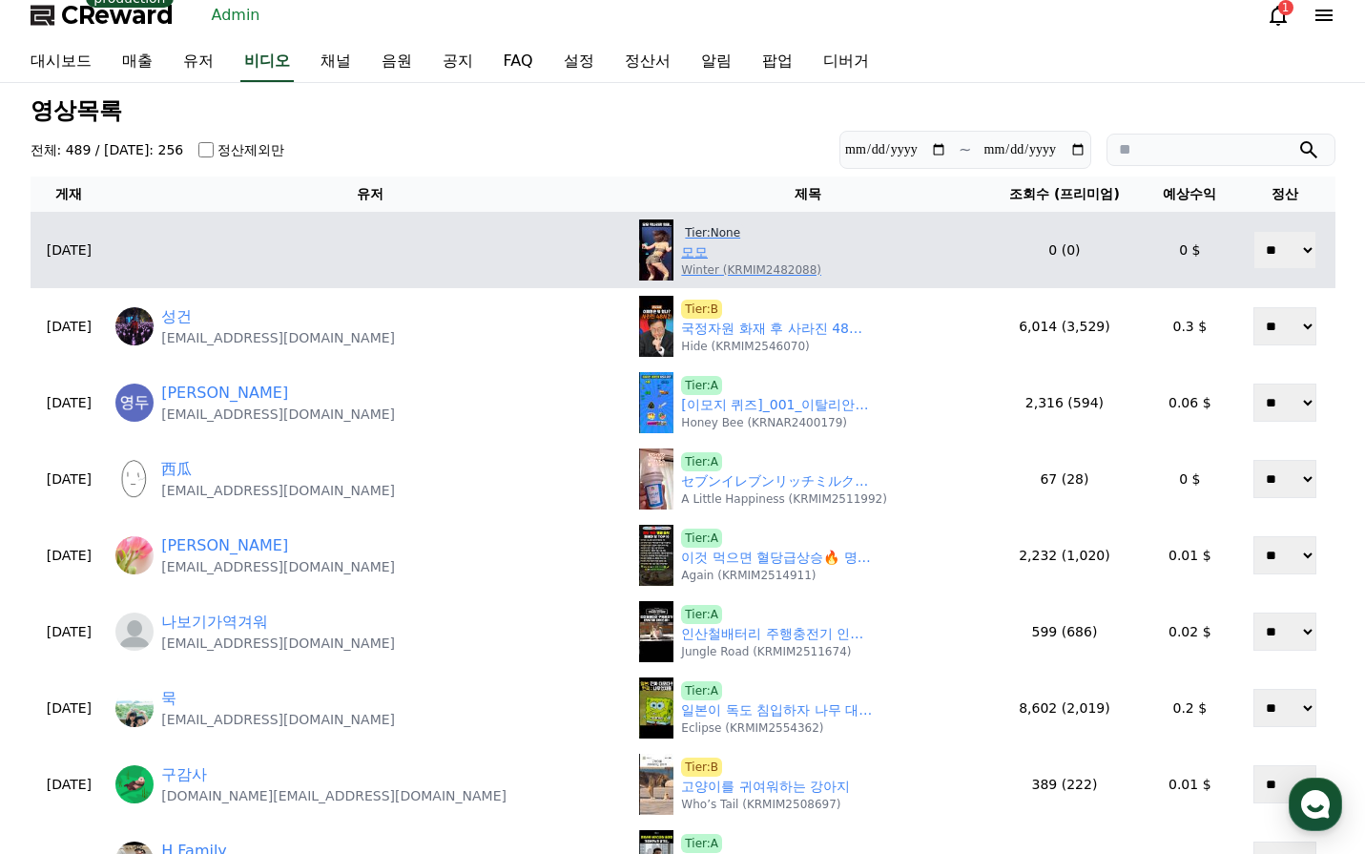
scroll to position [0, 0]
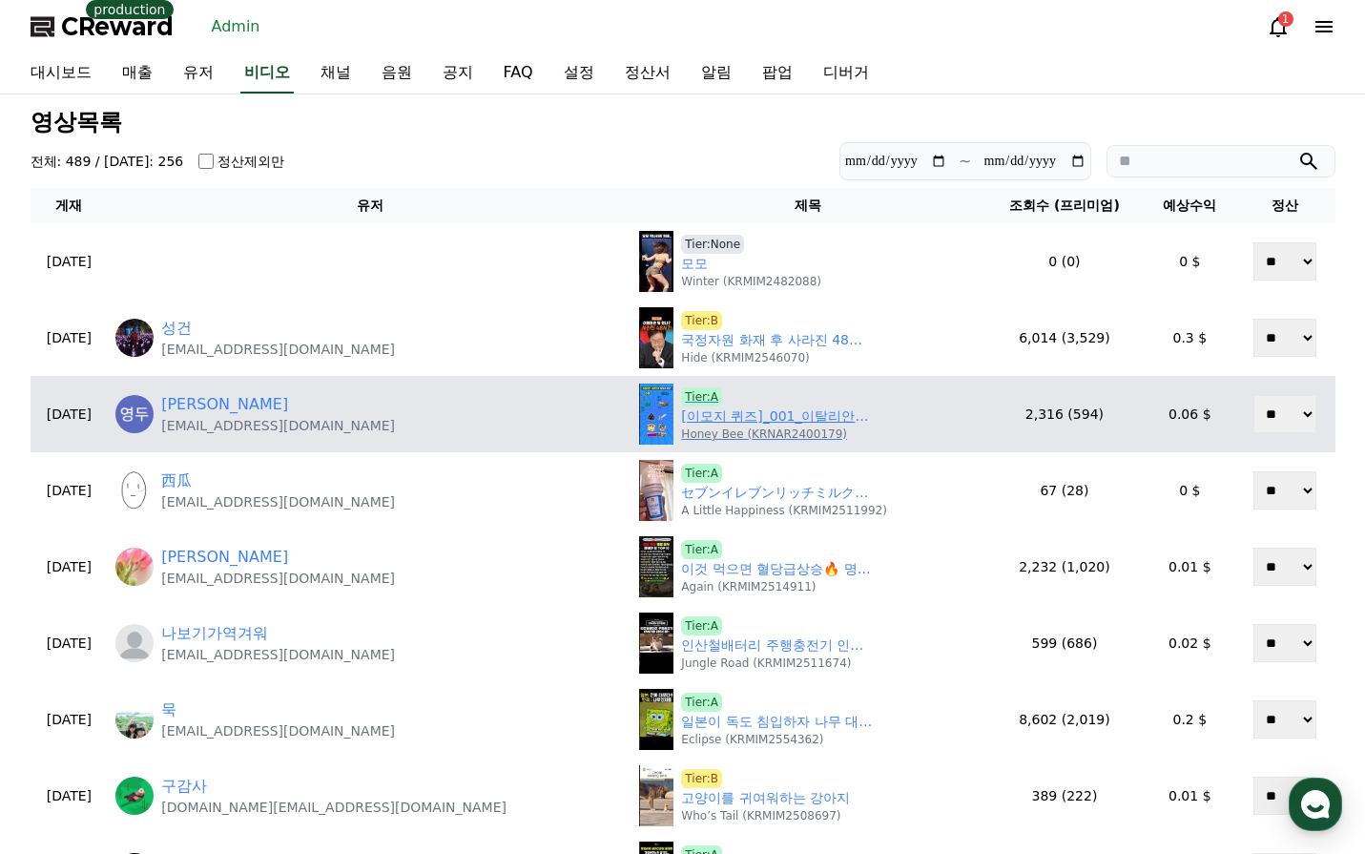
click at [681, 418] on link "[이모지 퀴즈]_001_이탈리안 브레인롯 이름 맞히기!" at bounding box center [776, 416] width 191 height 20
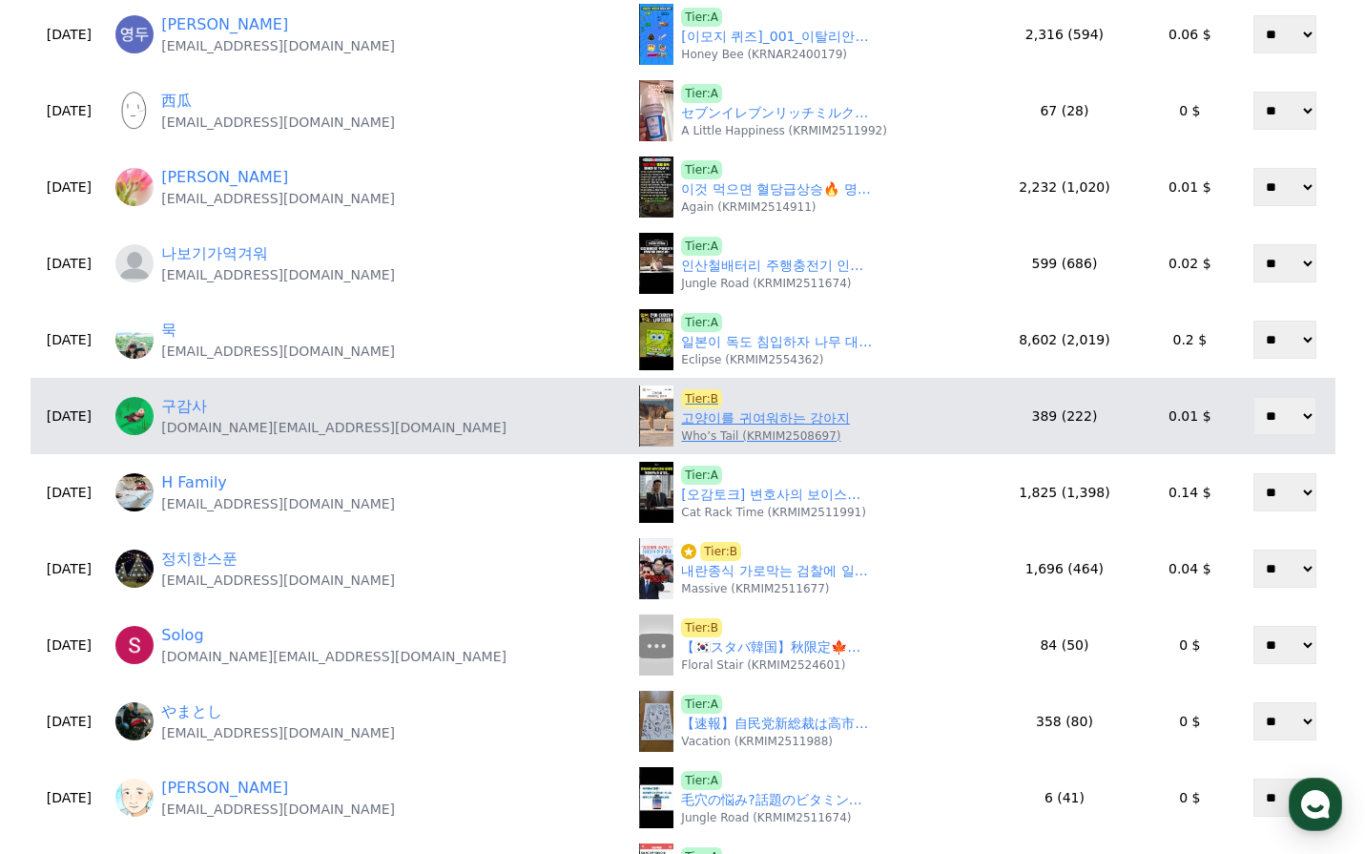
scroll to position [382, 0]
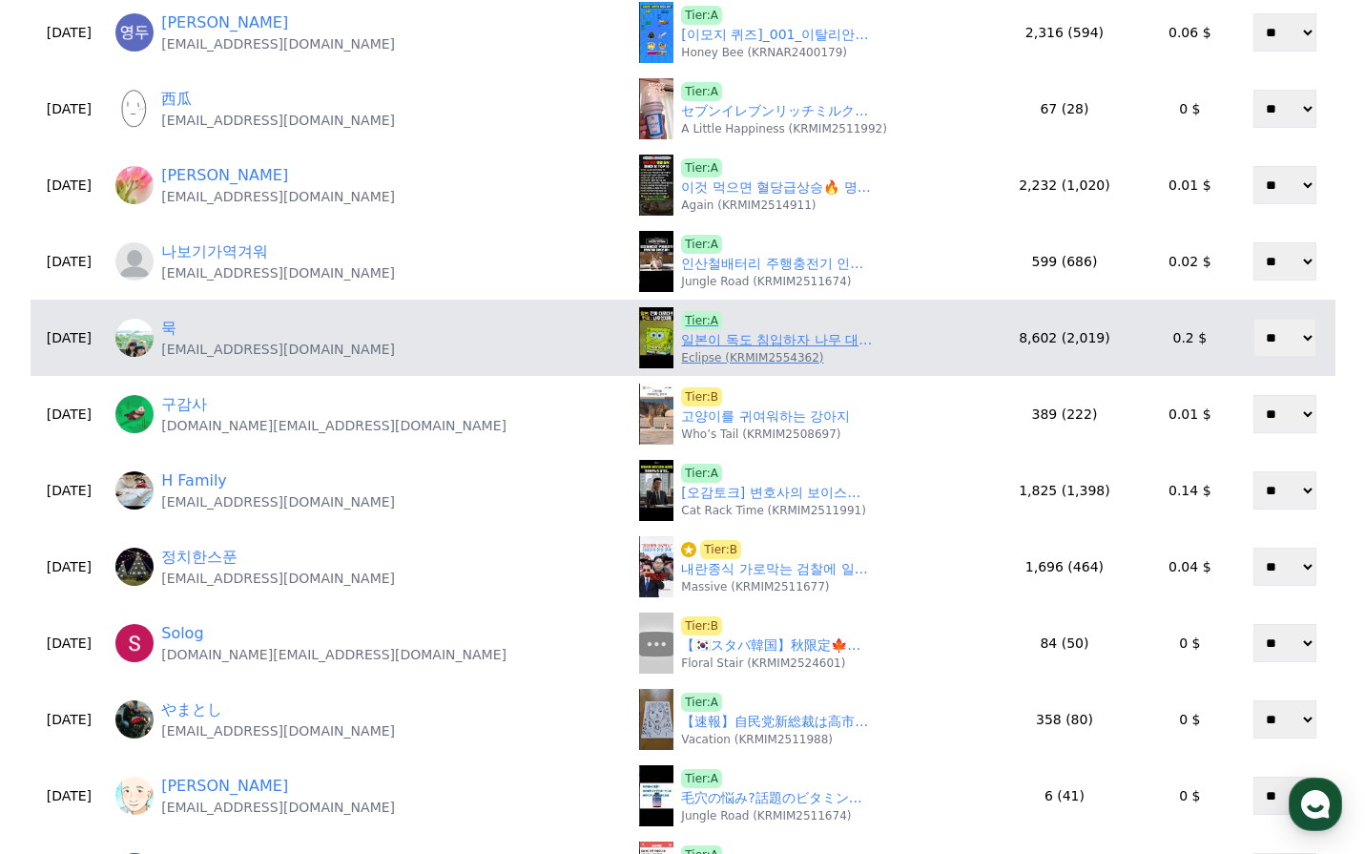
click at [681, 347] on link "일본이 독도 침입하자 나무 대포 하나로 박살낸 한국 군인의 충격적 반격" at bounding box center [776, 340] width 191 height 20
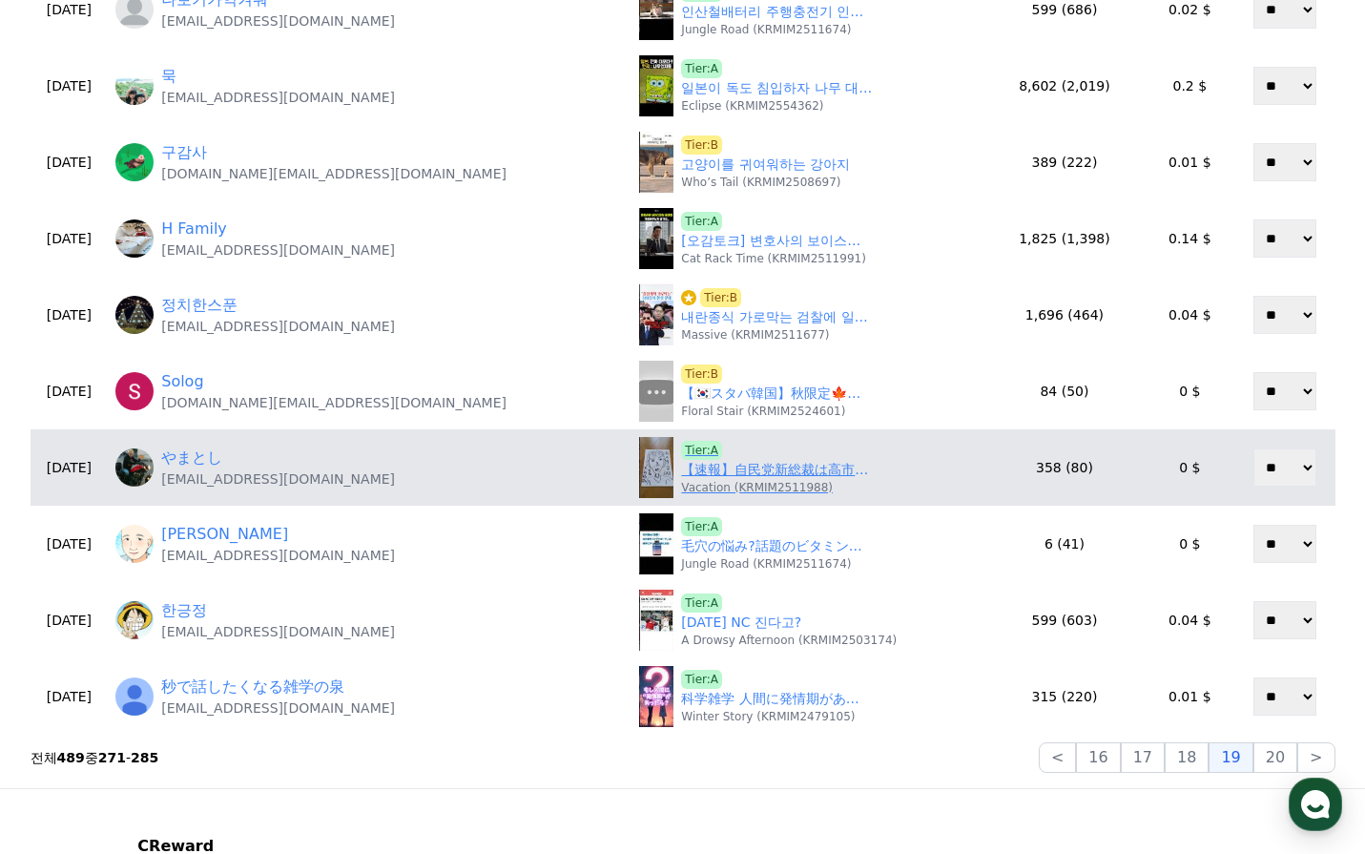
scroll to position [668, 0]
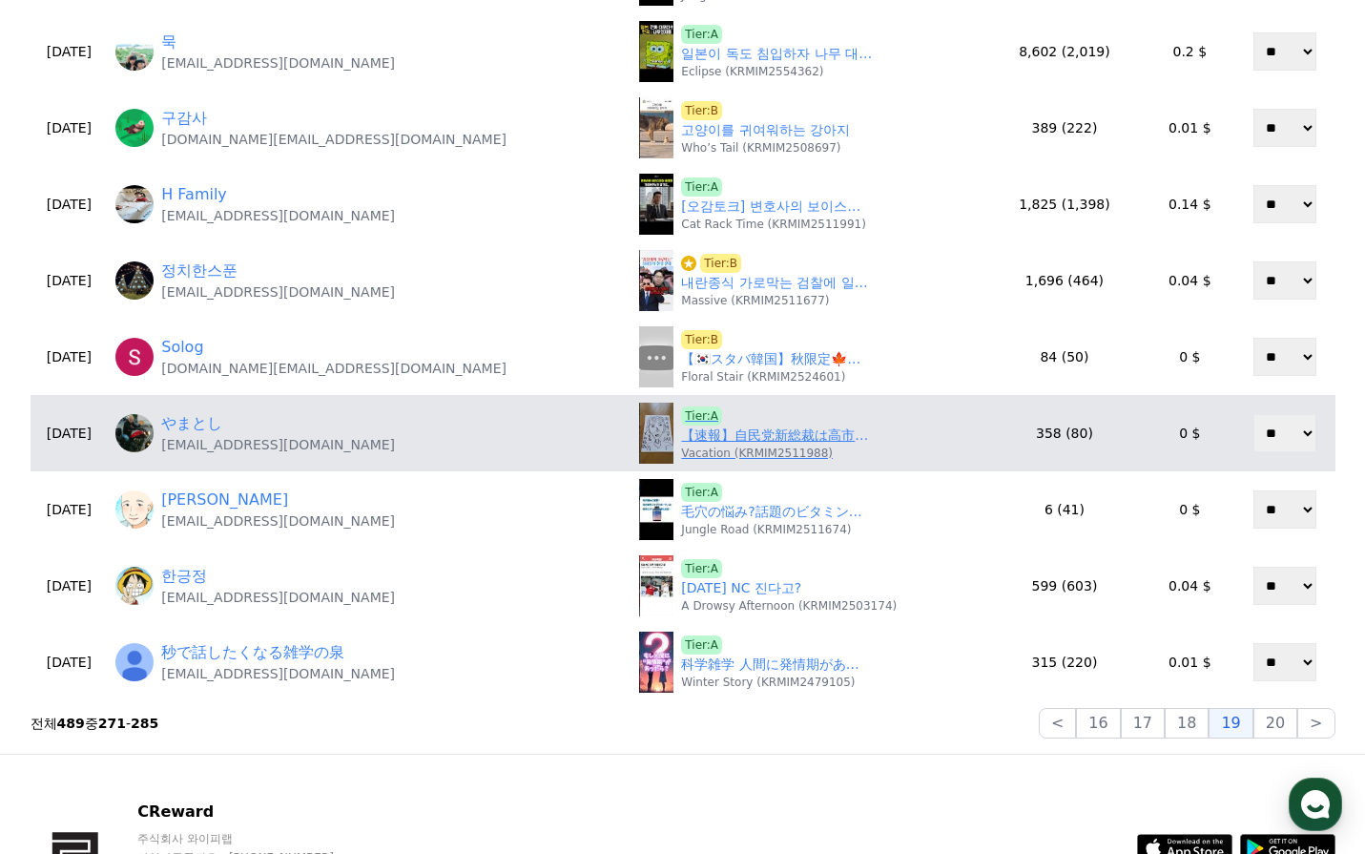
click at [681, 439] on link "【速報】自民党新総裁は高市早苗議員に決定!!!🙋やまとしﾁｬﾝﾈﾙNo.6531" at bounding box center [776, 435] width 191 height 20
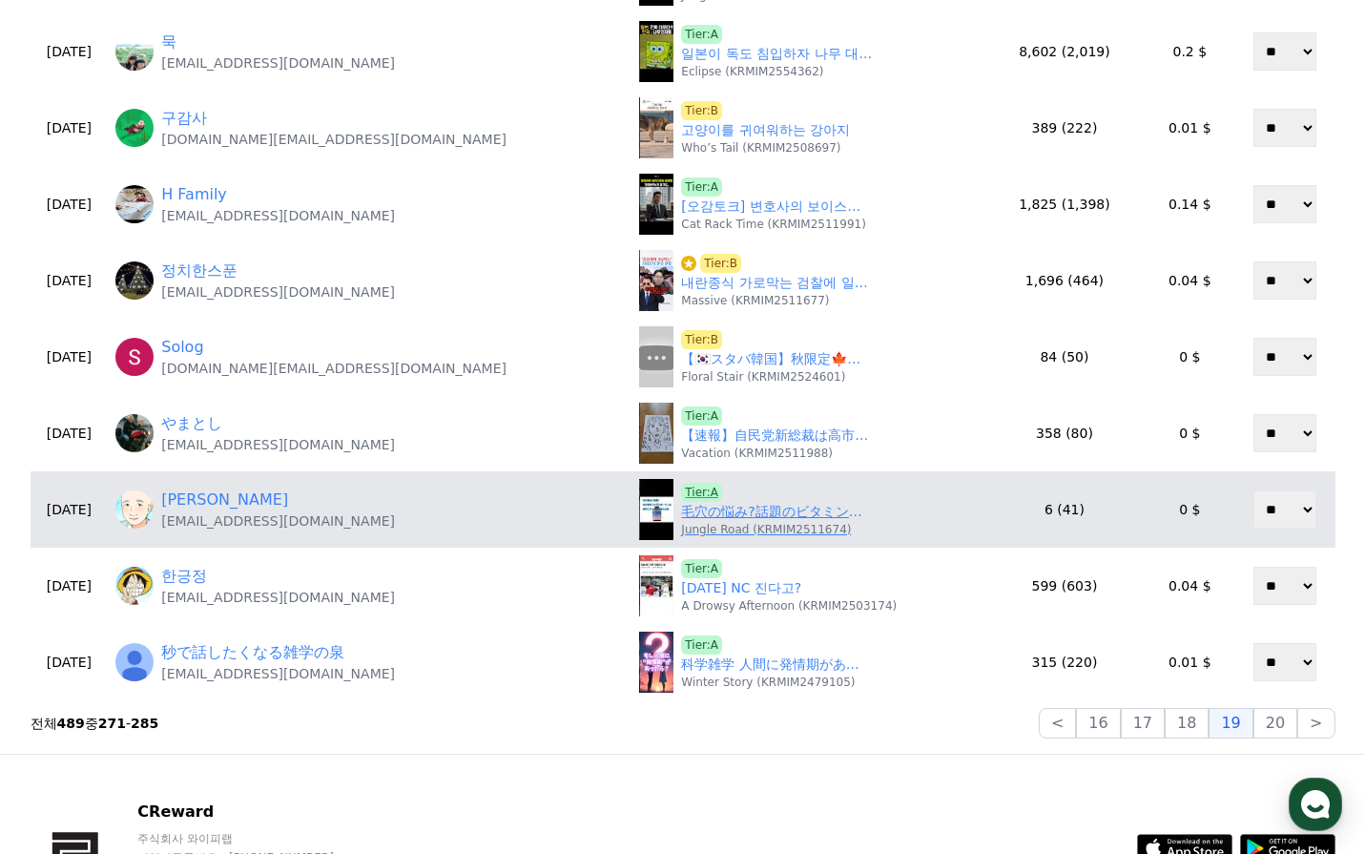
click at [681, 513] on link "毛穴の悩み?話題のビタミン美容液「ケアナボーテ」が革命を起こす！ #美容 #乾燥ケア #スキンケア" at bounding box center [776, 512] width 191 height 20
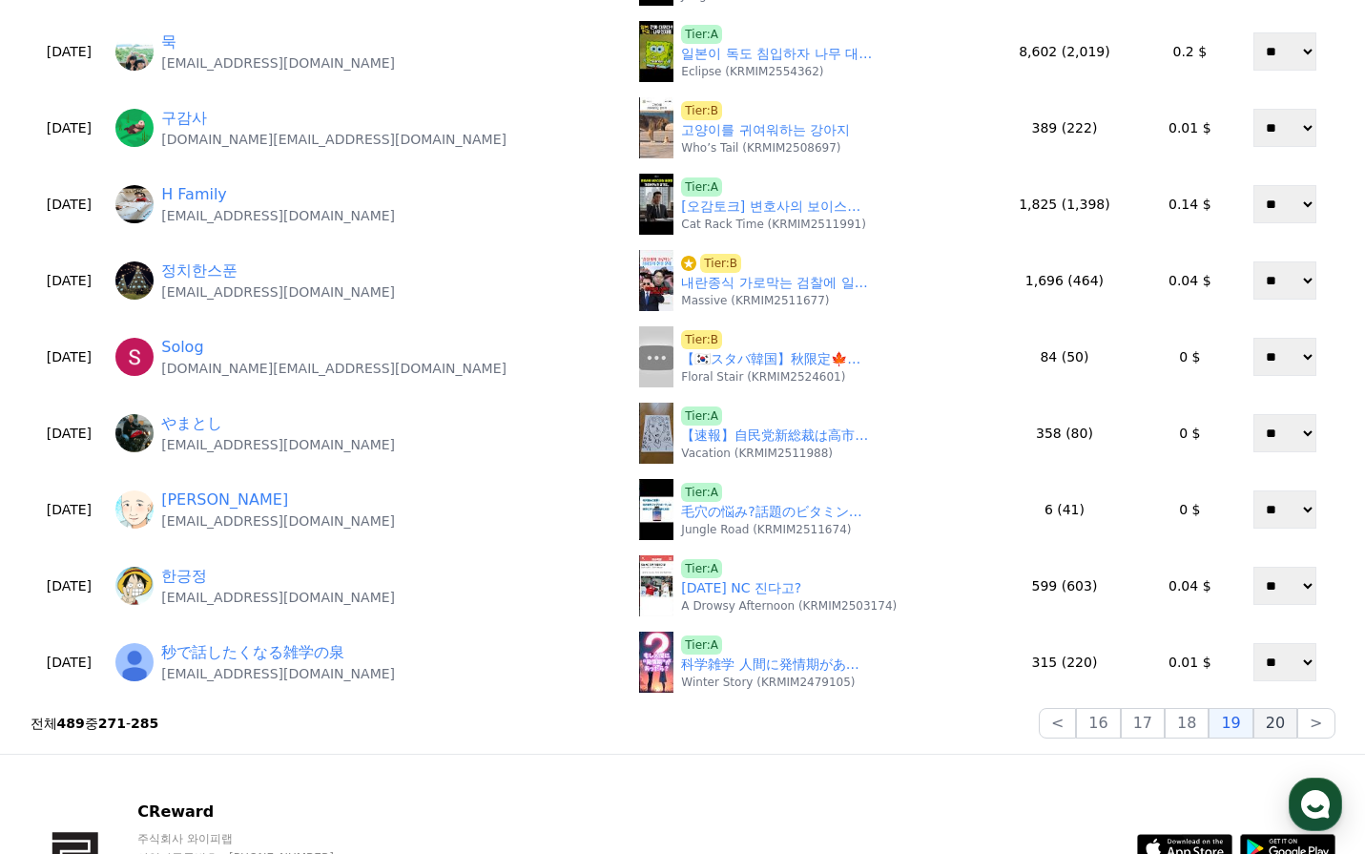
click at [1272, 720] on button "20" at bounding box center [1276, 723] width 44 height 31
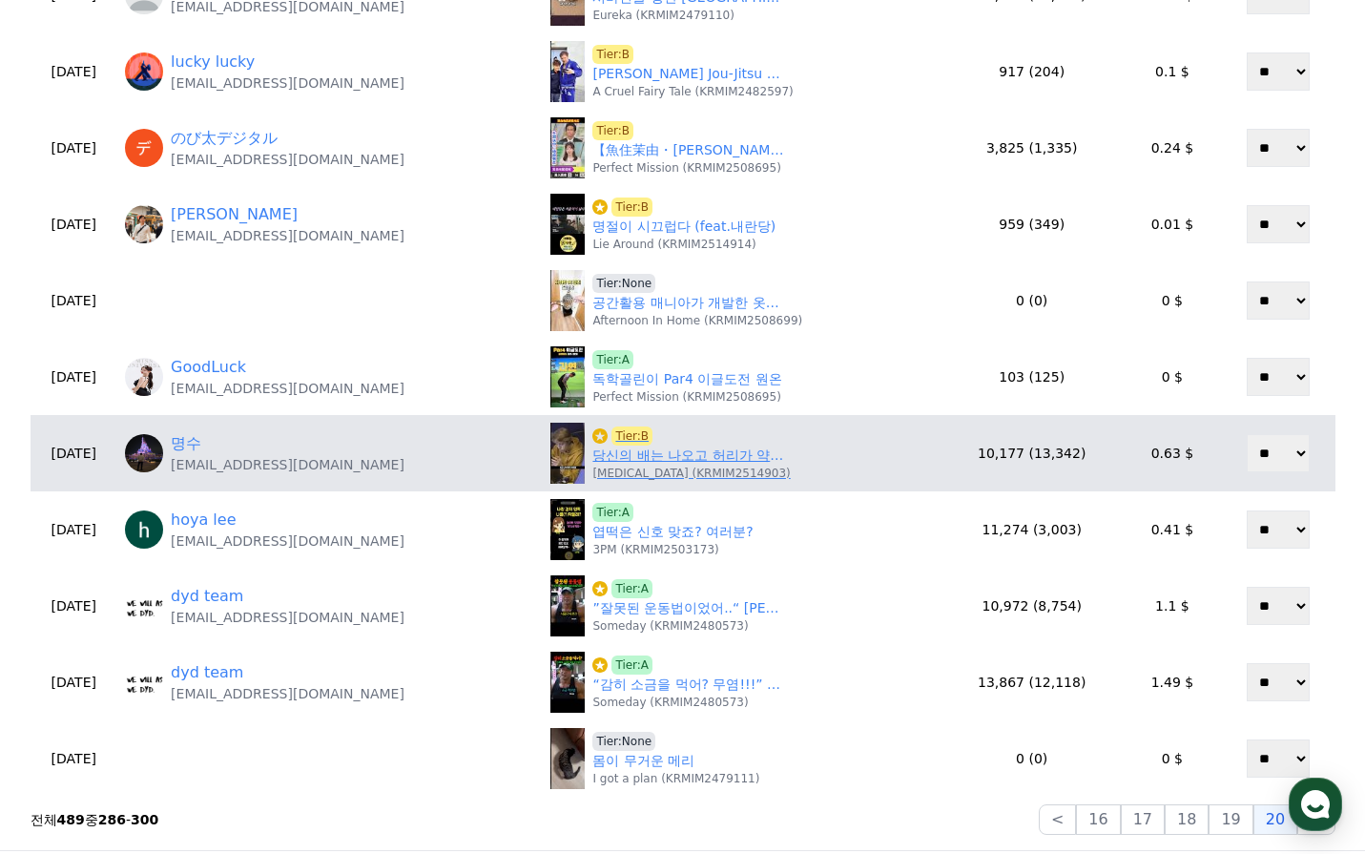
scroll to position [572, 0]
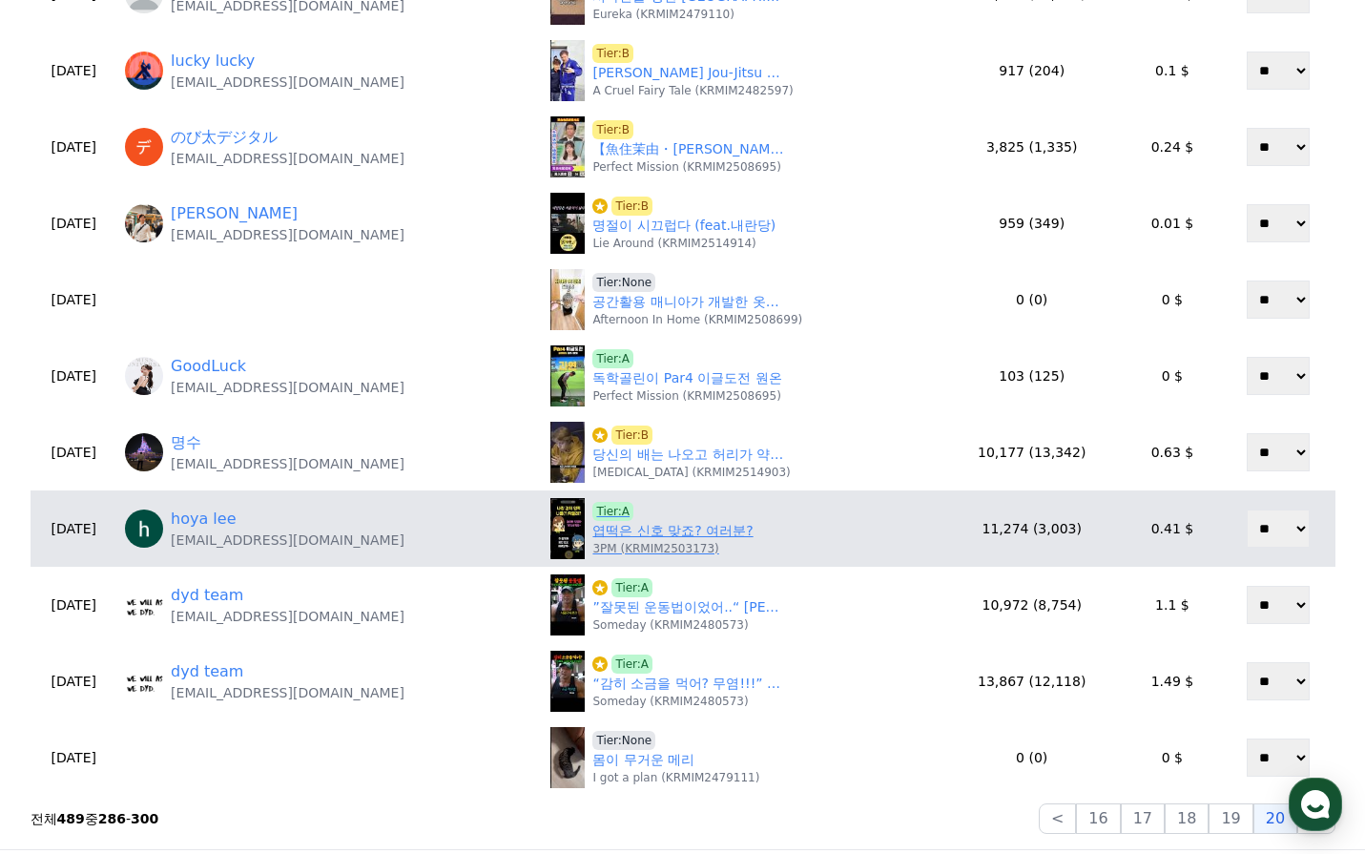
click at [674, 525] on link "엽떡은 신호 맞죠? 여러분?" at bounding box center [672, 531] width 160 height 20
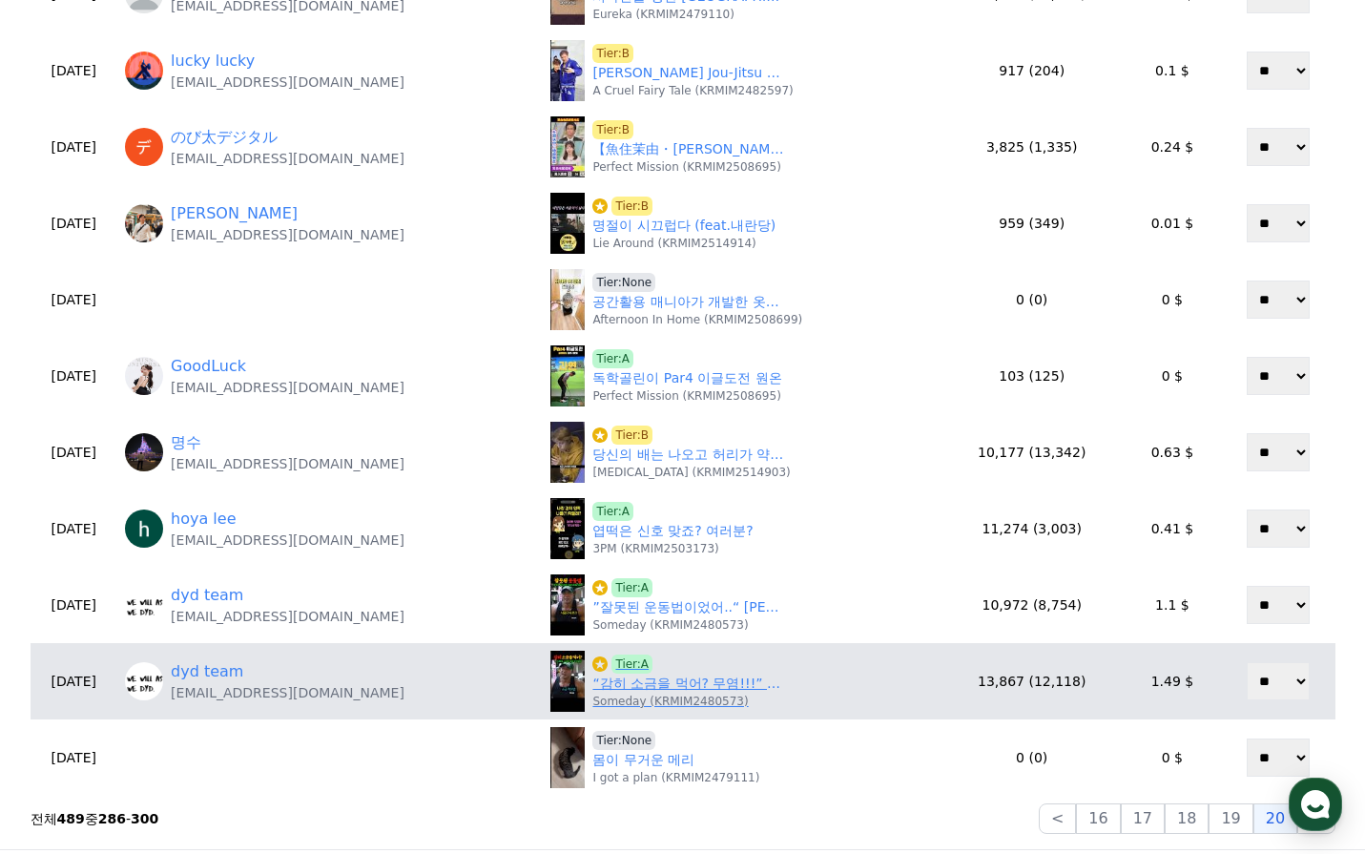
click at [719, 694] on p "Someday (KRMIM2480573)" at bounding box center [670, 701] width 156 height 15
click at [717, 683] on link "“감히 소금을 먹어? 무염!!!” 도저히 상상조차 불가능한 소금 금지령.. 보디빌딩 식단의 실체 ㄷㄷ" at bounding box center [687, 684] width 191 height 20
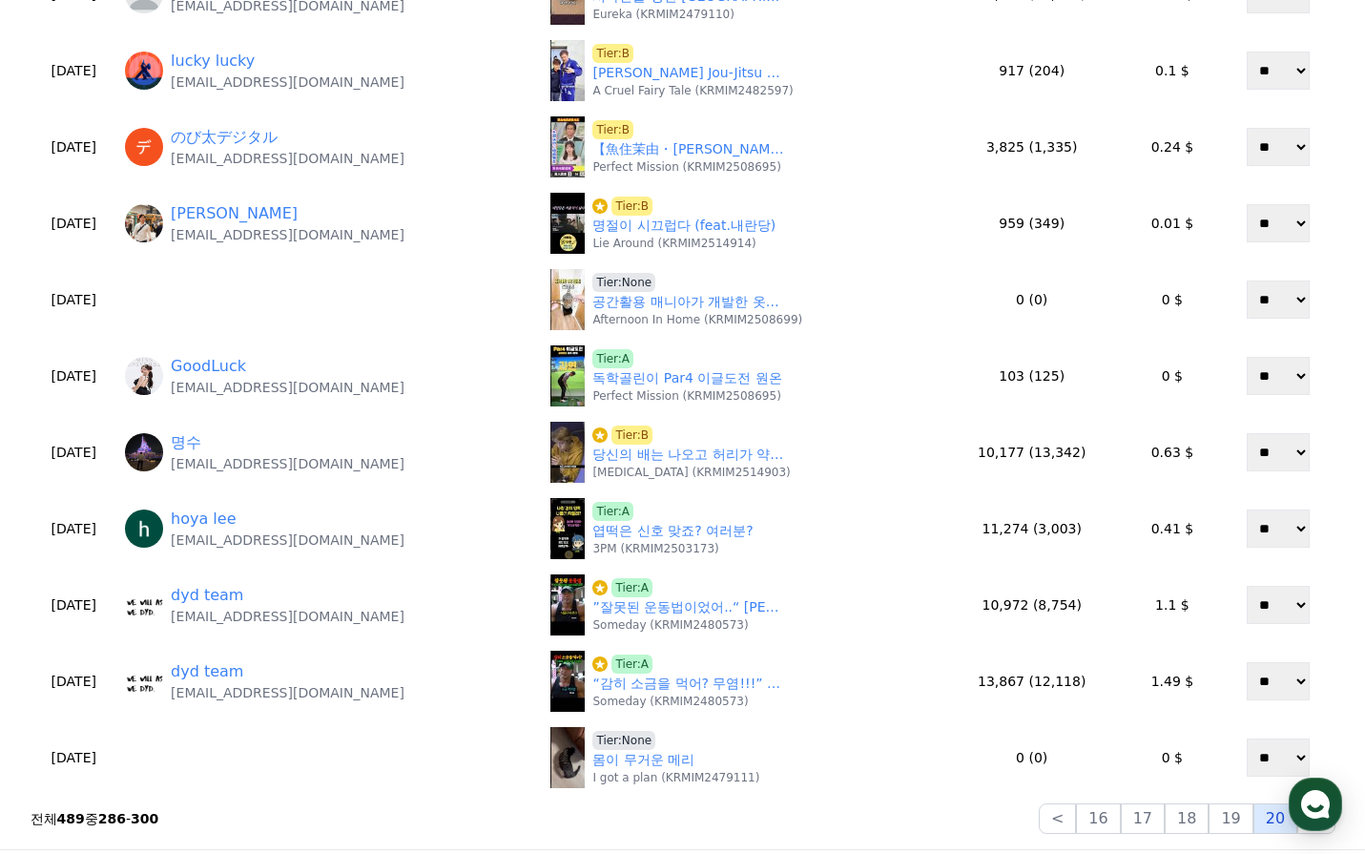
scroll to position [668, 0]
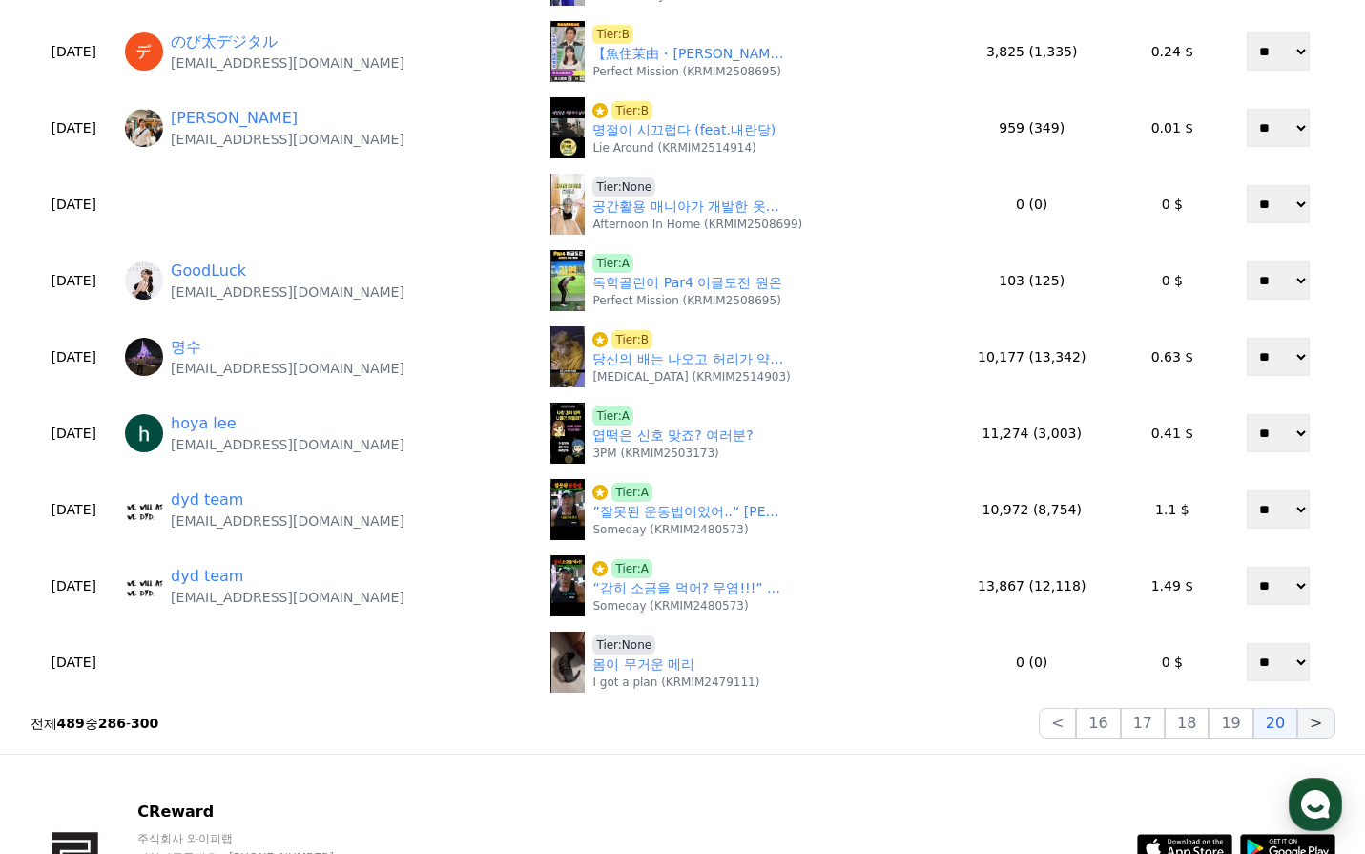
click at [1311, 719] on button ">" at bounding box center [1315, 723] width 37 height 31
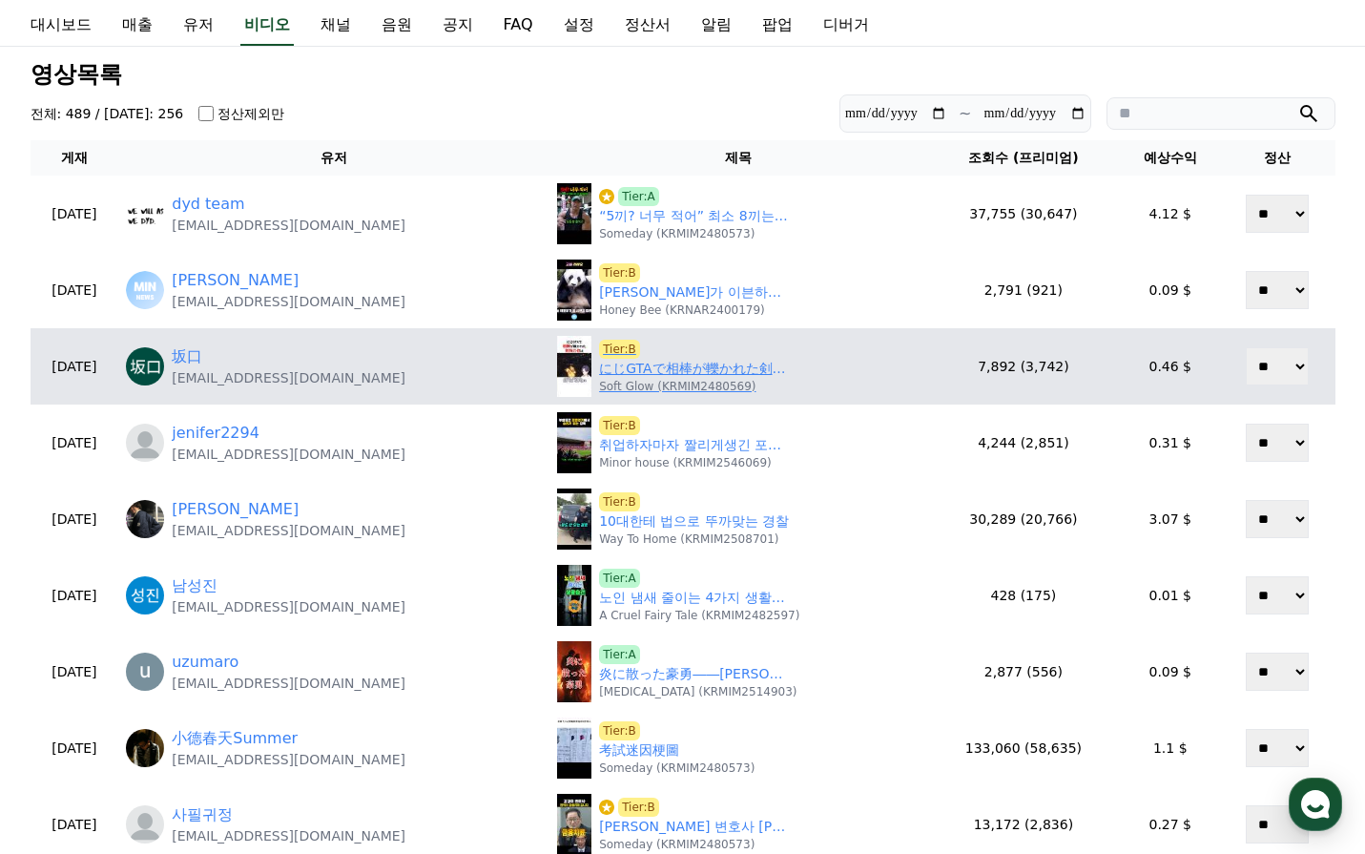
scroll to position [95, 0]
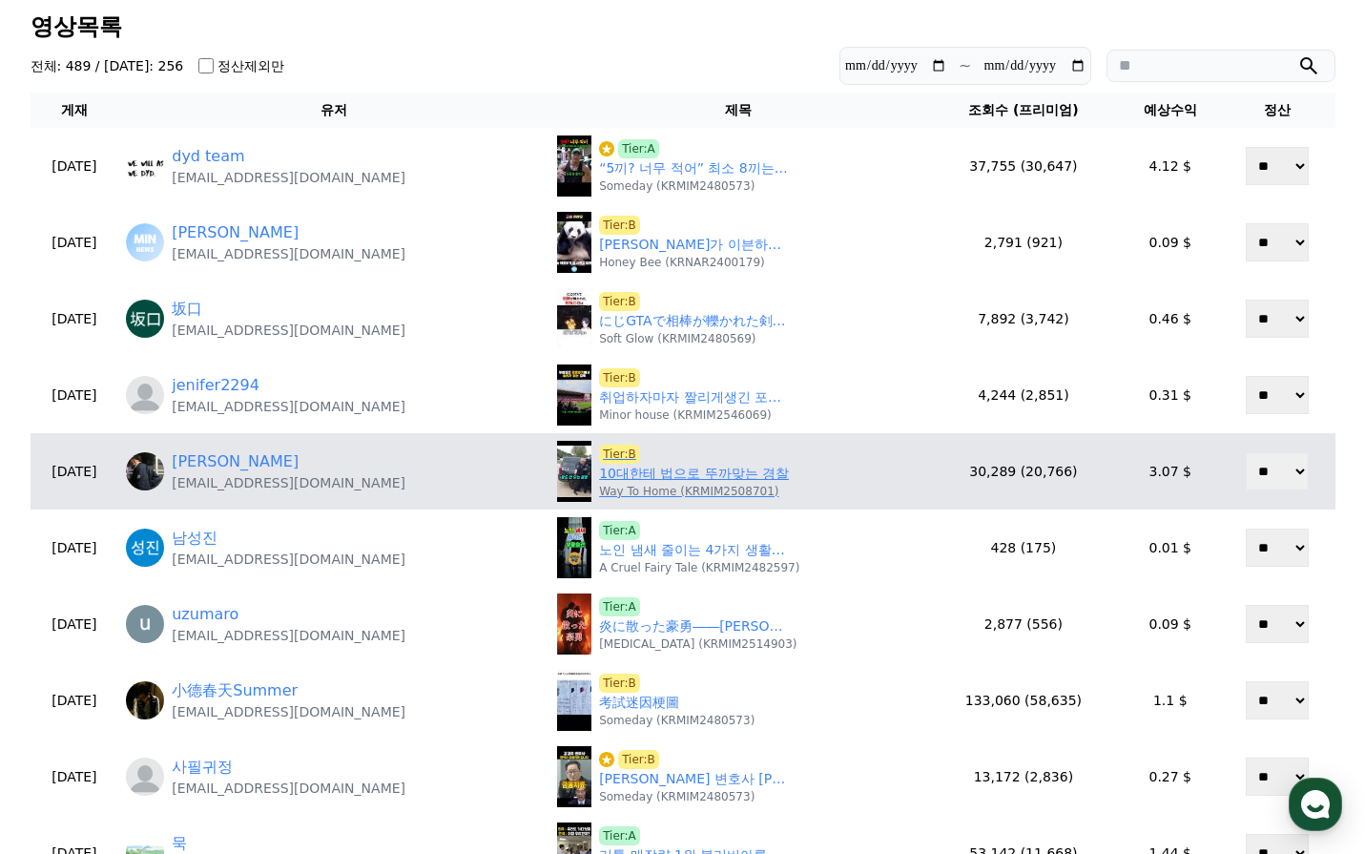
click at [676, 464] on link "10대한테 법으로 뚜까맞는 경찰" at bounding box center [694, 474] width 190 height 20
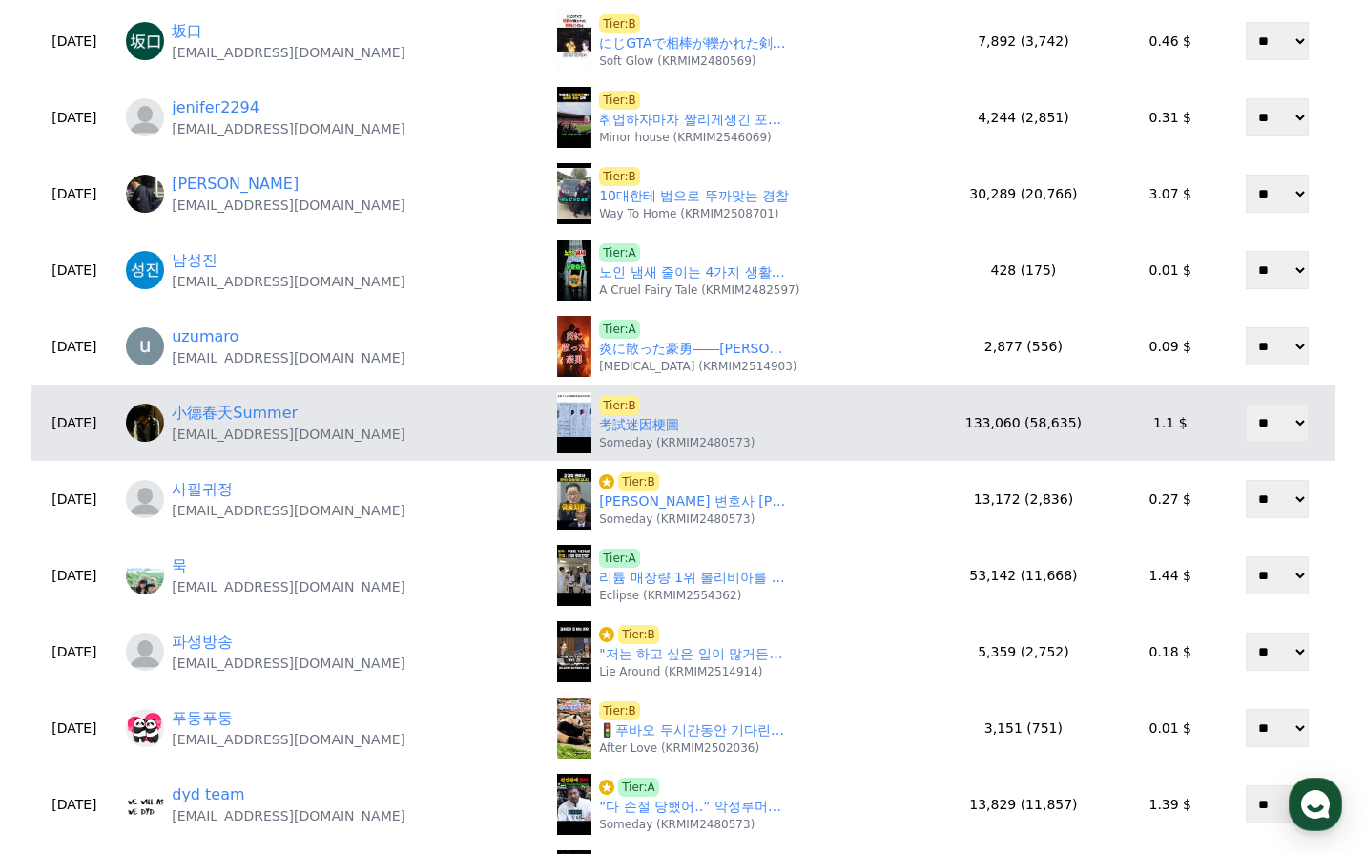
scroll to position [382, 0]
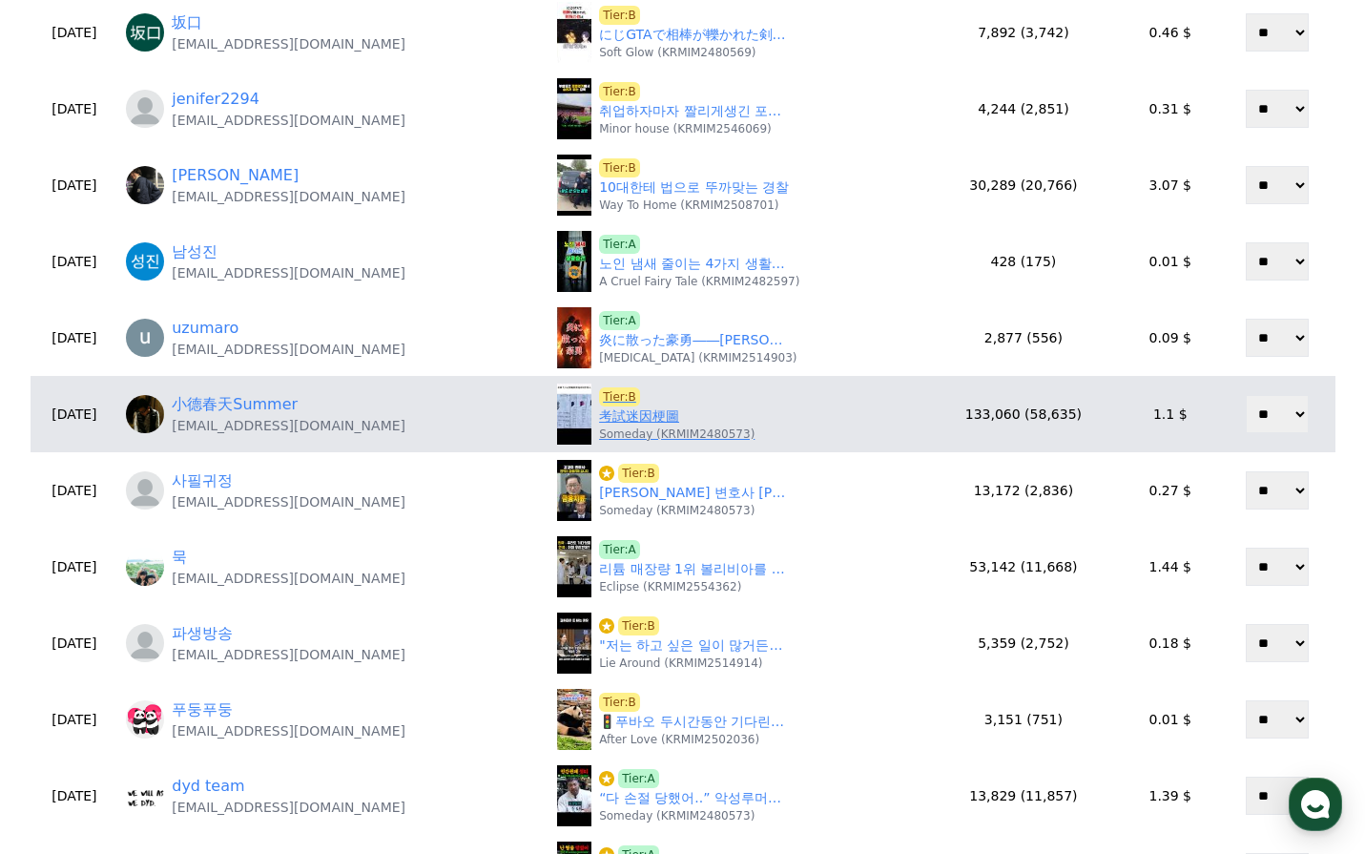
click at [659, 443] on div "Tier:B 考試迷因梗圖 Someday (KRMIM2480573)" at bounding box center [738, 414] width 363 height 61
click at [649, 418] on link "考試迷因梗圖" at bounding box center [639, 416] width 80 height 20
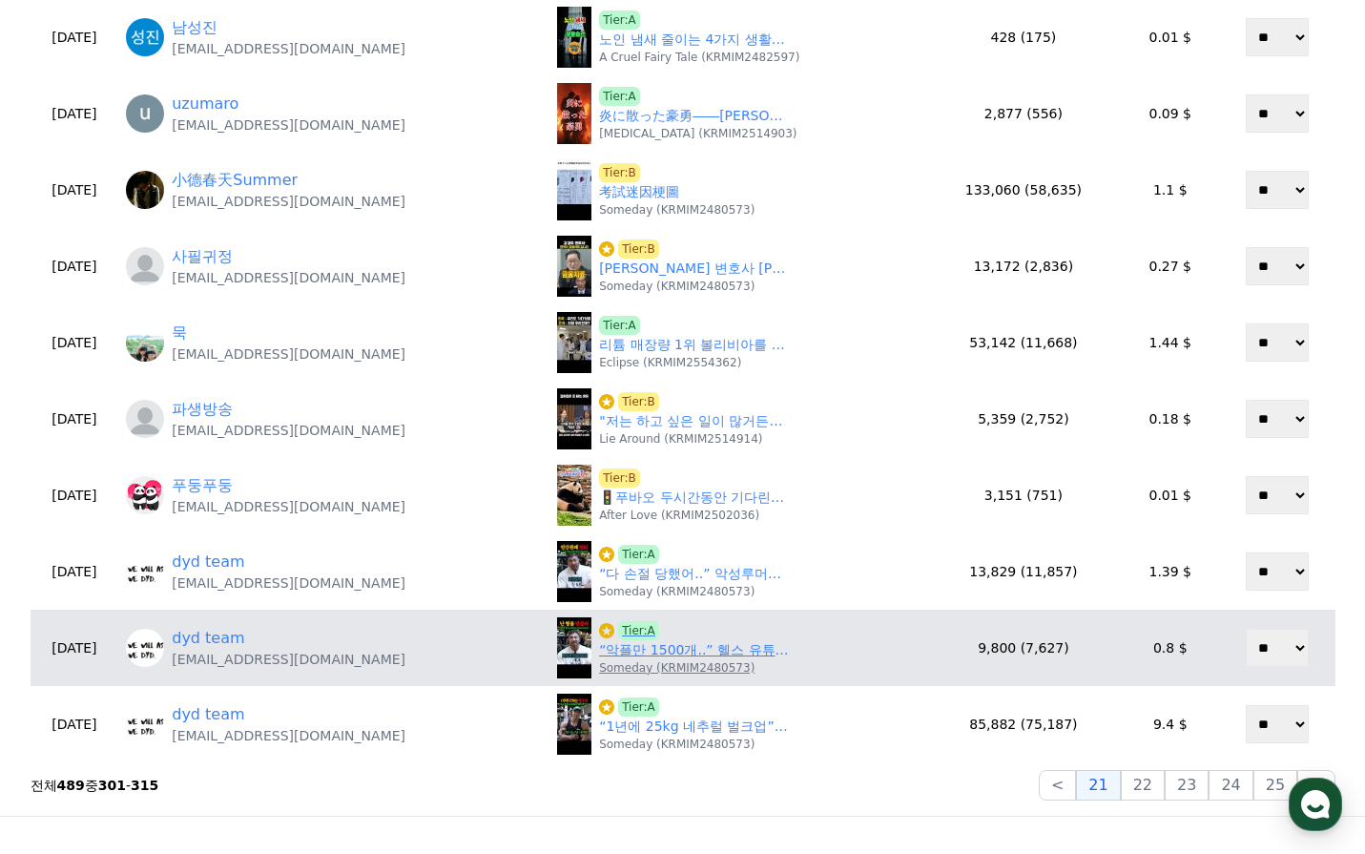
scroll to position [668, 0]
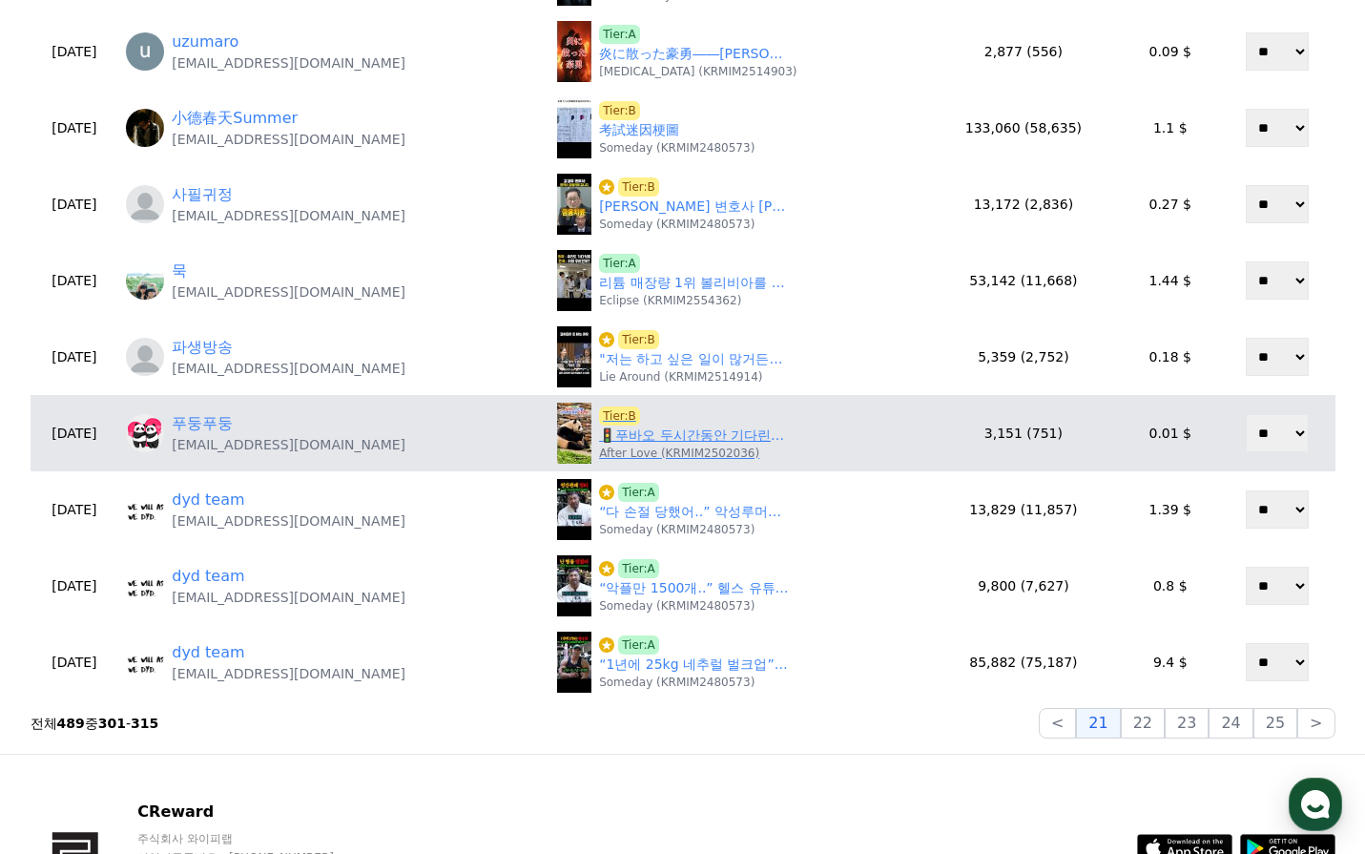
click at [661, 435] on link "🚦푸바오 두시간동안 기다린보람~ 오후먹방 #푸바오실시간 #푸바오근황 #판다월드 #에버랜드 #아이바오 #러바오 #루이바오 #후이바오 #강바오 #…" at bounding box center [694, 435] width 191 height 20
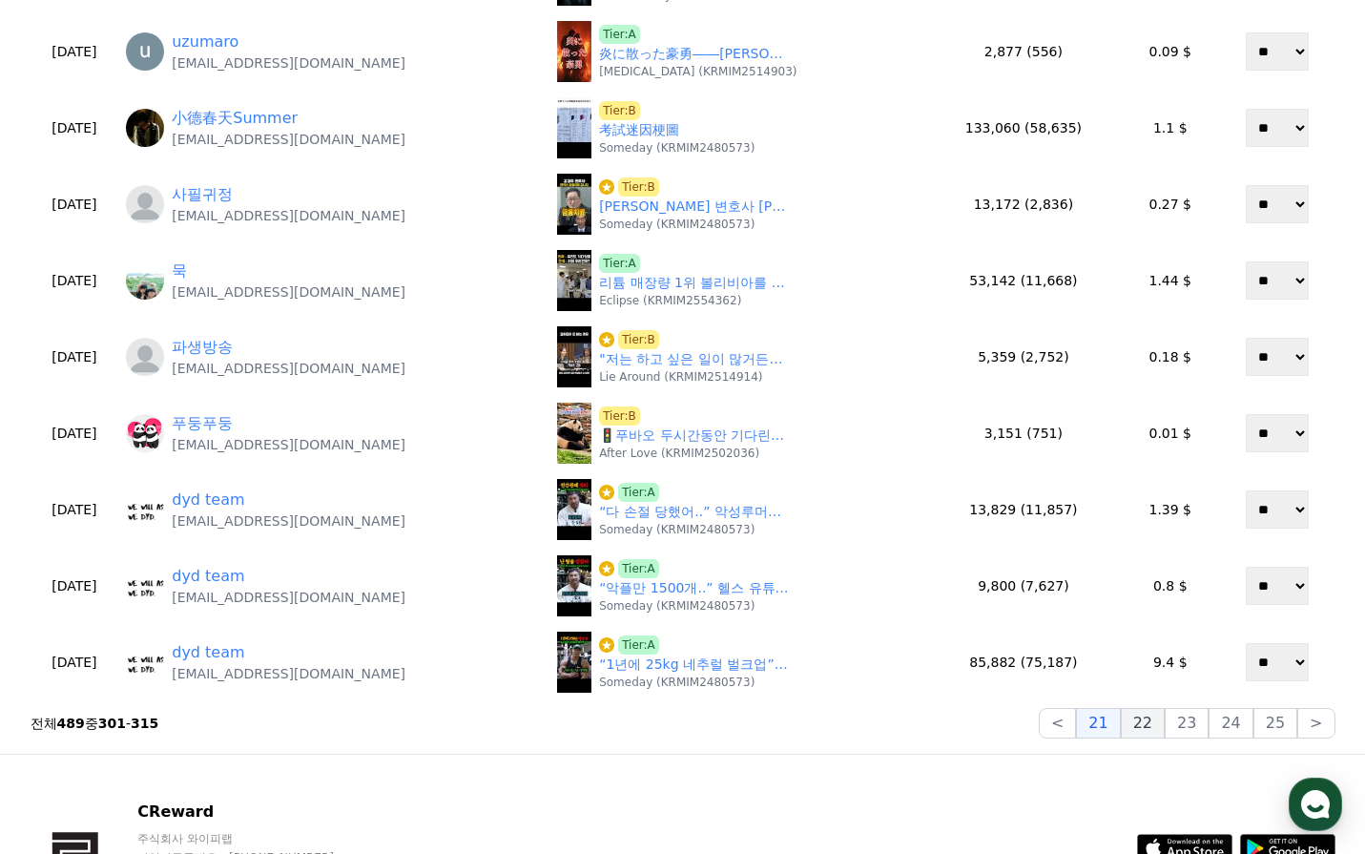
click at [1149, 726] on button "22" at bounding box center [1143, 723] width 44 height 31
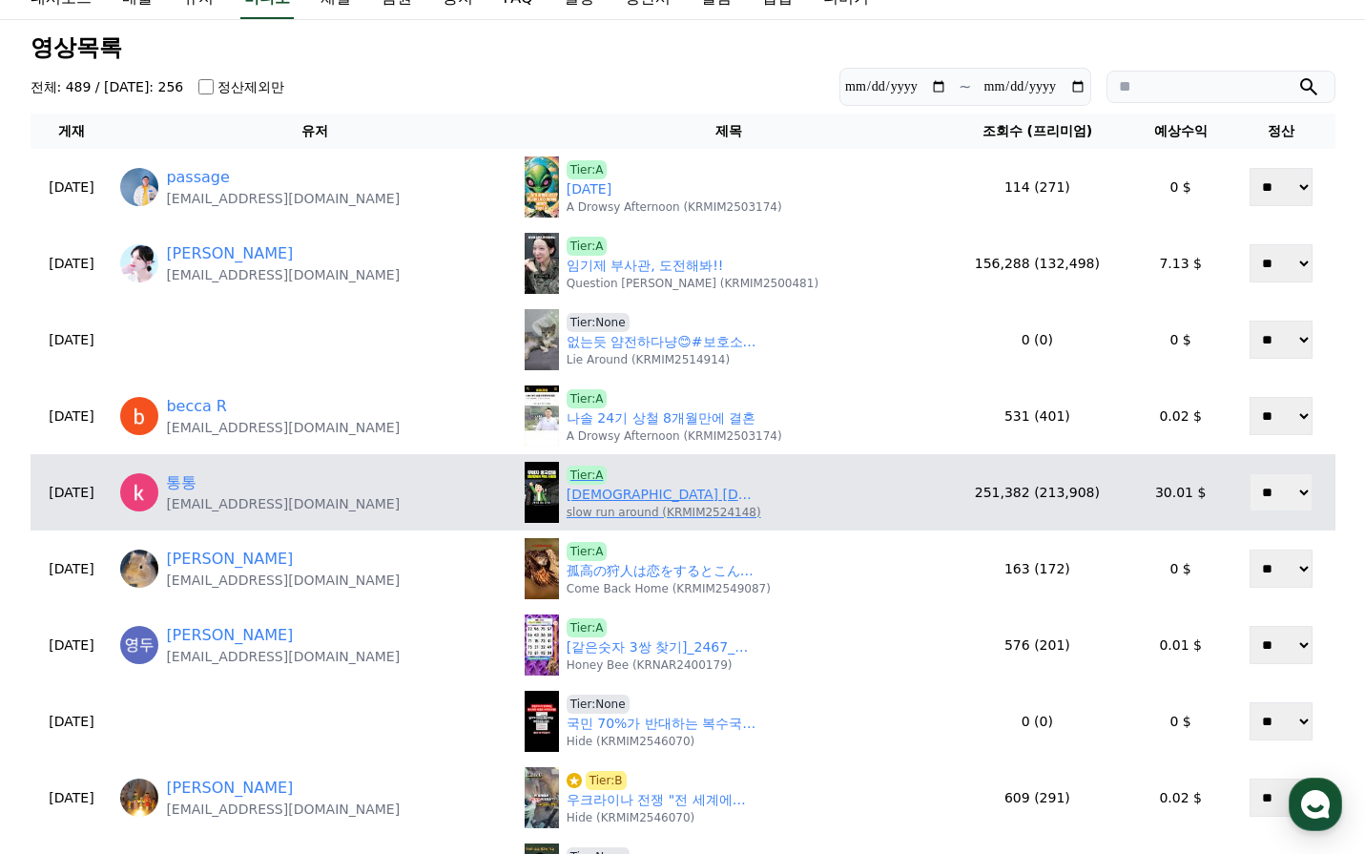
scroll to position [191, 0]
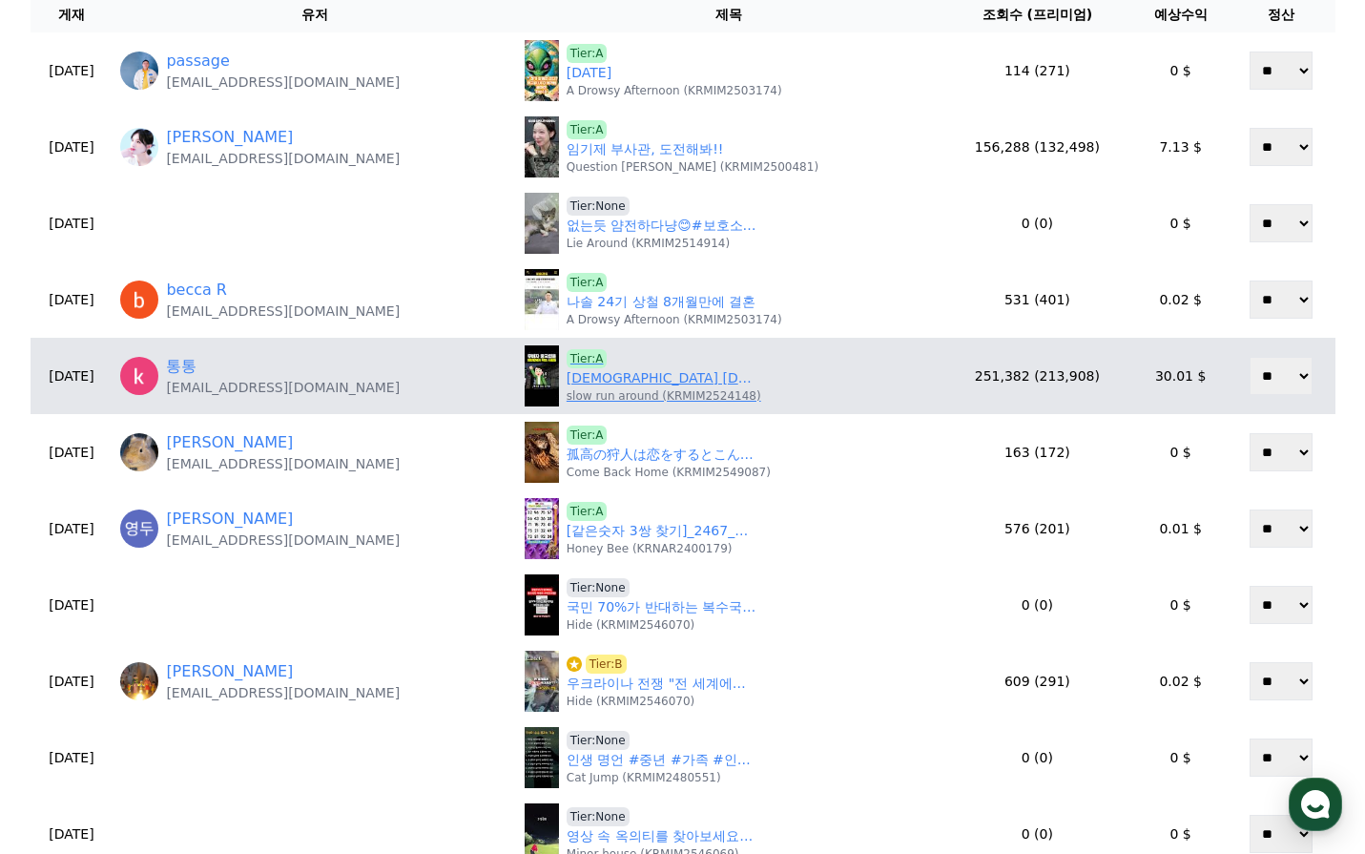
click at [662, 395] on p "slow run around (KRMIM2524148)" at bounding box center [664, 395] width 195 height 15
click at [658, 386] on link "무비자 중국인을 최전방에서 막는 사람들" at bounding box center [662, 378] width 191 height 20
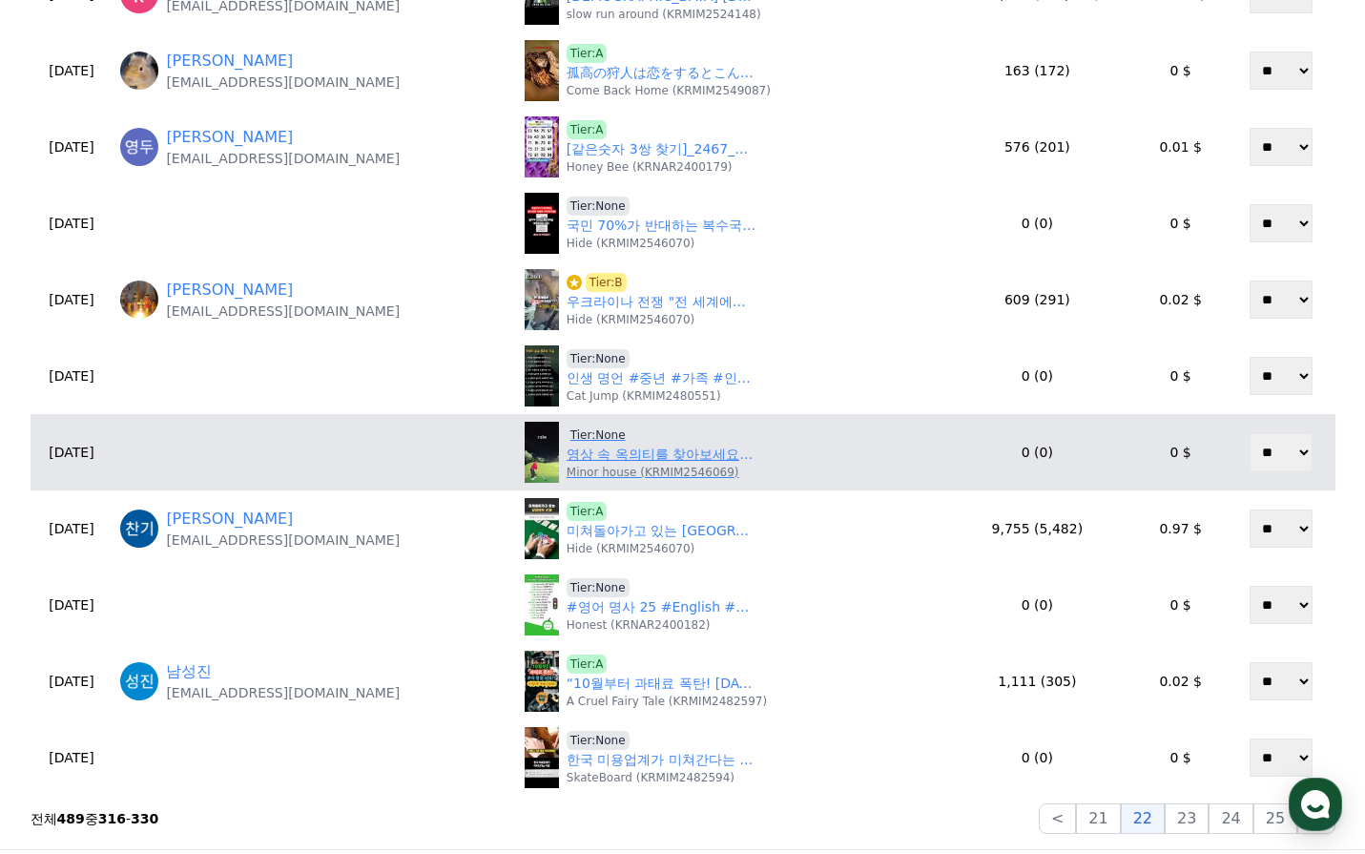
scroll to position [668, 0]
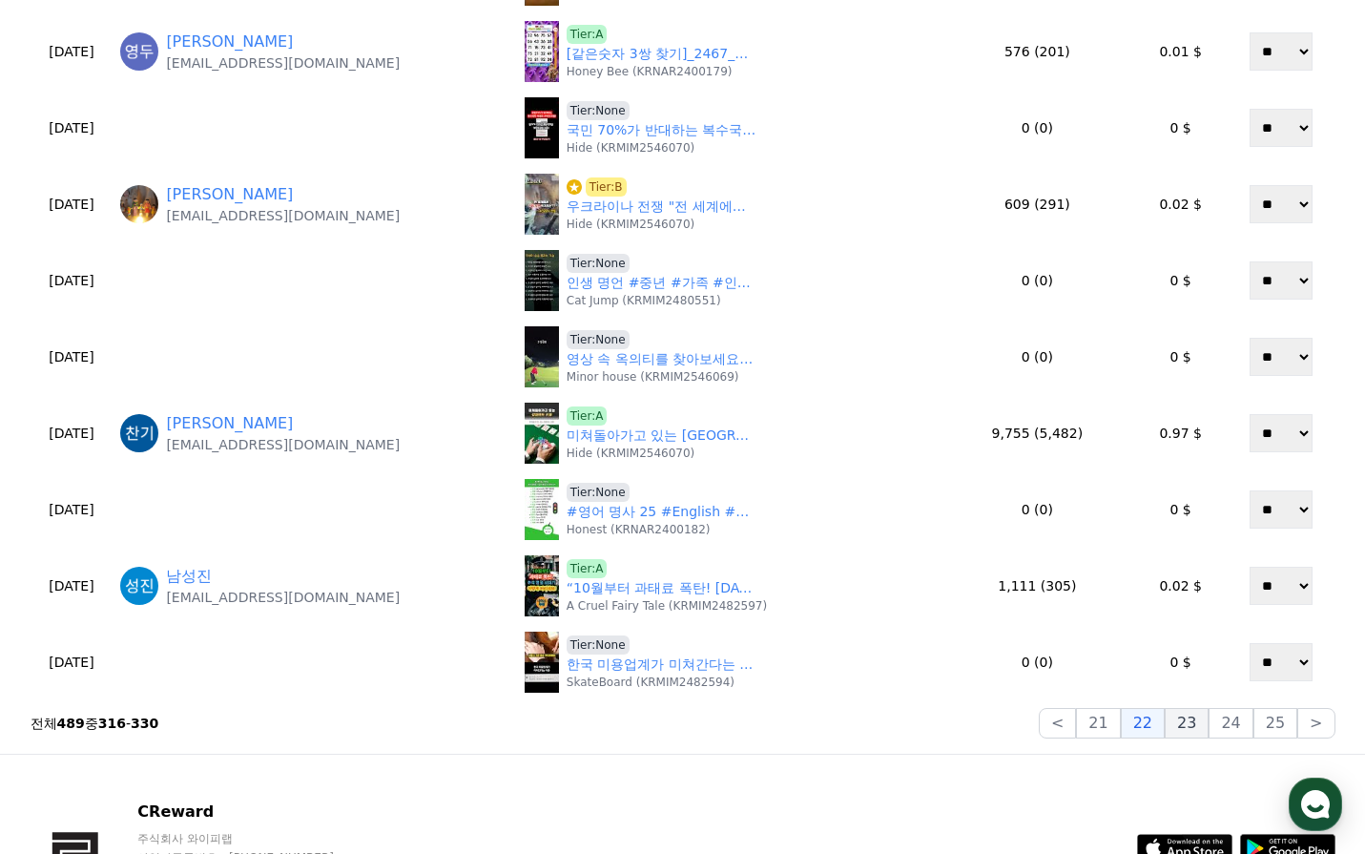
click at [1181, 724] on button "23" at bounding box center [1187, 723] width 44 height 31
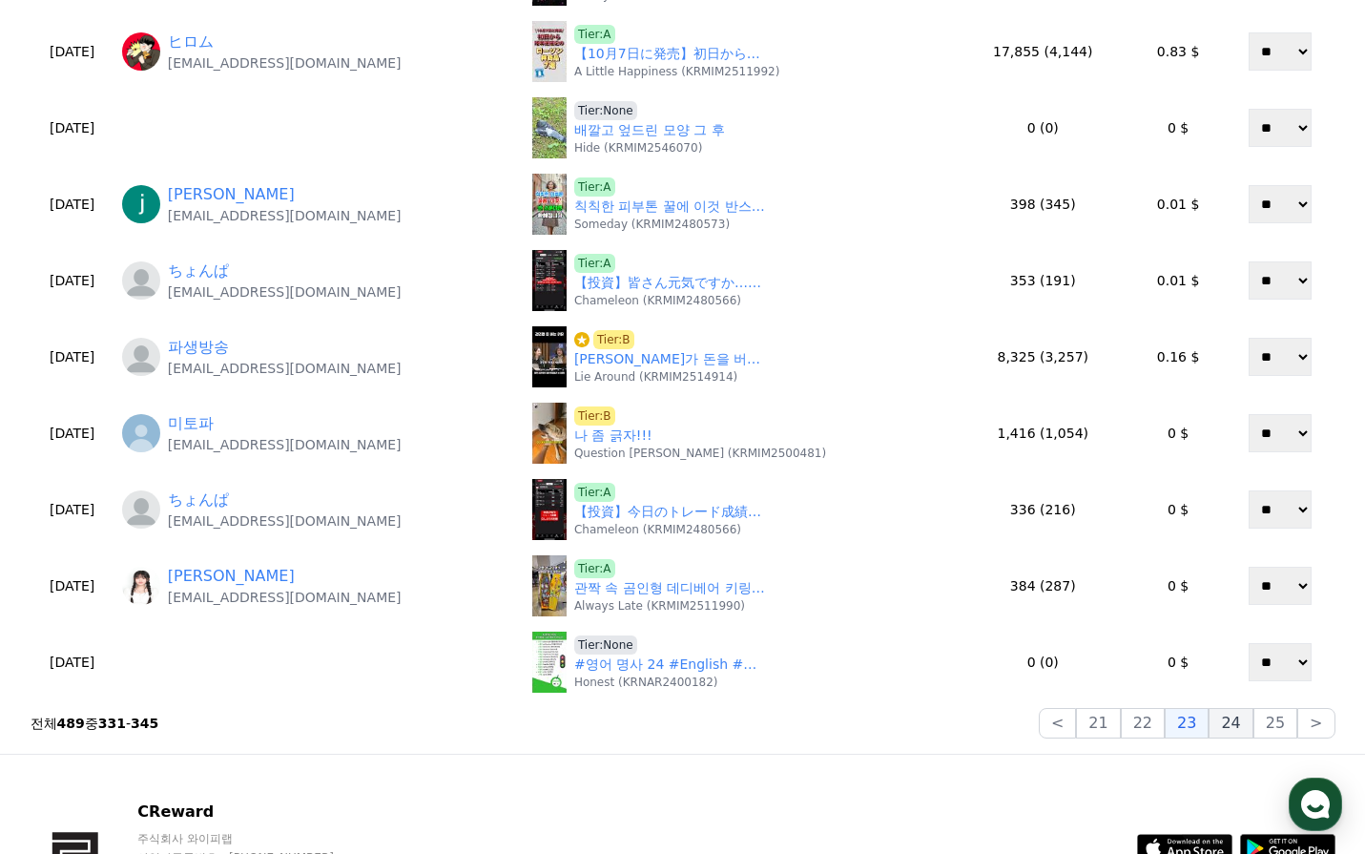
click at [1234, 718] on button "24" at bounding box center [1231, 723] width 44 height 31
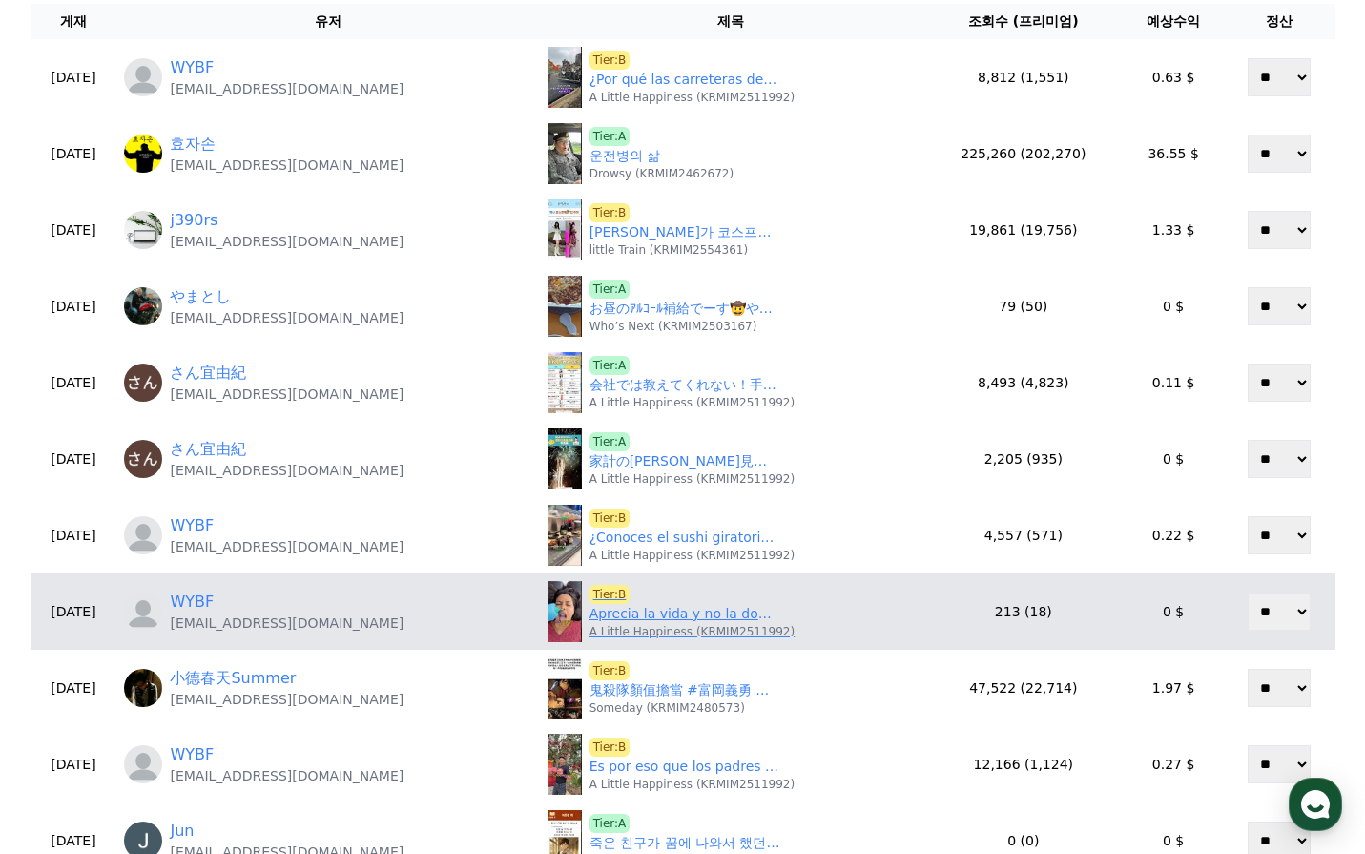
scroll to position [191, 0]
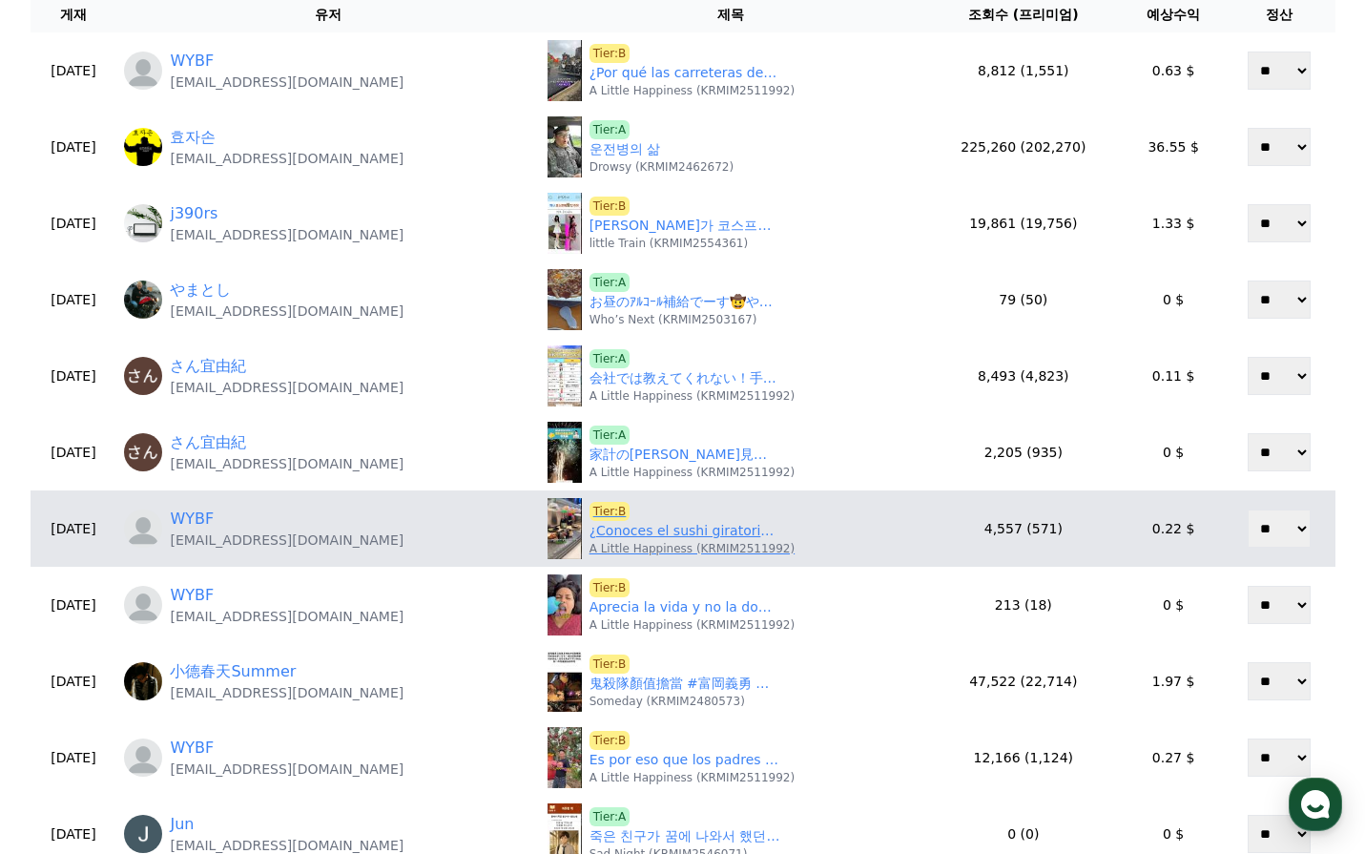
click at [711, 530] on link "¿Conoces el sushi giratorio japonés?#youtubeshorts #knowledge" at bounding box center [685, 531] width 191 height 20
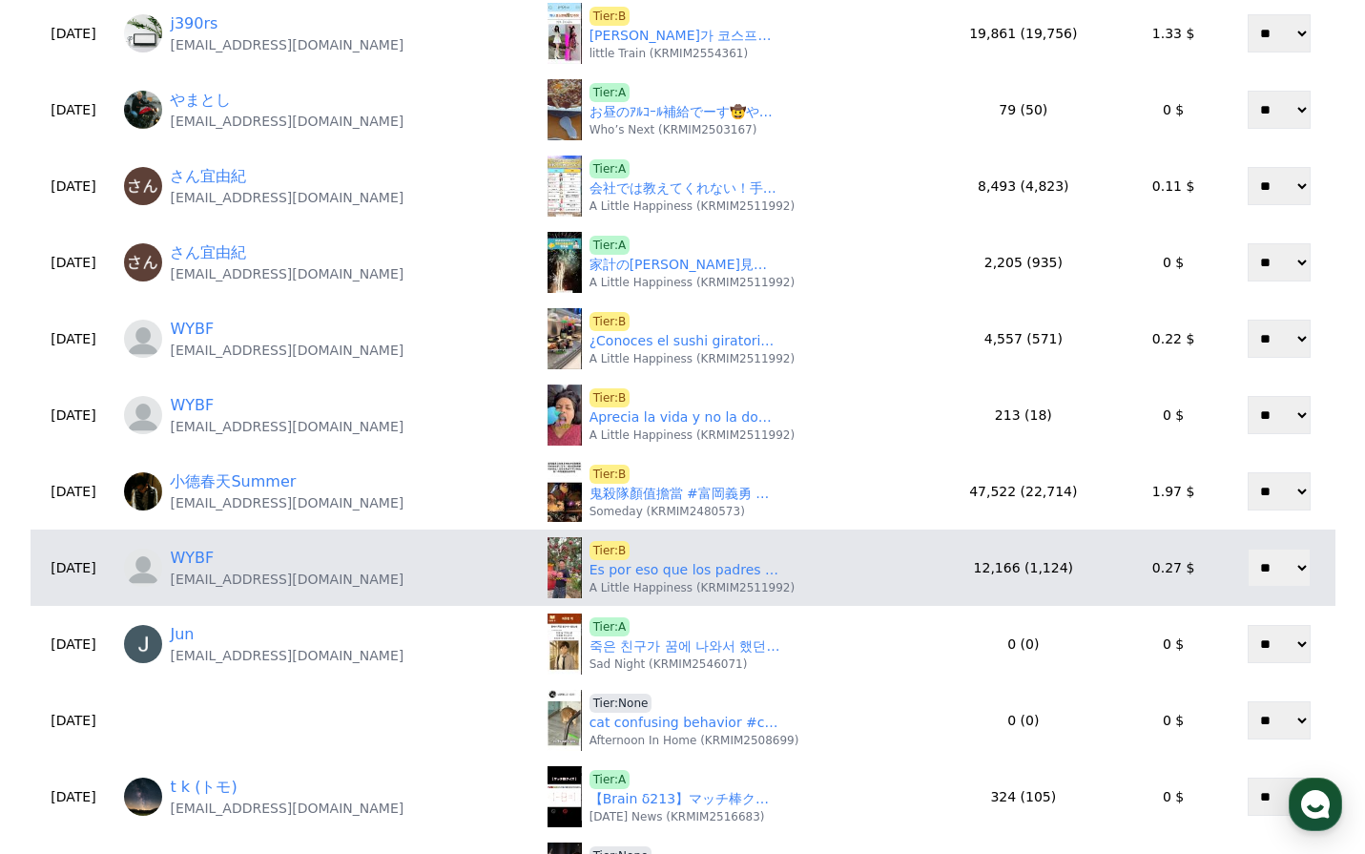
scroll to position [382, 0]
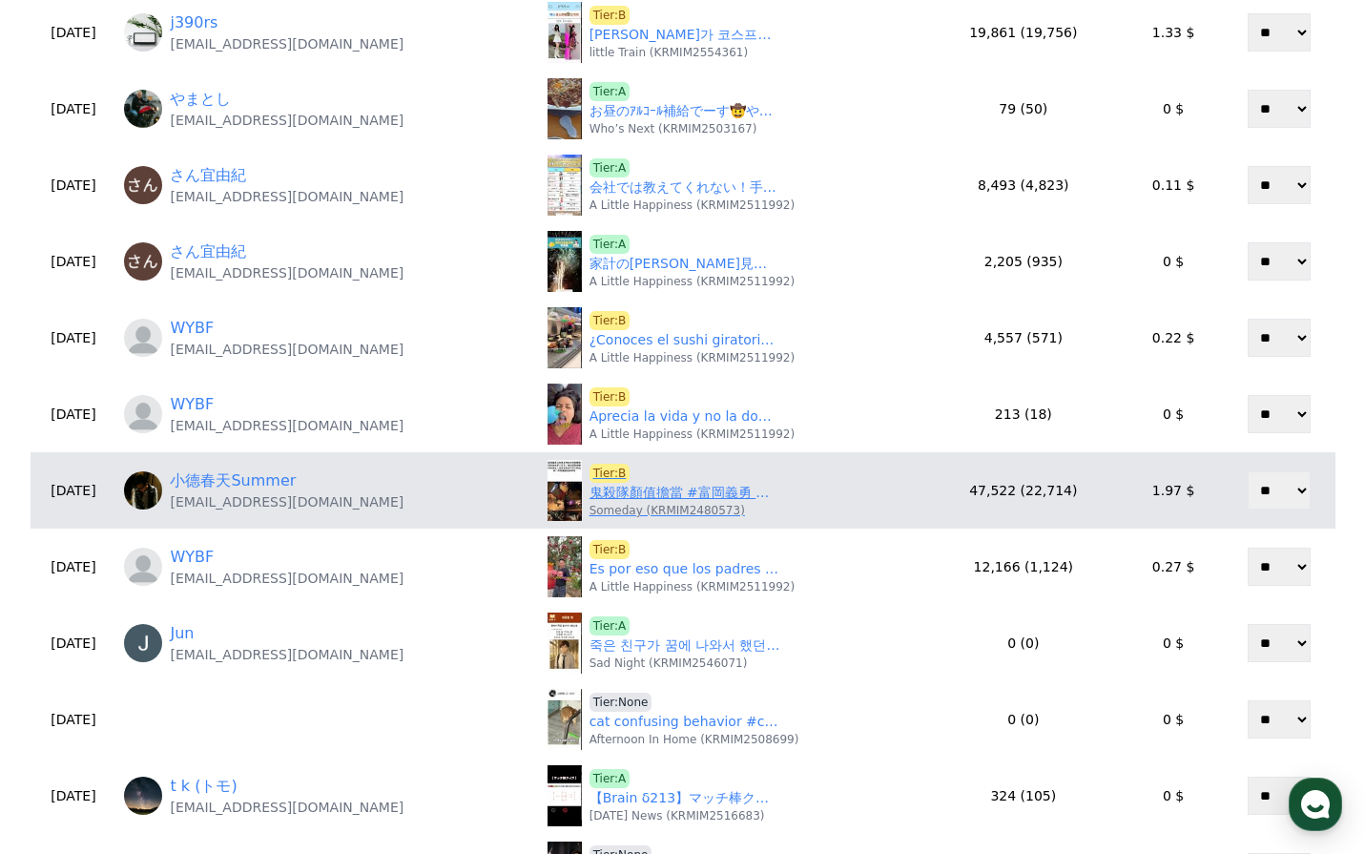
click at [692, 496] on link "鬼殺隊顏值擔當 #富岡義勇 #鬼滅之刃" at bounding box center [685, 493] width 191 height 20
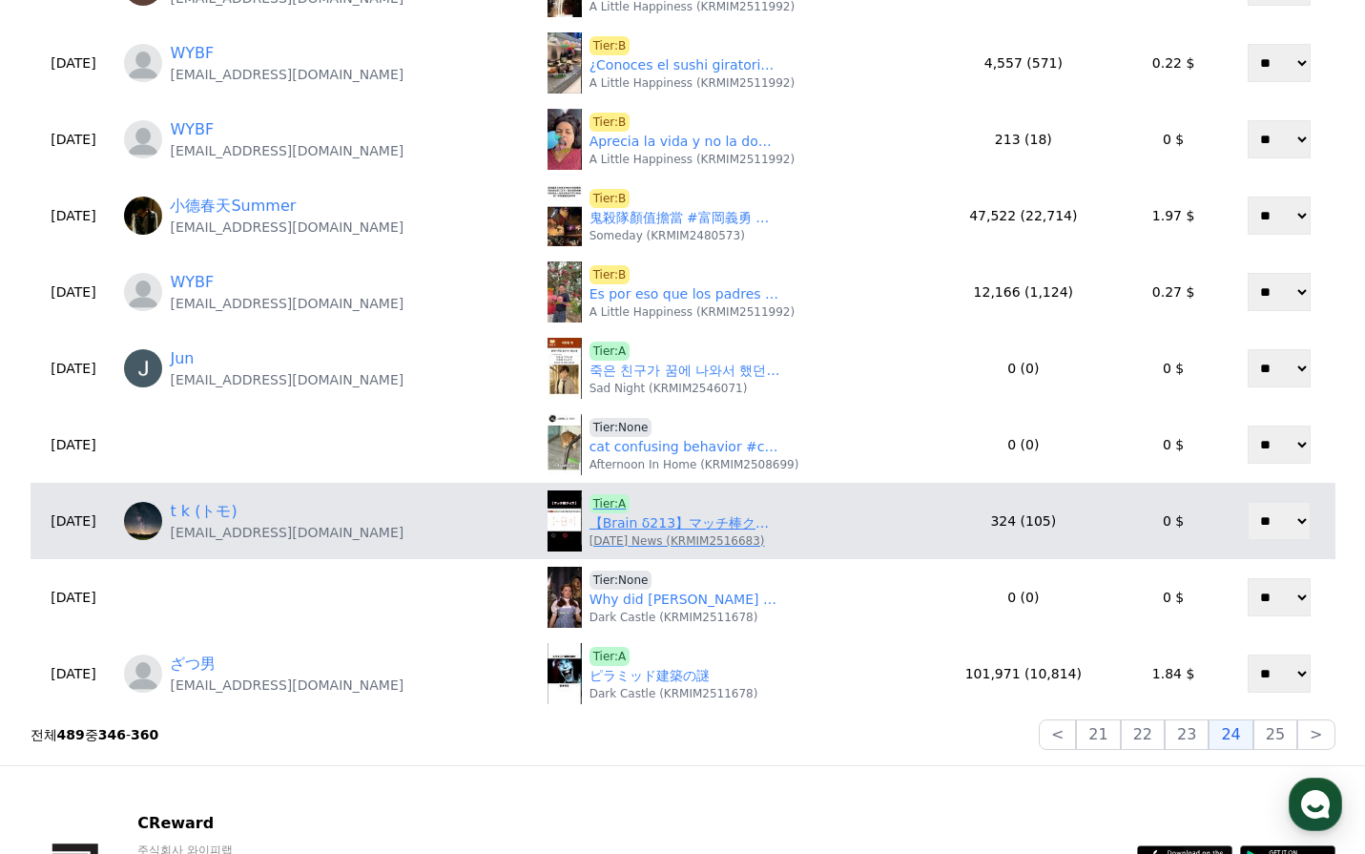
scroll to position [668, 0]
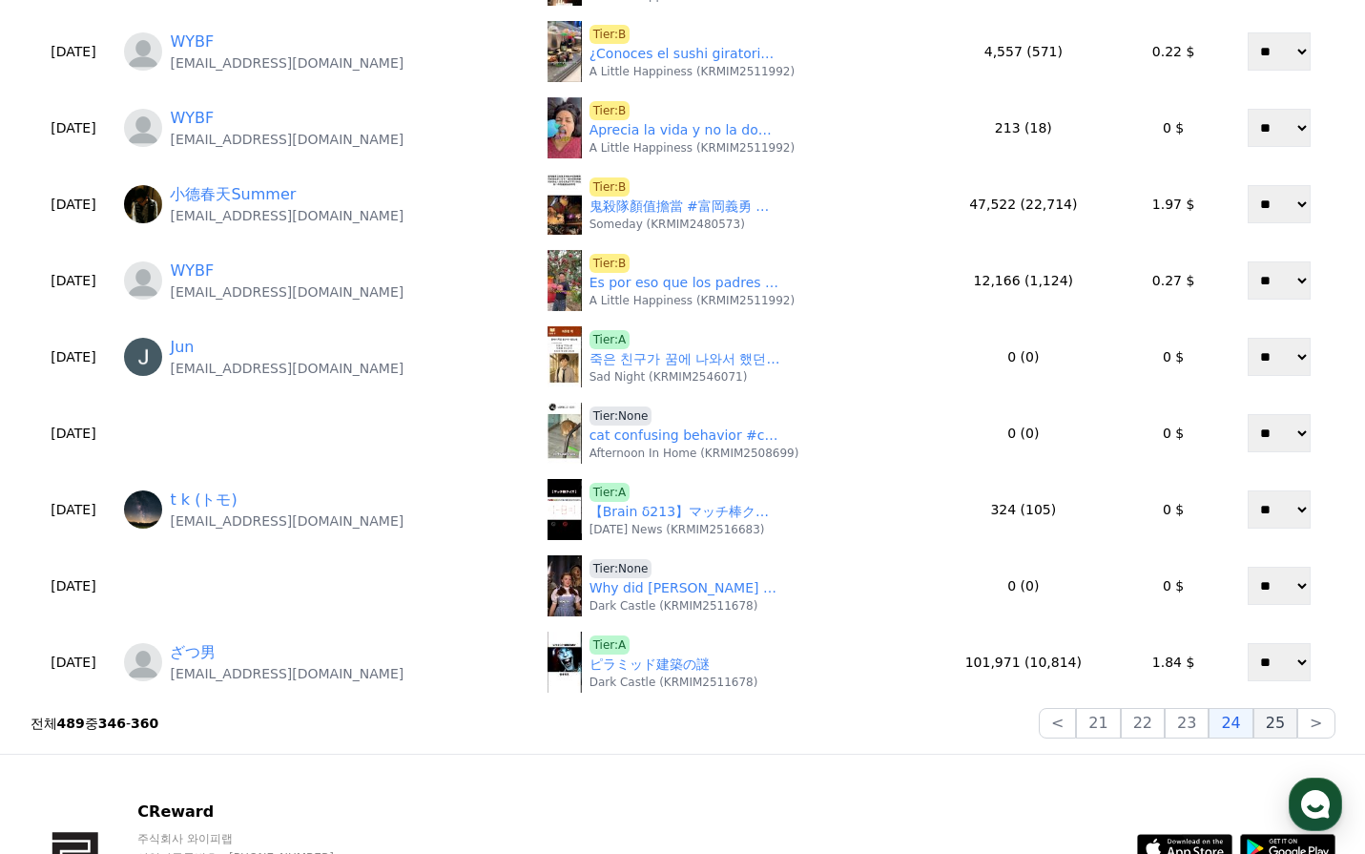
click at [1269, 726] on button "25" at bounding box center [1276, 723] width 44 height 31
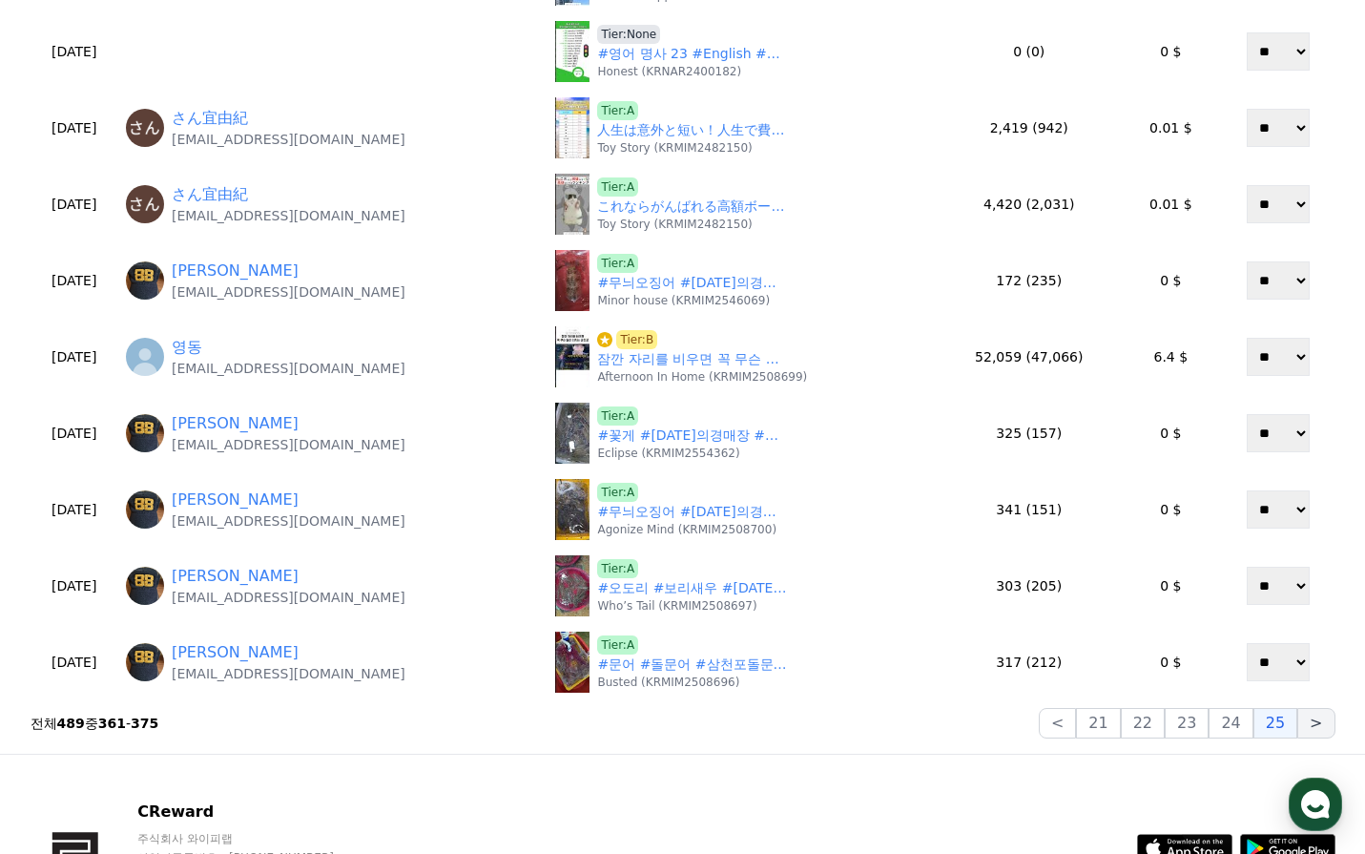
click at [1307, 724] on button ">" at bounding box center [1315, 723] width 37 height 31
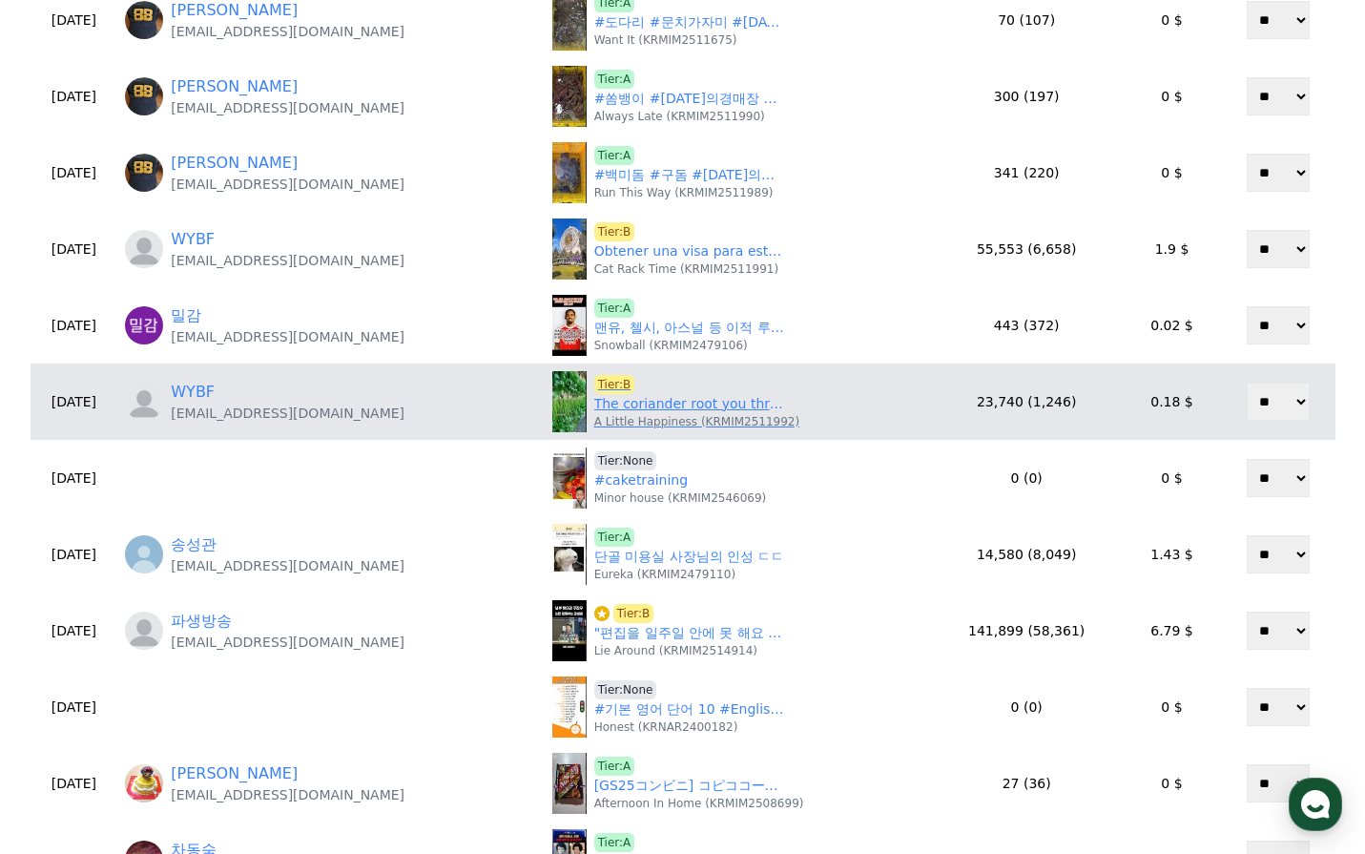
scroll to position [477, 0]
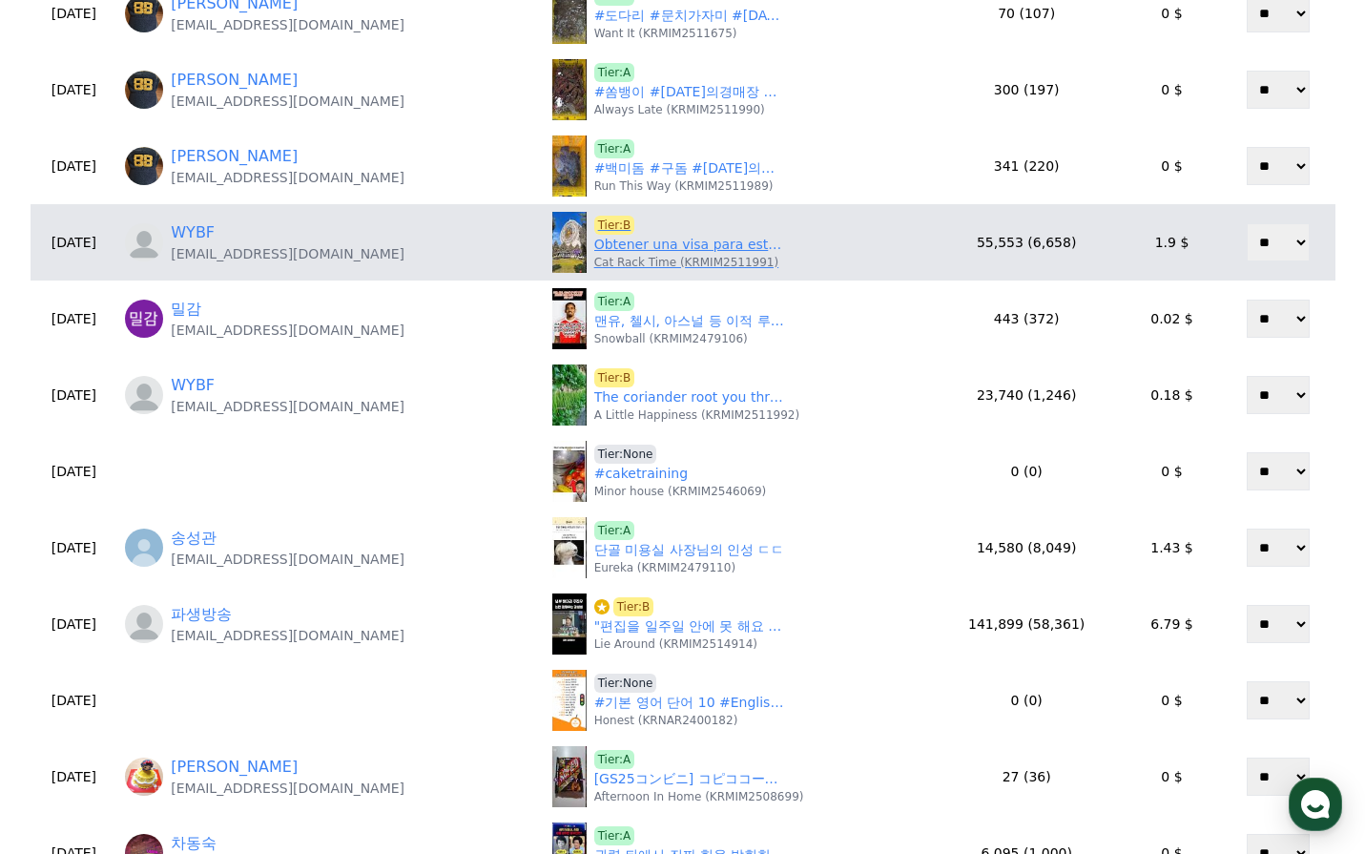
click at [634, 246] on link "Obtener una visa para este país es más difícil que aterrizar en la Luna.#countr…" at bounding box center [689, 245] width 191 height 20
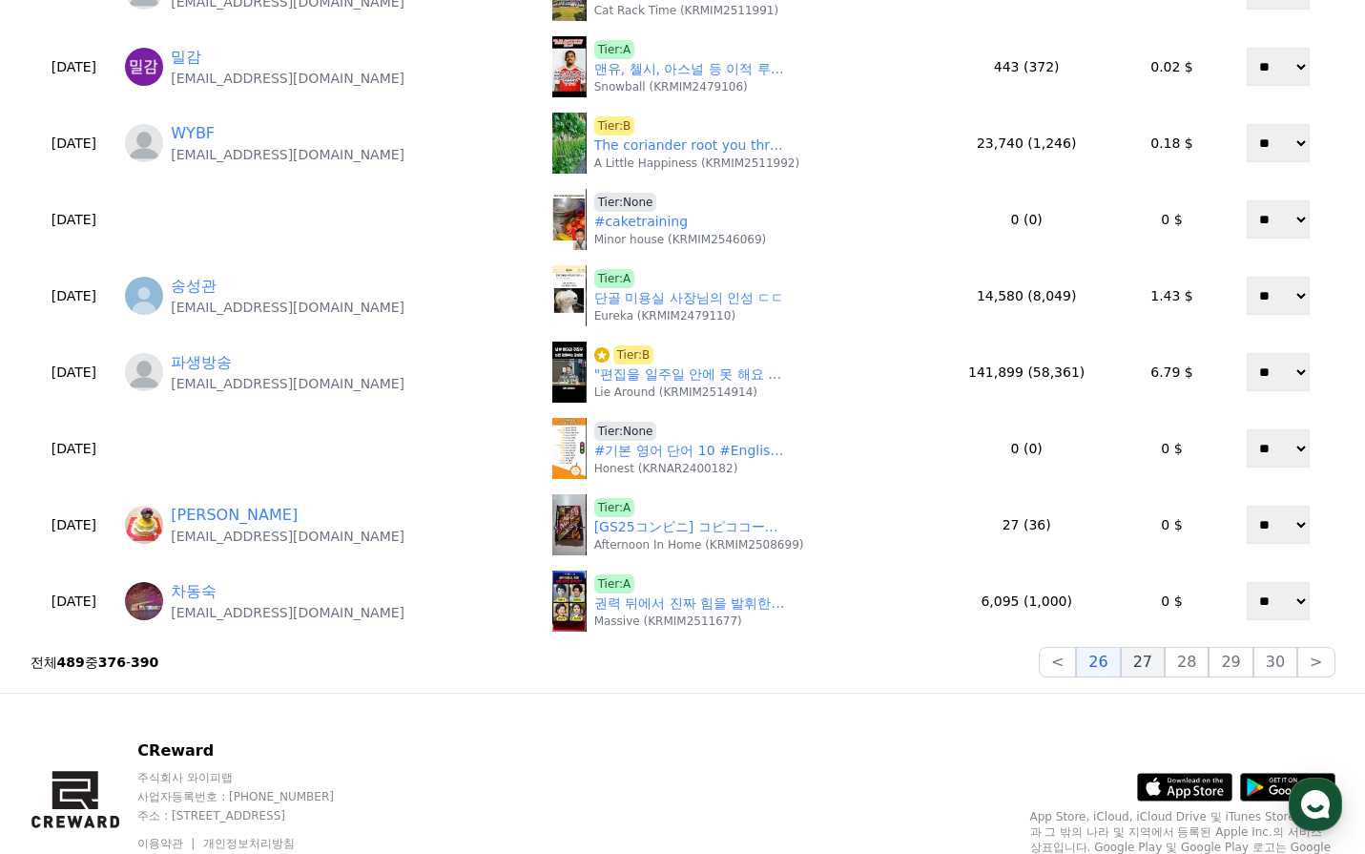
scroll to position [763, 0]
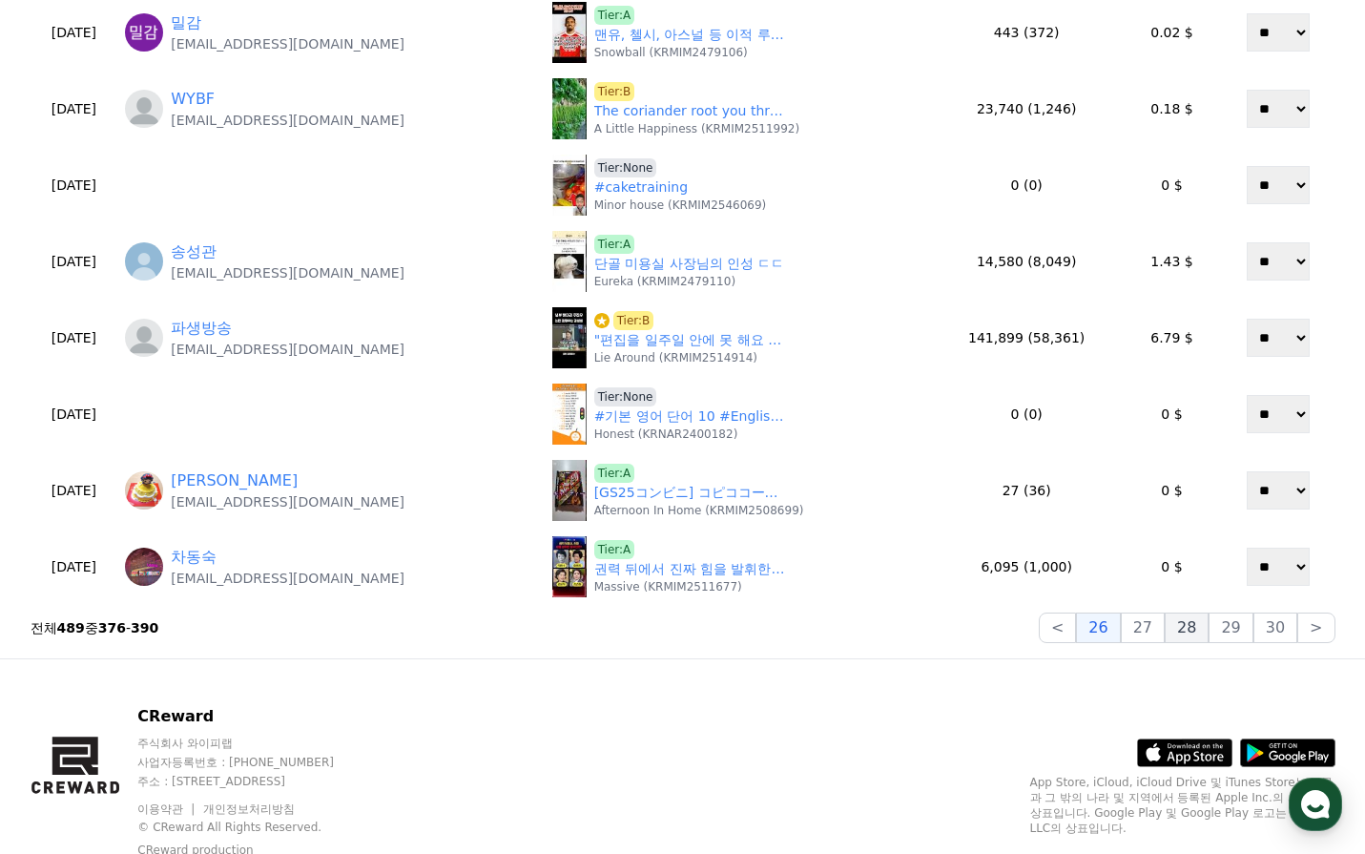
click at [1177, 633] on button "28" at bounding box center [1187, 627] width 44 height 31
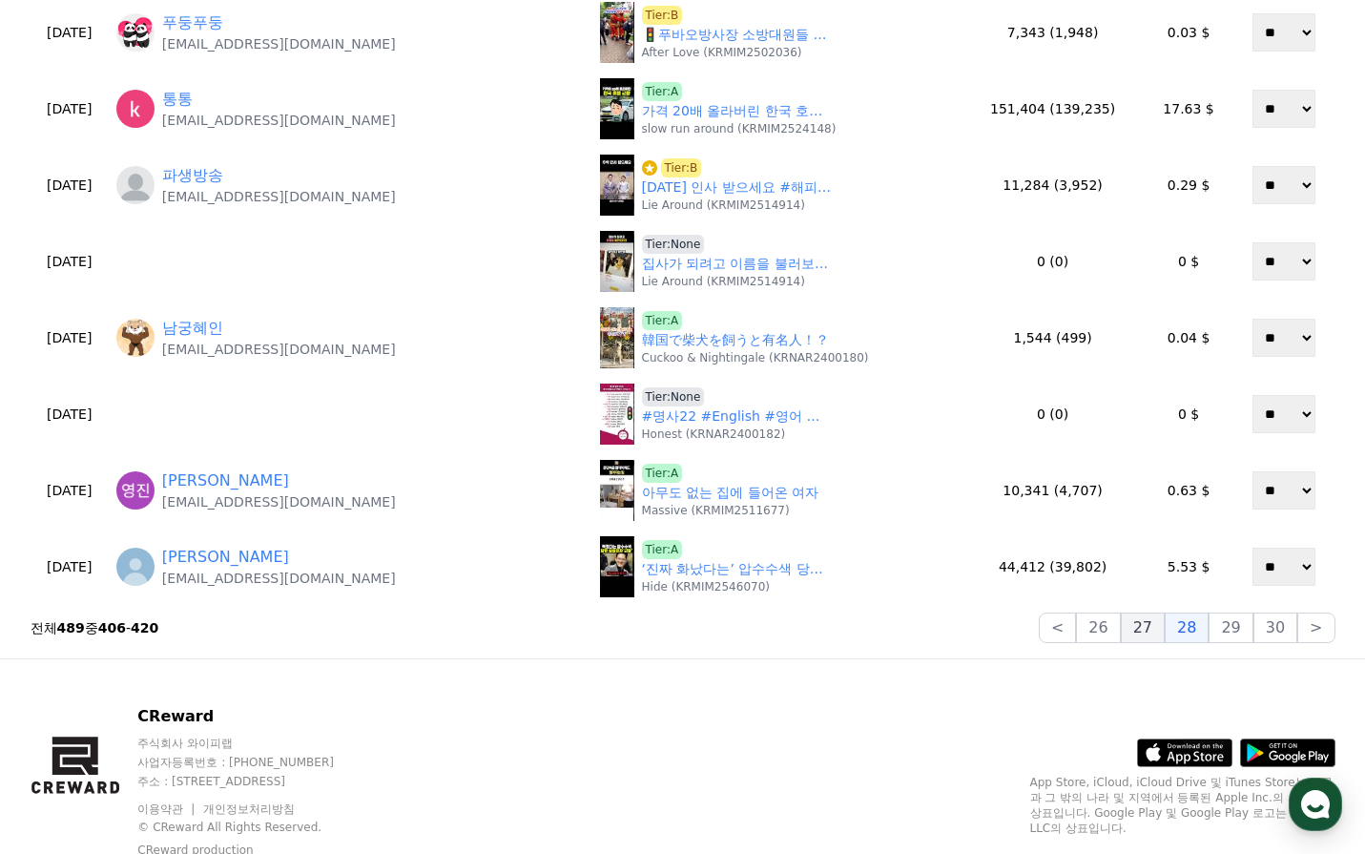
click at [1161, 633] on button "27" at bounding box center [1143, 627] width 44 height 31
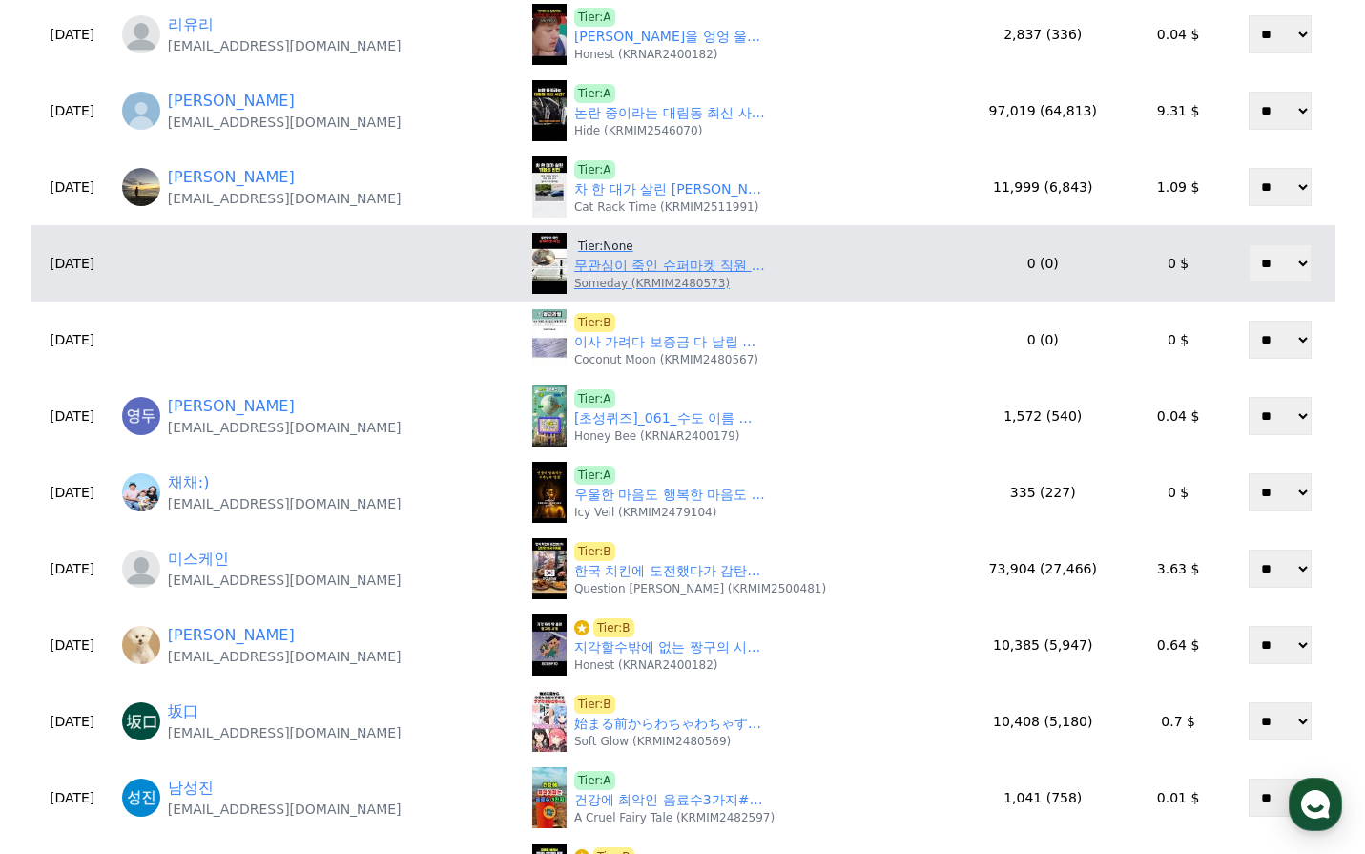
scroll to position [382, 0]
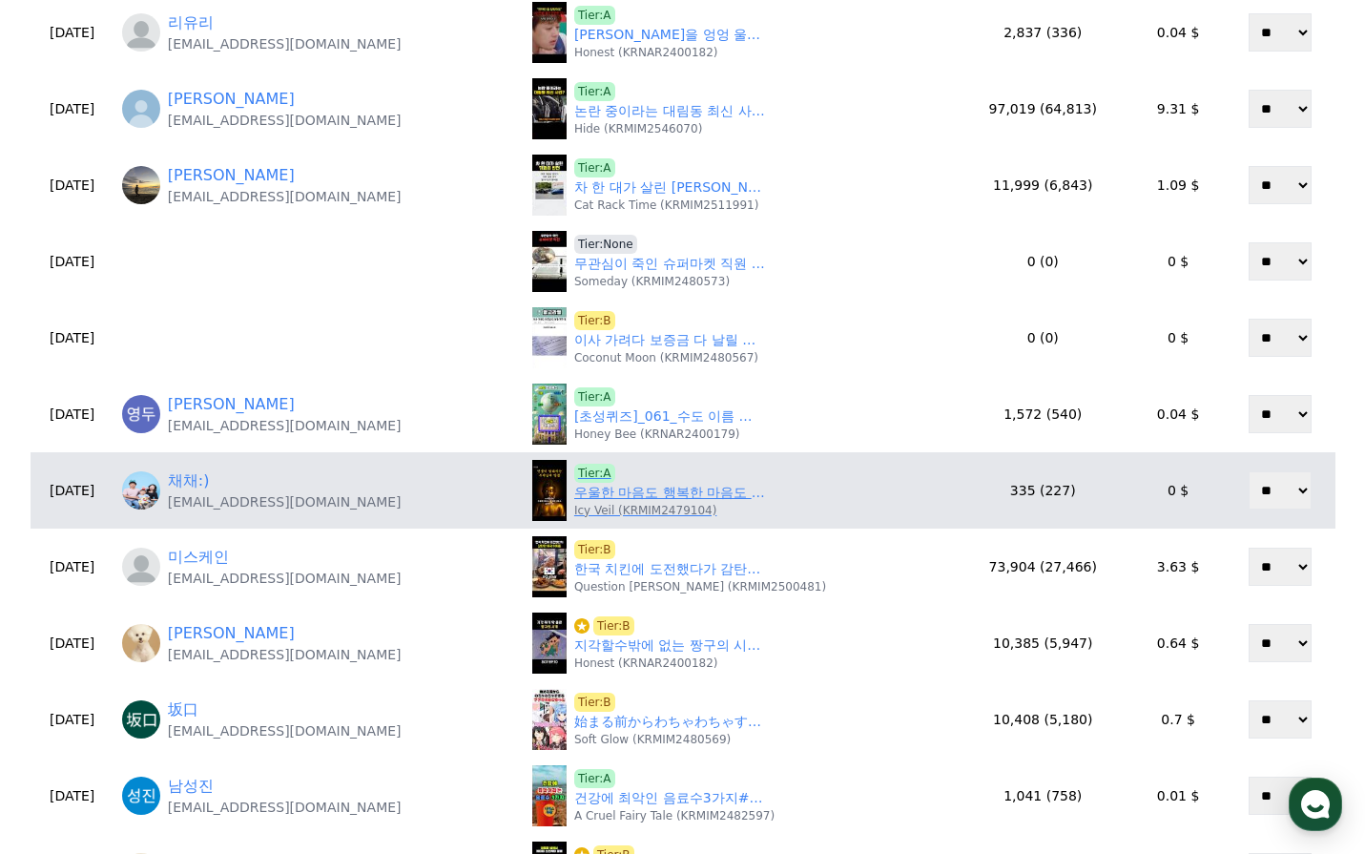
click at [665, 494] on link "우울한 마음도 행복한 마음도 습관이니라" at bounding box center [669, 493] width 191 height 20
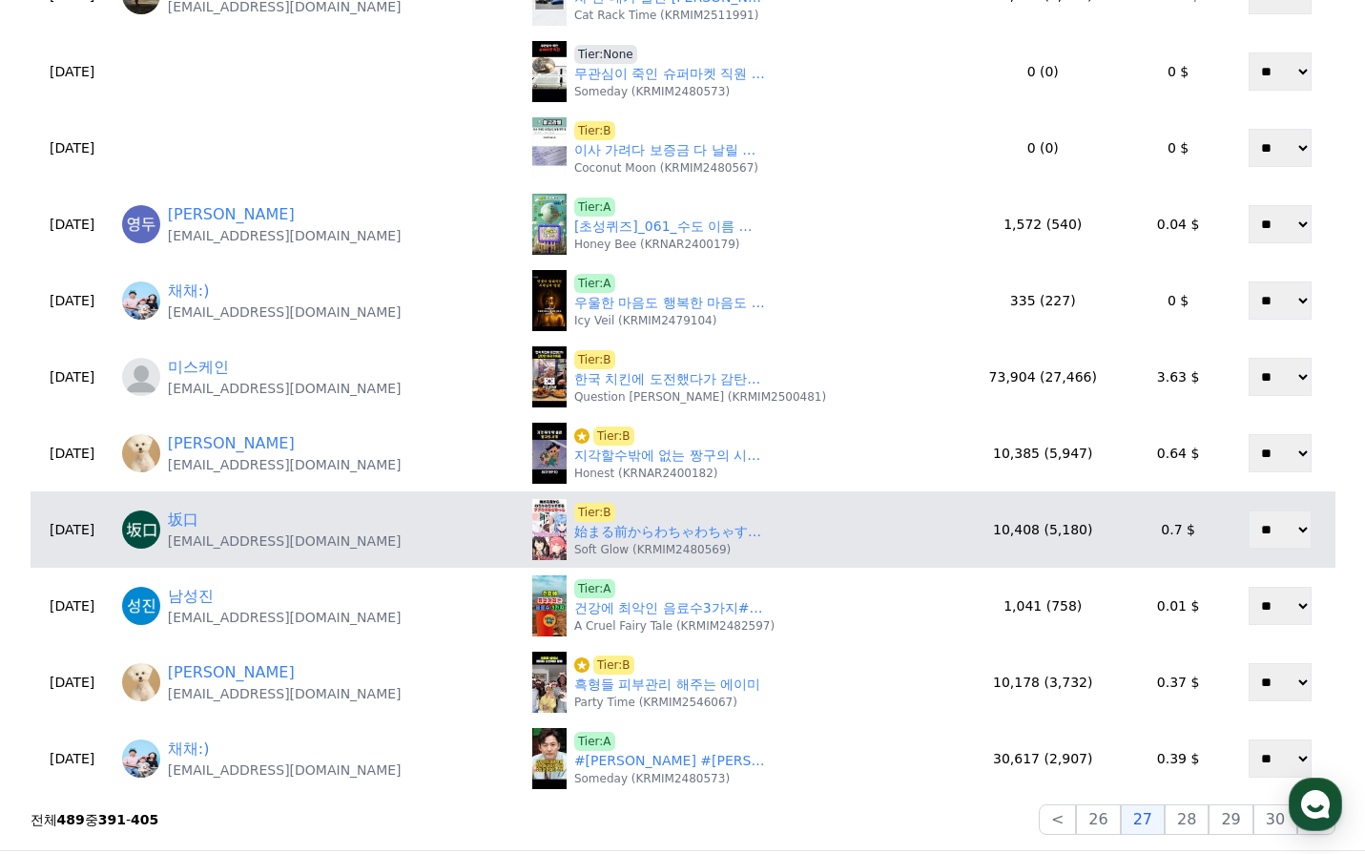
scroll to position [572, 0]
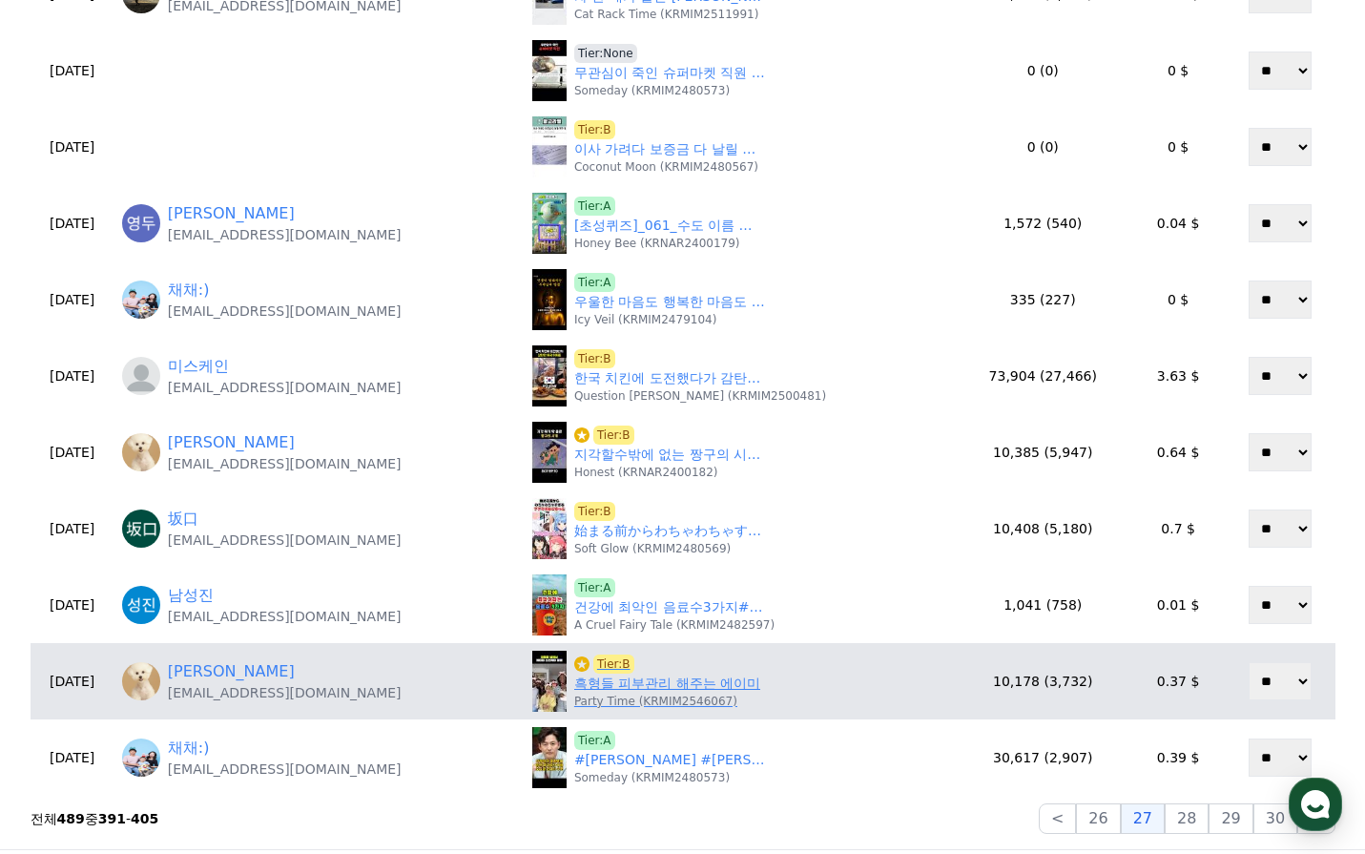
click at [632, 683] on link "흑형들 피부관리 해주는 에이미" at bounding box center [667, 684] width 186 height 20
click at [669, 683] on link "흑형들 피부관리 해주는 에이미" at bounding box center [667, 684] width 186 height 20
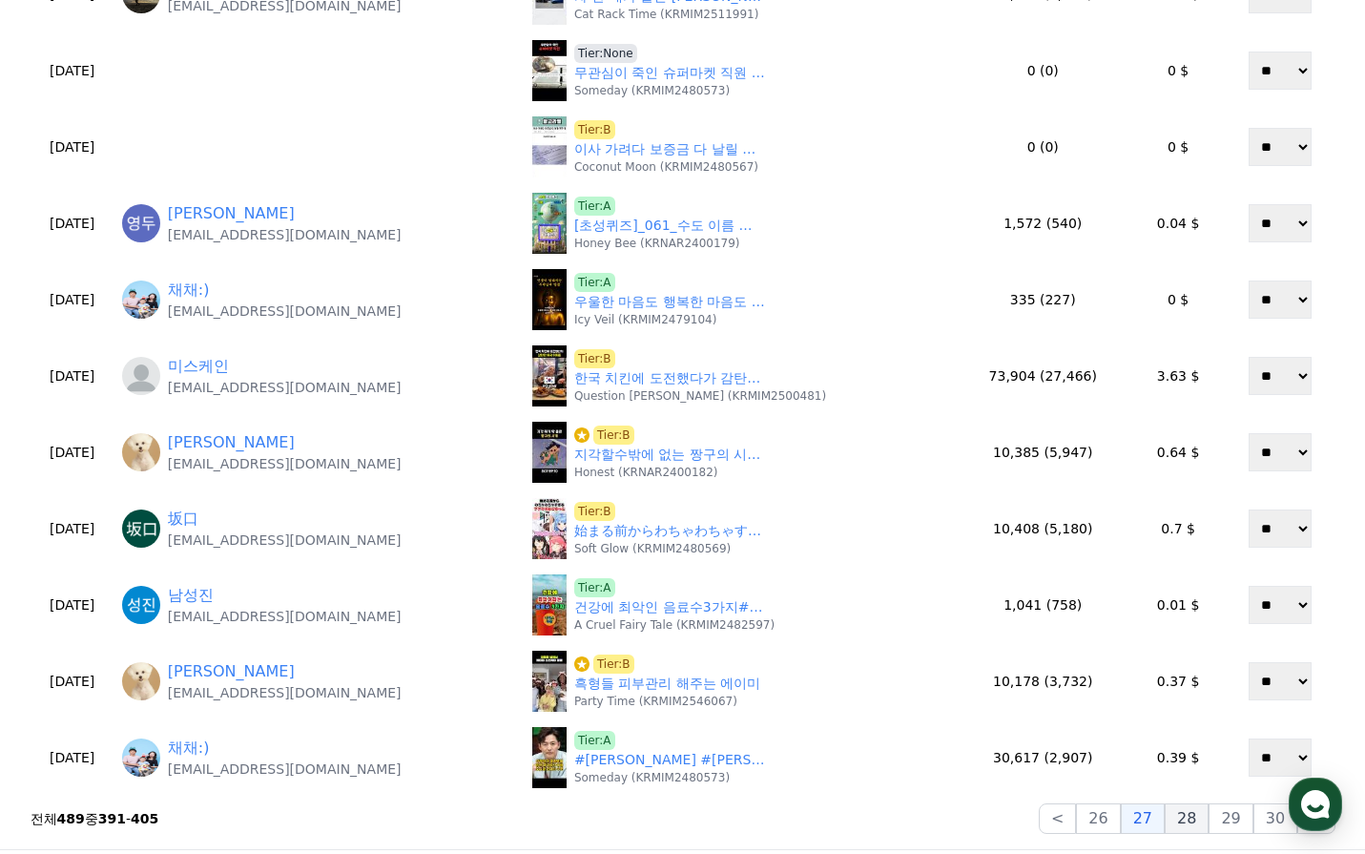
click at [1178, 820] on button "28" at bounding box center [1187, 818] width 44 height 31
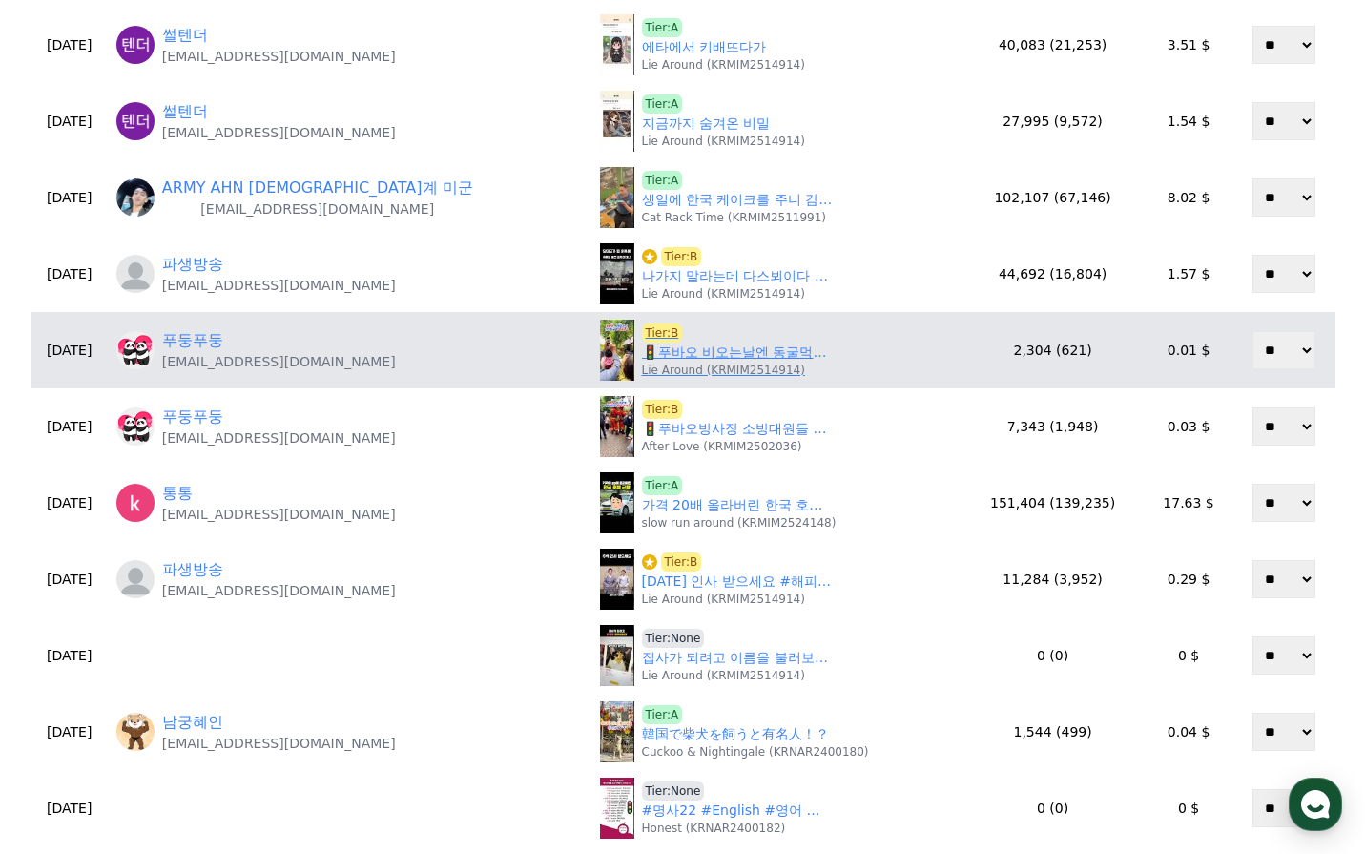
scroll to position [477, 0]
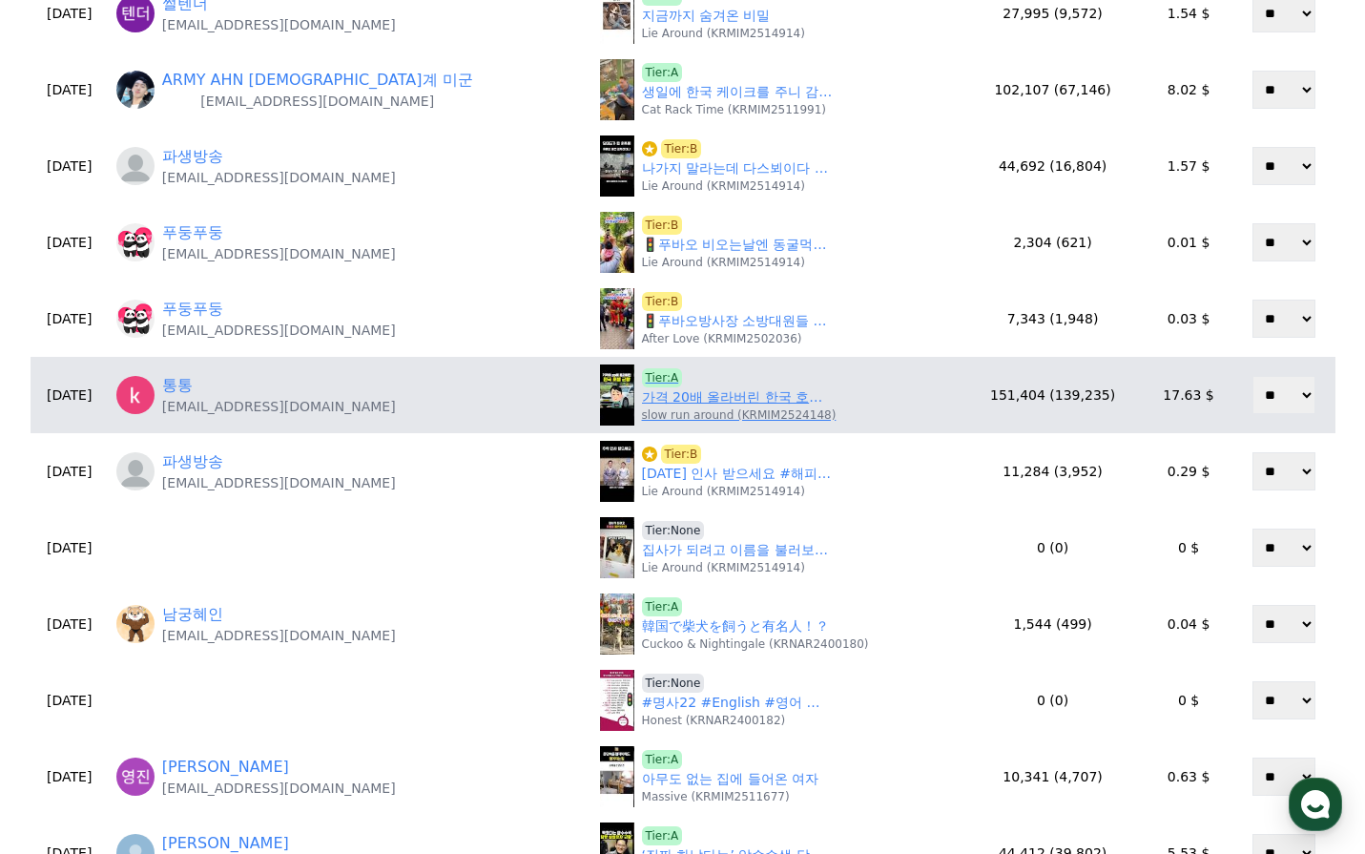
click at [661, 397] on link "가격 20배 올라버린 한국 호텔 근황" at bounding box center [737, 397] width 191 height 20
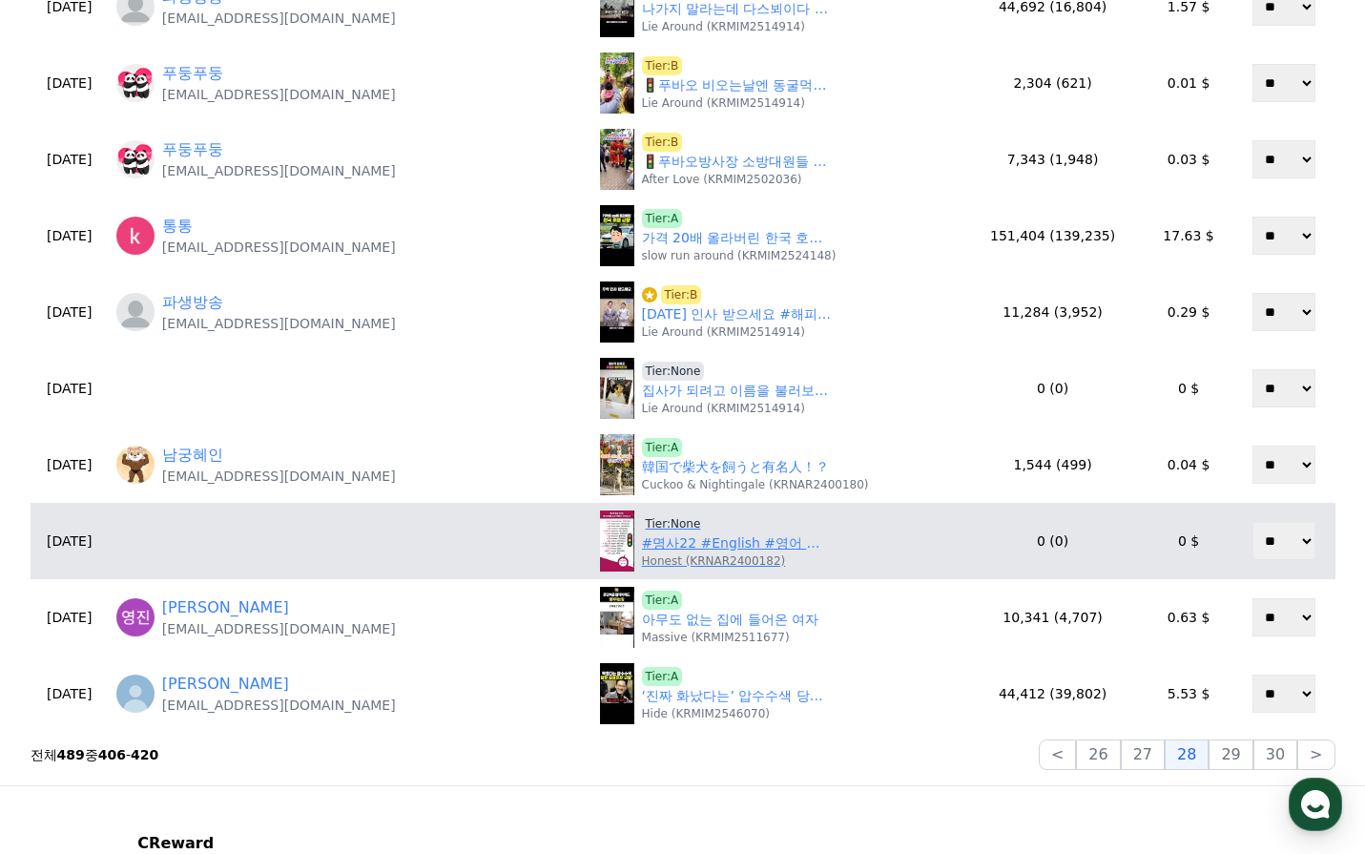
scroll to position [668, 0]
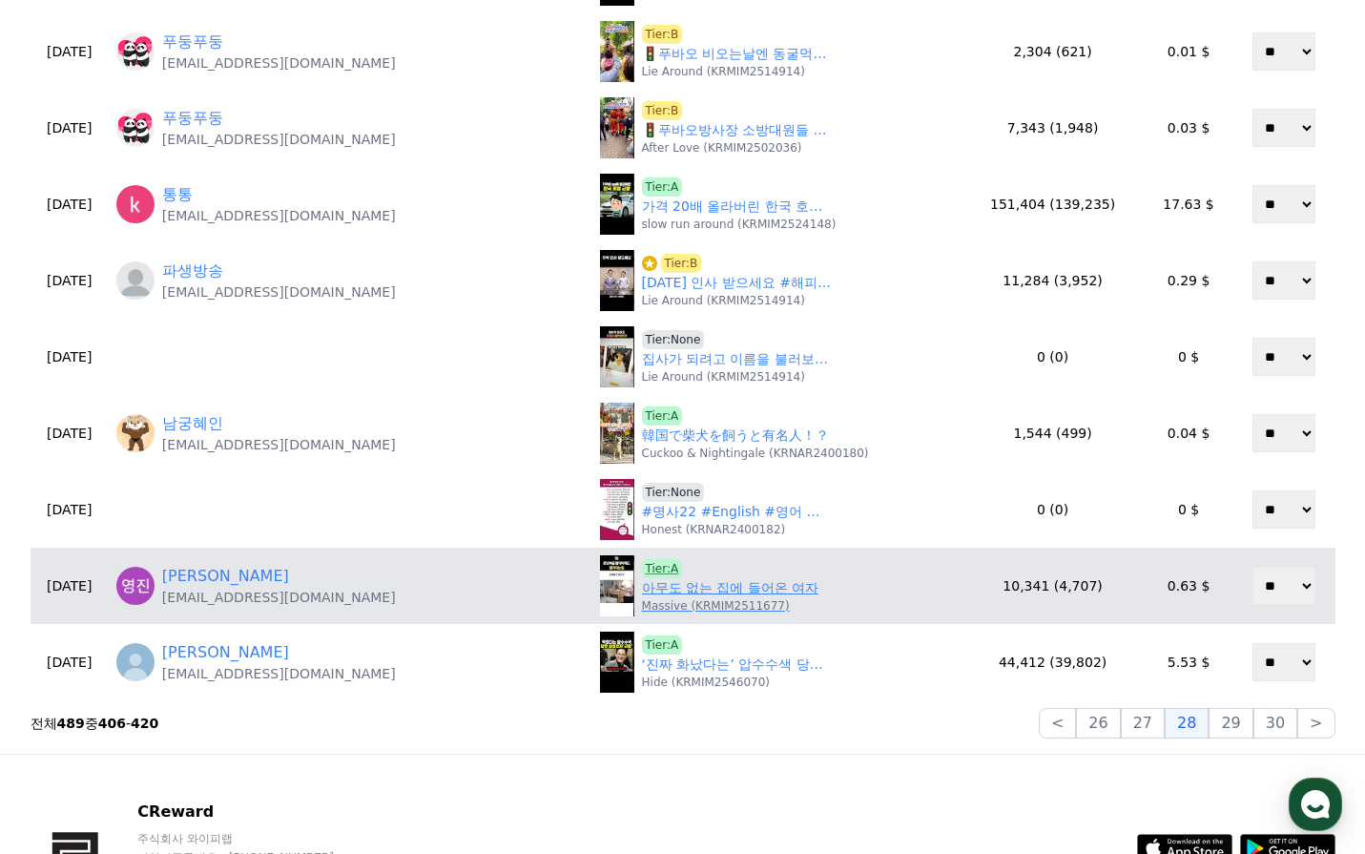
click at [673, 592] on link "아무도 없는 집에 들어온 여자" at bounding box center [730, 588] width 177 height 20
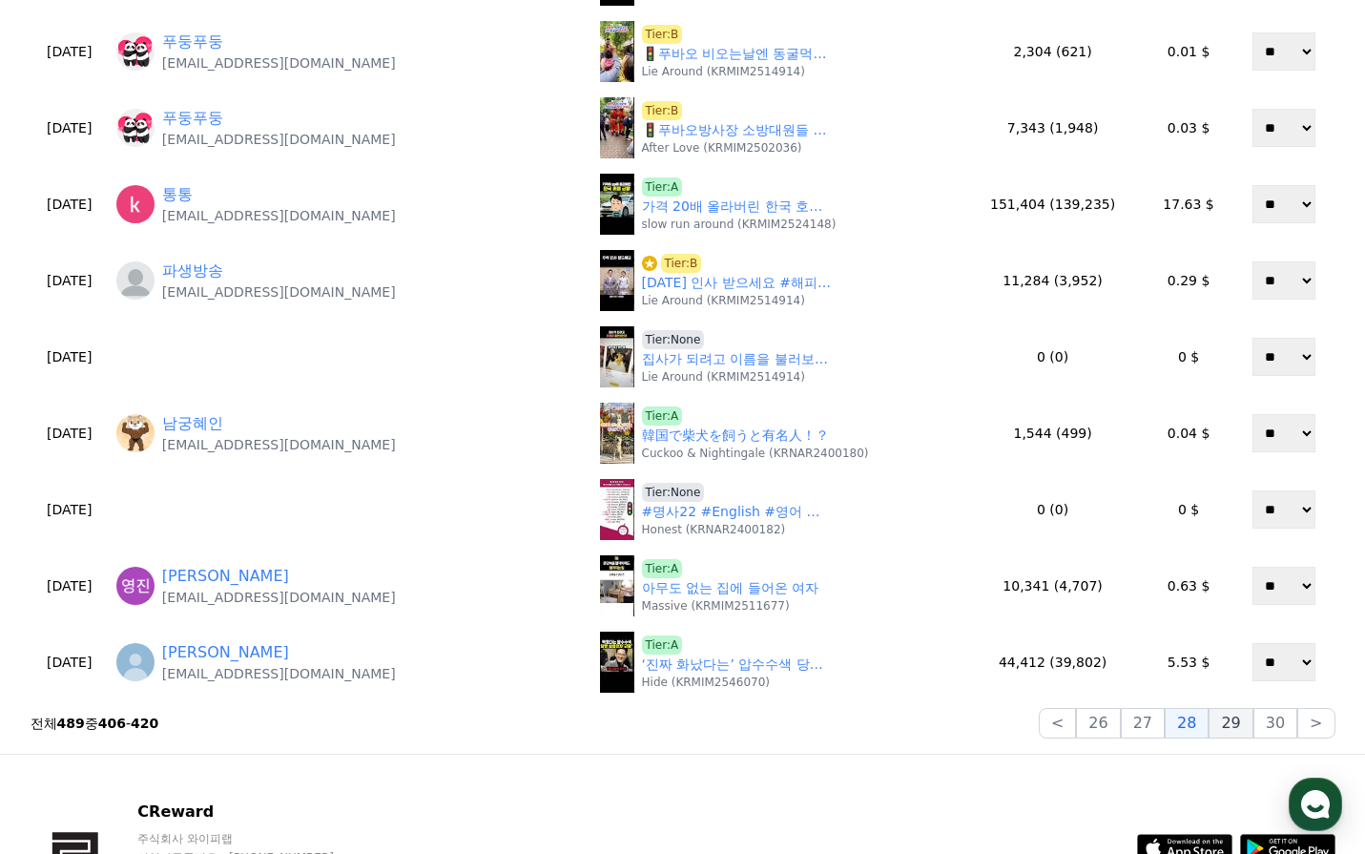
click at [1251, 728] on button "29" at bounding box center [1231, 723] width 44 height 31
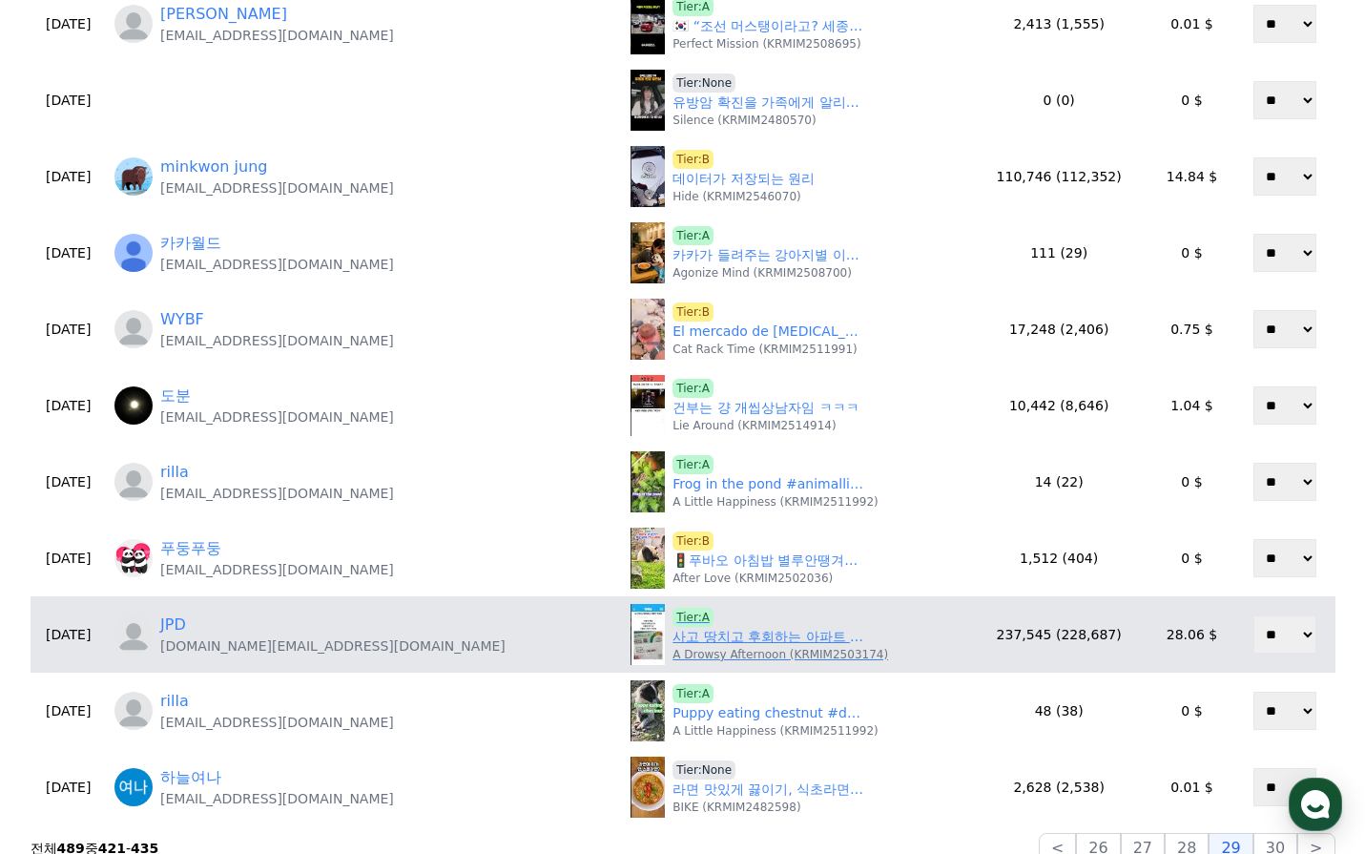
scroll to position [572, 0]
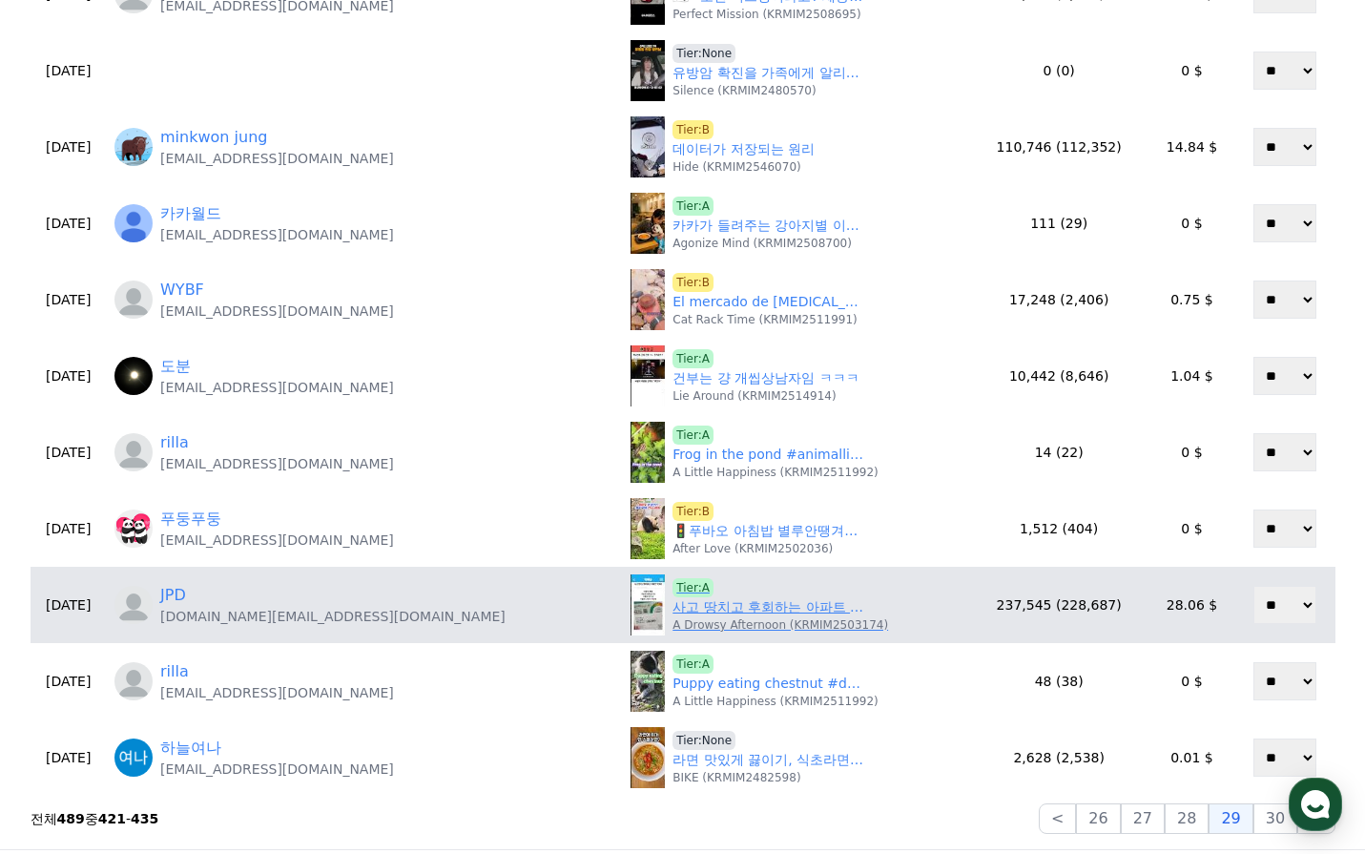
click at [673, 611] on link "사고 땅치고 후회하는 아파트 탑6" at bounding box center [768, 607] width 191 height 20
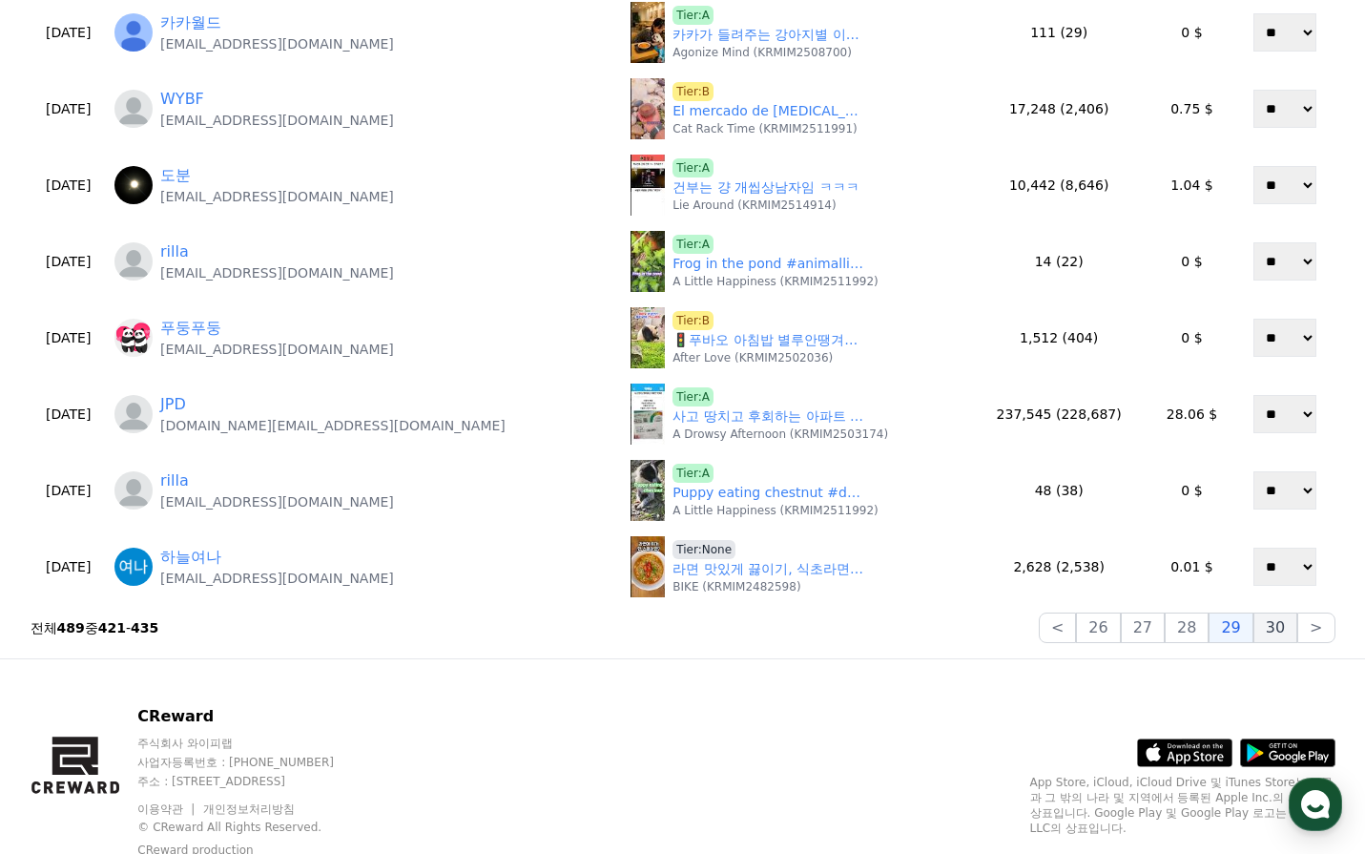
click at [1286, 632] on button "30" at bounding box center [1276, 627] width 44 height 31
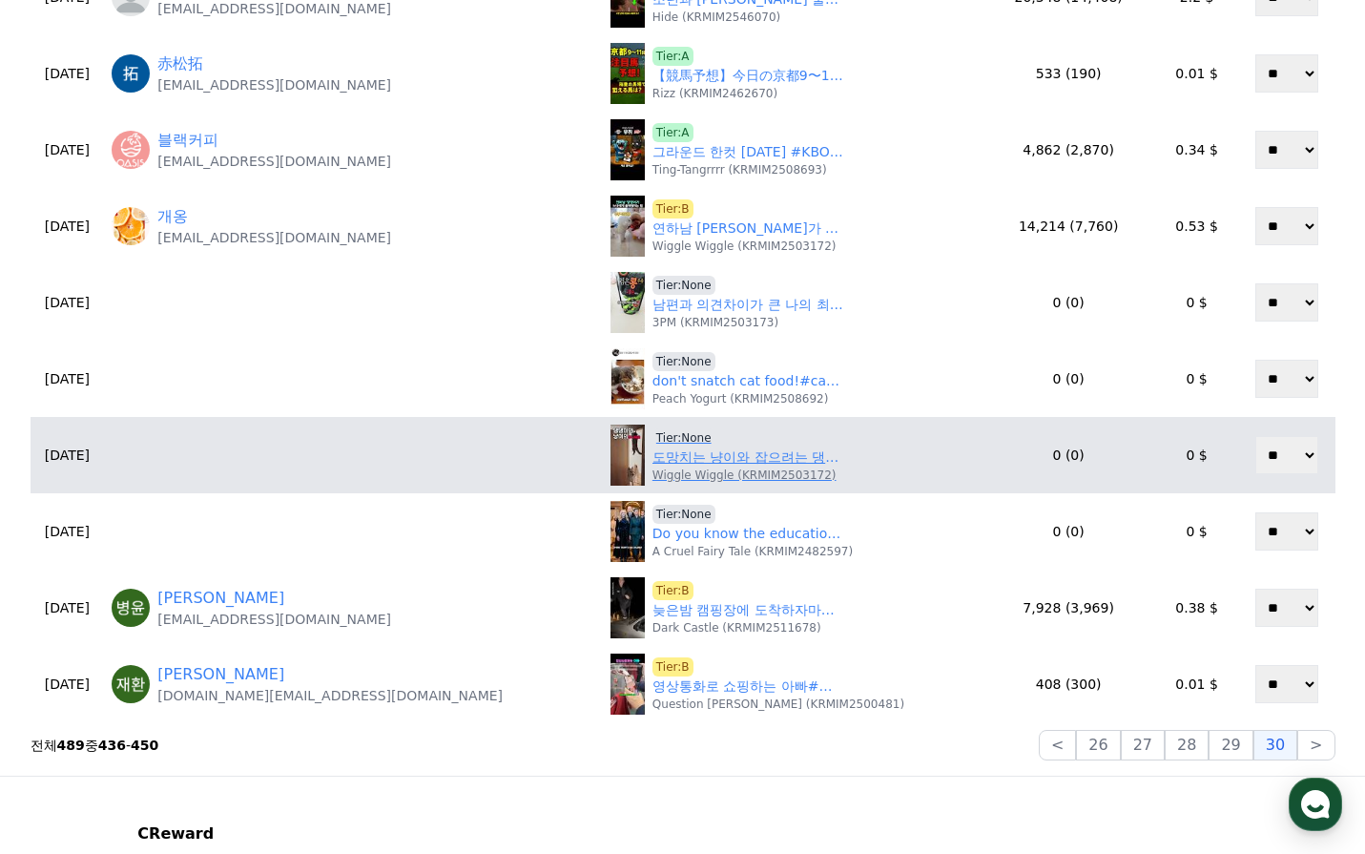
scroll to position [668, 0]
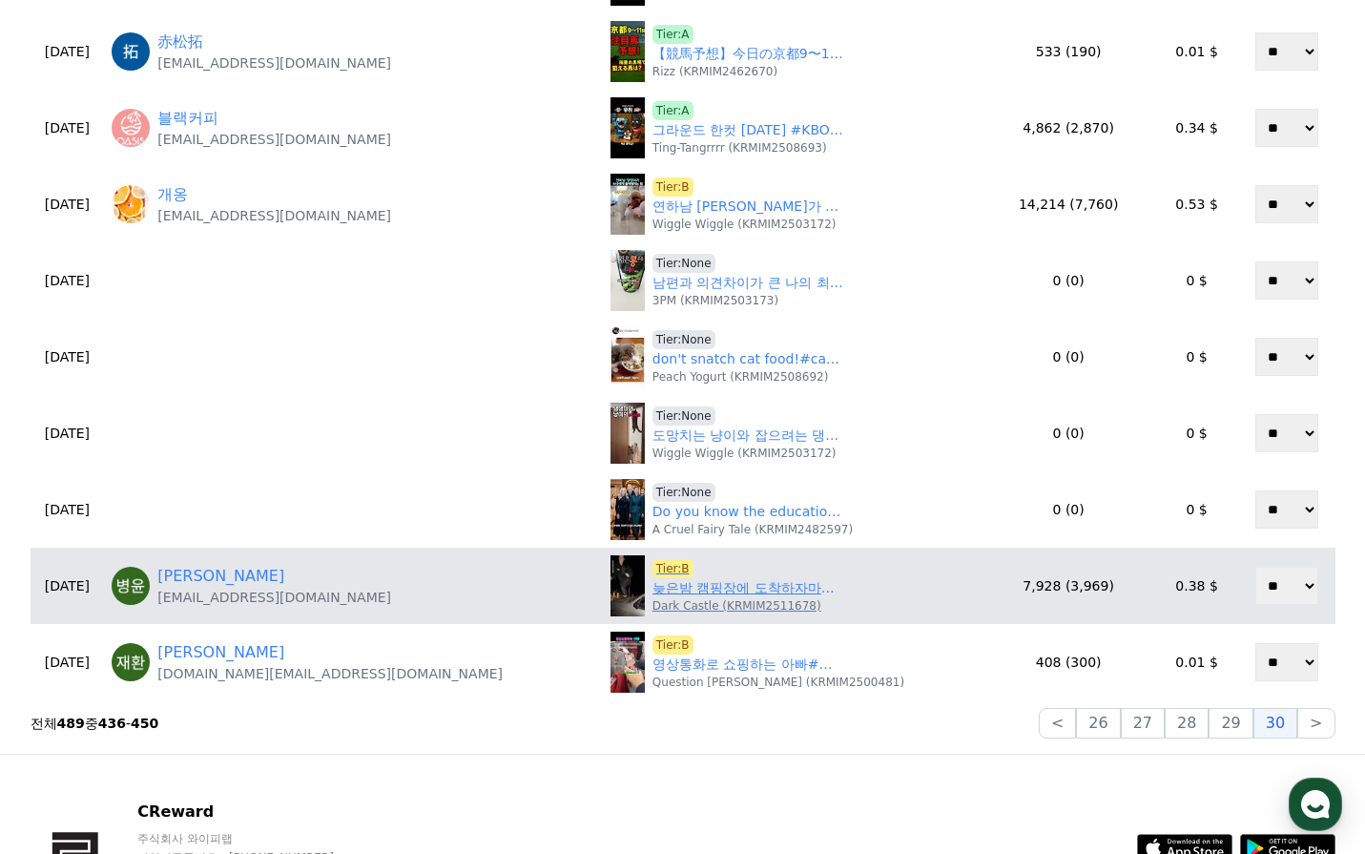
click at [679, 590] on link "늦은밤 캠핑장에 도착하자마자 벌어진 일" at bounding box center [748, 588] width 191 height 20
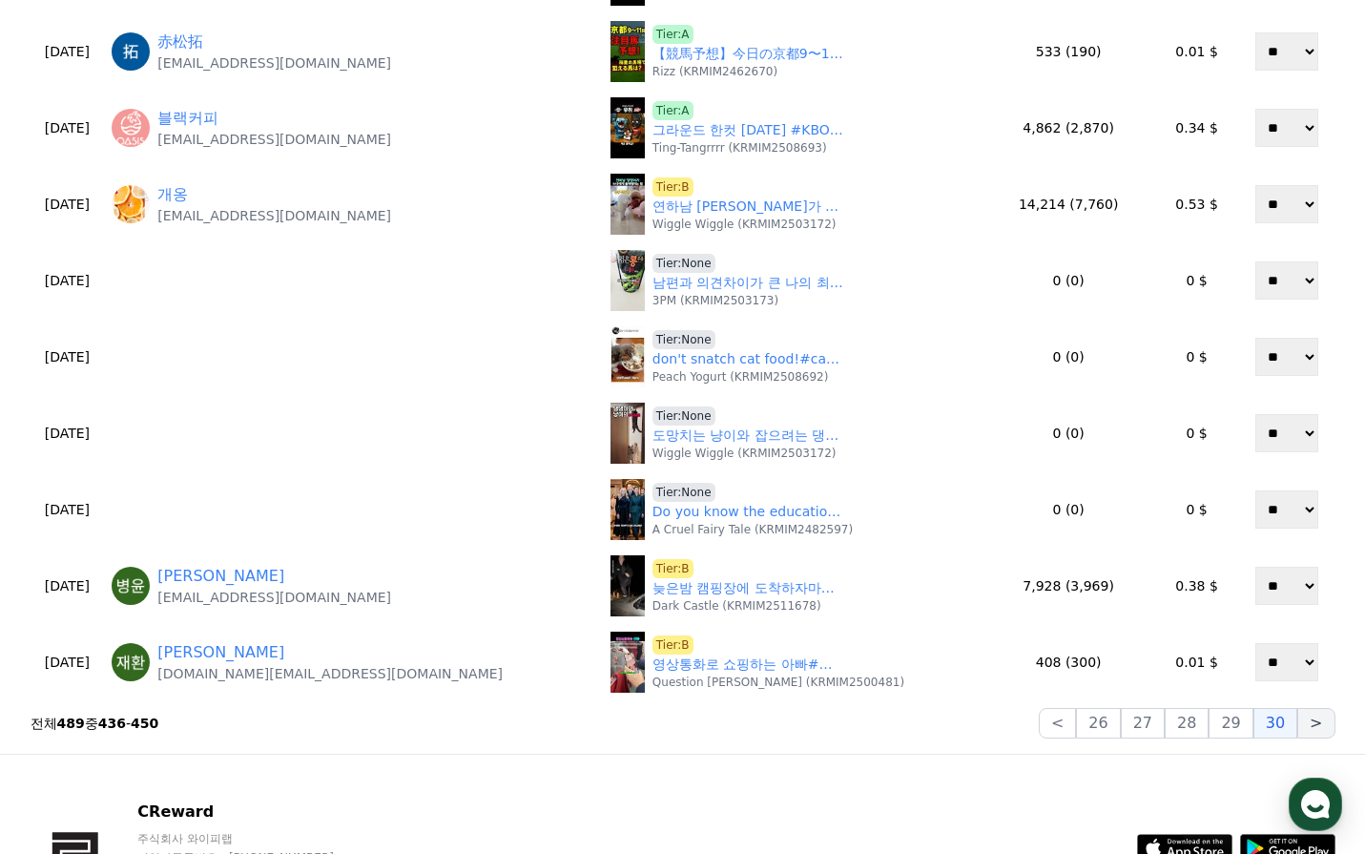
click at [1308, 723] on button ">" at bounding box center [1315, 723] width 37 height 31
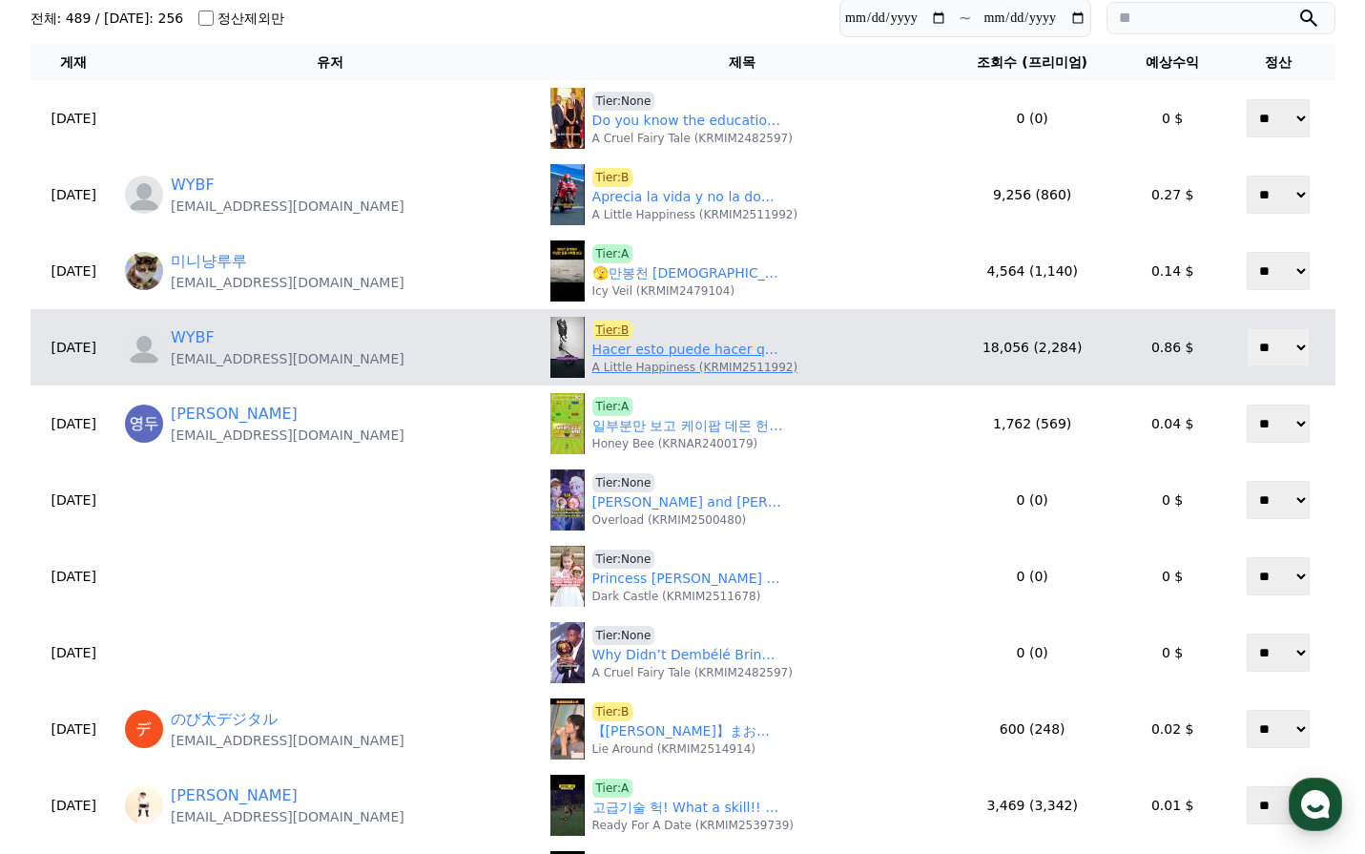
scroll to position [0, 0]
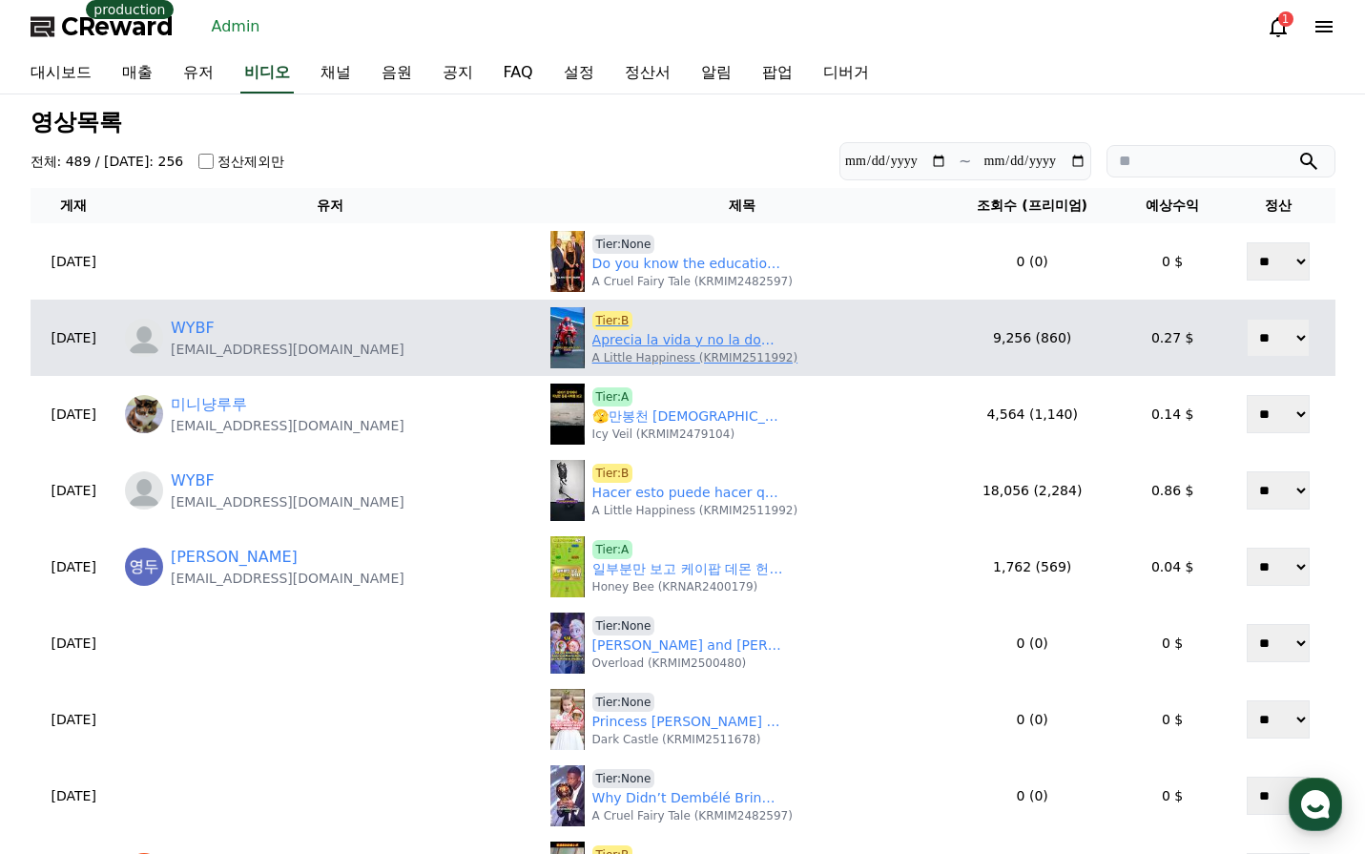
click at [600, 343] on link "Aprecia la vida y no la dobles fácilmente.#knowledge" at bounding box center [687, 340] width 191 height 20
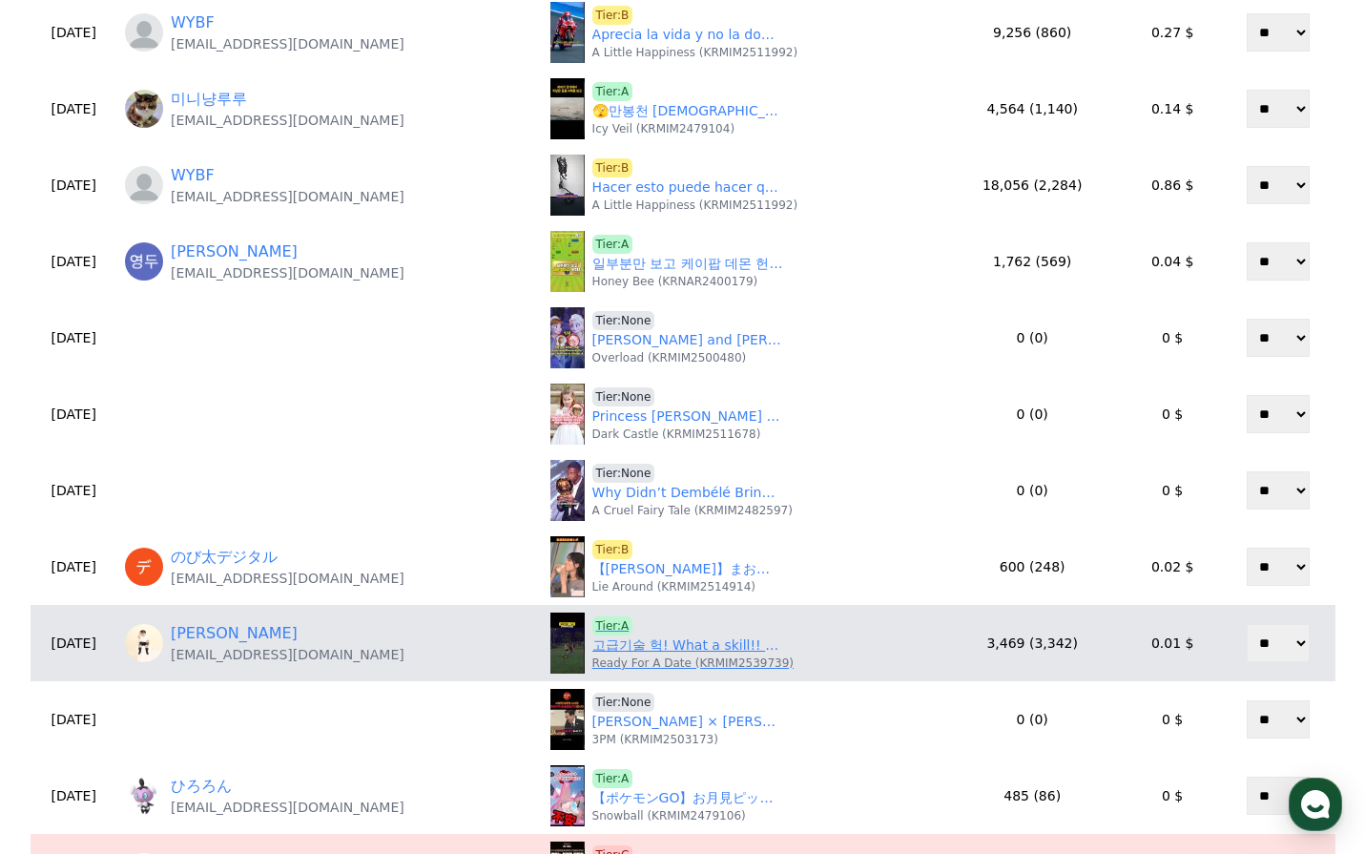
scroll to position [477, 0]
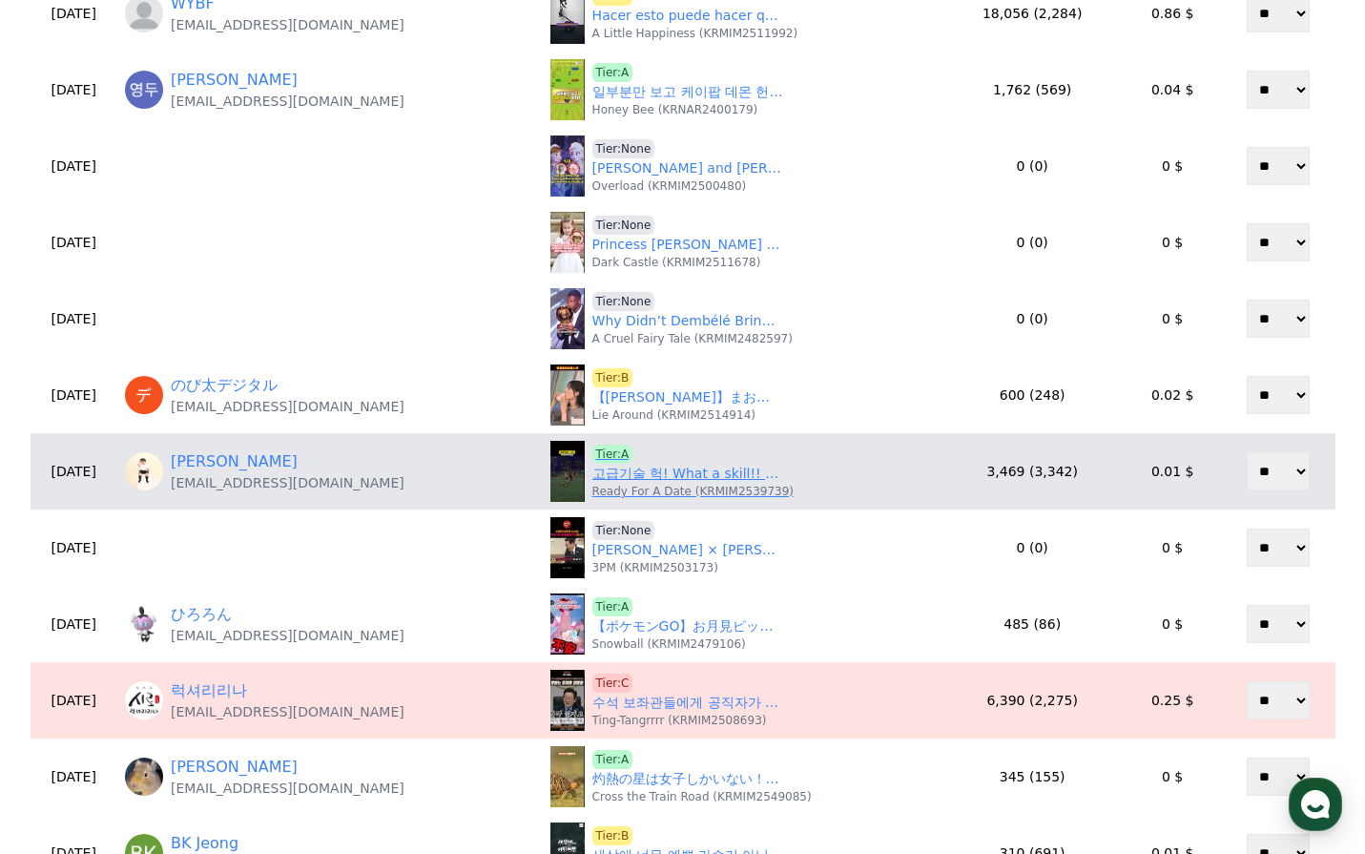
click at [606, 488] on p "Ready For A Date (KRMIM2539739)" at bounding box center [692, 491] width 201 height 15
click at [609, 477] on link "고급기술 헉! What a skill!! #shorts" at bounding box center [687, 474] width 191 height 20
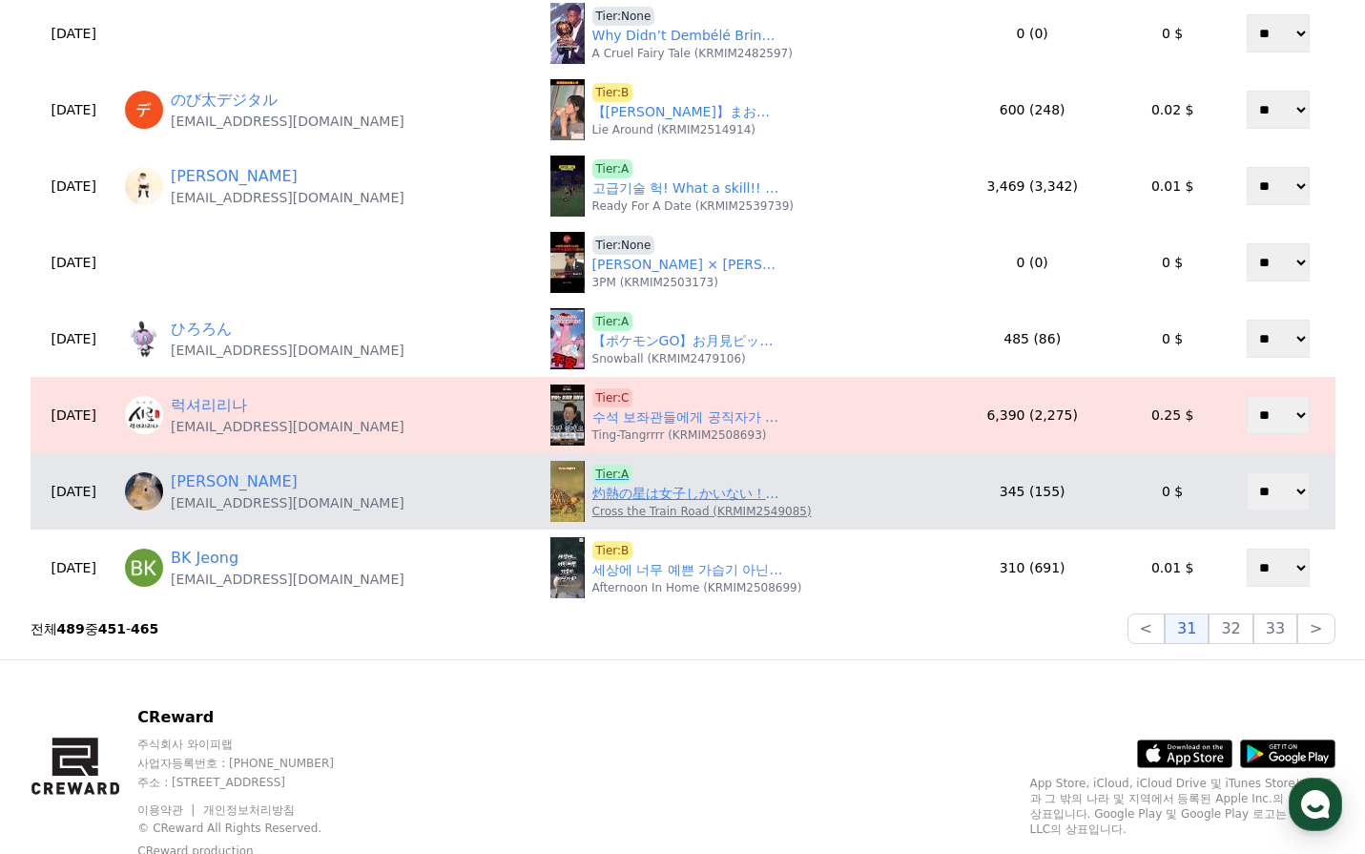
scroll to position [763, 0]
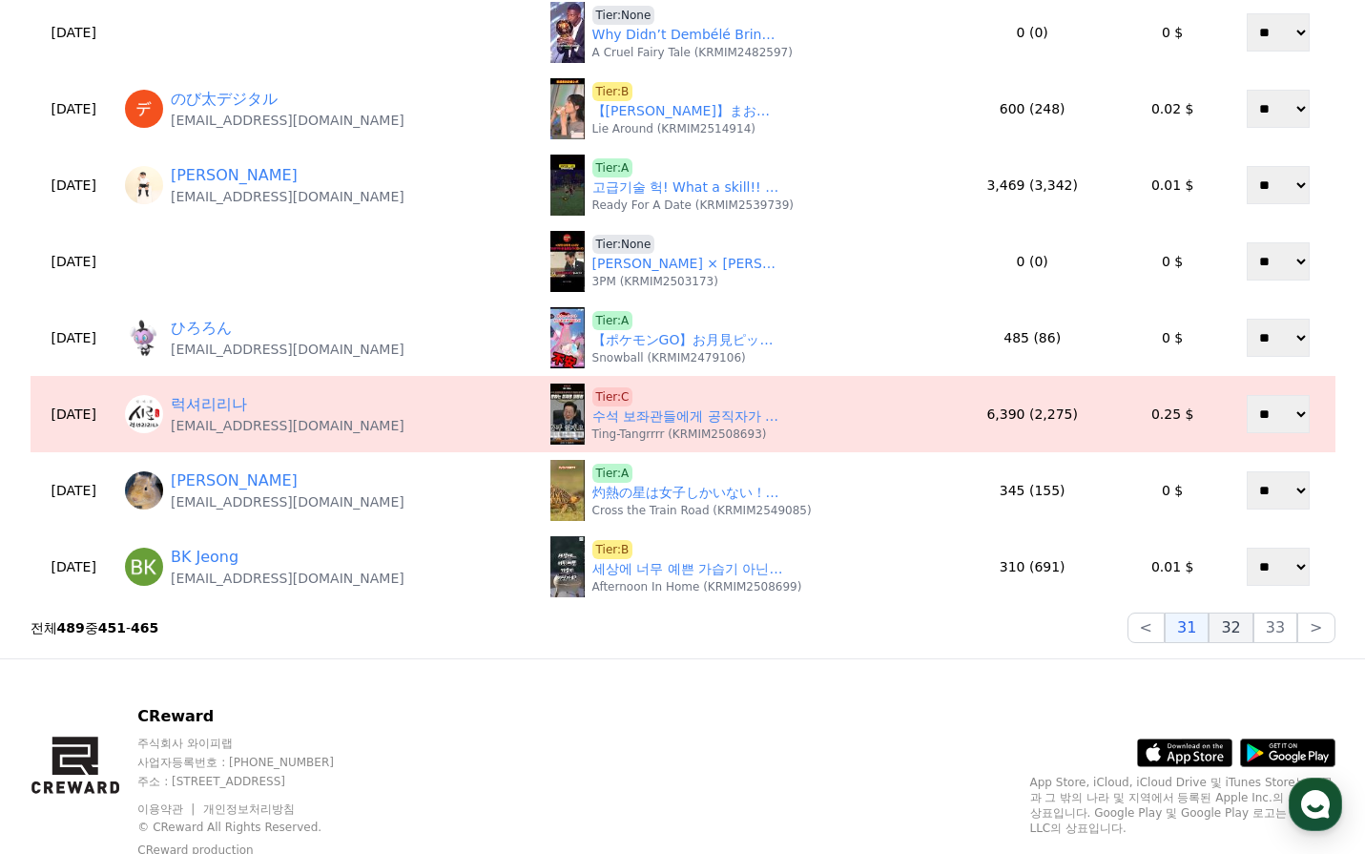
click at [1241, 637] on button "32" at bounding box center [1231, 627] width 44 height 31
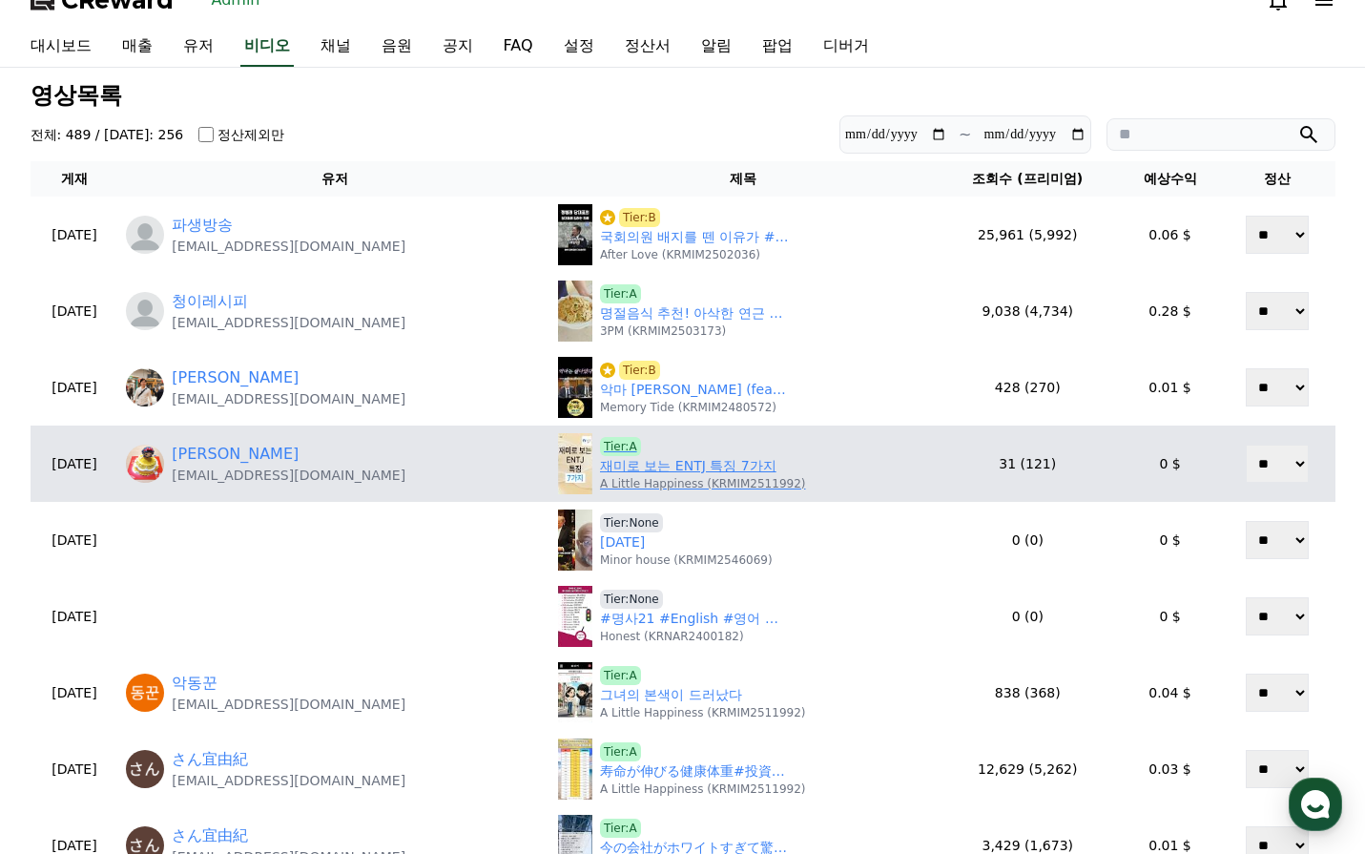
scroll to position [0, 0]
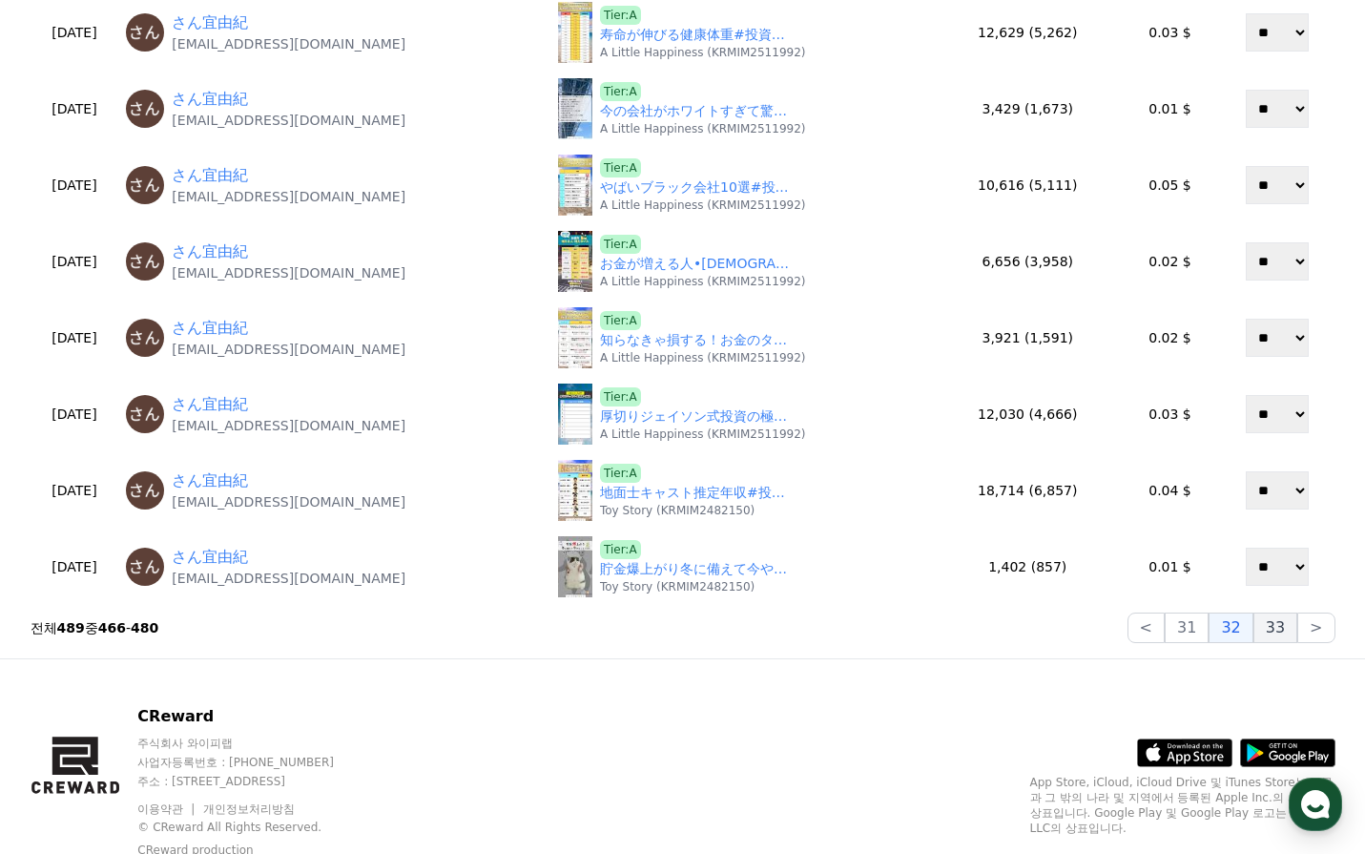
click at [1286, 633] on button "33" at bounding box center [1276, 627] width 44 height 31
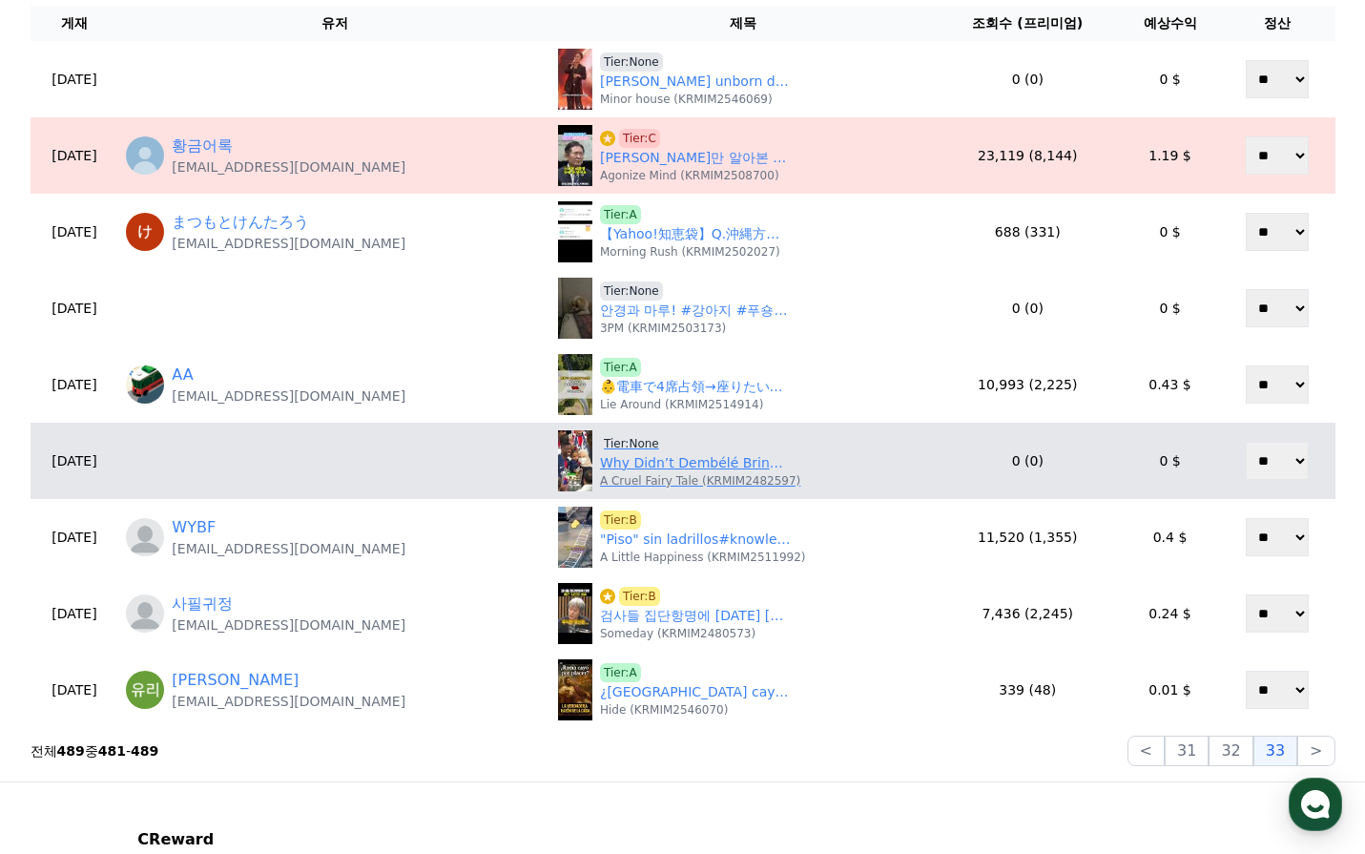
scroll to position [191, 0]
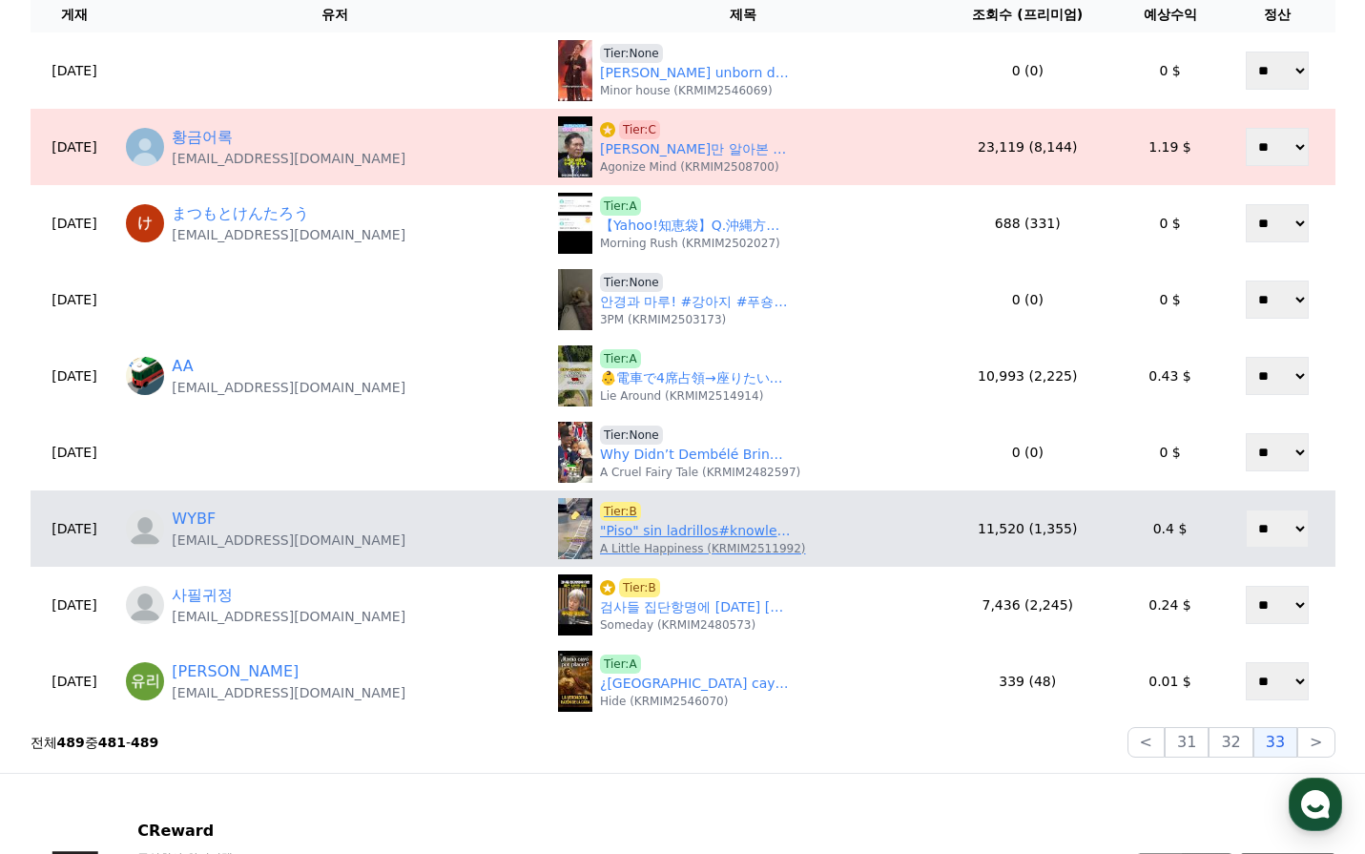
click at [651, 537] on link ""Piso" sin ladrillos#knowledge #youtubeshorts" at bounding box center [695, 531] width 191 height 20
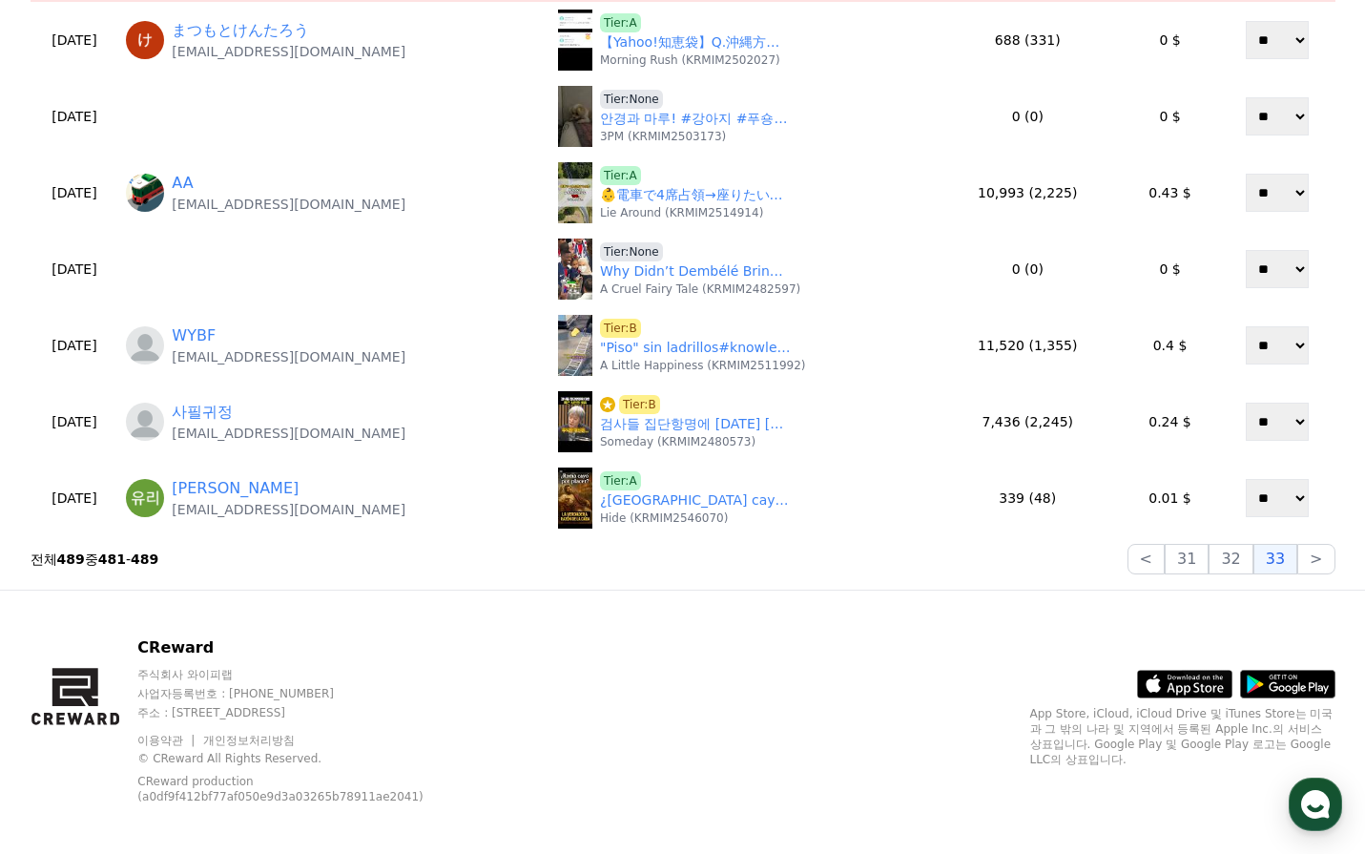
scroll to position [382, 0]
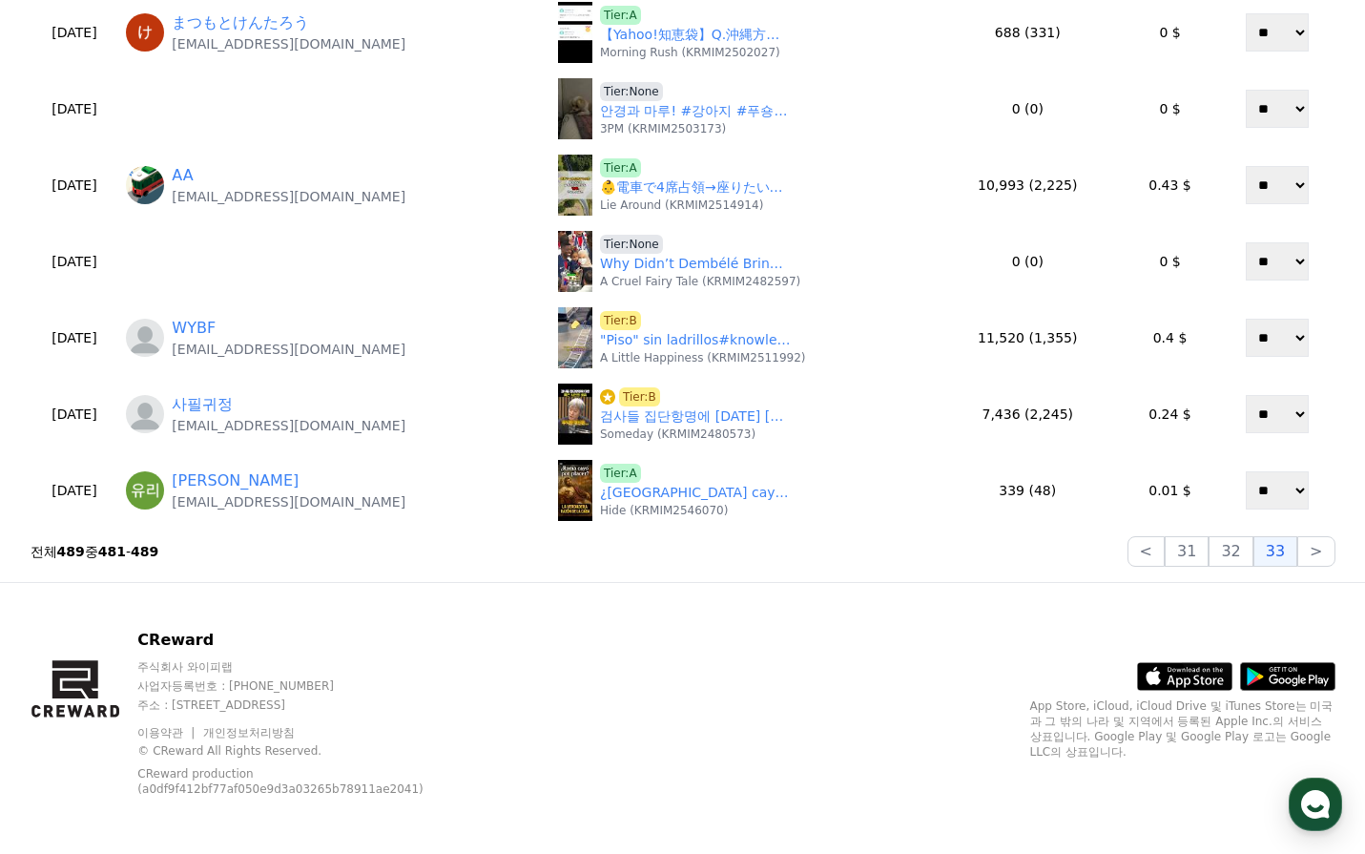
click at [719, 612] on div "CReward 주식회사 와이피랩 사업자등록번호 : 655-81-03655 주소 : 경기도 김포시 양촌읍 양곡로 495, 3층 305-비이16호…" at bounding box center [683, 720] width 1336 height 275
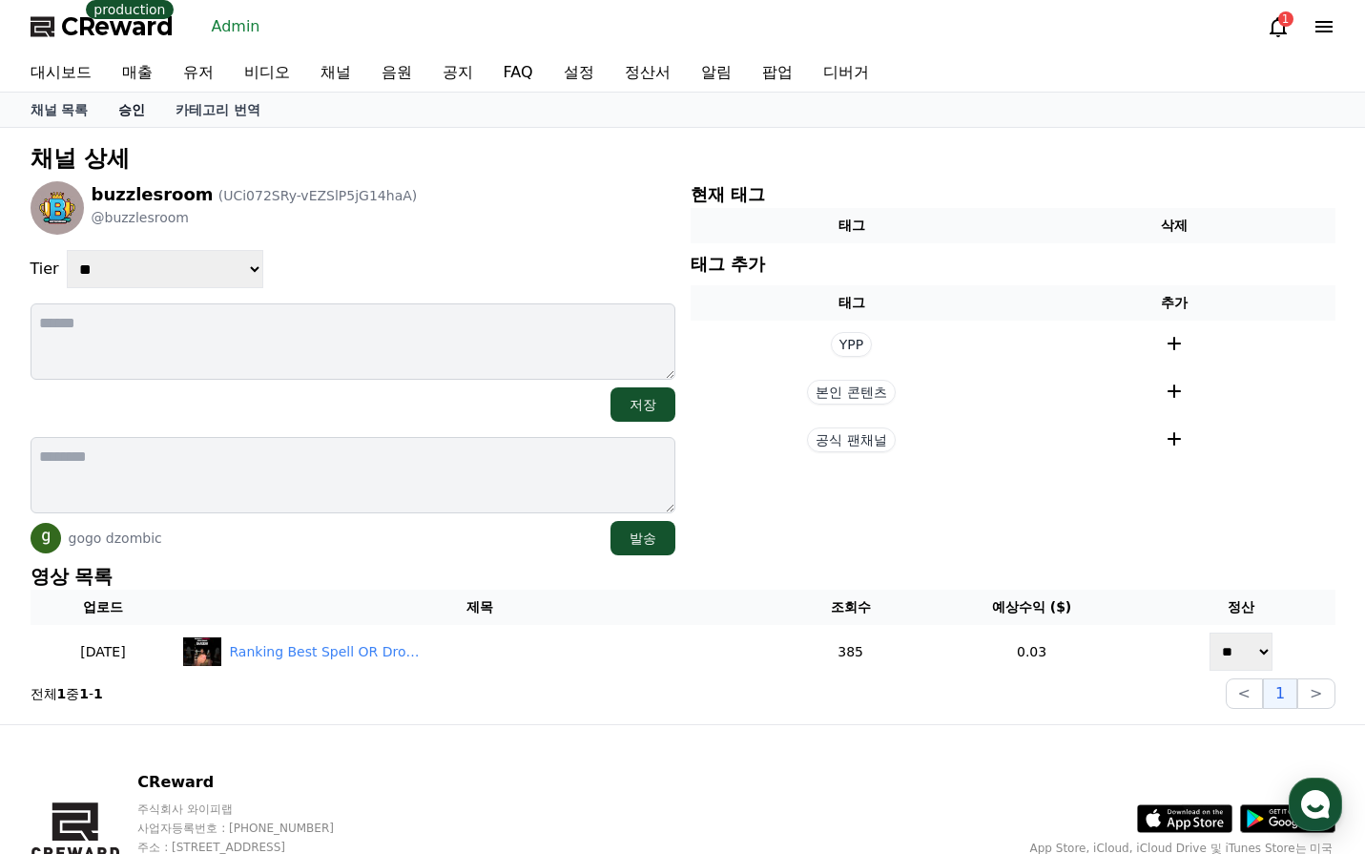
click at [143, 114] on link "승인" at bounding box center [131, 110] width 57 height 34
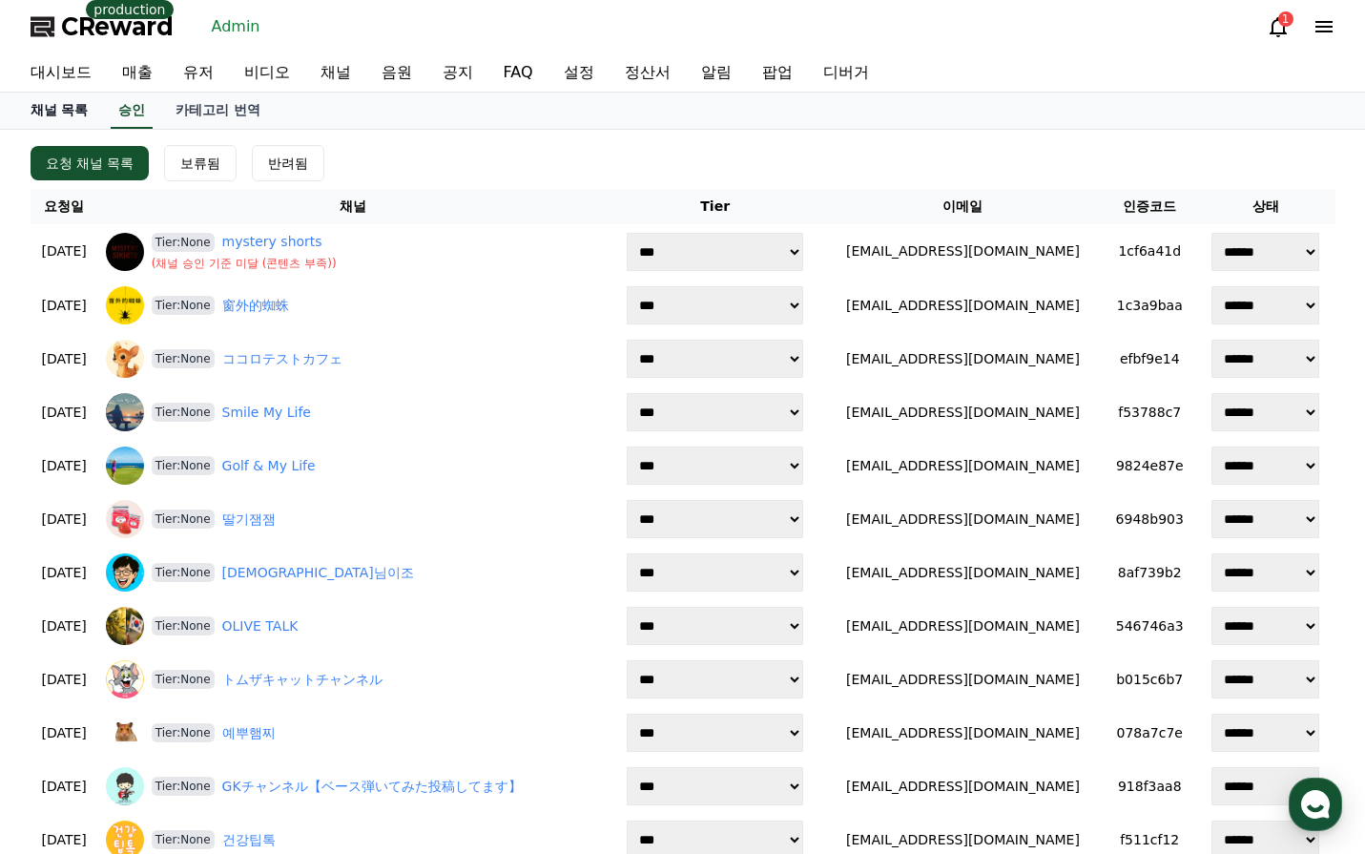
click at [76, 103] on link "채널 목록" at bounding box center [59, 111] width 89 height 36
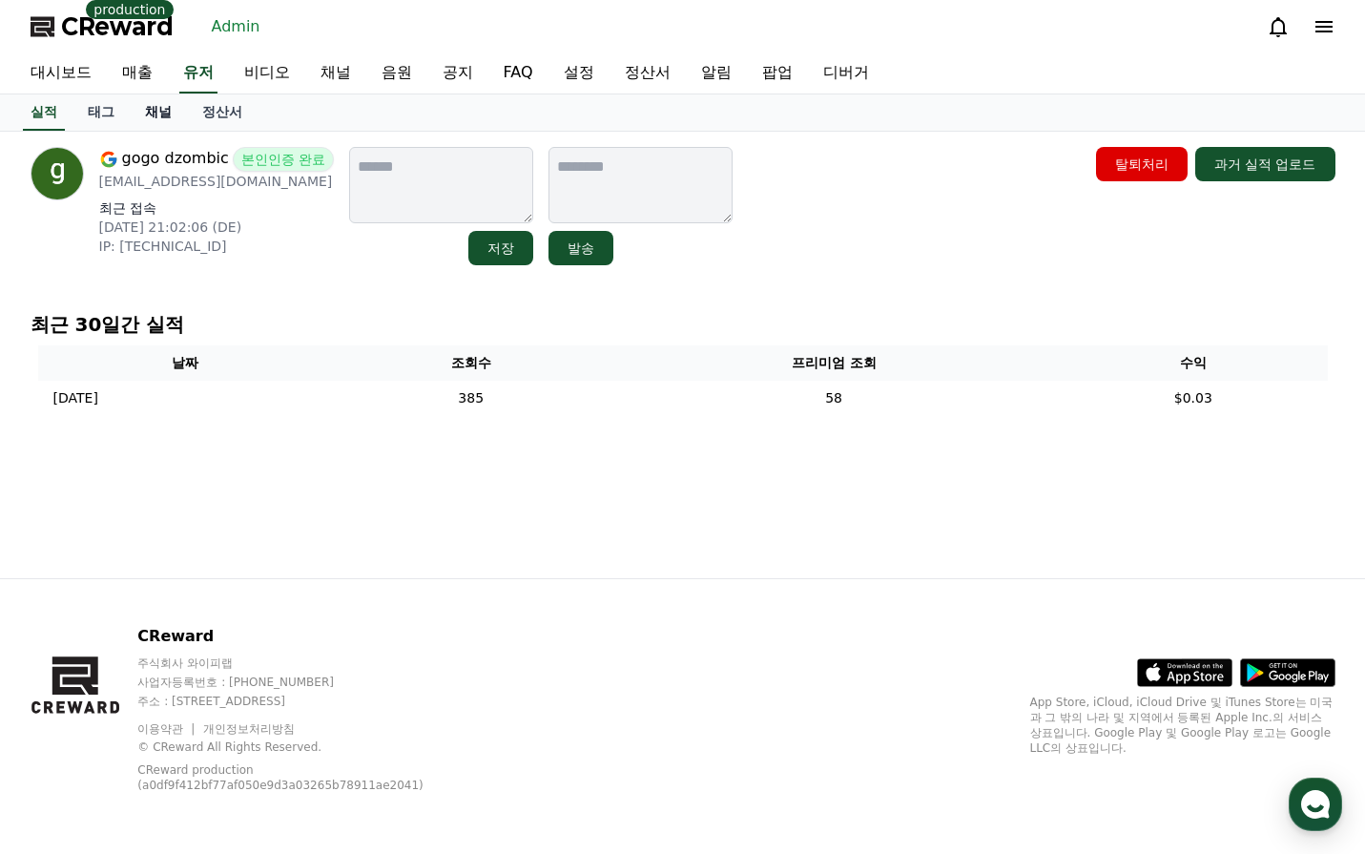
click at [153, 118] on link "채널" at bounding box center [158, 112] width 57 height 36
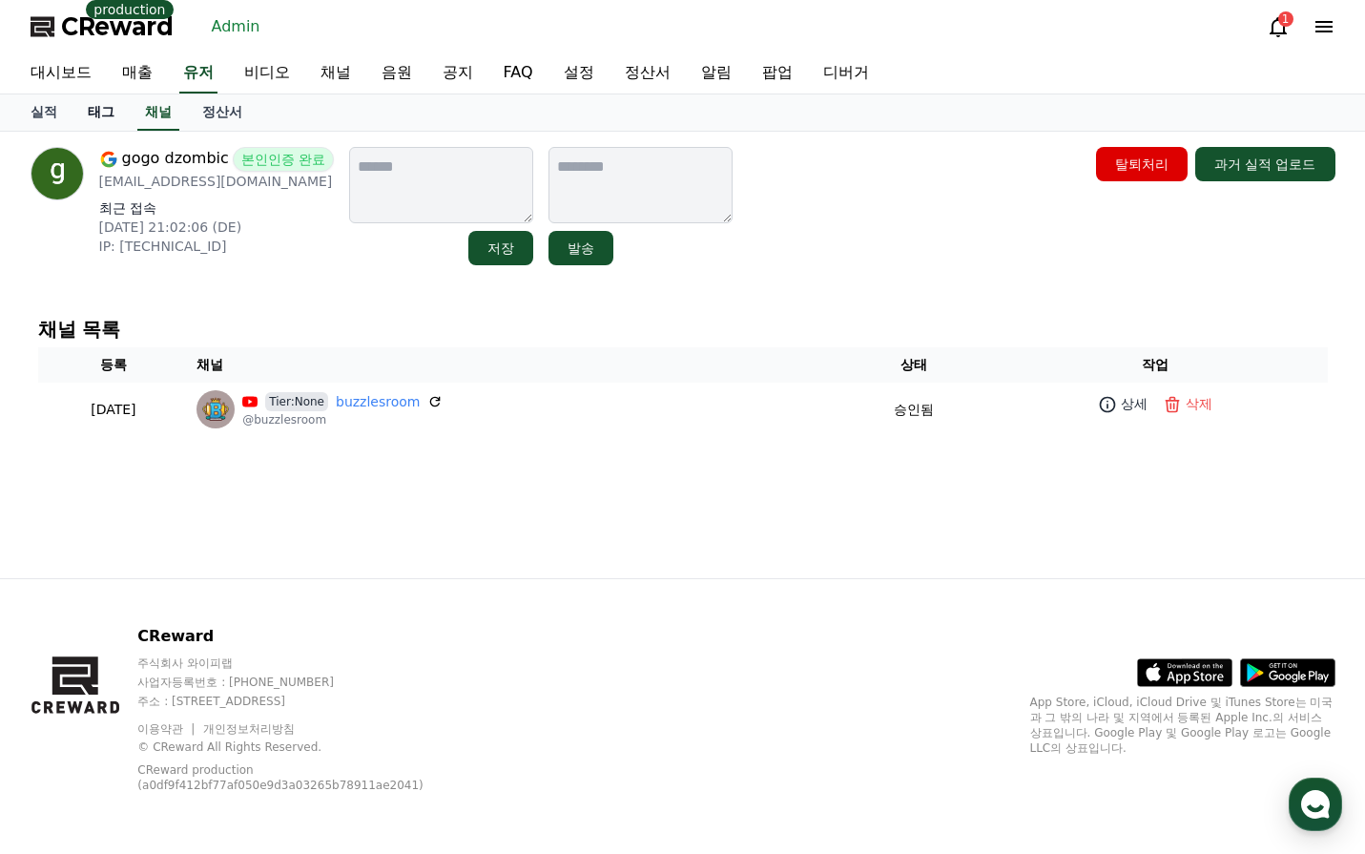
click at [95, 118] on link "태그" at bounding box center [101, 112] width 57 height 36
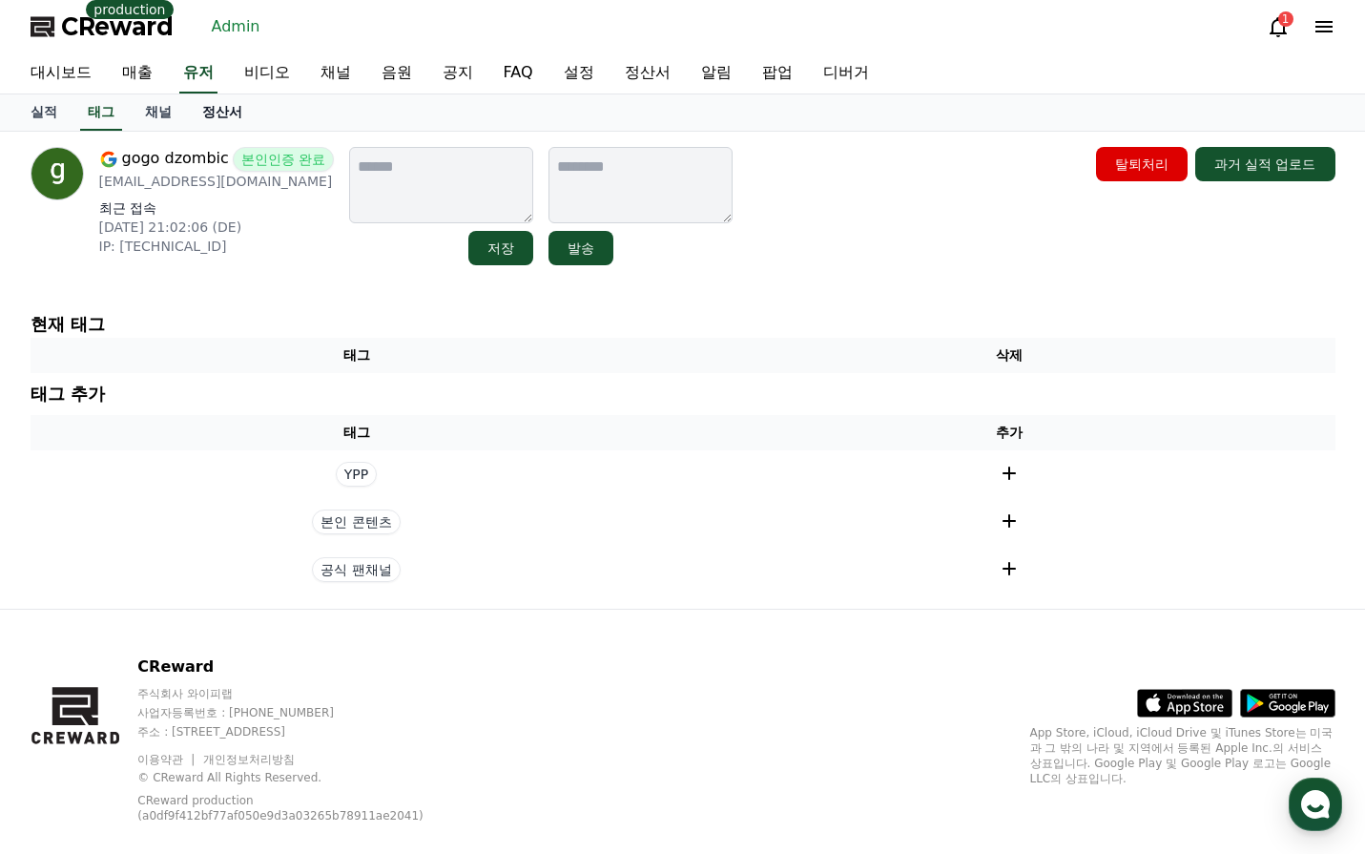
click at [188, 115] on link "정산서" at bounding box center [222, 112] width 71 height 36
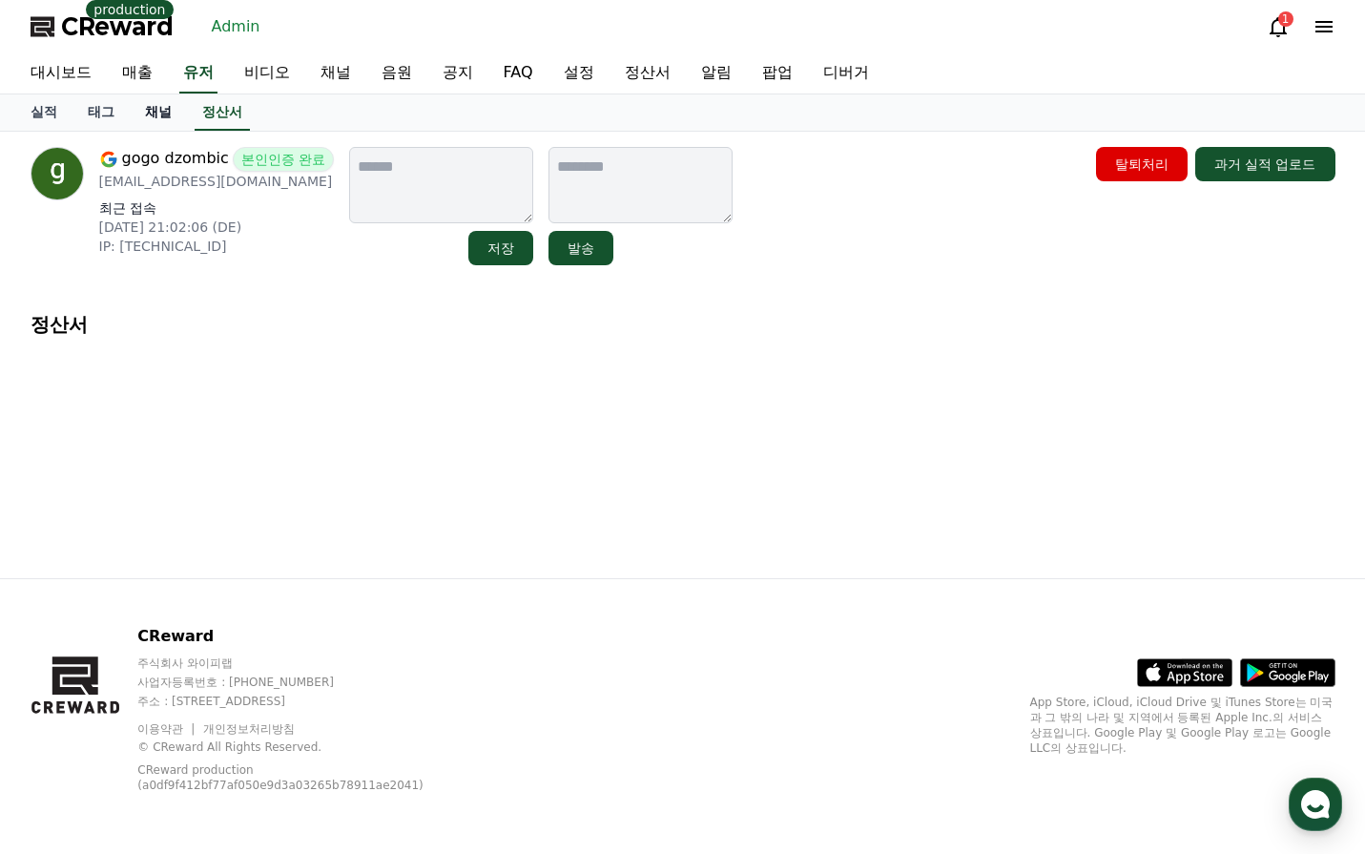
click at [166, 115] on link "채널" at bounding box center [158, 112] width 57 height 36
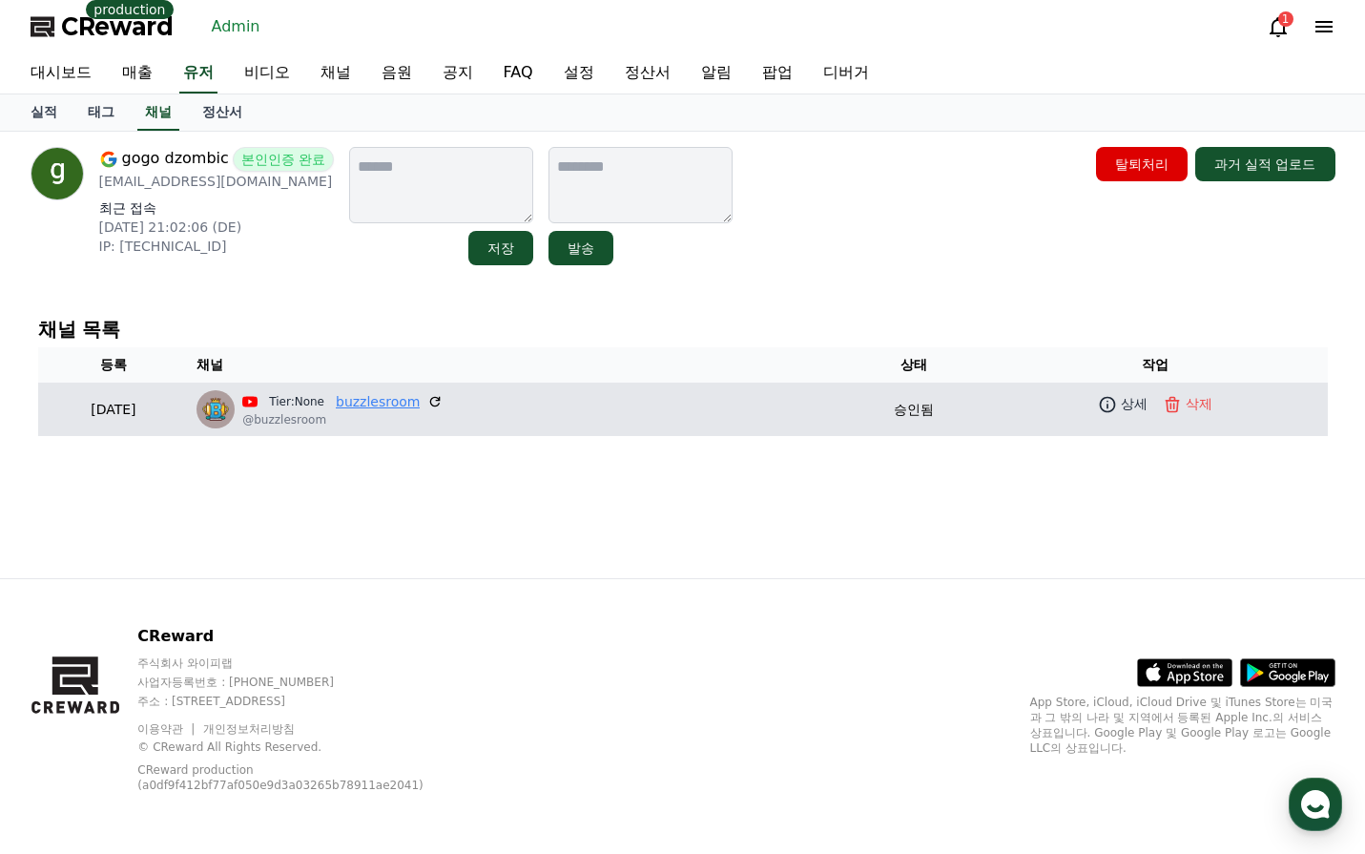
click at [420, 399] on link "buzzlesroom" at bounding box center [378, 402] width 84 height 20
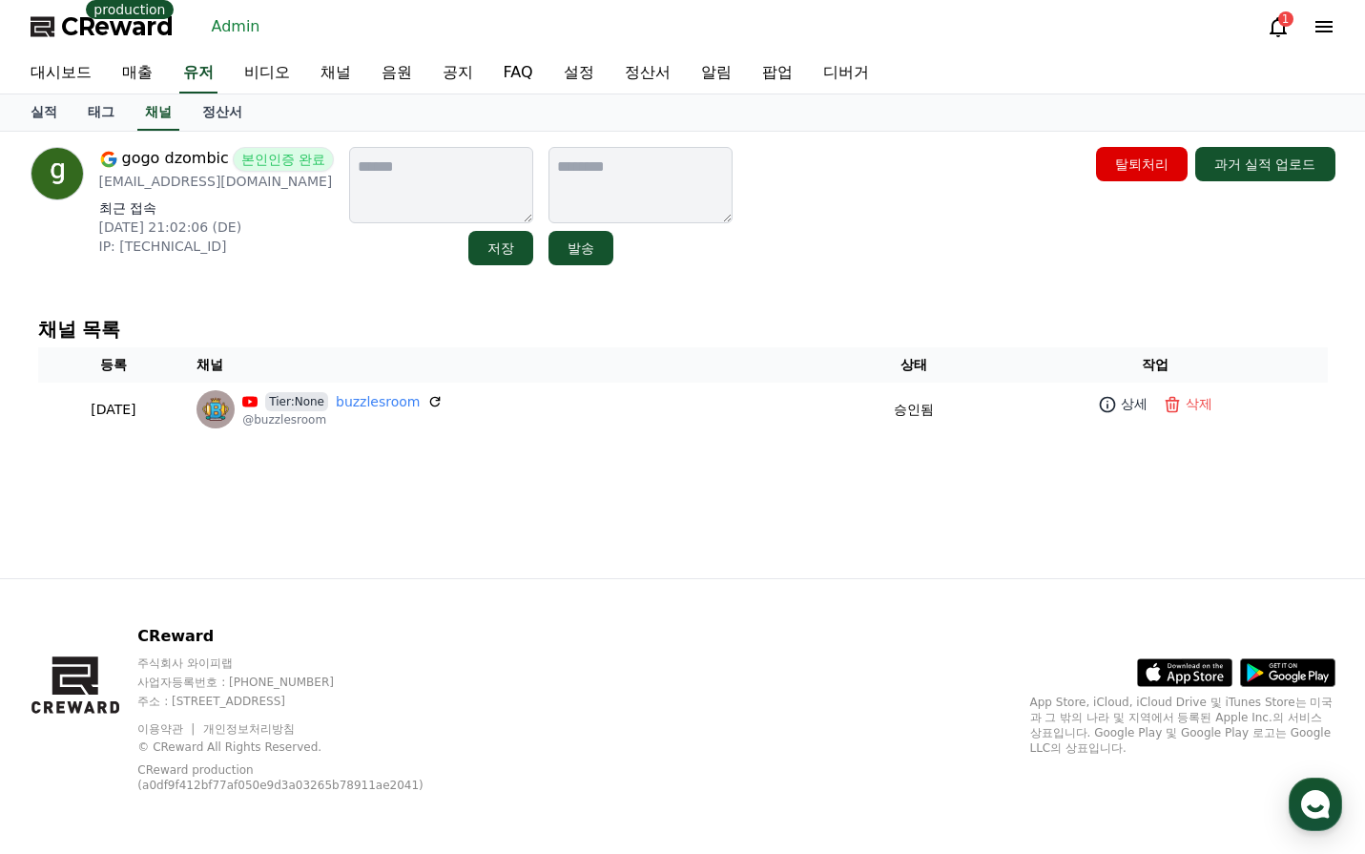
click at [801, 263] on div "gogo dzombic 본인인증 완료 gogodzombic@gmail.com 최근 접속 2025-10-05 21:02:06 (DE) IP: 2…" at bounding box center [683, 206] width 1305 height 118
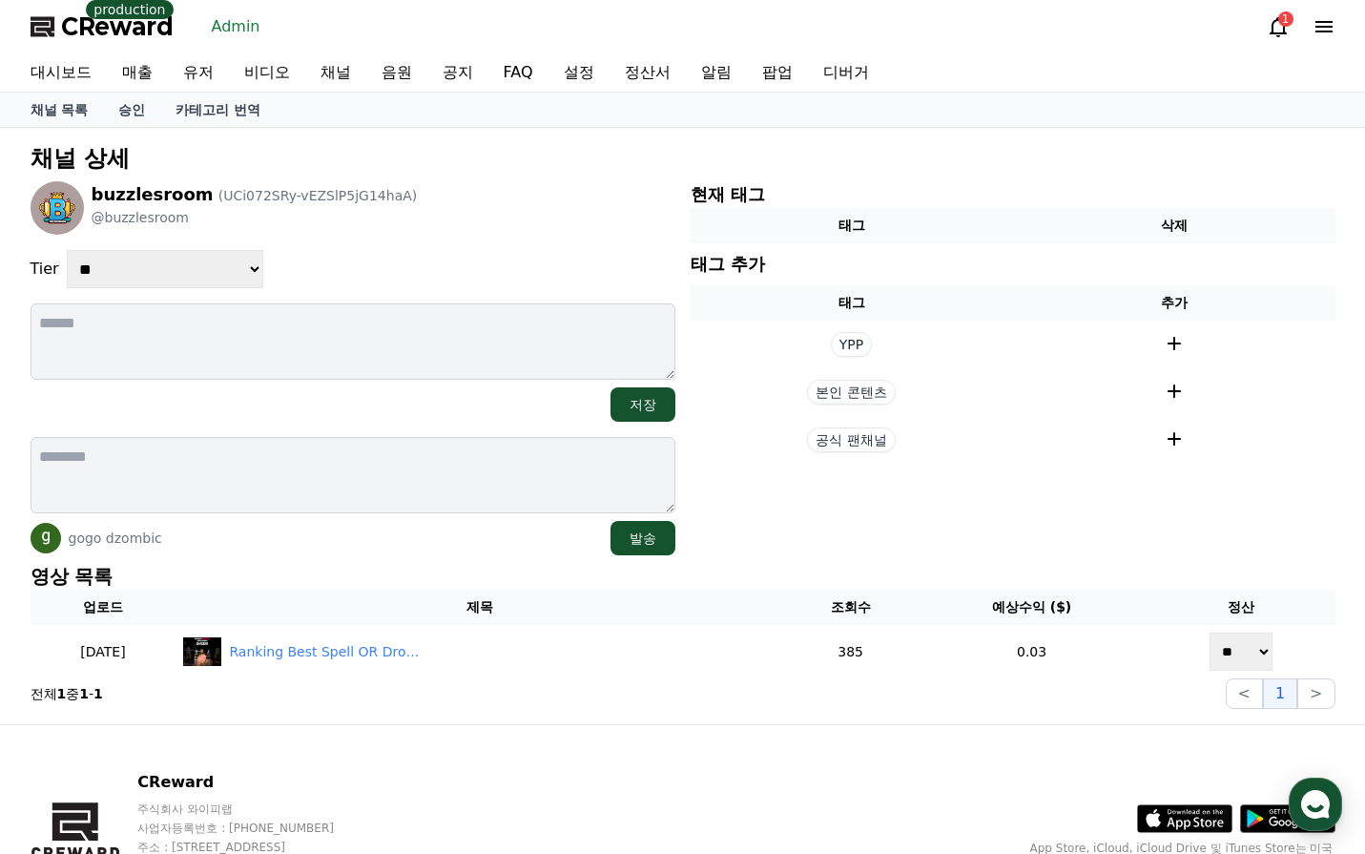
select select "*"
click at [67, 250] on select "**********" at bounding box center [165, 269] width 197 height 38
drag, startPoint x: 486, startPoint y: 269, endPoint x: 480, endPoint y: 281, distance: 13.7
click at [488, 268] on div "**********" at bounding box center [353, 269] width 645 height 38
click at [67, 250] on select "**********" at bounding box center [165, 269] width 197 height 38
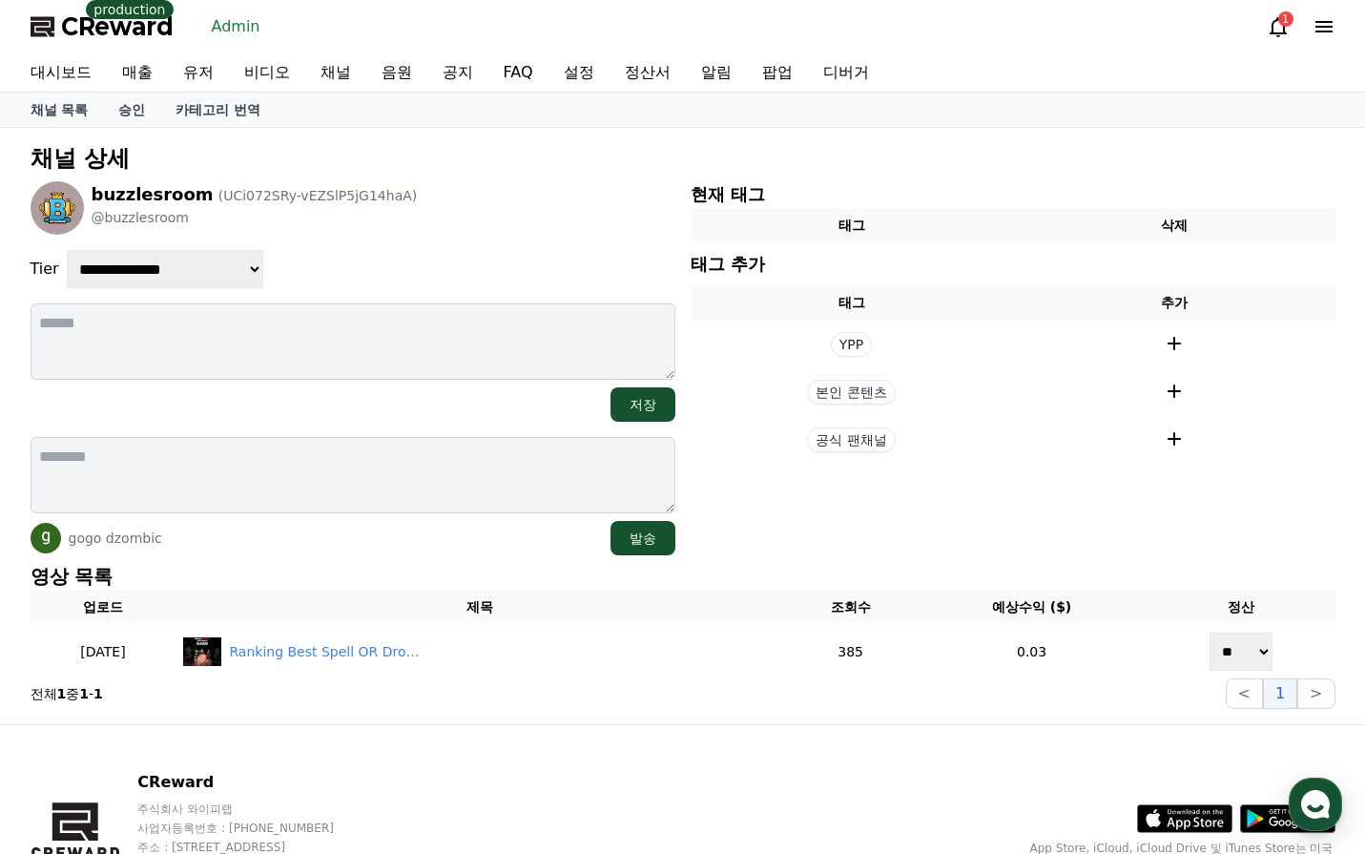
click at [202, 270] on select "**********" at bounding box center [165, 269] width 197 height 38
click at [67, 250] on select "**********" at bounding box center [165, 269] width 197 height 38
click at [415, 238] on div "**********" at bounding box center [353, 368] width 645 height 374
click at [188, 277] on select "**********" at bounding box center [165, 269] width 197 height 38
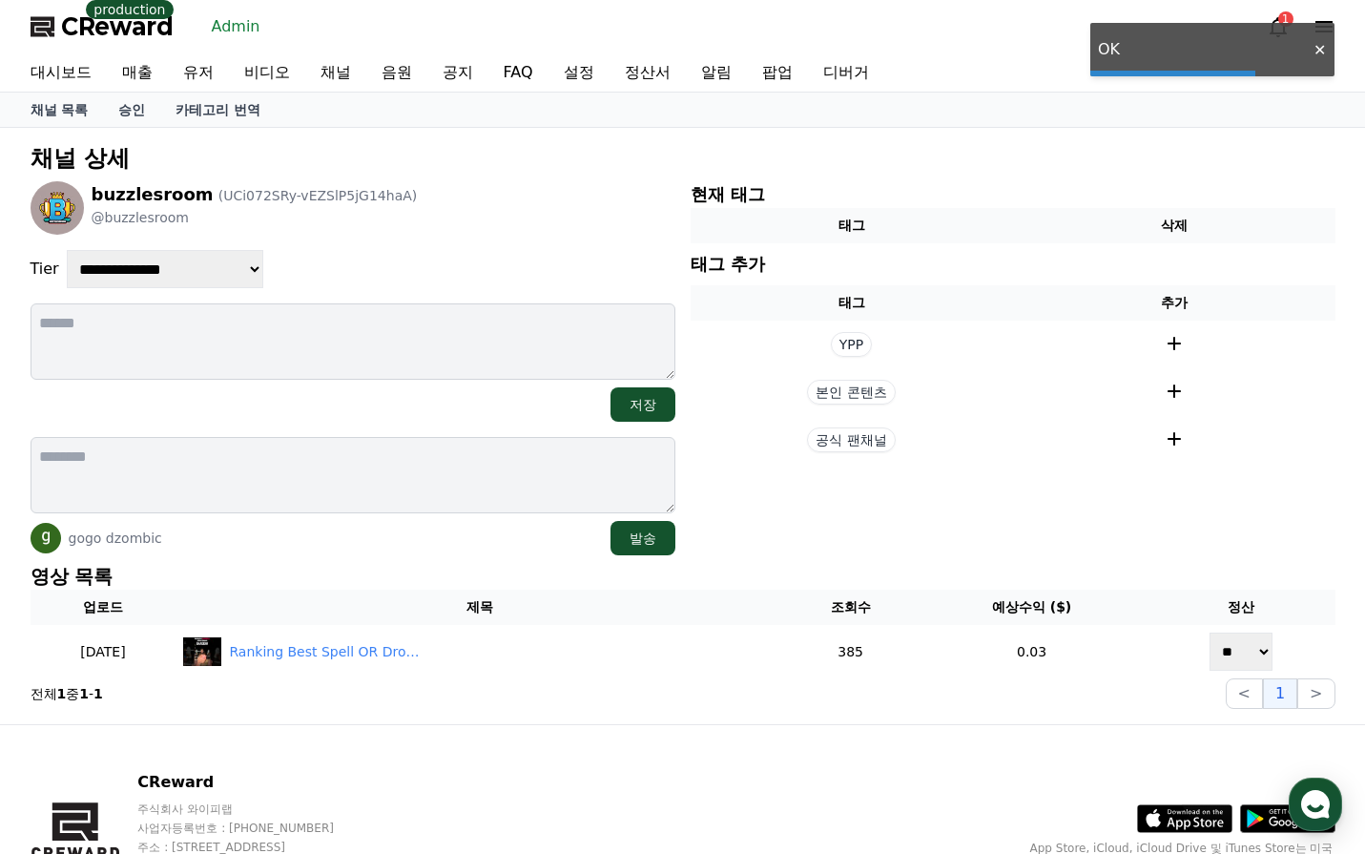
select select "*"
click at [67, 250] on select "**********" at bounding box center [165, 269] width 197 height 38
drag, startPoint x: 461, startPoint y: 240, endPoint x: 473, endPoint y: 238, distance: 12.7
click at [473, 237] on div "**********" at bounding box center [353, 368] width 645 height 374
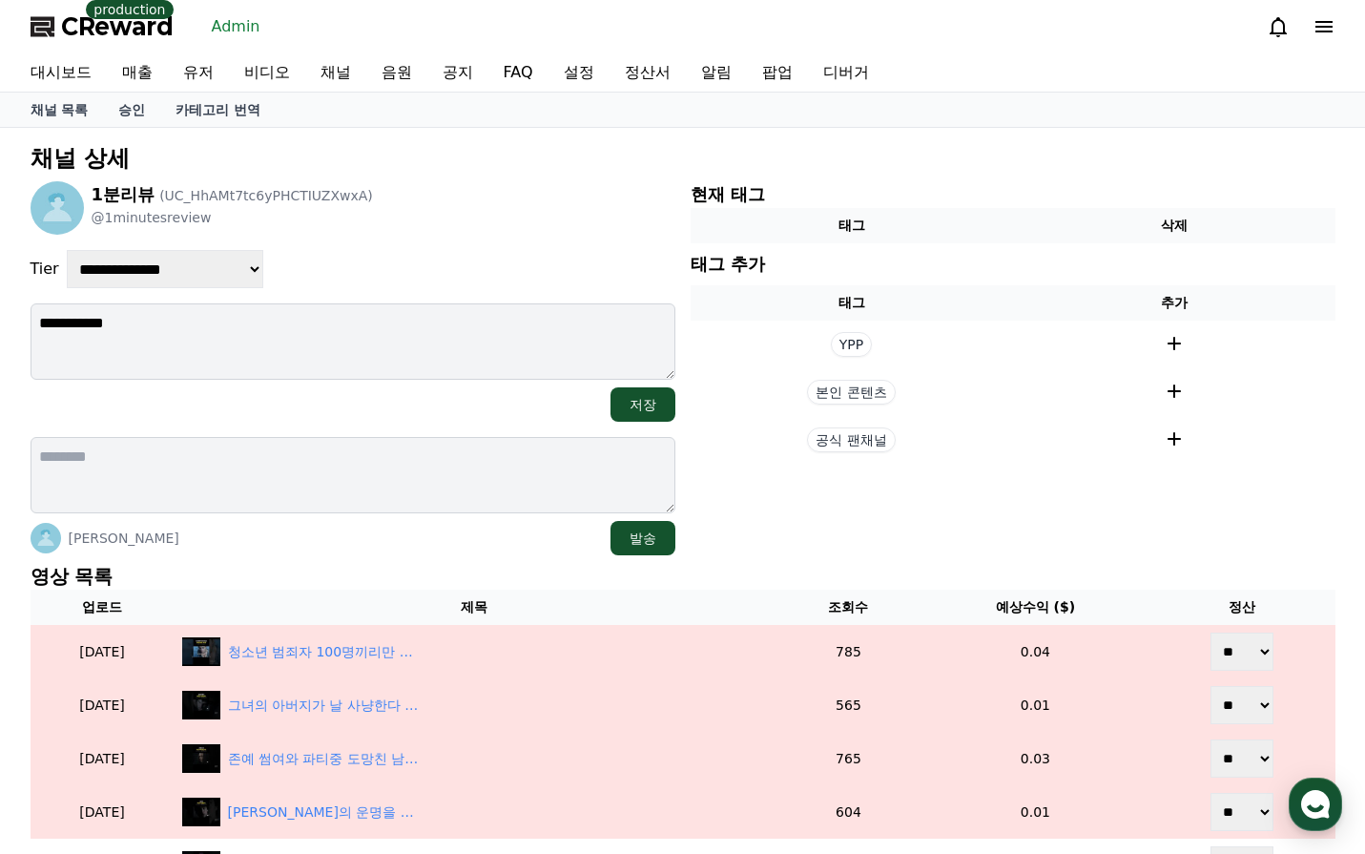
click at [492, 535] on div "김민중 발송" at bounding box center [353, 538] width 645 height 34
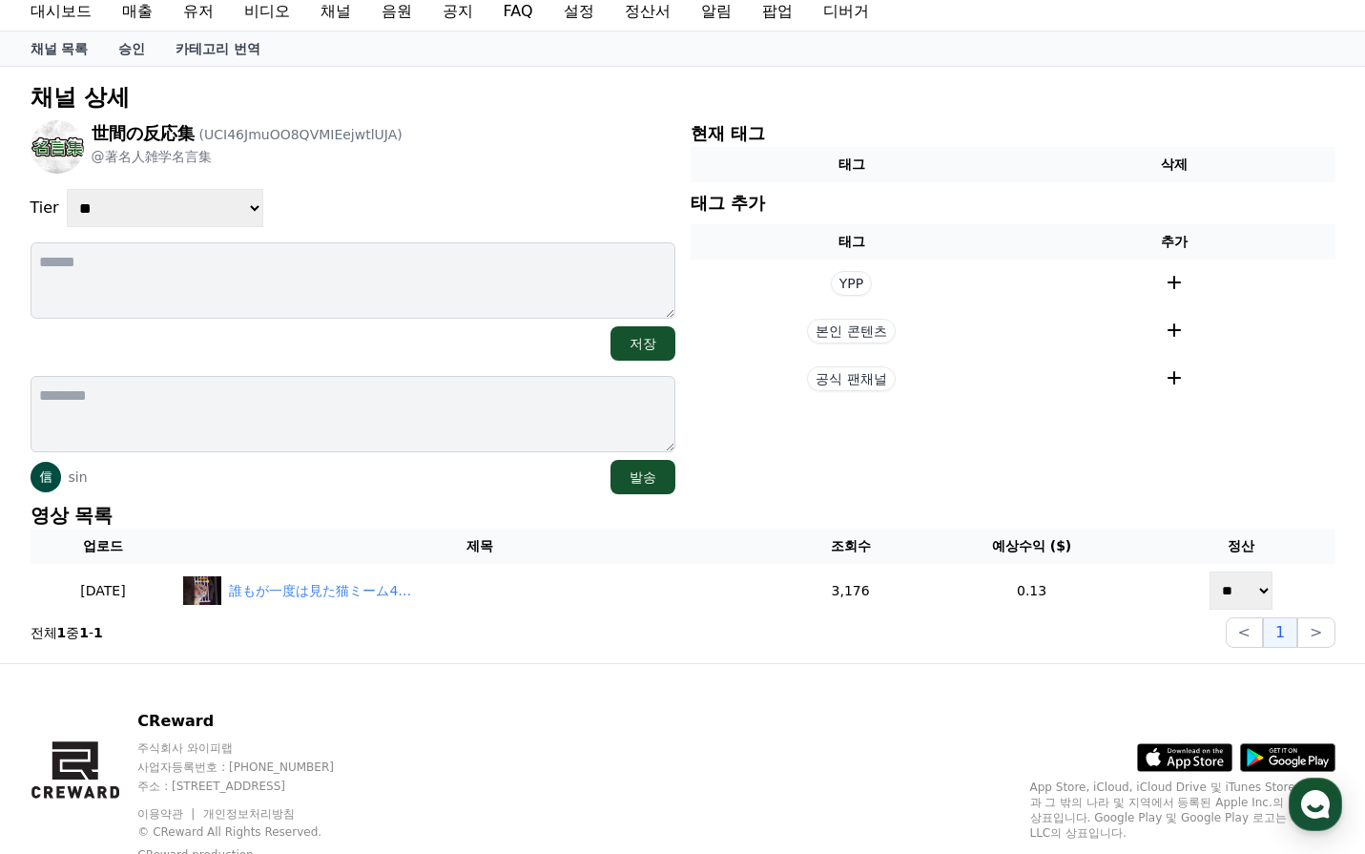
scroll to position [95, 0]
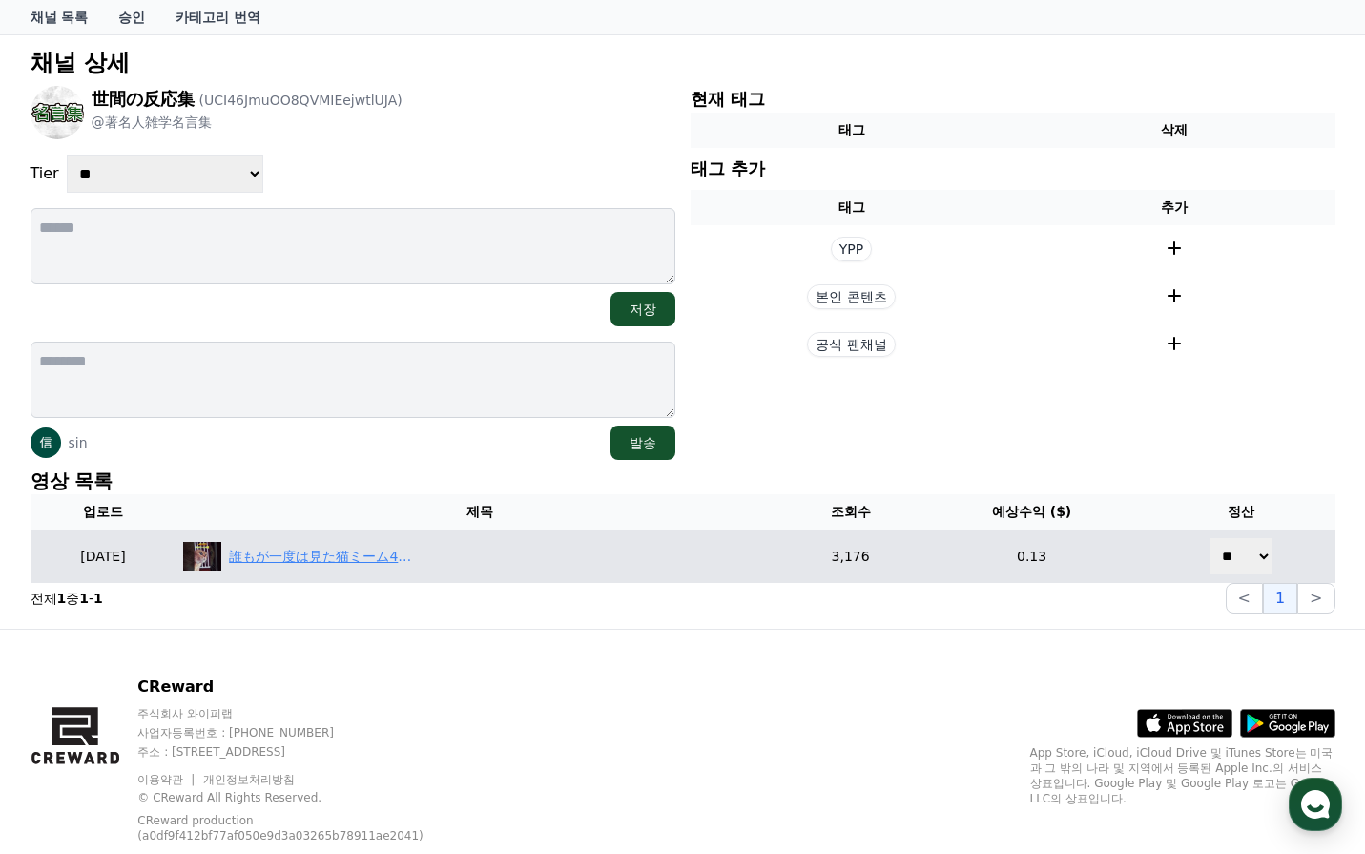
click at [368, 543] on div "誰もが一度は見た猫ミーム4選 #shorts #instagram #reels" at bounding box center [479, 556] width 592 height 29
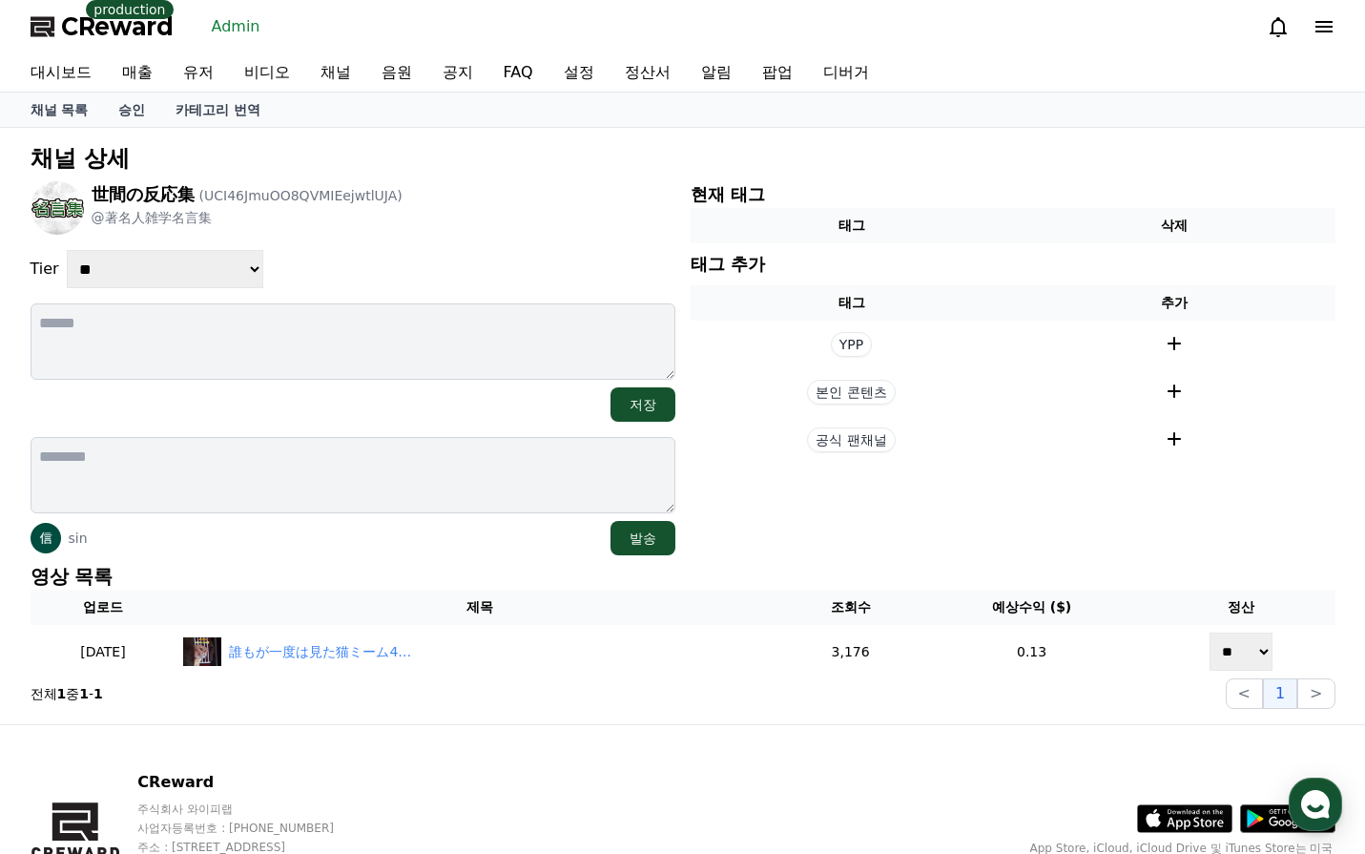
select select "*"
click at [67, 250] on select "**********" at bounding box center [165, 269] width 197 height 38
drag, startPoint x: 453, startPoint y: 259, endPoint x: 489, endPoint y: 283, distance: 43.4
click at [460, 257] on div "**********" at bounding box center [353, 269] width 645 height 38
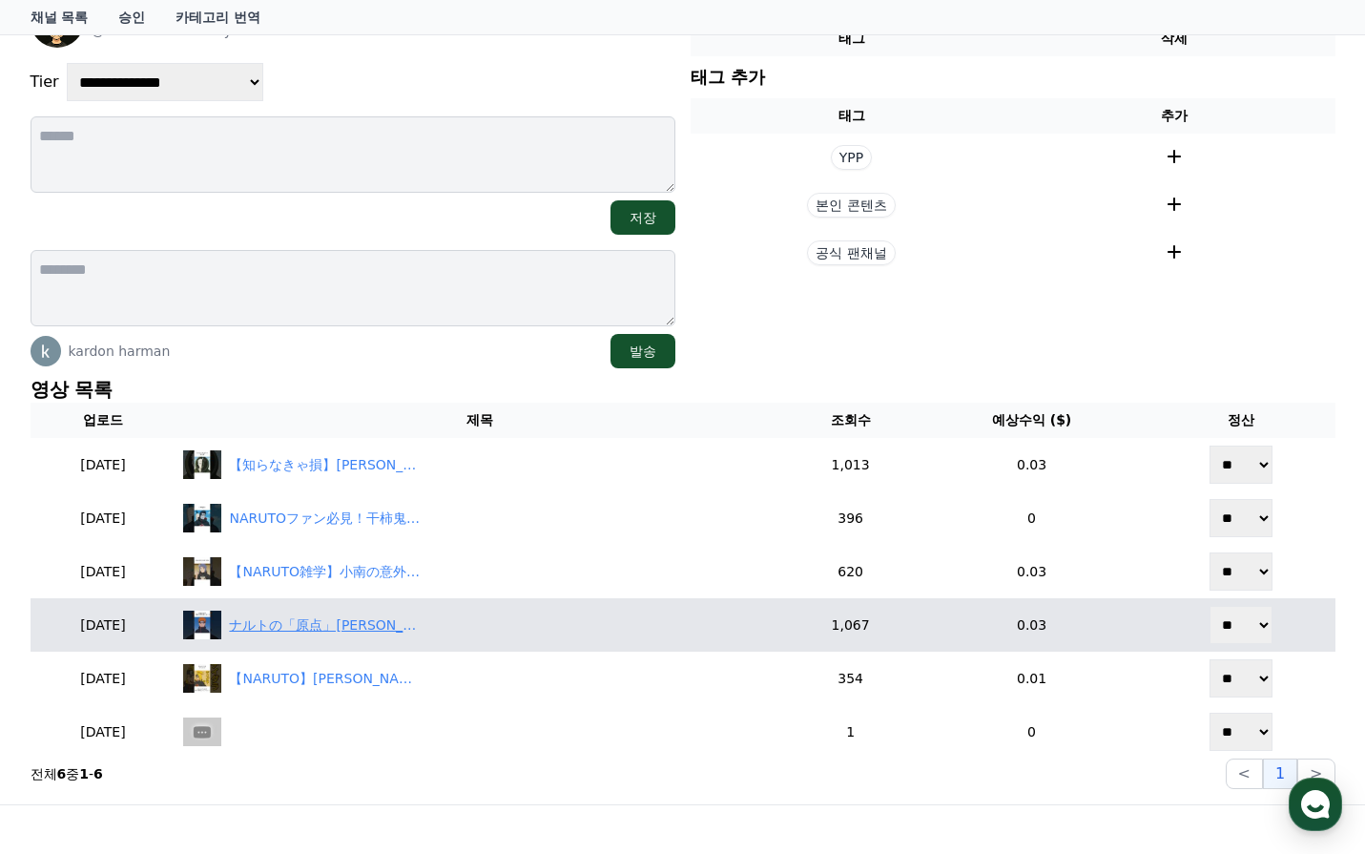
scroll to position [382, 0]
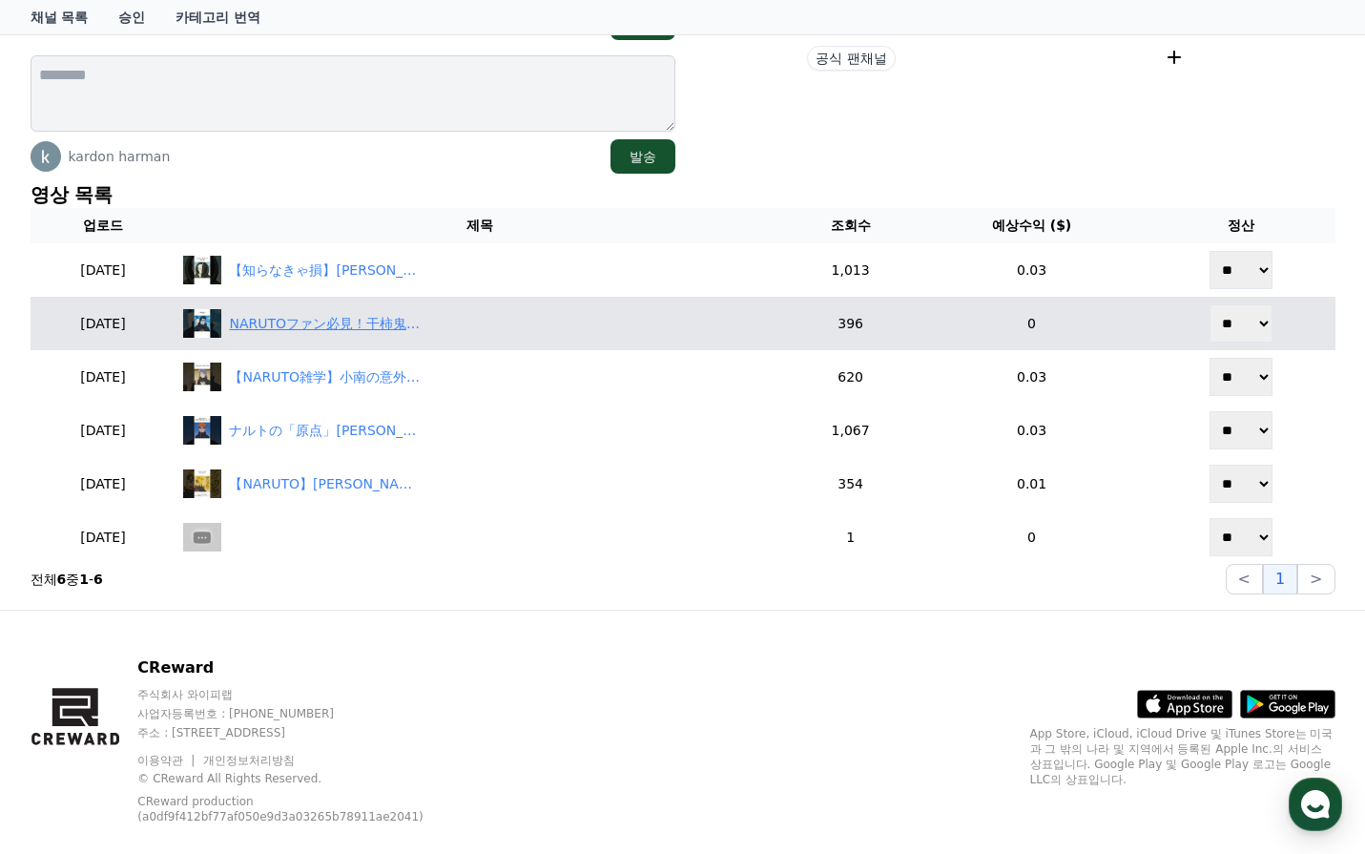
click at [334, 330] on div "NARUTOファン必見！干柿鬼鮫に隠された裏設定" at bounding box center [324, 324] width 191 height 20
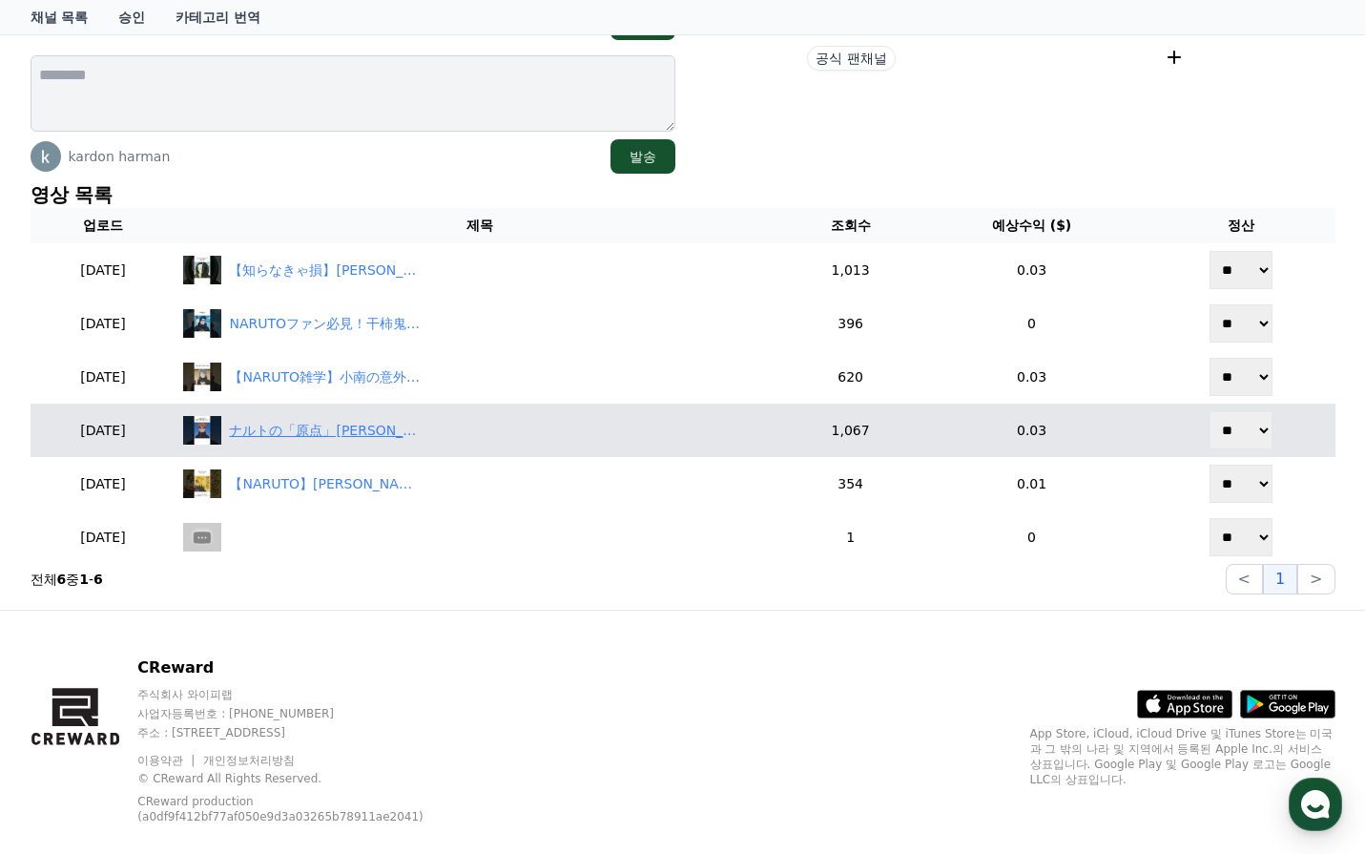
click at [397, 443] on div "ナルトの「原点」弥彦の悲しすぎる物語" at bounding box center [479, 430] width 592 height 29
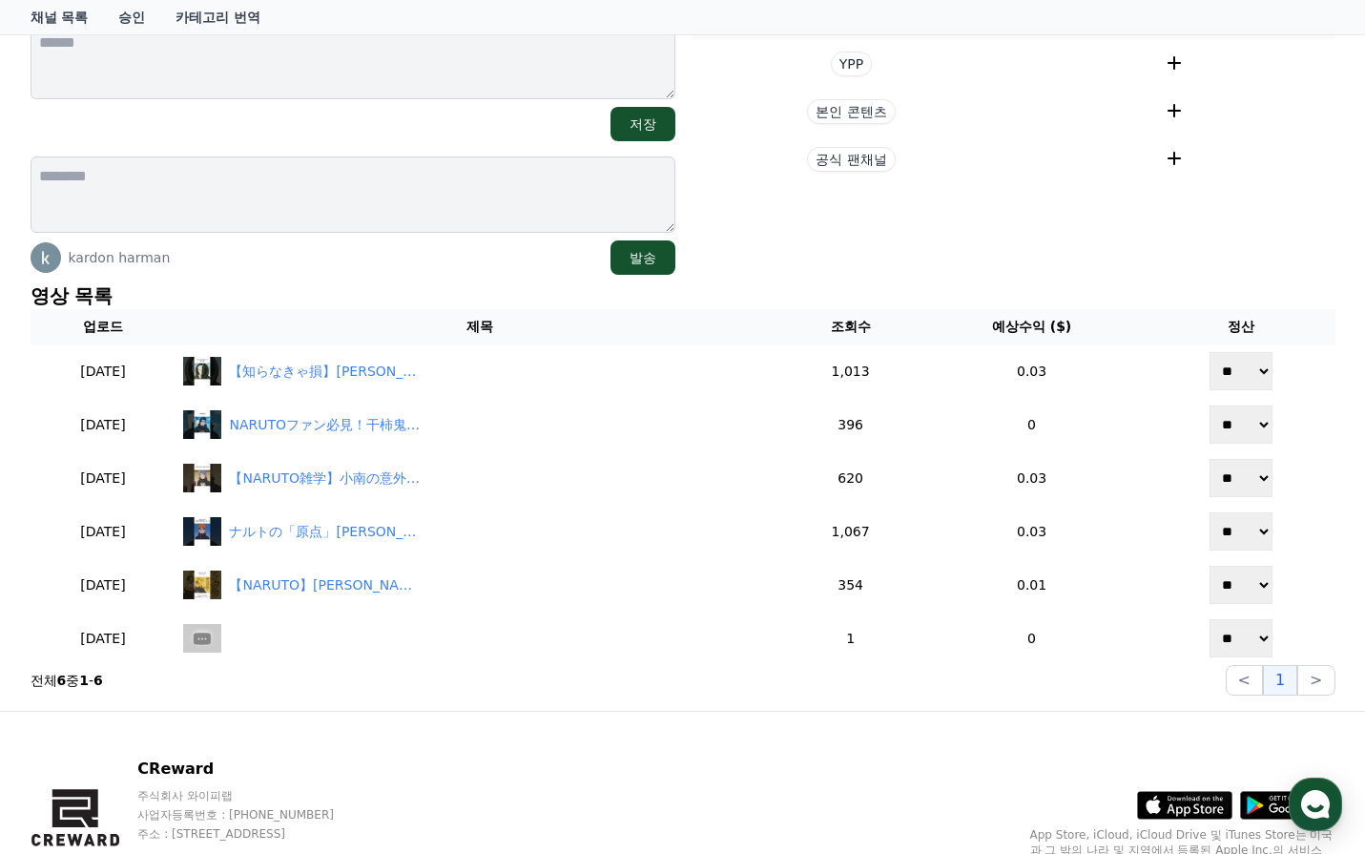
scroll to position [95, 0]
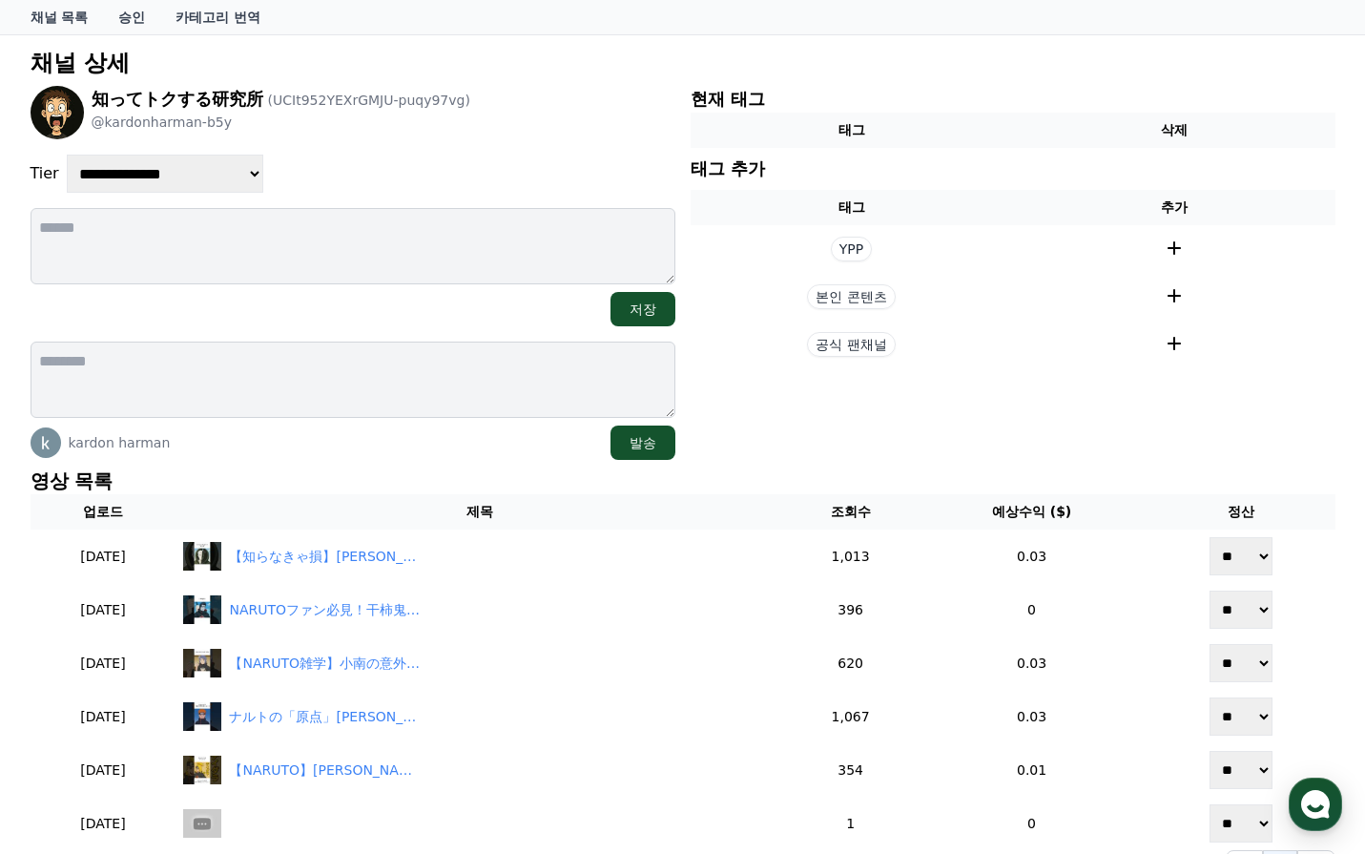
click at [194, 189] on select "**********" at bounding box center [165, 174] width 197 height 38
click at [194, 177] on select "**********" at bounding box center [165, 174] width 197 height 38
click at [67, 155] on select "**********" at bounding box center [165, 174] width 197 height 38
click at [190, 220] on textarea at bounding box center [353, 246] width 645 height 76
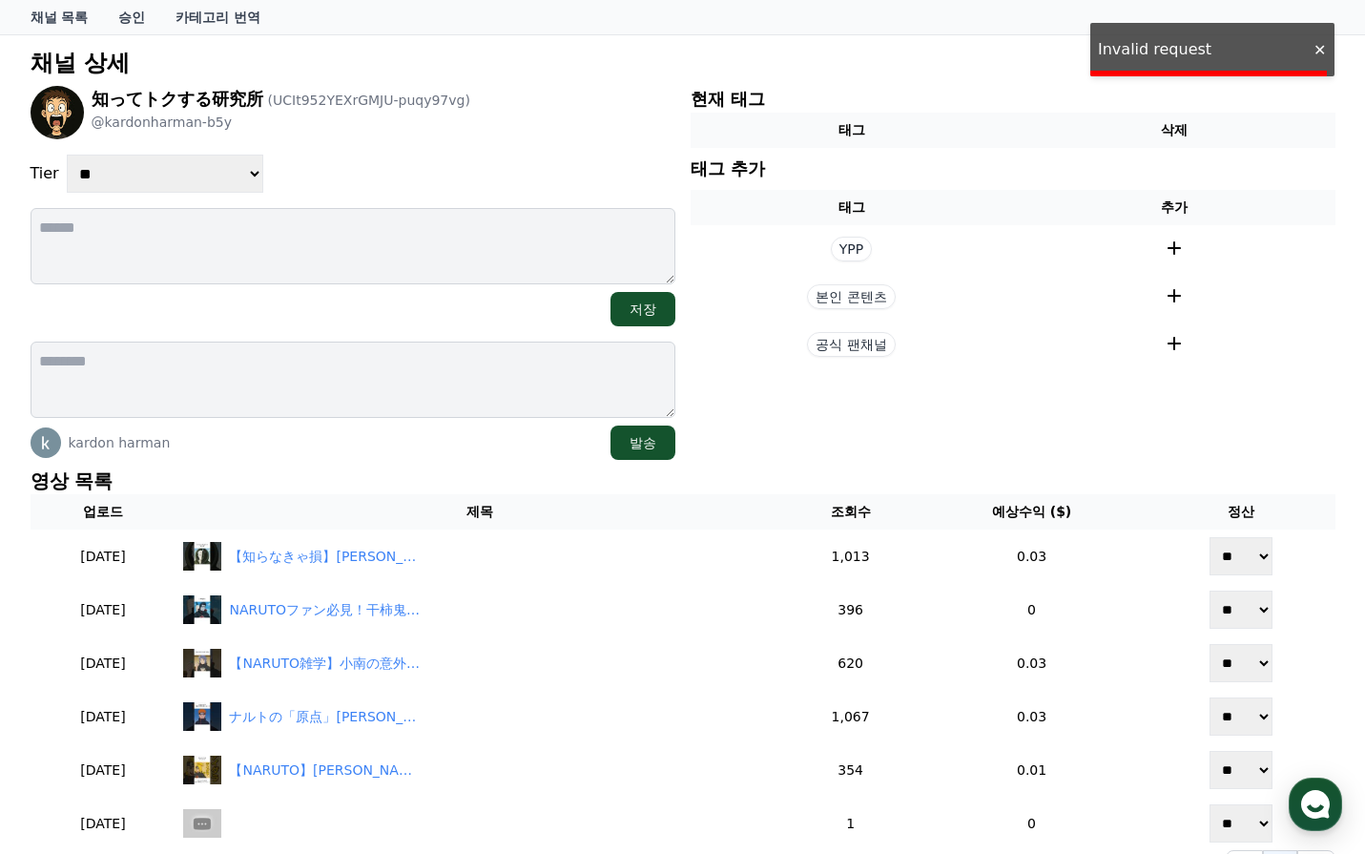
drag, startPoint x: 194, startPoint y: 176, endPoint x: 191, endPoint y: 192, distance: 15.5
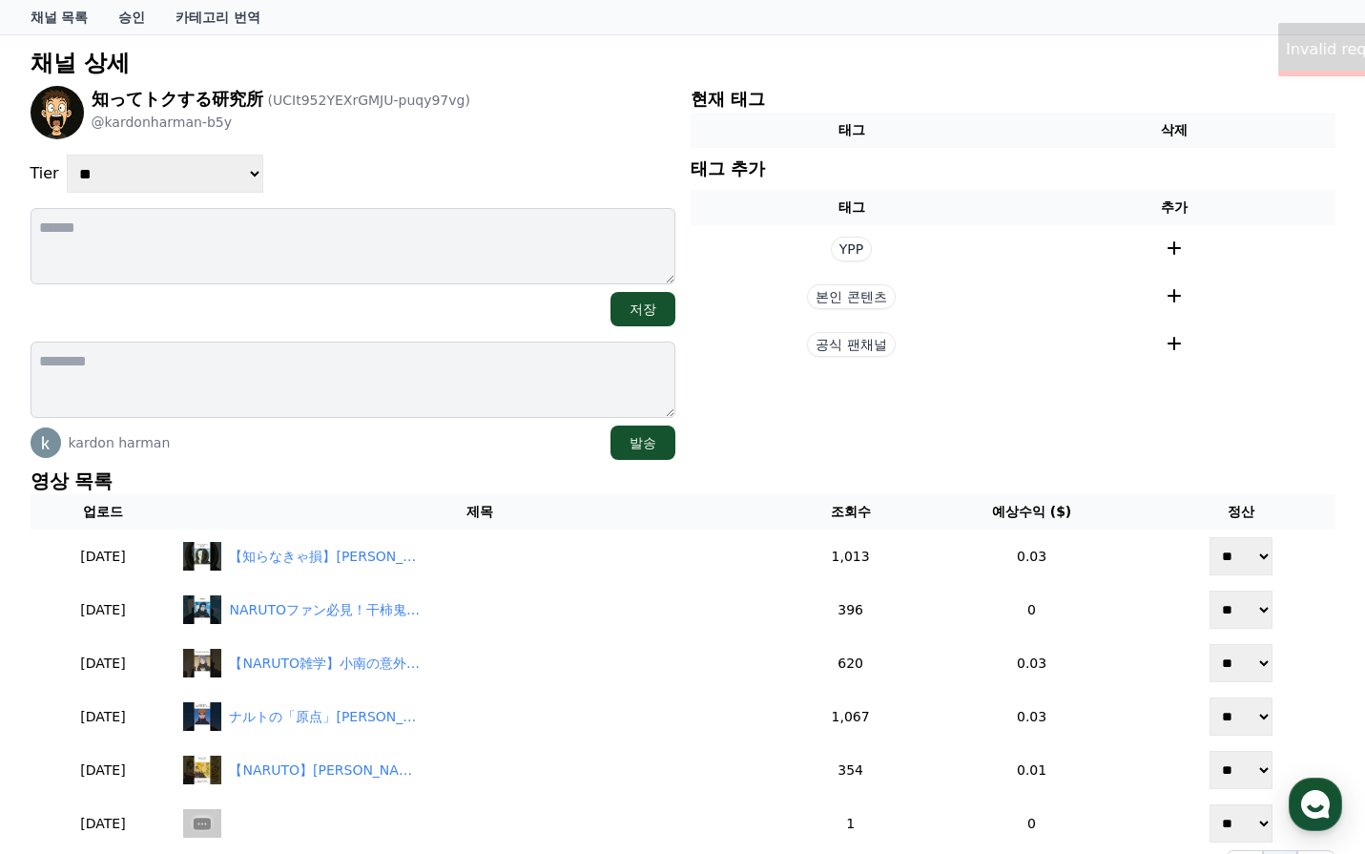
click at [194, 179] on select "**********" at bounding box center [165, 174] width 197 height 38
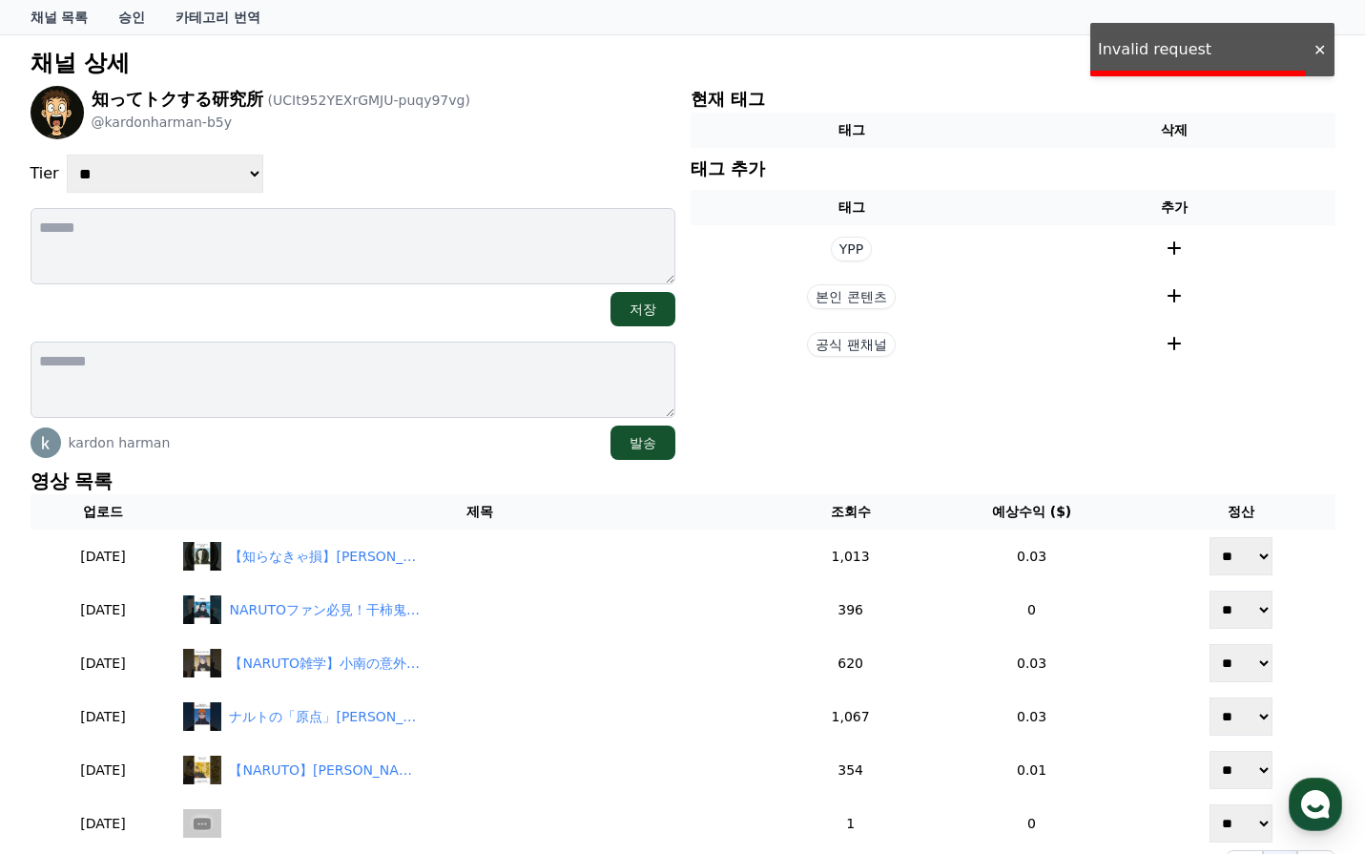
select select "*"
click at [67, 155] on select "**********" at bounding box center [165, 174] width 197 height 38
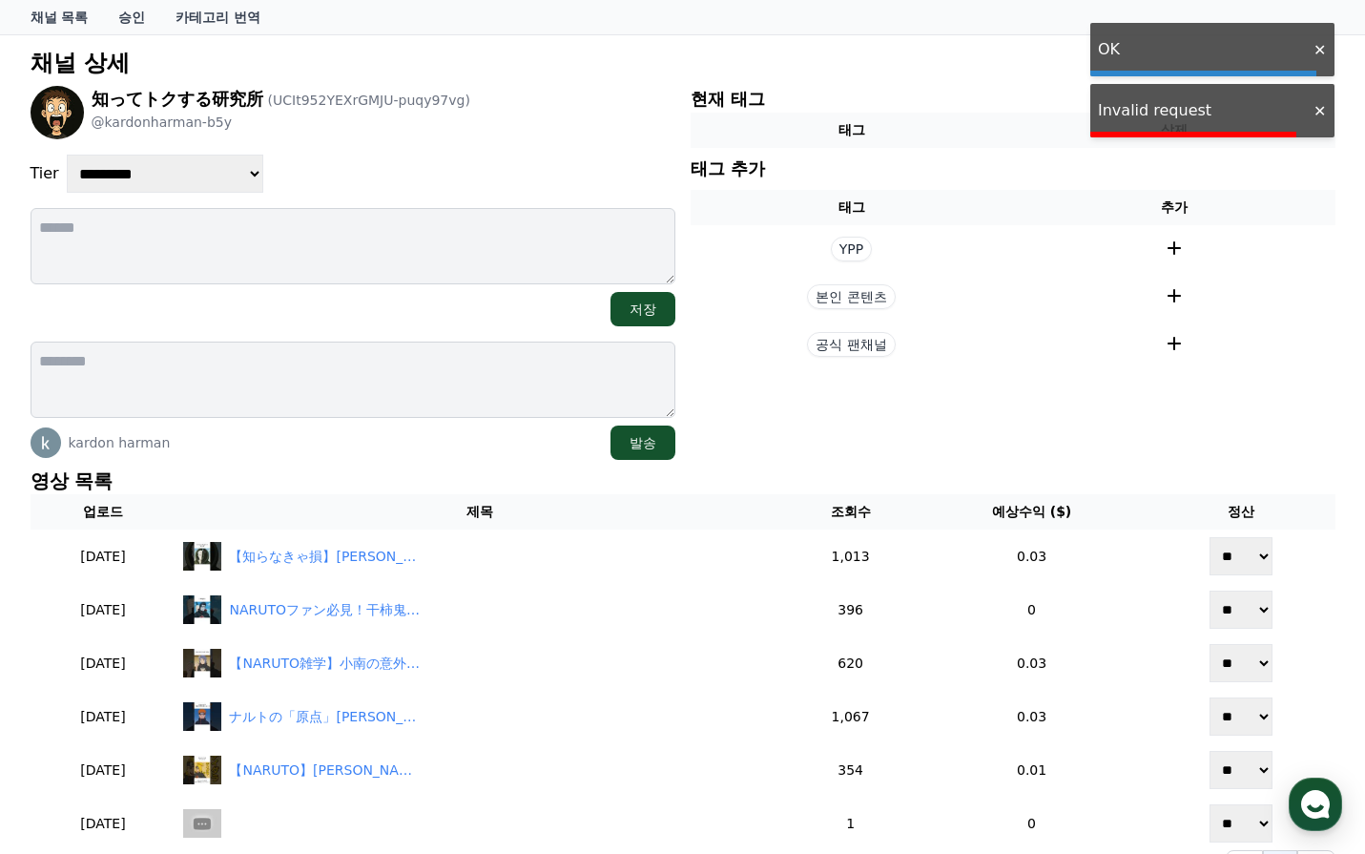
click at [422, 147] on div "**********" at bounding box center [353, 273] width 645 height 374
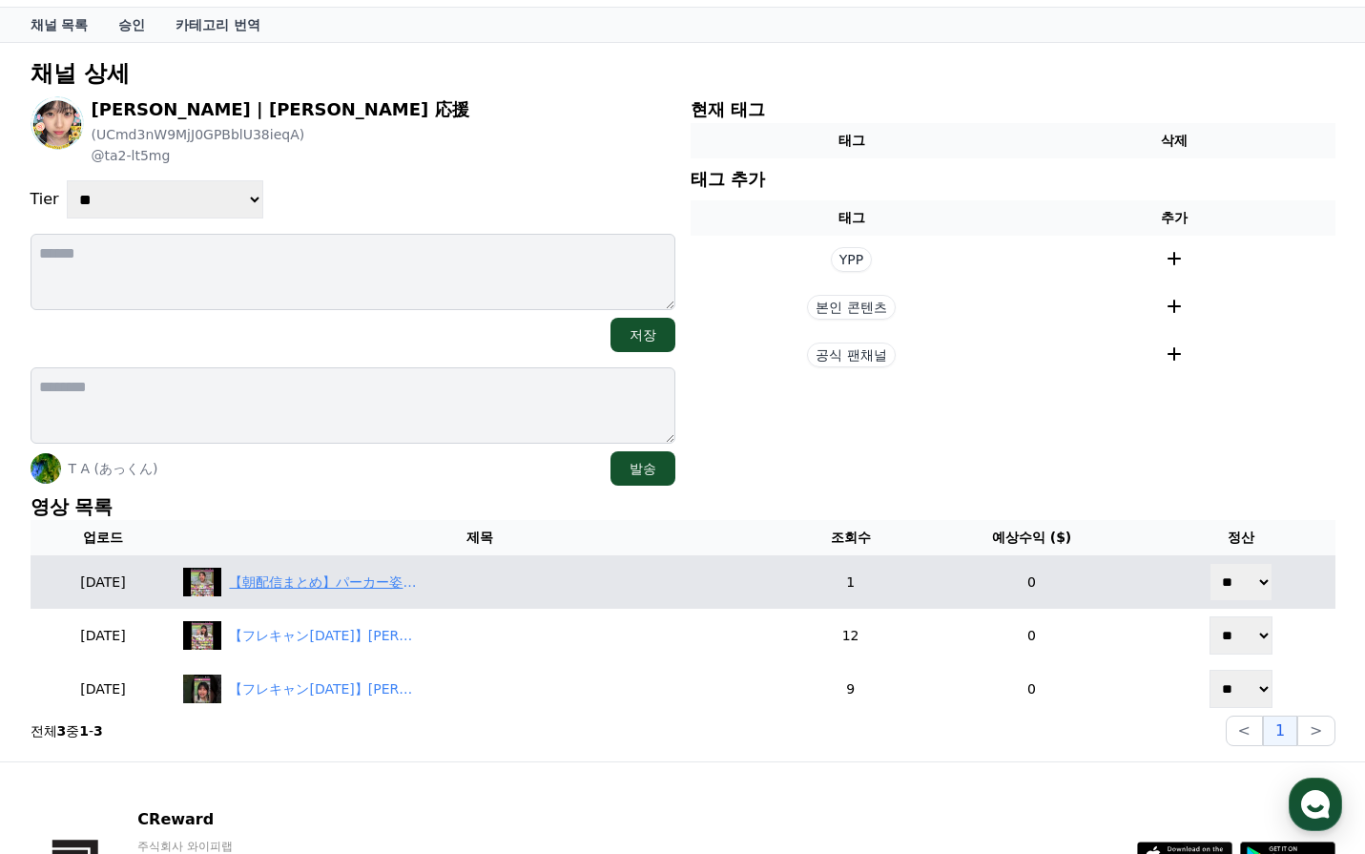
scroll to position [191, 0]
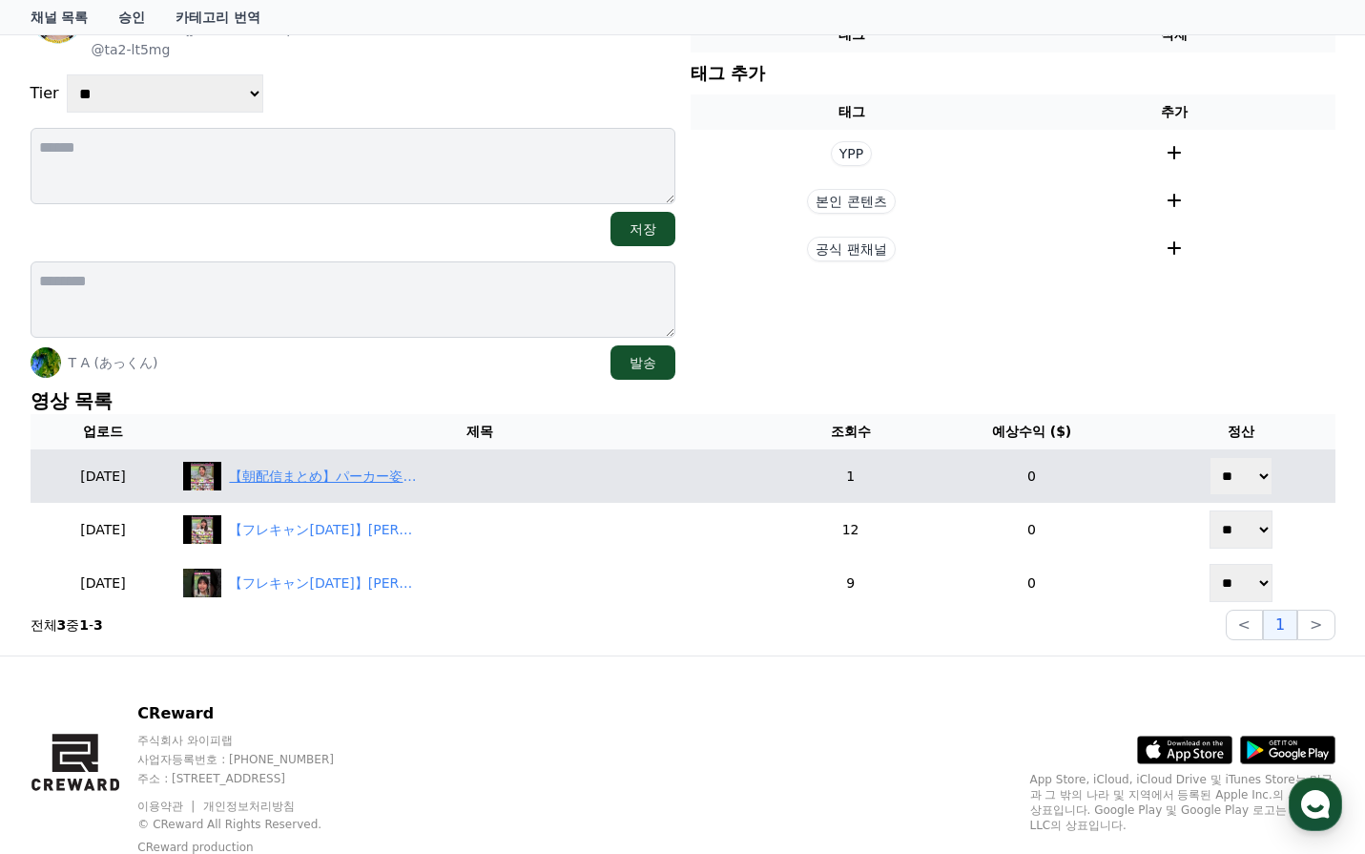
click at [343, 467] on div "【朝配信まとめ】パーカー姿×萌え袖が可愛すぎた☀️[PERSON_NAME]🌻「ステキな[DATE]〜Gyu Gyu グッデイ！〜」＆「さくらんぼ」" at bounding box center [324, 477] width 191 height 20
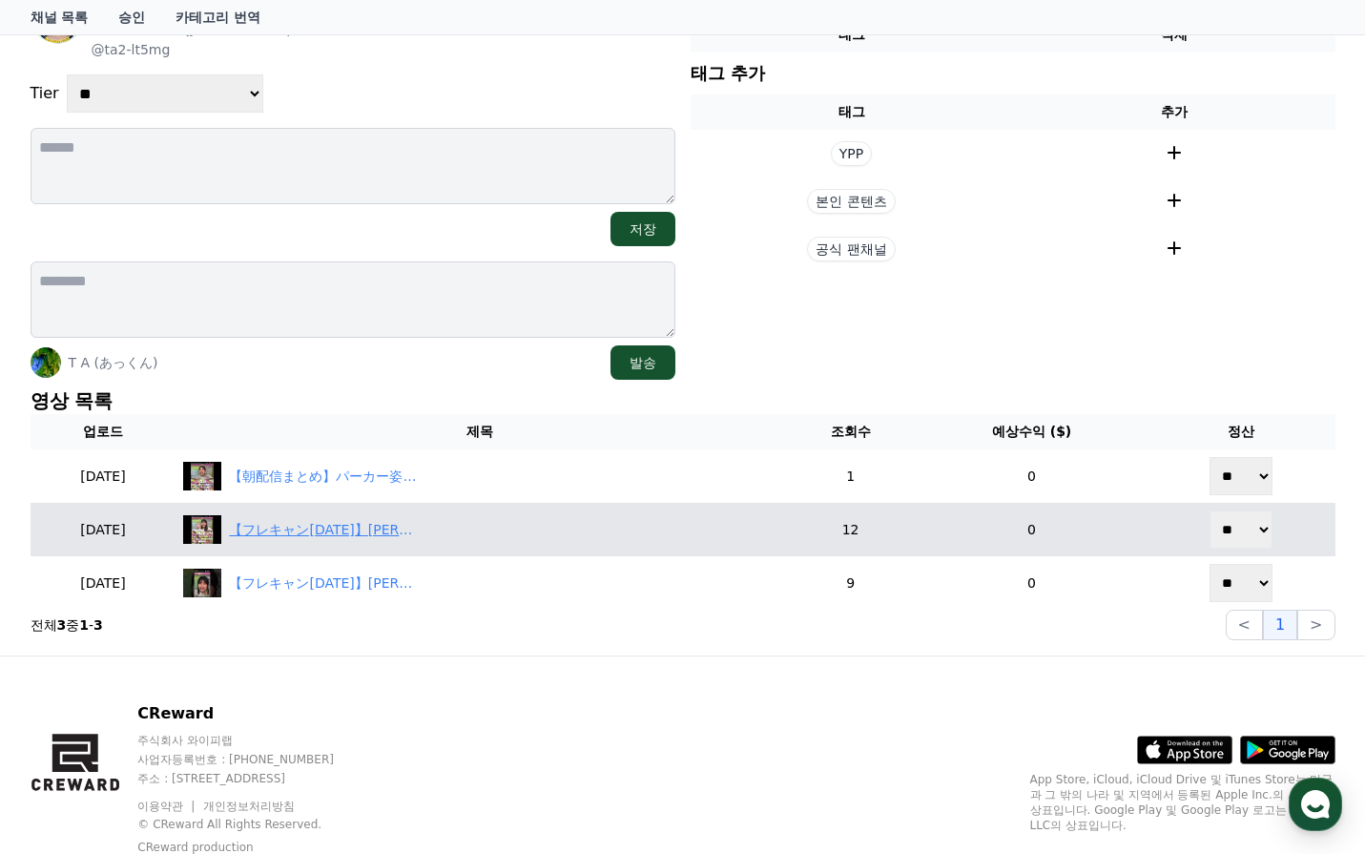
click at [391, 520] on div "【フレキャン[DATE]】[PERSON_NAME]🌻｜10/4 夜配信の笑顔が眩しすぎた🌙✨【ナギイチサマー】" at bounding box center [324, 530] width 191 height 20
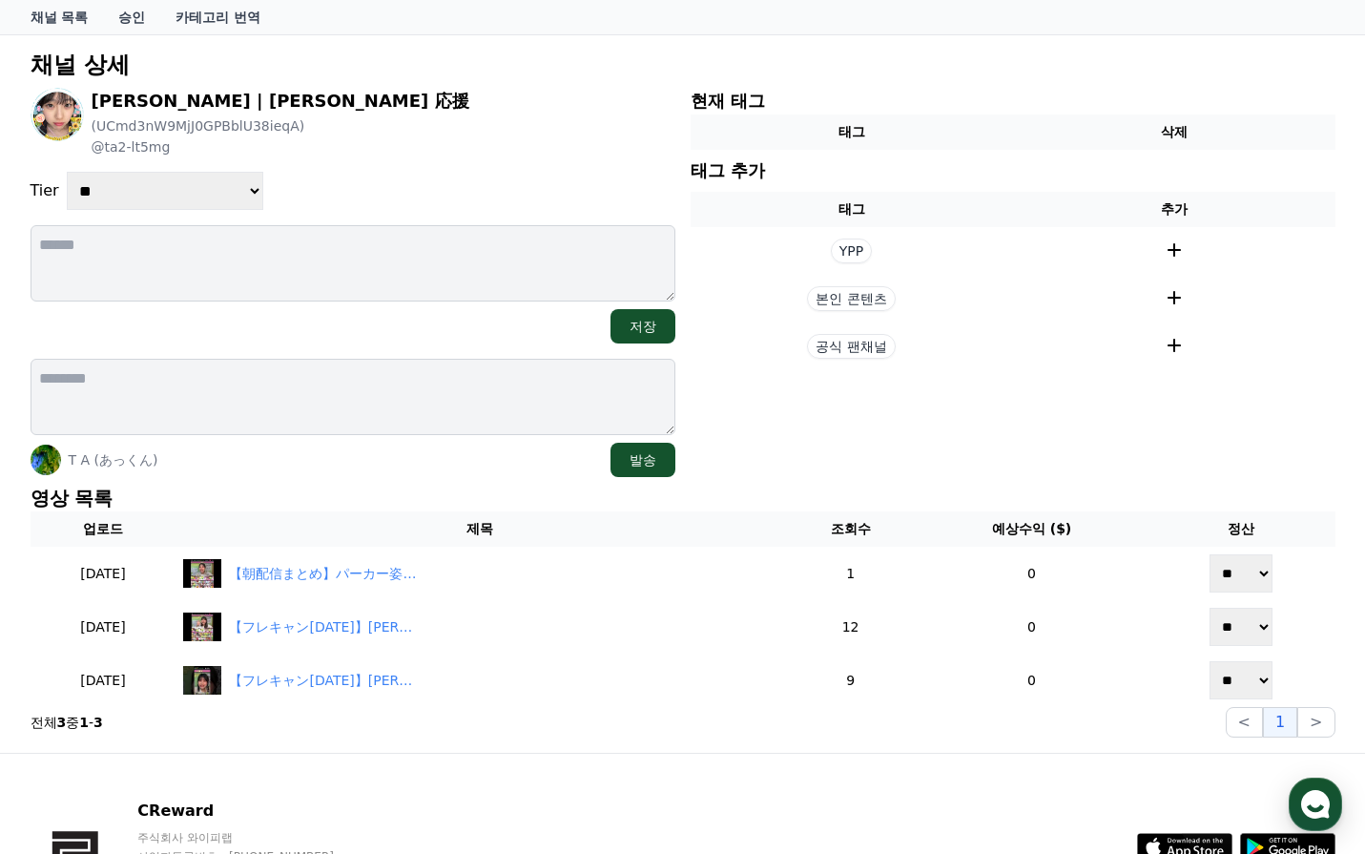
scroll to position [0, 0]
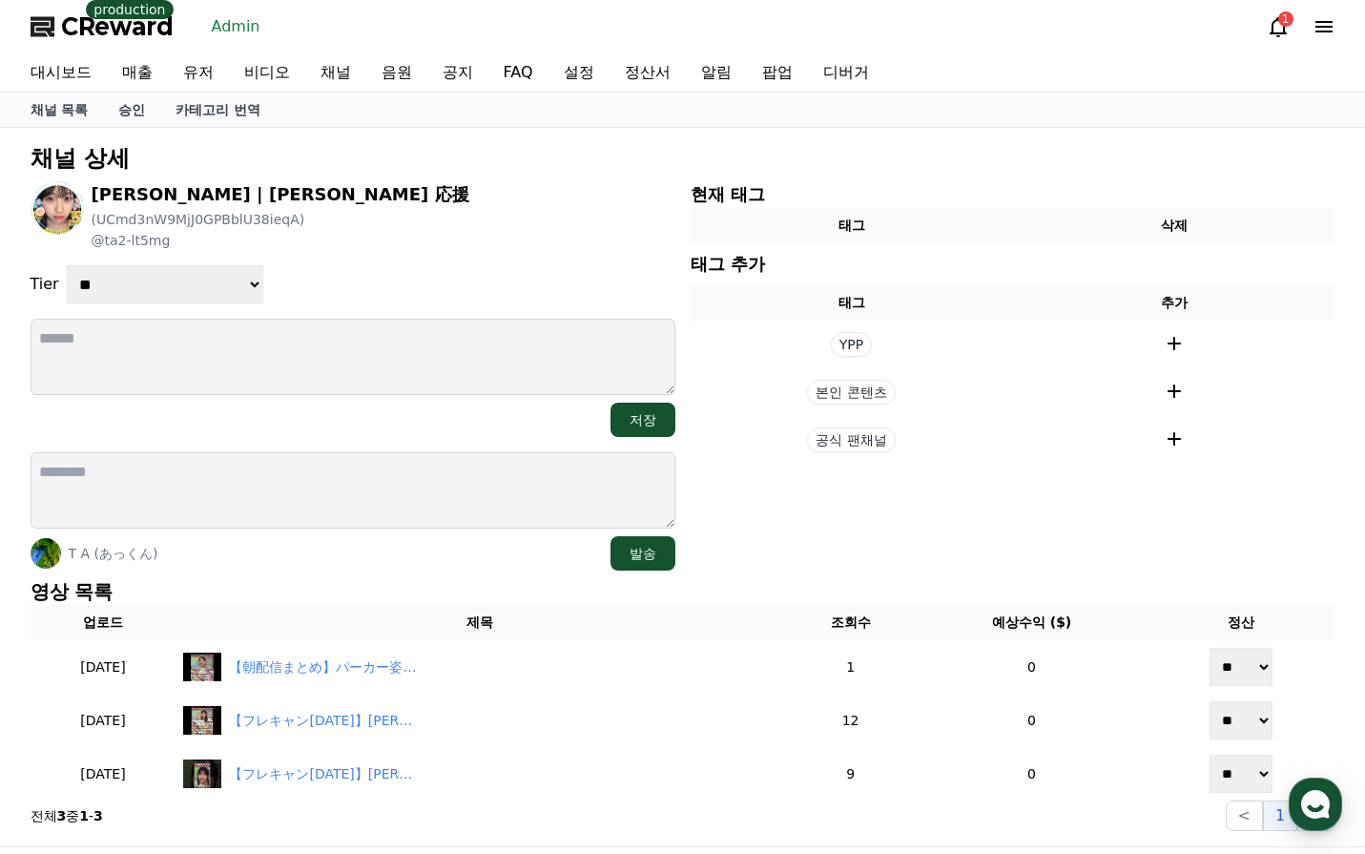
click at [212, 267] on select "**********" at bounding box center [165, 284] width 197 height 38
select select "*"
click at [67, 265] on select "**********" at bounding box center [165, 284] width 197 height 38
click at [471, 242] on div "**********" at bounding box center [353, 375] width 645 height 389
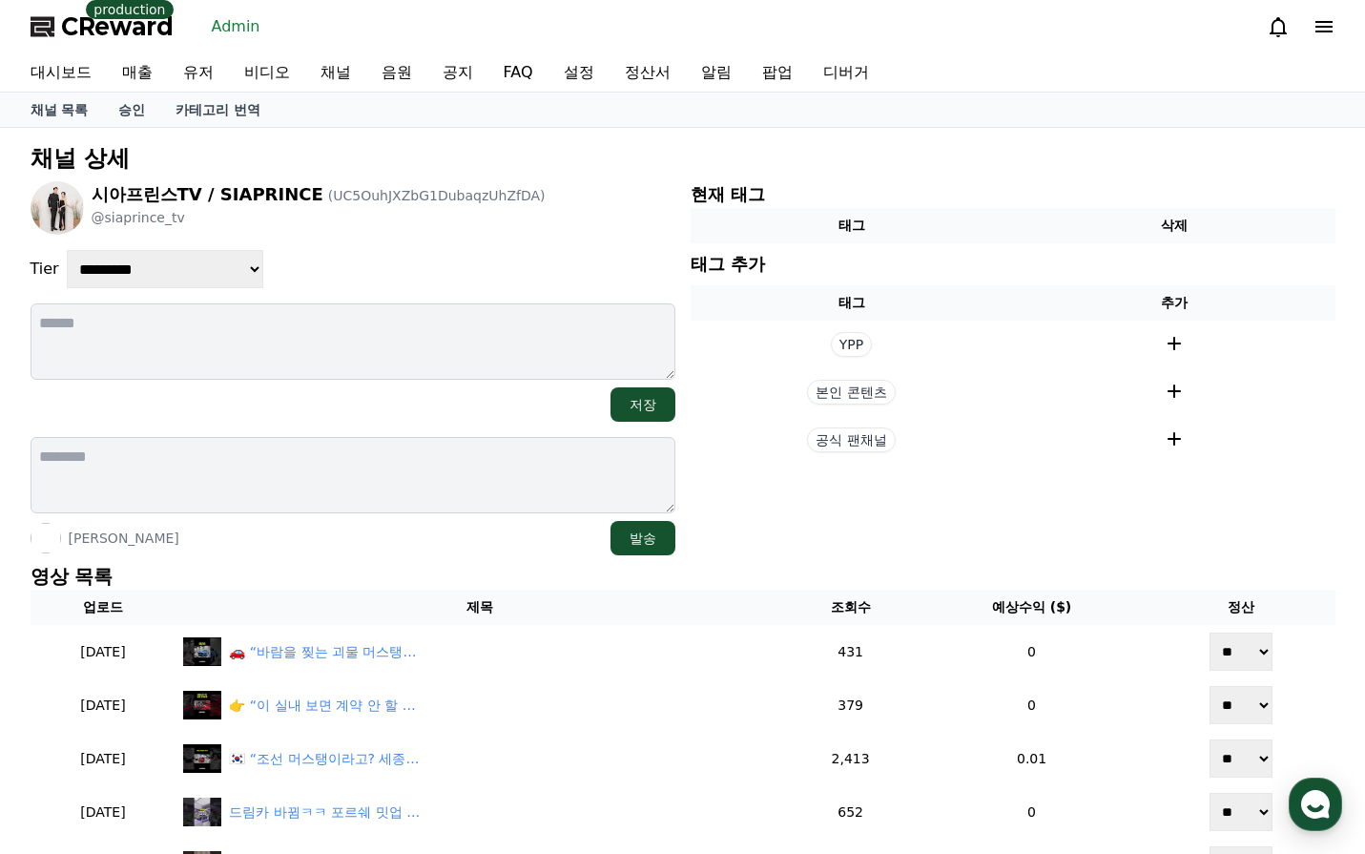
click at [67, 250] on select "**********" at bounding box center [165, 269] width 197 height 38
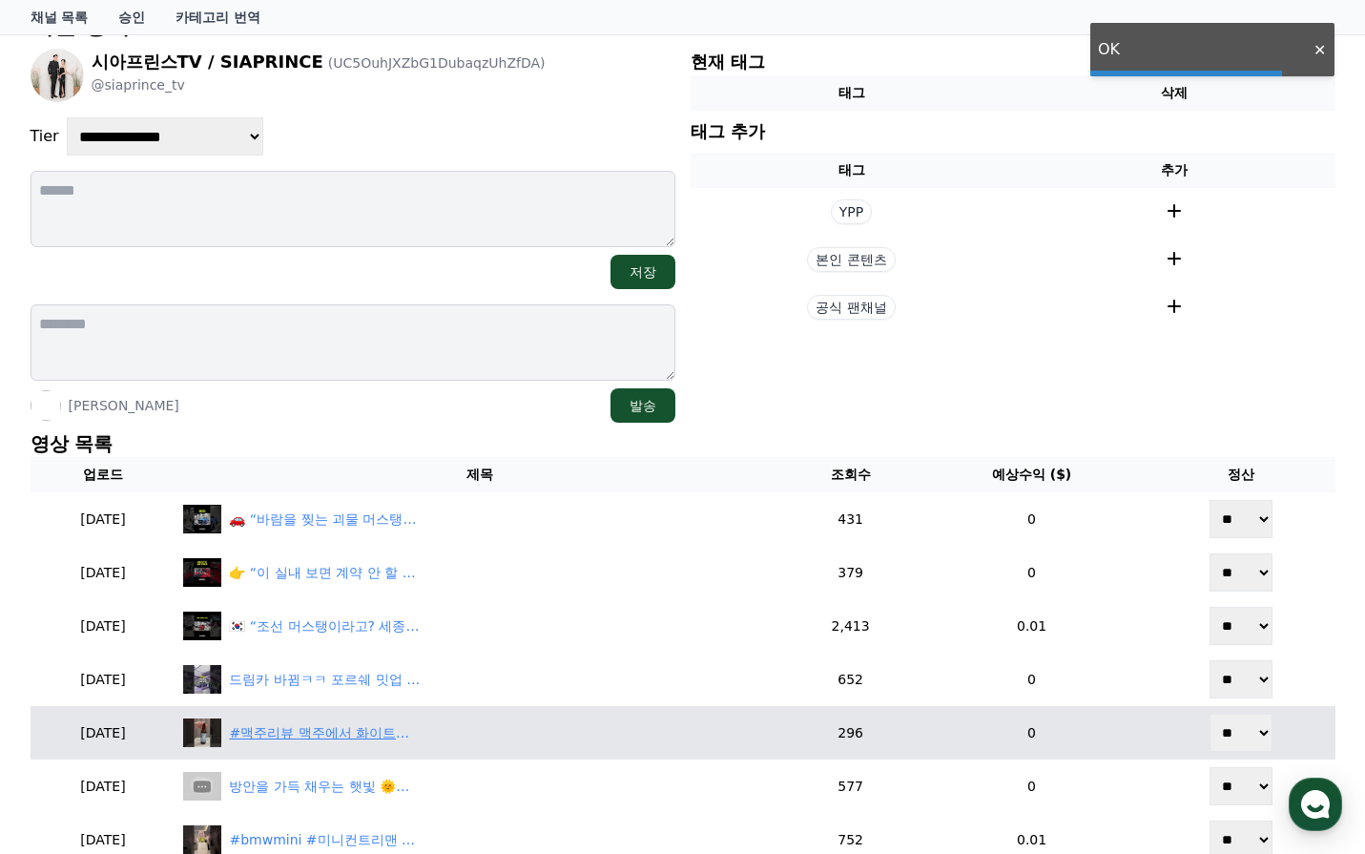
scroll to position [382, 0]
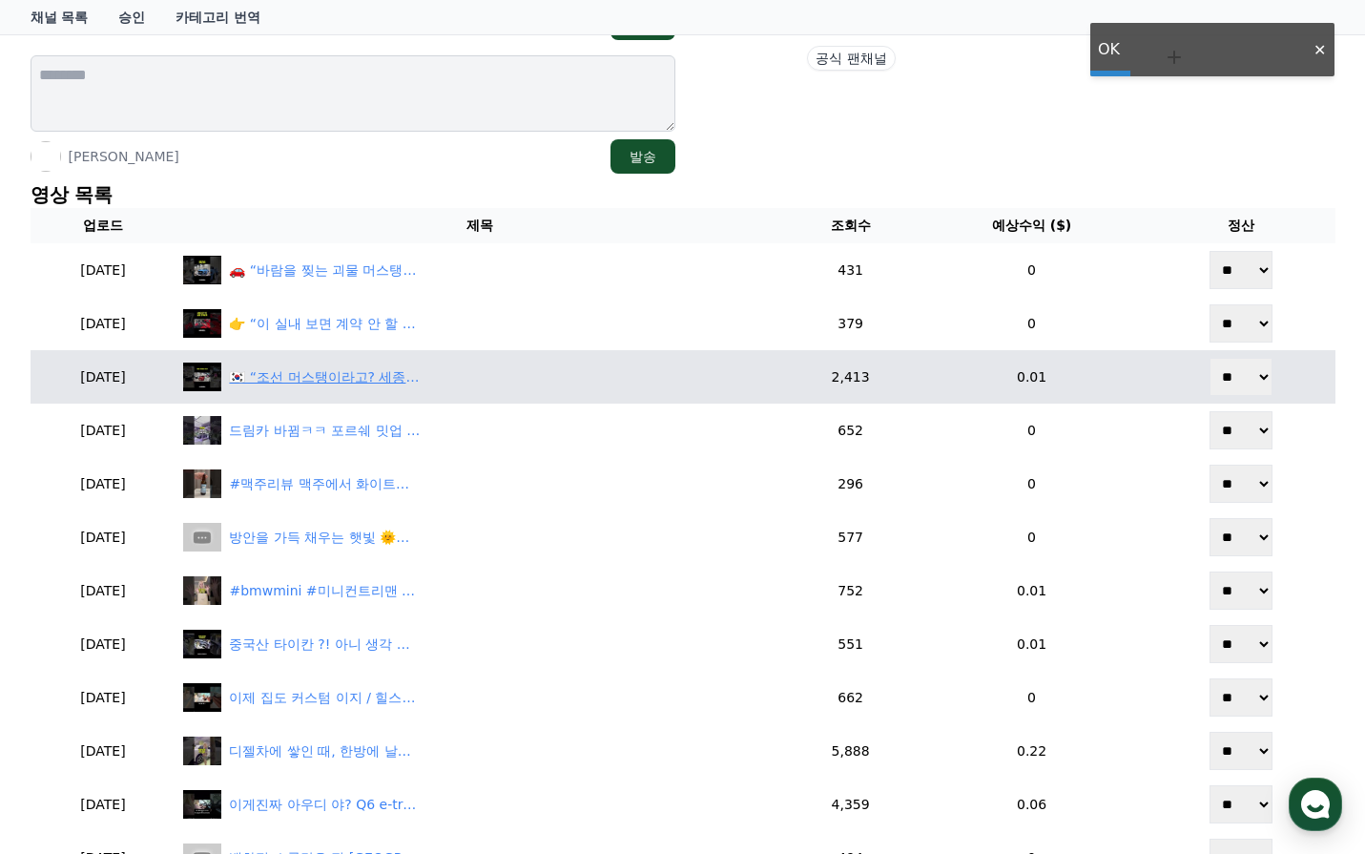
click at [336, 367] on div "🇰🇷 “조선 머스탱이라고? 세종대왕 곤룡포 입은 한정판 머슬카 실물…”" at bounding box center [324, 377] width 191 height 20
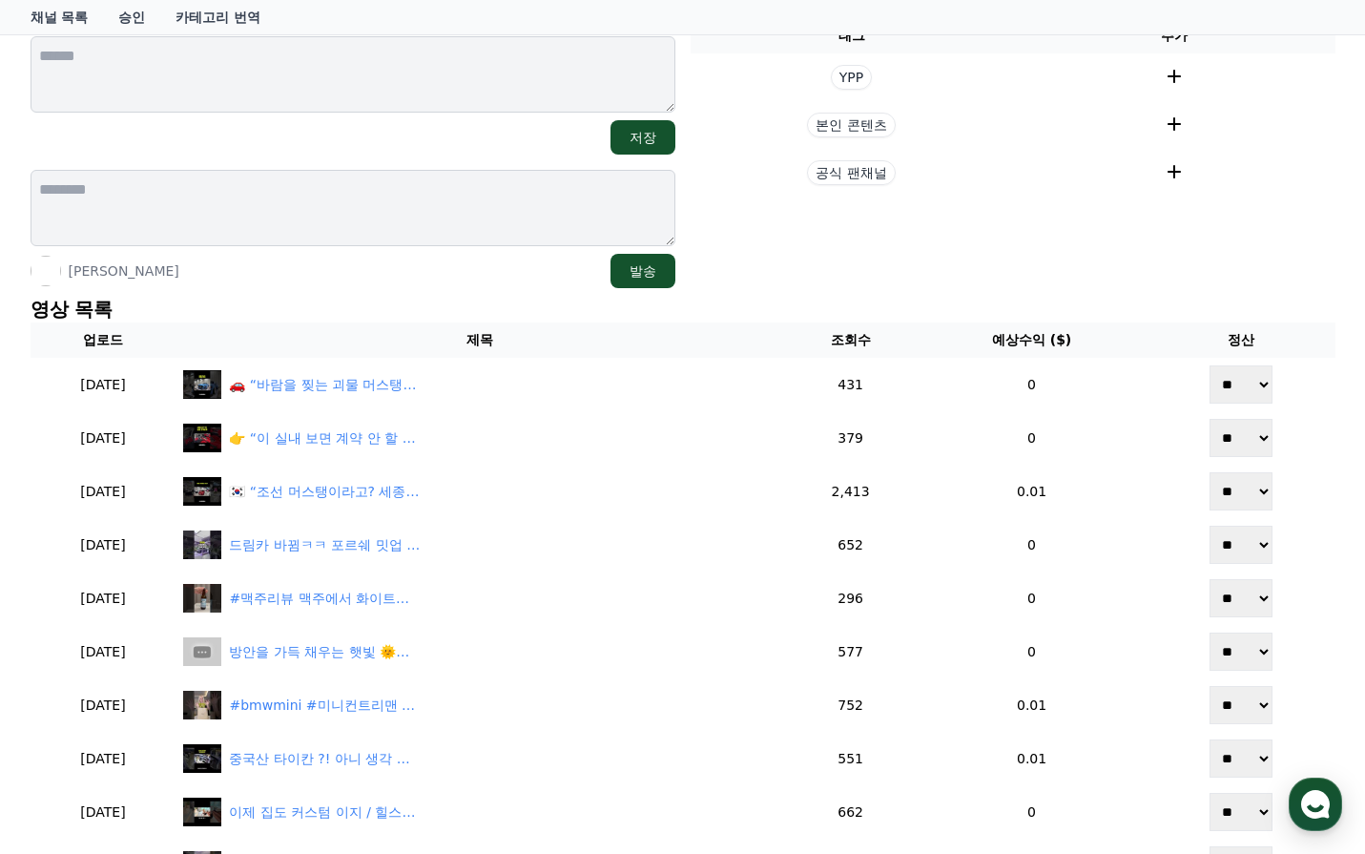
scroll to position [95, 0]
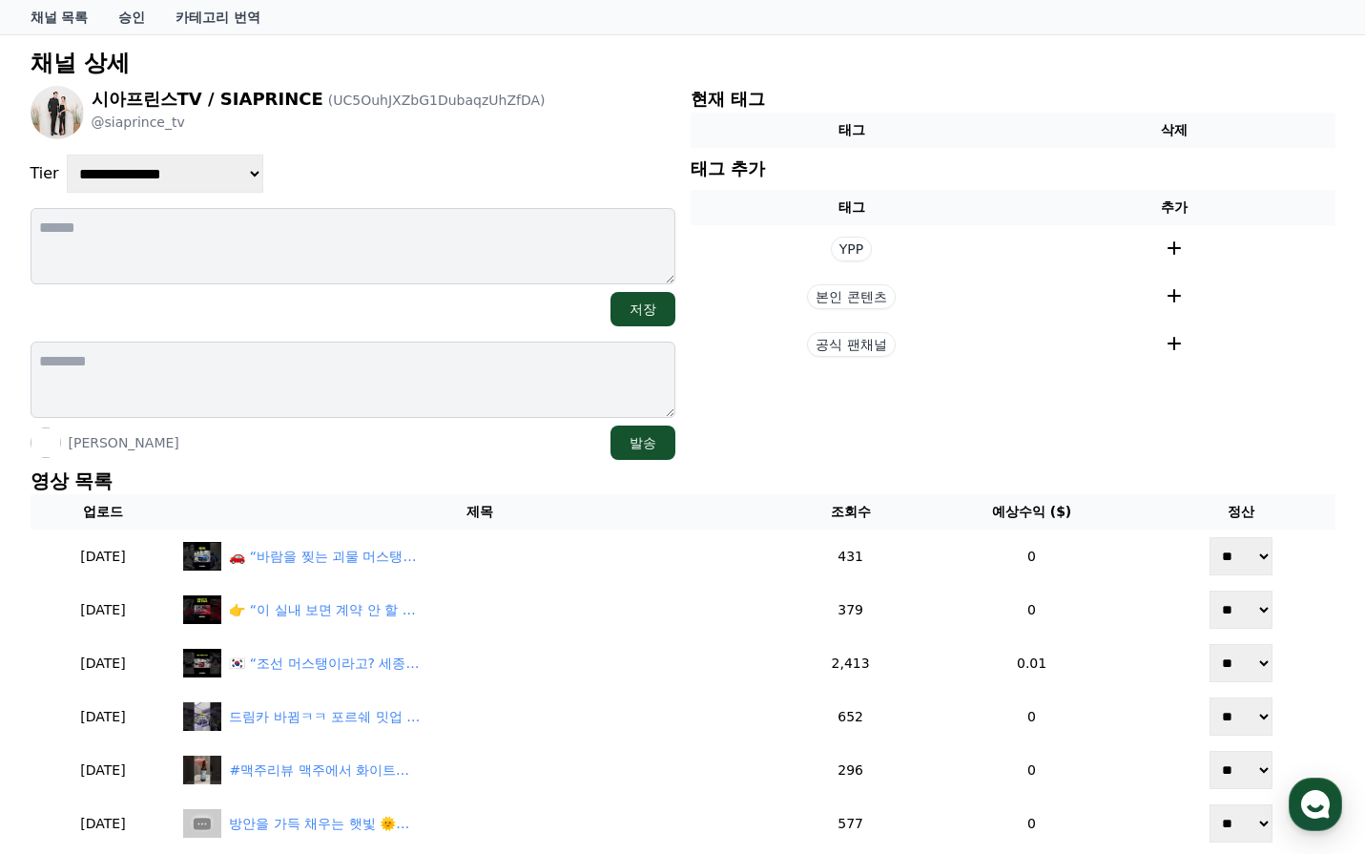
drag, startPoint x: 136, startPoint y: 178, endPoint x: 136, endPoint y: 192, distance: 13.4
click at [136, 179] on select "**********" at bounding box center [165, 174] width 197 height 38
select select "*"
click at [67, 155] on select "**********" at bounding box center [165, 174] width 197 height 38
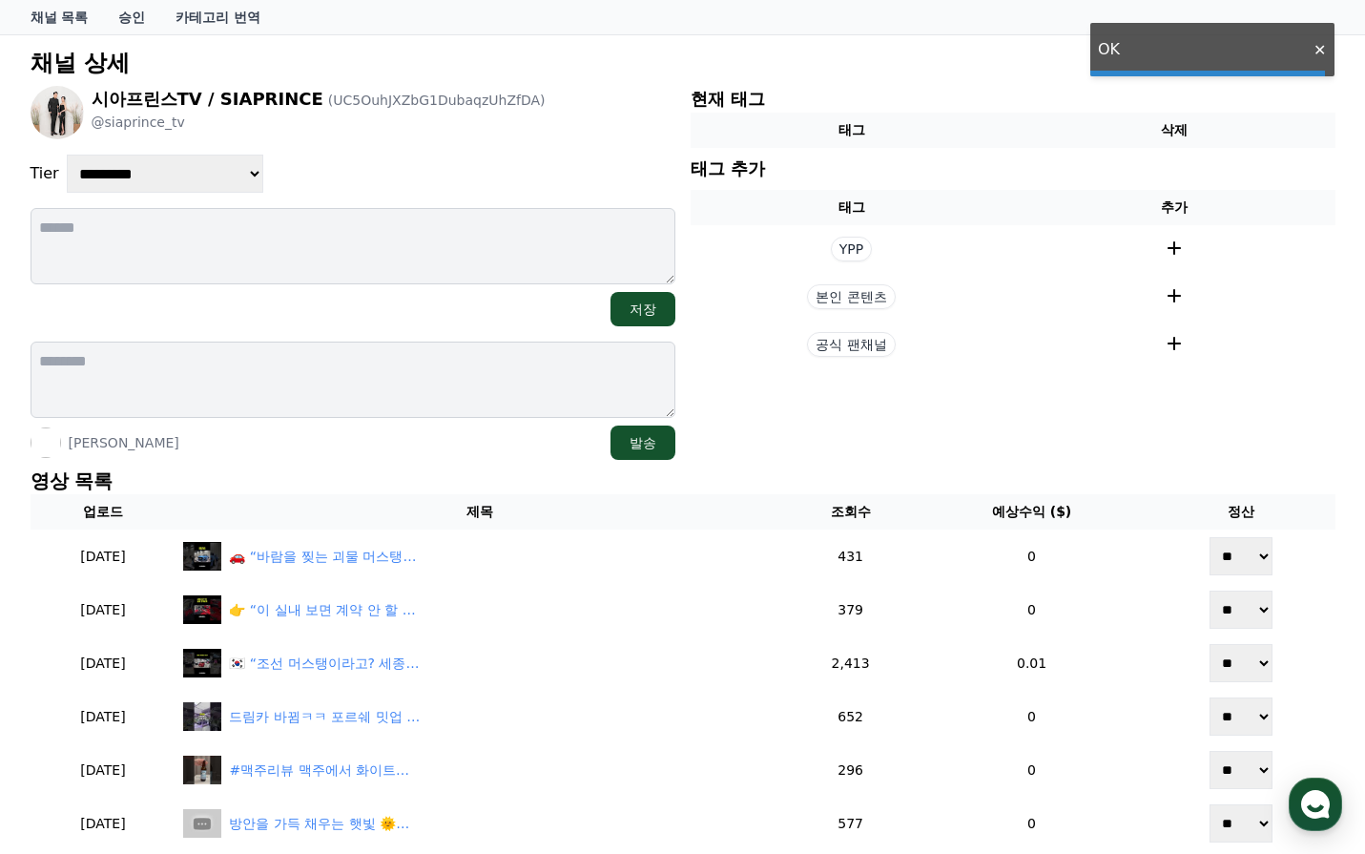
click at [421, 161] on div "**********" at bounding box center [353, 174] width 645 height 38
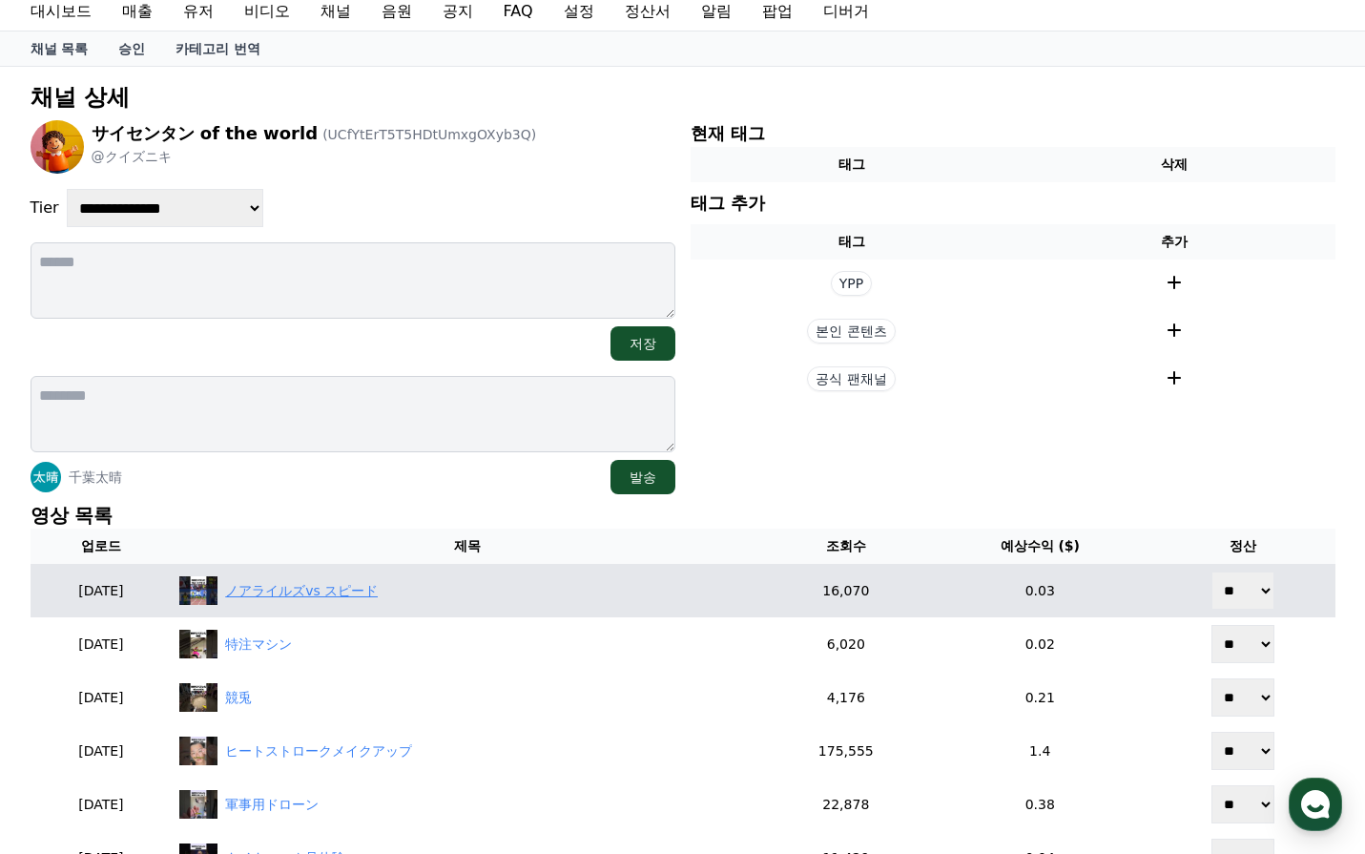
scroll to position [95, 0]
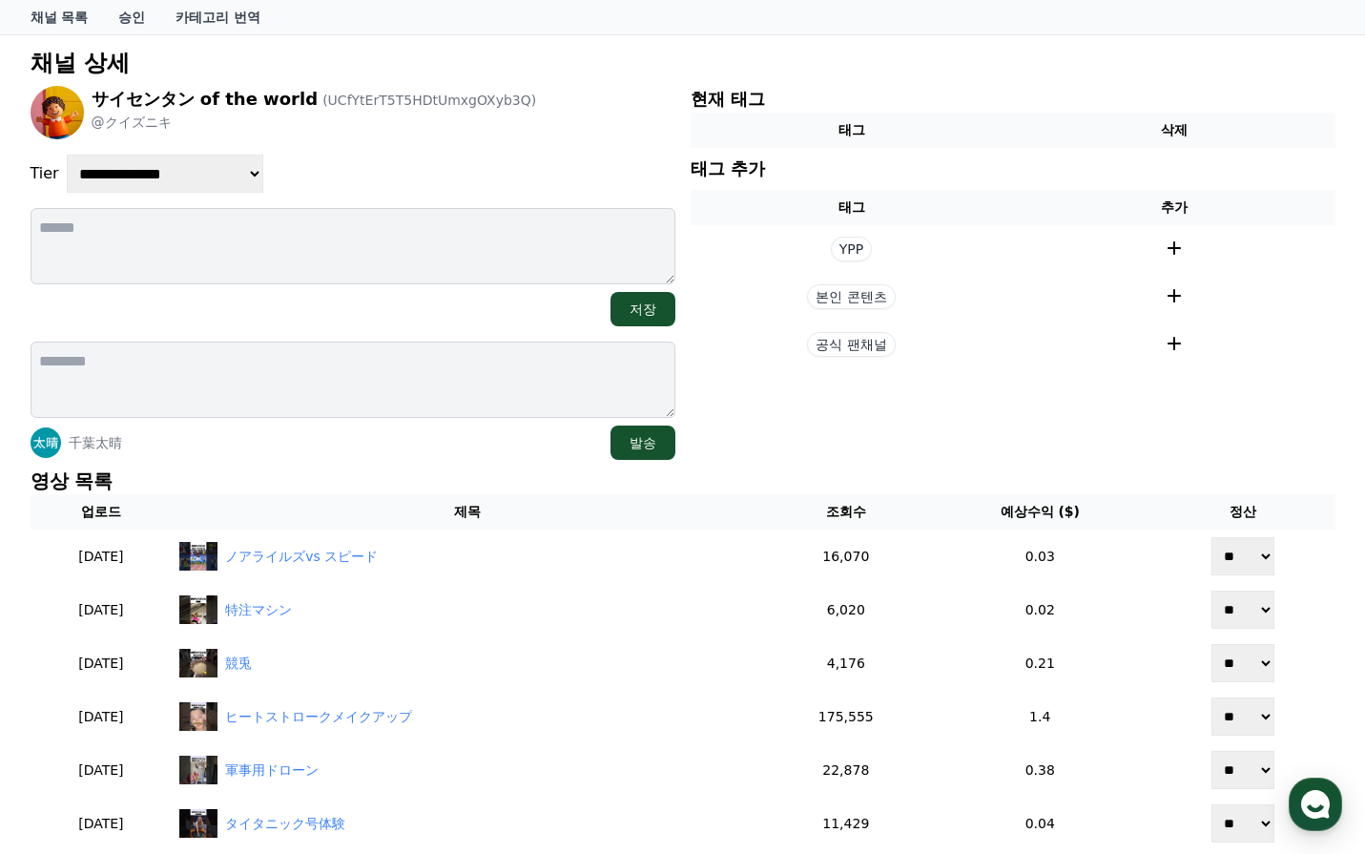
click at [380, 478] on p "영상 목록" at bounding box center [683, 480] width 1305 height 27
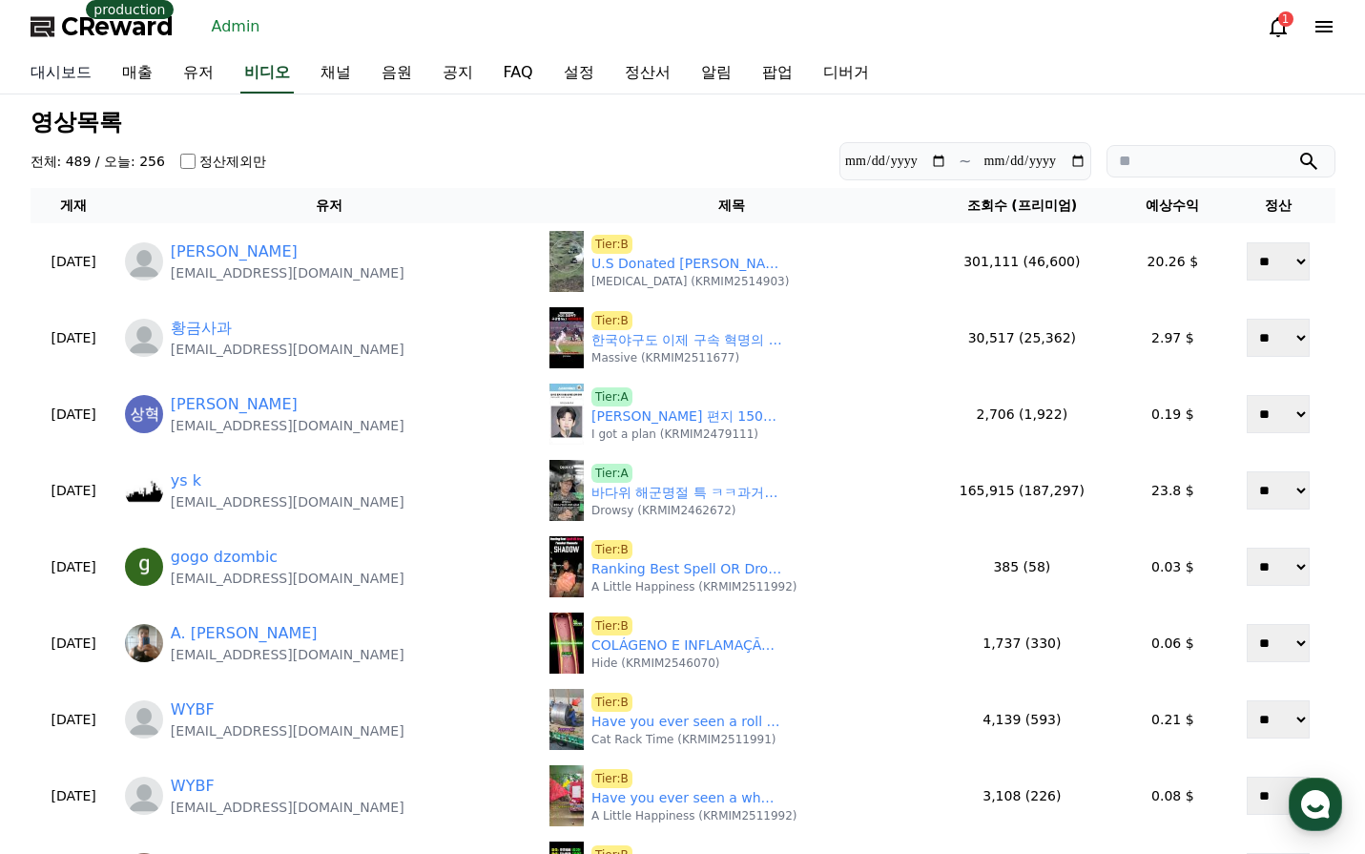
click at [66, 92] on link "대시보드" at bounding box center [61, 73] width 92 height 40
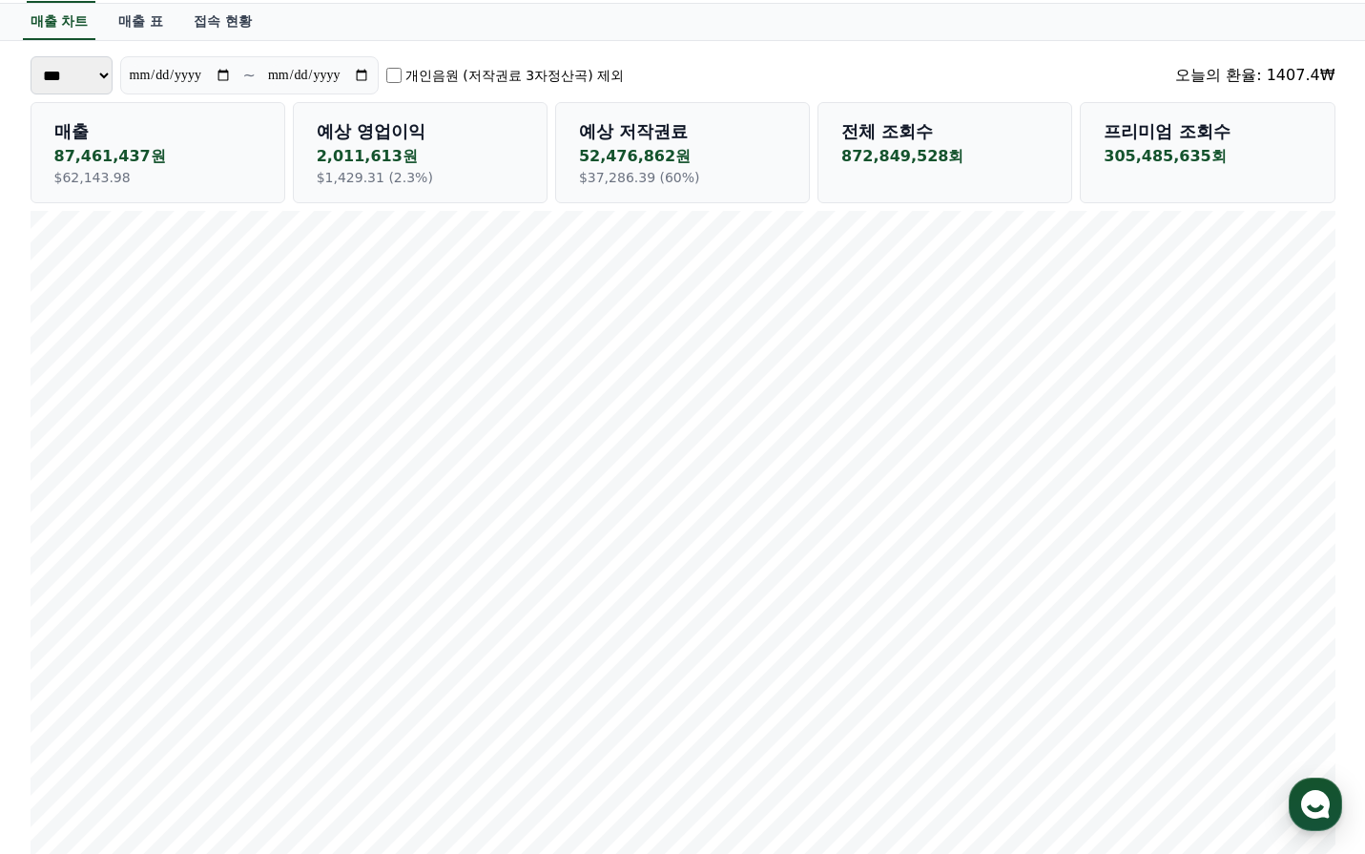
scroll to position [191, 0]
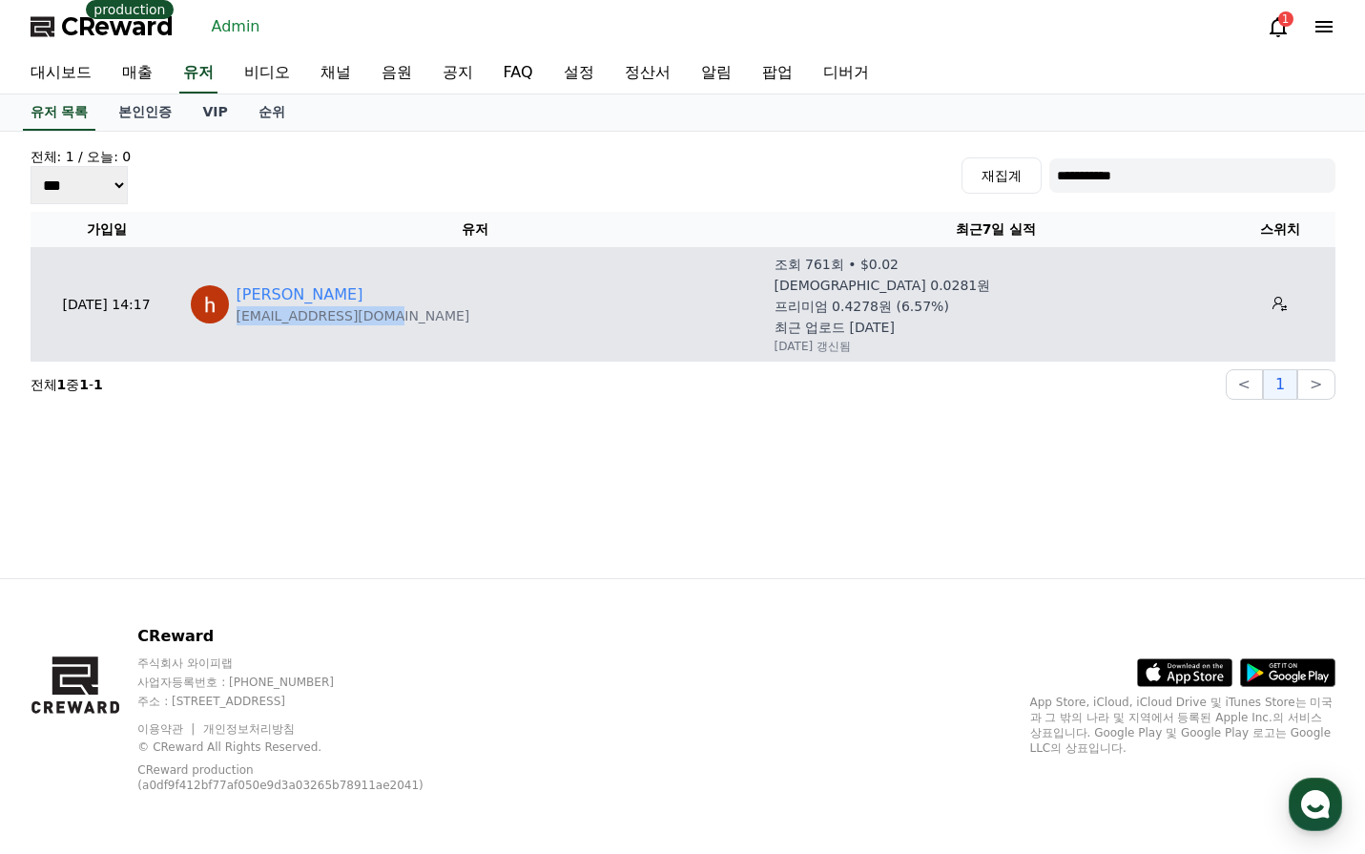
drag, startPoint x: 413, startPoint y: 309, endPoint x: 234, endPoint y: 322, distance: 179.9
click at [234, 322] on div "[PERSON_NAME] [EMAIL_ADDRESS][DOMAIN_NAME]" at bounding box center [475, 304] width 569 height 42
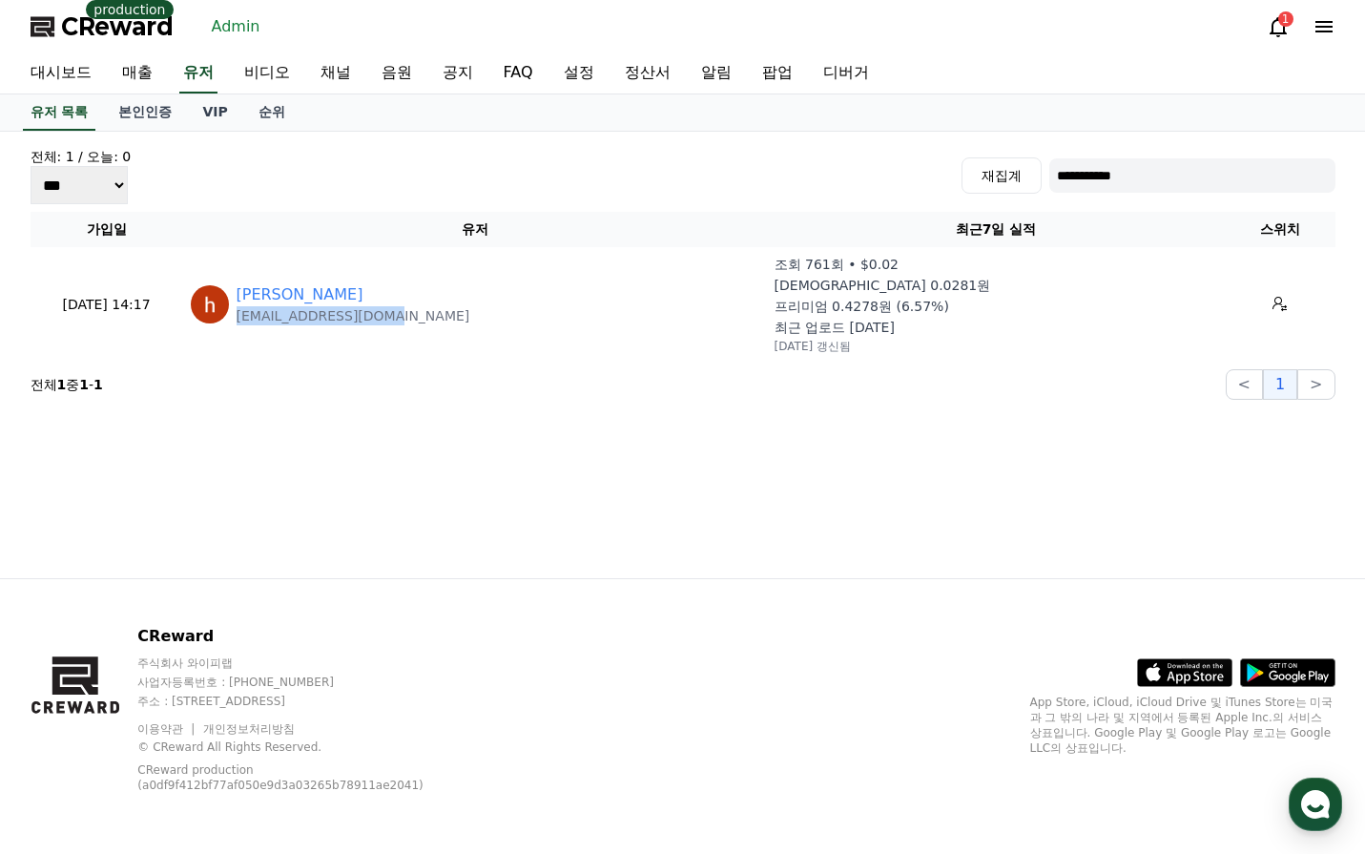
copy p "[EMAIL_ADDRESS][DOMAIN_NAME]"
